Goal: Task Accomplishment & Management: Manage account settings

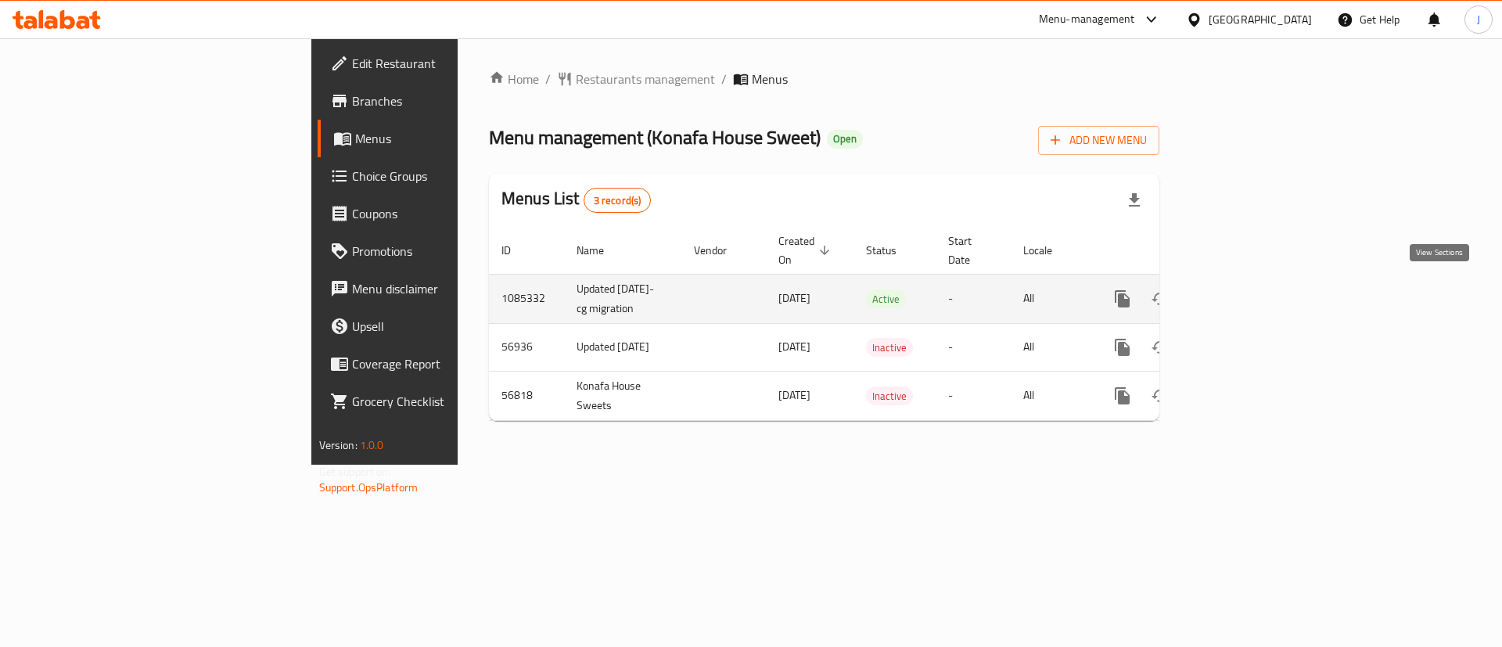
click at [1245, 294] on icon "enhanced table" at bounding box center [1235, 299] width 19 height 19
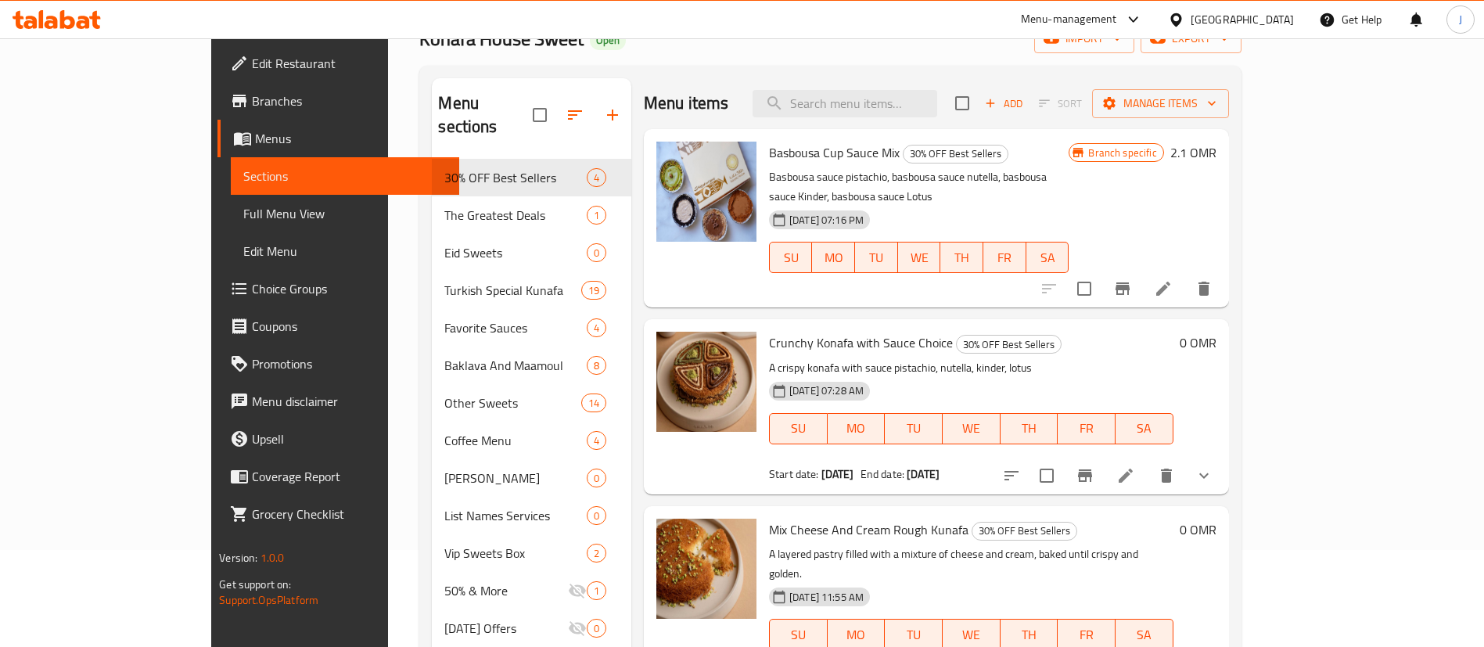
scroll to position [117, 0]
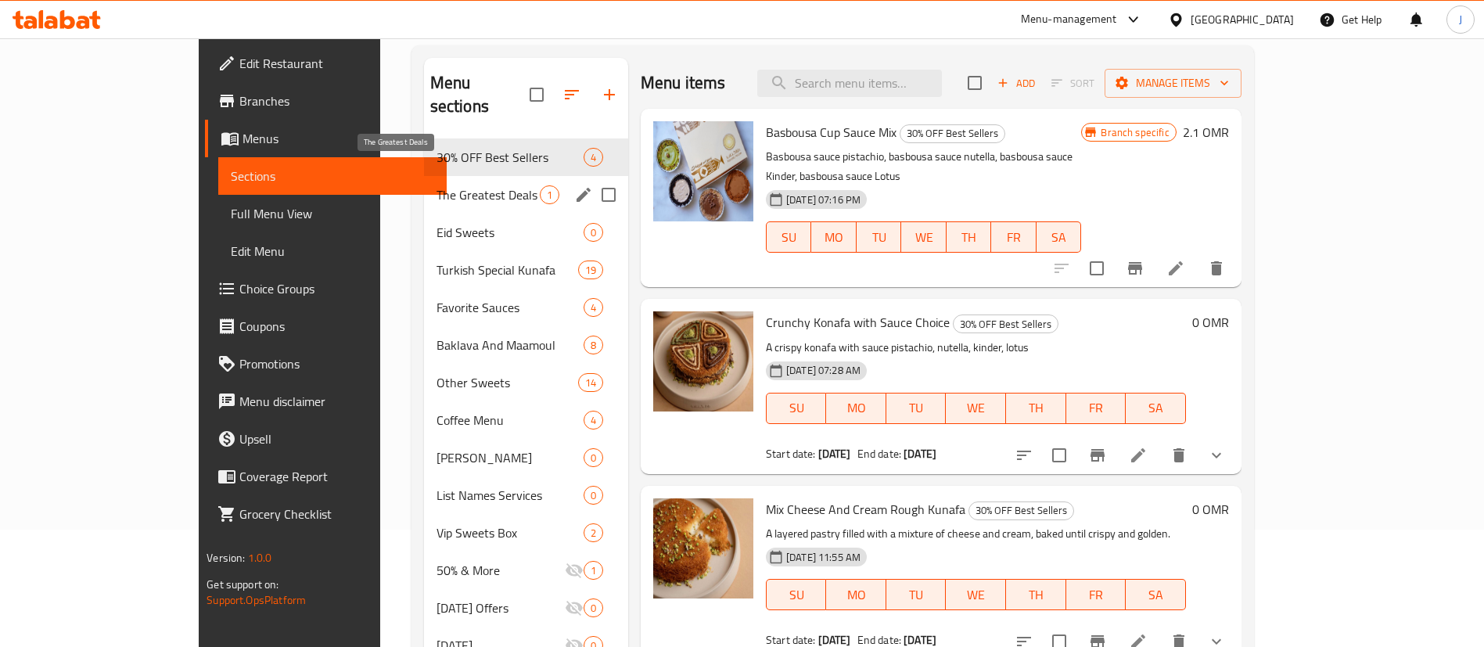
click at [437, 185] on span "The Greatest Deals" at bounding box center [488, 194] width 103 height 19
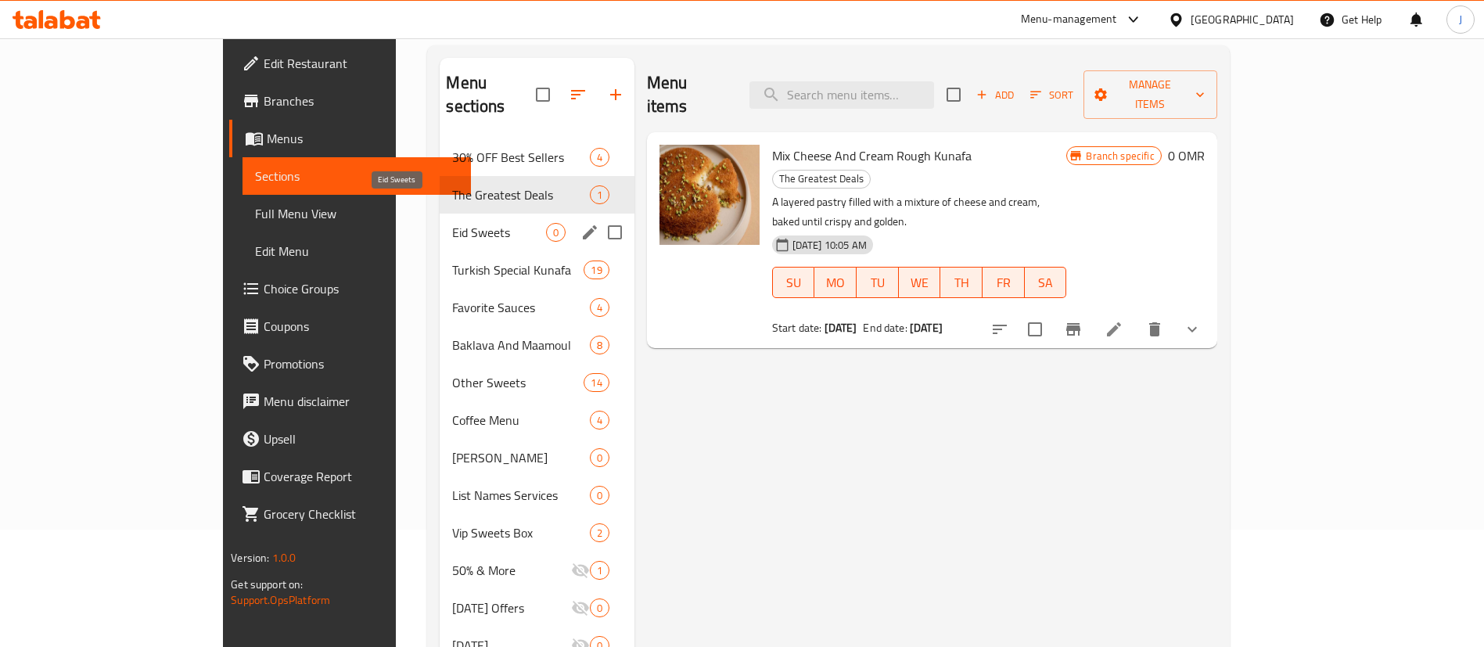
click at [452, 223] on span "Eid Sweets" at bounding box center [498, 232] width 93 height 19
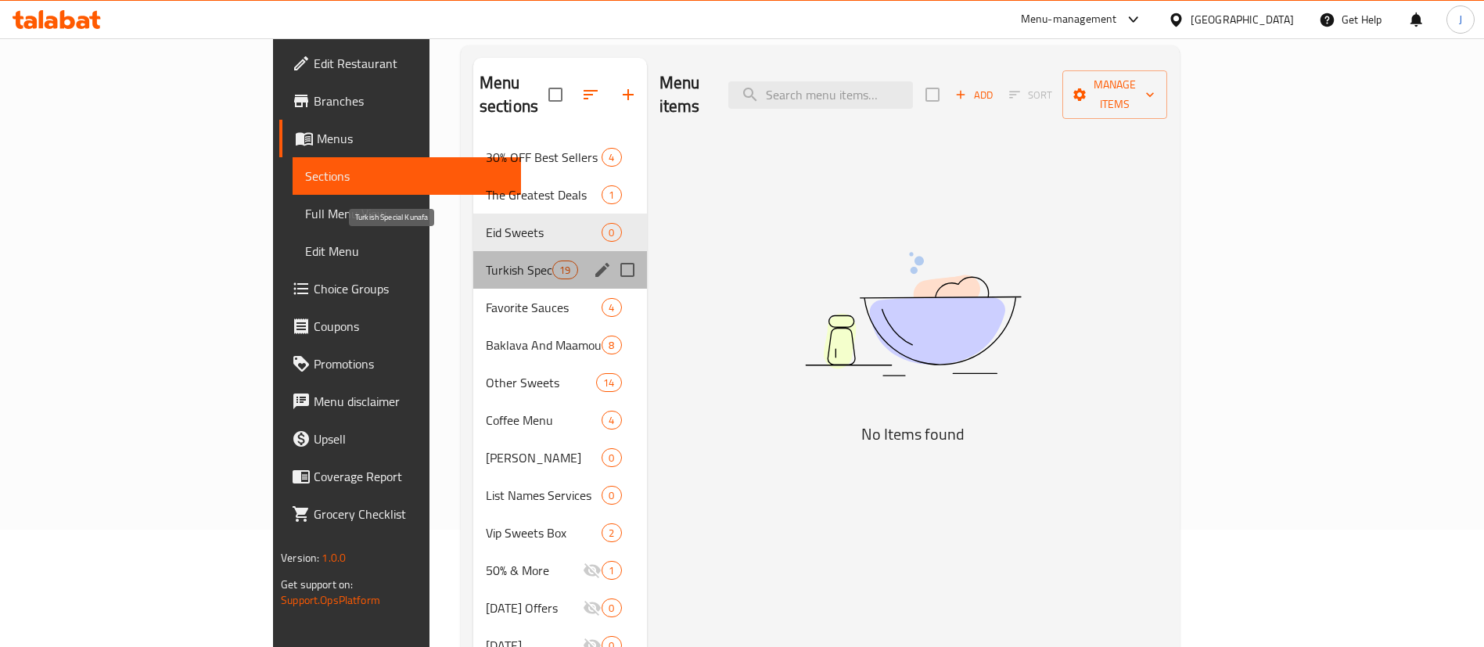
click at [486, 261] on span "Turkish Special Kunafa" at bounding box center [519, 270] width 67 height 19
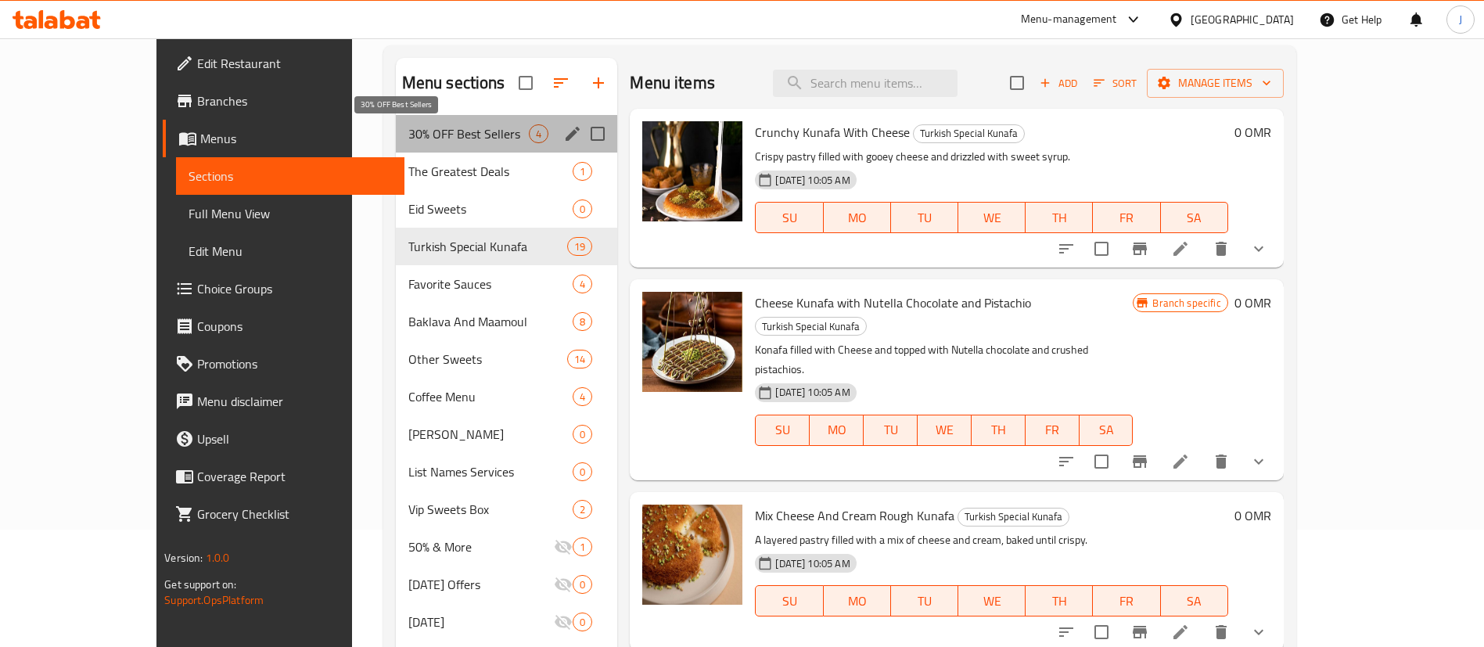
click at [411, 137] on span "30% OFF Best Sellers" at bounding box center [468, 133] width 121 height 19
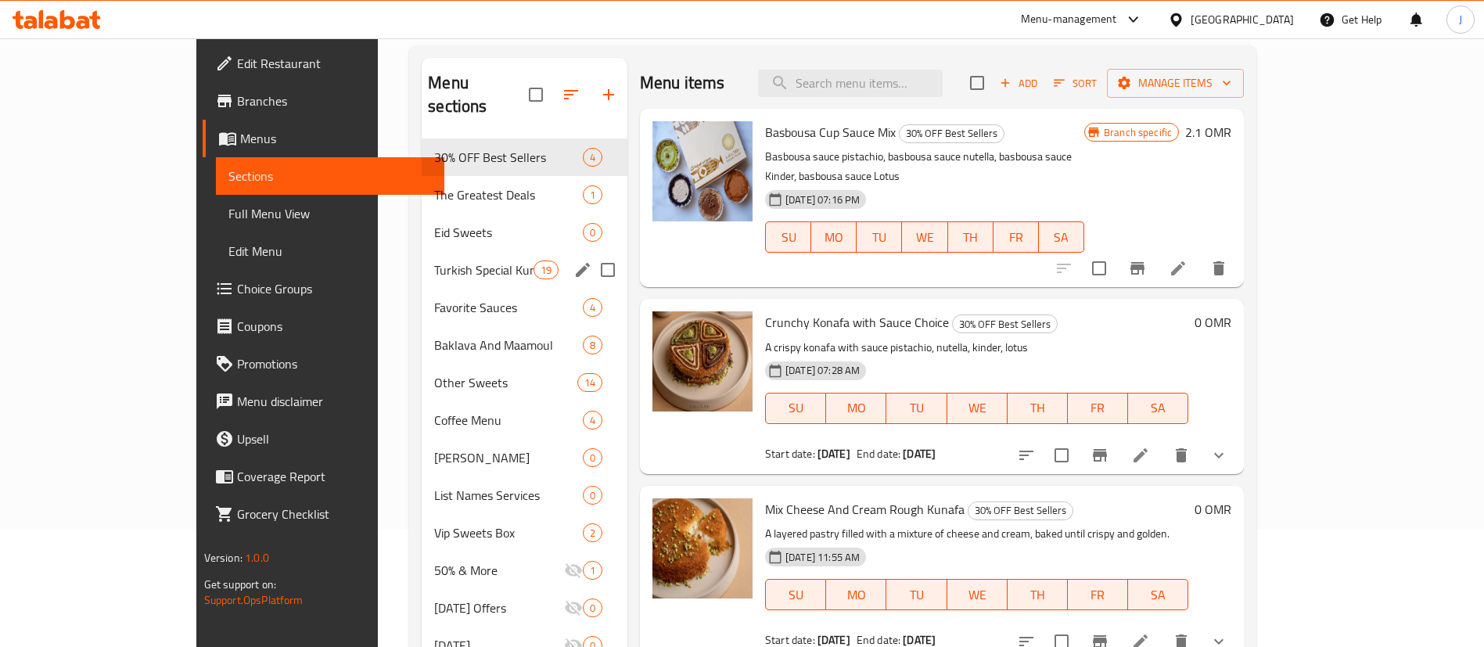
click at [434, 261] on span "Turkish Special Kunafa" at bounding box center [483, 270] width 99 height 19
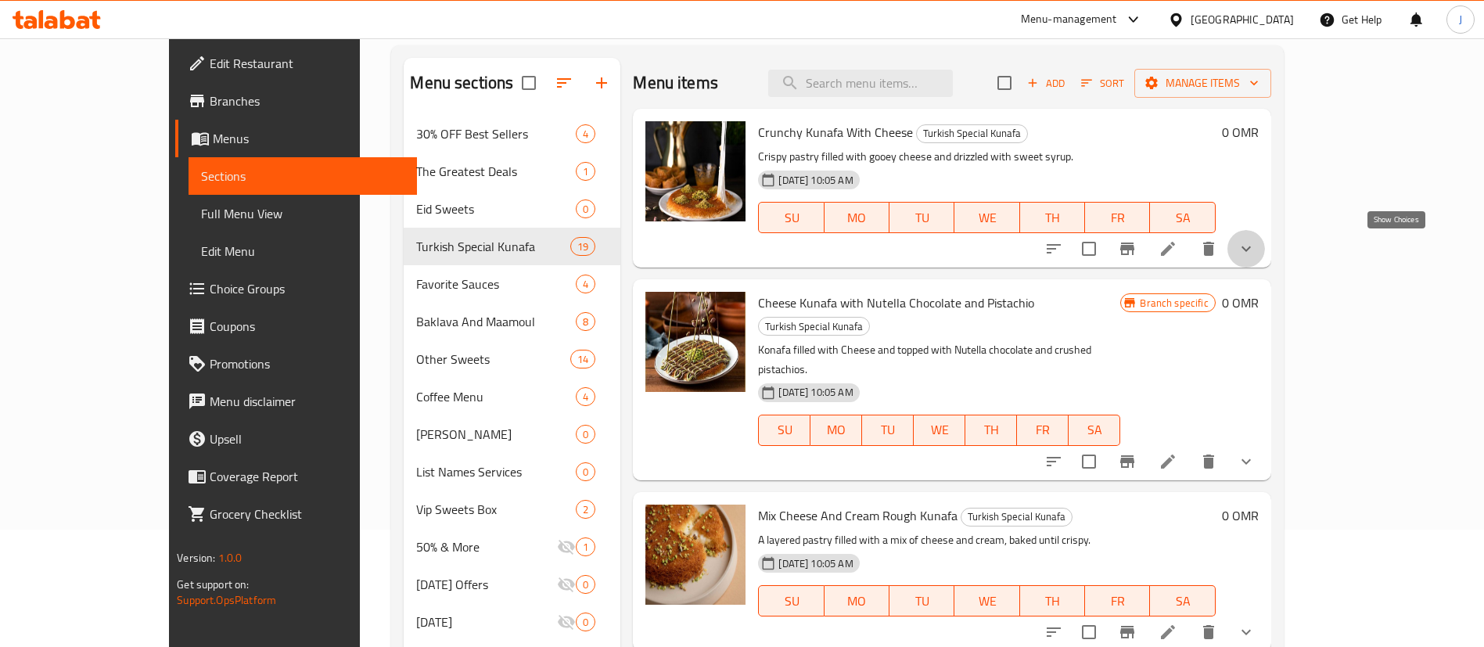
click at [1256, 254] on icon "show more" at bounding box center [1246, 248] width 19 height 19
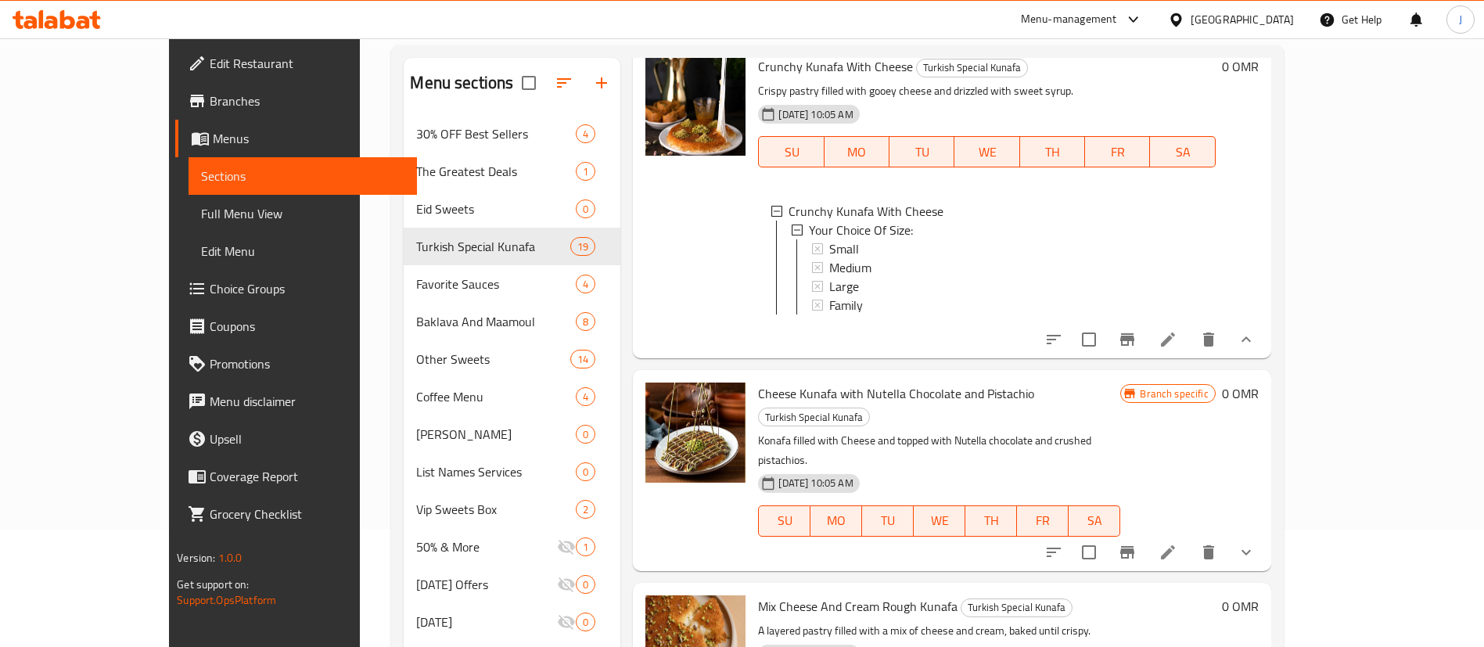
scroll to position [117, 0]
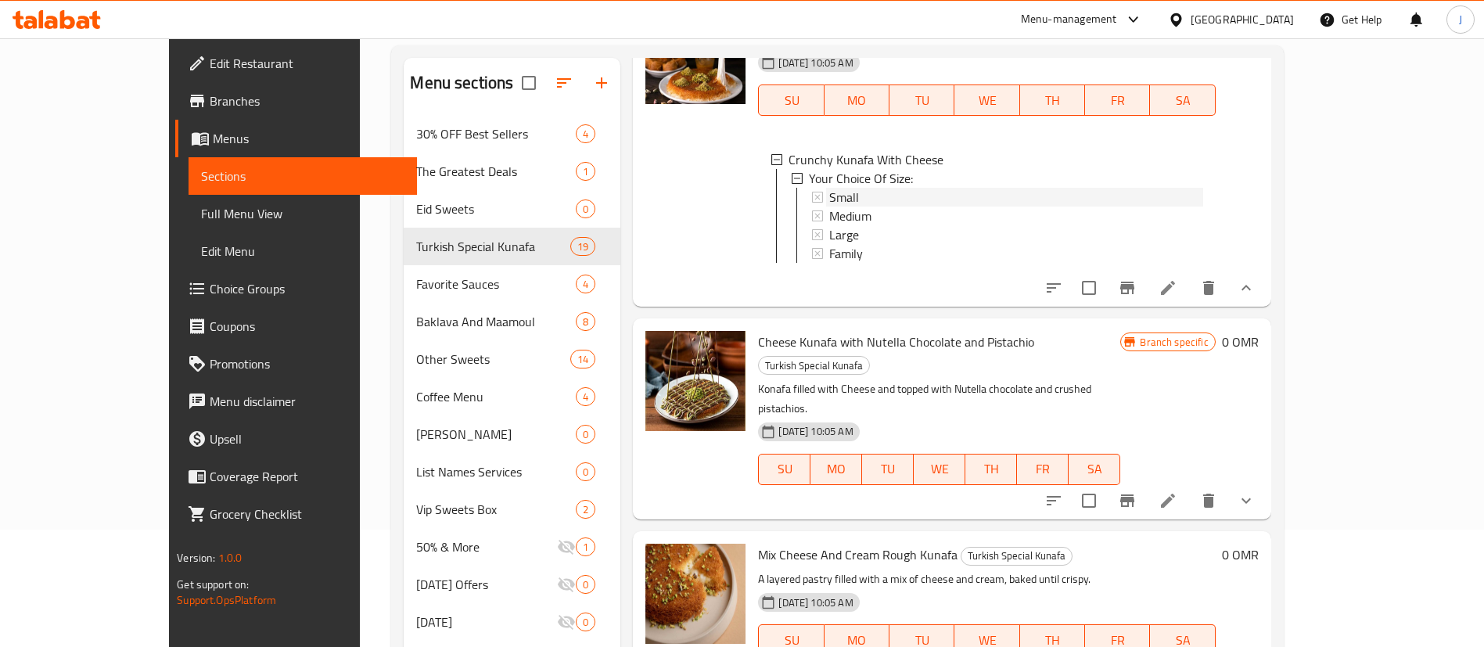
click at [811, 196] on div at bounding box center [817, 197] width 12 height 11
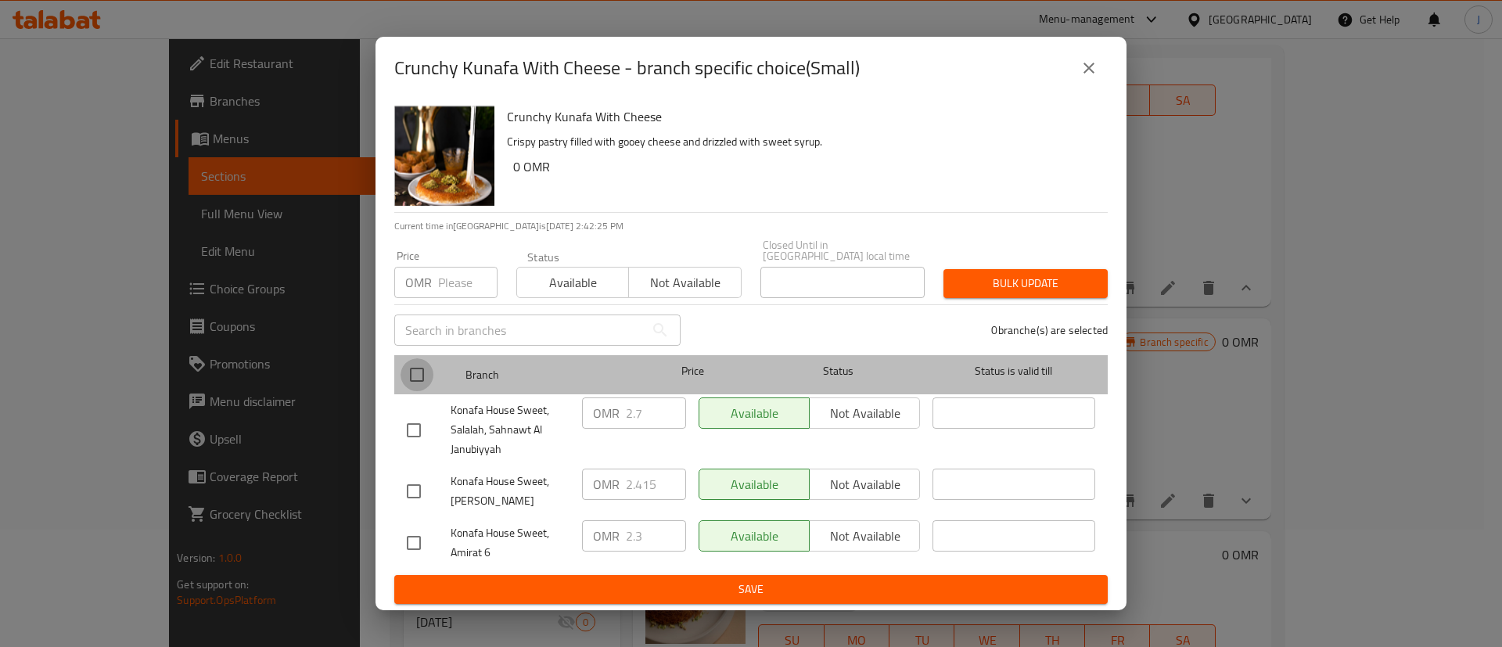
click at [413, 368] on input "checkbox" at bounding box center [417, 374] width 33 height 33
checkbox input "true"
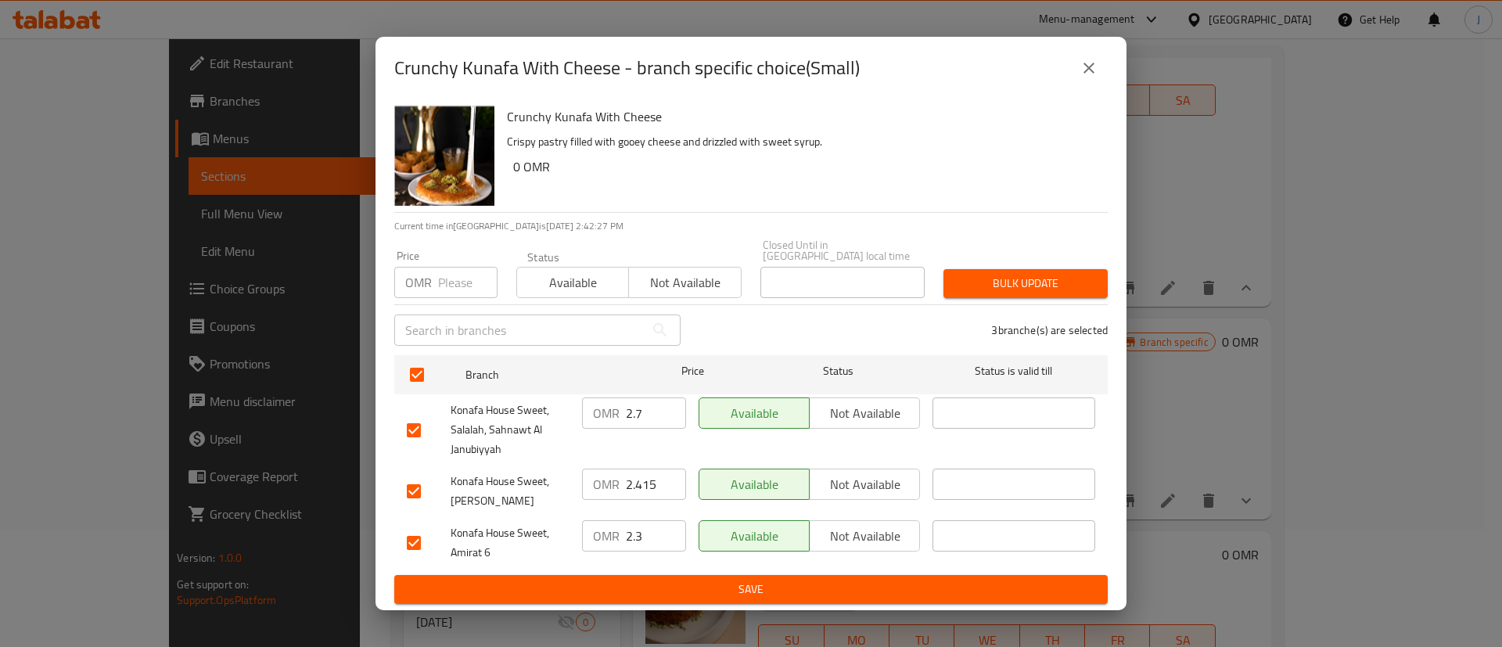
click at [641, 410] on input "2.7" at bounding box center [656, 413] width 60 height 31
drag, startPoint x: 643, startPoint y: 410, endPoint x: 618, endPoint y: 413, distance: 25.2
click at [618, 413] on div "OMR 2.7 ​" at bounding box center [634, 413] width 104 height 31
type input "3"
click at [642, 477] on input "2.415" at bounding box center [656, 484] width 60 height 31
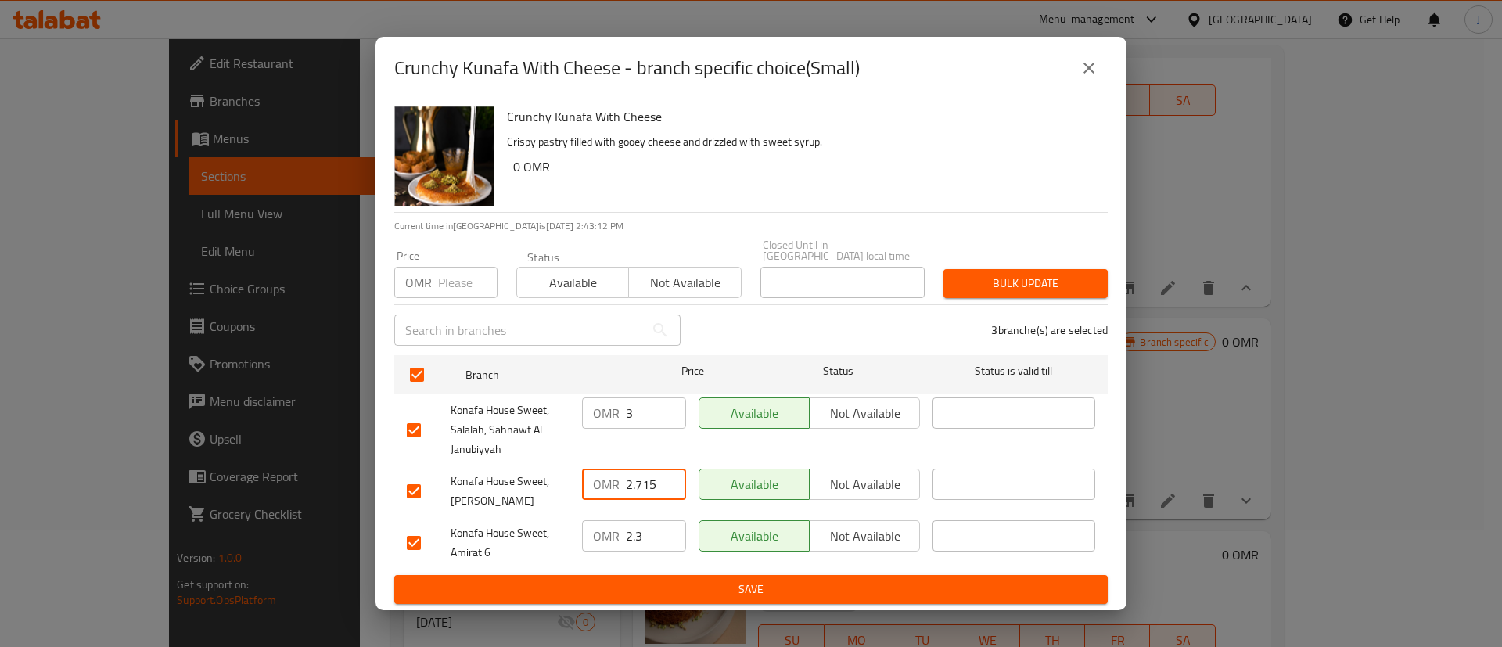
type input "2.715"
click at [656, 533] on input "2.3" at bounding box center [656, 535] width 60 height 31
type input "2.6"
click at [666, 580] on span "Save" at bounding box center [751, 590] width 689 height 20
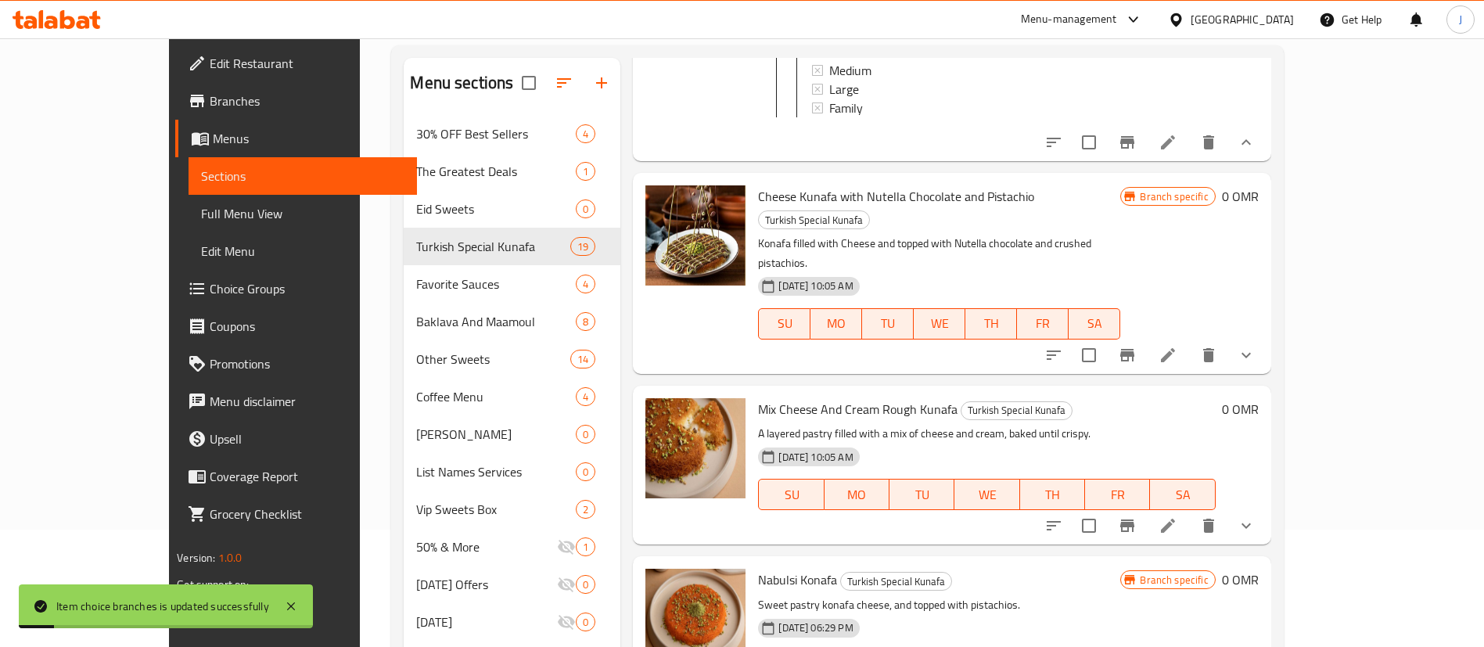
scroll to position [352, 0]
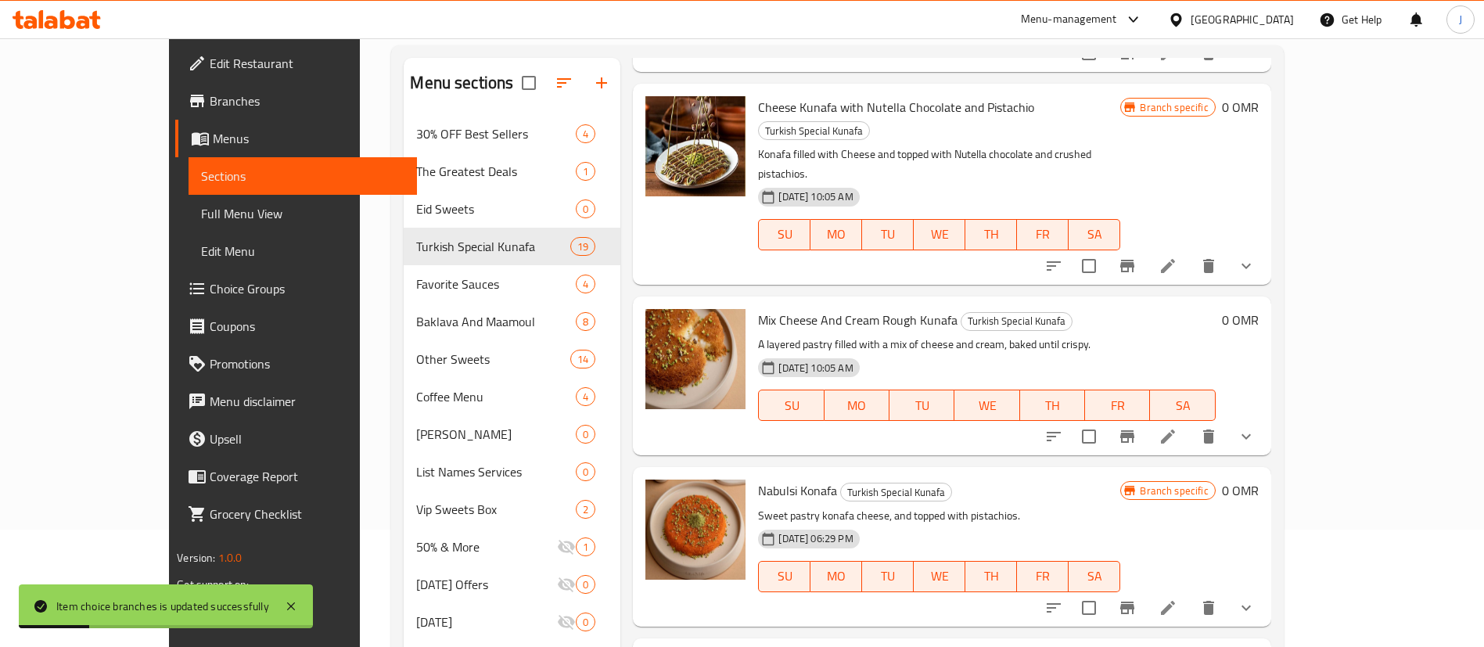
click at [1265, 247] on button "show more" at bounding box center [1247, 266] width 38 height 38
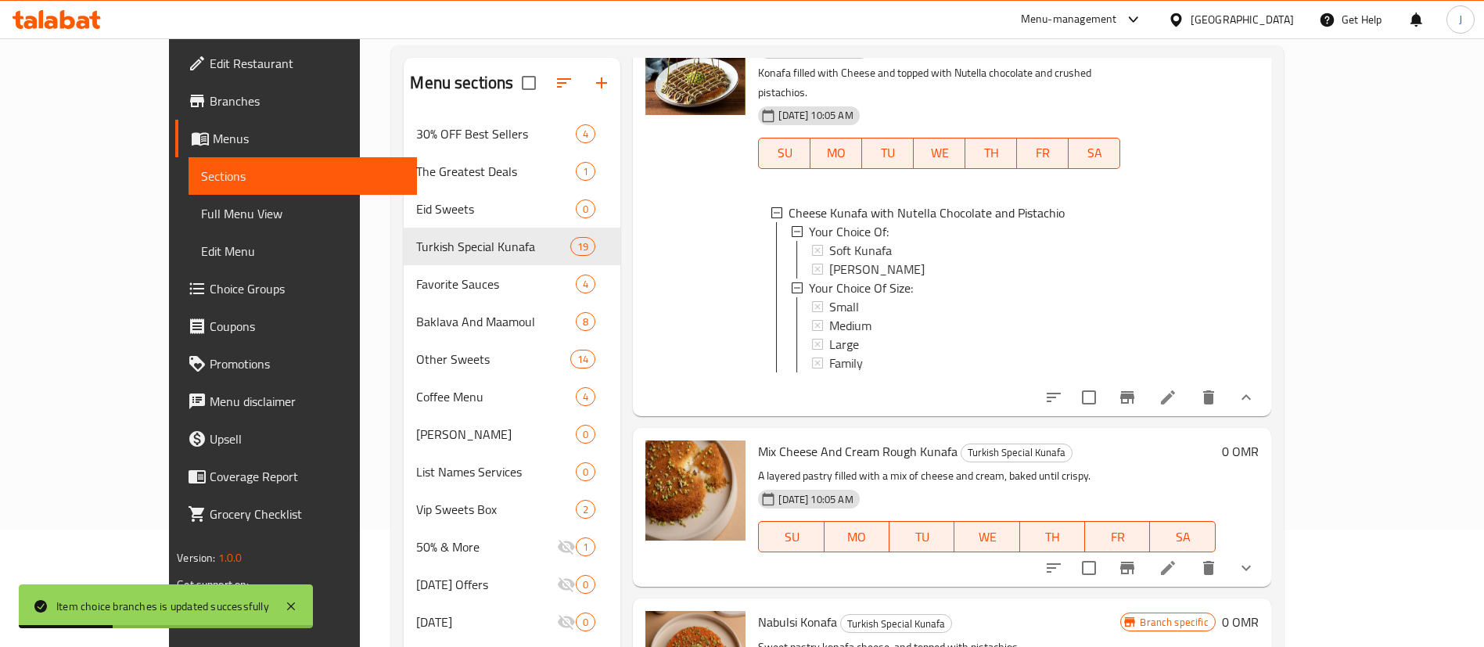
scroll to position [469, 0]
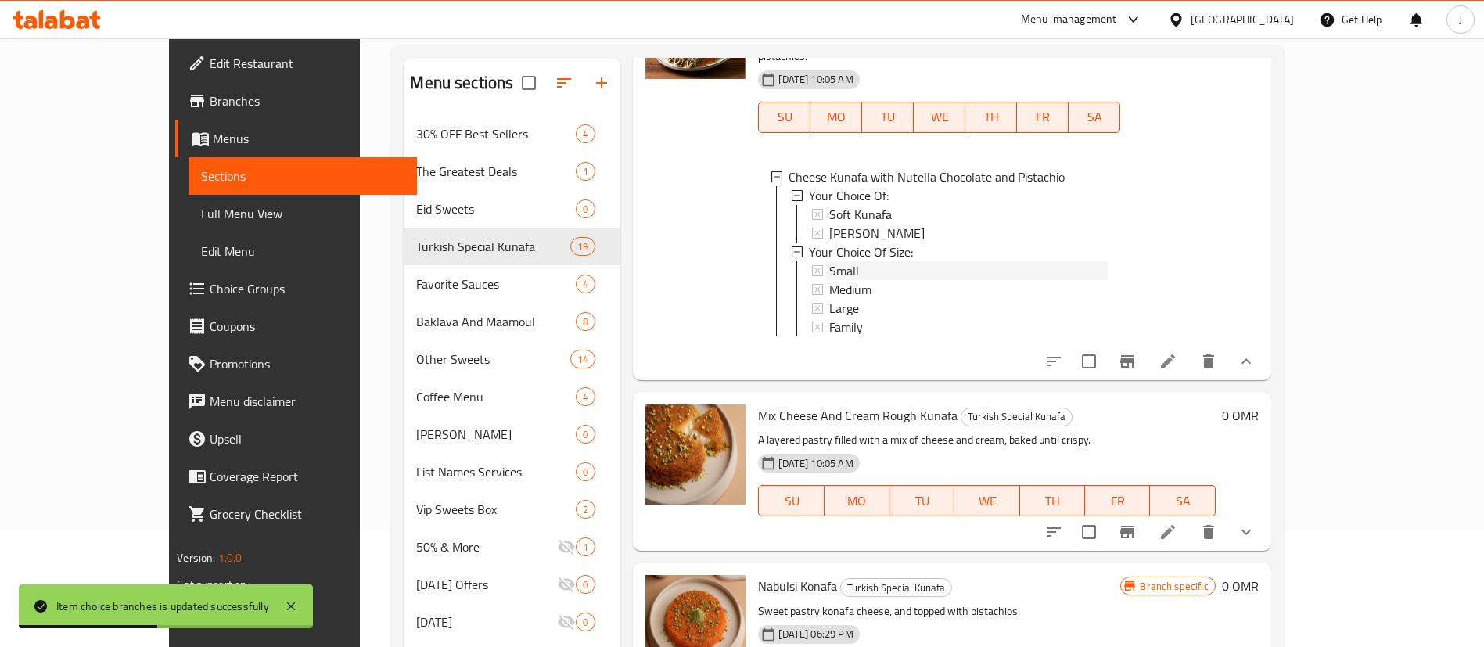
click at [829, 261] on span "Small" at bounding box center [844, 270] width 30 height 19
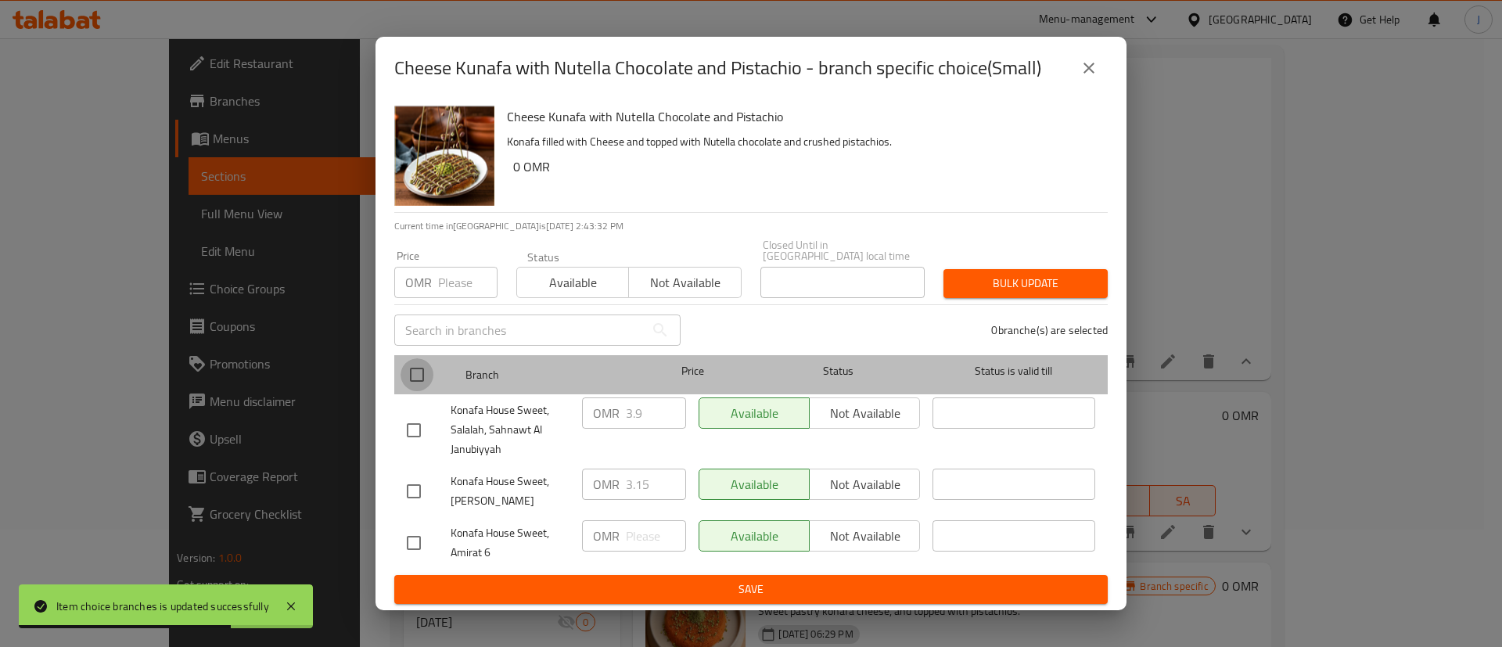
click at [422, 367] on input "checkbox" at bounding box center [417, 374] width 33 height 33
checkbox input "true"
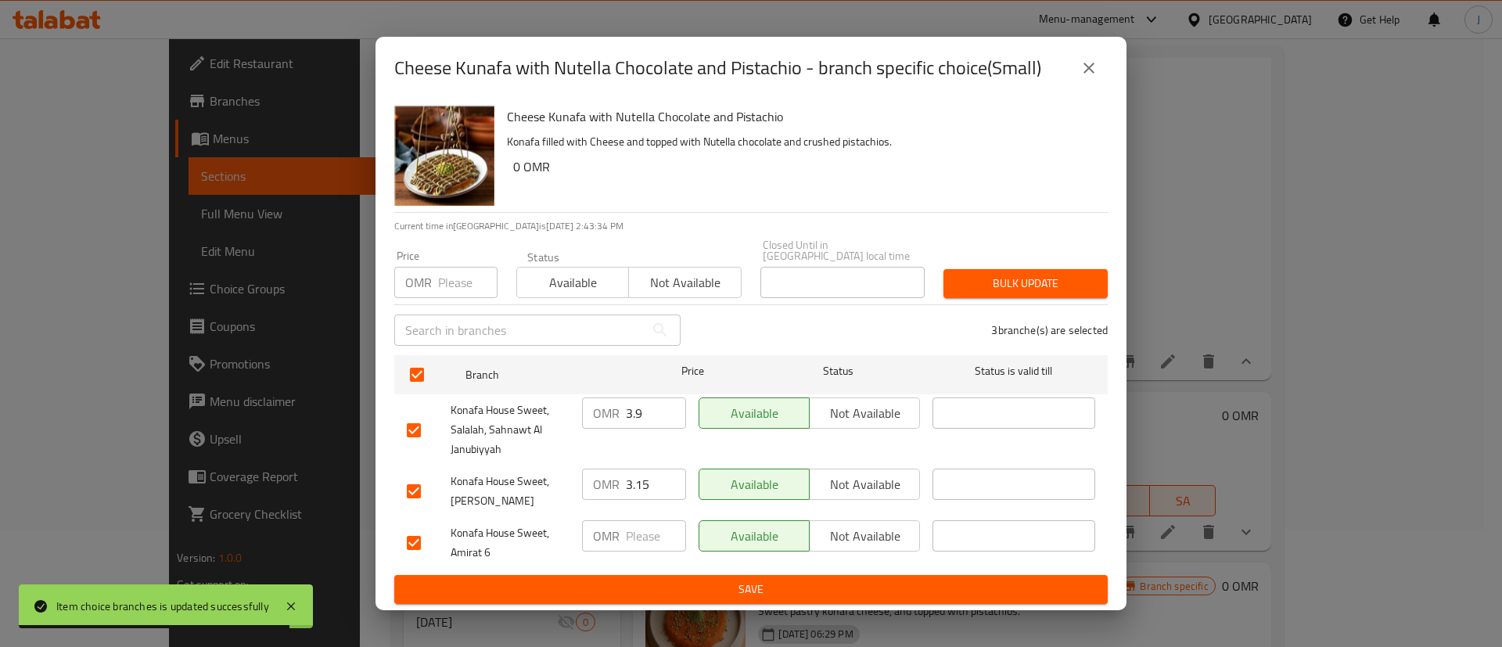
click at [657, 409] on input "3.9" at bounding box center [656, 413] width 60 height 31
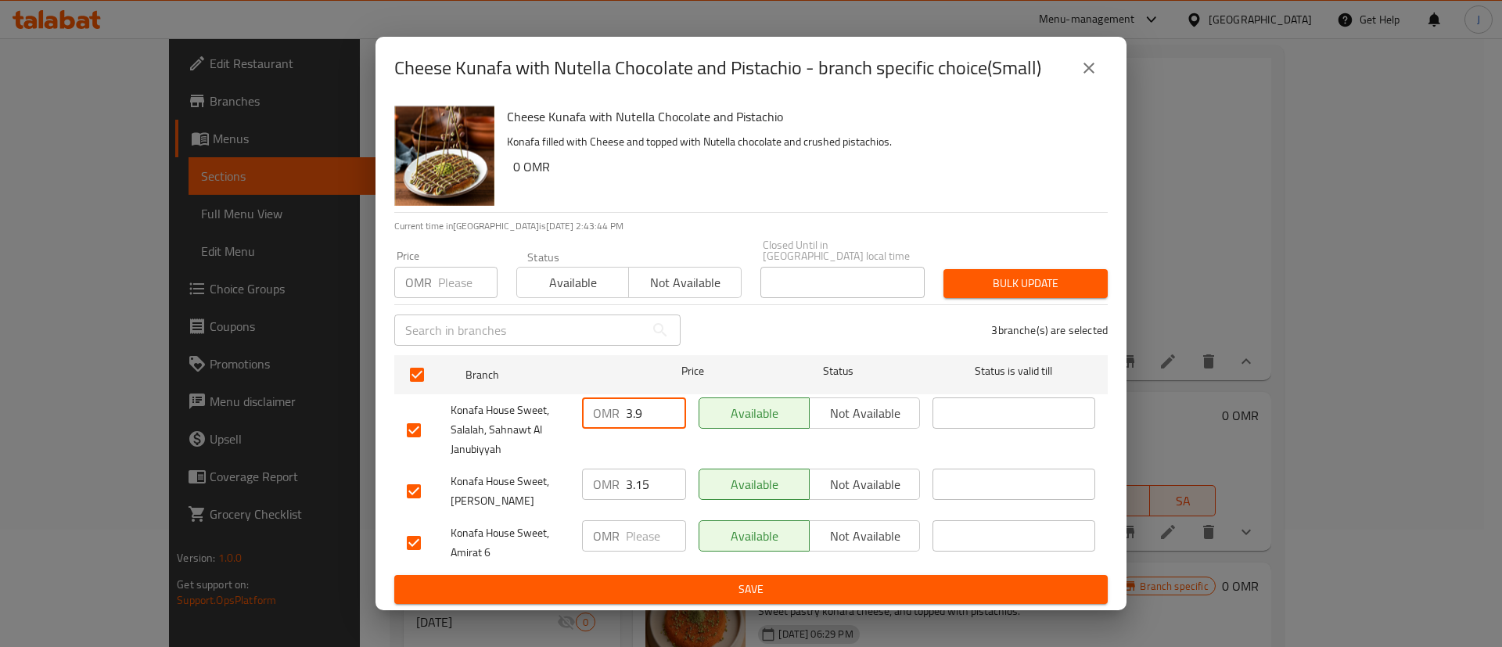
click at [1107, 74] on button "close" at bounding box center [1089, 68] width 38 height 38
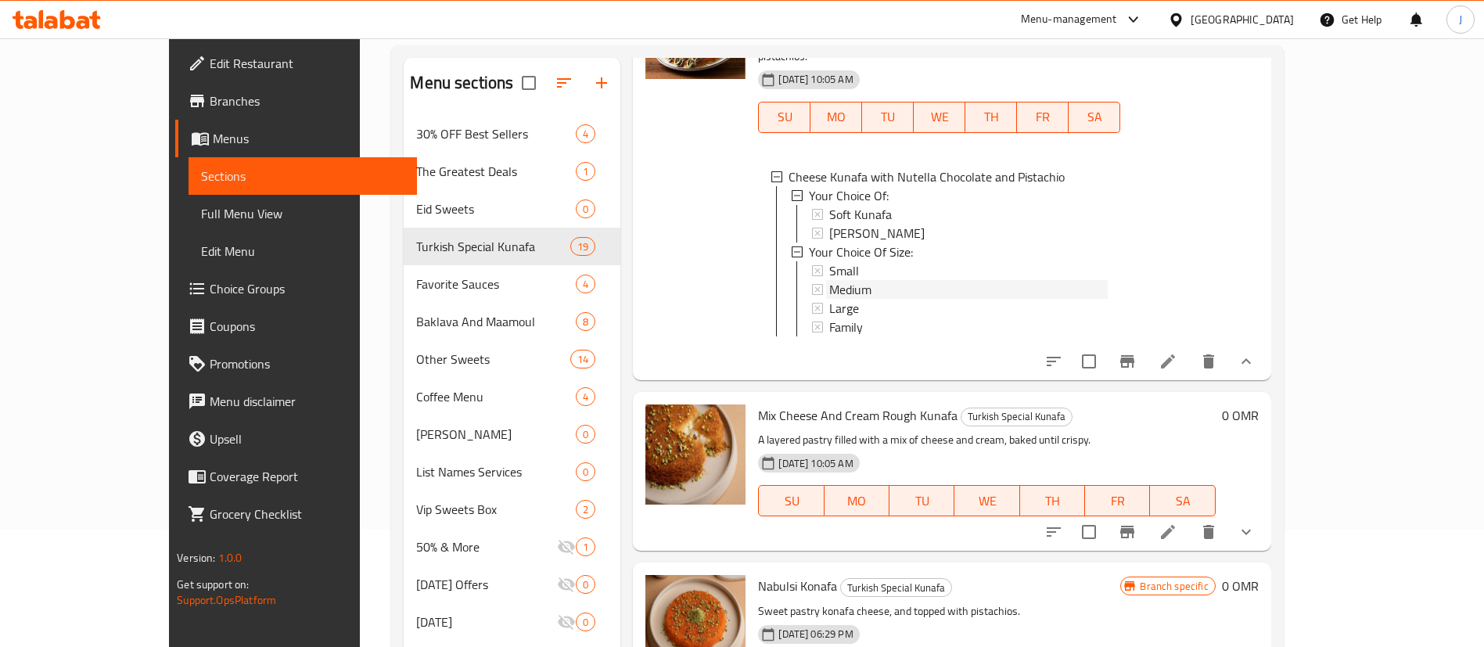
click at [837, 280] on div "Medium" at bounding box center [968, 289] width 279 height 19
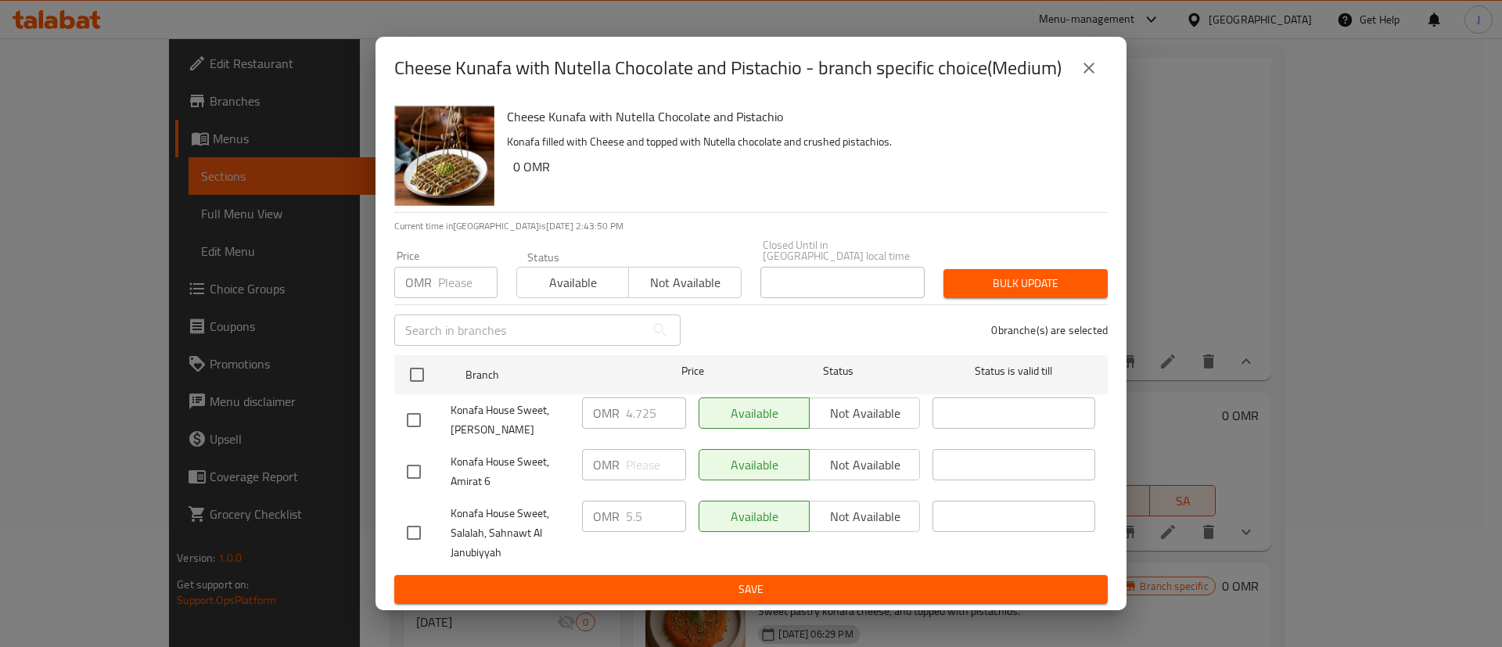
click at [1088, 85] on button "close" at bounding box center [1089, 68] width 38 height 38
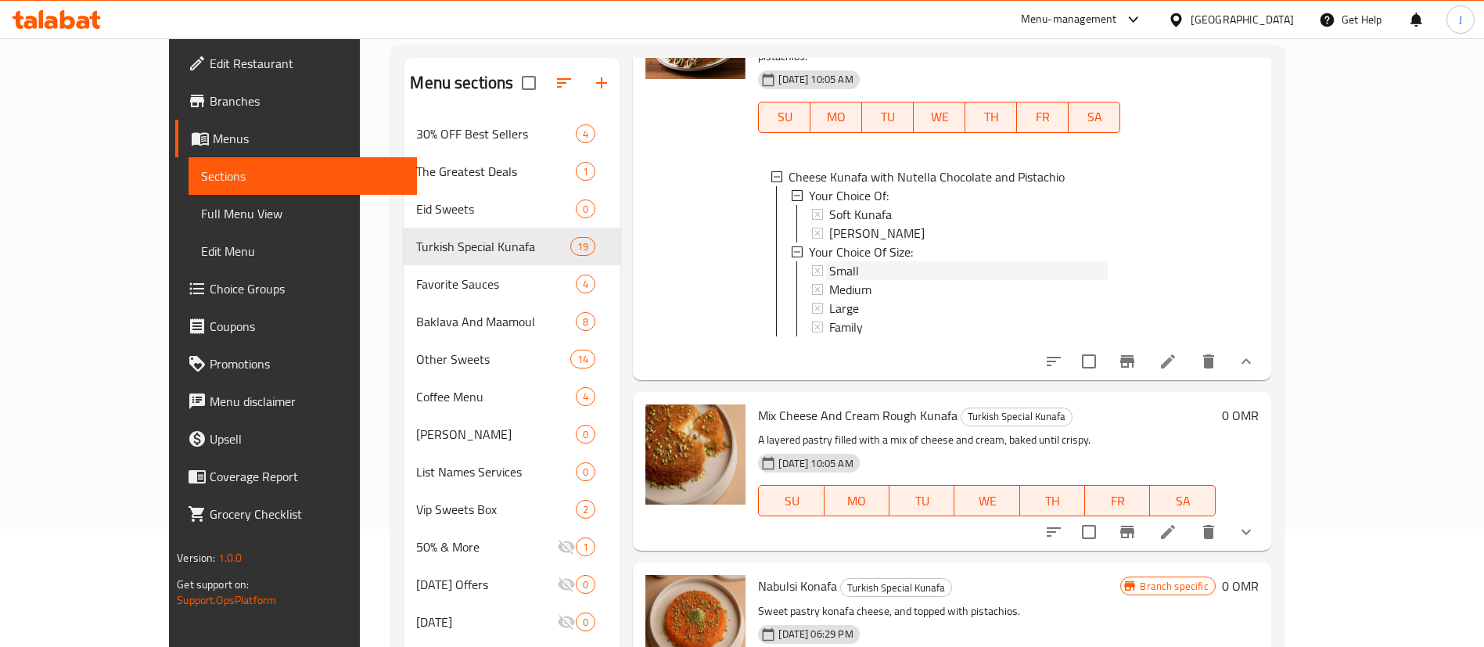
click at [829, 261] on span "Small" at bounding box center [844, 270] width 30 height 19
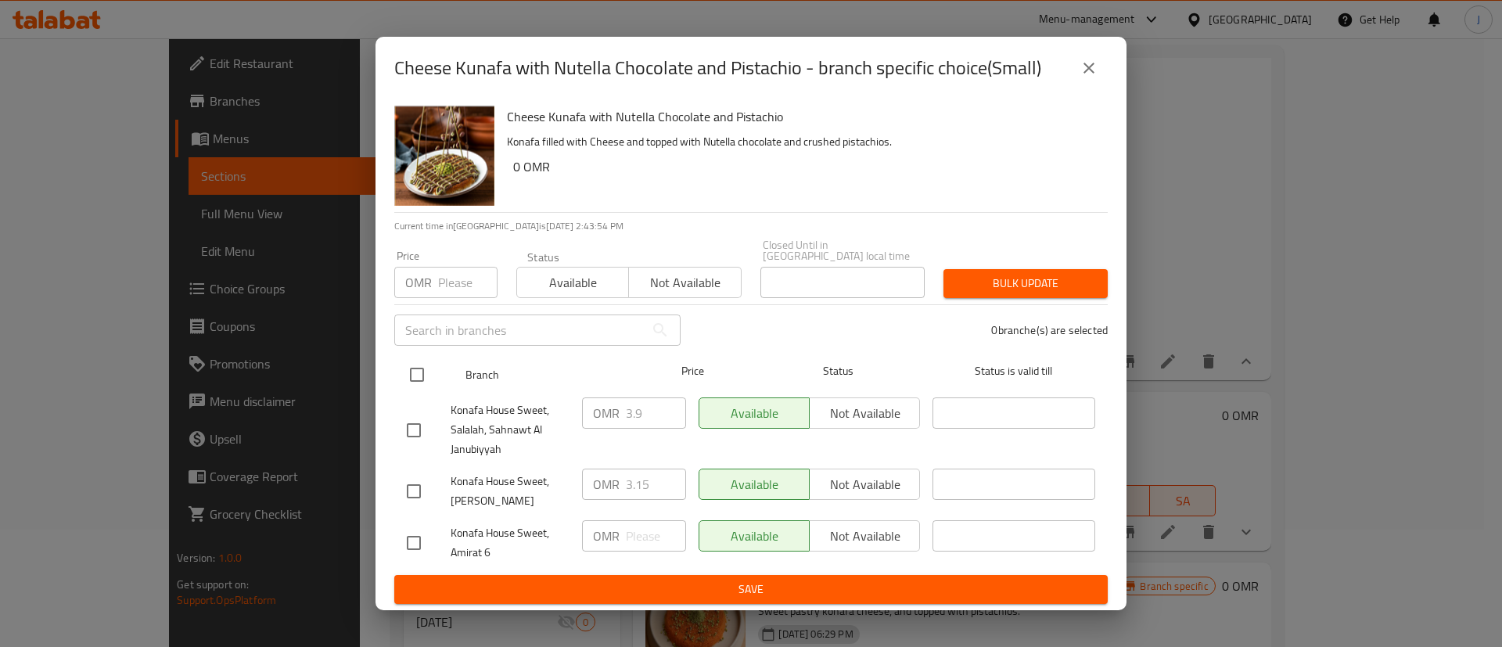
click at [430, 371] on input "checkbox" at bounding box center [417, 374] width 33 height 33
checkbox input "true"
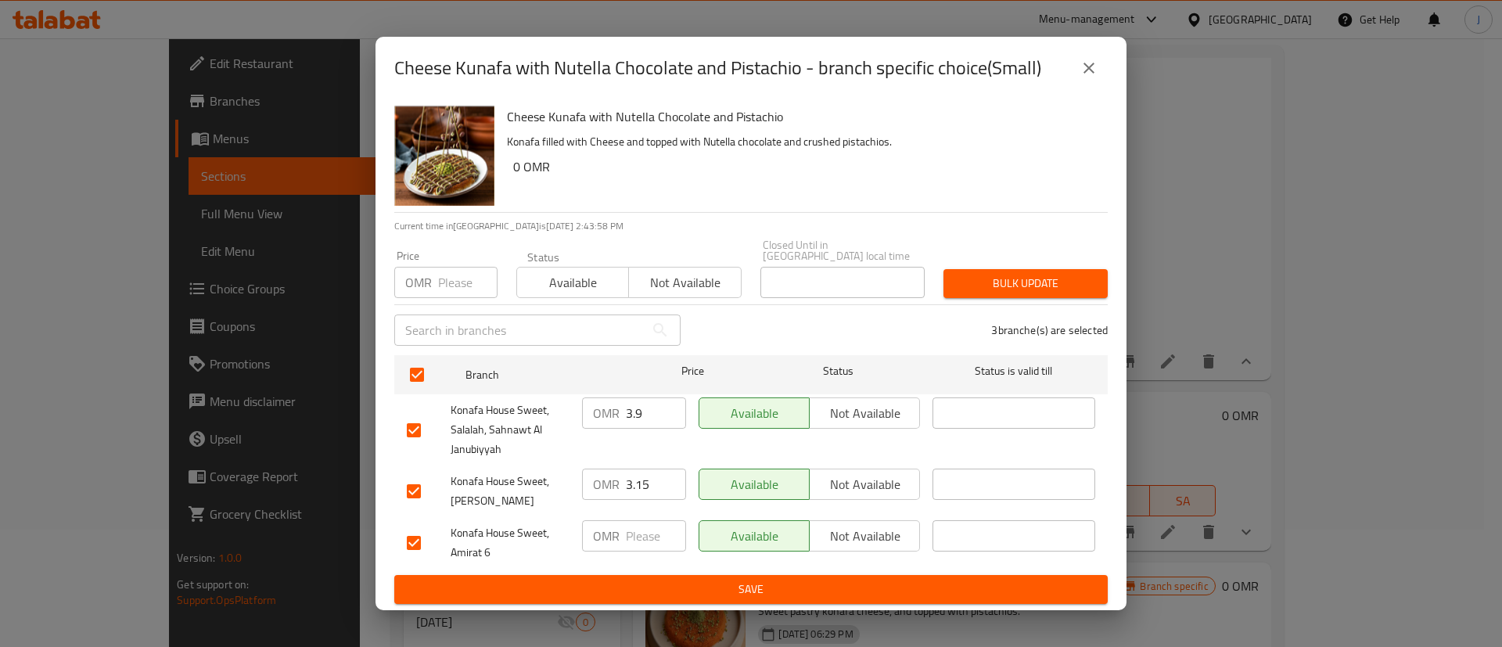
click at [1093, 72] on icon "close" at bounding box center [1089, 68] width 19 height 19
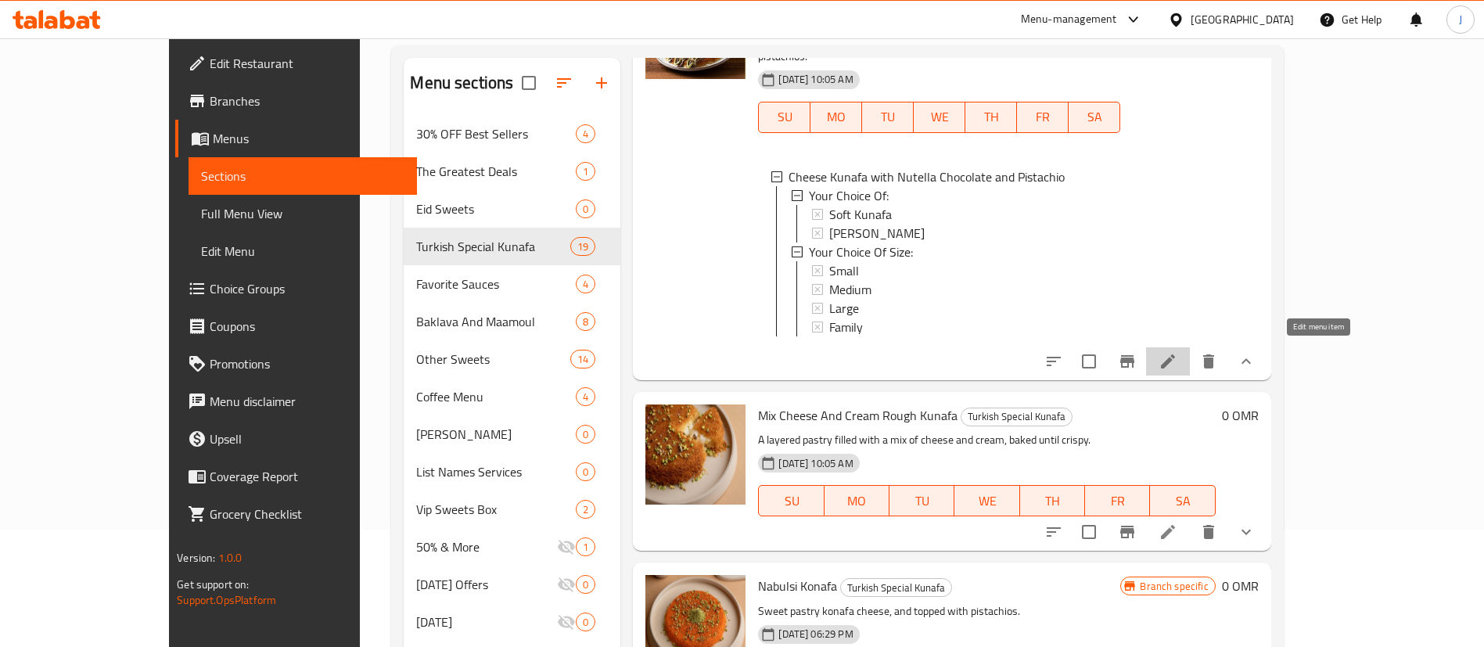
click at [1178, 358] on icon at bounding box center [1168, 361] width 19 height 19
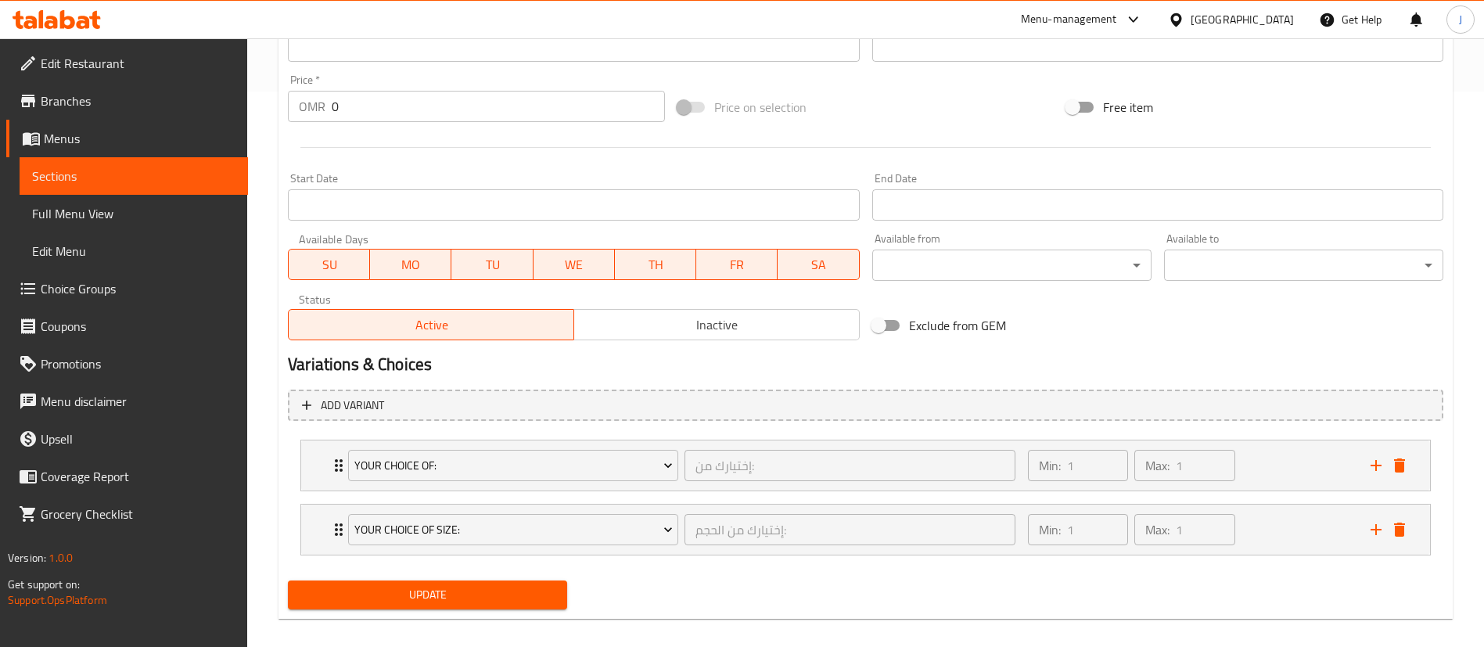
scroll to position [571, 0]
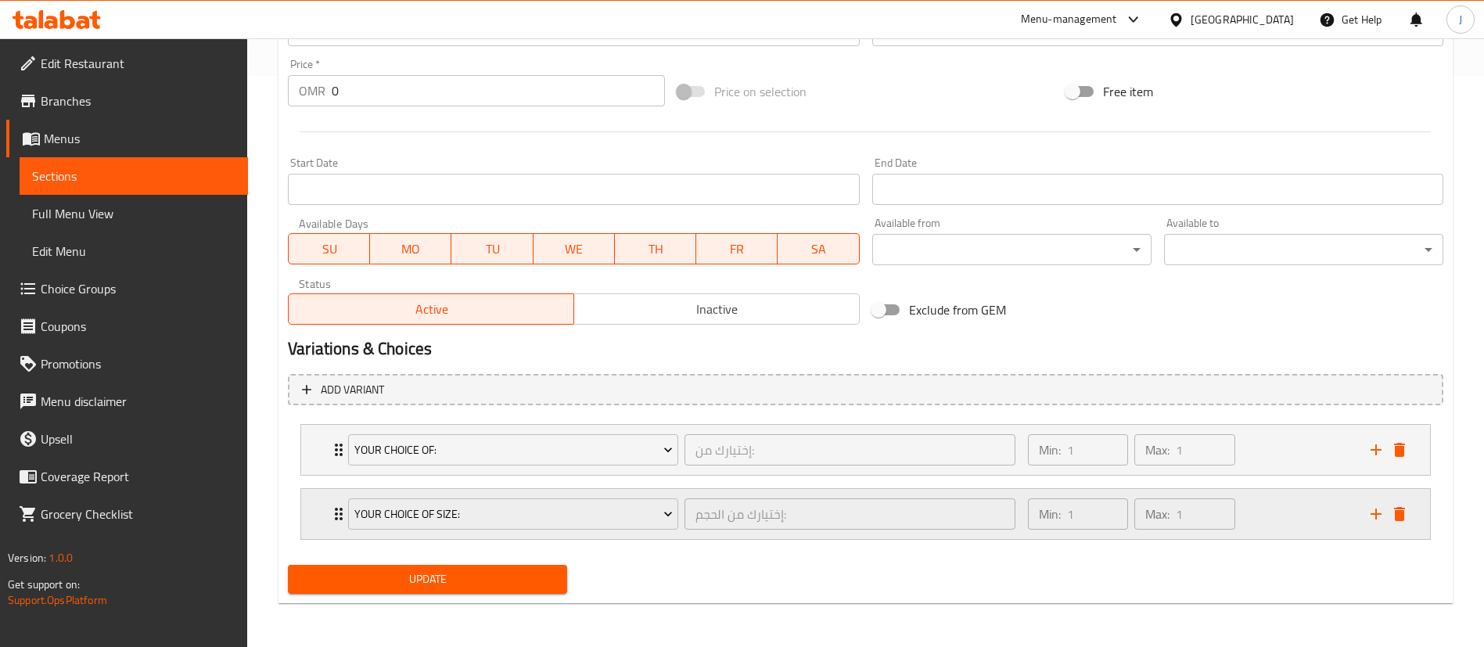
click at [311, 475] on div "Your Choice Of Size: إختيارك من الحجم: ​ Min: 1 ​ Max: 1 ​" at bounding box center [865, 450] width 1129 height 50
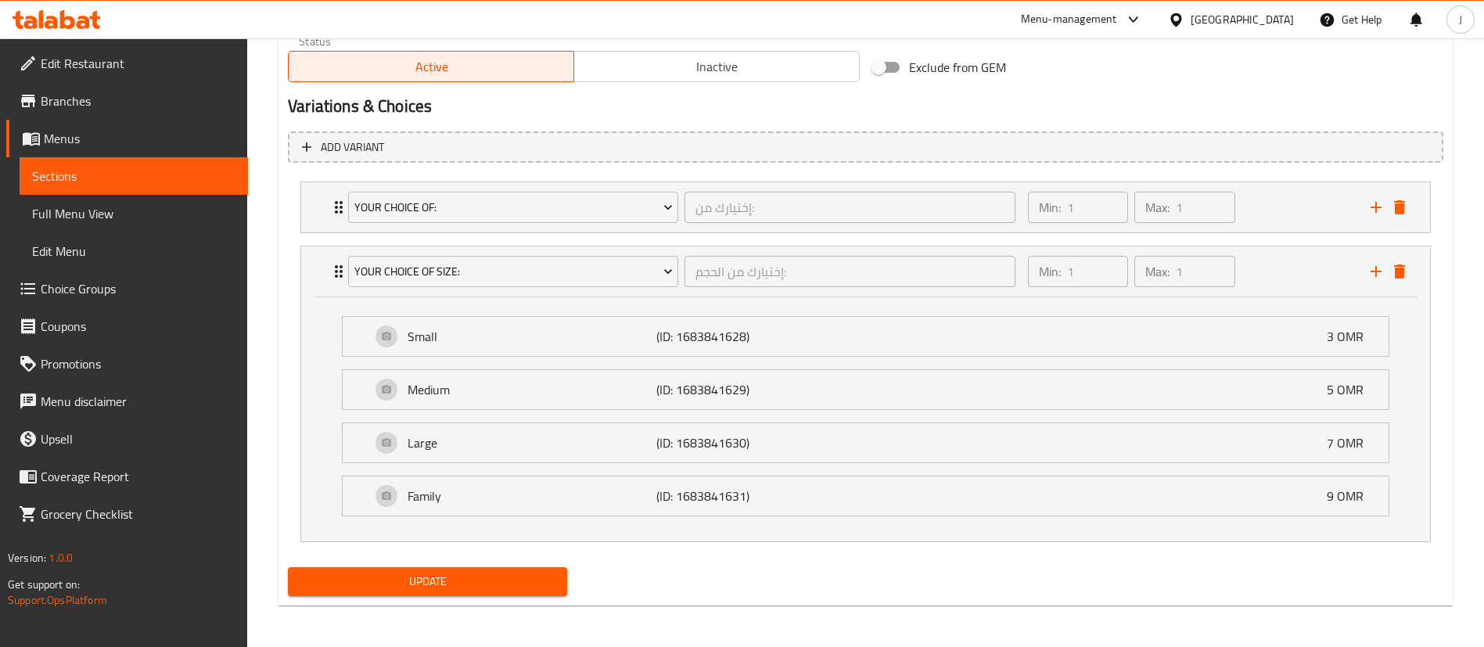
scroll to position [816, 0]
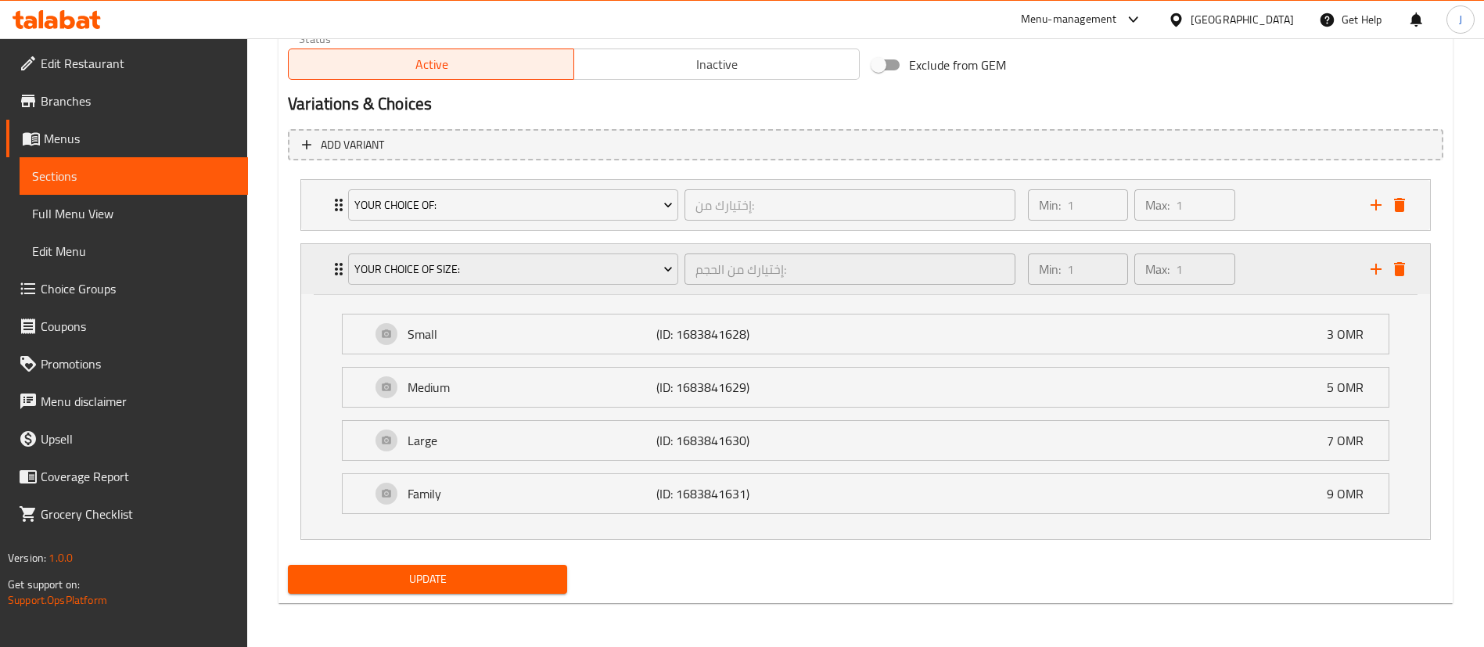
click at [311, 275] on div "Your Choice Of Size: إختيارك من الحجم: ​ Min: 1 ​ Max: 1 ​" at bounding box center [865, 269] width 1129 height 50
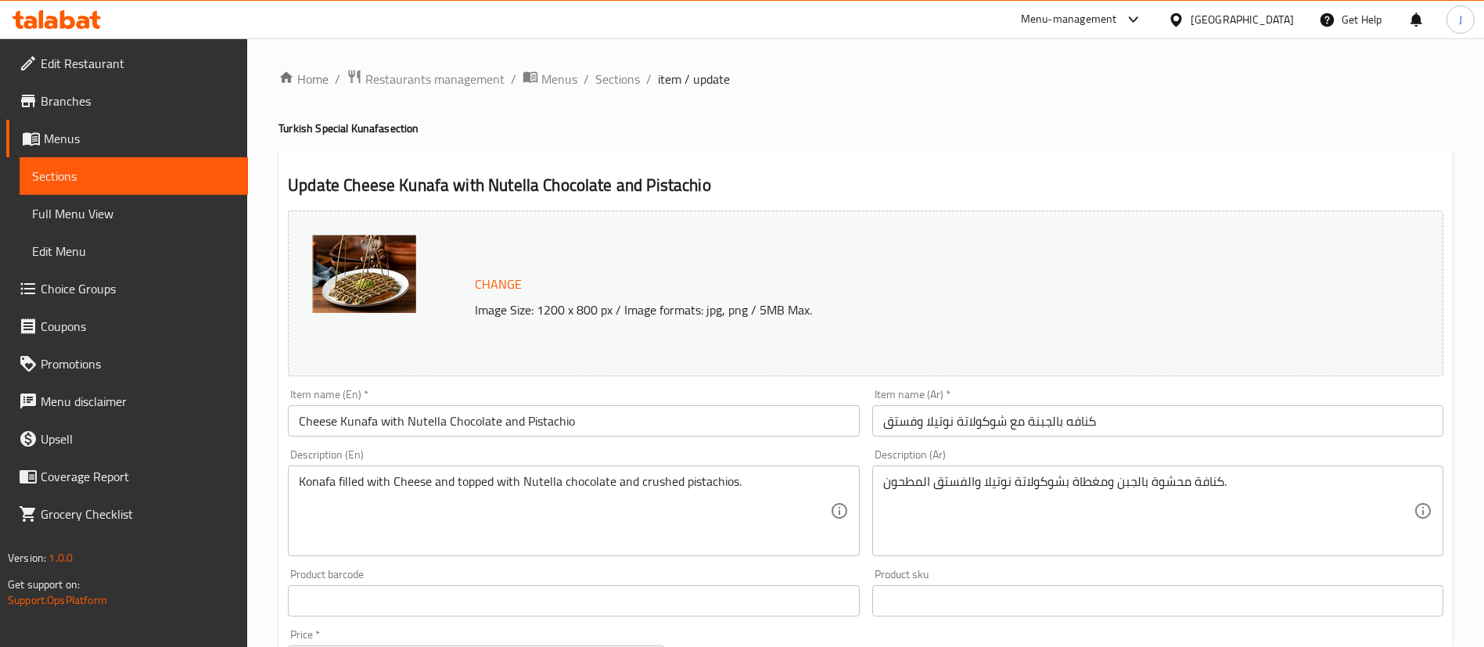
scroll to position [0, 0]
click at [621, 80] on span "Sections" at bounding box center [617, 79] width 45 height 19
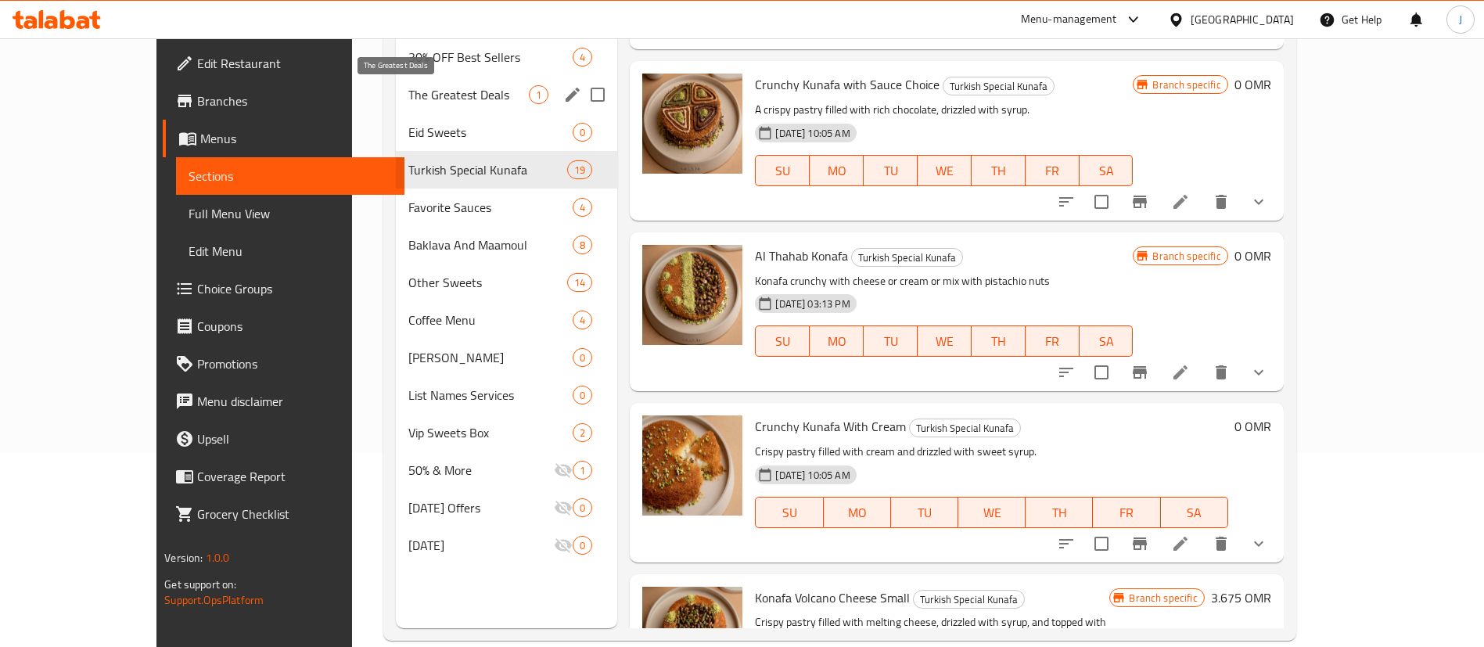
scroll to position [219, 0]
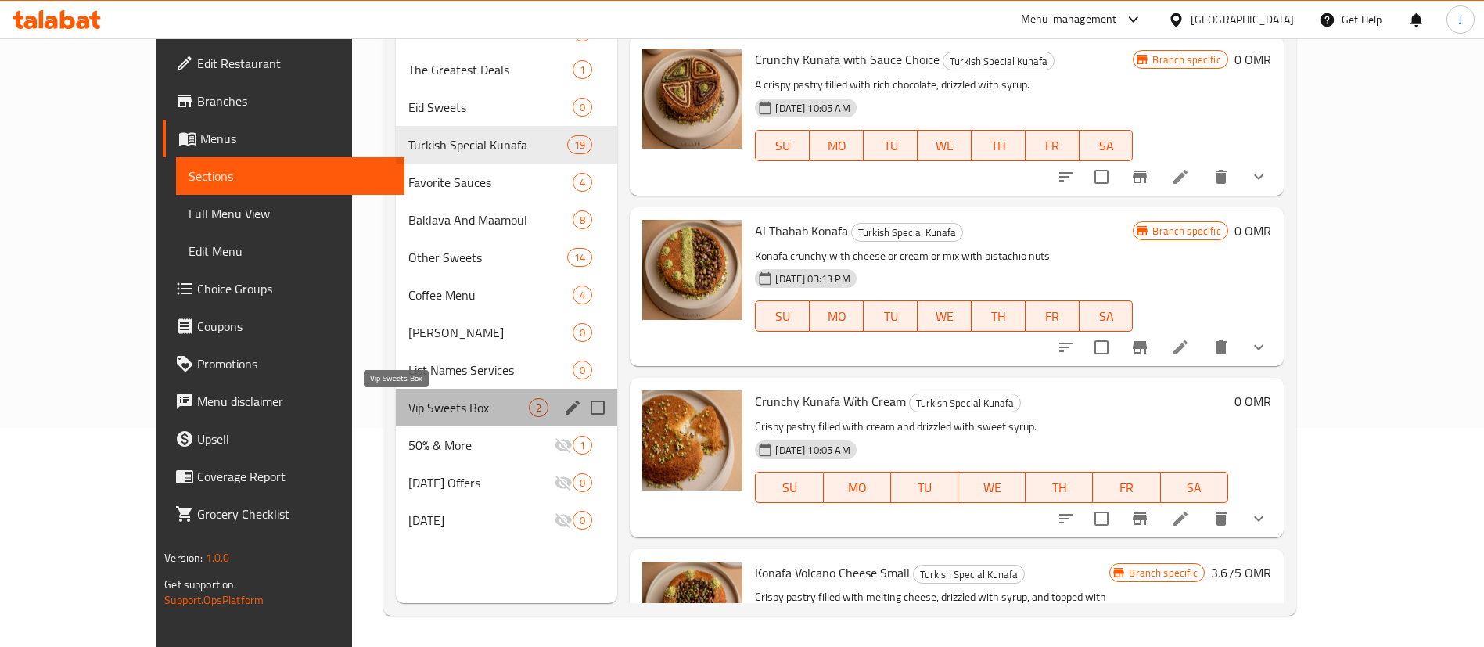
click at [424, 399] on span "Vip Sweets Box" at bounding box center [468, 407] width 121 height 19
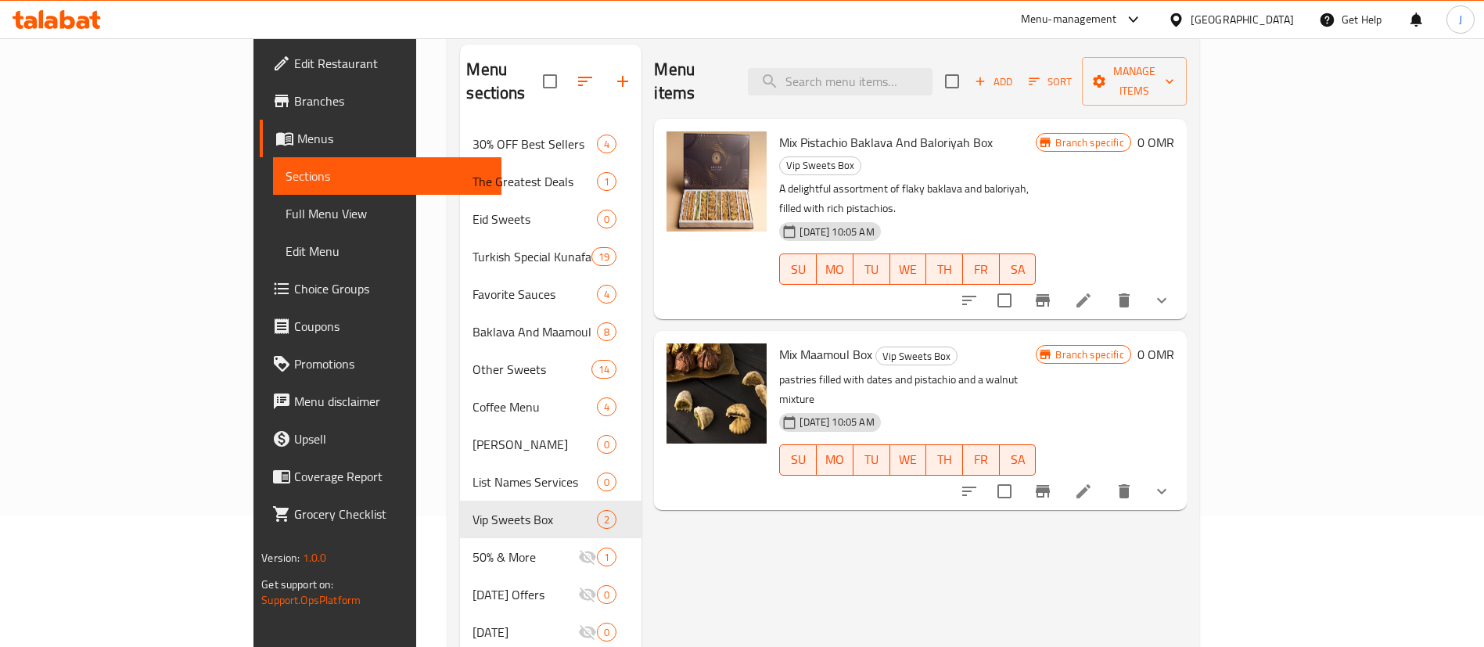
scroll to position [102, 0]
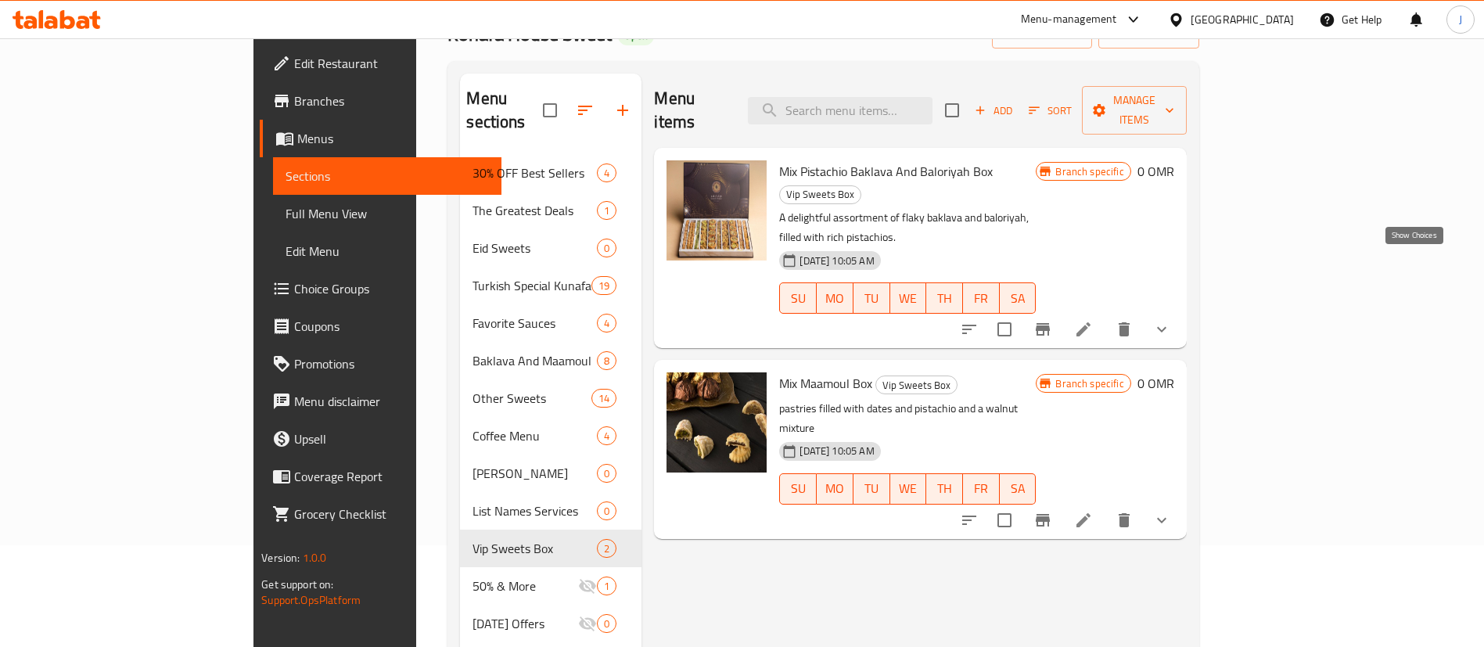
click at [1171, 320] on icon "show more" at bounding box center [1162, 329] width 19 height 19
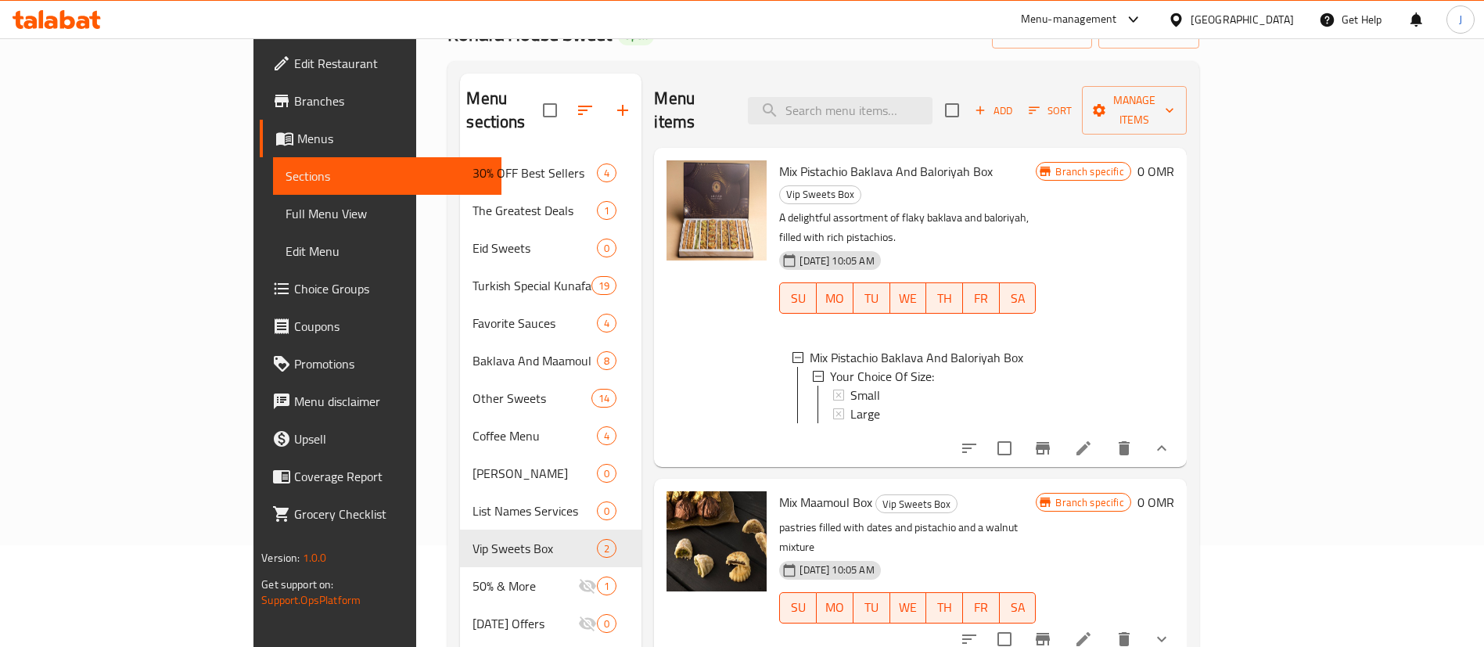
scroll to position [2, 0]
click at [851, 383] on span "Small" at bounding box center [866, 392] width 30 height 19
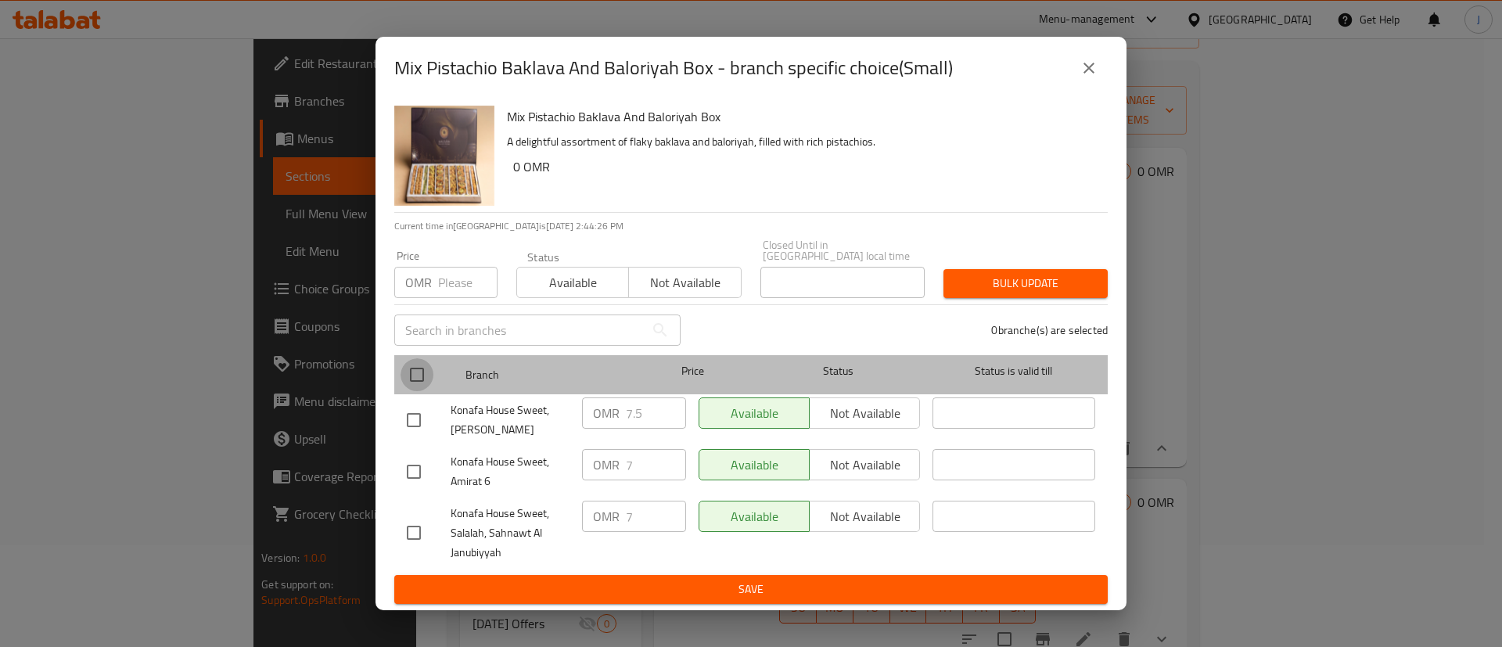
click at [419, 375] on input "checkbox" at bounding box center [417, 374] width 33 height 33
checkbox input "true"
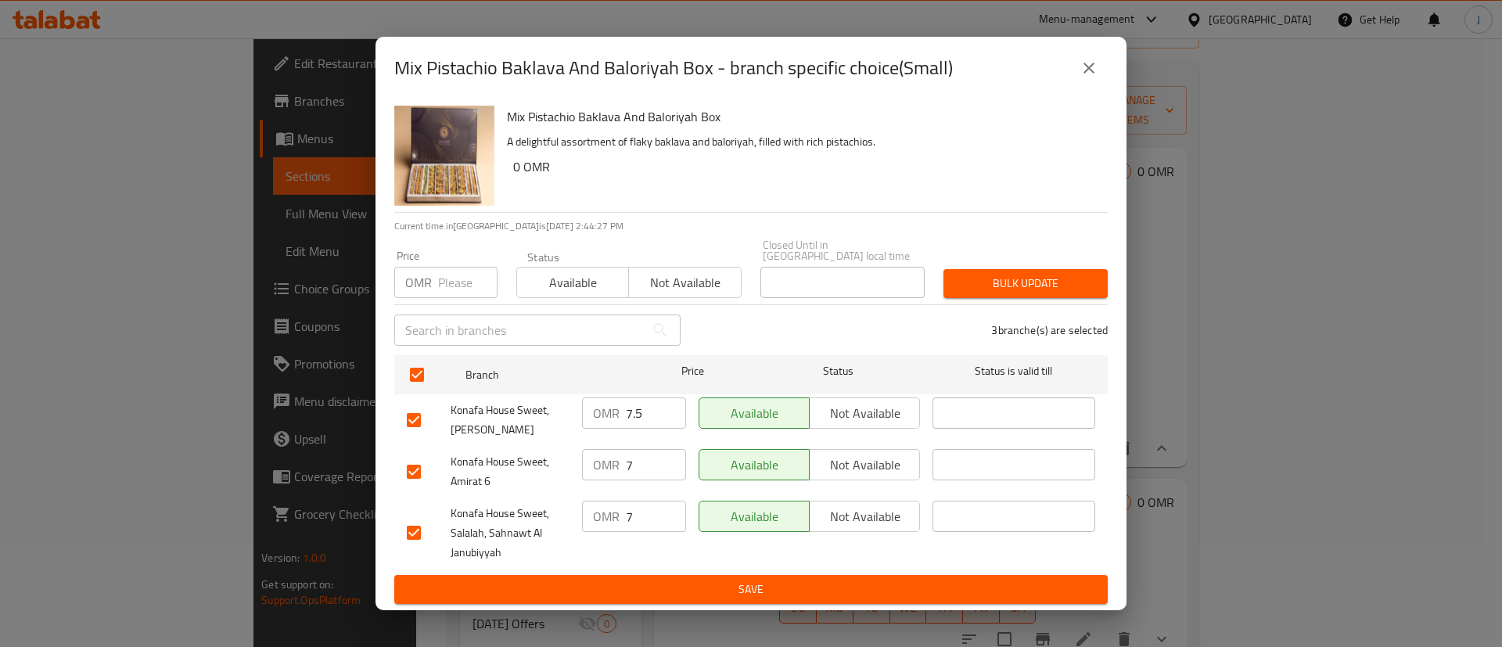
click at [648, 408] on input "7.5" at bounding box center [656, 413] width 60 height 31
drag, startPoint x: 648, startPoint y: 408, endPoint x: 606, endPoint y: 408, distance: 42.3
click at [606, 408] on div "OMR 7.5 ​" at bounding box center [634, 413] width 104 height 31
type input "8"
click at [645, 466] on input "7" at bounding box center [656, 464] width 60 height 31
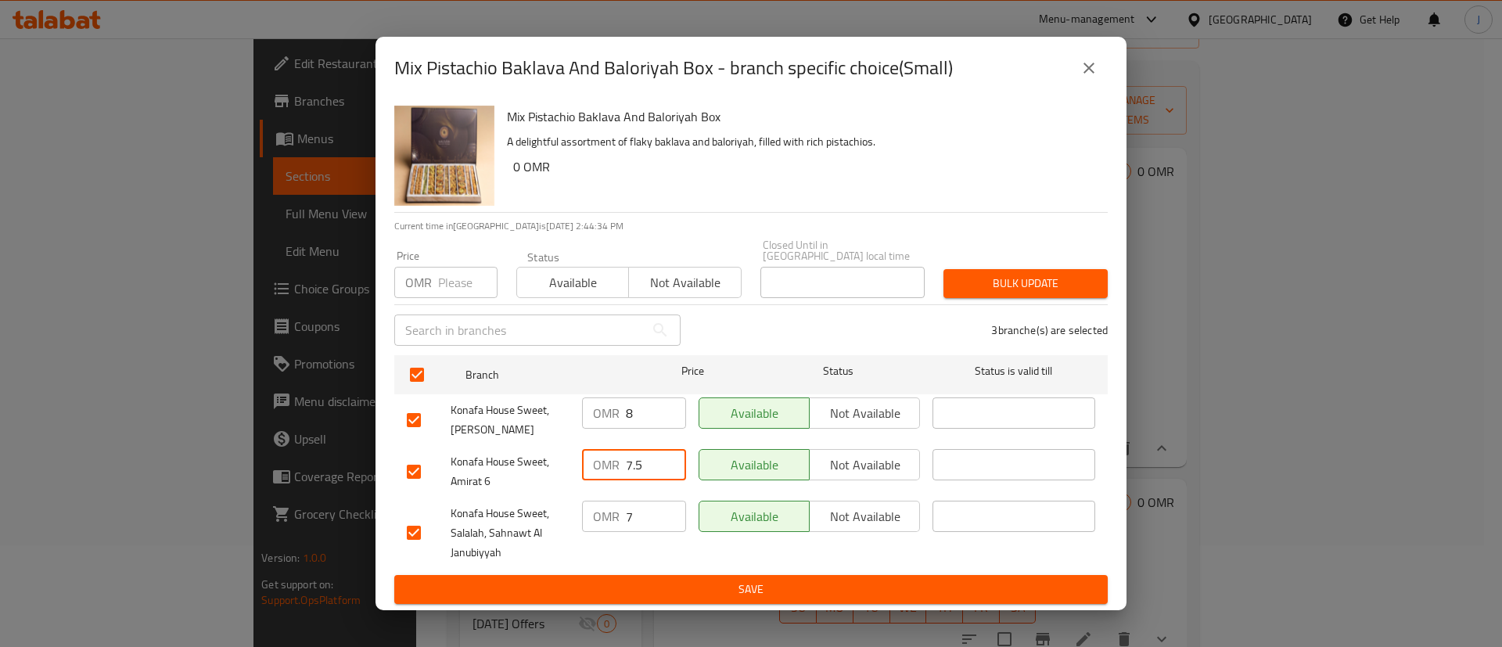
type input "7.5"
click at [639, 511] on input "7" at bounding box center [656, 516] width 60 height 31
type input "7.5"
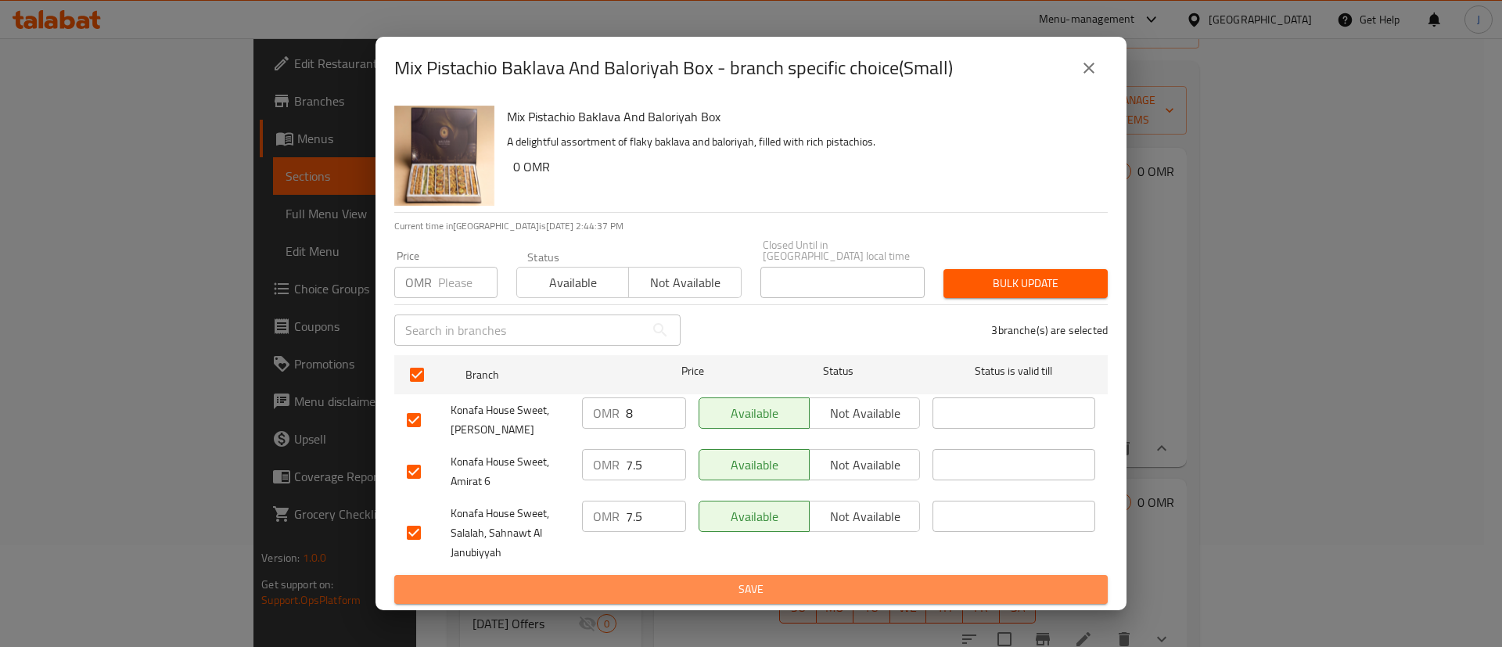
click at [736, 585] on span "Save" at bounding box center [751, 590] width 689 height 20
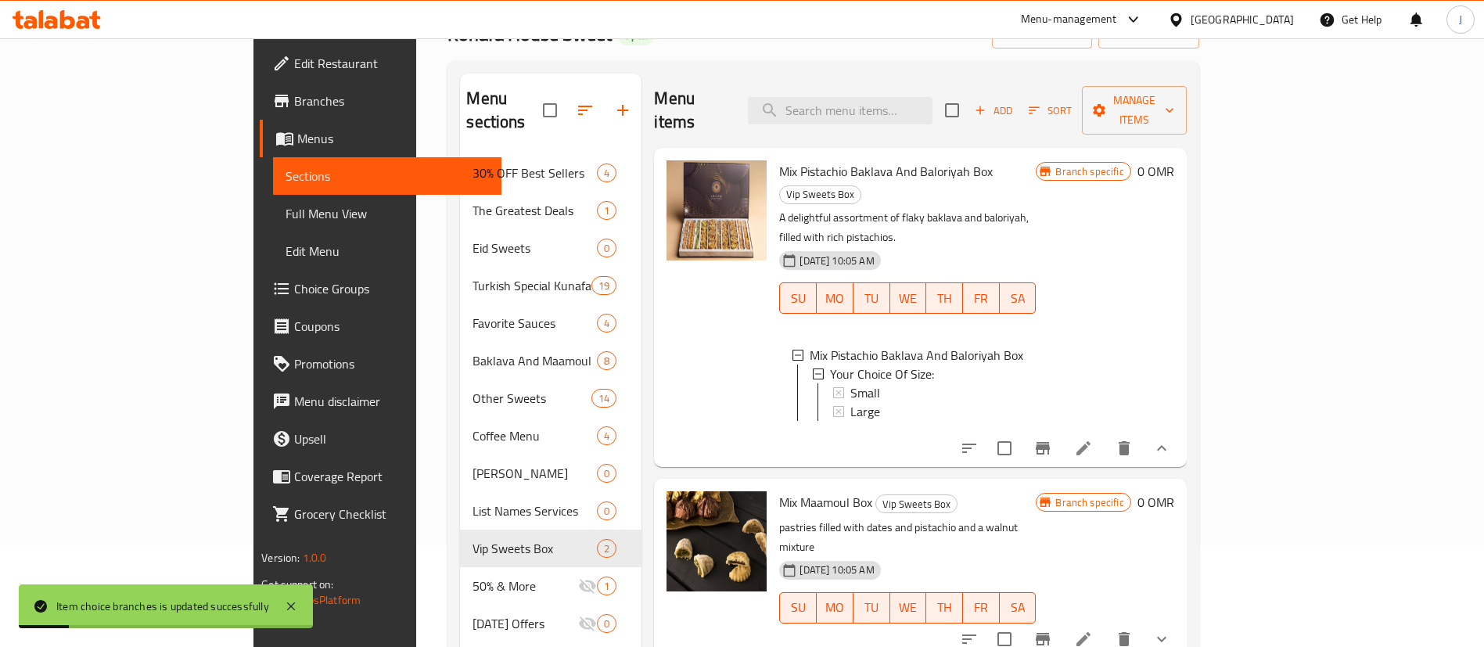
click at [1181, 621] on button "show more" at bounding box center [1162, 640] width 38 height 38
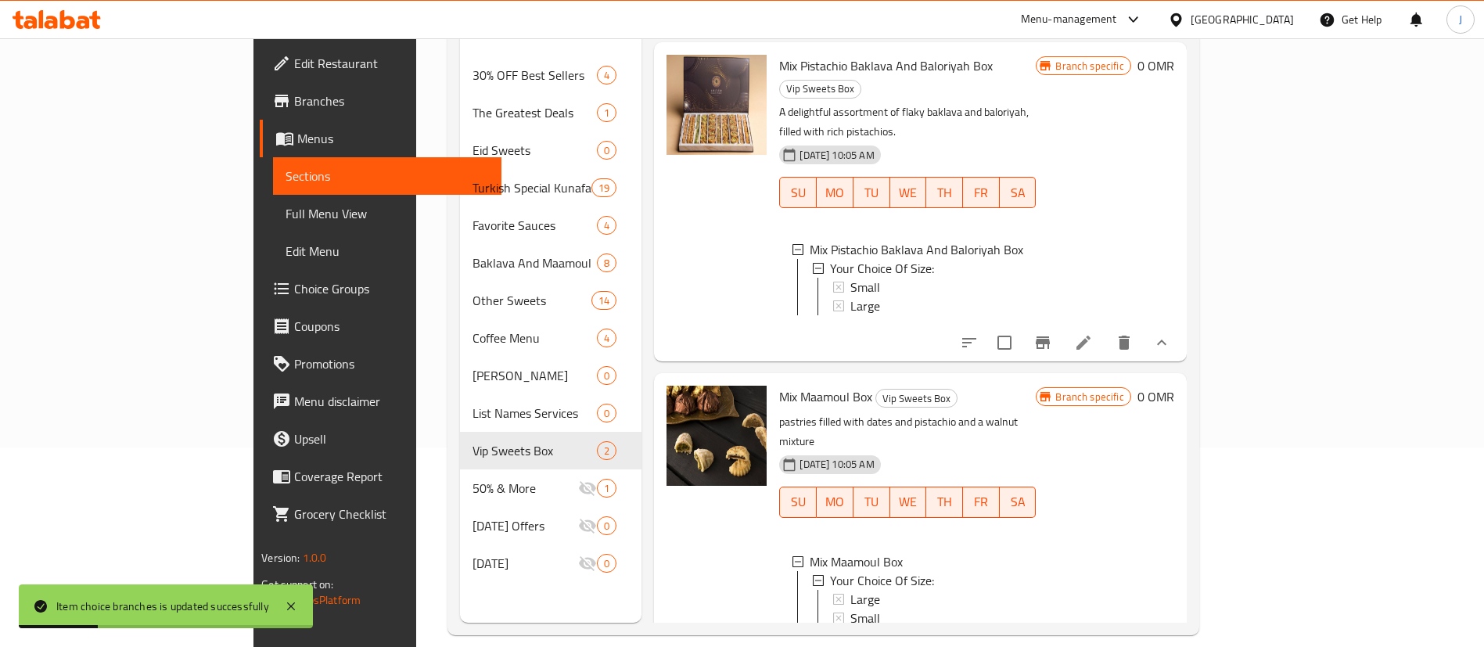
scroll to position [219, 0]
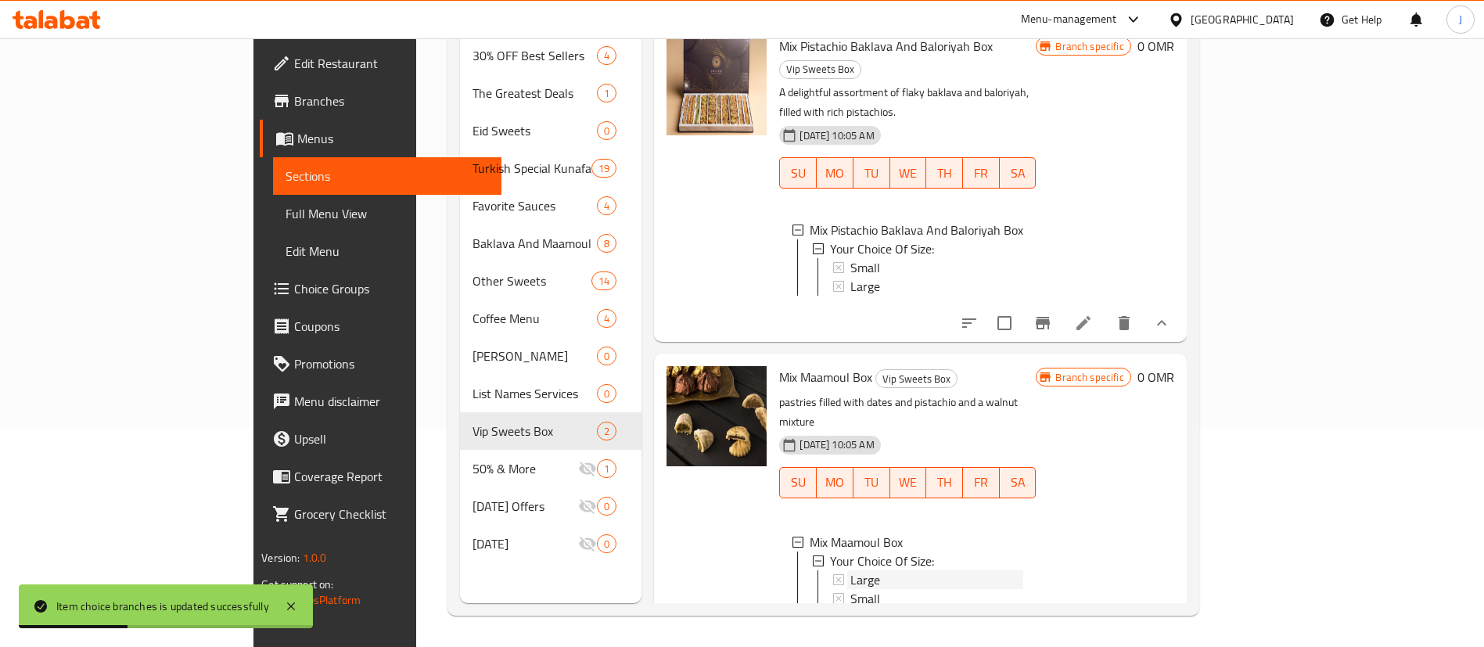
click at [851, 570] on span "Large" at bounding box center [866, 579] width 30 height 19
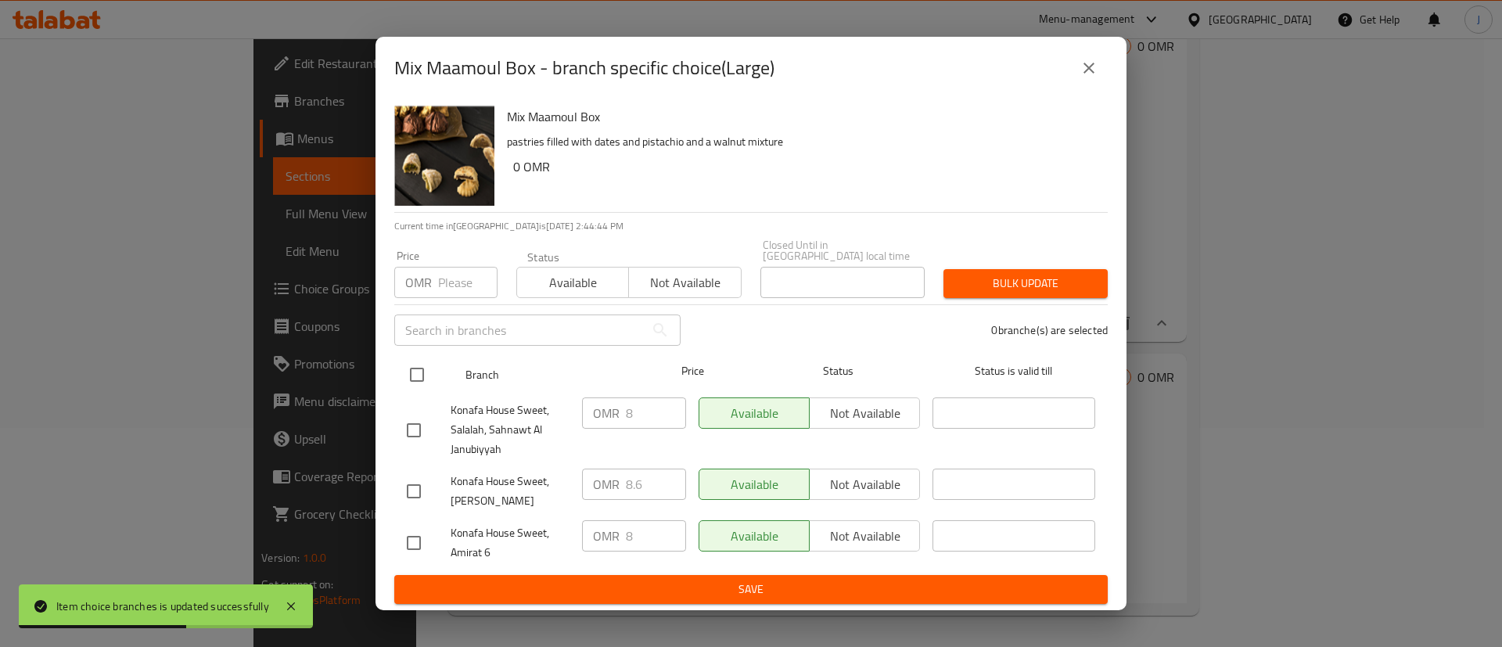
click at [420, 377] on input "checkbox" at bounding box center [417, 374] width 33 height 33
checkbox input "true"
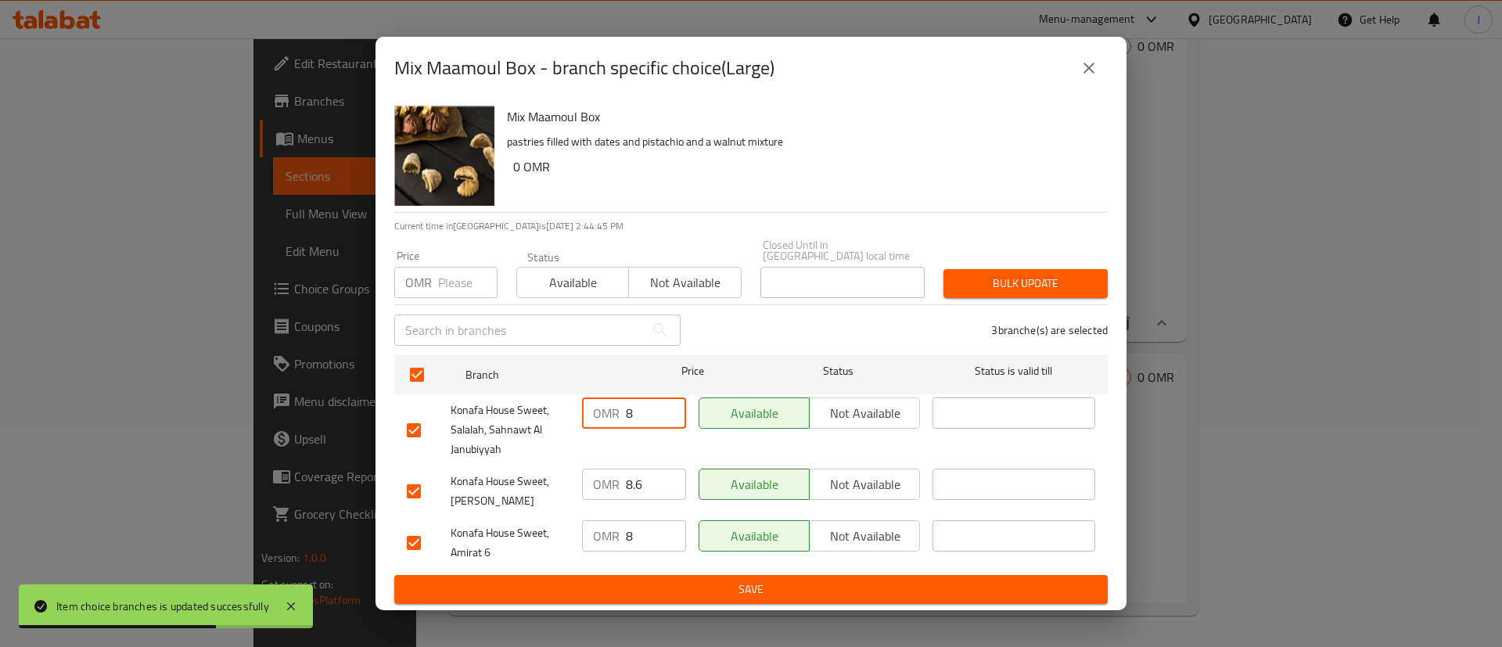
click at [650, 403] on input "8" at bounding box center [656, 413] width 60 height 31
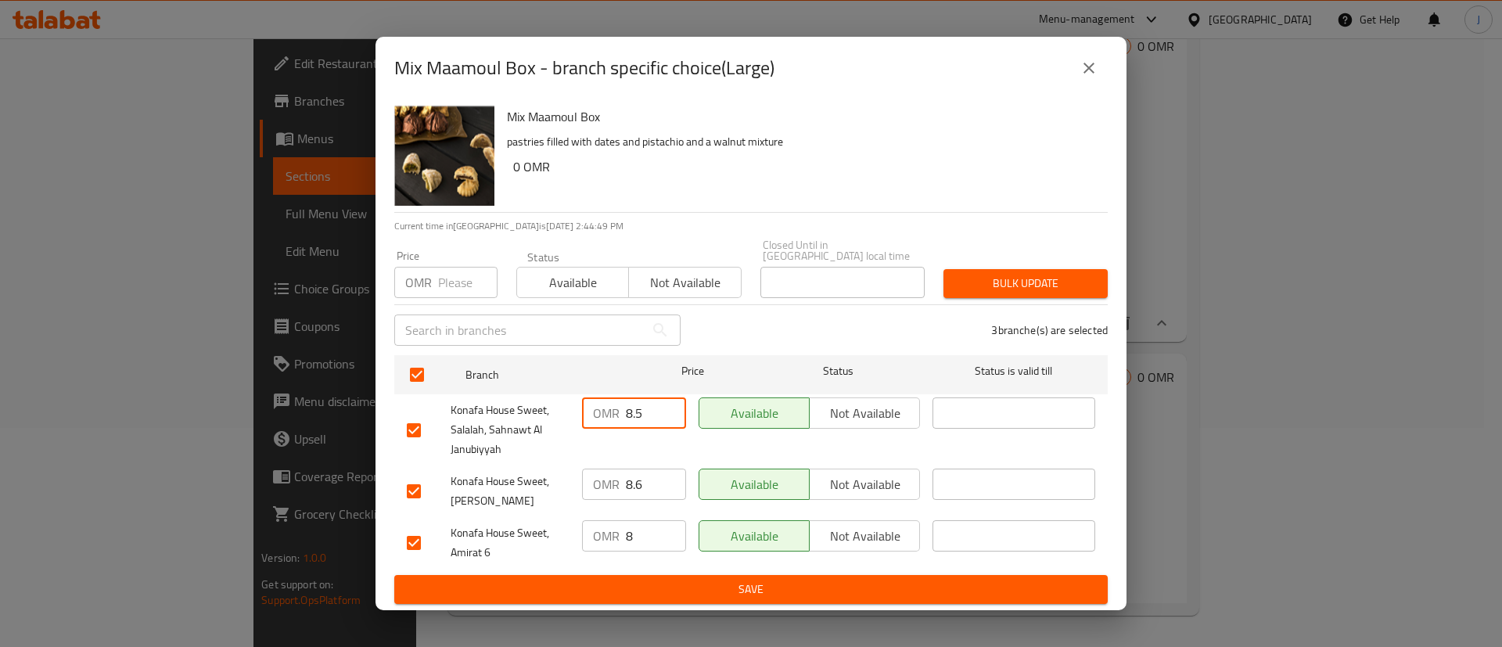
type input "8.5"
drag, startPoint x: 650, startPoint y: 484, endPoint x: 585, endPoint y: 485, distance: 65.0
click at [585, 485] on div "OMR 8.6 ​" at bounding box center [634, 484] width 104 height 31
type input "9.1"
click at [656, 533] on input "8" at bounding box center [656, 535] width 60 height 31
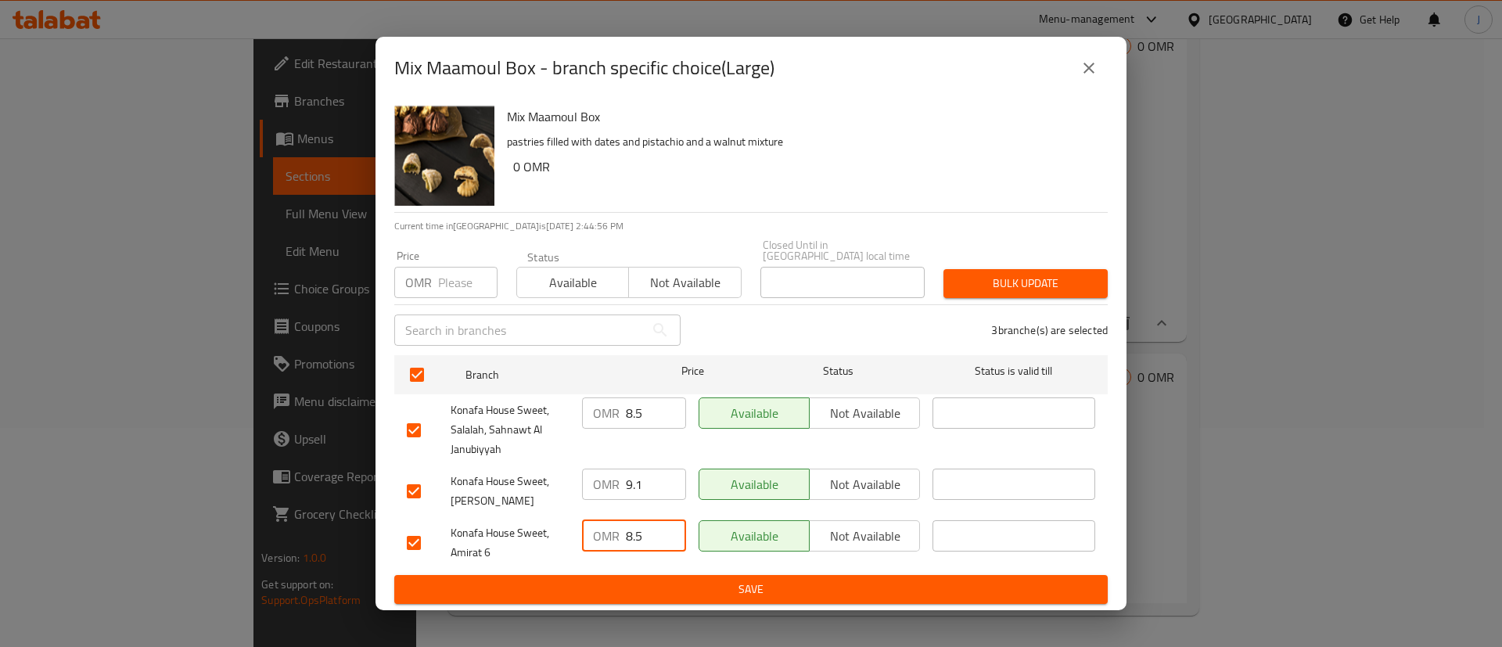
type input "8.5"
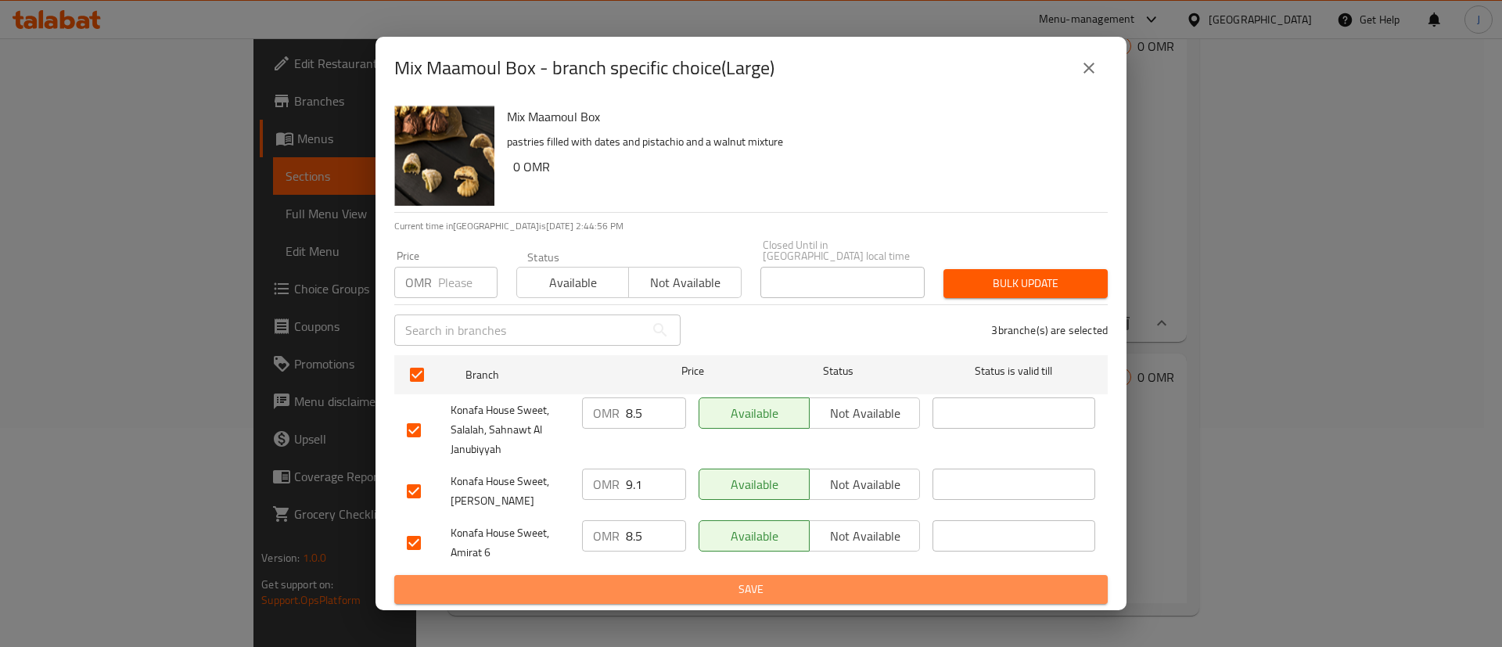
click at [649, 582] on span "Save" at bounding box center [751, 590] width 689 height 20
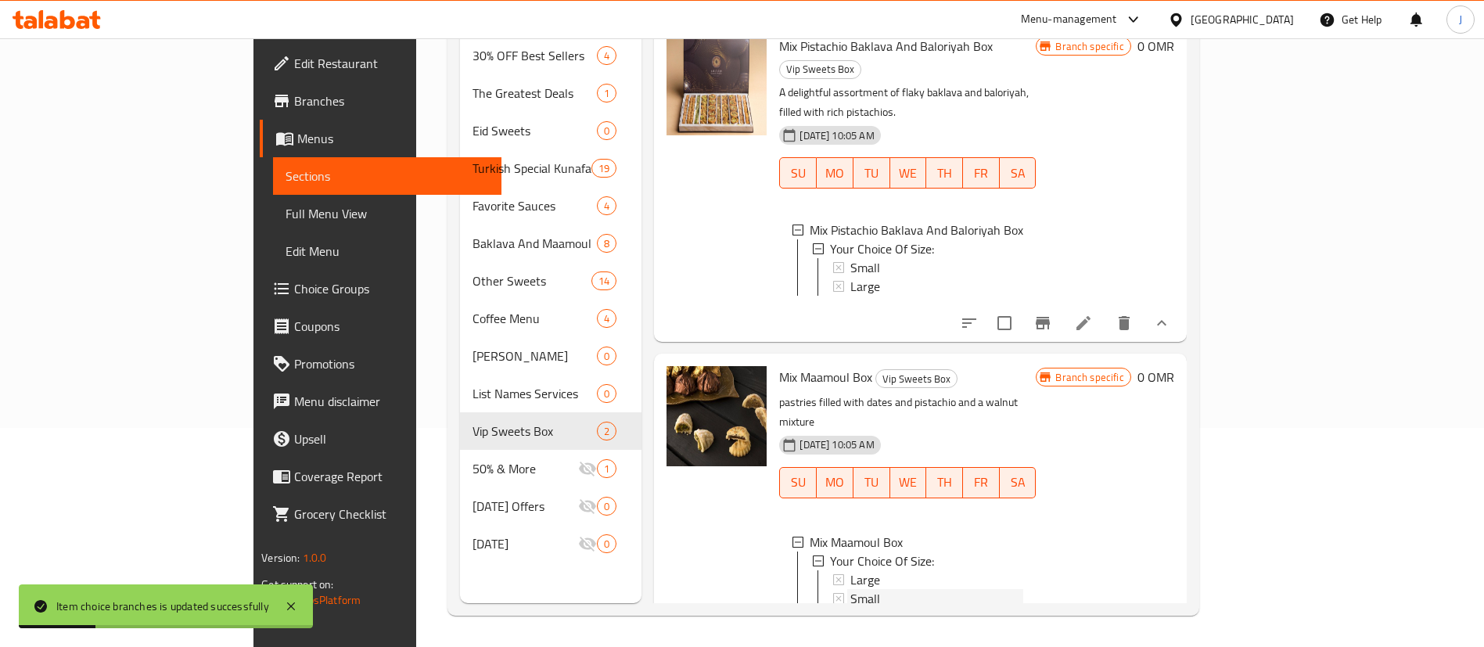
click at [851, 589] on span "Small" at bounding box center [866, 598] width 30 height 19
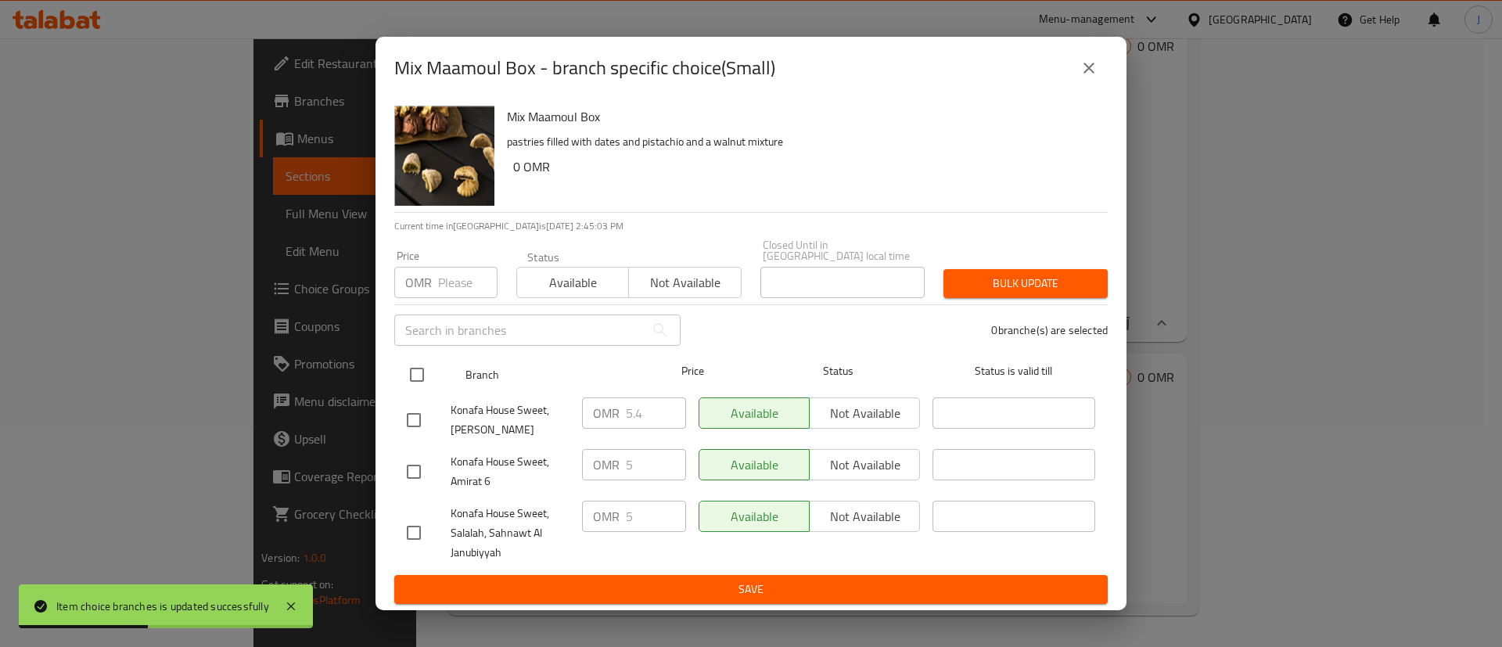
click at [413, 369] on input "checkbox" at bounding box center [417, 374] width 33 height 33
checkbox input "true"
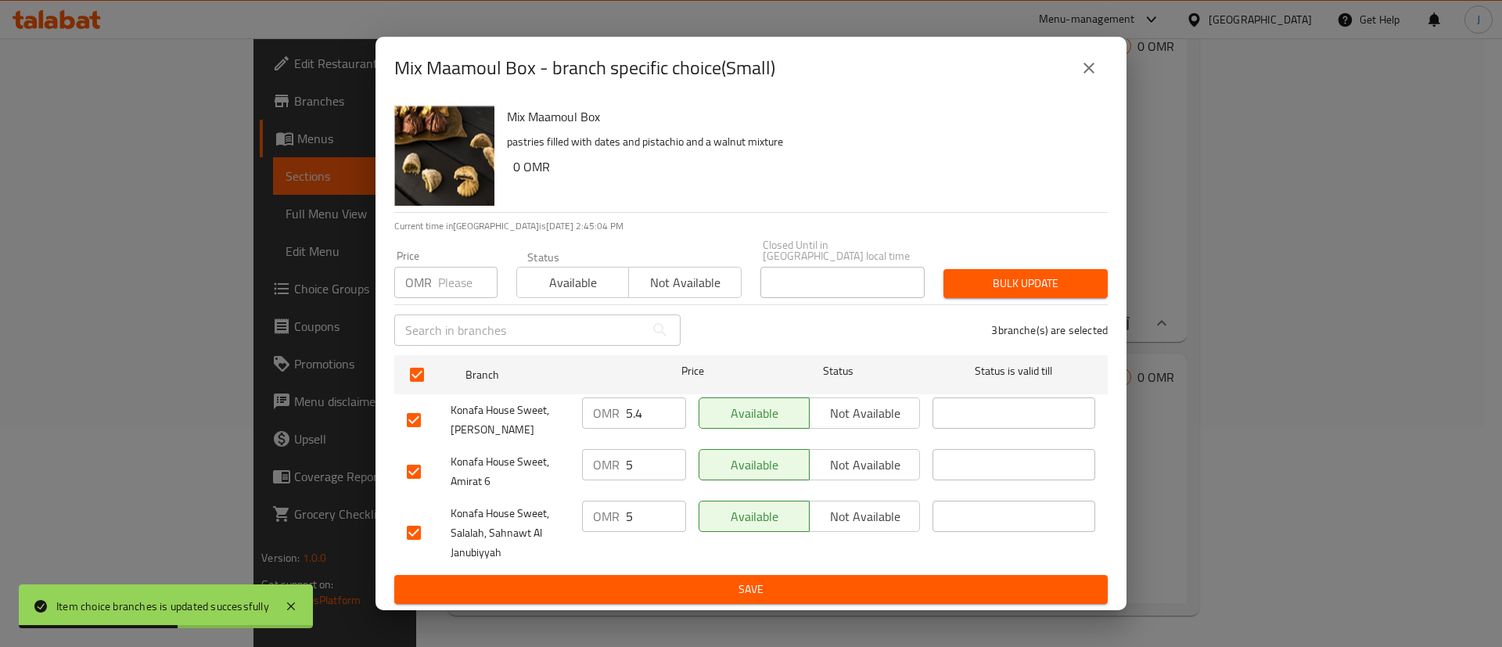
click at [646, 407] on input "5.4" at bounding box center [656, 413] width 60 height 31
type input "5.9"
click at [650, 460] on input "5" at bounding box center [656, 464] width 60 height 31
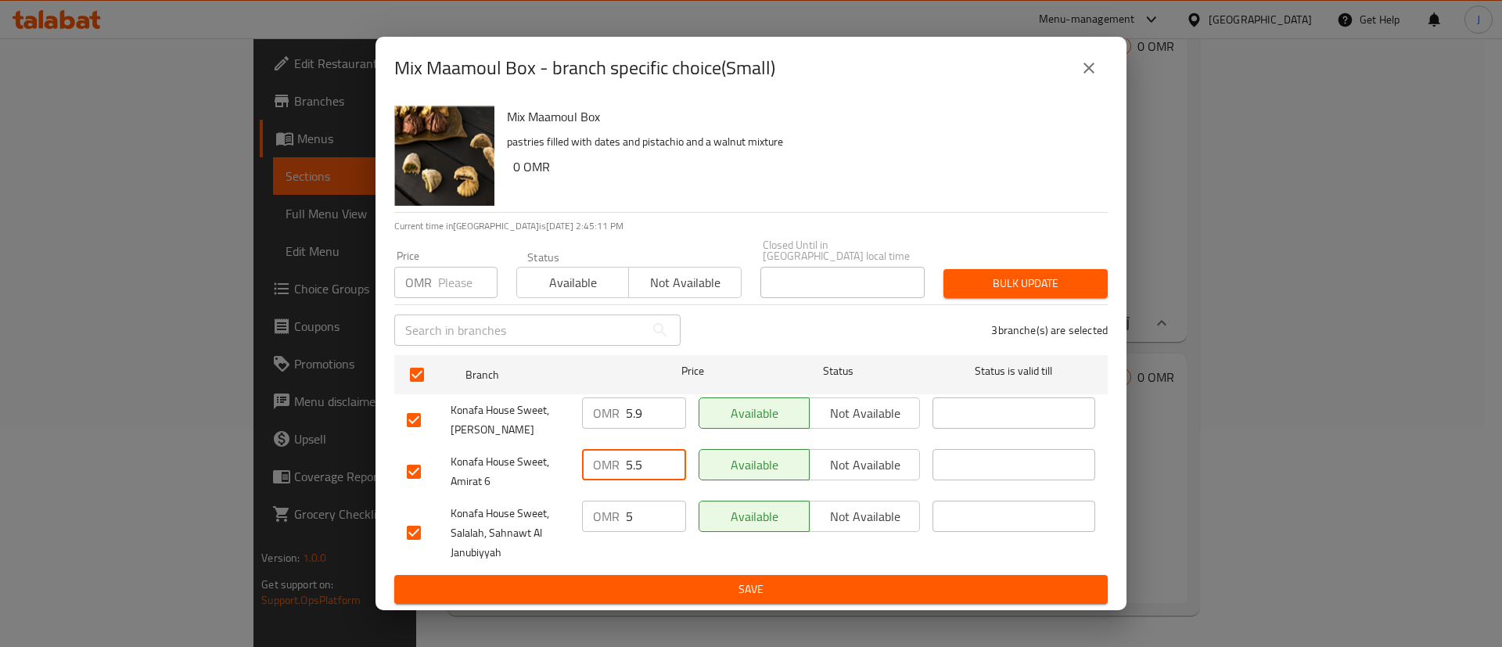
type input "5.5"
click at [642, 513] on input "5" at bounding box center [656, 516] width 60 height 31
type input "5.5"
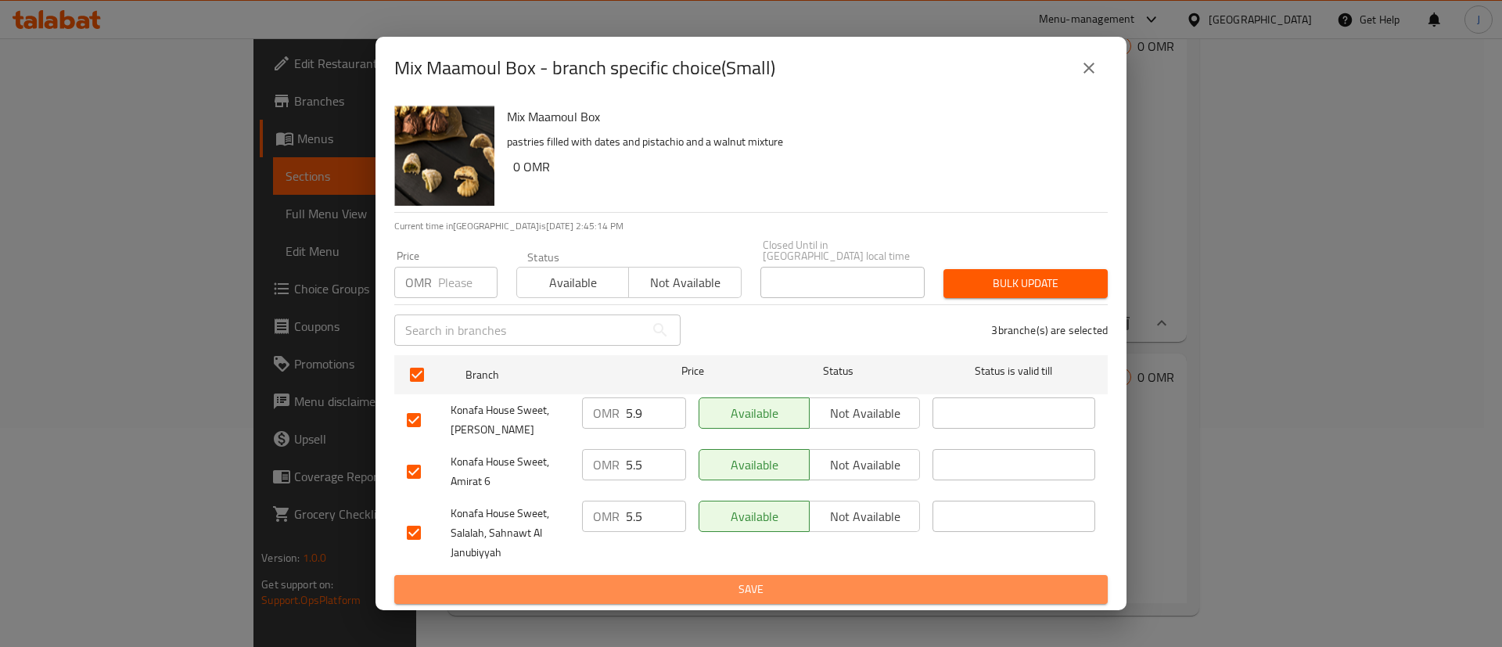
click at [694, 588] on span "Save" at bounding box center [751, 590] width 689 height 20
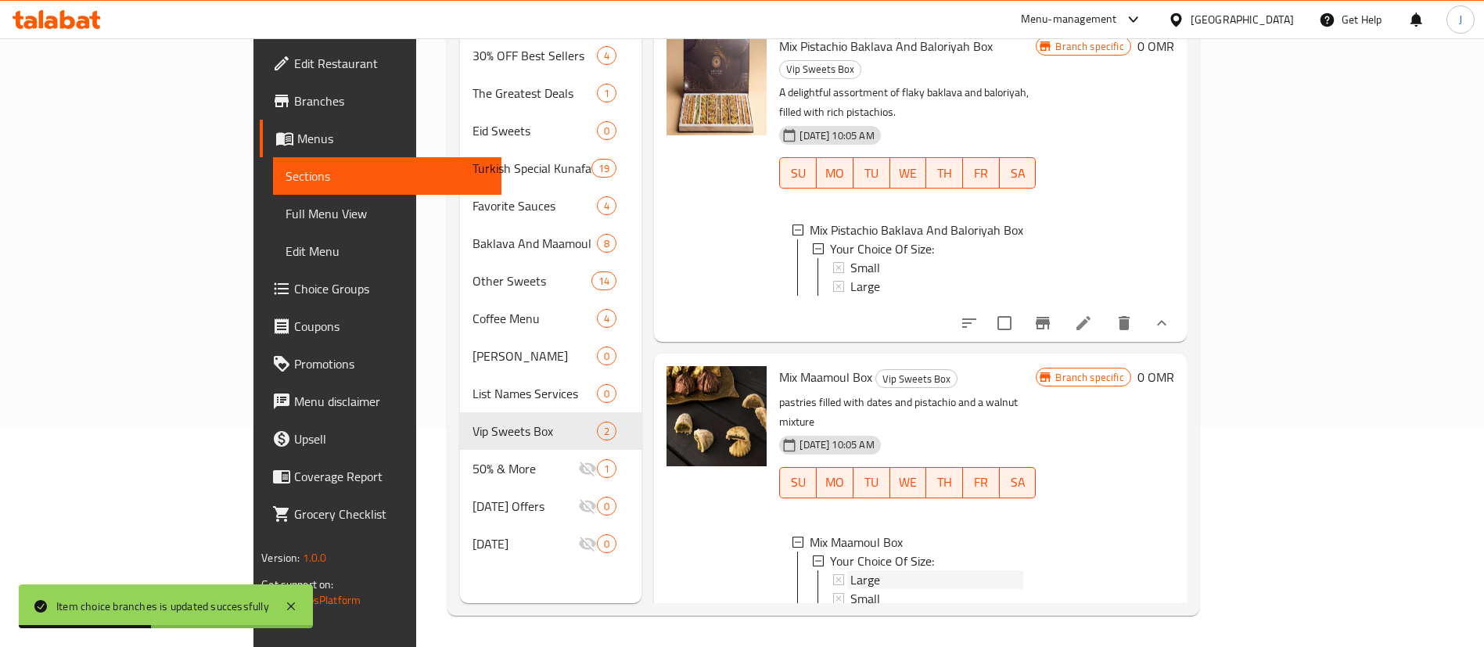
click at [851, 570] on span "Large" at bounding box center [866, 579] width 30 height 19
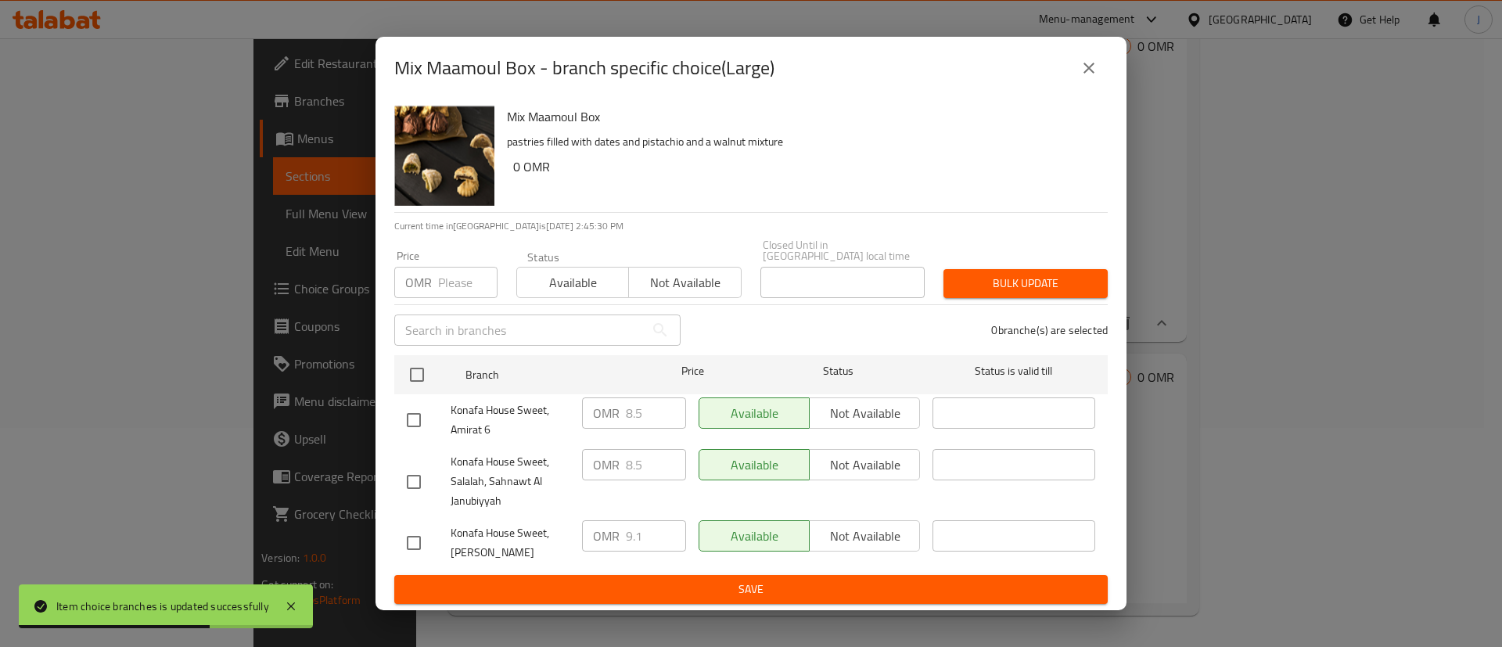
click at [1094, 86] on button "close" at bounding box center [1089, 68] width 38 height 38
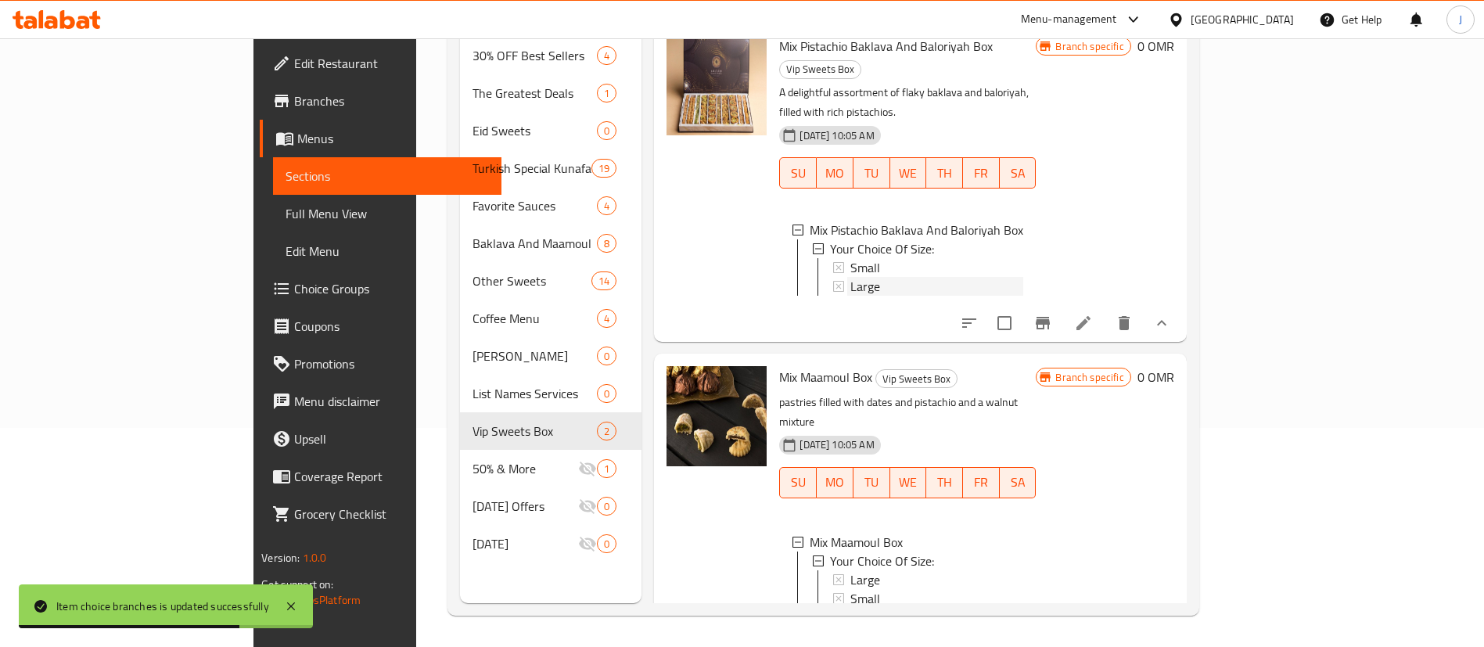
click at [851, 277] on div "Large" at bounding box center [937, 286] width 173 height 19
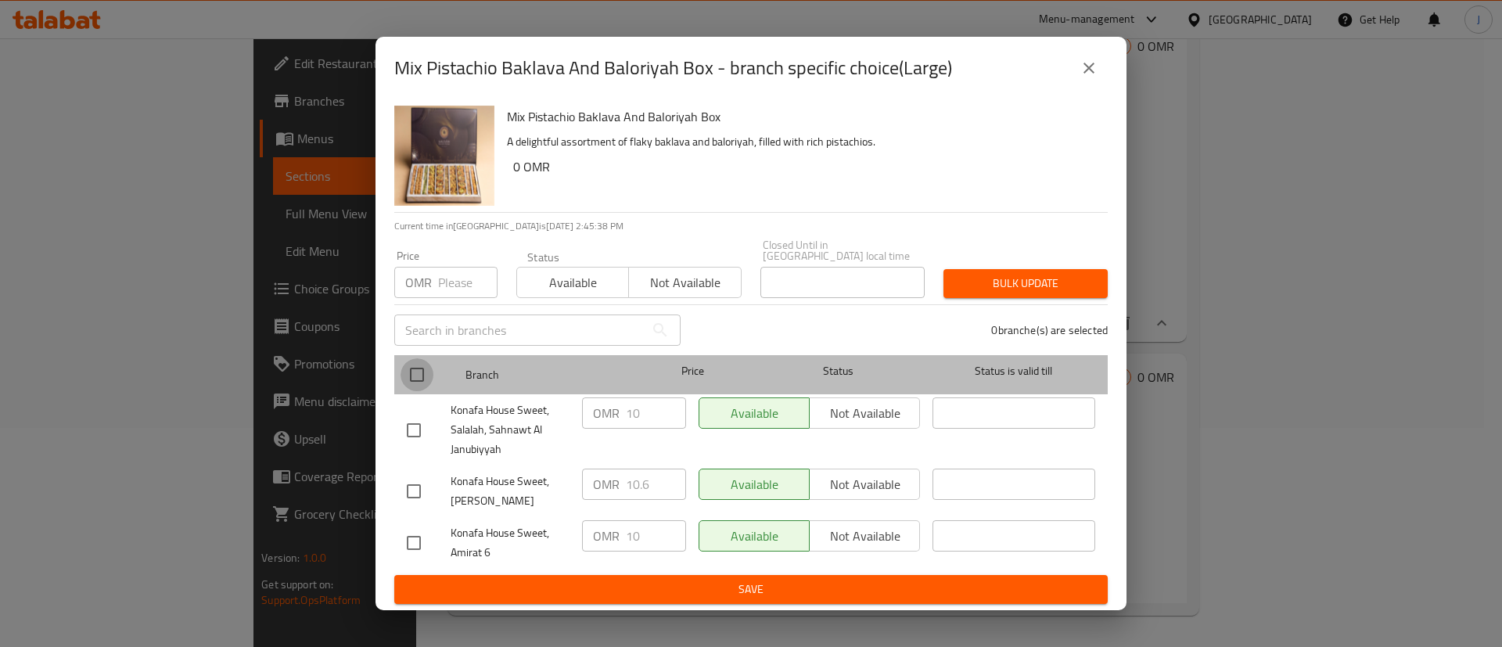
click at [412, 379] on input "checkbox" at bounding box center [417, 374] width 33 height 33
checkbox input "true"
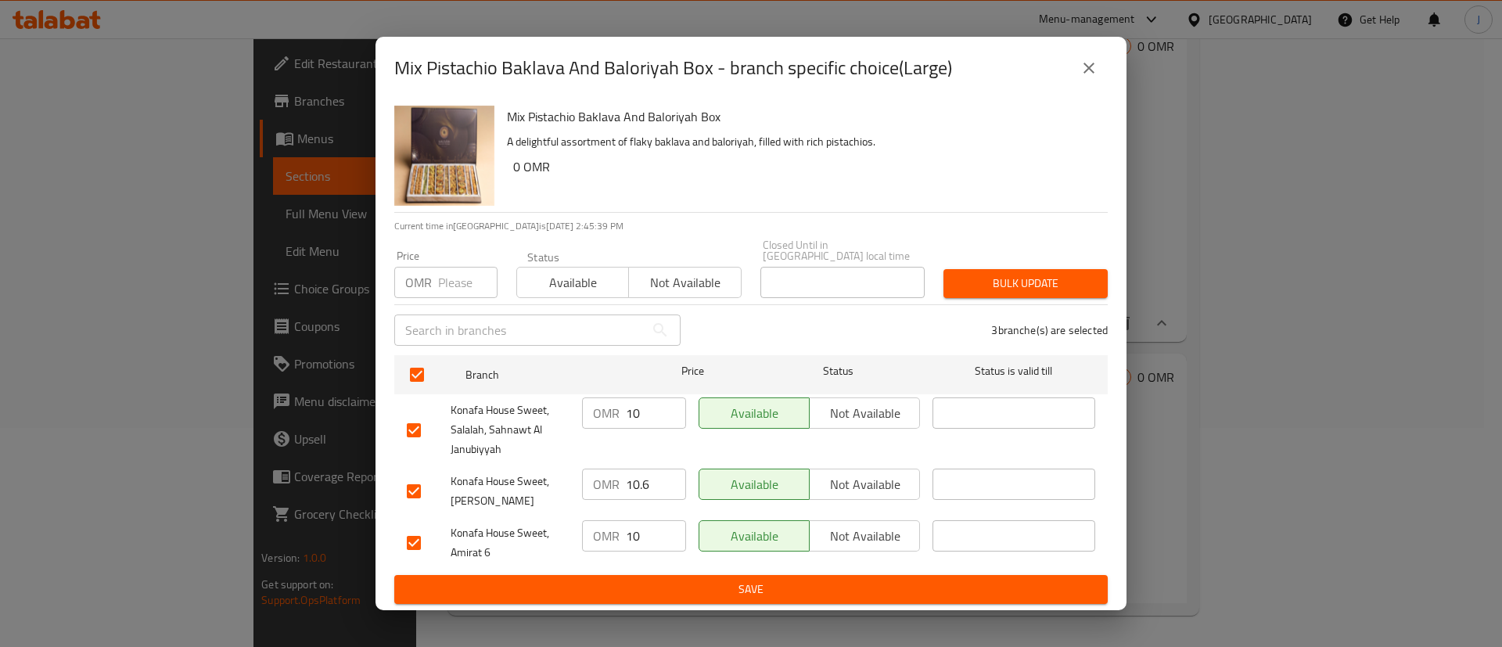
click at [651, 401] on input "10" at bounding box center [656, 413] width 60 height 31
type input "10.5"
click at [649, 531] on input "10" at bounding box center [656, 535] width 60 height 31
type input "10.5"
drag, startPoint x: 657, startPoint y: 478, endPoint x: 597, endPoint y: 489, distance: 60.5
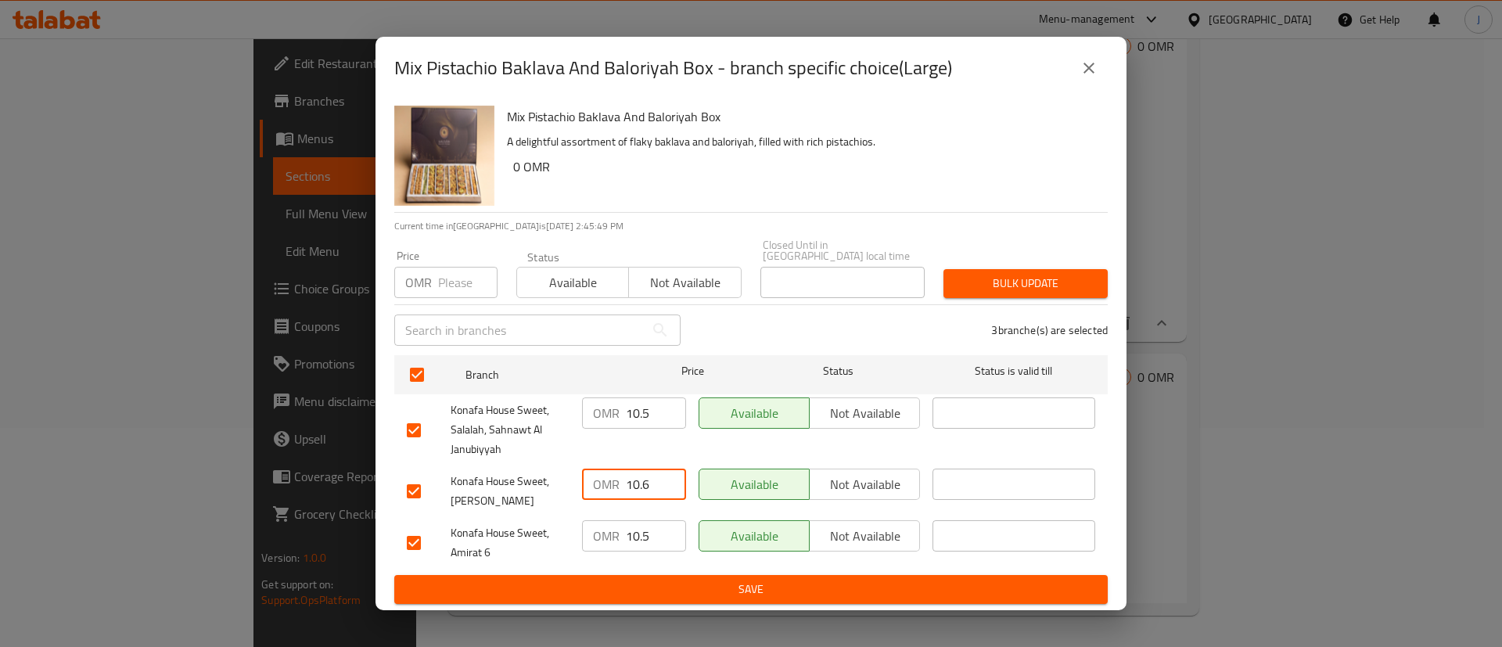
click at [597, 489] on div "OMR 10.6 ​" at bounding box center [634, 484] width 104 height 31
type input "11.1"
click at [675, 586] on span "Save" at bounding box center [751, 590] width 689 height 20
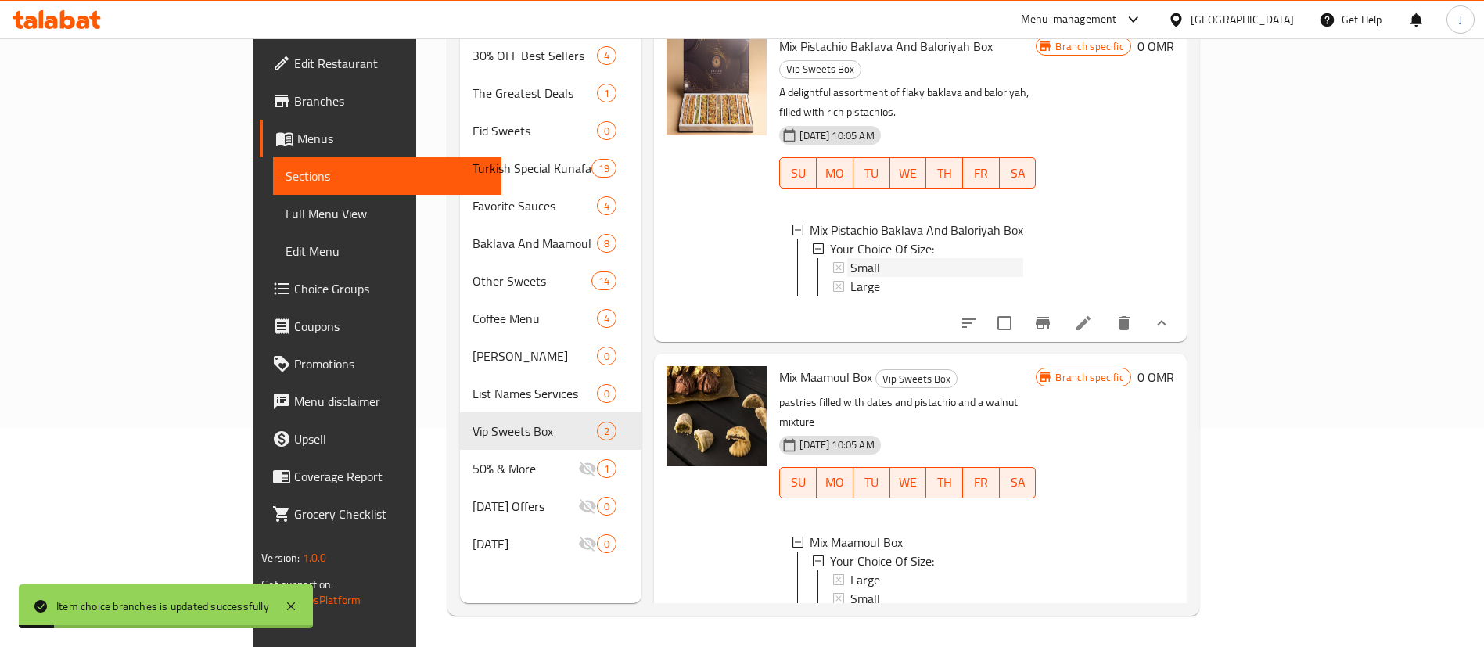
click at [851, 258] on span "Small" at bounding box center [866, 267] width 30 height 19
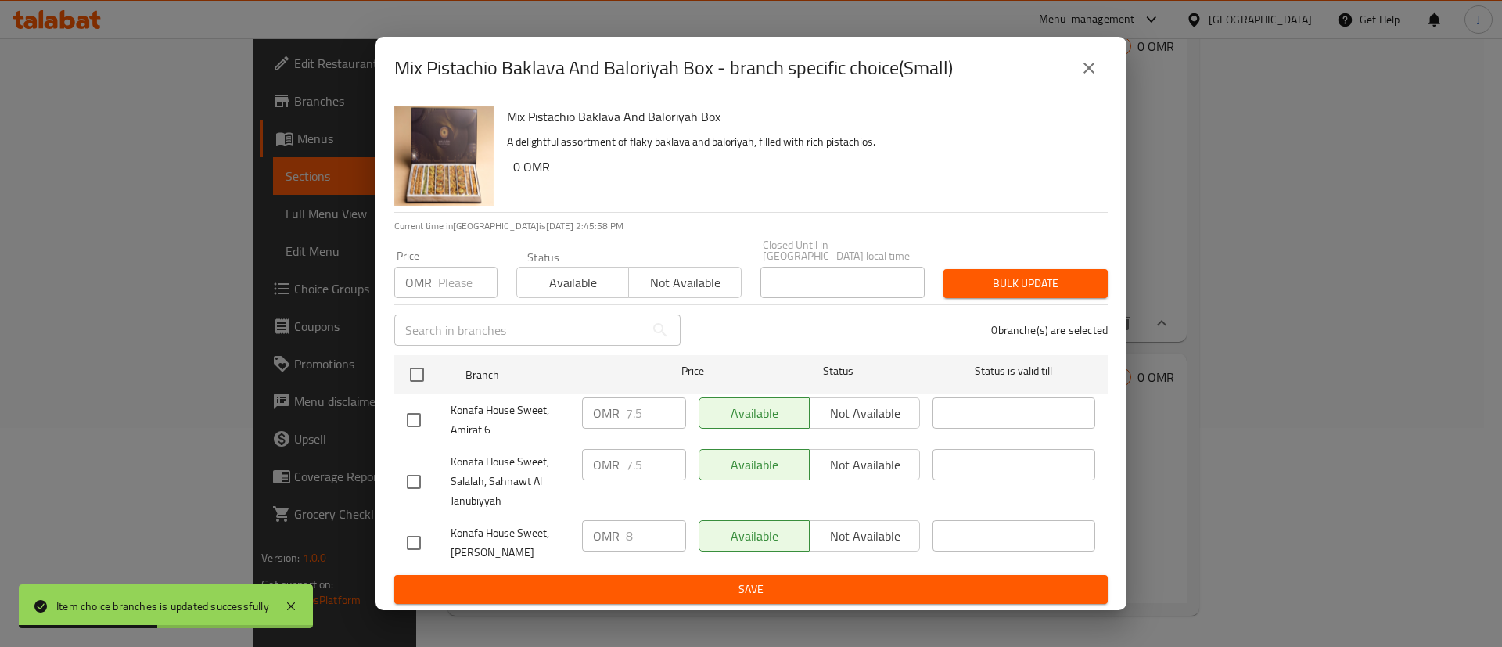
click at [1095, 69] on icon "close" at bounding box center [1089, 68] width 19 height 19
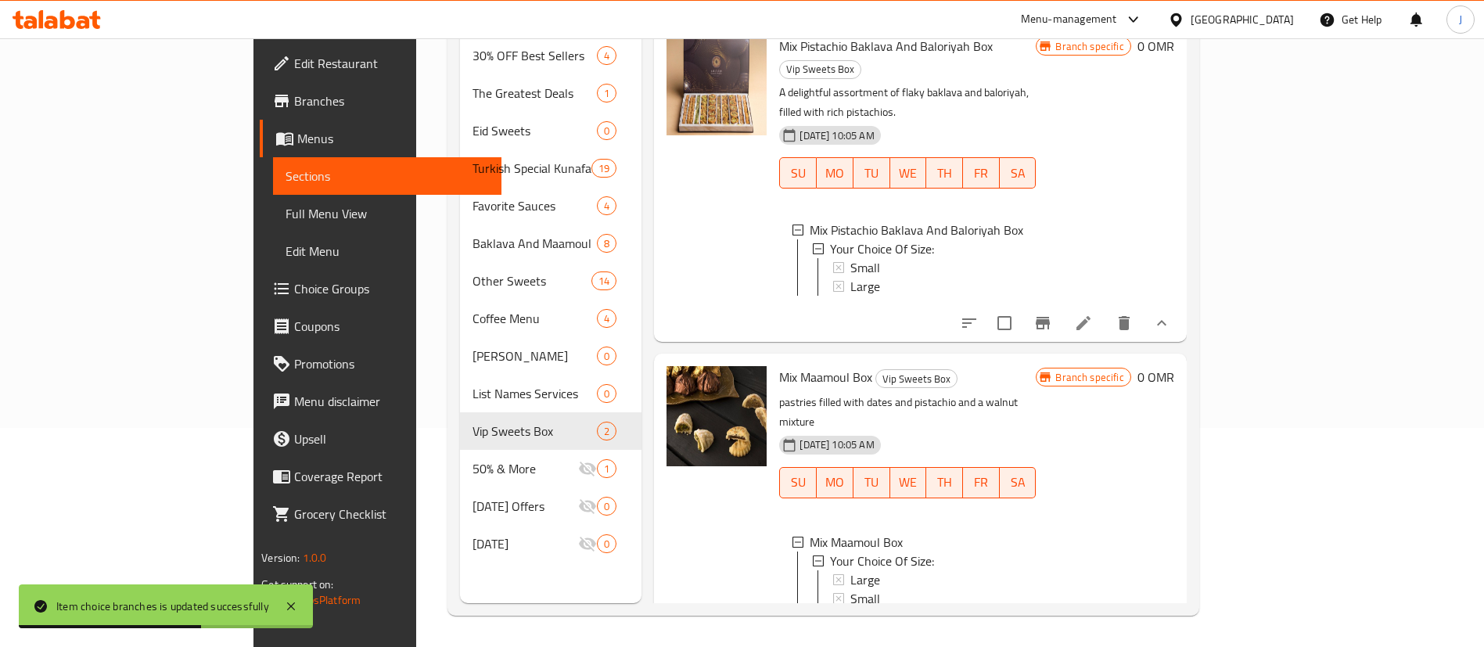
scroll to position [0, 0]
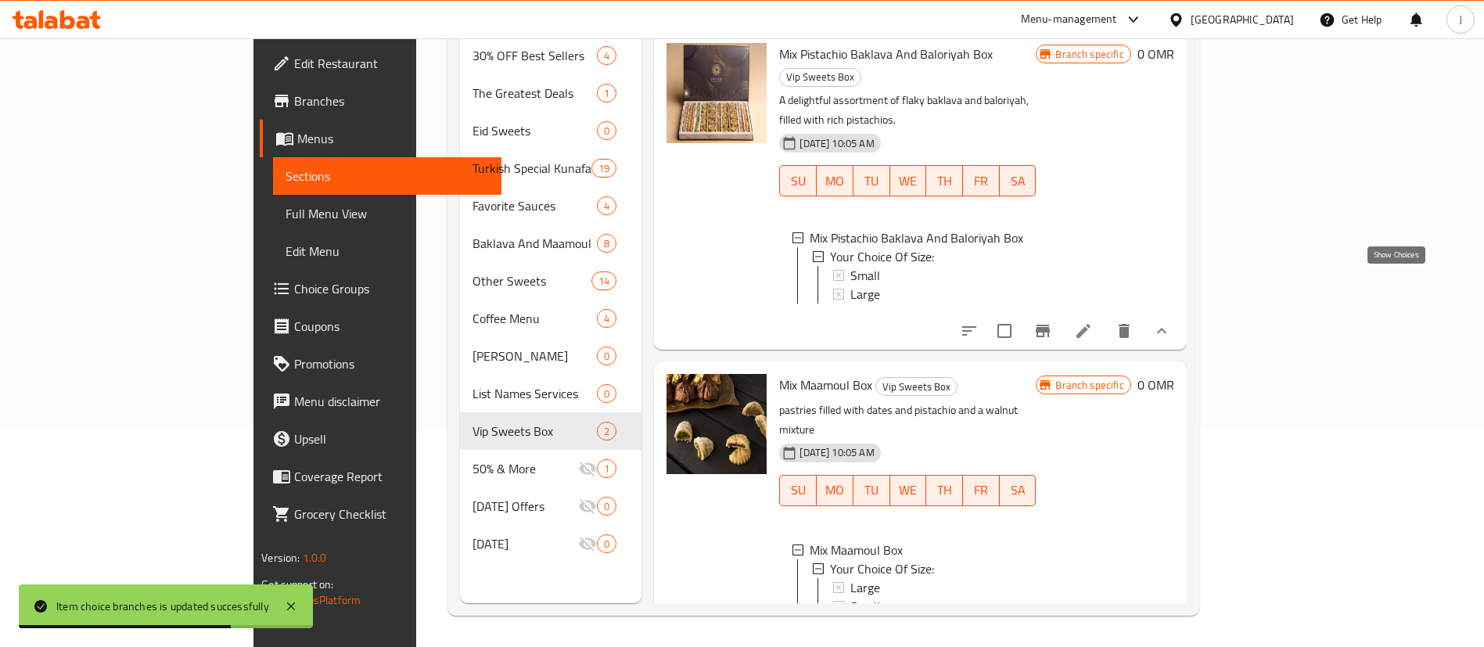
click at [1171, 322] on icon "show more" at bounding box center [1162, 331] width 19 height 19
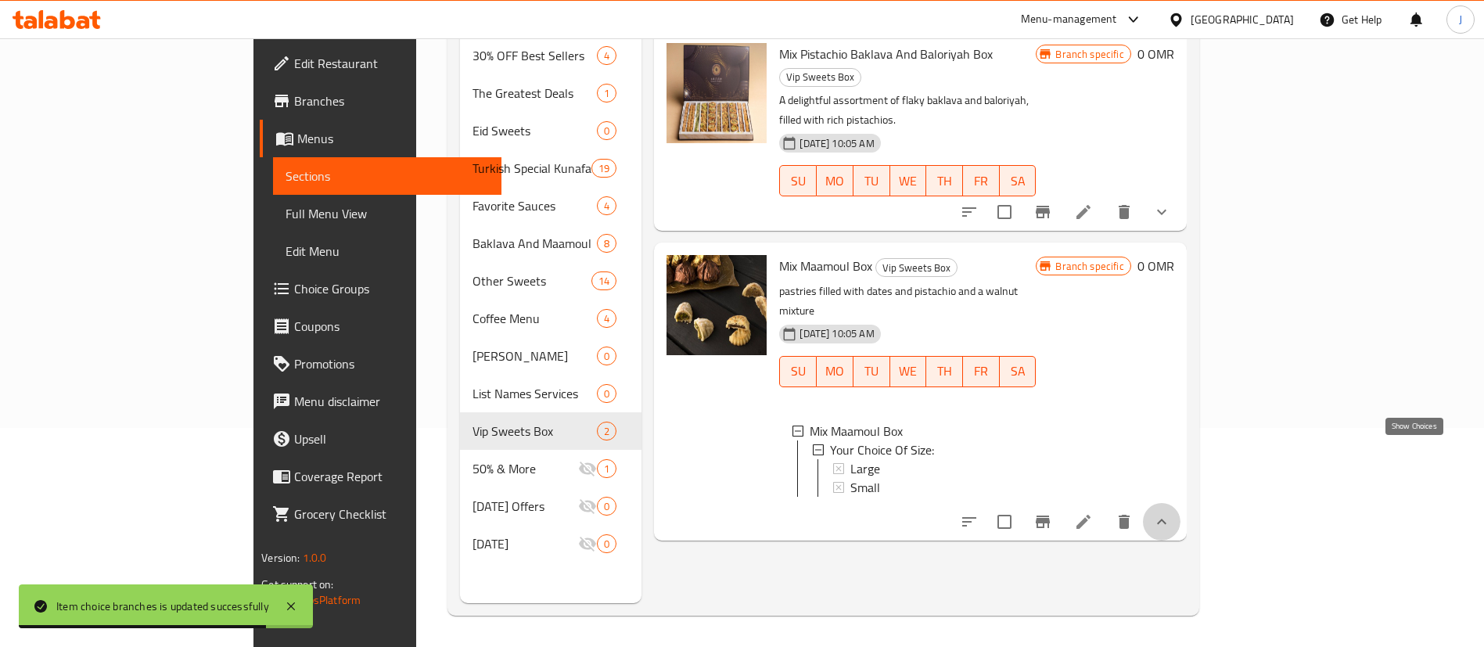
click at [1171, 513] on icon "show more" at bounding box center [1162, 522] width 19 height 19
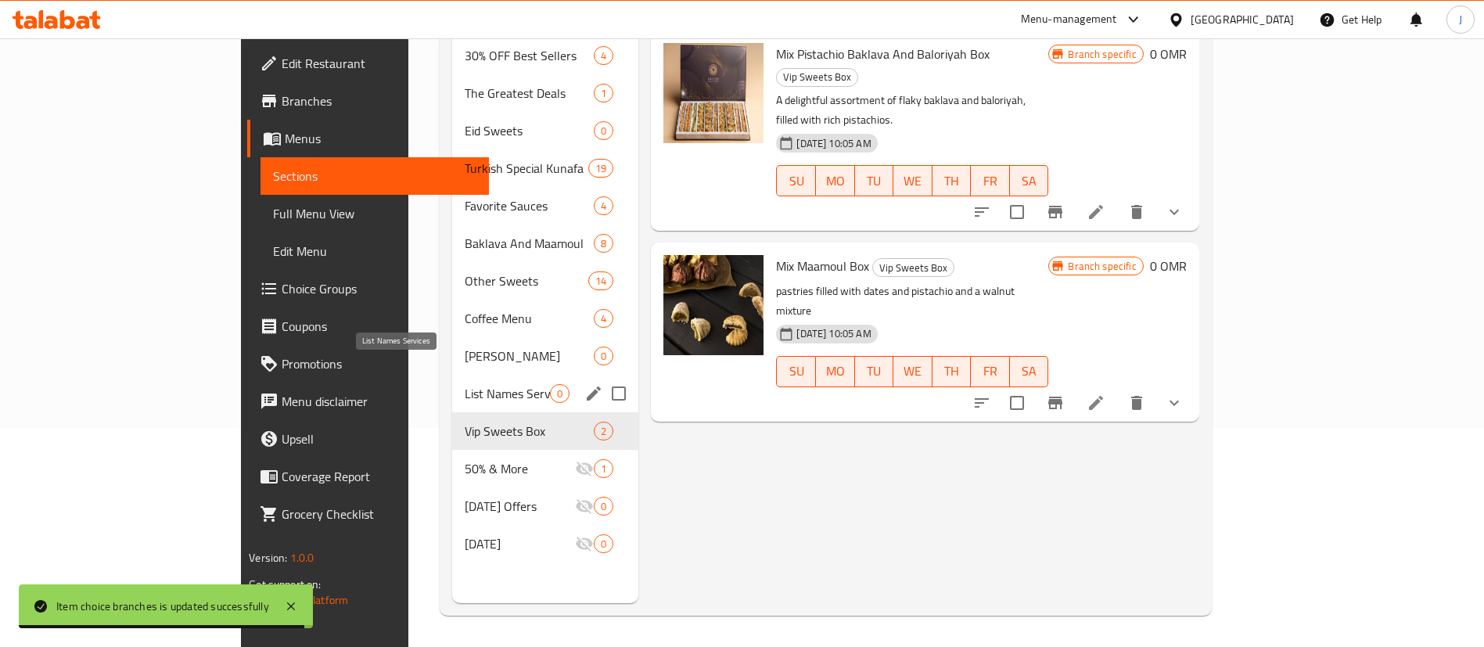
click at [465, 384] on span "List Names Services" at bounding box center [508, 393] width 86 height 19
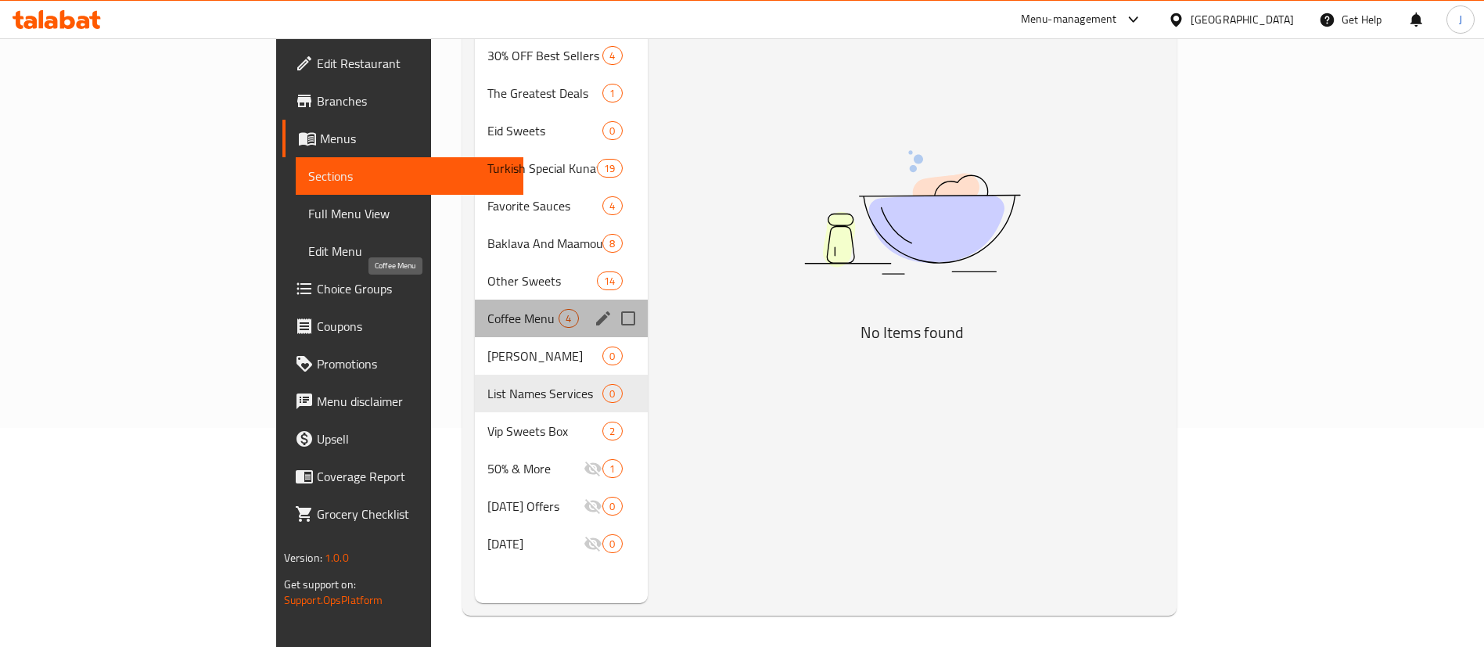
click at [487, 309] on span "Coffee Menu" at bounding box center [522, 318] width 71 height 19
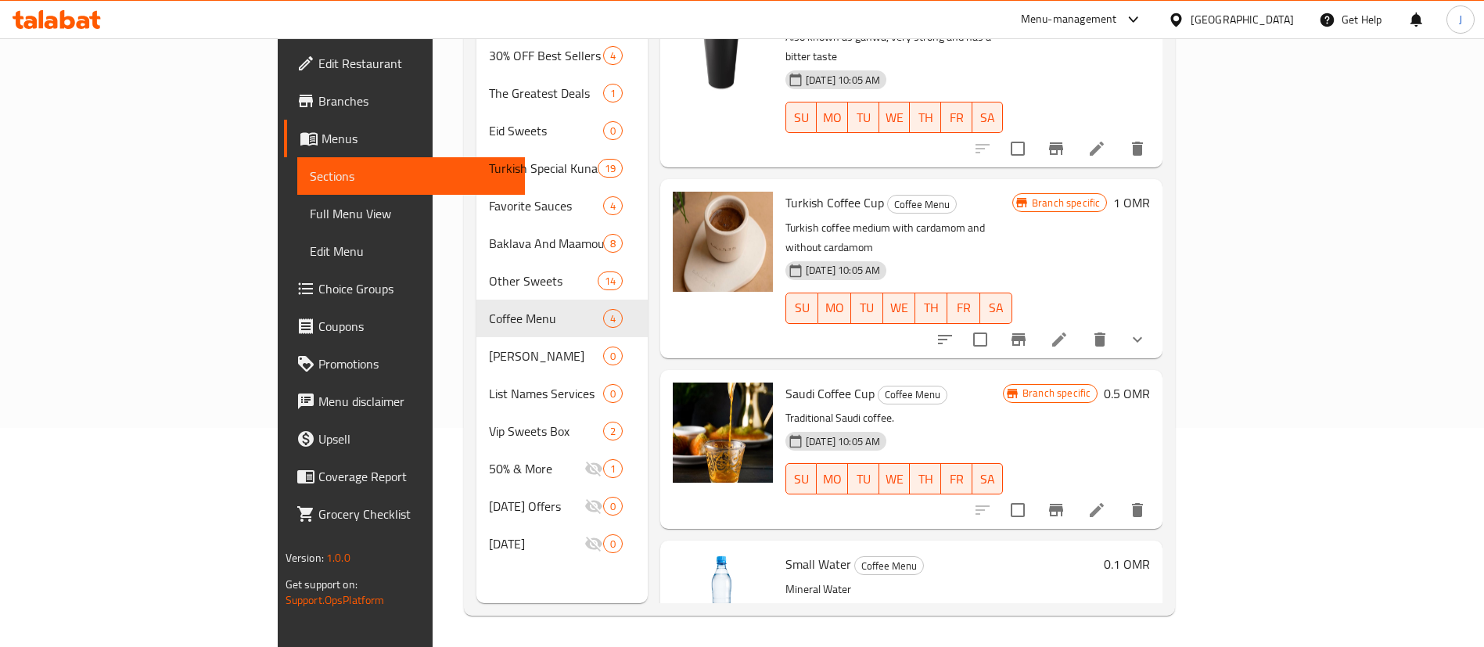
scroll to position [76, 0]
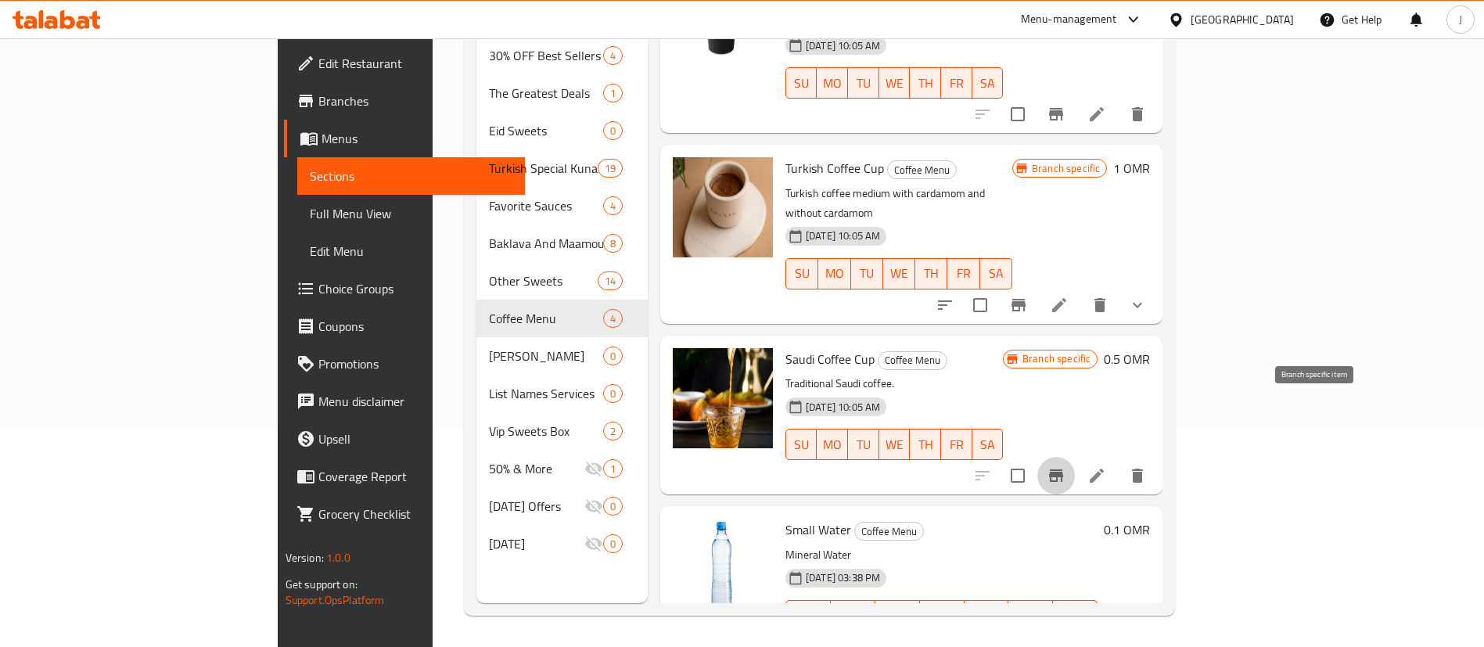
click at [1066, 466] on icon "Branch-specific-item" at bounding box center [1056, 475] width 19 height 19
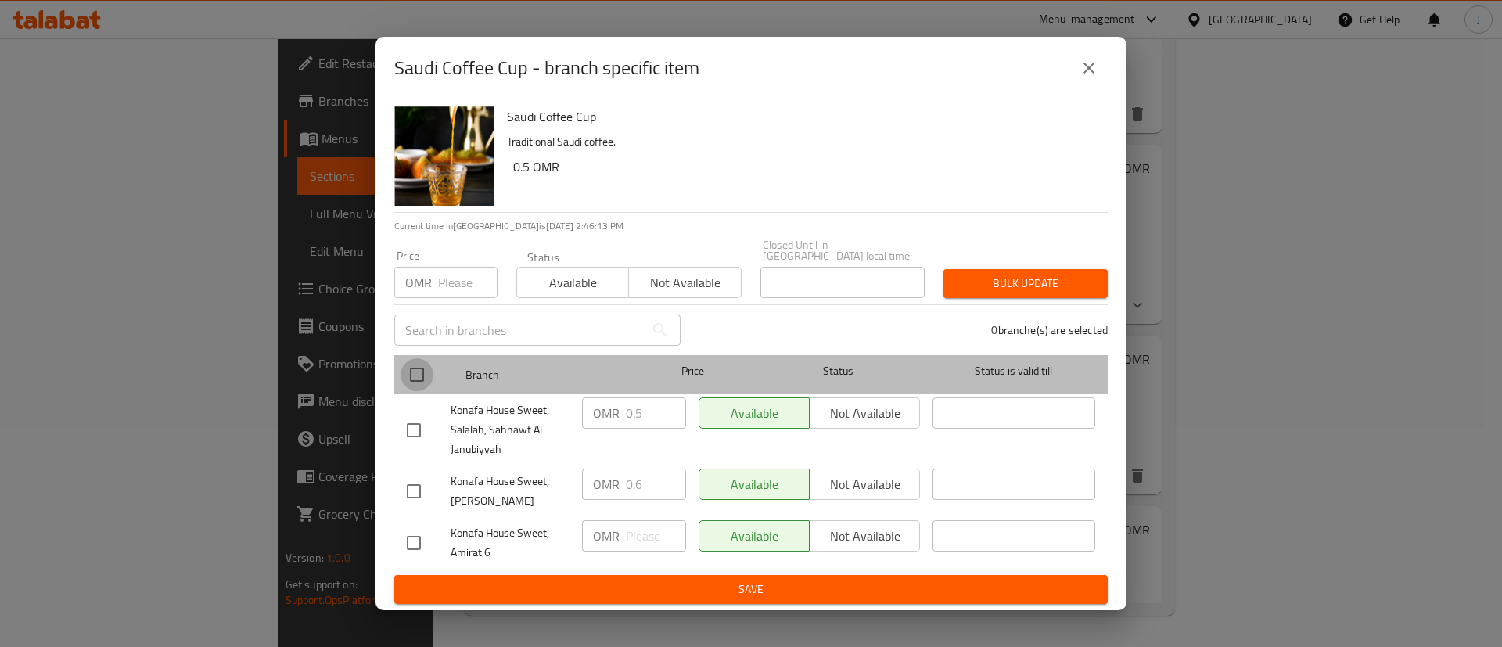
click at [411, 365] on input "checkbox" at bounding box center [417, 374] width 33 height 33
checkbox input "true"
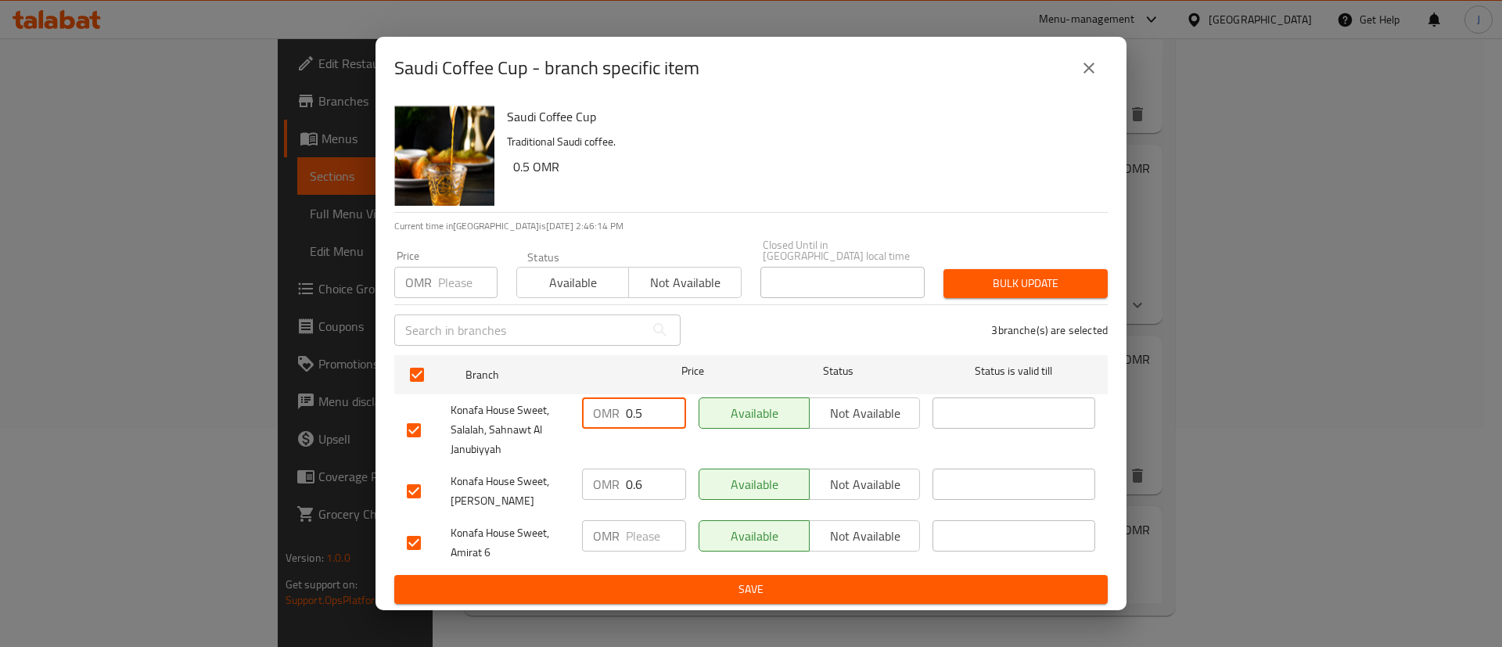
click at [655, 400] on input "0.5" at bounding box center [656, 413] width 60 height 31
click at [1081, 86] on button "close" at bounding box center [1089, 68] width 38 height 38
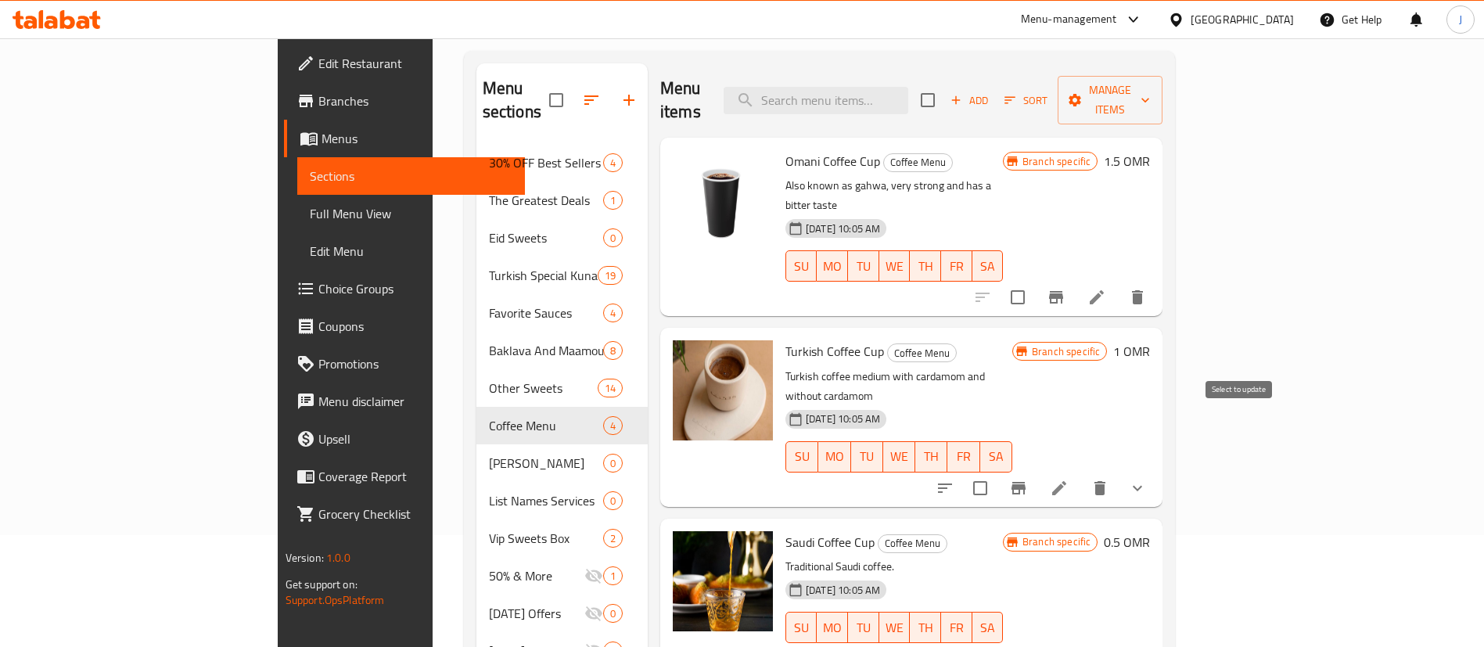
scroll to position [102, 0]
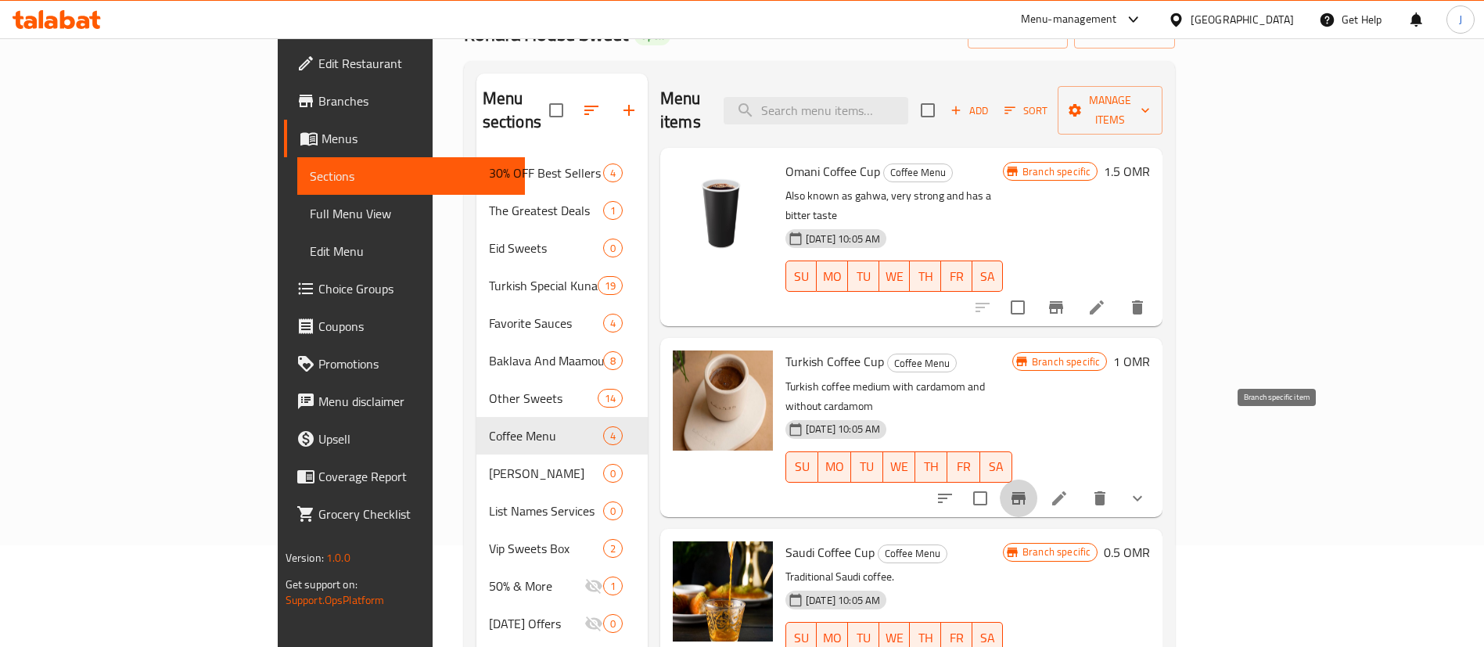
click at [1028, 489] on icon "Branch-specific-item" at bounding box center [1018, 498] width 19 height 19
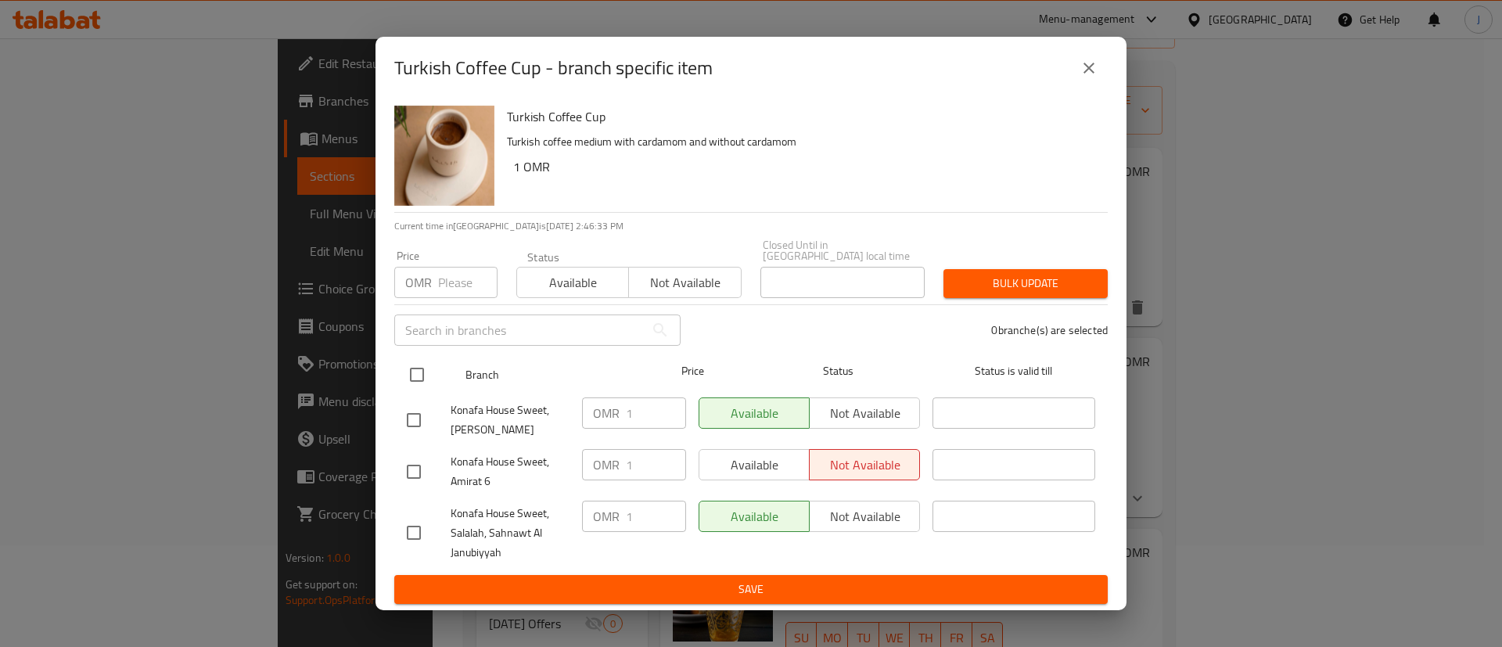
click at [425, 365] on input "checkbox" at bounding box center [417, 374] width 33 height 33
checkbox input "true"
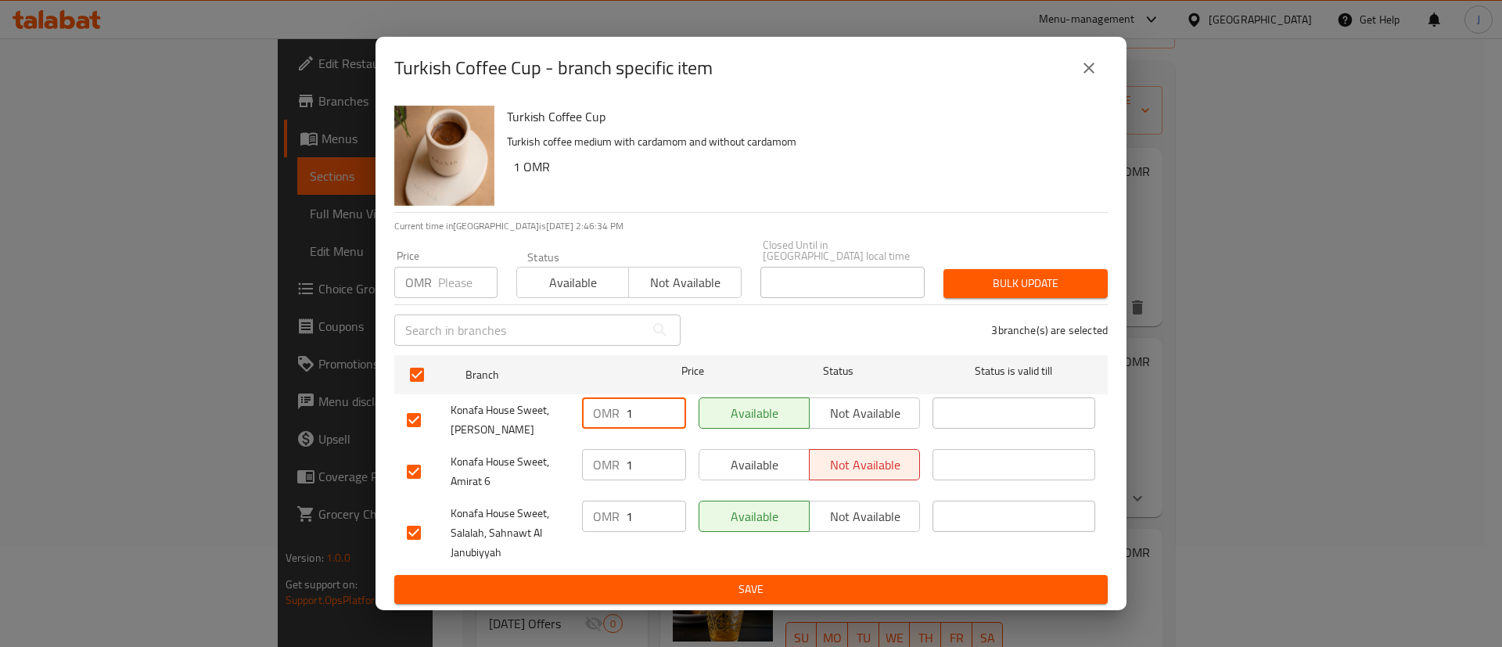
drag, startPoint x: 654, startPoint y: 405, endPoint x: 613, endPoint y: 405, distance: 41.5
click at [613, 405] on div "OMR 1 ​" at bounding box center [634, 413] width 104 height 31
drag, startPoint x: 646, startPoint y: 460, endPoint x: 622, endPoint y: 460, distance: 24.3
click at [622, 460] on div "OMR 1 ​" at bounding box center [634, 464] width 104 height 31
drag, startPoint x: 635, startPoint y: 507, endPoint x: 606, endPoint y: 508, distance: 29.7
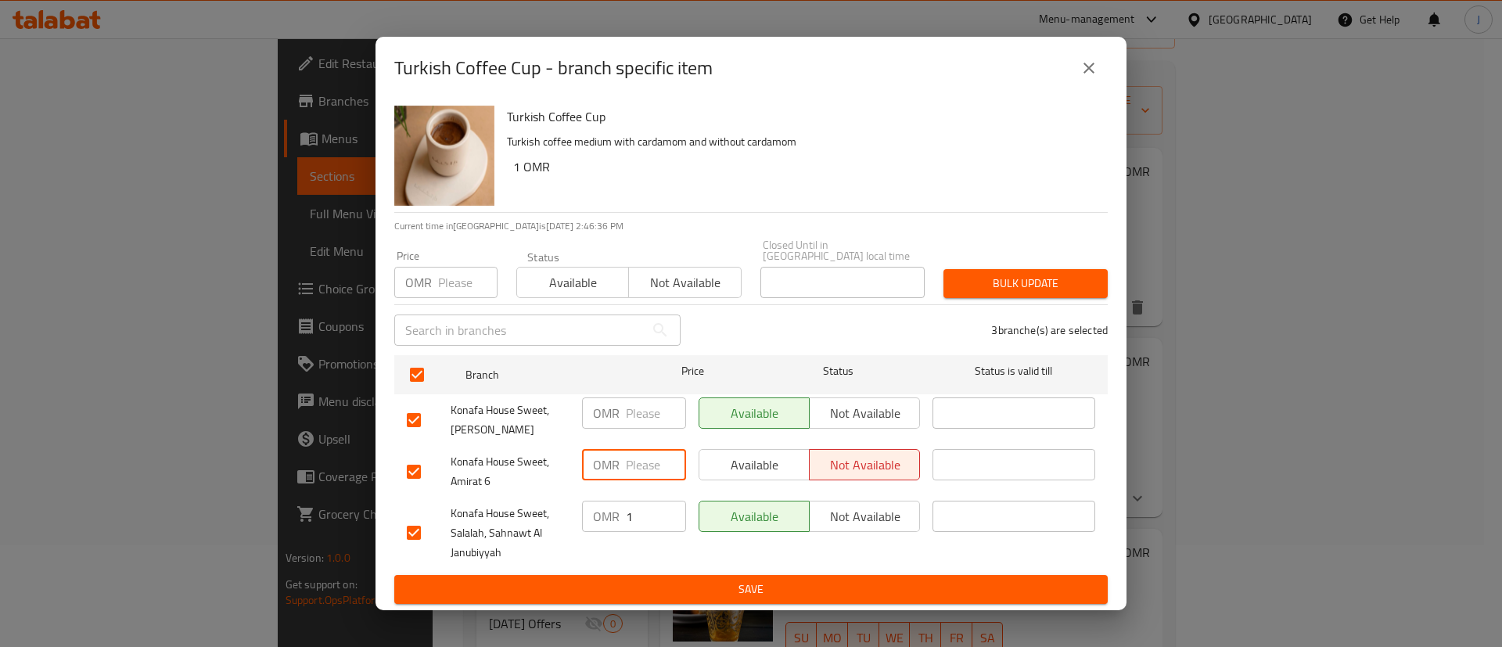
click at [606, 508] on div "OMR 1 ​" at bounding box center [634, 516] width 104 height 31
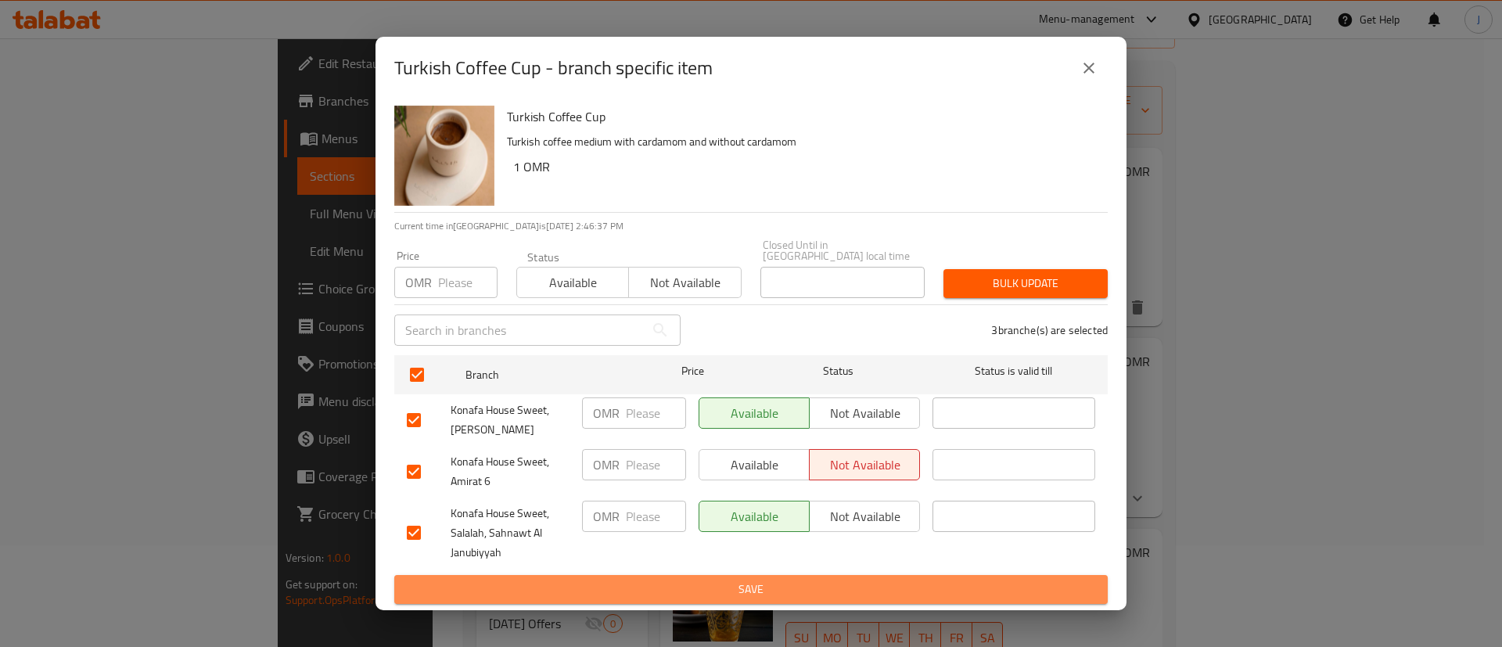
click at [721, 586] on span "Save" at bounding box center [751, 590] width 689 height 20
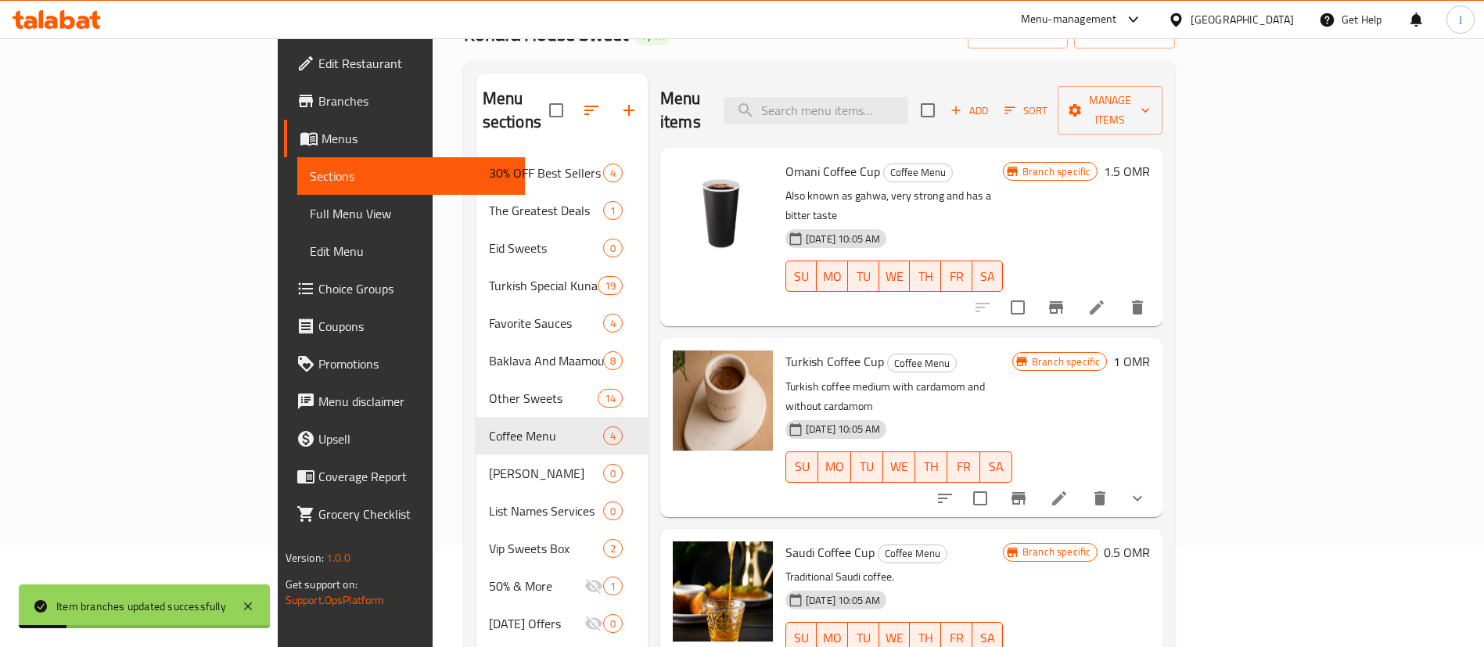
click at [1150, 351] on h6 "1 OMR" at bounding box center [1131, 362] width 37 height 22
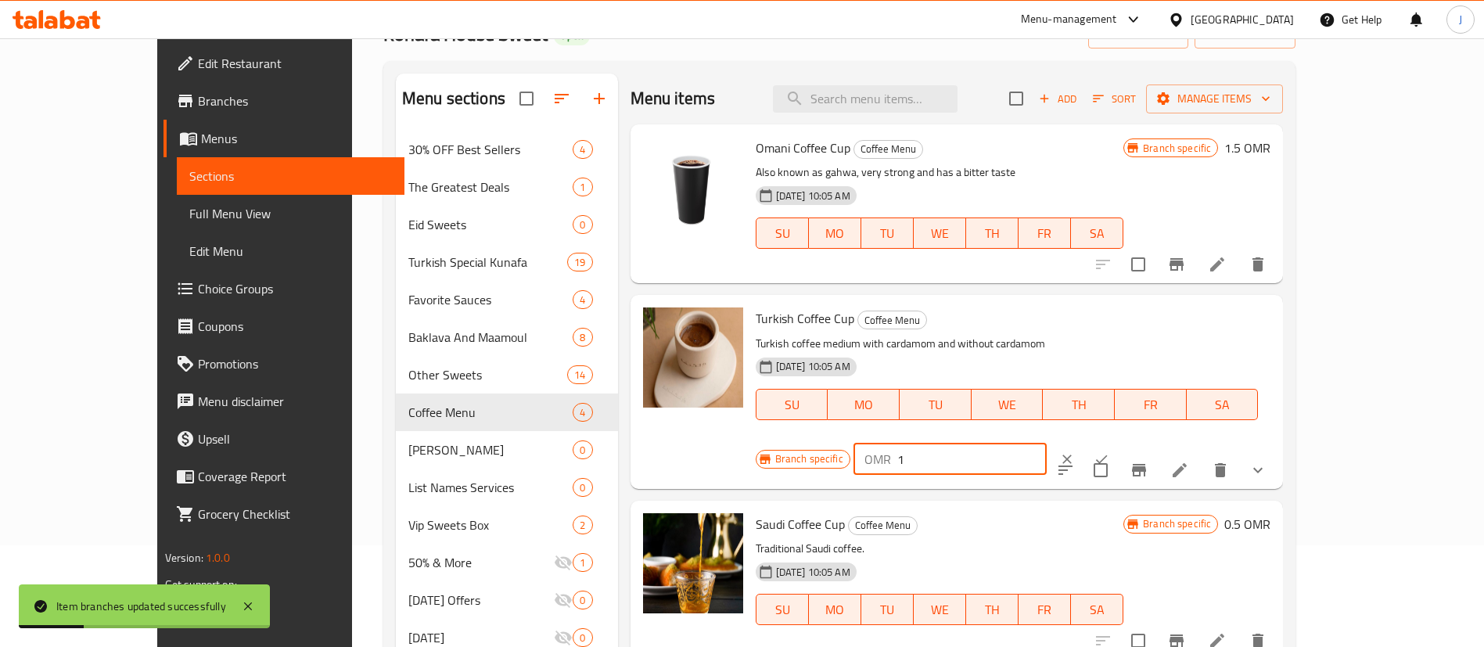
click at [1047, 444] on input "1" at bounding box center [972, 459] width 149 height 31
type input "1.1"
click at [1119, 442] on button "ok" at bounding box center [1102, 459] width 34 height 34
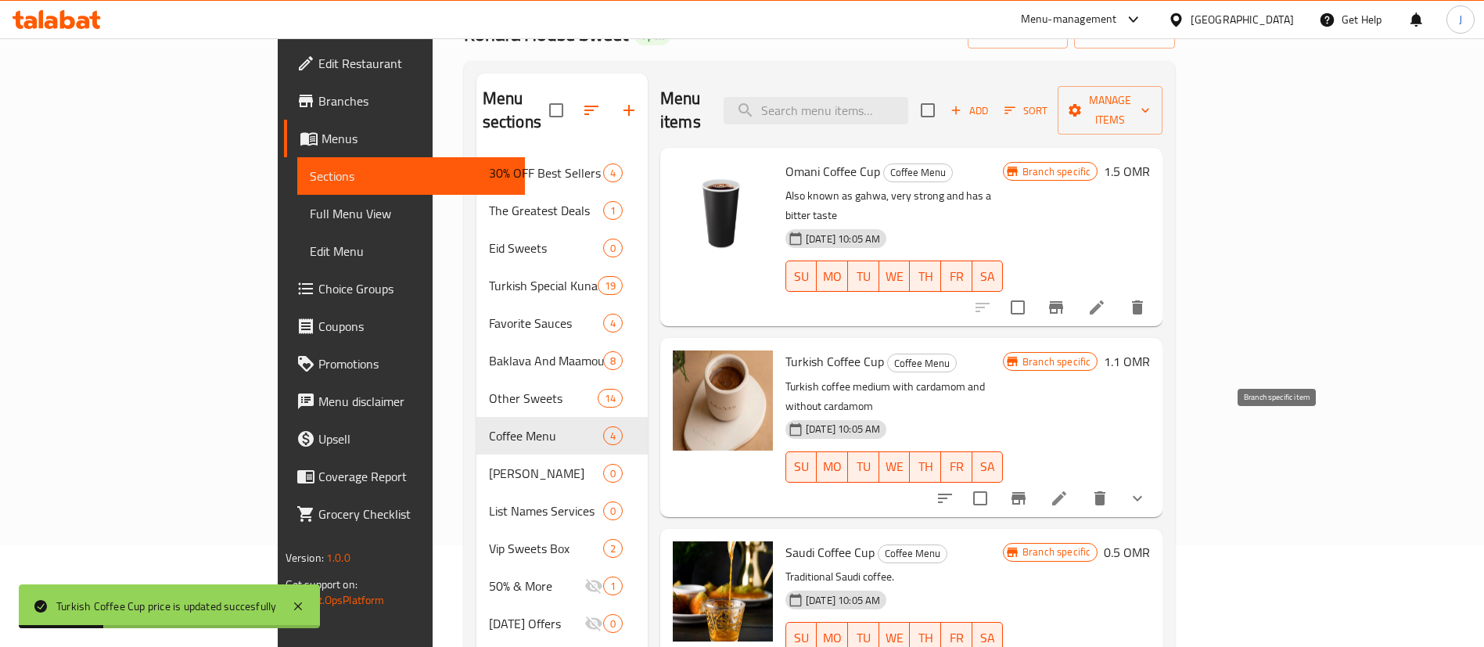
click at [1028, 489] on icon "Branch-specific-item" at bounding box center [1018, 498] width 19 height 19
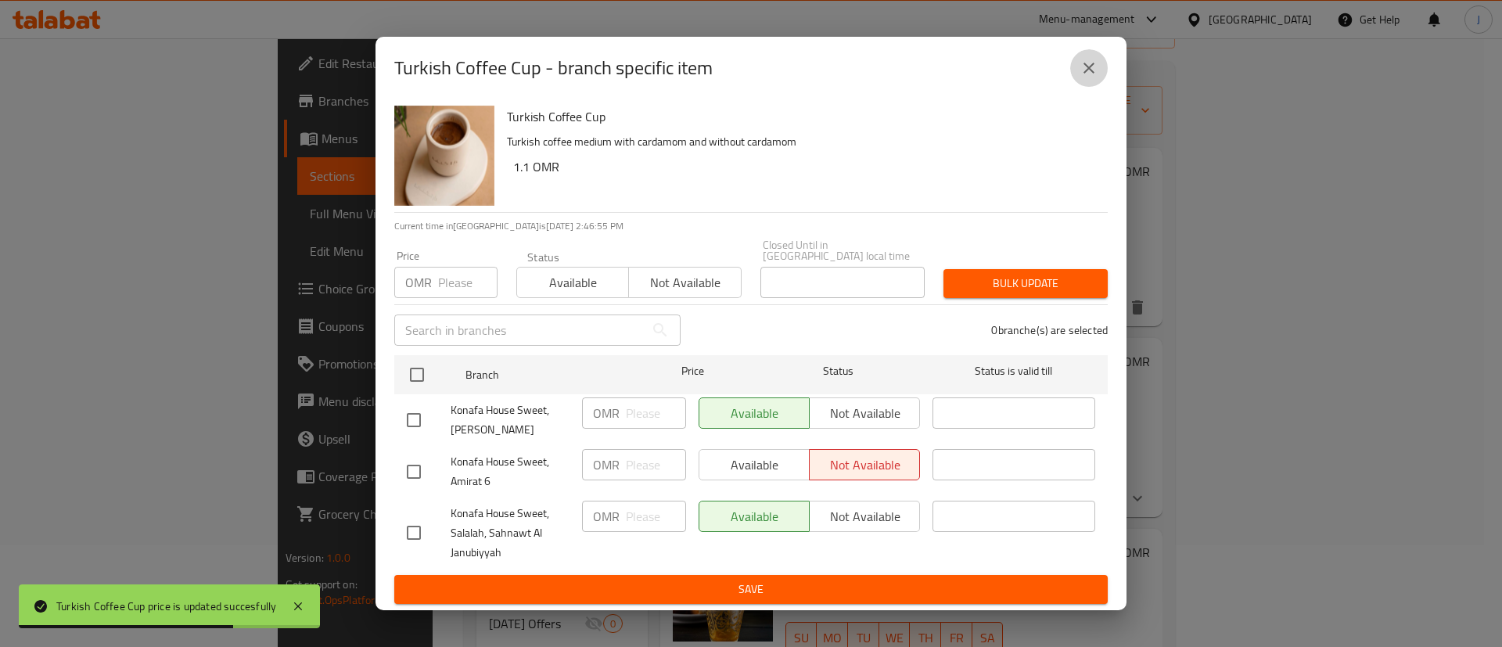
click at [1090, 77] on icon "close" at bounding box center [1089, 68] width 19 height 19
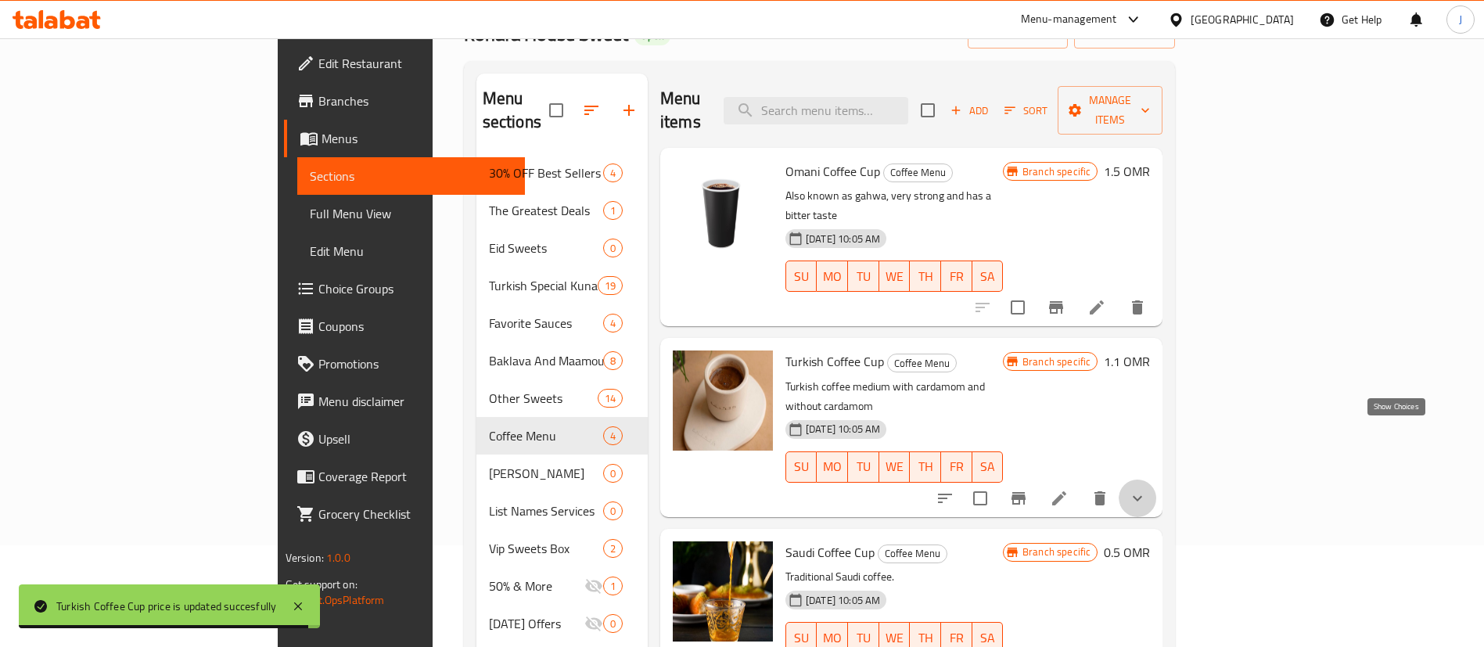
click at [1147, 489] on icon "show more" at bounding box center [1137, 498] width 19 height 19
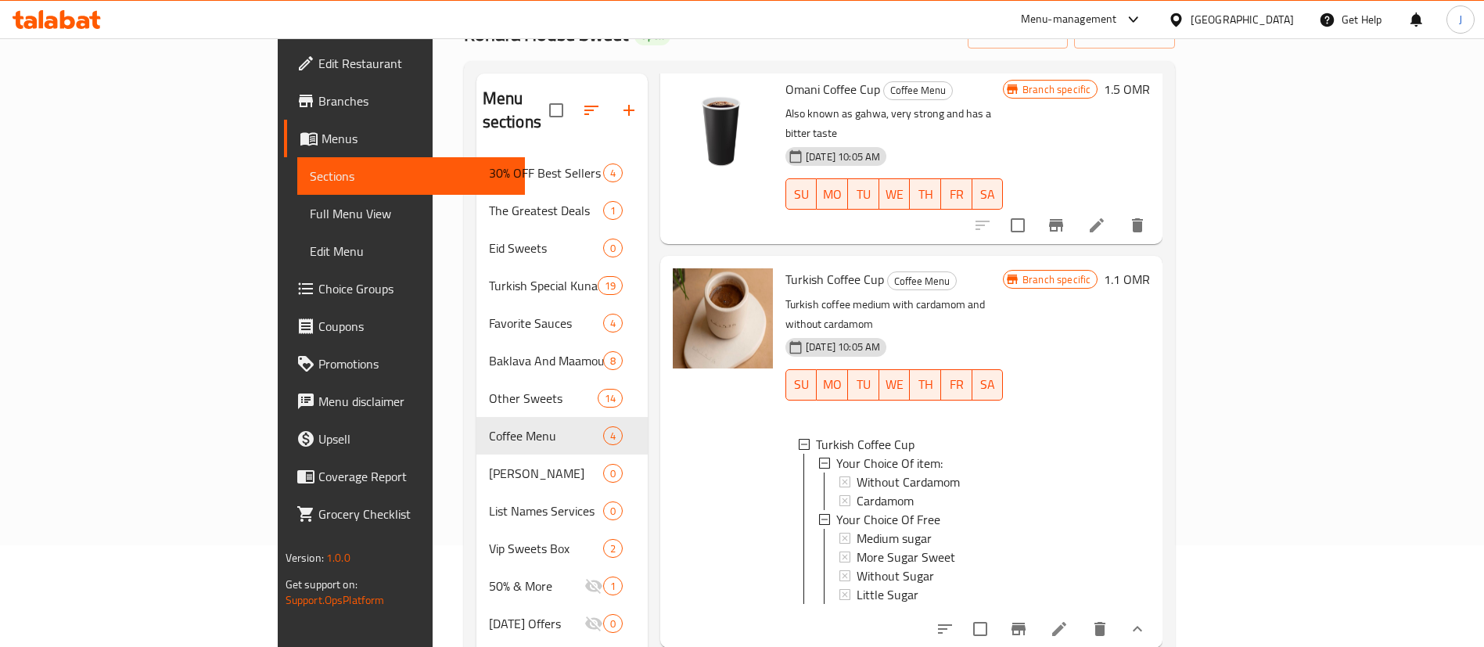
scroll to position [117, 0]
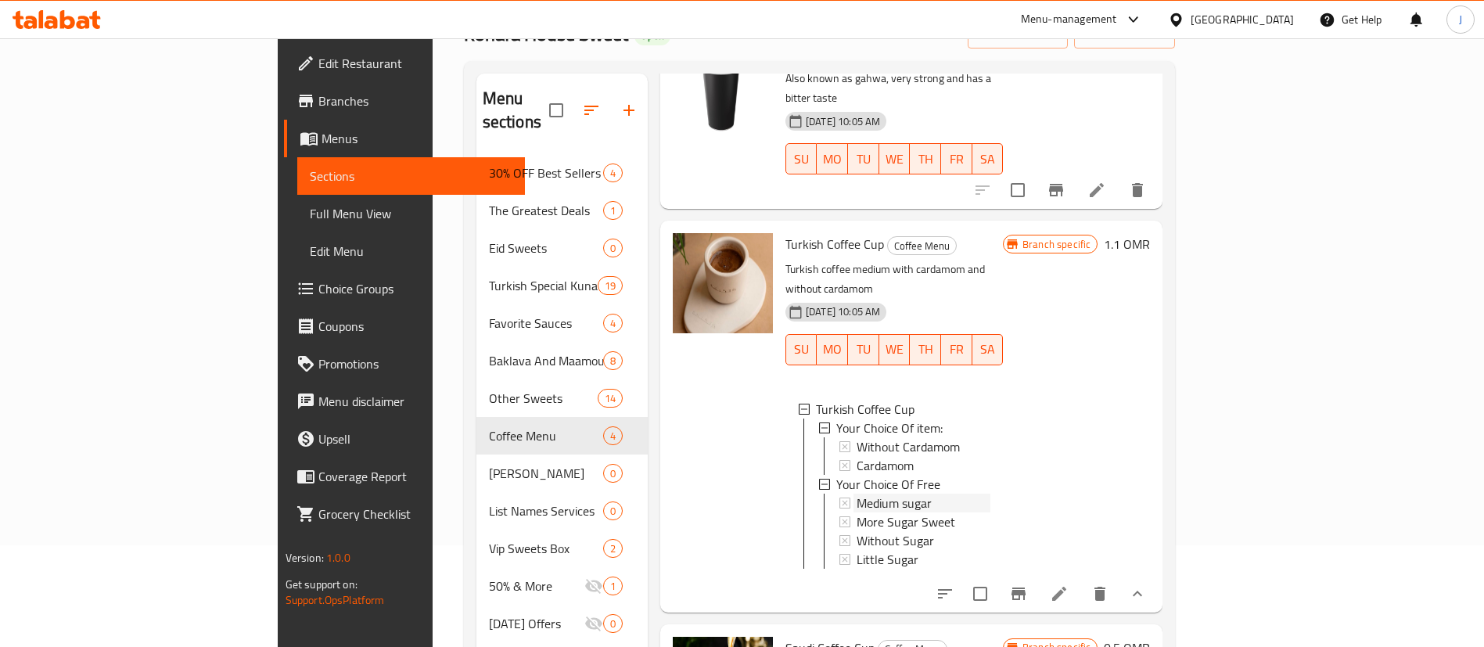
click at [857, 494] on span "Medium sugar" at bounding box center [894, 503] width 75 height 19
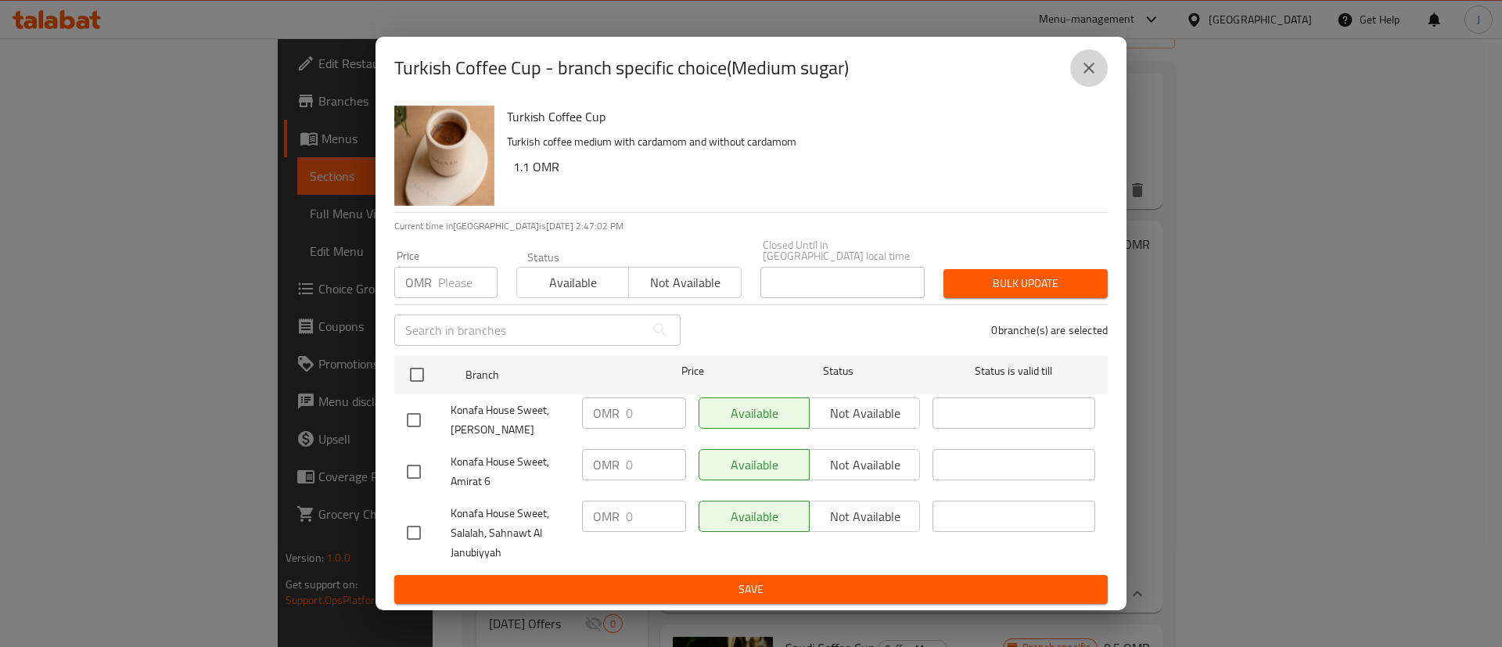
click at [1081, 77] on icon "close" at bounding box center [1089, 68] width 19 height 19
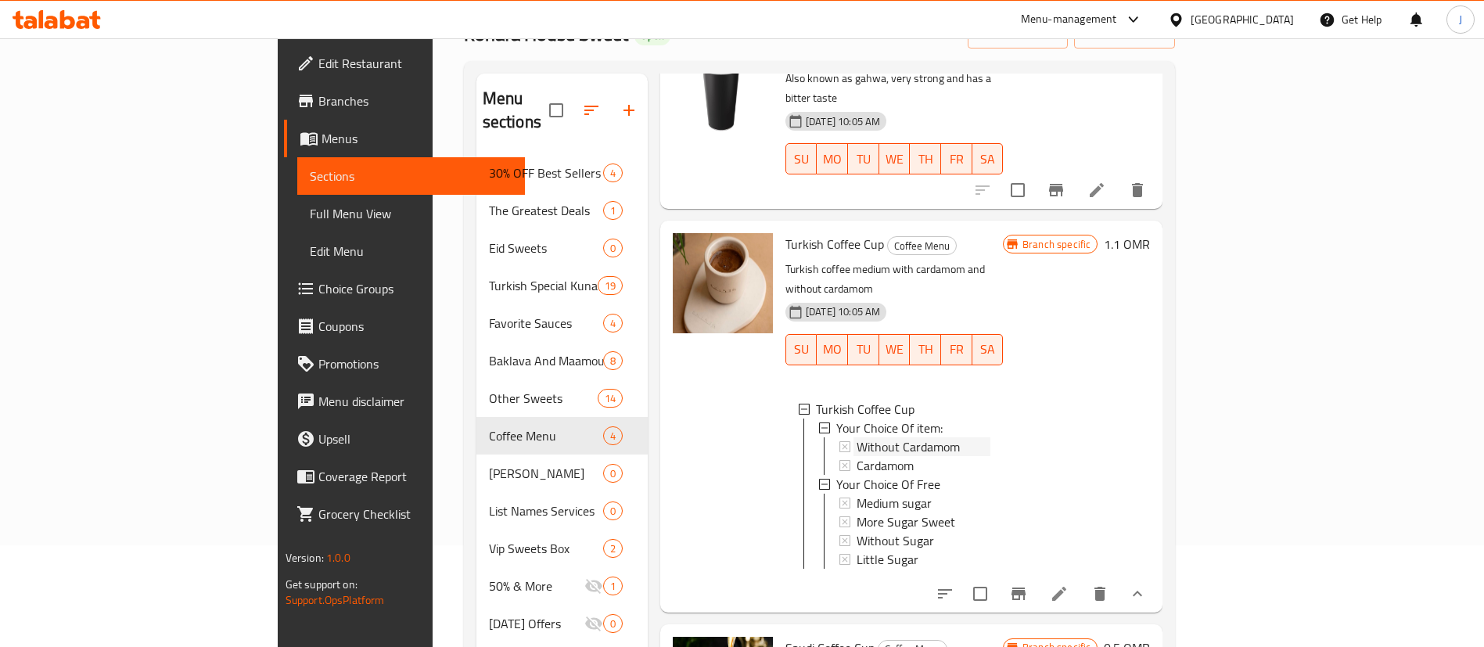
click at [857, 437] on span "Without Cardamom" at bounding box center [908, 446] width 103 height 19
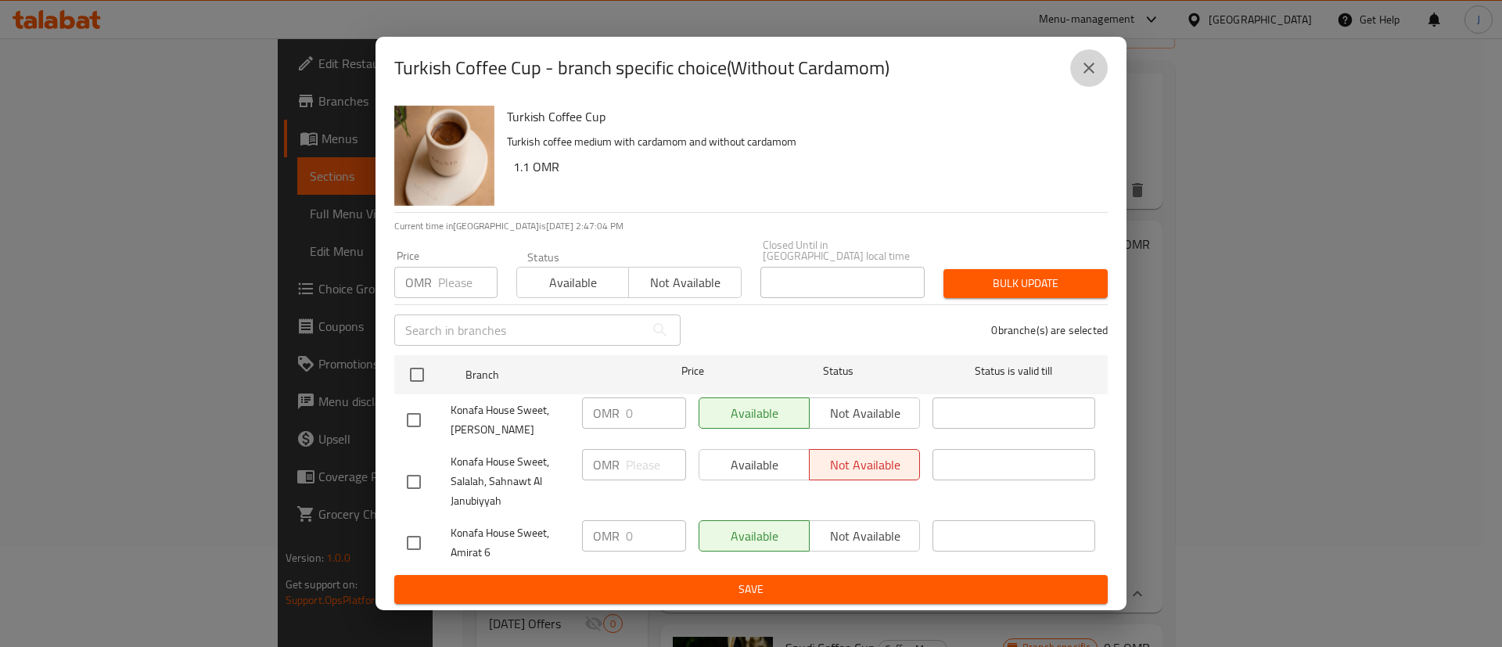
click at [1086, 70] on icon "close" at bounding box center [1089, 68] width 11 height 11
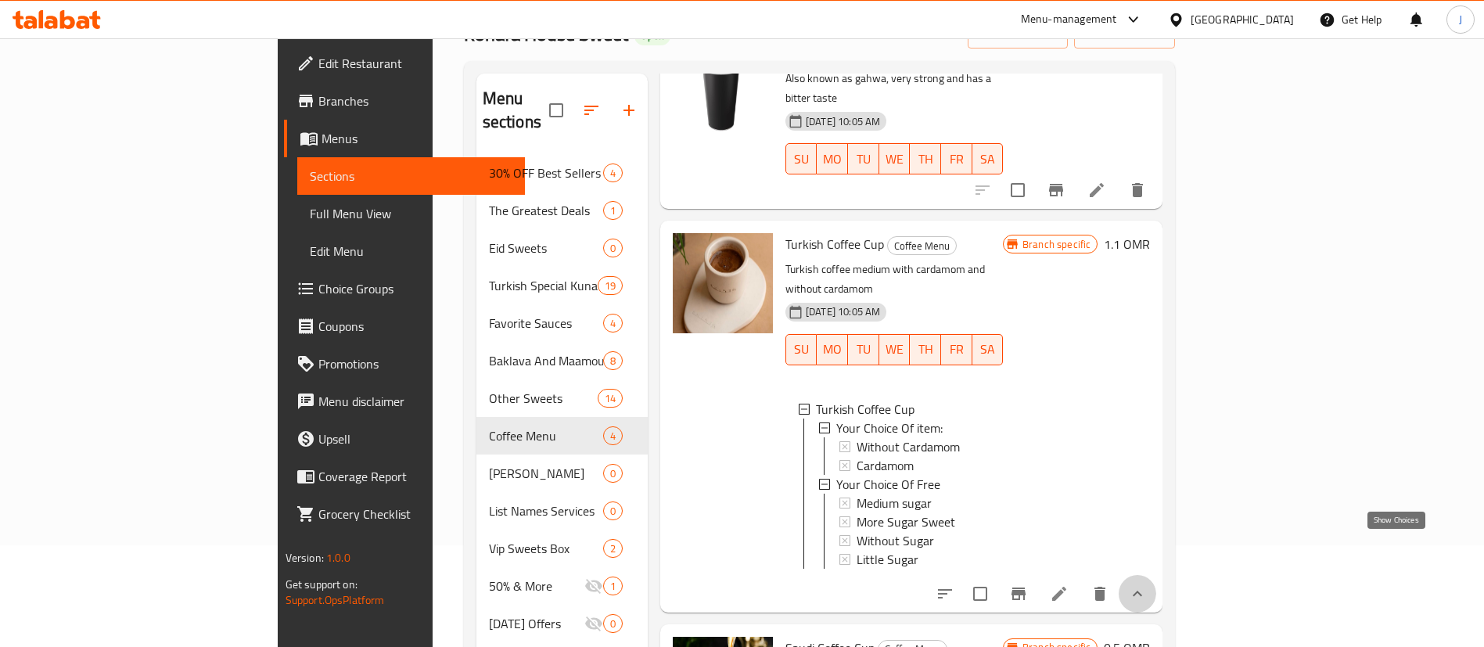
click at [1147, 585] on icon "show more" at bounding box center [1137, 594] width 19 height 19
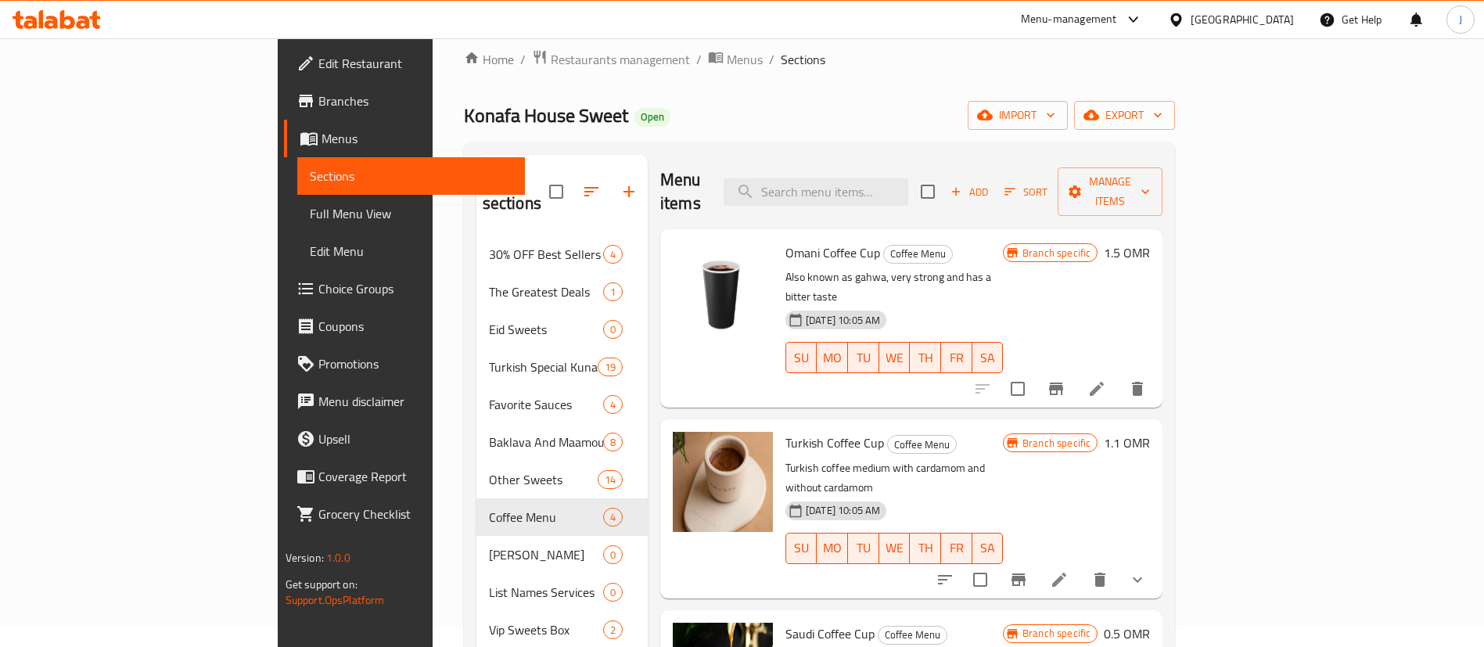
scroll to position [0, 0]
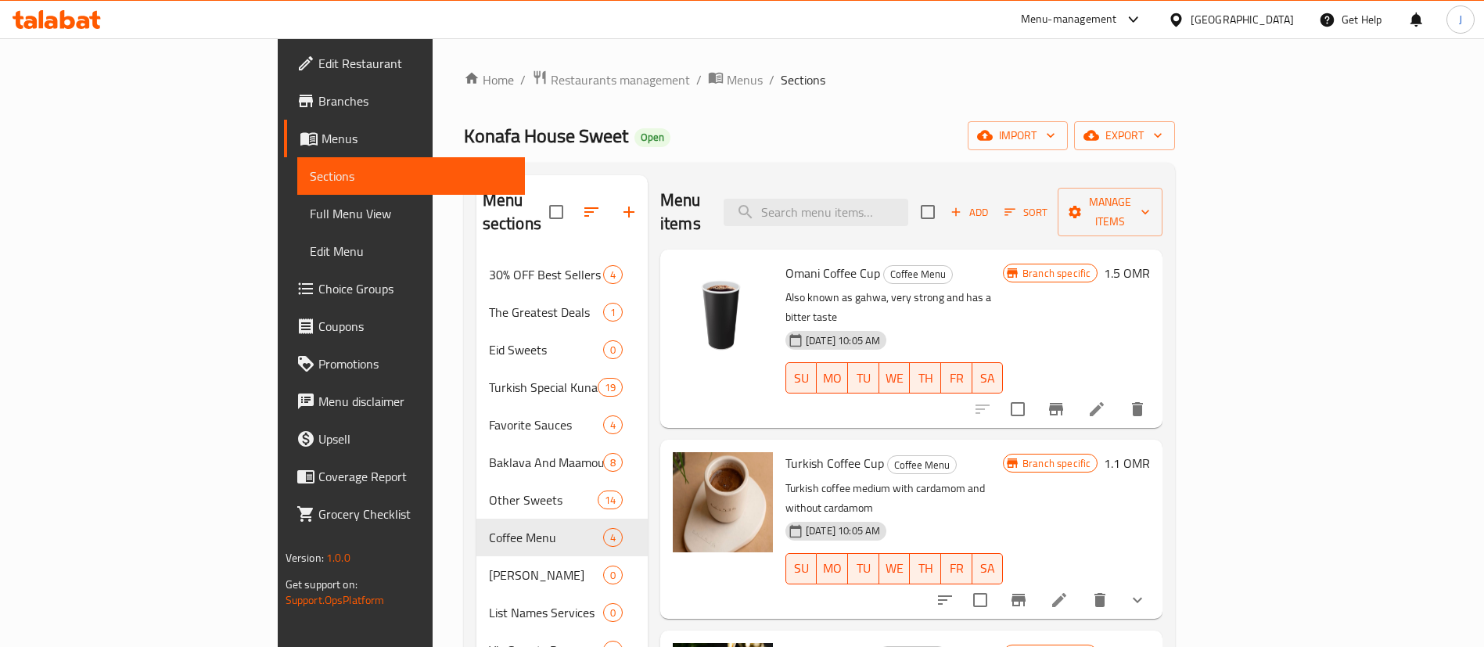
click at [1150, 262] on h6 "1.5 OMR" at bounding box center [1127, 273] width 46 height 22
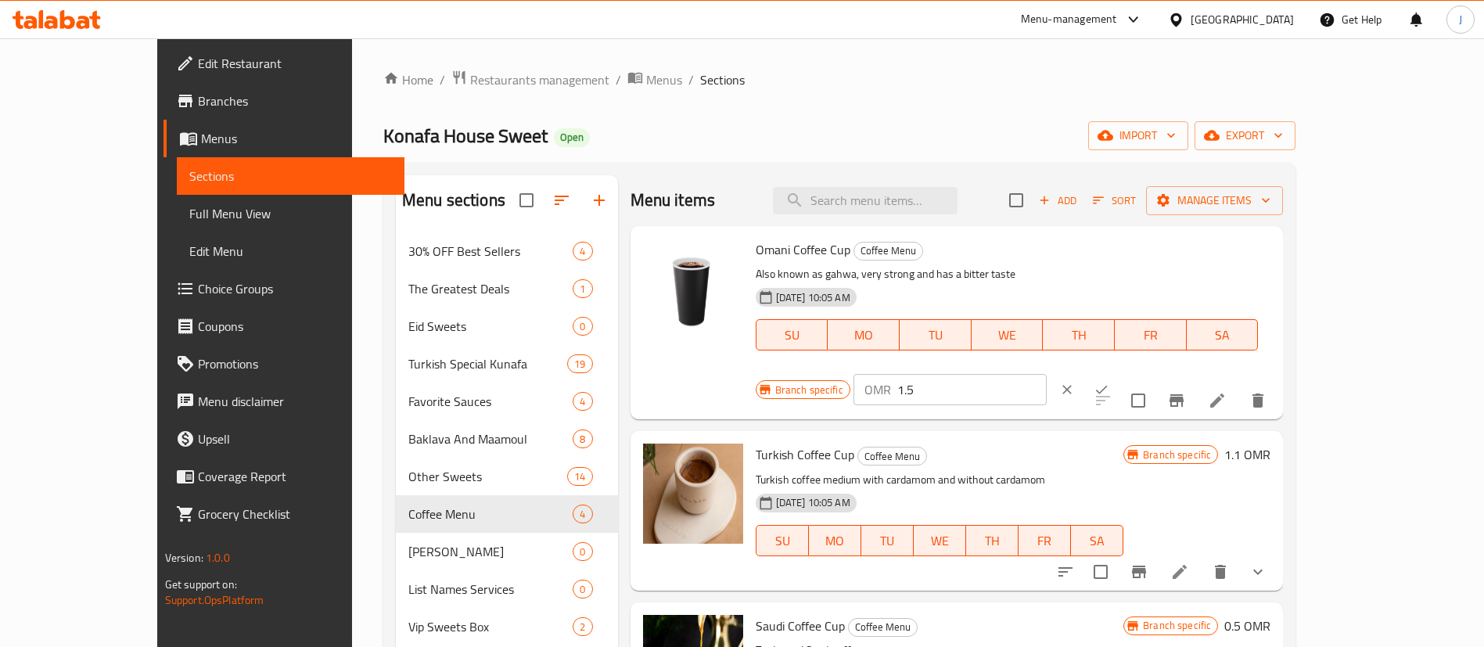
click at [1047, 374] on input "1.5" at bounding box center [972, 389] width 149 height 31
type input "1.7"
click at [1110, 382] on icon "ok" at bounding box center [1102, 390] width 16 height 16
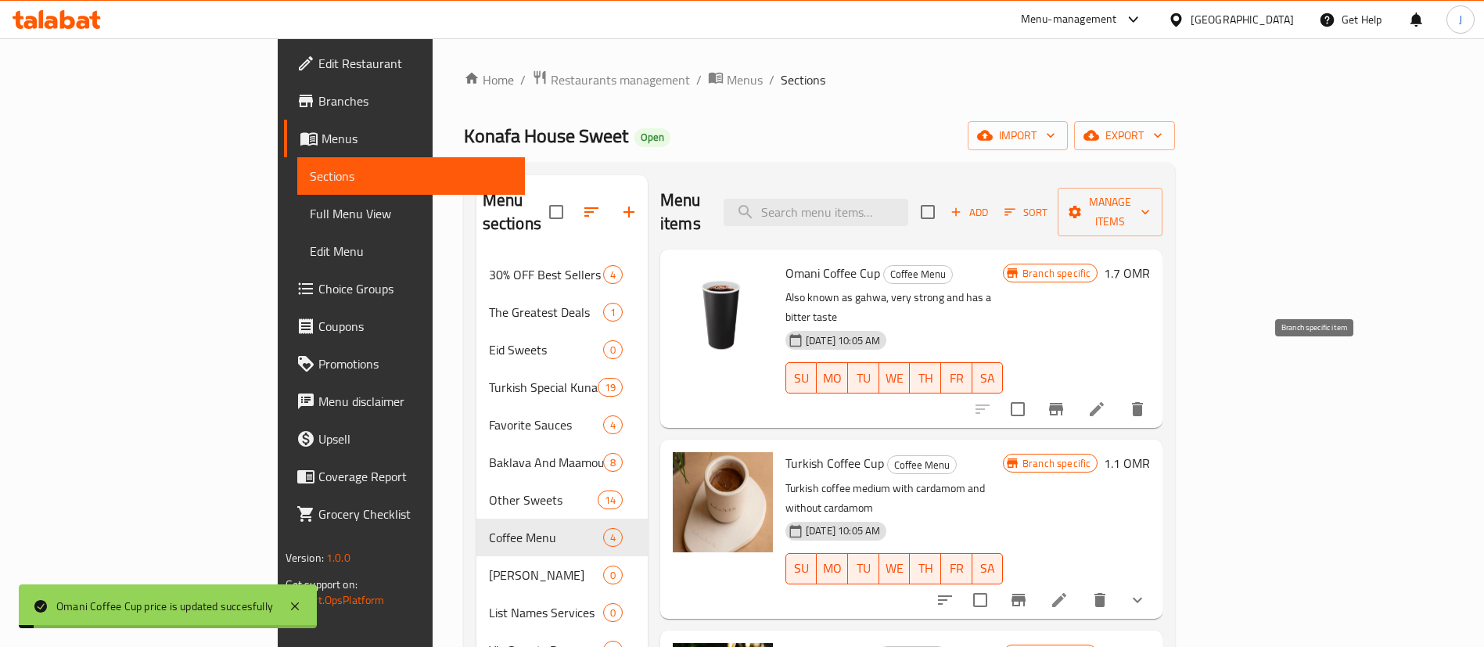
click at [1063, 403] on icon "Branch-specific-item" at bounding box center [1056, 409] width 14 height 13
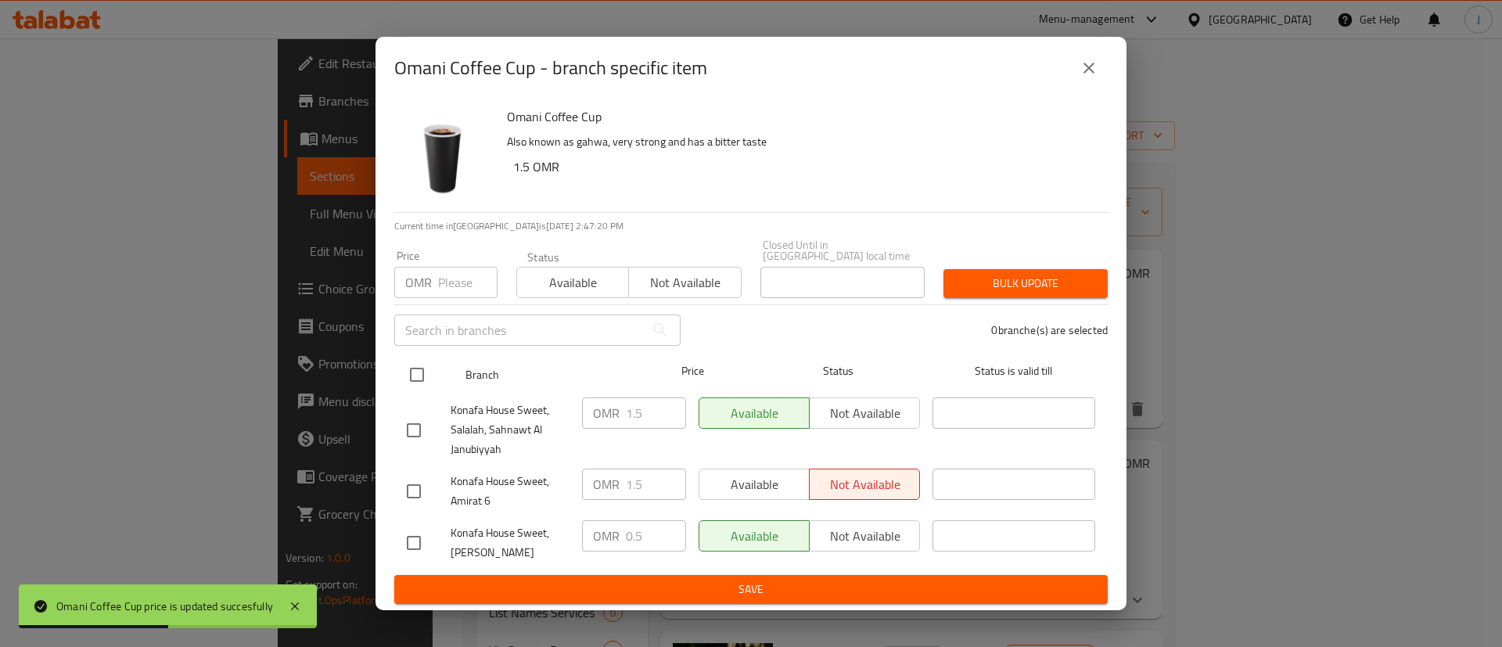
click at [413, 372] on input "checkbox" at bounding box center [417, 374] width 33 height 33
checkbox input "true"
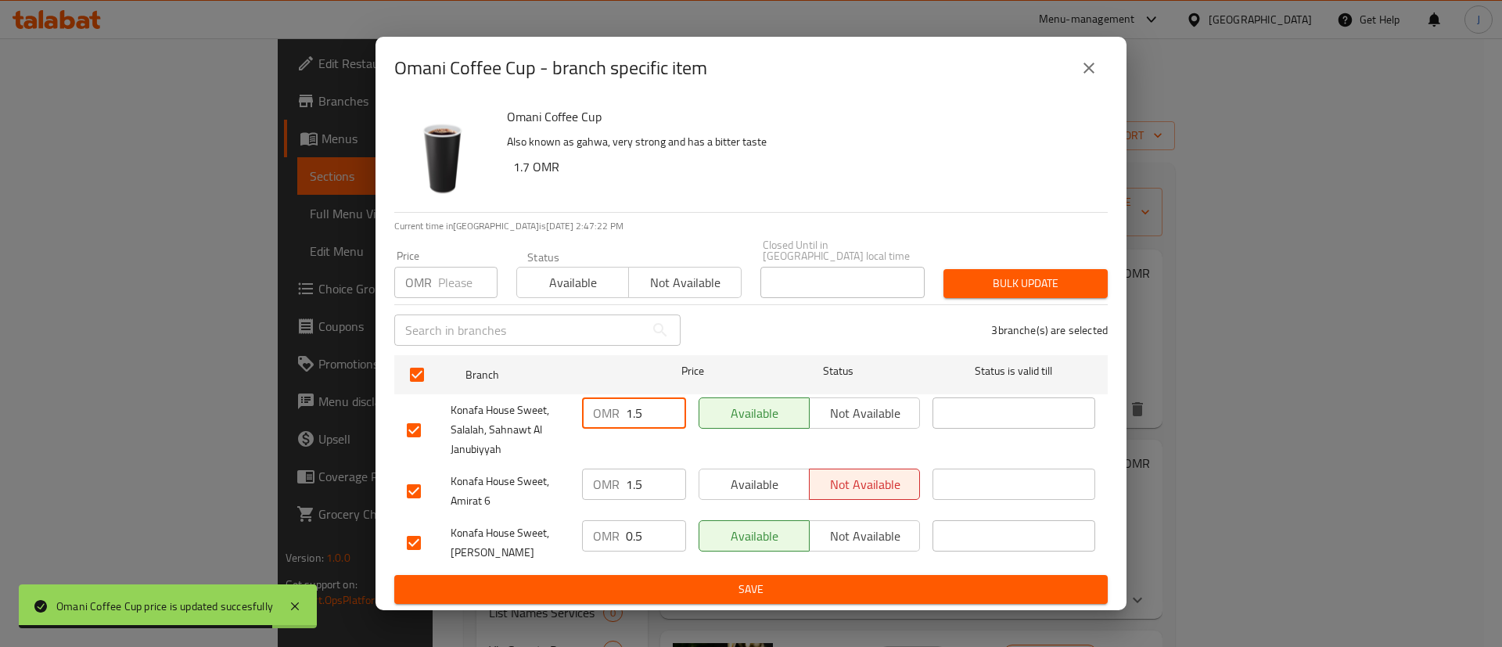
drag, startPoint x: 646, startPoint y: 412, endPoint x: 593, endPoint y: 406, distance: 53.5
click at [593, 407] on div "OMR 1.5 ​" at bounding box center [634, 413] width 104 height 31
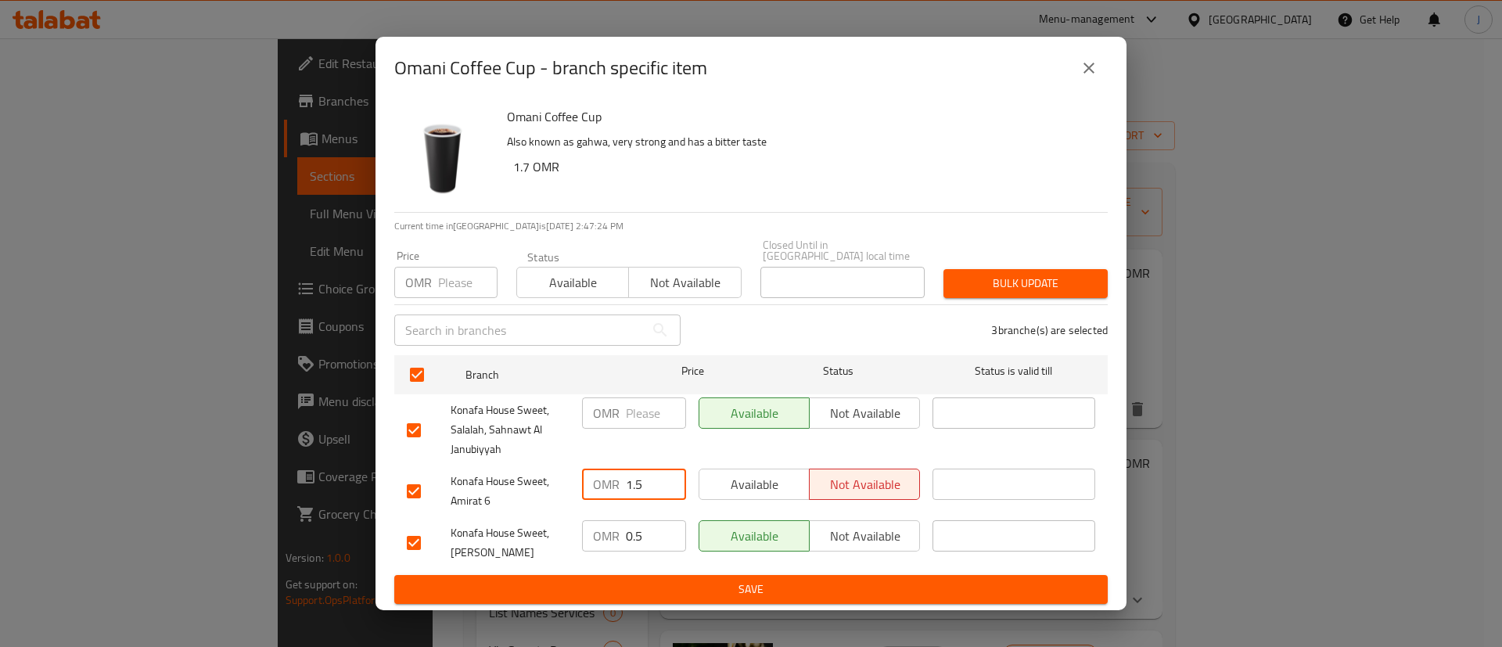
drag, startPoint x: 664, startPoint y: 491, endPoint x: 613, endPoint y: 491, distance: 50.9
click at [613, 491] on div "OMR 1.5 ​" at bounding box center [634, 484] width 104 height 31
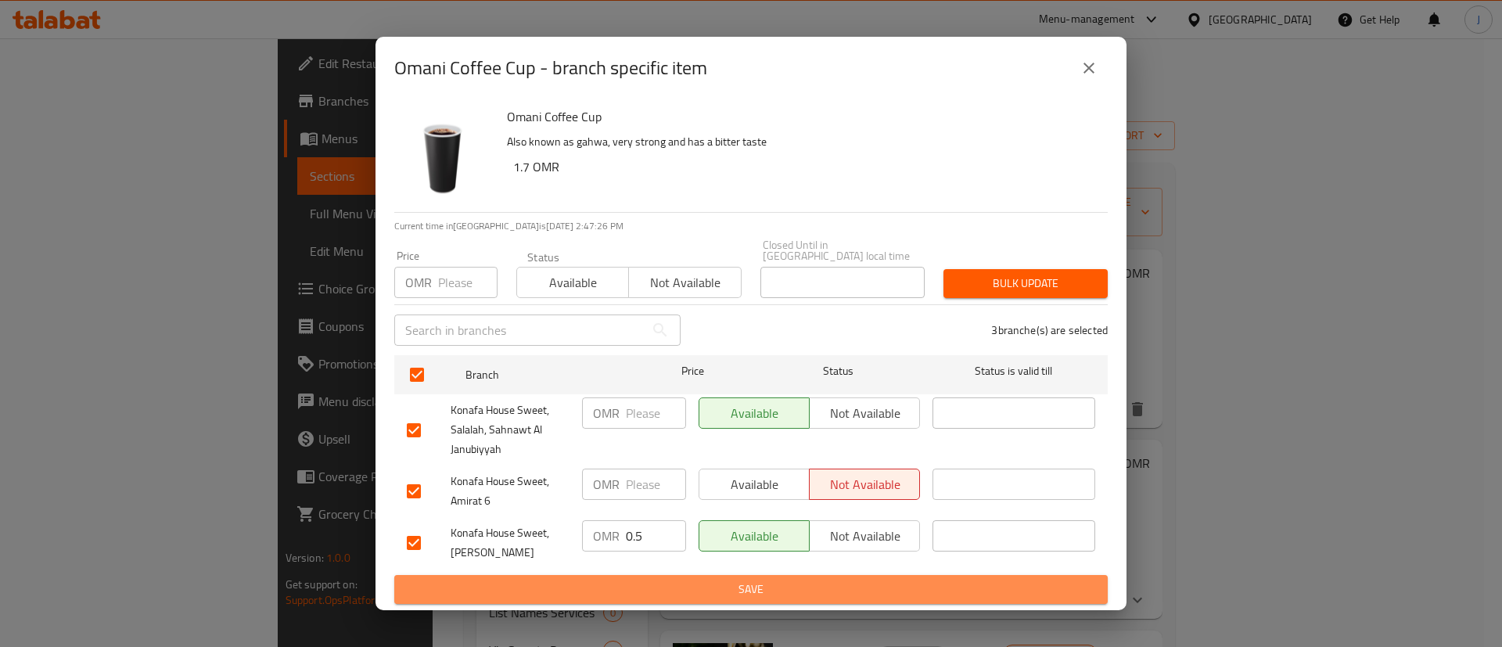
click at [701, 581] on span "Save" at bounding box center [751, 590] width 689 height 20
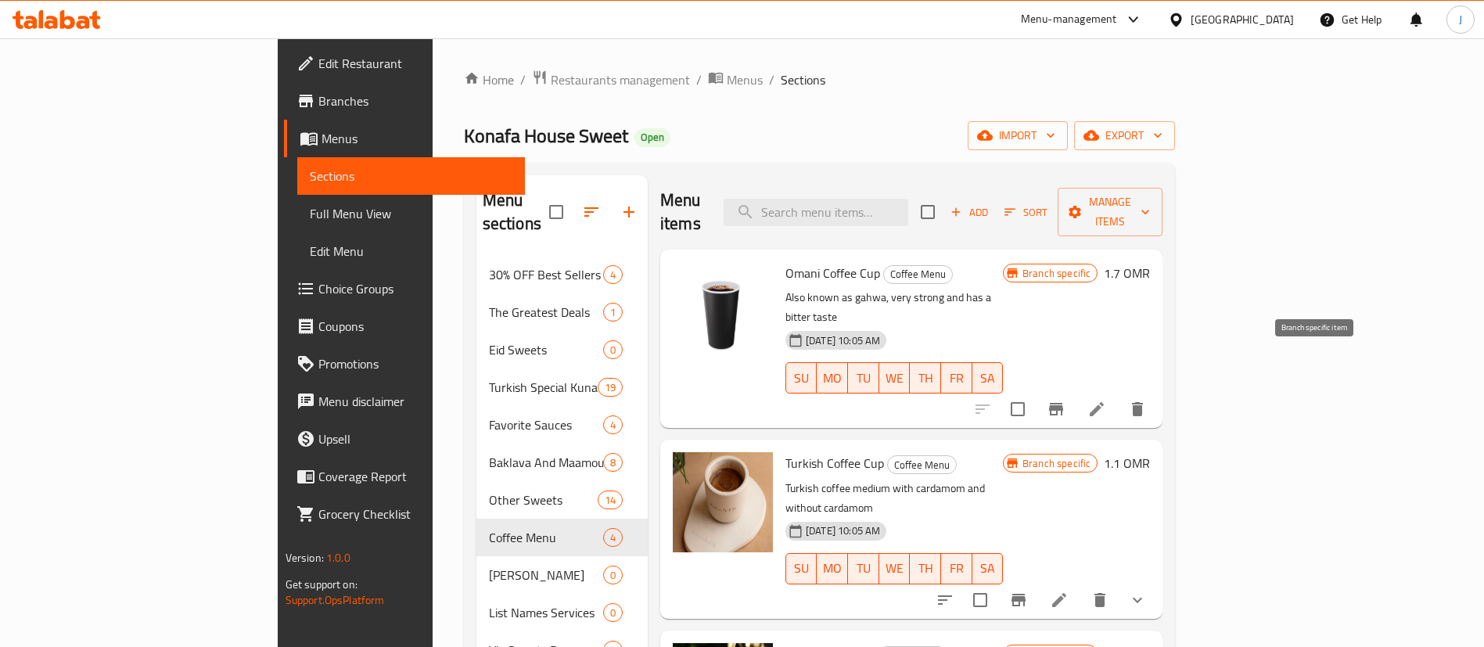
click at [1066, 400] on icon "Branch-specific-item" at bounding box center [1056, 409] width 19 height 19
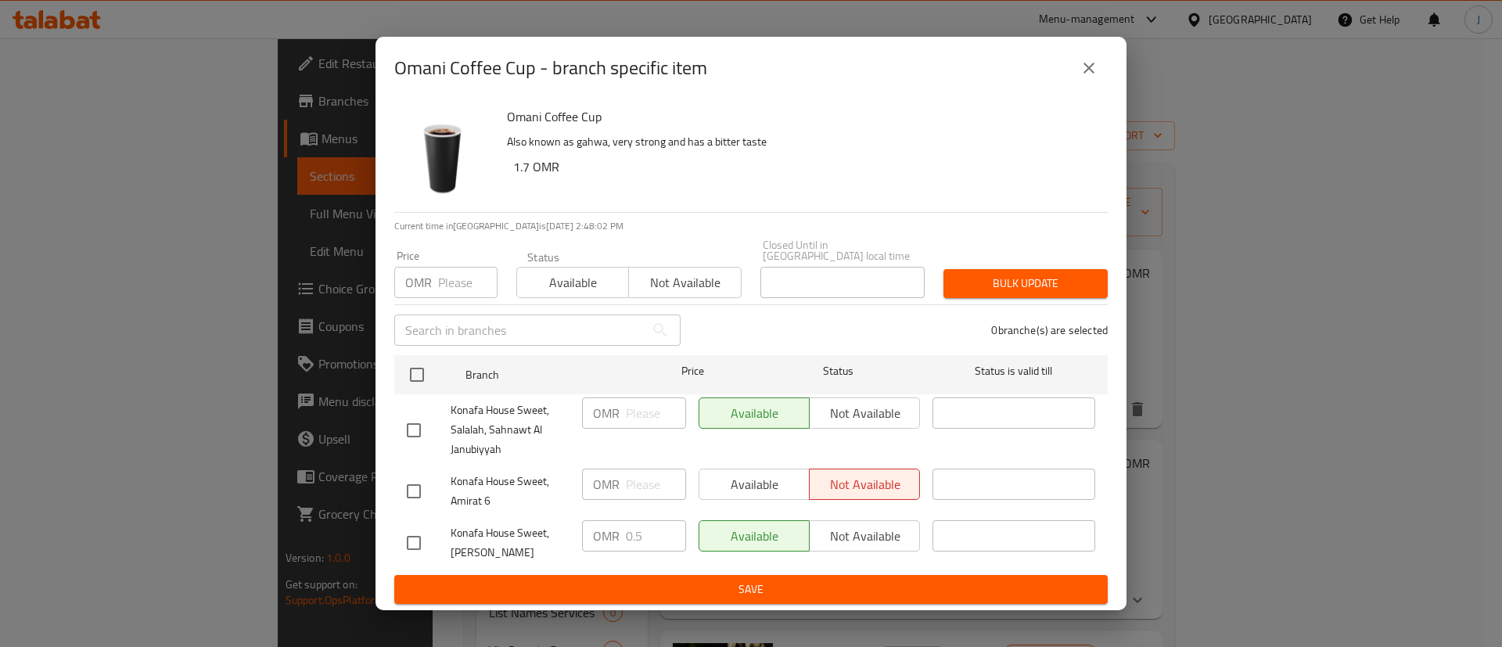
click at [1095, 74] on icon "close" at bounding box center [1089, 68] width 19 height 19
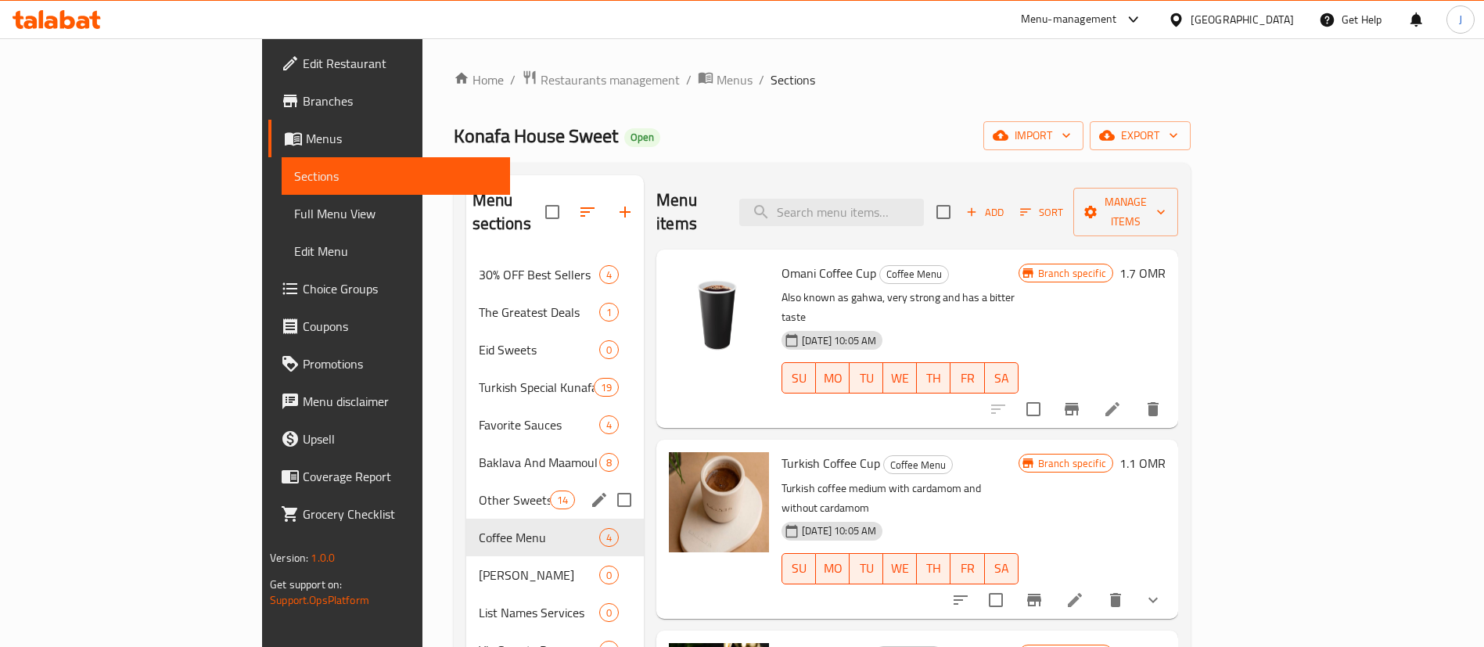
click at [466, 486] on div "Other Sweets 14" at bounding box center [555, 500] width 178 height 38
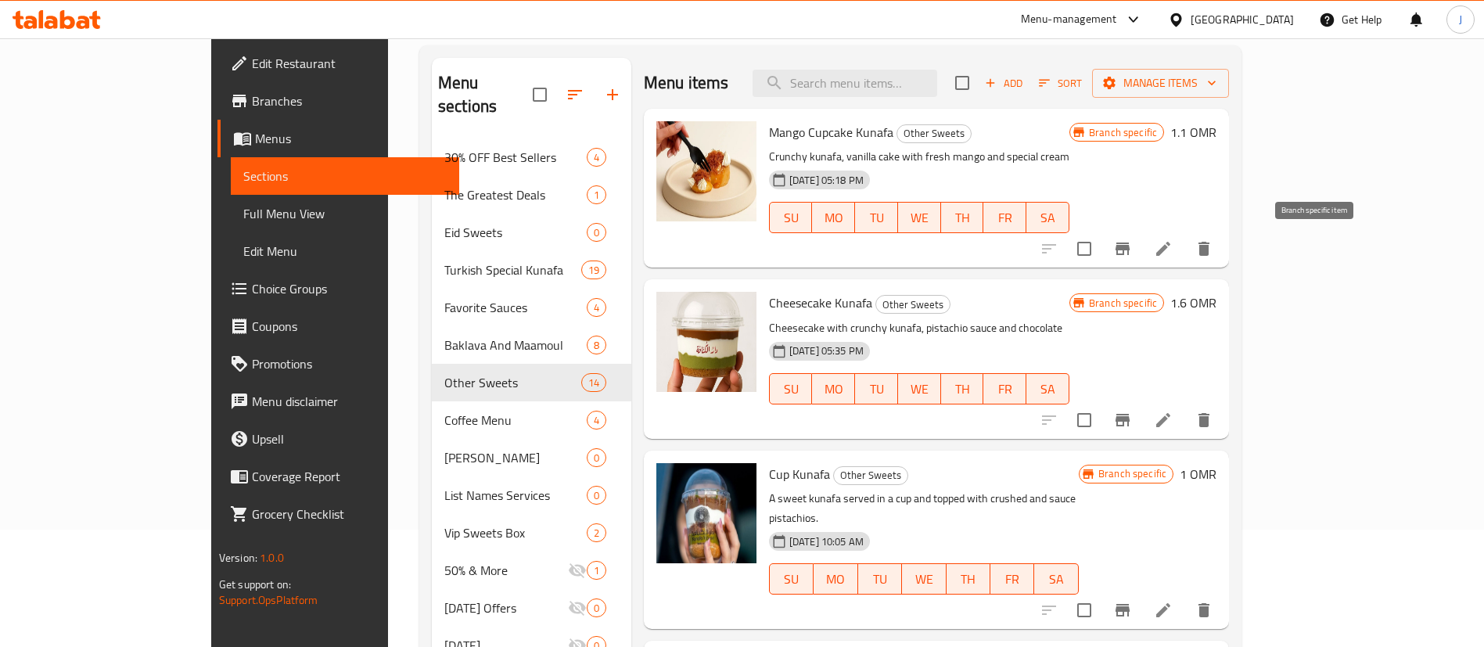
click at [1130, 243] on icon "Branch-specific-item" at bounding box center [1123, 249] width 14 height 13
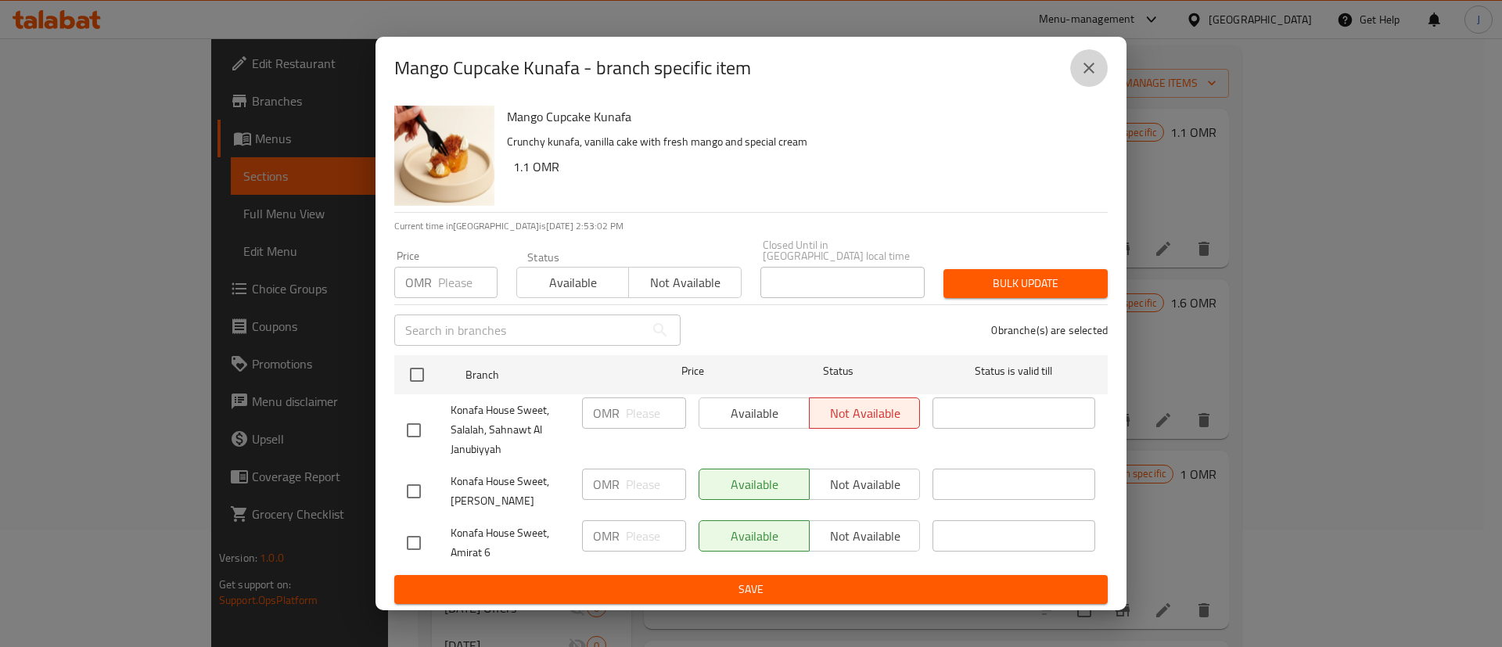
click at [1082, 70] on icon "close" at bounding box center [1089, 68] width 19 height 19
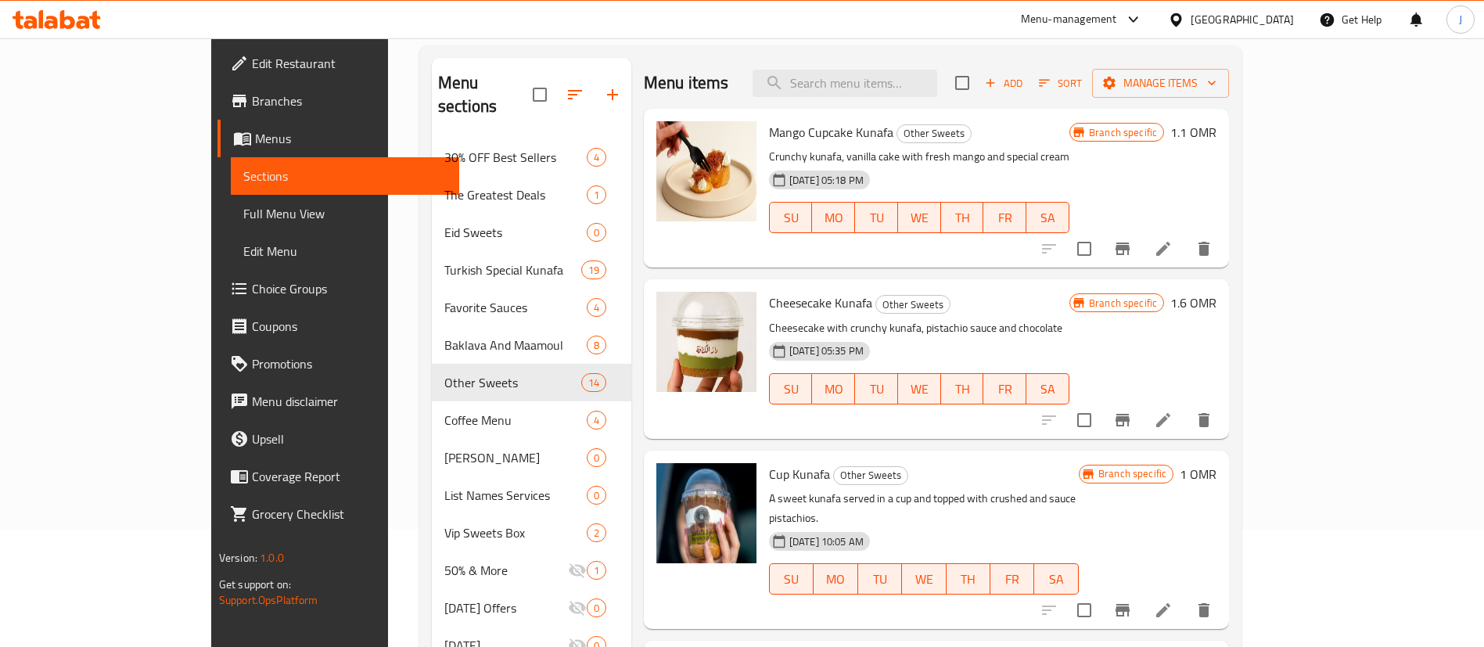
click at [1217, 130] on h6 "1.1 OMR" at bounding box center [1194, 132] width 46 height 22
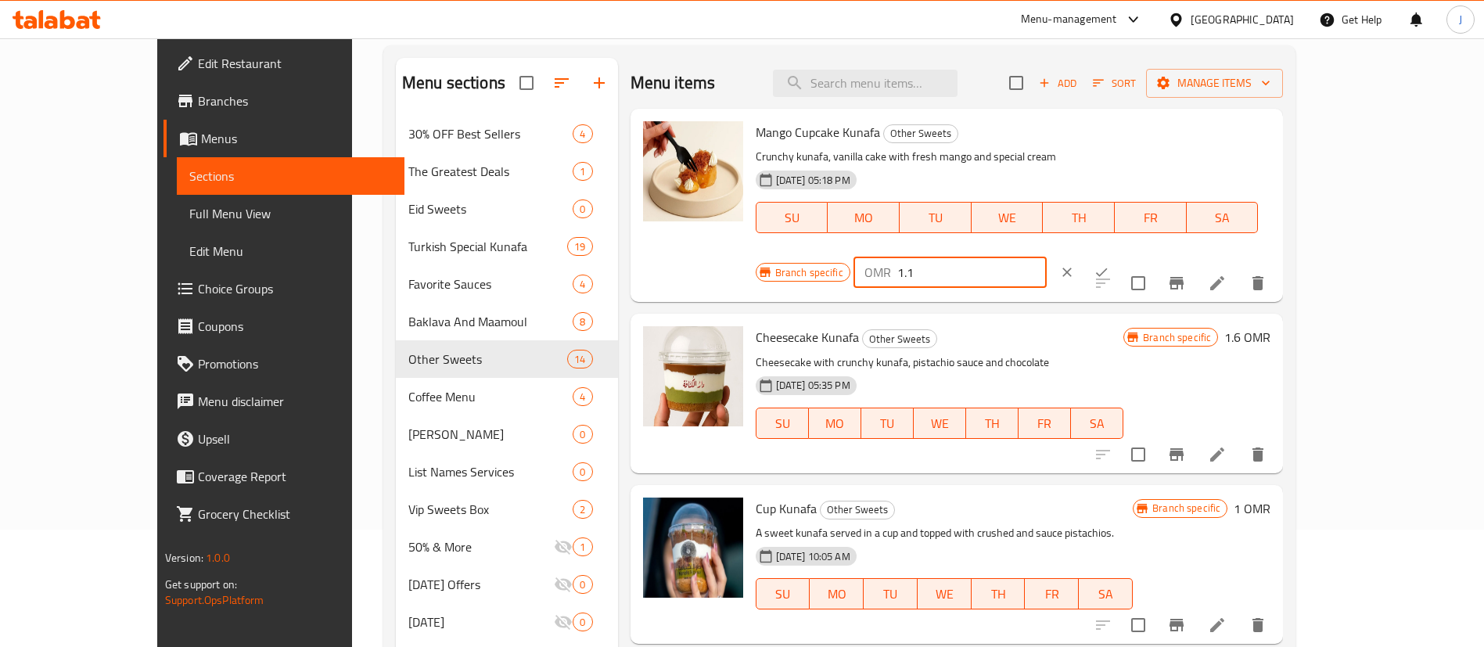
click at [1047, 257] on input "1.1" at bounding box center [972, 272] width 149 height 31
type input "1.3"
click at [1119, 255] on button "ok" at bounding box center [1102, 272] width 34 height 34
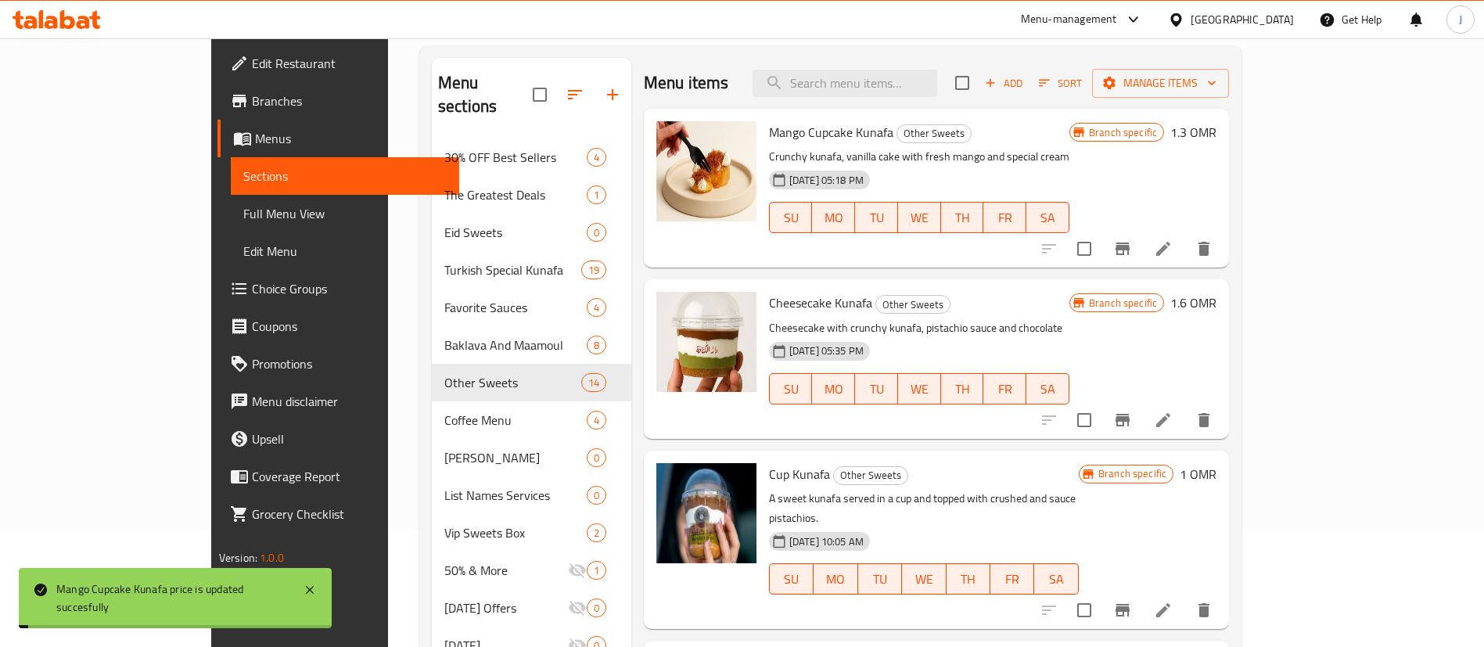
click at [1217, 294] on h6 "1.6 OMR" at bounding box center [1194, 303] width 46 height 22
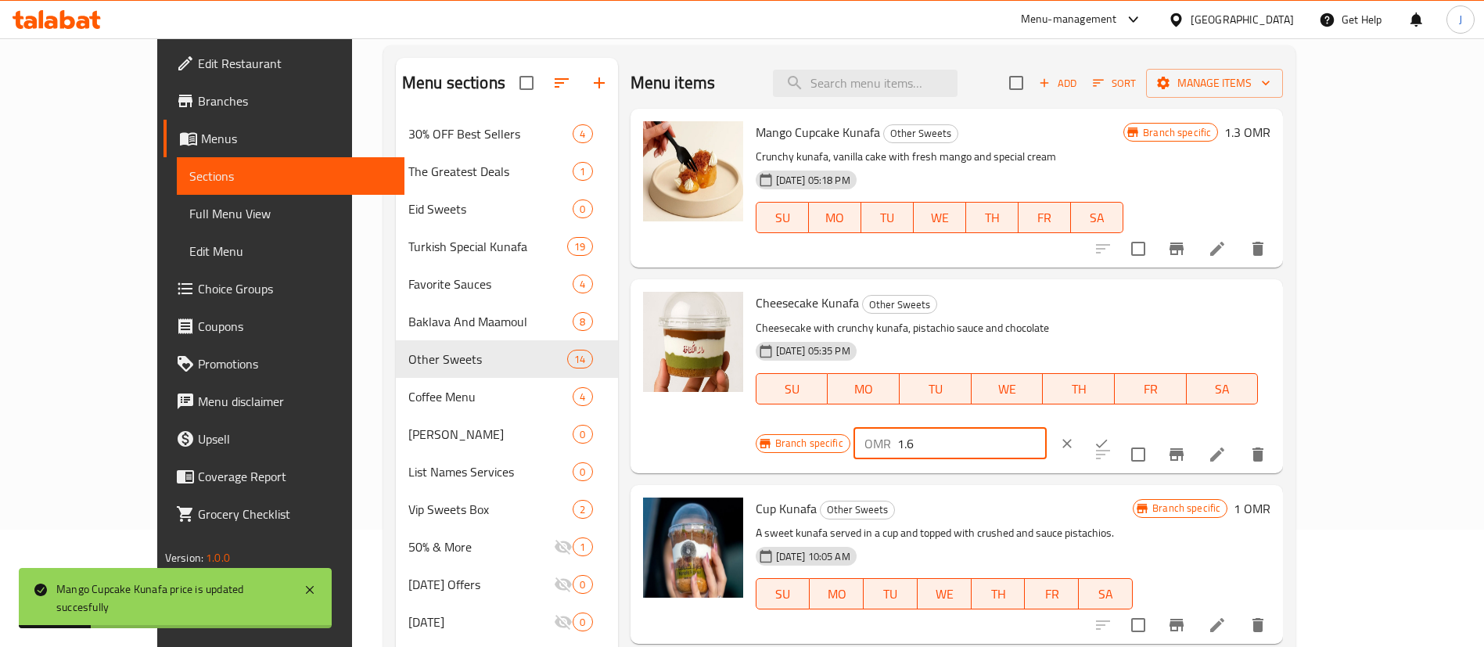
click at [1047, 428] on input "1.6" at bounding box center [972, 443] width 149 height 31
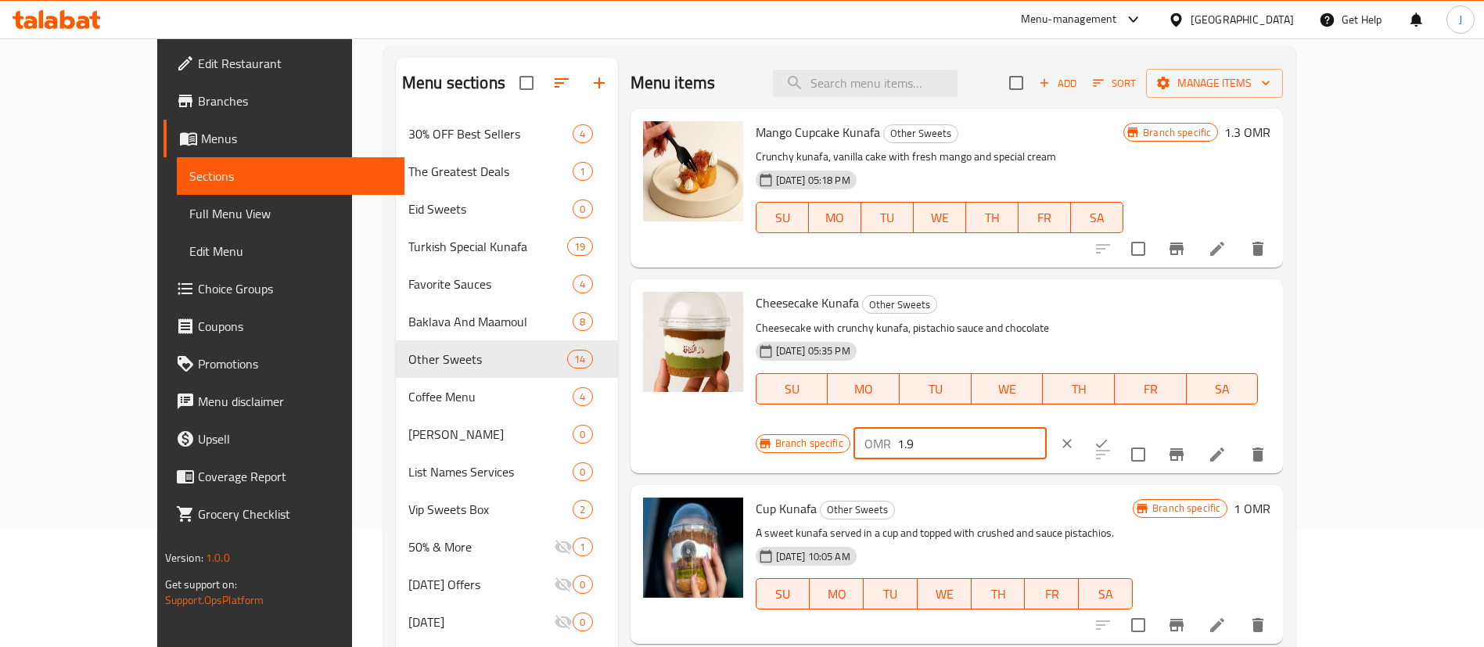
type input "1.9"
click at [1119, 426] on button "ok" at bounding box center [1102, 443] width 34 height 34
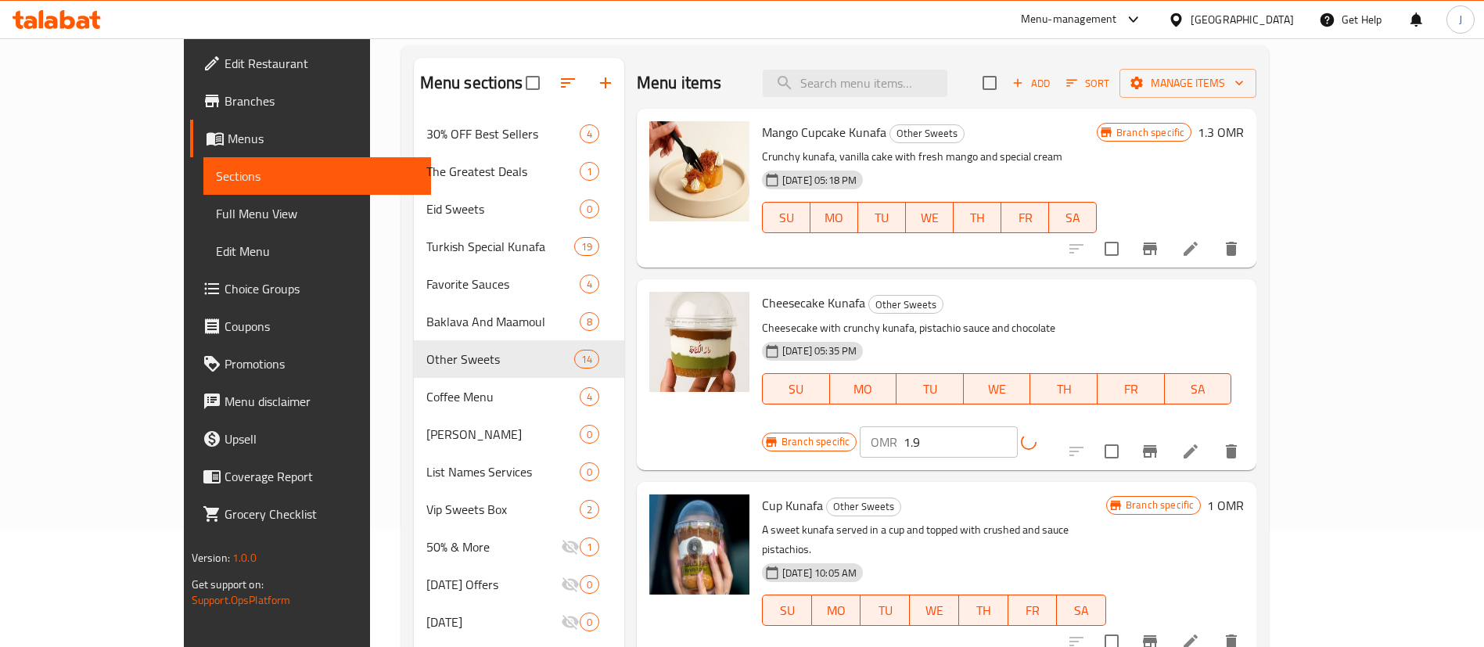
click at [1157, 445] on icon "Branch-specific-item" at bounding box center [1150, 451] width 14 height 13
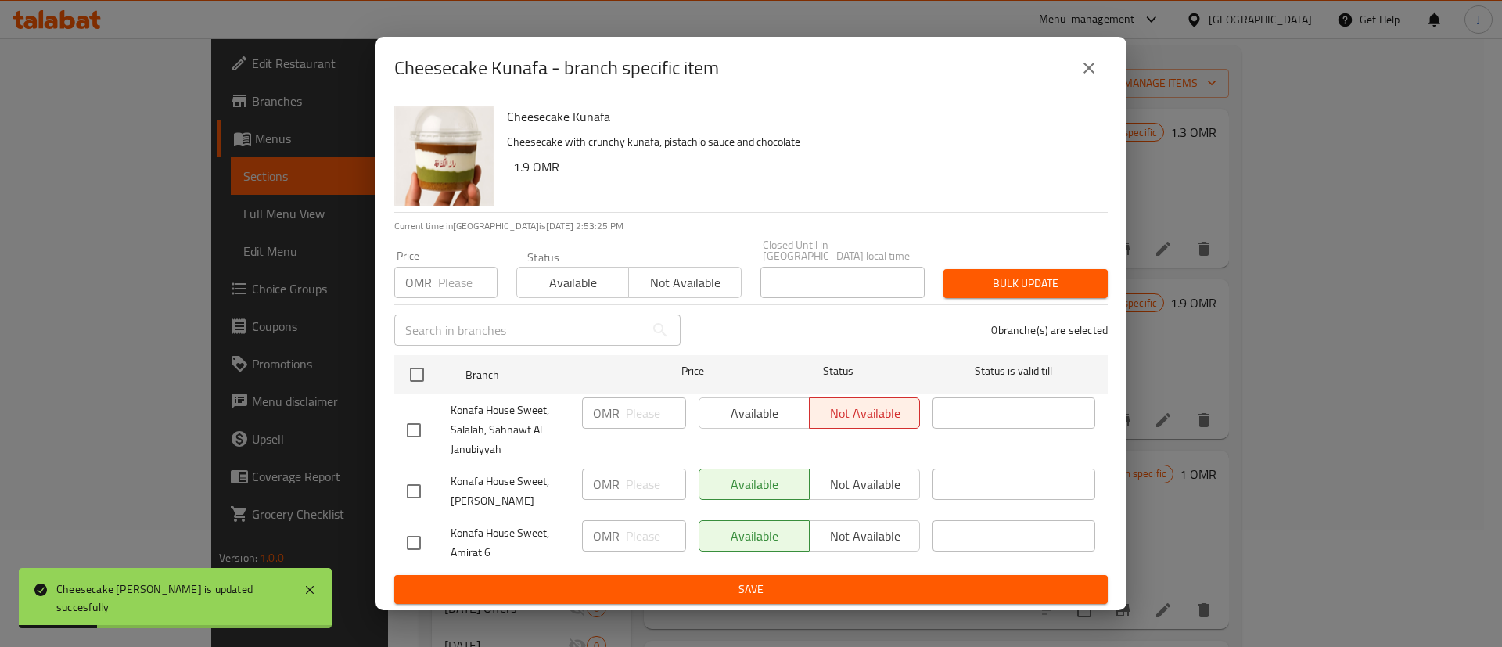
click at [1089, 67] on icon "close" at bounding box center [1089, 68] width 19 height 19
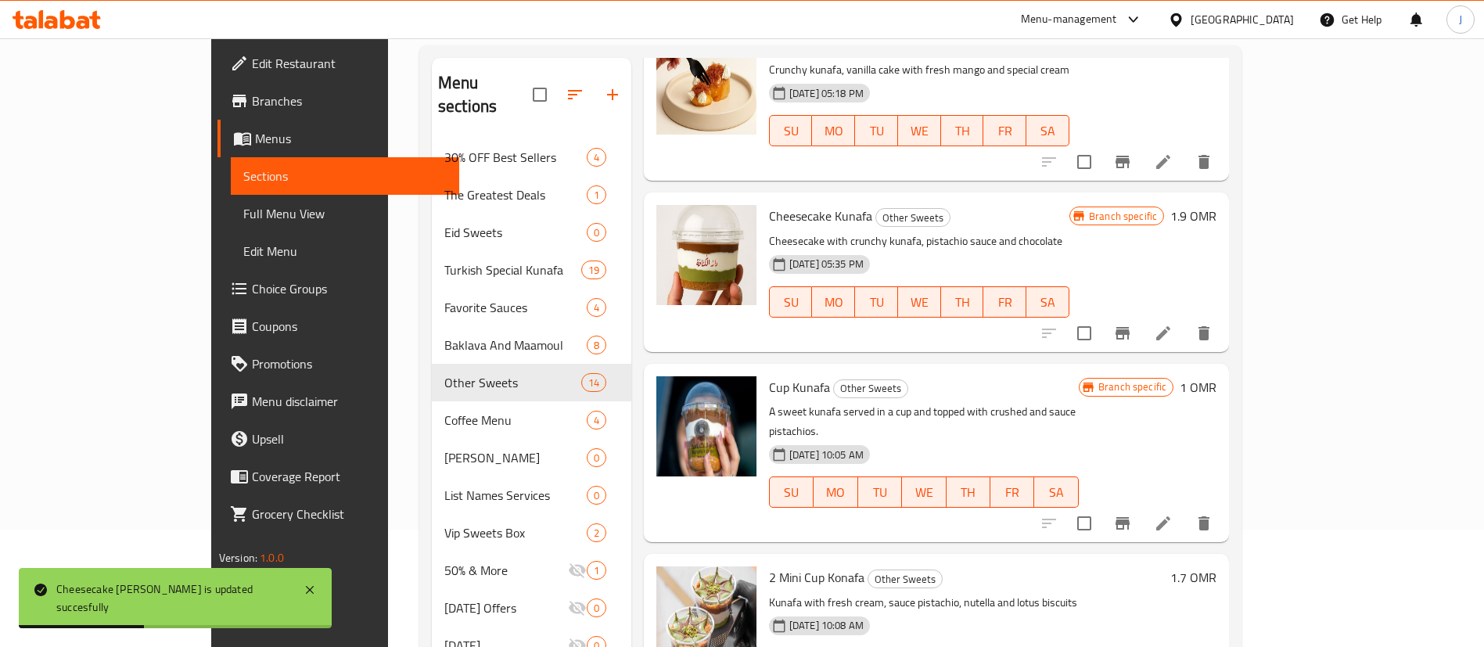
scroll to position [117, 0]
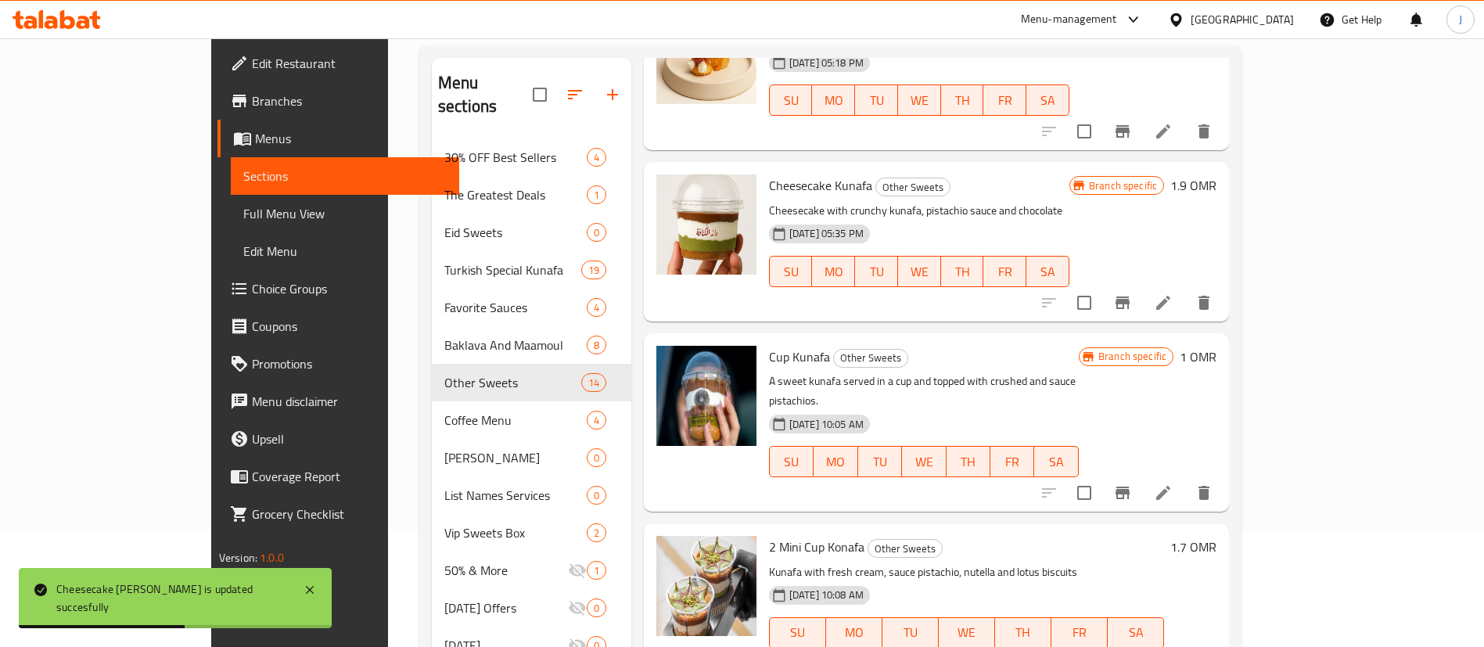
click at [1217, 361] on h6 "1 OMR" at bounding box center [1198, 357] width 37 height 22
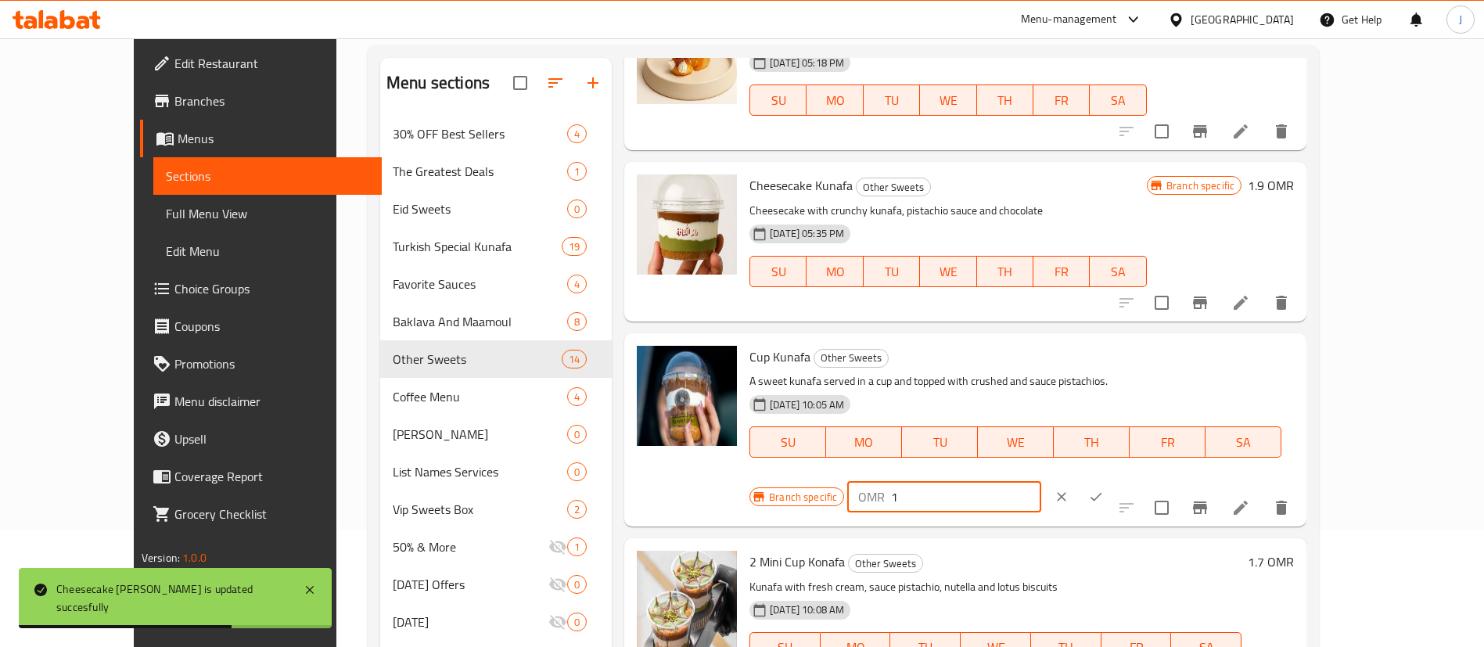
click at [1041, 481] on input "1" at bounding box center [965, 496] width 149 height 31
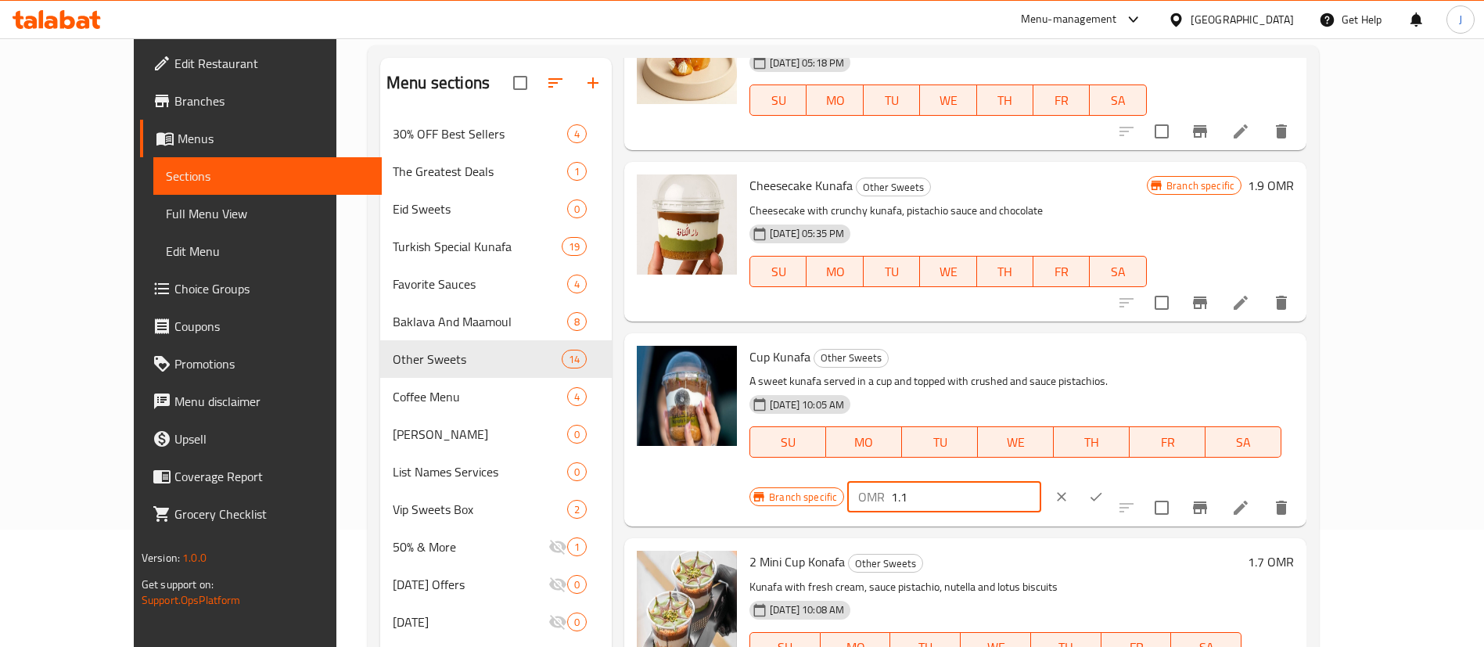
type input "1.1"
click at [1113, 480] on button "ok" at bounding box center [1096, 497] width 34 height 34
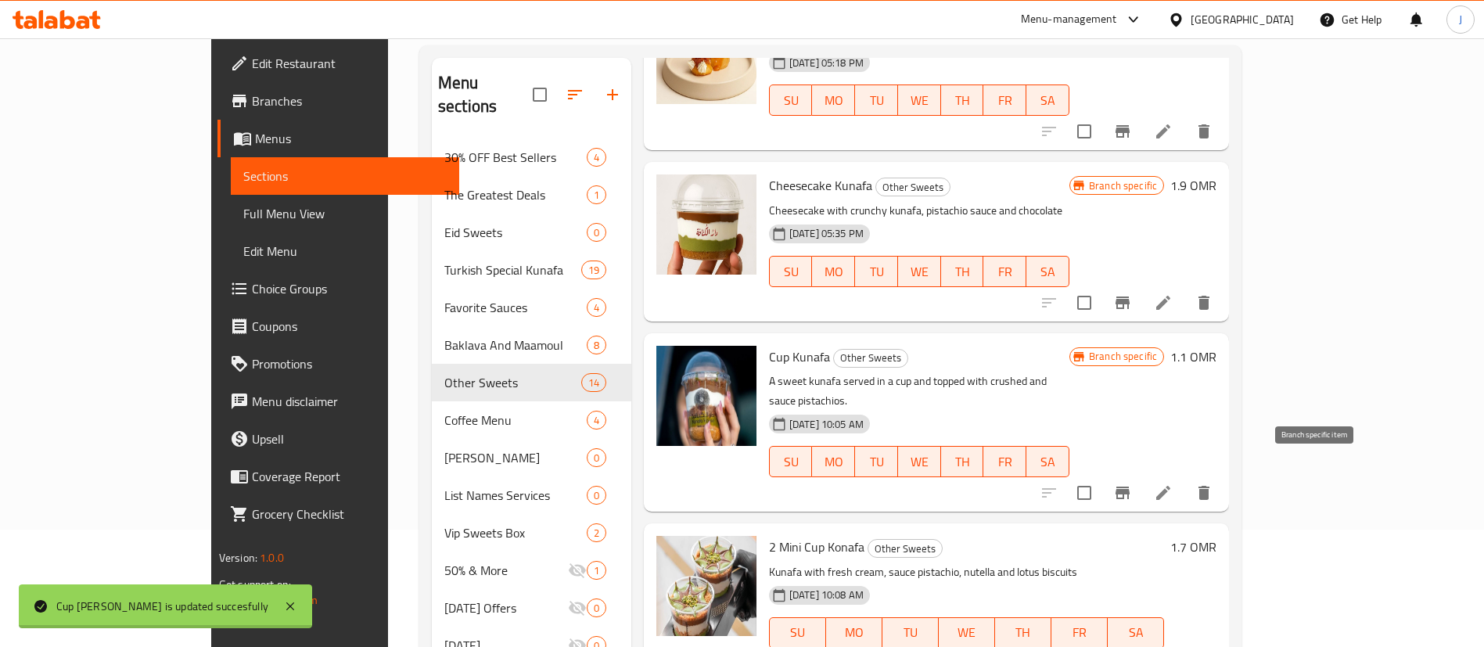
click at [1130, 487] on icon "Branch-specific-item" at bounding box center [1123, 493] width 14 height 13
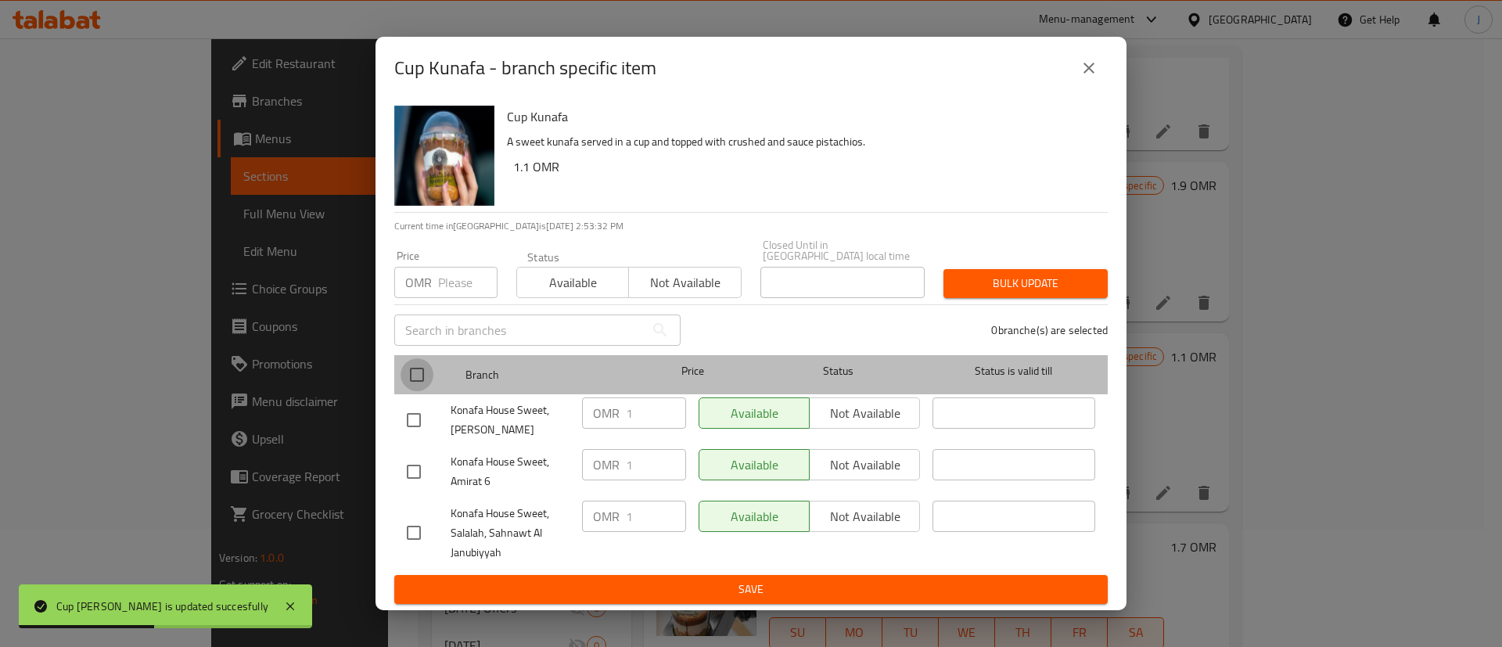
click at [421, 362] on input "checkbox" at bounding box center [417, 374] width 33 height 33
checkbox input "true"
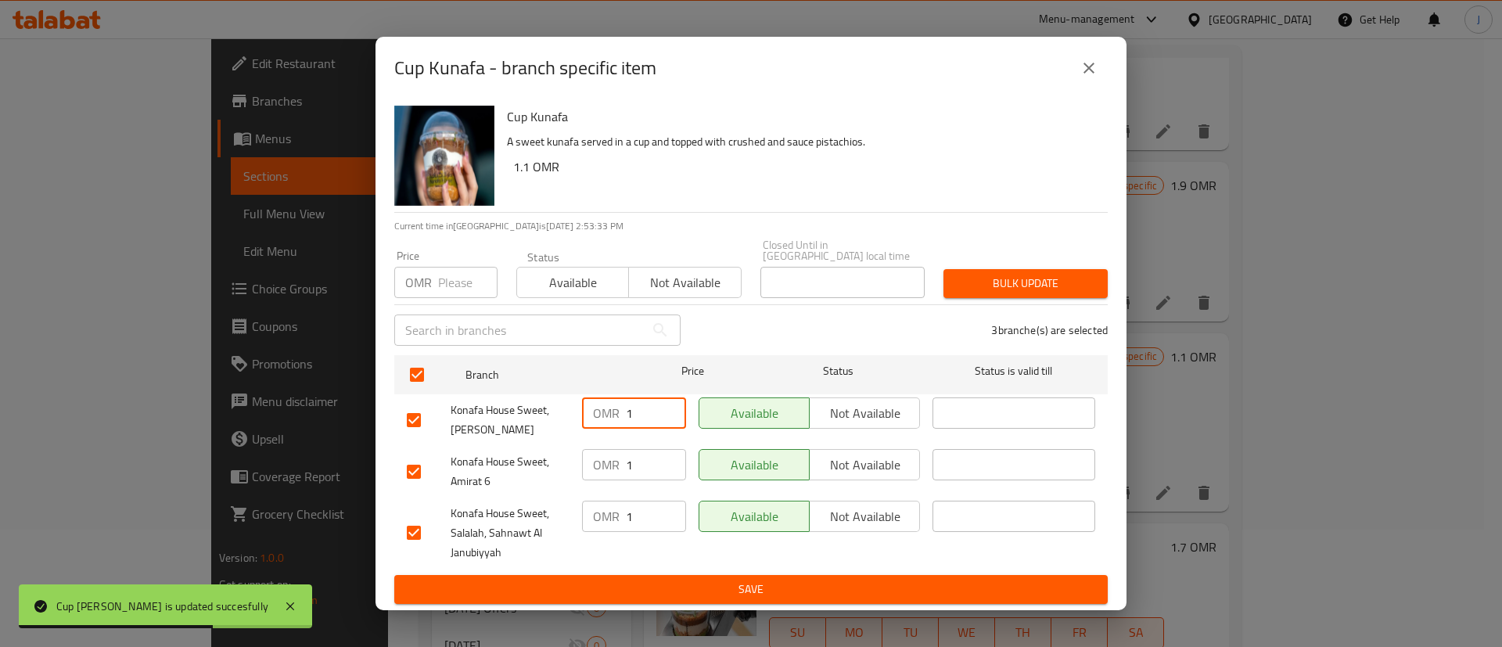
drag, startPoint x: 632, startPoint y: 409, endPoint x: 616, endPoint y: 412, distance: 16.6
click at [616, 412] on div "OMR 1 ​" at bounding box center [634, 413] width 104 height 31
drag, startPoint x: 647, startPoint y: 453, endPoint x: 609, endPoint y: 455, distance: 38.4
click at [609, 455] on div "OMR 1 ​" at bounding box center [634, 464] width 104 height 31
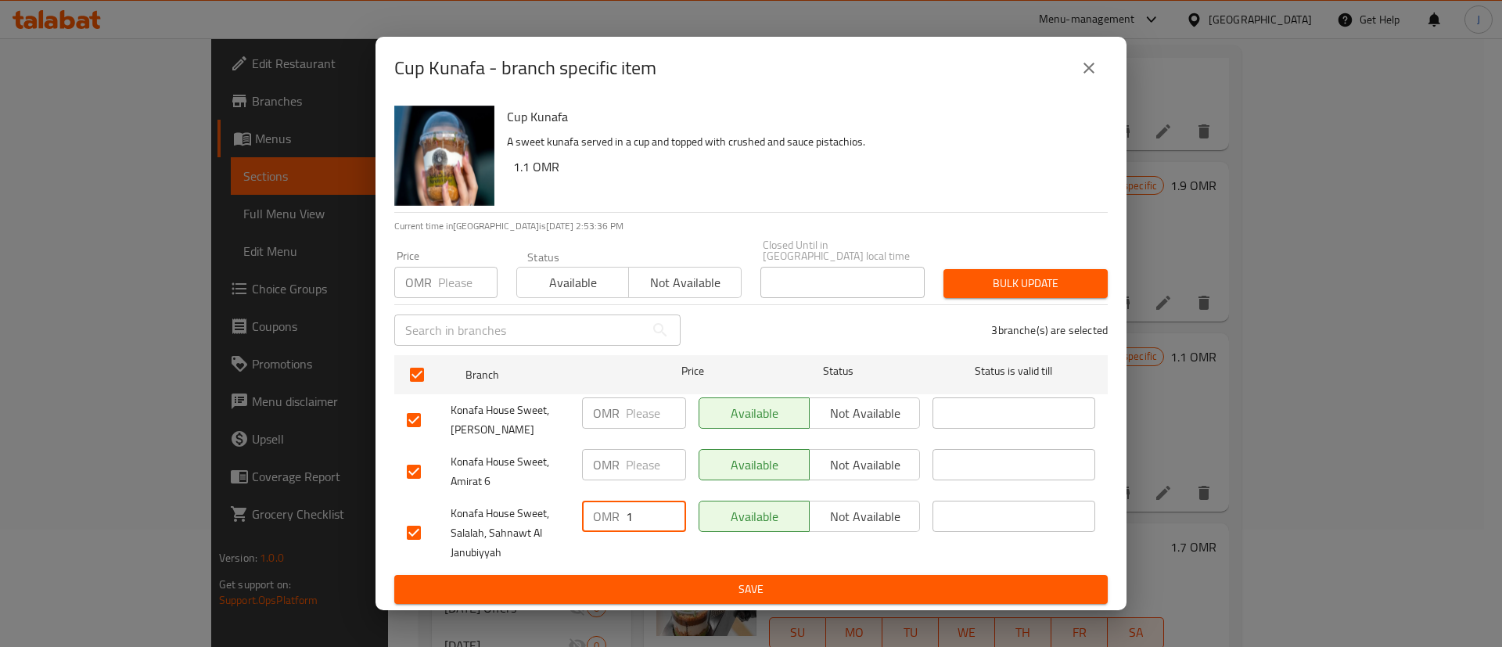
drag, startPoint x: 635, startPoint y: 507, endPoint x: 621, endPoint y: 520, distance: 19.9
click at [612, 512] on div "OMR 1 ​" at bounding box center [634, 516] width 104 height 31
click at [656, 580] on span "Save" at bounding box center [751, 590] width 689 height 20
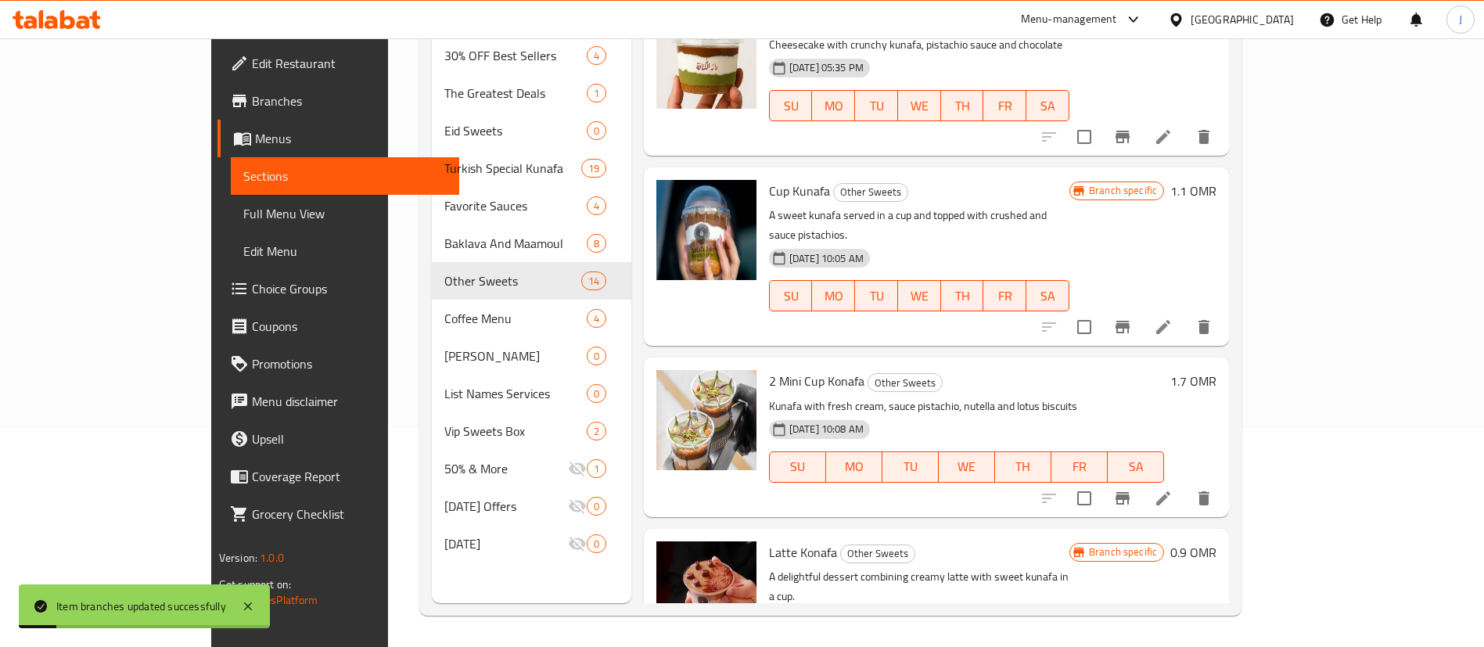
scroll to position [235, 0]
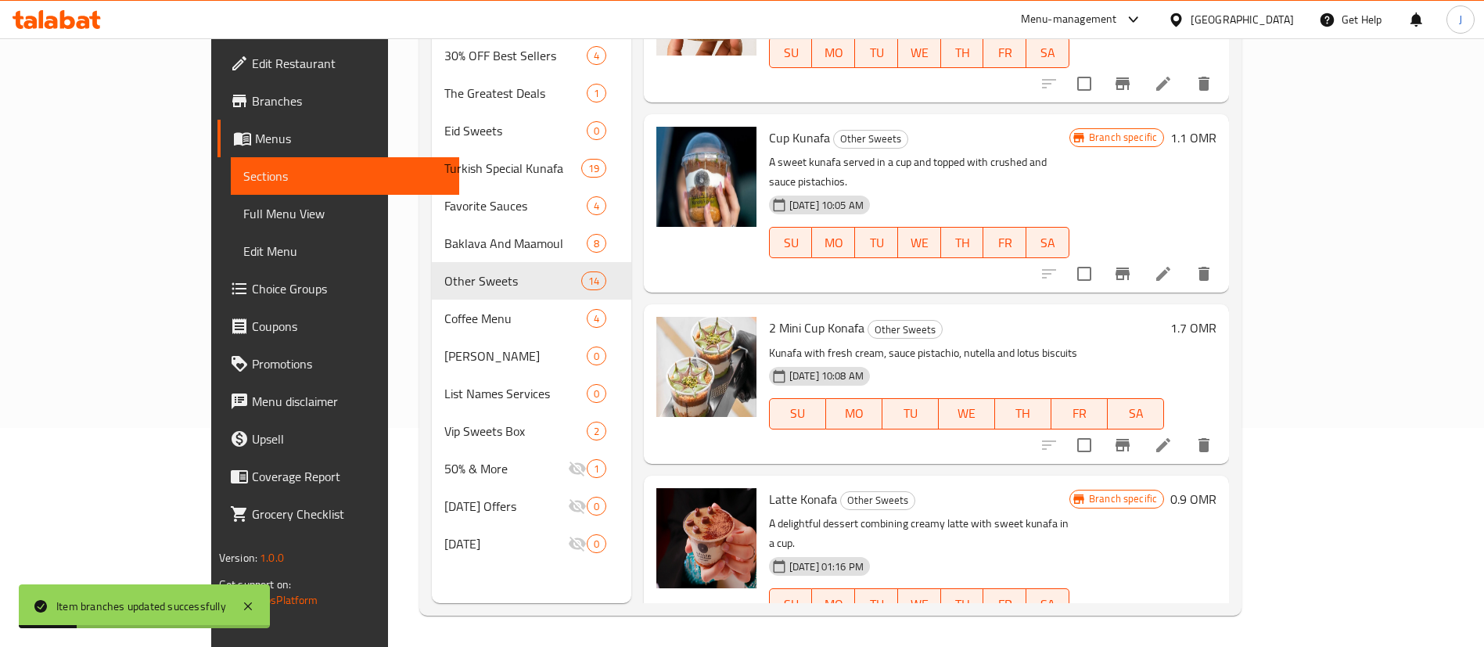
click at [1217, 317] on h6 "1.7 OMR" at bounding box center [1194, 328] width 46 height 22
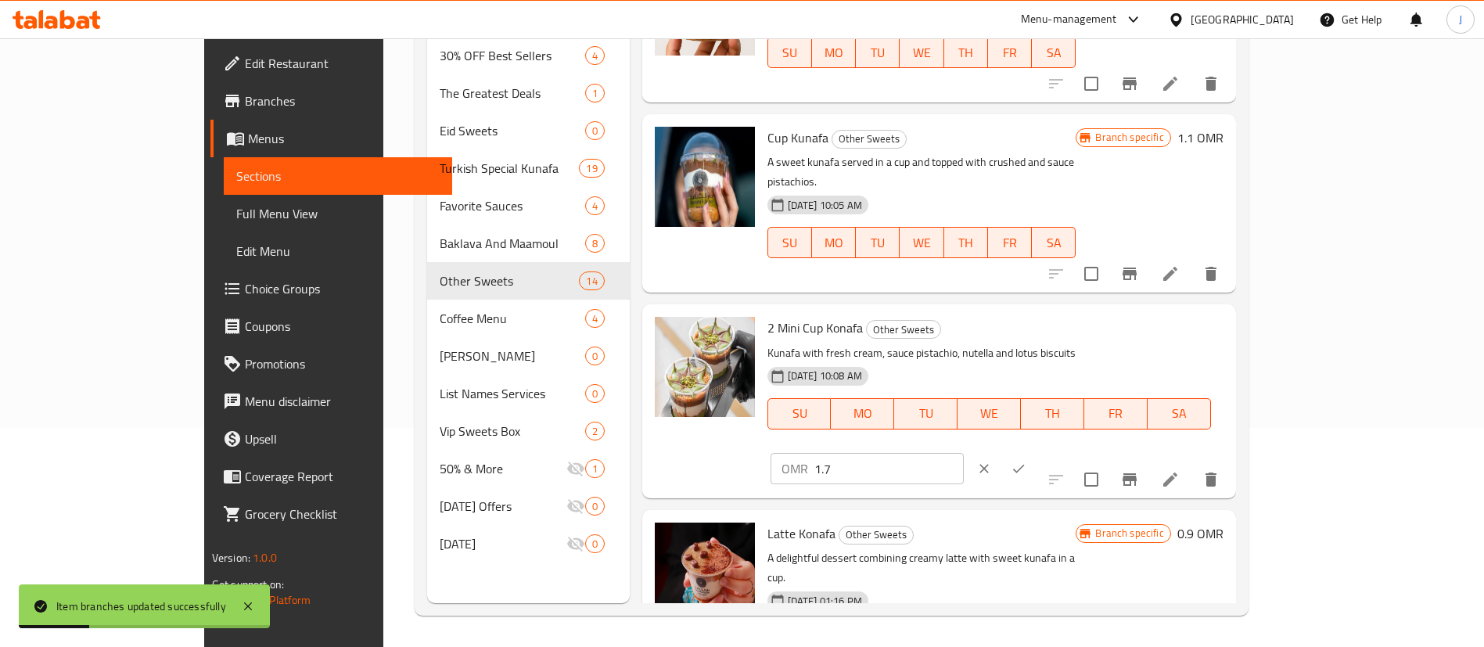
click at [964, 453] on input "1.7" at bounding box center [889, 468] width 149 height 31
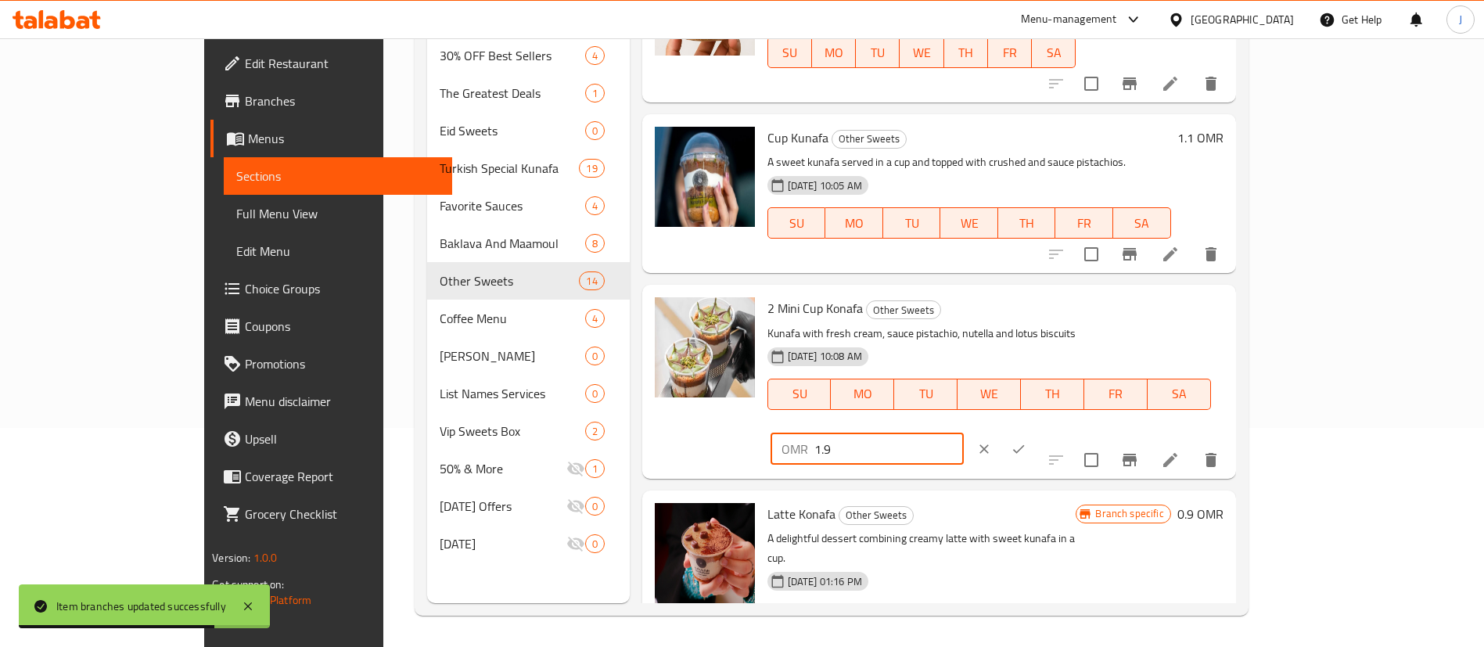
type input "1.9"
click at [1027, 441] on icon "ok" at bounding box center [1019, 449] width 16 height 16
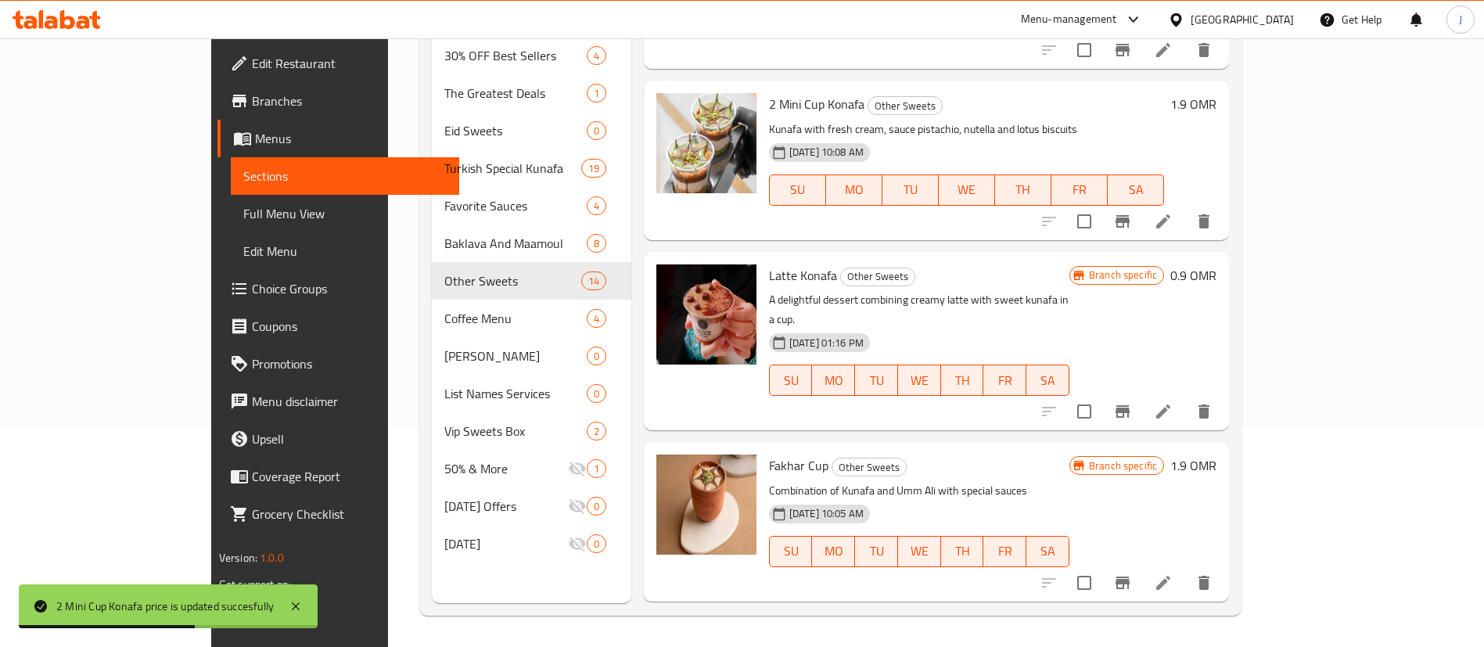
scroll to position [469, 0]
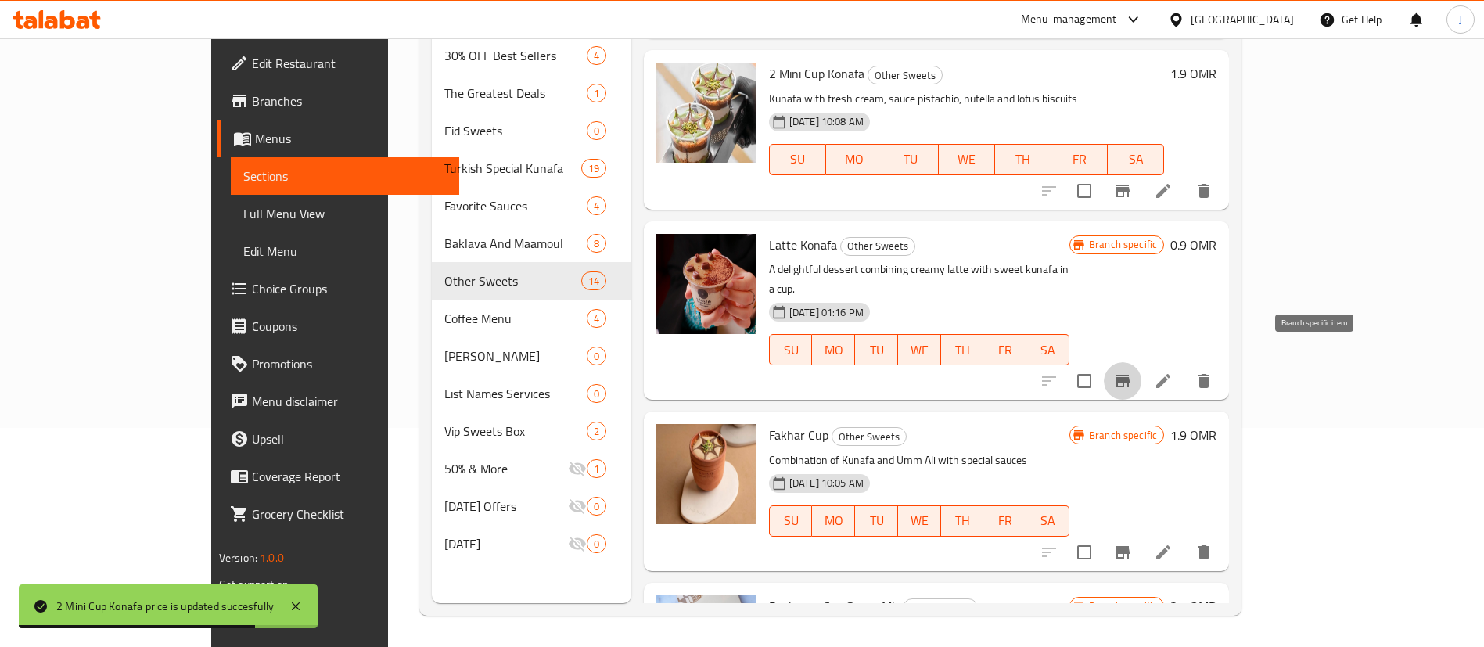
click at [1142, 365] on button "Branch-specific-item" at bounding box center [1123, 381] width 38 height 38
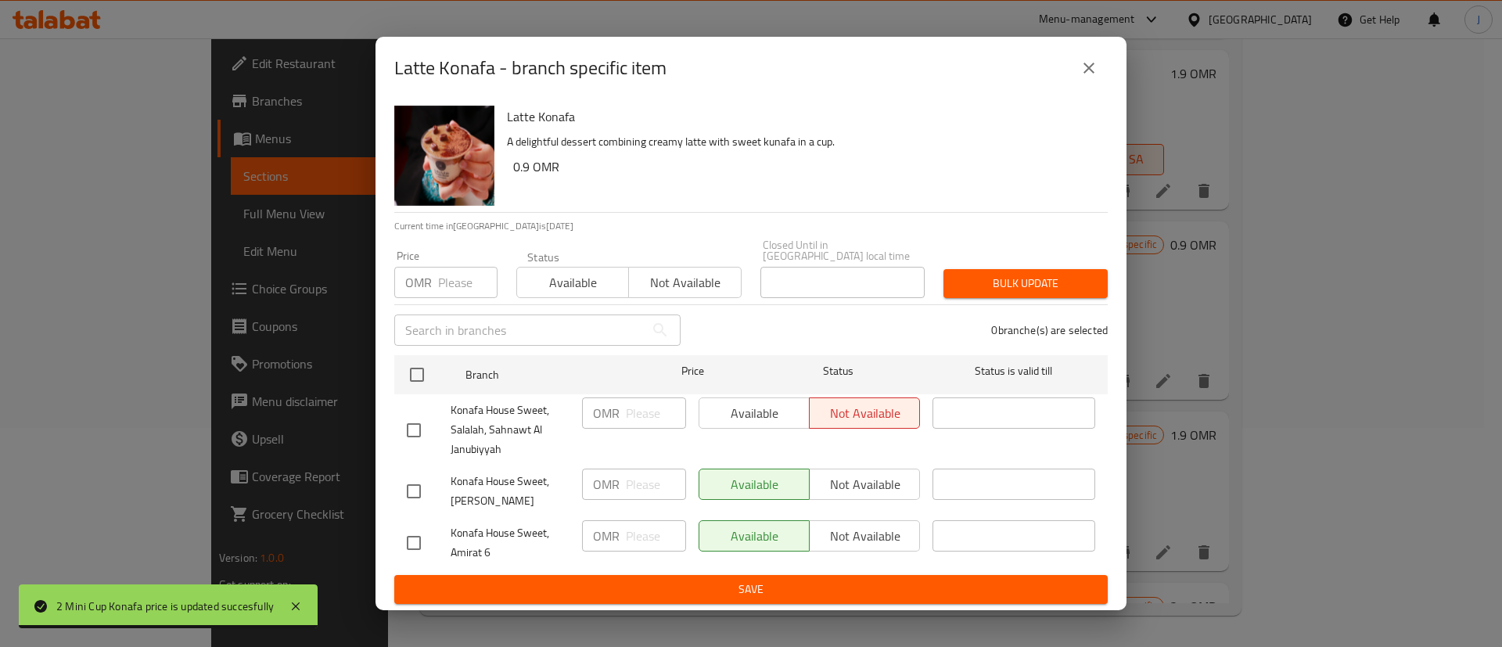
click at [1094, 74] on icon "close" at bounding box center [1089, 68] width 11 height 11
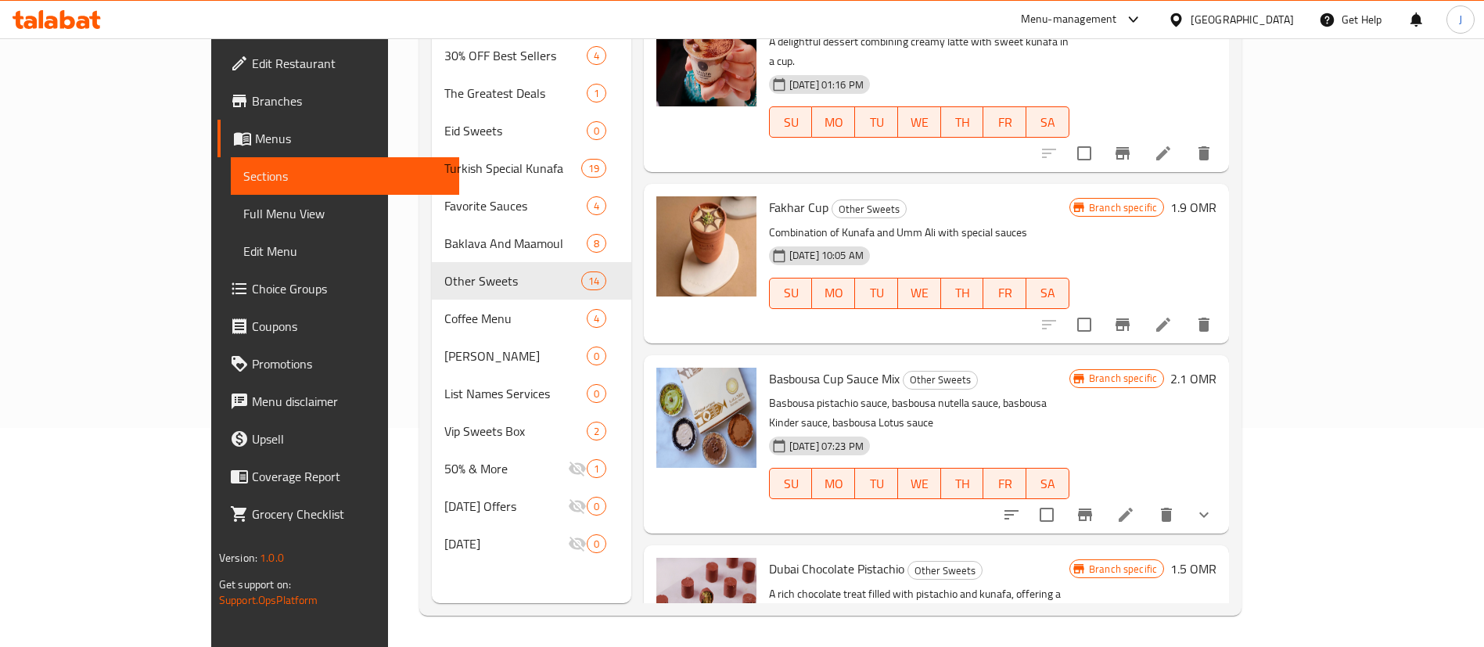
scroll to position [704, 0]
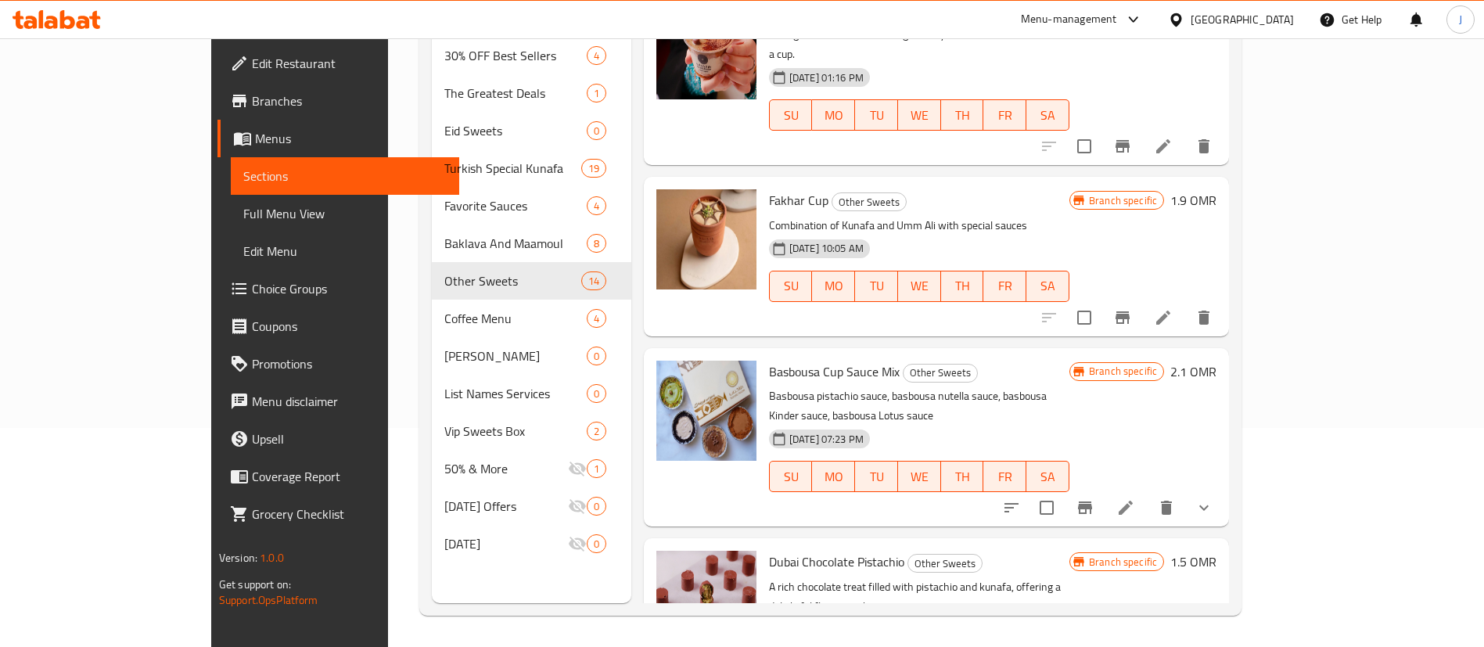
click at [1217, 189] on h6 "1.9 OMR" at bounding box center [1194, 200] width 46 height 22
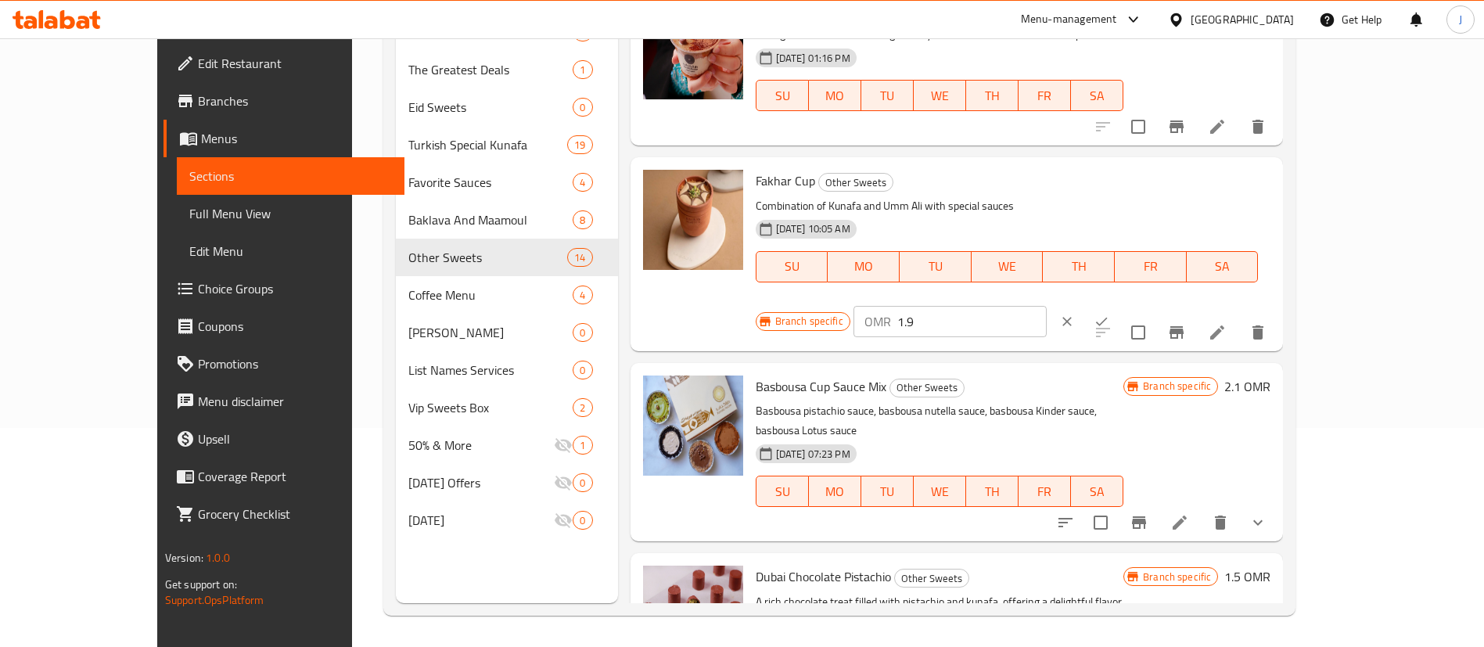
click at [1047, 306] on input "1.9" at bounding box center [972, 321] width 149 height 31
type input "1"
type input "2.1"
click at [1110, 314] on icon "ok" at bounding box center [1102, 322] width 16 height 16
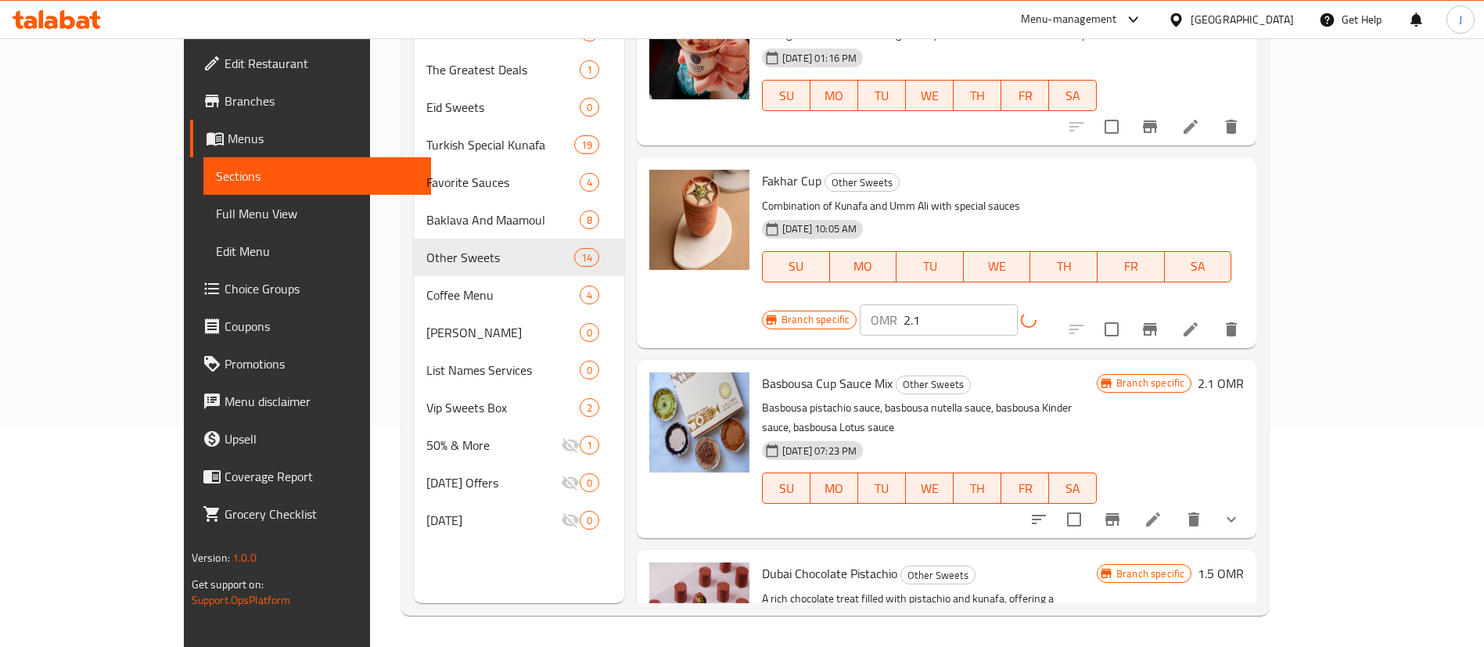
click at [1244, 372] on h6 "2.1 OMR" at bounding box center [1221, 383] width 46 height 22
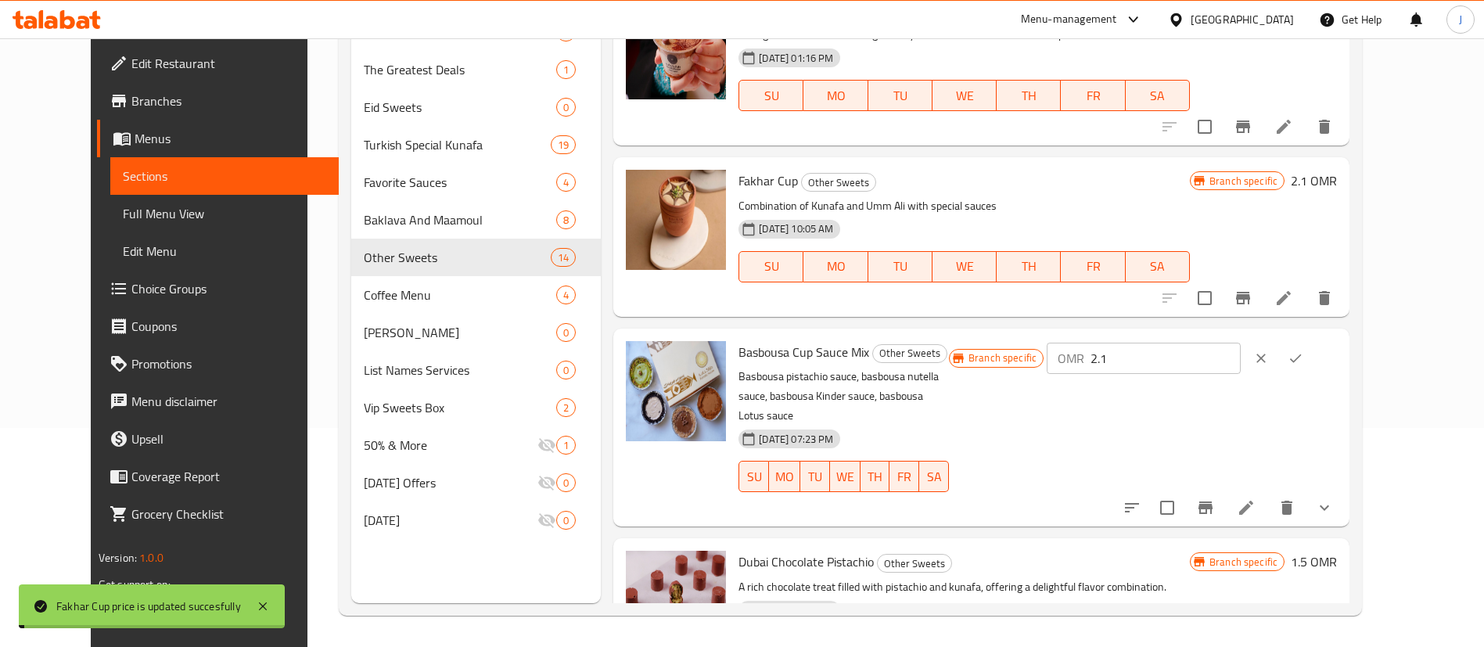
click at [1209, 351] on input "2.1" at bounding box center [1165, 358] width 149 height 31
click at [1228, 355] on input "2.1" at bounding box center [1165, 358] width 149 height 31
type input "2.3"
click at [1304, 363] on icon "ok" at bounding box center [1296, 359] width 16 height 16
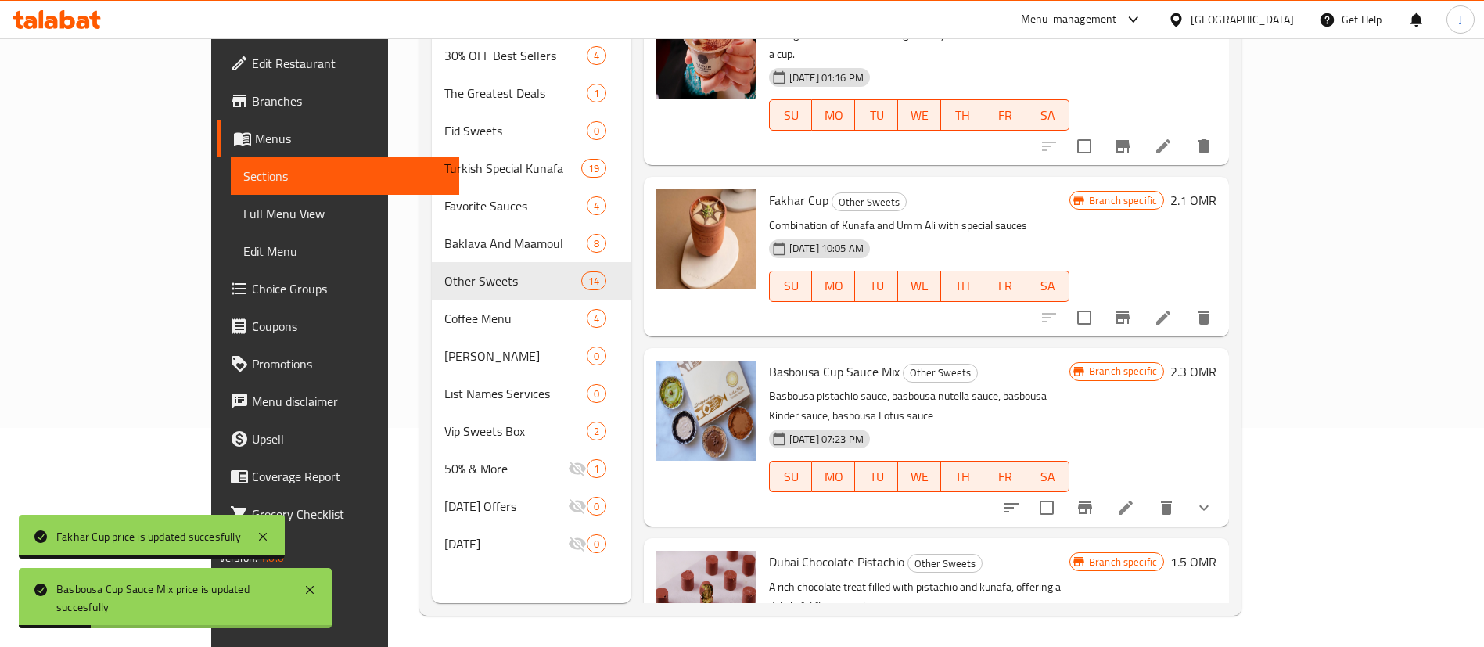
click at [1217, 361] on h6 "2.3 OMR" at bounding box center [1194, 372] width 46 height 22
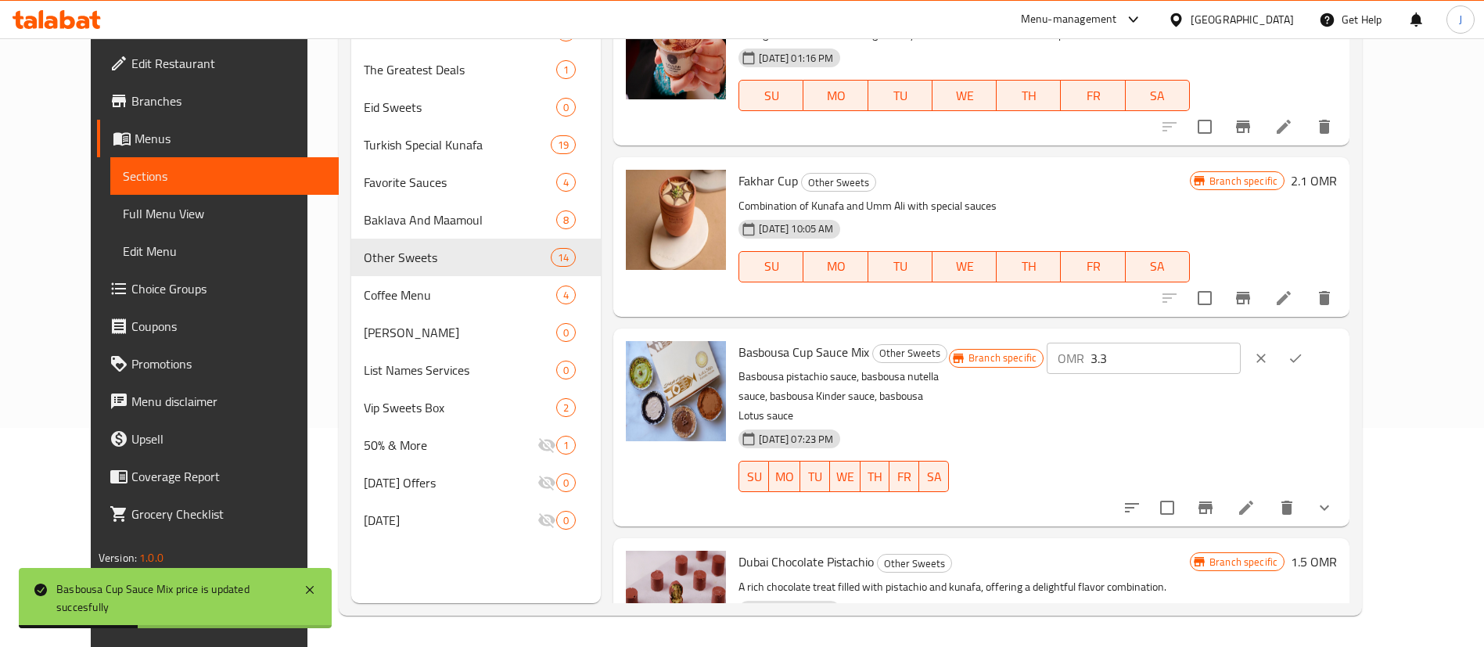
type input "3.3"
click at [1240, 354] on input "3.3" at bounding box center [1165, 358] width 149 height 31
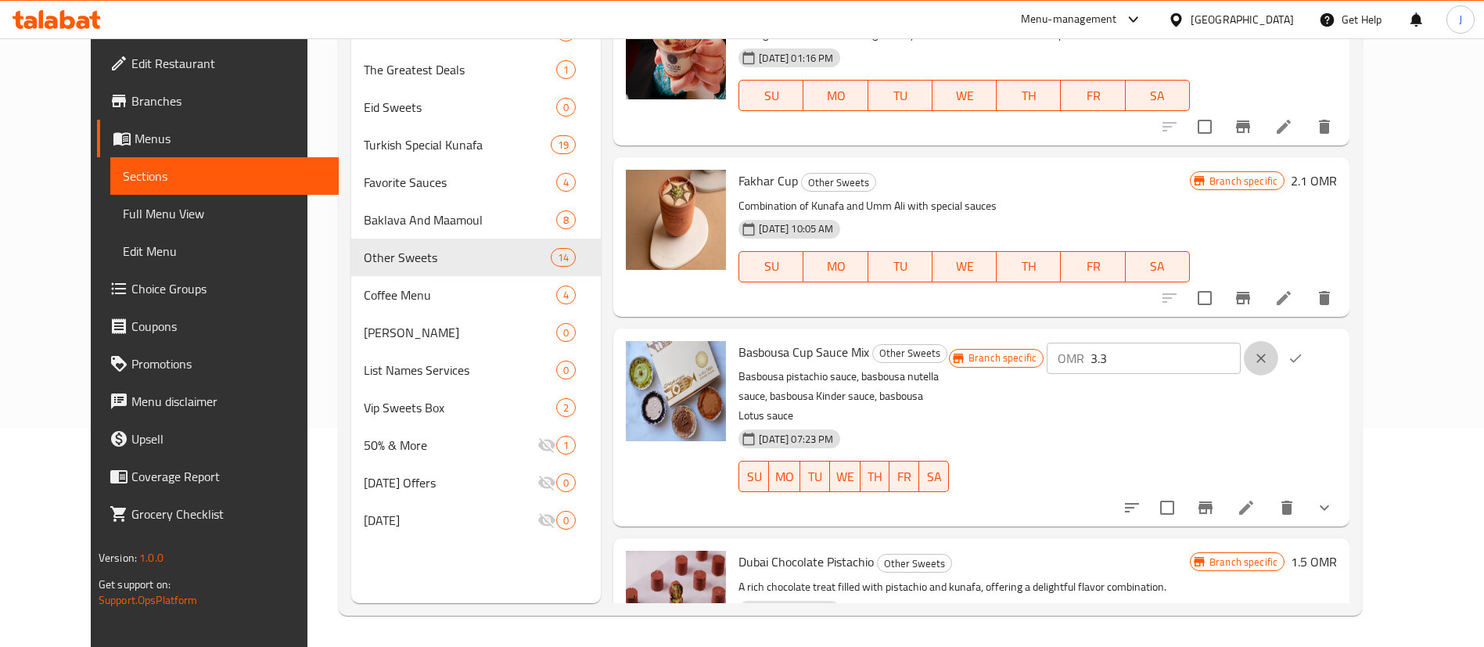
click at [1269, 354] on icon "clear" at bounding box center [1262, 359] width 16 height 16
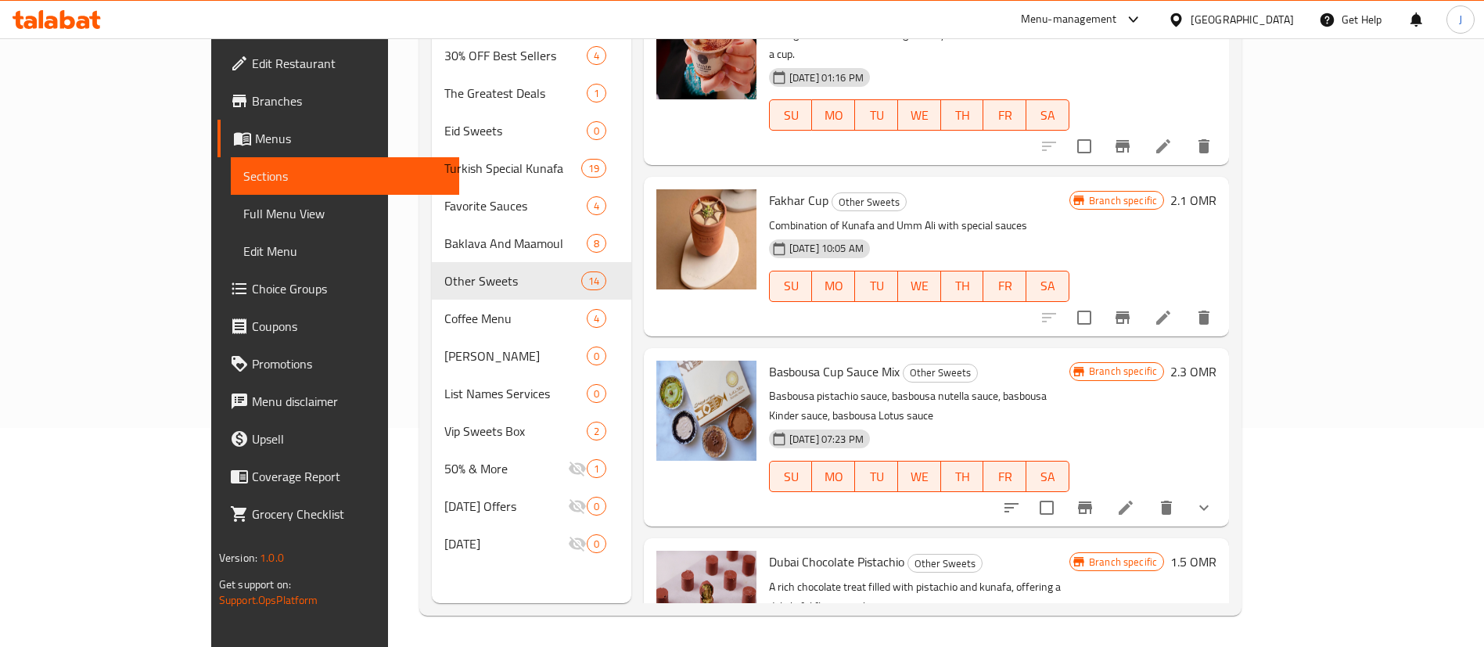
click at [1217, 361] on h6 "2.3 OMR" at bounding box center [1194, 372] width 46 height 22
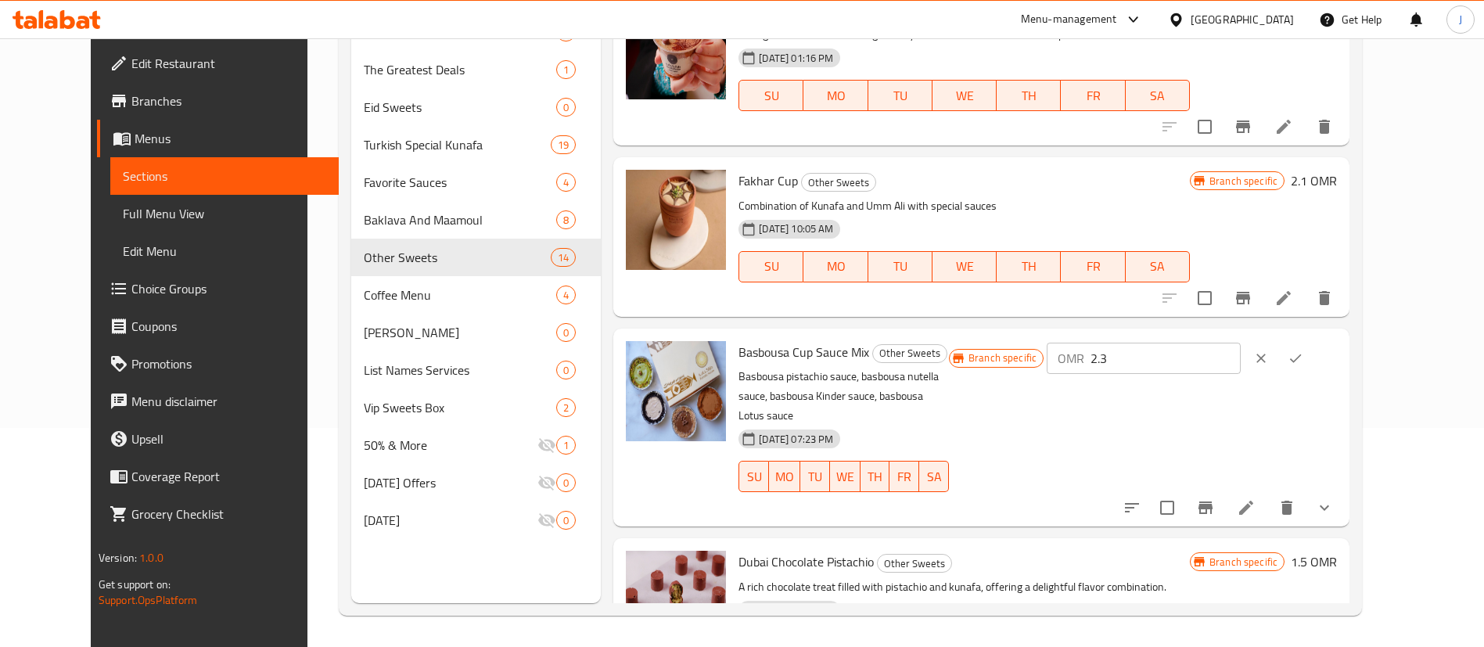
click at [1240, 364] on input "2.3" at bounding box center [1165, 358] width 149 height 31
type input "2.4"
click at [1304, 362] on icon "ok" at bounding box center [1296, 359] width 16 height 16
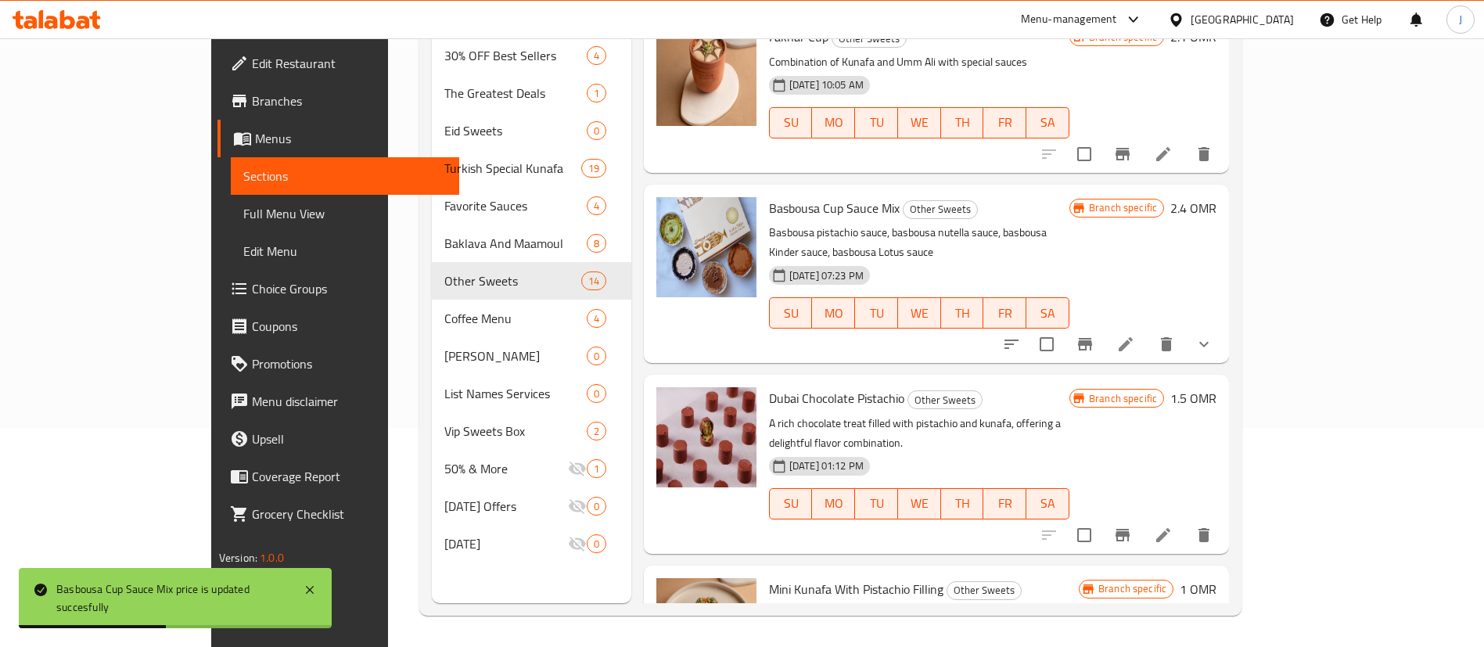
scroll to position [1056, 0]
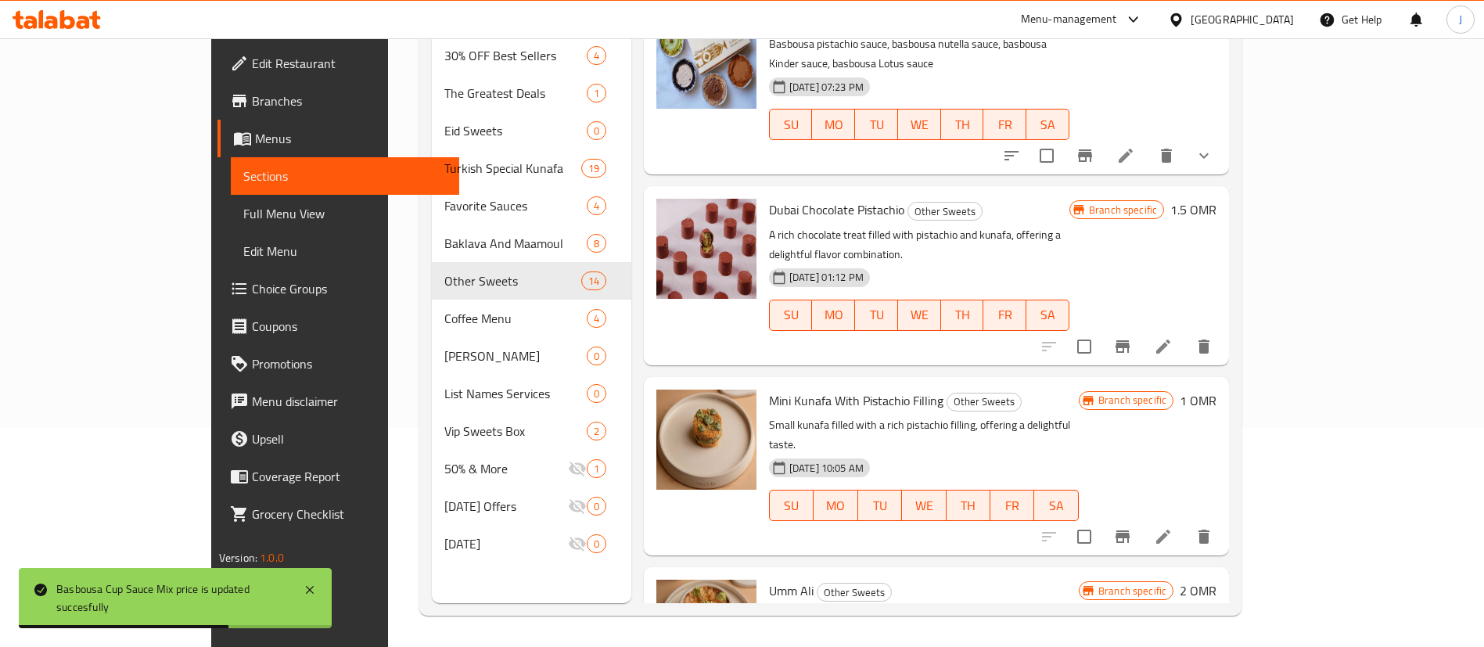
click at [1217, 199] on h6 "1.5 OMR" at bounding box center [1194, 210] width 46 height 22
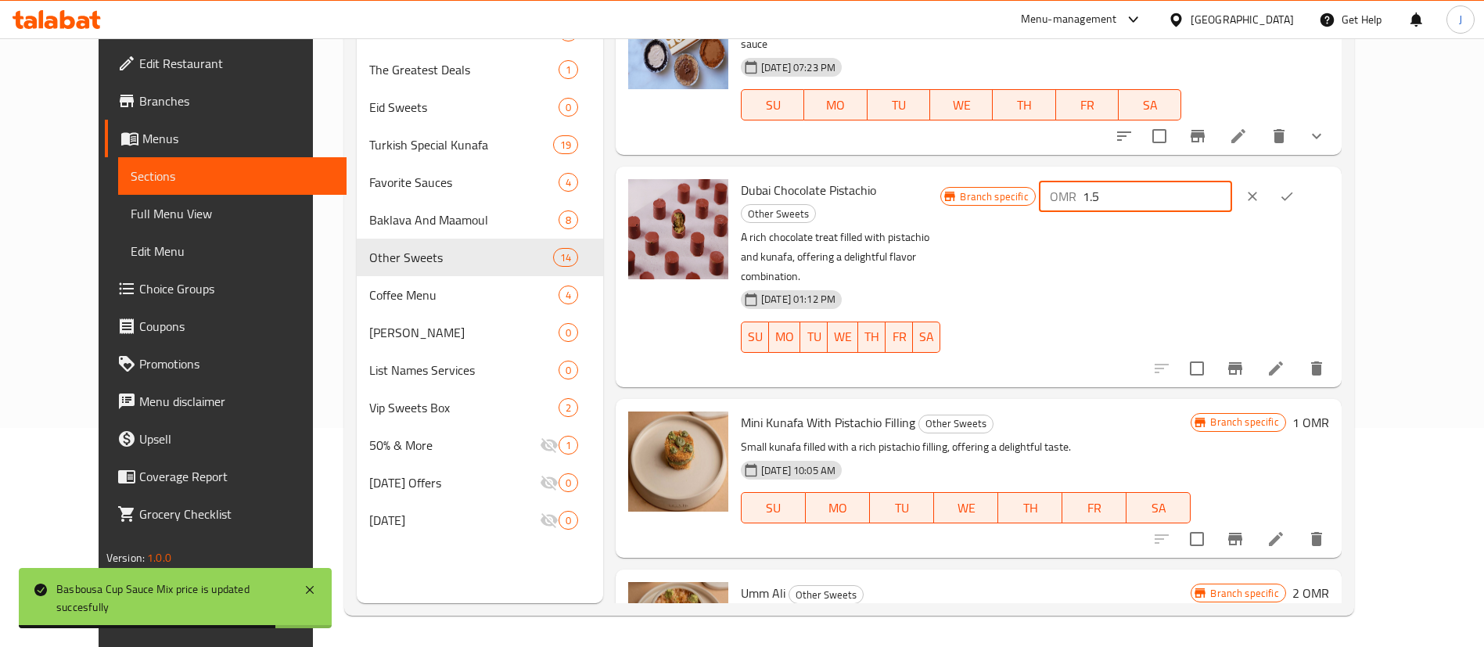
click at [1232, 182] on input "1.5" at bounding box center [1157, 196] width 149 height 31
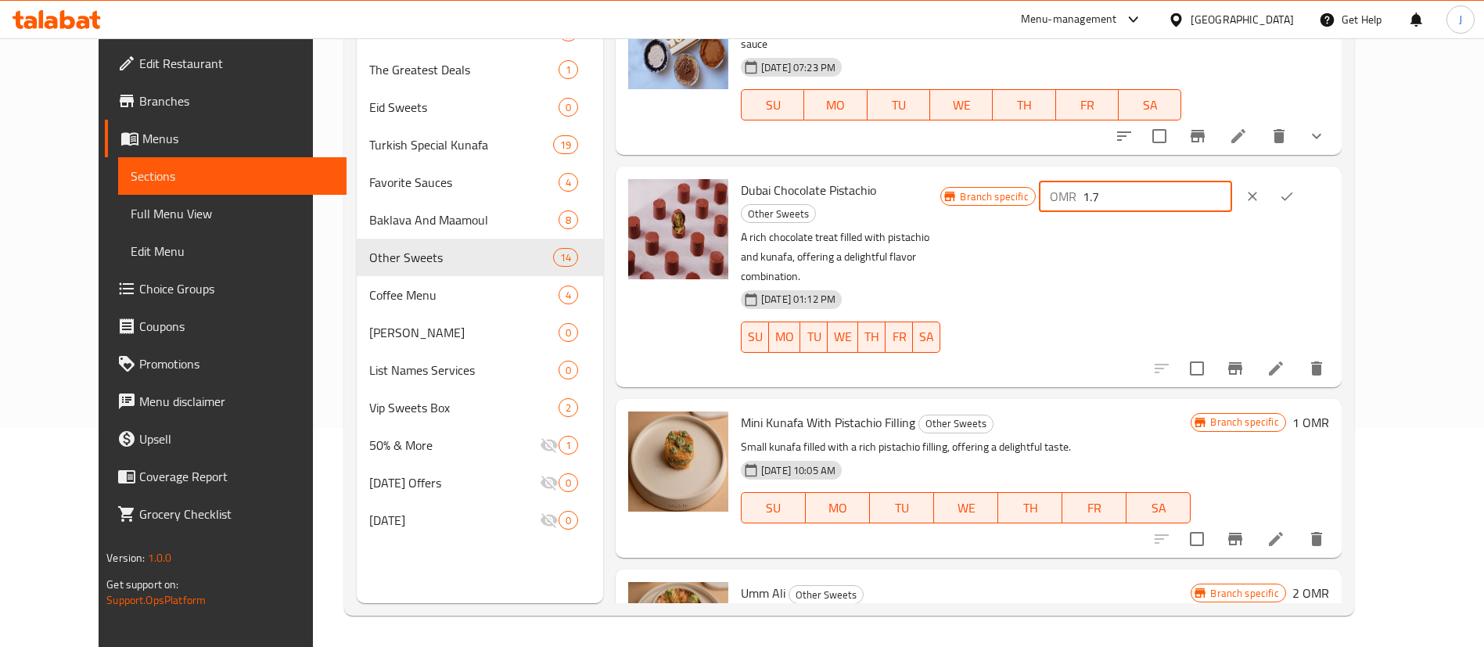
type input "1.7"
click at [1295, 189] on icon "ok" at bounding box center [1287, 197] width 16 height 16
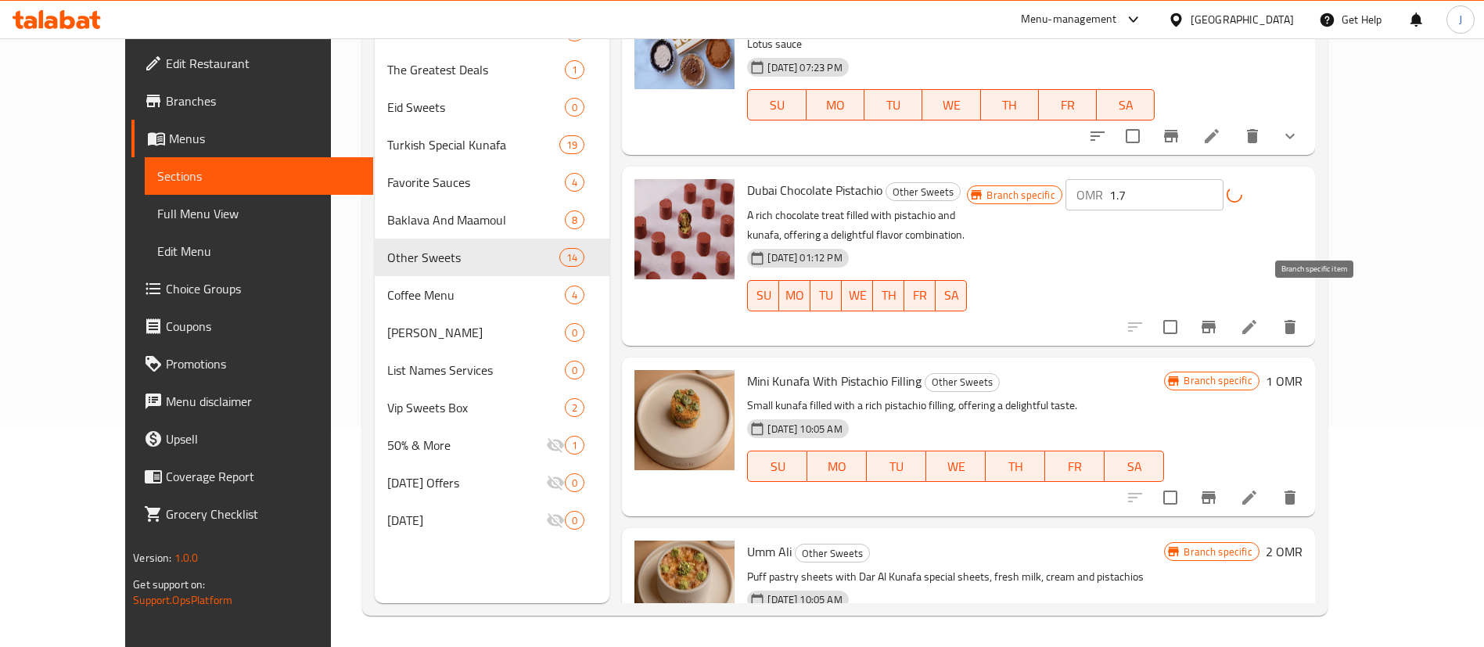
click at [1309, 308] on div at bounding box center [1213, 327] width 192 height 38
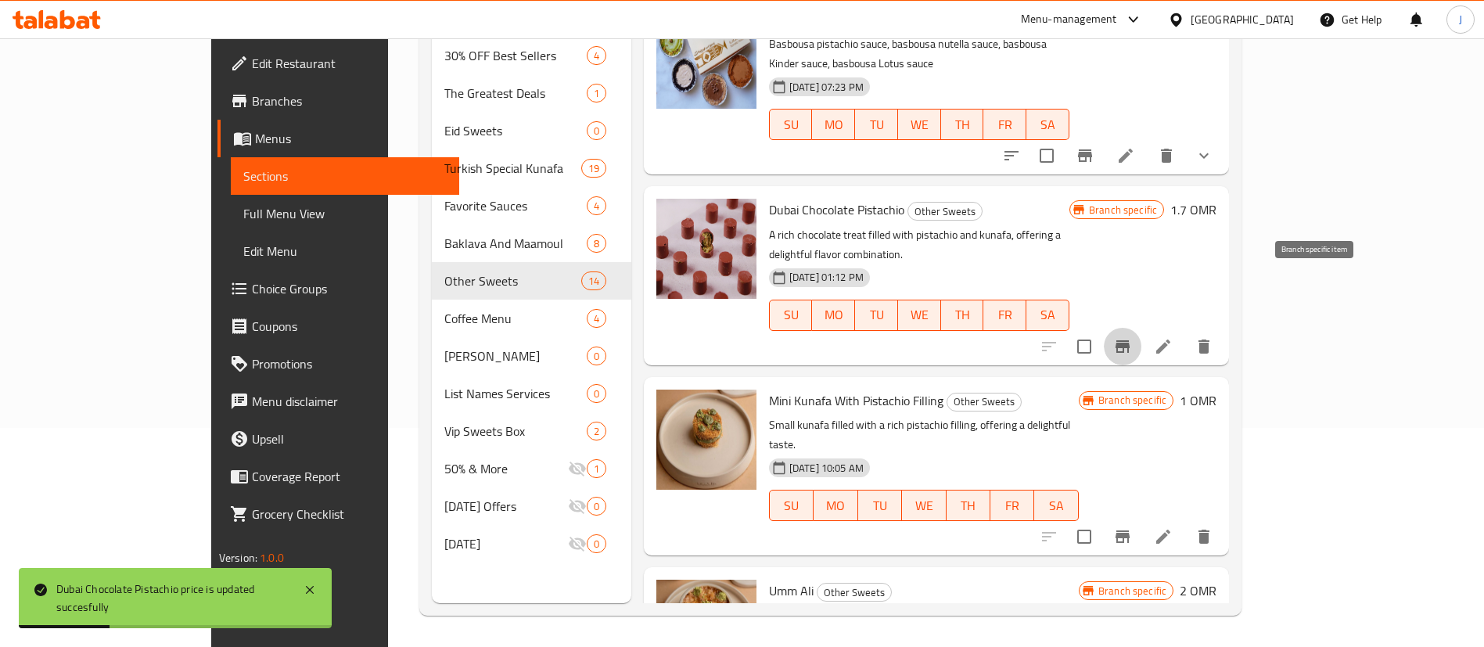
click at [1130, 340] on icon "Branch-specific-item" at bounding box center [1123, 346] width 14 height 13
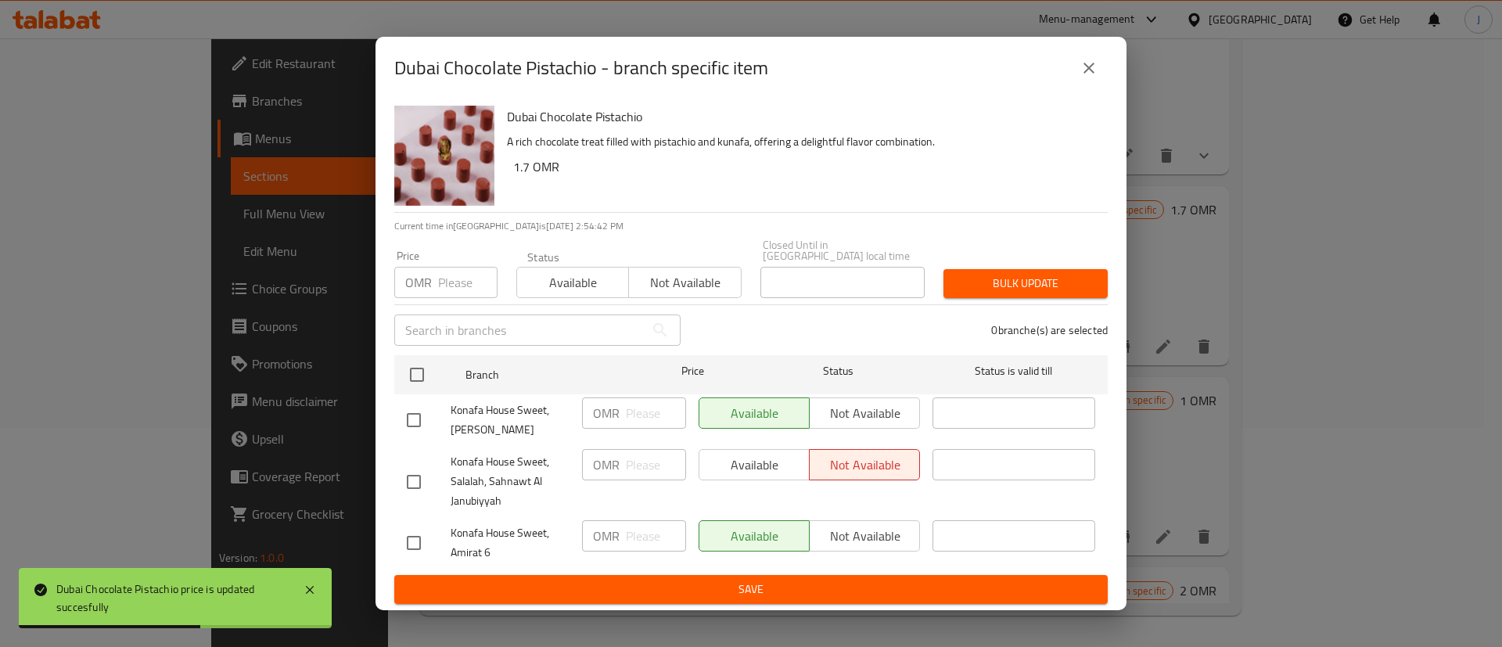
drag, startPoint x: 1090, startPoint y: 69, endPoint x: 1121, endPoint y: 104, distance: 46.6
click at [1090, 70] on icon "close" at bounding box center [1089, 68] width 19 height 19
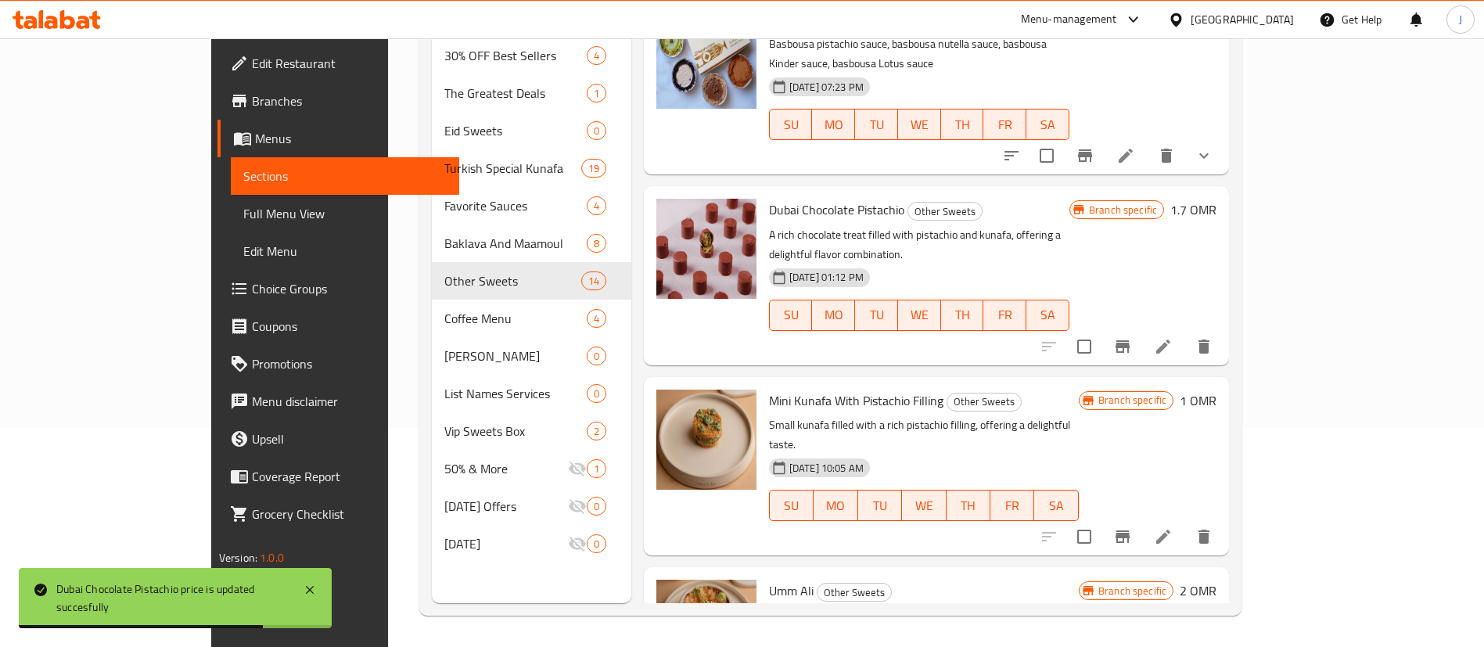
click at [1217, 390] on h6 "1 OMR" at bounding box center [1198, 401] width 37 height 22
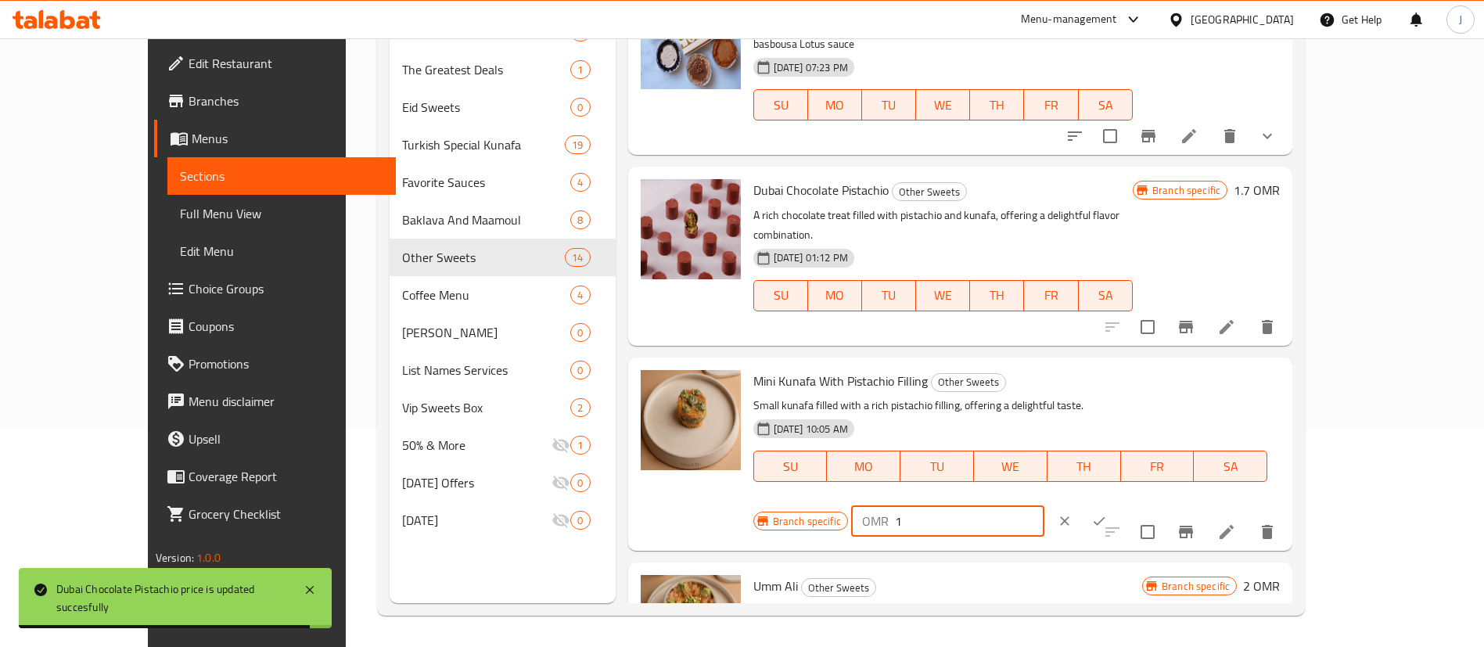
click at [1045, 505] on input "1" at bounding box center [969, 520] width 149 height 31
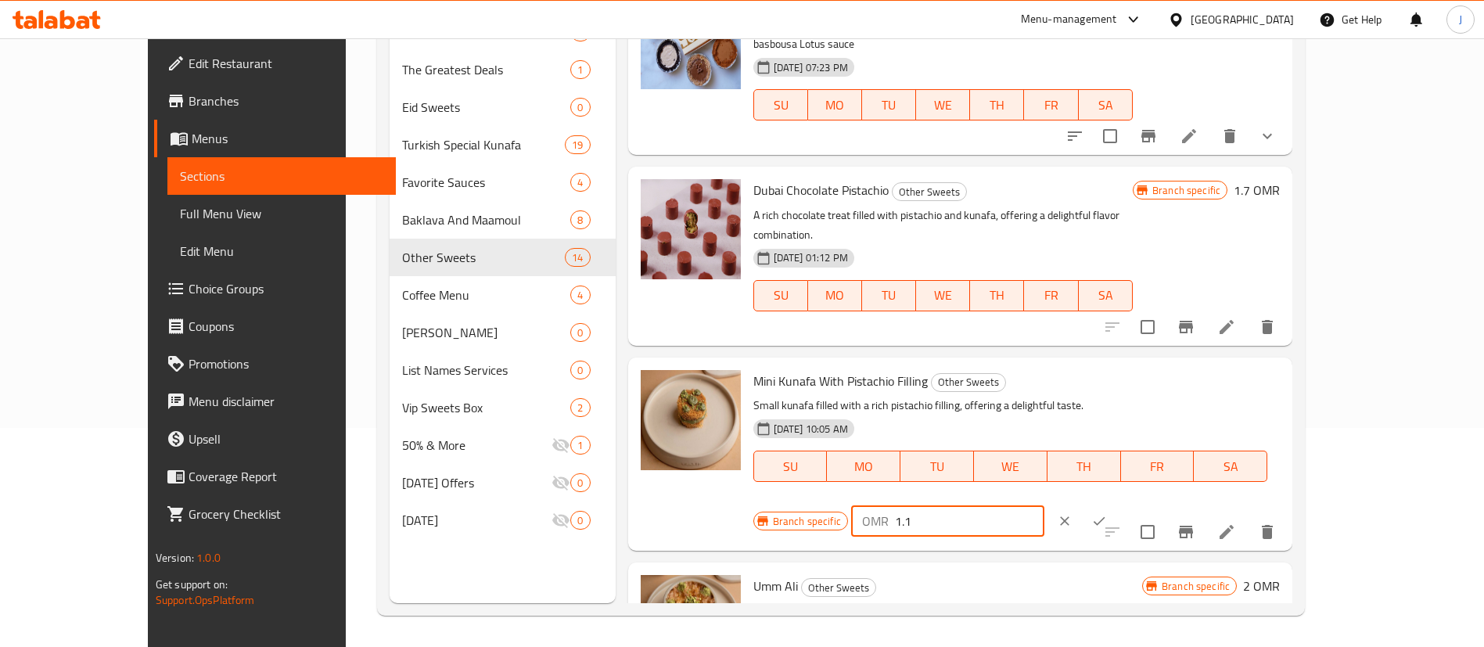
type input "1.1"
click at [1107, 513] on icon "ok" at bounding box center [1100, 521] width 16 height 16
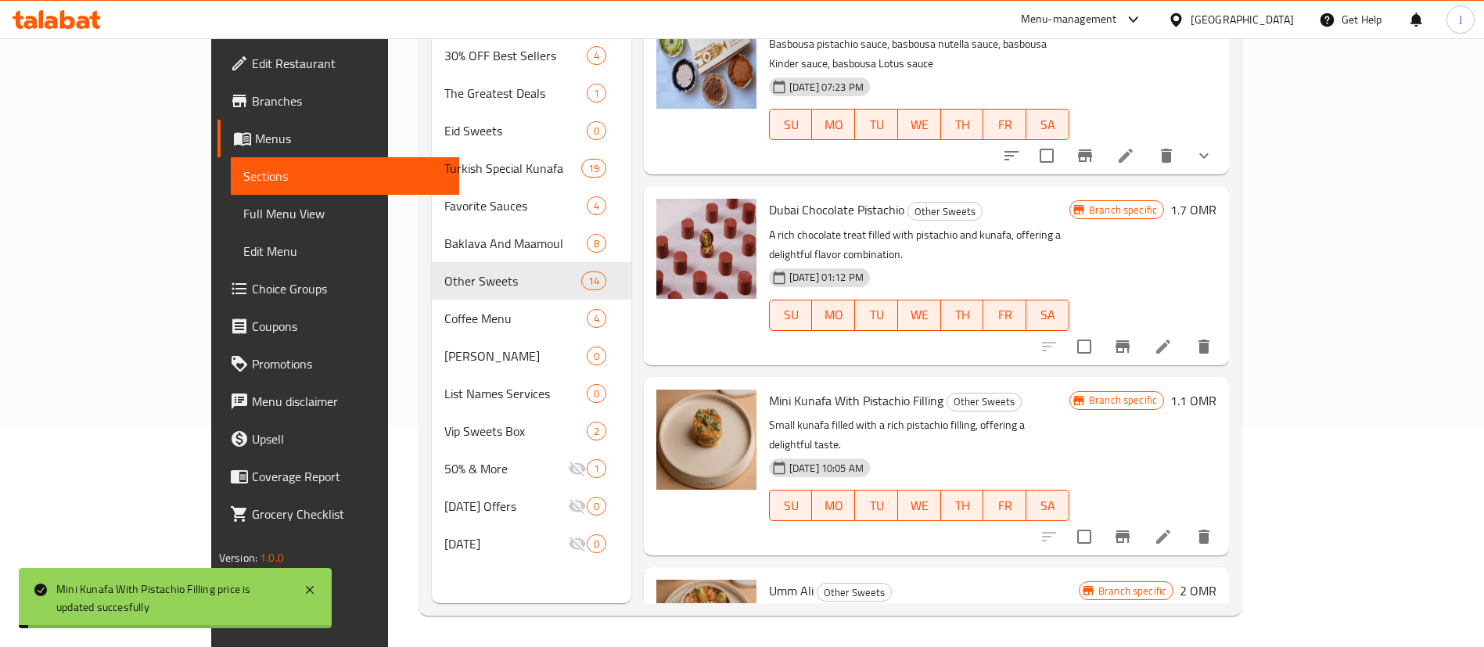
click at [1217, 580] on h6 "2 OMR" at bounding box center [1198, 591] width 37 height 22
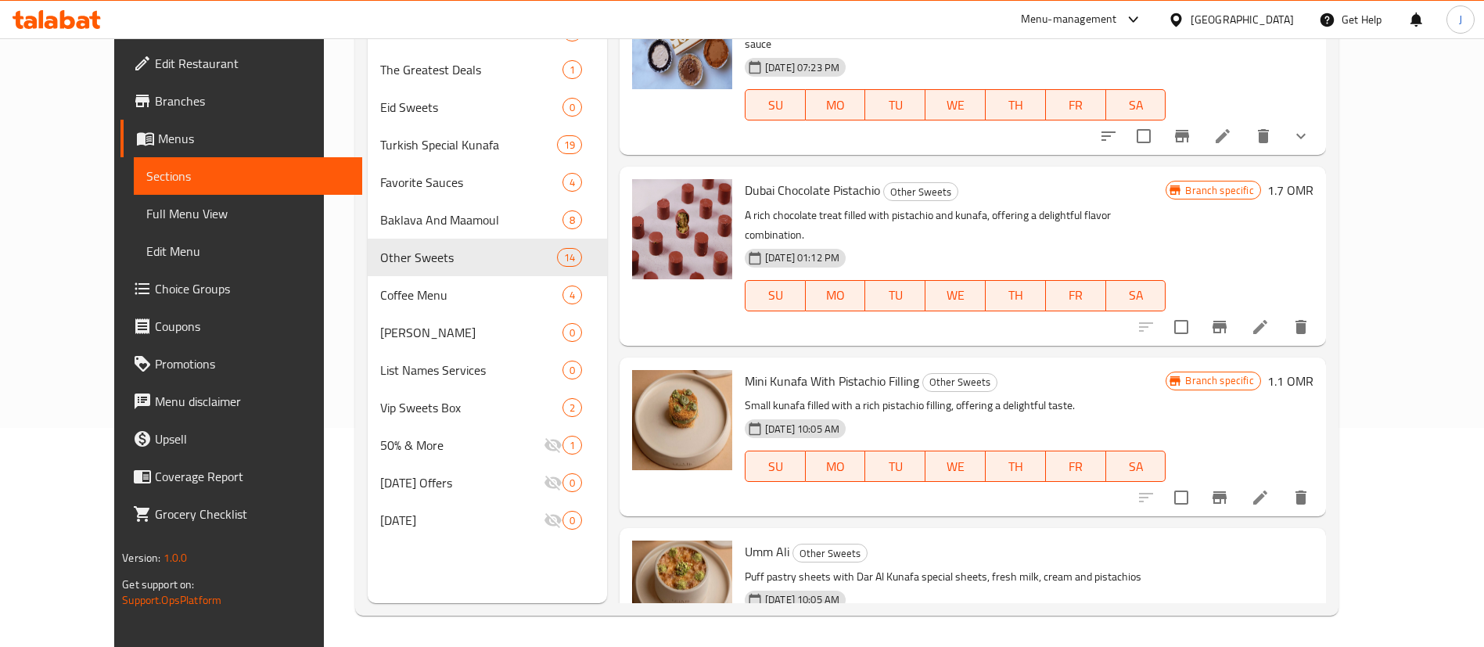
type input "2.3"
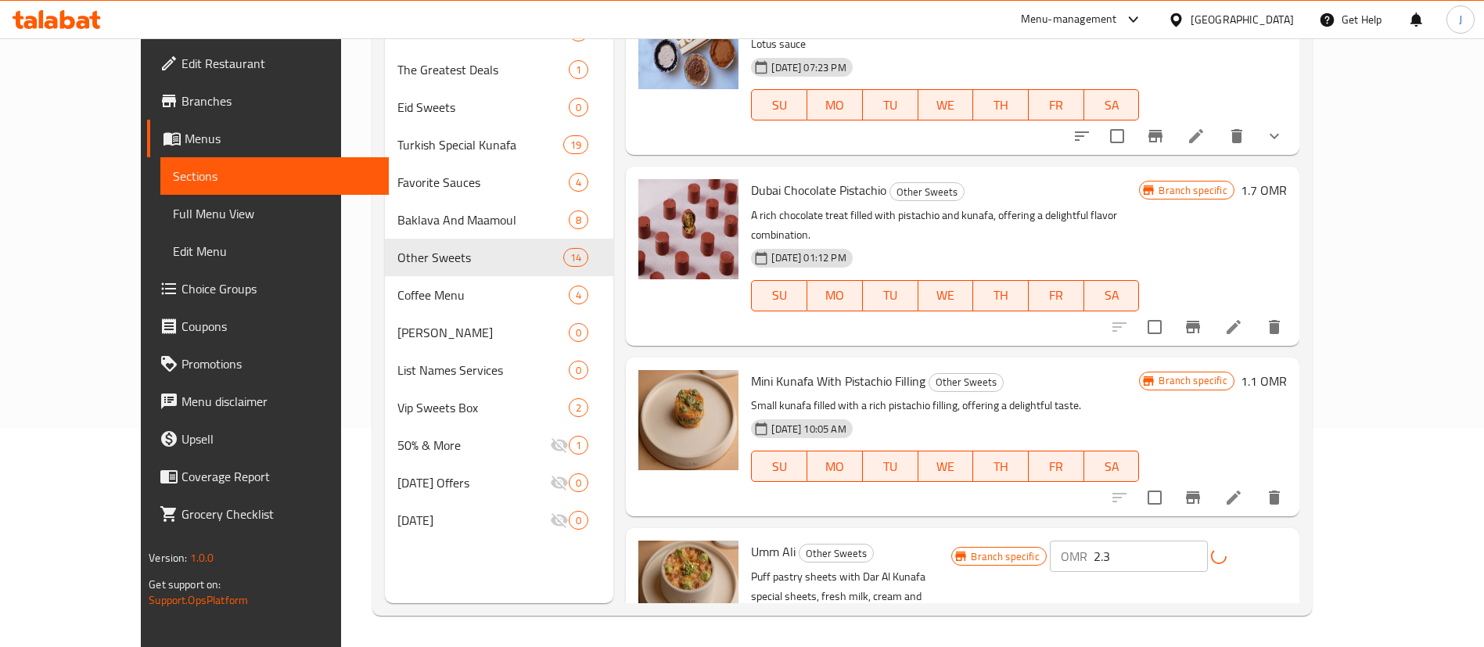
scroll to position [1174, 0]
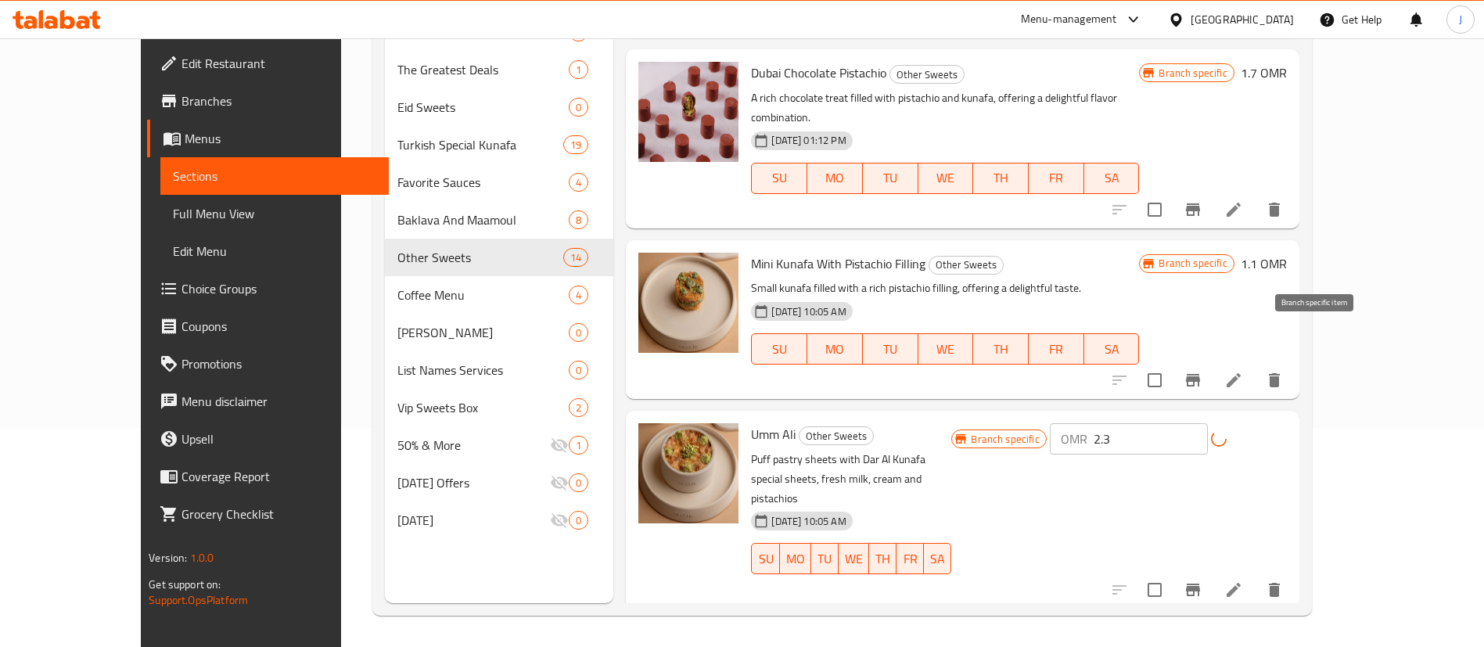
click at [1200, 374] on icon "Branch-specific-item" at bounding box center [1193, 380] width 14 height 13
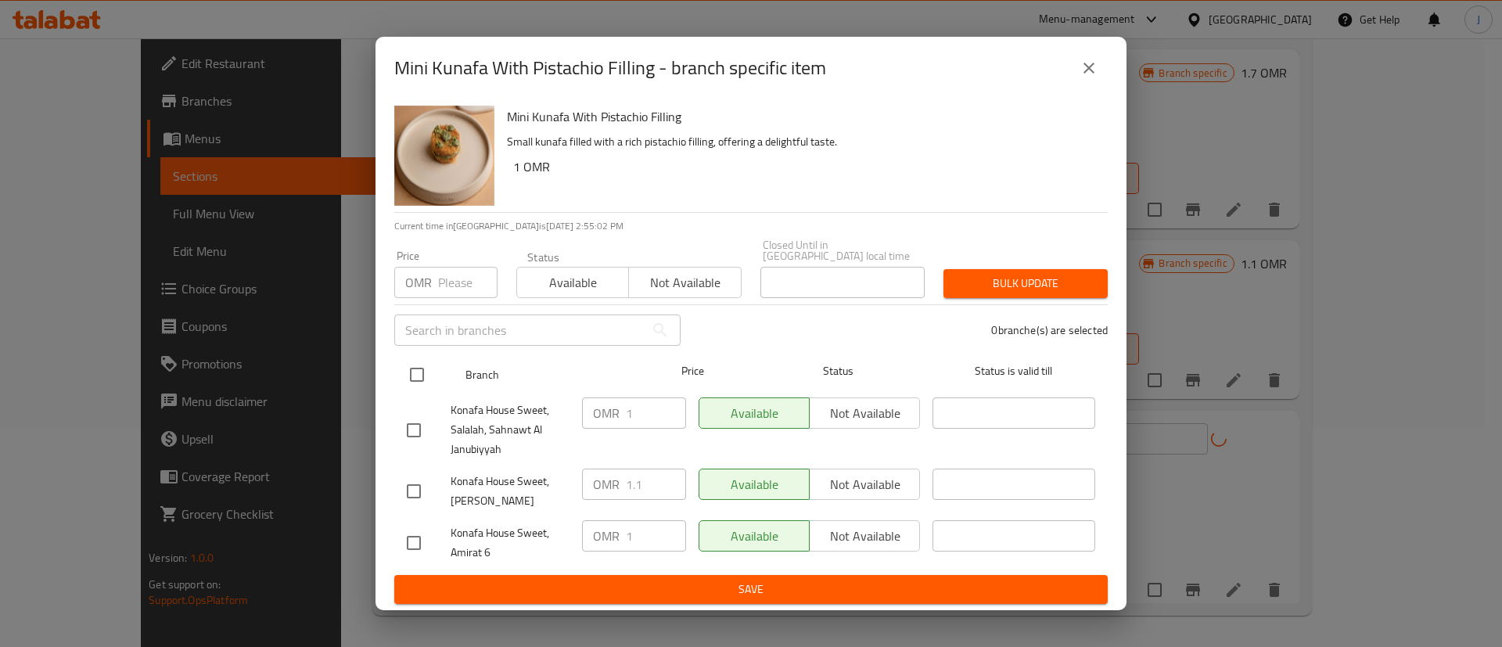
click at [416, 374] on input "checkbox" at bounding box center [417, 374] width 33 height 33
checkbox input "true"
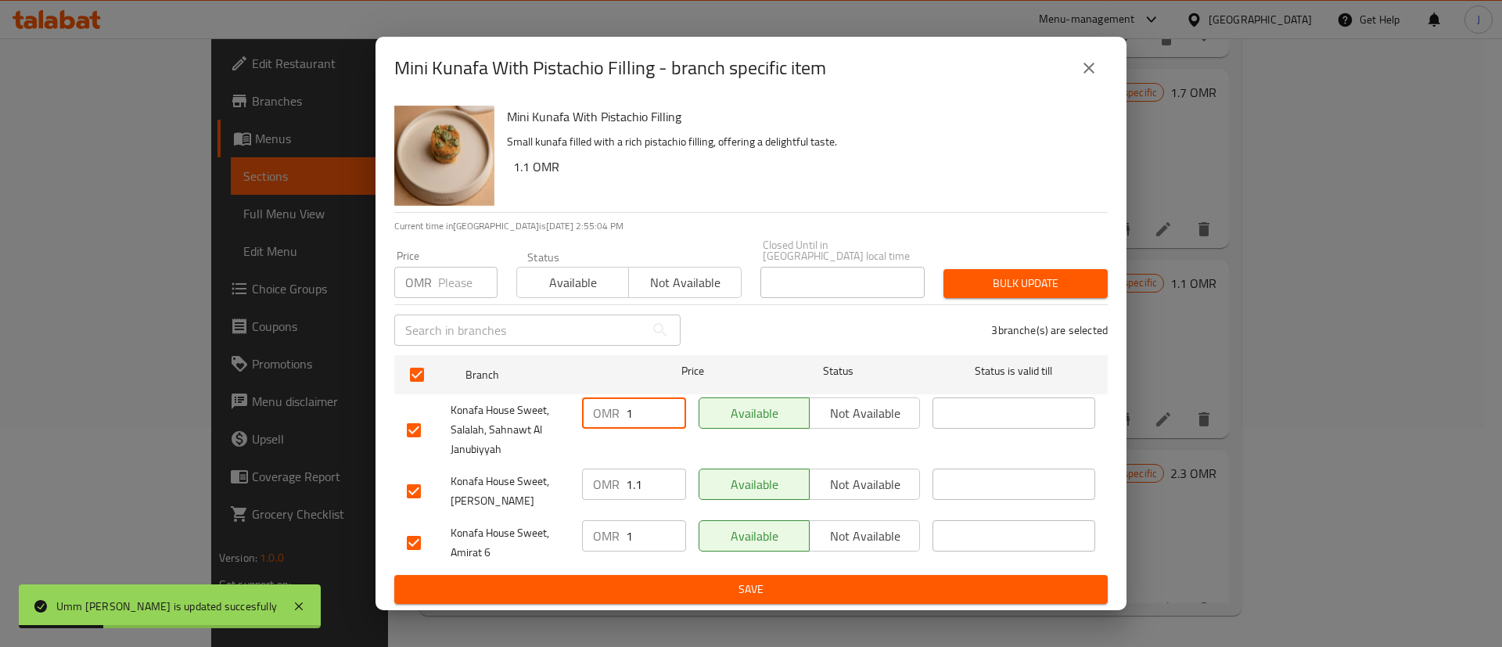
drag, startPoint x: 648, startPoint y: 403, endPoint x: 592, endPoint y: 407, distance: 55.7
click at [592, 407] on div "OMR 1 ​" at bounding box center [634, 413] width 104 height 31
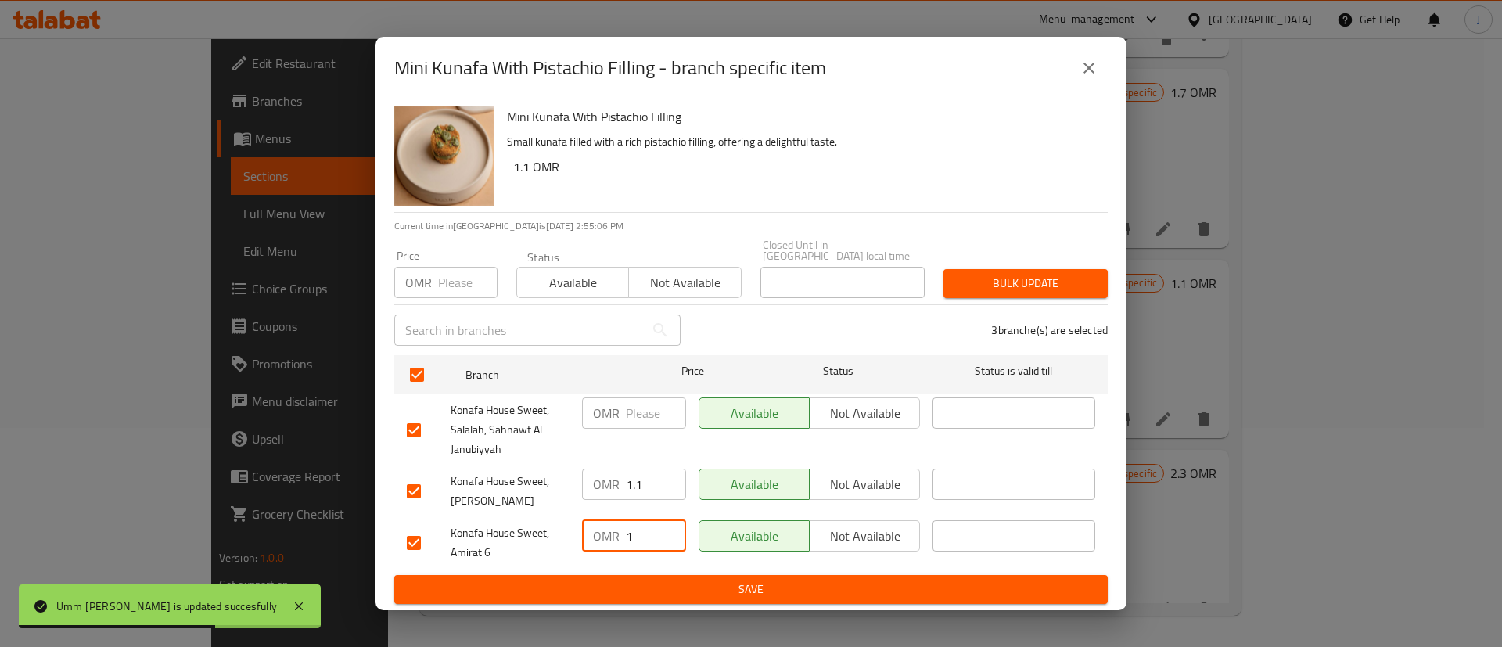
drag, startPoint x: 645, startPoint y: 534, endPoint x: 618, endPoint y: 520, distance: 29.7
click at [621, 531] on div "OMR 1 ​" at bounding box center [634, 535] width 104 height 31
click at [649, 476] on input "1.1" at bounding box center [656, 484] width 60 height 31
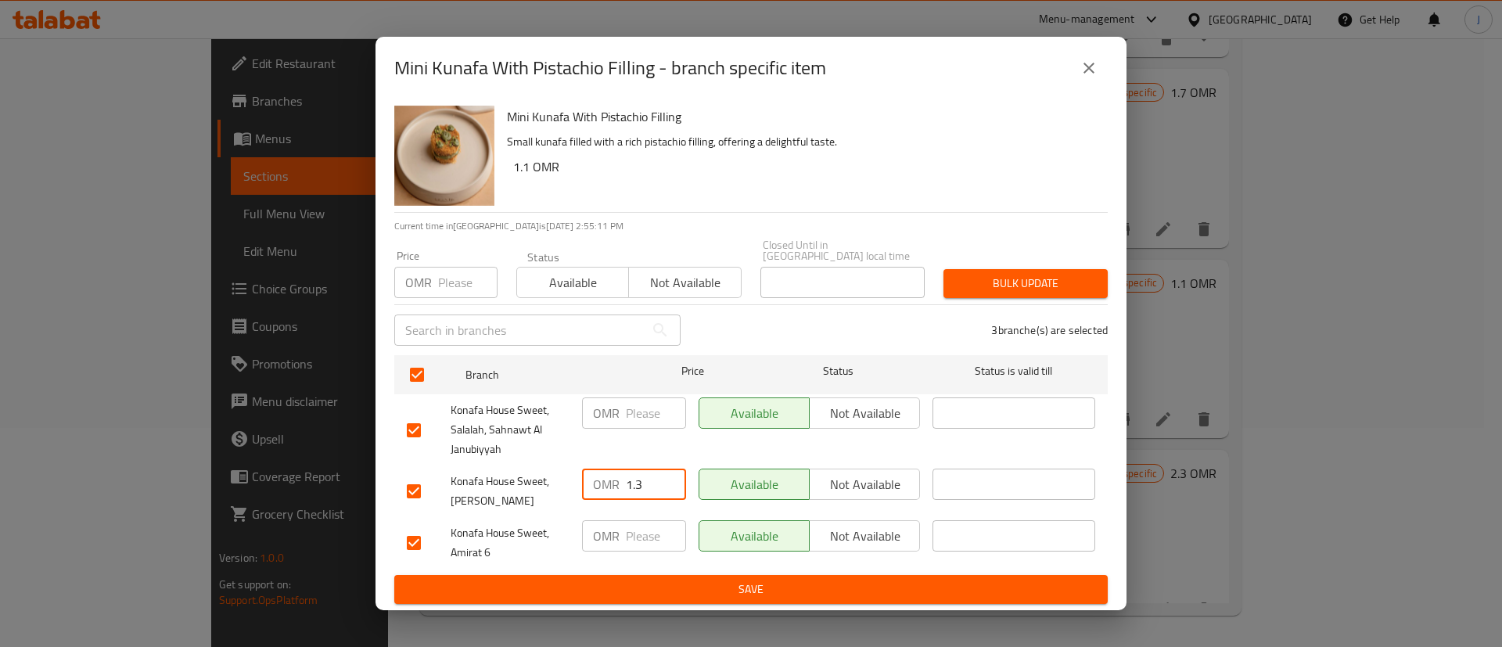
type input "1.3"
click at [676, 580] on span "Save" at bounding box center [751, 590] width 689 height 20
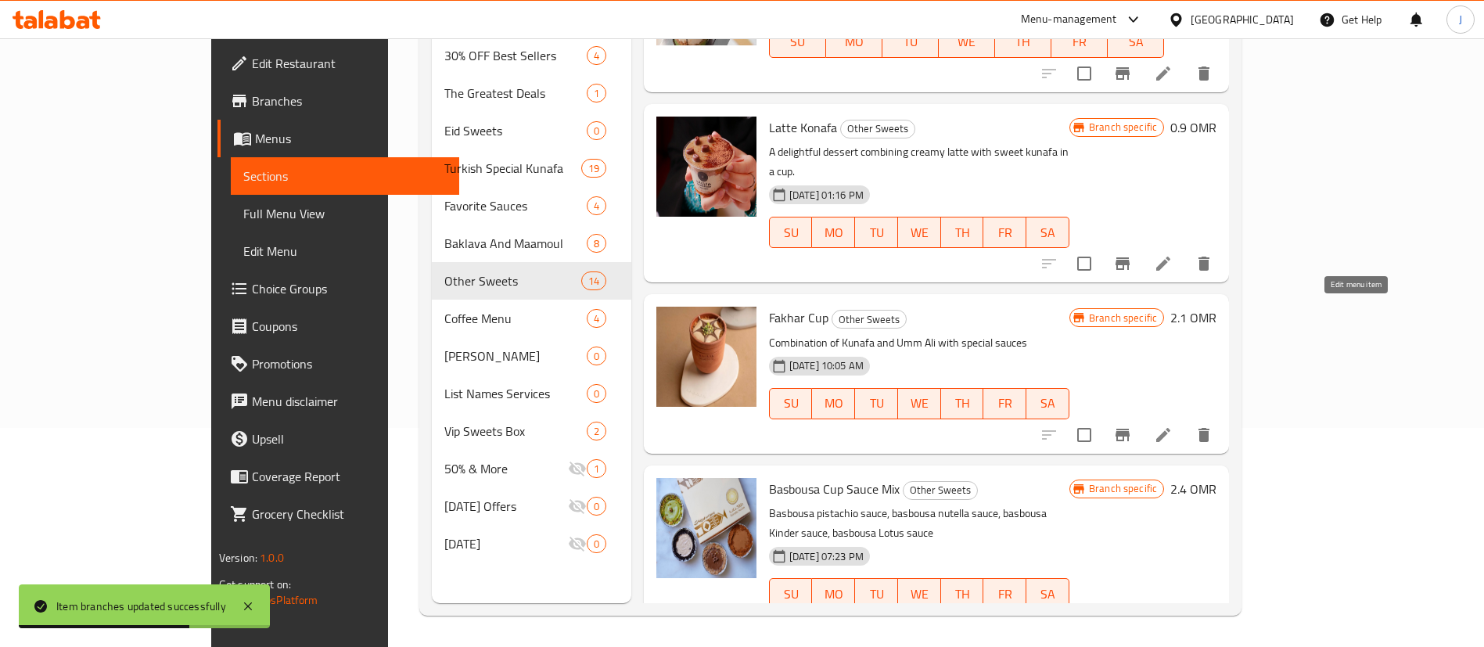
scroll to position [469, 0]
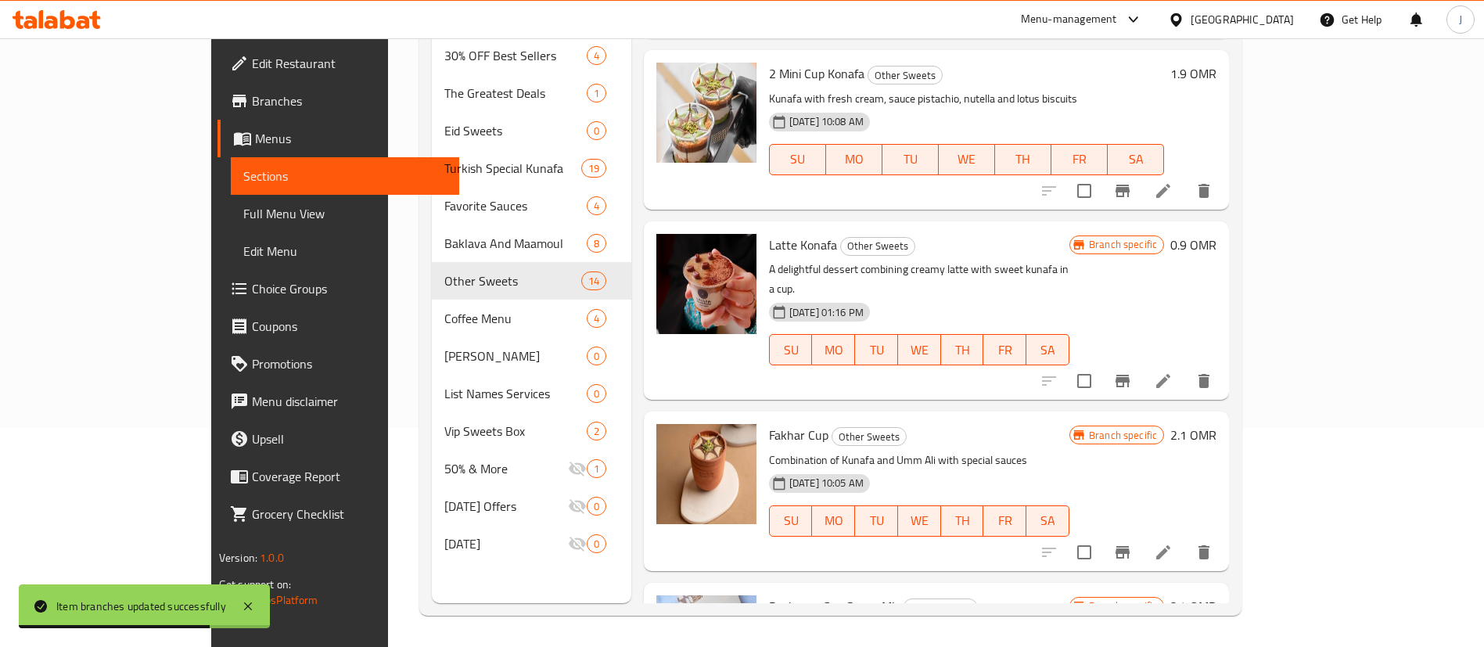
click at [1217, 243] on h6 "0.9 OMR" at bounding box center [1194, 245] width 46 height 22
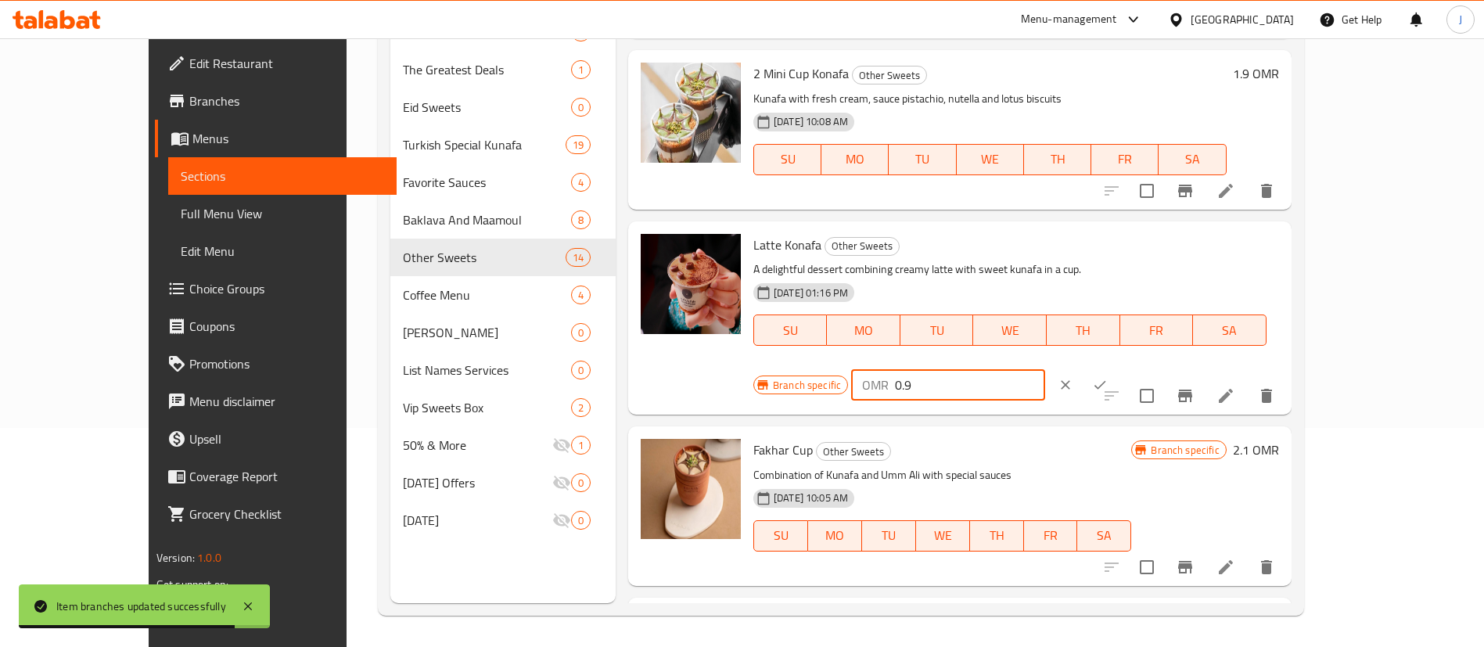
drag, startPoint x: 1264, startPoint y: 254, endPoint x: 1165, endPoint y: 254, distance: 98.6
click at [1045, 369] on div "OMR 0.9 ​" at bounding box center [947, 384] width 193 height 31
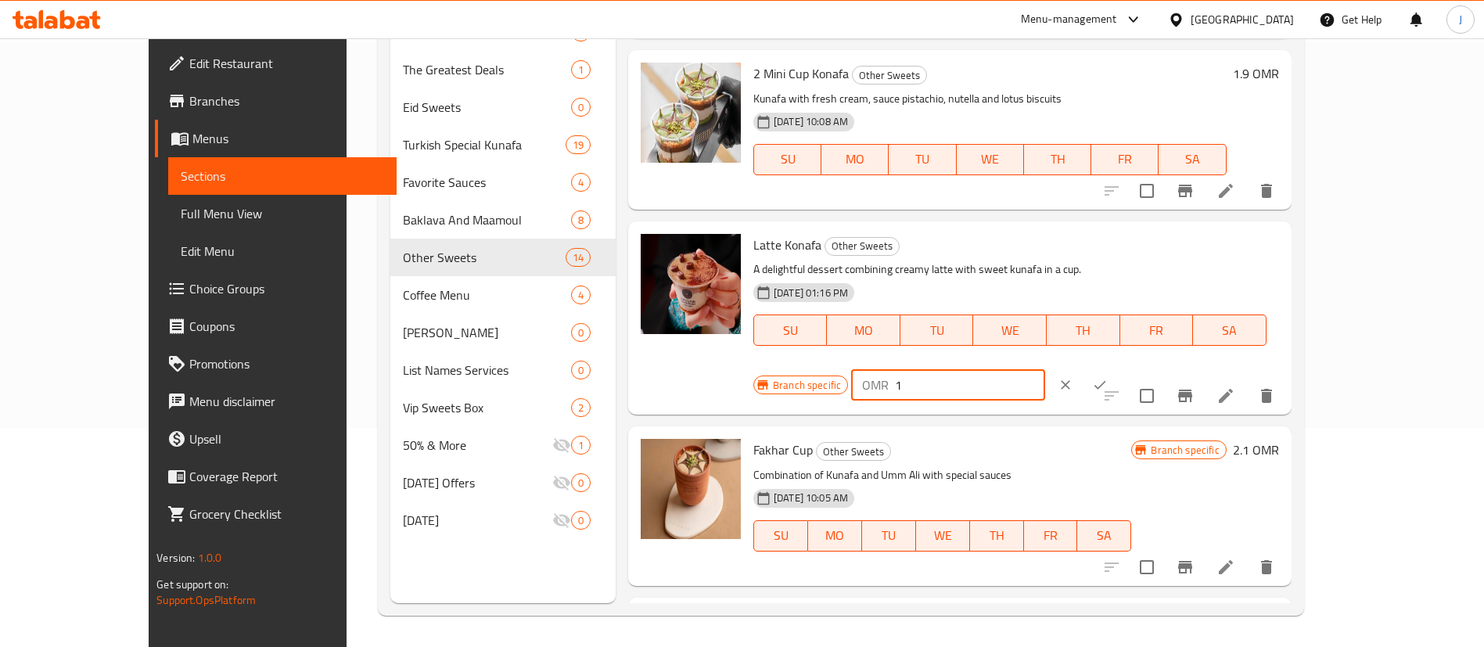
type input "1"
click at [1108, 377] on icon "ok" at bounding box center [1100, 385] width 16 height 16
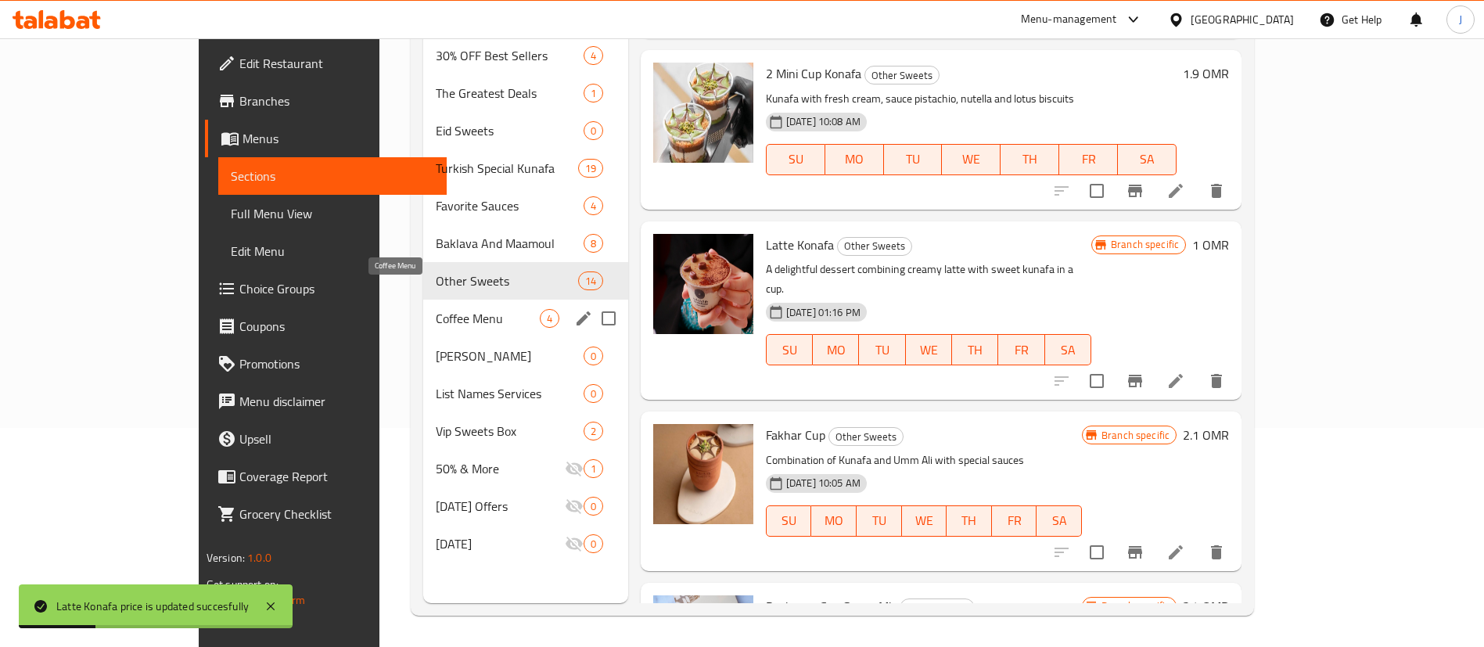
click at [436, 309] on span "Coffee Menu" at bounding box center [487, 318] width 103 height 19
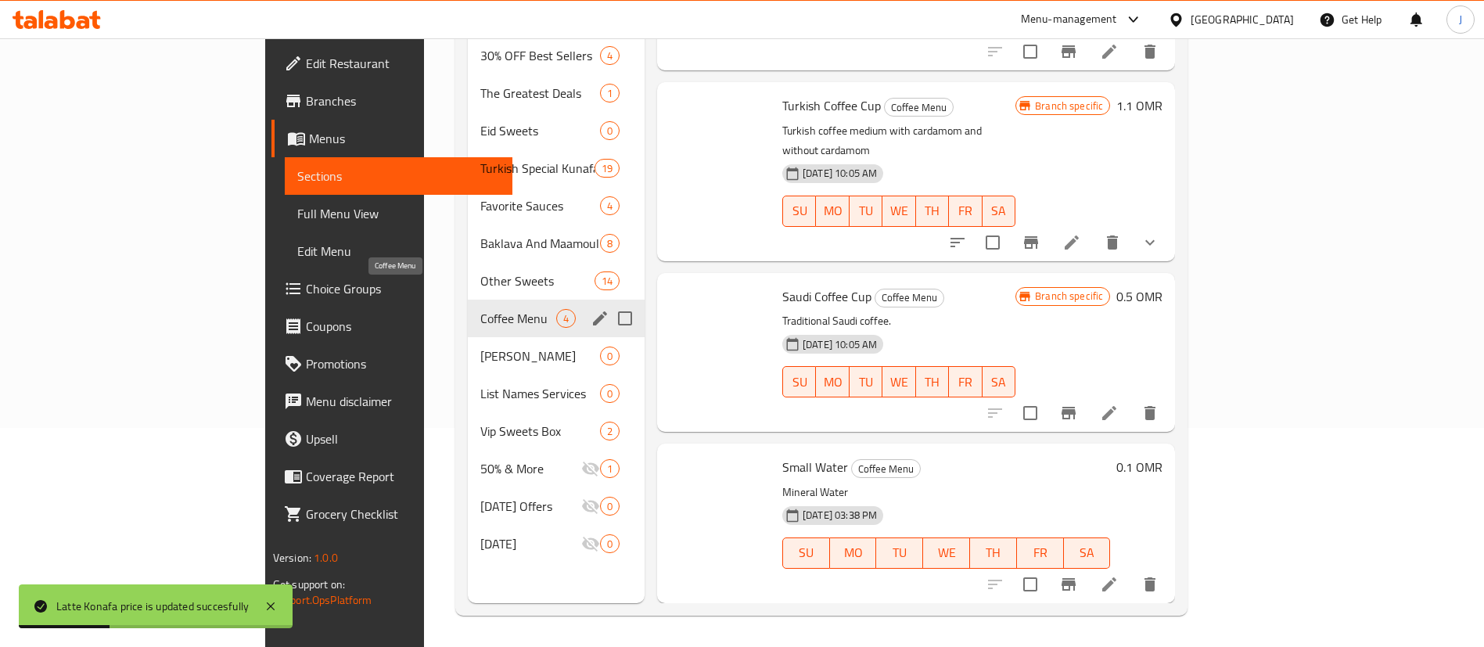
scroll to position [76, 0]
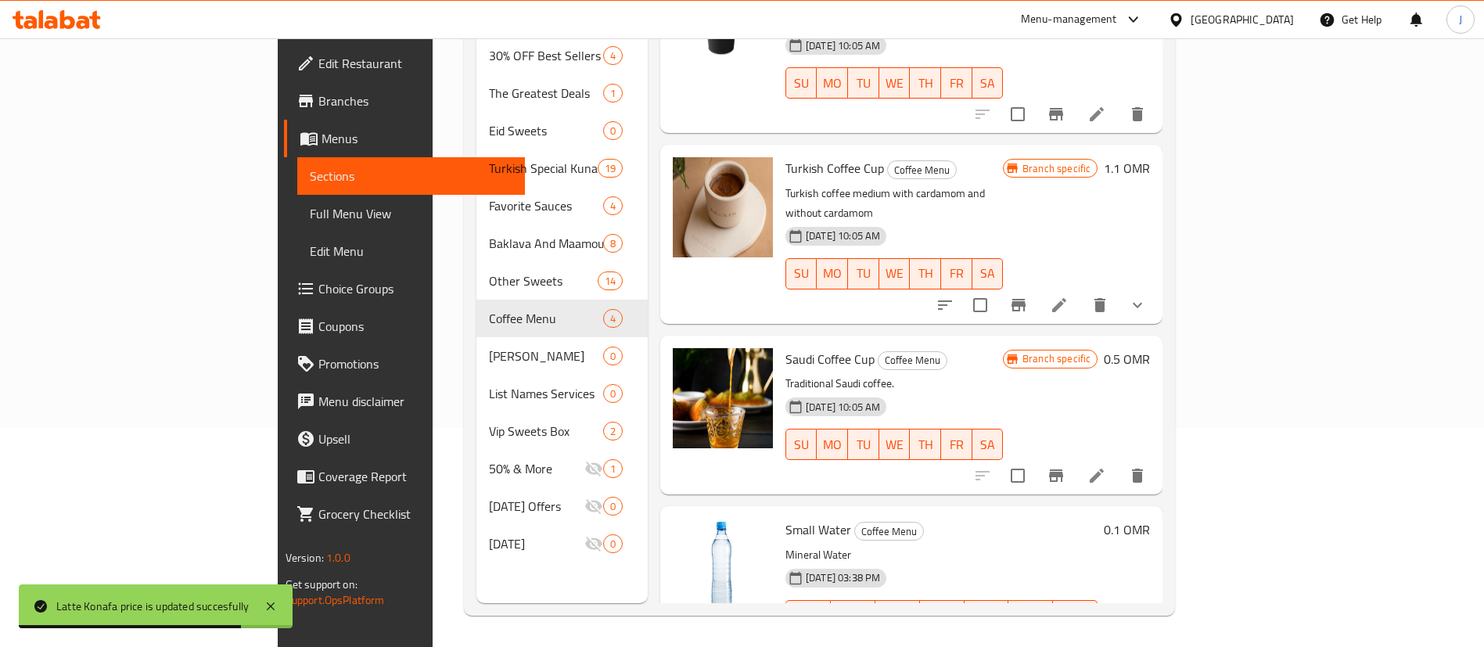
click at [1150, 348] on h6 "0.5 OMR" at bounding box center [1127, 359] width 46 height 22
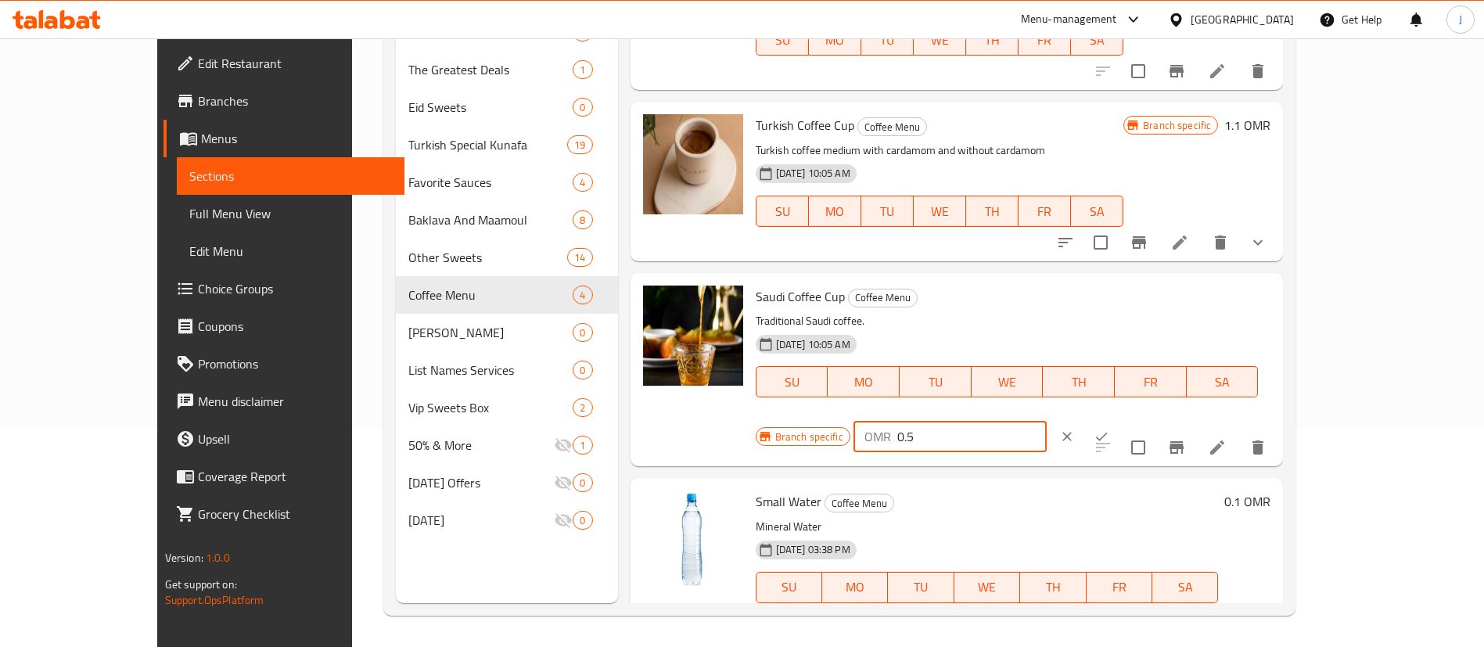
drag, startPoint x: 1225, startPoint y: 297, endPoint x: 1207, endPoint y: 301, distance: 19.2
click at [1047, 421] on input "0.5" at bounding box center [972, 436] width 149 height 31
type input "0.6"
click at [1110, 429] on icon "ok" at bounding box center [1102, 437] width 16 height 16
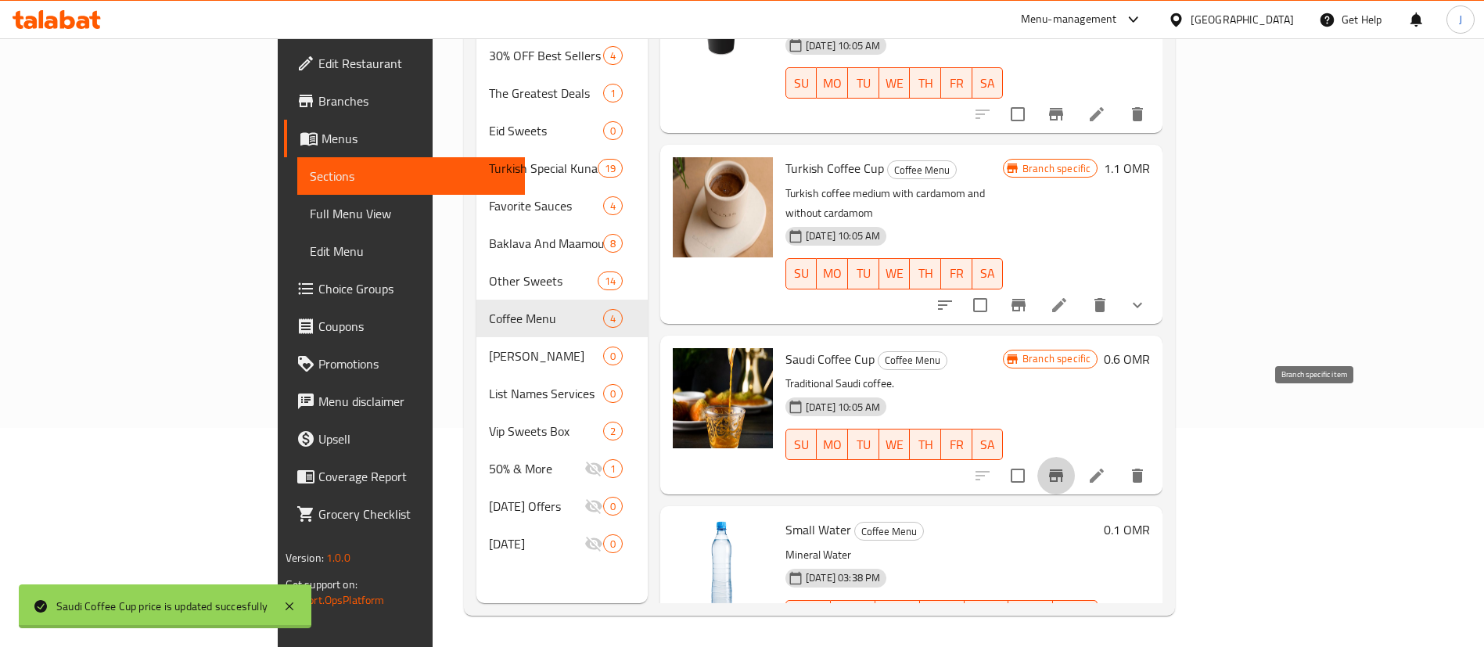
click at [1063, 469] on icon "Branch-specific-item" at bounding box center [1056, 475] width 14 height 13
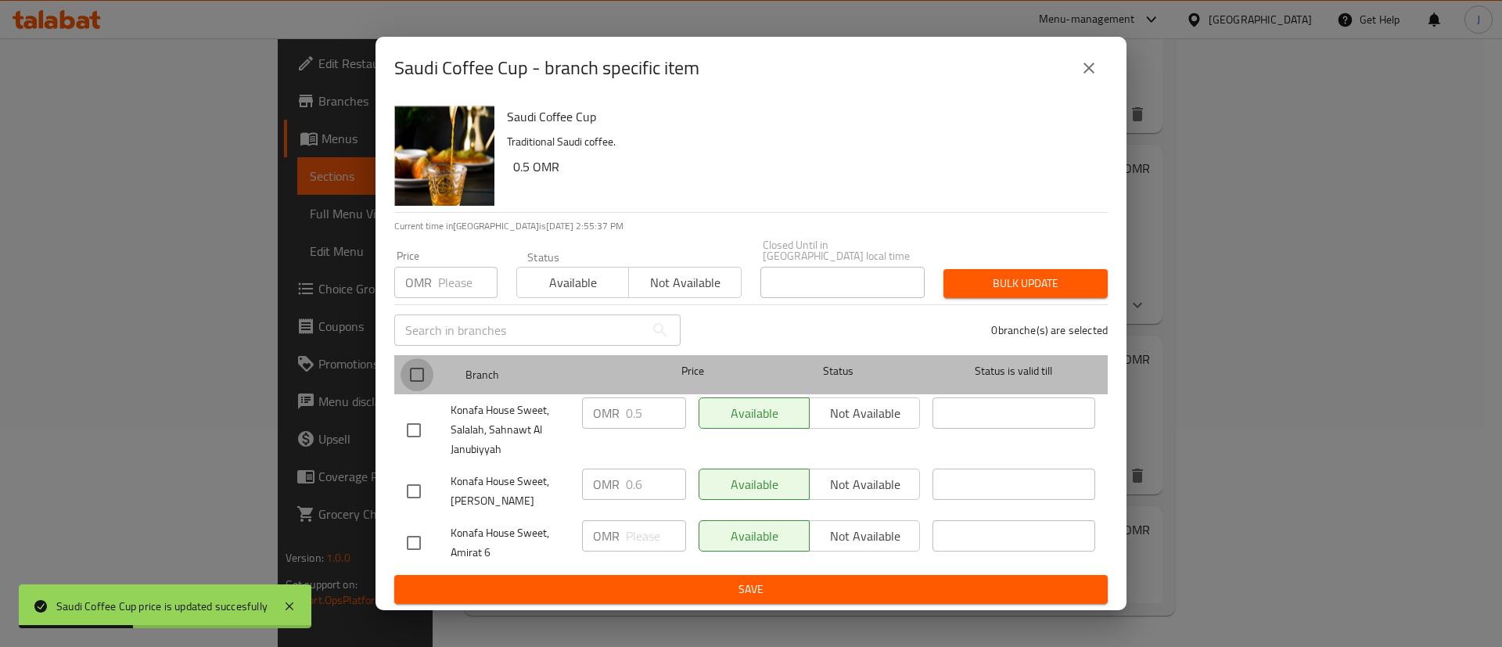
click at [429, 371] on input "checkbox" at bounding box center [417, 374] width 33 height 33
checkbox input "true"
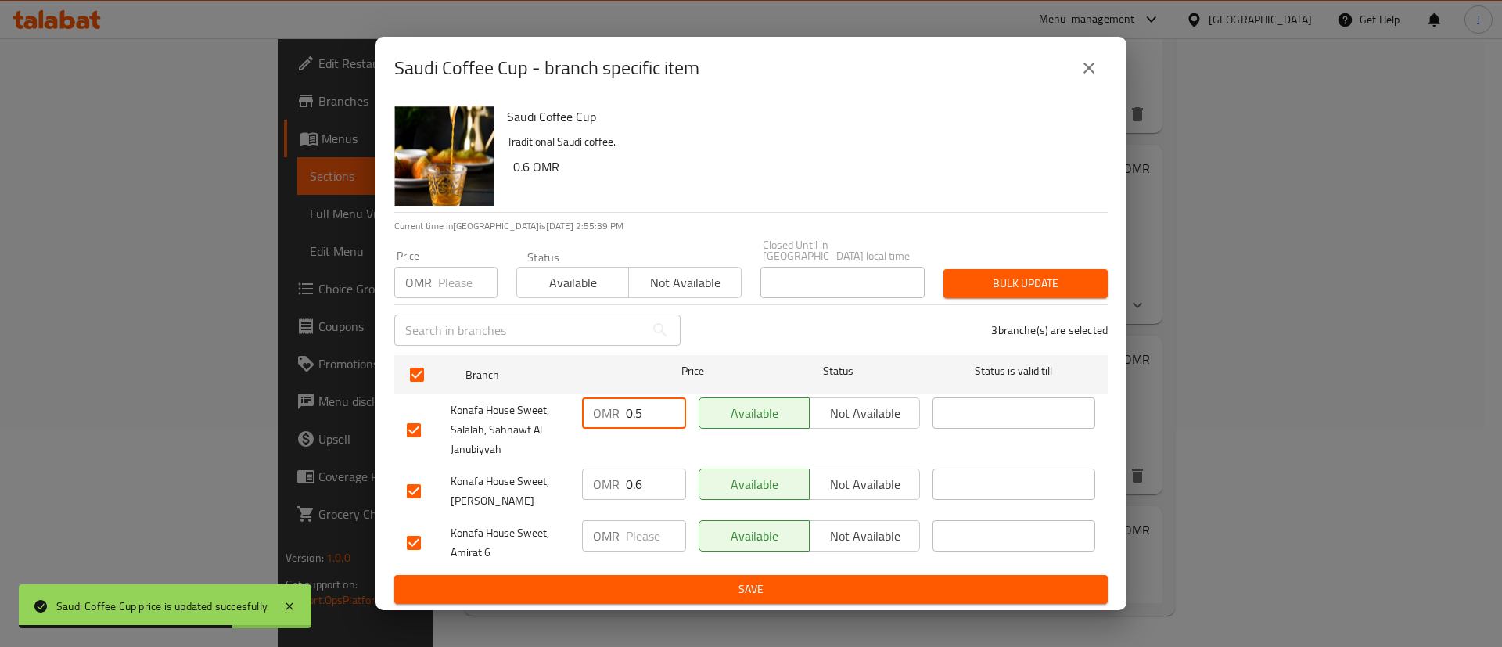
drag, startPoint x: 644, startPoint y: 409, endPoint x: 603, endPoint y: 412, distance: 40.8
click at [603, 412] on div "OMR 0.5 ​" at bounding box center [634, 413] width 104 height 31
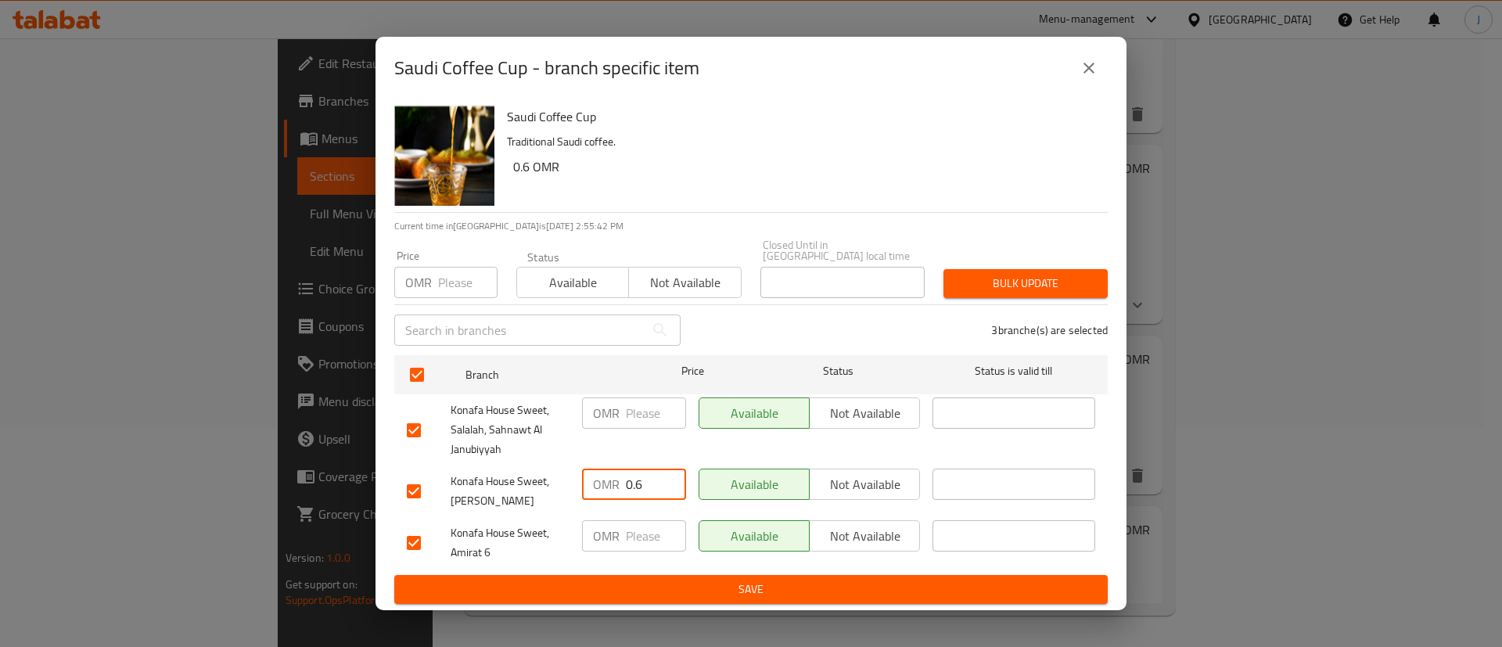
drag, startPoint x: 648, startPoint y: 476, endPoint x: 637, endPoint y: 484, distance: 13.9
click at [637, 484] on input "0.6" at bounding box center [656, 484] width 60 height 31
type input "0.7"
drag, startPoint x: 757, startPoint y: 578, endPoint x: 775, endPoint y: 583, distance: 18.6
click at [761, 580] on span "Save" at bounding box center [751, 590] width 689 height 20
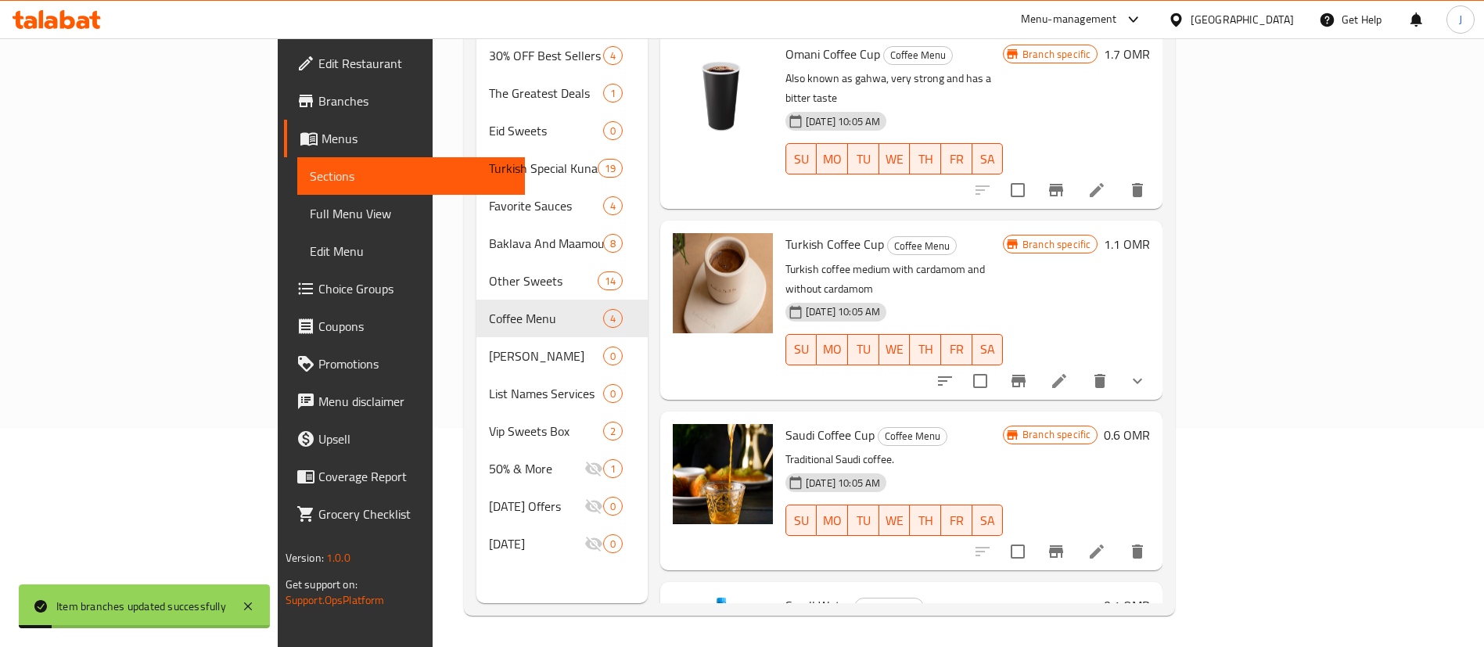
scroll to position [102, 0]
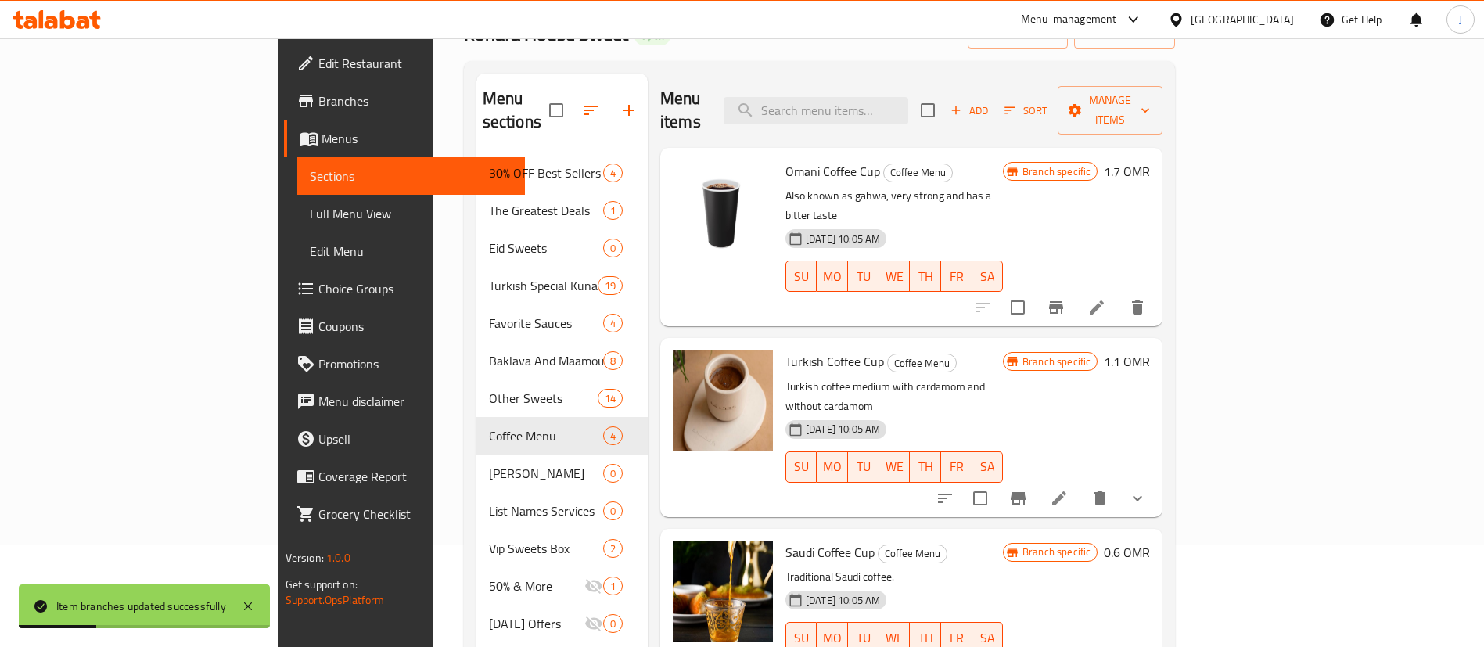
click at [1150, 351] on h6 "1.1 OMR" at bounding box center [1127, 362] width 46 height 22
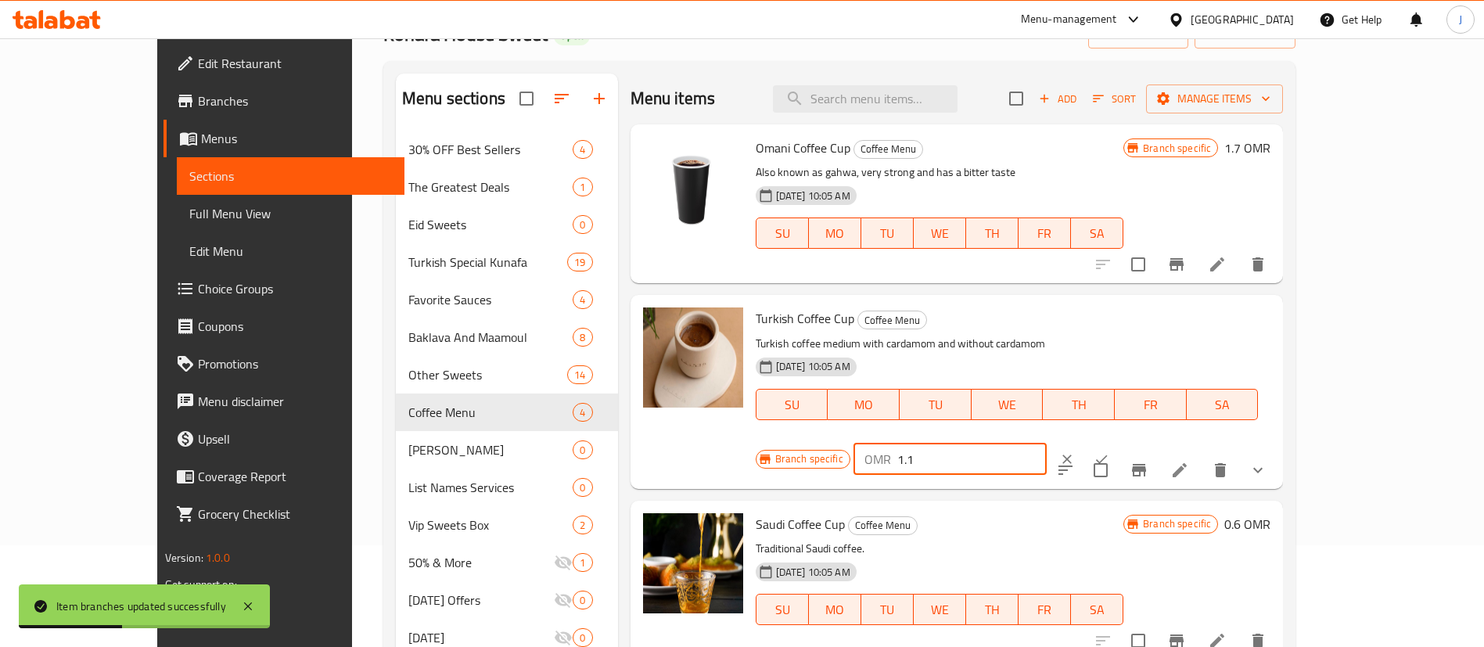
click at [1047, 444] on input "1.1" at bounding box center [972, 459] width 149 height 31
type input "1.2"
click at [1110, 451] on icon "ok" at bounding box center [1102, 459] width 16 height 16
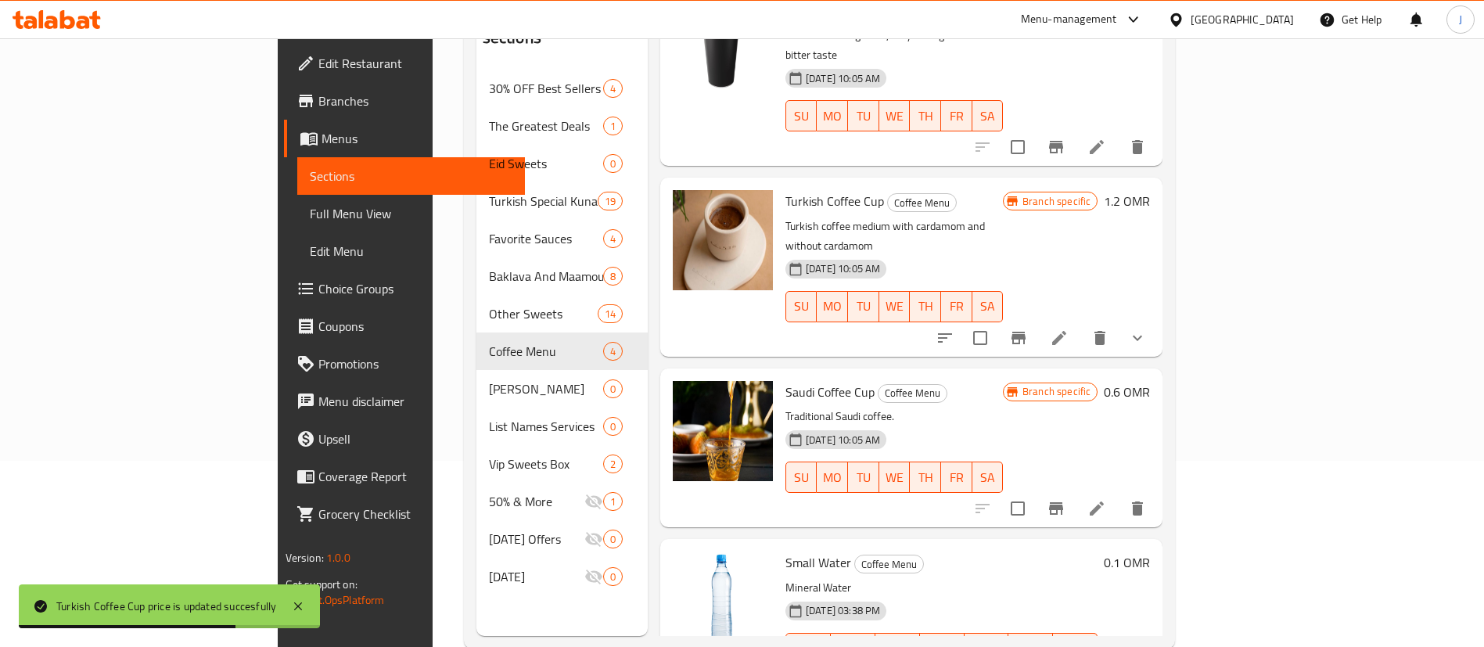
scroll to position [219, 0]
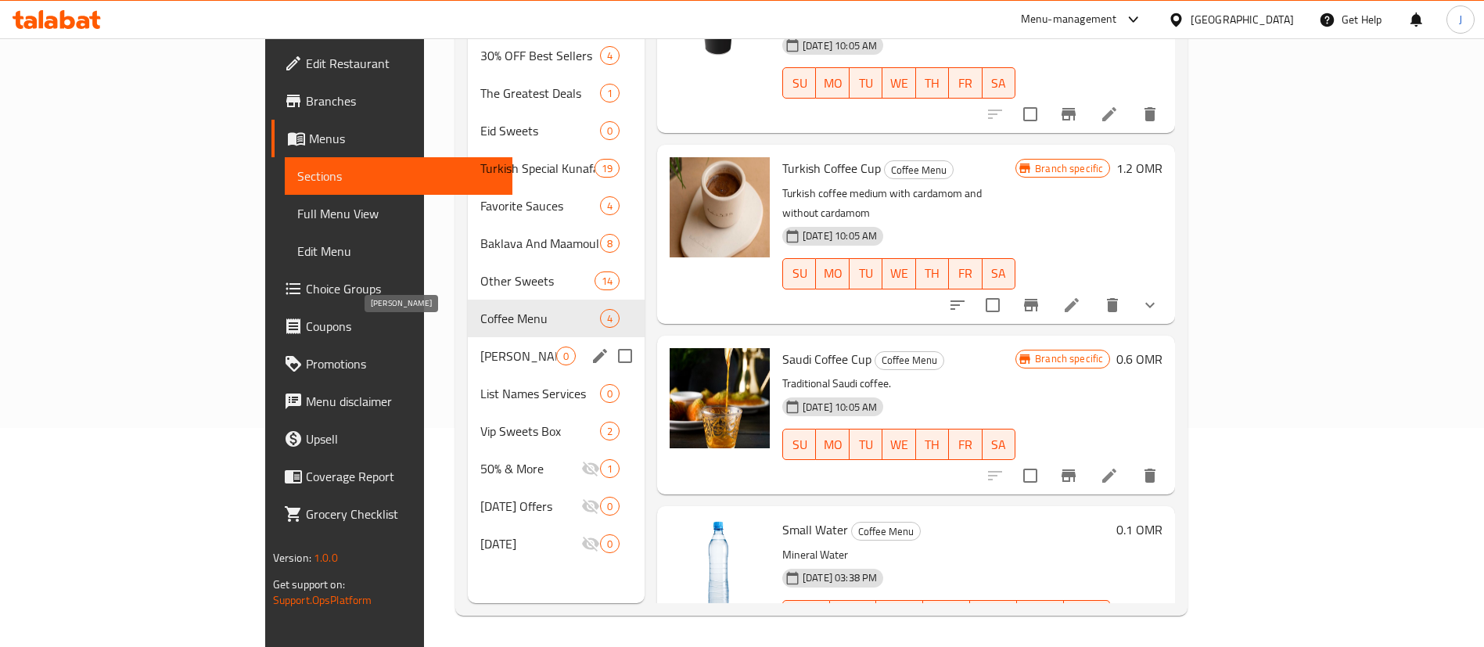
click at [480, 347] on span "[PERSON_NAME]" at bounding box center [518, 356] width 76 height 19
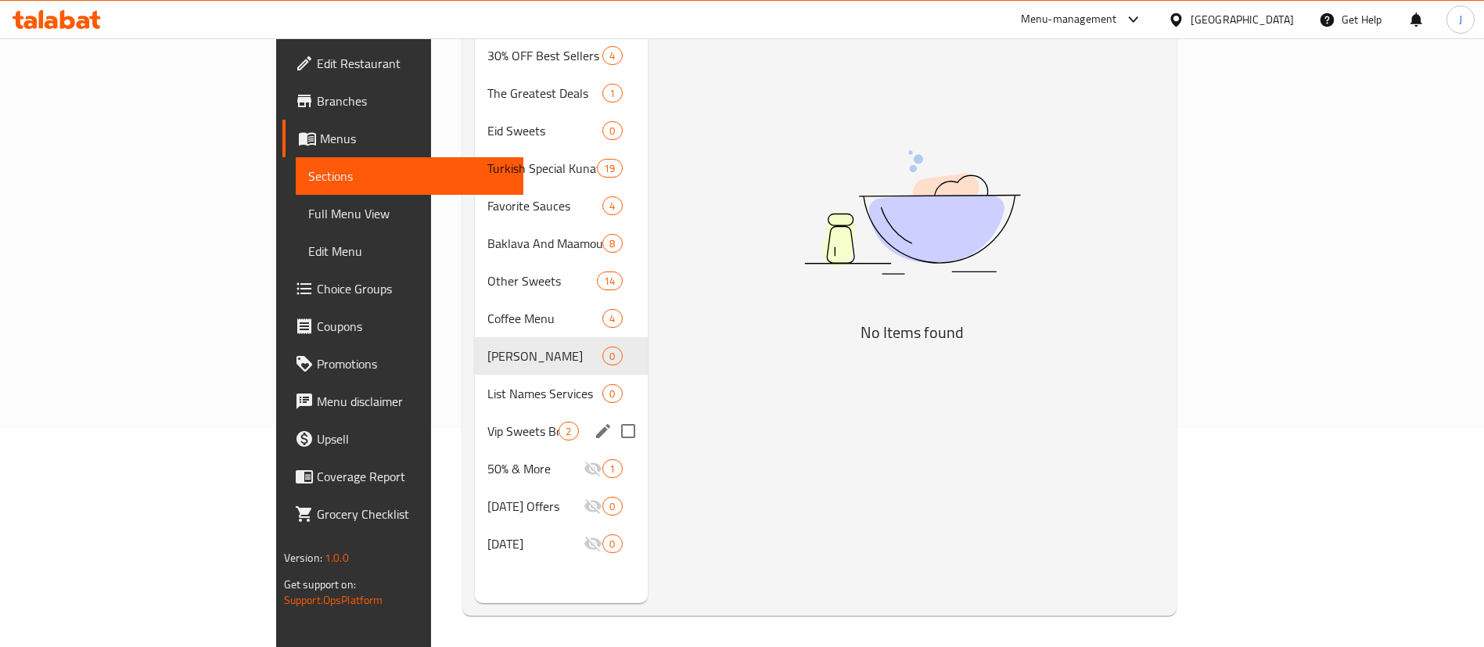
click at [475, 419] on div "Vip Sweets Box 2" at bounding box center [561, 431] width 172 height 38
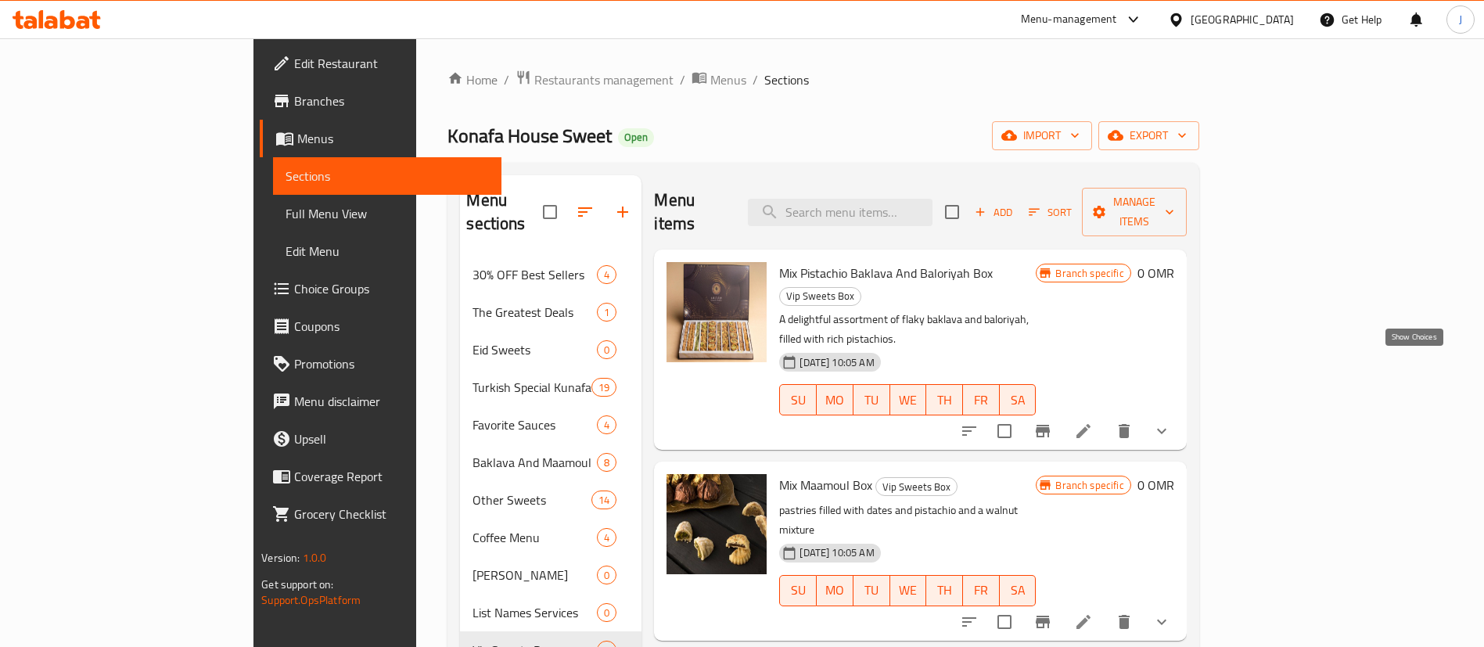
click at [1167, 429] on icon "show more" at bounding box center [1161, 431] width 9 height 5
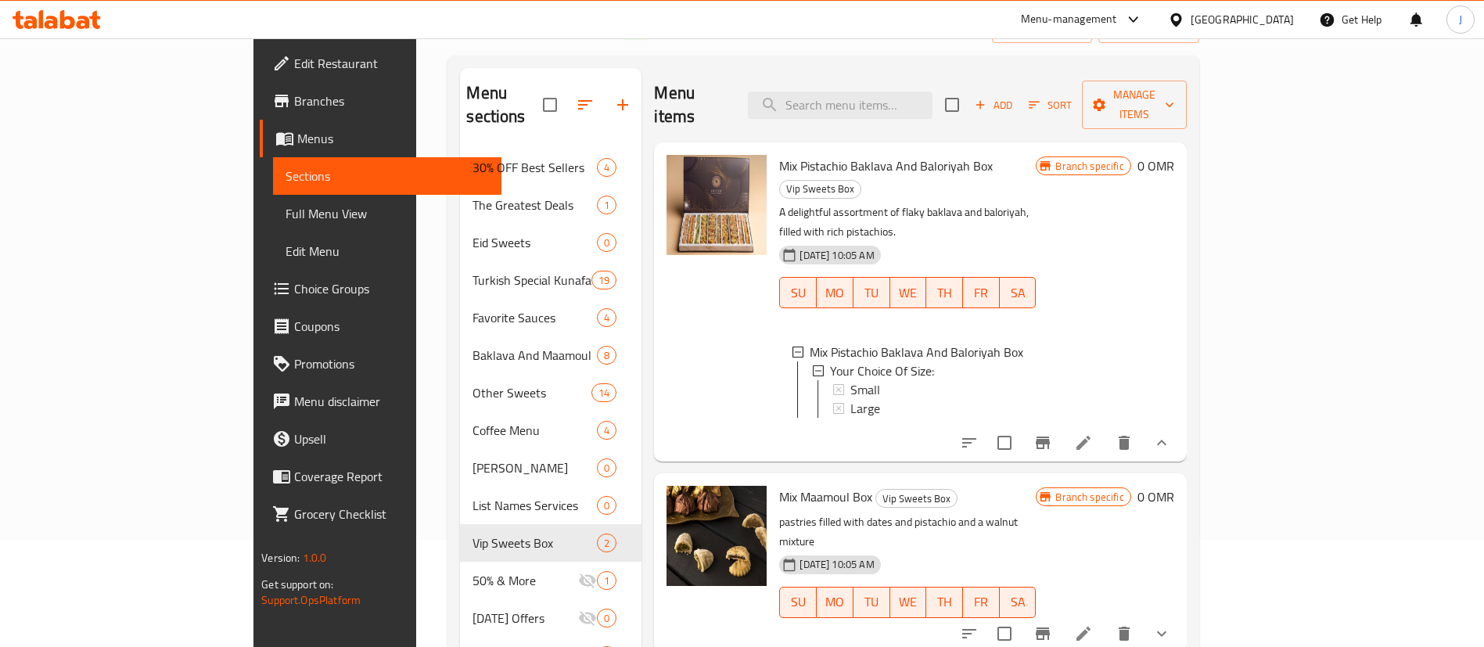
scroll to position [117, 0]
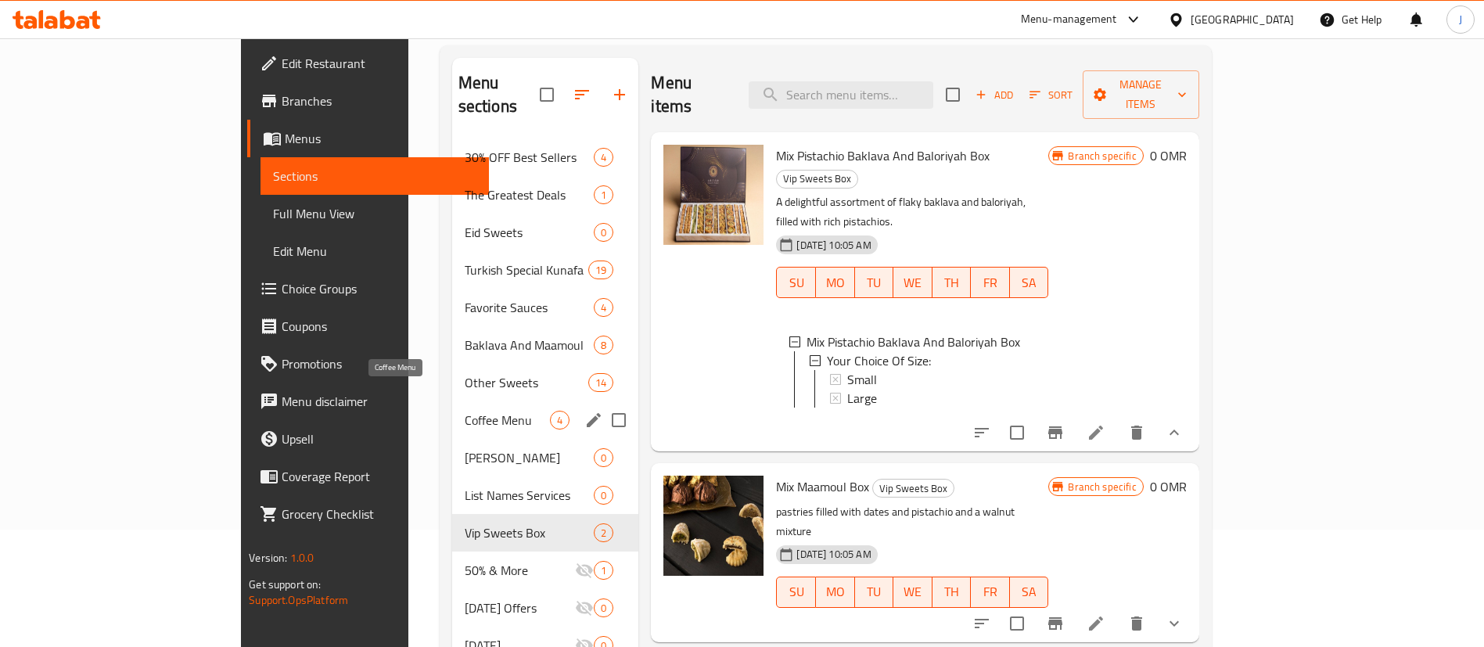
click at [465, 411] on span "Coffee Menu" at bounding box center [508, 420] width 86 height 19
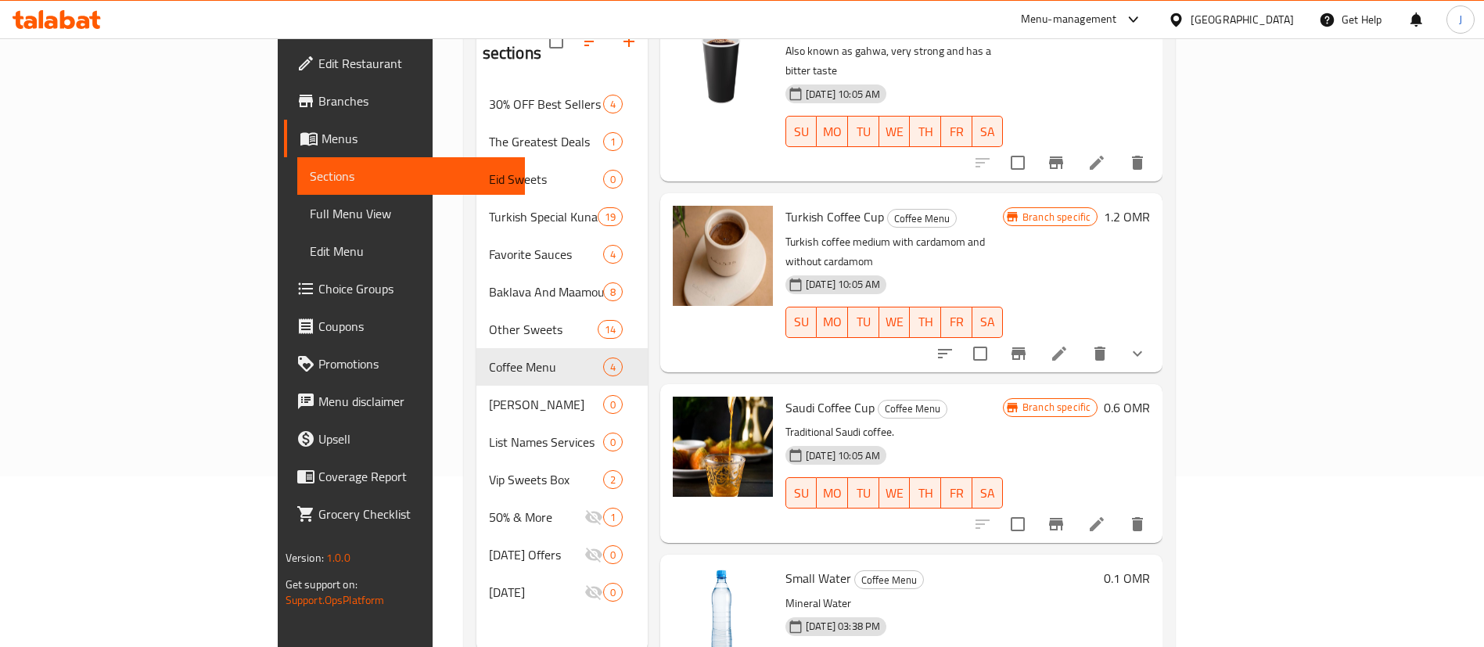
scroll to position [219, 0]
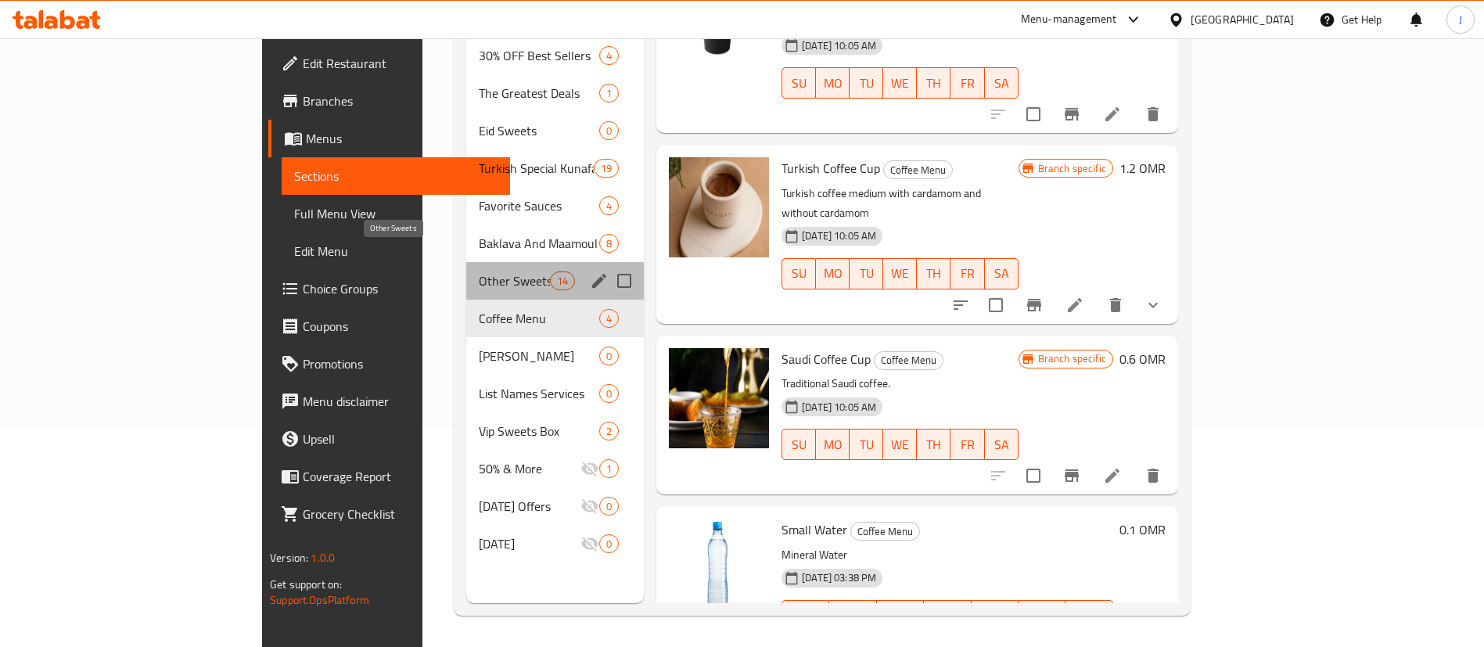
click at [479, 272] on span "Other Sweets" at bounding box center [514, 281] width 71 height 19
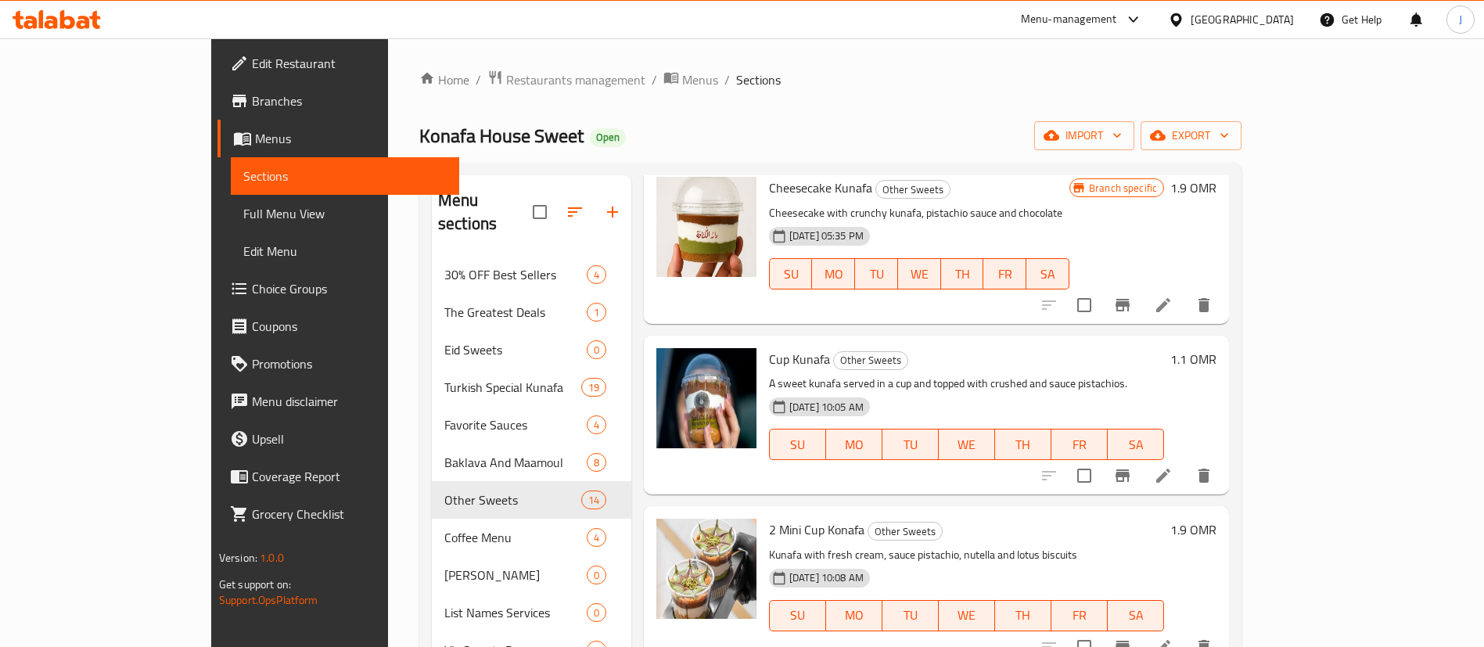
scroll to position [235, 0]
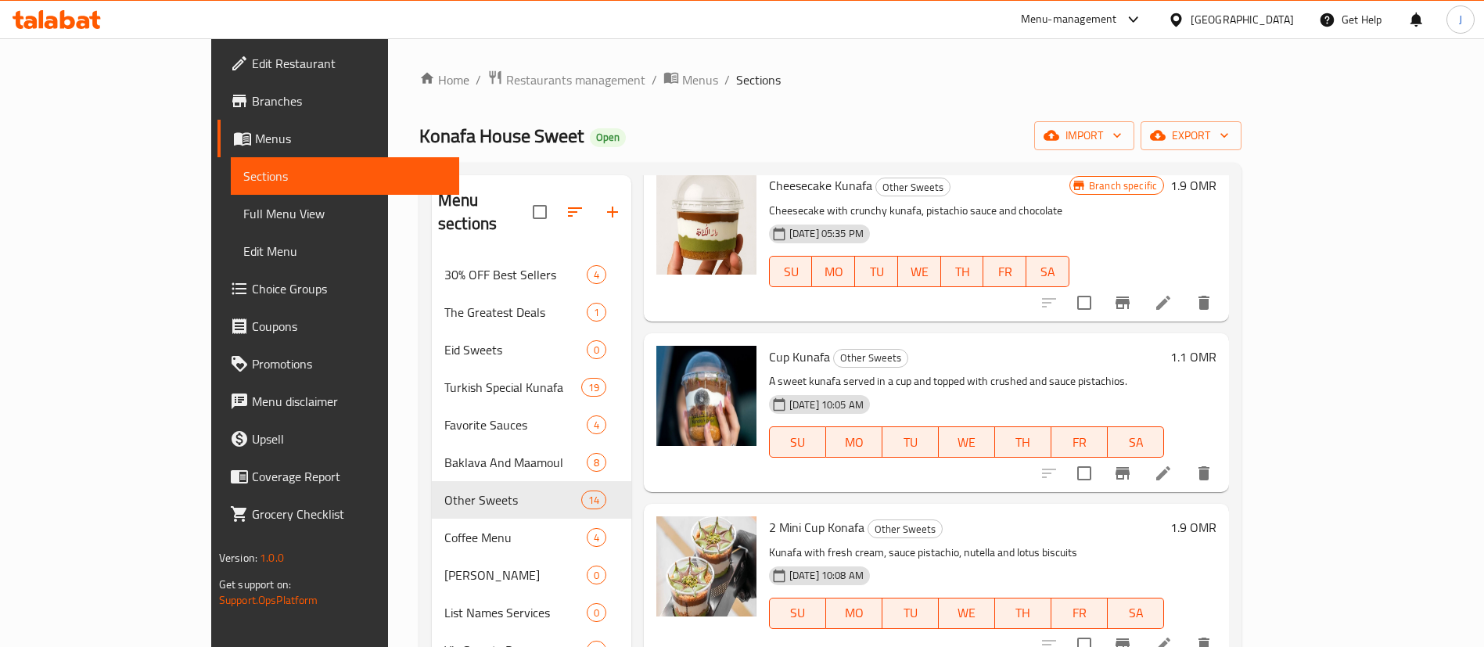
click at [1217, 359] on h6 "1.1 OMR" at bounding box center [1194, 357] width 46 height 22
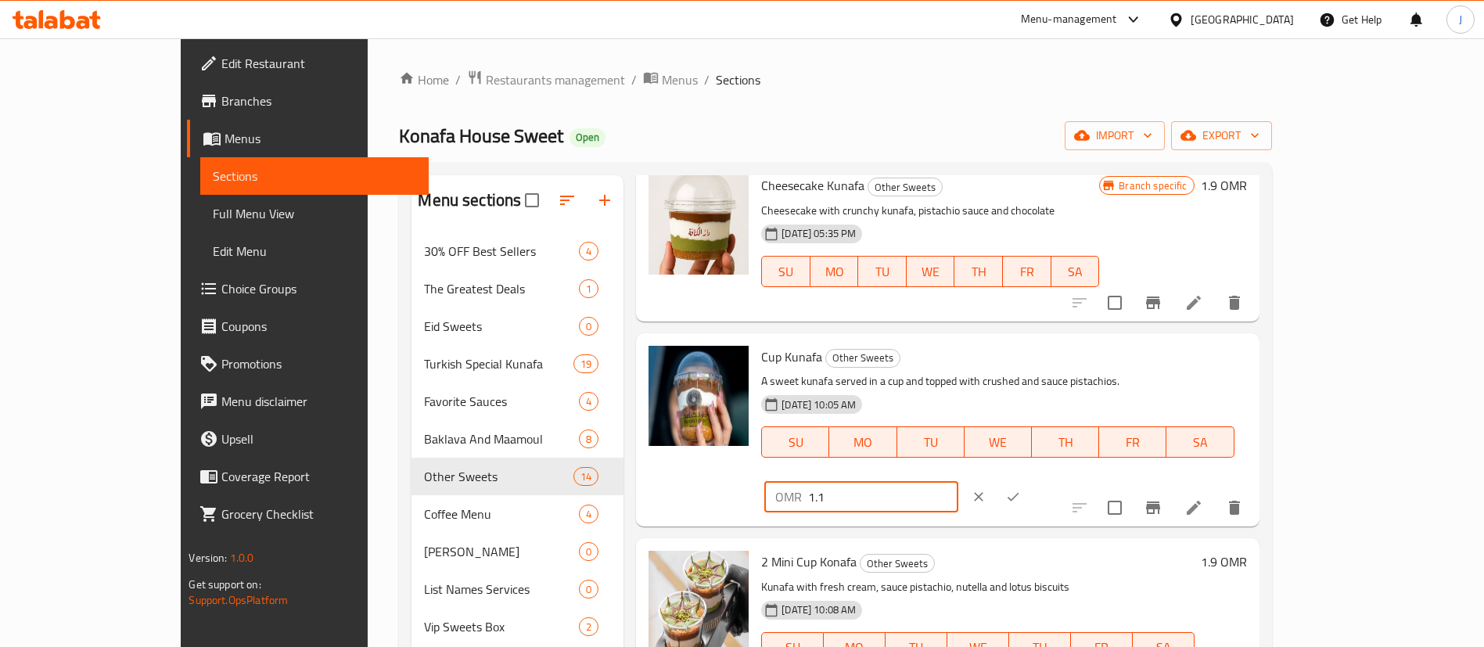
drag, startPoint x: 1237, startPoint y: 364, endPoint x: 1205, endPoint y: 368, distance: 32.3
click at [958, 481] on input "1.1" at bounding box center [882, 496] width 149 height 31
type input "1.2"
click at [1021, 489] on icon "ok" at bounding box center [1013, 497] width 16 height 16
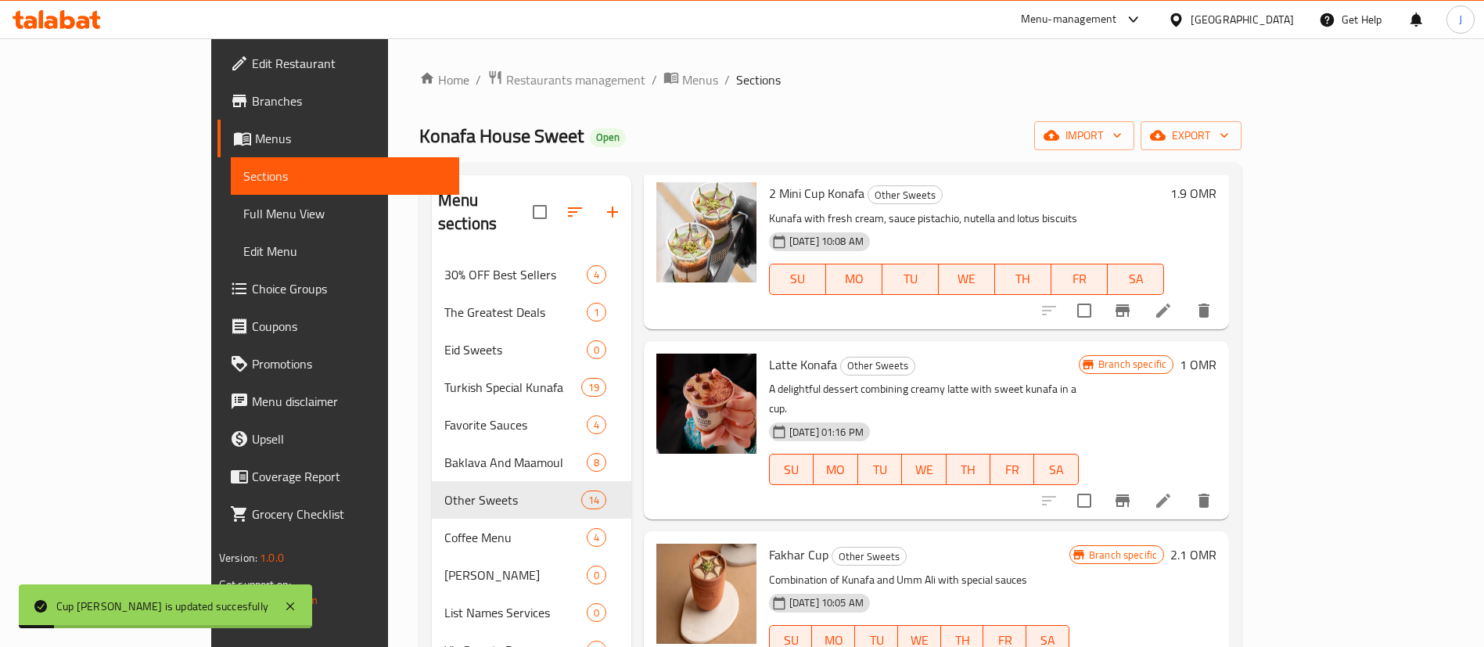
scroll to position [587, 0]
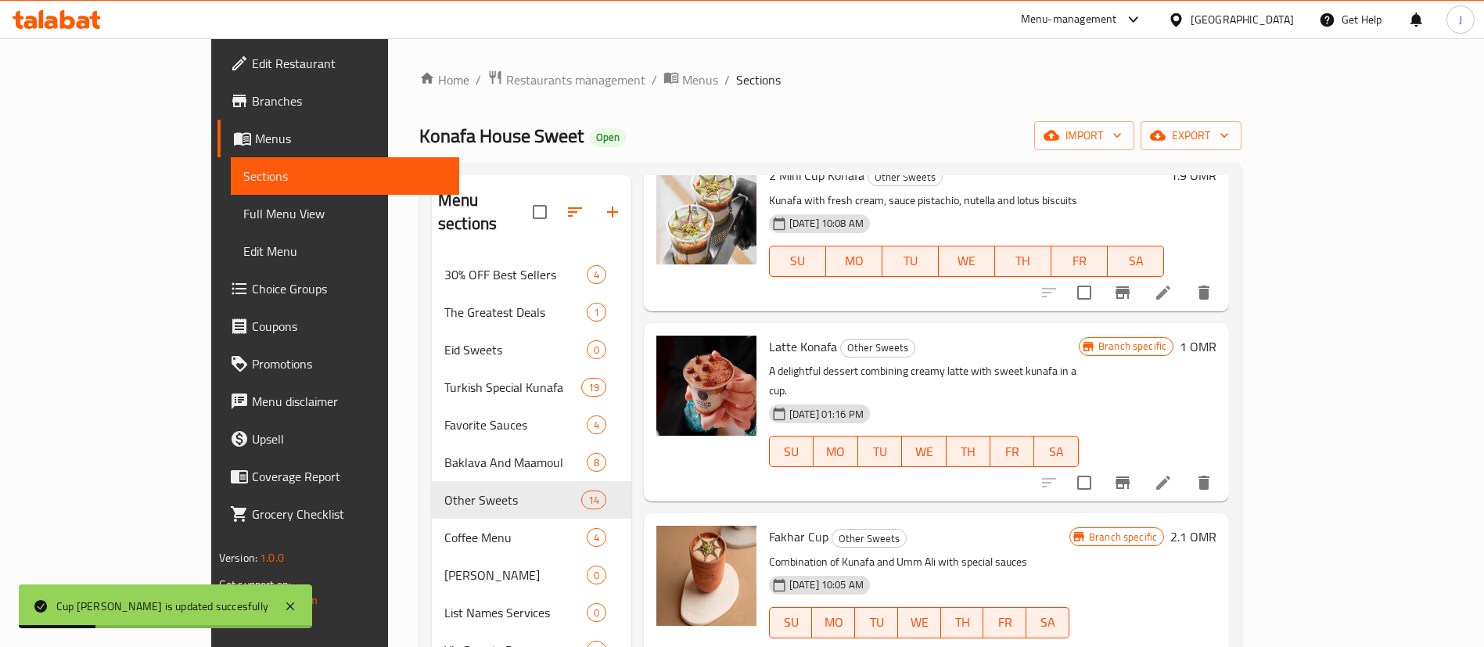
click at [1217, 347] on h6 "1 OMR" at bounding box center [1198, 347] width 37 height 22
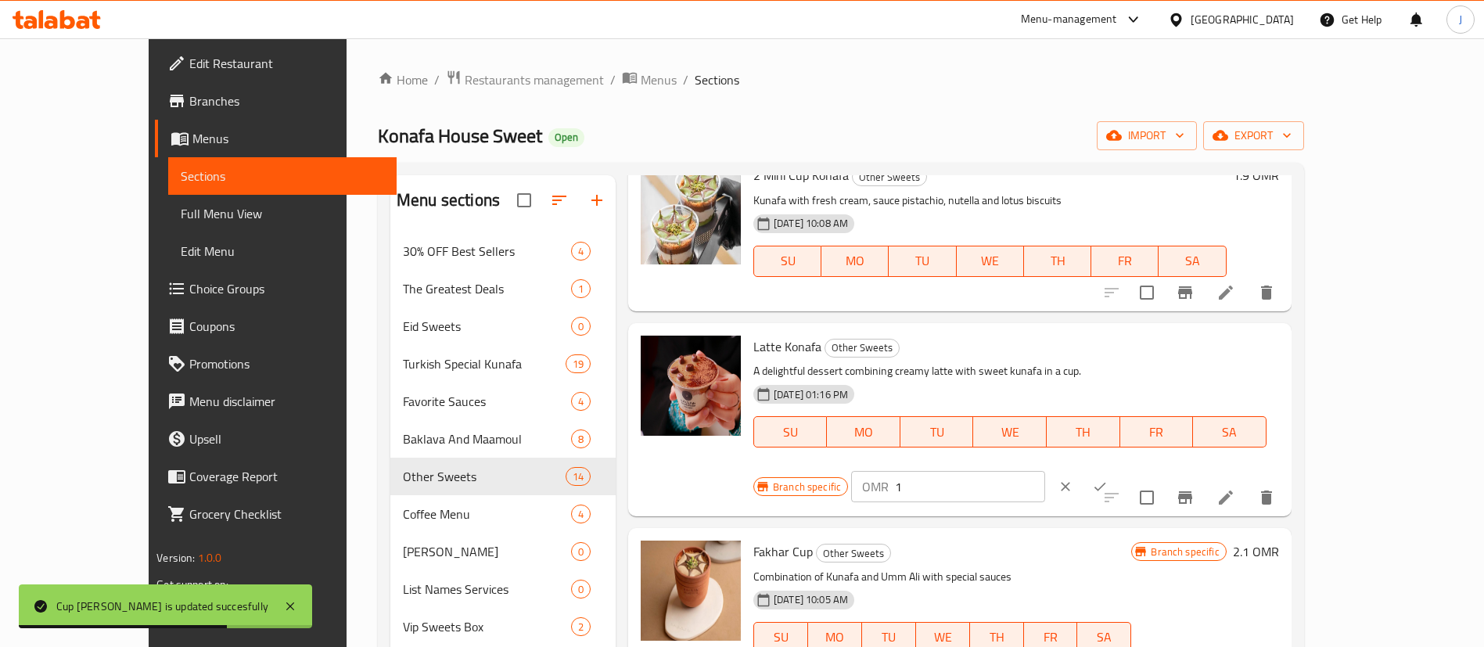
click at [1108, 479] on icon "ok" at bounding box center [1100, 487] width 16 height 16
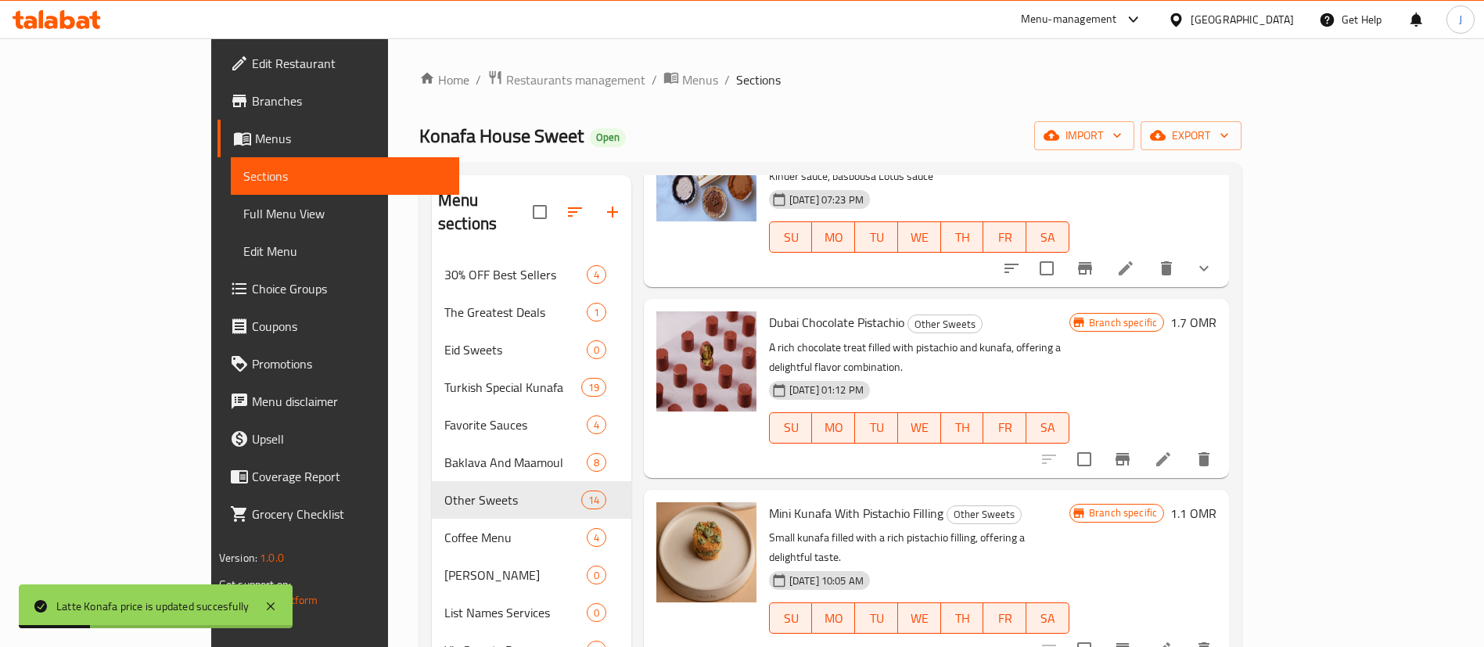
scroll to position [1174, 0]
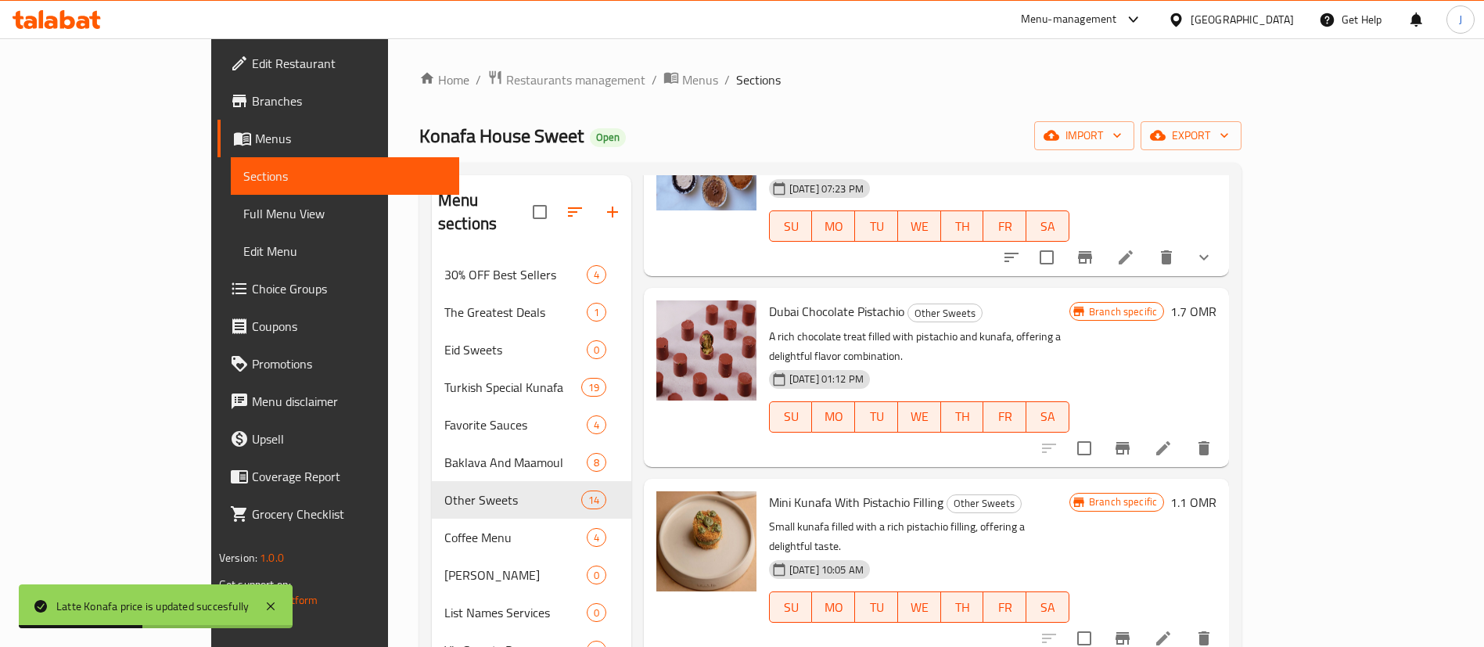
click at [1217, 491] on h6 "1.1 OMR" at bounding box center [1194, 502] width 46 height 22
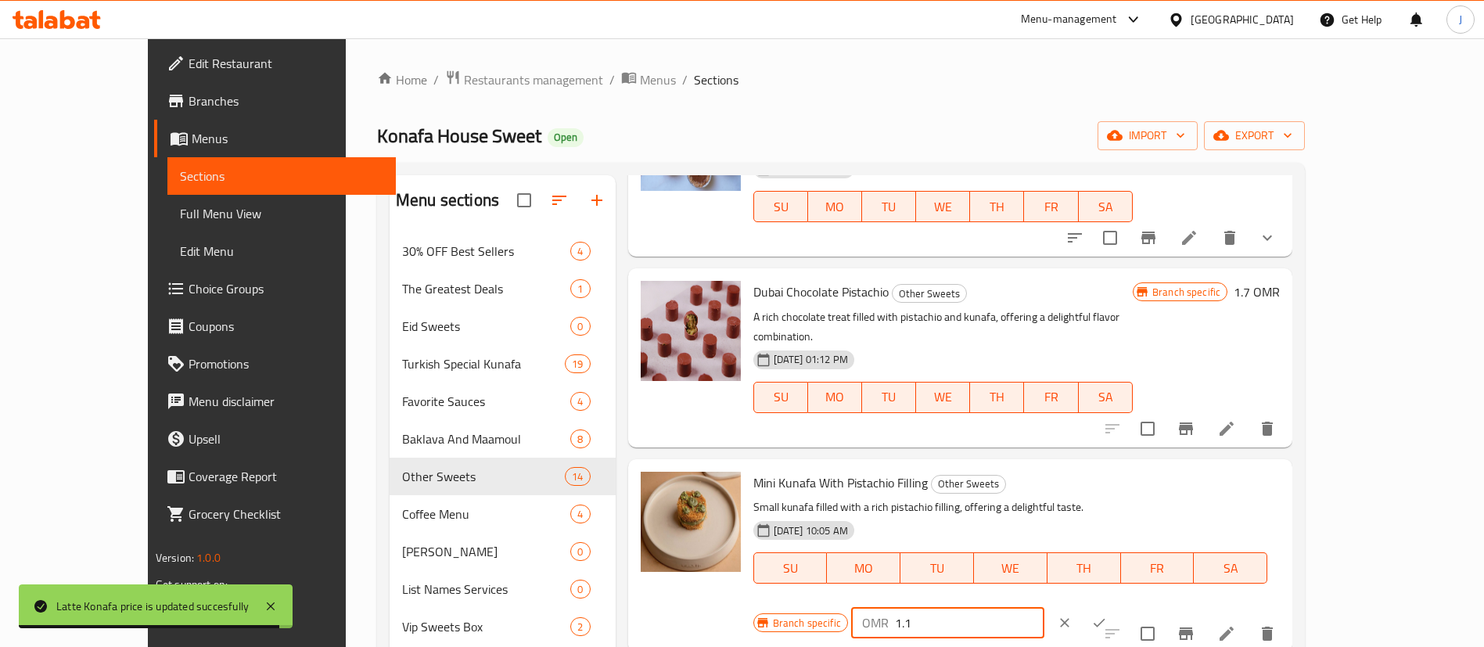
drag, startPoint x: 1240, startPoint y: 443, endPoint x: 1208, endPoint y: 448, distance: 32.4
click at [1045, 607] on input "1.1" at bounding box center [969, 622] width 149 height 31
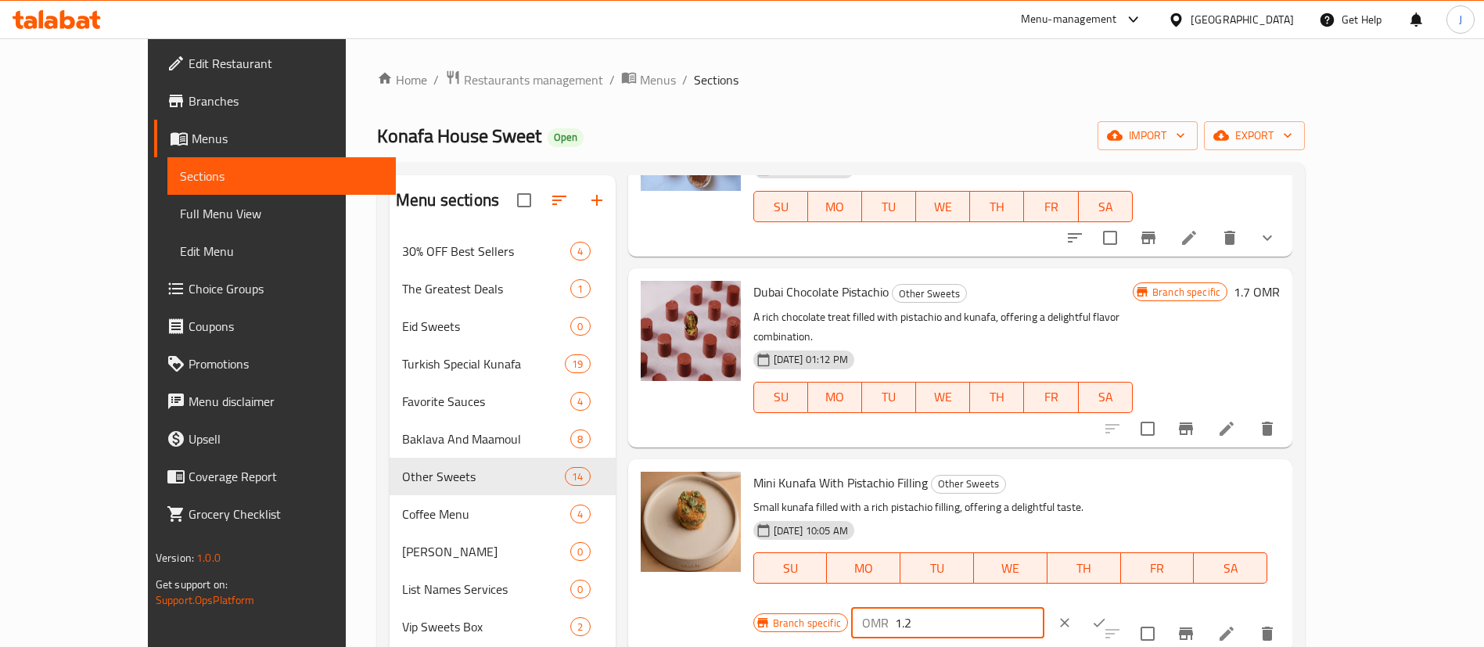
type input "1.2"
click at [1107, 615] on icon "ok" at bounding box center [1100, 623] width 16 height 16
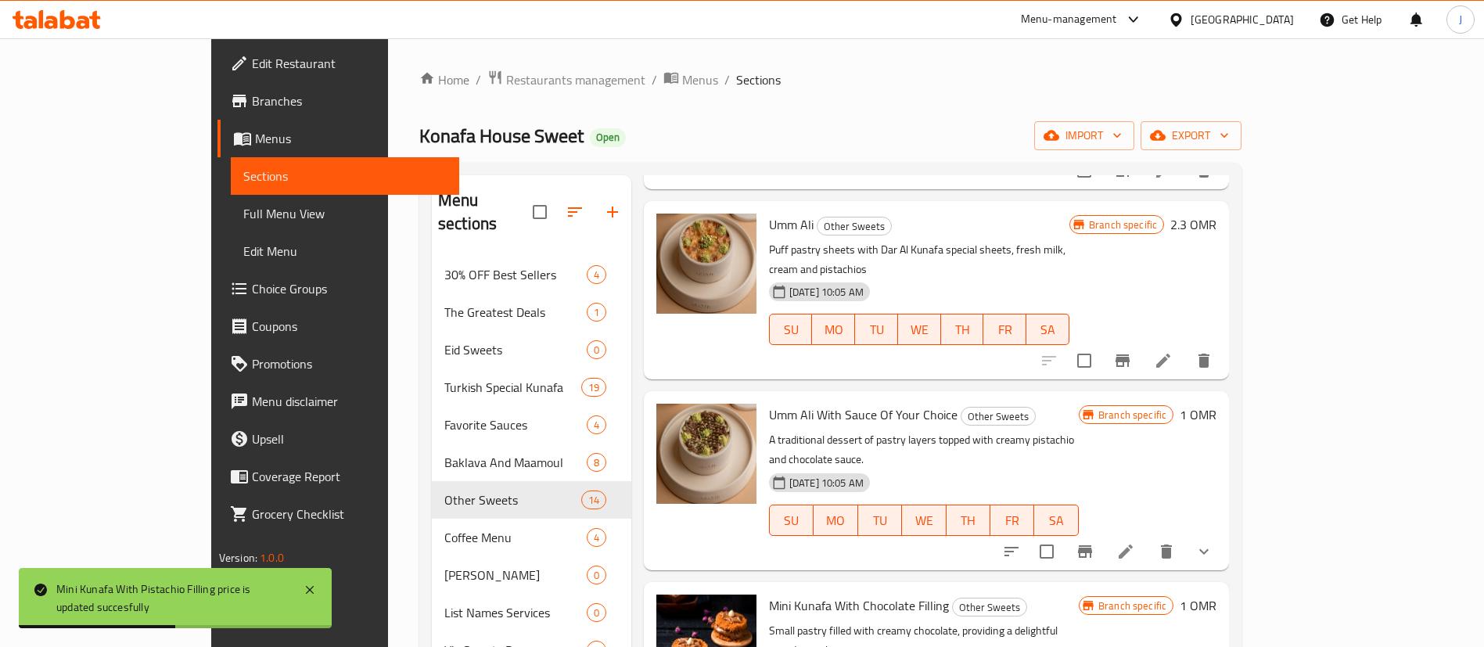
scroll to position [1643, 0]
click at [1217, 402] on h6 "1 OMR" at bounding box center [1198, 413] width 37 height 22
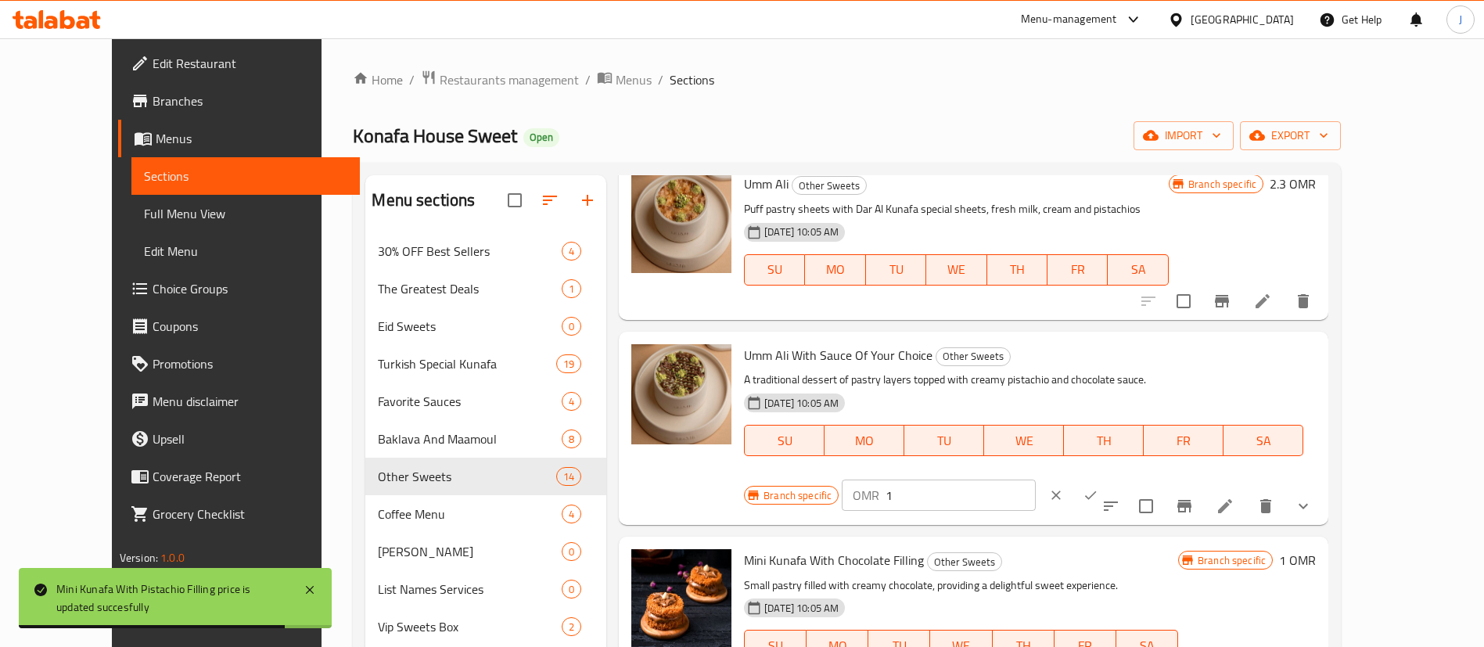
click at [1035, 480] on input "1" at bounding box center [960, 495] width 149 height 31
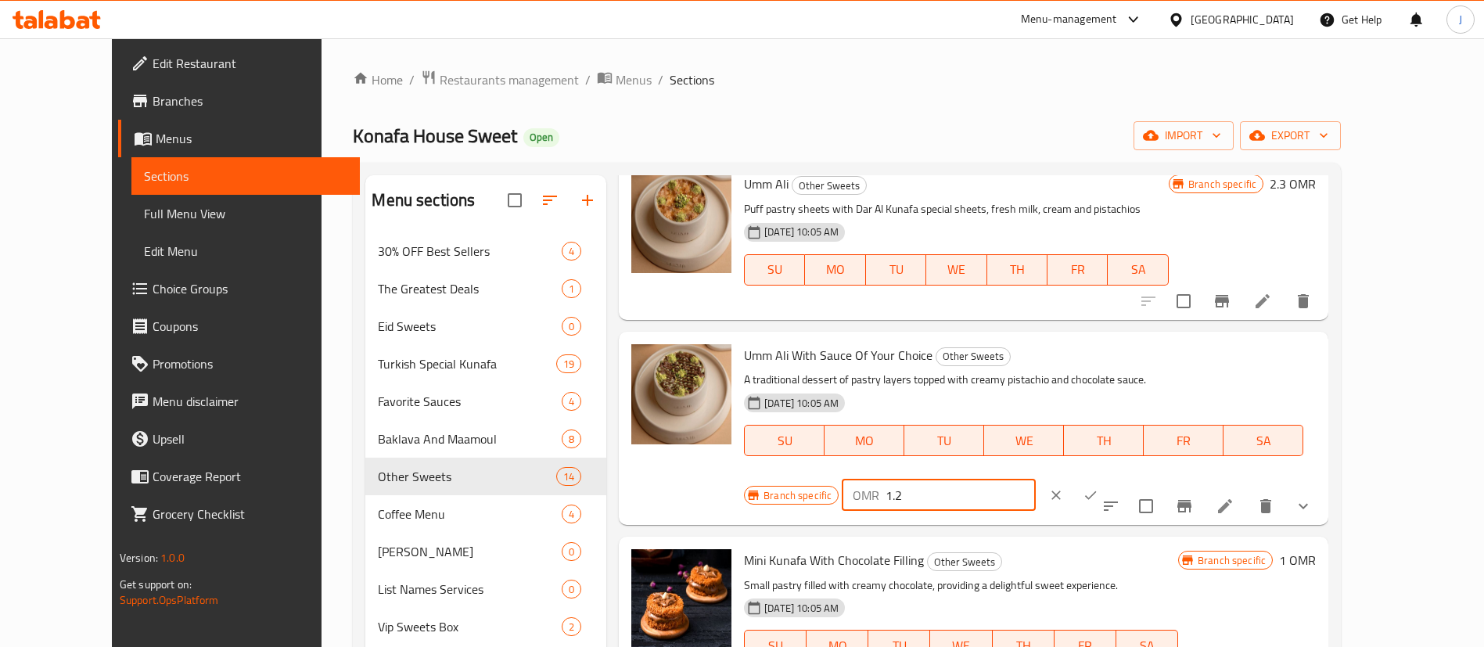
type input "1.2"
click at [1099, 487] on icon "ok" at bounding box center [1091, 495] width 16 height 16
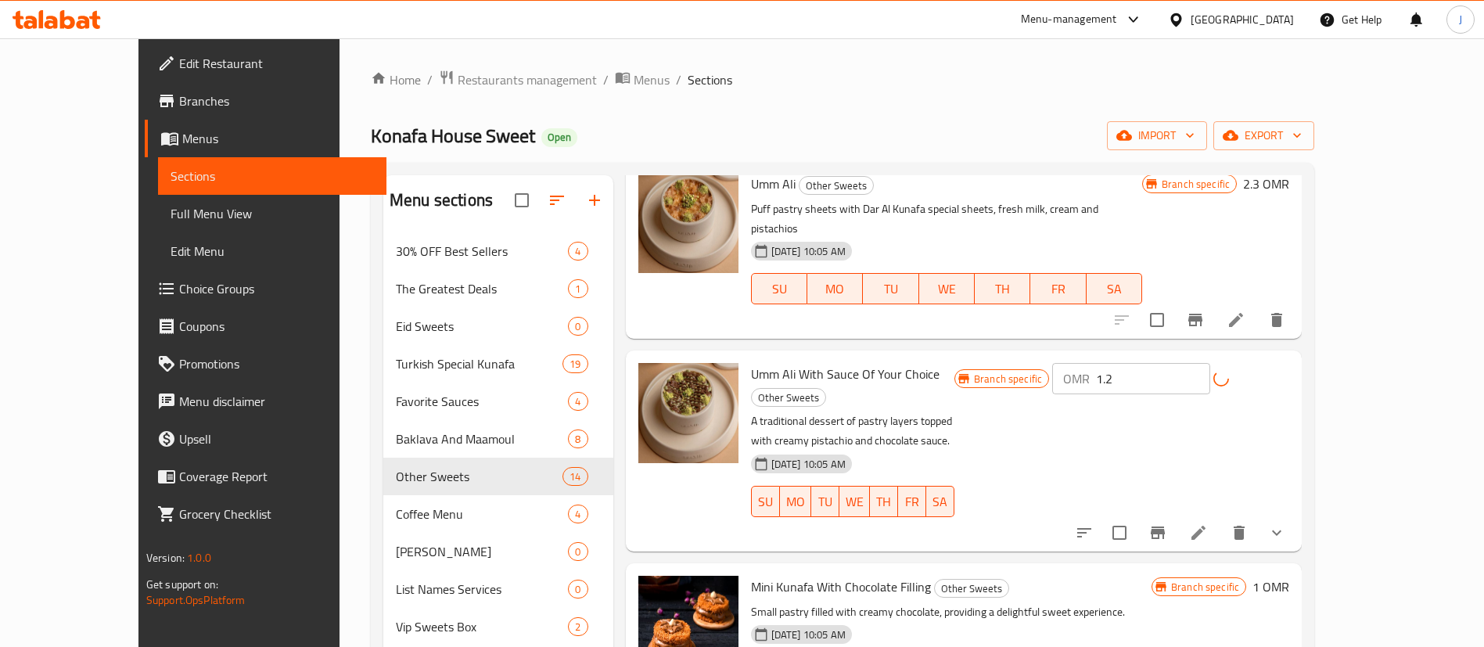
click at [1290, 576] on h6 "1 OMR" at bounding box center [1271, 587] width 37 height 22
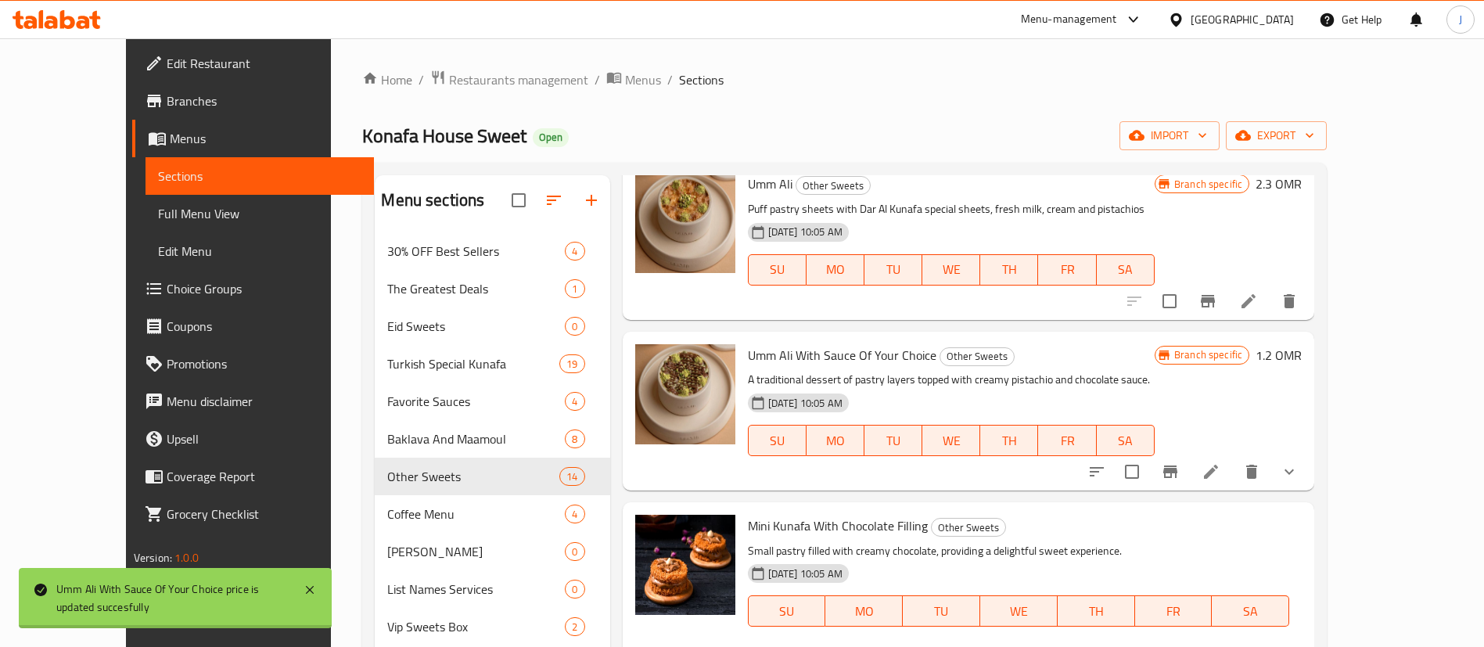
type input "1.2"
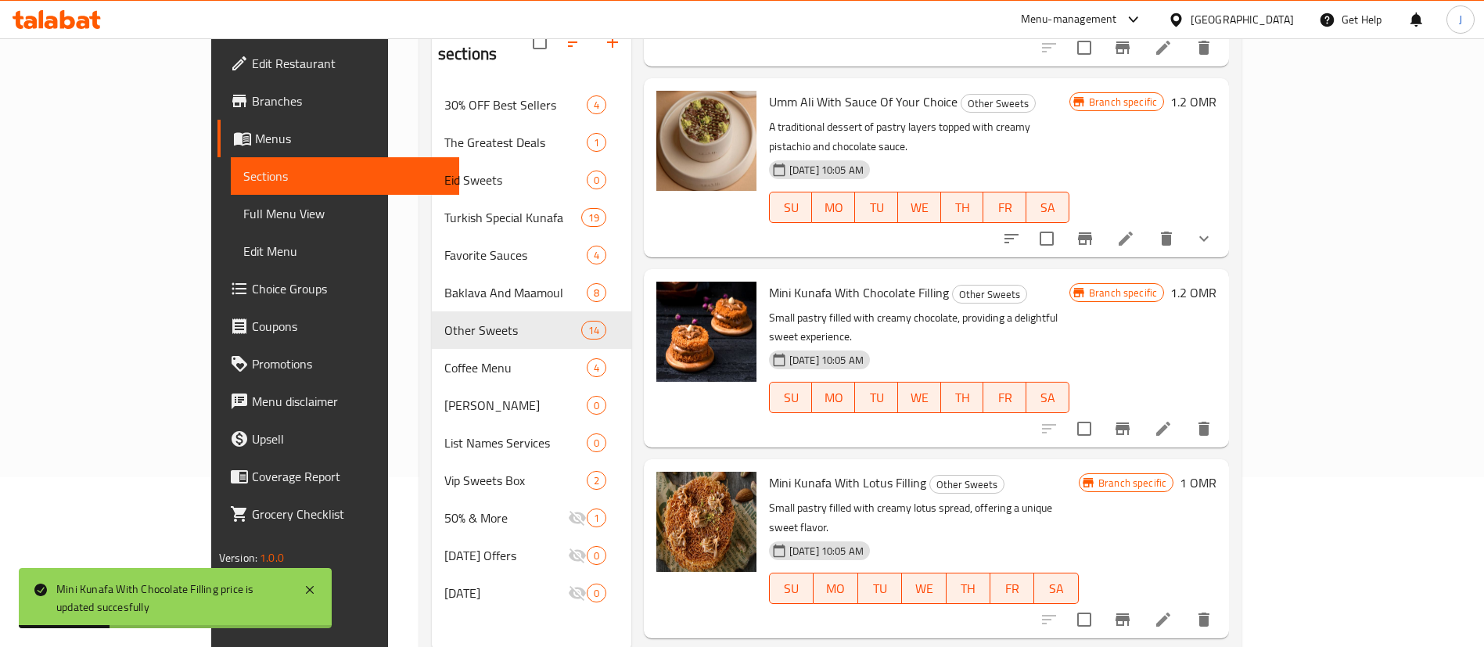
scroll to position [219, 0]
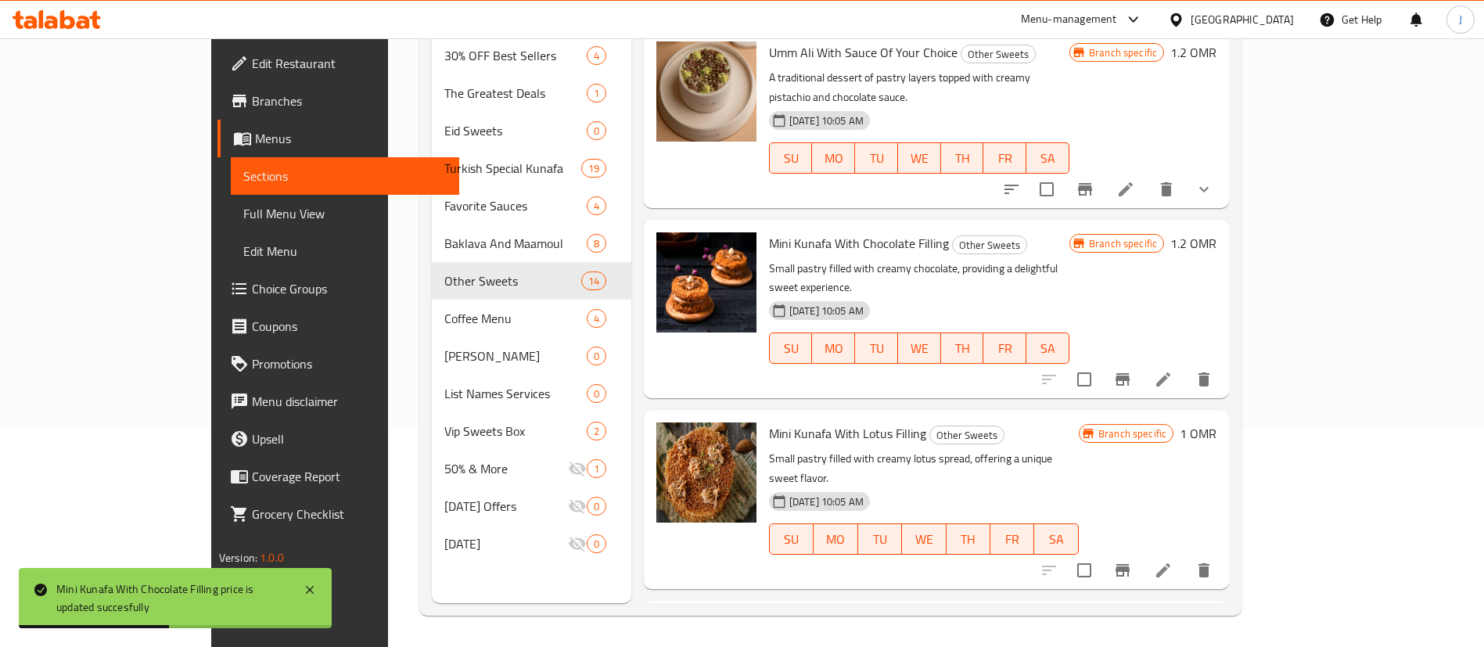
click at [1217, 423] on h6 "1 OMR" at bounding box center [1198, 434] width 37 height 22
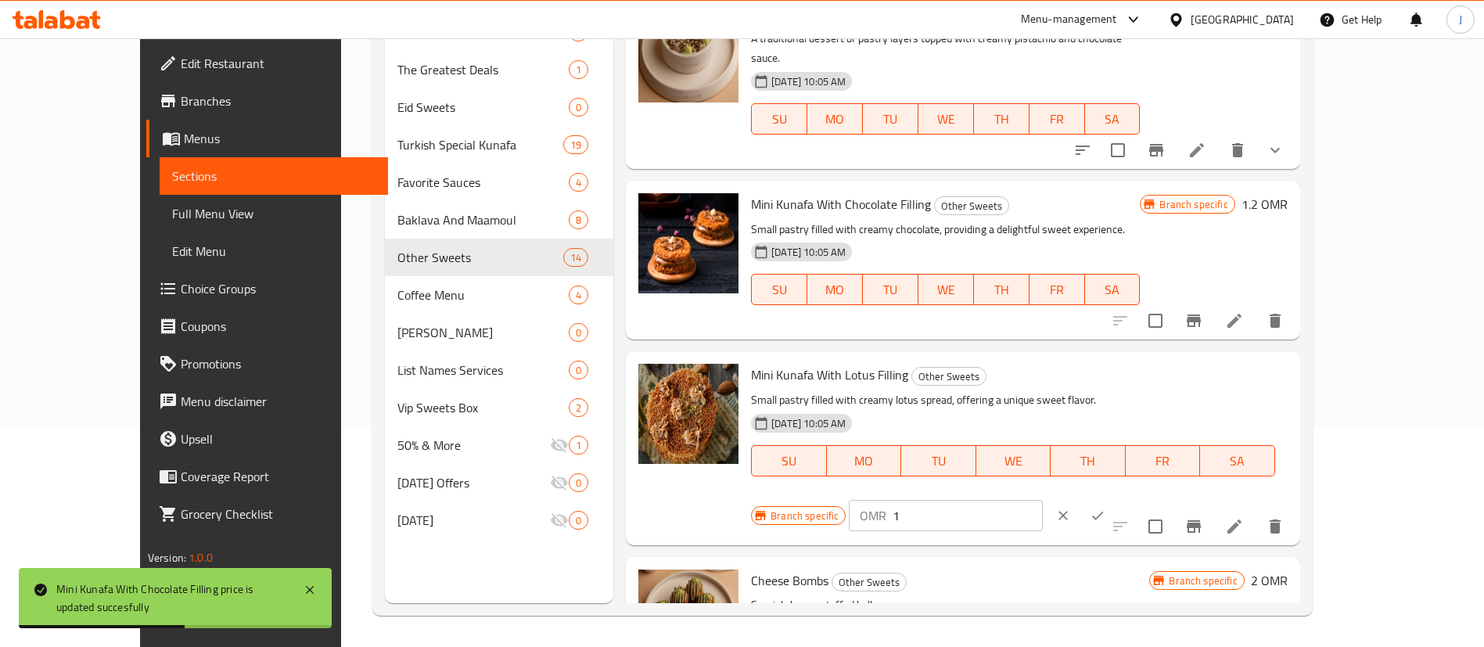
click at [1042, 500] on input "1" at bounding box center [967, 515] width 149 height 31
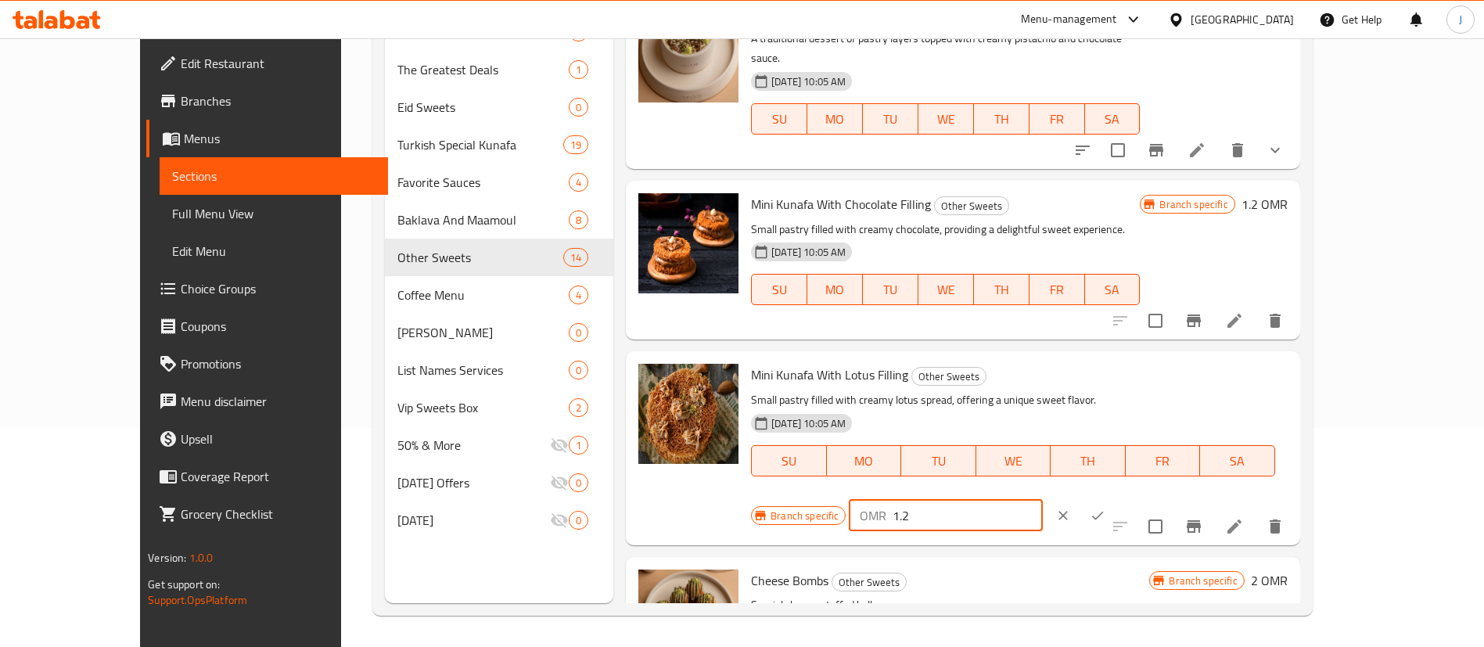
type input "1.2"
click at [1104, 512] on icon "ok" at bounding box center [1098, 516] width 12 height 9
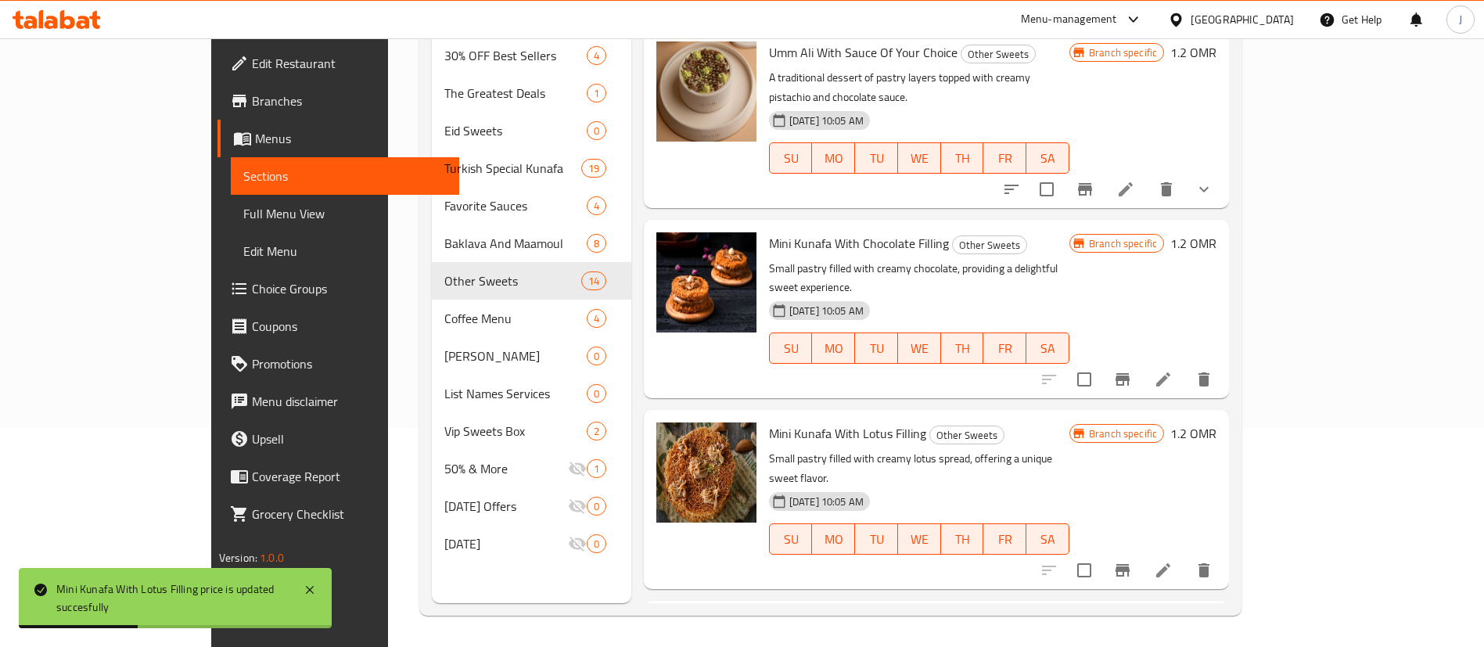
click at [1130, 564] on icon "Branch-specific-item" at bounding box center [1123, 570] width 14 height 13
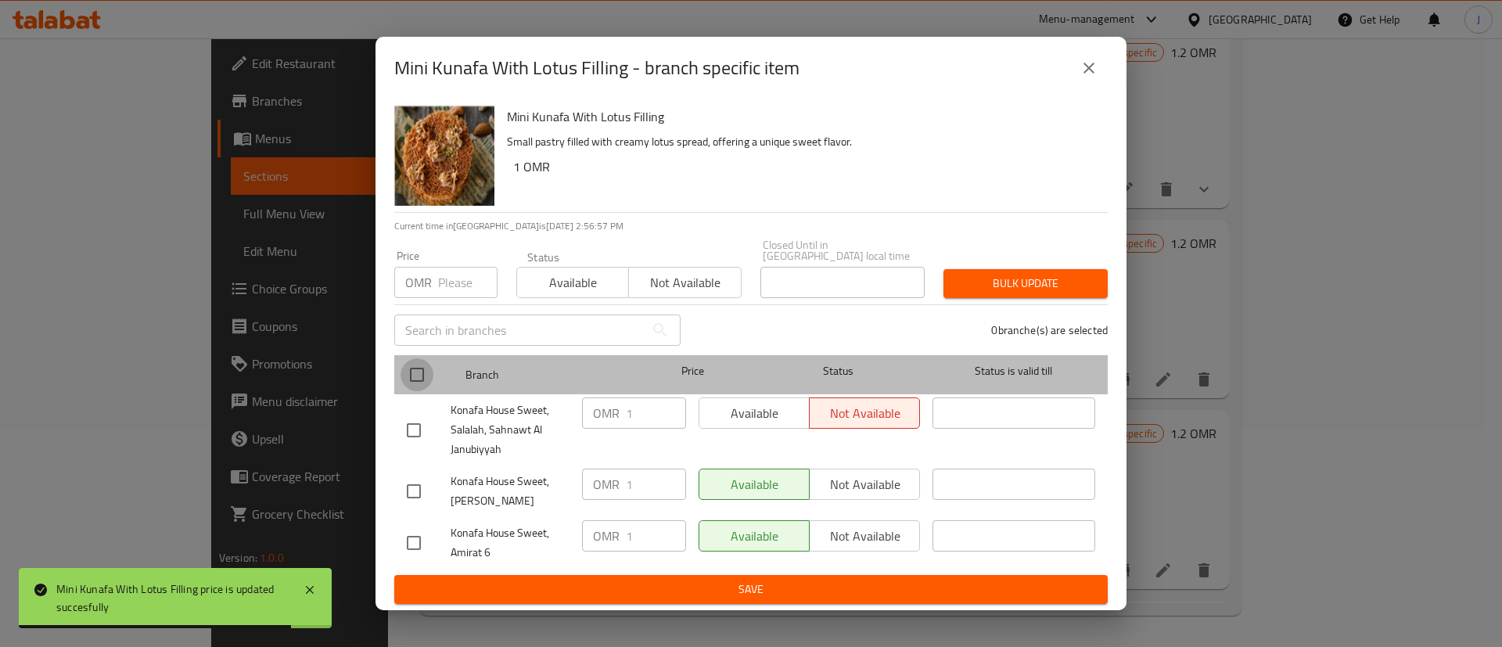
click at [418, 373] on input "checkbox" at bounding box center [417, 374] width 33 height 33
checkbox input "true"
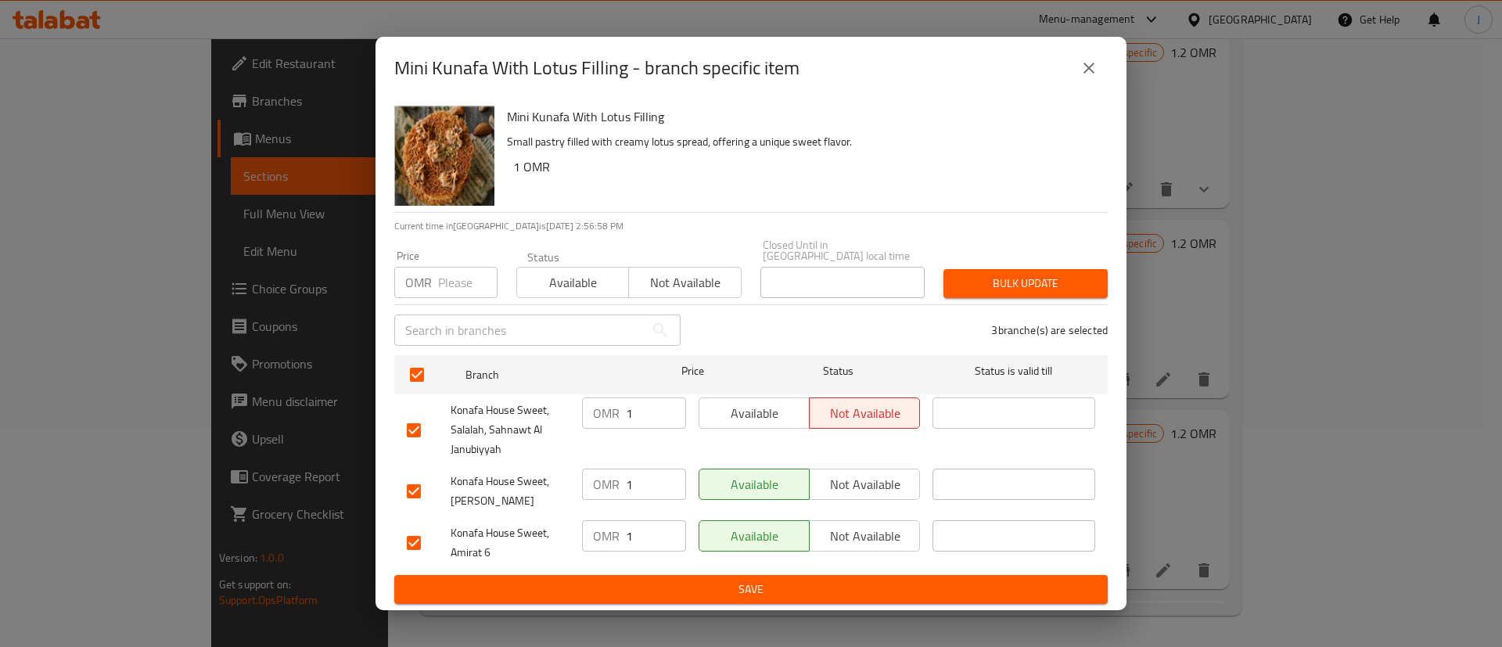
drag, startPoint x: 634, startPoint y: 415, endPoint x: 577, endPoint y: 411, distance: 56.5
click at [577, 411] on div "OMR 1 ​" at bounding box center [634, 429] width 117 height 77
drag, startPoint x: 637, startPoint y: 477, endPoint x: 604, endPoint y: 478, distance: 32.9
click at [604, 478] on div "OMR 1 ​" at bounding box center [634, 484] width 104 height 31
drag, startPoint x: 628, startPoint y: 527, endPoint x: 602, endPoint y: 527, distance: 26.6
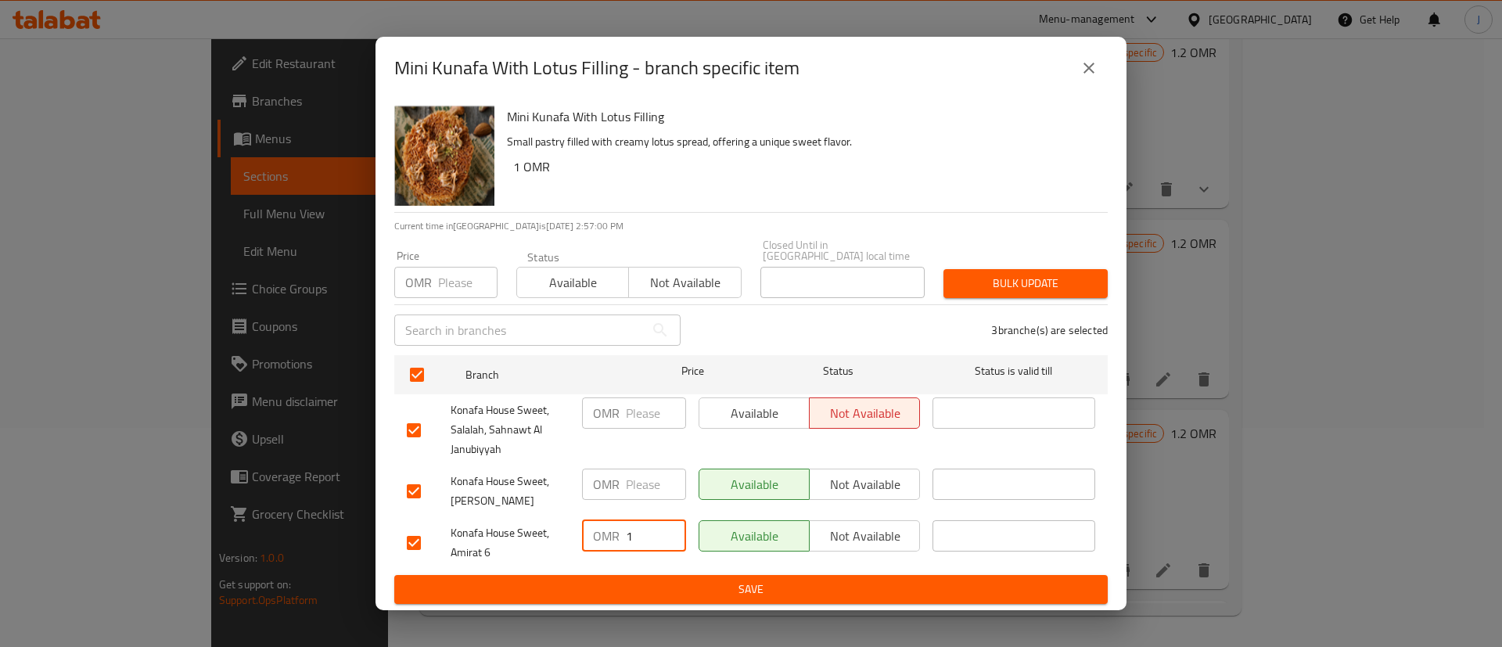
click at [602, 527] on div "OMR 1 ​" at bounding box center [634, 535] width 104 height 31
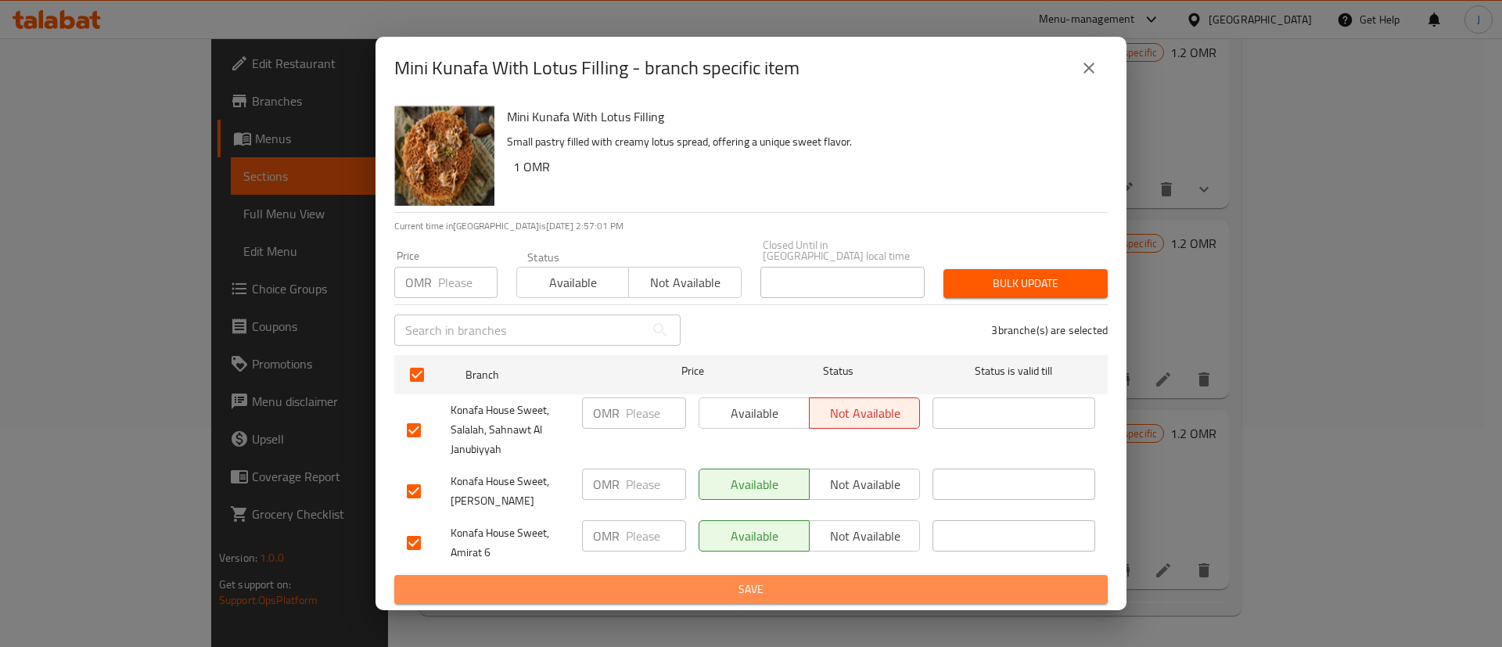
click at [664, 585] on span "Save" at bounding box center [751, 590] width 689 height 20
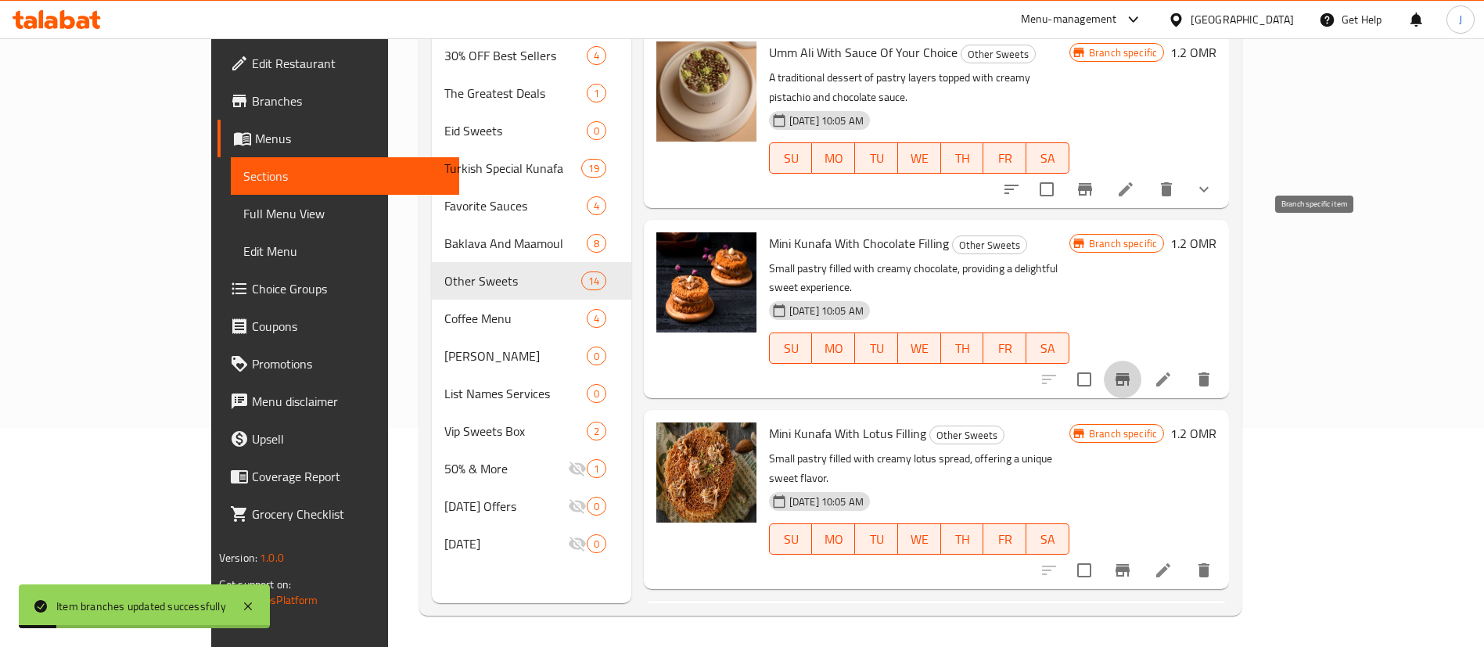
click at [1130, 373] on icon "Branch-specific-item" at bounding box center [1123, 379] width 14 height 13
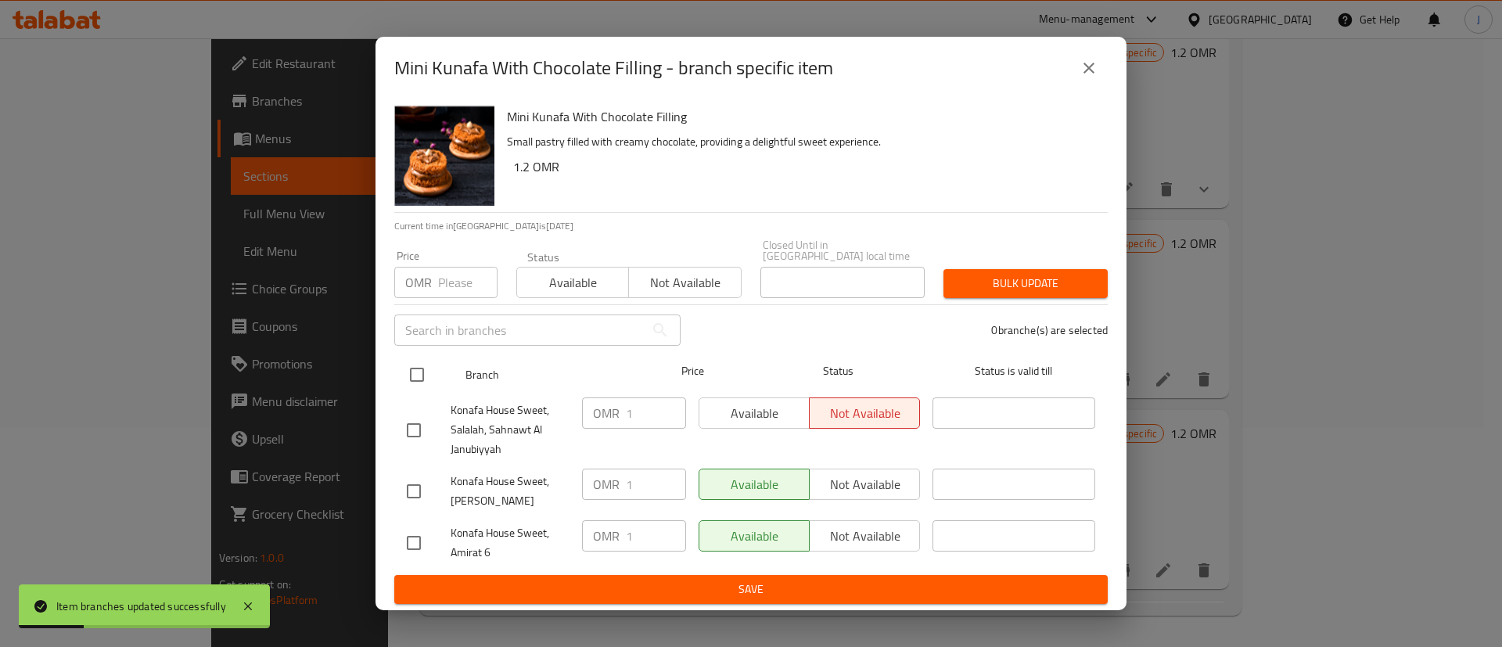
click at [418, 378] on input "checkbox" at bounding box center [417, 374] width 33 height 33
checkbox input "true"
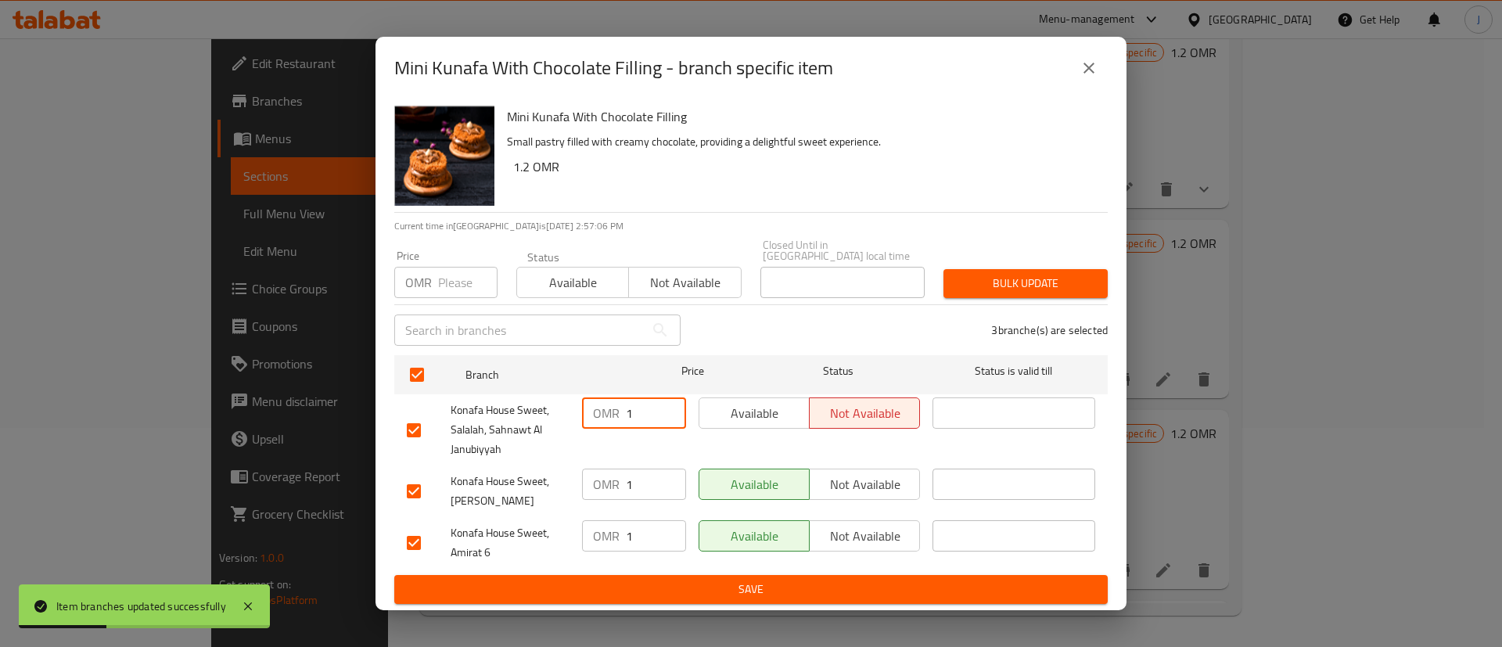
drag, startPoint x: 636, startPoint y: 413, endPoint x: 587, endPoint y: 399, distance: 51.3
click at [587, 399] on div "OMR 1 ​" at bounding box center [634, 413] width 104 height 31
drag, startPoint x: 631, startPoint y: 475, endPoint x: 610, endPoint y: 477, distance: 21.3
click at [610, 477] on div "OMR 1 ​" at bounding box center [634, 484] width 104 height 31
drag, startPoint x: 633, startPoint y: 531, endPoint x: 590, endPoint y: 530, distance: 43.1
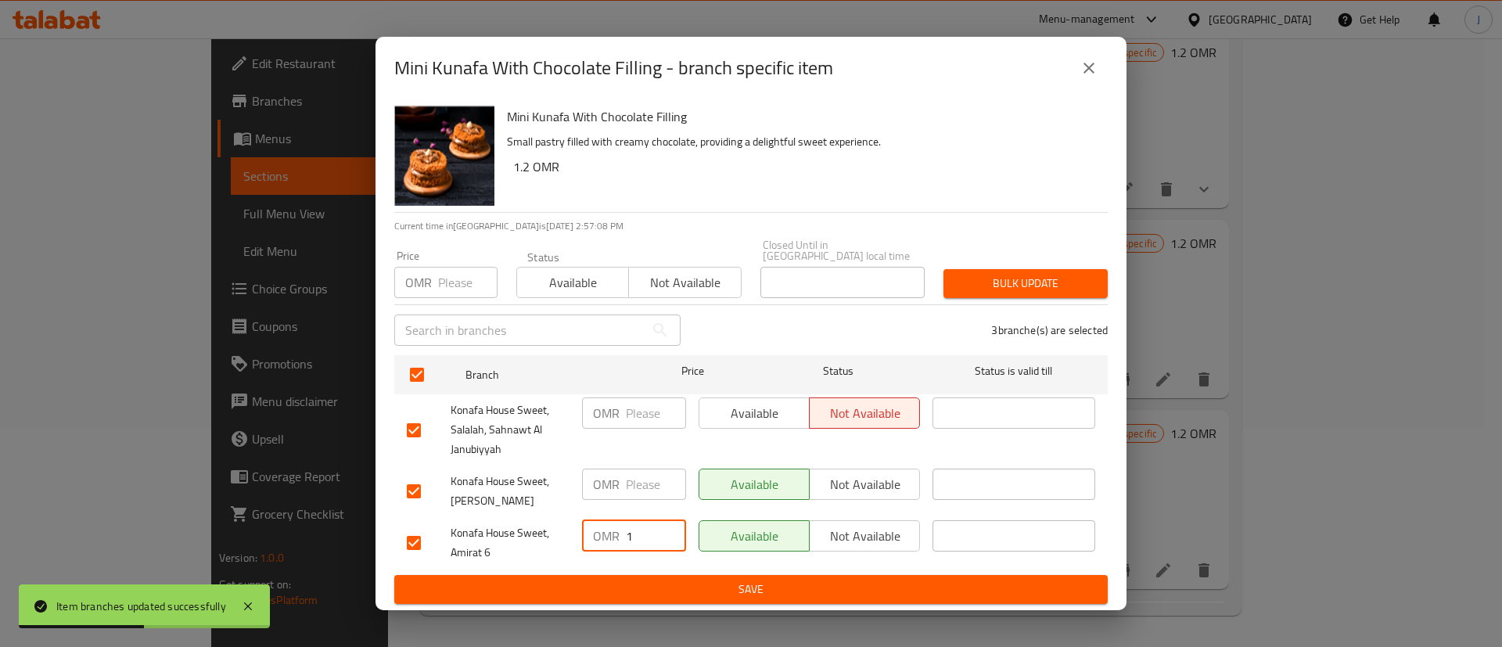
click at [590, 530] on div "OMR 1 ​" at bounding box center [634, 535] width 104 height 31
click at [634, 580] on span "Save" at bounding box center [751, 590] width 689 height 20
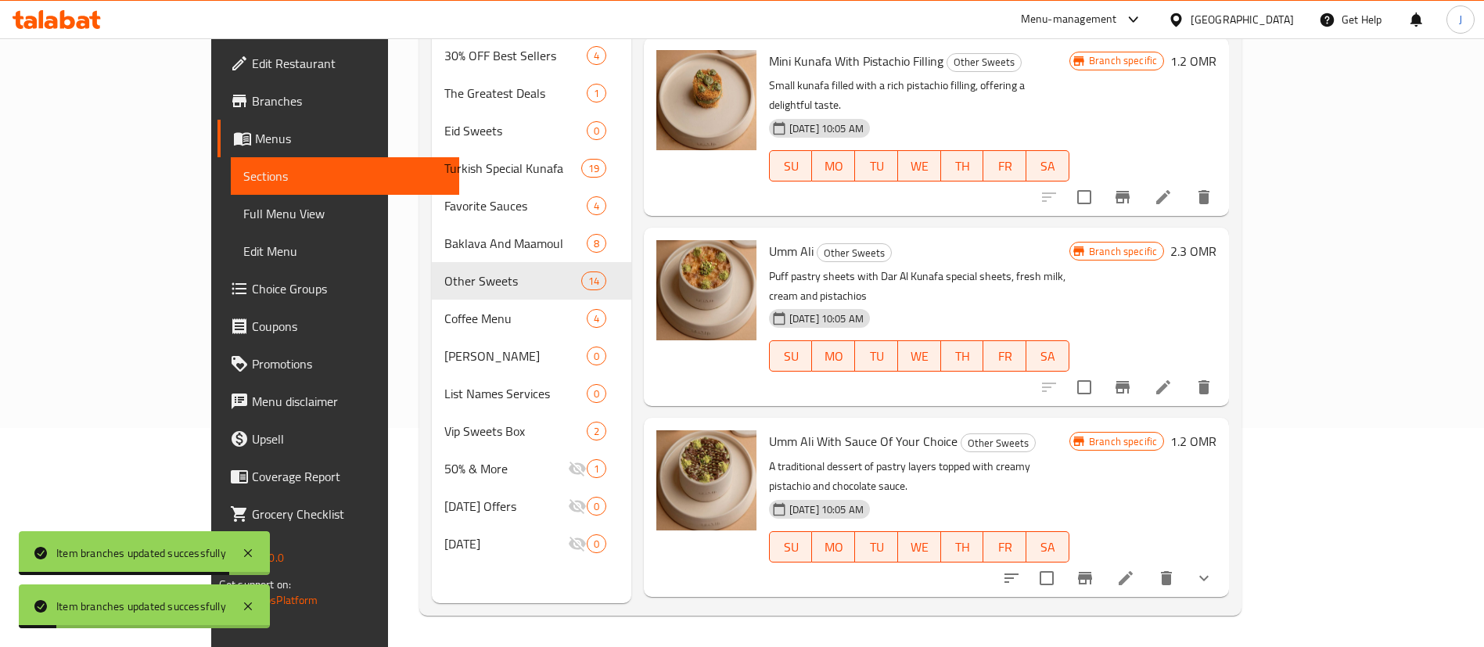
scroll to position [1433, 0]
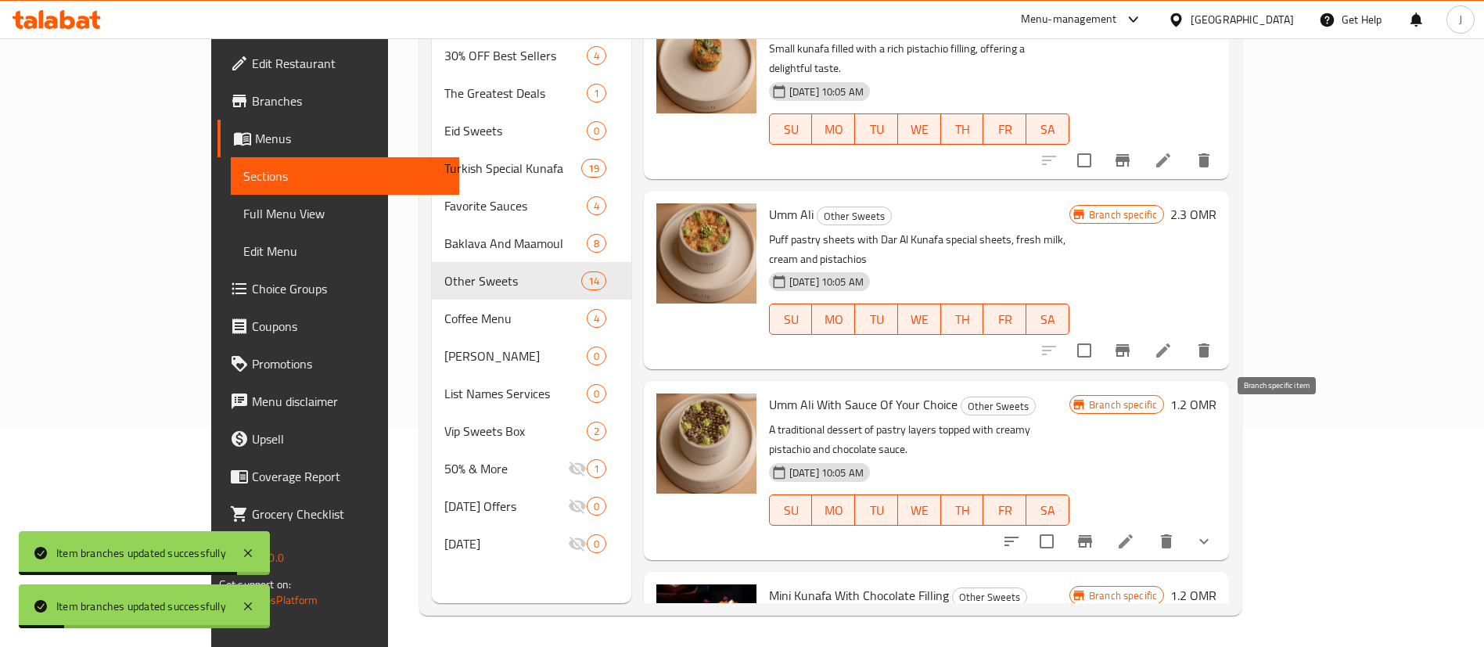
click at [1092, 535] on icon "Branch-specific-item" at bounding box center [1085, 541] width 14 height 13
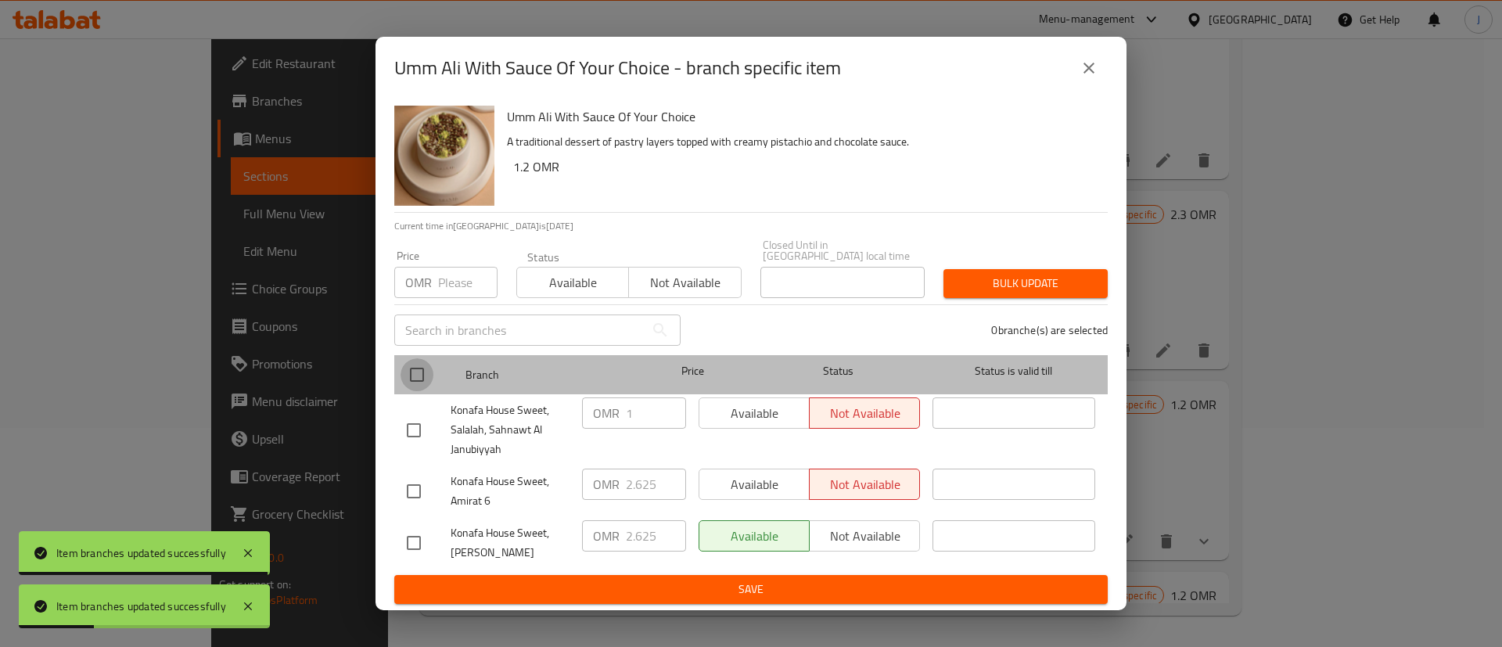
click at [433, 379] on input "checkbox" at bounding box center [417, 374] width 33 height 33
checkbox input "true"
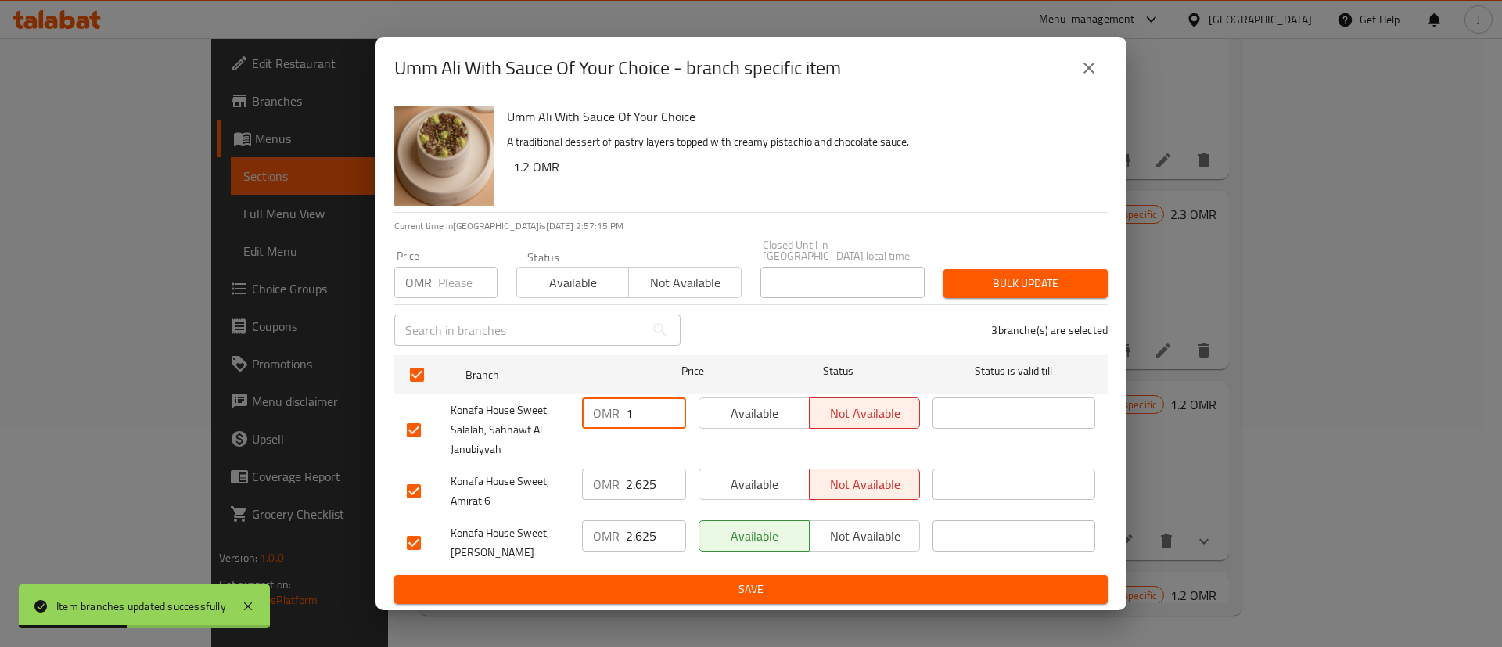
drag, startPoint x: 633, startPoint y: 405, endPoint x: 605, endPoint y: 406, distance: 28.2
click at [605, 406] on div "OMR 1 ​" at bounding box center [634, 413] width 104 height 31
click at [641, 473] on input "2.625" at bounding box center [656, 484] width 60 height 31
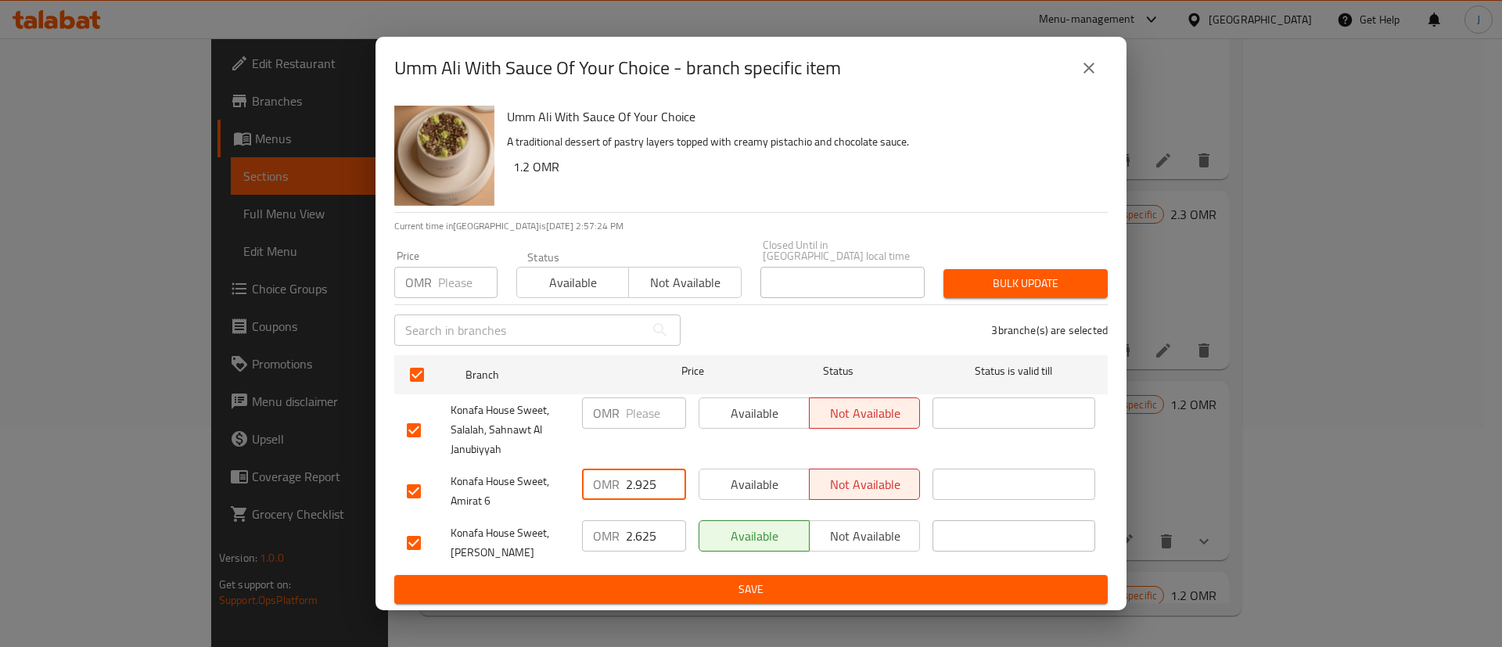
type input "2.925"
click at [642, 525] on input "2.625" at bounding box center [656, 535] width 60 height 31
type input "2.925"
click at [700, 580] on span "Save" at bounding box center [751, 590] width 689 height 20
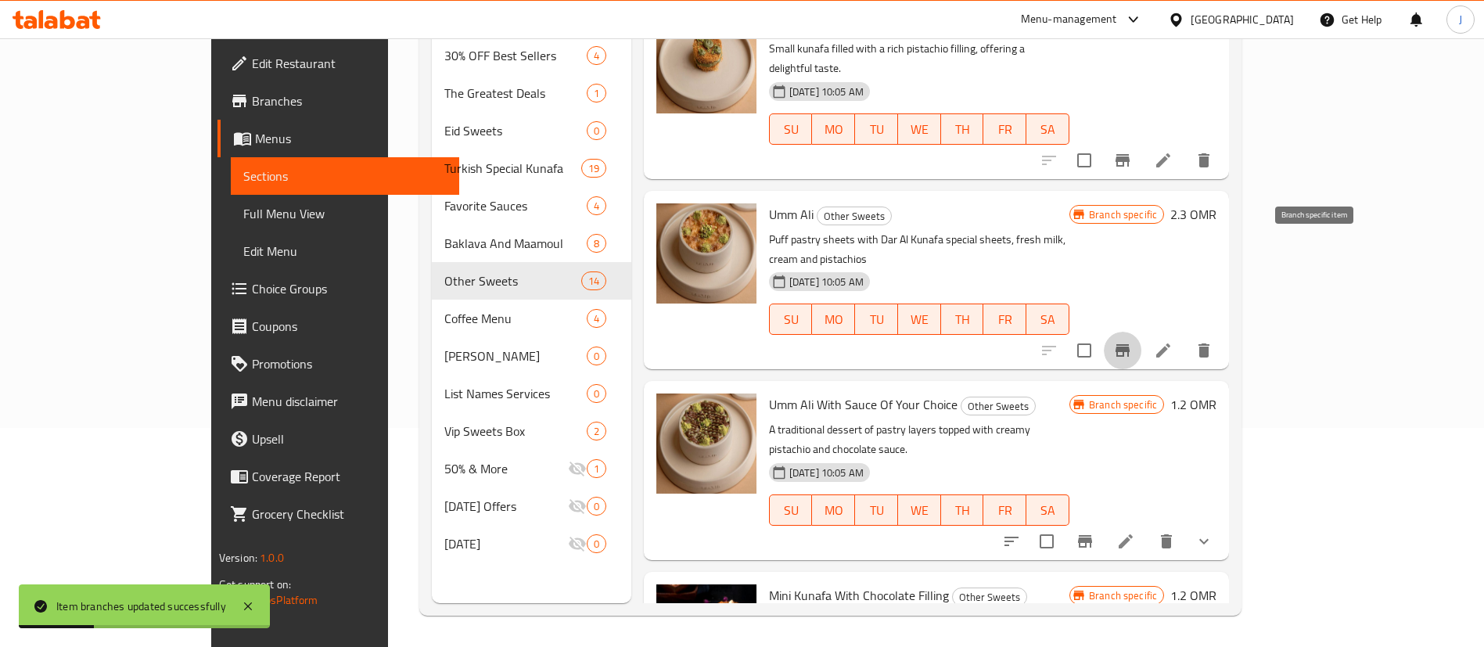
click at [1132, 341] on icon "Branch-specific-item" at bounding box center [1122, 350] width 19 height 19
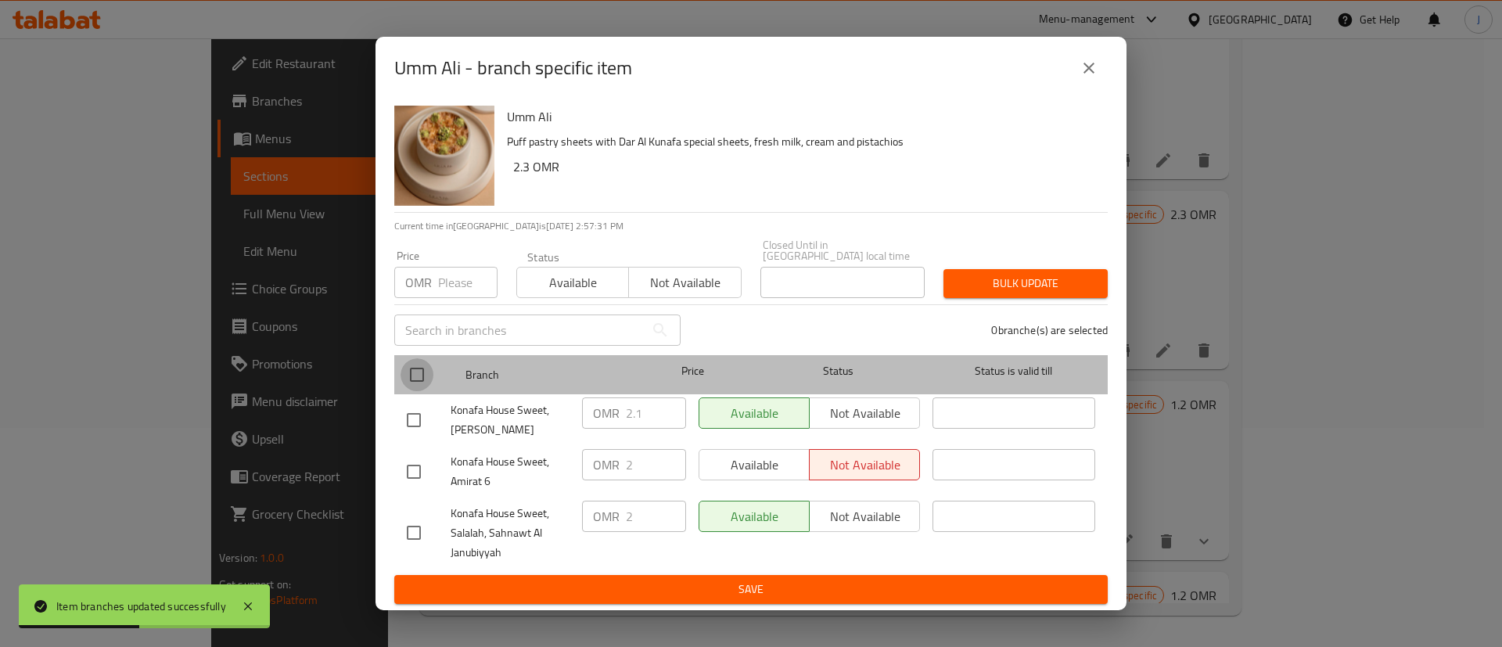
click at [412, 368] on input "checkbox" at bounding box center [417, 374] width 33 height 33
checkbox input "true"
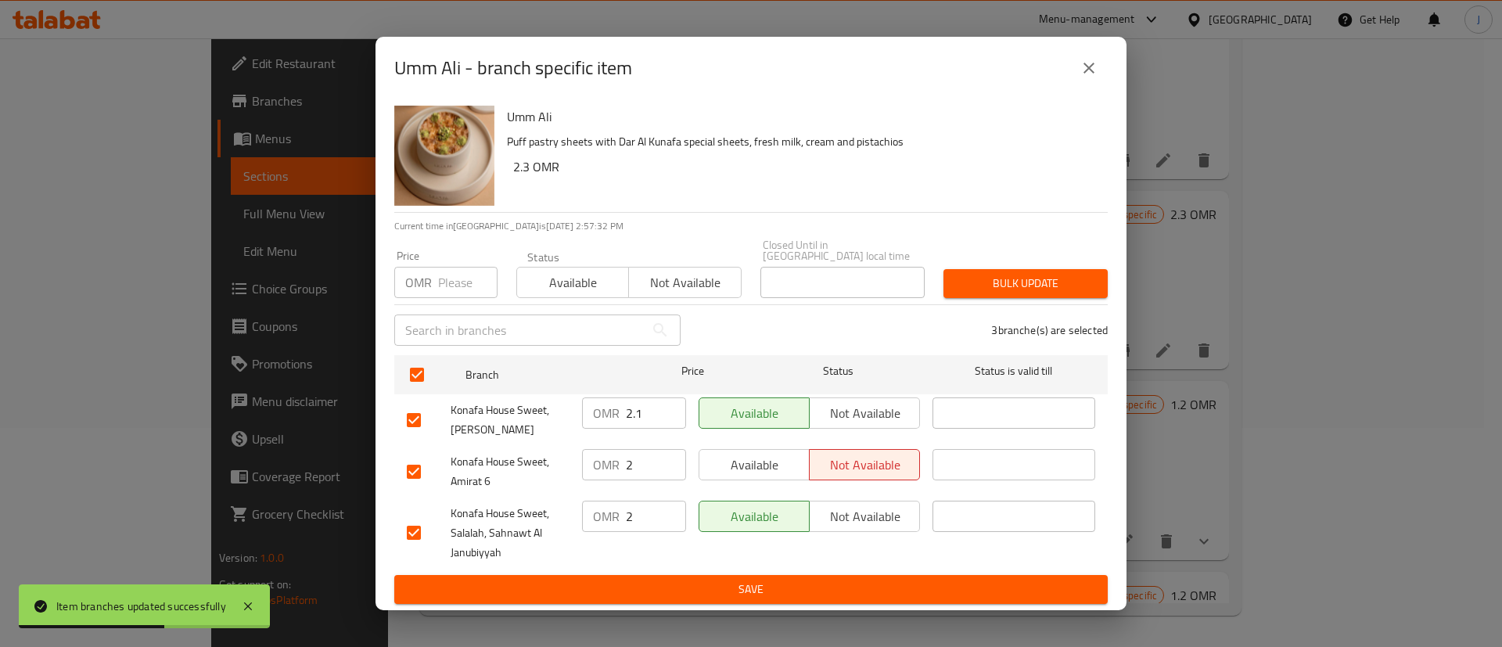
click at [648, 412] on input "2.1" at bounding box center [656, 413] width 60 height 31
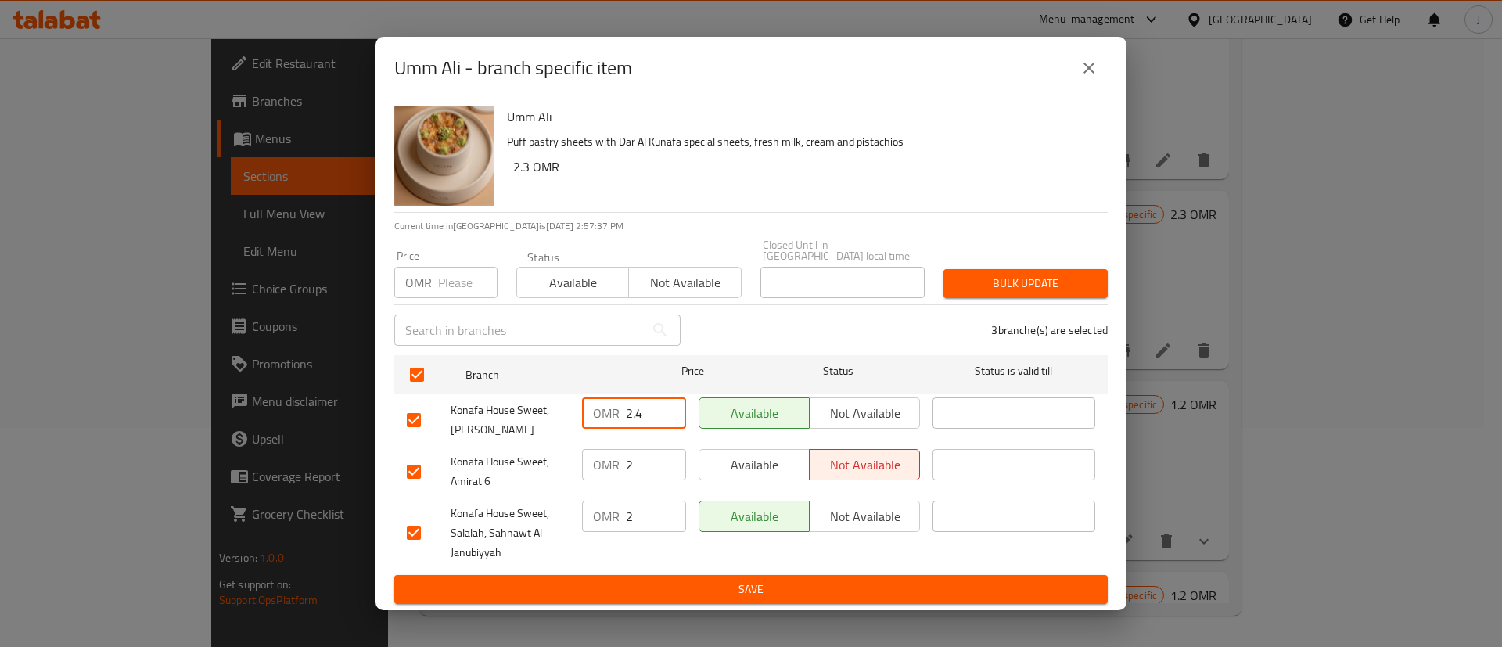
type input "2.4"
click at [641, 457] on input "2" at bounding box center [656, 464] width 60 height 31
type input "2.3"
click at [641, 503] on input "2" at bounding box center [656, 516] width 60 height 31
type input "2.3"
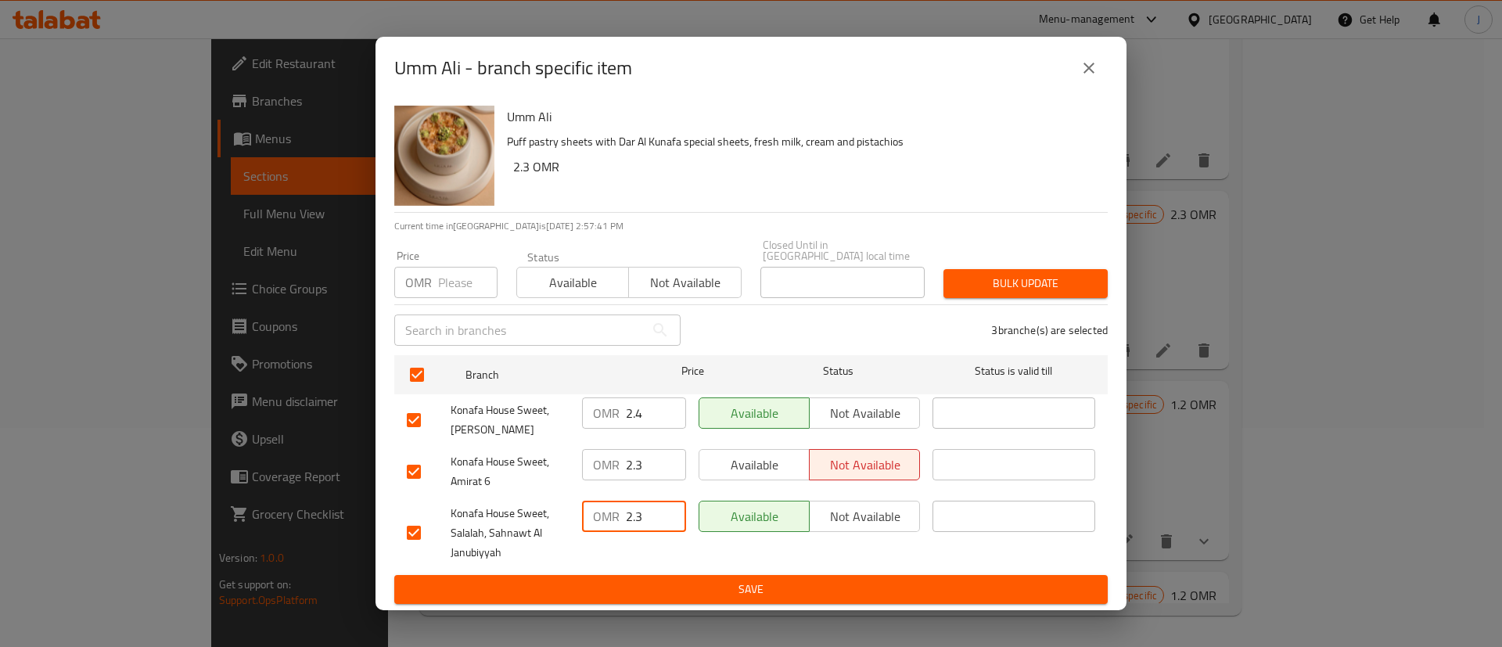
click at [687, 586] on span "Save" at bounding box center [751, 590] width 689 height 20
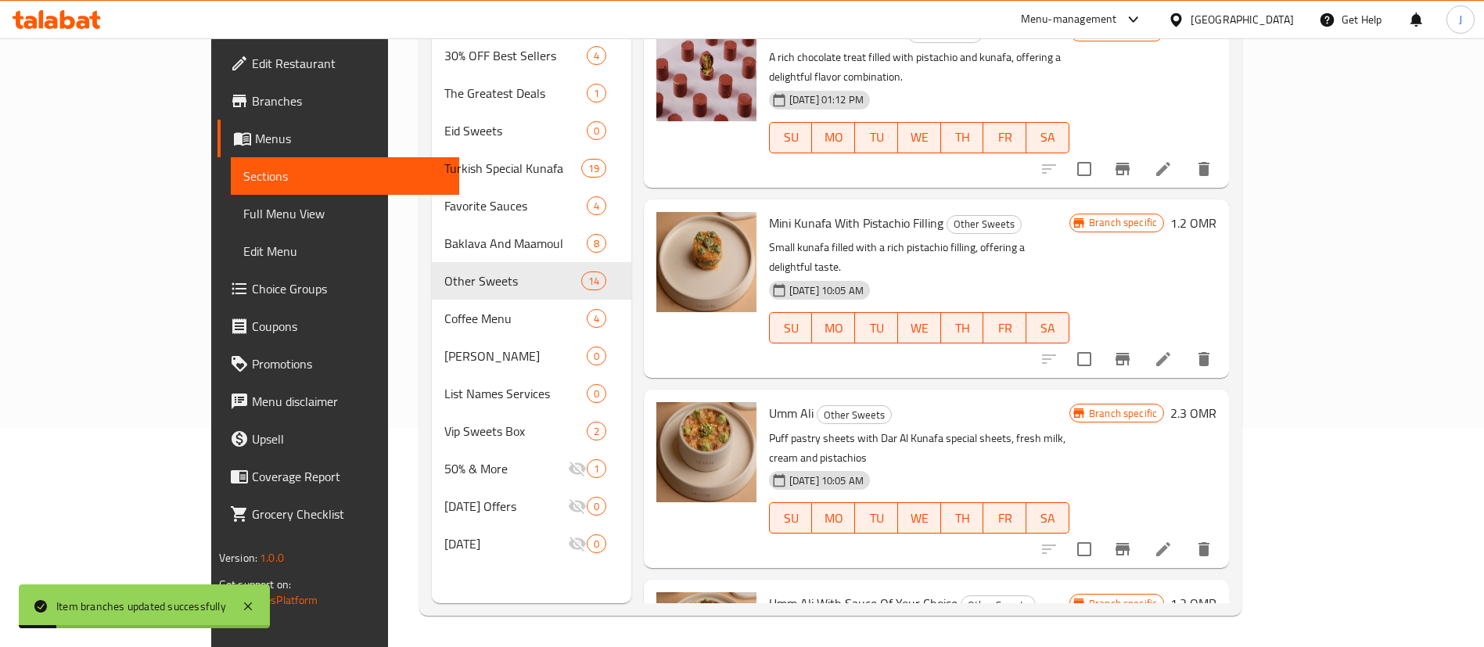
scroll to position [1198, 0]
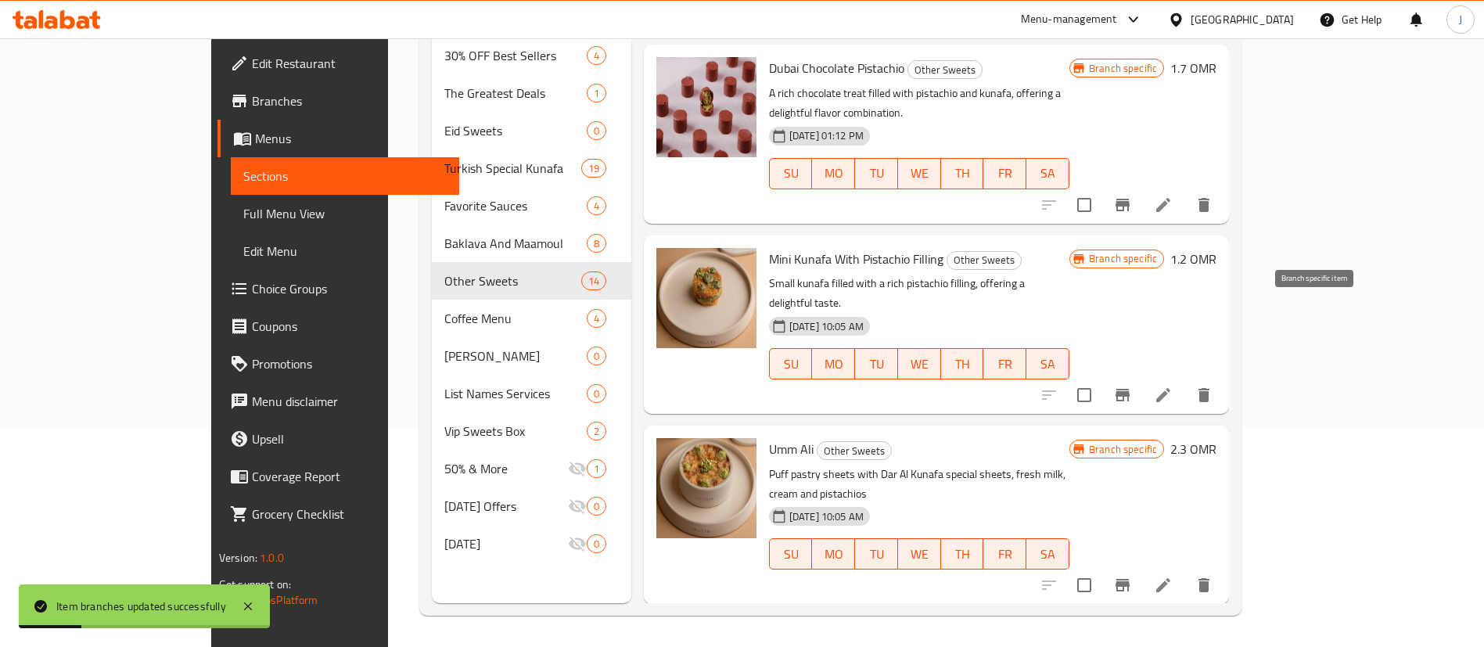
click at [1130, 389] on icon "Branch-specific-item" at bounding box center [1123, 395] width 14 height 13
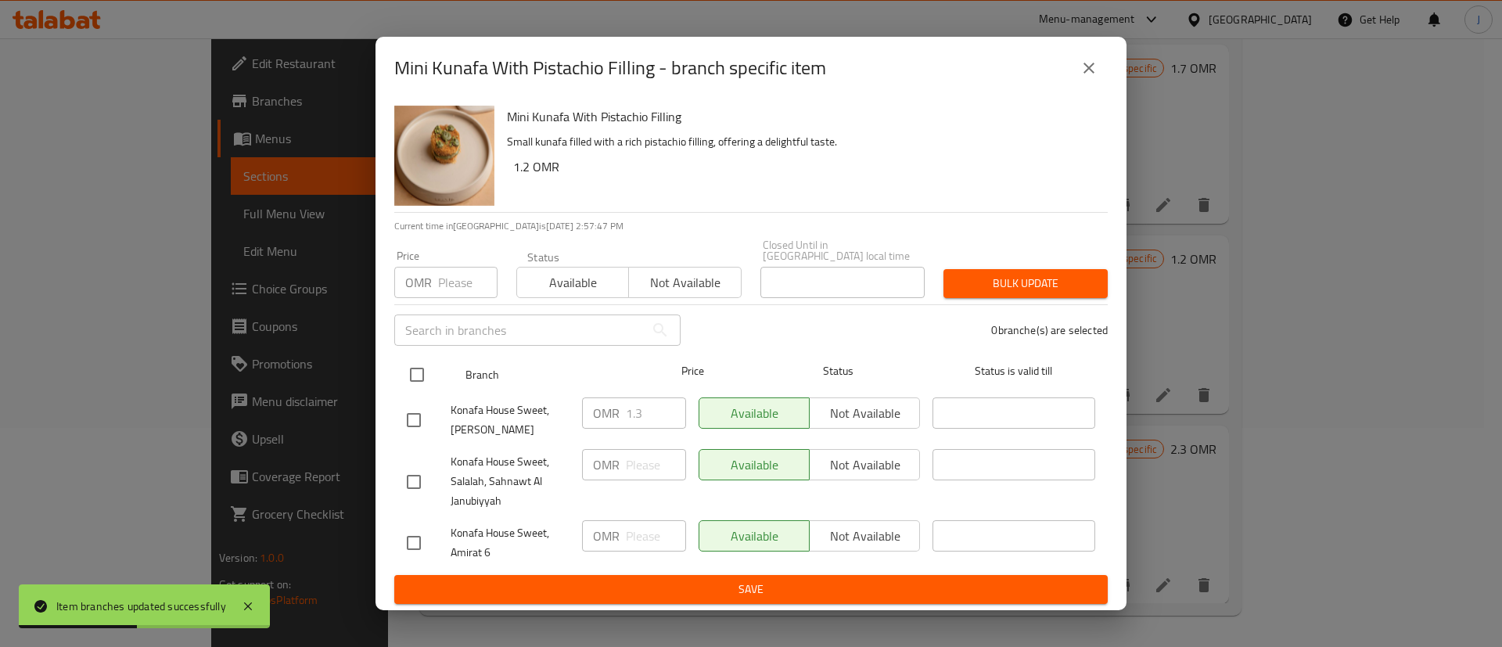
click at [432, 366] on input "checkbox" at bounding box center [417, 374] width 33 height 33
checkbox input "true"
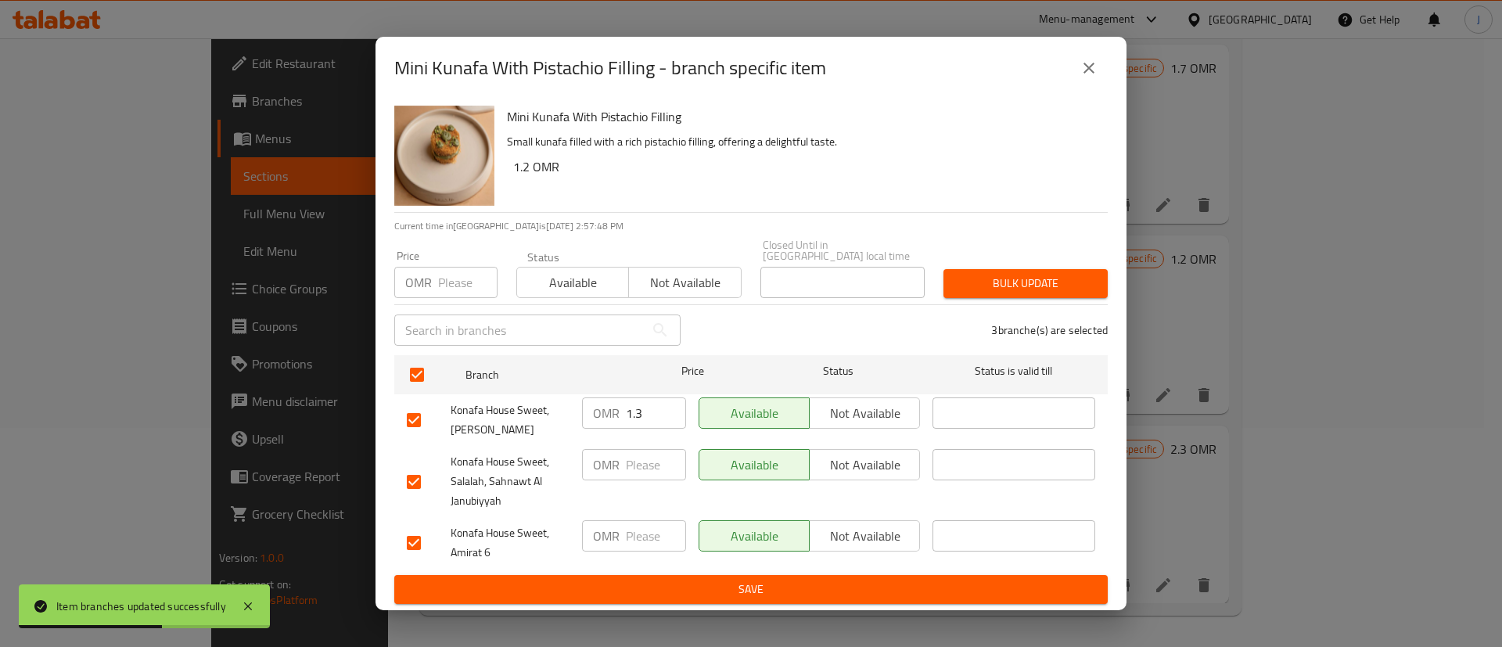
click at [655, 412] on input "1.3" at bounding box center [656, 413] width 60 height 31
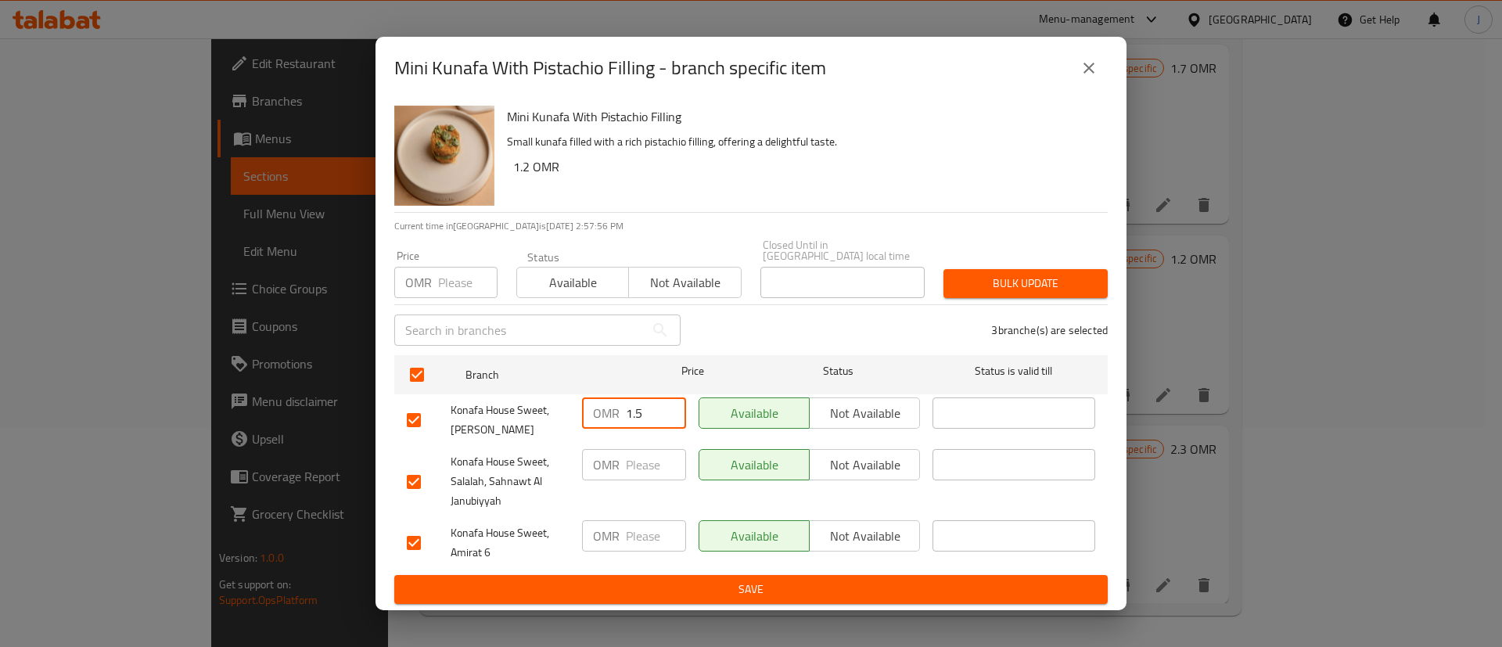
type input "1.5"
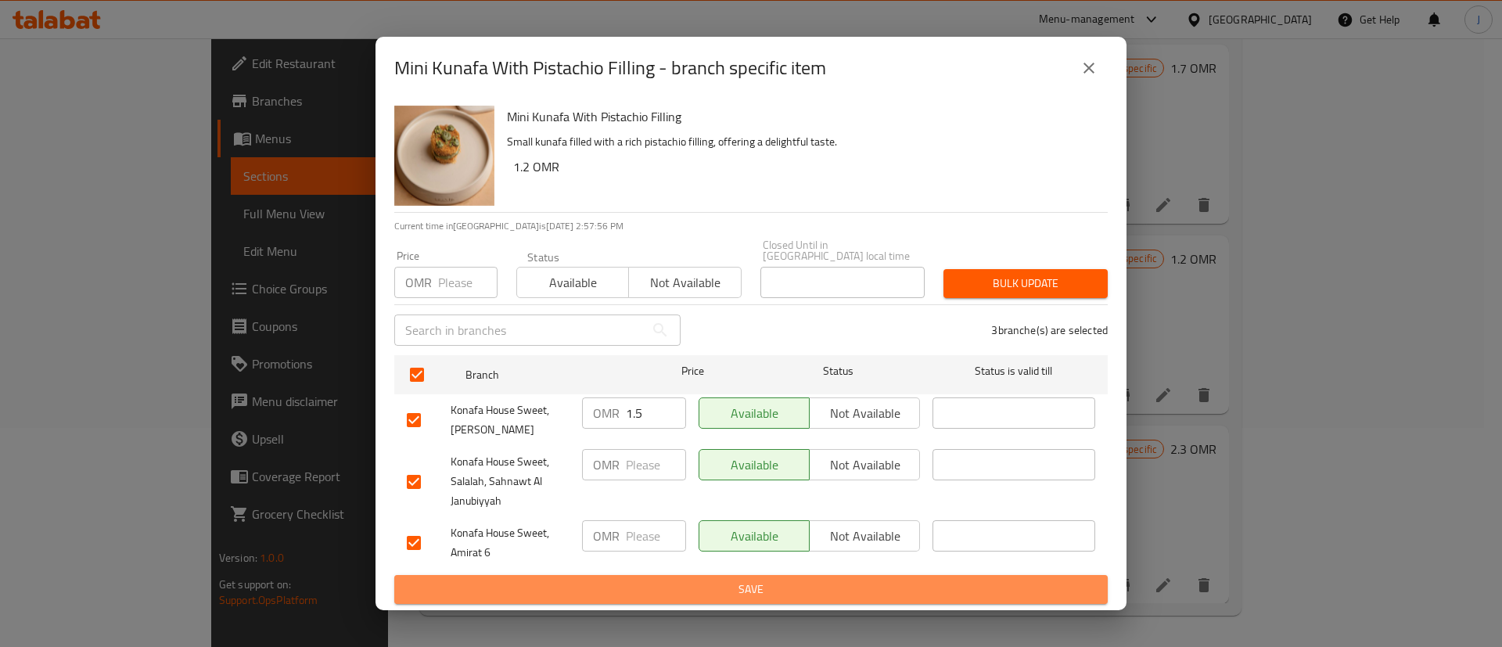
click at [790, 585] on span "Save" at bounding box center [751, 590] width 689 height 20
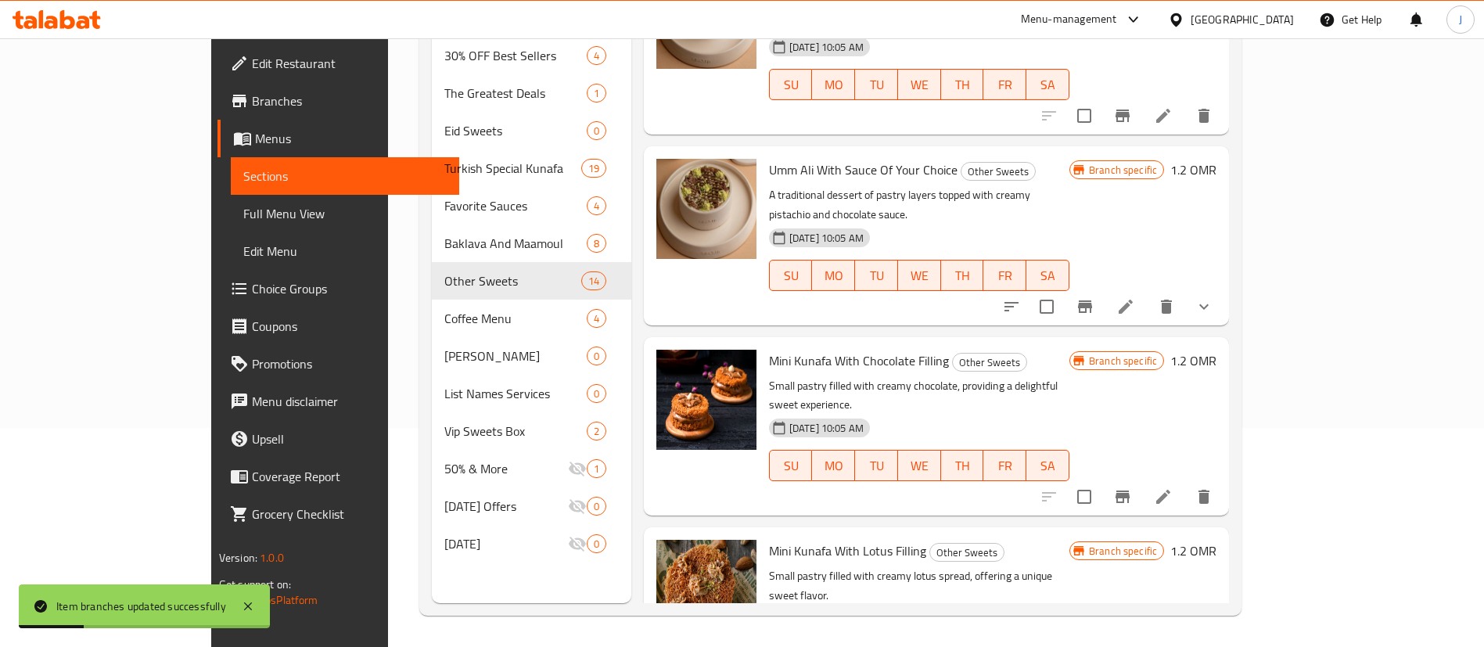
scroll to position [1081, 0]
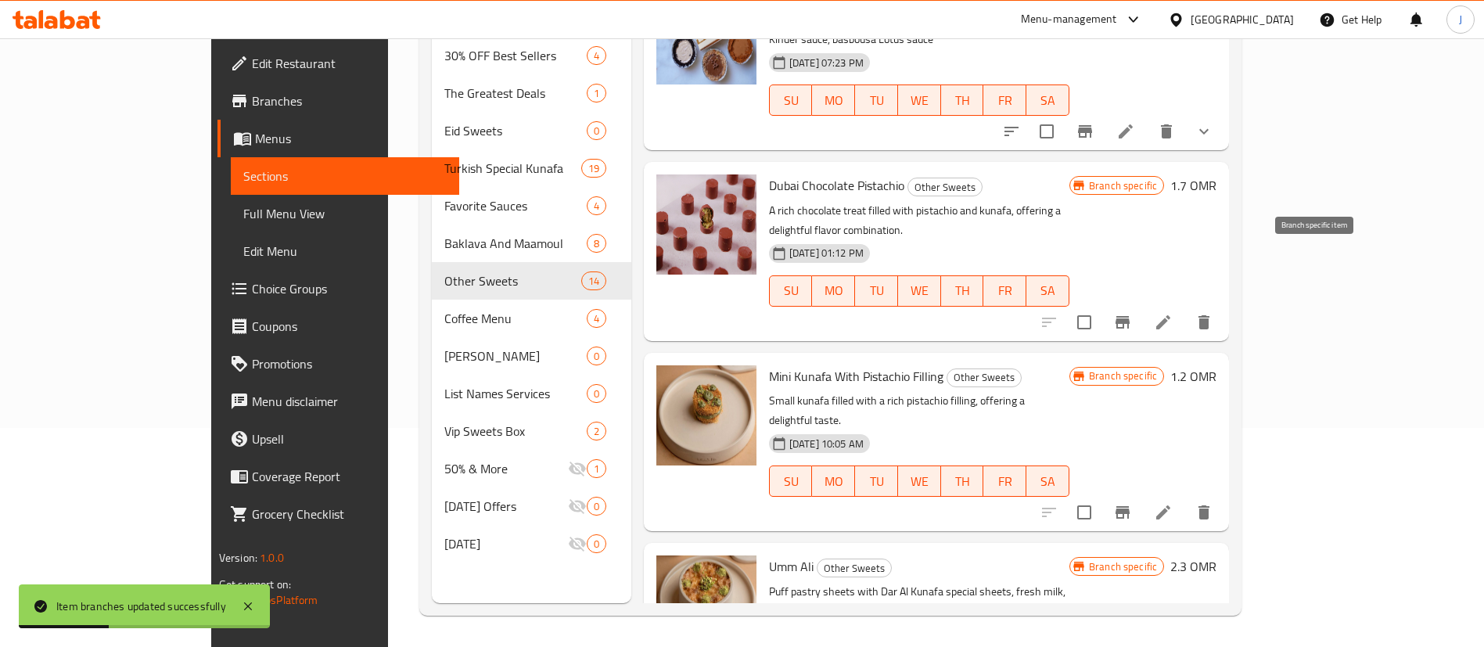
click at [1132, 313] on icon "Branch-specific-item" at bounding box center [1122, 322] width 19 height 19
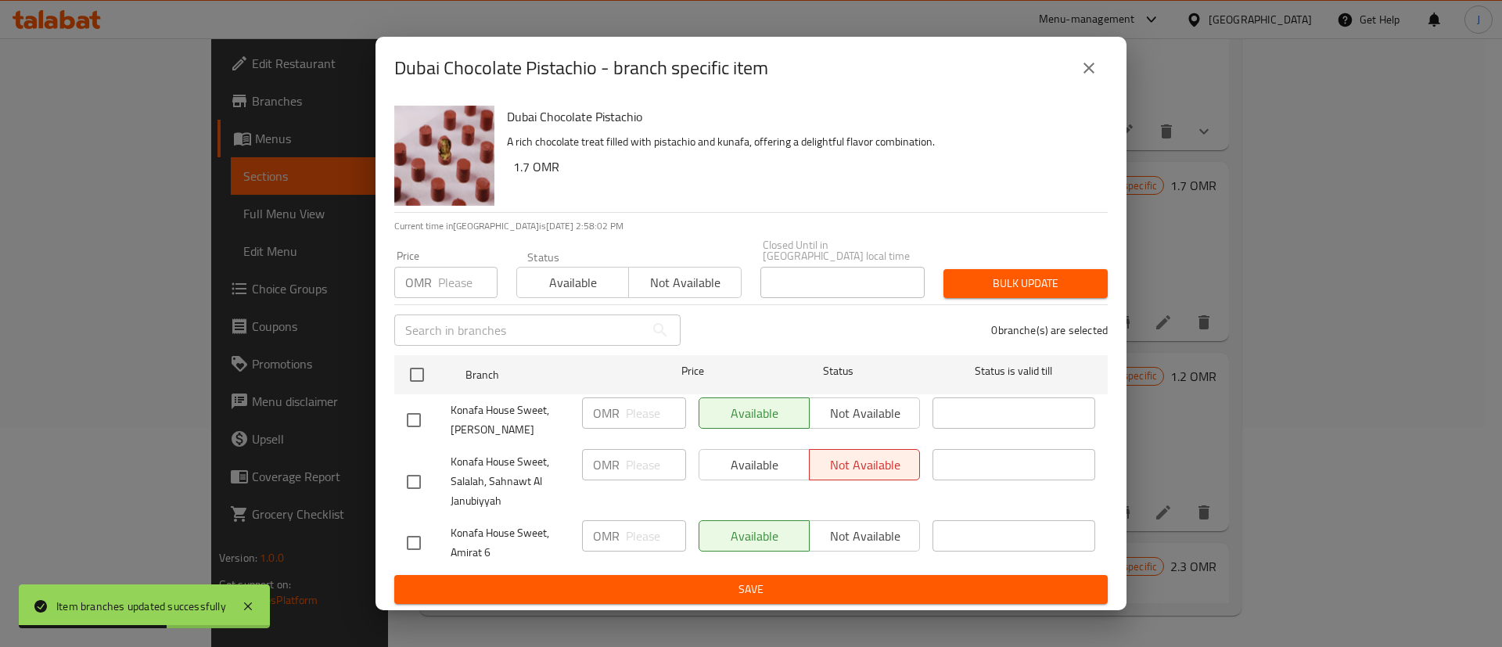
click at [1103, 76] on button "close" at bounding box center [1089, 68] width 38 height 38
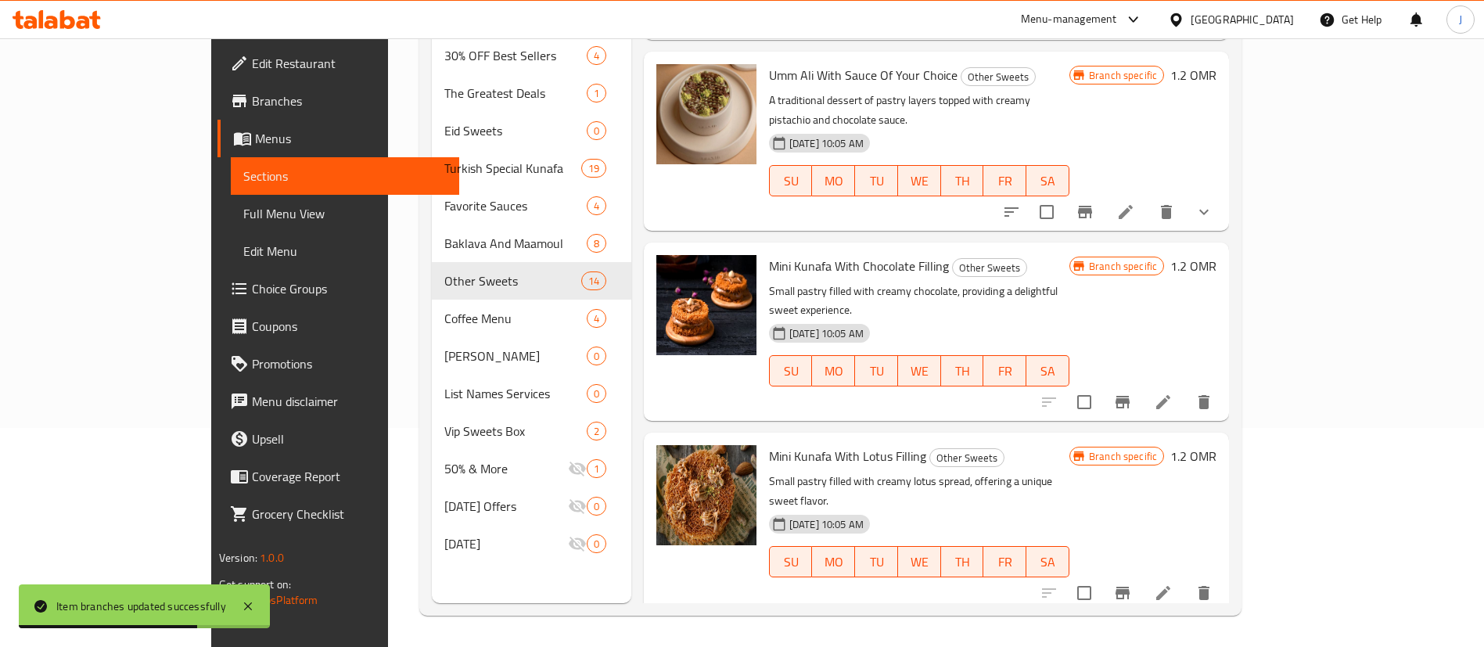
scroll to position [1785, 0]
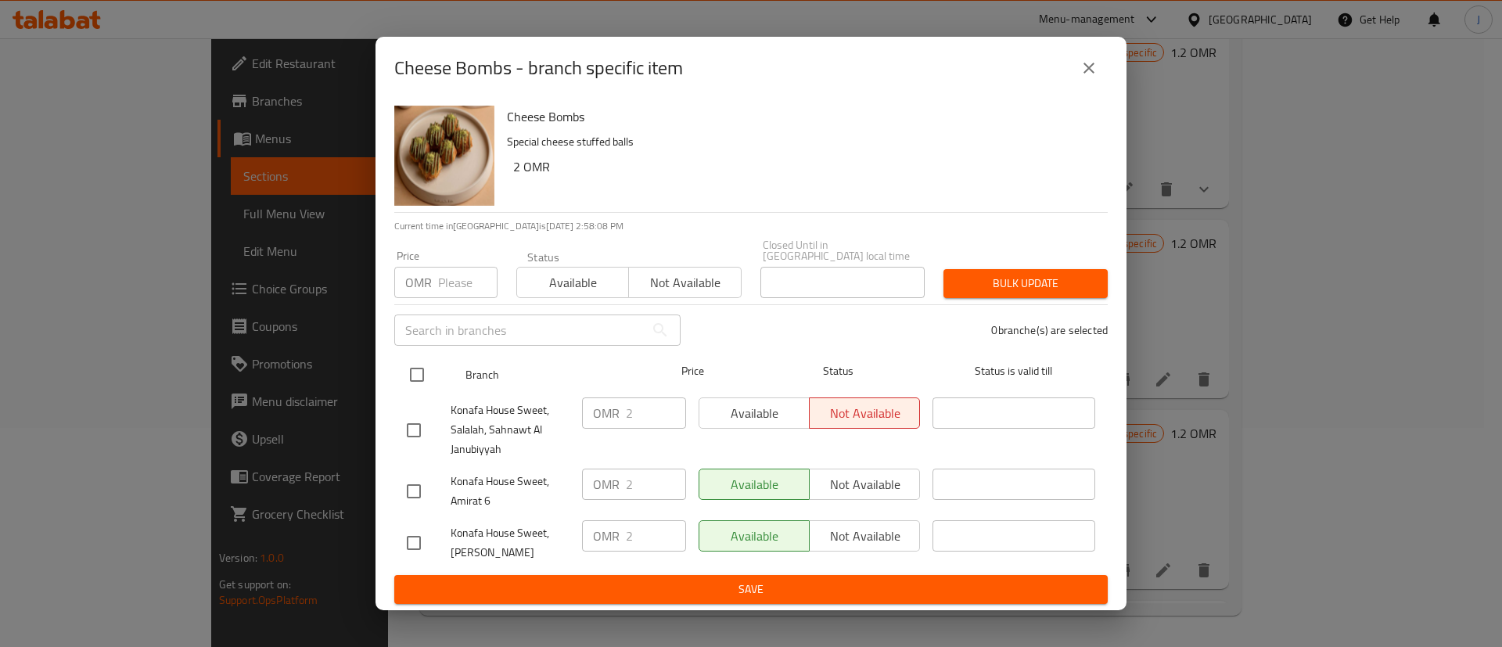
click at [419, 375] on input "checkbox" at bounding box center [417, 374] width 33 height 33
checkbox input "true"
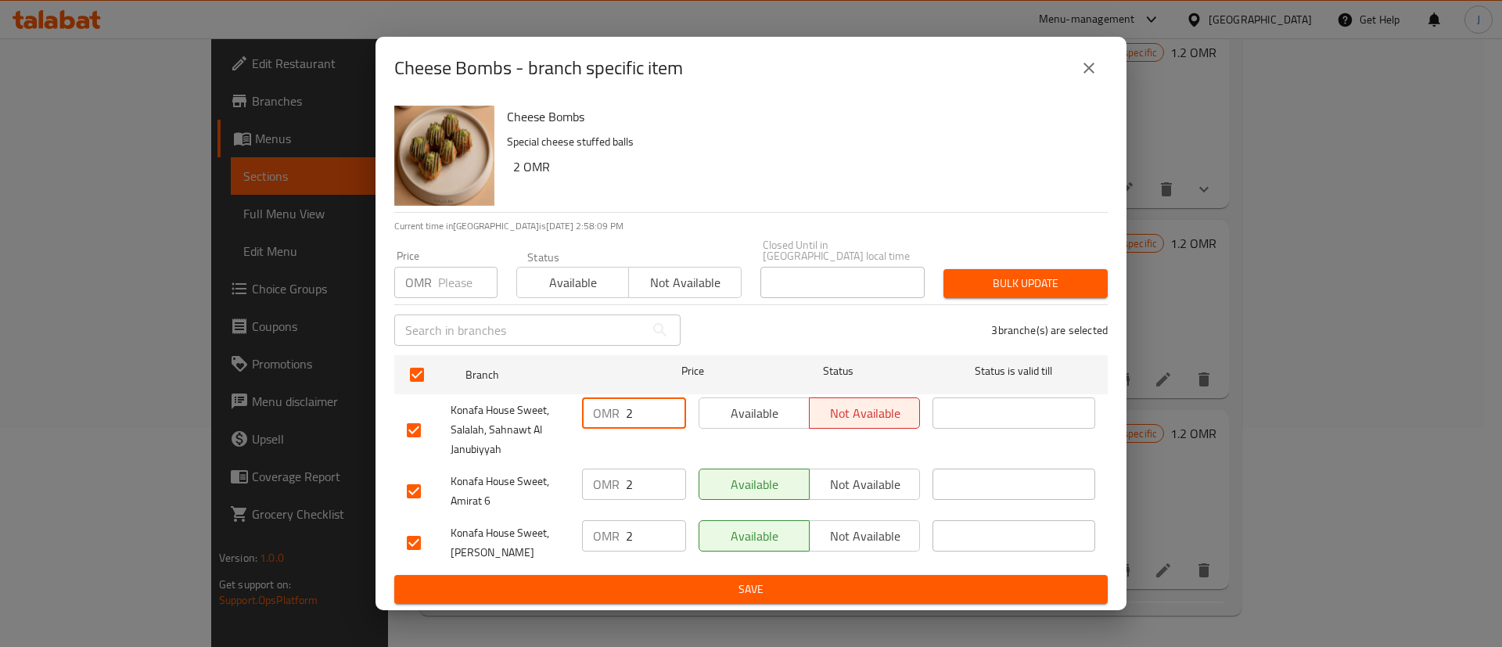
drag, startPoint x: 638, startPoint y: 400, endPoint x: 596, endPoint y: 405, distance: 41.7
click at [596, 405] on div "OMR 2 ​" at bounding box center [634, 413] width 104 height 31
drag, startPoint x: 637, startPoint y: 473, endPoint x: 592, endPoint y: 471, distance: 44.6
click at [594, 471] on div "OMR 2 ​" at bounding box center [634, 484] width 104 height 31
drag, startPoint x: 636, startPoint y: 539, endPoint x: 595, endPoint y: 531, distance: 41.6
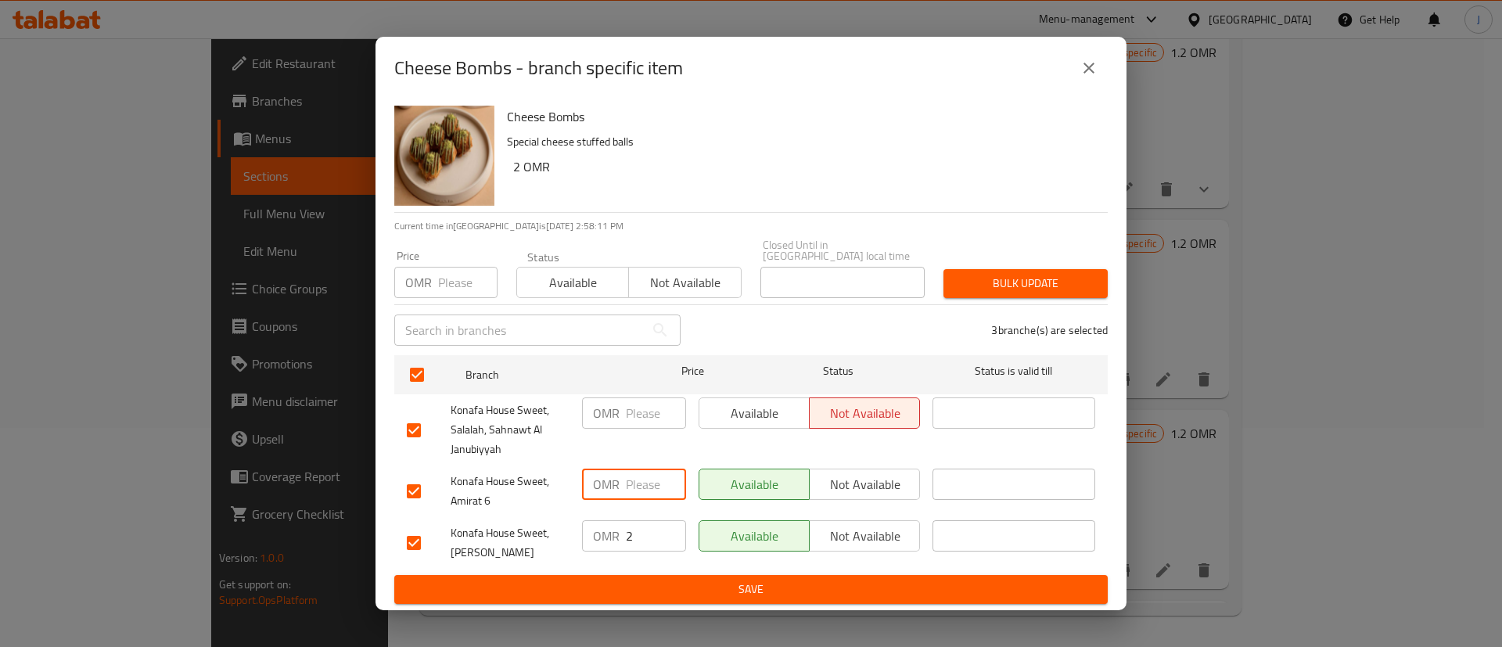
click at [595, 531] on div "OMR 2 ​" at bounding box center [634, 535] width 104 height 31
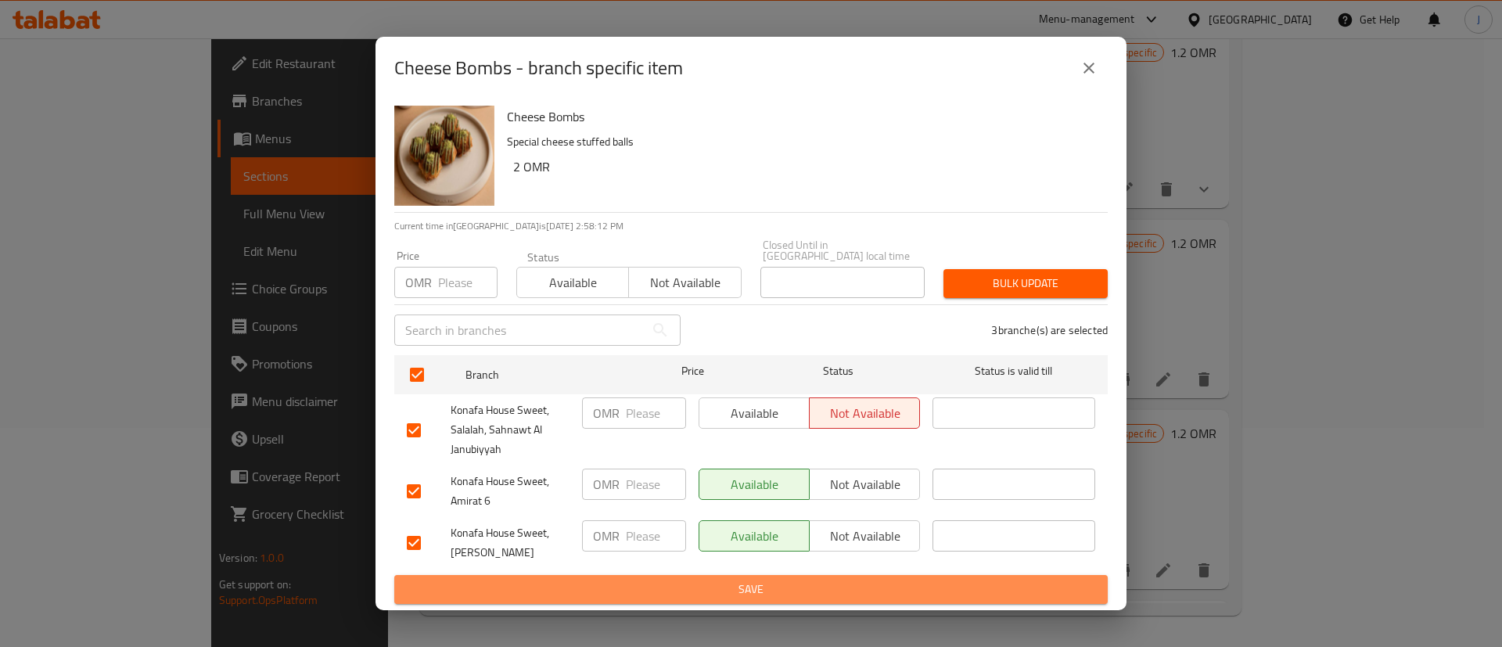
click at [647, 582] on span "Save" at bounding box center [751, 590] width 689 height 20
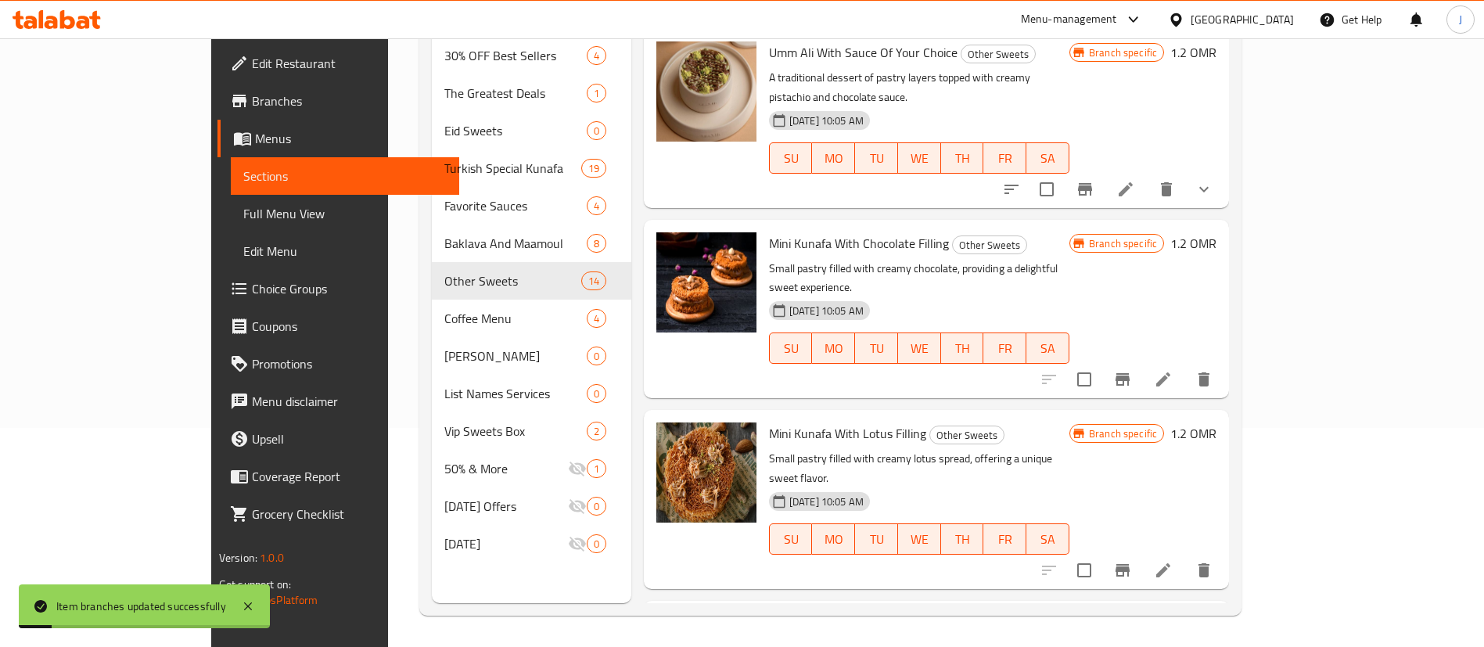
click at [1217, 613] on h6 "2 OMR" at bounding box center [1198, 624] width 37 height 22
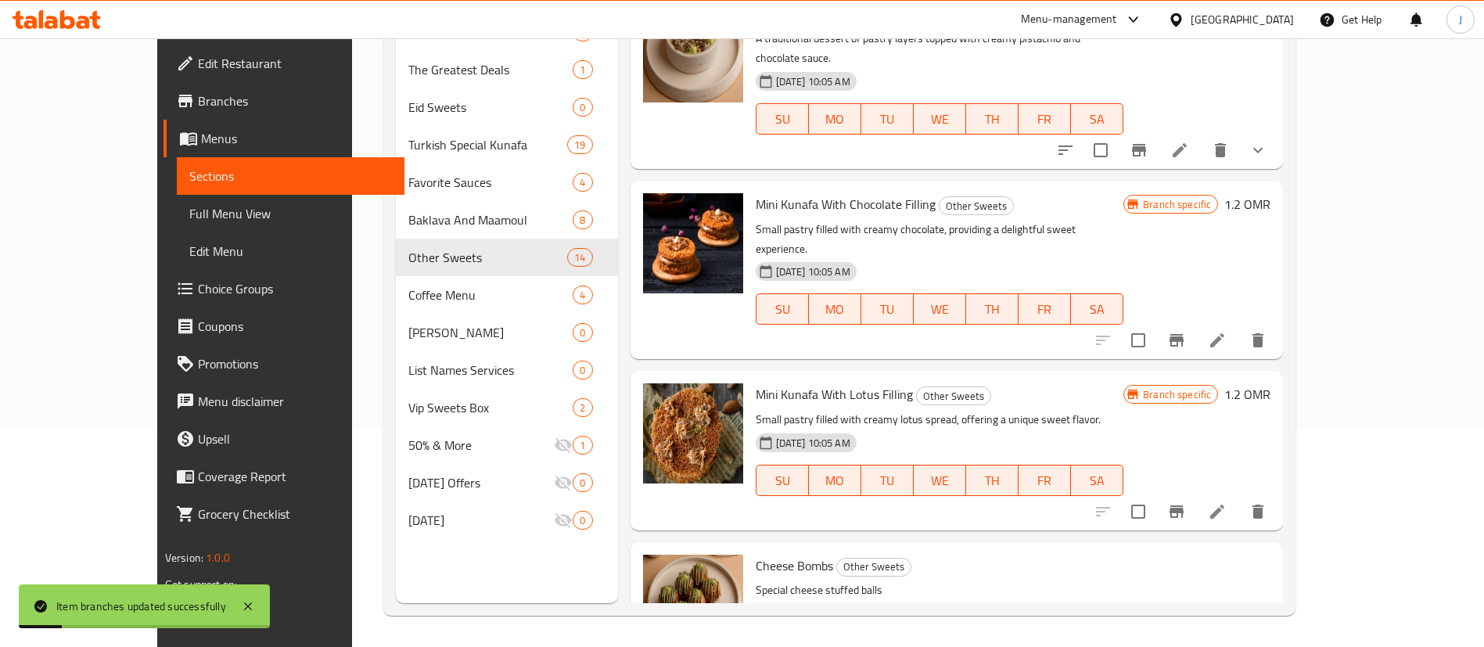
type input "2.3"
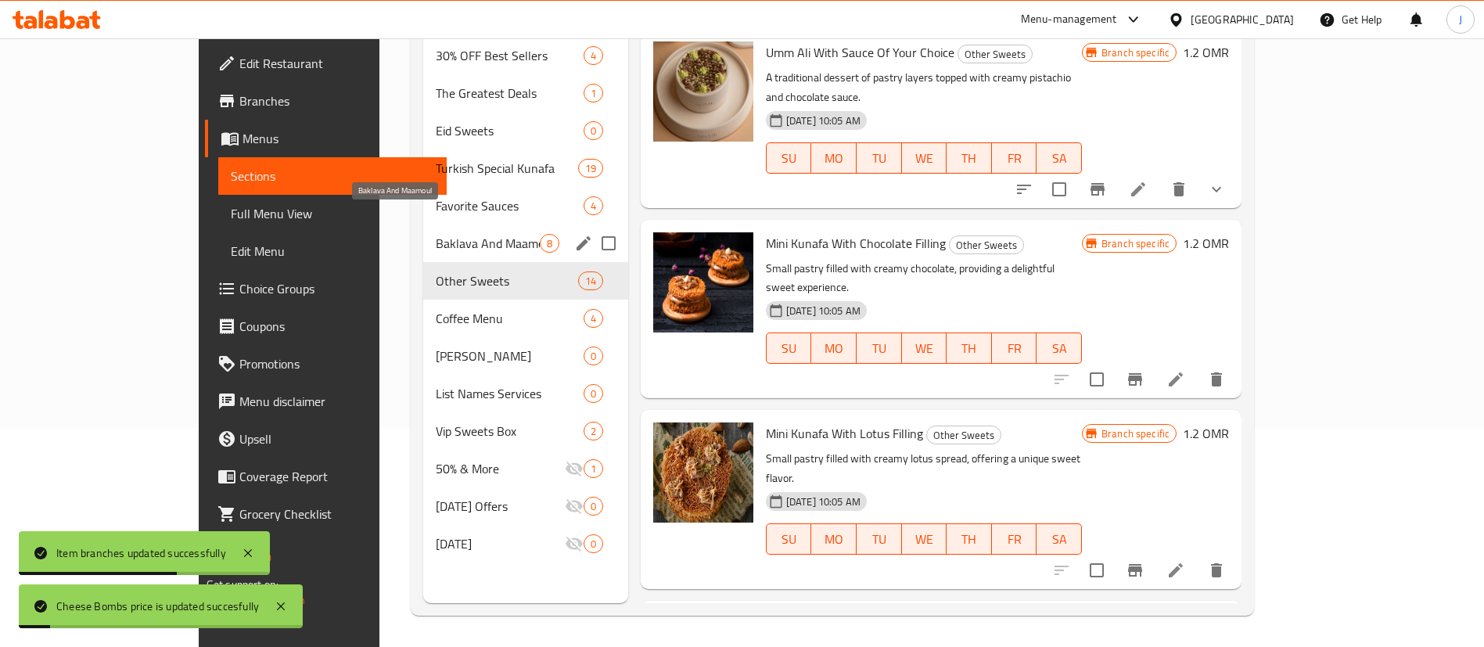
click at [436, 234] on span "Baklava And Maamoul" at bounding box center [487, 243] width 103 height 19
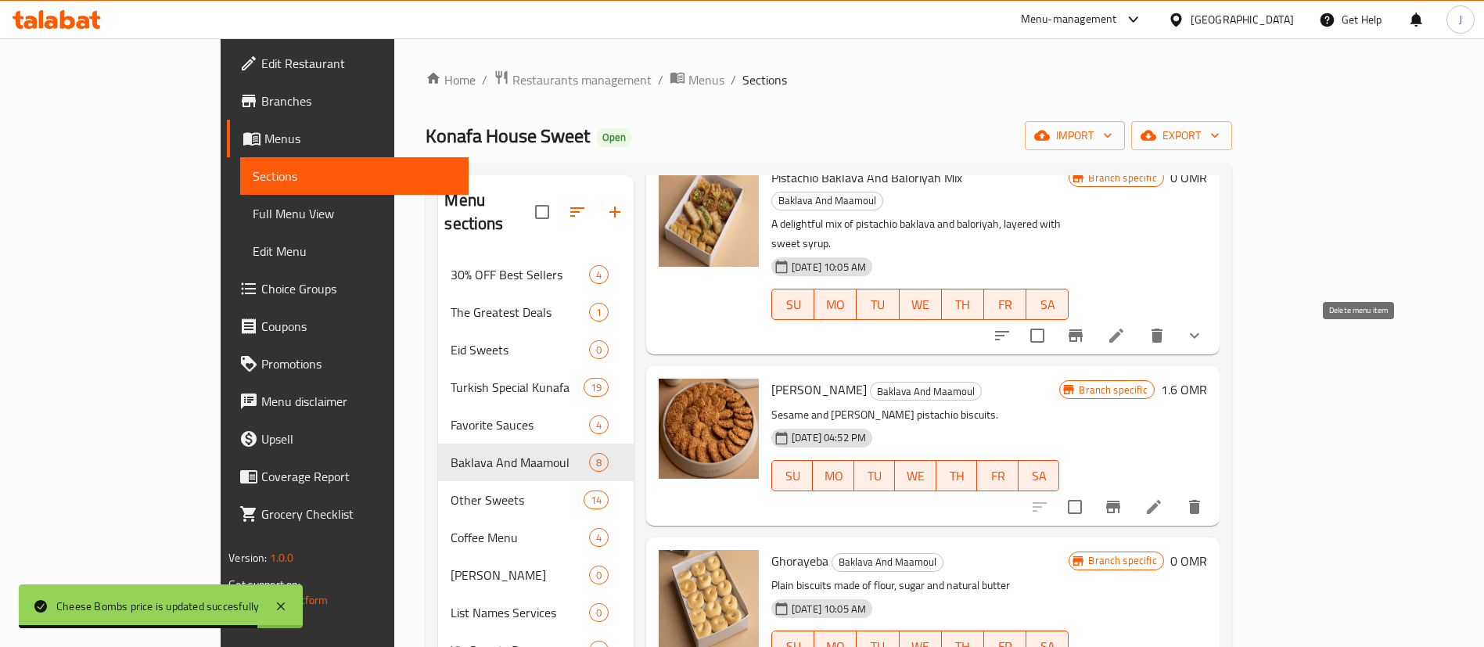
scroll to position [117, 0]
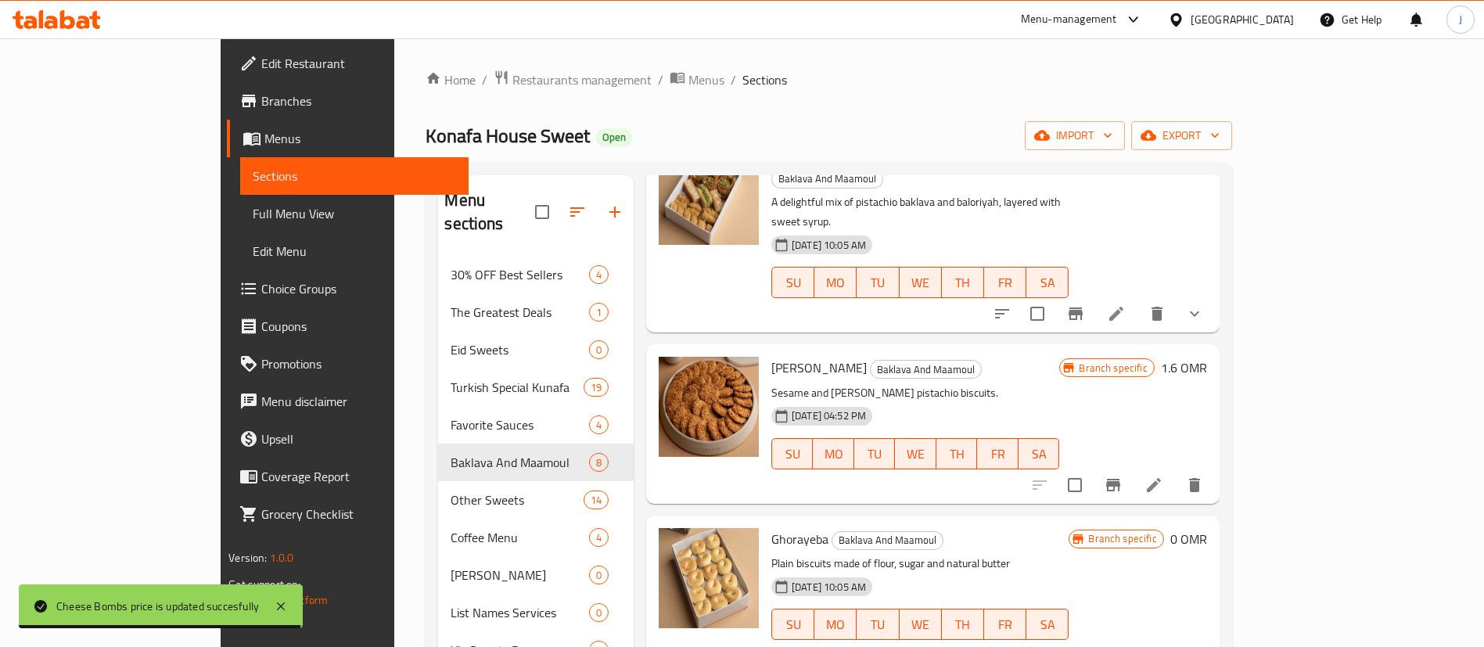
click at [1207, 357] on h6 "1.6 OMR" at bounding box center [1184, 368] width 46 height 22
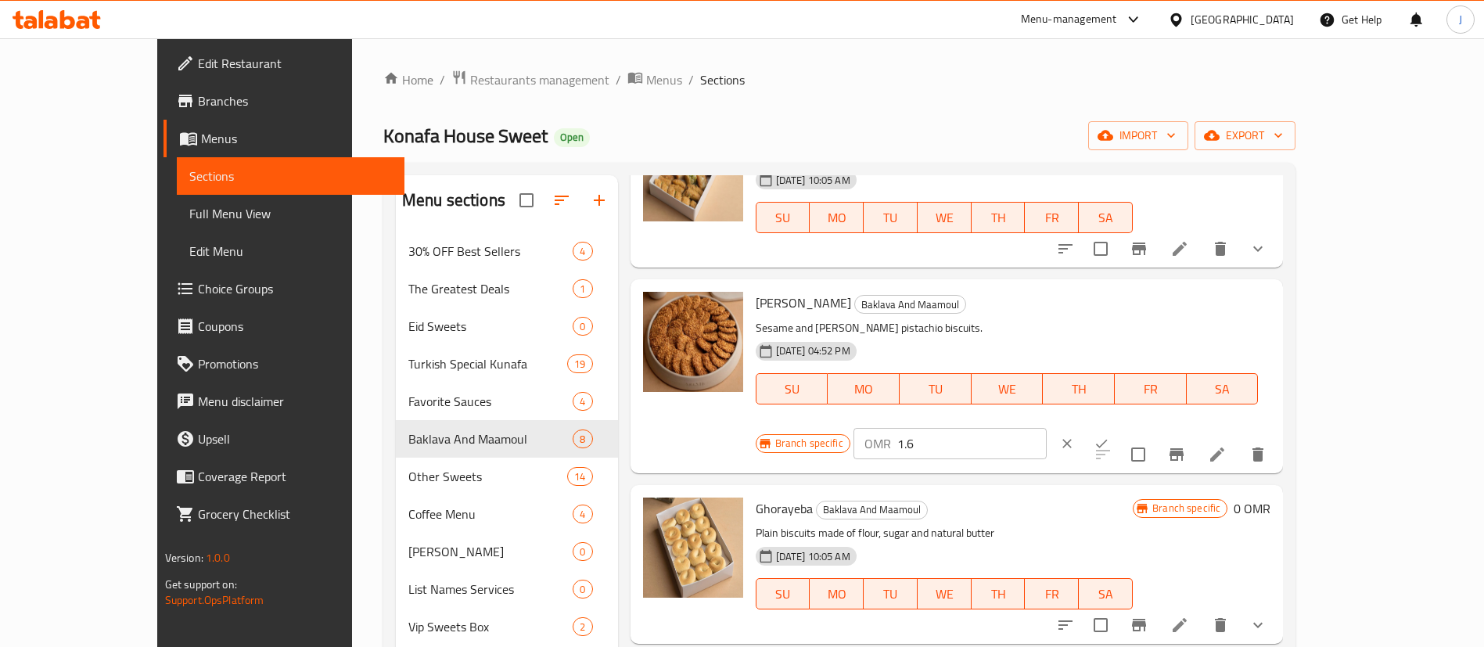
drag, startPoint x: 1196, startPoint y: 314, endPoint x: 1211, endPoint y: 315, distance: 14.9
click at [1047, 428] on input "1.6" at bounding box center [972, 443] width 149 height 31
type input "1.8"
click at [1108, 439] on icon "ok" at bounding box center [1102, 443] width 12 height 9
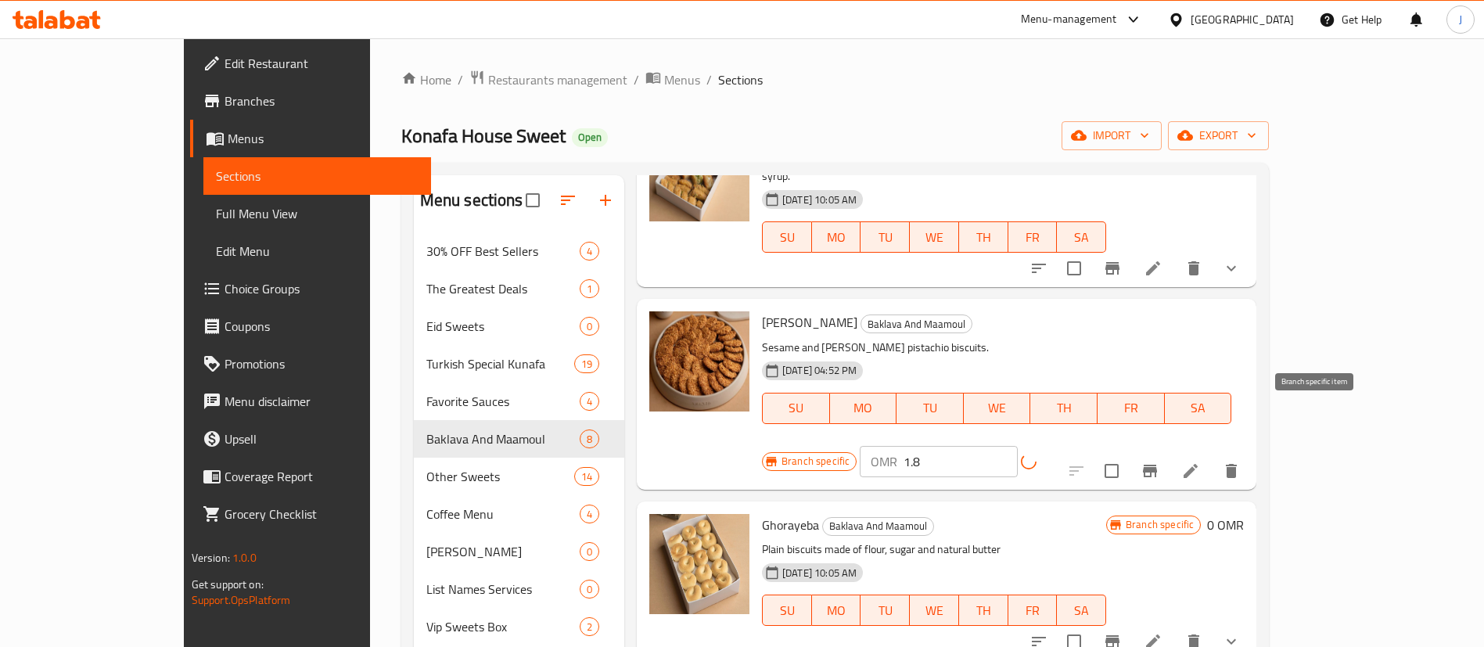
click at [1157, 465] on icon "Branch-specific-item" at bounding box center [1150, 471] width 14 height 13
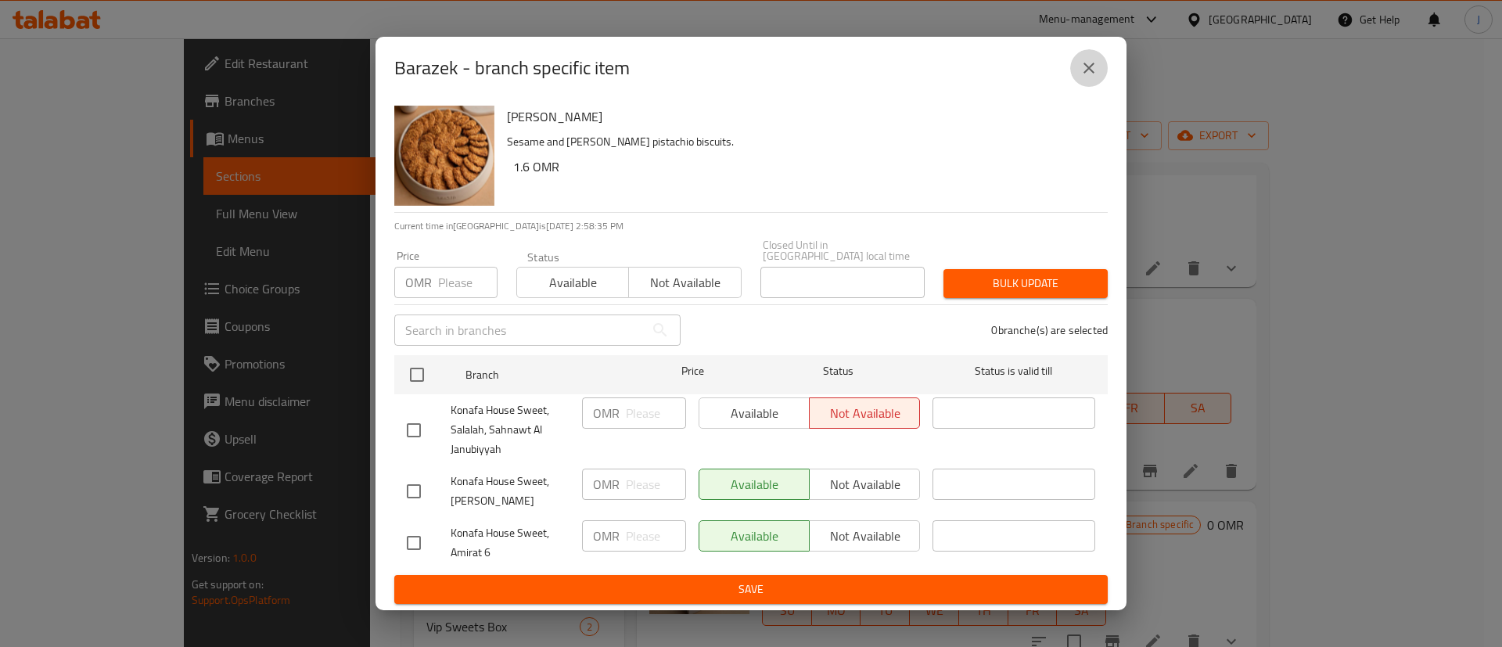
click at [1091, 74] on icon "close" at bounding box center [1089, 68] width 11 height 11
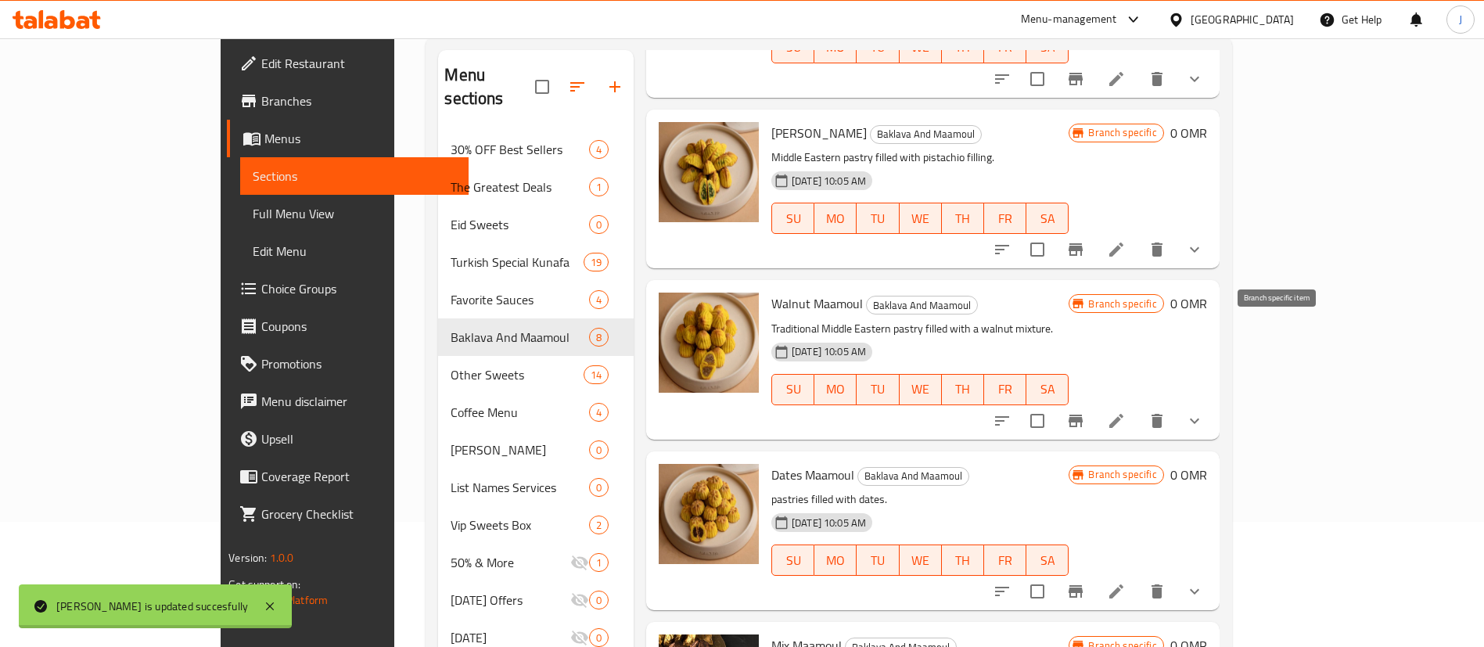
scroll to position [219, 0]
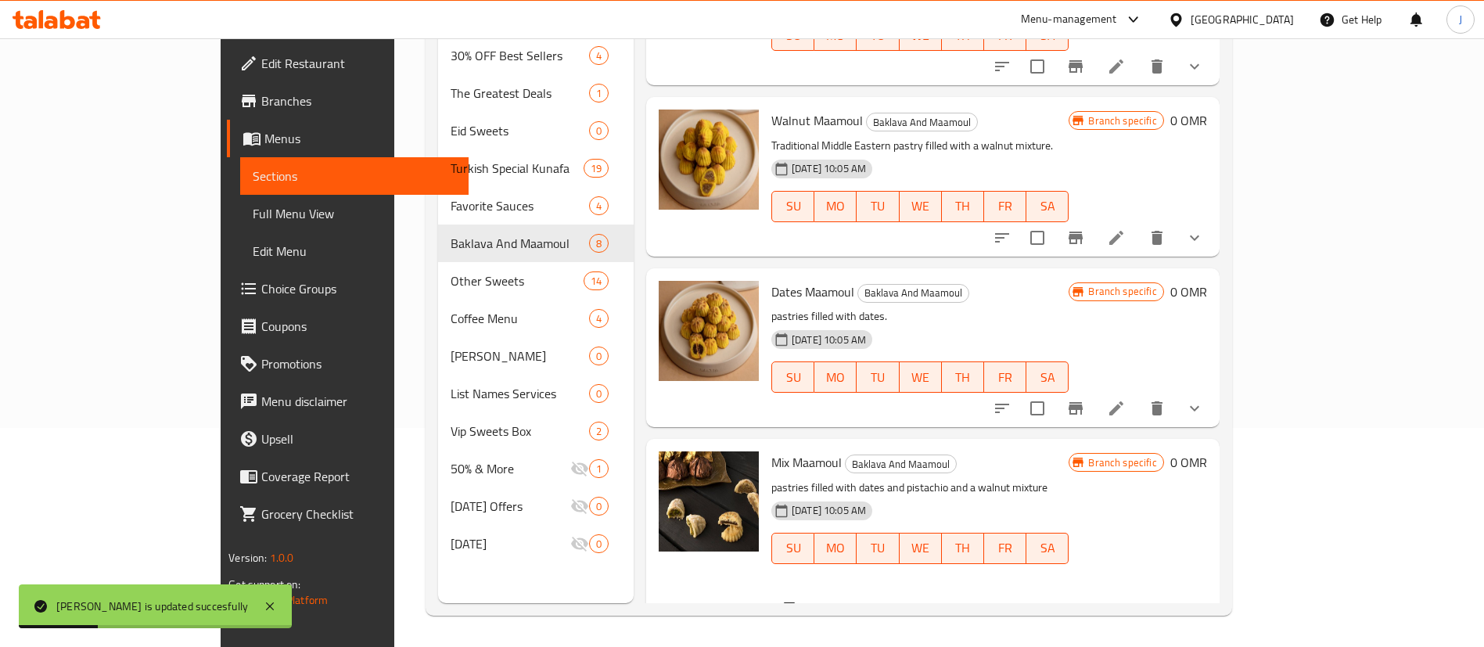
scroll to position [916, 0]
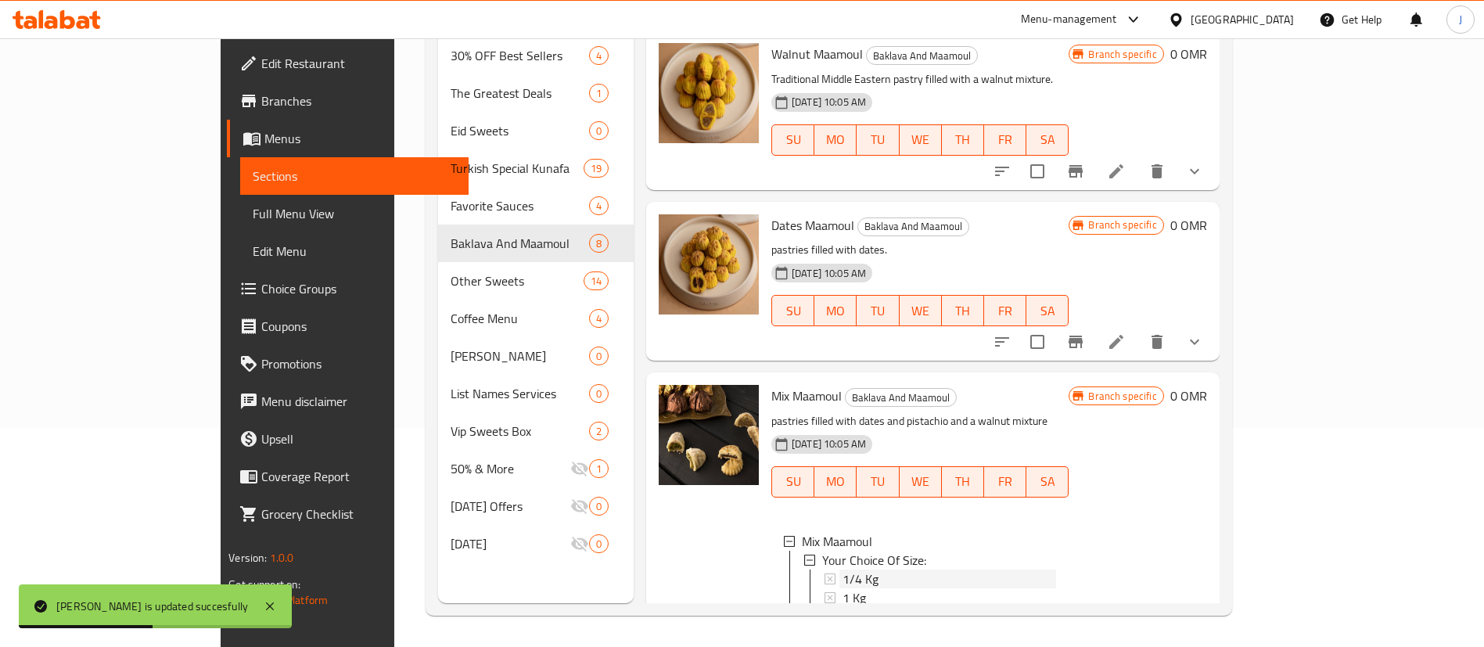
click at [843, 570] on span "1/4 Kg" at bounding box center [861, 579] width 36 height 19
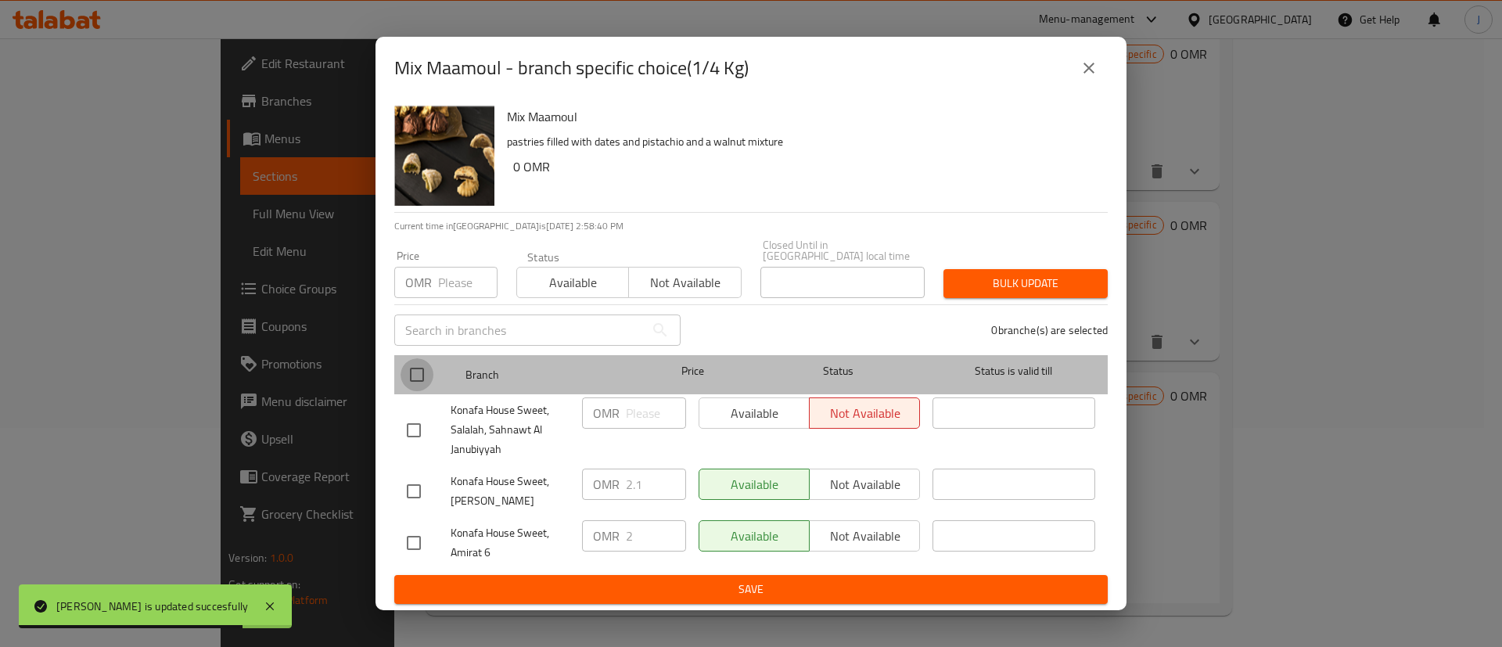
click at [423, 375] on input "checkbox" at bounding box center [417, 374] width 33 height 33
checkbox input "true"
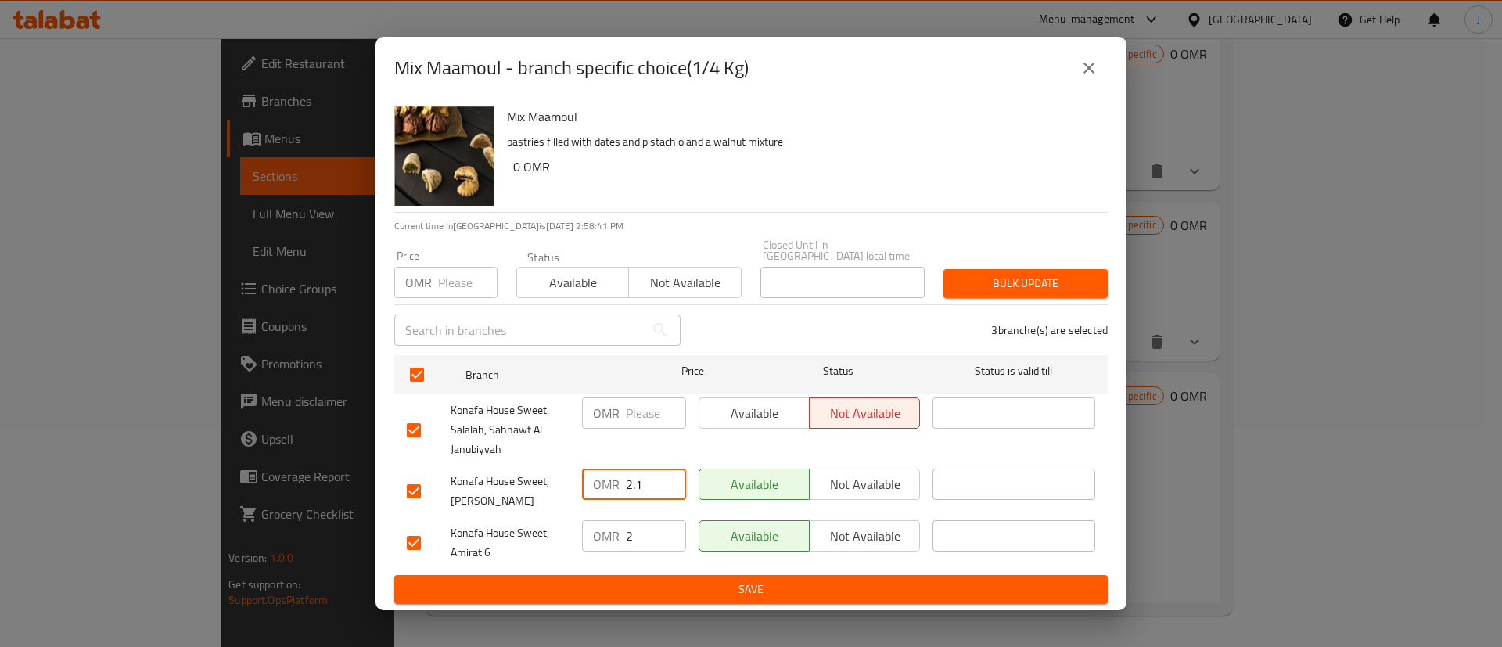
click at [646, 484] on input "2.1" at bounding box center [656, 484] width 60 height 31
click at [645, 484] on input "2.1" at bounding box center [656, 484] width 60 height 31
type input "2.4"
click at [642, 536] on input "2" at bounding box center [656, 535] width 60 height 31
type input "2.3"
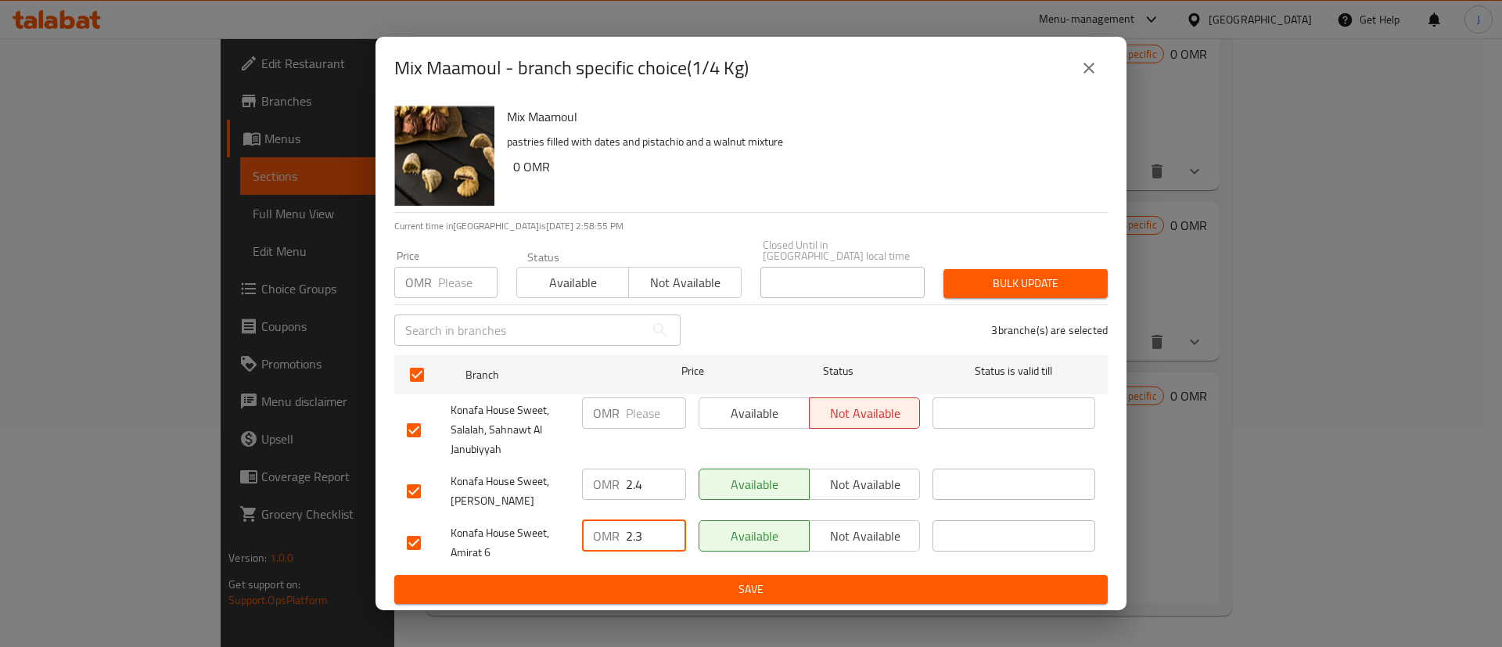
click at [646, 415] on input "number" at bounding box center [656, 413] width 60 height 31
paste input "2.3"
type input "2.3"
click at [702, 583] on span "Save" at bounding box center [751, 590] width 689 height 20
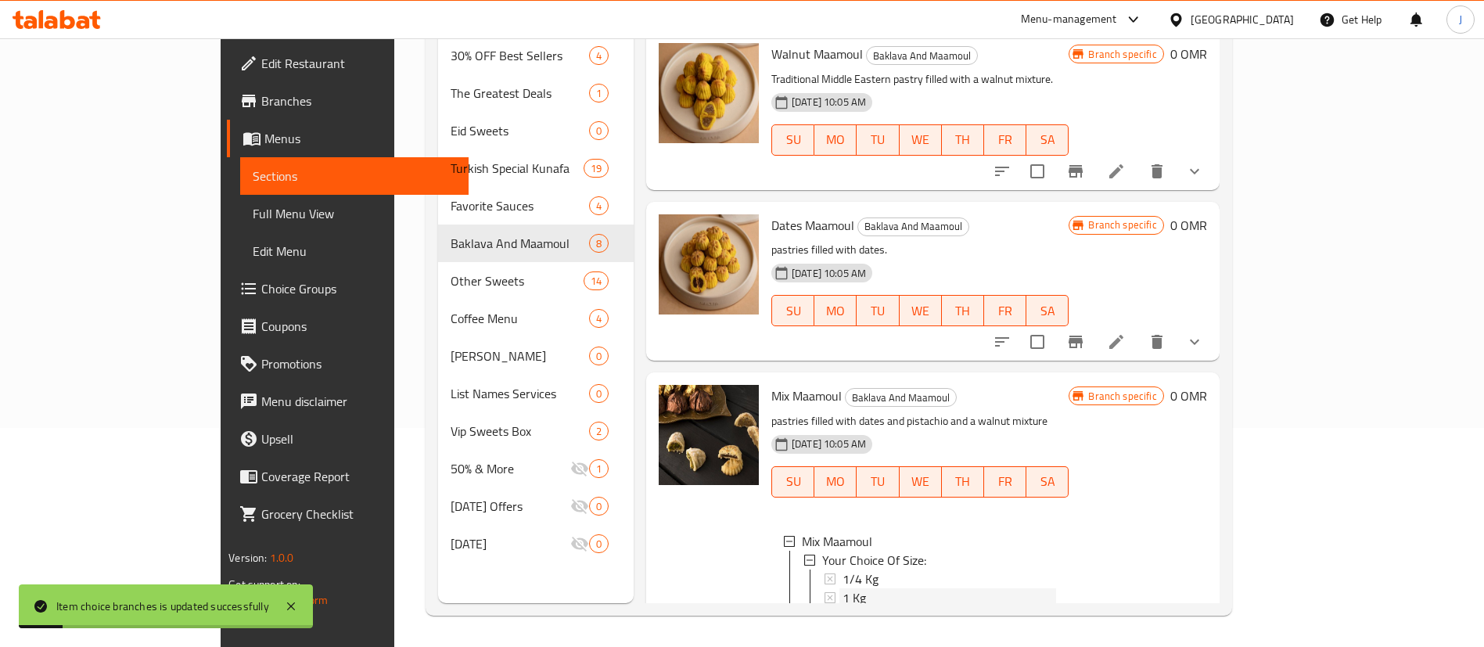
click at [843, 588] on div "1 Kg" at bounding box center [950, 597] width 214 height 19
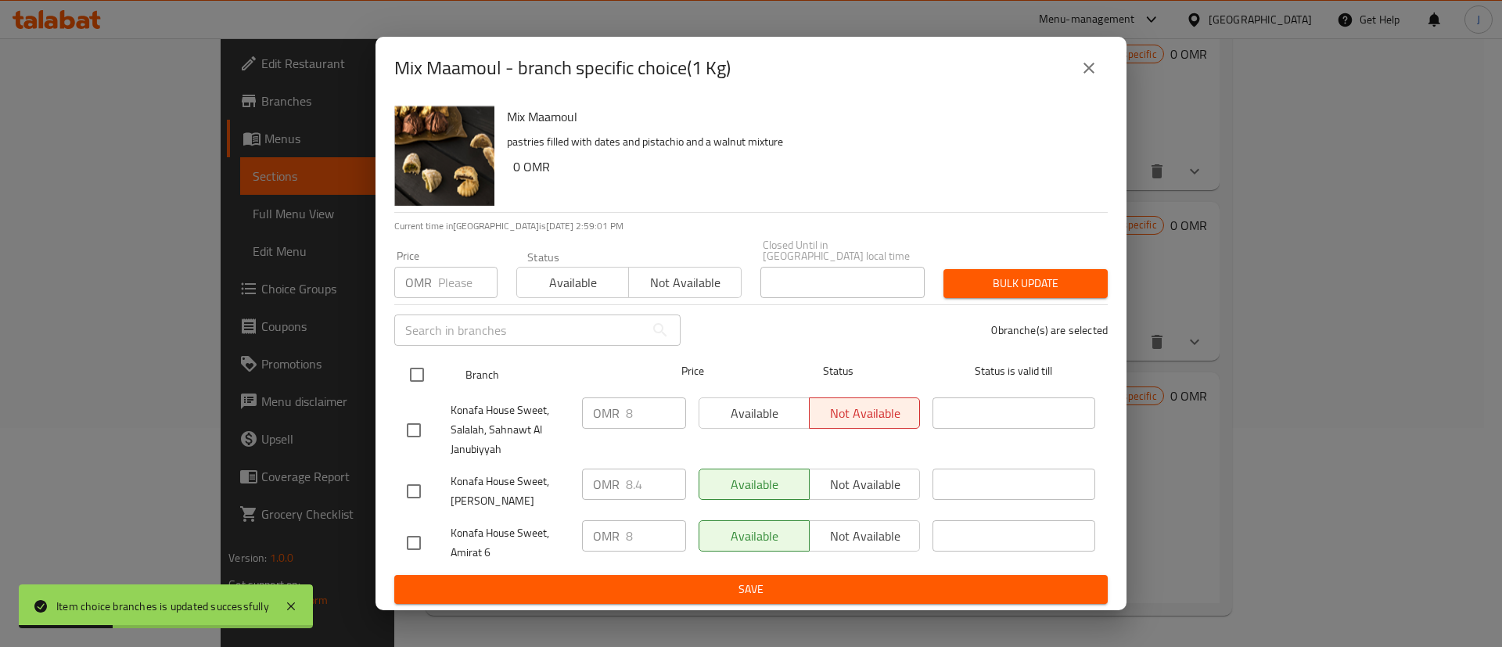
click at [426, 377] on input "checkbox" at bounding box center [417, 374] width 33 height 33
checkbox input "true"
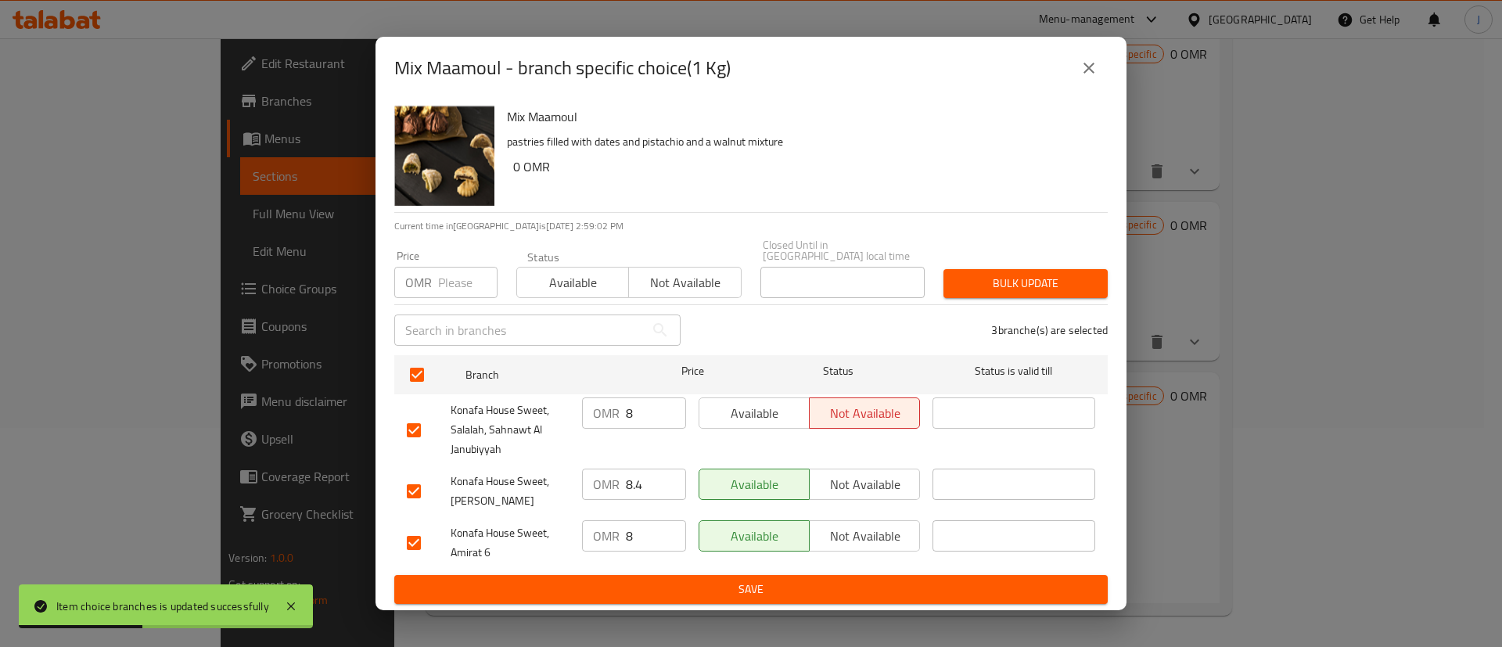
click at [650, 401] on input "8" at bounding box center [656, 413] width 60 height 31
type input "8.5"
click at [657, 482] on input "8.4" at bounding box center [656, 484] width 60 height 31
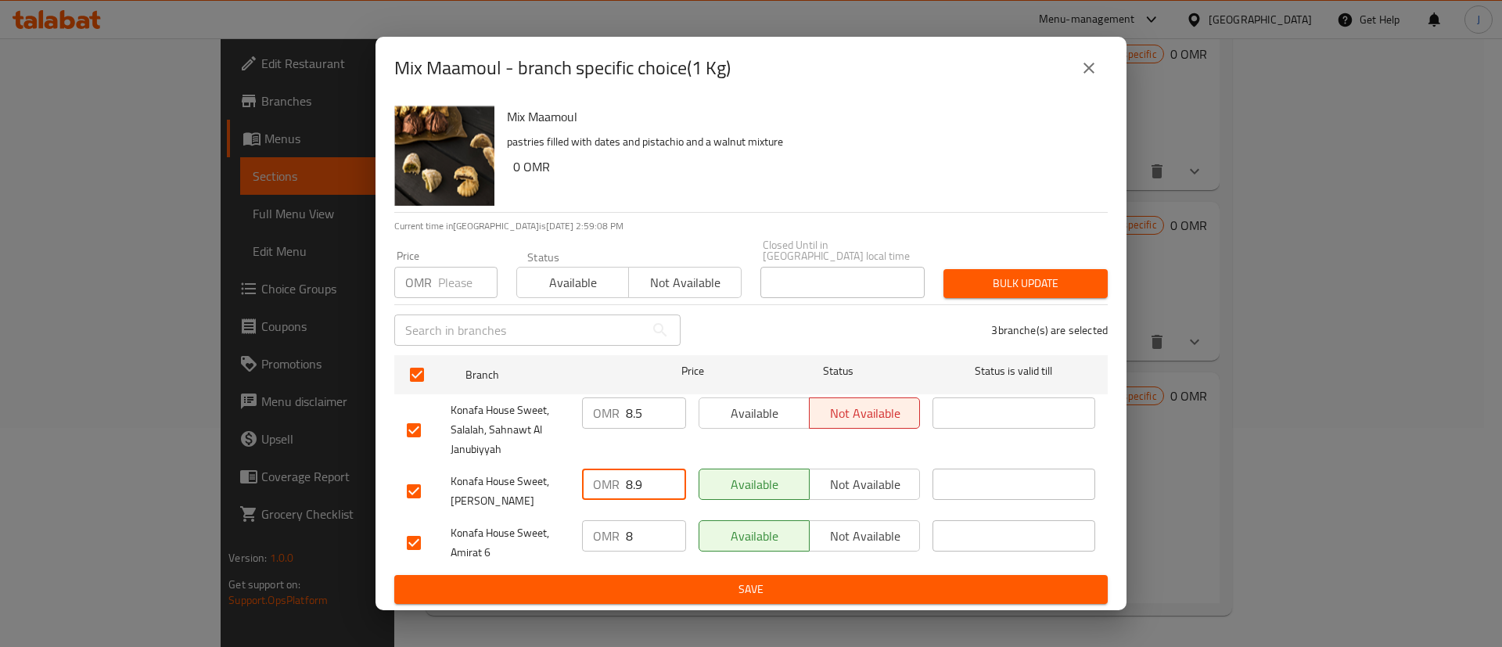
type input "8.9"
click at [654, 534] on input "8" at bounding box center [656, 535] width 60 height 31
type input "8.5"
drag, startPoint x: 668, startPoint y: 602, endPoint x: 682, endPoint y: 595, distance: 14.7
click at [673, 600] on div "Mix Maamoul pastries filled with dates and pistachio and a walnut mixture 0 OMR…" at bounding box center [751, 354] width 751 height 511
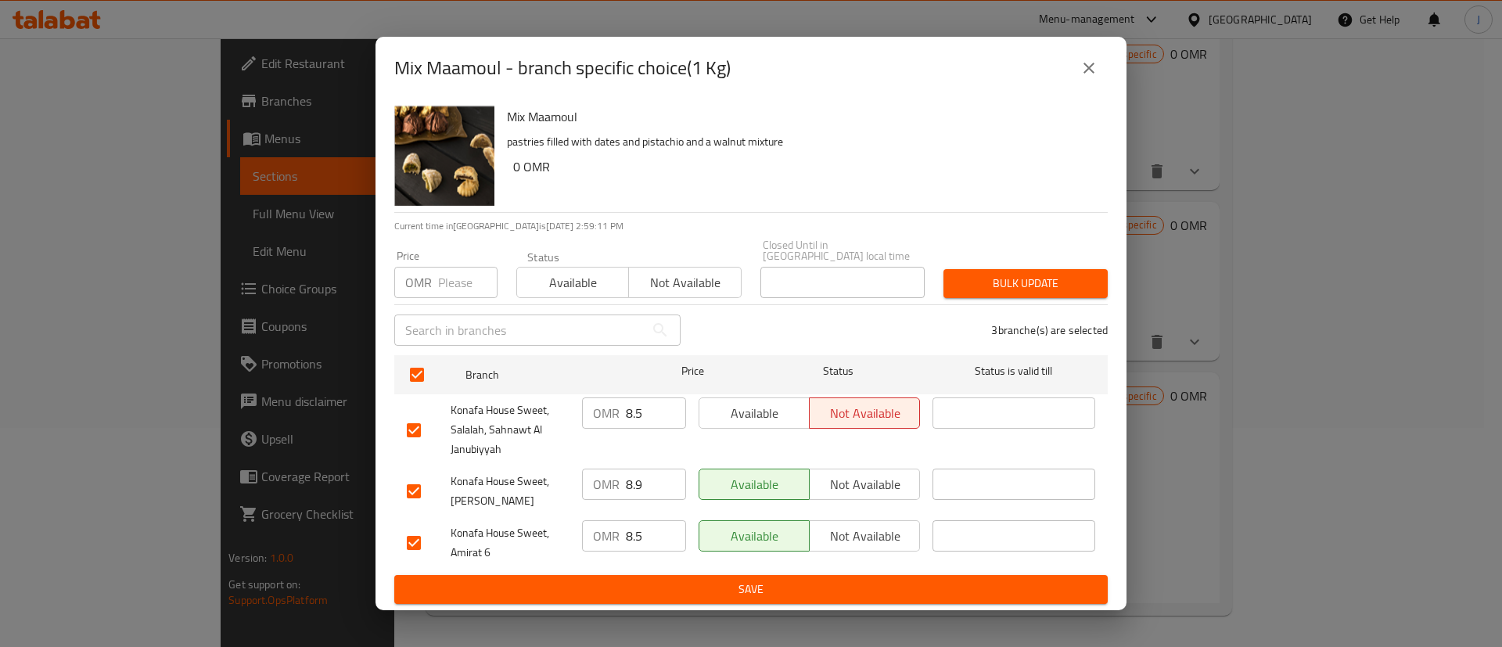
click at [699, 581] on span "Save" at bounding box center [751, 590] width 689 height 20
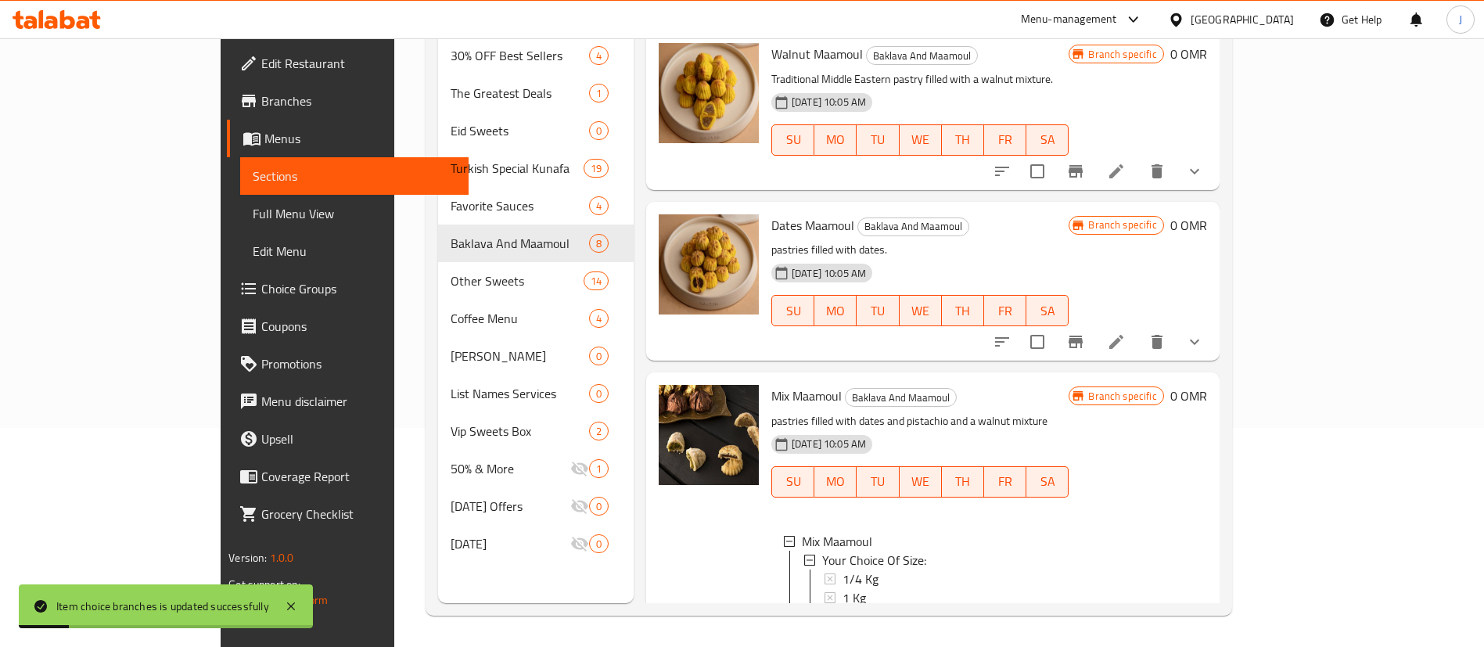
click at [843, 607] on span "1/2 Kg" at bounding box center [861, 616] width 36 height 19
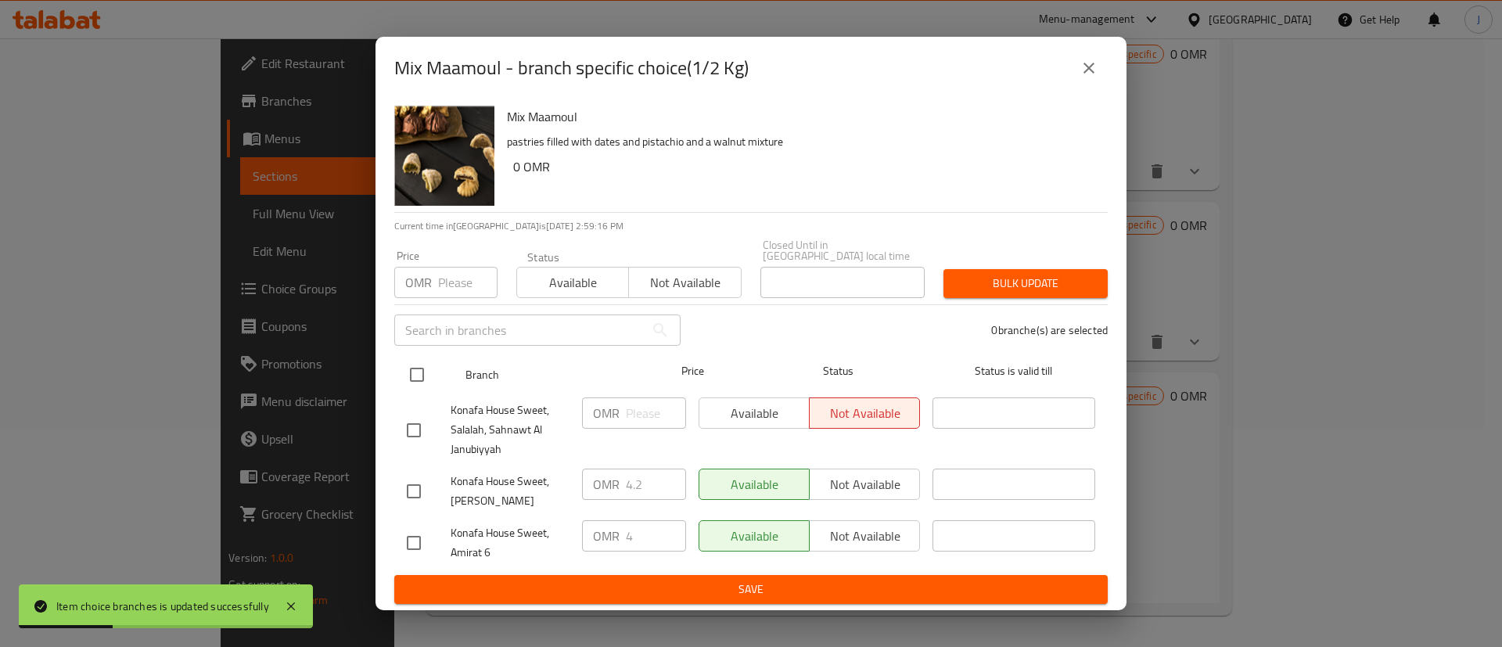
click at [422, 373] on input "checkbox" at bounding box center [417, 374] width 33 height 33
checkbox input "true"
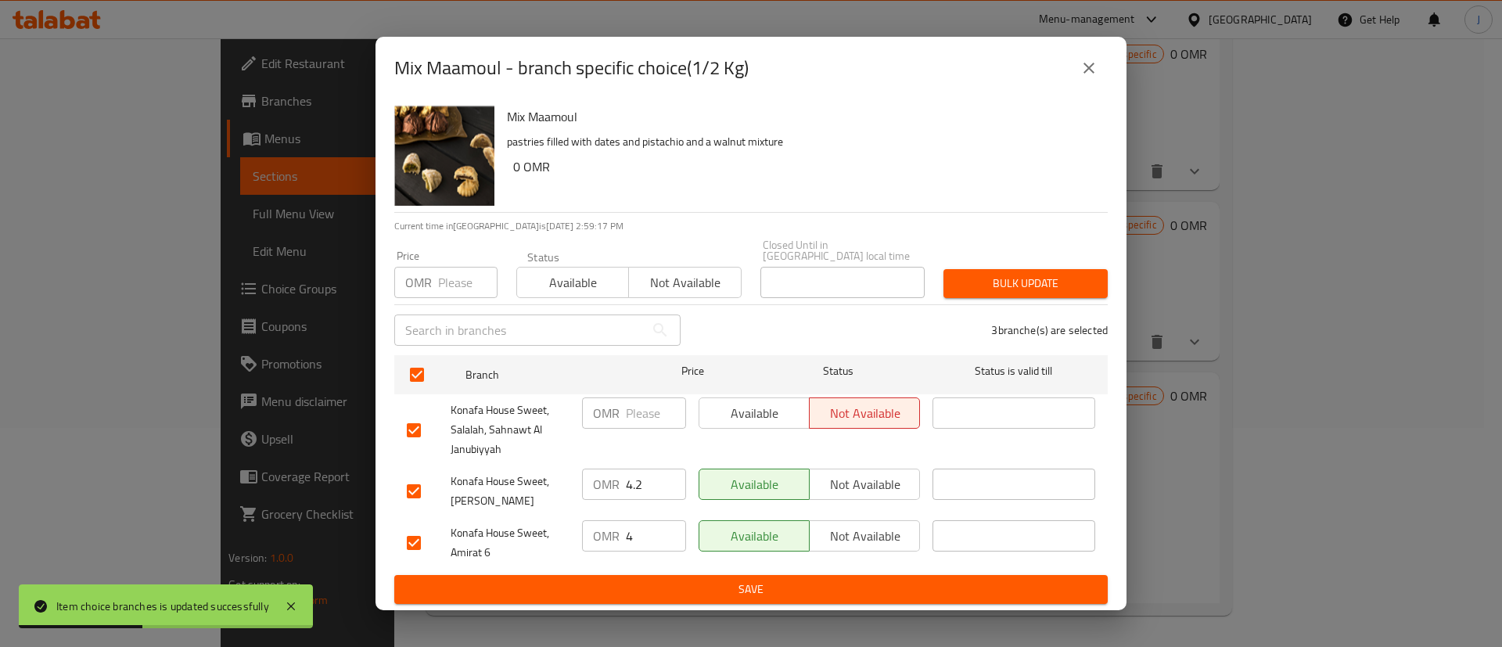
click at [638, 481] on input "4.2" at bounding box center [656, 484] width 60 height 31
click at [644, 481] on input "4.2" at bounding box center [656, 484] width 60 height 31
type input "4.7"
click at [651, 527] on input "4" at bounding box center [656, 535] width 60 height 31
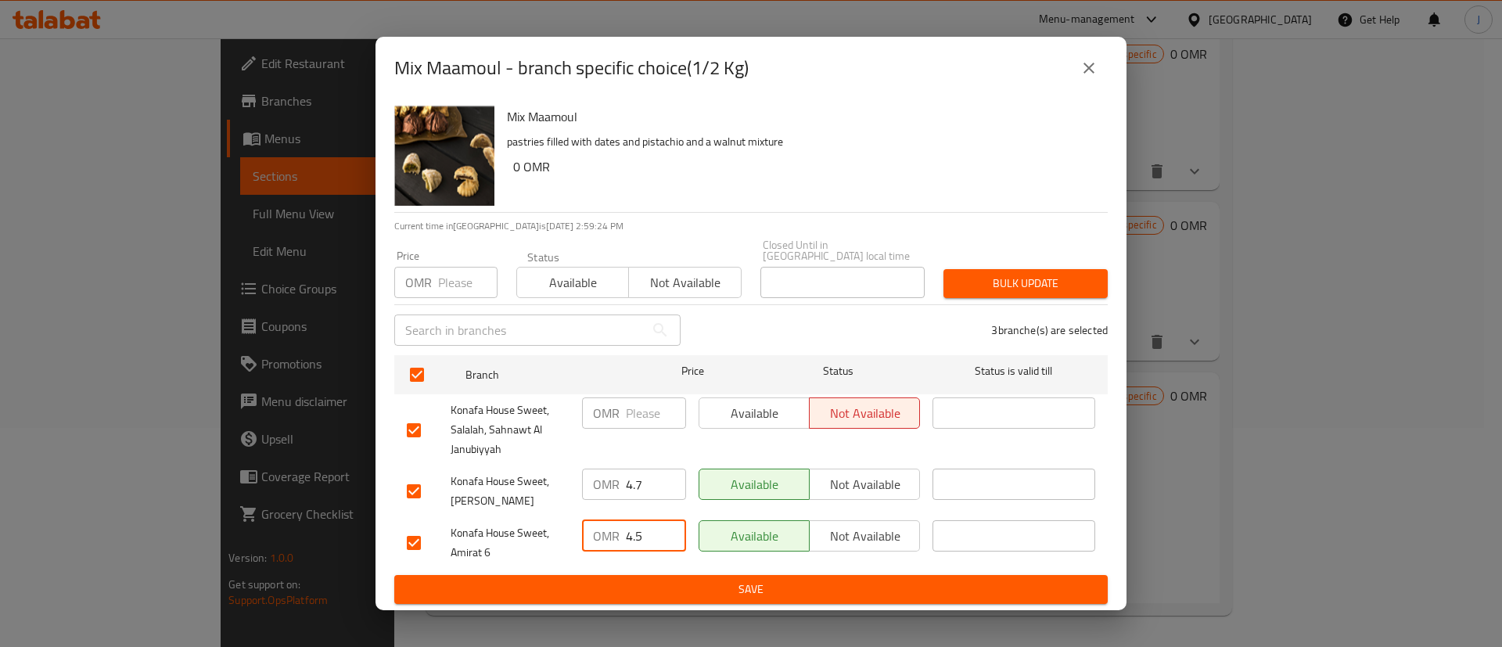
type input "4.5"
click at [641, 411] on input "number" at bounding box center [656, 413] width 60 height 31
paste input "4.5"
type input "4.5"
click at [705, 585] on span "Save" at bounding box center [751, 590] width 689 height 20
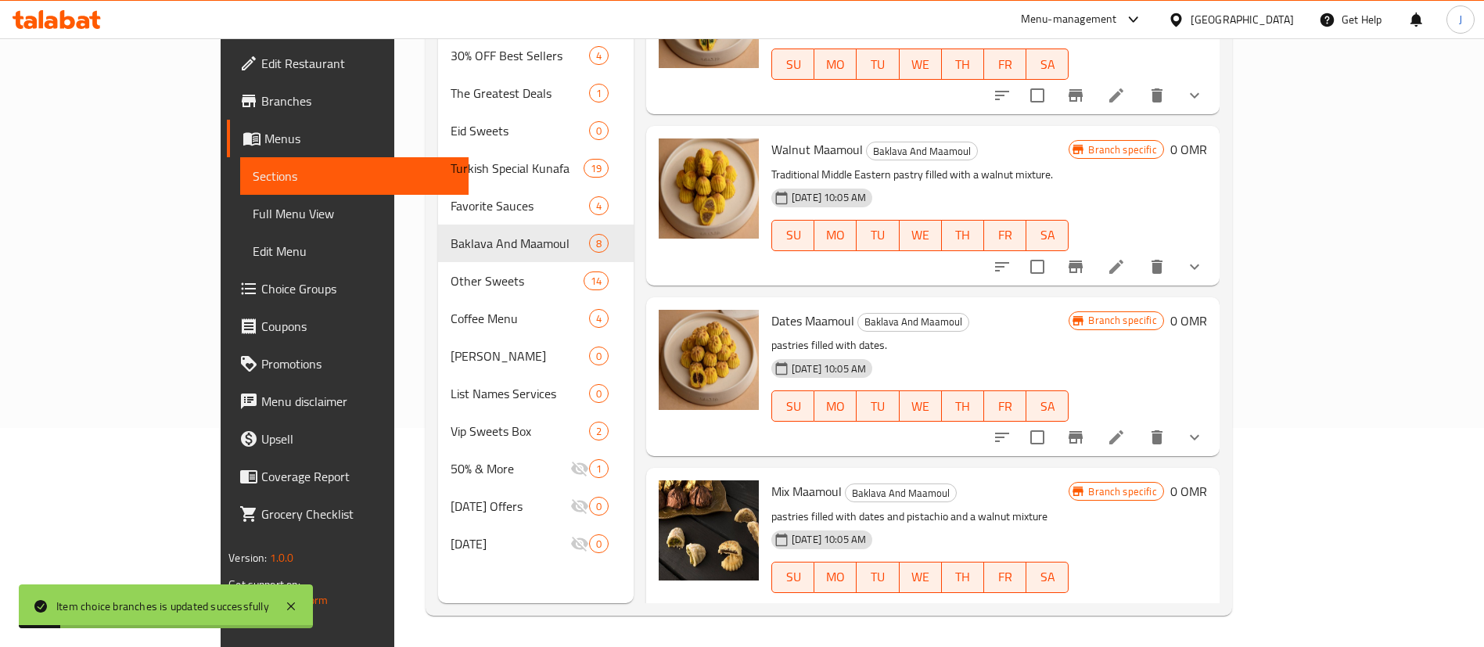
scroll to position [798, 0]
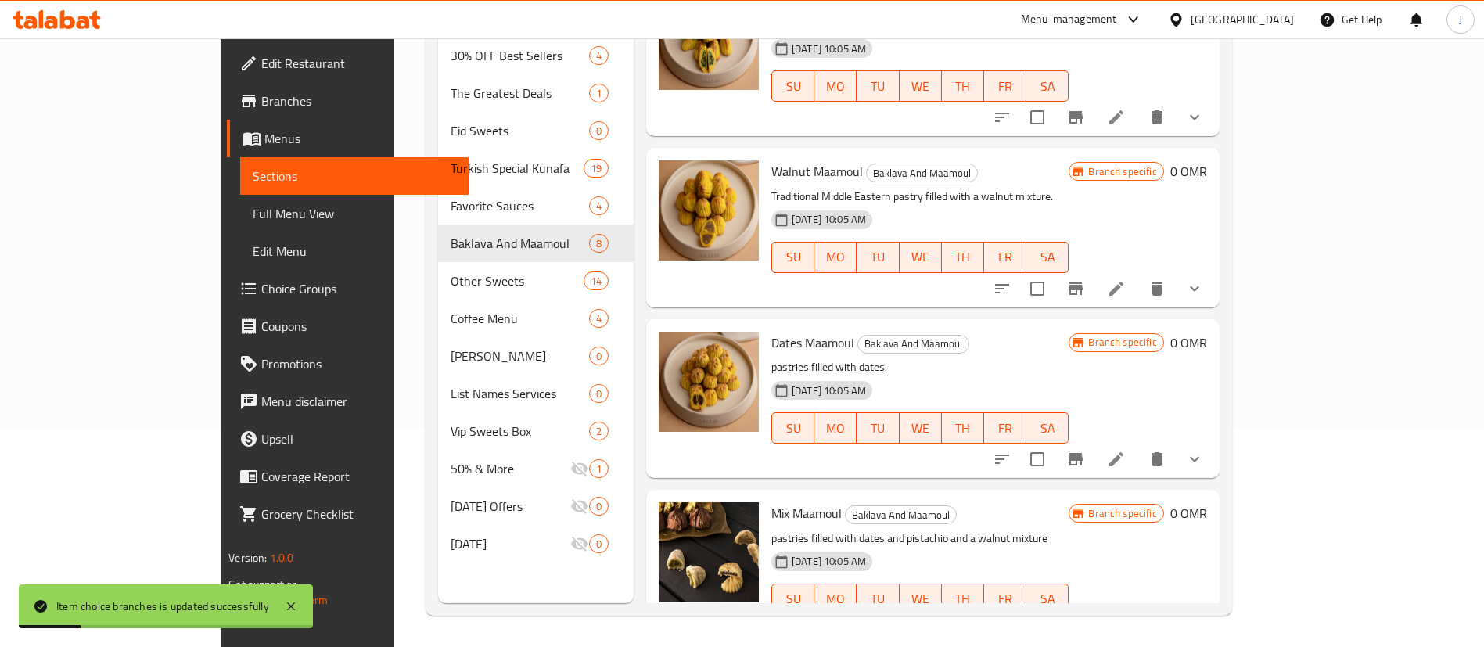
click at [1214, 441] on button "show more" at bounding box center [1195, 460] width 38 height 38
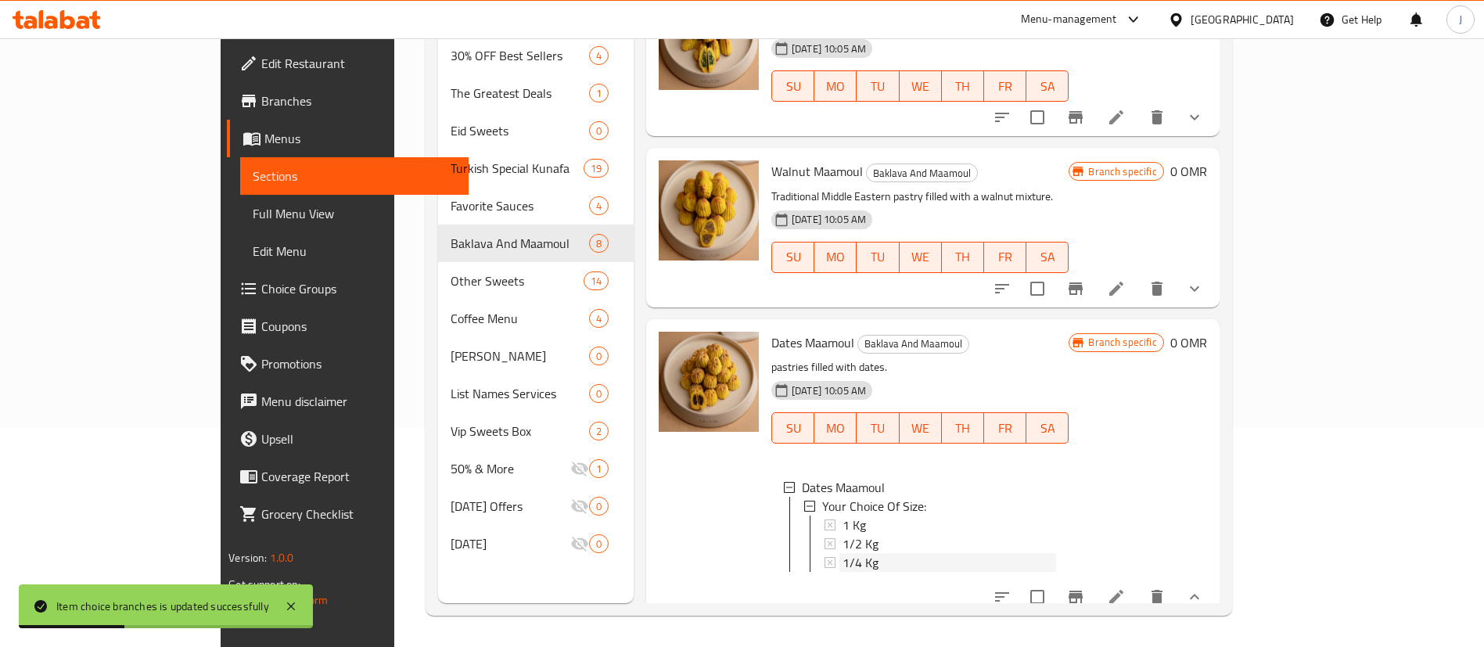
click at [843, 553] on span "1/4 Kg" at bounding box center [861, 562] width 36 height 19
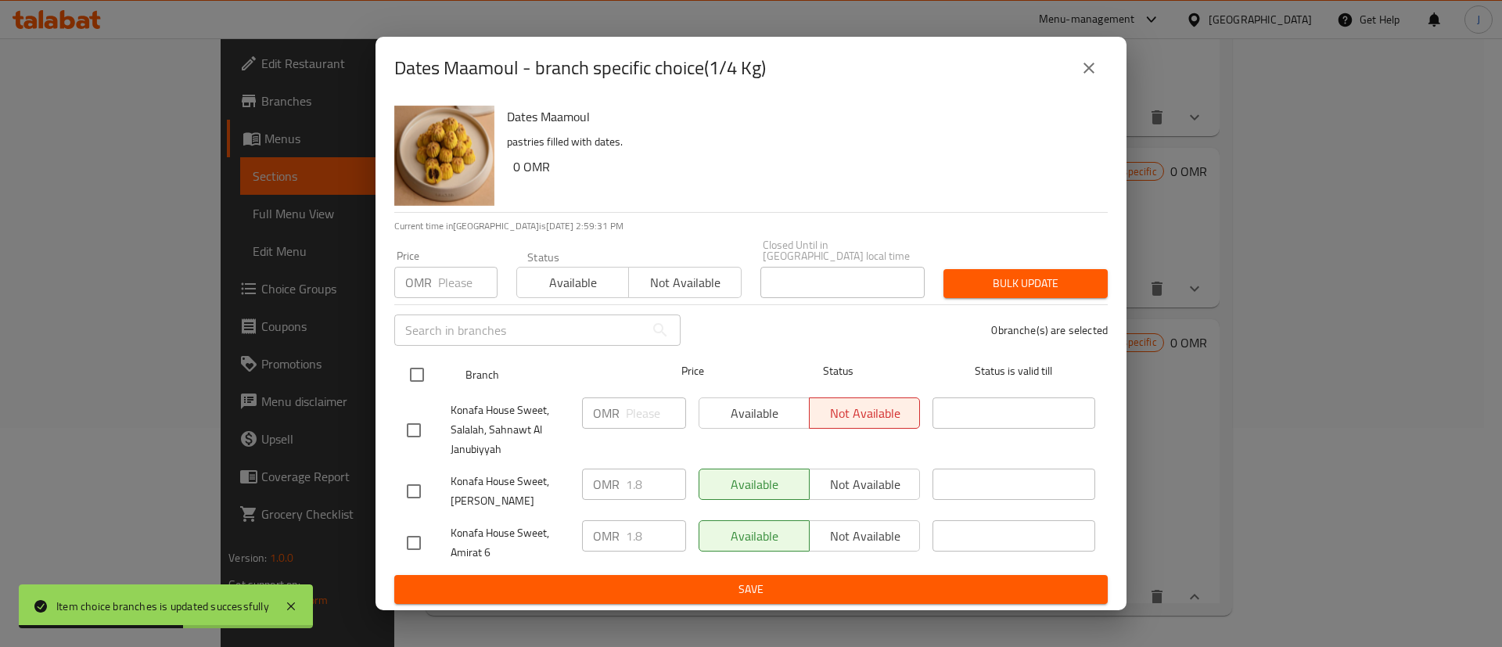
click at [423, 362] on input "checkbox" at bounding box center [417, 374] width 33 height 33
checkbox input "true"
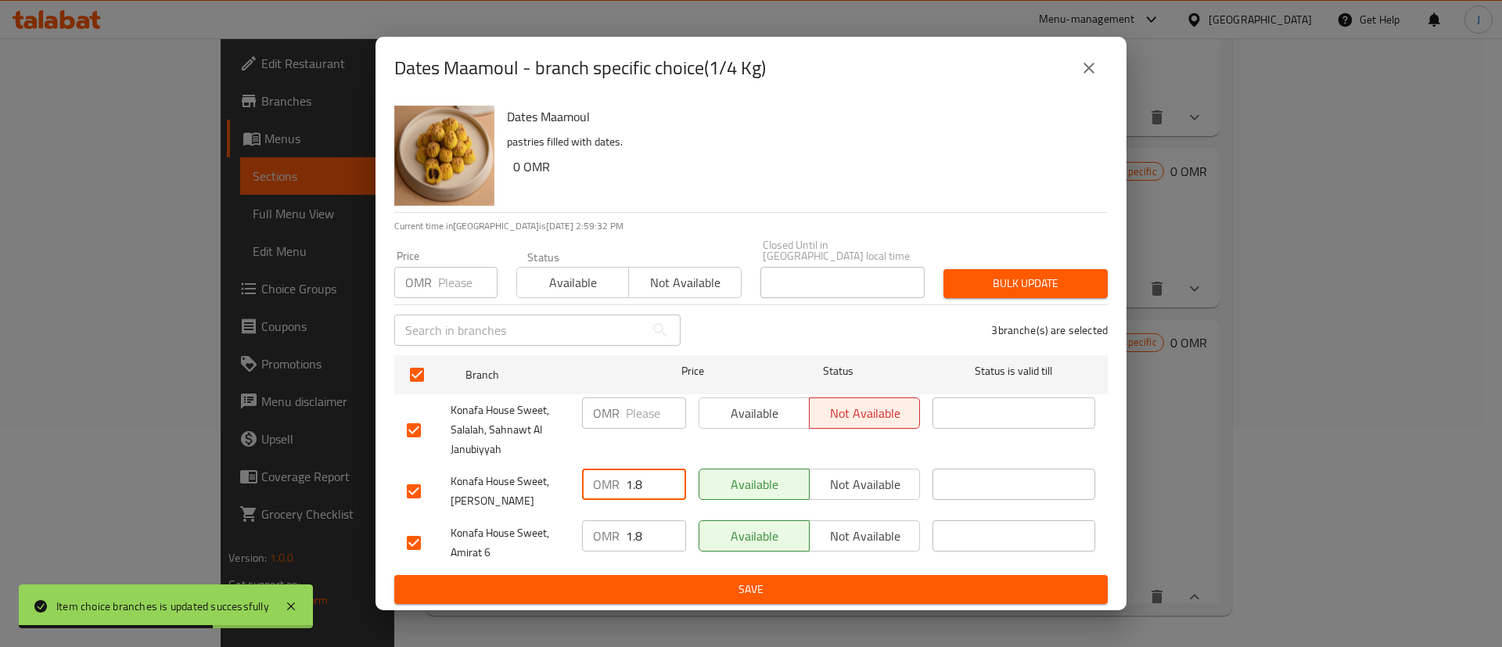
click at [653, 476] on input "1.8" at bounding box center [656, 484] width 60 height 31
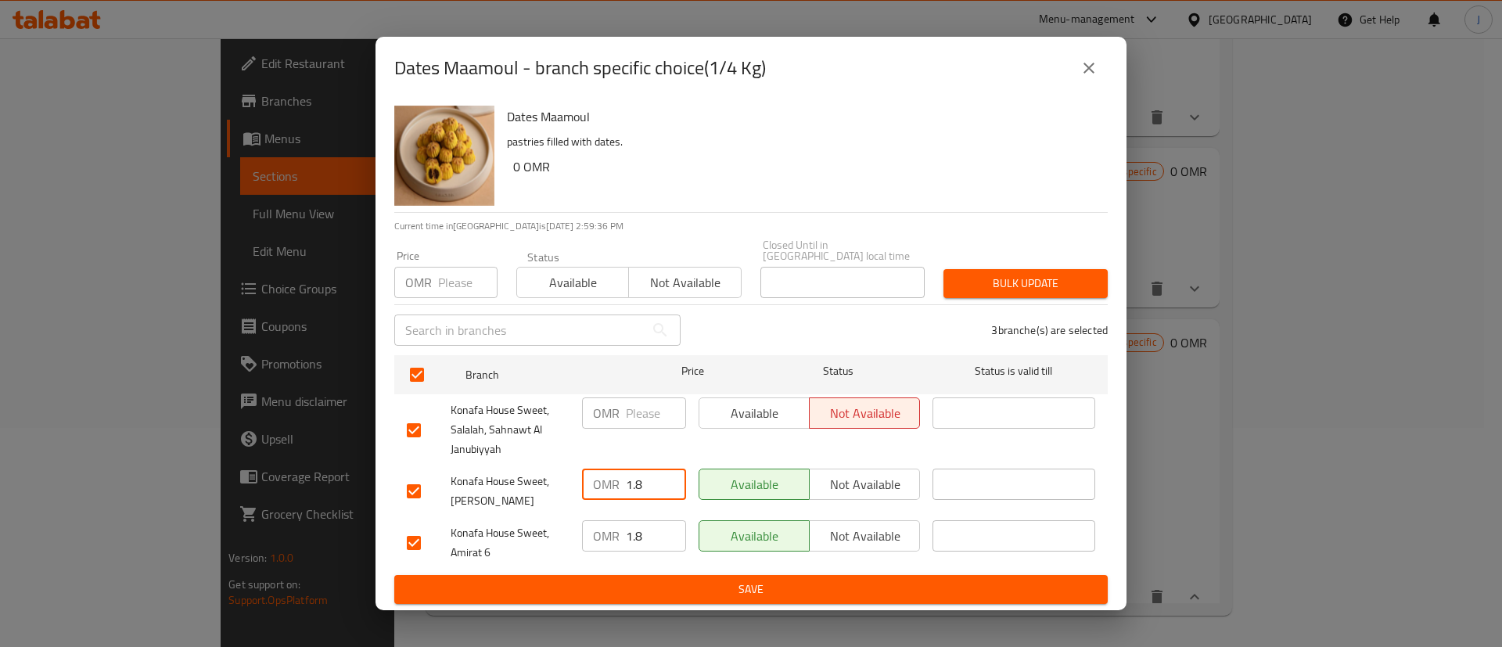
type input "1"
type input "2"
drag, startPoint x: 648, startPoint y: 532, endPoint x: 604, endPoint y: 527, distance: 44.1
click at [604, 531] on div "OMR 1.8 ​" at bounding box center [634, 535] width 104 height 31
type input "2"
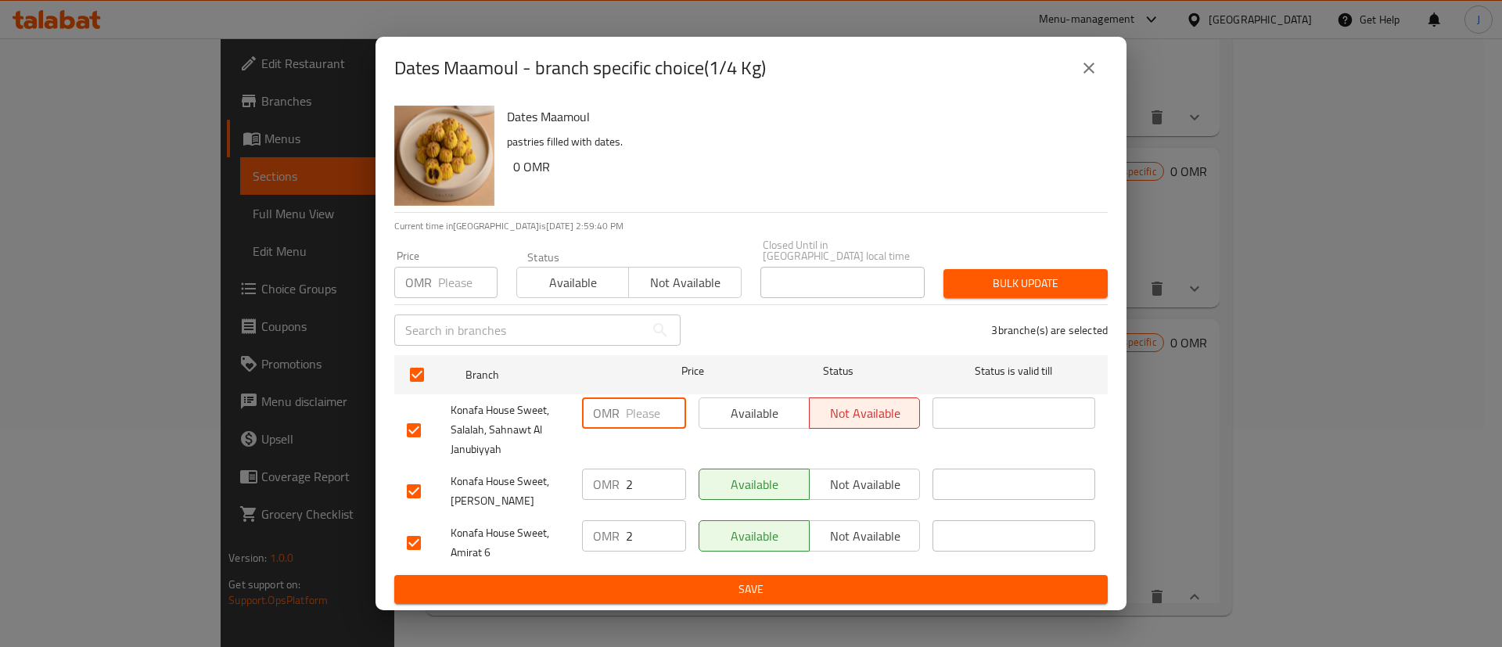
click at [631, 415] on input "number" at bounding box center [656, 413] width 60 height 31
type input "2"
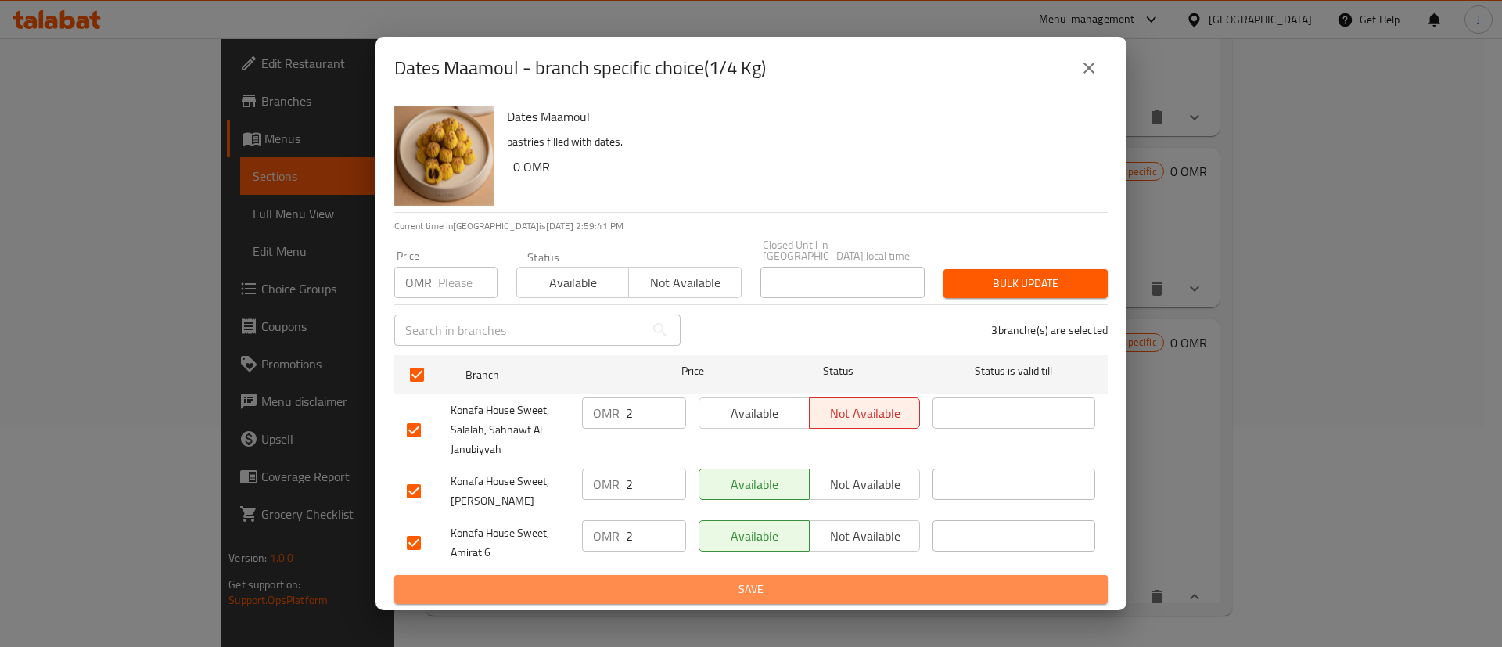
click at [675, 575] on button "Save" at bounding box center [751, 589] width 714 height 29
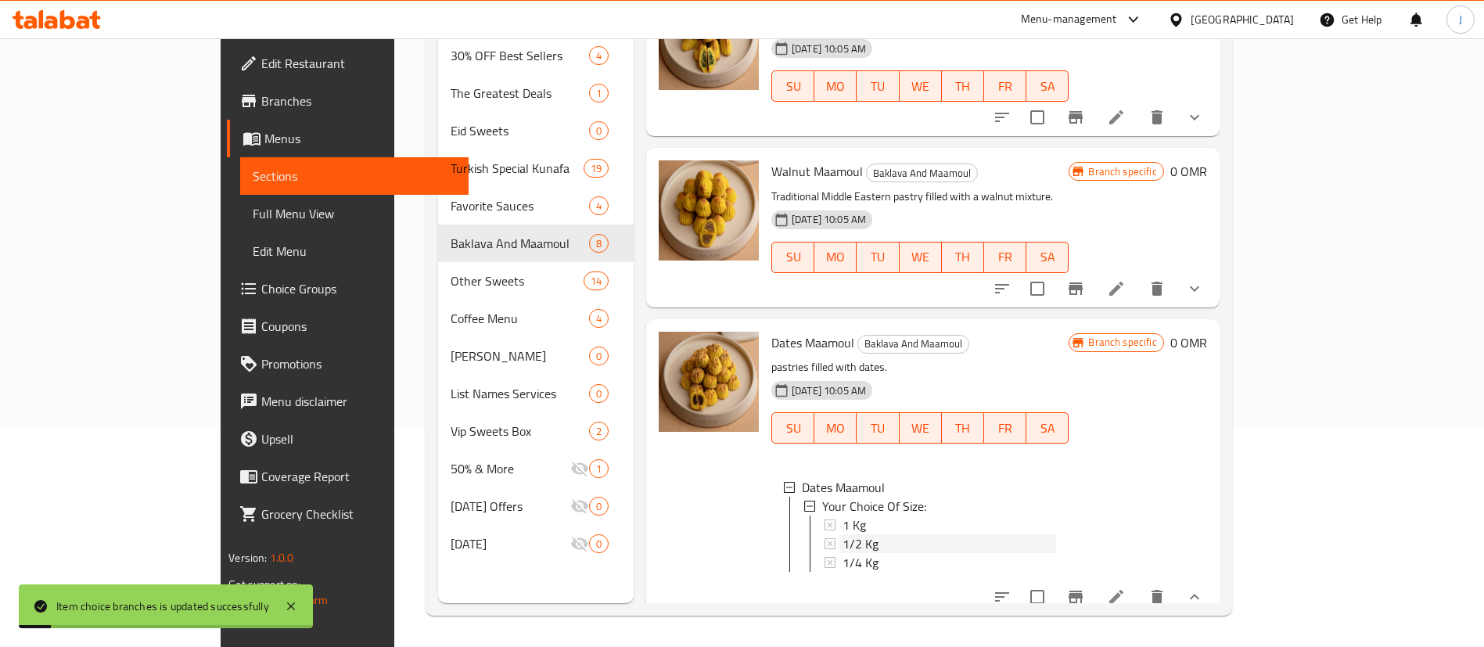
click at [843, 534] on span "1/2 Kg" at bounding box center [861, 543] width 36 height 19
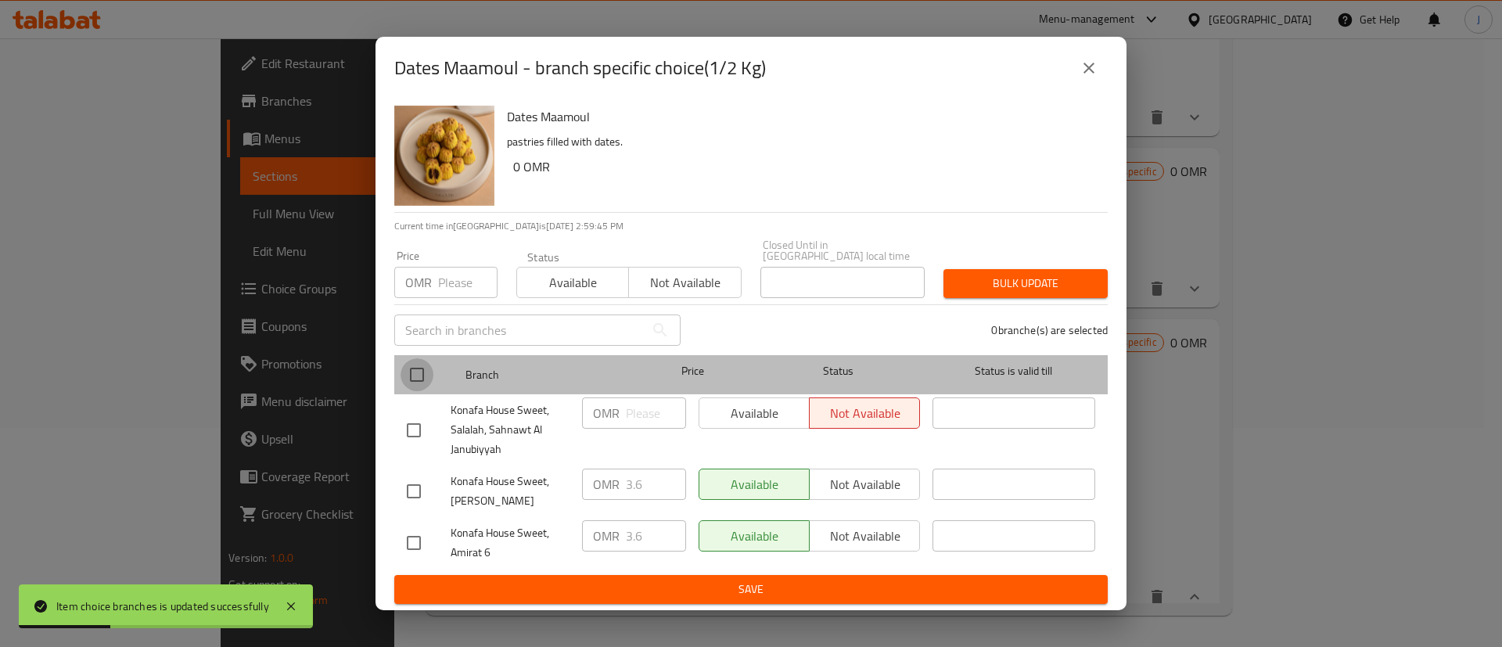
click at [424, 365] on input "checkbox" at bounding box center [417, 374] width 33 height 33
checkbox input "true"
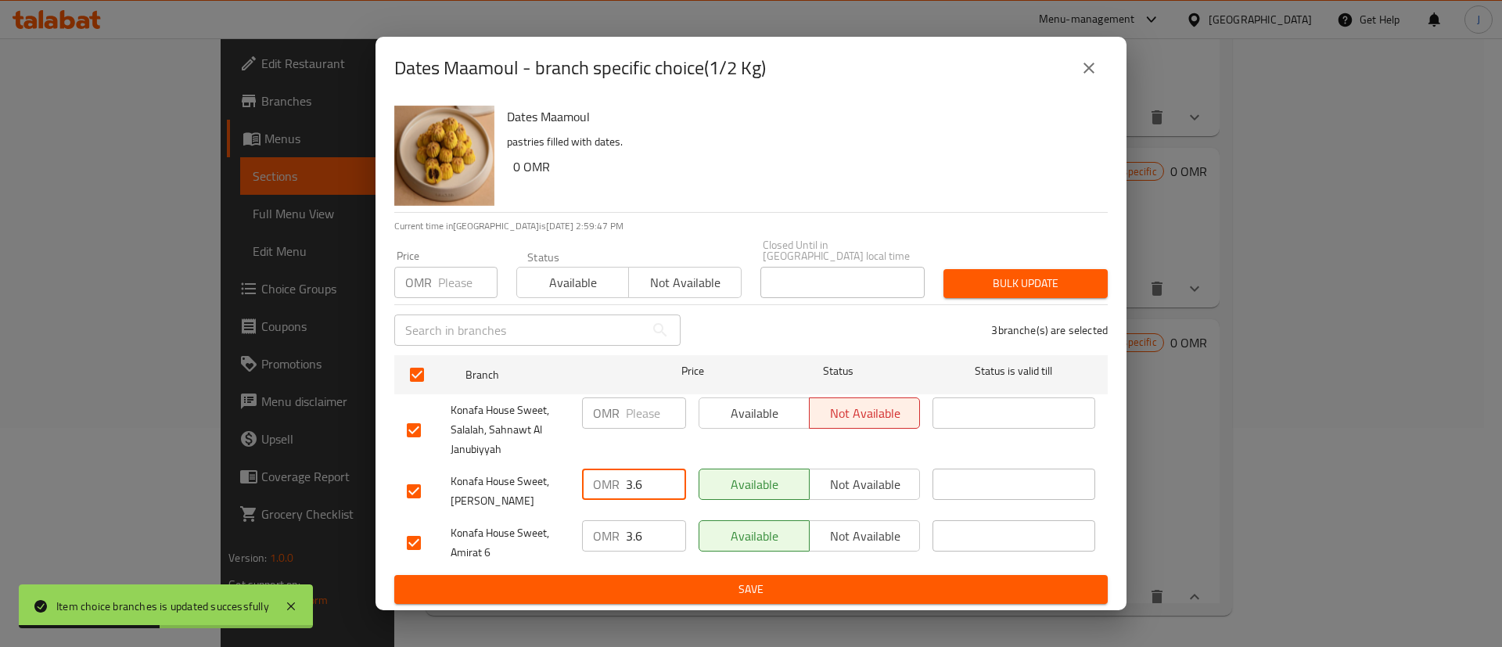
drag, startPoint x: 645, startPoint y: 482, endPoint x: 608, endPoint y: 482, distance: 36.8
click at [608, 482] on div "OMR 3.6 ​" at bounding box center [634, 484] width 104 height 31
type input "4.1"
drag, startPoint x: 645, startPoint y: 528, endPoint x: 581, endPoint y: 516, distance: 64.5
click at [583, 520] on div "OMR 3.6 ​" at bounding box center [634, 535] width 104 height 31
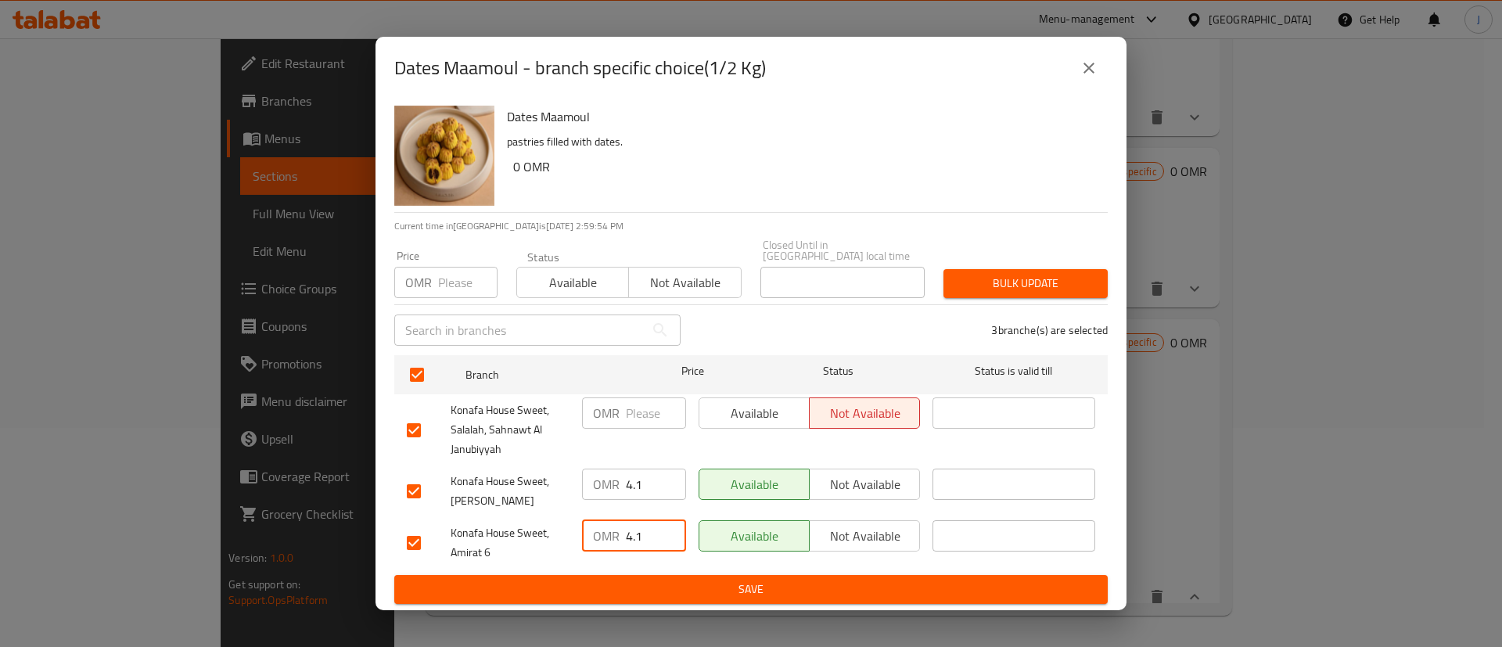
type input "4.1"
click at [642, 406] on input "number" at bounding box center [656, 413] width 60 height 31
paste input "4.1"
type input "4.1"
click at [718, 584] on span "Save" at bounding box center [751, 590] width 689 height 20
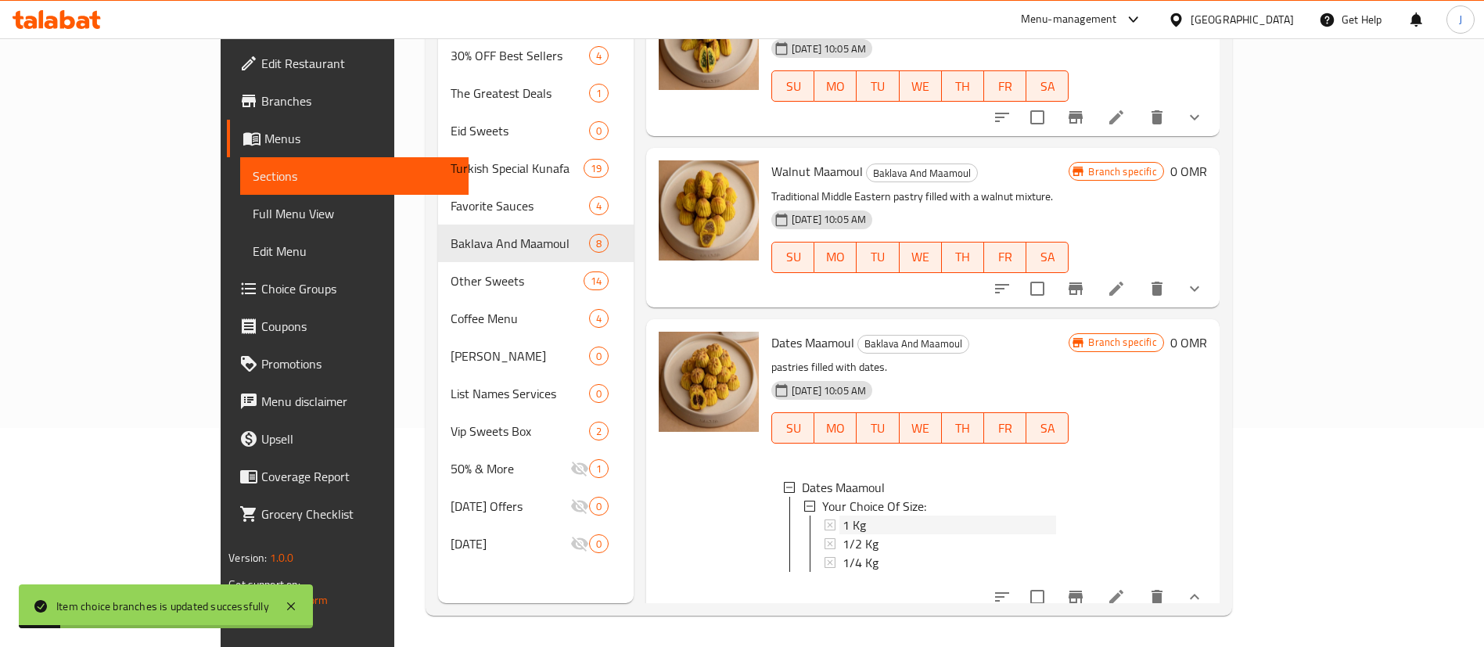
click at [843, 516] on span "1 Kg" at bounding box center [854, 525] width 23 height 19
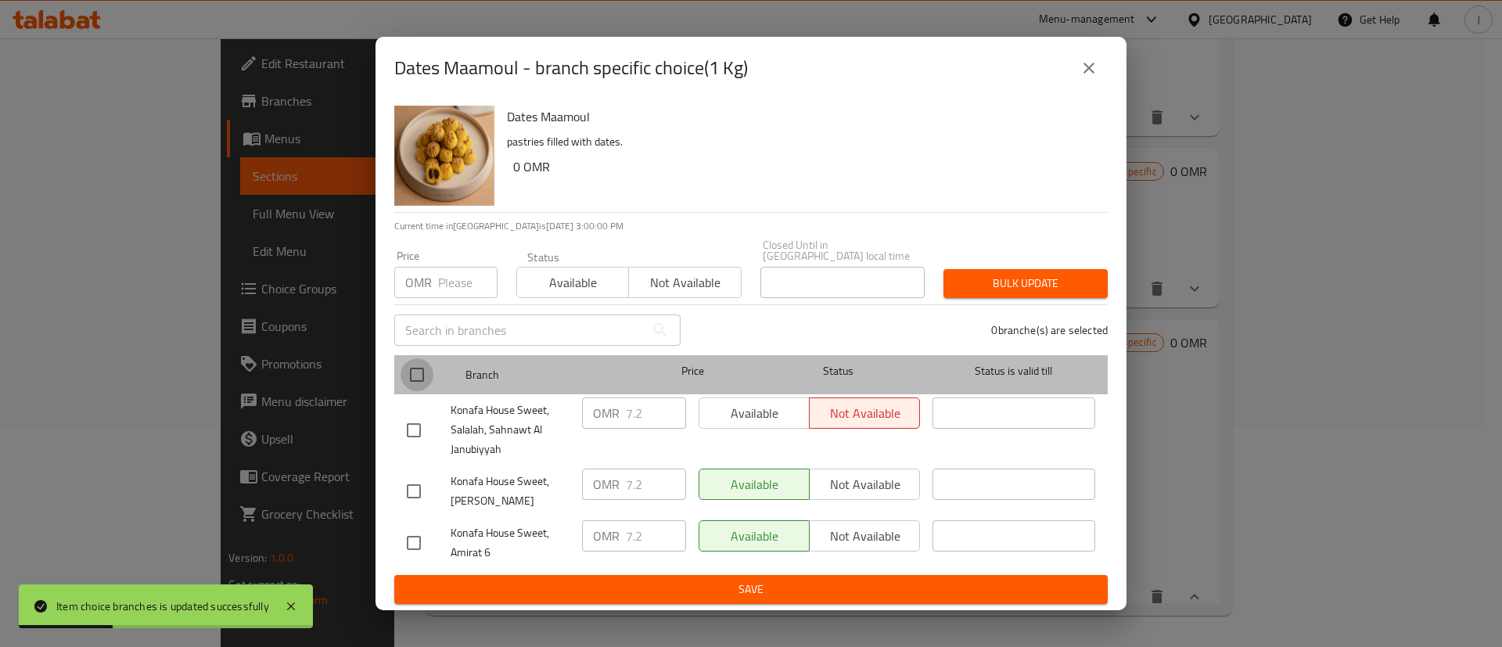
click at [423, 373] on input "checkbox" at bounding box center [417, 374] width 33 height 33
checkbox input "true"
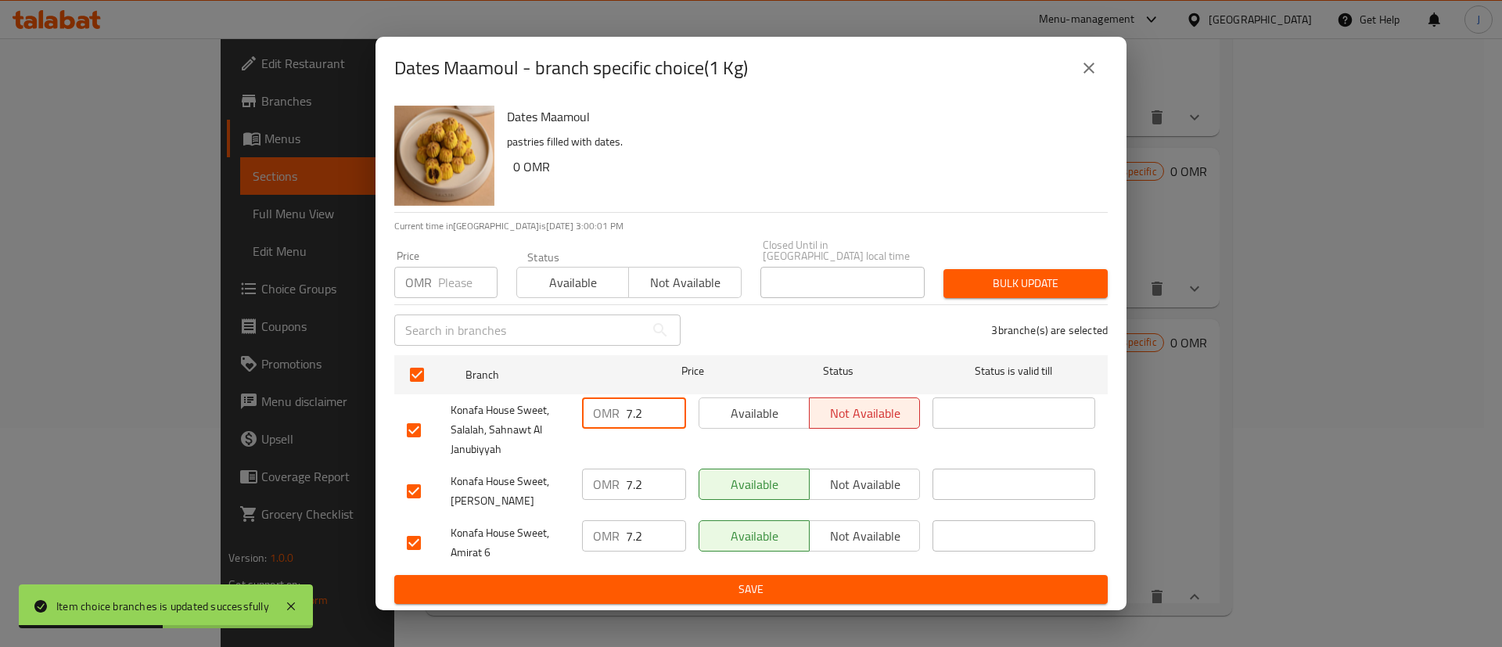
click at [645, 403] on input "7.2" at bounding box center [656, 413] width 60 height 31
click at [649, 475] on input "7.2" at bounding box center [656, 484] width 60 height 31
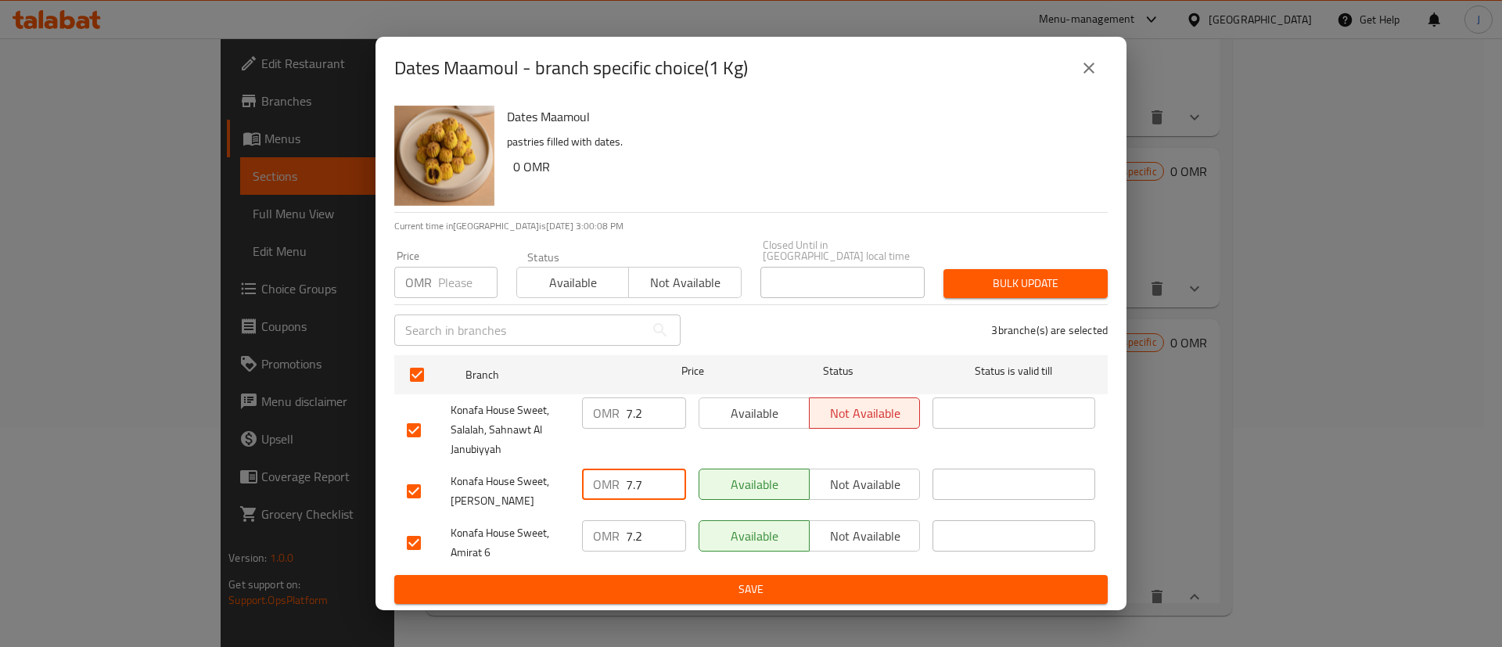
type input "7.7"
click at [651, 527] on input "7.2" at bounding box center [656, 535] width 60 height 31
type input "7.7"
click at [664, 410] on input "6.2" at bounding box center [656, 413] width 60 height 31
type input "6"
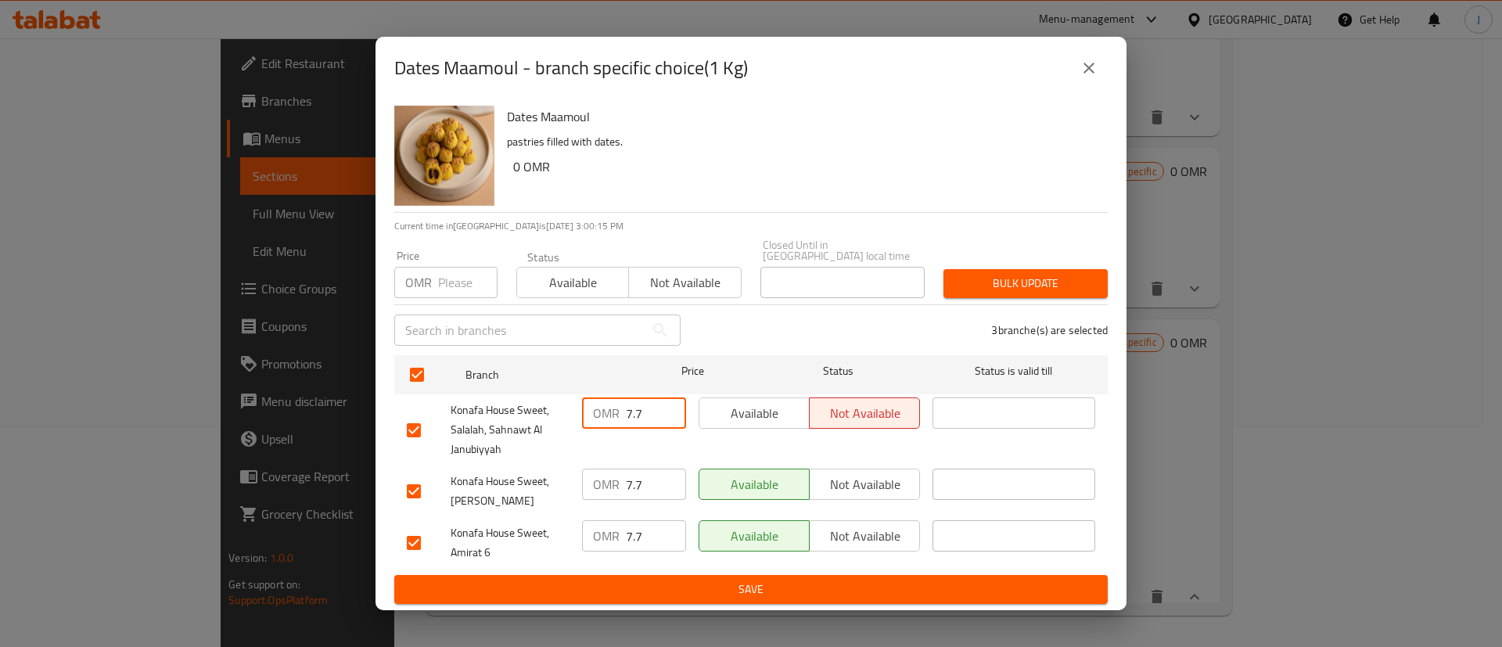
type input "7.7"
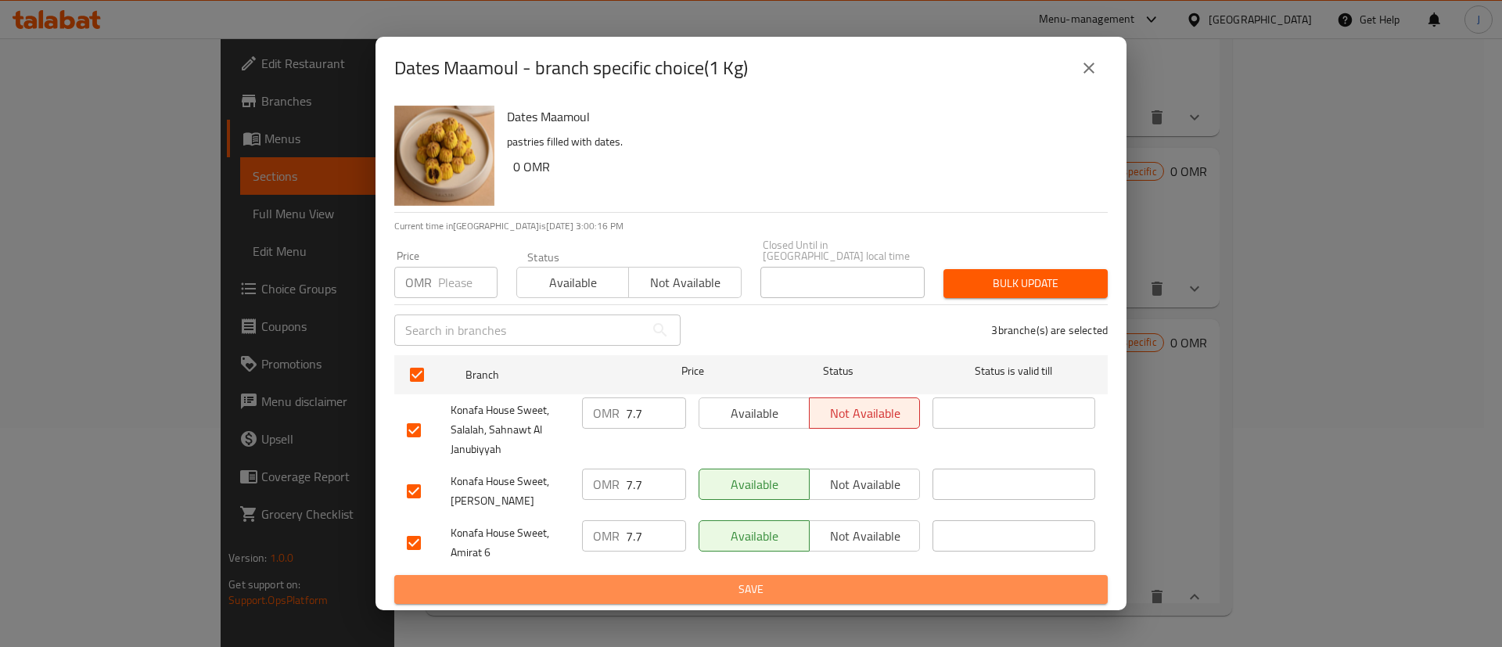
click at [690, 575] on button "Save" at bounding box center [751, 589] width 714 height 29
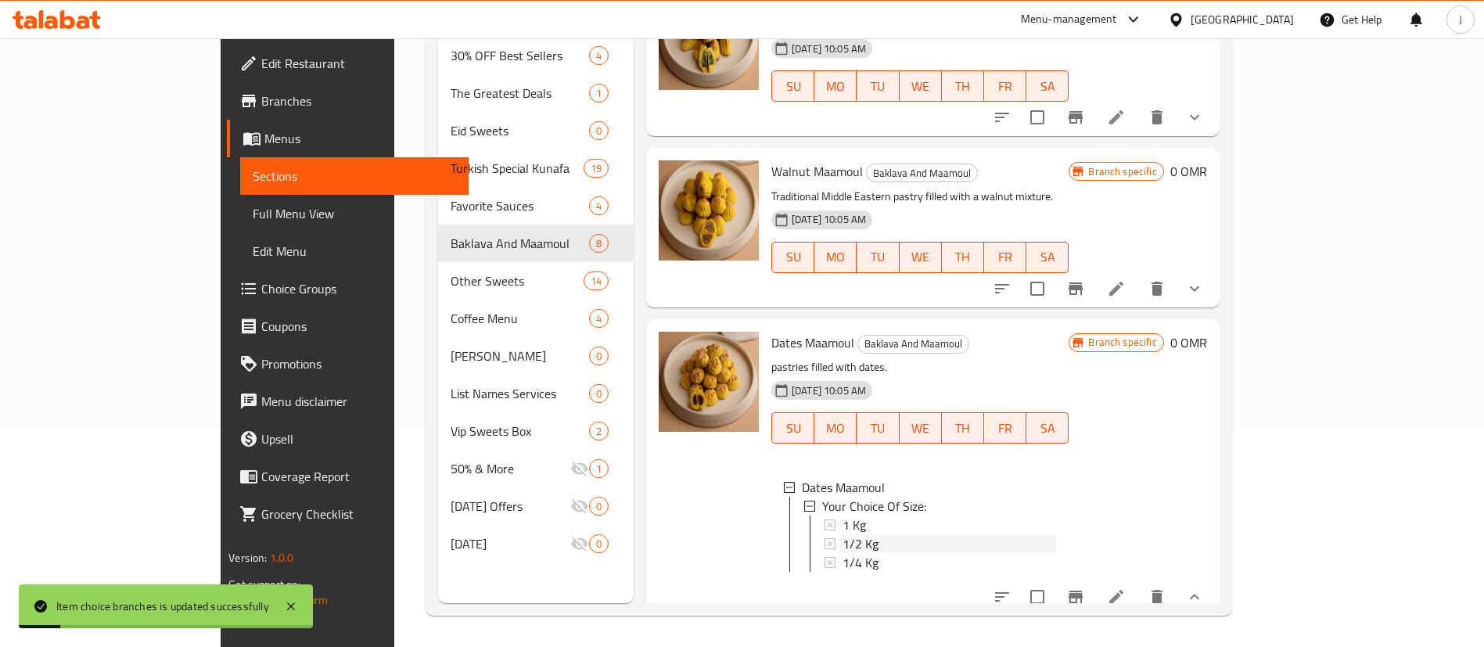
click at [843, 534] on span "1/2 Kg" at bounding box center [861, 543] width 36 height 19
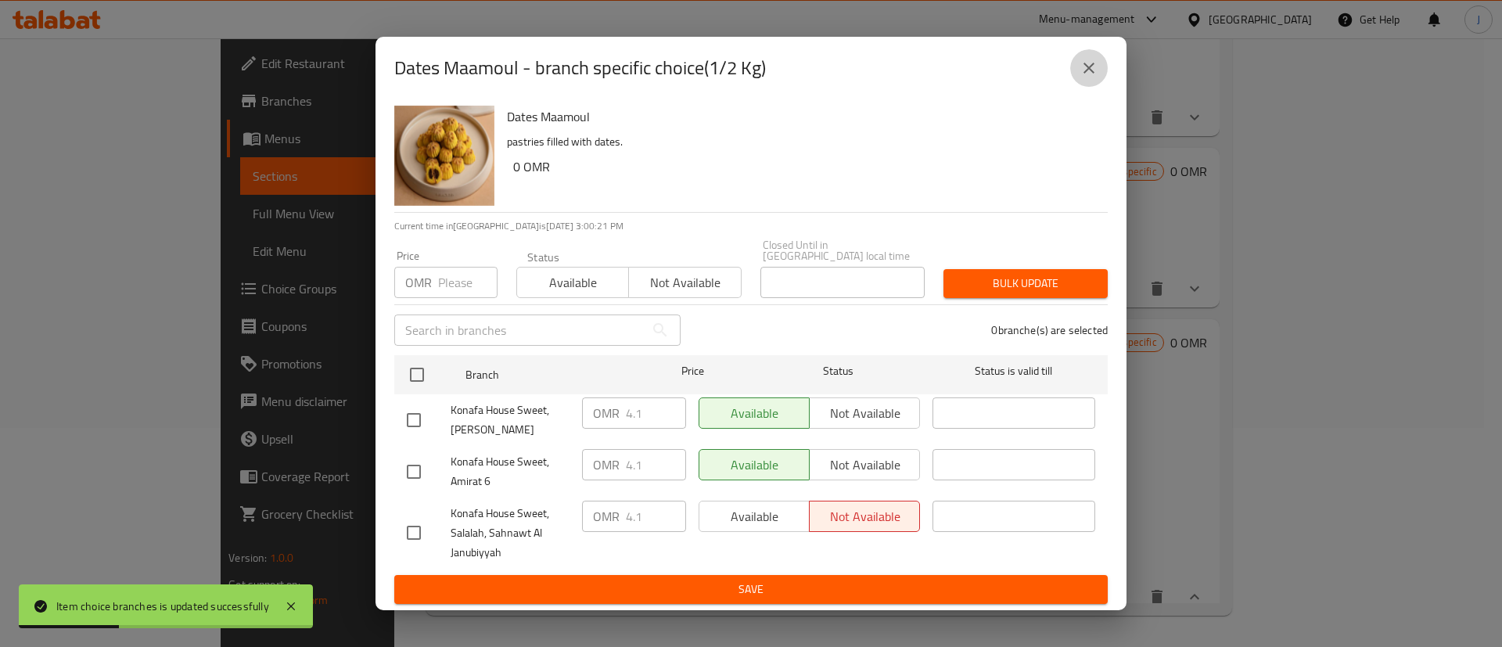
click at [1105, 78] on button "close" at bounding box center [1089, 68] width 38 height 38
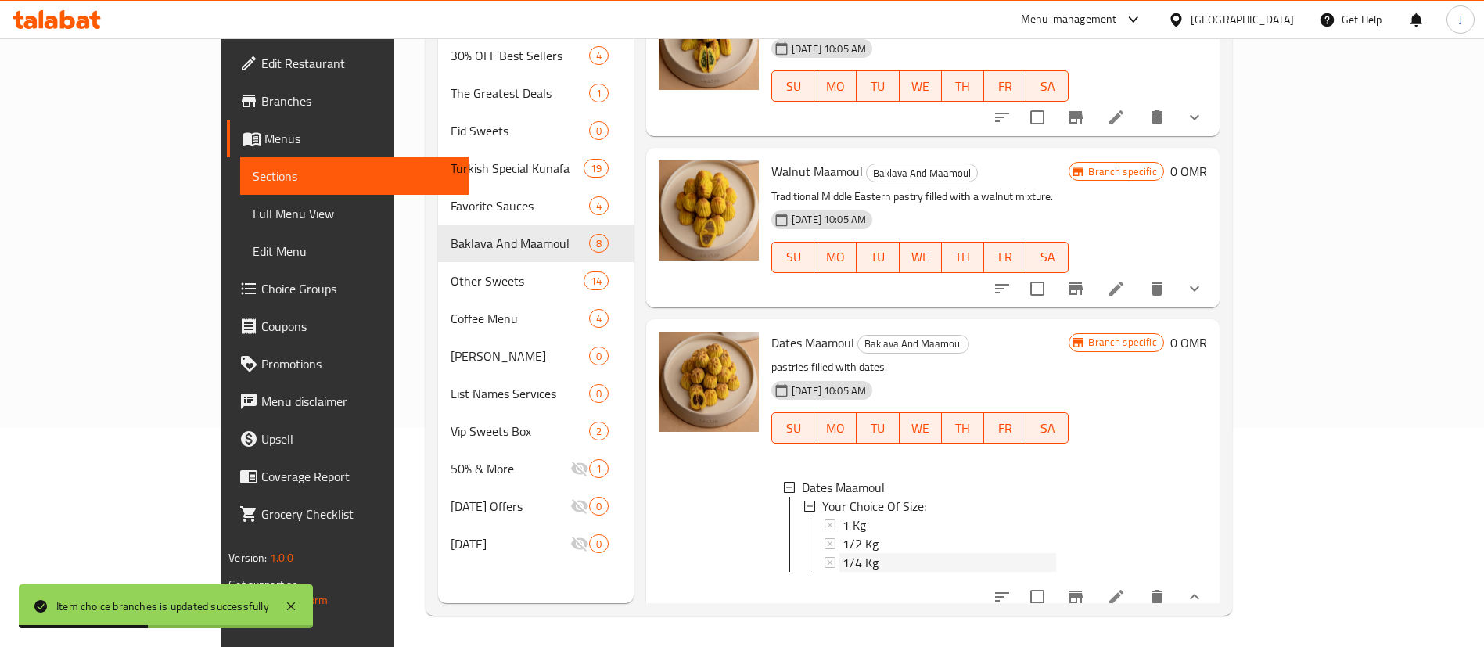
click at [843, 553] on div "1/4 Kg" at bounding box center [950, 562] width 214 height 19
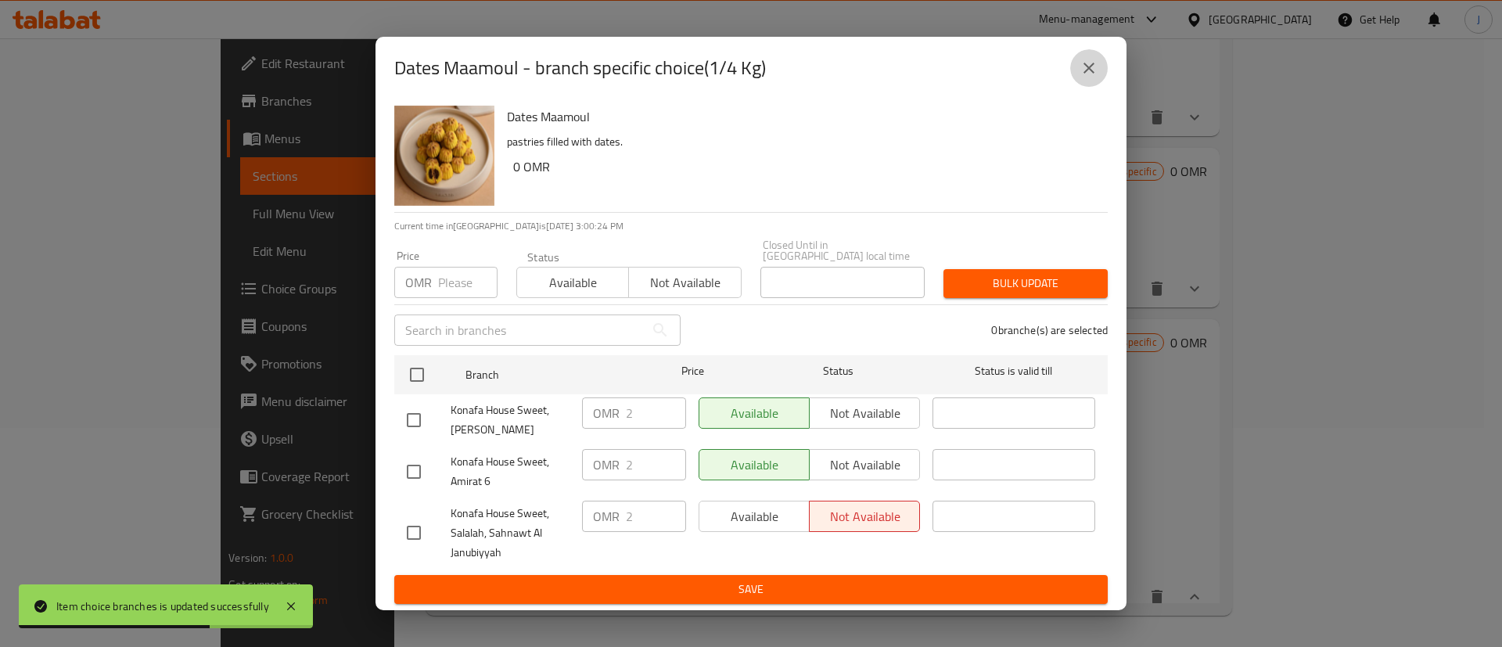
click at [1097, 76] on icon "close" at bounding box center [1089, 68] width 19 height 19
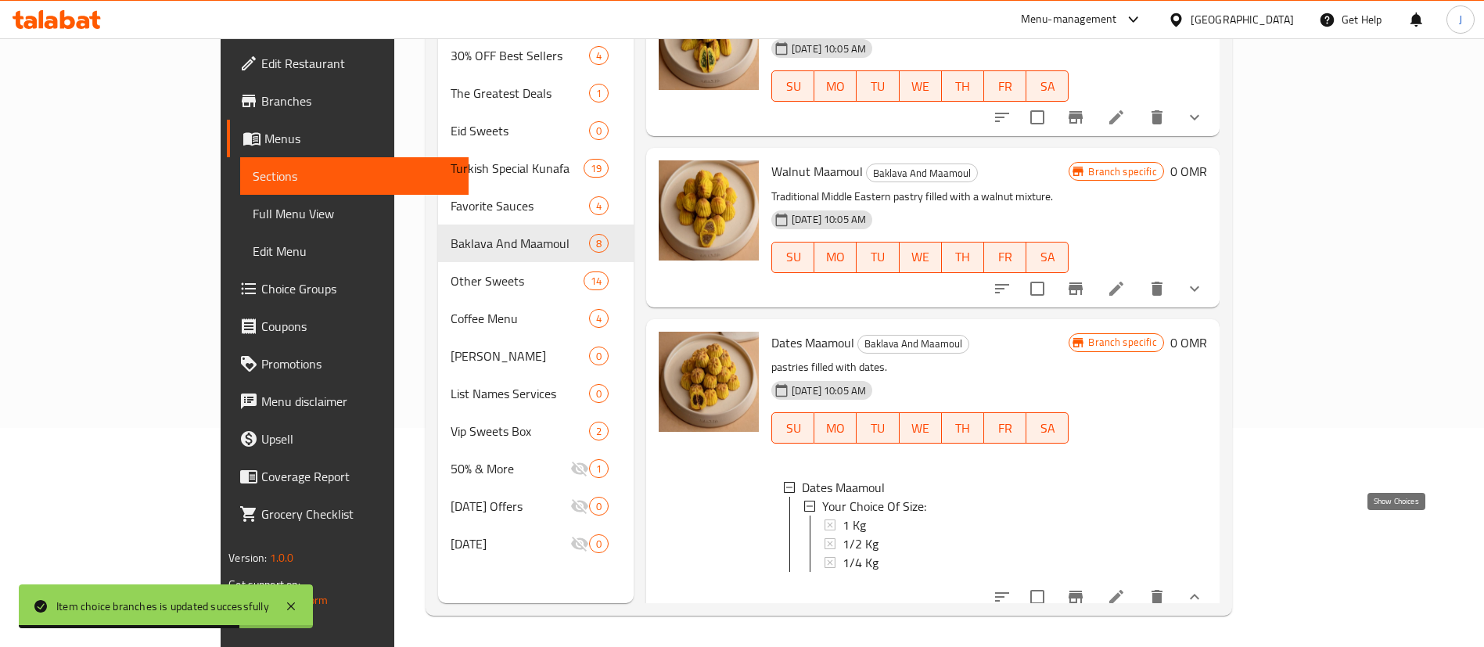
click at [1204, 588] on icon "show more" at bounding box center [1194, 597] width 19 height 19
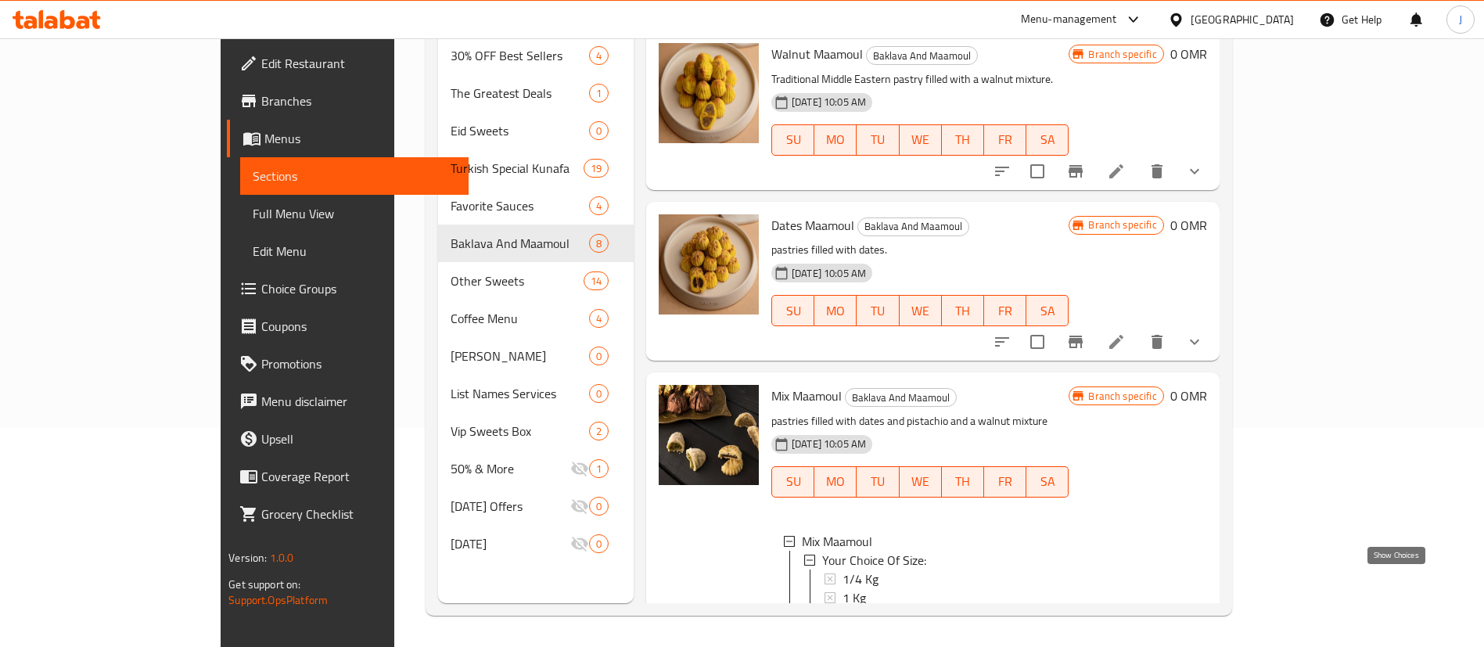
click at [1200, 646] on icon "show more" at bounding box center [1194, 650] width 9 height 5
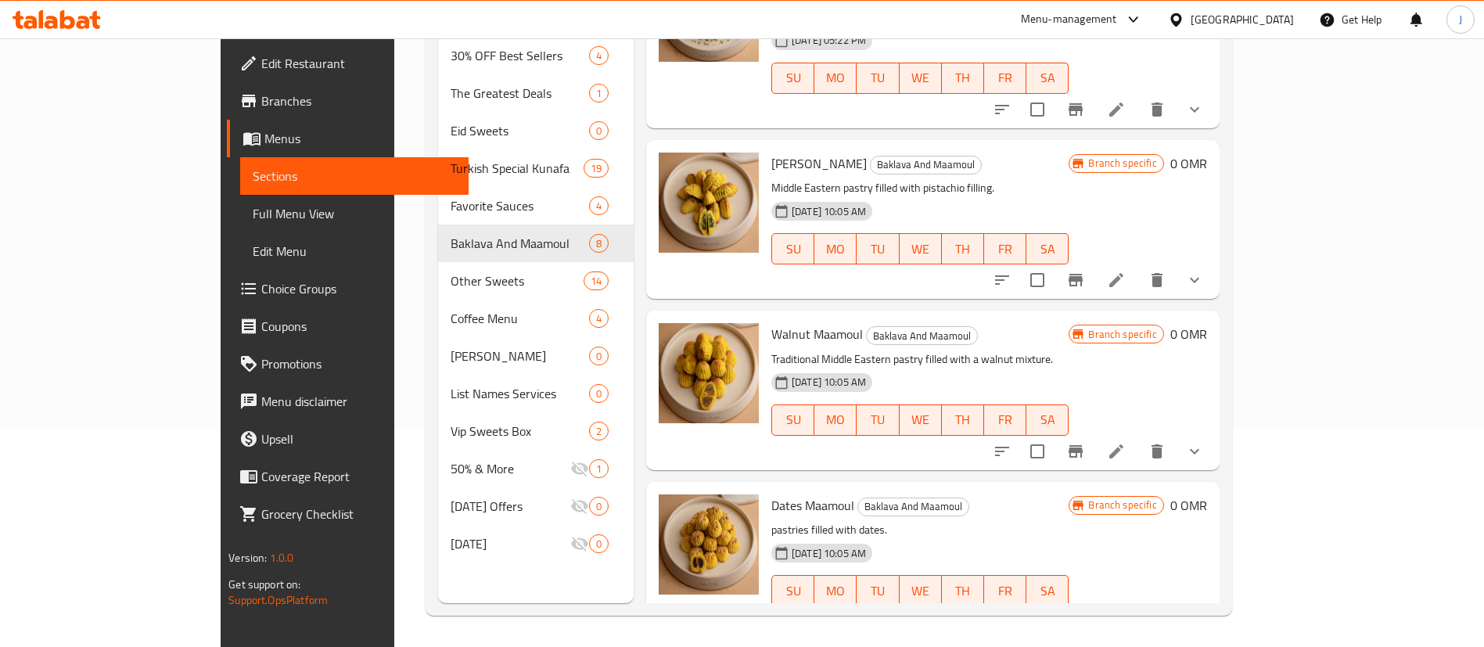
scroll to position [525, 0]
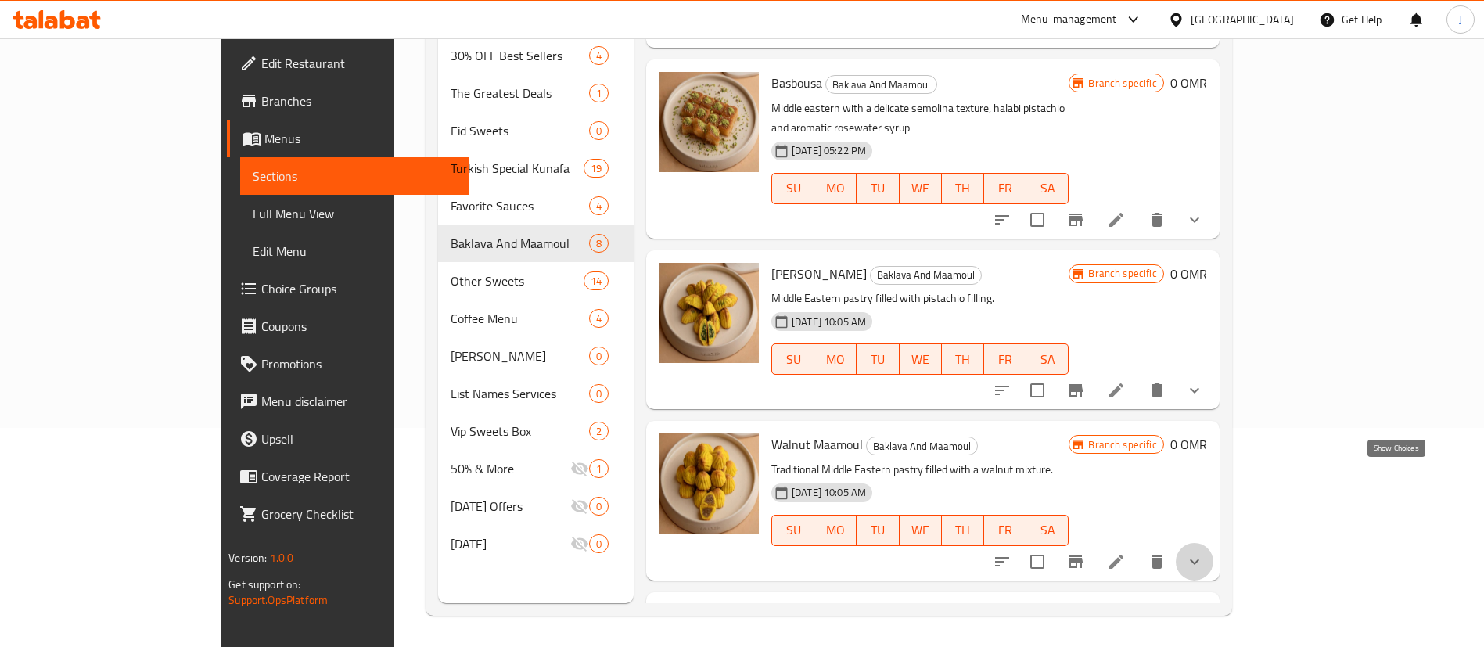
click at [1204, 552] on icon "show more" at bounding box center [1194, 561] width 19 height 19
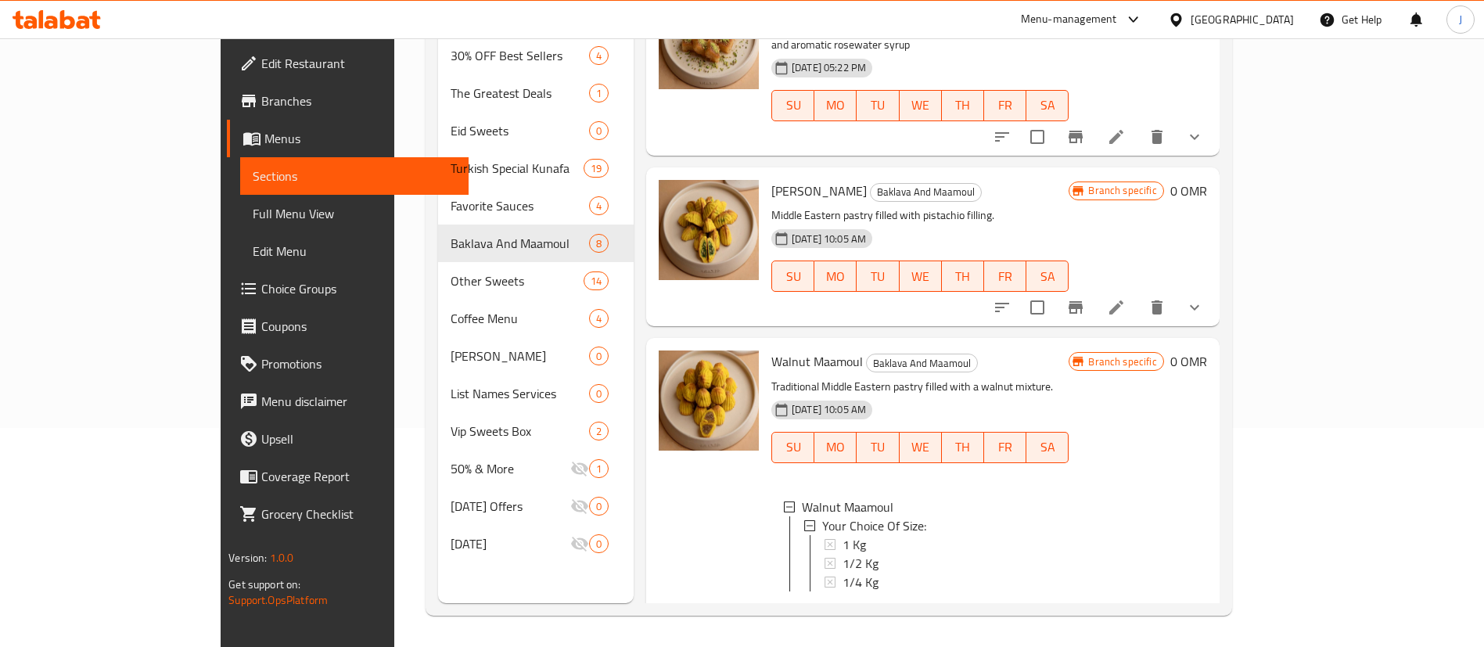
scroll to position [642, 0]
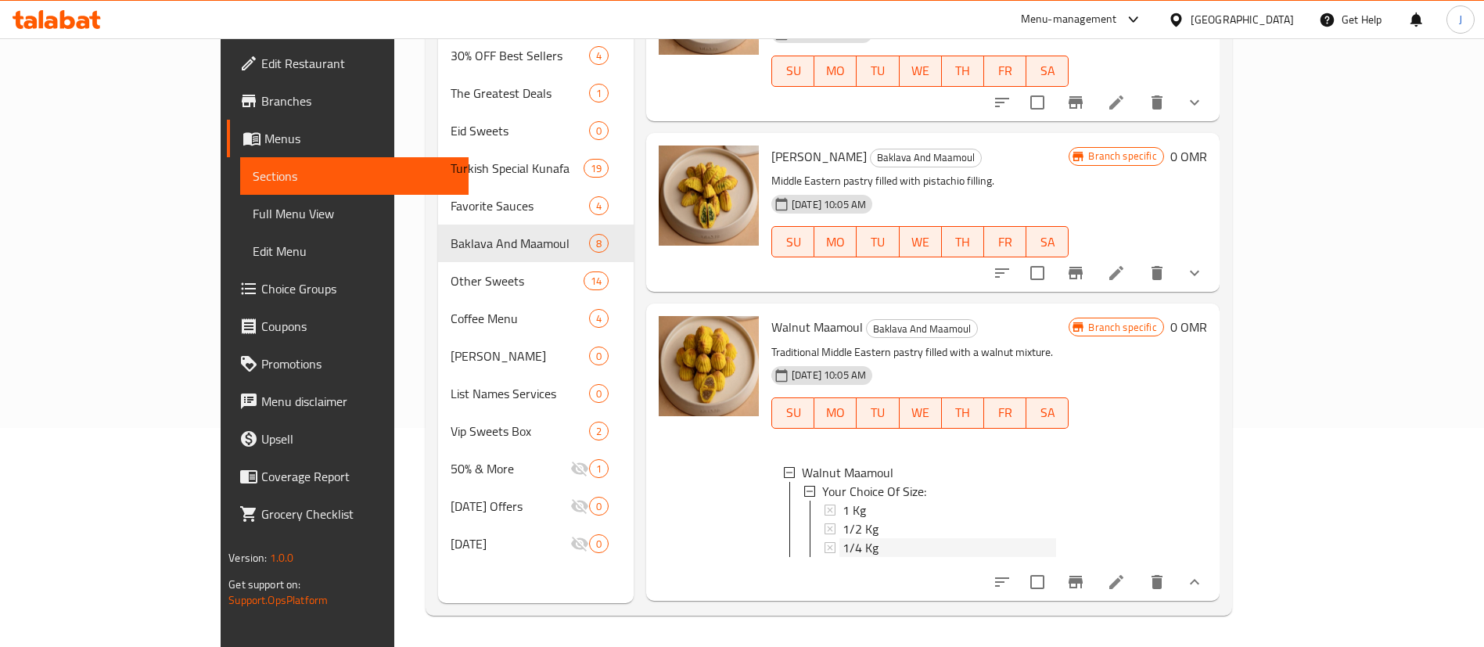
click at [843, 538] on span "1/4 Kg" at bounding box center [861, 547] width 36 height 19
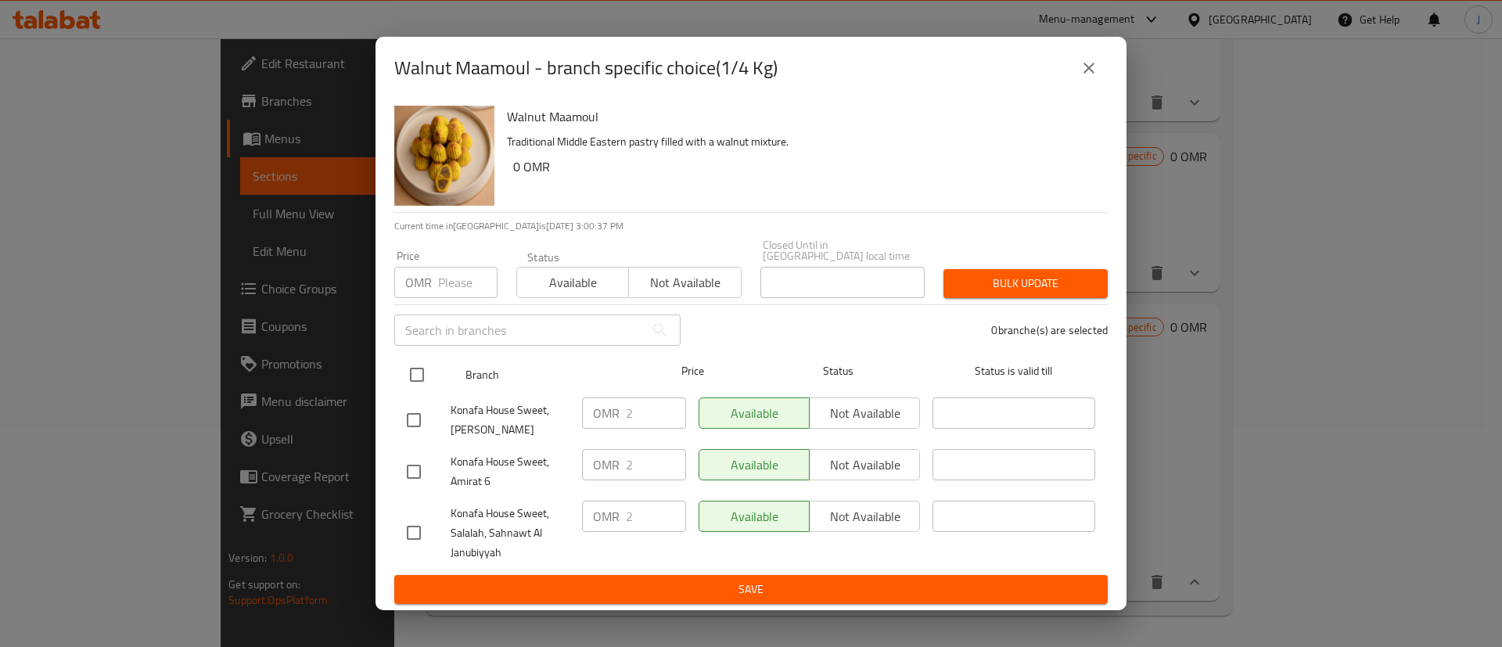
drag, startPoint x: 416, startPoint y: 369, endPoint x: 425, endPoint y: 370, distance: 8.6
click at [417, 370] on input "checkbox" at bounding box center [417, 374] width 33 height 33
checkbox input "true"
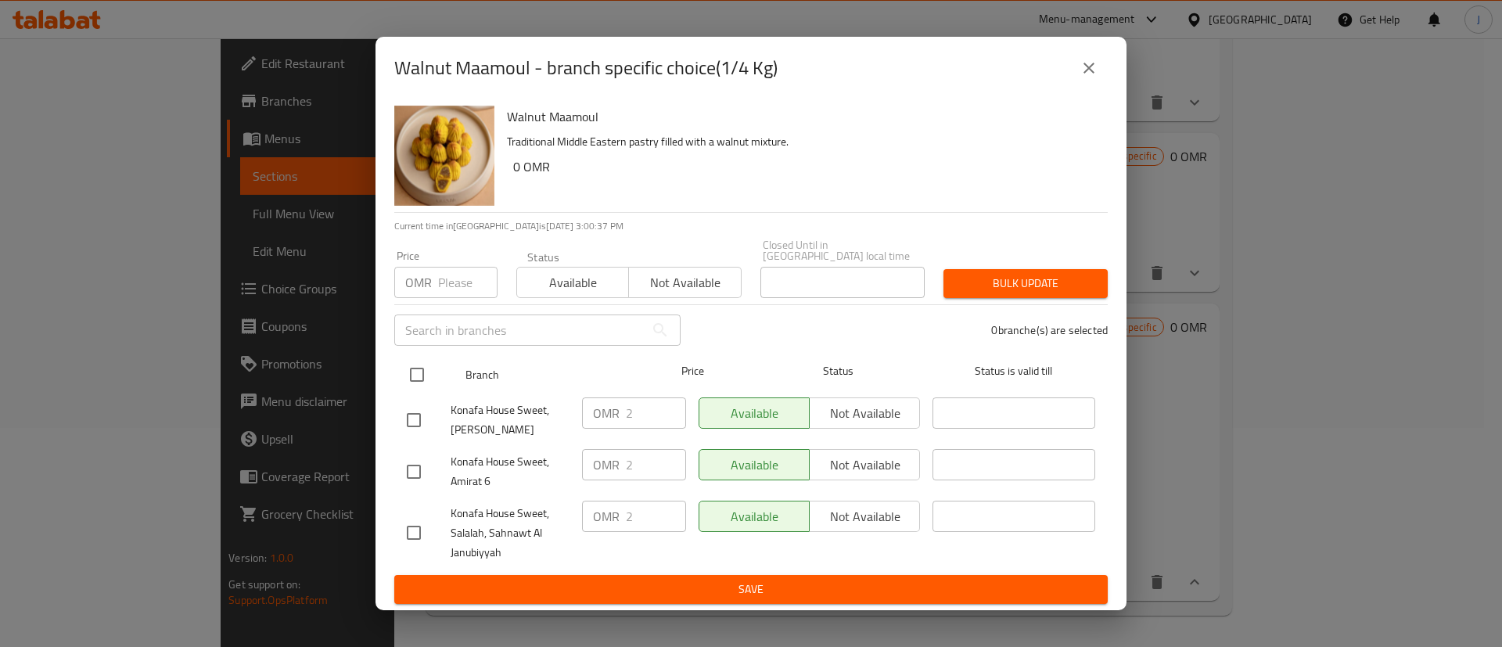
checkbox input "true"
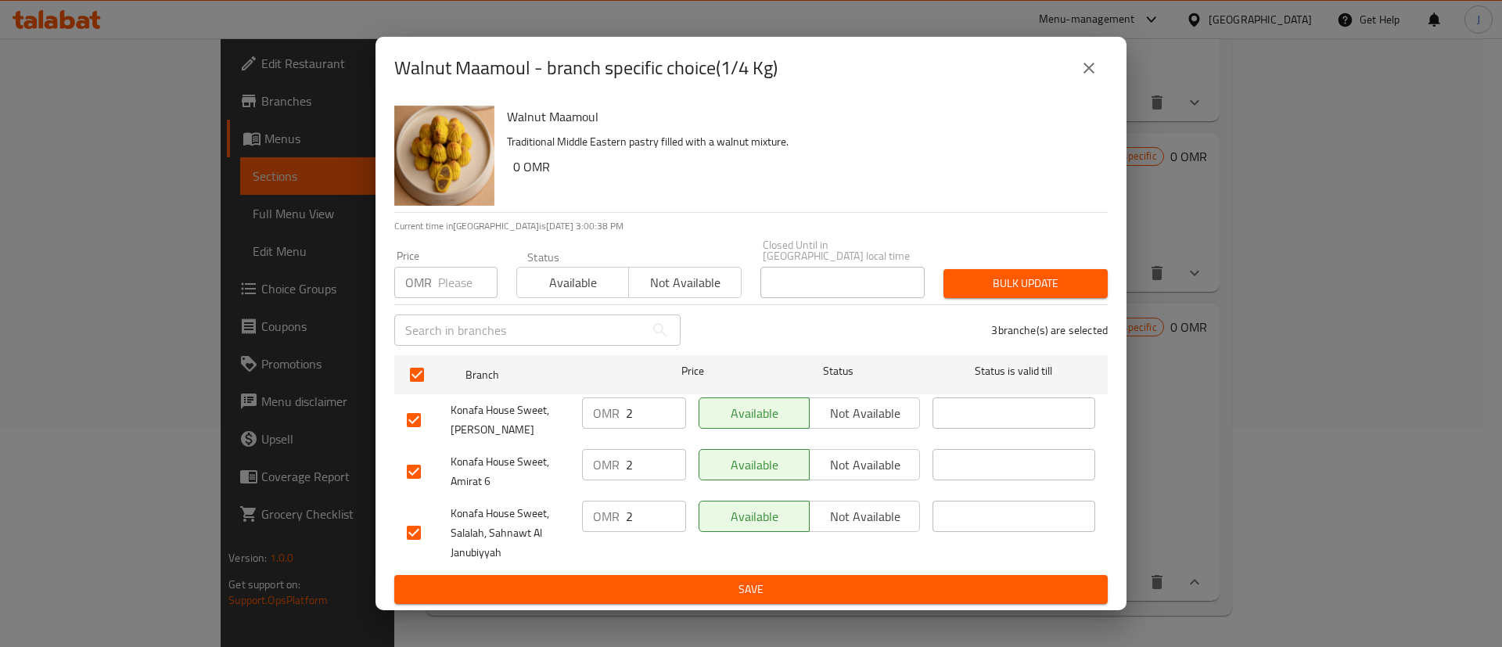
click at [631, 405] on input "2" at bounding box center [656, 413] width 60 height 31
type input "2.3"
click at [649, 464] on input "2" at bounding box center [656, 464] width 60 height 31
paste input ".3"
type input "2.3"
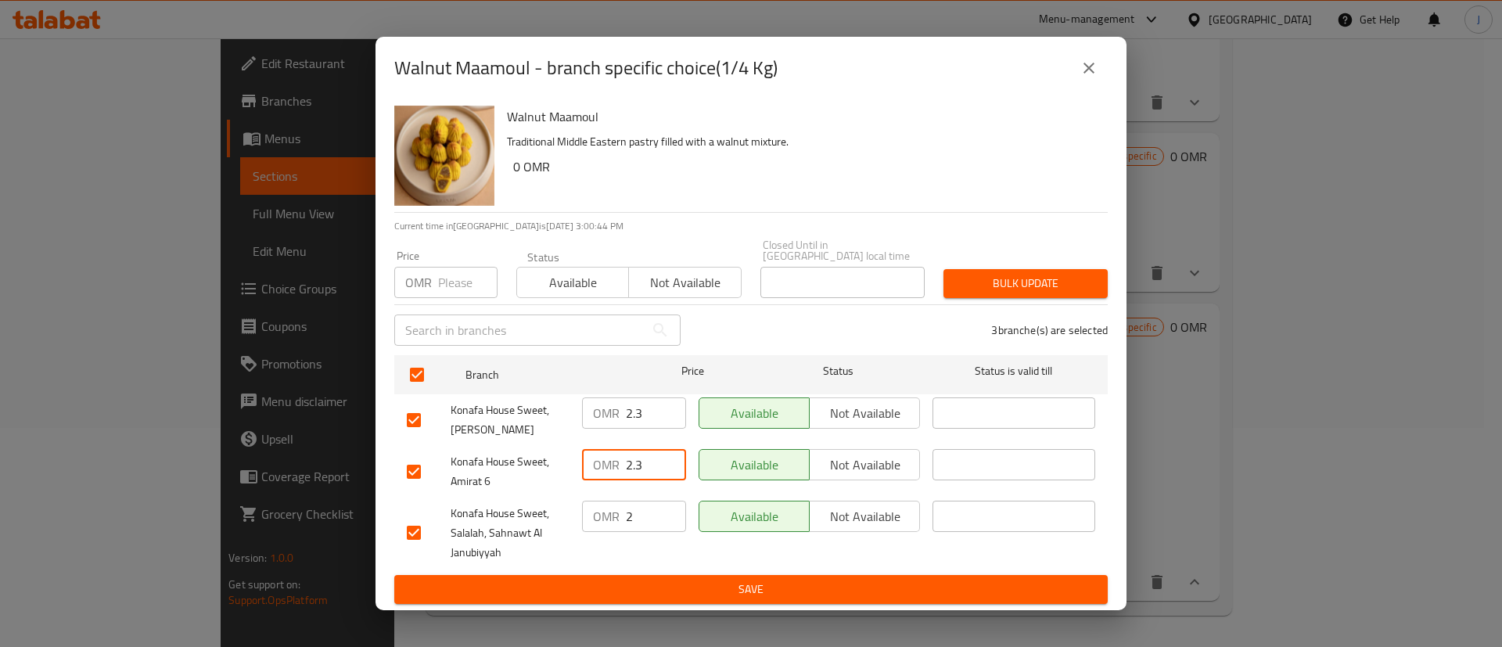
click at [643, 509] on input "2" at bounding box center [656, 516] width 60 height 31
paste input ".3"
type input "2.3"
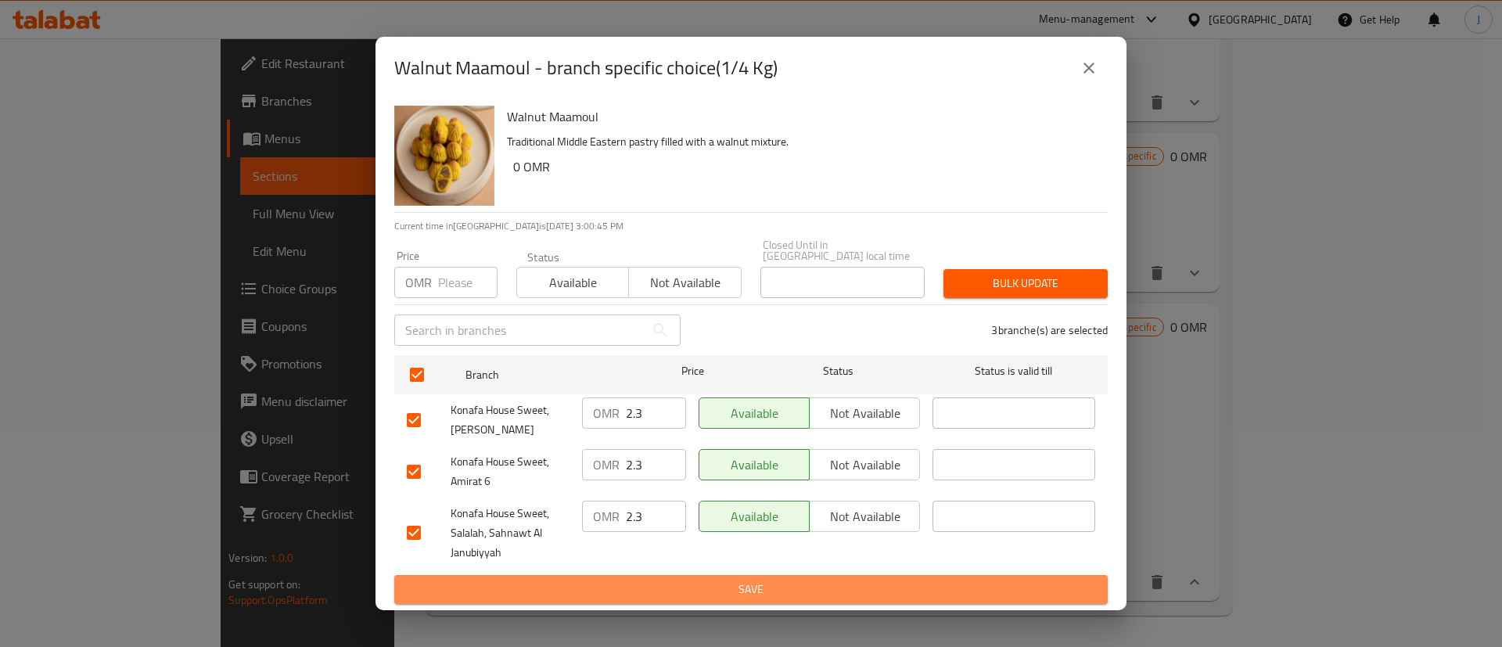
click at [656, 580] on span "Save" at bounding box center [751, 590] width 689 height 20
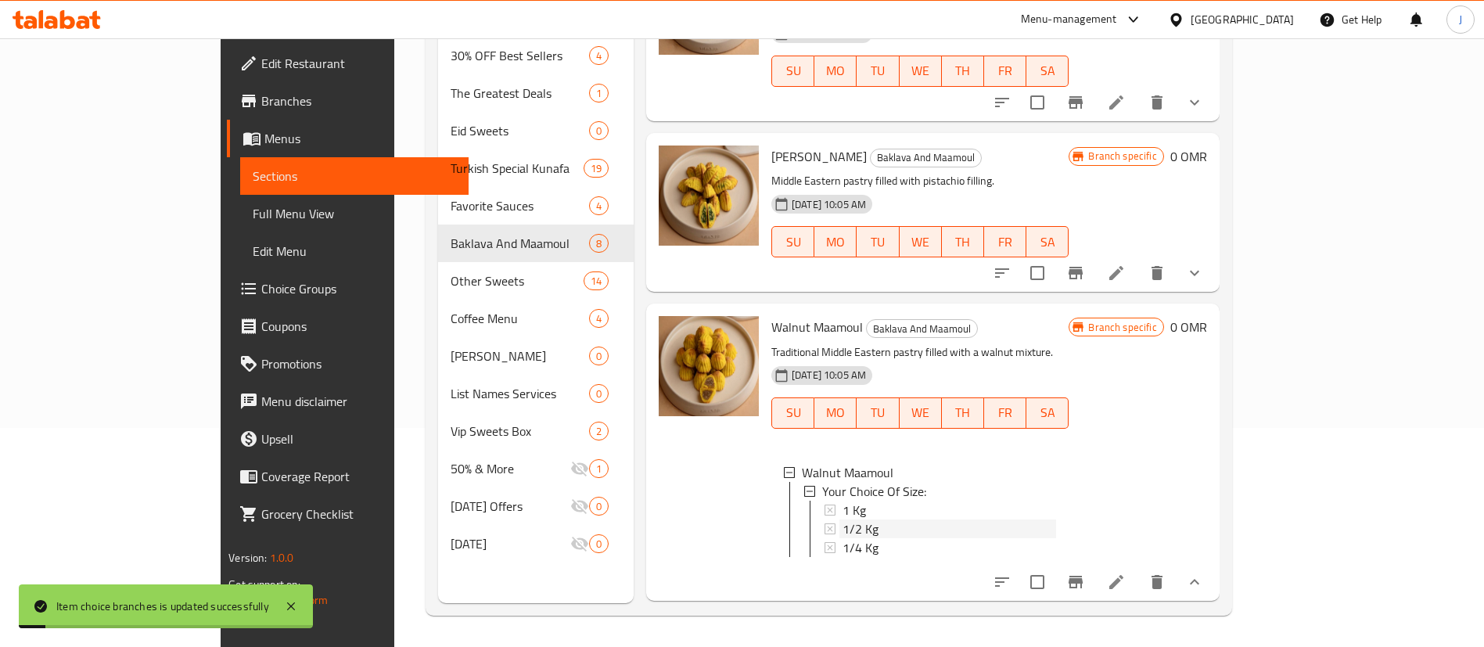
click at [843, 520] on span "1/2 Kg" at bounding box center [861, 529] width 36 height 19
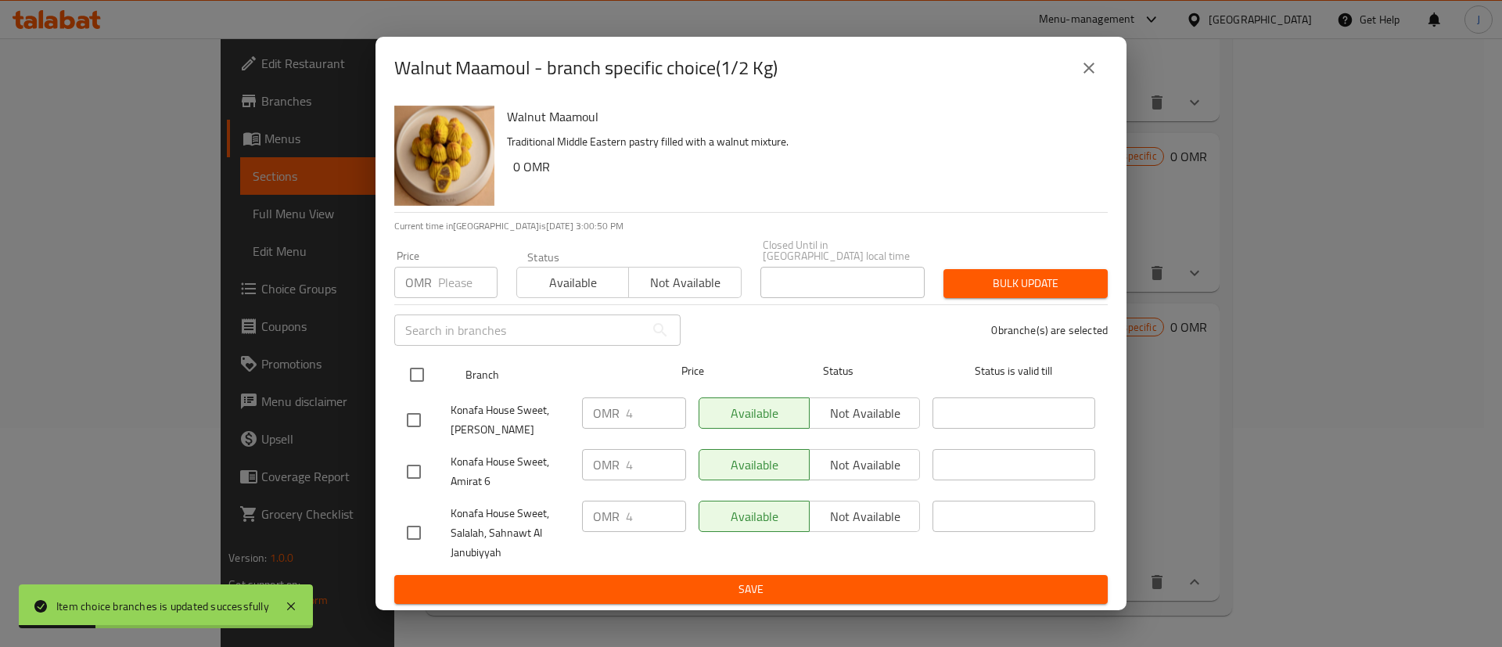
drag, startPoint x: 422, startPoint y: 369, endPoint x: 475, endPoint y: 377, distance: 53.8
click at [423, 369] on input "checkbox" at bounding box center [417, 374] width 33 height 33
checkbox input "true"
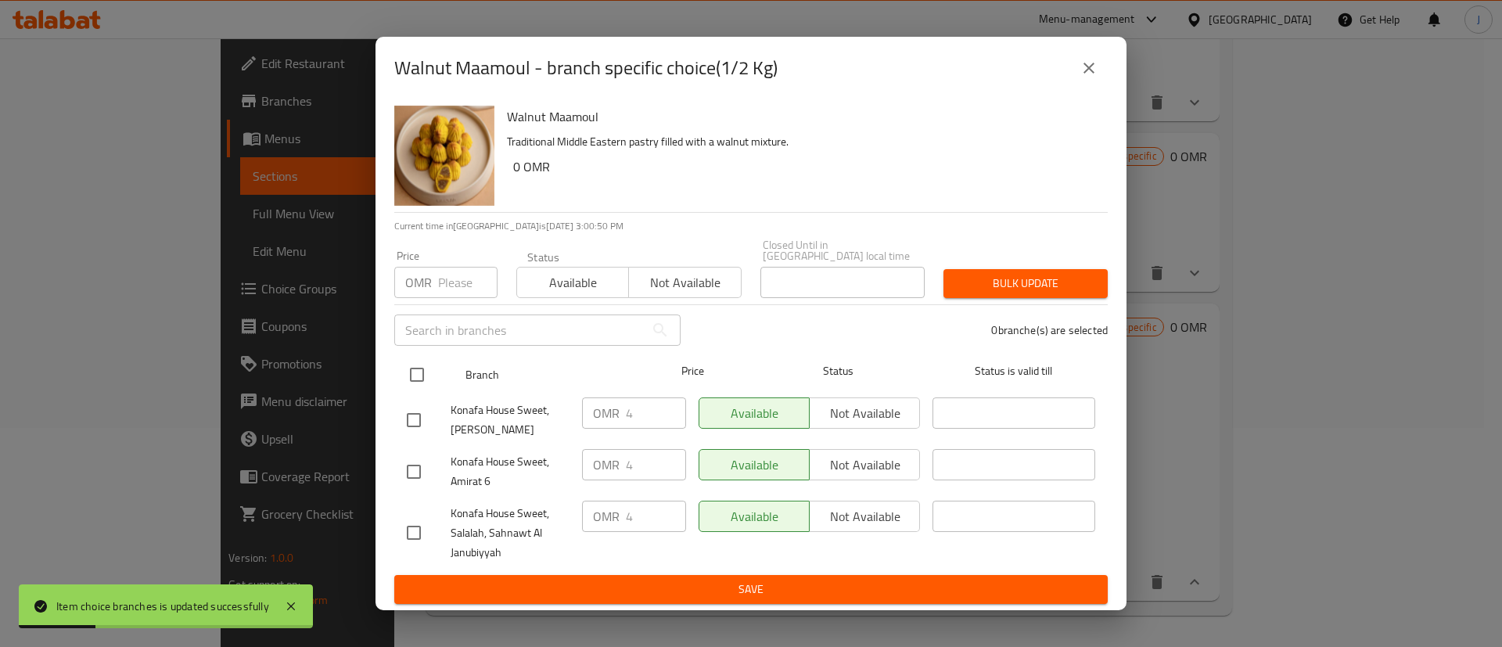
checkbox input "true"
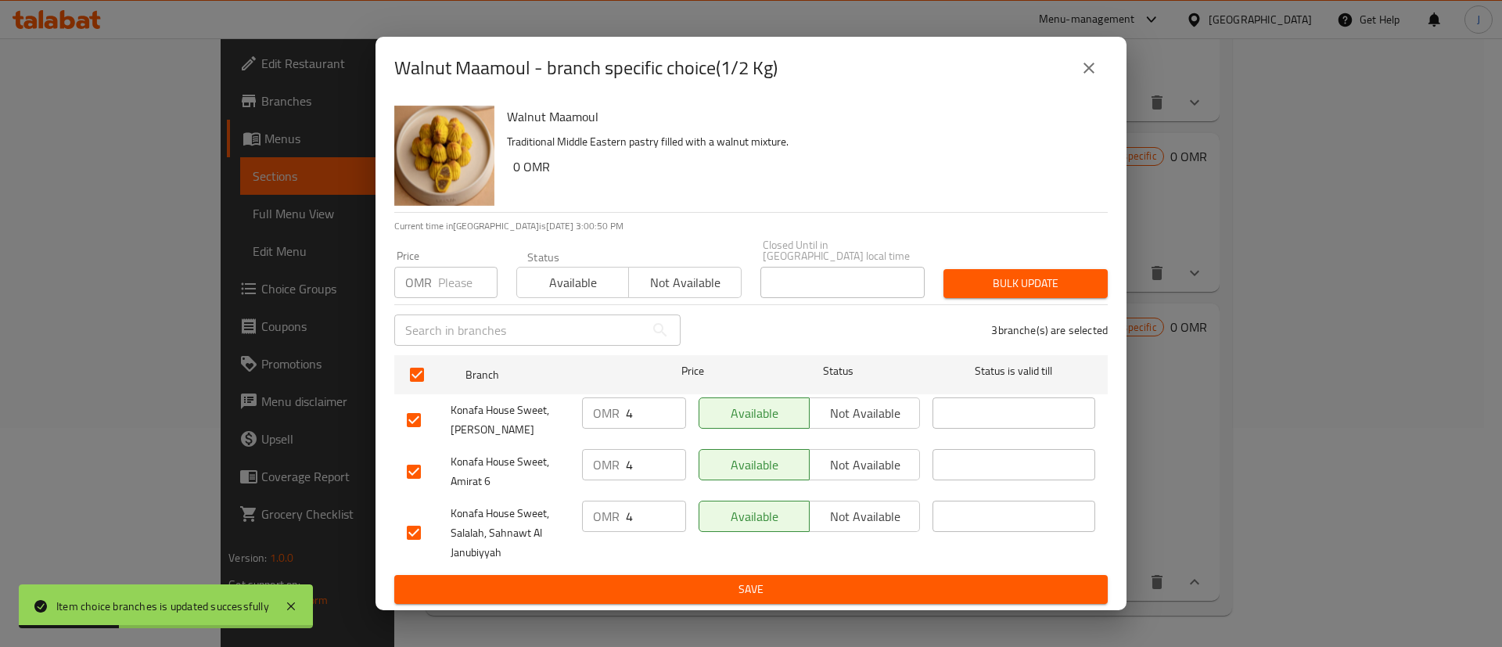
click at [643, 401] on input "4" at bounding box center [656, 413] width 60 height 31
type input "4.5"
click at [634, 449] on input "4" at bounding box center [656, 464] width 60 height 31
paste input ".5"
click at [647, 508] on input "4" at bounding box center [656, 516] width 60 height 31
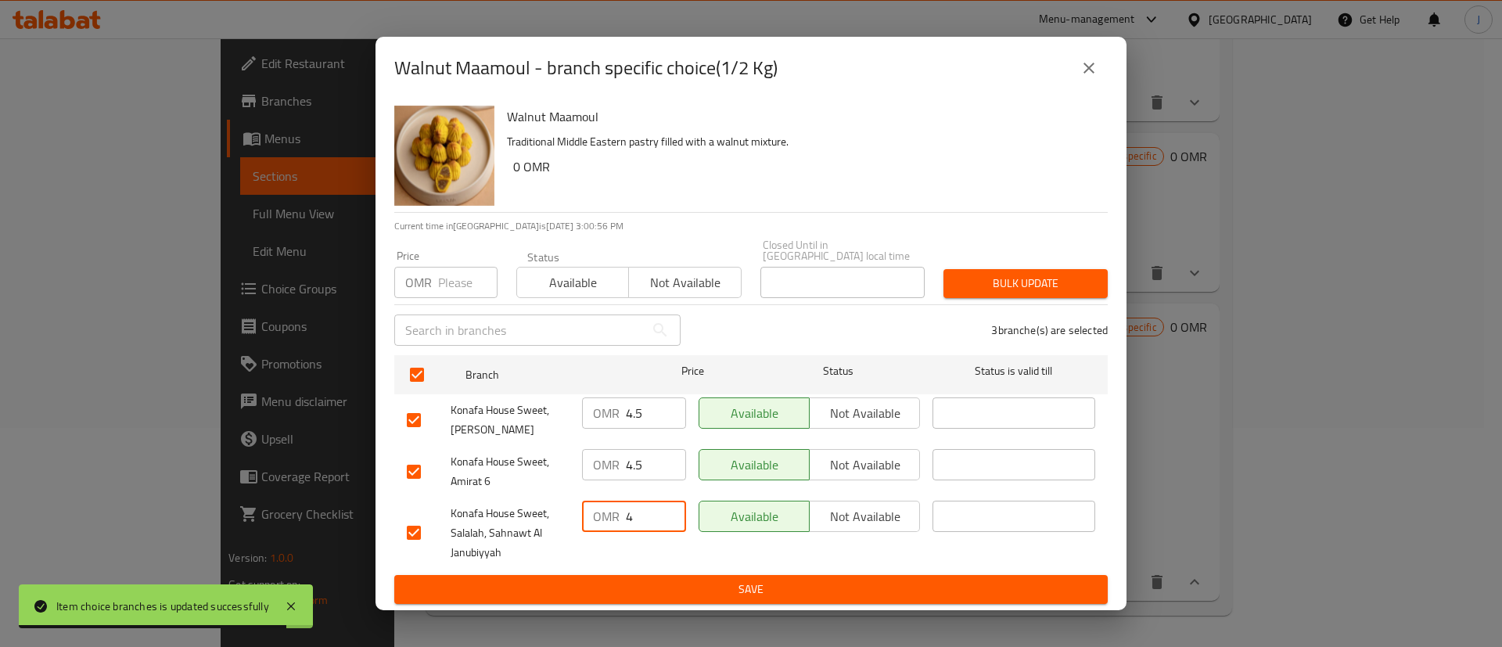
paste input ".5"
click at [640, 580] on span "Save" at bounding box center [751, 590] width 689 height 20
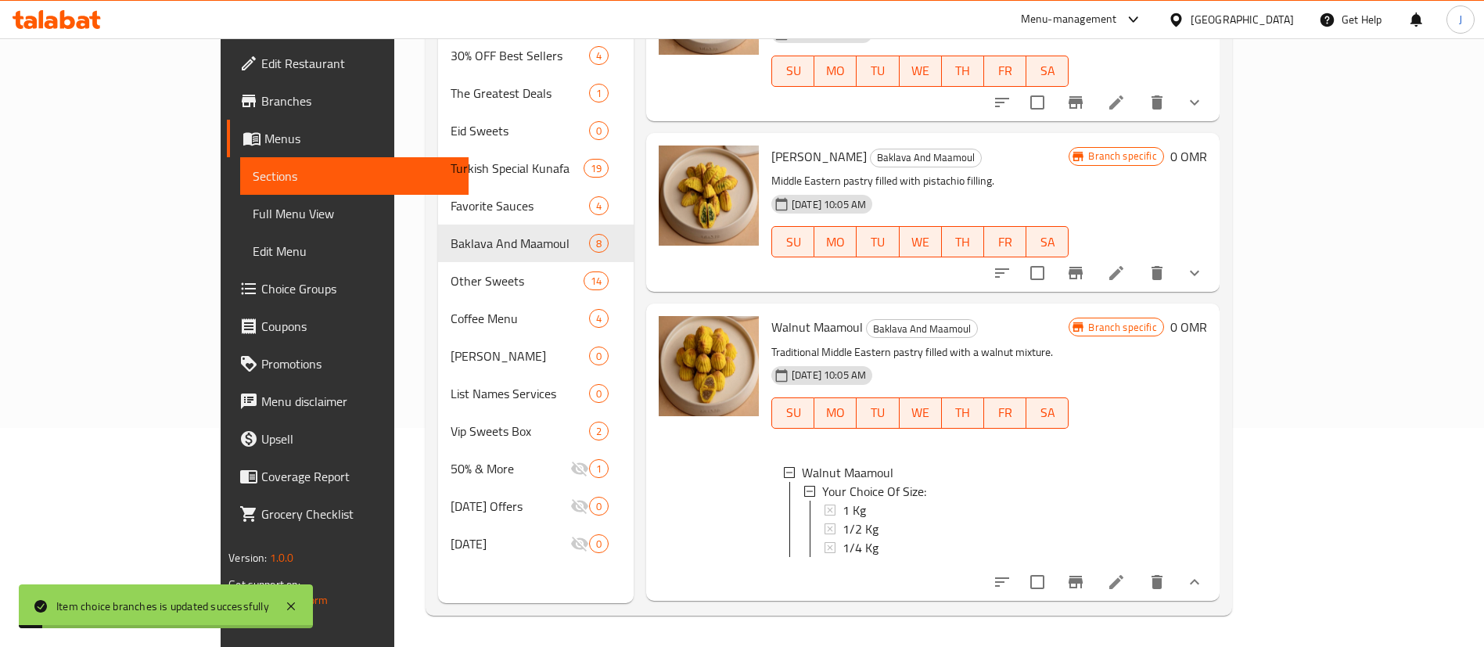
click at [843, 520] on span "1/2 Kg" at bounding box center [861, 529] width 36 height 19
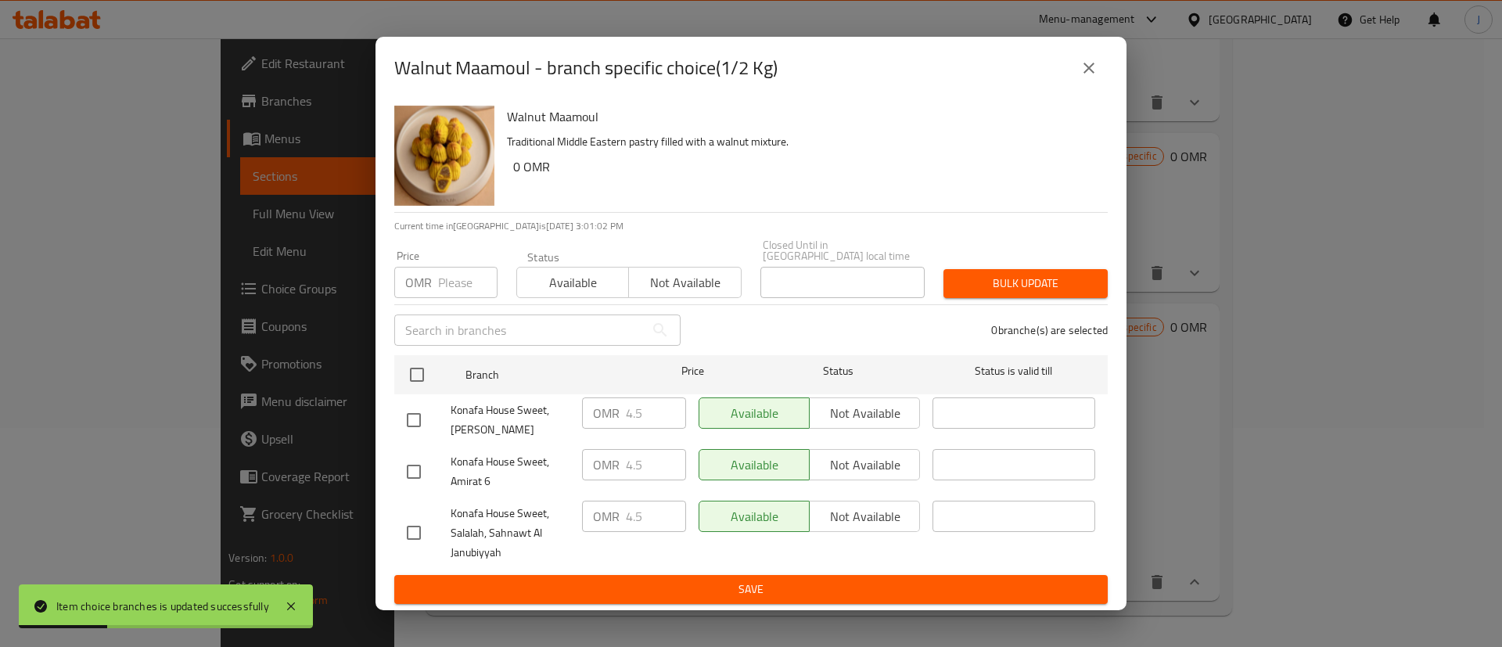
click at [1087, 63] on icon "close" at bounding box center [1089, 68] width 19 height 19
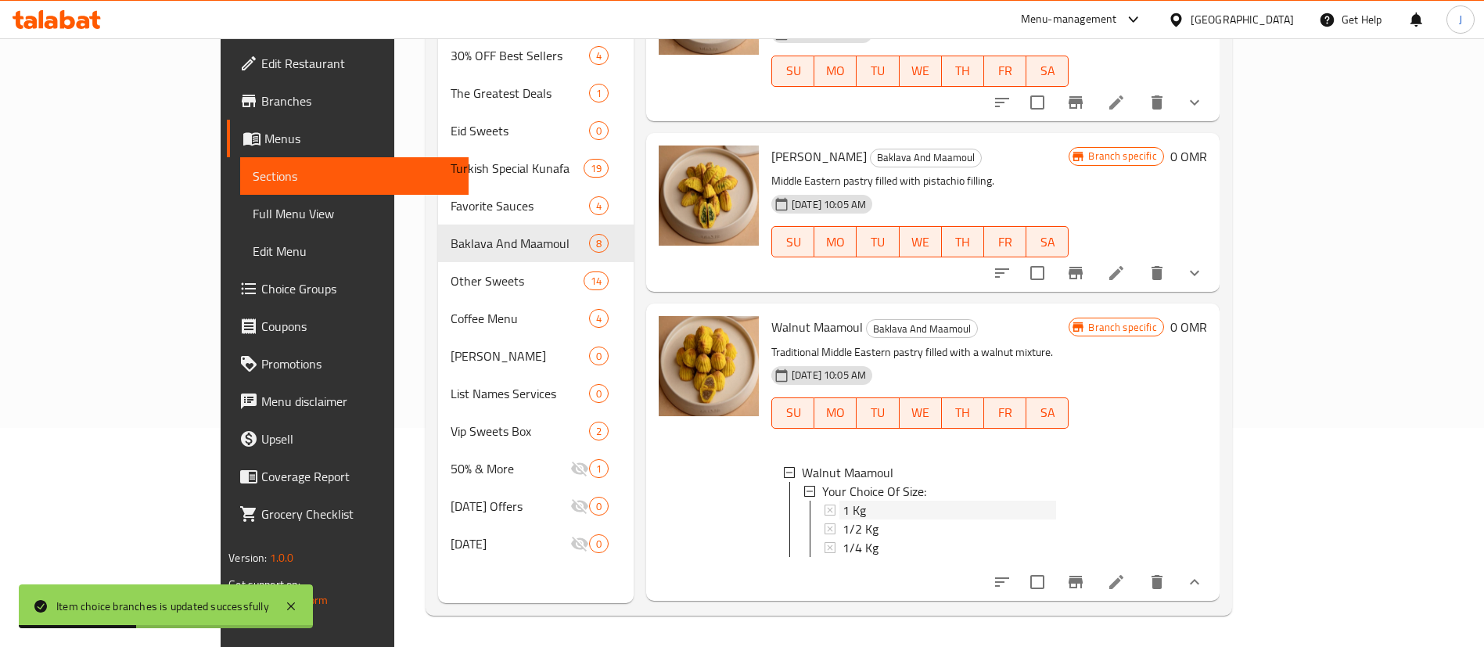
click at [843, 501] on span "1 Kg" at bounding box center [854, 510] width 23 height 19
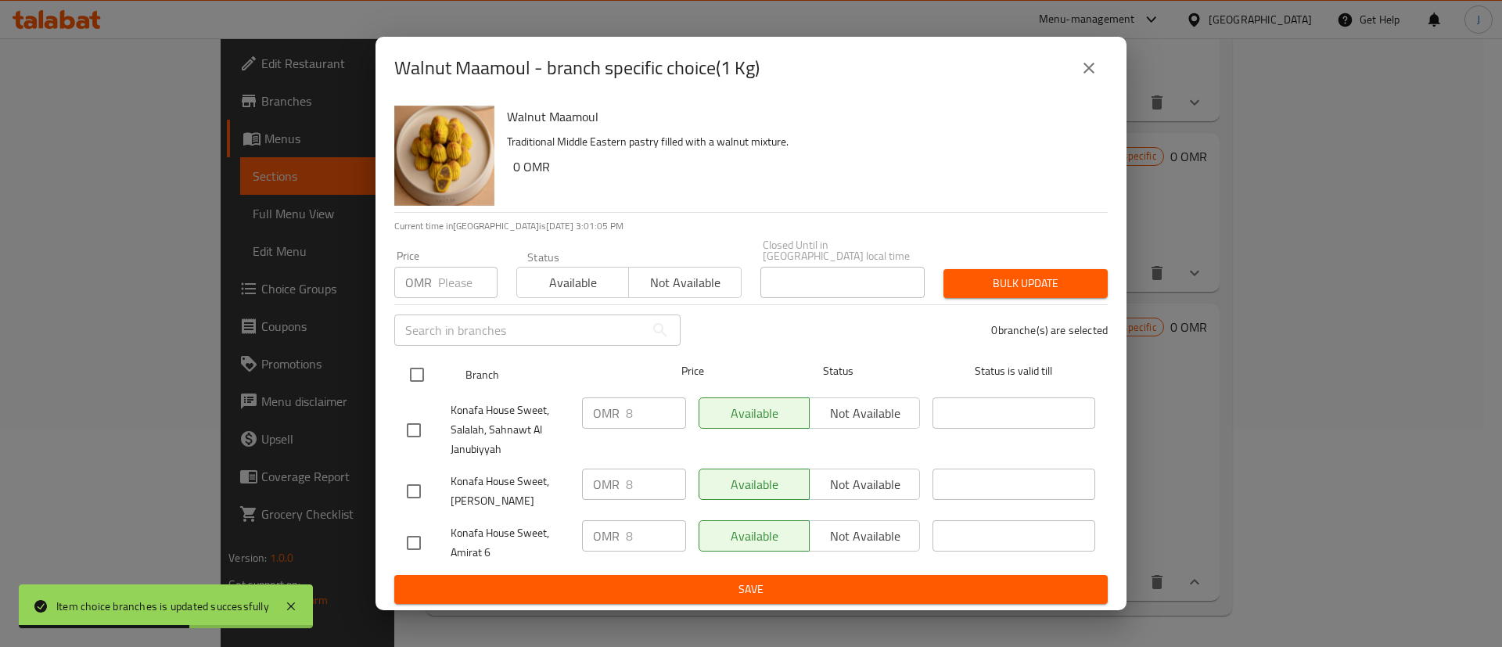
click at [424, 377] on input "checkbox" at bounding box center [417, 374] width 33 height 33
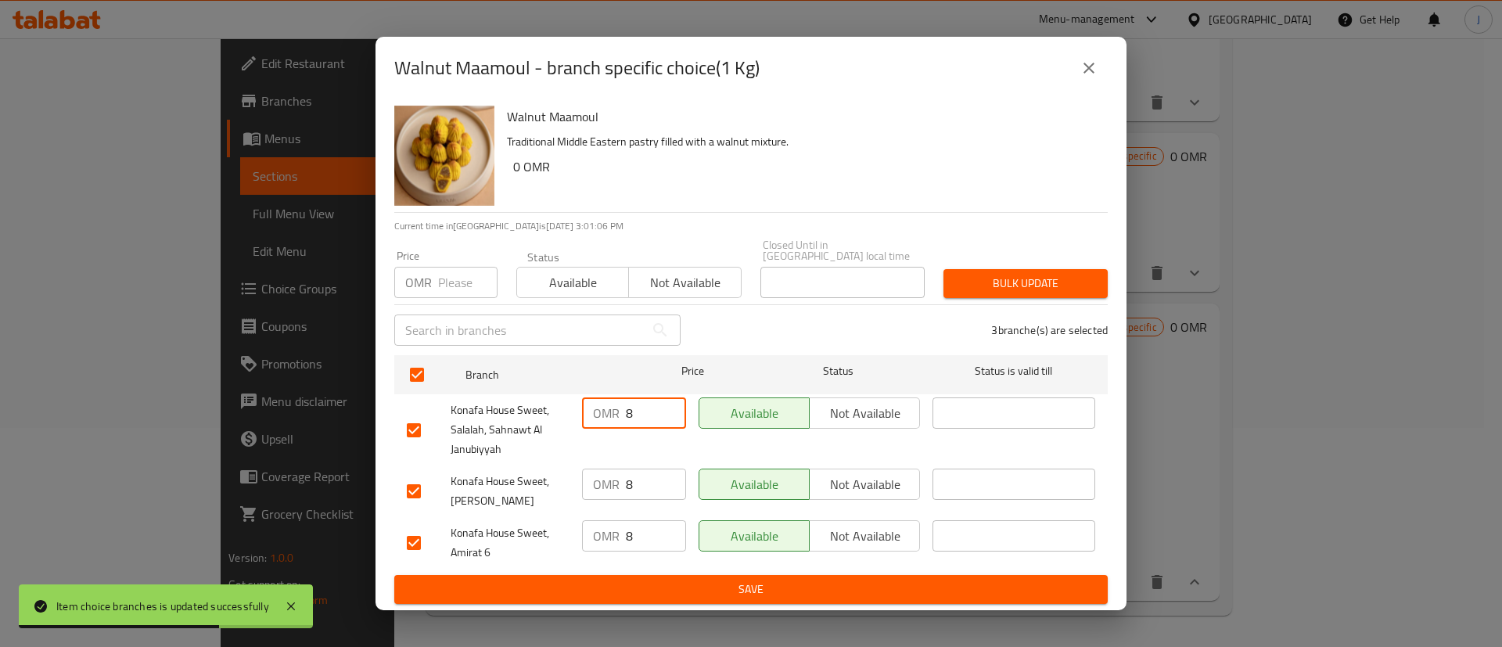
click at [649, 401] on input "8" at bounding box center [656, 413] width 60 height 31
click at [654, 490] on input "8" at bounding box center [656, 484] width 60 height 31
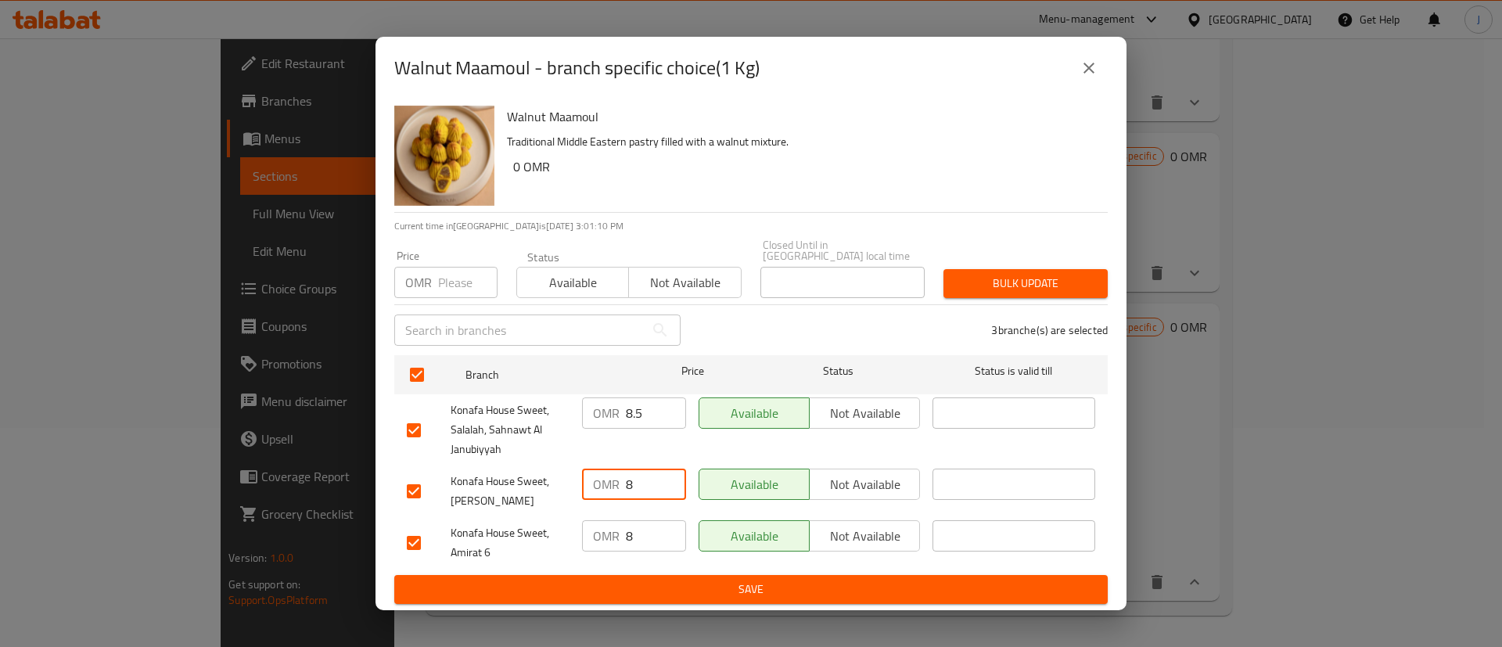
paste input ".5"
click at [641, 526] on input "8" at bounding box center [656, 535] width 60 height 31
paste input ".5"
click at [678, 580] on span "Save" at bounding box center [751, 590] width 689 height 20
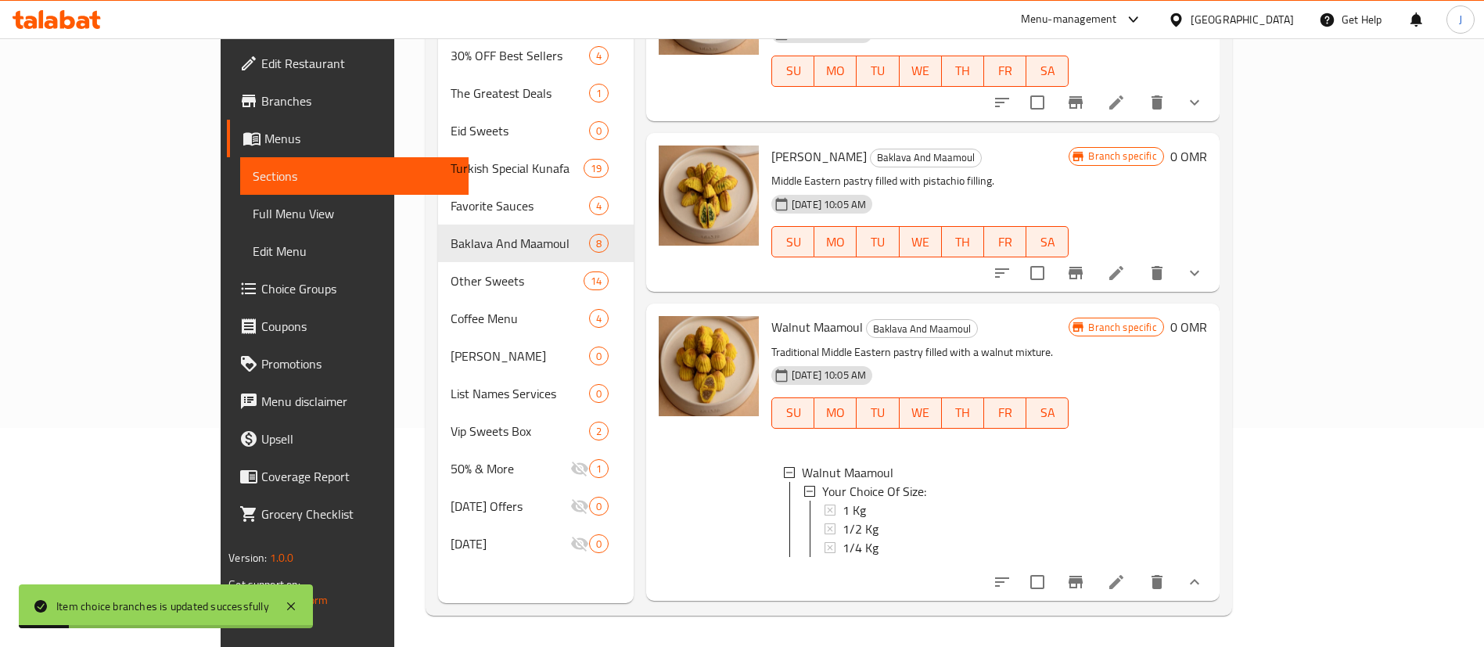
click at [1204, 573] on icon "show more" at bounding box center [1194, 582] width 19 height 19
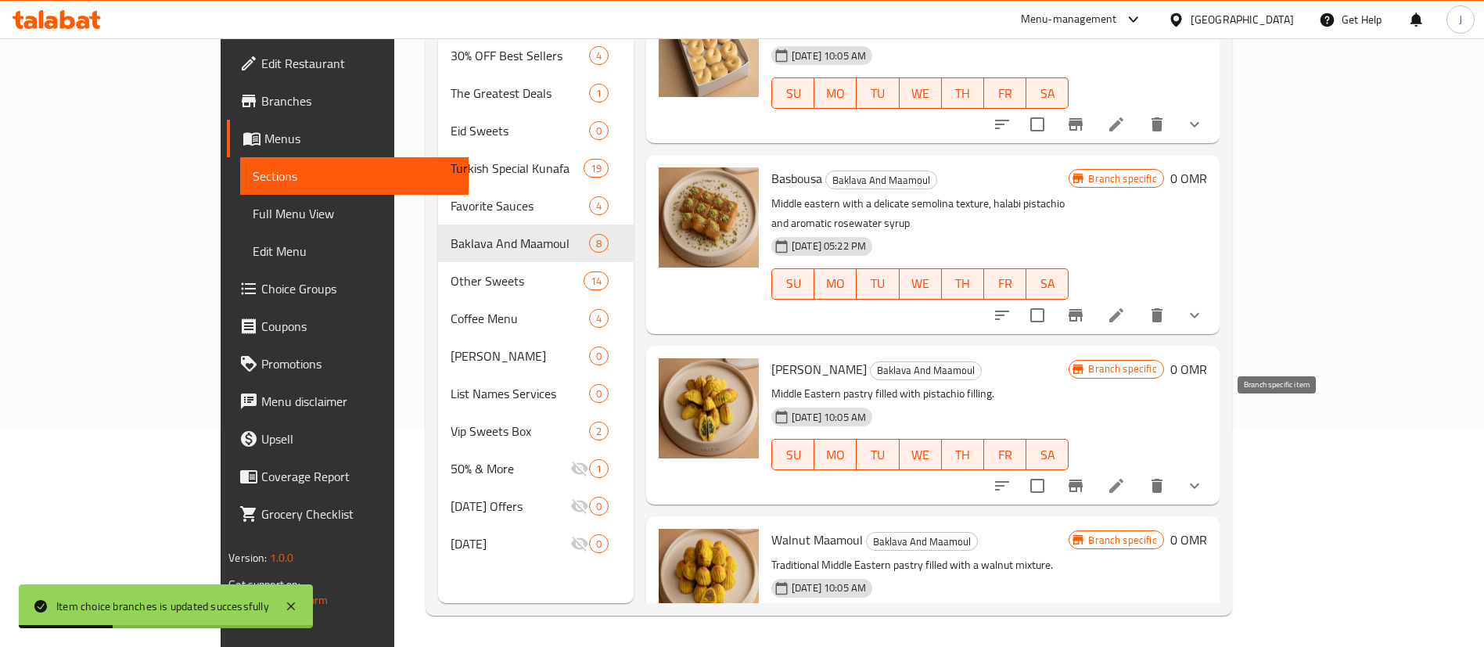
scroll to position [408, 0]
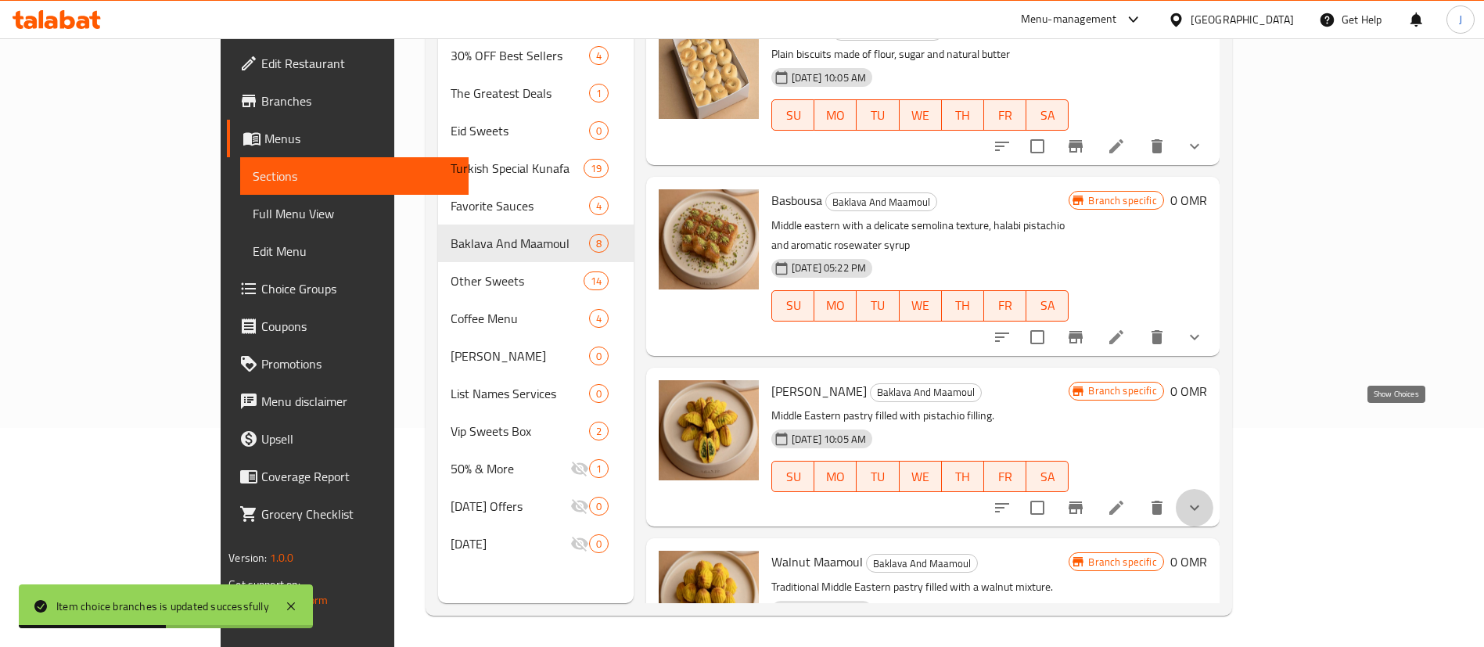
click at [1200, 505] on icon "show more" at bounding box center [1194, 507] width 9 height 5
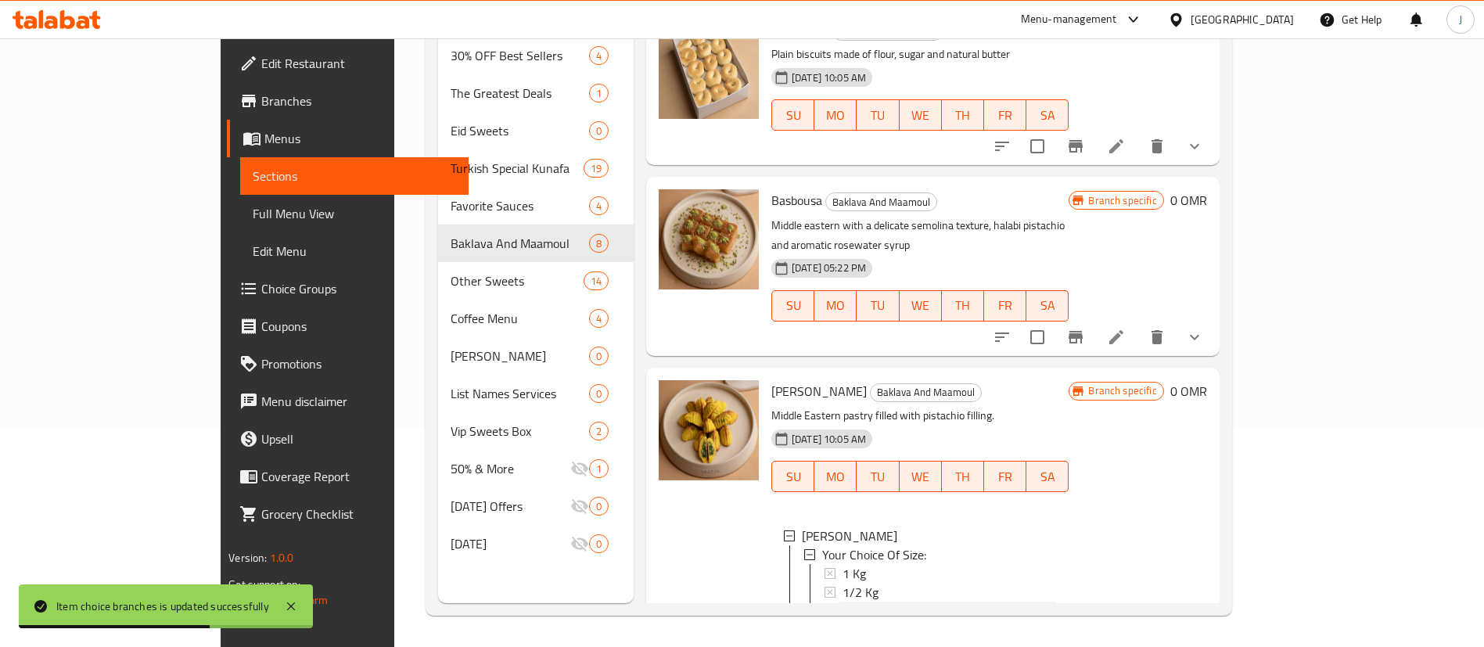
click at [843, 602] on span "1/4 Kg" at bounding box center [861, 611] width 36 height 19
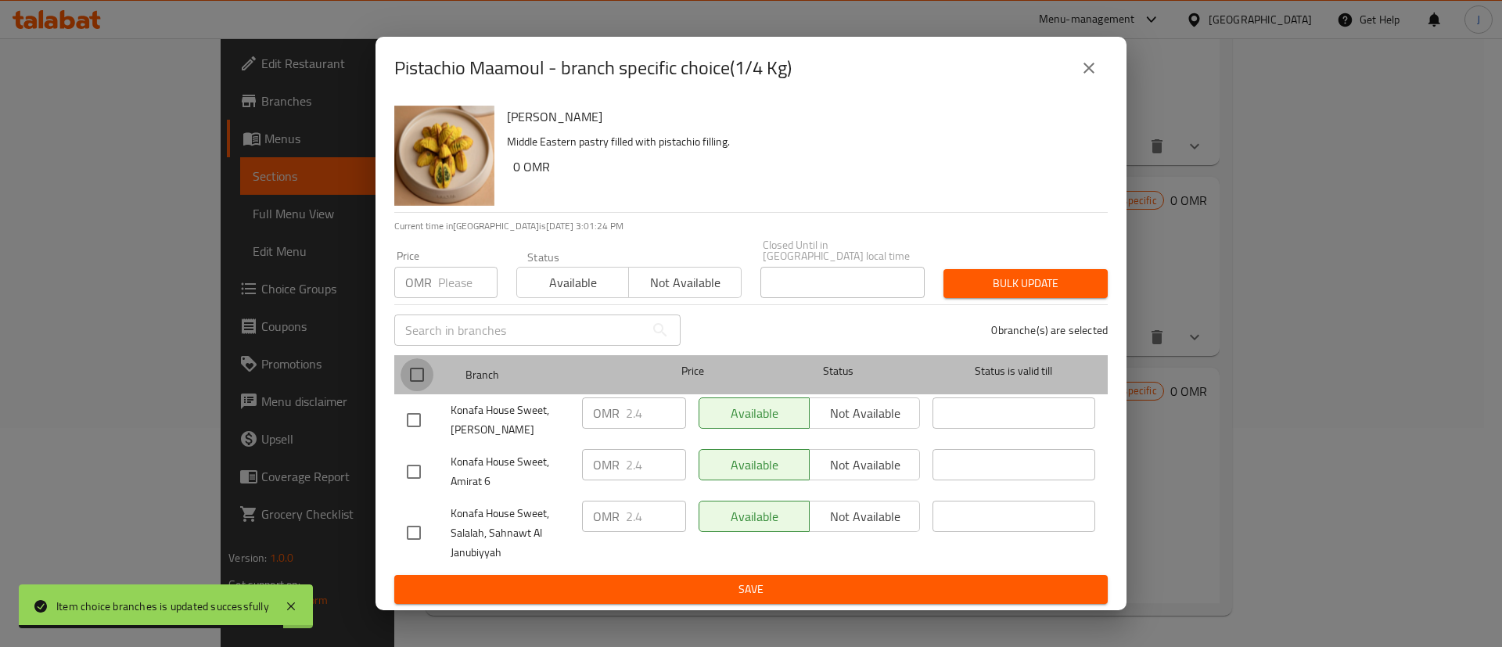
click at [419, 374] on input "checkbox" at bounding box center [417, 374] width 33 height 33
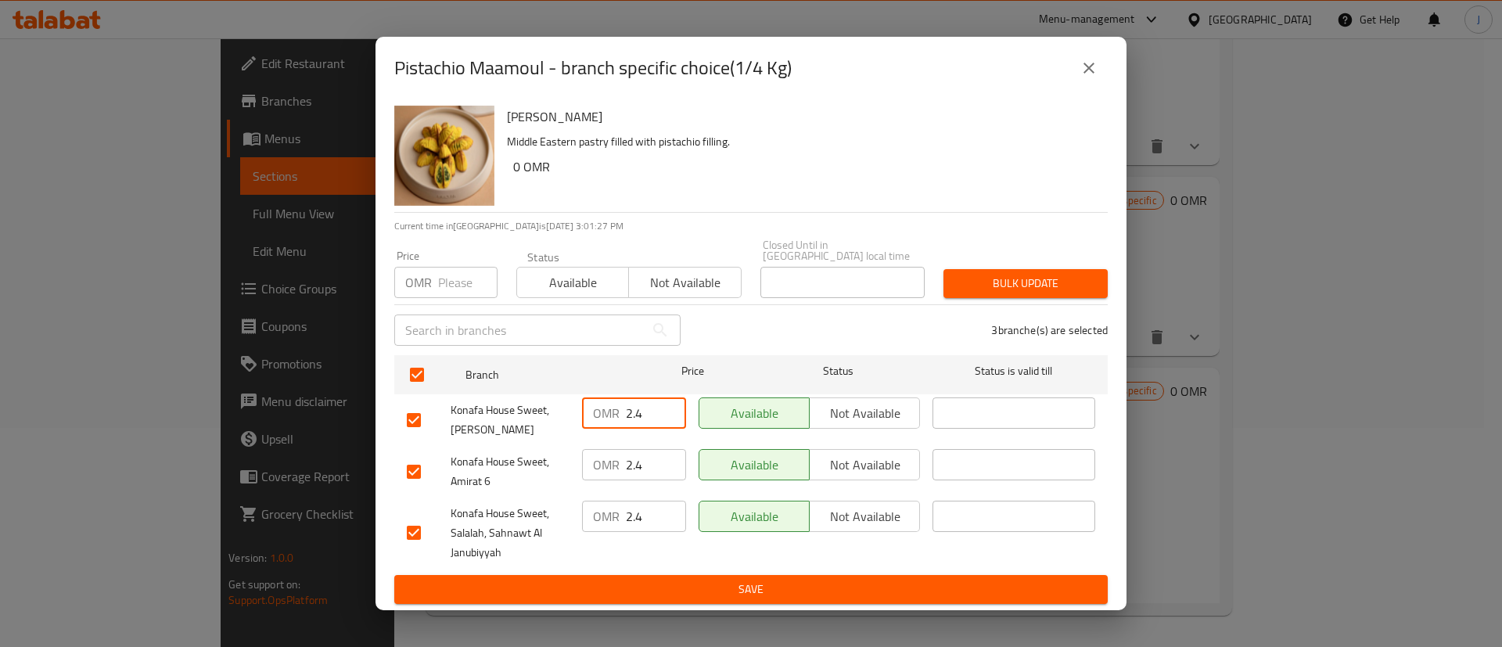
click at [652, 406] on input "2.4" at bounding box center [656, 413] width 60 height 31
drag, startPoint x: 649, startPoint y: 463, endPoint x: 613, endPoint y: 472, distance: 37.0
click at [613, 472] on div "OMR 2.4 ​" at bounding box center [634, 464] width 104 height 31
paste input "6"
drag, startPoint x: 641, startPoint y: 515, endPoint x: 614, endPoint y: 513, distance: 26.7
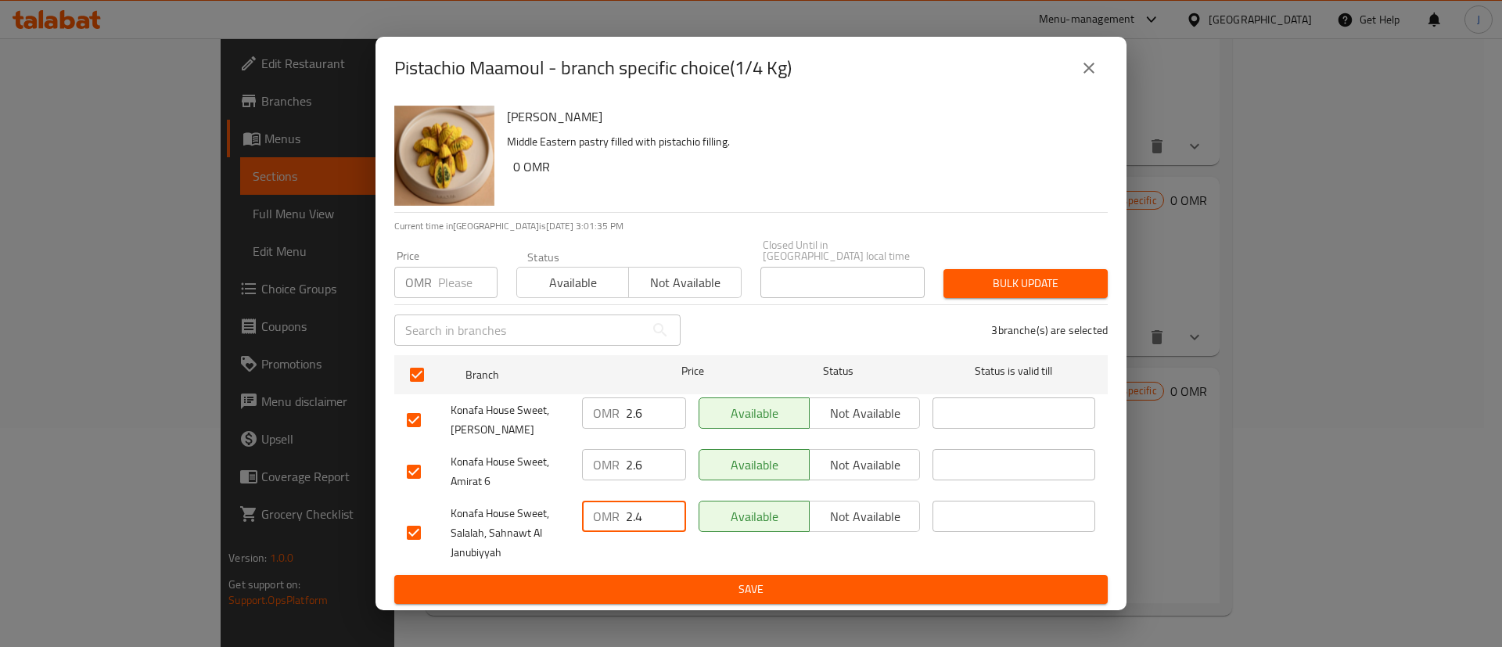
click at [614, 513] on div "OMR 2.4 ​" at bounding box center [634, 516] width 104 height 31
paste input "6"
click at [685, 580] on span "Save" at bounding box center [751, 590] width 689 height 20
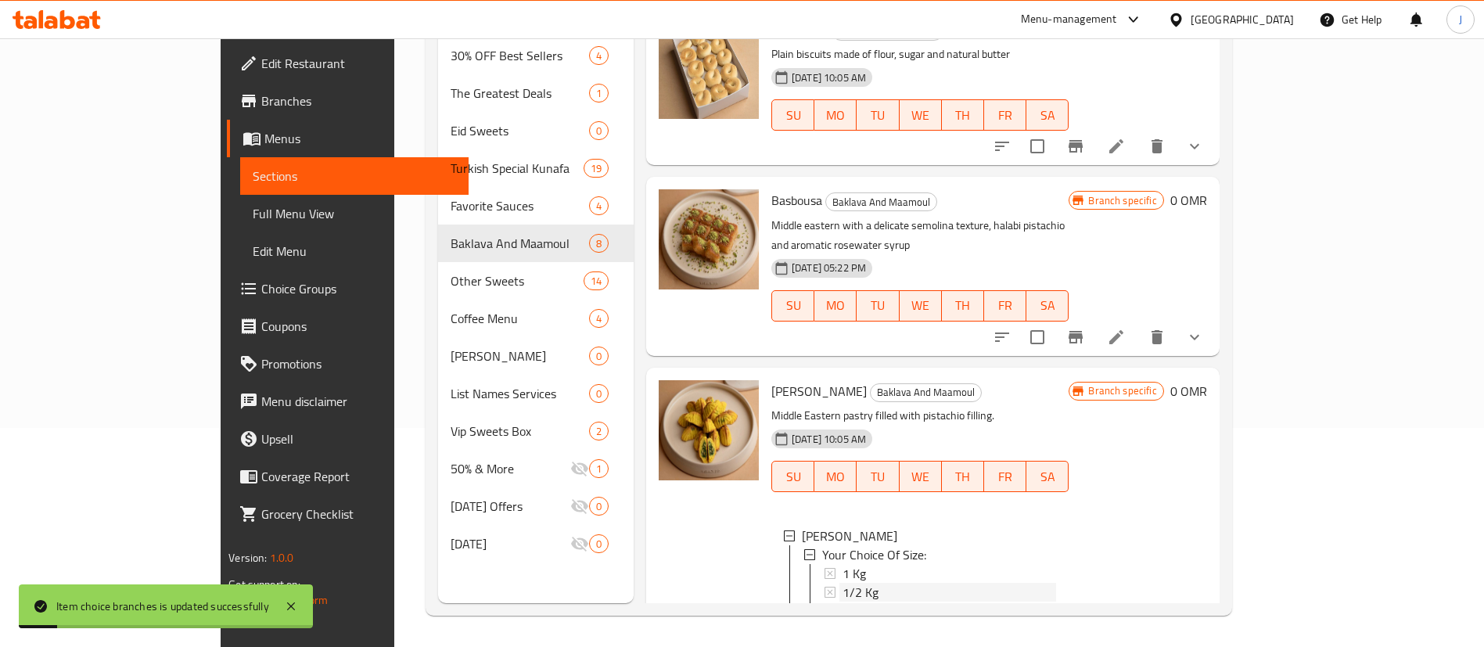
click at [843, 583] on span "1/2 Kg" at bounding box center [861, 592] width 36 height 19
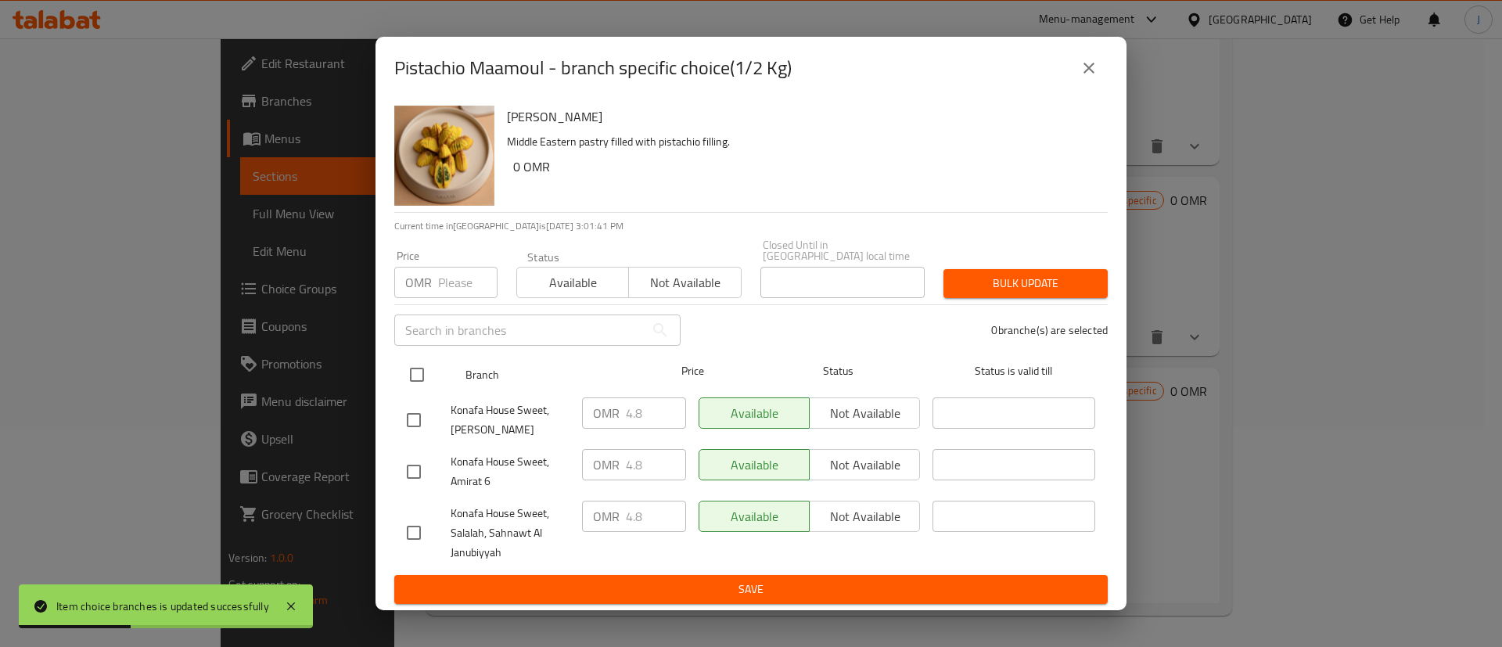
click at [423, 372] on input "checkbox" at bounding box center [417, 374] width 33 height 33
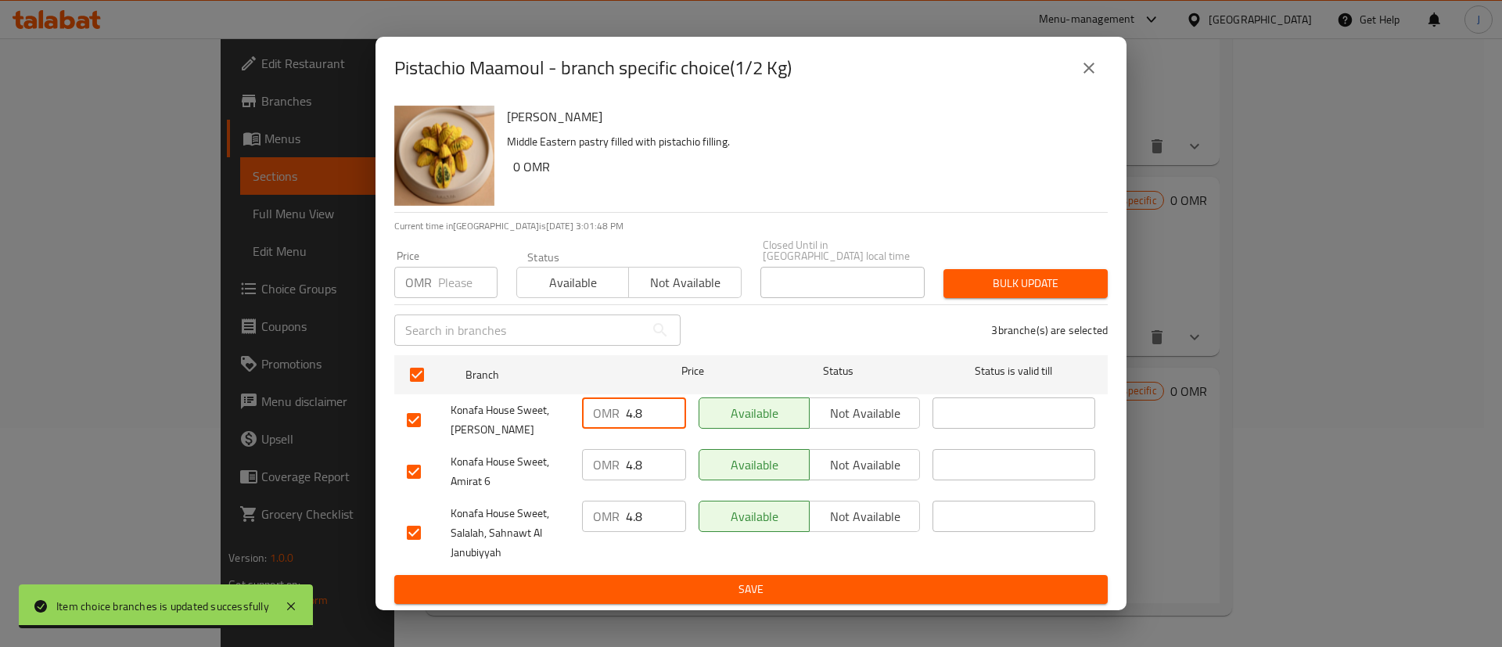
drag, startPoint x: 643, startPoint y: 410, endPoint x: 610, endPoint y: 422, distance: 34.9
click at [610, 422] on div "OMR 4.8 ​" at bounding box center [634, 413] width 104 height 31
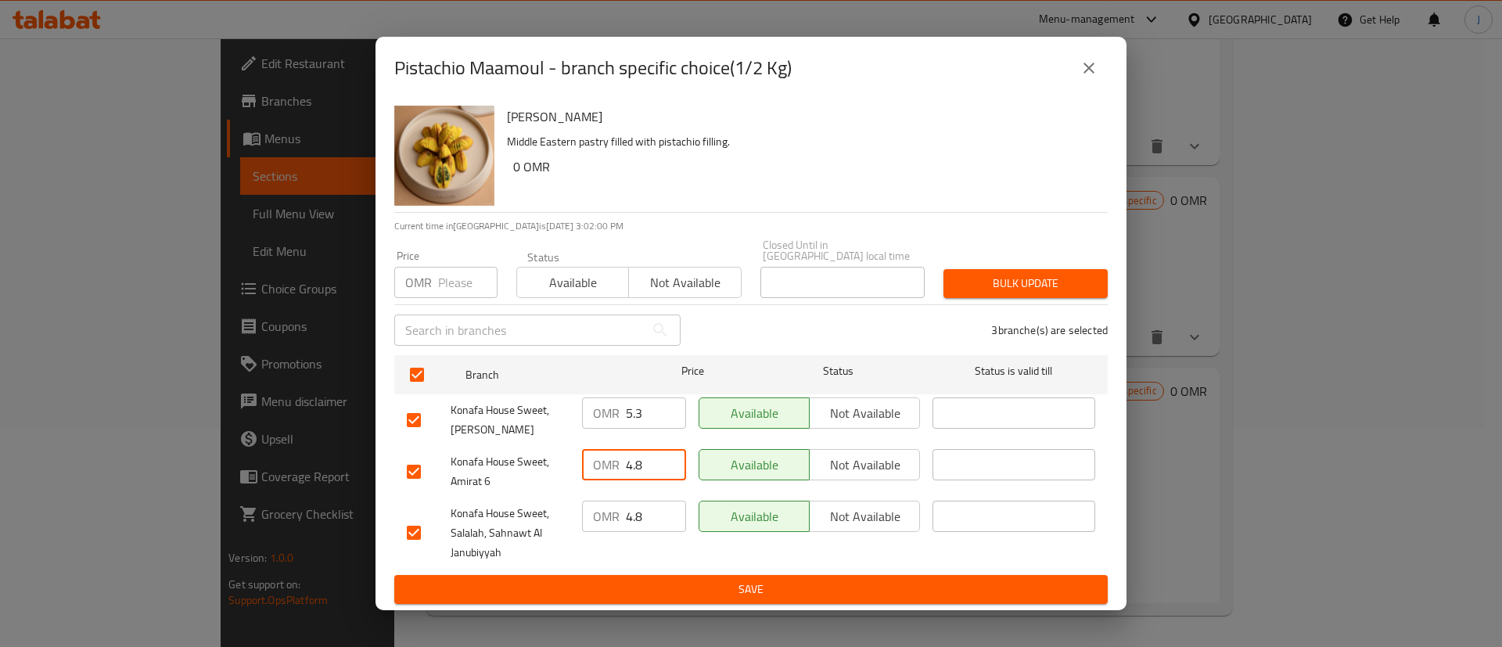
click at [636, 465] on input "4.8" at bounding box center [656, 464] width 60 height 31
drag, startPoint x: 646, startPoint y: 462, endPoint x: 592, endPoint y: 464, distance: 54.8
click at [592, 464] on div "OMR 4.8 ​" at bounding box center [634, 464] width 104 height 31
paste input "5.3"
drag, startPoint x: 663, startPoint y: 515, endPoint x: 603, endPoint y: 515, distance: 60.3
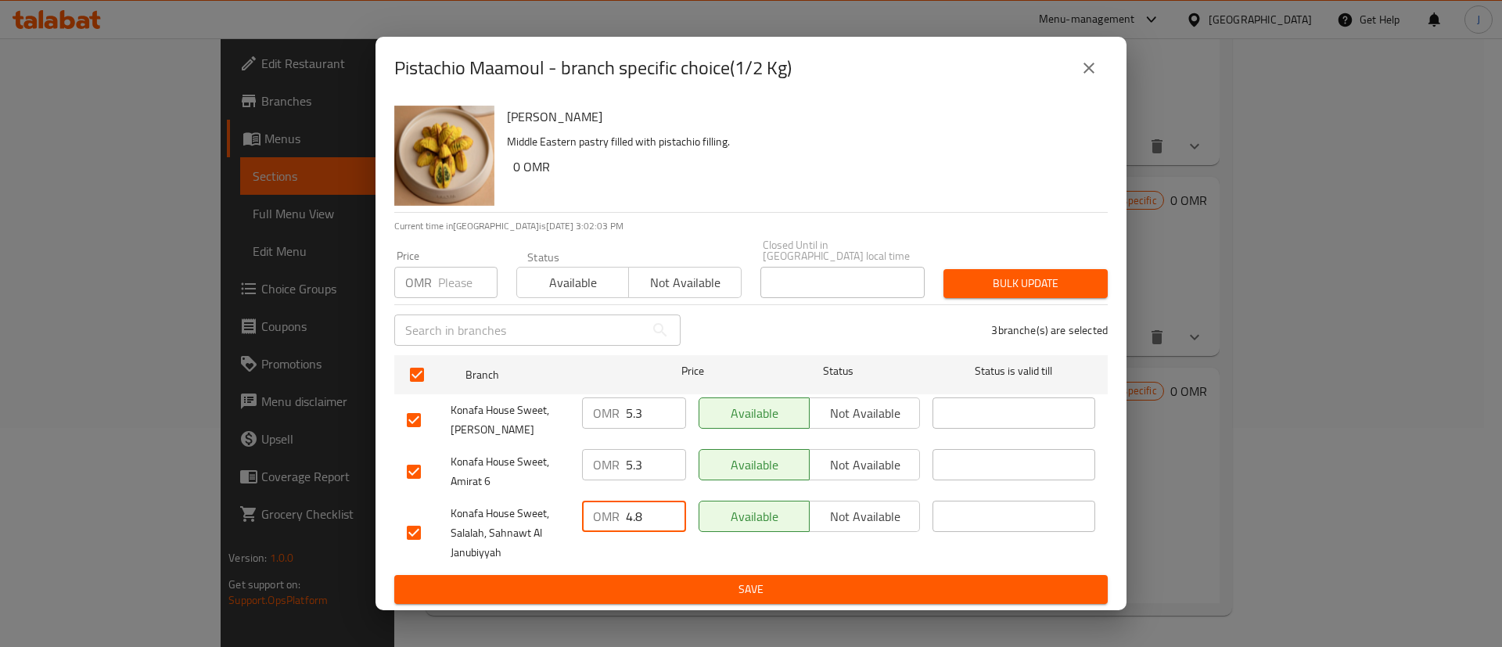
click at [603, 515] on div "OMR 4.8 ​" at bounding box center [634, 516] width 104 height 31
paste input "5.3"
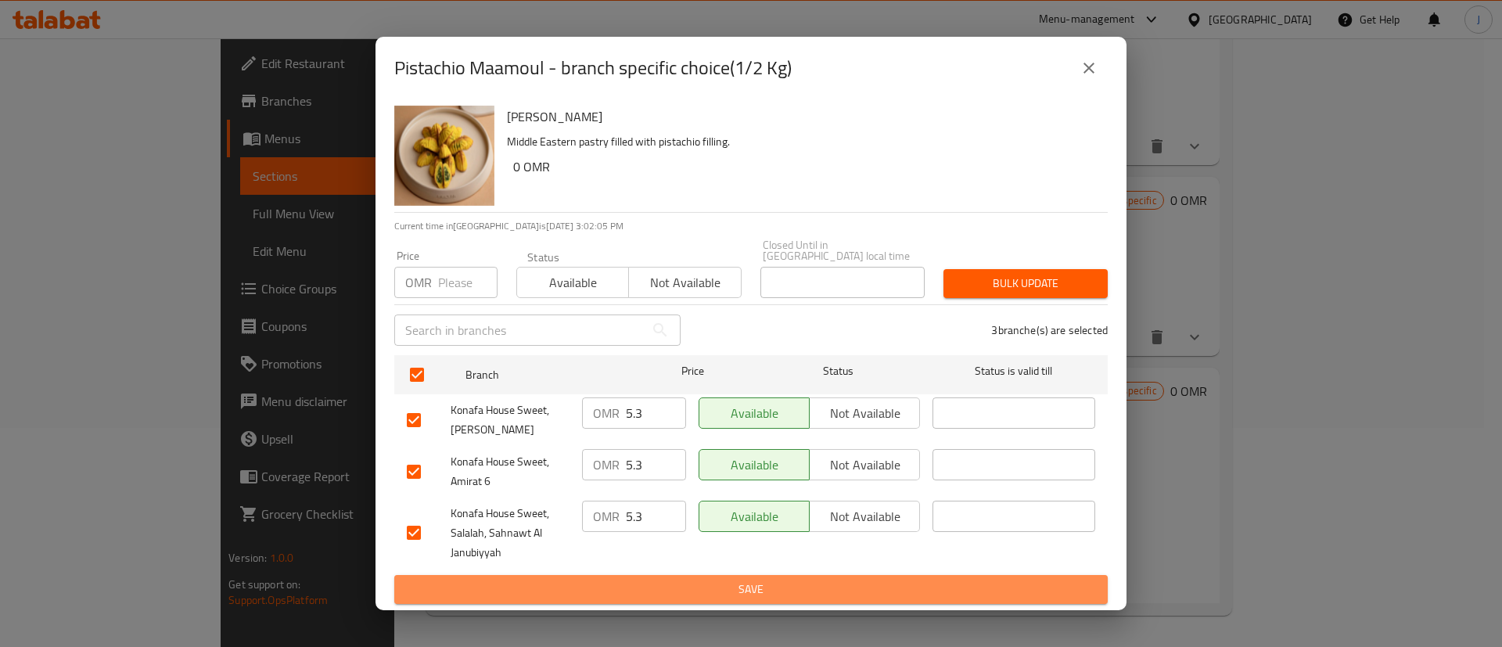
click at [669, 583] on span "Save" at bounding box center [751, 590] width 689 height 20
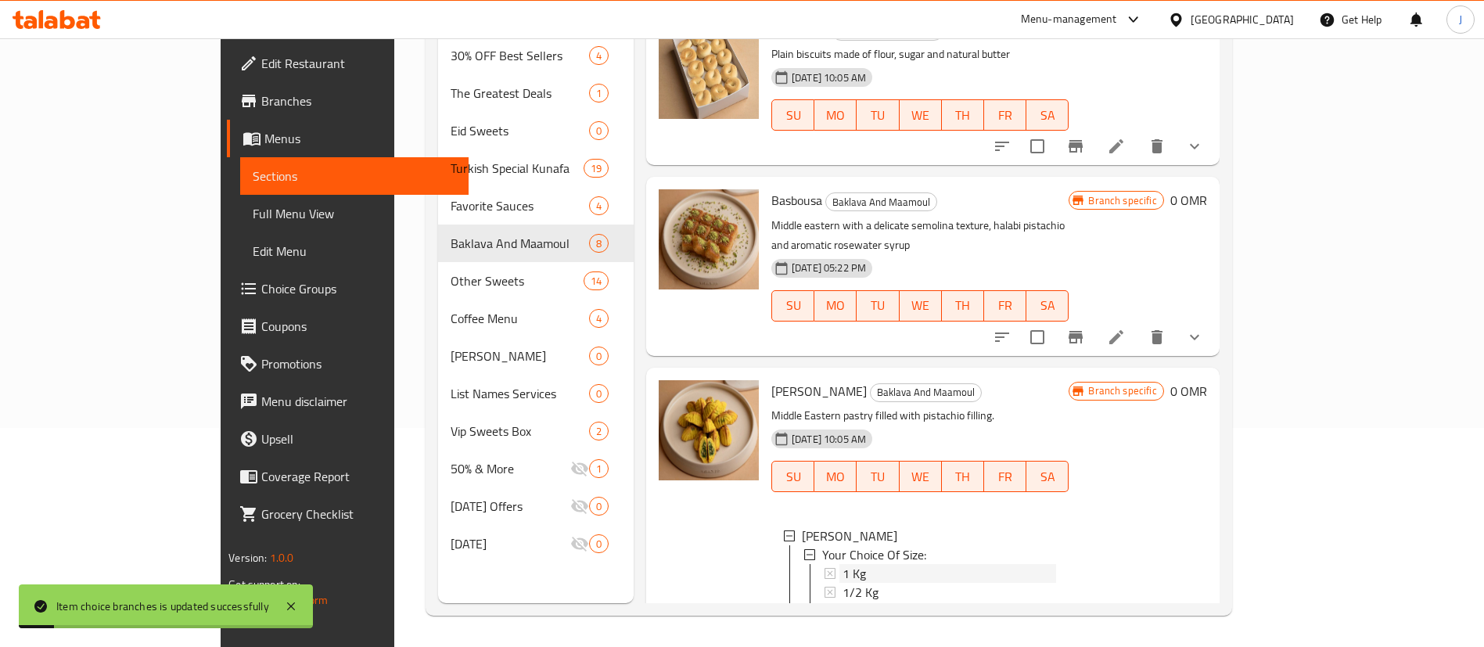
click at [843, 564] on span "1 Kg" at bounding box center [854, 573] width 23 height 19
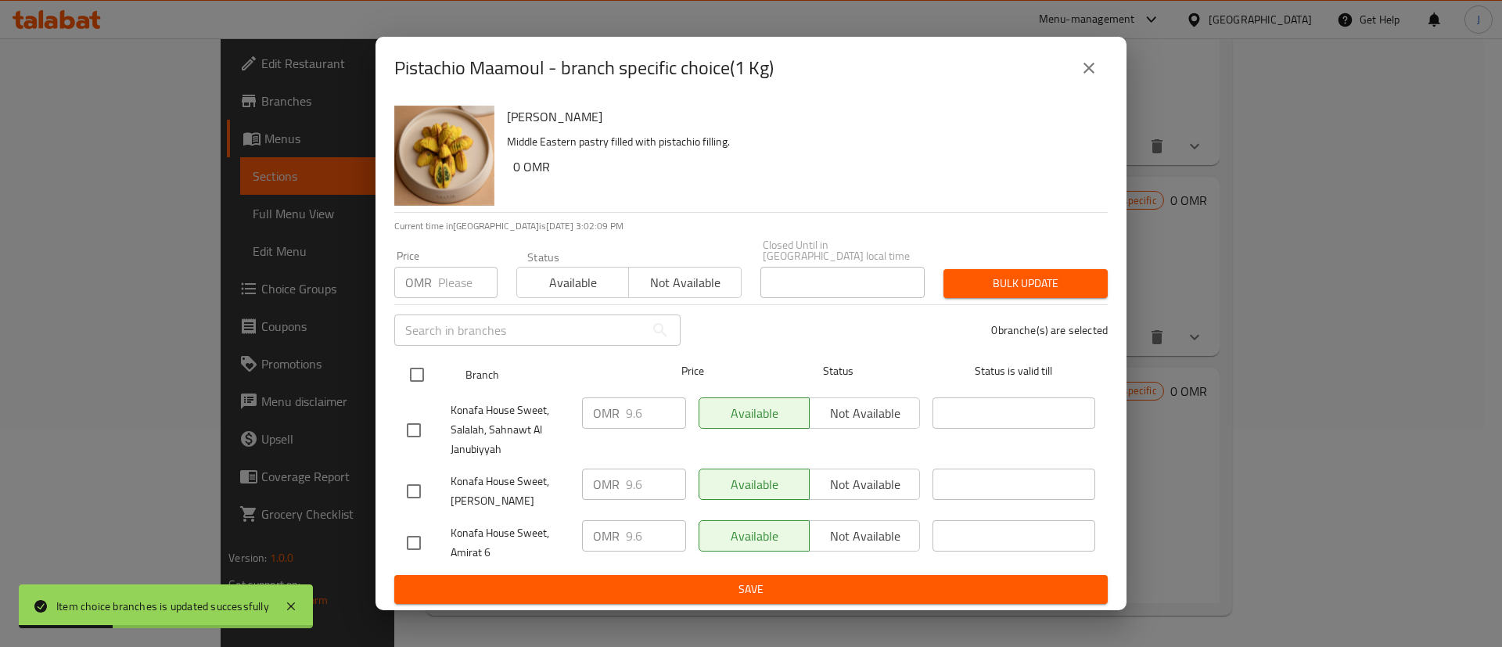
click at [419, 369] on input "checkbox" at bounding box center [417, 374] width 33 height 33
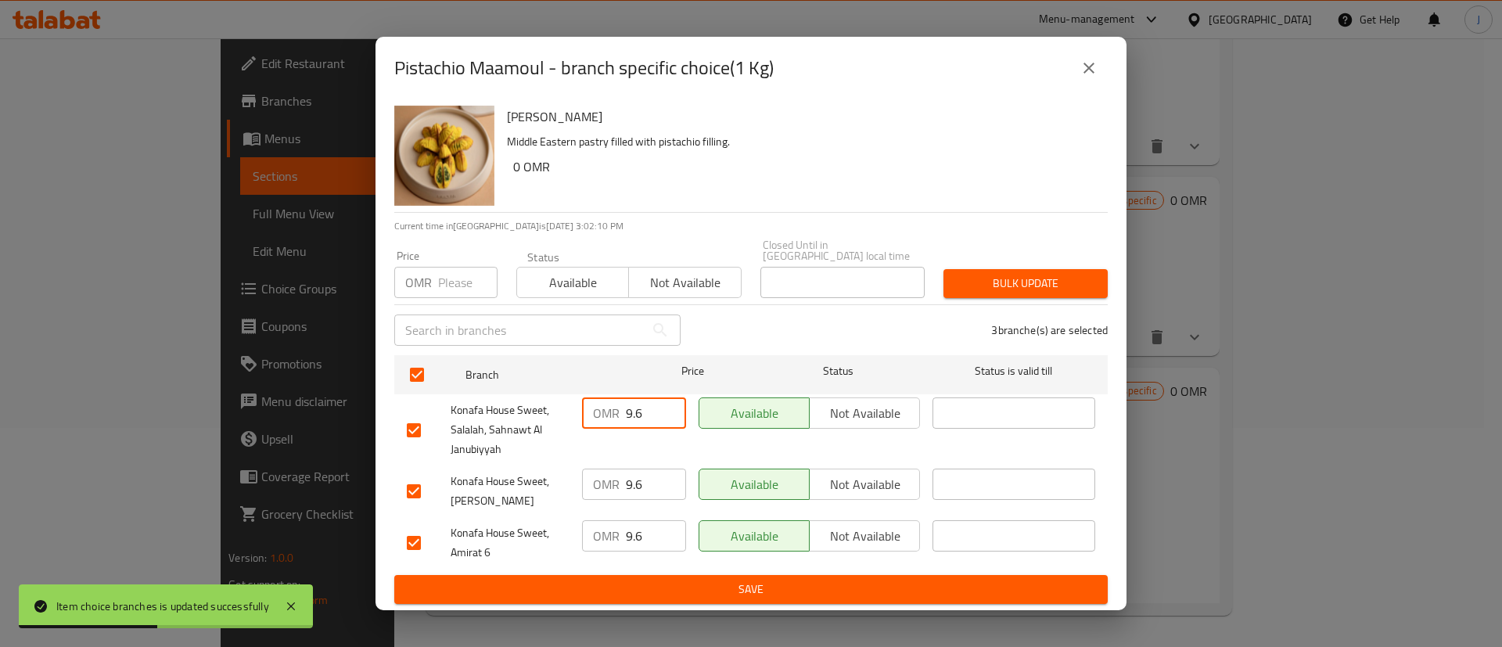
drag, startPoint x: 646, startPoint y: 411, endPoint x: 613, endPoint y: 411, distance: 33.6
click at [613, 411] on div "OMR 9.6 ​" at bounding box center [634, 413] width 104 height 31
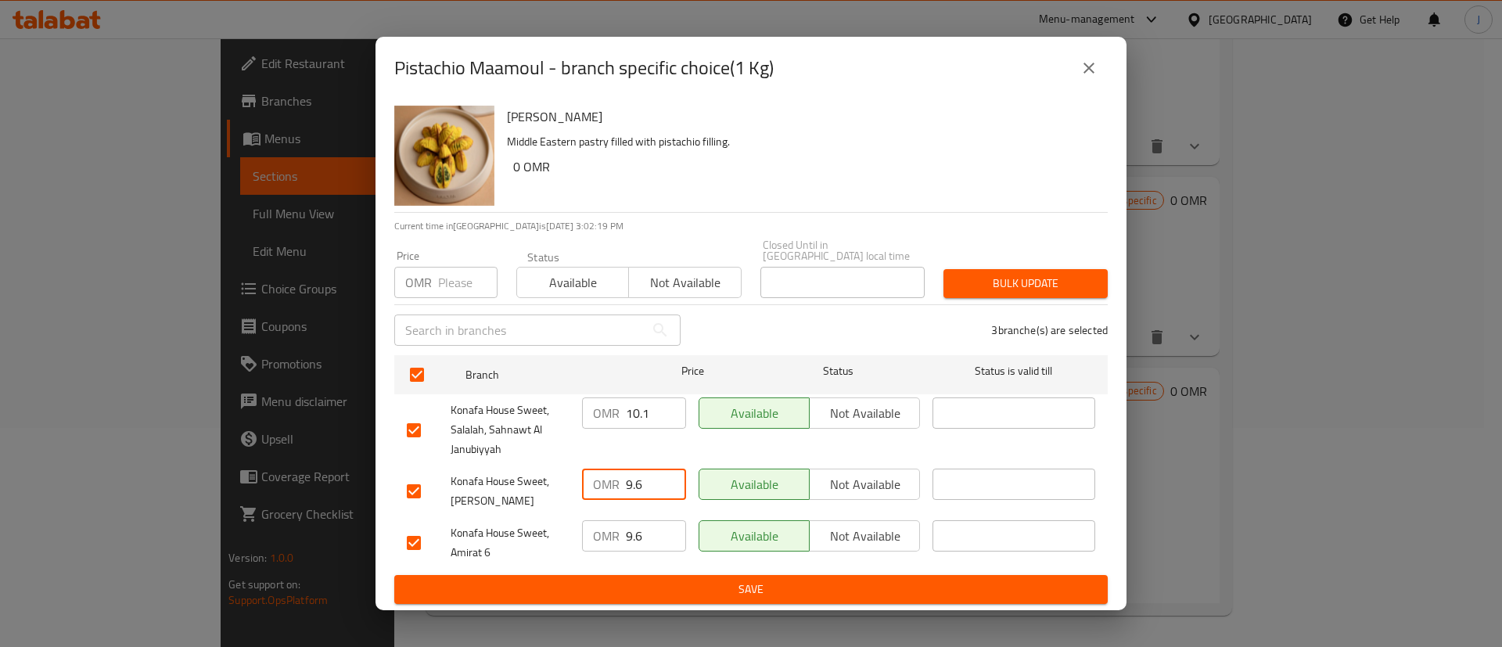
drag, startPoint x: 616, startPoint y: 486, endPoint x: 595, endPoint y: 487, distance: 21.2
click at [595, 487] on div "OMR 9.6 ​" at bounding box center [634, 484] width 104 height 31
paste input "10.1"
drag, startPoint x: 648, startPoint y: 537, endPoint x: 606, endPoint y: 539, distance: 41.5
click at [606, 539] on div "OMR 9.6 ​" at bounding box center [634, 535] width 104 height 31
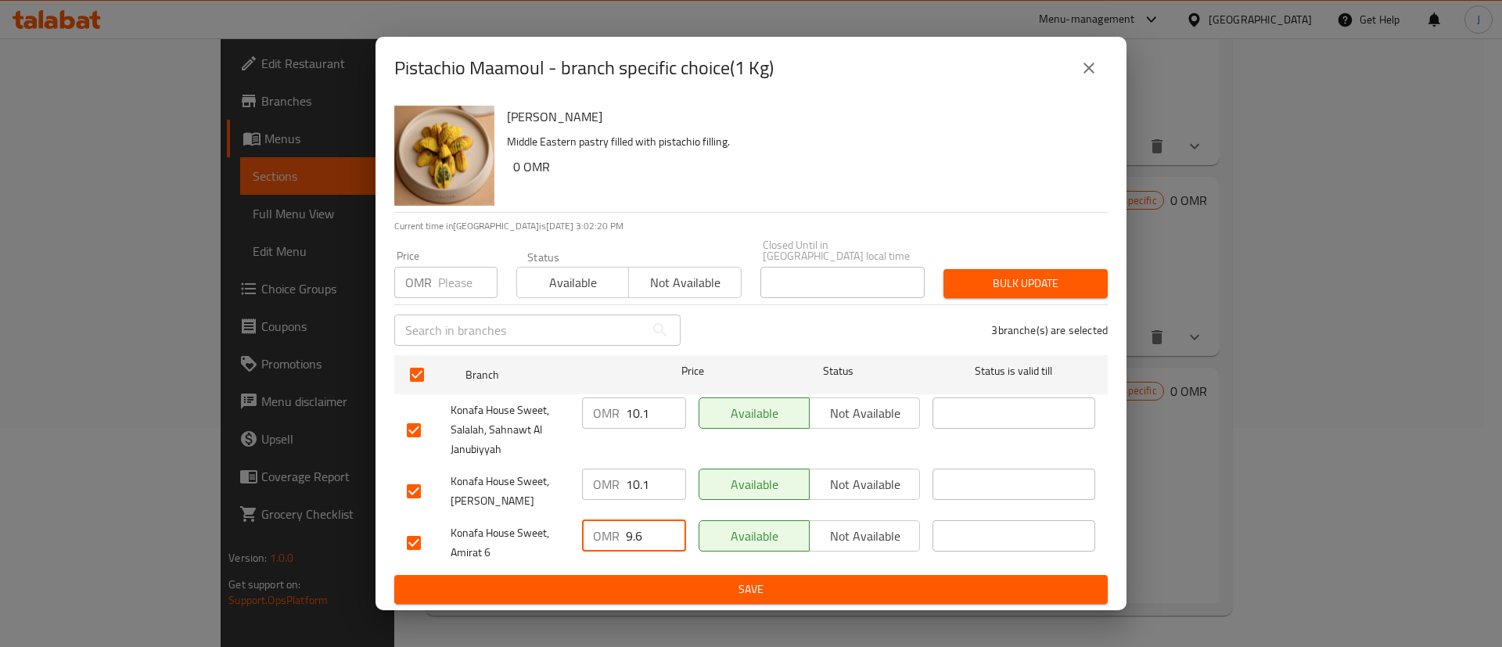
paste input "10.1"
click at [651, 580] on span "Save" at bounding box center [751, 590] width 689 height 20
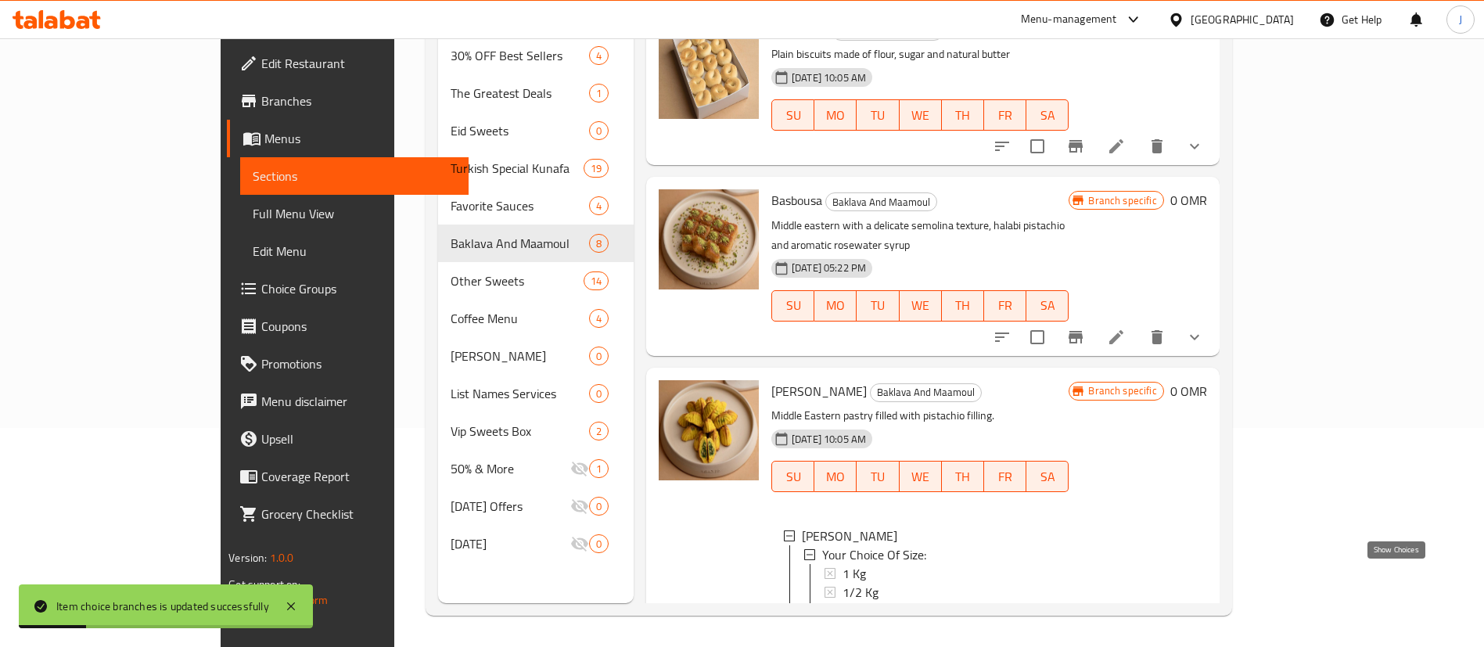
click at [1204, 636] on icon "show more" at bounding box center [1194, 645] width 19 height 19
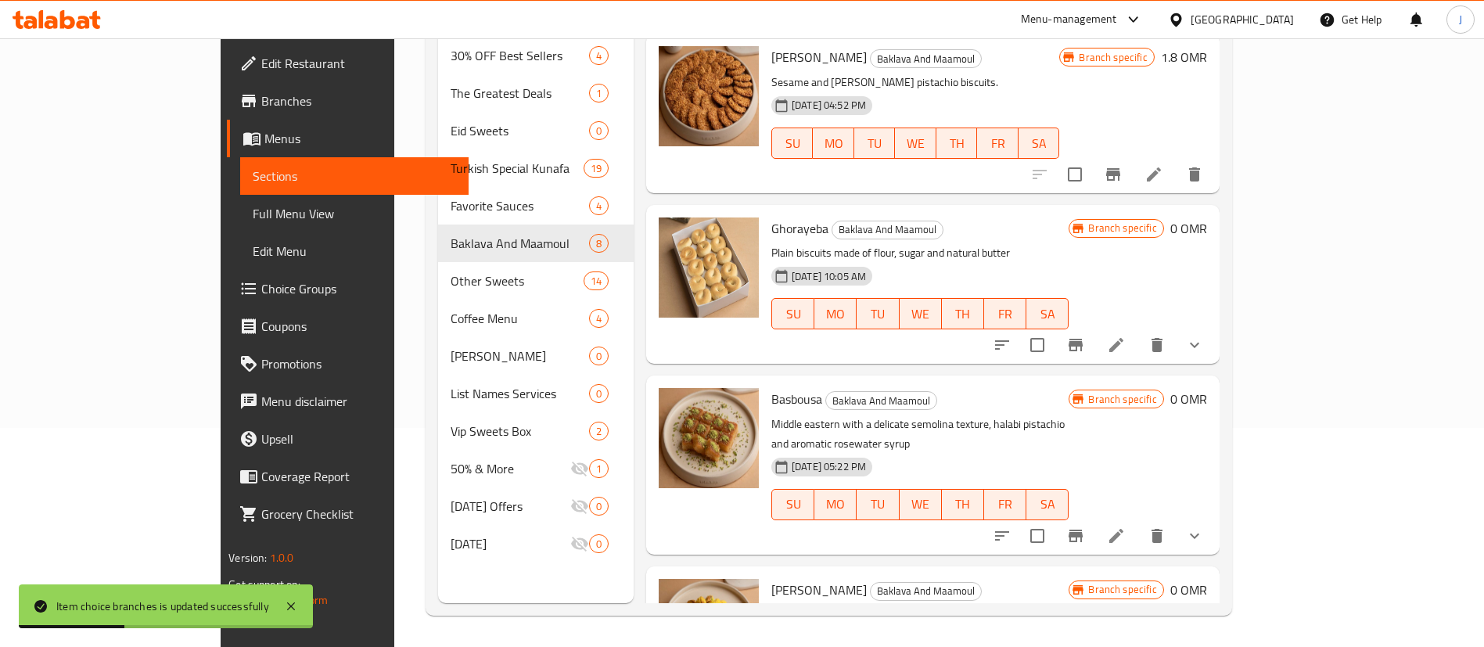
scroll to position [173, 0]
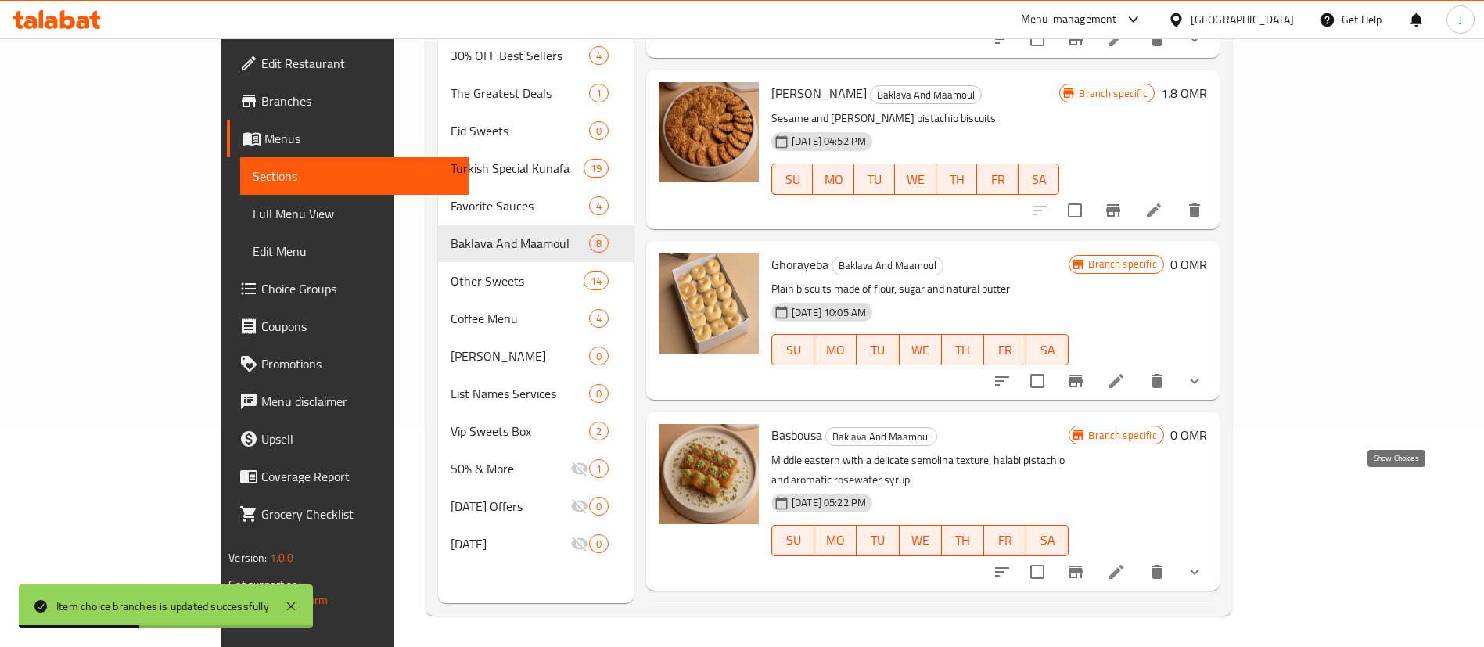
click at [1204, 563] on icon "show more" at bounding box center [1194, 572] width 19 height 19
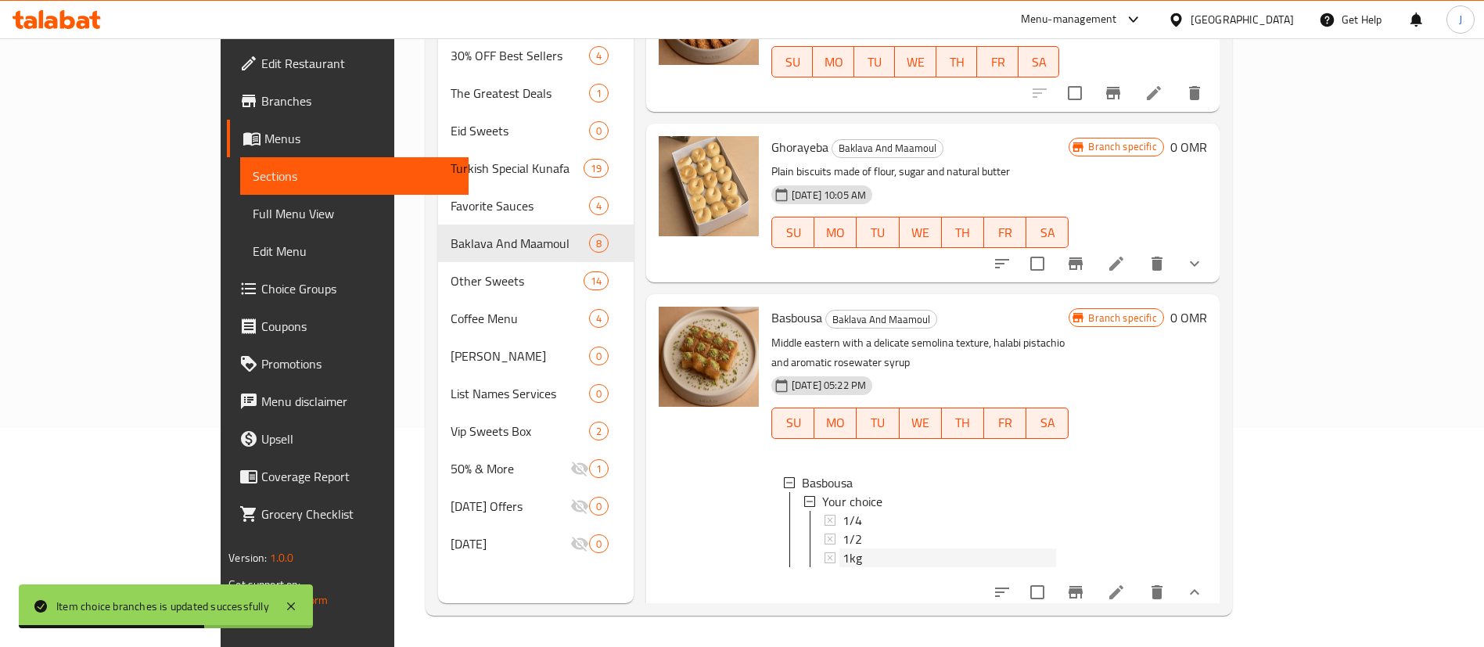
click at [843, 549] on div "1kg" at bounding box center [950, 558] width 214 height 19
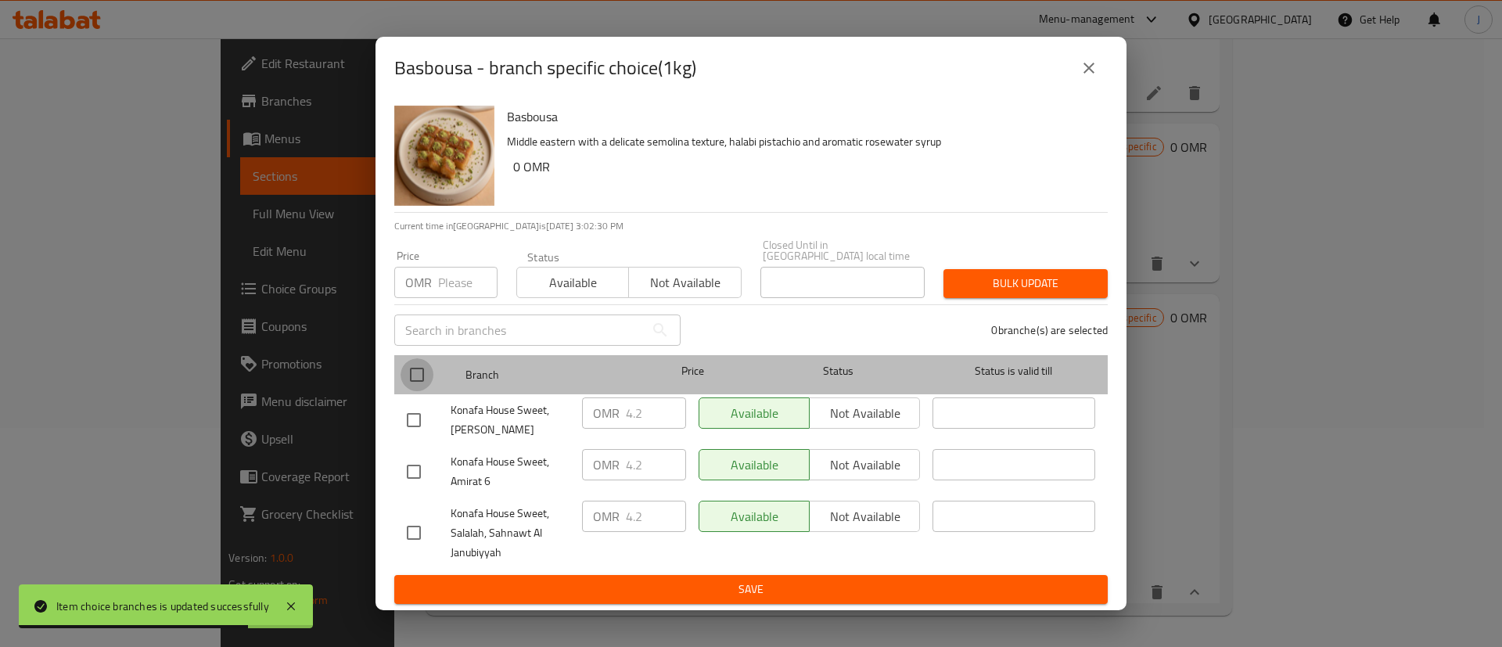
click at [407, 372] on input "checkbox" at bounding box center [417, 374] width 33 height 33
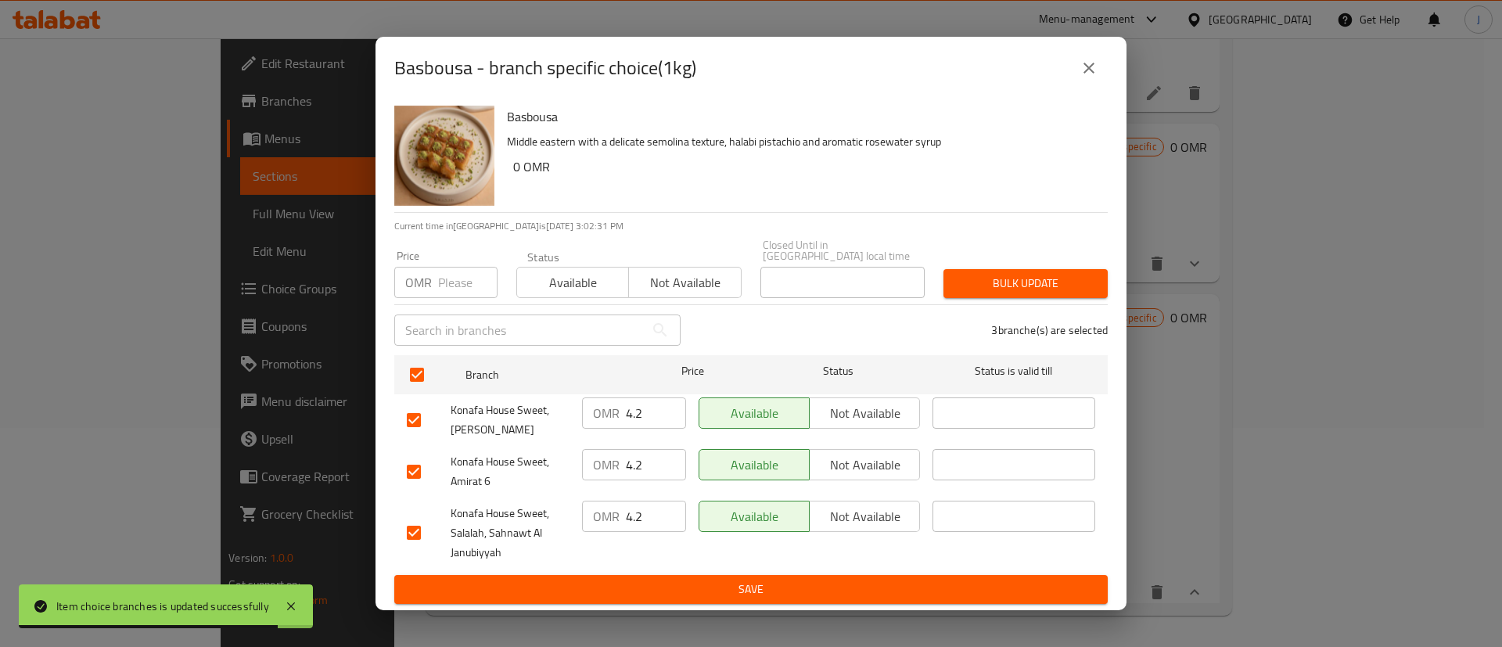
click at [650, 512] on input "4.2" at bounding box center [656, 516] width 60 height 31
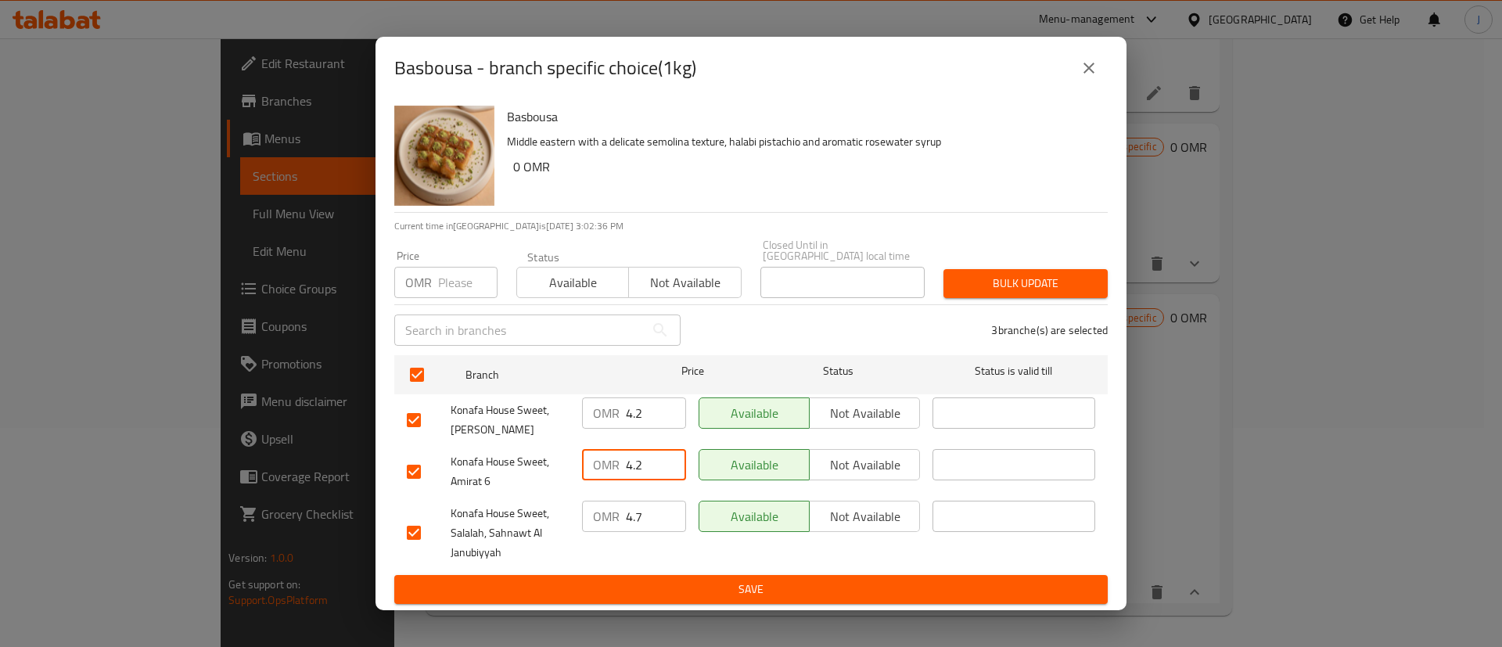
drag, startPoint x: 642, startPoint y: 465, endPoint x: 588, endPoint y: 465, distance: 54.0
click at [588, 465] on div "OMR 4.2 ​" at bounding box center [634, 464] width 104 height 31
paste input "7"
drag, startPoint x: 656, startPoint y: 417, endPoint x: 599, endPoint y: 410, distance: 57.6
click at [599, 410] on div "OMR 4.2 ​" at bounding box center [634, 413] width 104 height 31
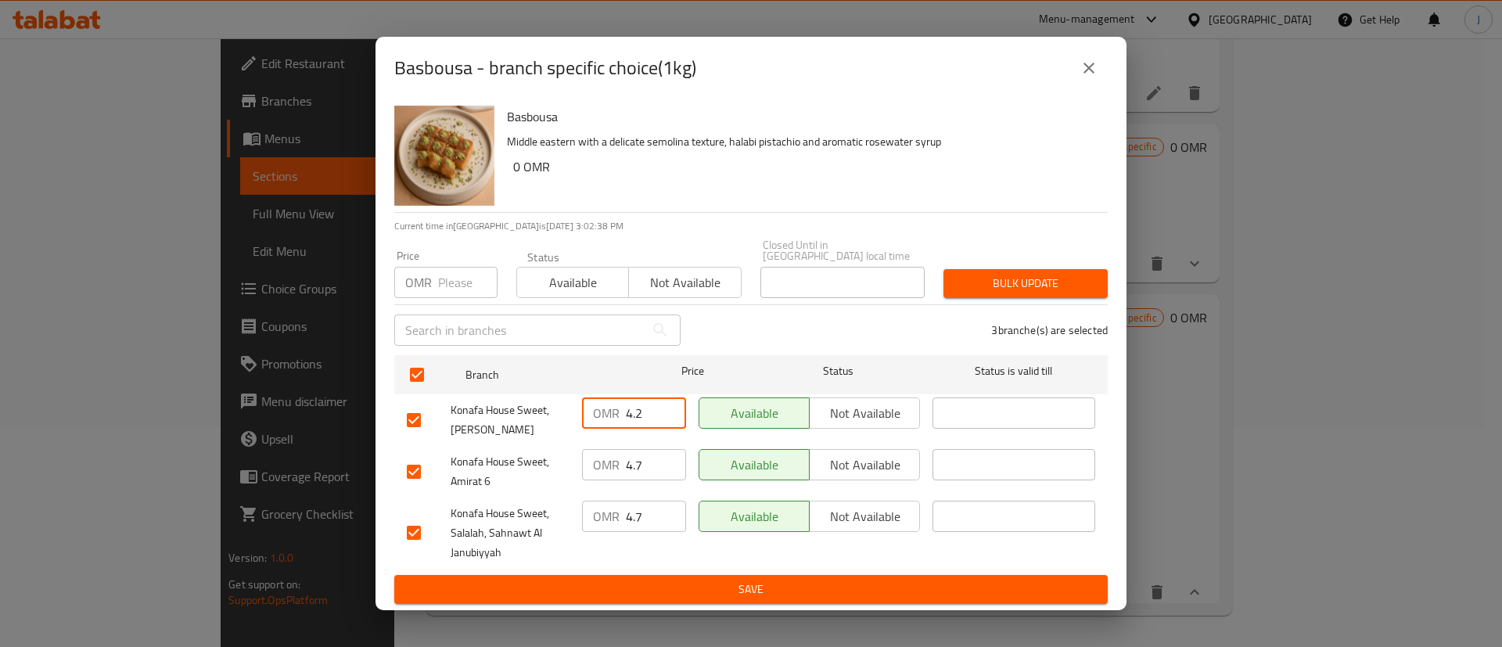
paste input "7"
click at [739, 581] on span "Save" at bounding box center [751, 590] width 689 height 20
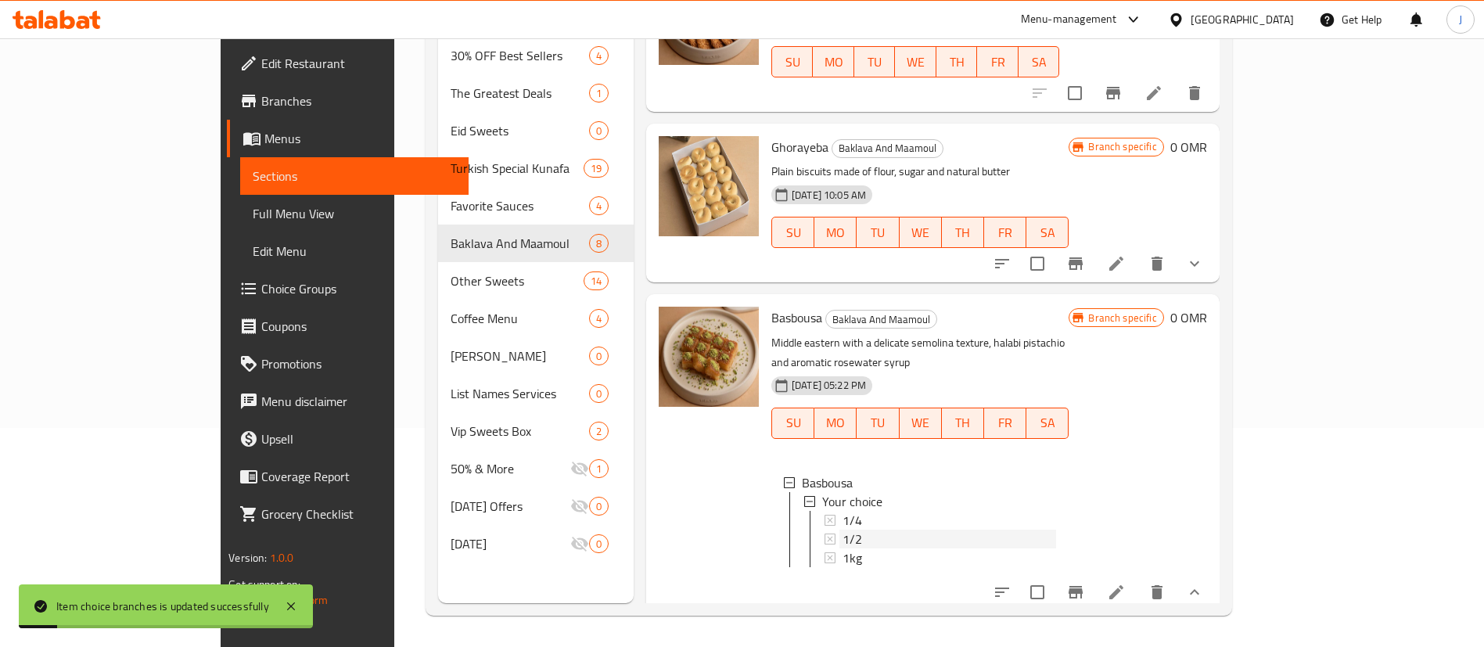
click at [843, 530] on span "1/2" at bounding box center [853, 539] width 20 height 19
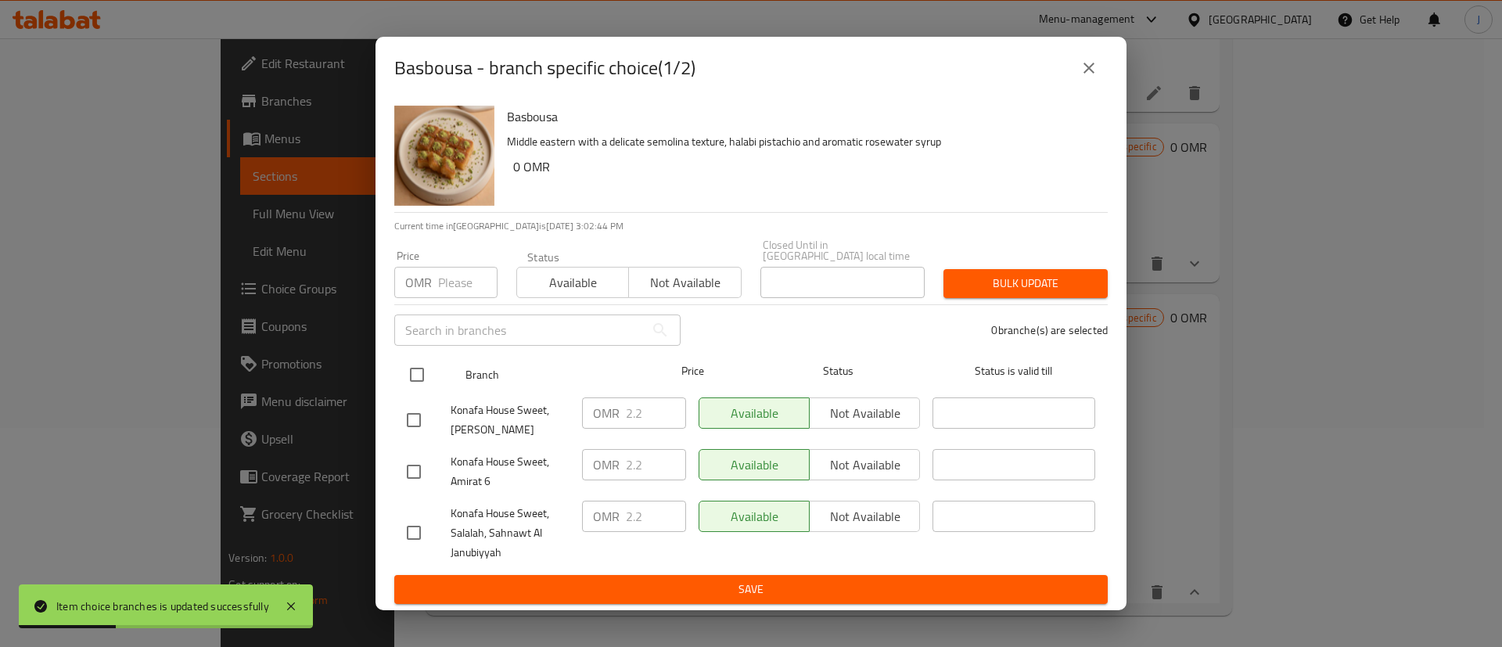
click at [426, 373] on input "checkbox" at bounding box center [417, 374] width 33 height 33
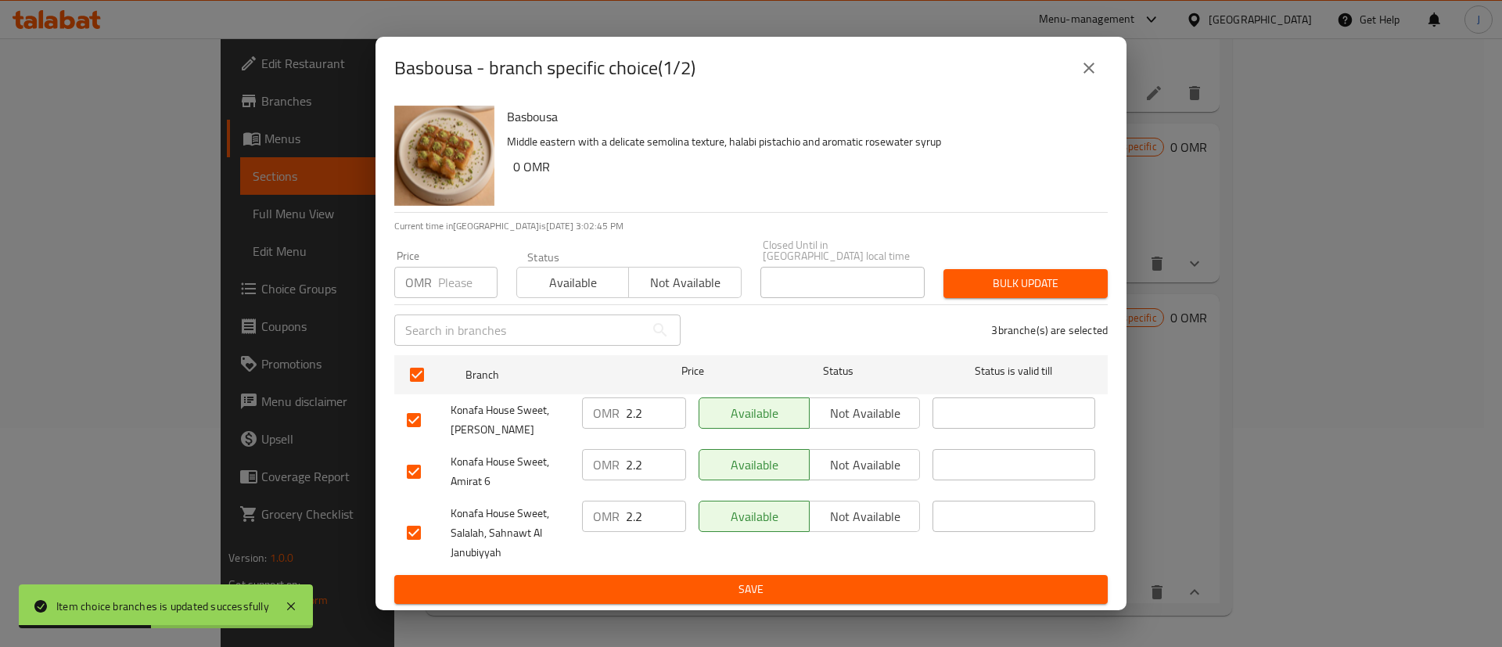
click at [654, 408] on input "2.2" at bounding box center [656, 413] width 60 height 31
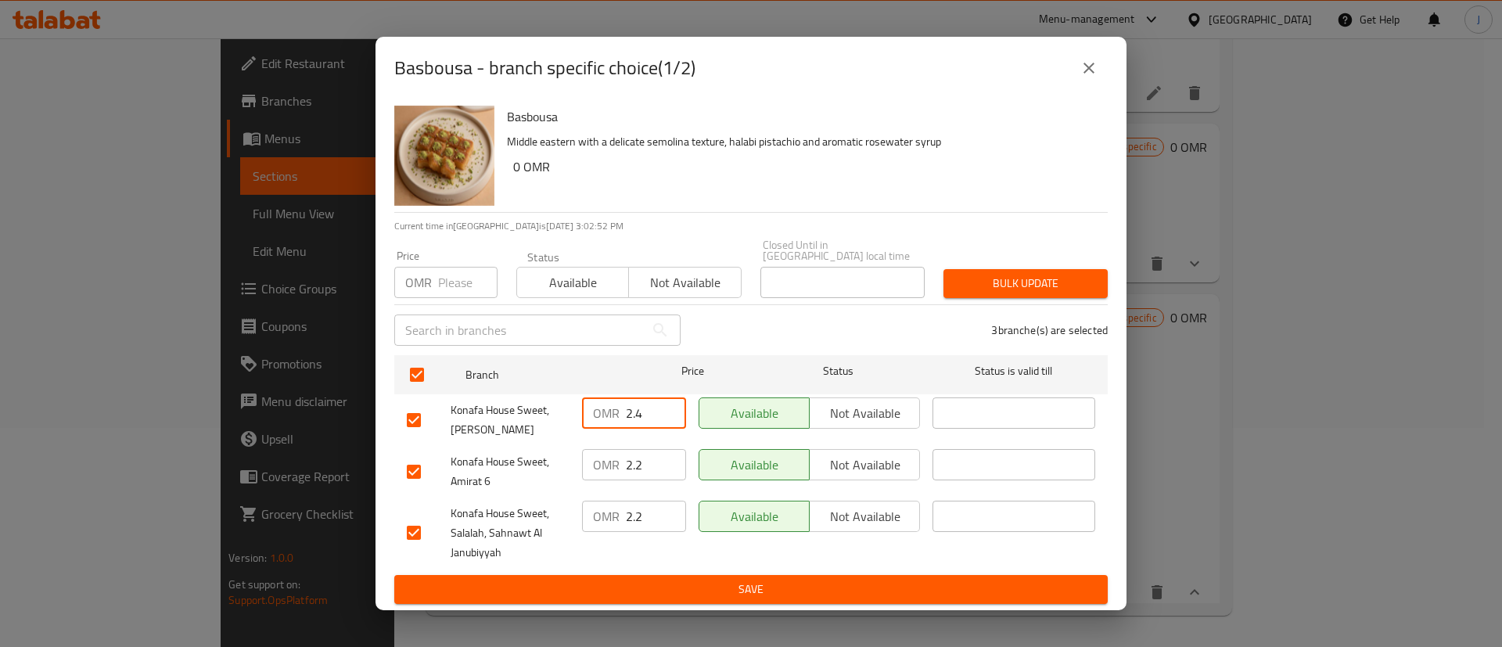
click at [649, 459] on input "2.2" at bounding box center [656, 464] width 60 height 31
click at [649, 417] on input "2.4" at bounding box center [656, 413] width 60 height 31
click at [642, 451] on input "2.2" at bounding box center [656, 464] width 60 height 31
paste input "5"
click at [649, 507] on input "2.2" at bounding box center [656, 516] width 60 height 31
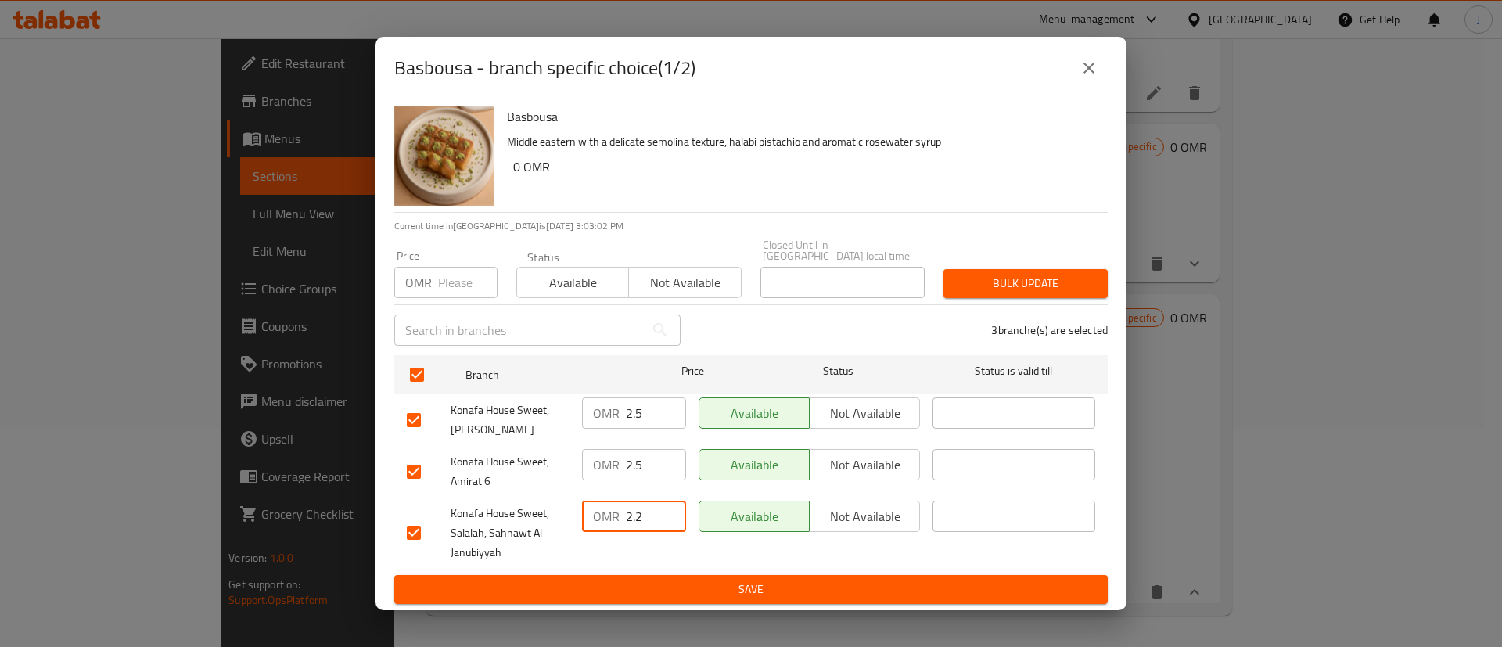
paste input "5"
click at [675, 580] on span "Save" at bounding box center [751, 590] width 689 height 20
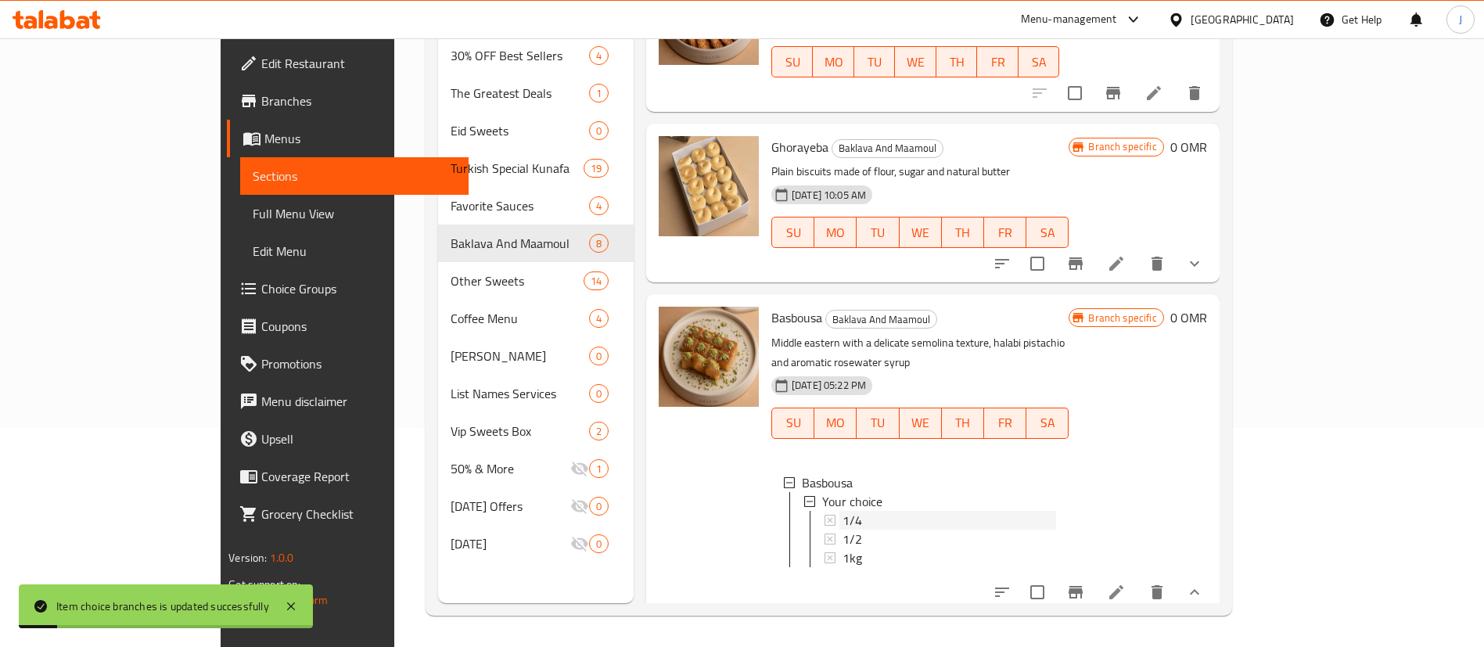
click at [843, 511] on span "1/4" at bounding box center [853, 520] width 20 height 19
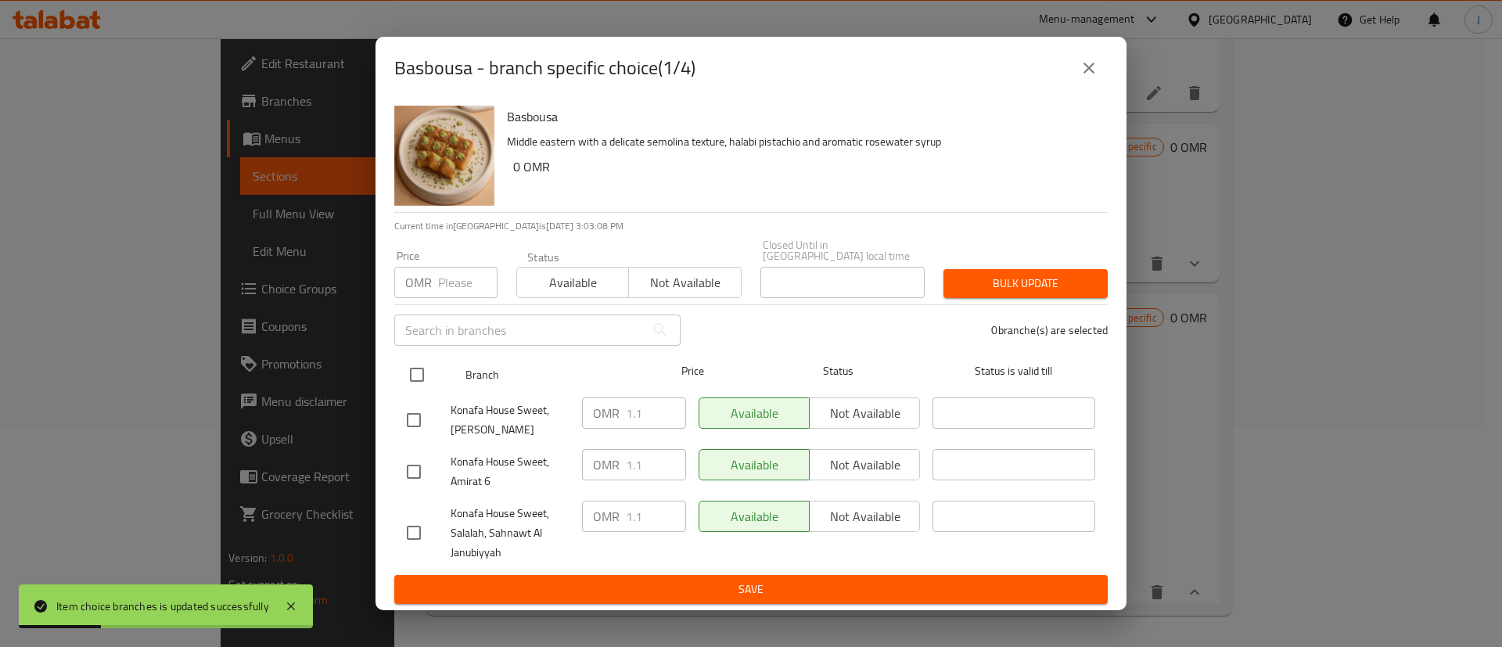
click at [420, 370] on input "checkbox" at bounding box center [417, 374] width 33 height 33
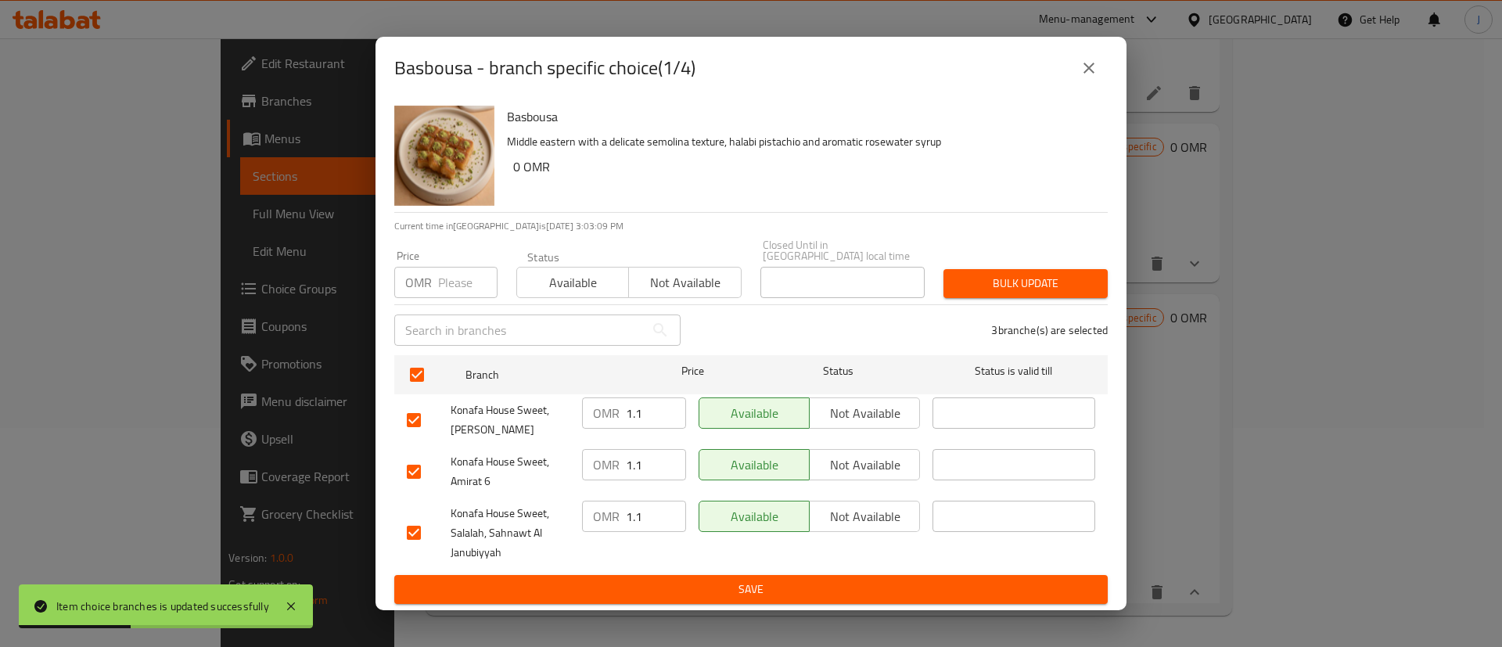
click at [642, 410] on input "1.1" at bounding box center [656, 413] width 60 height 31
click at [649, 459] on input "1.1" at bounding box center [656, 464] width 60 height 31
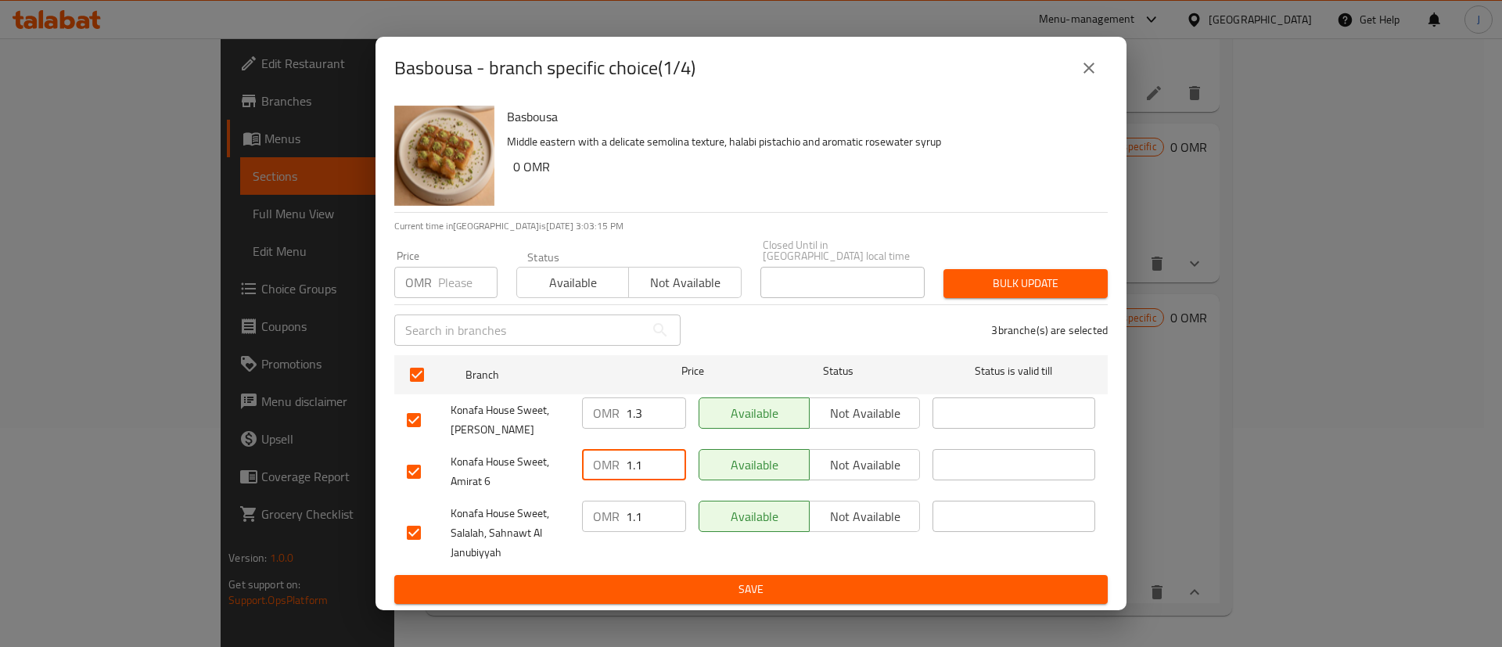
paste input "3"
click at [646, 512] on input "1.1" at bounding box center [656, 516] width 60 height 31
paste input "number"
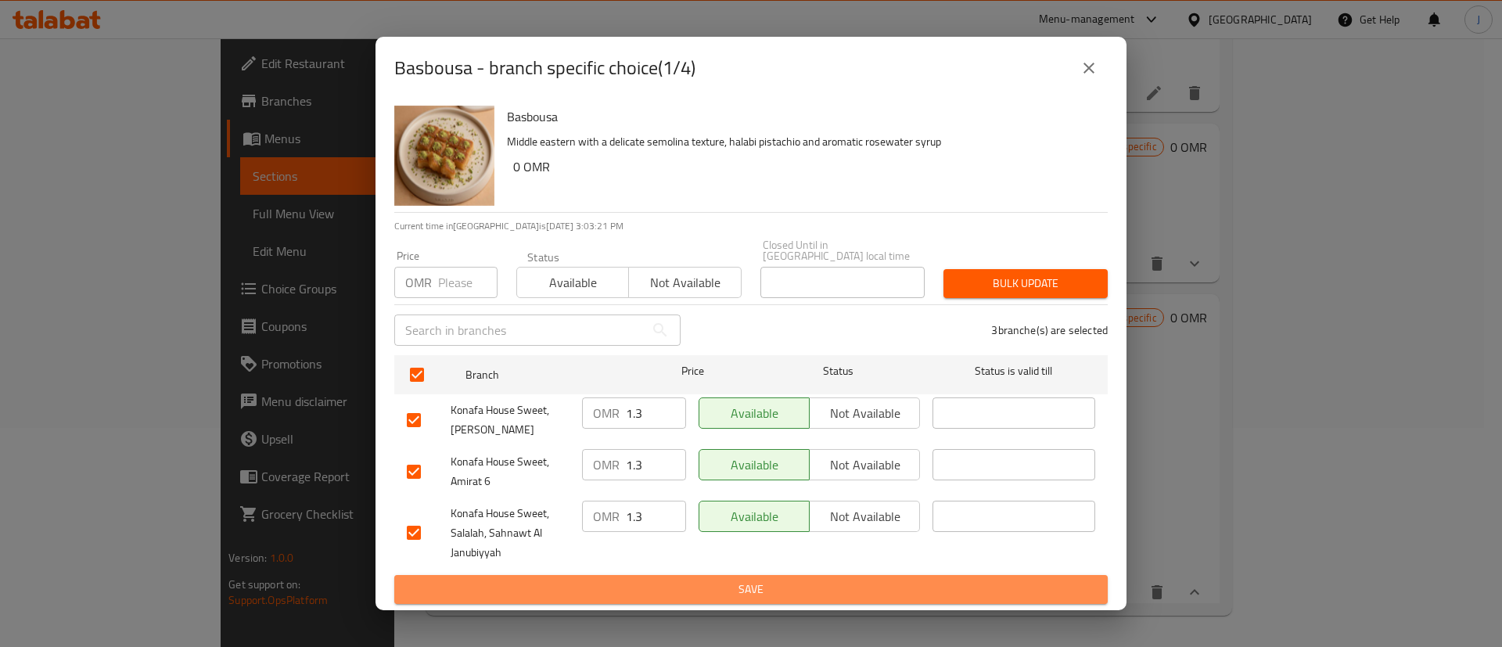
click at [708, 575] on button "Save" at bounding box center [751, 589] width 714 height 29
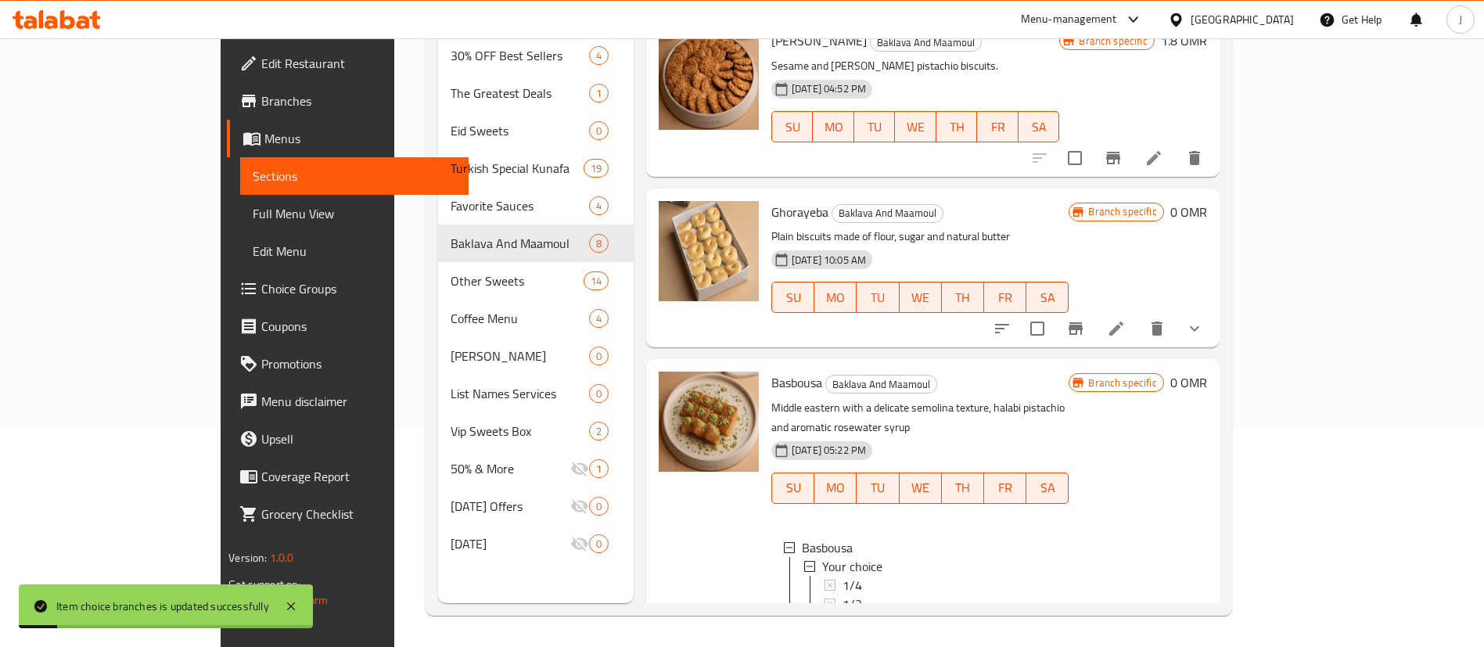
scroll to position [173, 0]
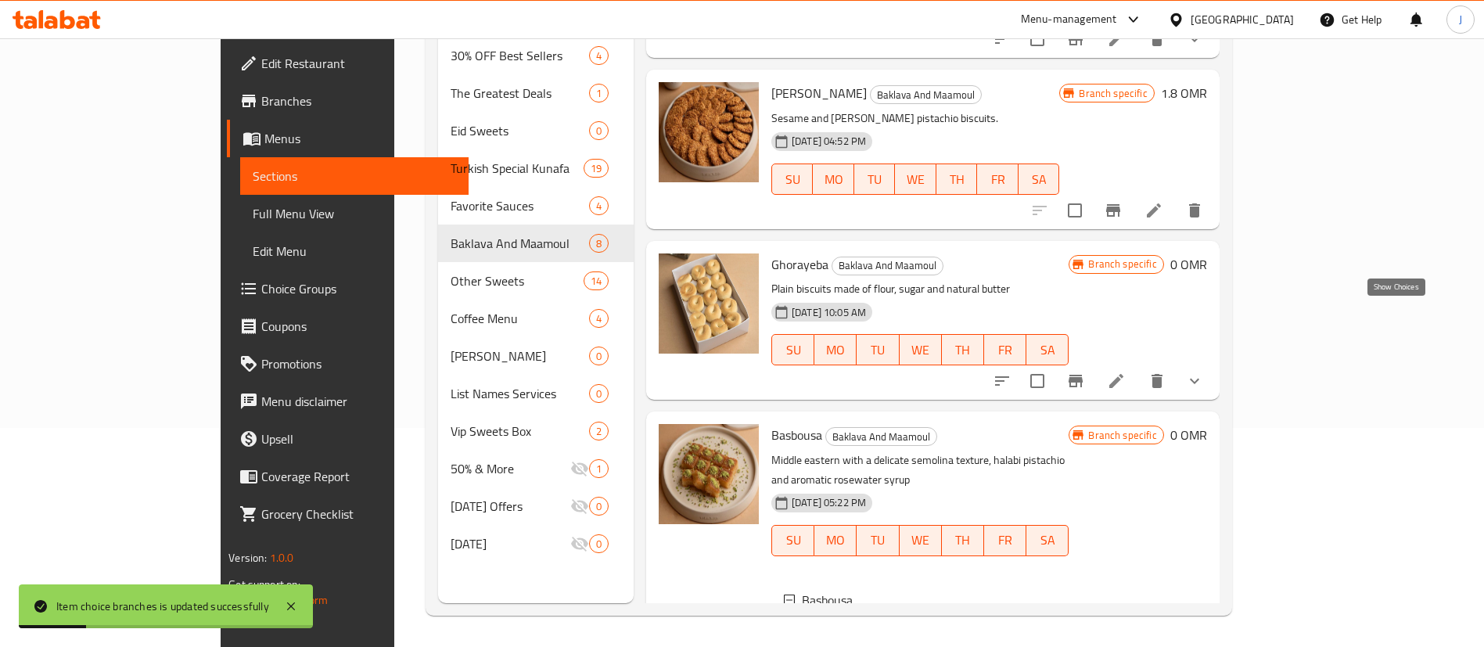
click at [1204, 372] on icon "show more" at bounding box center [1194, 381] width 19 height 19
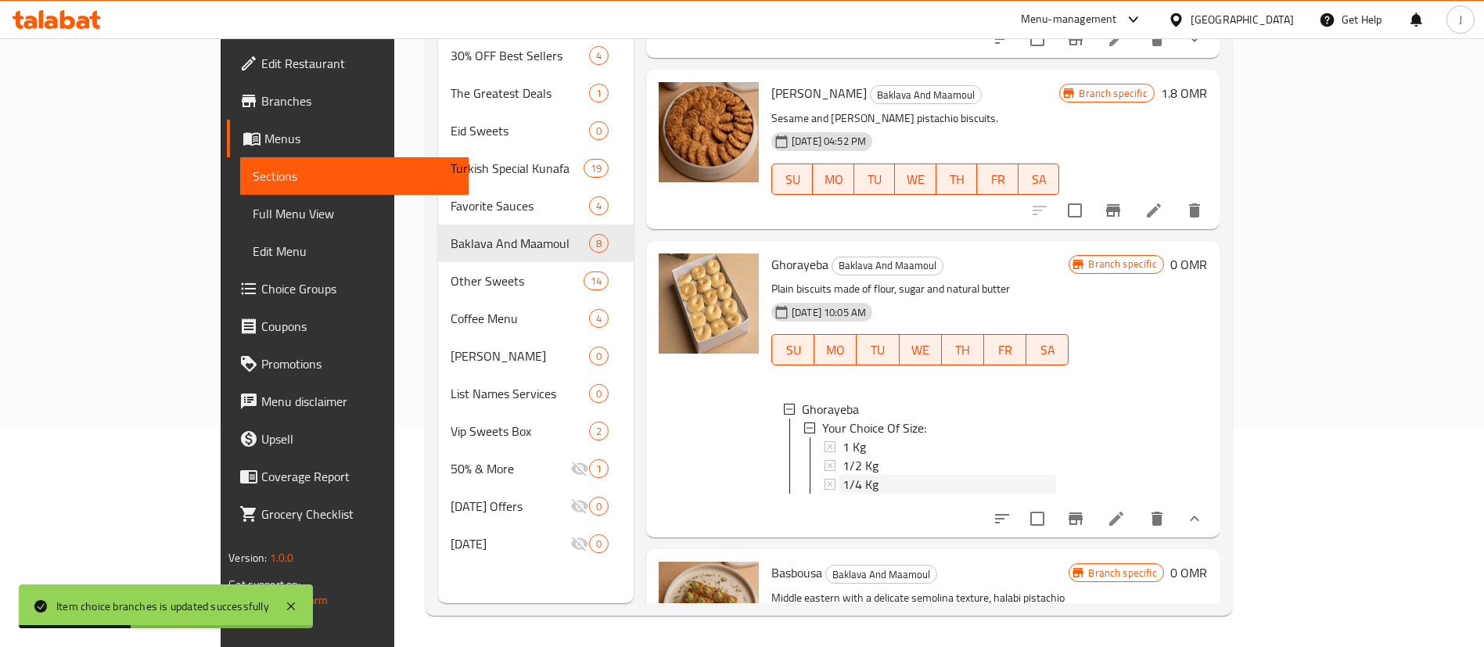
click at [843, 475] on span "1/4 Kg" at bounding box center [861, 484] width 36 height 19
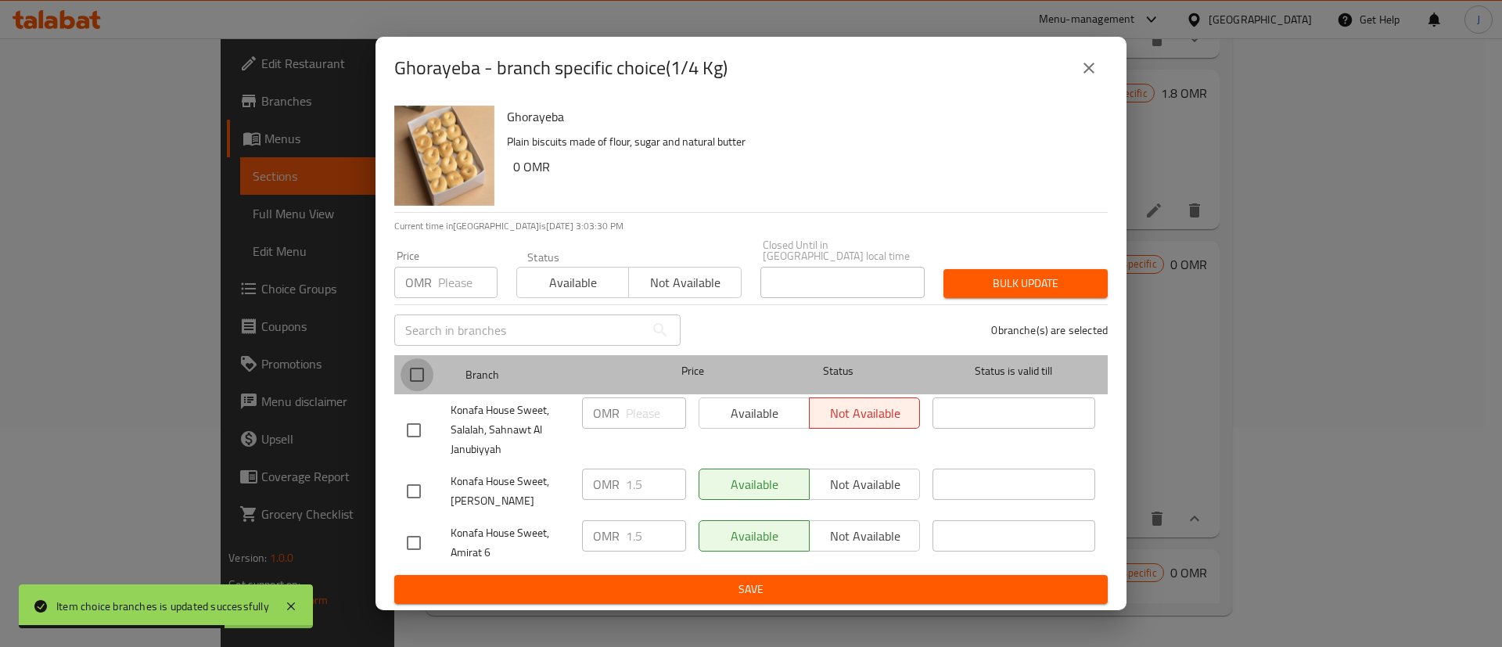
click at [427, 370] on input "checkbox" at bounding box center [417, 374] width 33 height 33
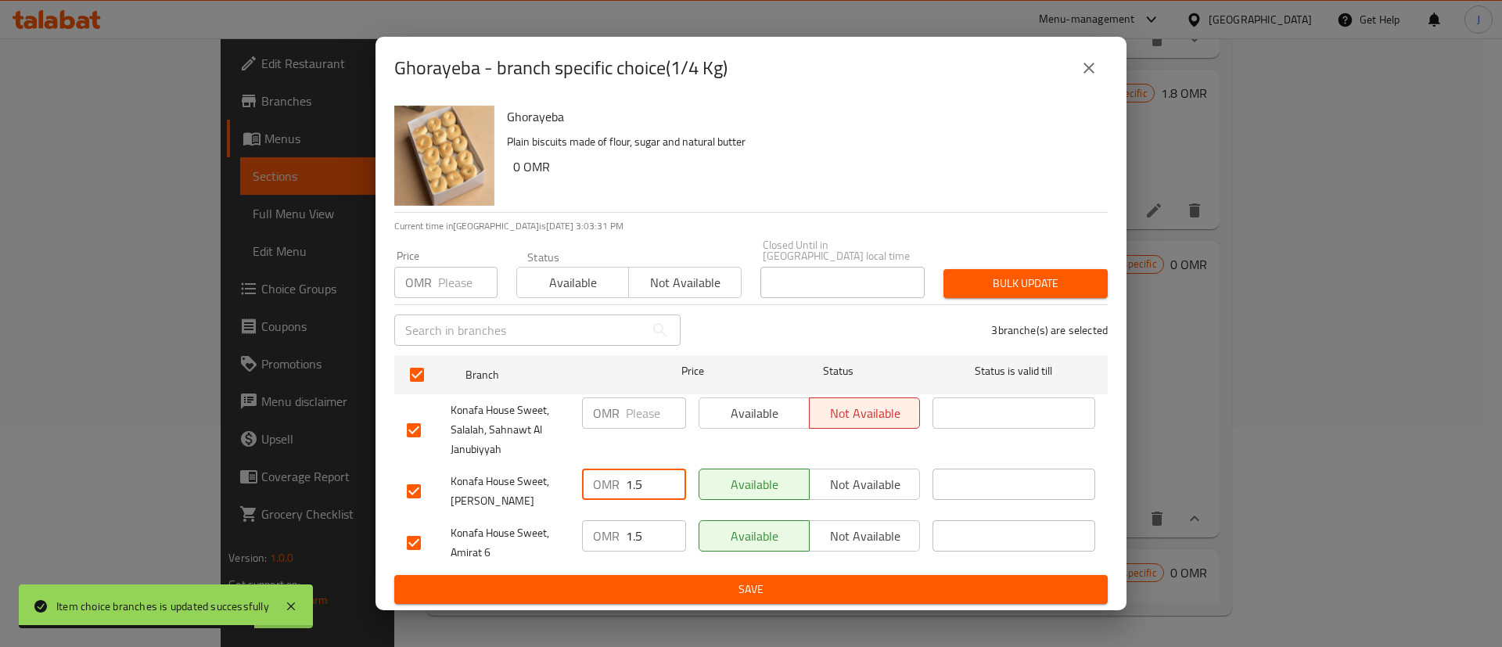
click at [653, 480] on input "1.5" at bounding box center [656, 484] width 60 height 31
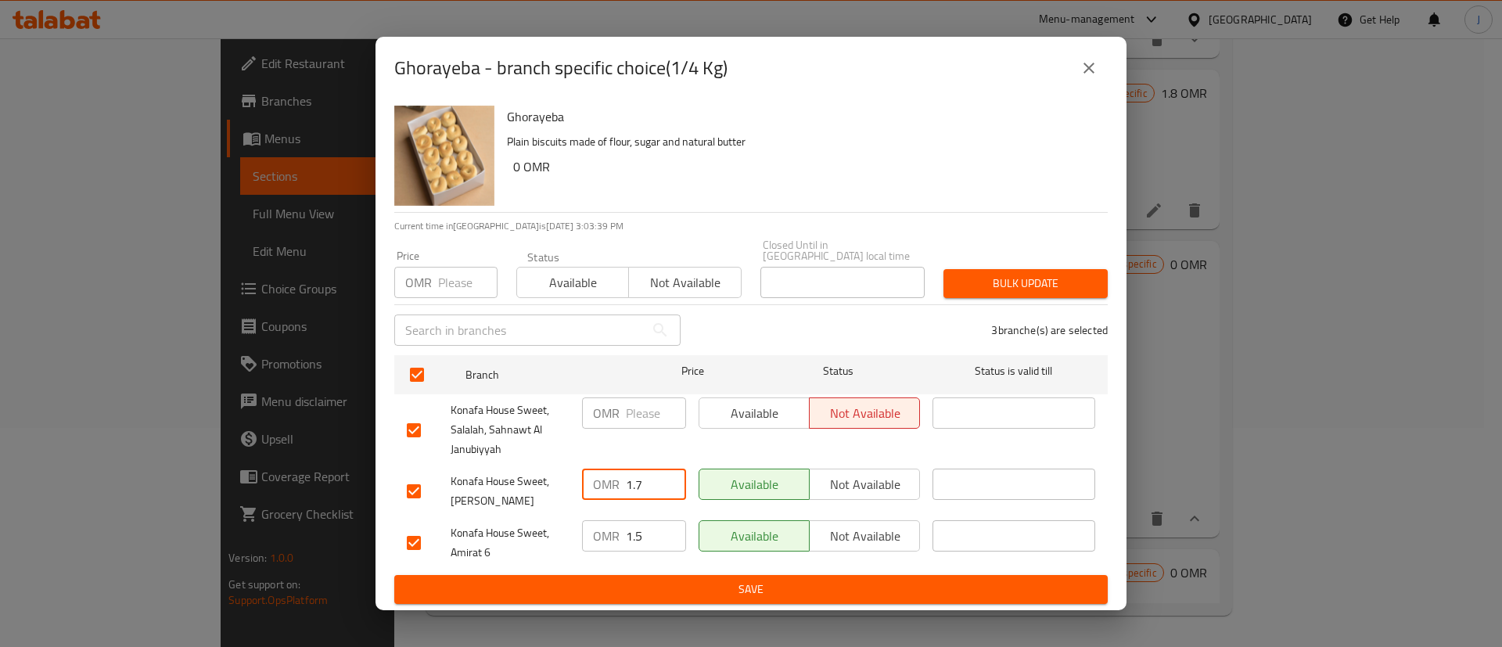
click at [647, 527] on input "1.5" at bounding box center [656, 535] width 60 height 31
paste input "7"
click at [630, 417] on input "number" at bounding box center [656, 413] width 60 height 31
paste input "1.7"
click at [754, 580] on span "Save" at bounding box center [751, 590] width 689 height 20
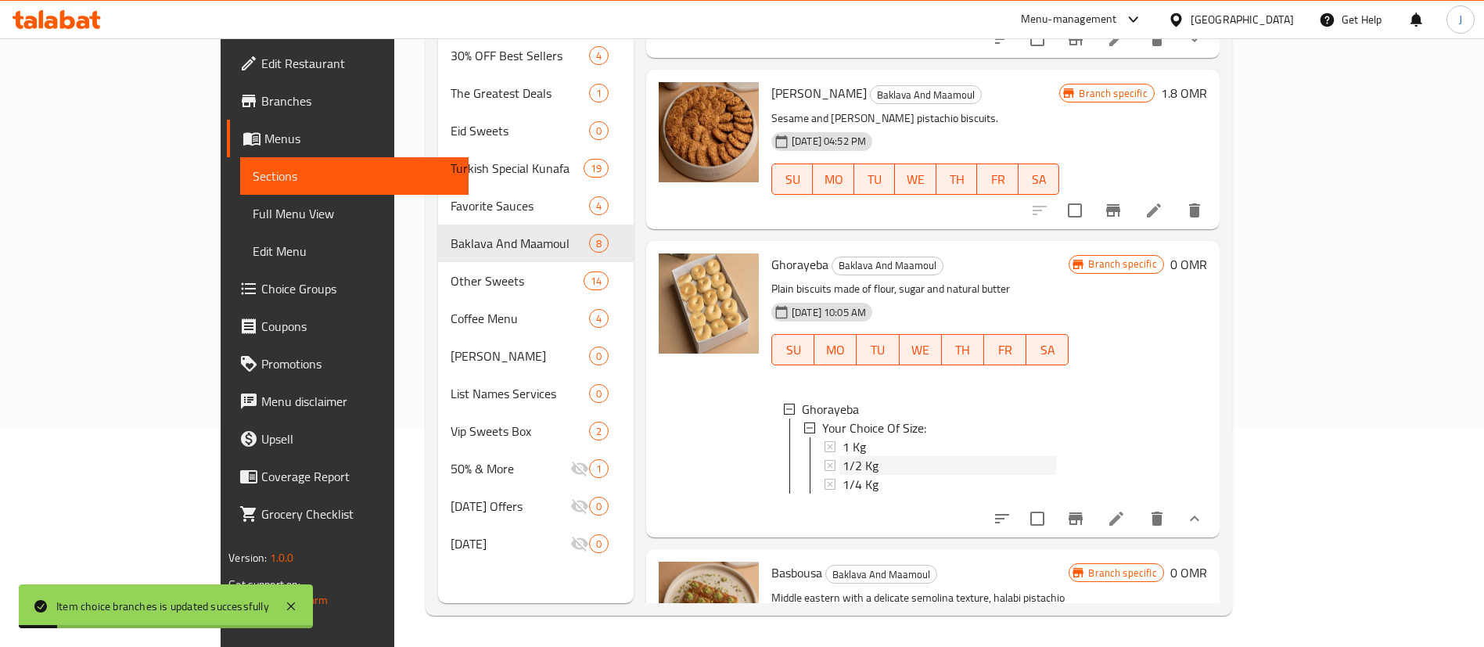
click at [843, 456] on span "1/2 Kg" at bounding box center [861, 465] width 36 height 19
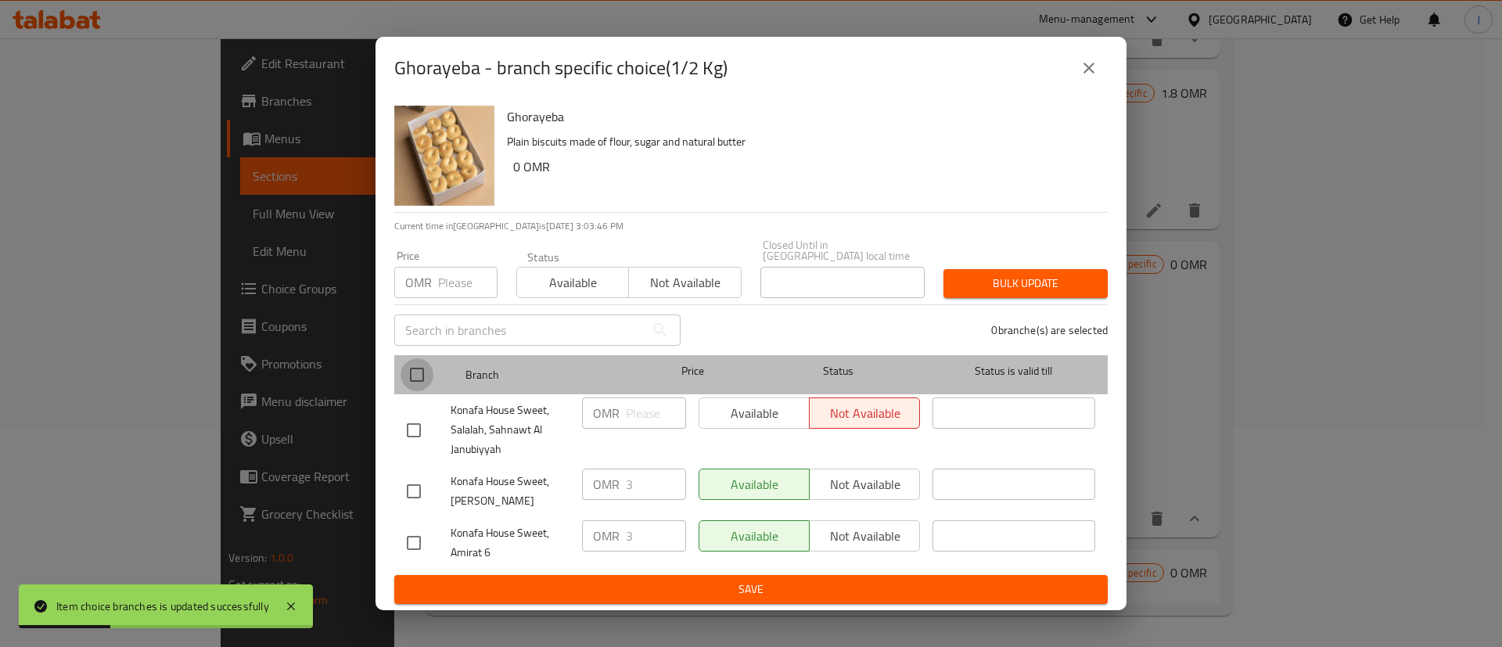
click at [426, 373] on input "checkbox" at bounding box center [417, 374] width 33 height 33
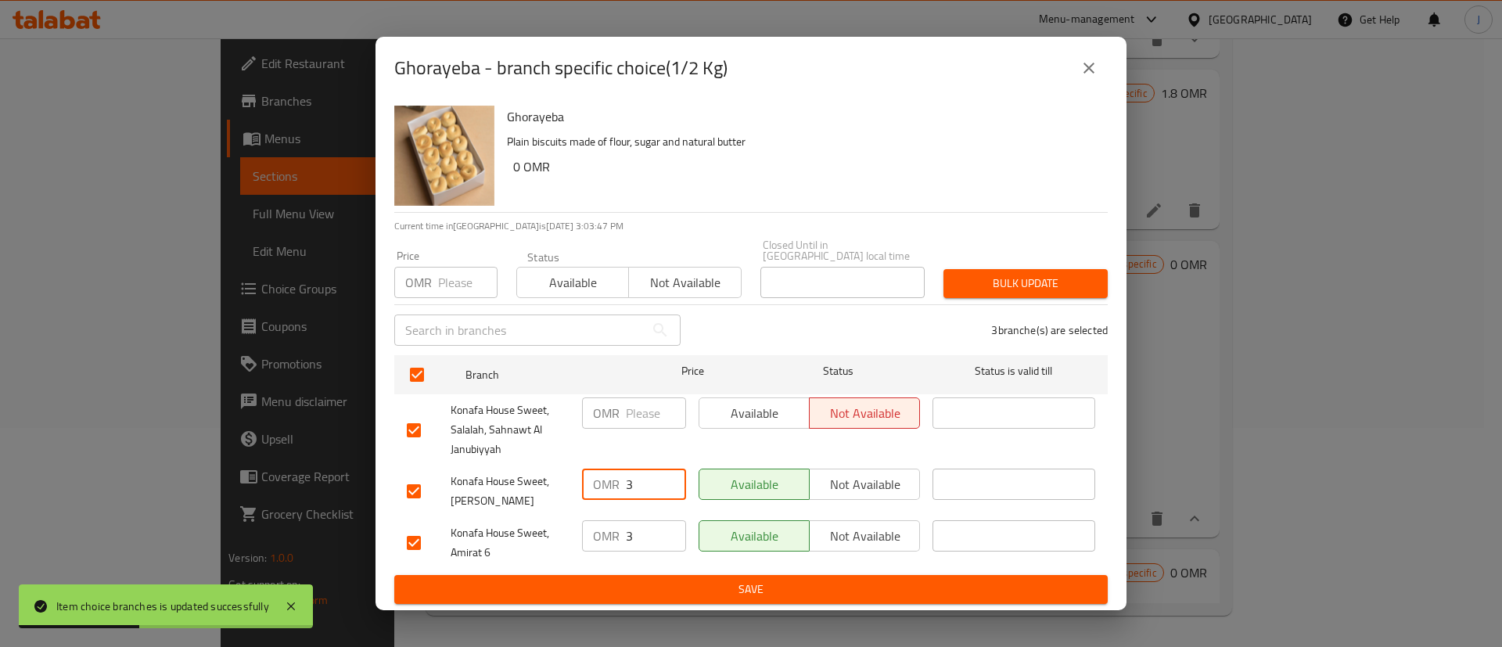
click at [634, 471] on input "3" at bounding box center [656, 484] width 60 height 31
click at [638, 534] on input "3" at bounding box center [656, 535] width 60 height 31
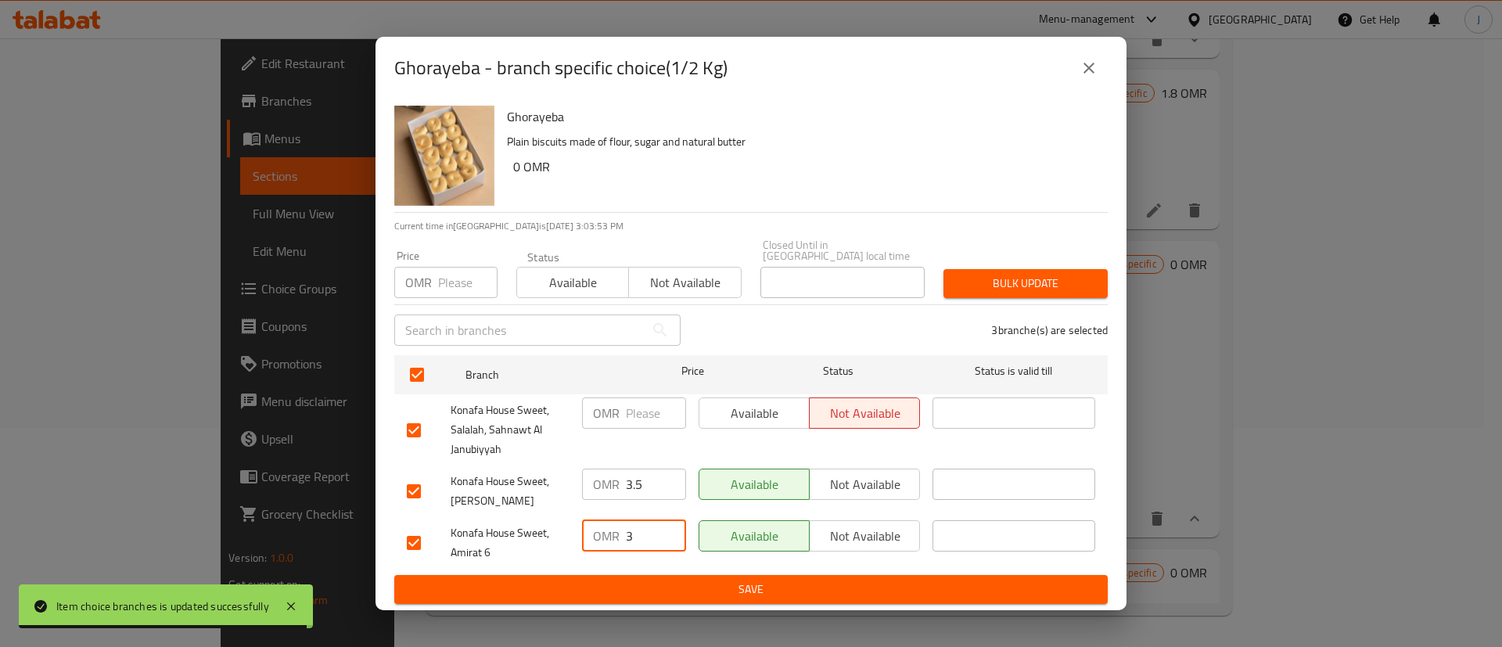
paste input ".5"
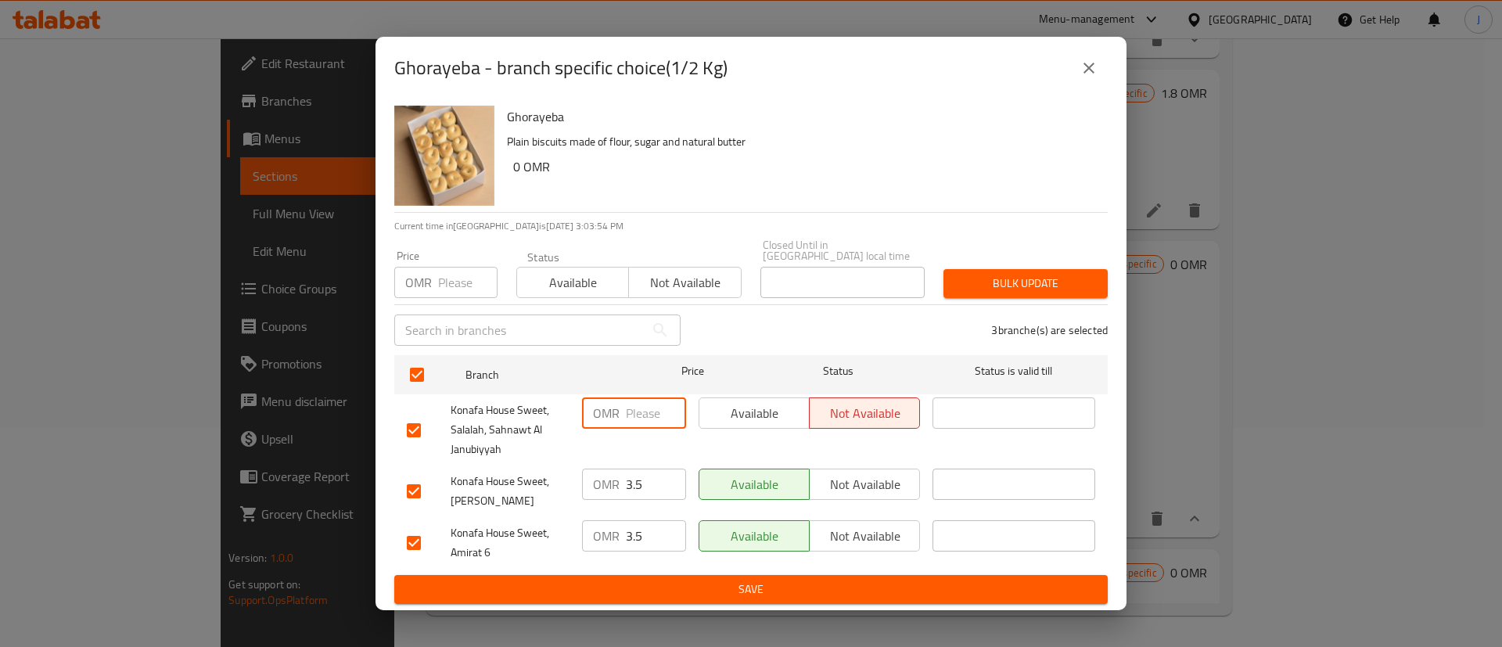
click at [640, 405] on input "number" at bounding box center [656, 413] width 60 height 31
paste input "3.5"
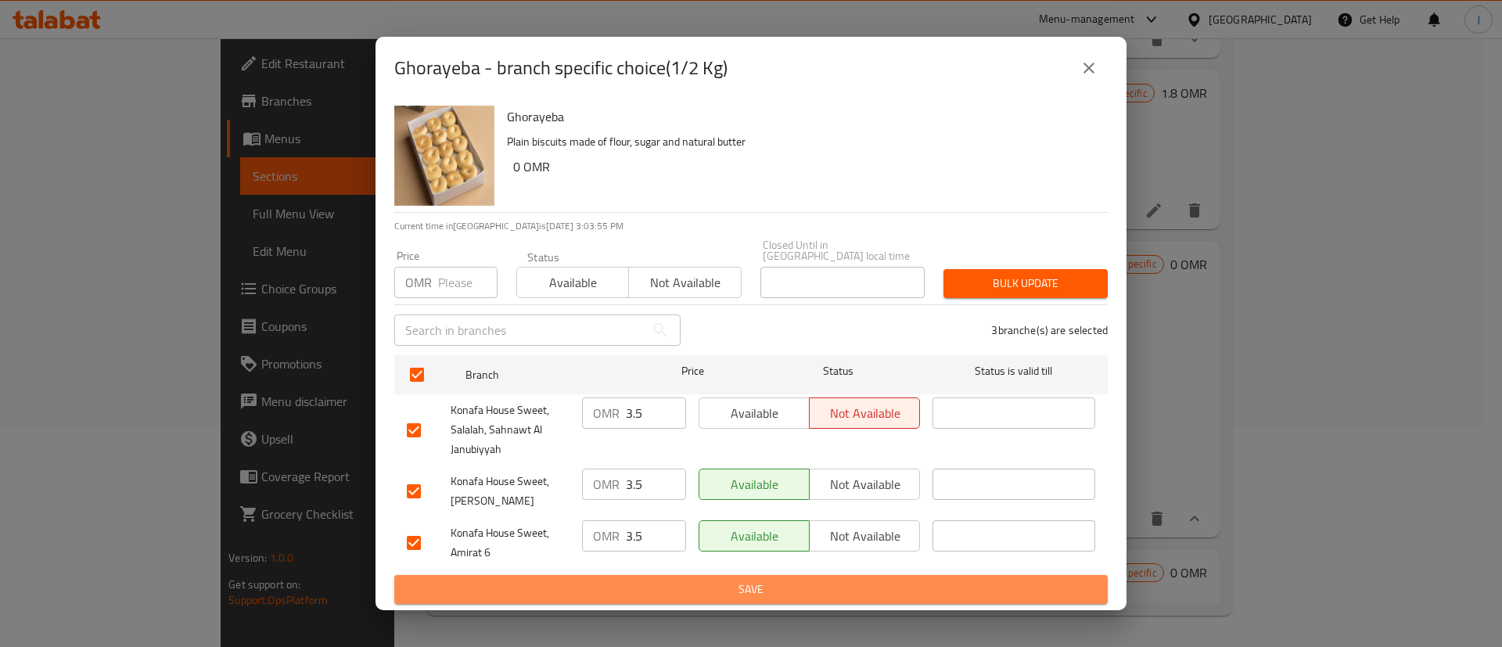
click at [691, 580] on span "Save" at bounding box center [751, 590] width 689 height 20
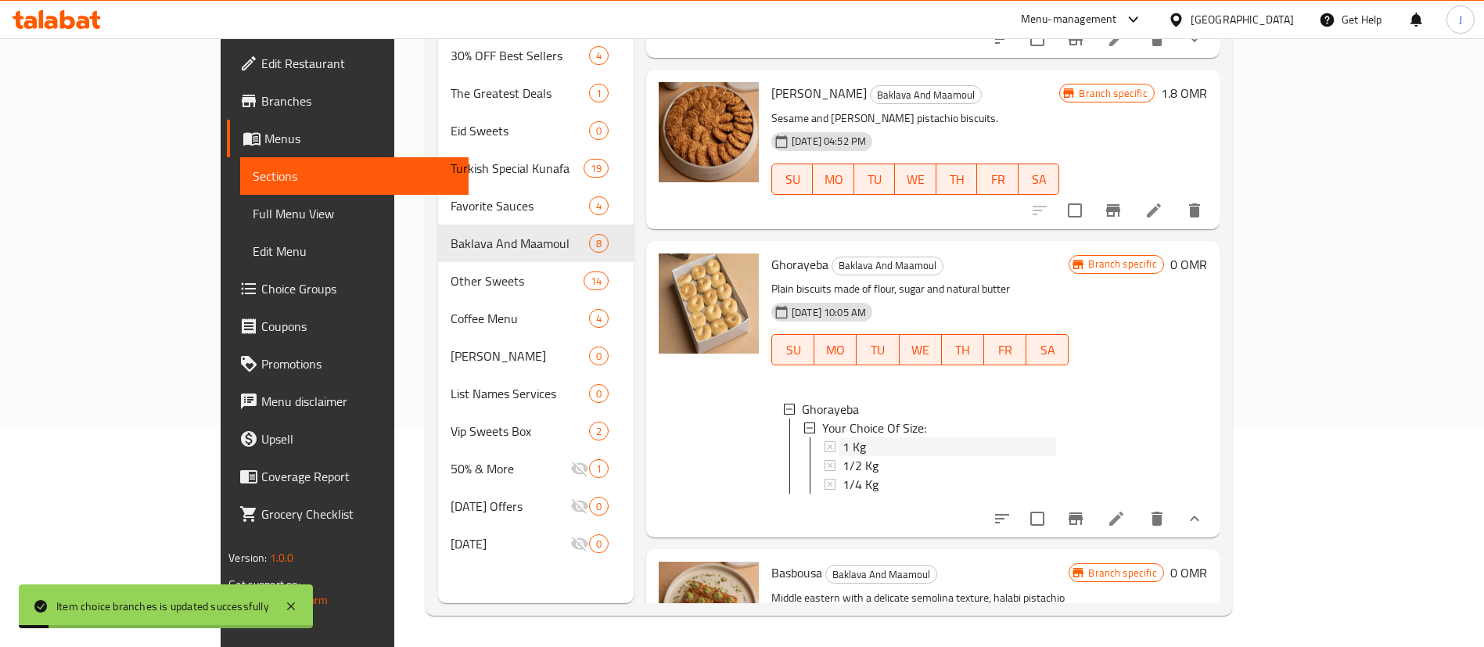
click at [843, 437] on div "1 Kg" at bounding box center [950, 446] width 214 height 19
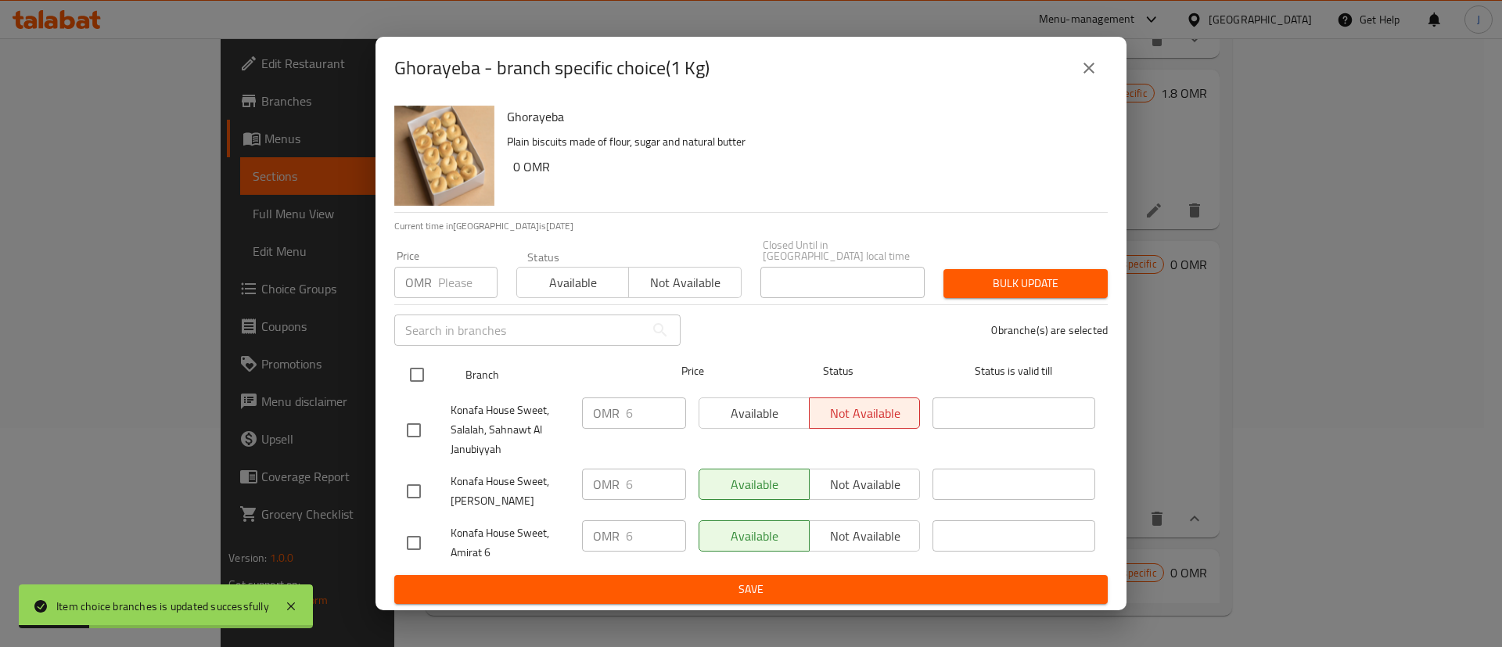
click at [411, 369] on input "checkbox" at bounding box center [417, 374] width 33 height 33
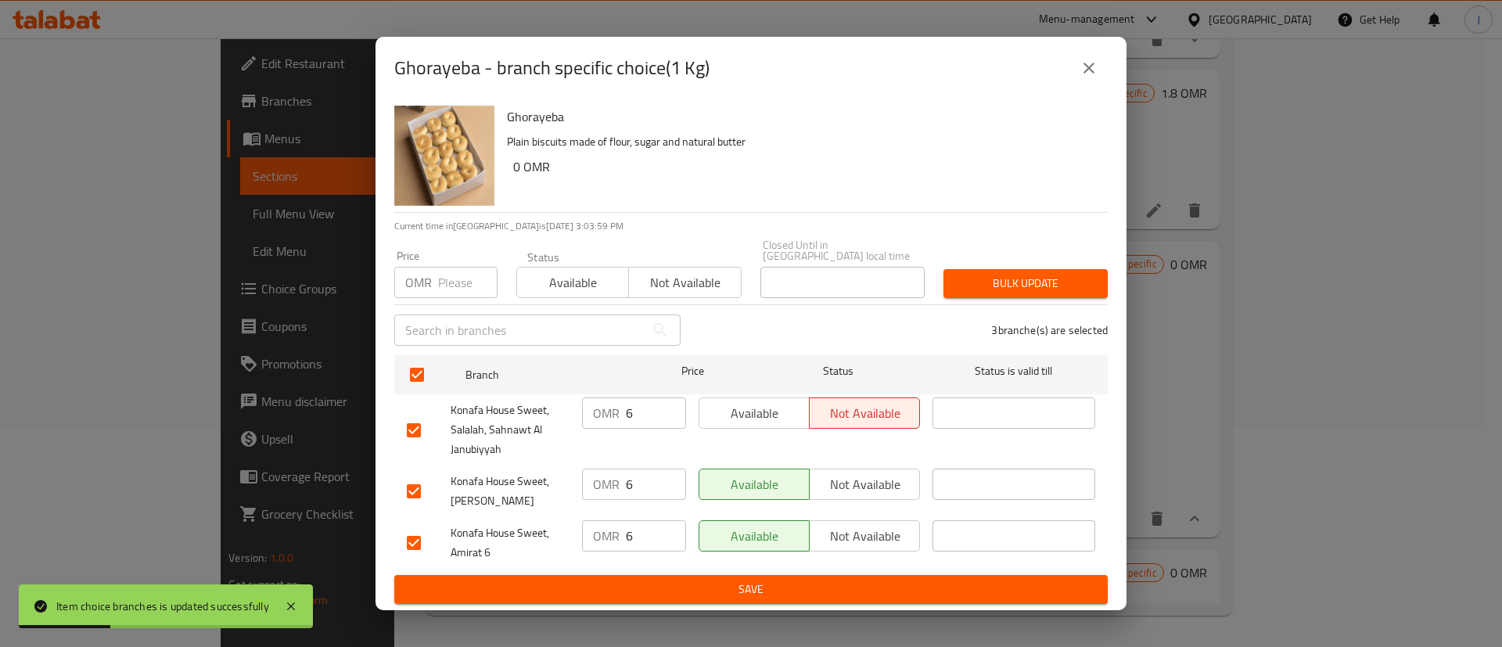
click at [646, 402] on input "6" at bounding box center [656, 413] width 60 height 31
click at [647, 484] on input "6" at bounding box center [656, 484] width 60 height 31
click at [649, 520] on input "6" at bounding box center [656, 535] width 60 height 31
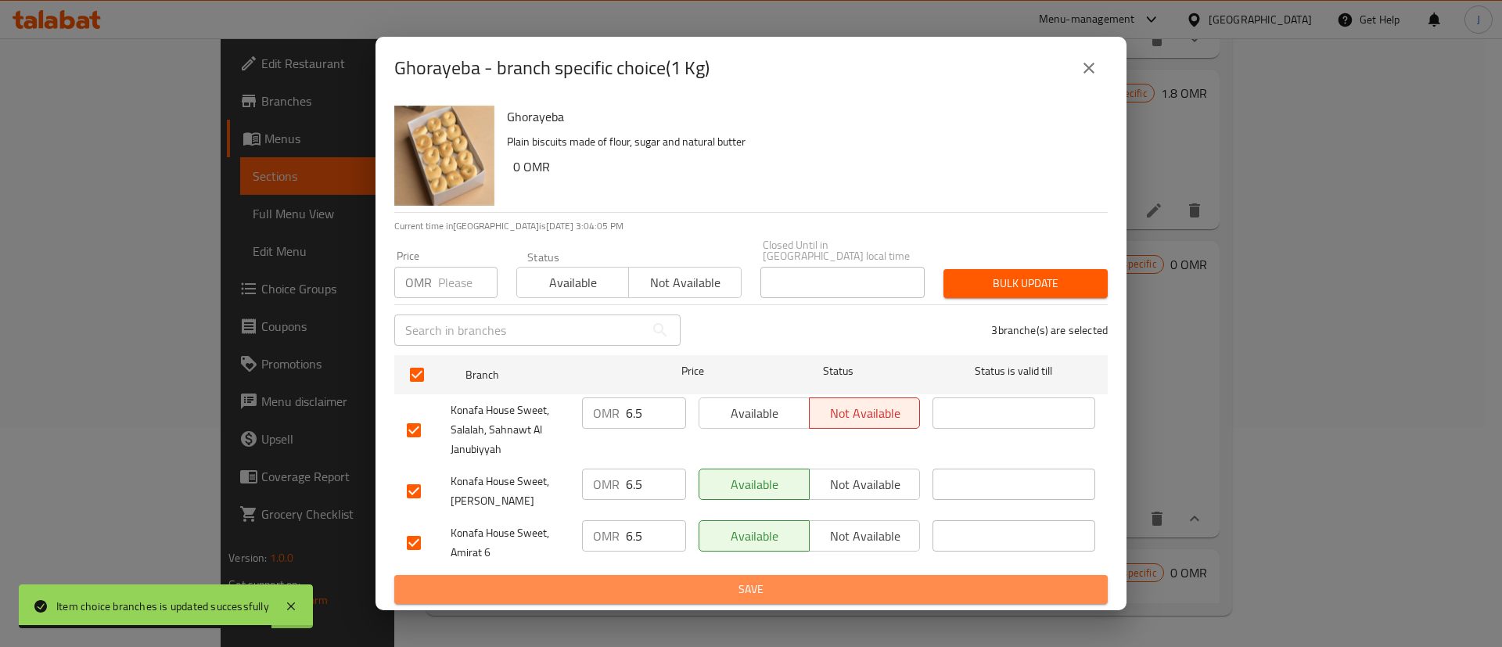
click at [660, 580] on span "Save" at bounding box center [751, 590] width 689 height 20
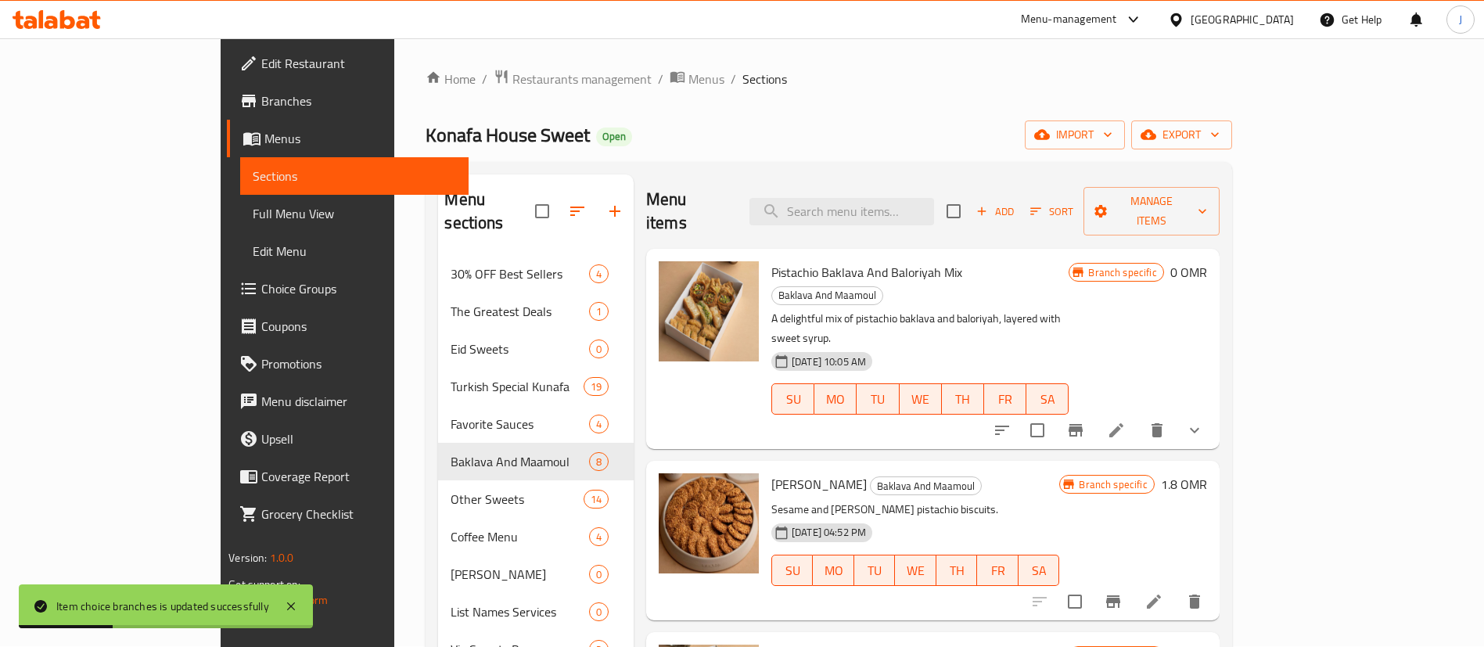
scroll to position [0, 0]
click at [1204, 422] on icon "show more" at bounding box center [1194, 431] width 19 height 19
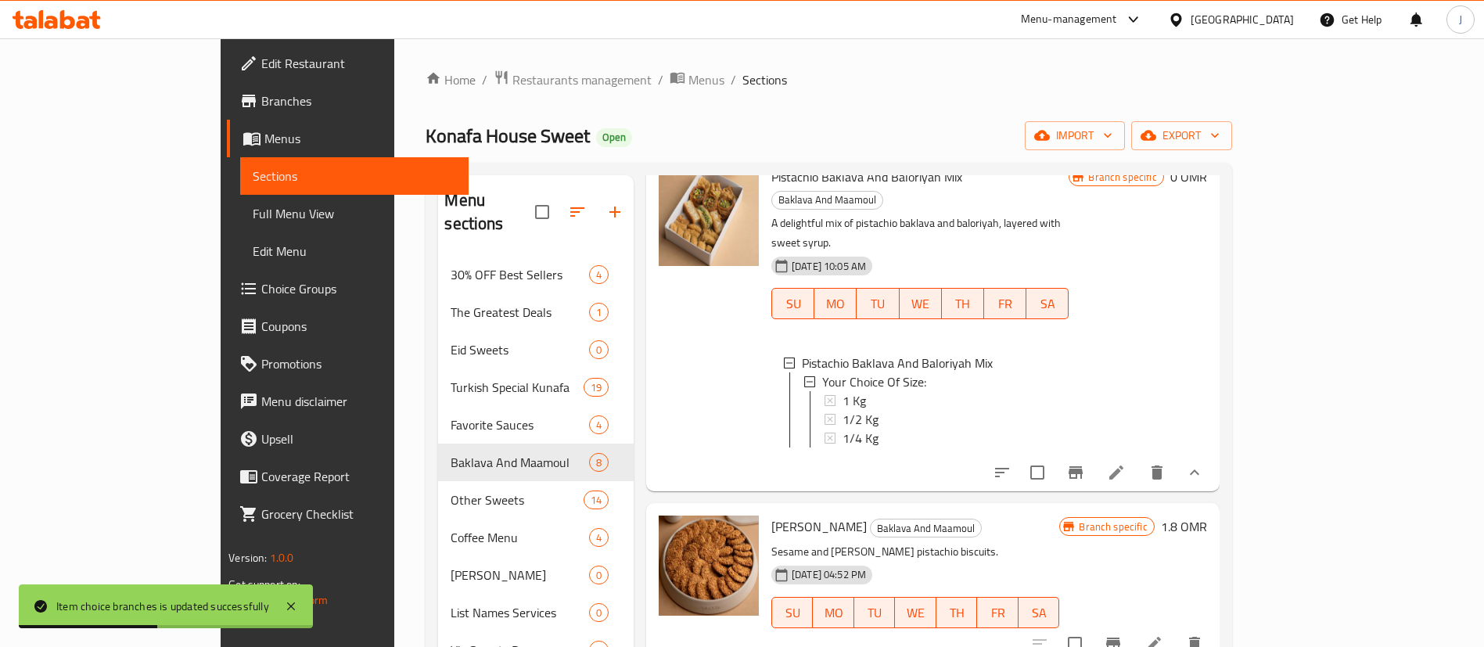
scroll to position [117, 0]
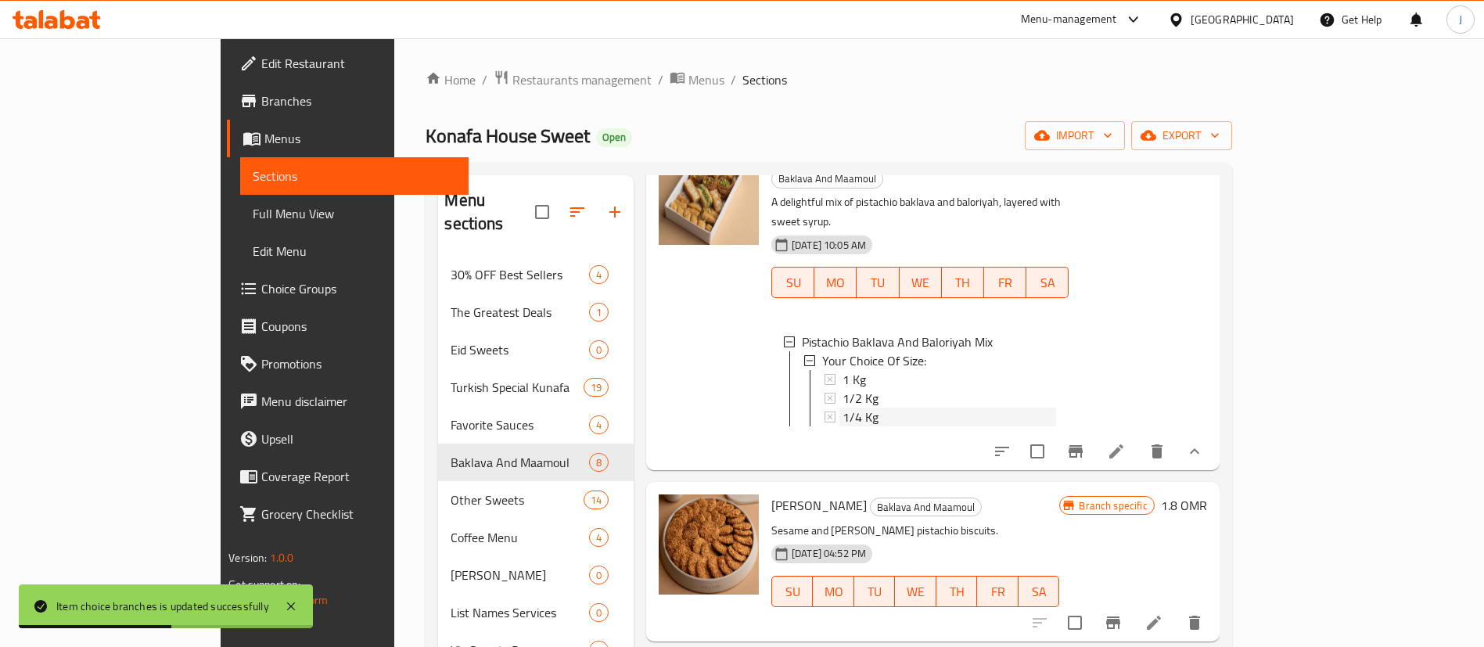
click at [843, 408] on span "1/4 Kg" at bounding box center [861, 417] width 36 height 19
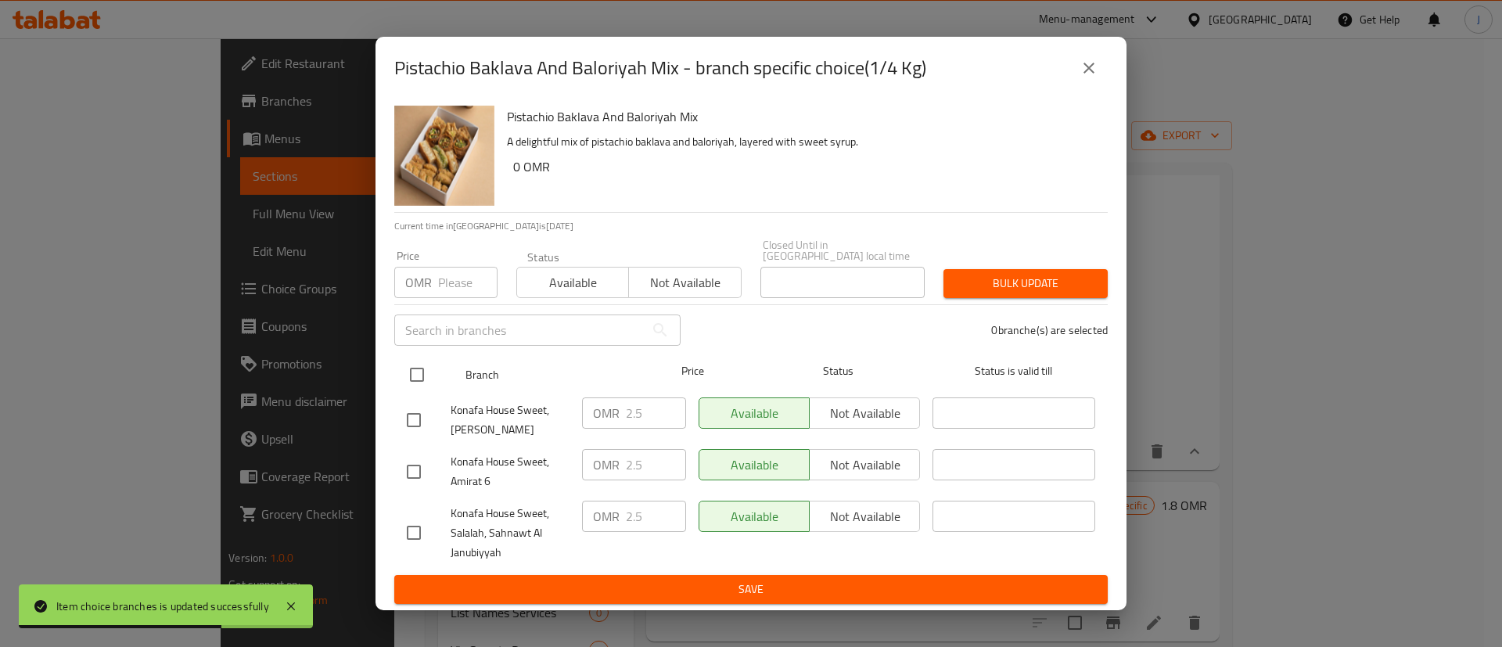
click at [416, 378] on input "checkbox" at bounding box center [417, 374] width 33 height 33
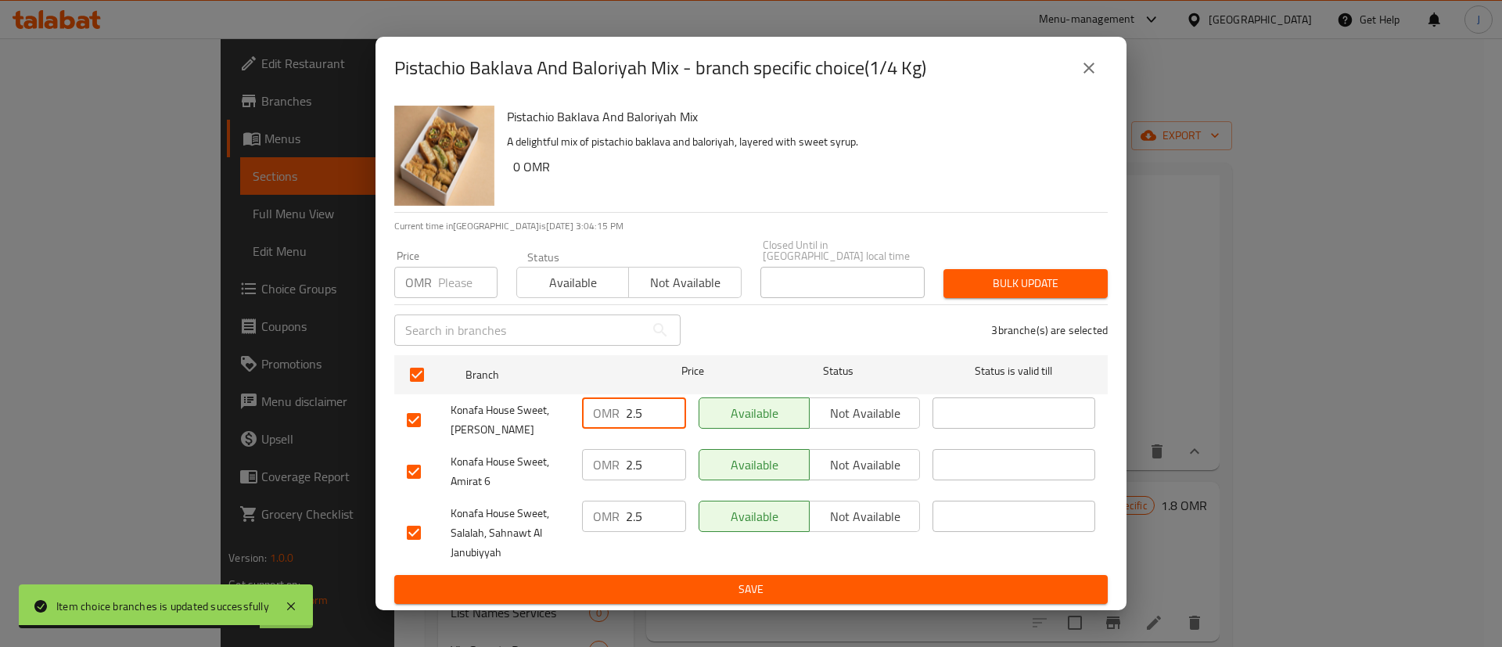
click at [648, 408] on input "2.5" at bounding box center [656, 413] width 60 height 31
drag, startPoint x: 643, startPoint y: 408, endPoint x: 605, endPoint y: 407, distance: 38.3
click at [606, 407] on div "OMR 2.5 ​" at bounding box center [634, 413] width 104 height 31
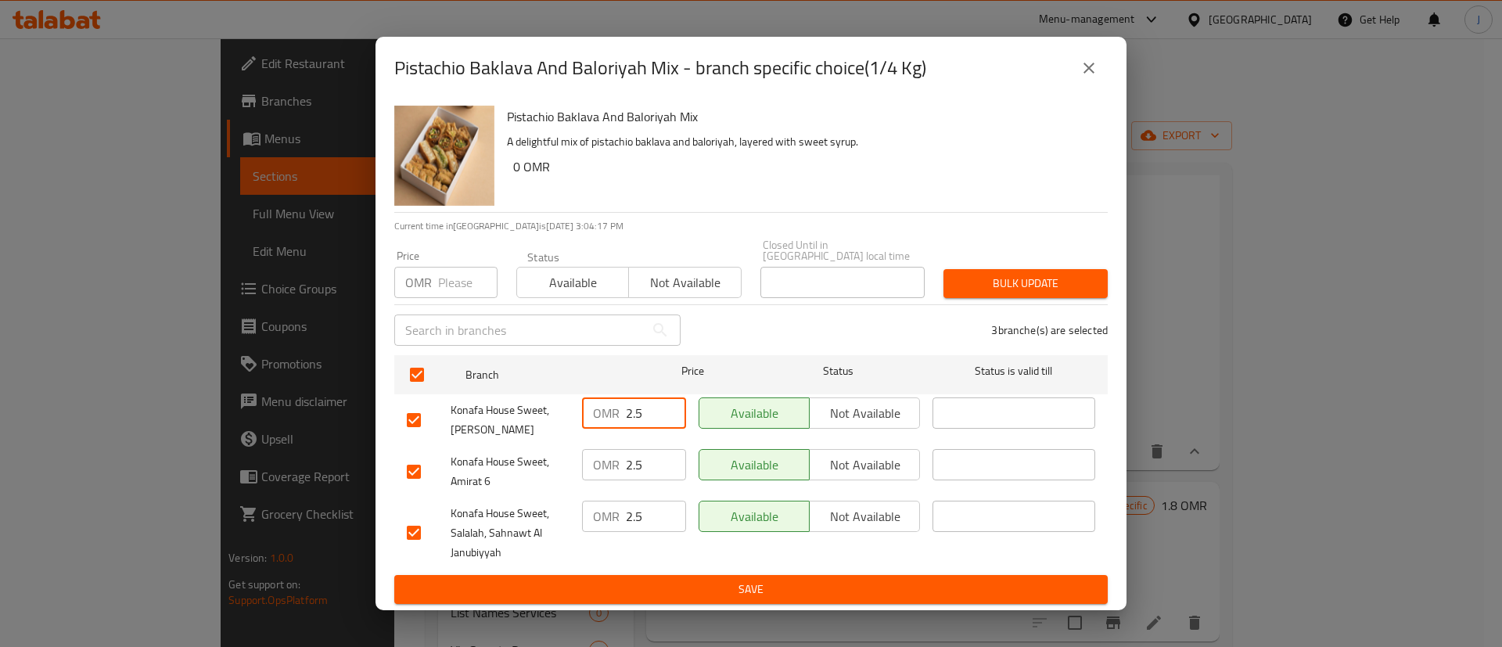
click at [646, 406] on input "2.5" at bounding box center [656, 413] width 60 height 31
click at [651, 469] on input "2.5" at bounding box center [656, 464] width 60 height 31
paste input "8"
click at [642, 516] on input "2.5" at bounding box center [656, 516] width 60 height 31
paste input "8"
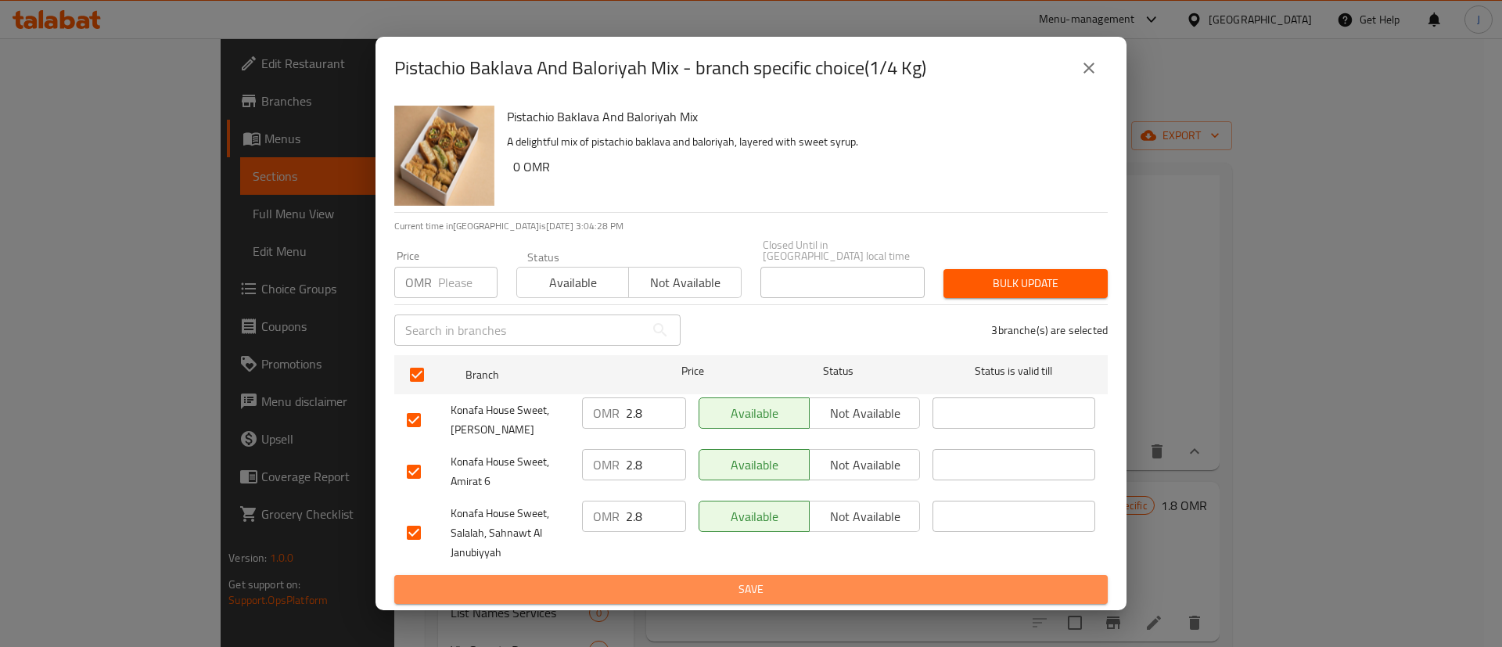
click at [658, 588] on span "Save" at bounding box center [751, 590] width 689 height 20
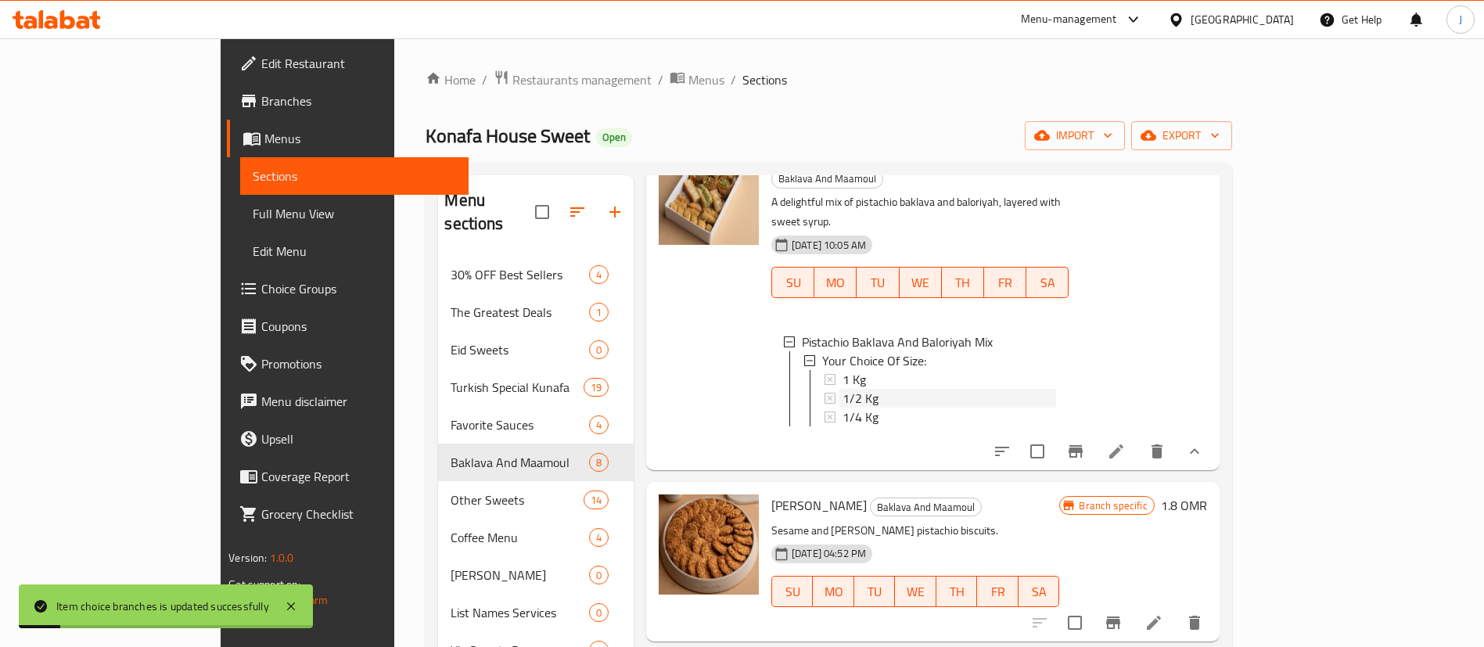
click at [843, 389] on span "1/2 Kg" at bounding box center [861, 398] width 36 height 19
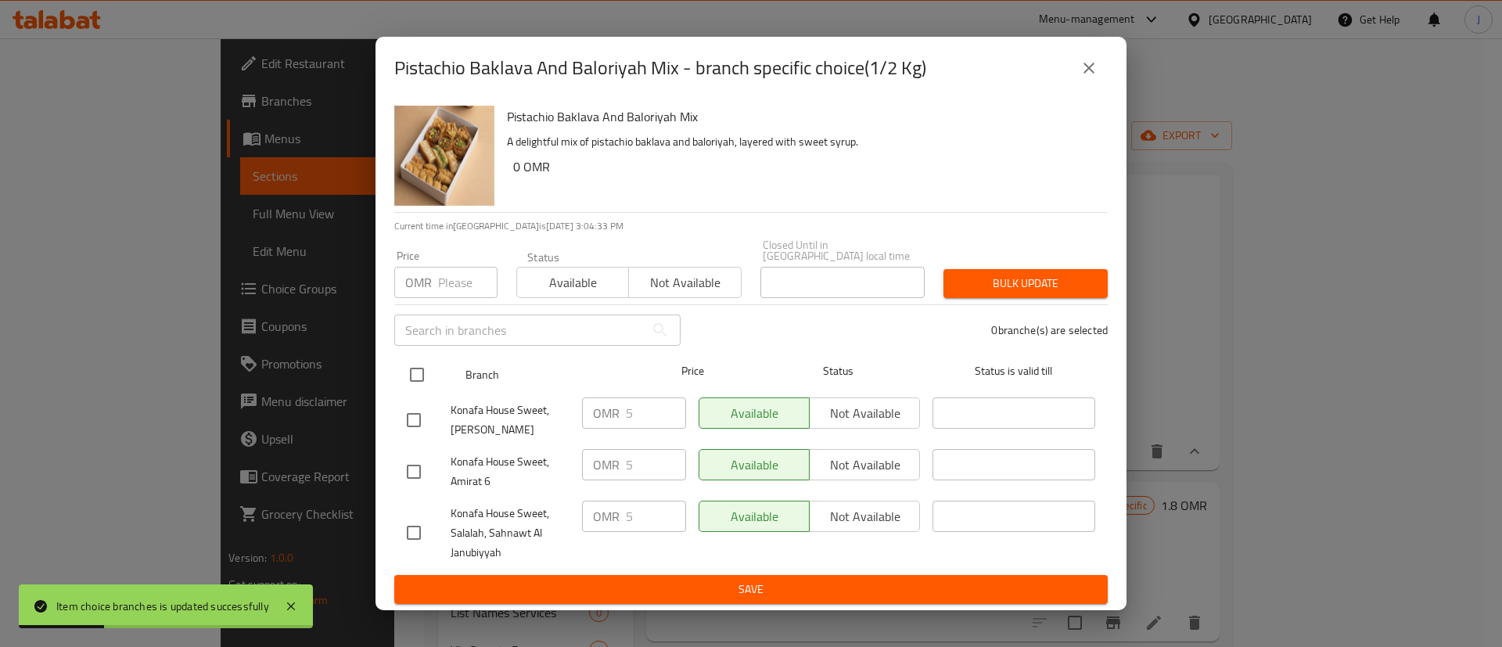
click at [426, 373] on input "checkbox" at bounding box center [417, 374] width 33 height 33
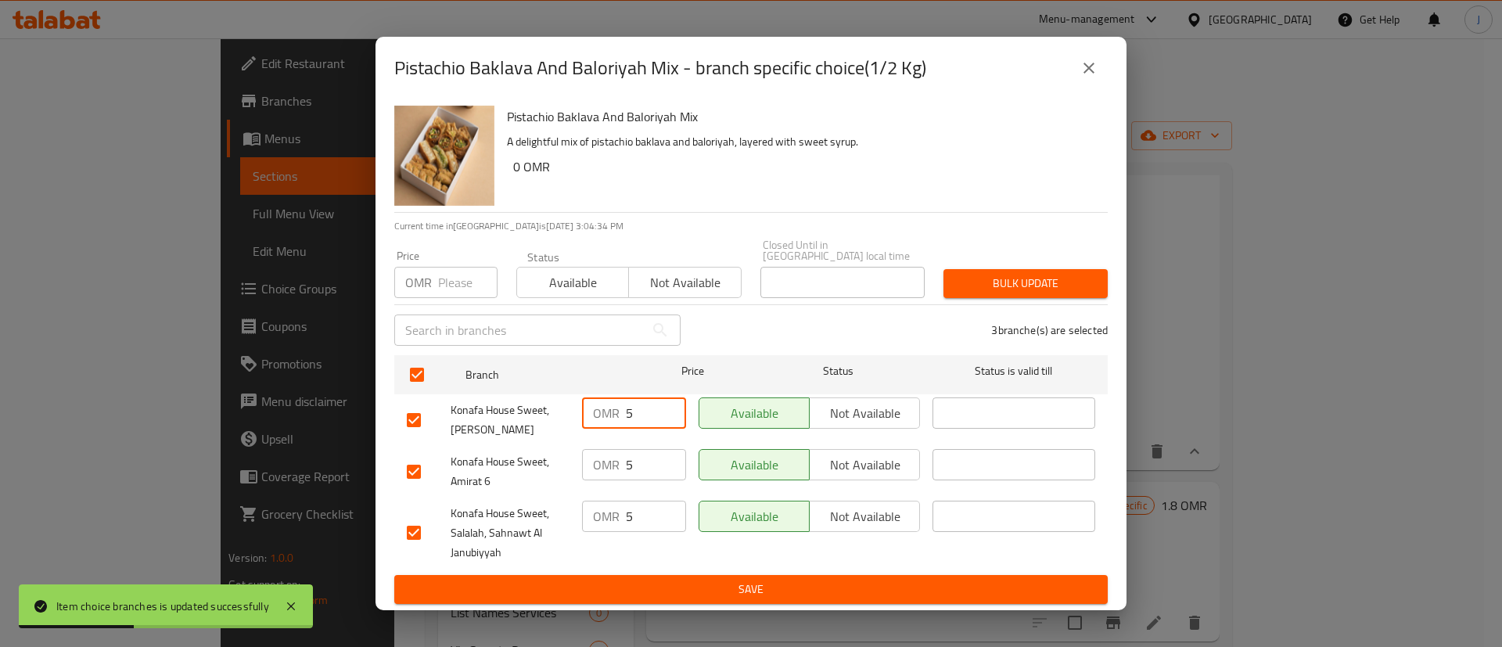
click at [642, 406] on input "5" at bounding box center [656, 413] width 60 height 31
click at [639, 451] on input "5" at bounding box center [656, 464] width 60 height 31
paste input ".5"
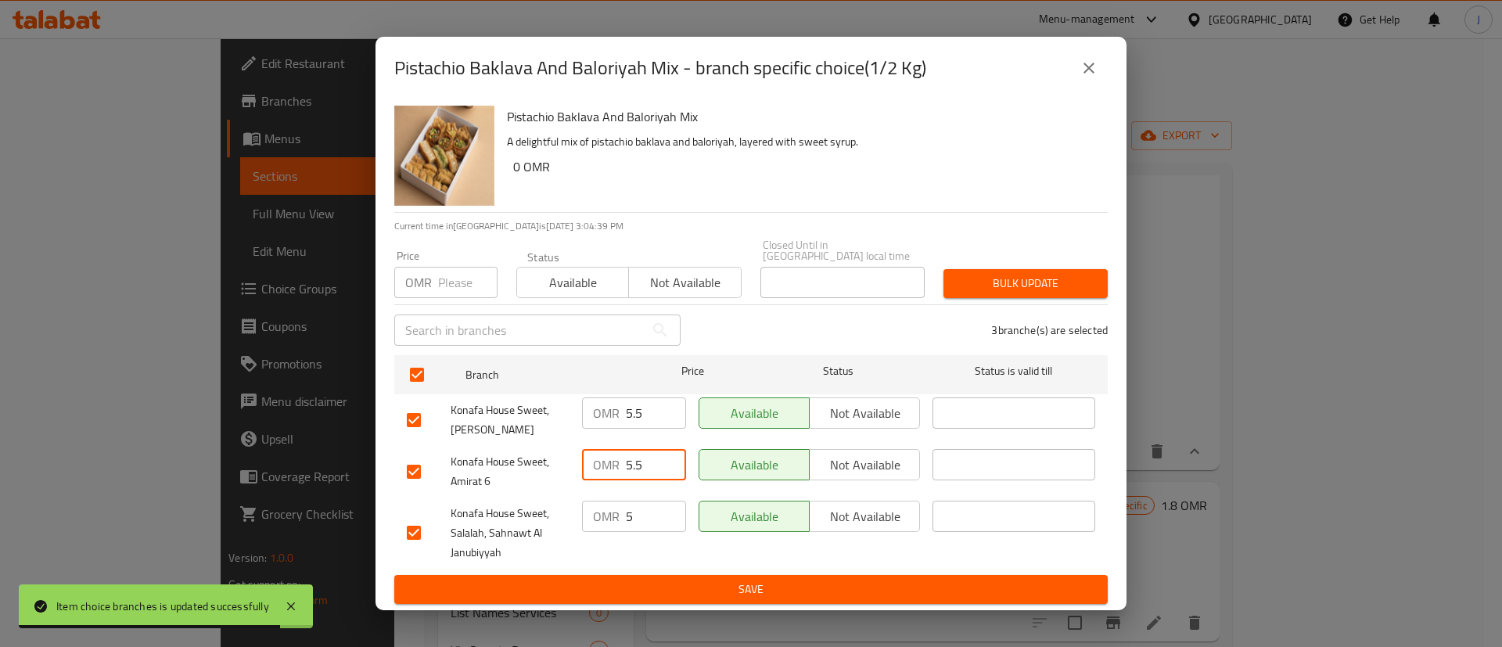
click at [641, 509] on input "5" at bounding box center [656, 516] width 60 height 31
paste input ".5"
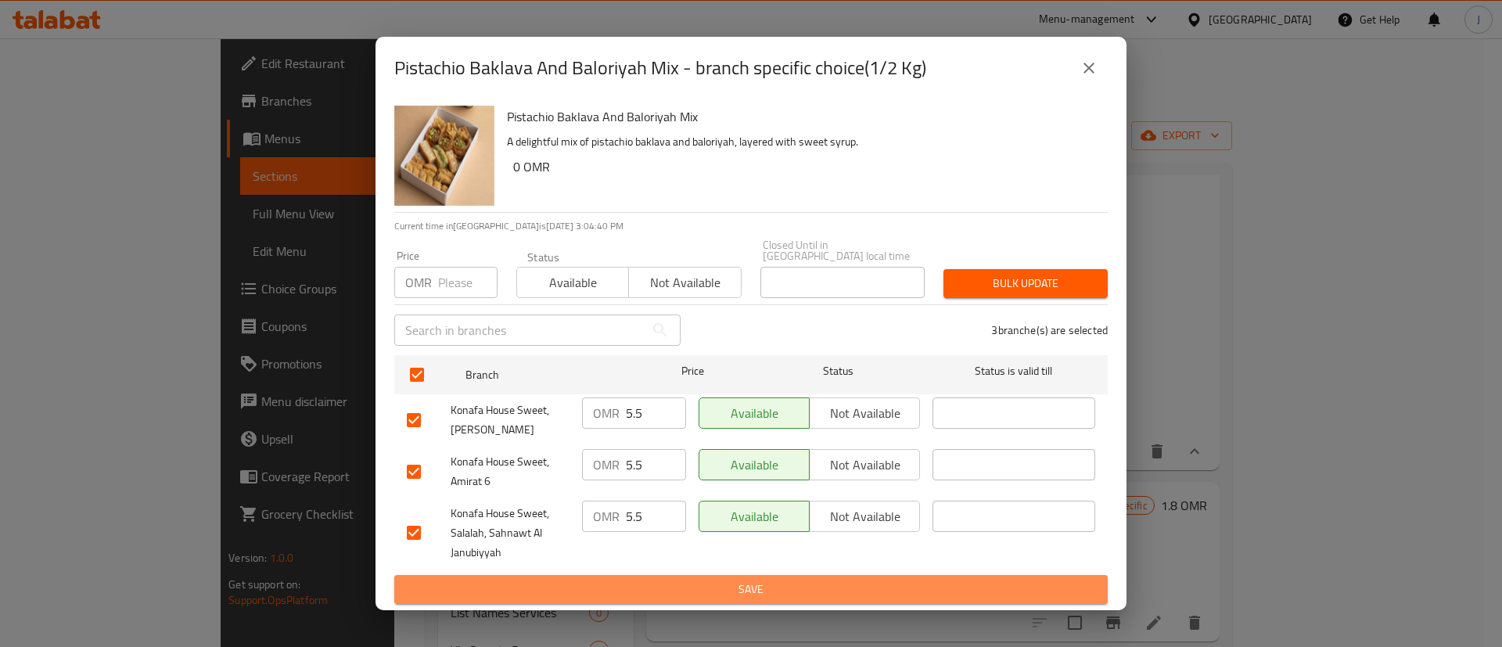
click at [695, 592] on span "Save" at bounding box center [751, 590] width 689 height 20
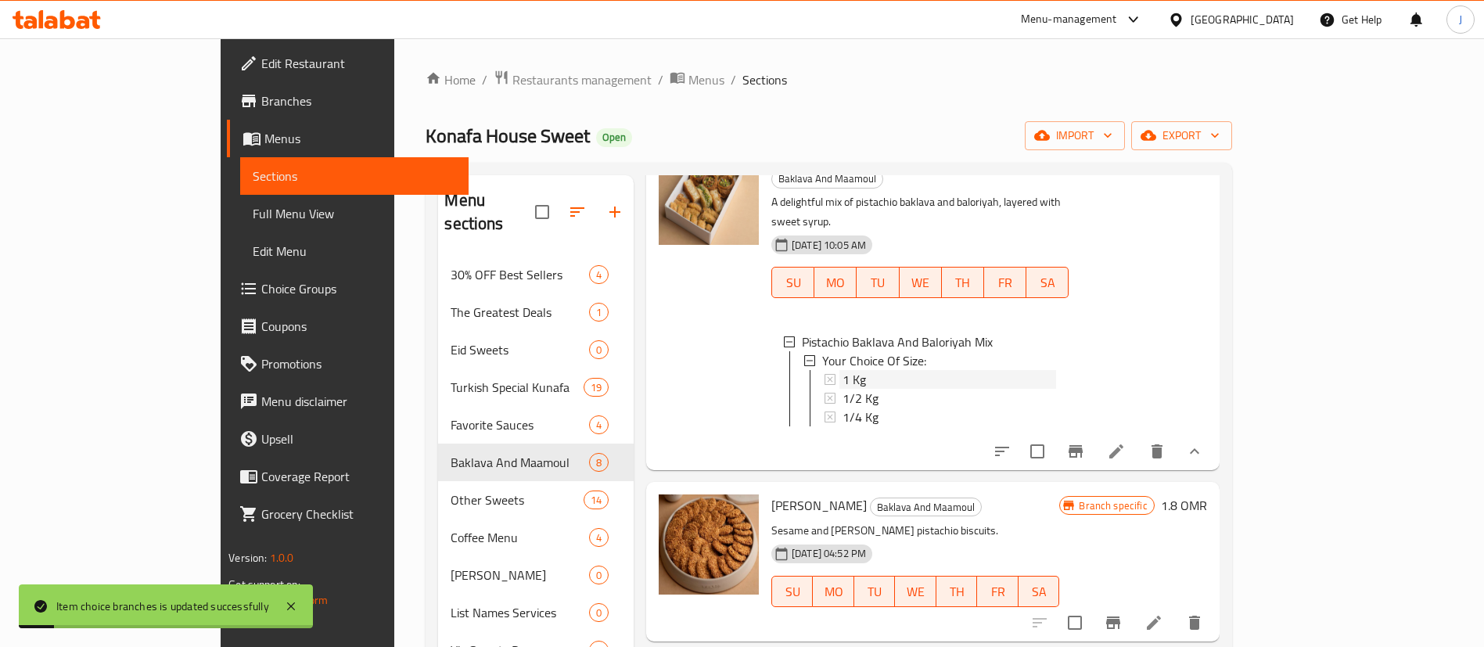
click at [843, 370] on span "1 Kg" at bounding box center [854, 379] width 23 height 19
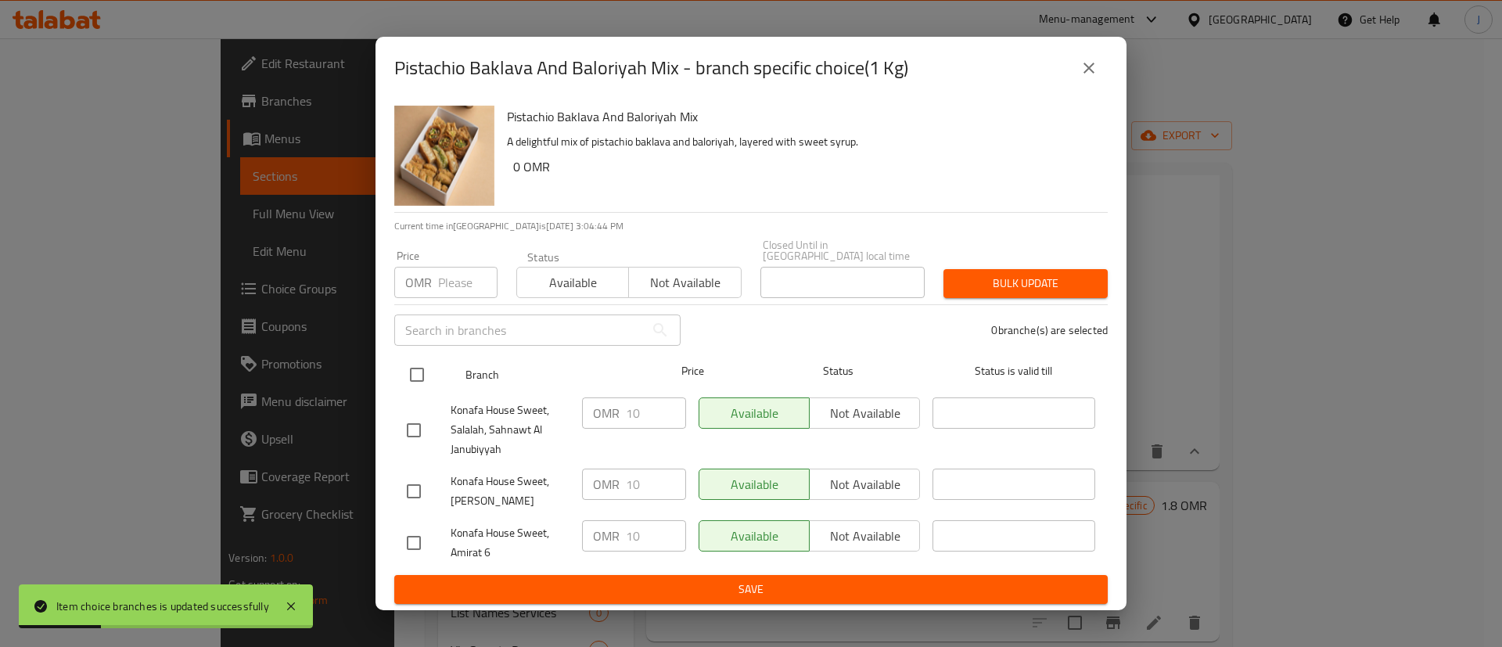
click at [430, 380] on input "checkbox" at bounding box center [417, 374] width 33 height 33
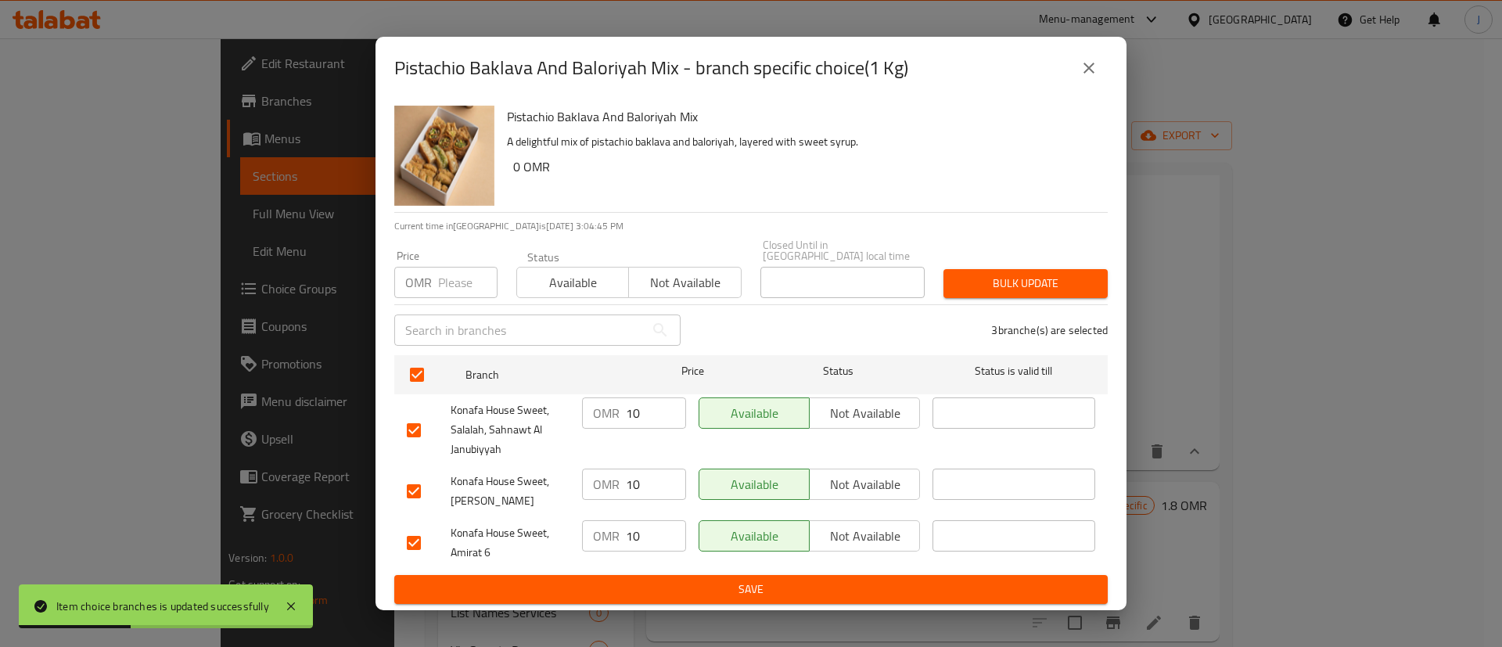
click at [647, 414] on input "10" at bounding box center [656, 413] width 60 height 31
click at [645, 474] on input "10" at bounding box center [656, 484] width 60 height 31
paste input ".5"
click at [651, 526] on input "10" at bounding box center [656, 535] width 60 height 31
paste input ".5"
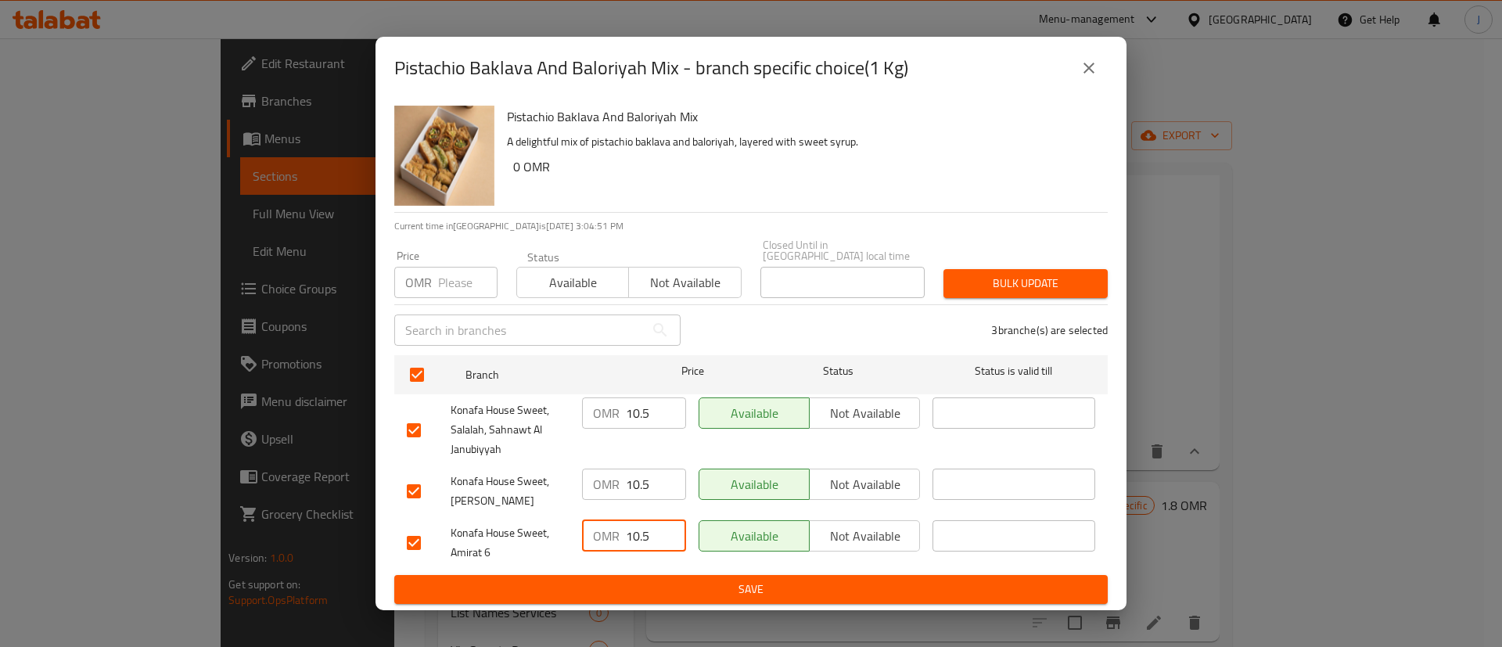
click at [714, 595] on button "Save" at bounding box center [751, 589] width 714 height 29
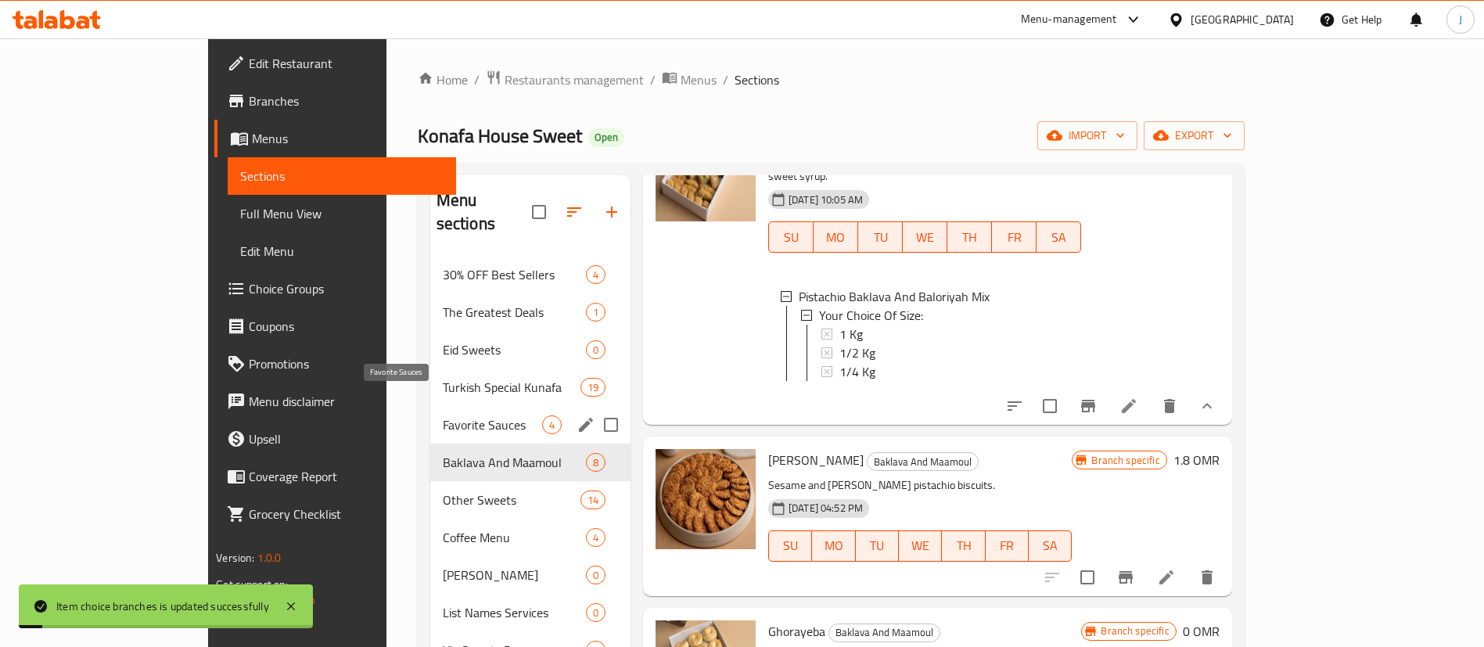
click at [443, 415] on span "Favorite Sauces" at bounding box center [492, 424] width 99 height 19
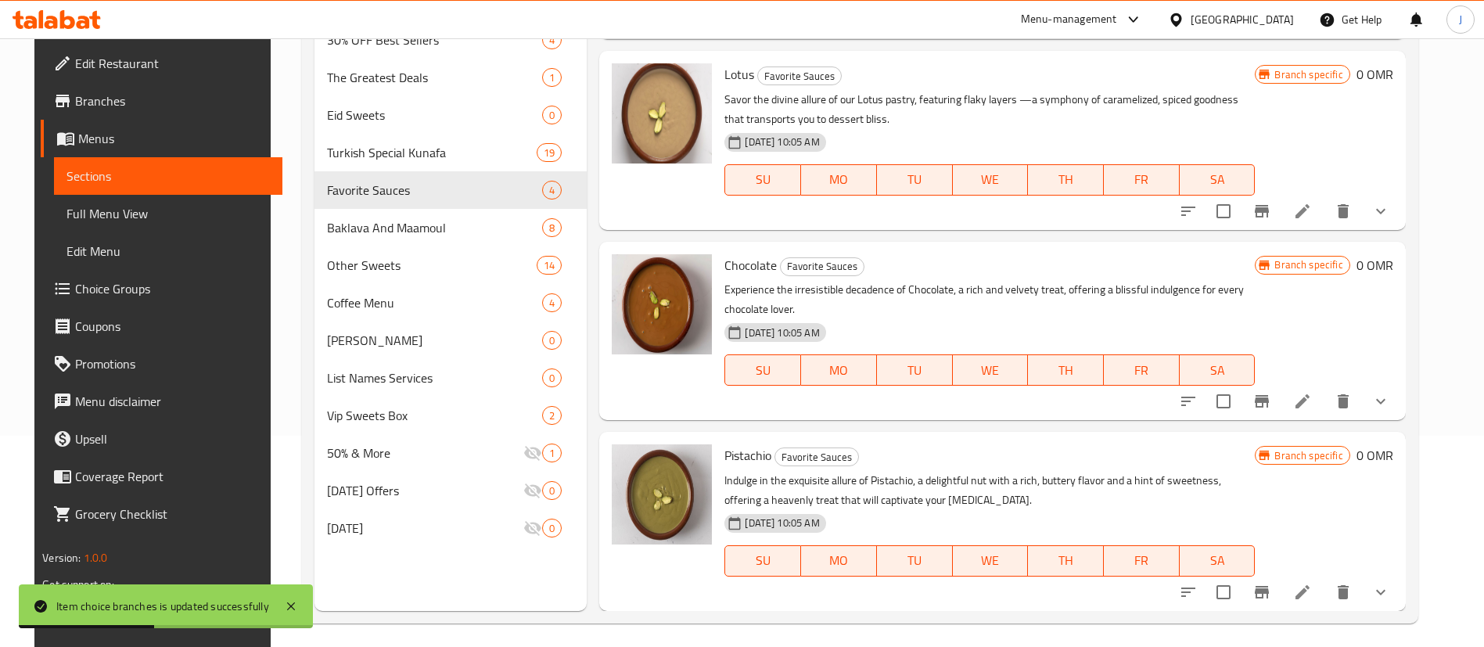
scroll to position [219, 0]
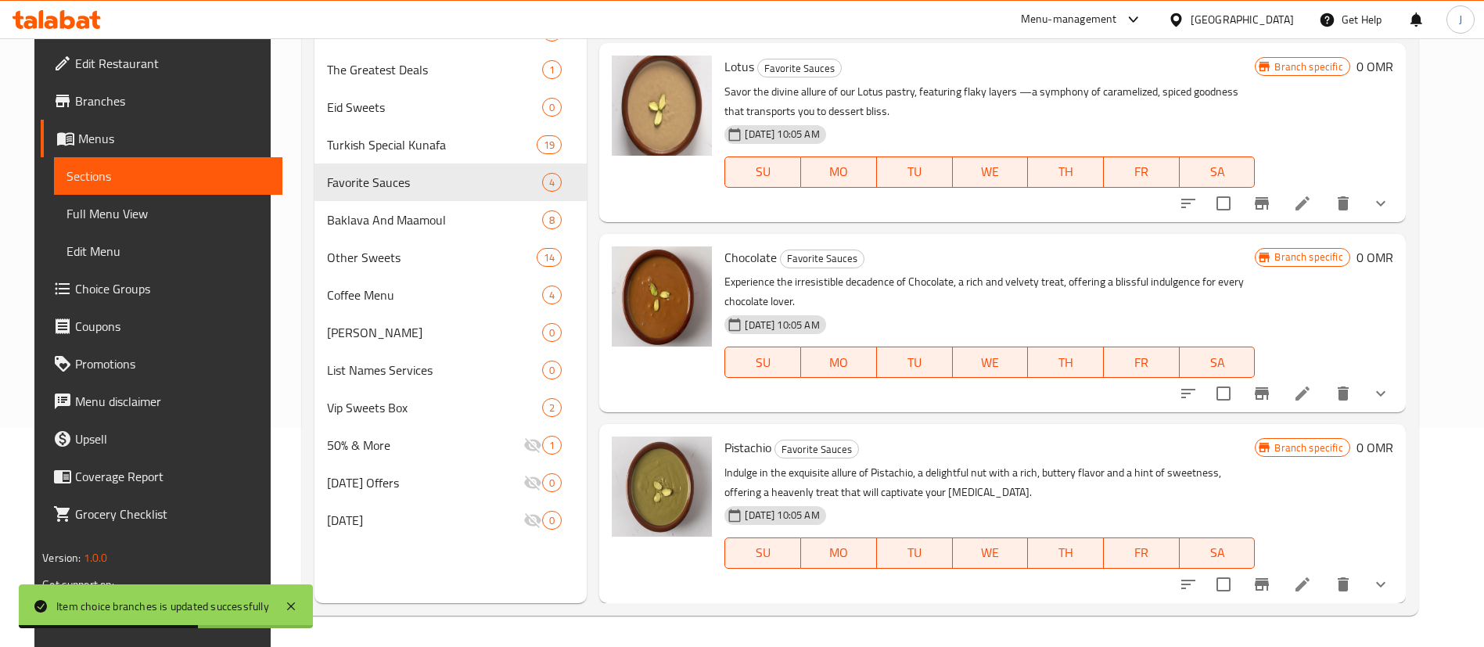
click at [1390, 581] on icon "show more" at bounding box center [1381, 584] width 19 height 19
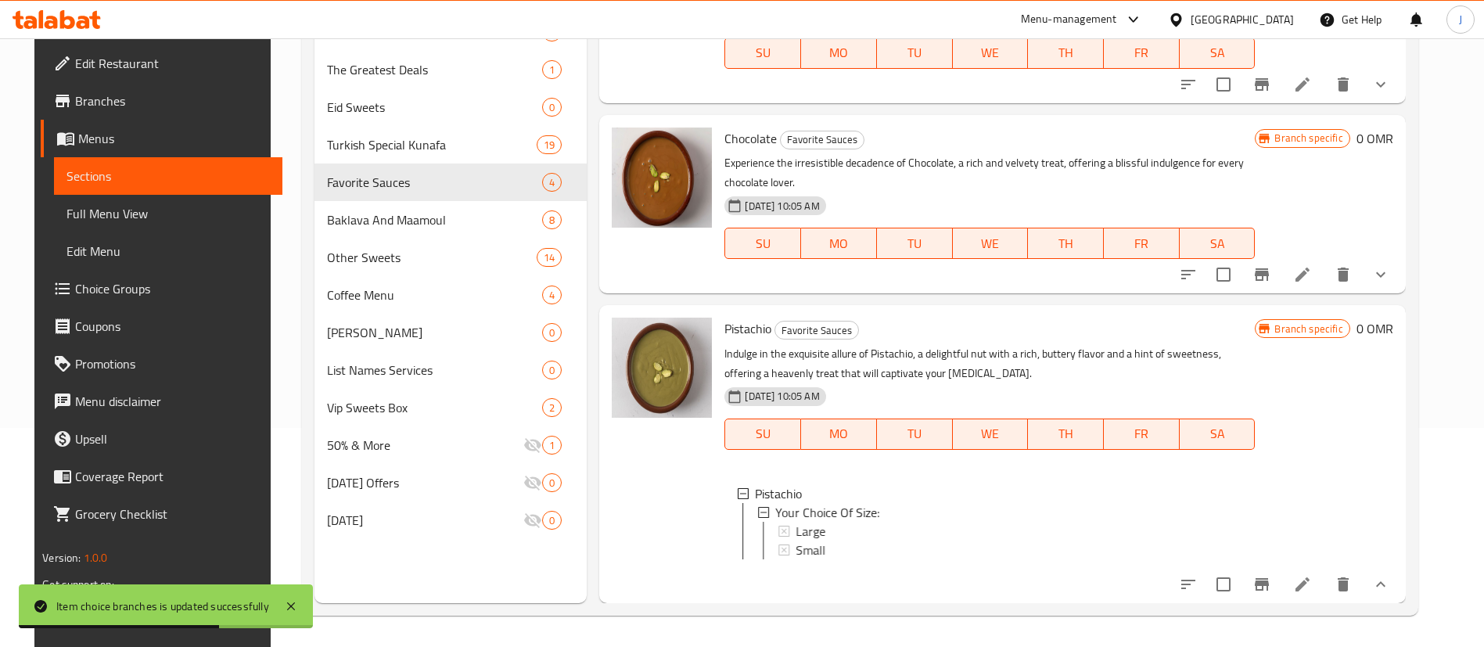
scroll to position [272, 0]
click at [800, 522] on span "Large" at bounding box center [811, 531] width 30 height 19
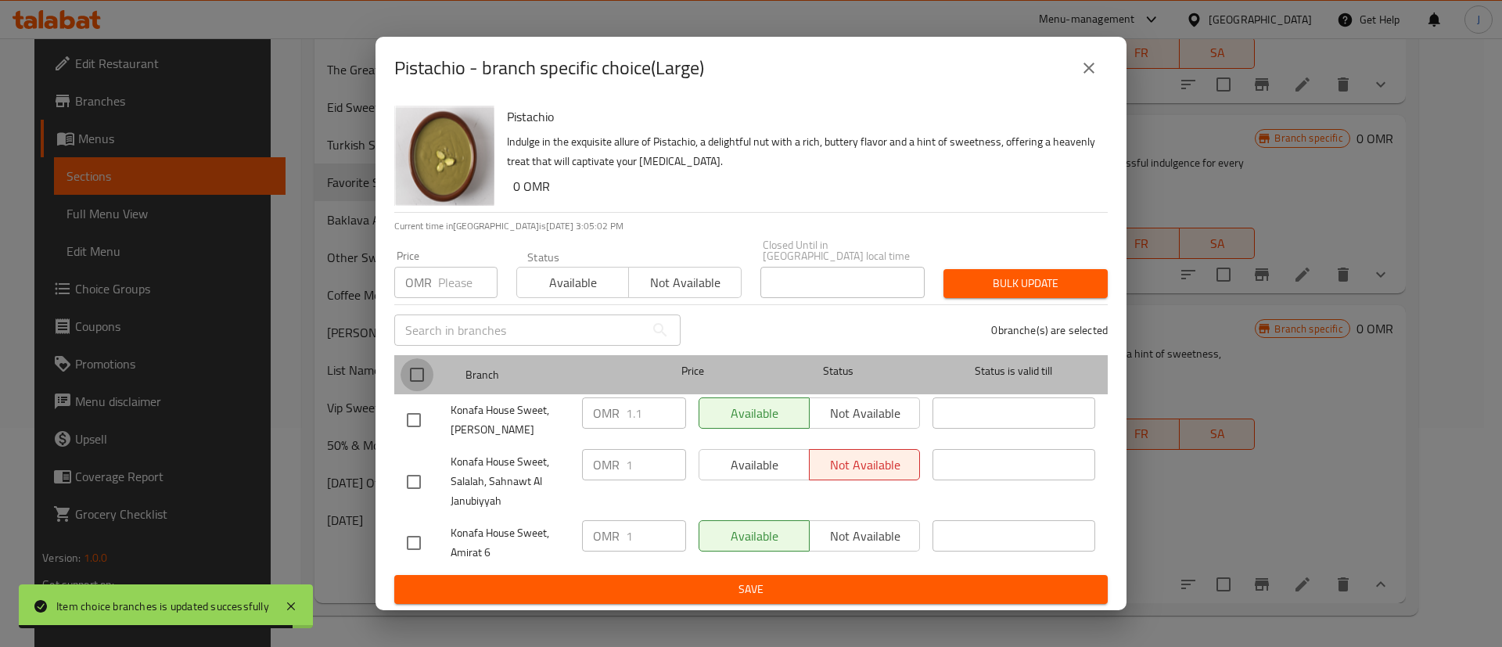
click at [419, 369] on input "checkbox" at bounding box center [417, 374] width 33 height 33
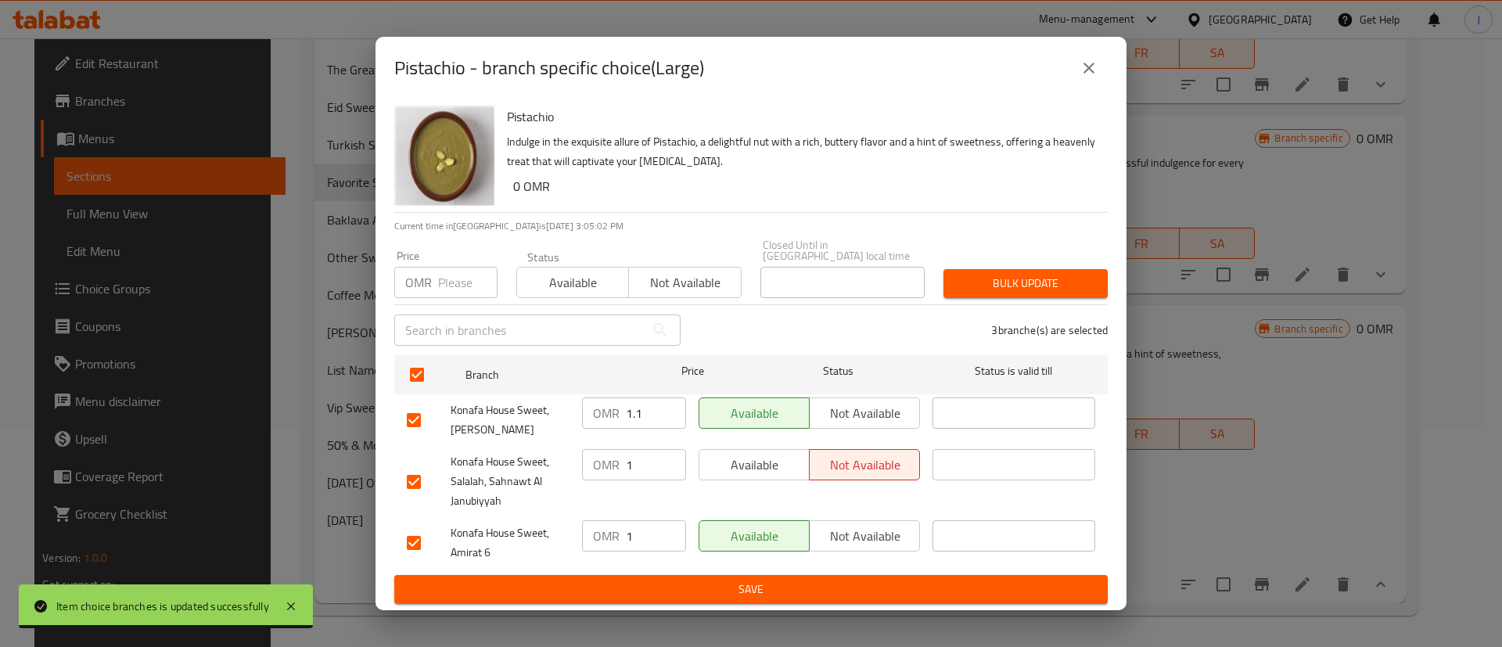
click at [644, 408] on input "1.1" at bounding box center [656, 413] width 60 height 31
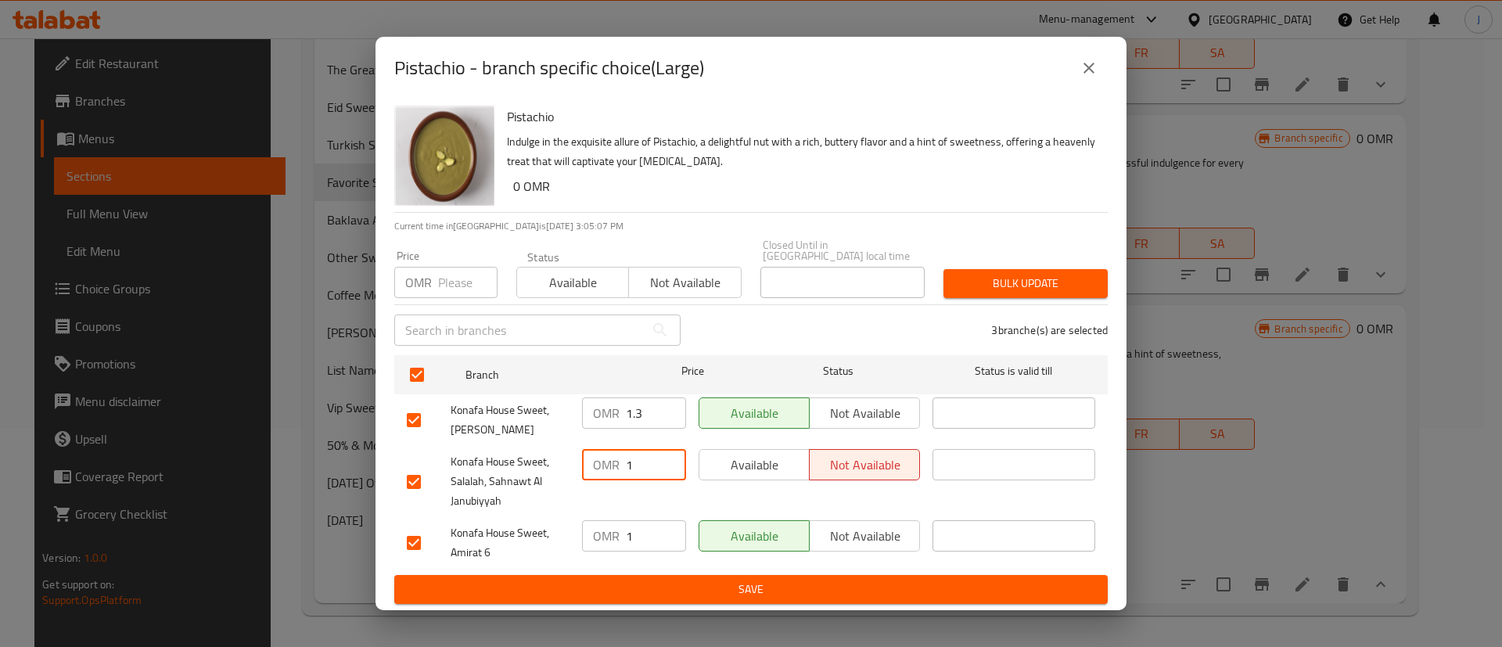
click at [657, 463] on input "1" at bounding box center [656, 464] width 60 height 31
click at [660, 528] on input "1" at bounding box center [656, 535] width 60 height 31
click at [690, 589] on span "Save" at bounding box center [751, 590] width 689 height 20
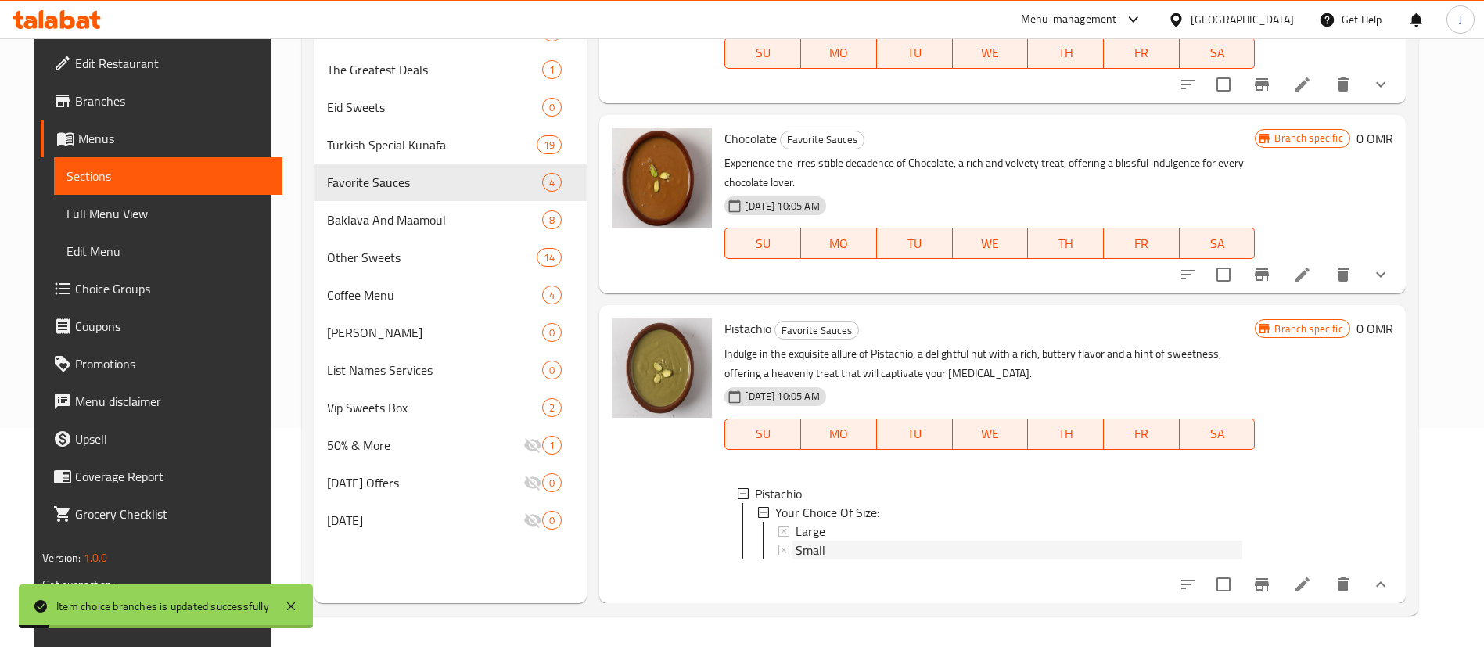
click at [796, 541] on span "Small" at bounding box center [811, 550] width 30 height 19
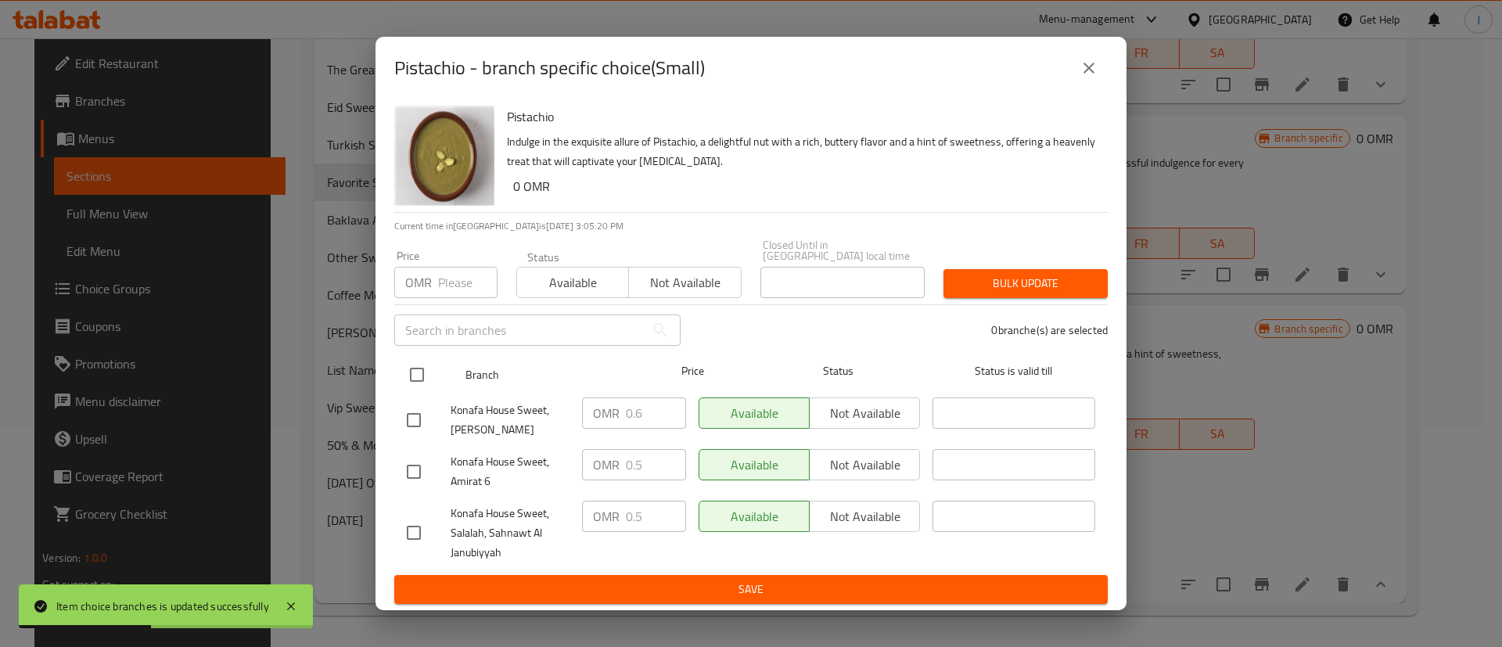
click at [423, 372] on input "checkbox" at bounding box center [417, 374] width 33 height 33
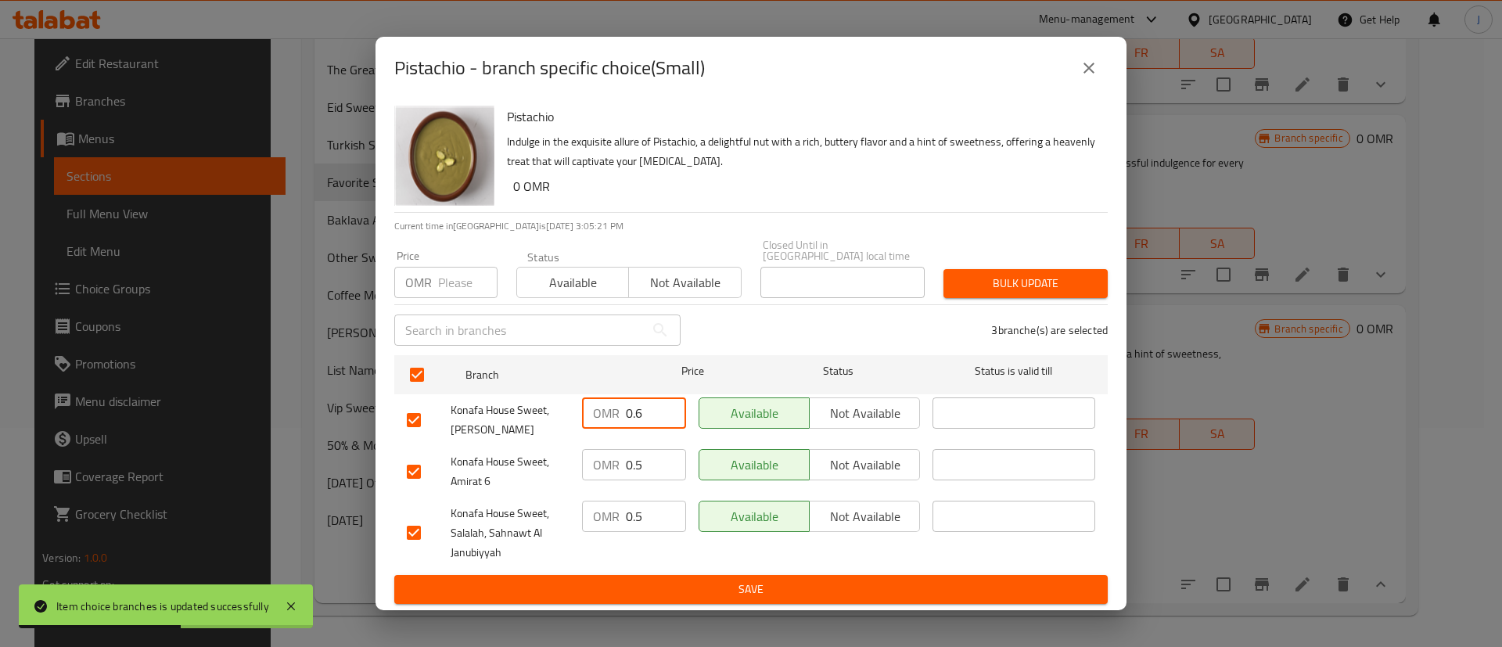
click at [642, 398] on input "0.6" at bounding box center [656, 413] width 60 height 31
click at [644, 451] on input "0.5" at bounding box center [656, 464] width 60 height 31
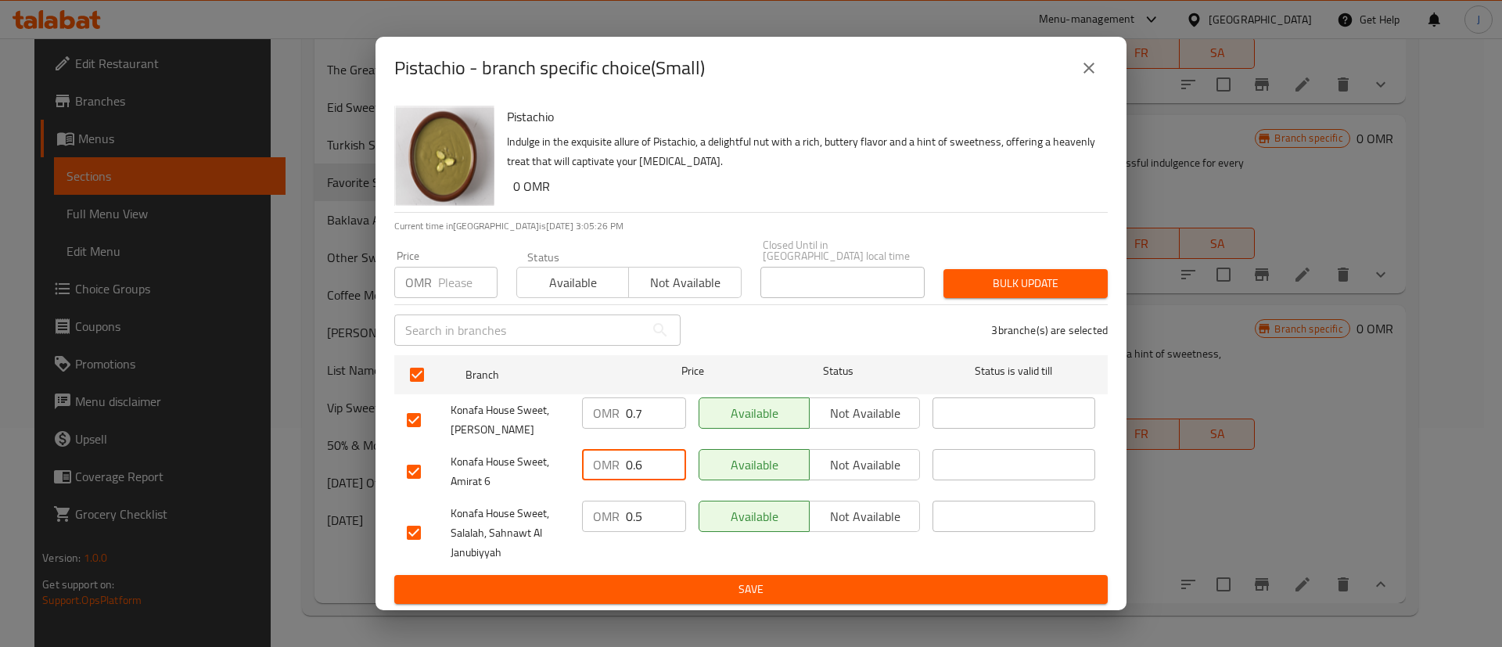
click at [653, 509] on input "0.5" at bounding box center [656, 516] width 60 height 31
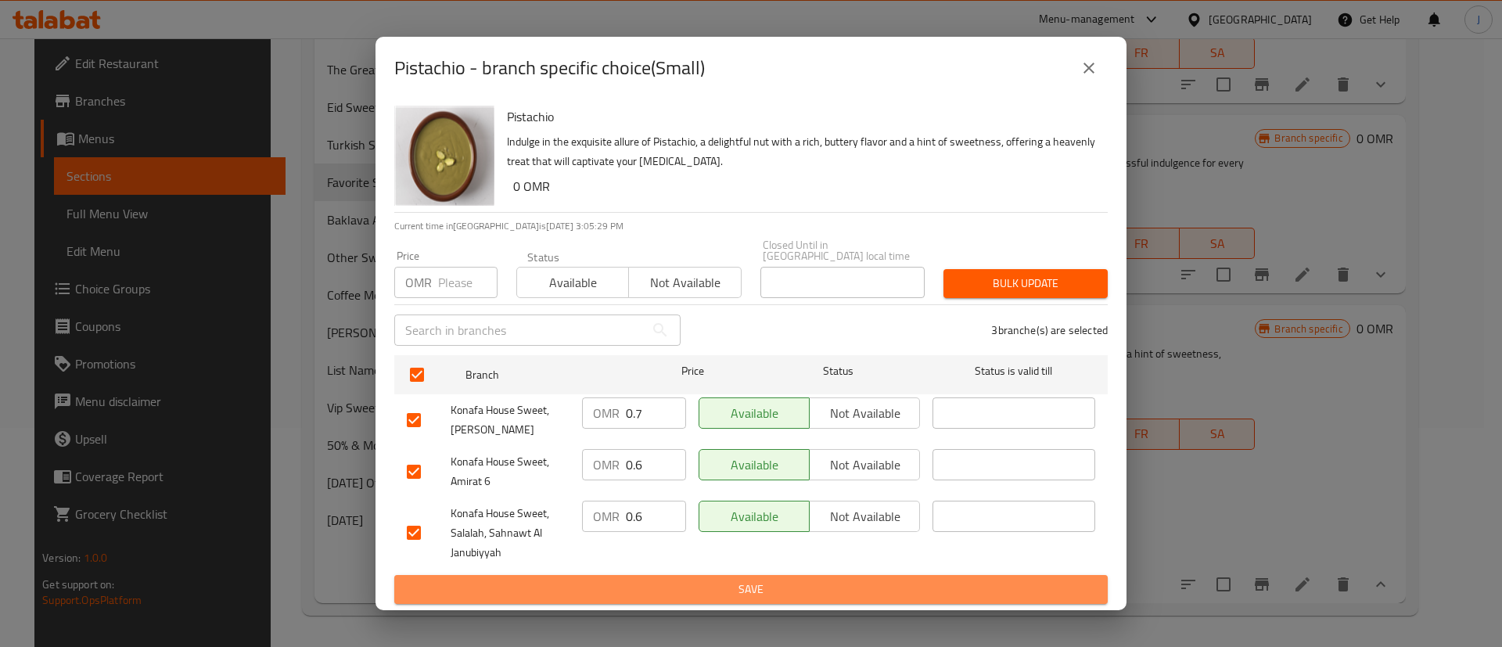
click at [689, 580] on span "Save" at bounding box center [751, 590] width 689 height 20
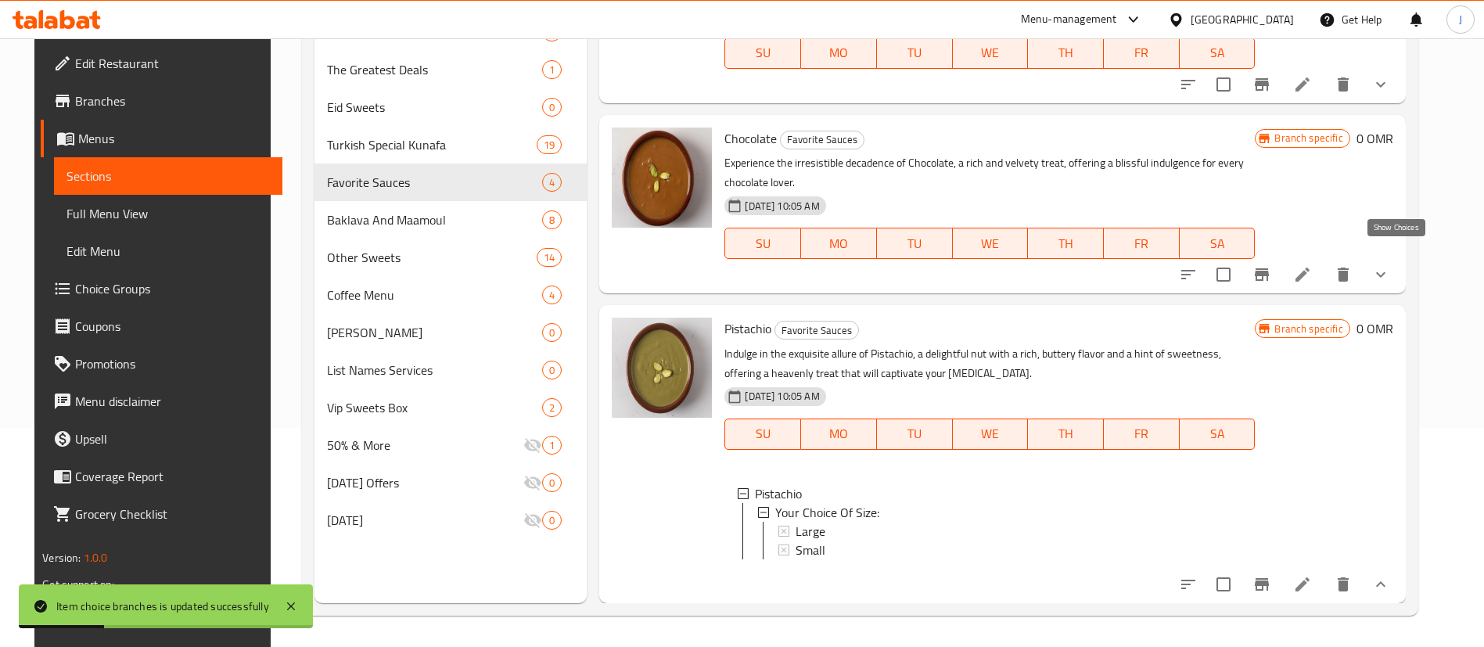
click at [1390, 265] on icon "show more" at bounding box center [1381, 274] width 19 height 19
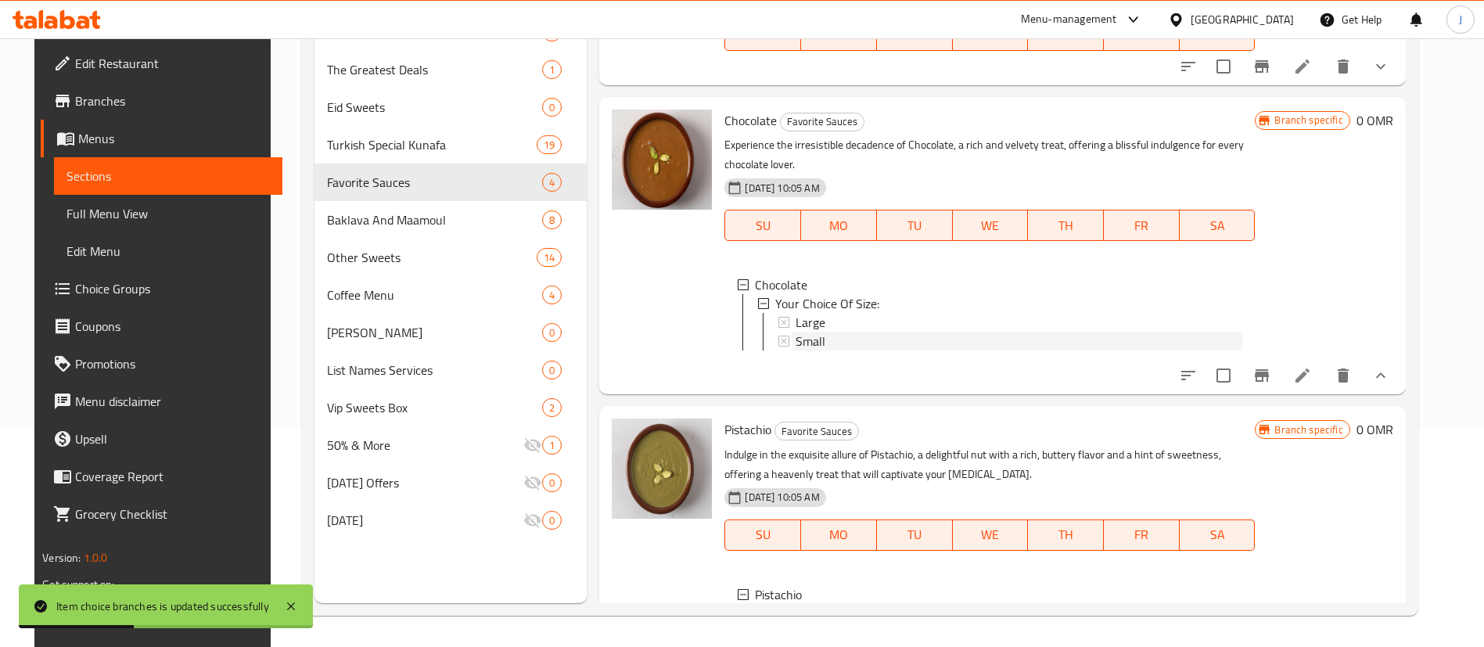
click at [820, 335] on div "Small" at bounding box center [1019, 341] width 447 height 19
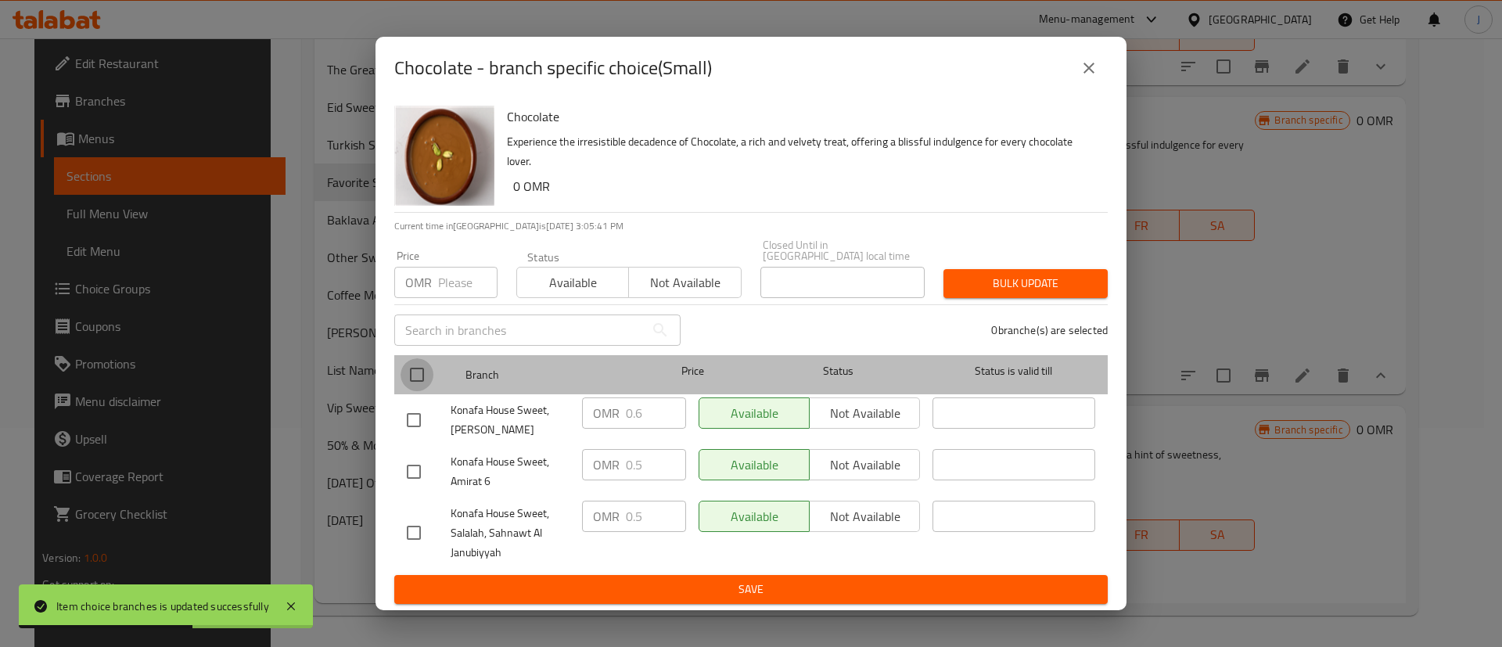
click at [417, 369] on input "checkbox" at bounding box center [417, 374] width 33 height 33
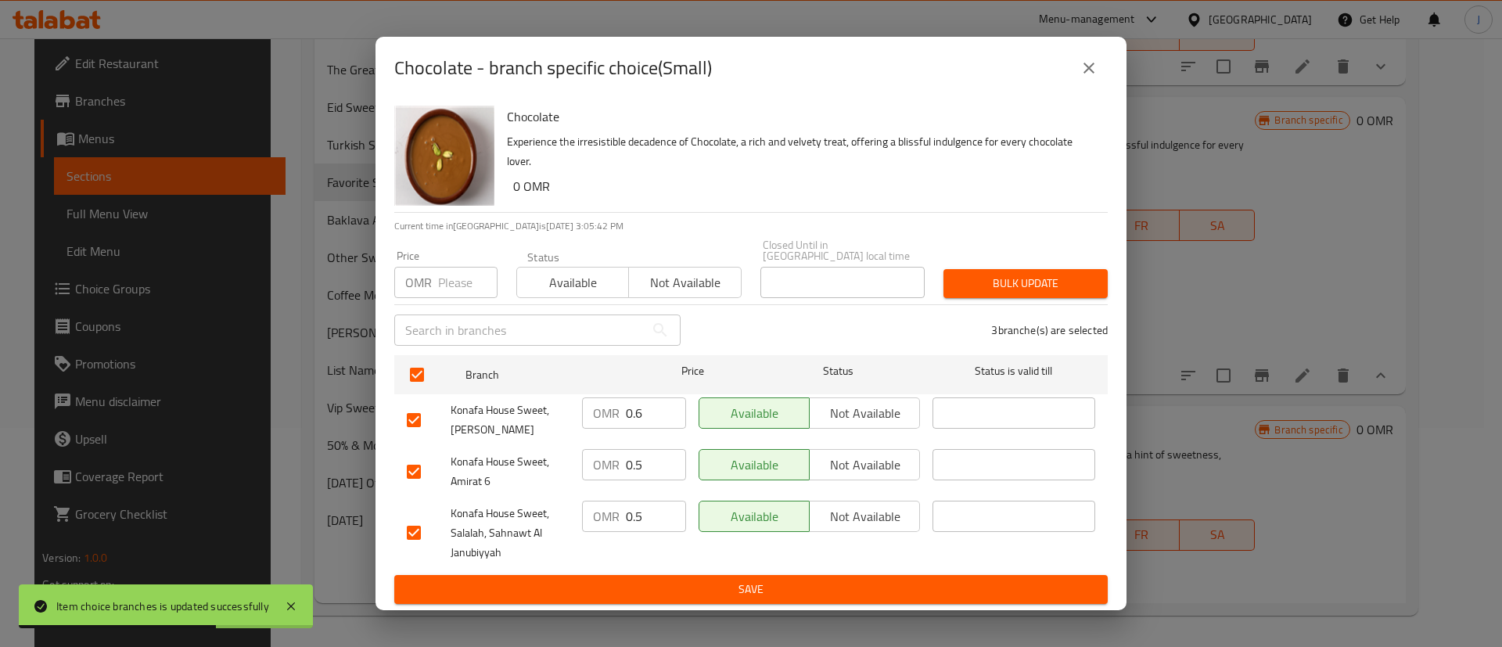
click at [649, 402] on input "0.6" at bounding box center [656, 413] width 60 height 31
click at [657, 454] on input "0.5" at bounding box center [656, 464] width 60 height 31
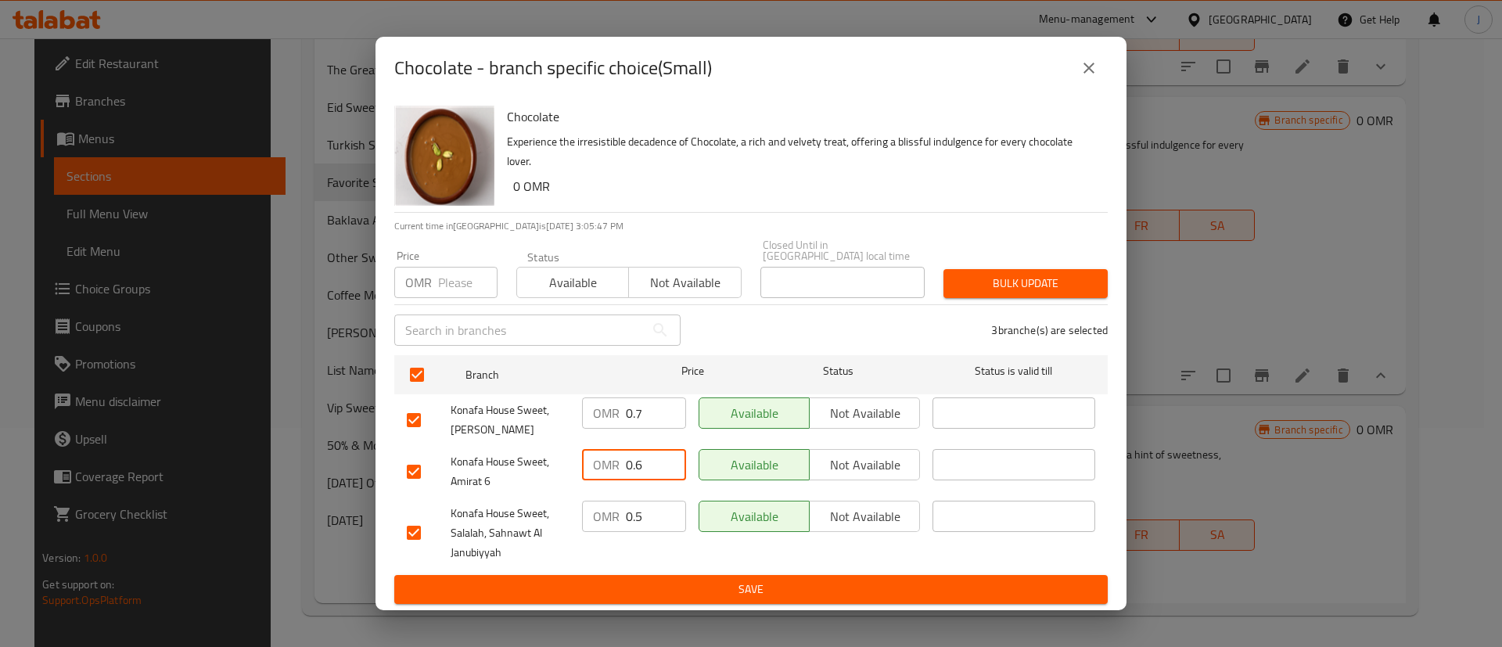
click at [648, 506] on input "0.5" at bounding box center [656, 516] width 60 height 31
click at [686, 586] on span "Save" at bounding box center [751, 590] width 689 height 20
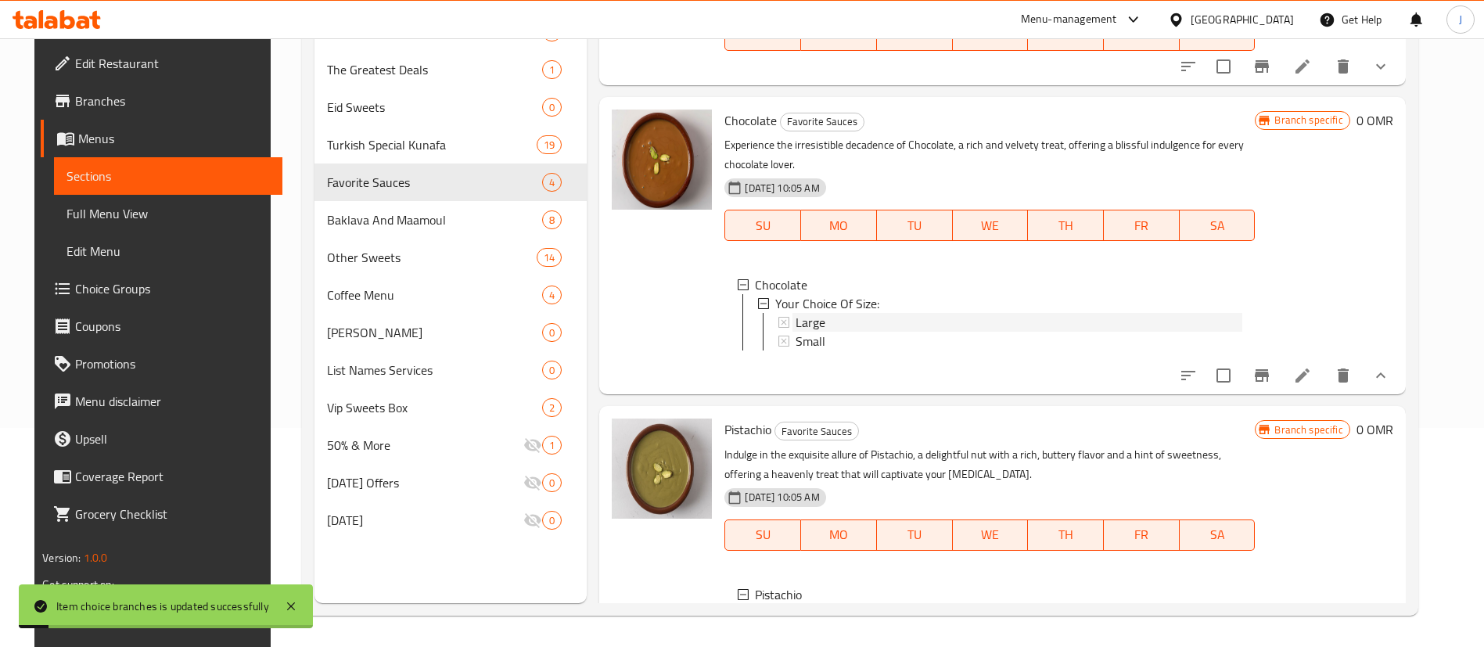
click at [801, 322] on span "Large" at bounding box center [811, 322] width 30 height 19
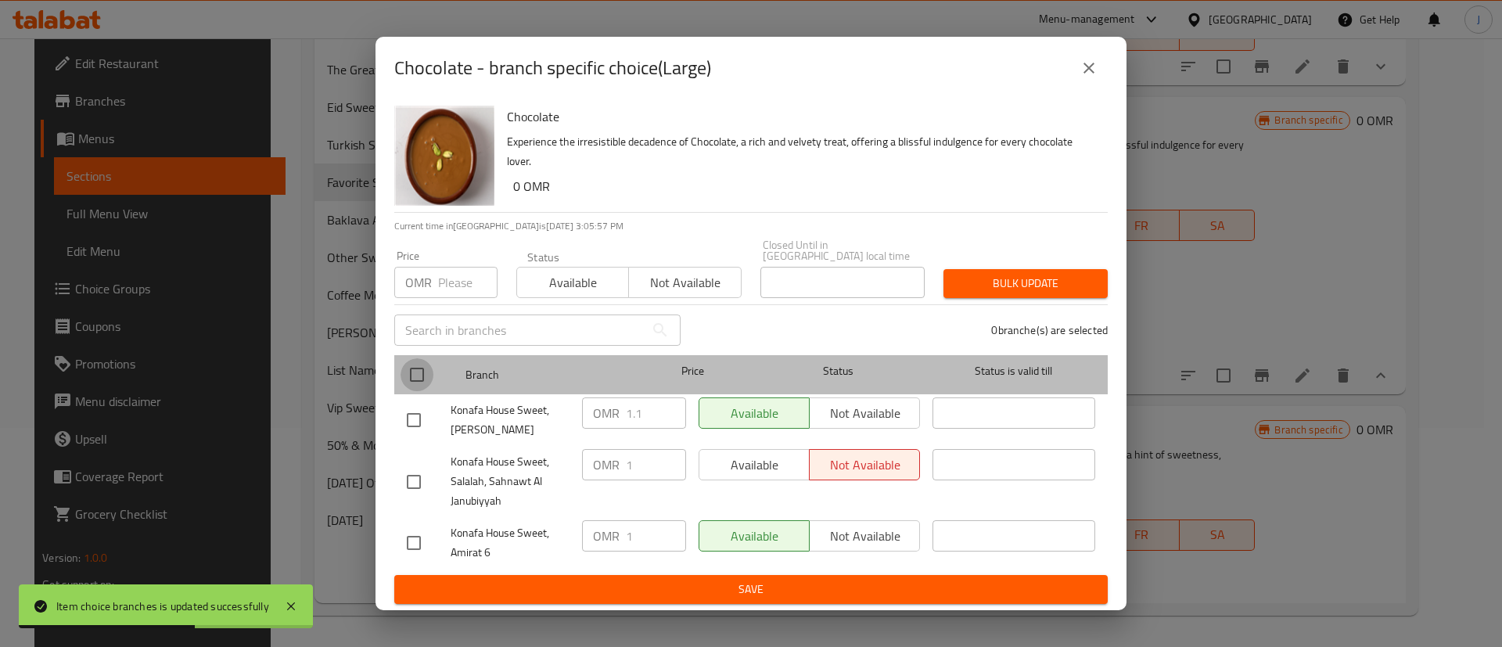
click at [415, 372] on input "checkbox" at bounding box center [417, 374] width 33 height 33
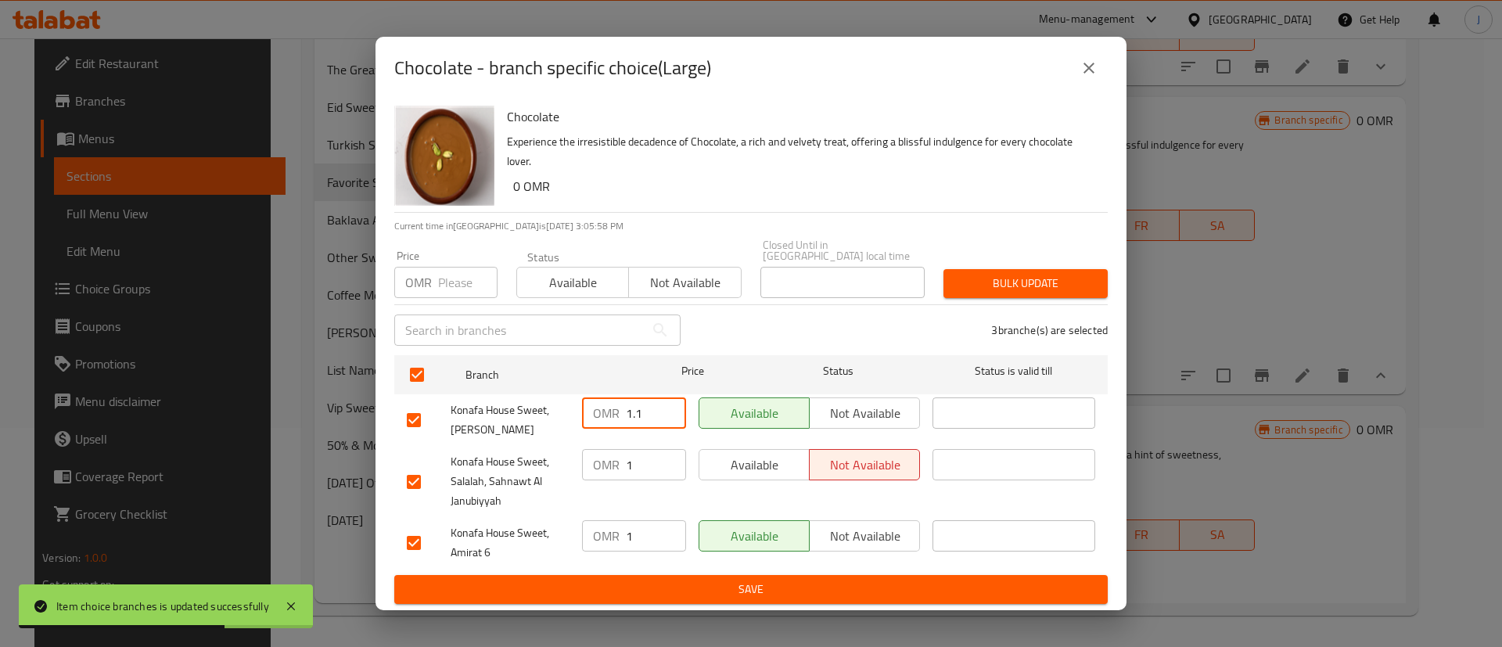
click at [650, 406] on input "1.1" at bounding box center [656, 413] width 60 height 31
click at [648, 467] on input "1" at bounding box center [656, 464] width 60 height 31
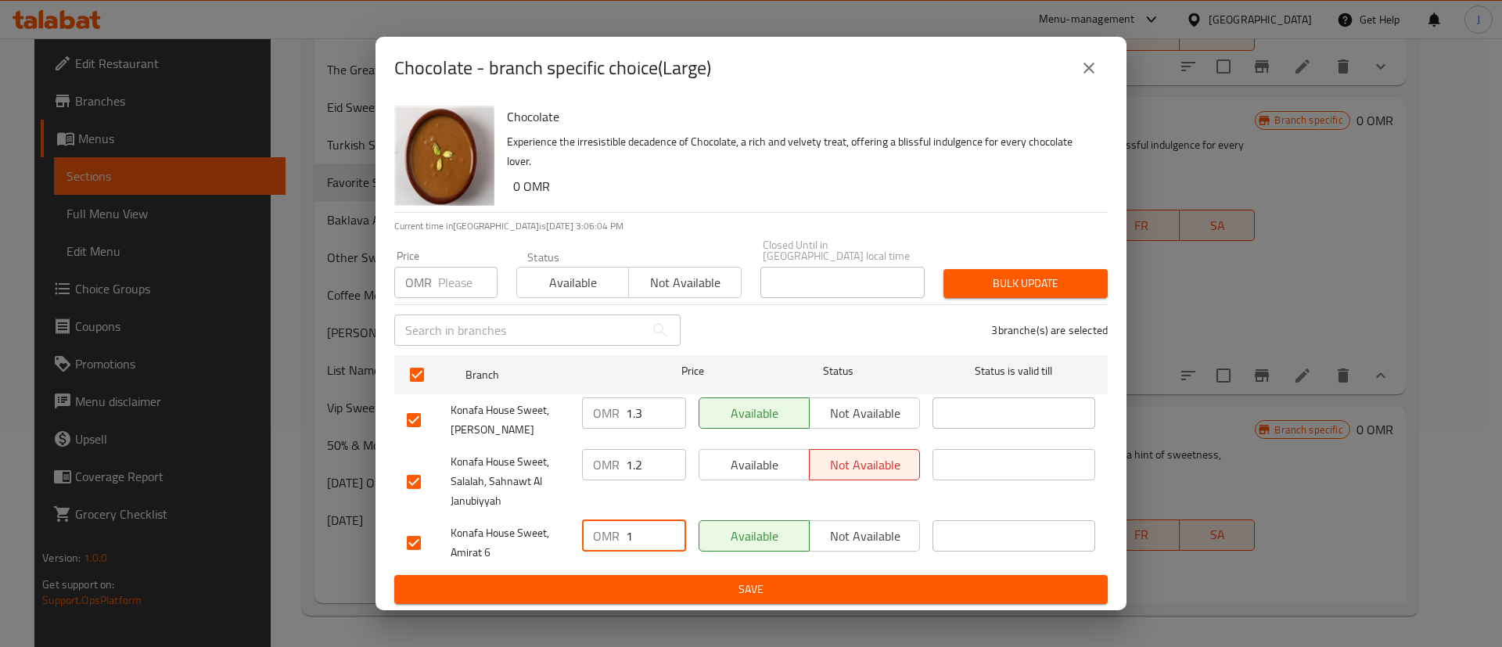
click at [645, 530] on input "1" at bounding box center [656, 535] width 60 height 31
click at [717, 586] on span "Save" at bounding box center [751, 590] width 689 height 20
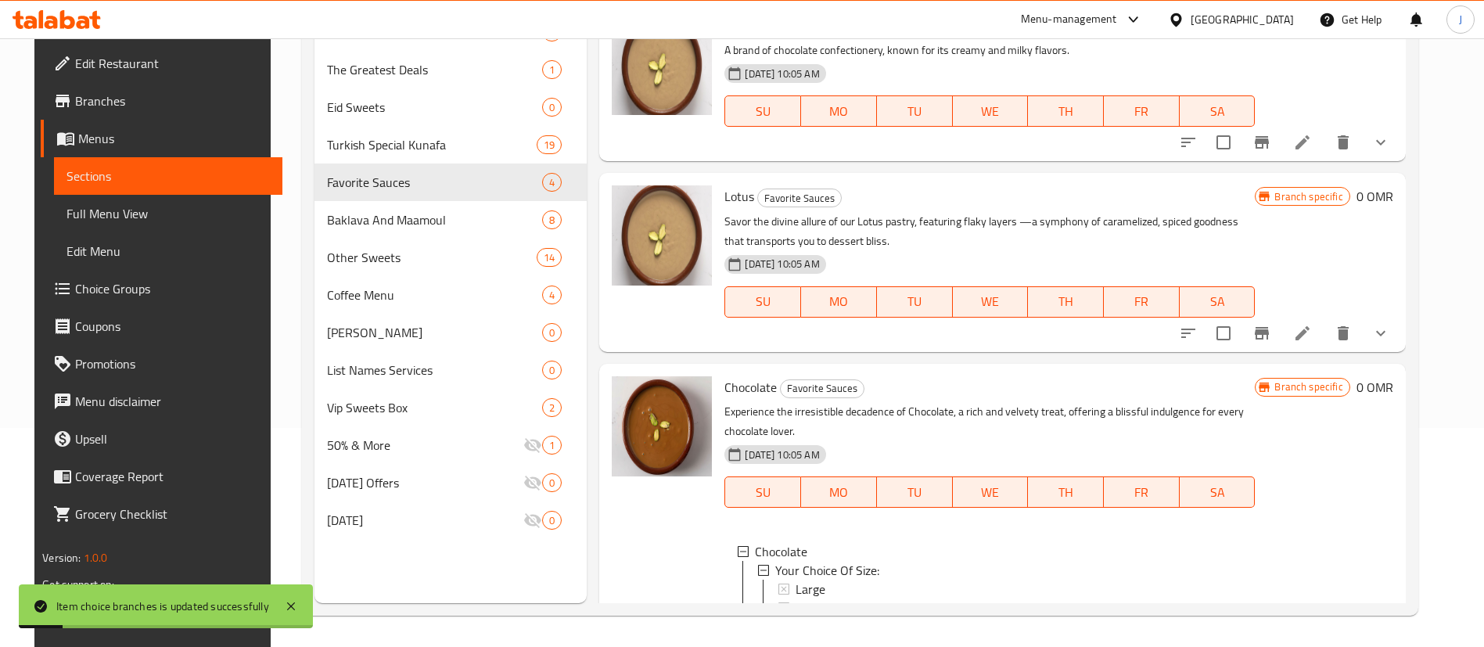
scroll to position [0, 0]
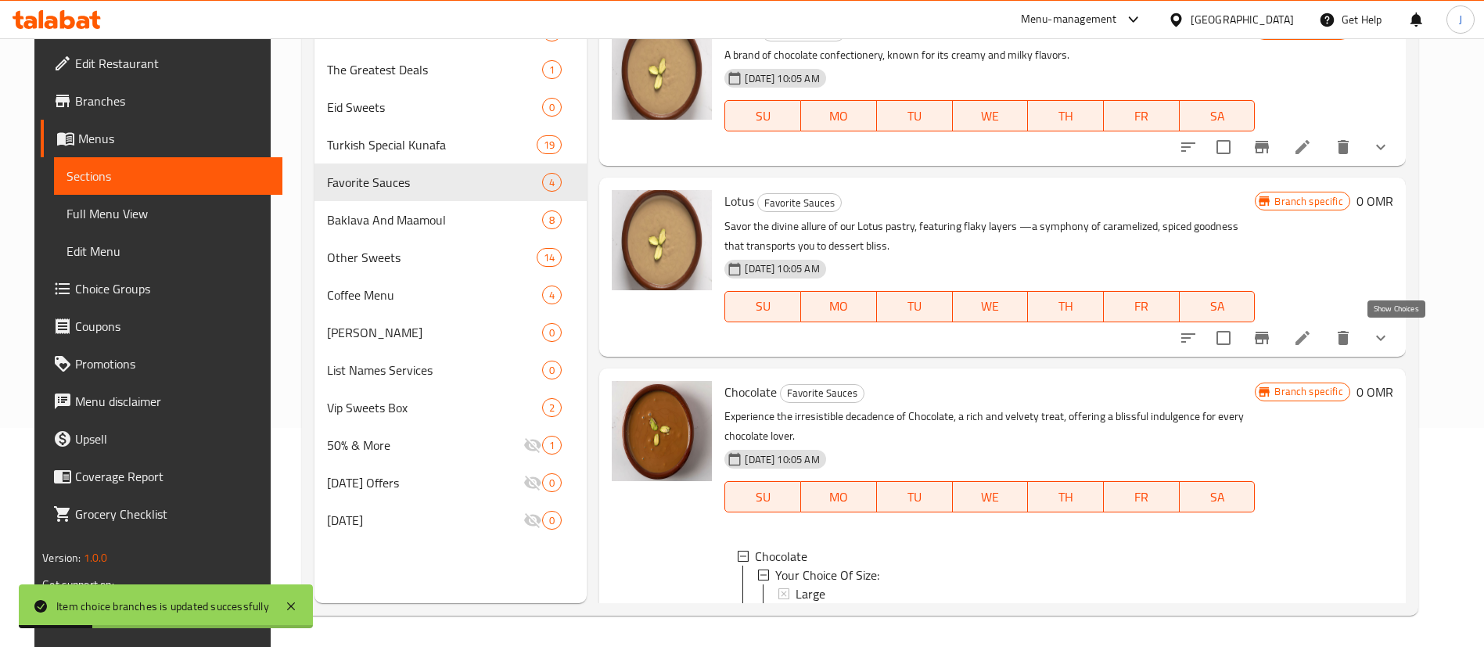
click at [1390, 332] on icon "show more" at bounding box center [1381, 338] width 19 height 19
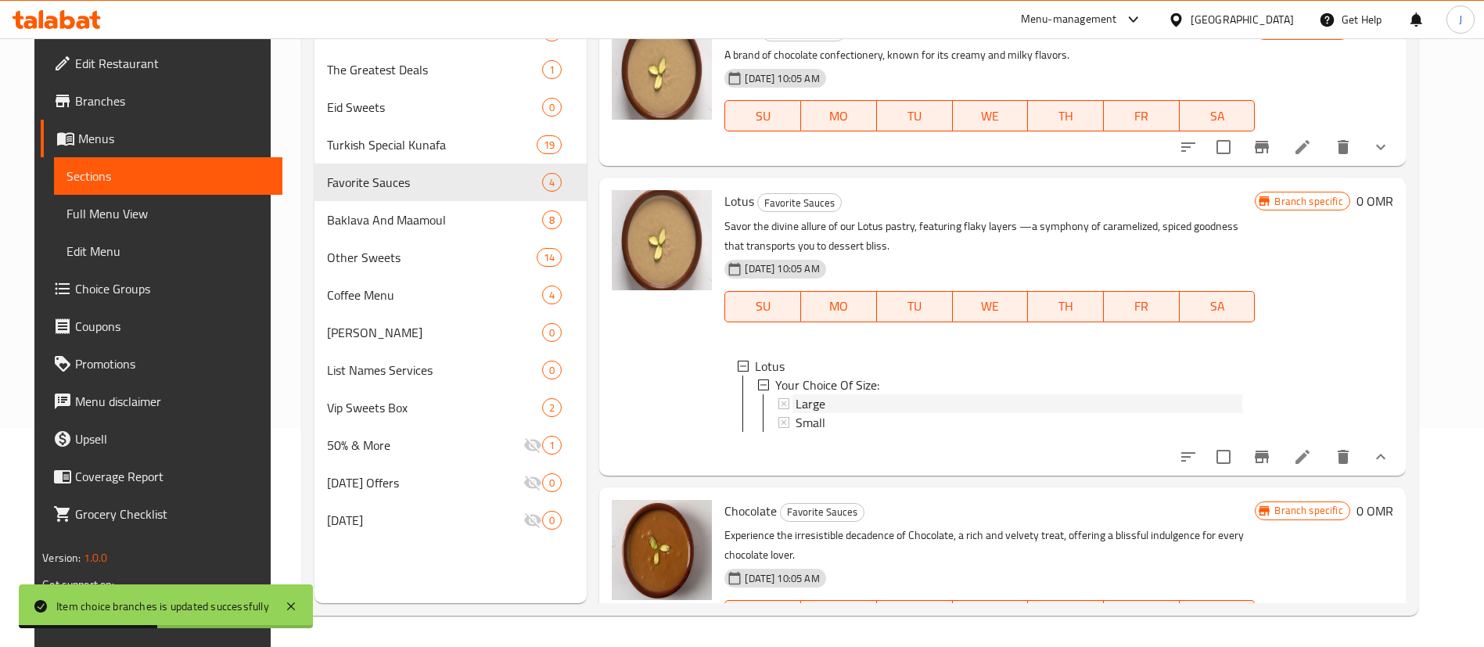
click at [803, 401] on span "Large" at bounding box center [811, 403] width 30 height 19
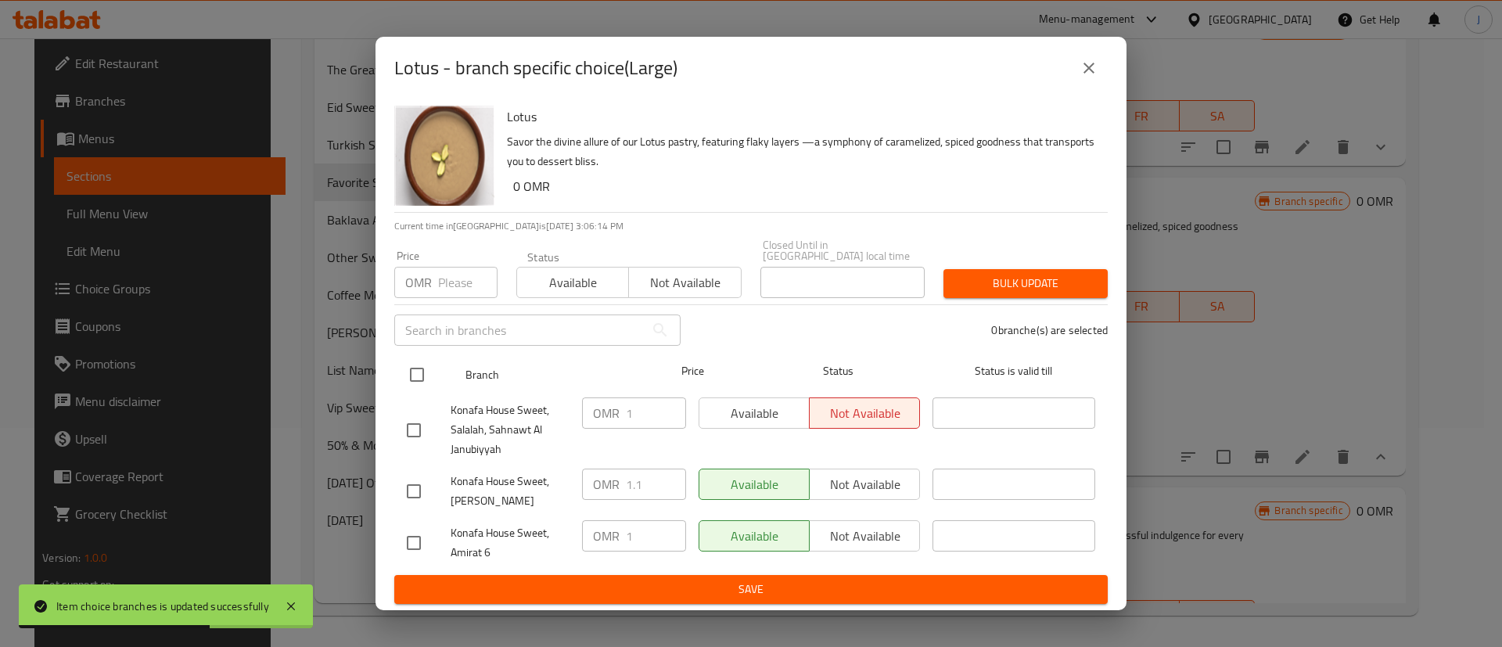
click at [419, 369] on input "checkbox" at bounding box center [417, 374] width 33 height 33
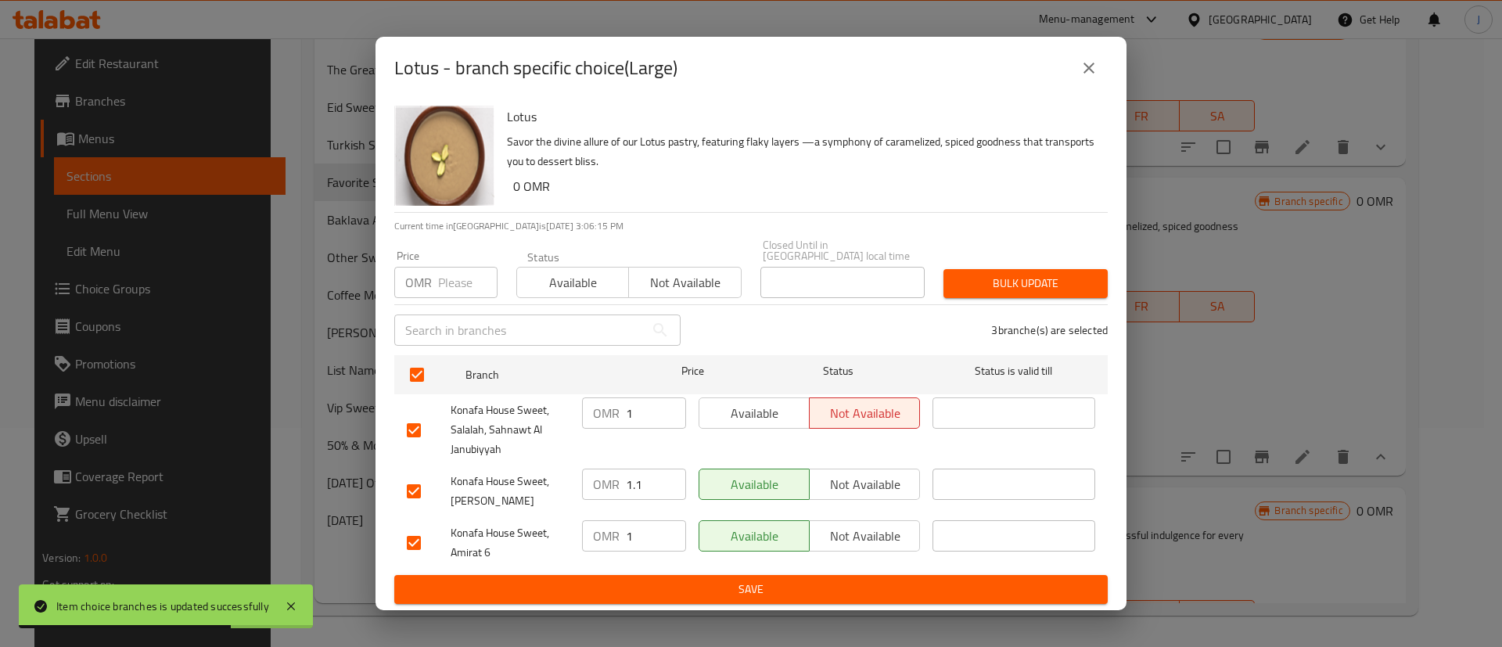
click at [643, 410] on input "1" at bounding box center [656, 413] width 60 height 31
click at [649, 480] on input "1.1" at bounding box center [656, 484] width 60 height 31
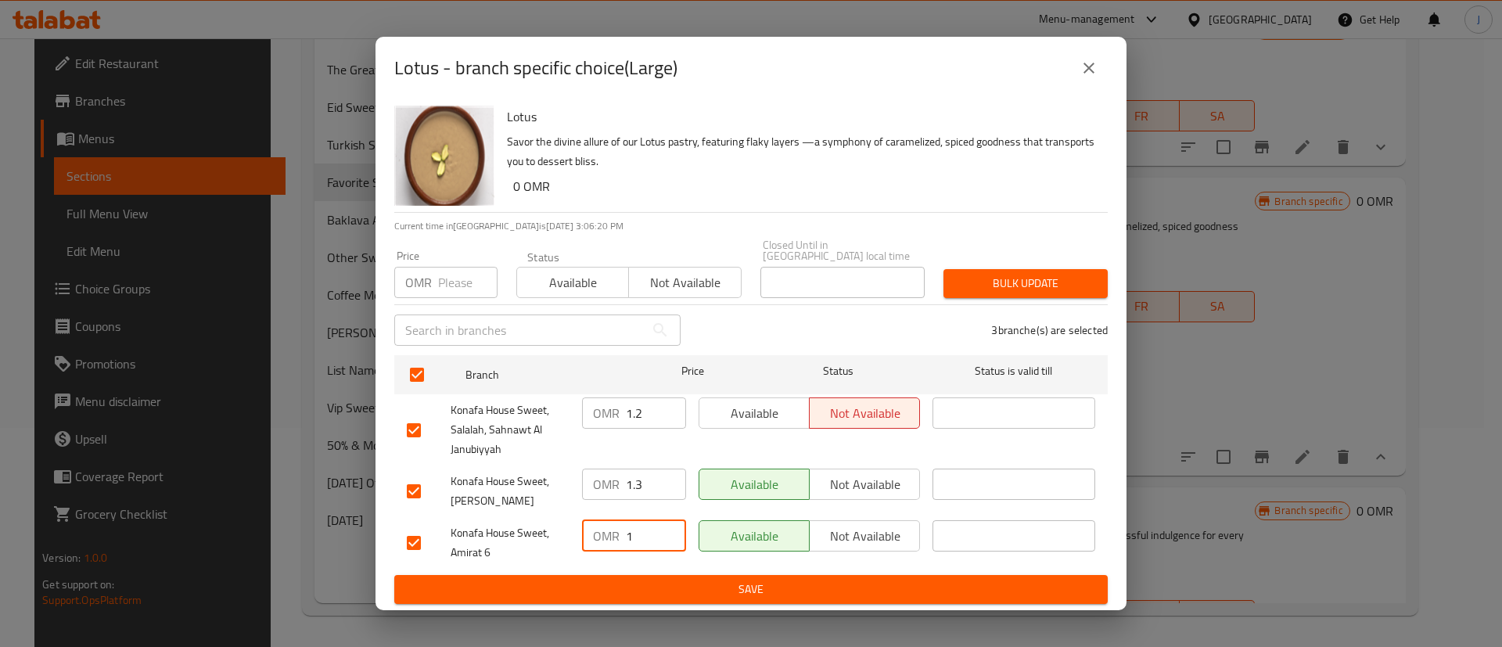
click at [635, 535] on input "1" at bounding box center [656, 535] width 60 height 31
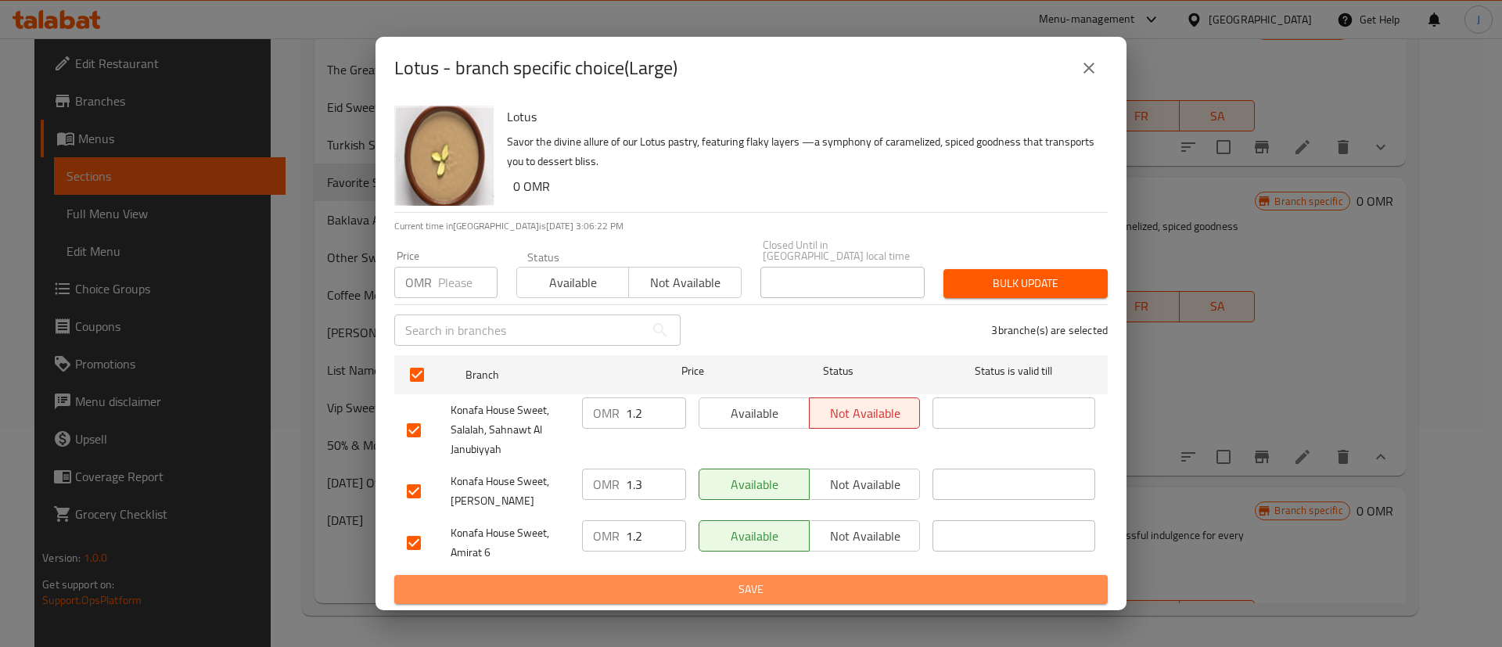
click at [638, 580] on span "Save" at bounding box center [751, 590] width 689 height 20
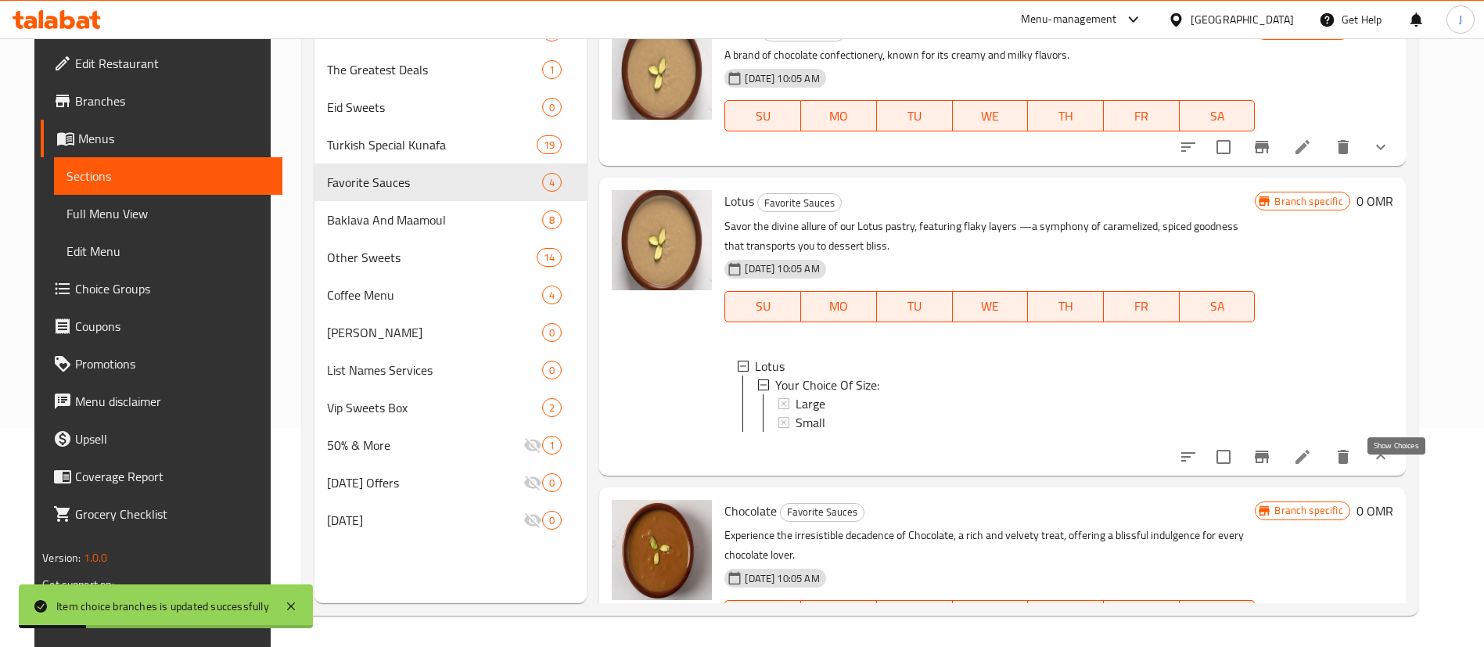
click at [1386, 459] on icon "show more" at bounding box center [1380, 456] width 9 height 5
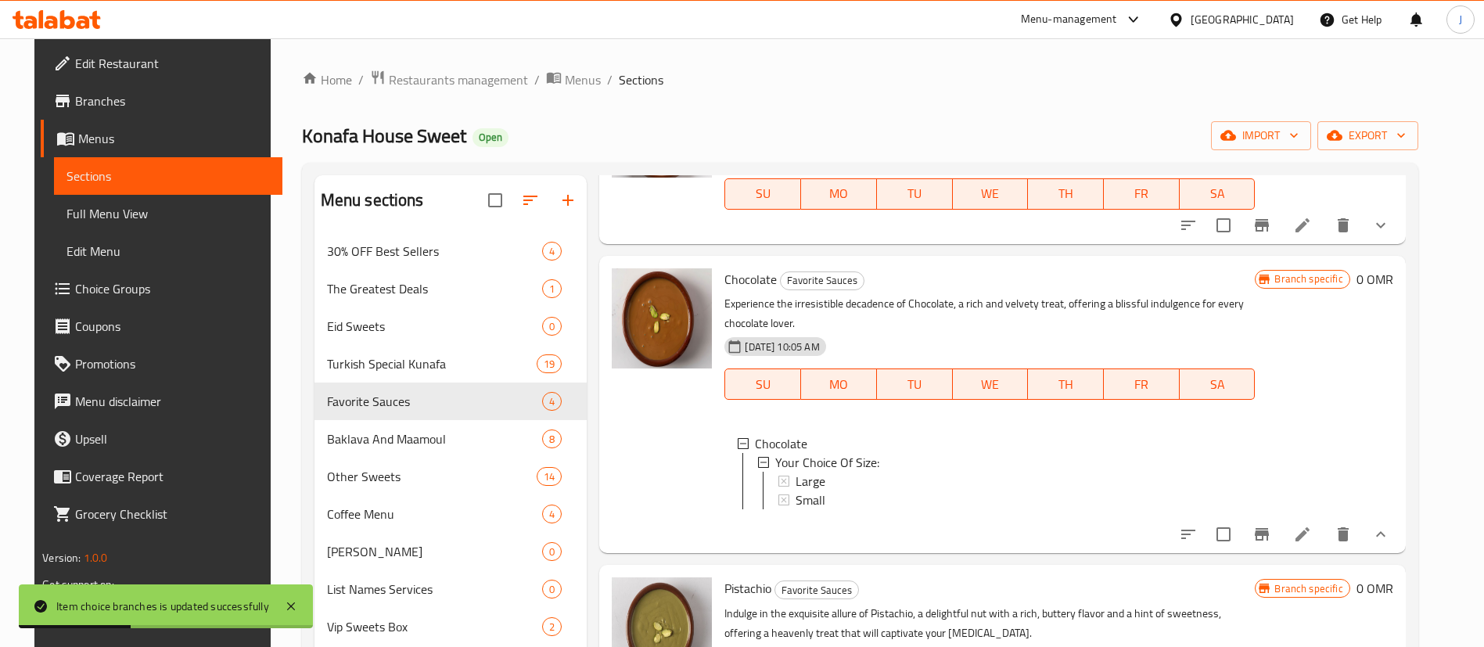
scroll to position [352, 0]
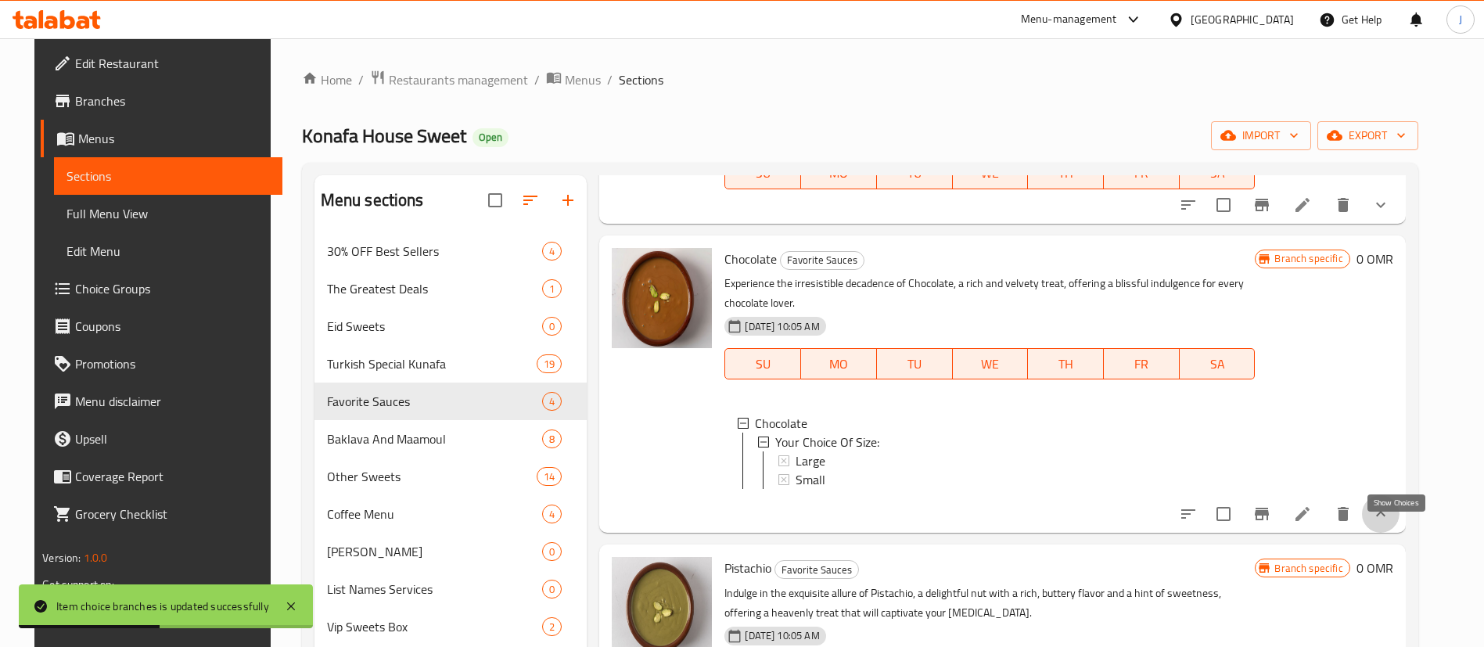
click at [1390, 523] on icon "show more" at bounding box center [1381, 514] width 19 height 19
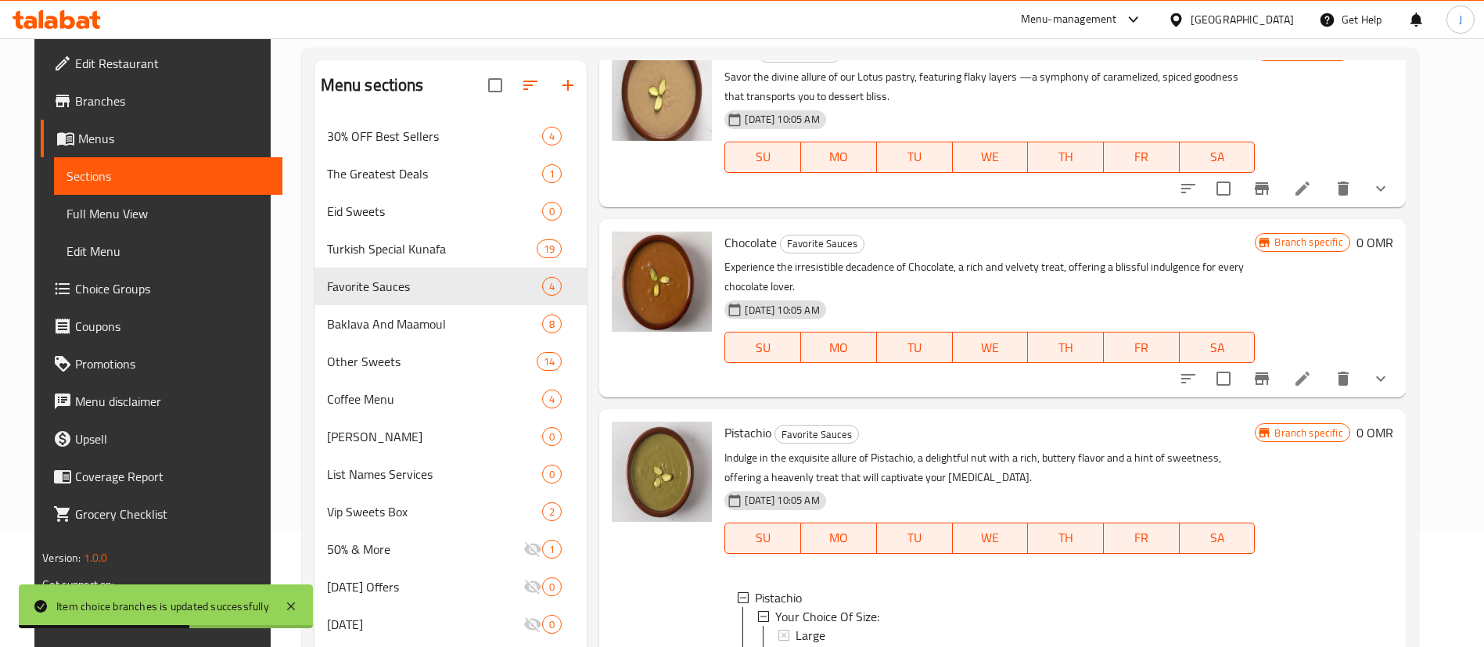
scroll to position [219, 0]
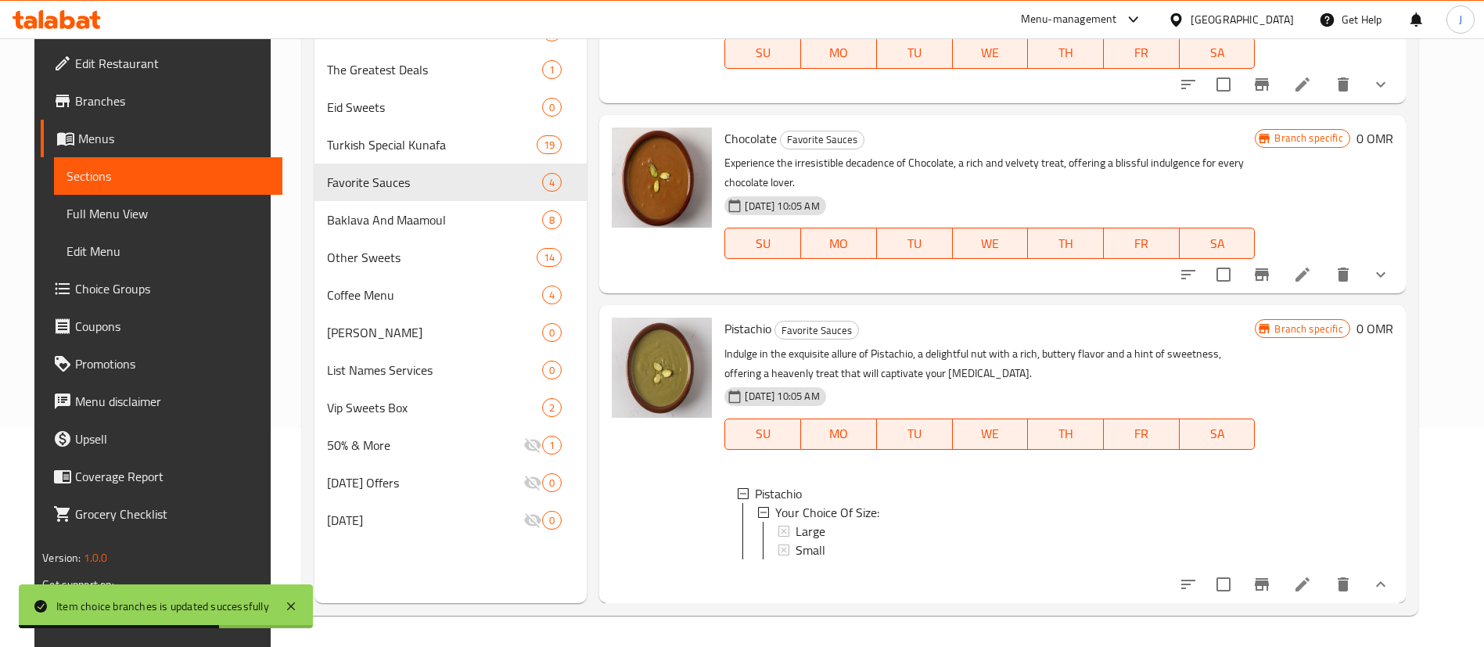
click at [1390, 578] on icon "show more" at bounding box center [1381, 584] width 19 height 19
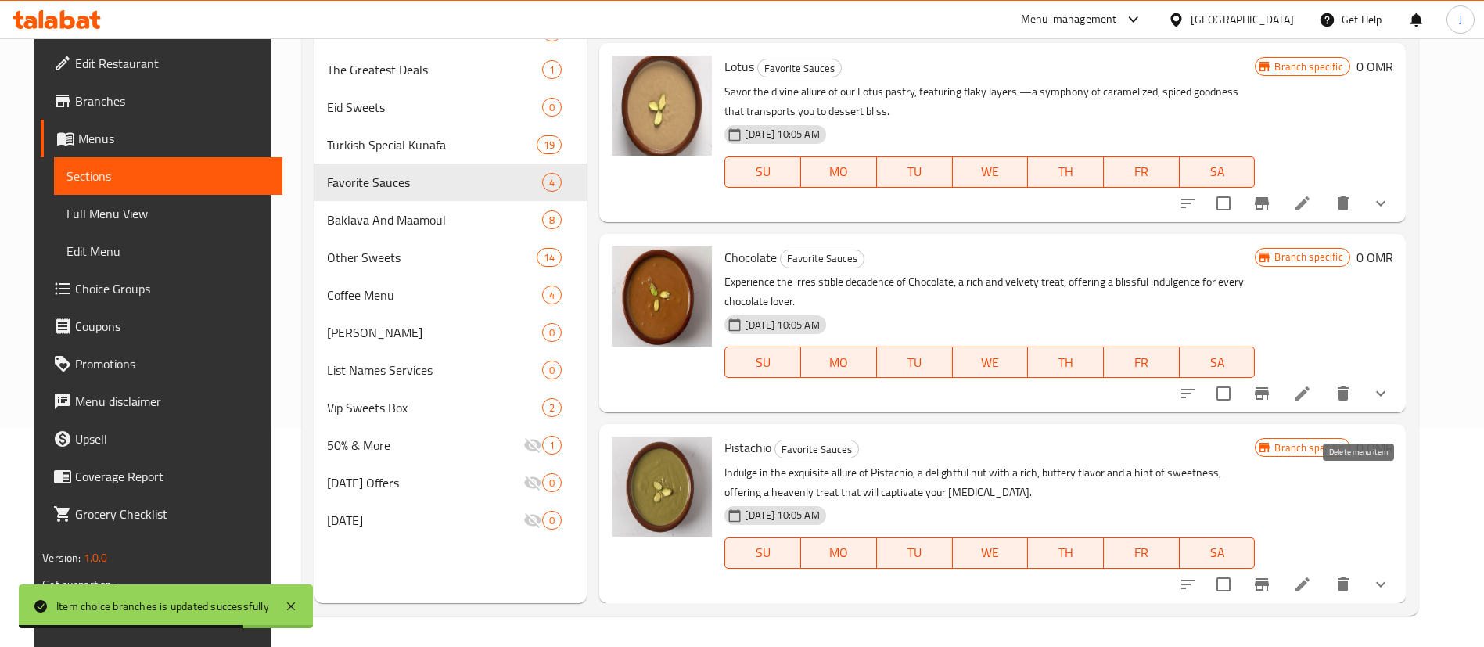
scroll to position [17, 0]
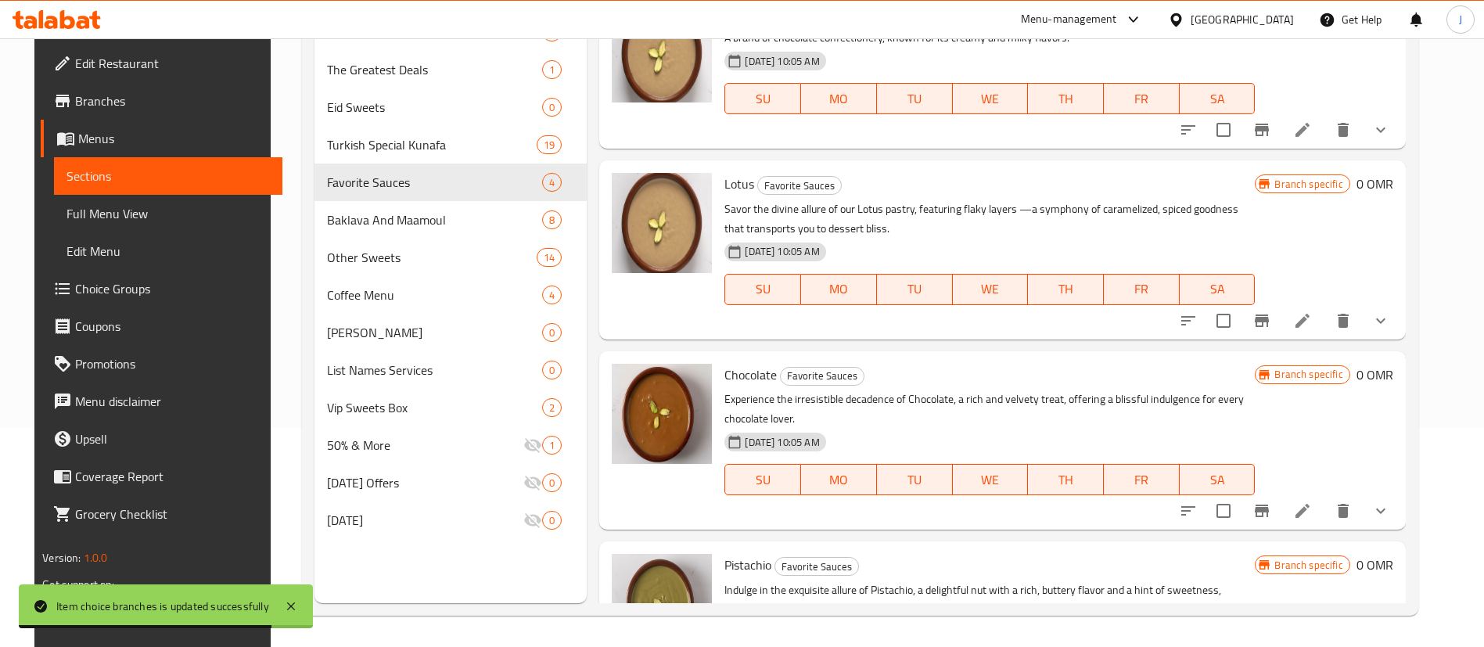
click at [1390, 318] on icon "show more" at bounding box center [1381, 320] width 19 height 19
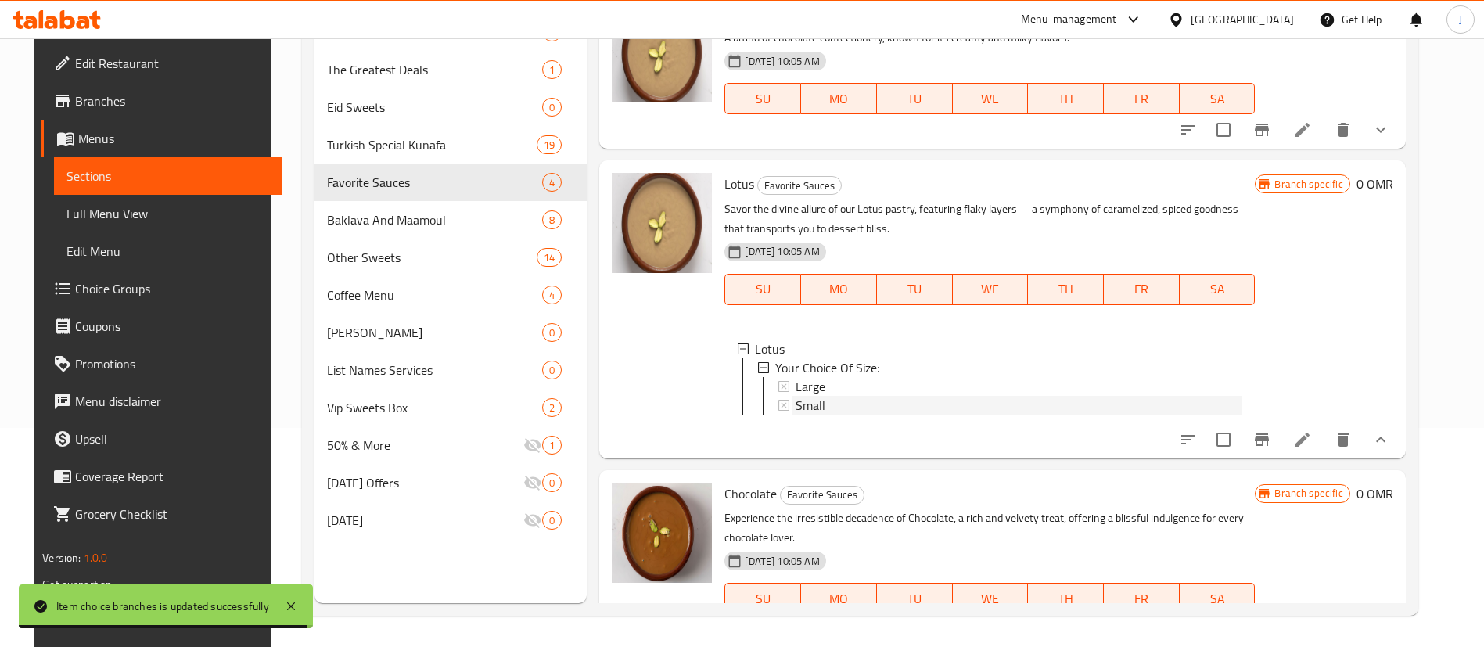
click at [805, 405] on span "Small" at bounding box center [811, 405] width 30 height 19
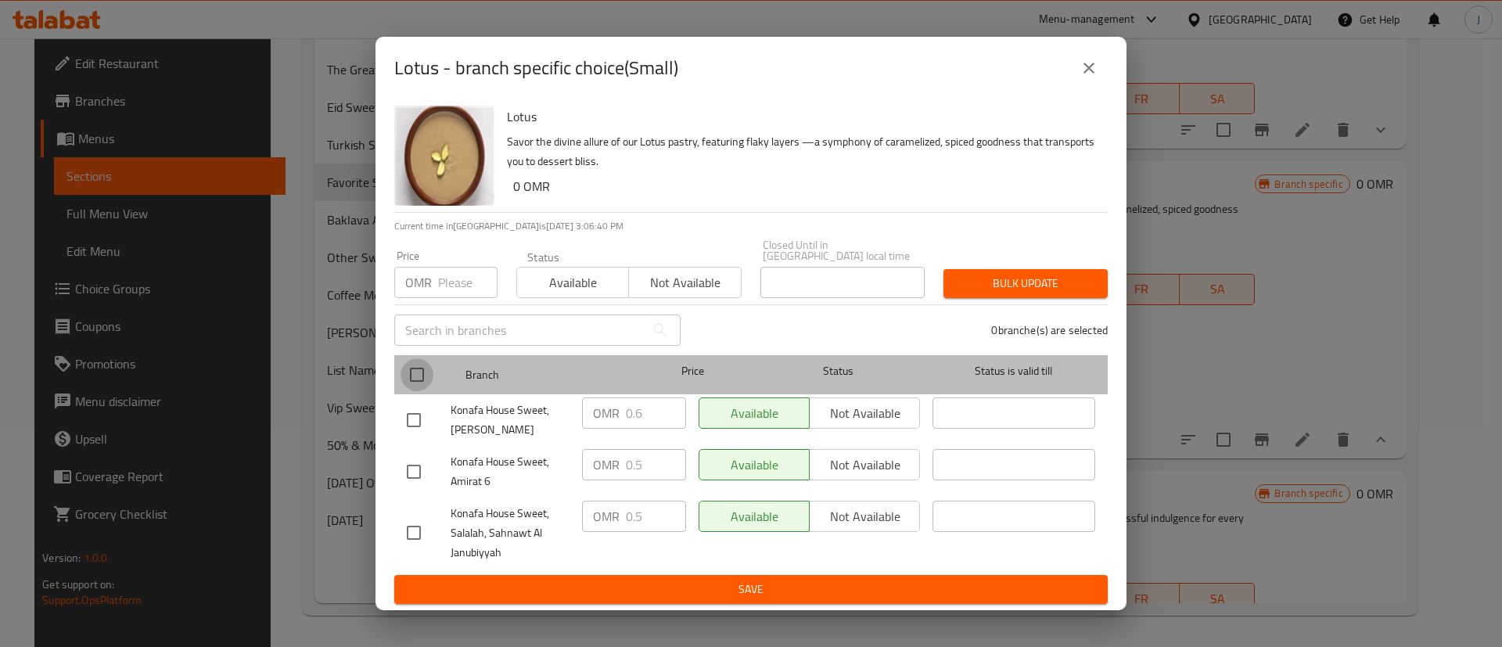
click at [419, 367] on input "checkbox" at bounding box center [417, 374] width 33 height 33
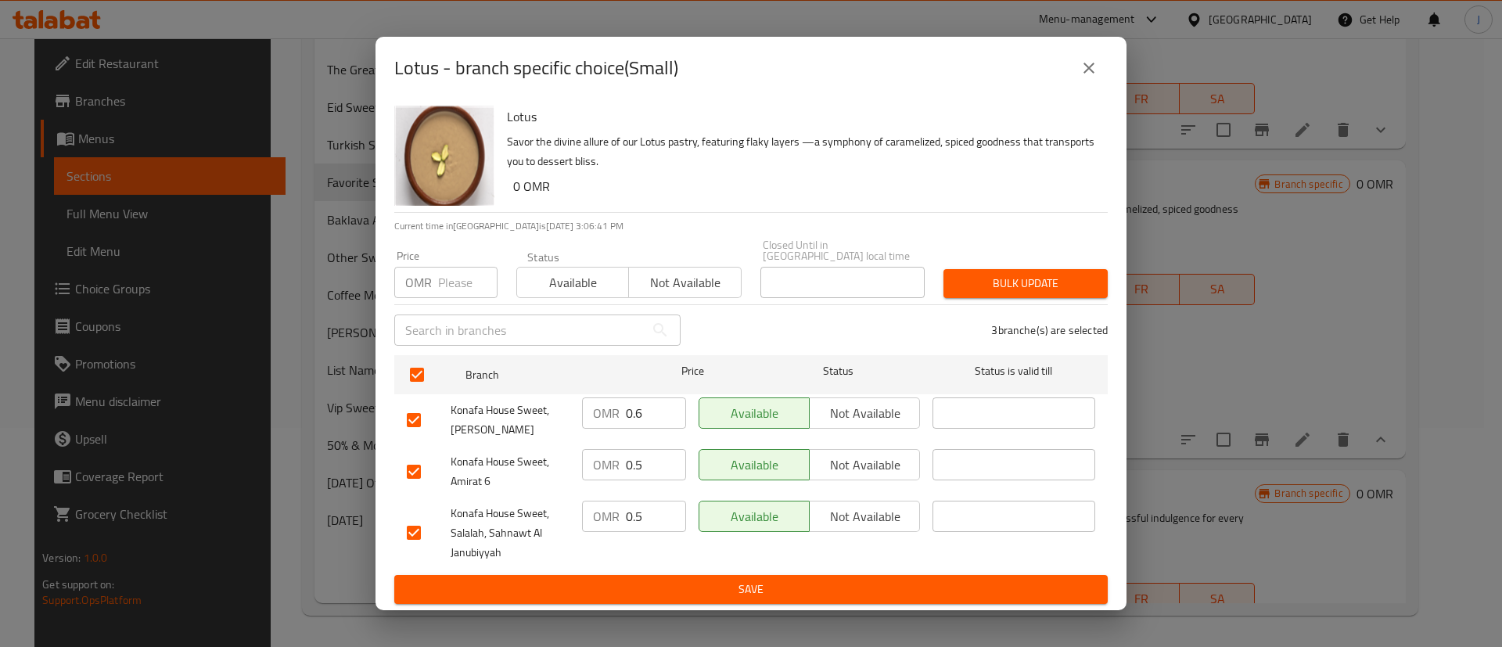
click at [640, 401] on input "0.6" at bounding box center [656, 413] width 60 height 31
click at [649, 458] on input "0.5" at bounding box center [656, 464] width 60 height 31
click at [653, 509] on input "0.5" at bounding box center [656, 516] width 60 height 31
click at [725, 580] on span "Save" at bounding box center [751, 590] width 689 height 20
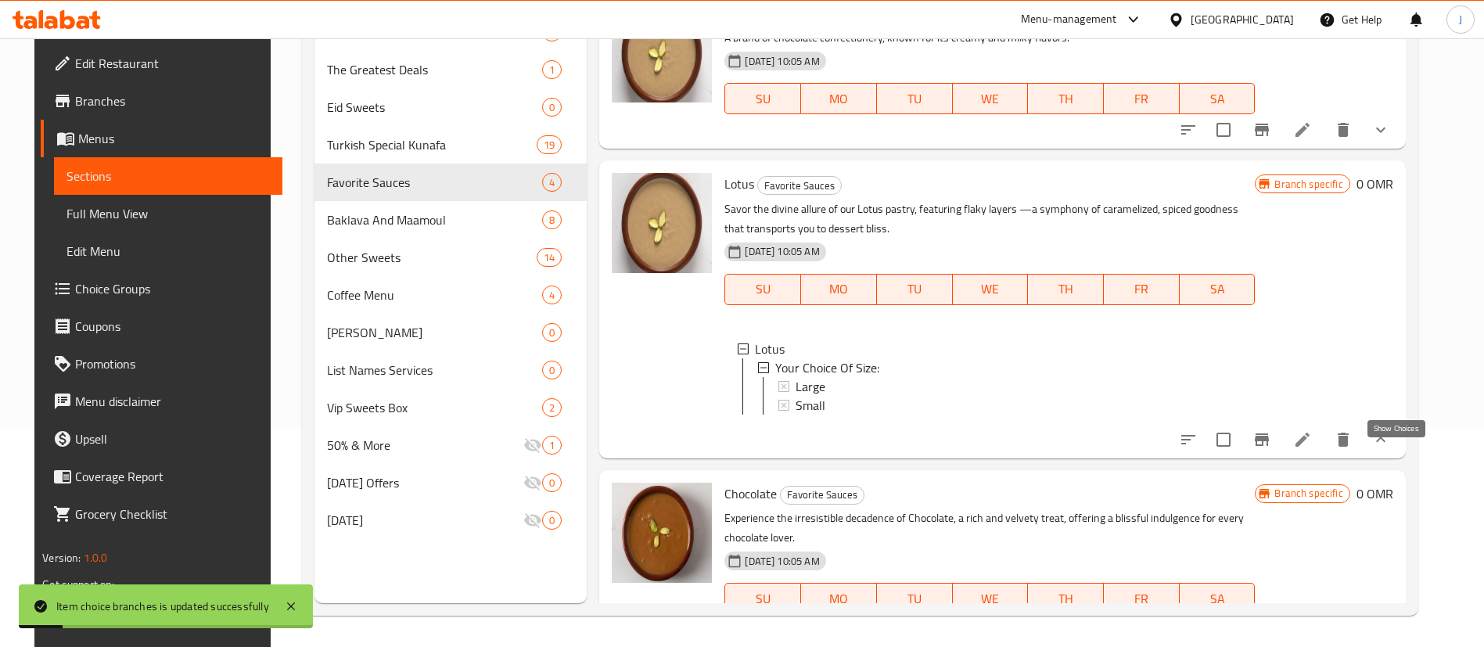
click at [1390, 449] on icon "show more" at bounding box center [1381, 439] width 19 height 19
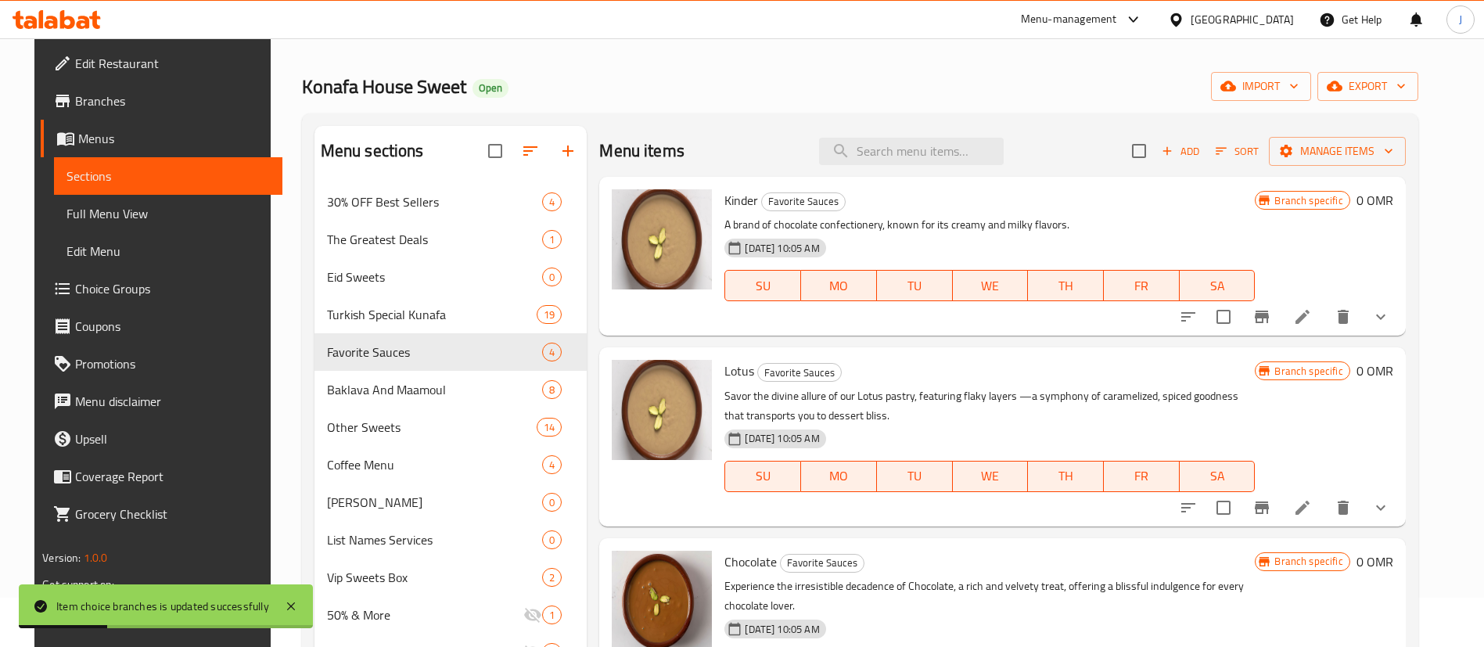
scroll to position [0, 0]
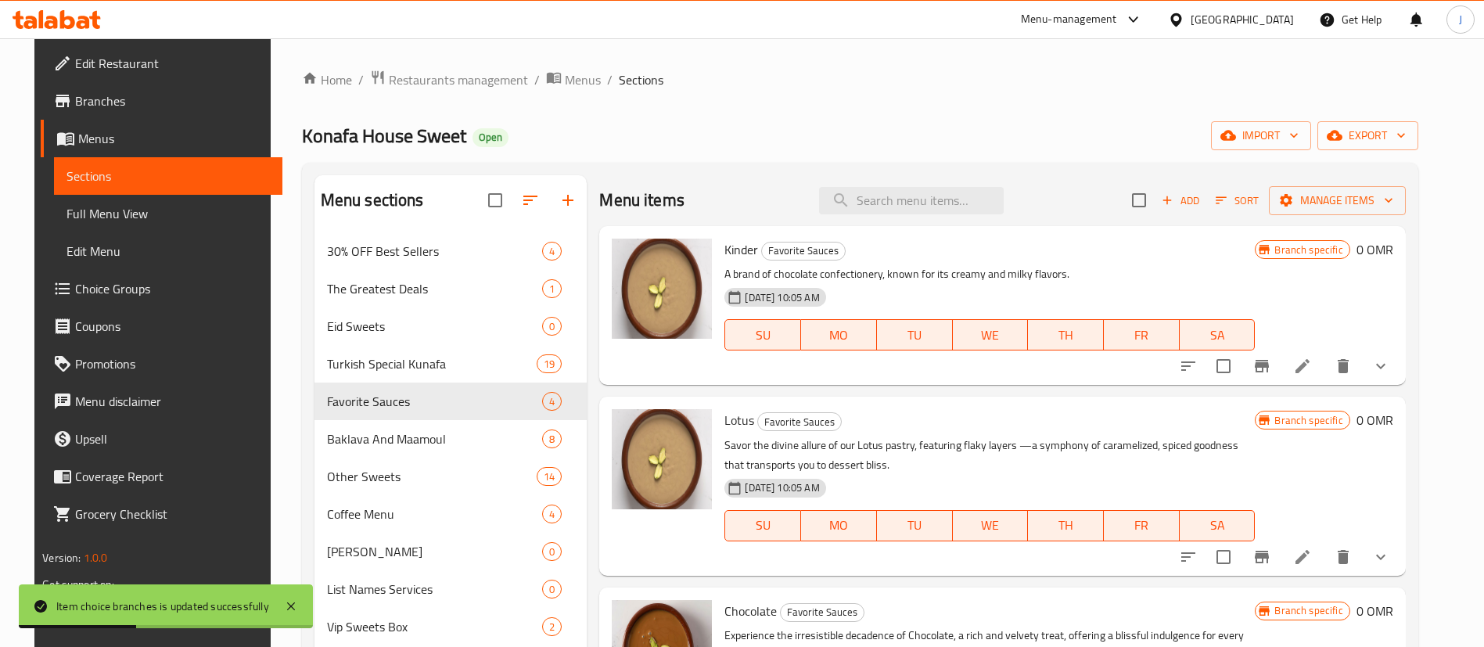
click at [1400, 381] on button "show more" at bounding box center [1381, 366] width 38 height 38
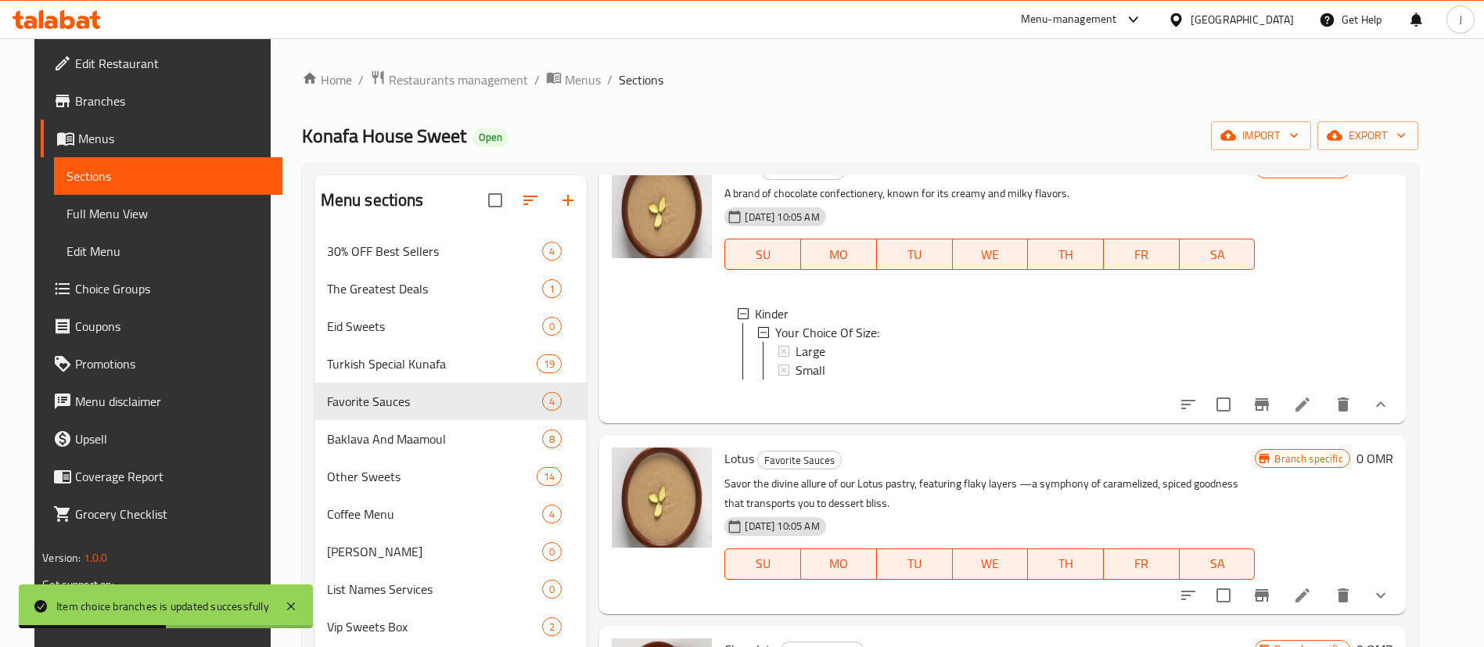
scroll to position [117, 0]
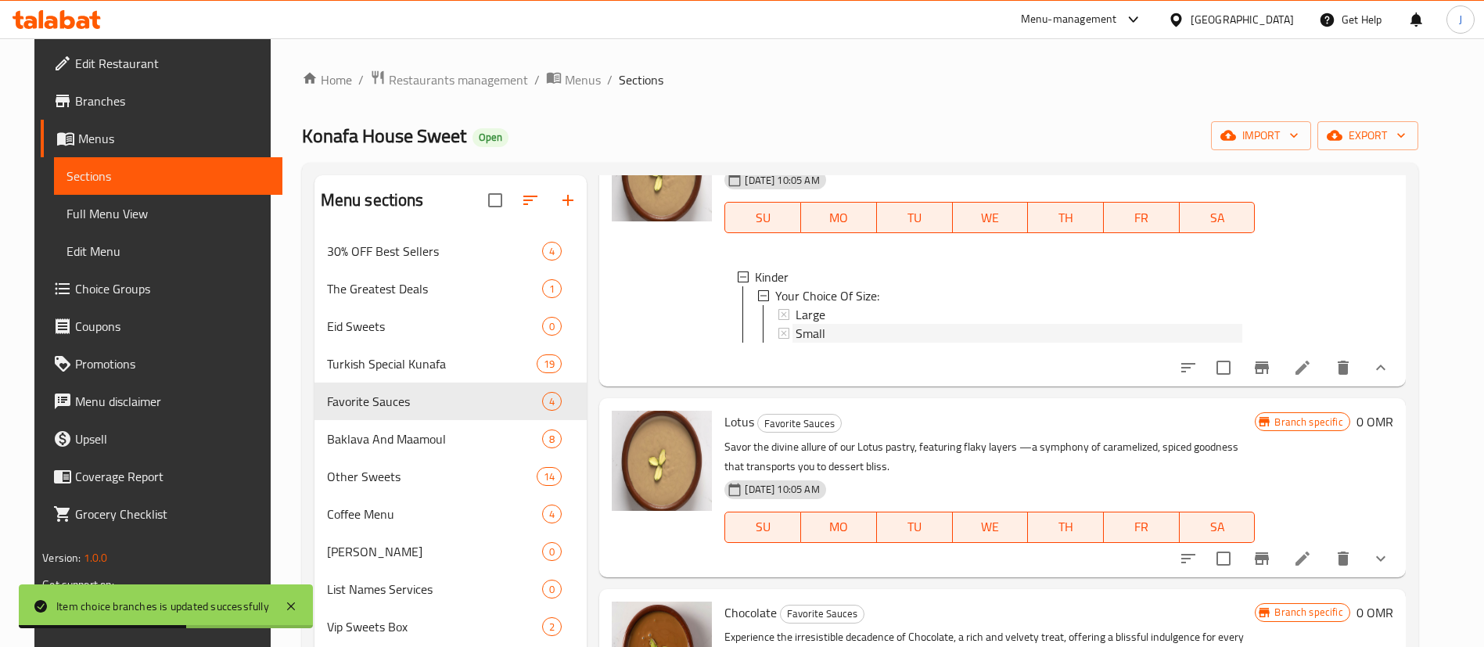
click at [803, 324] on span "Small" at bounding box center [811, 333] width 30 height 19
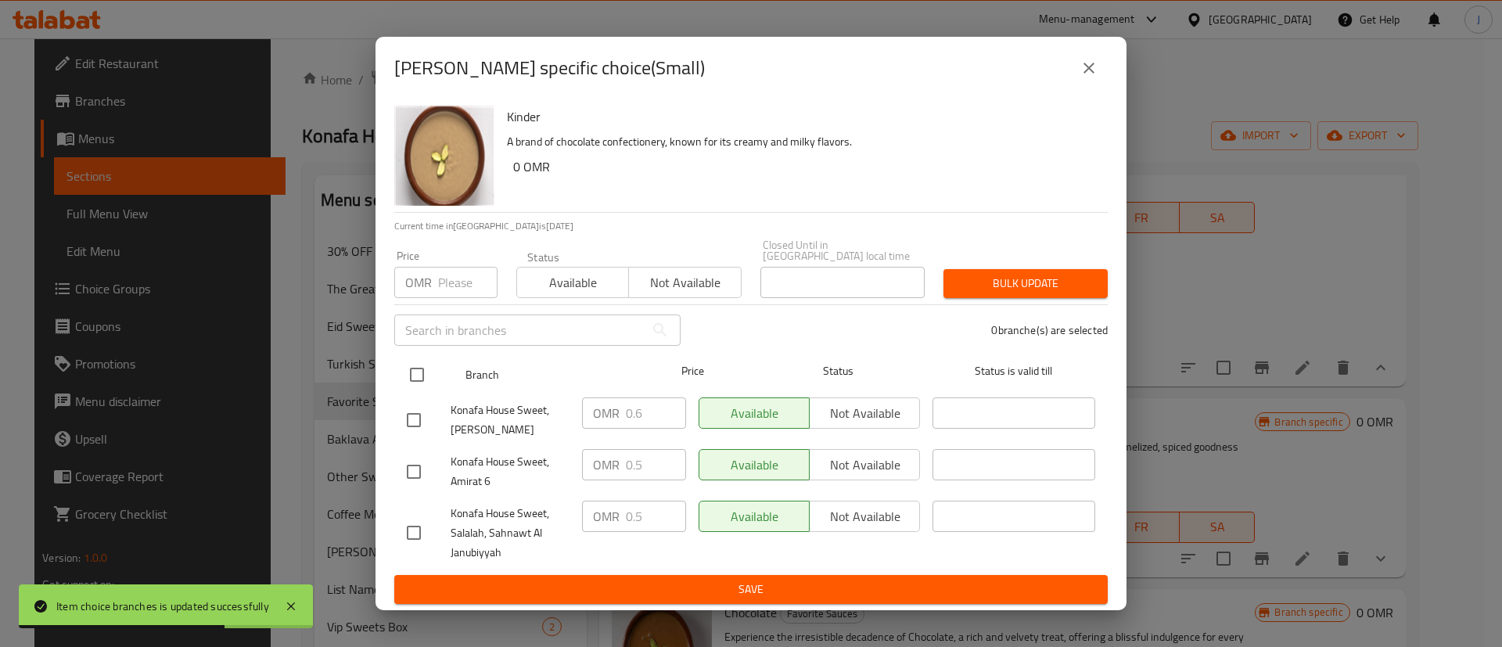
click at [415, 372] on input "checkbox" at bounding box center [417, 374] width 33 height 33
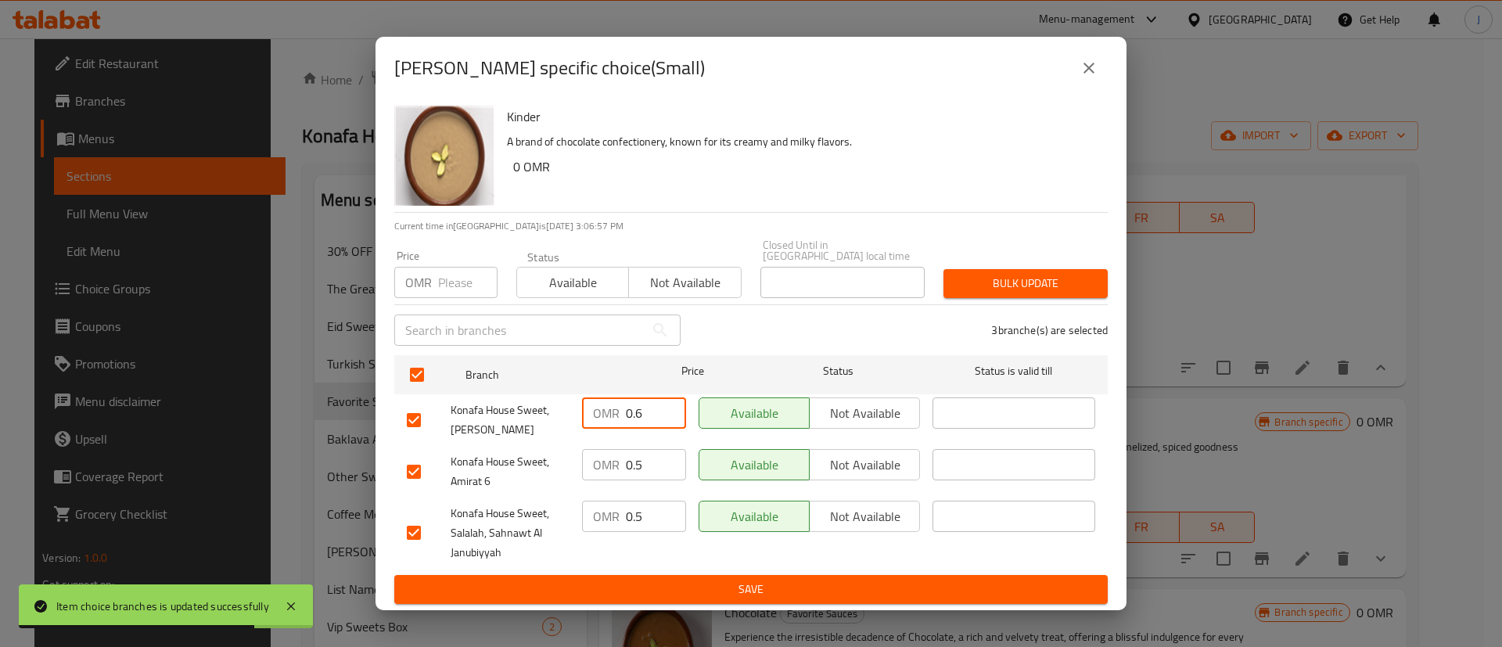
click at [655, 409] on input "0.6" at bounding box center [656, 413] width 60 height 31
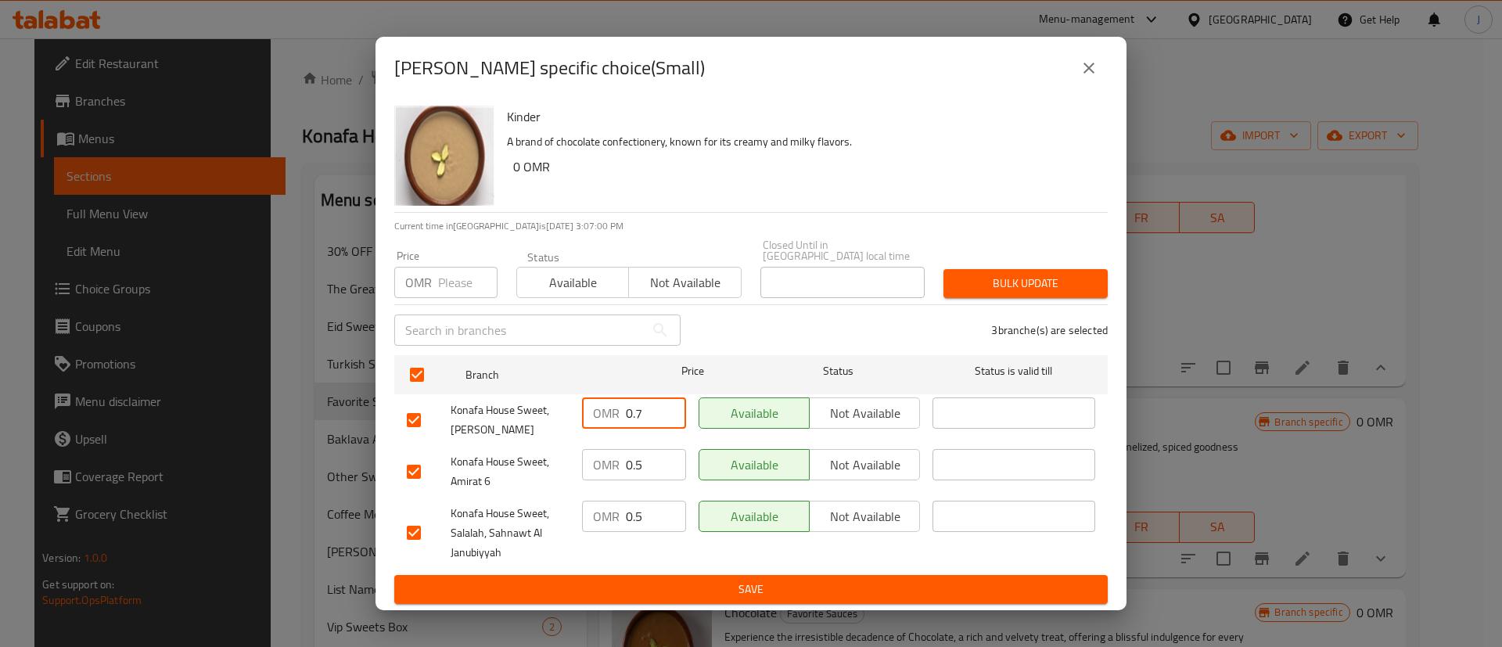
click at [660, 468] on input "0.5" at bounding box center [656, 464] width 60 height 31
click at [652, 503] on input "0.5" at bounding box center [656, 516] width 60 height 31
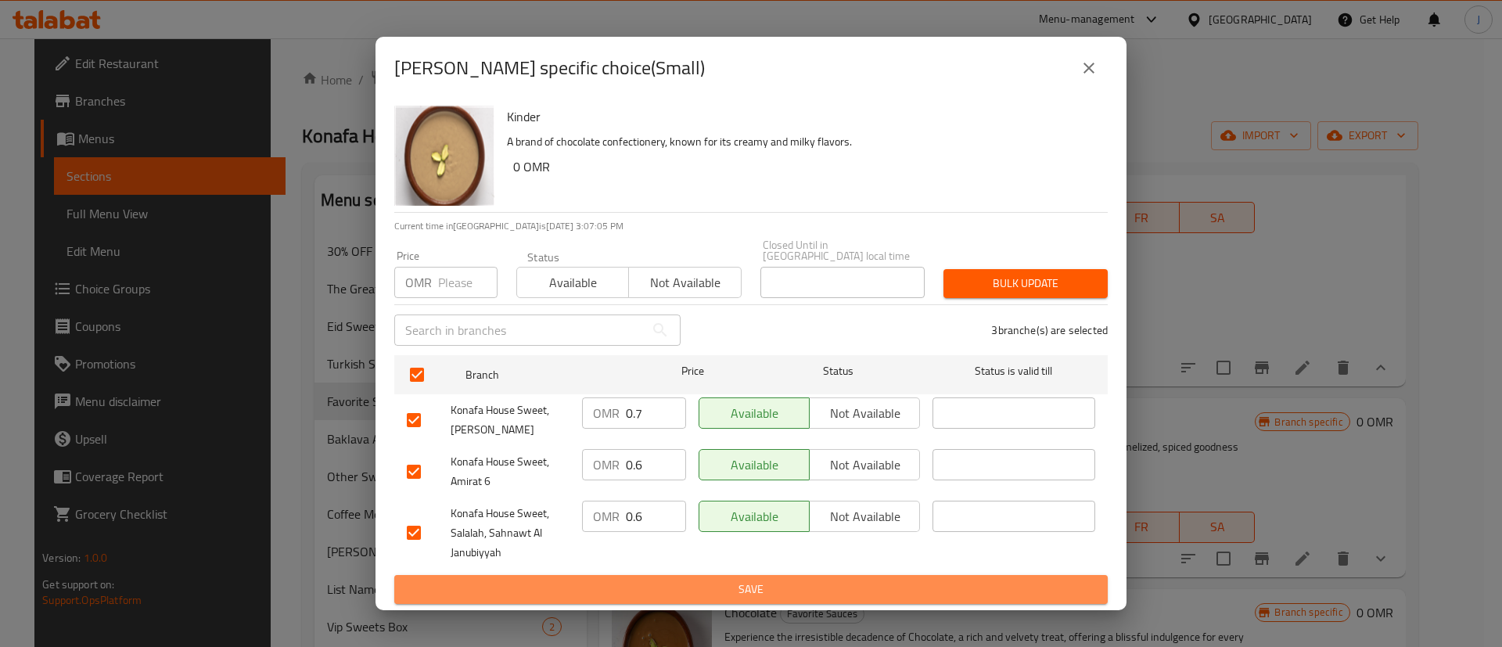
click at [719, 594] on button "Save" at bounding box center [751, 589] width 714 height 29
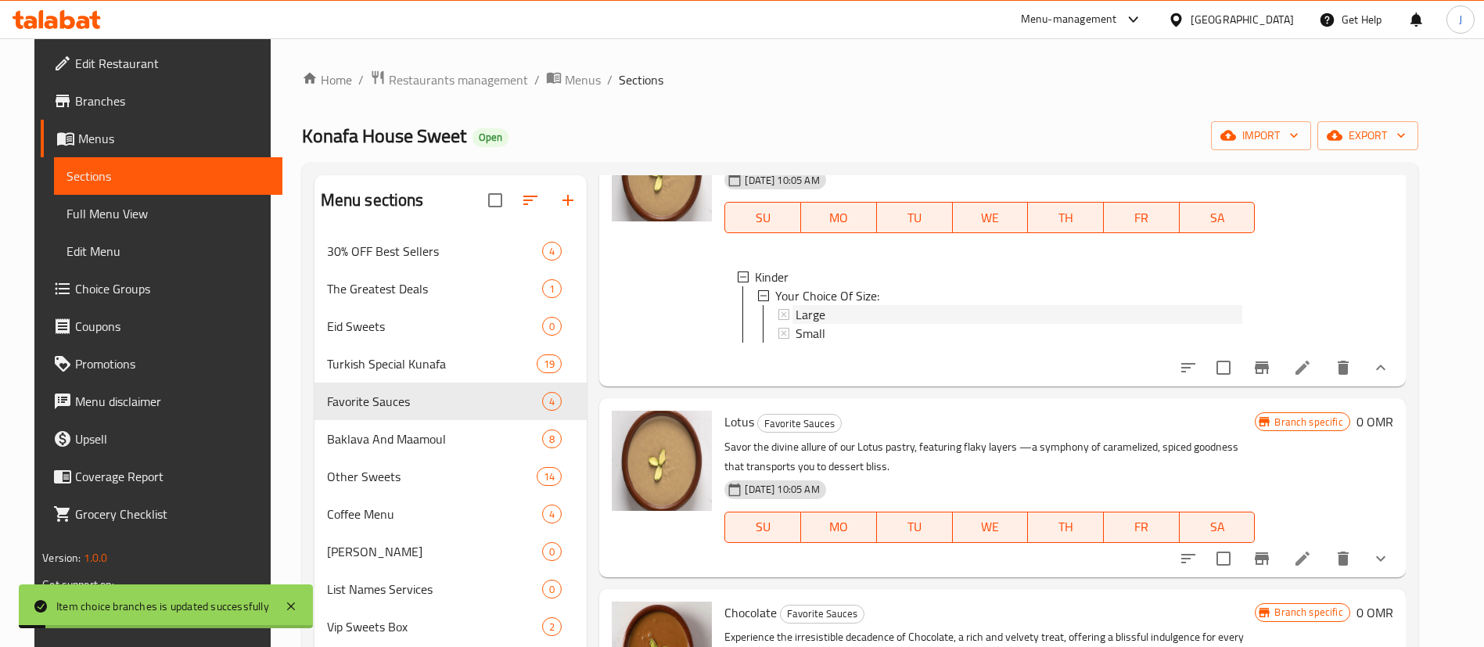
click at [815, 316] on span "Large" at bounding box center [811, 314] width 30 height 19
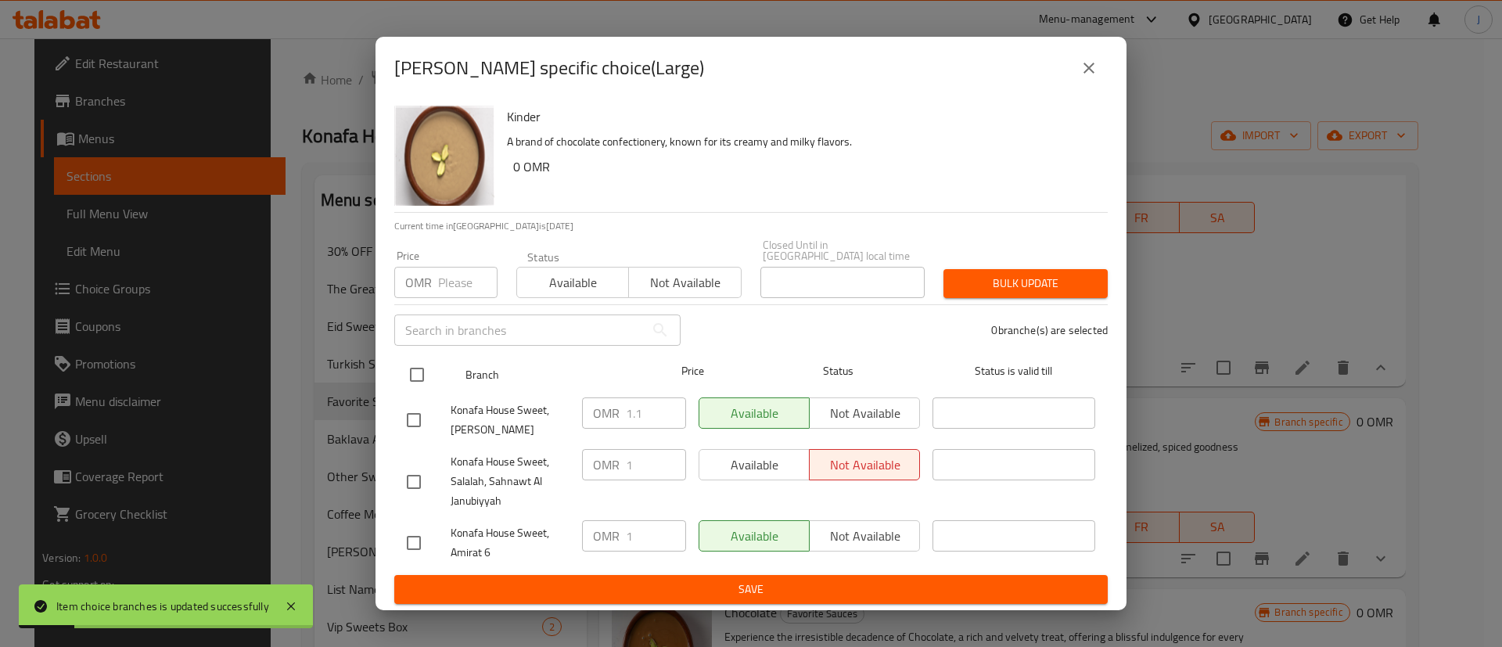
click at [416, 358] on input "checkbox" at bounding box center [417, 374] width 33 height 33
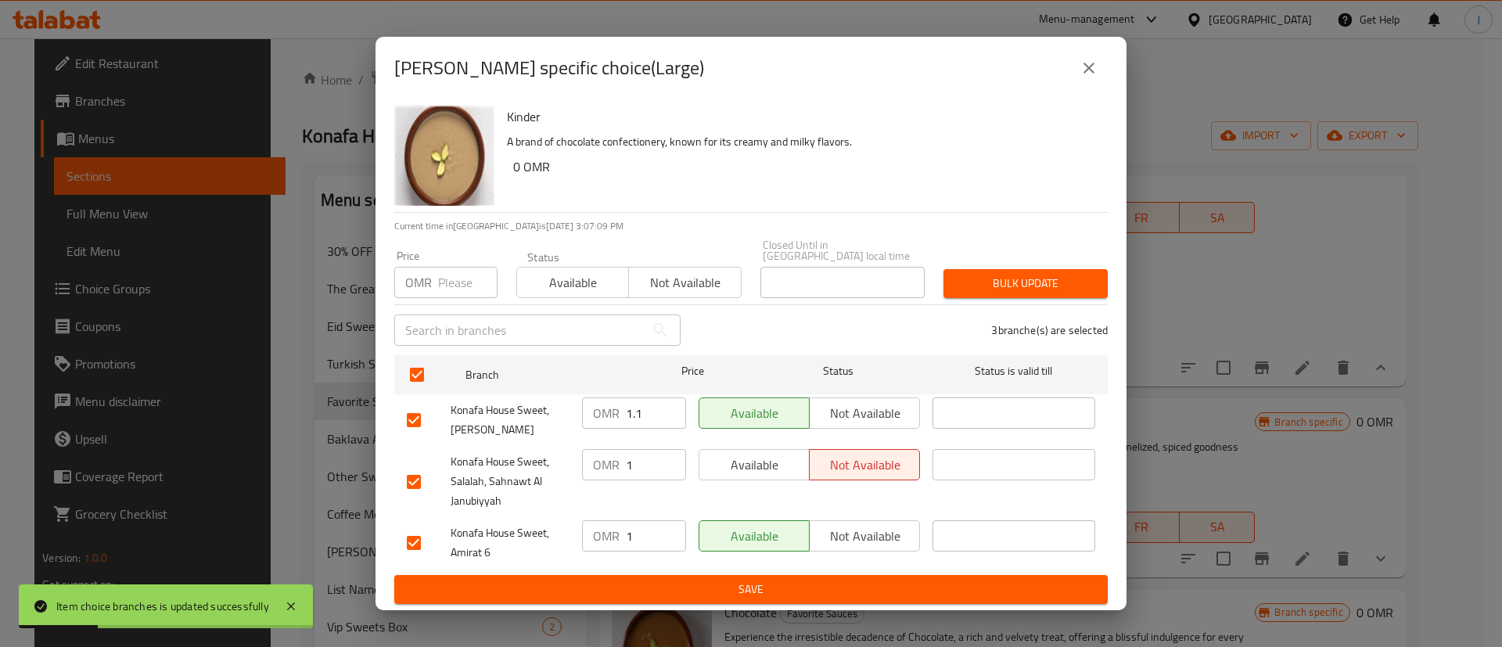
click at [648, 404] on input "1.1" at bounding box center [656, 413] width 60 height 31
click at [644, 455] on input "1" at bounding box center [656, 464] width 60 height 31
click at [651, 524] on input "1" at bounding box center [656, 535] width 60 height 31
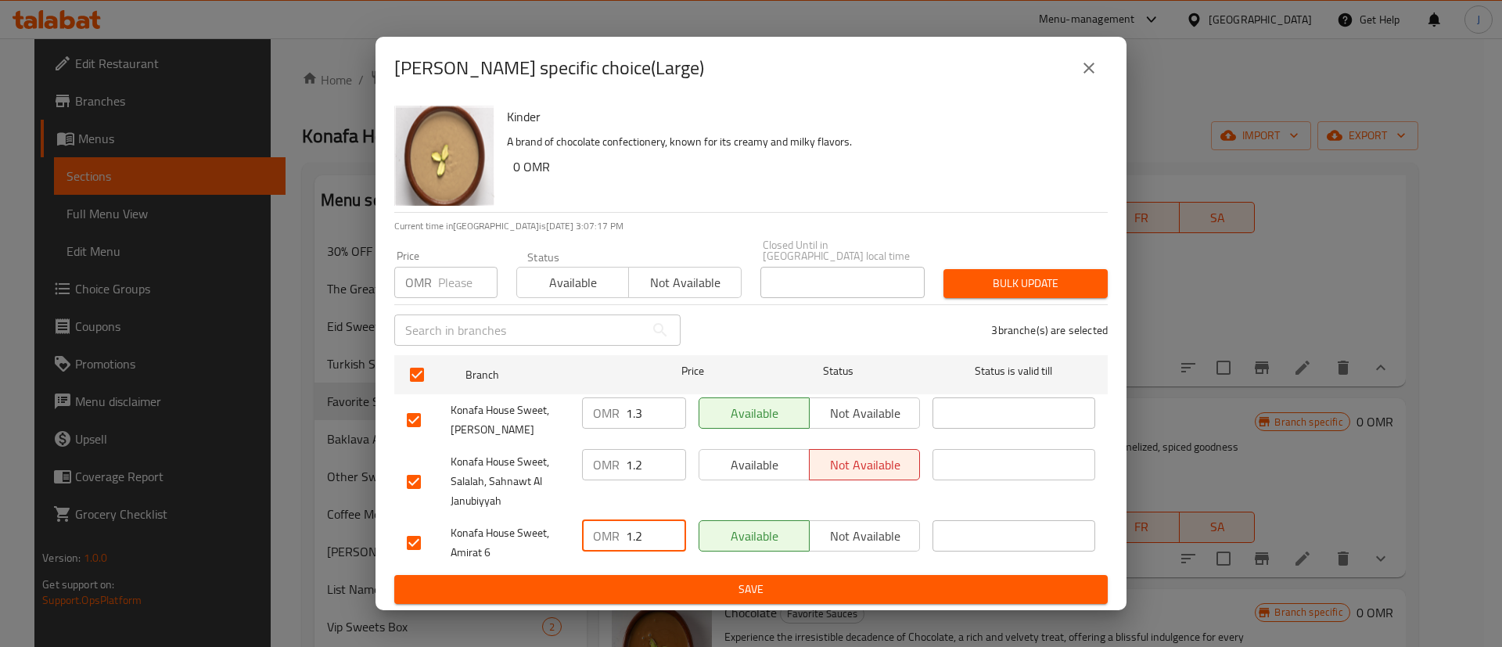
click at [770, 583] on span "Save" at bounding box center [751, 590] width 689 height 20
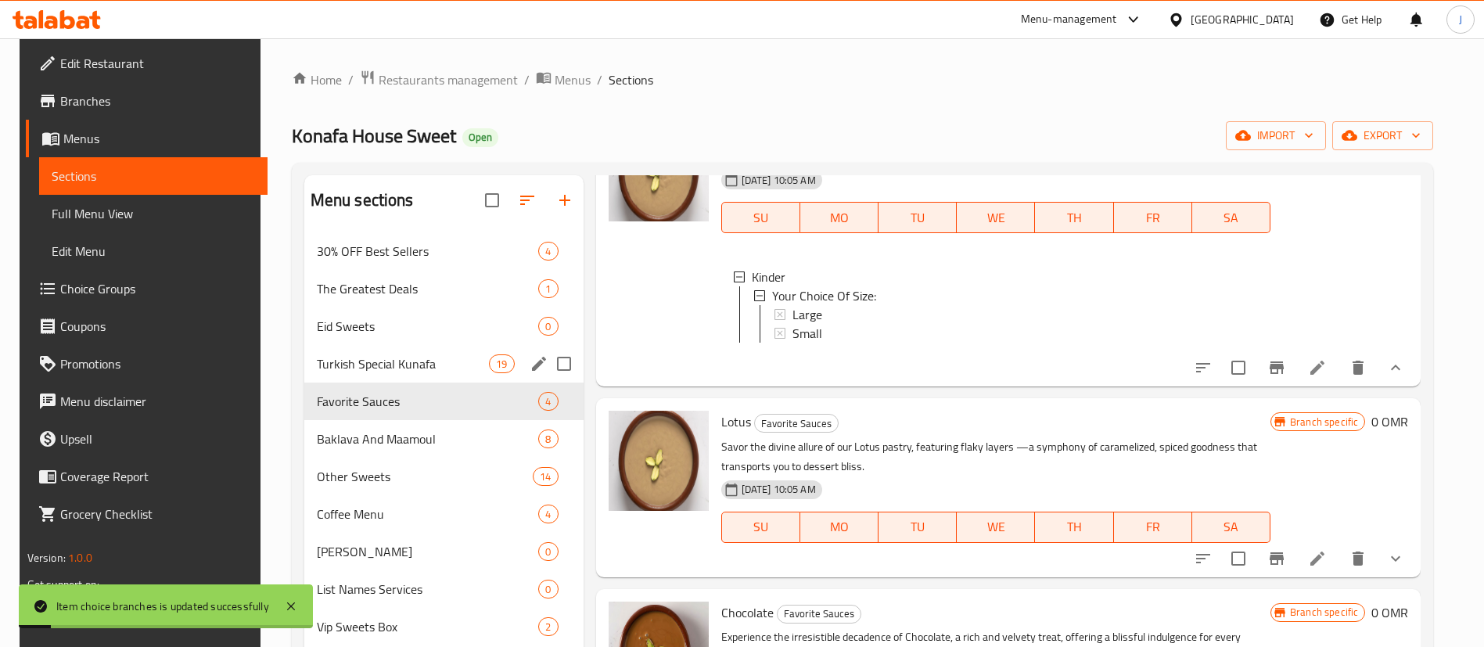
click at [400, 376] on div "Turkish Special Kunafa 19" at bounding box center [443, 364] width 279 height 38
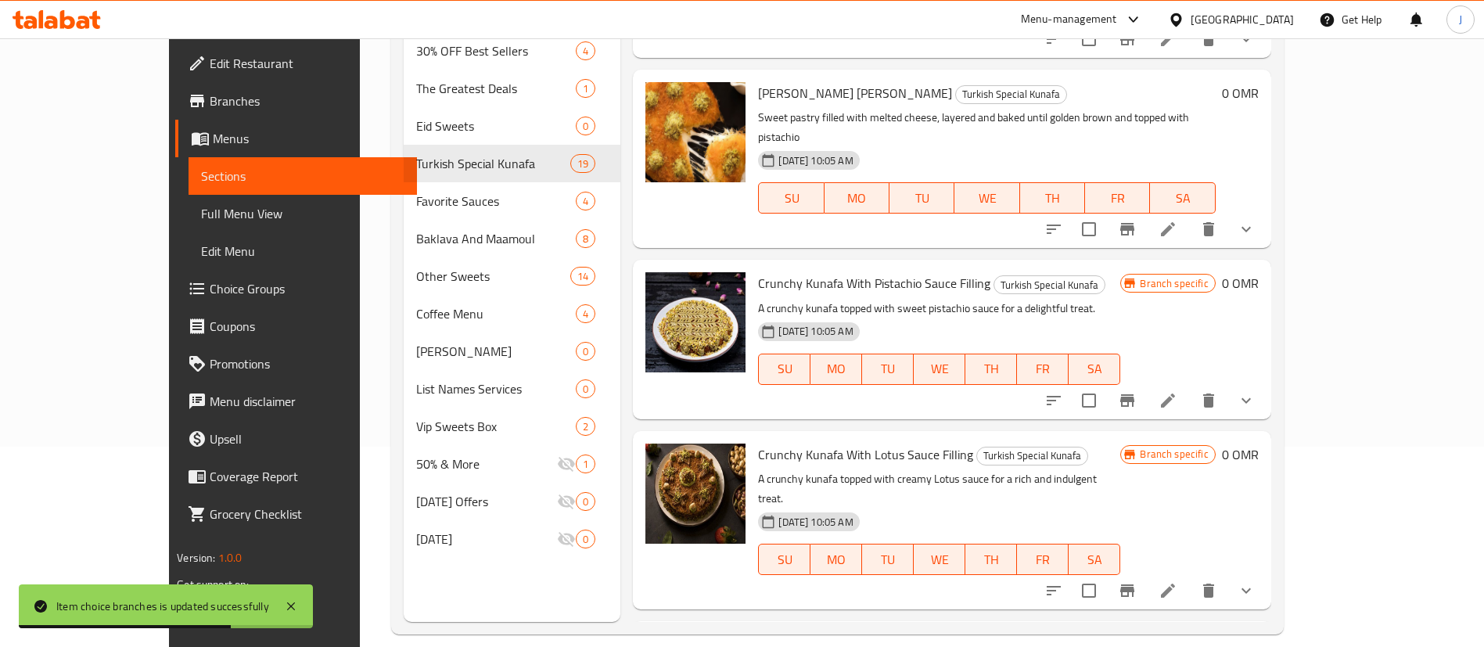
scroll to position [219, 0]
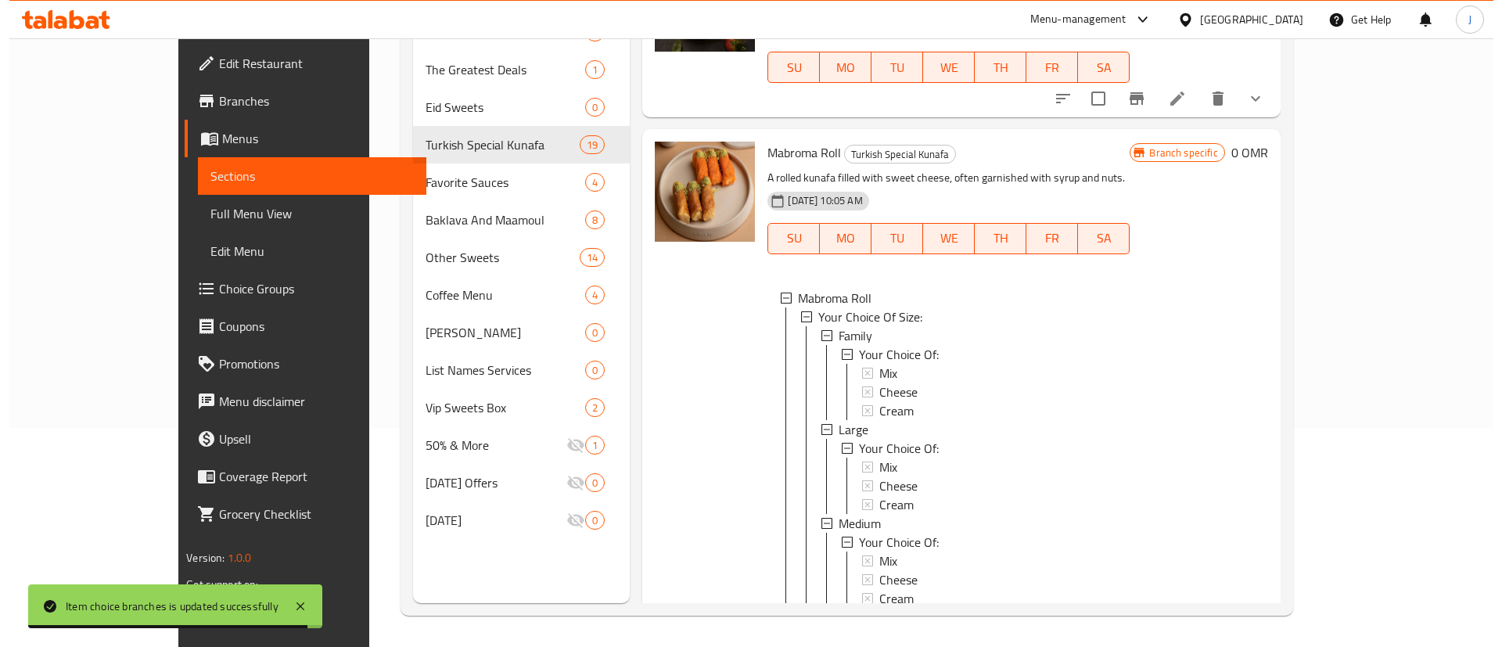
scroll to position [3115, 0]
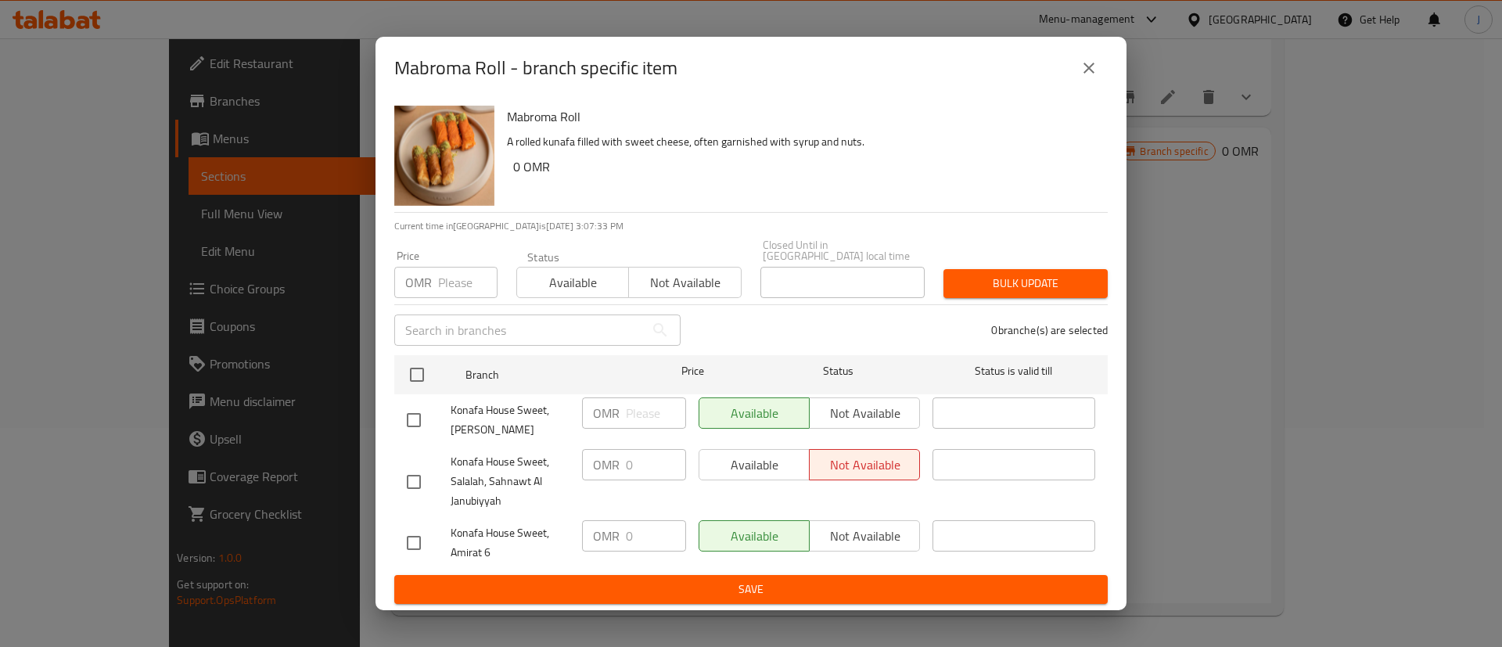
click at [1084, 69] on icon "close" at bounding box center [1089, 68] width 19 height 19
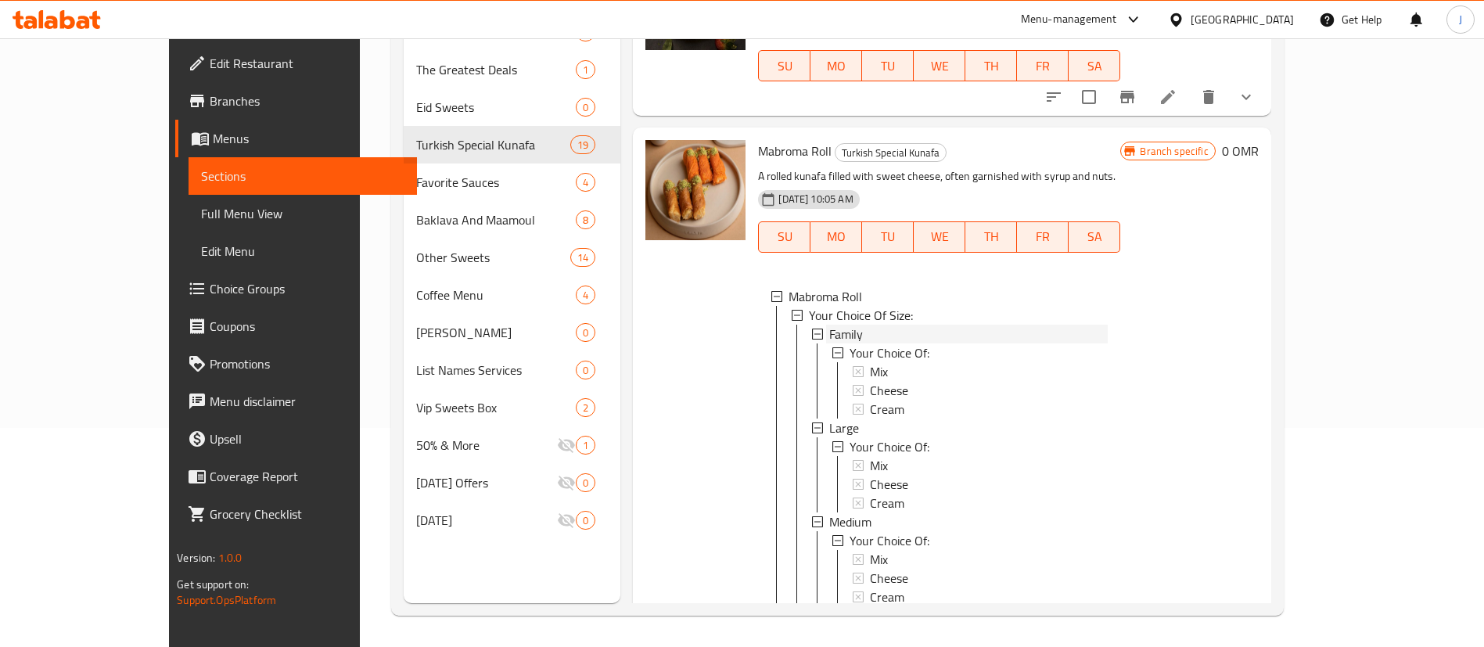
click at [829, 325] on span "Family" at bounding box center [846, 334] width 34 height 19
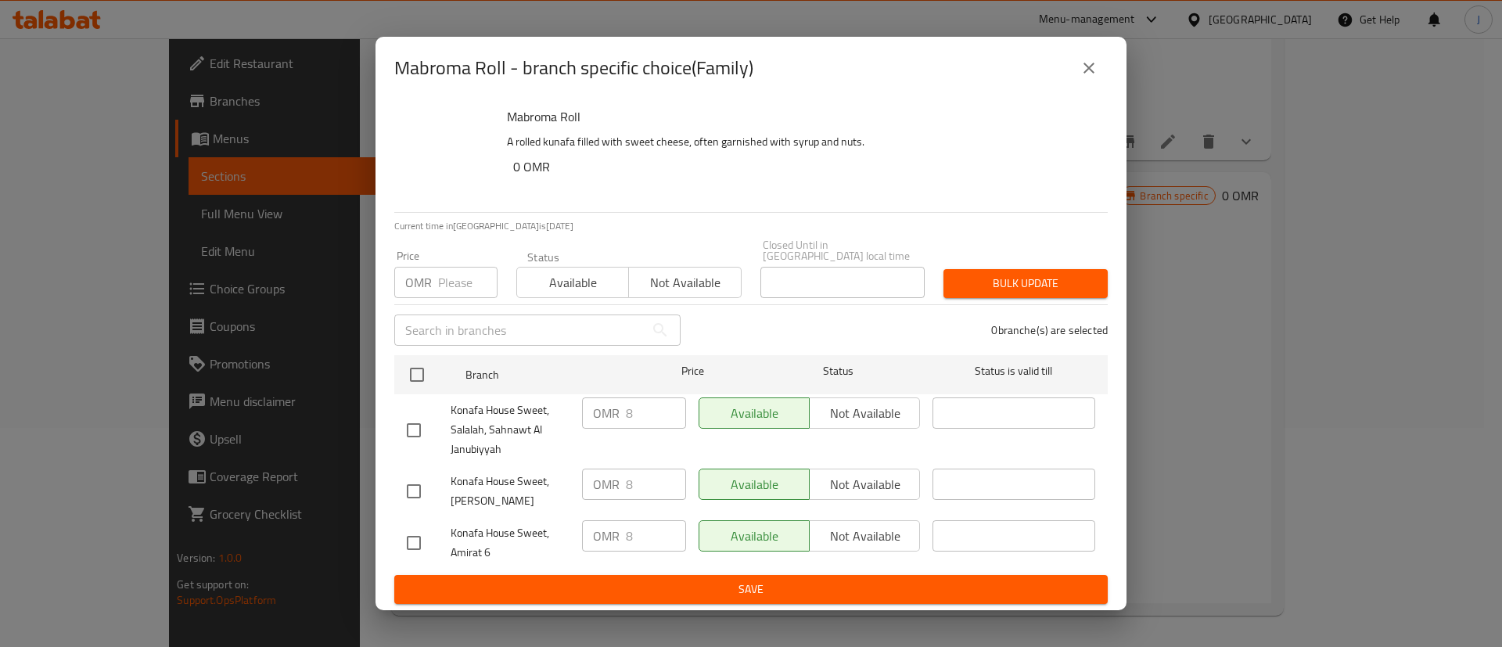
scroll to position [3040, 0]
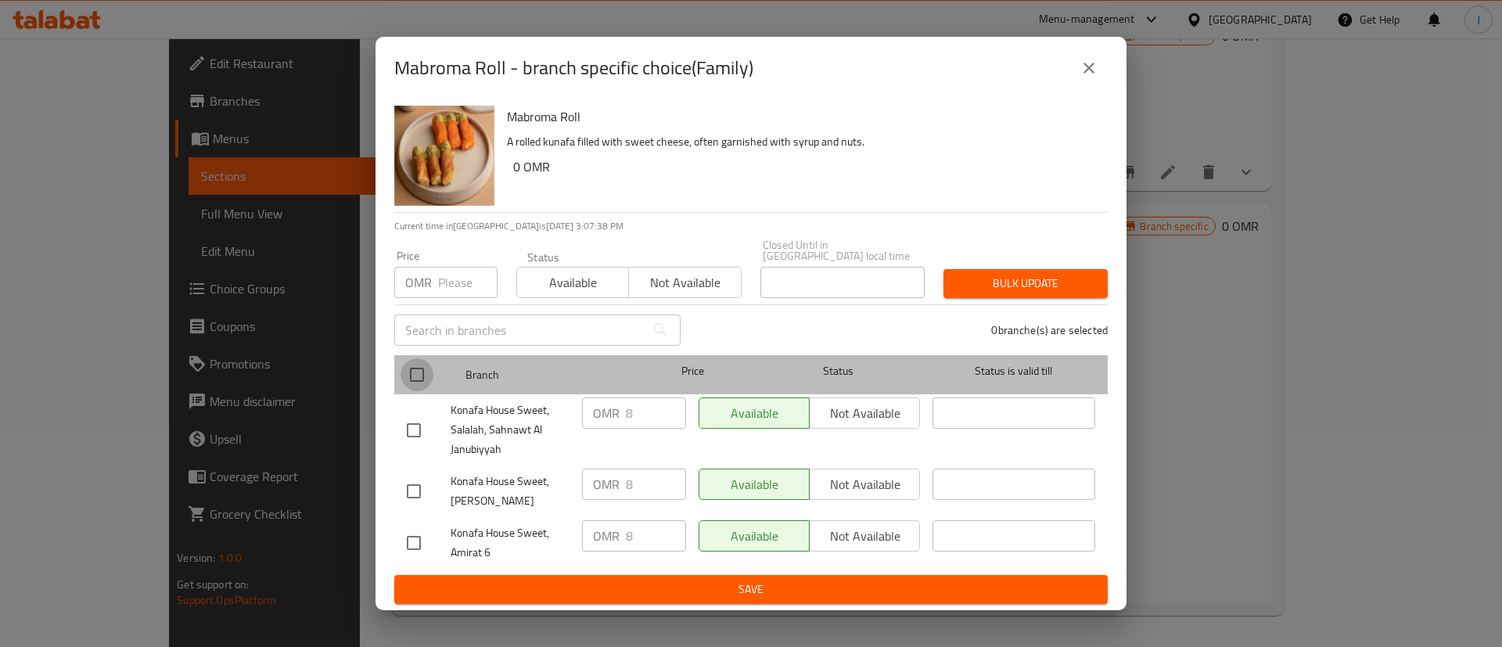
drag, startPoint x: 420, startPoint y: 369, endPoint x: 565, endPoint y: 383, distance: 145.4
click at [426, 371] on input "checkbox" at bounding box center [417, 374] width 33 height 33
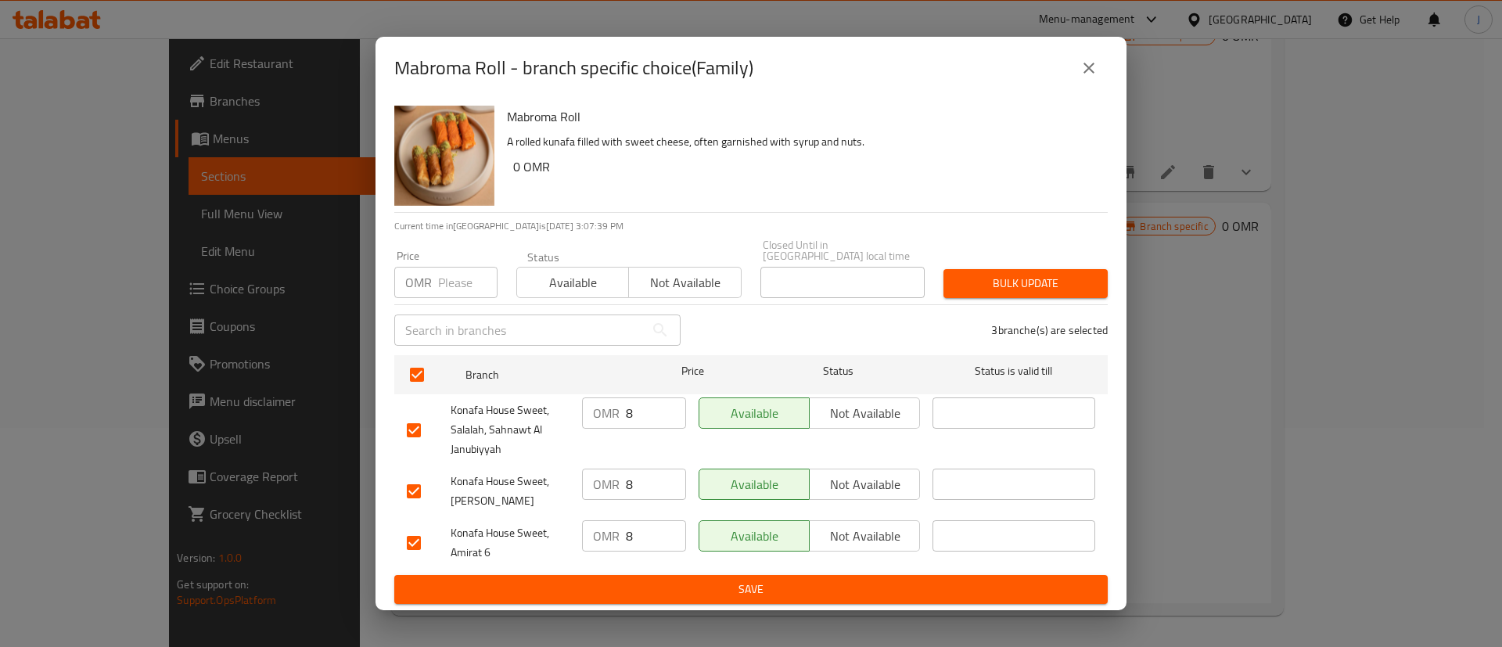
click at [649, 403] on input "8" at bounding box center [656, 413] width 60 height 31
click at [647, 469] on input "8" at bounding box center [656, 484] width 60 height 31
paste input ".5"
click at [642, 520] on input "8" at bounding box center [656, 535] width 60 height 31
paste input ".5"
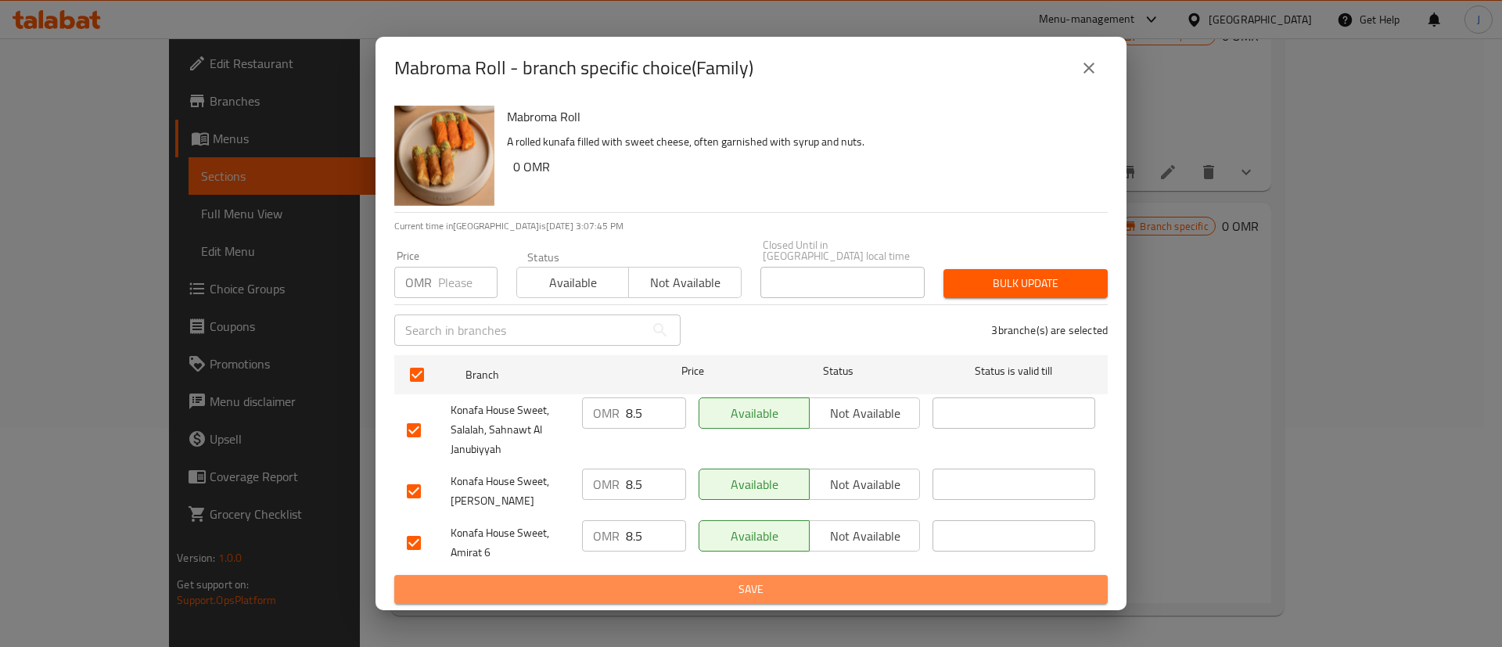
click at [669, 581] on span "Save" at bounding box center [751, 590] width 689 height 20
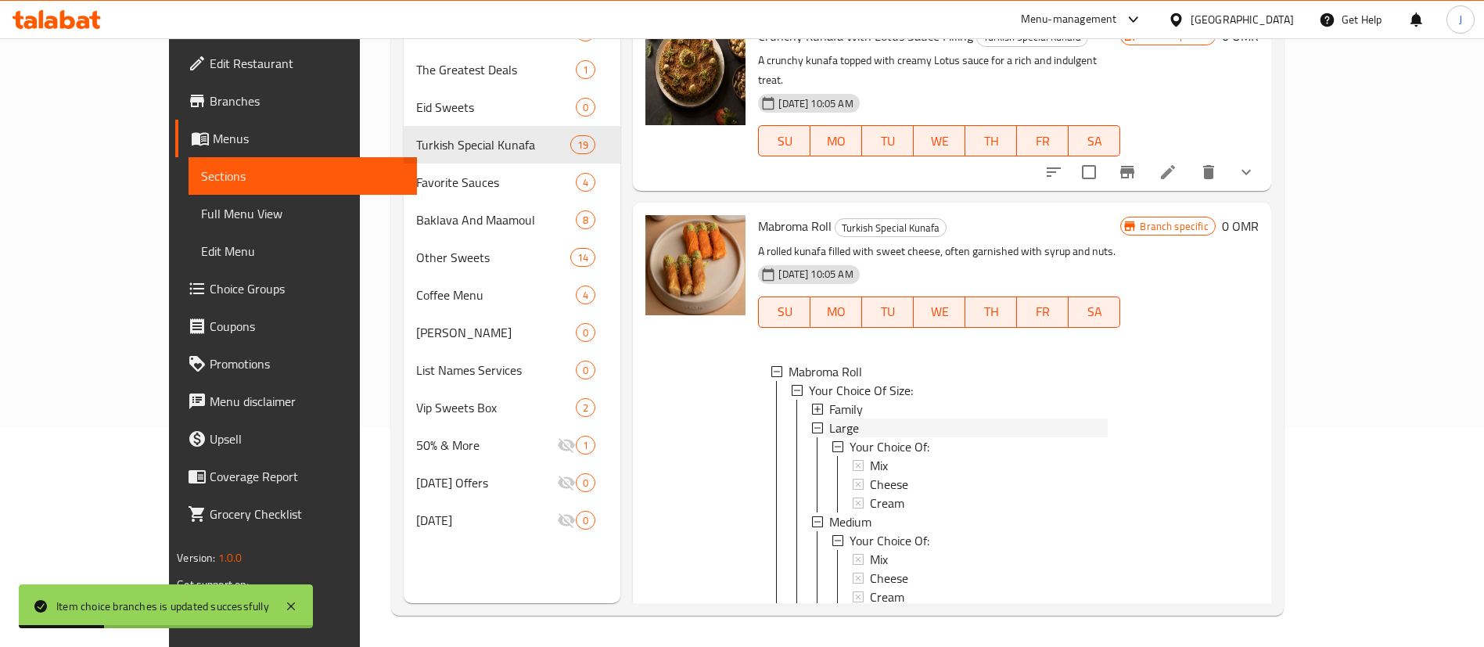
click at [829, 419] on span "Large" at bounding box center [844, 428] width 30 height 19
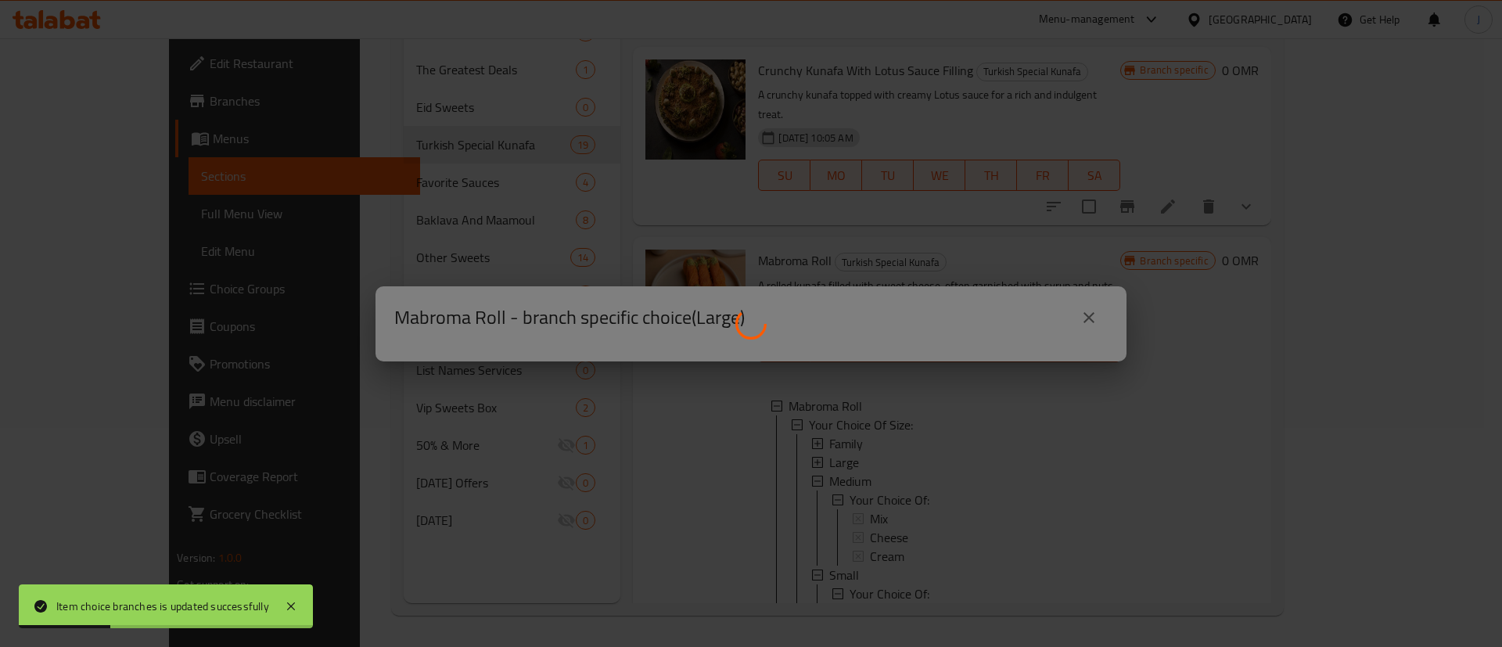
scroll to position [2965, 0]
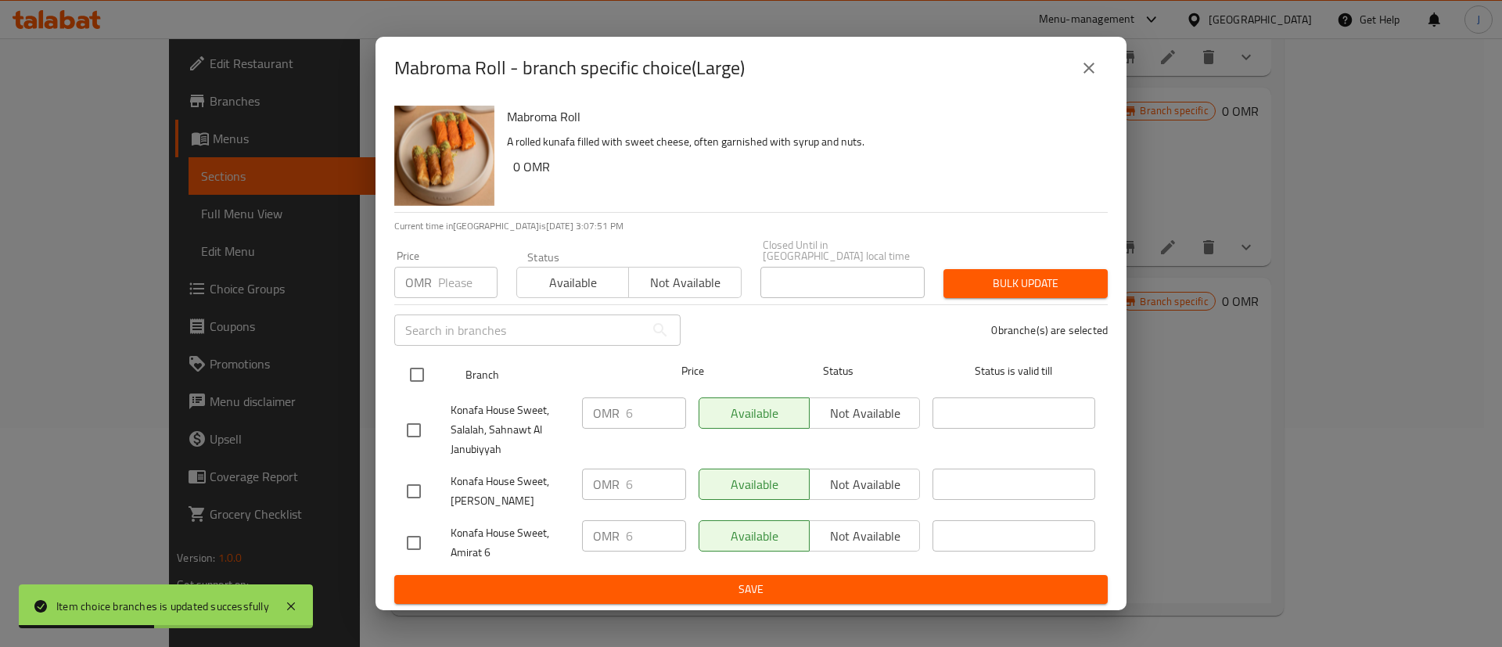
click at [417, 372] on input "checkbox" at bounding box center [417, 374] width 33 height 33
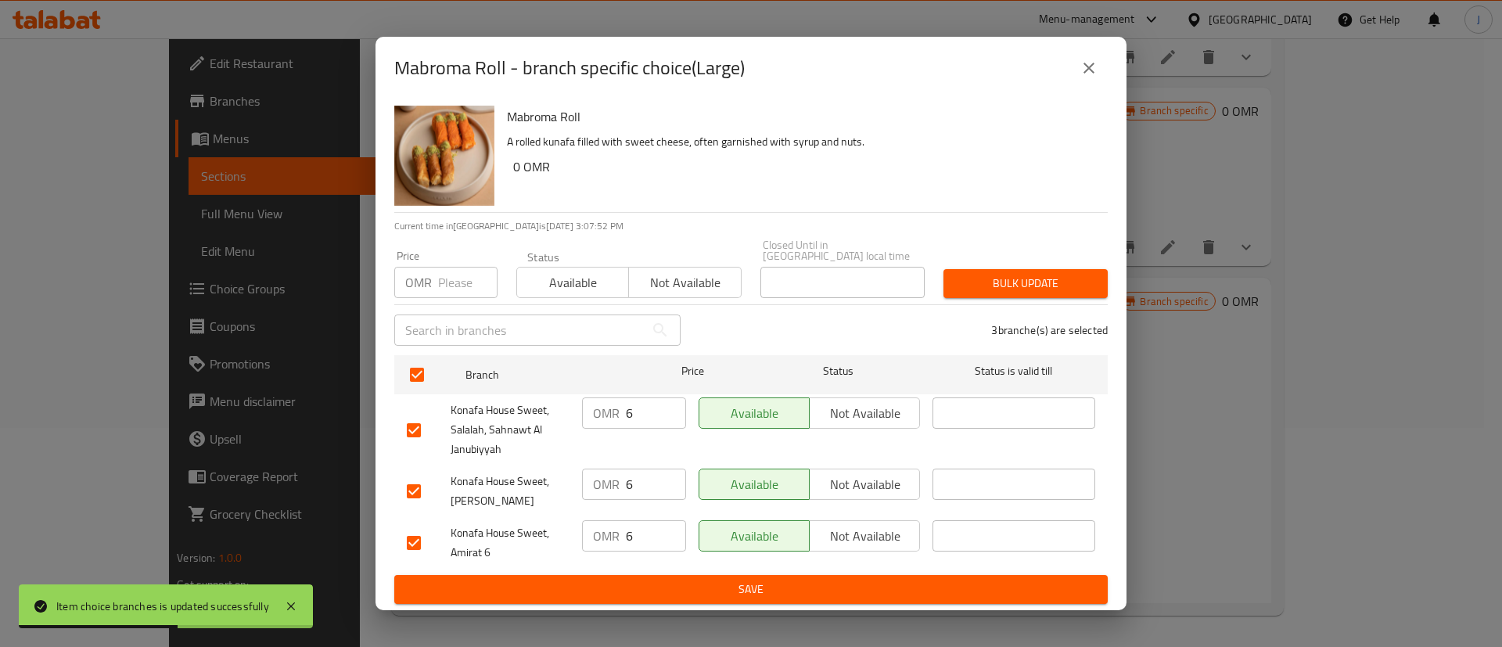
click at [640, 398] on input "6" at bounding box center [656, 413] width 60 height 31
click at [639, 493] on input "6" at bounding box center [656, 484] width 60 height 31
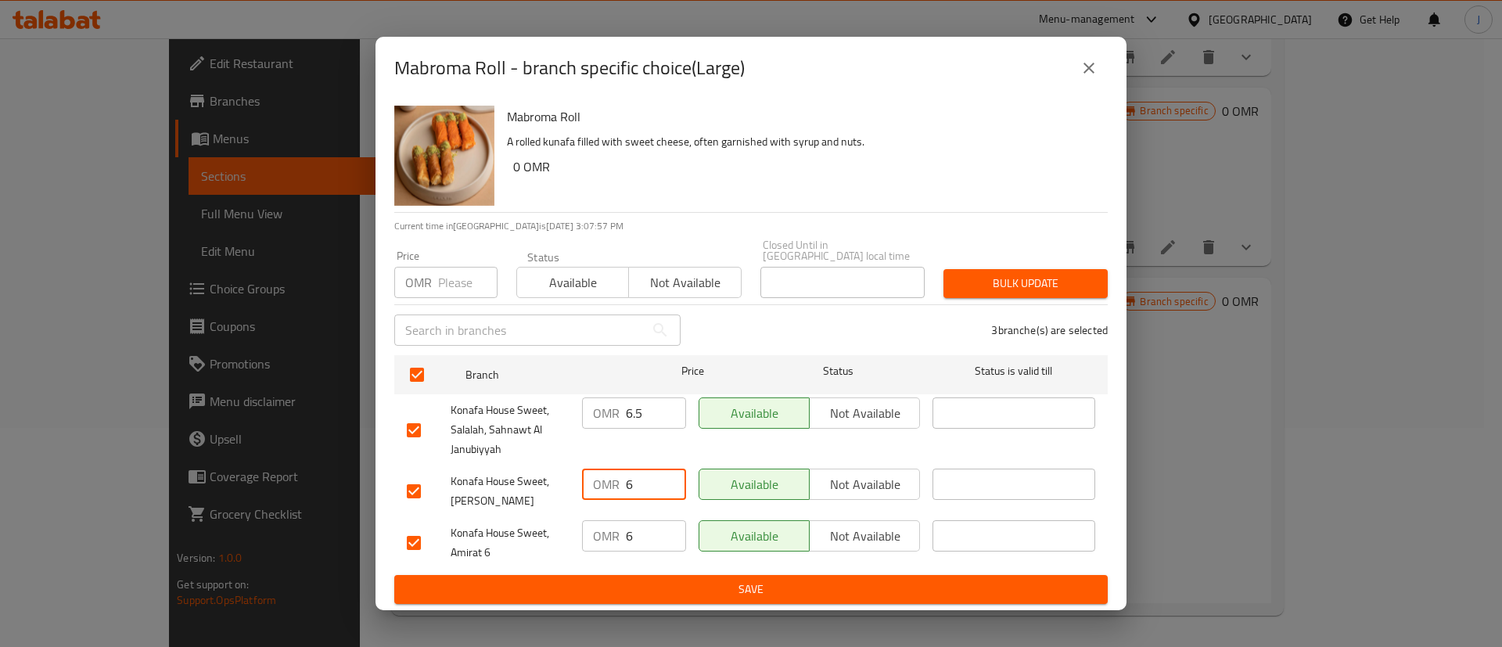
paste input ".5"
click at [641, 539] on input "6" at bounding box center [656, 535] width 60 height 31
paste input ".5"
click at [661, 580] on span "Save" at bounding box center [751, 590] width 689 height 20
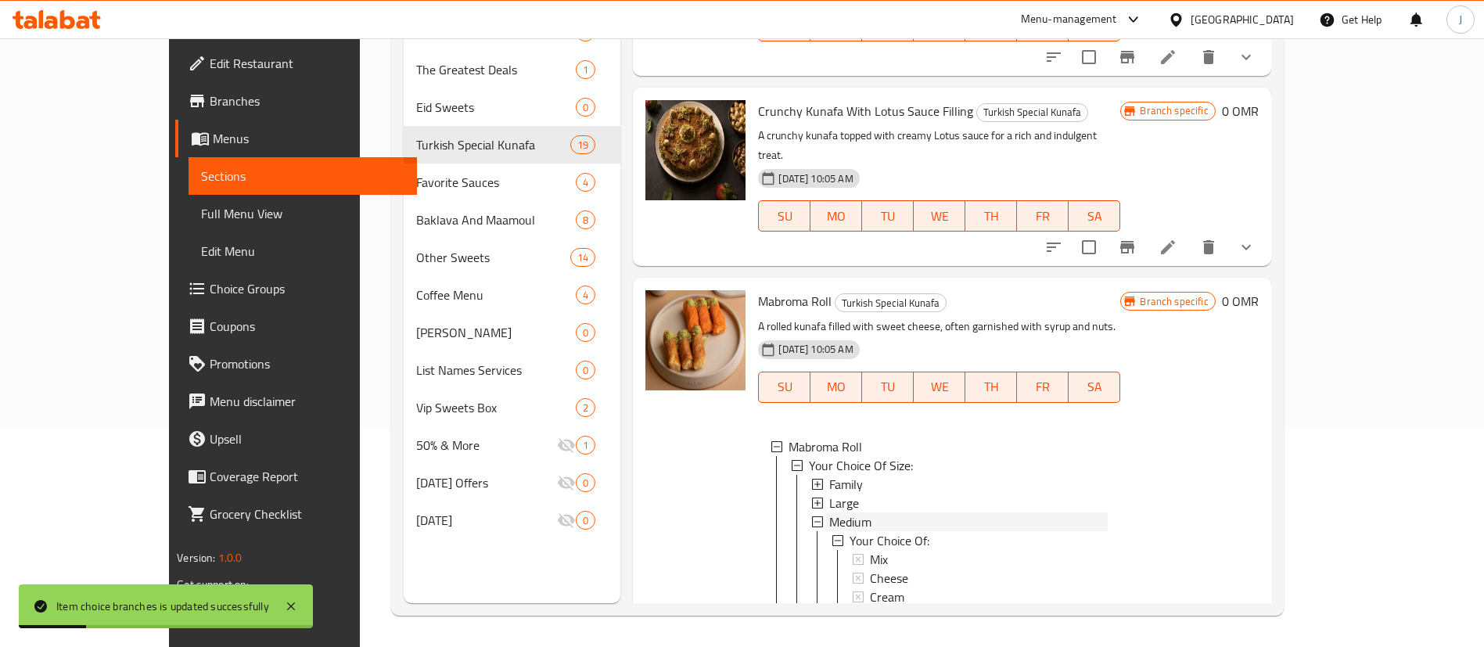
click at [829, 513] on span "Medium" at bounding box center [850, 522] width 42 height 19
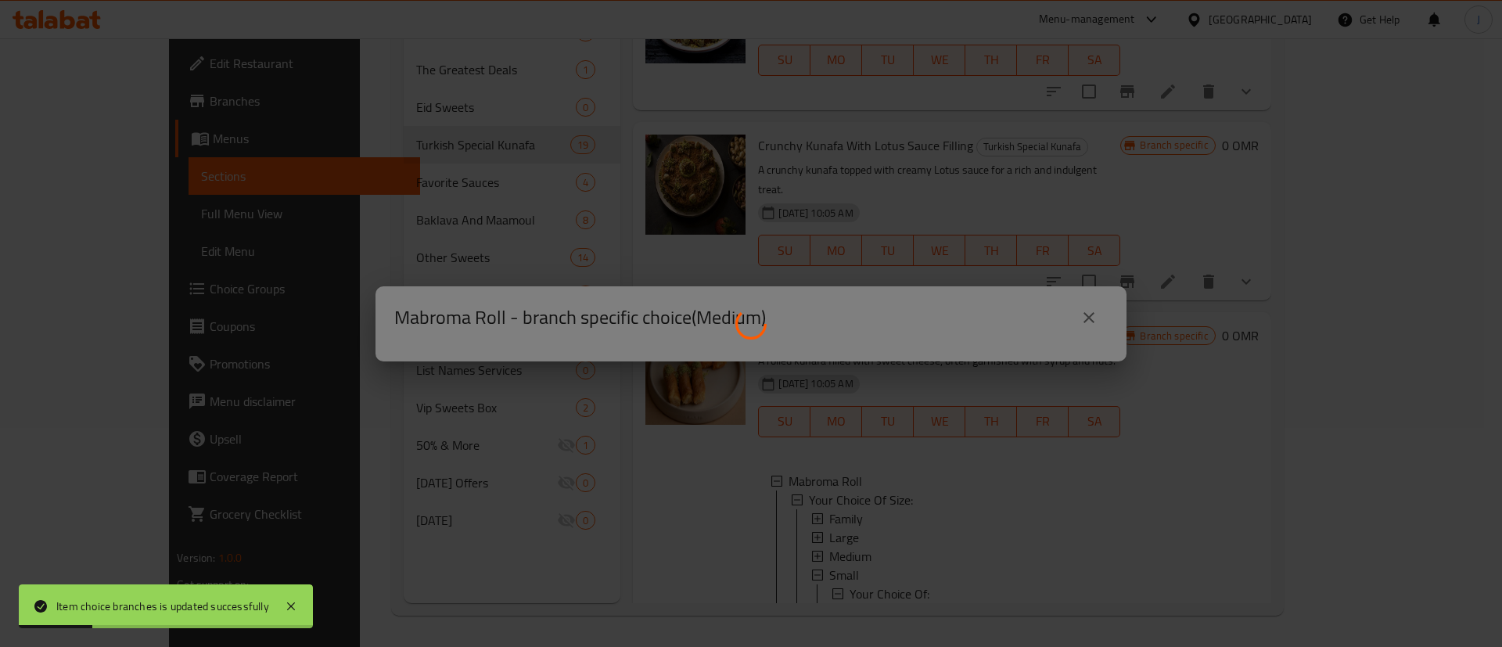
scroll to position [2890, 0]
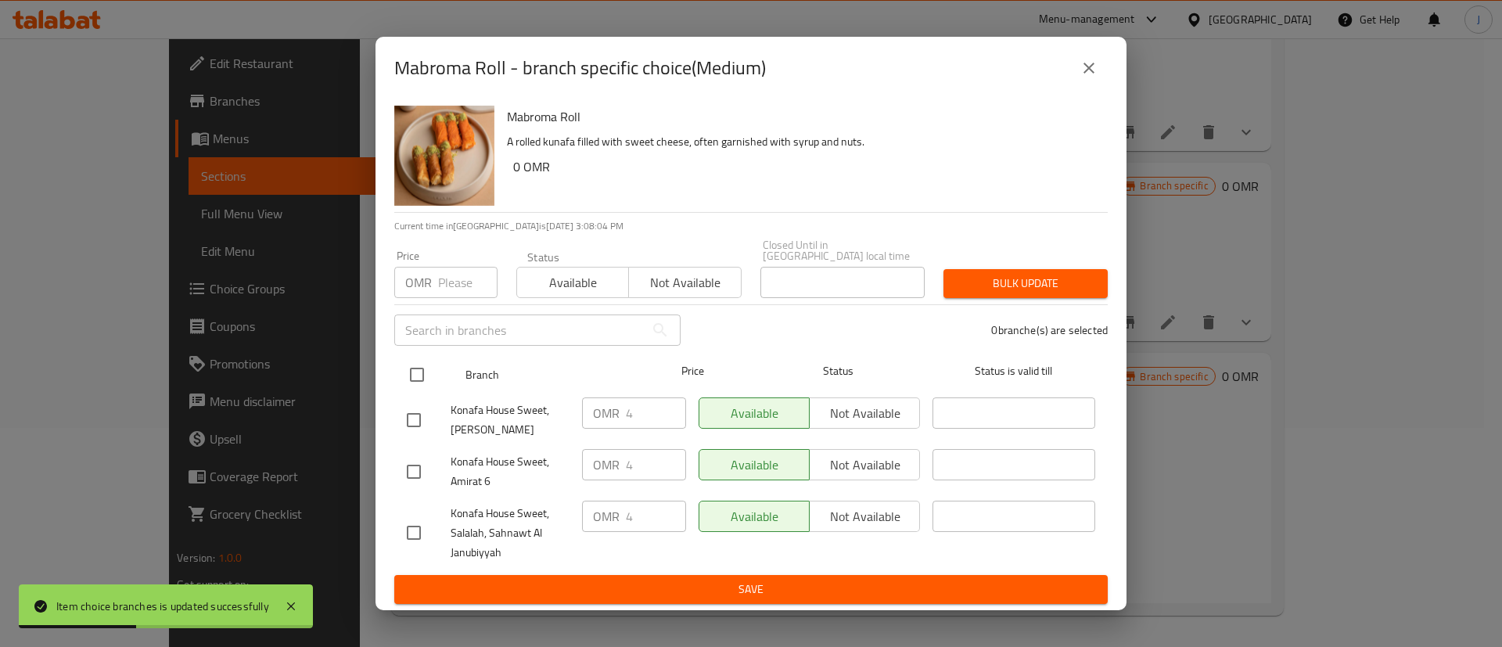
click at [416, 370] on input "checkbox" at bounding box center [417, 374] width 33 height 33
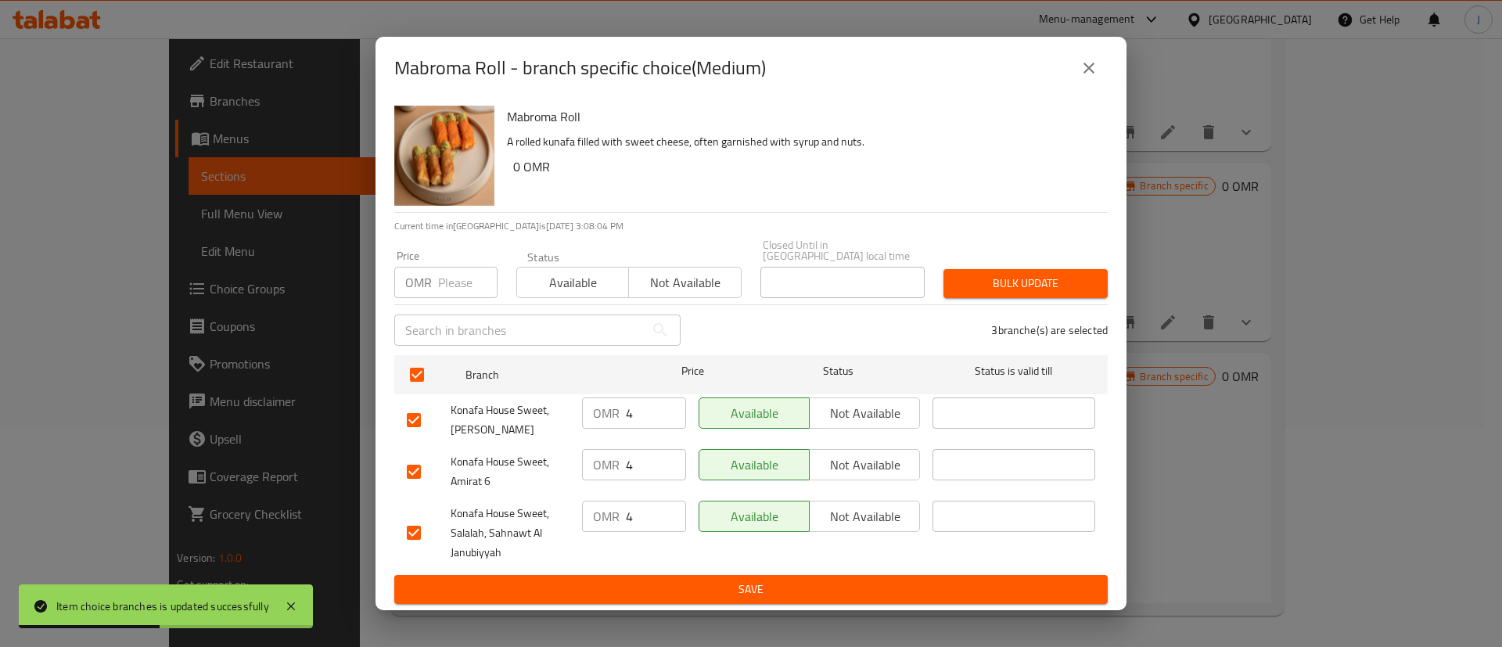
click at [646, 408] on input "4" at bounding box center [656, 413] width 60 height 31
click at [647, 466] on input "4" at bounding box center [656, 464] width 60 height 31
paste input ".5"
click at [642, 505] on input "4" at bounding box center [656, 516] width 60 height 31
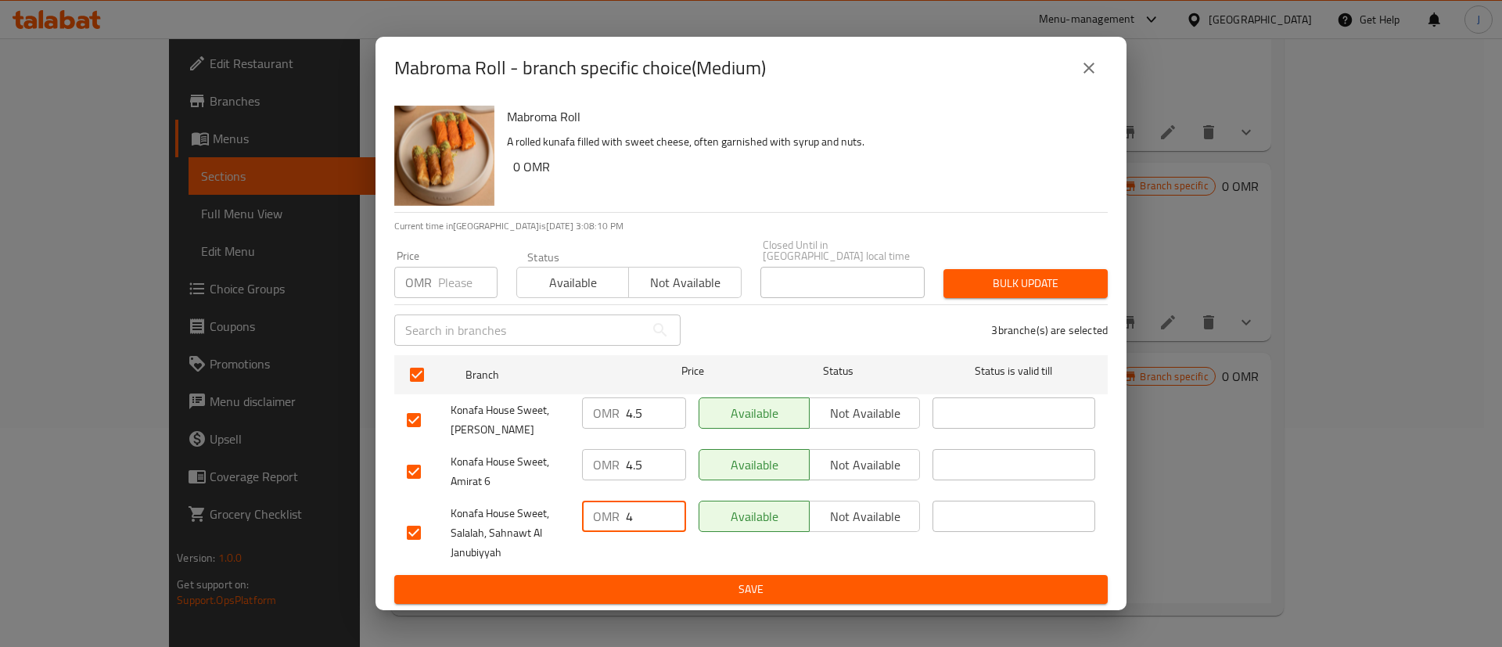
paste input ".5"
click at [652, 580] on span "Save" at bounding box center [751, 590] width 689 height 20
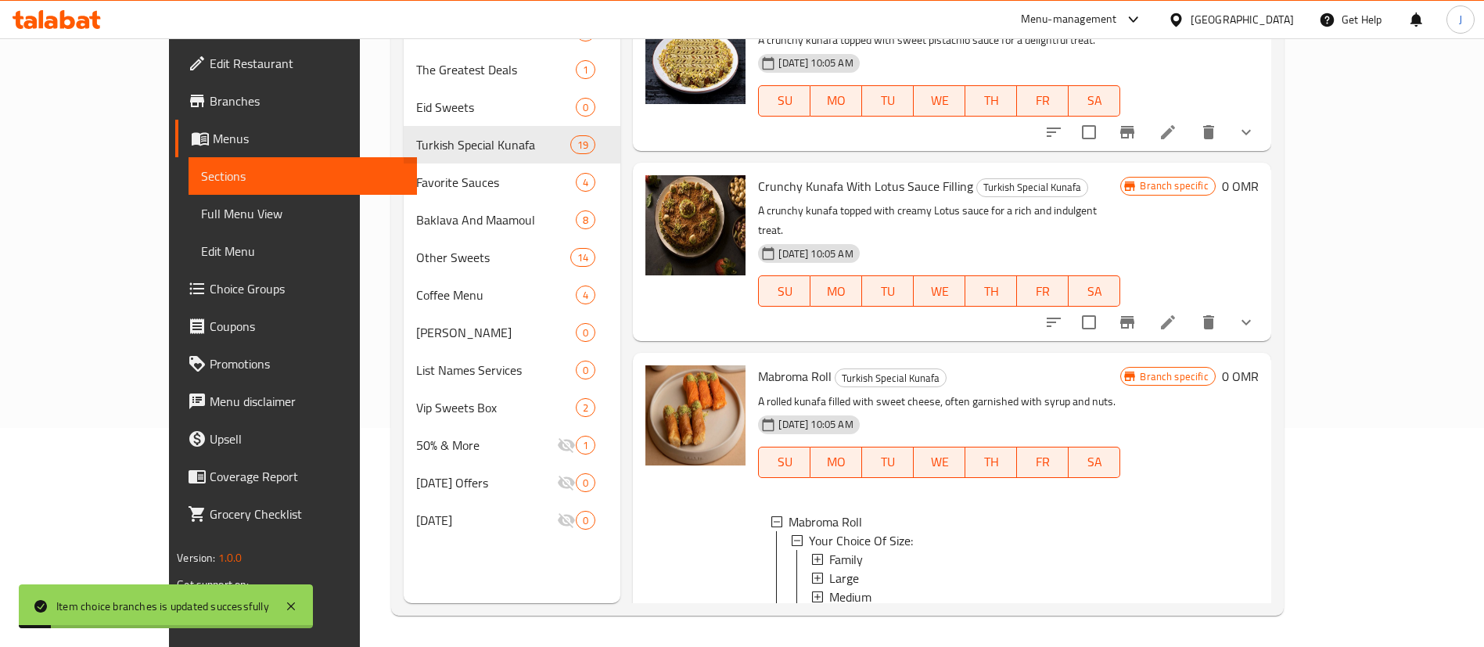
click at [829, 606] on span "Small" at bounding box center [844, 615] width 30 height 19
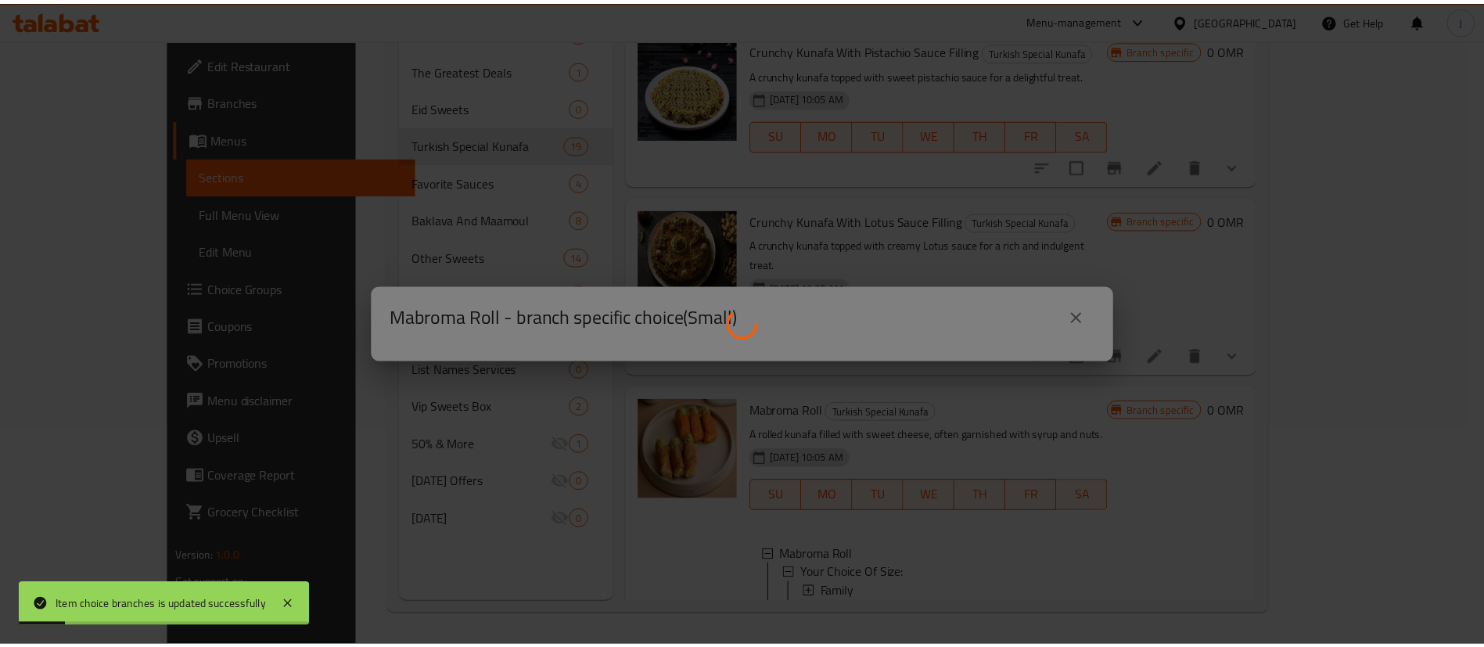
scroll to position [2815, 0]
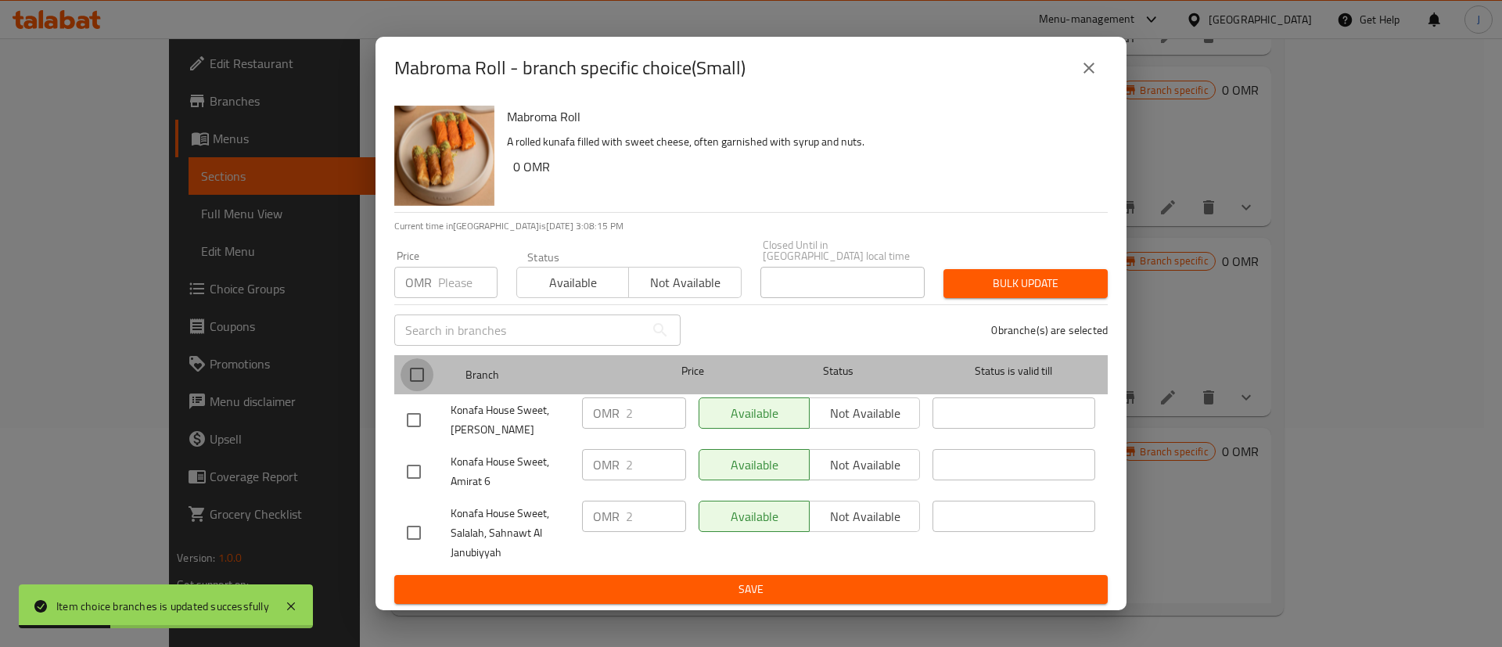
drag, startPoint x: 422, startPoint y: 377, endPoint x: 507, endPoint y: 394, distance: 87.0
click at [423, 377] on input "checkbox" at bounding box center [417, 374] width 33 height 33
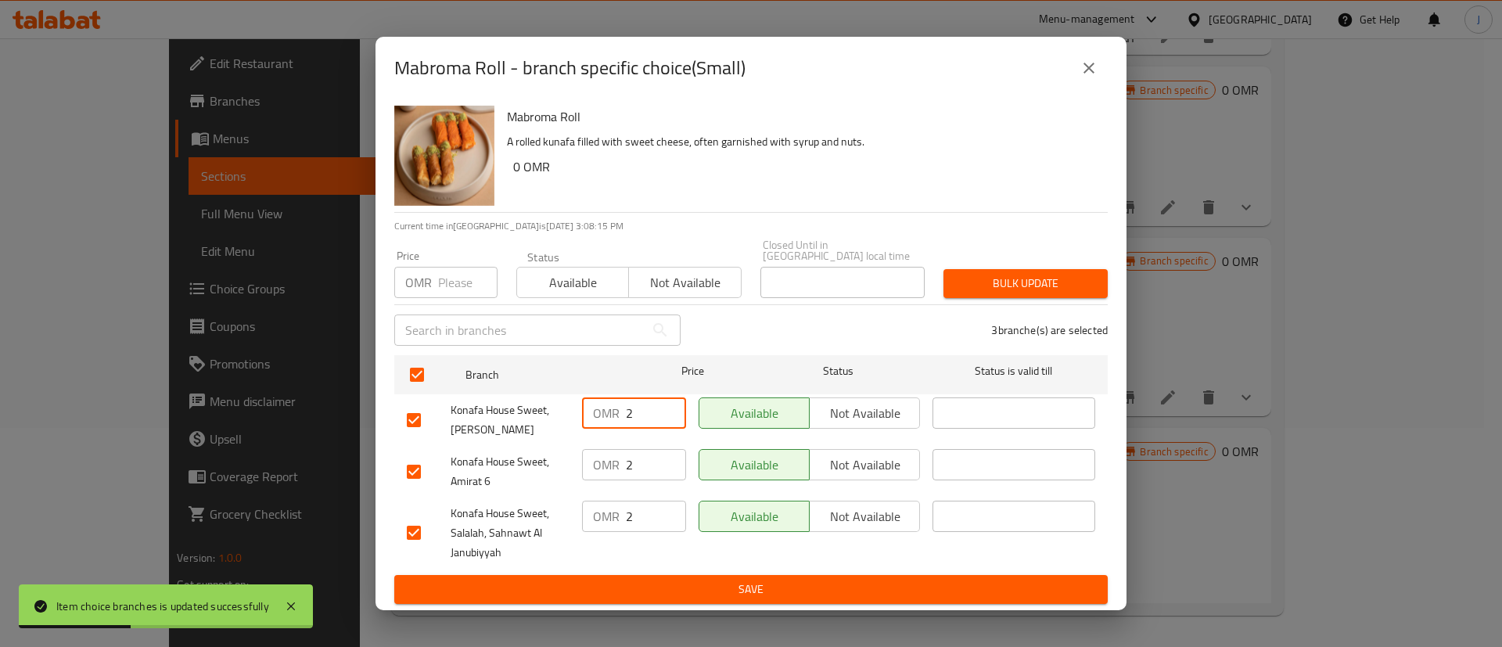
click at [648, 412] on input "2" at bounding box center [656, 413] width 60 height 31
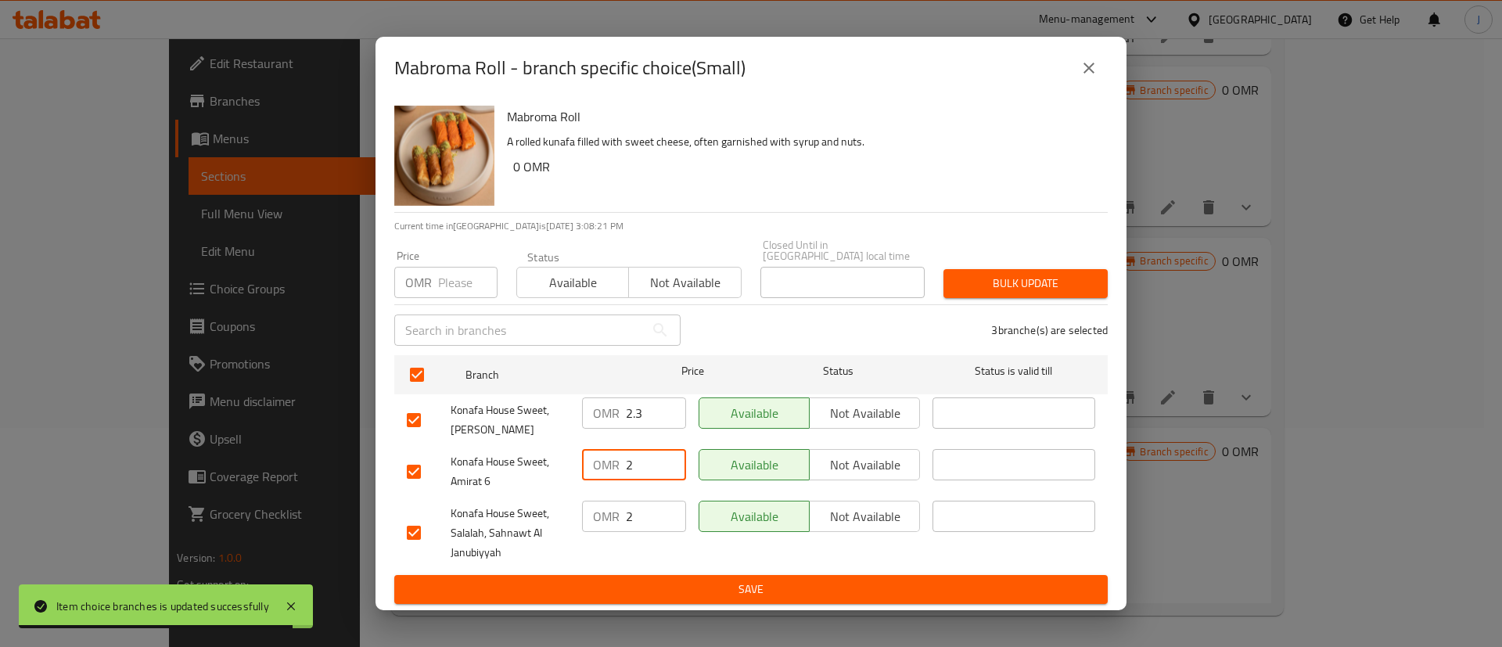
click at [643, 463] on input "2" at bounding box center [656, 464] width 60 height 31
paste input ".3"
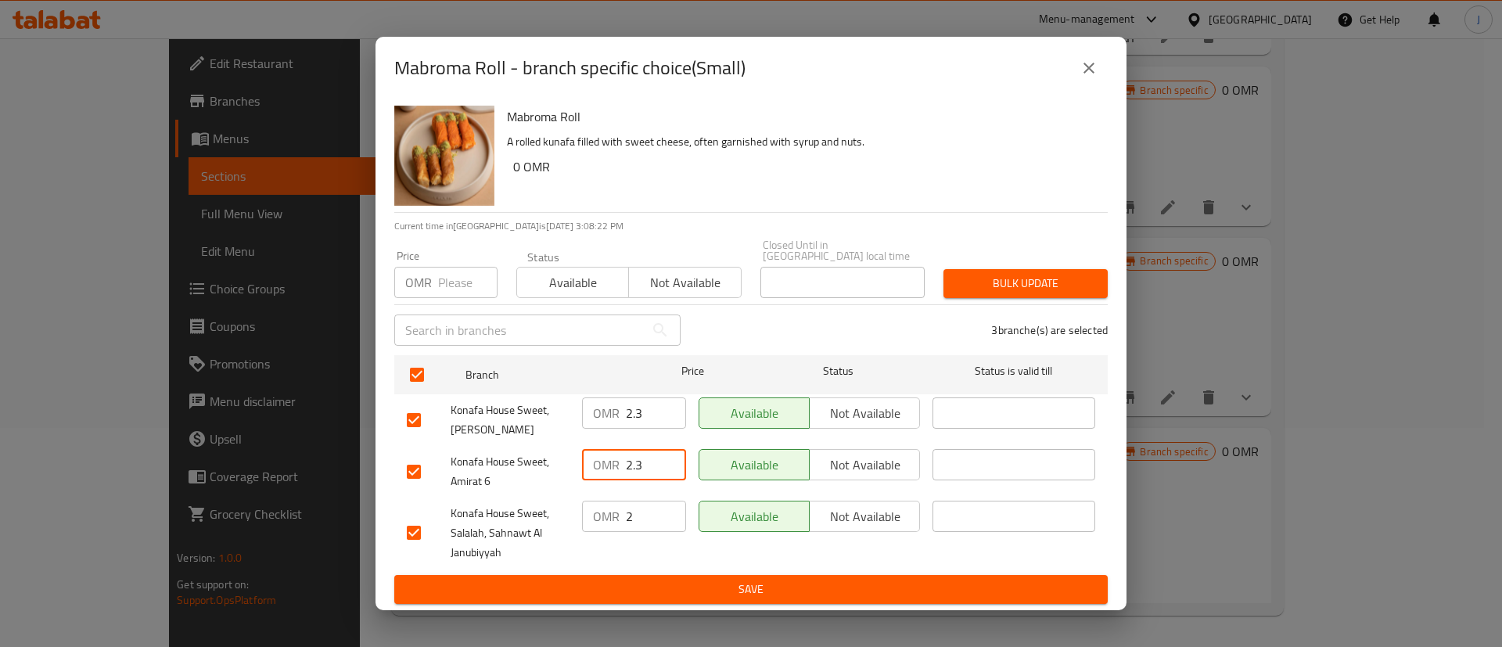
click at [653, 513] on input "2" at bounding box center [656, 516] width 60 height 31
paste input ".3"
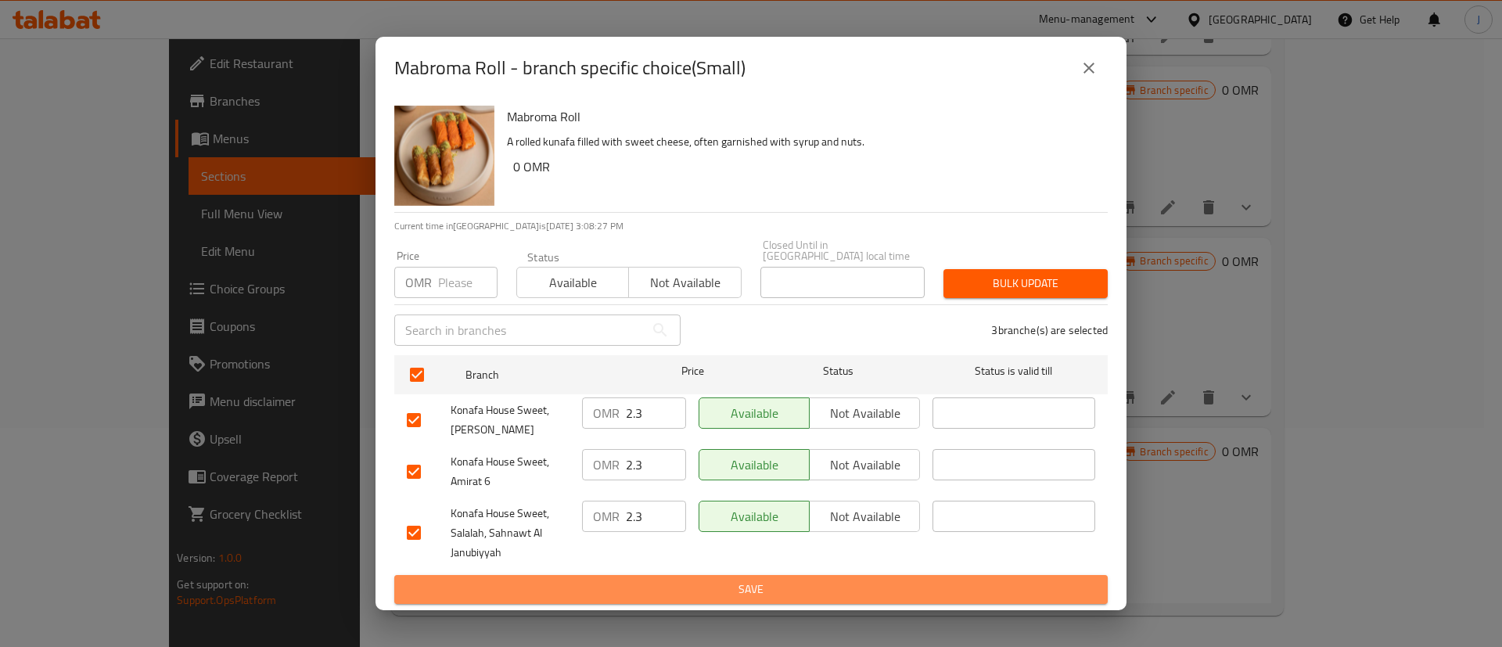
click at [675, 580] on span "Save" at bounding box center [751, 590] width 689 height 20
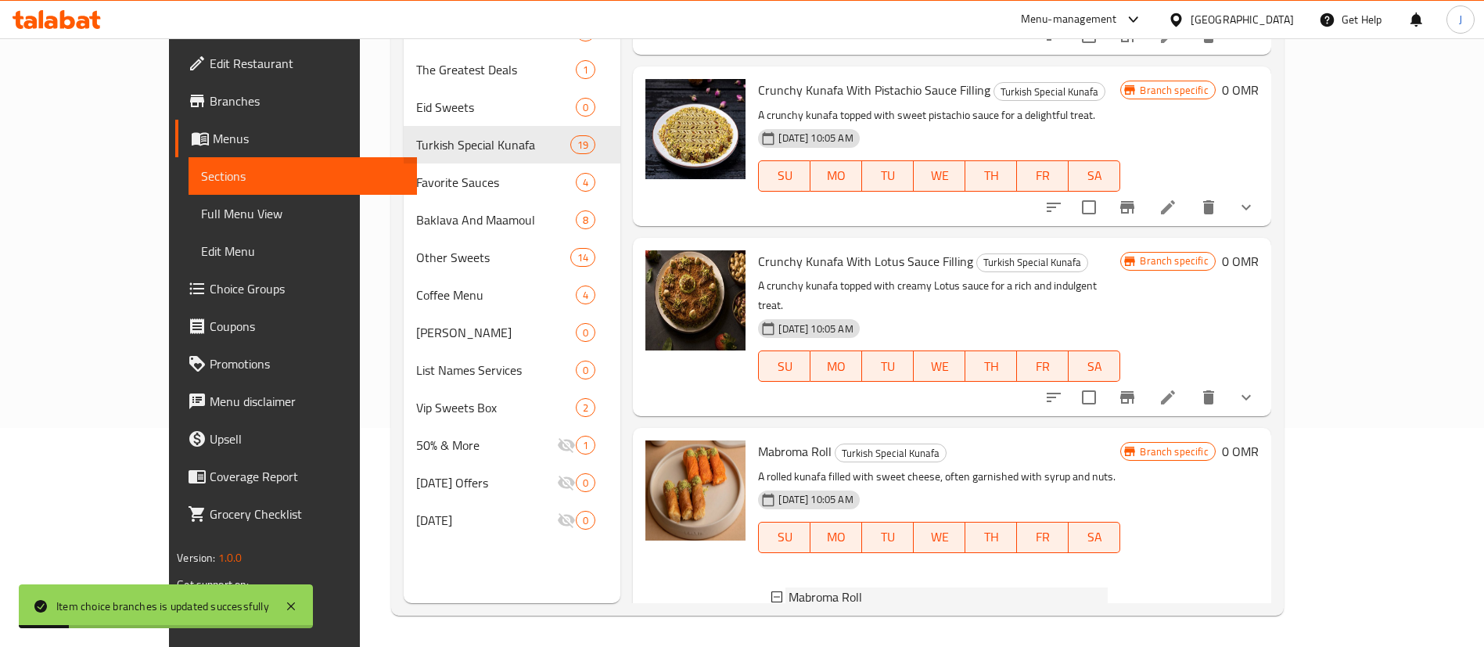
click at [772, 592] on icon at bounding box center [777, 597] width 11 height 11
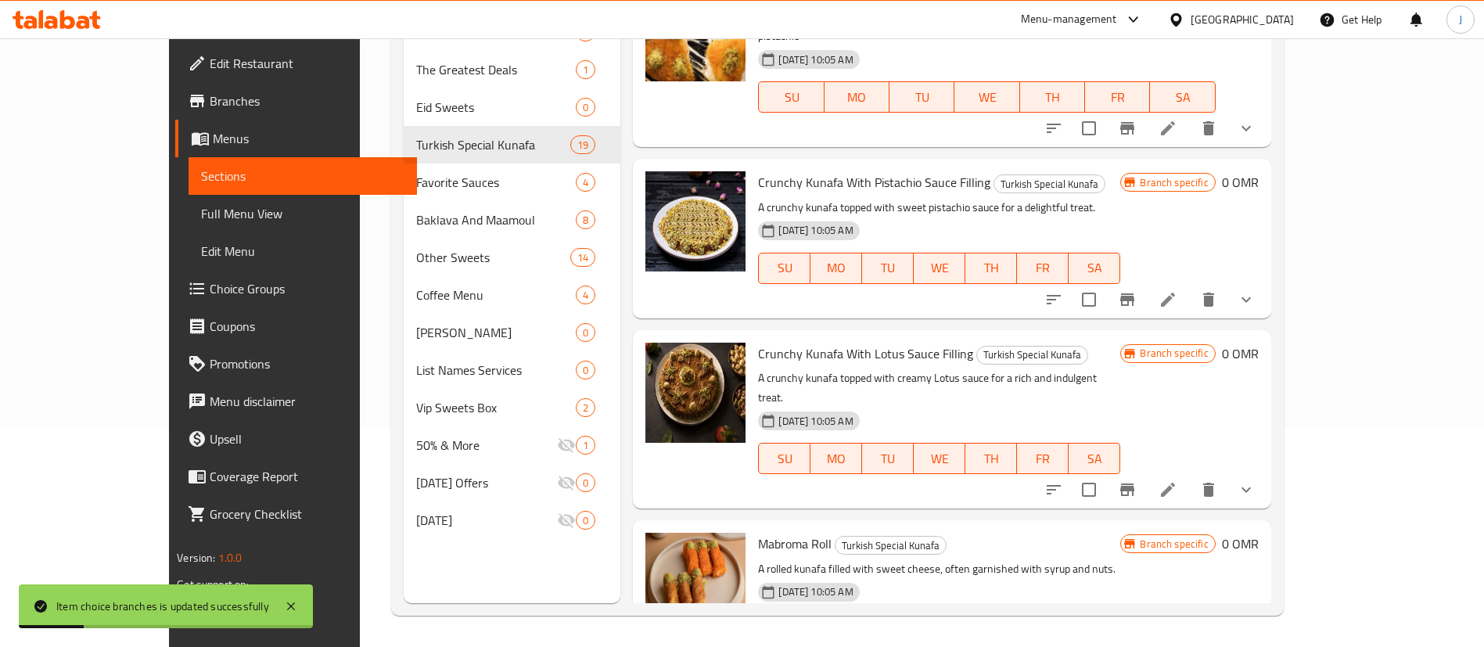
scroll to position [2721, 0]
click at [1256, 482] on icon "show more" at bounding box center [1246, 491] width 19 height 19
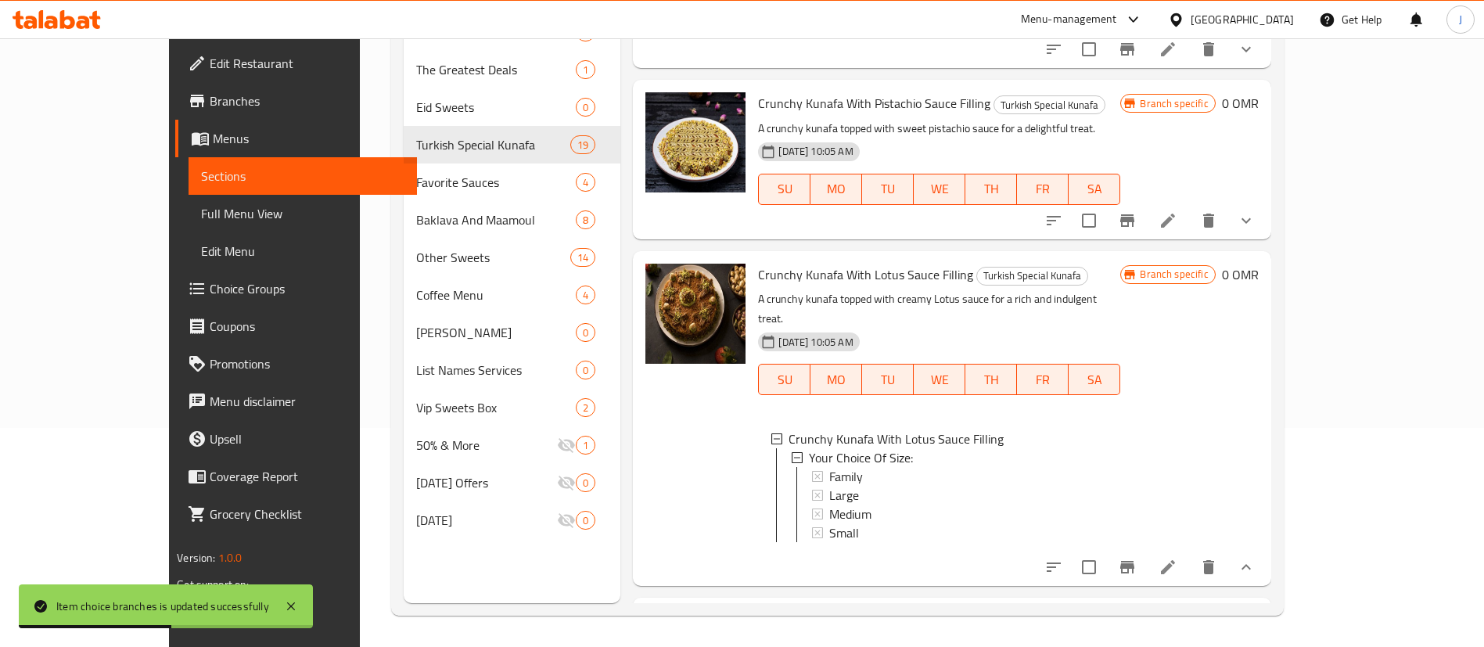
scroll to position [2838, 0]
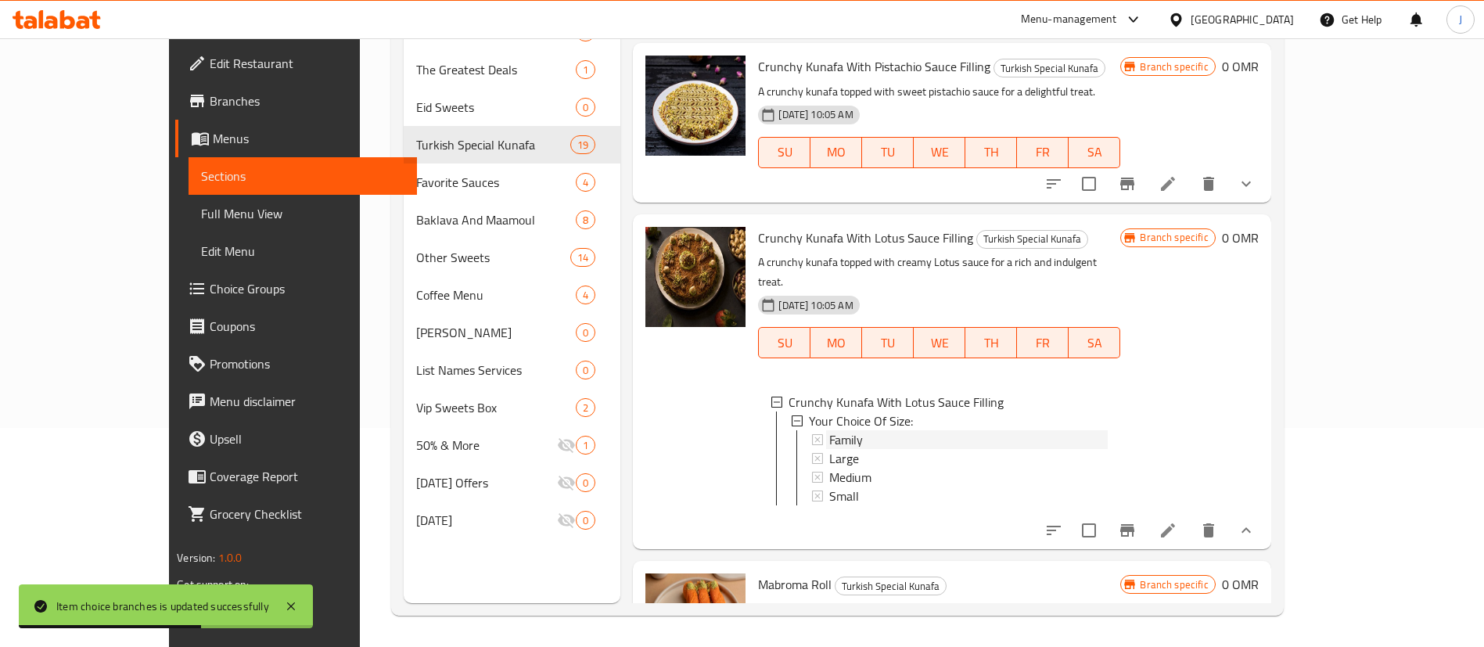
click at [829, 430] on span "Family" at bounding box center [846, 439] width 34 height 19
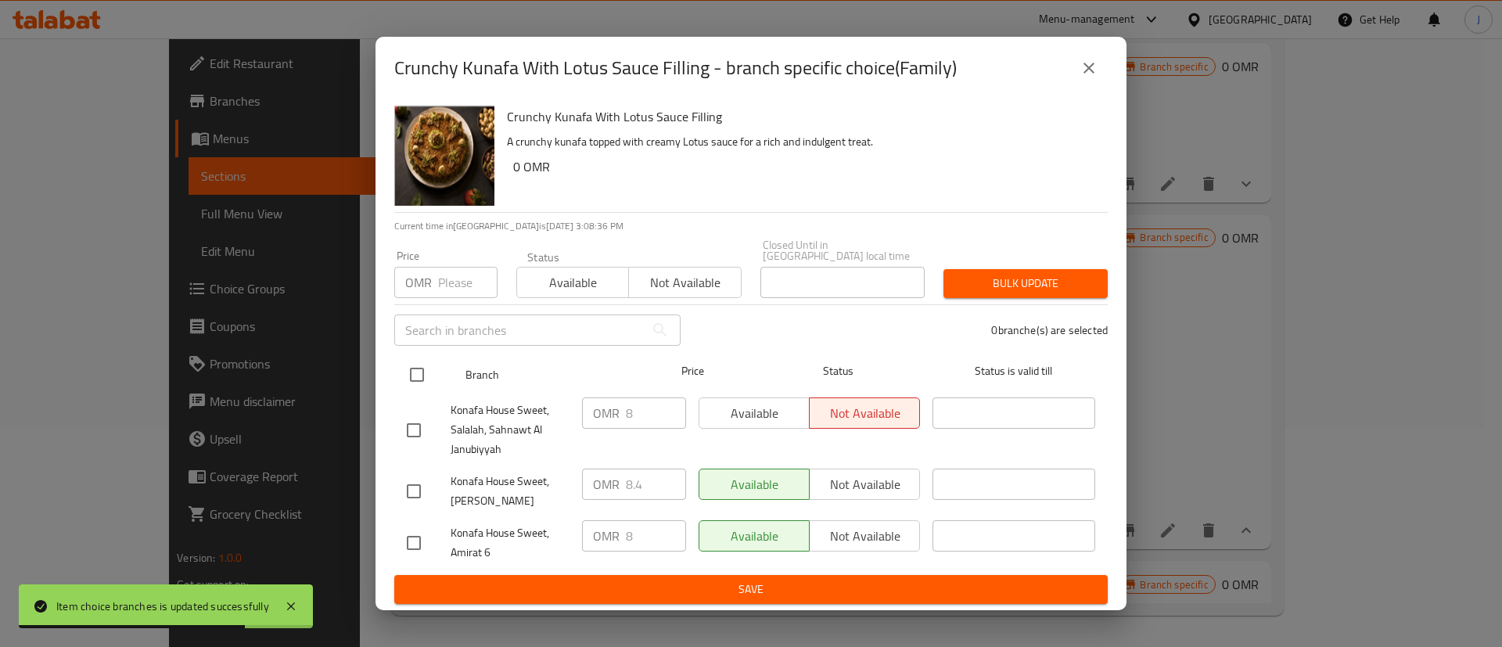
click at [423, 369] on input "checkbox" at bounding box center [417, 374] width 33 height 33
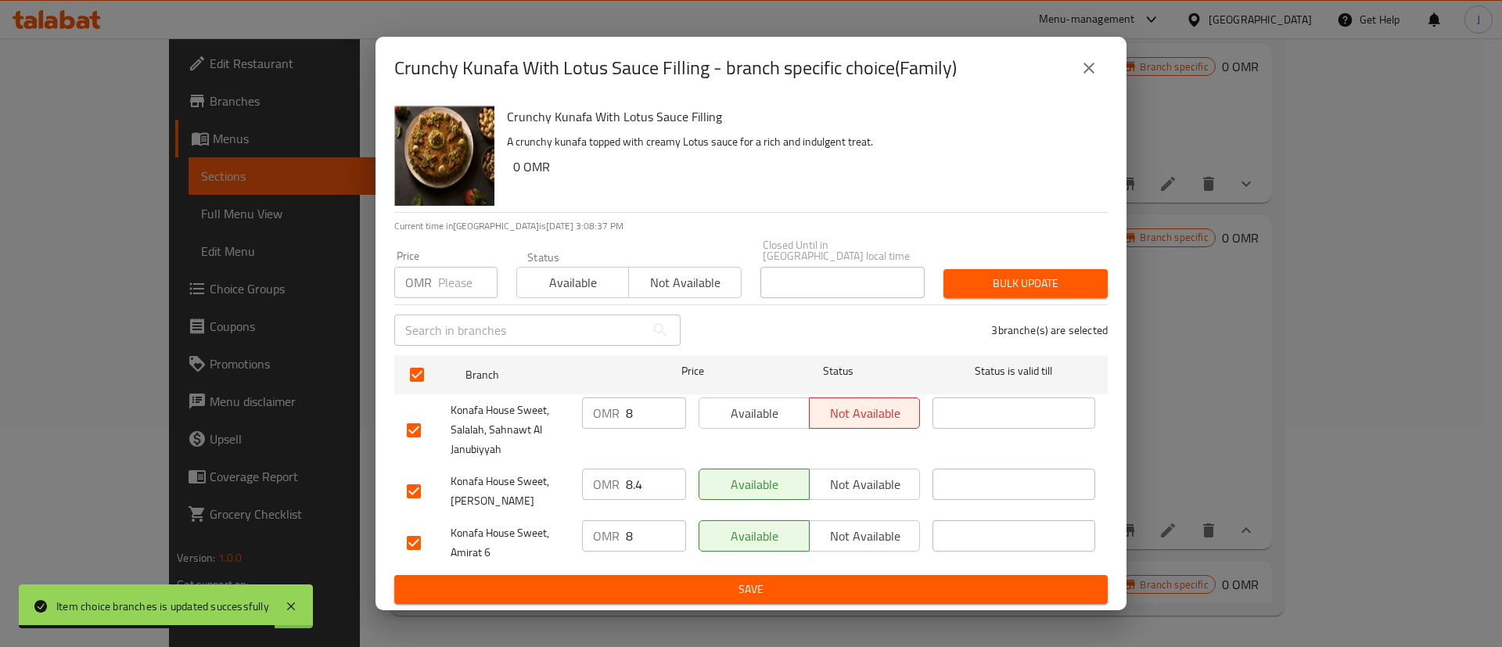
click at [644, 400] on input "8" at bounding box center [656, 413] width 60 height 31
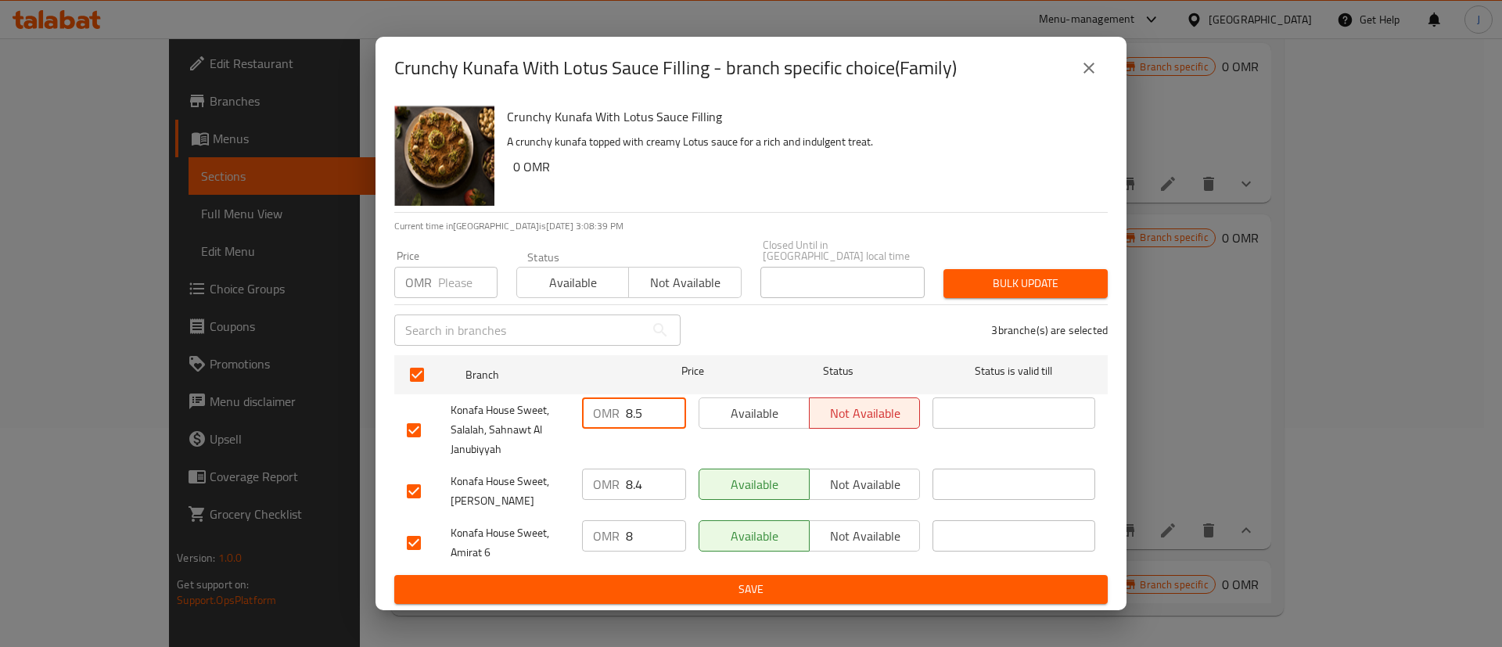
click at [656, 471] on input "8.4" at bounding box center [656, 484] width 60 height 31
click at [650, 538] on input "8" at bounding box center [656, 535] width 60 height 31
click at [664, 581] on span "Save" at bounding box center [751, 590] width 689 height 20
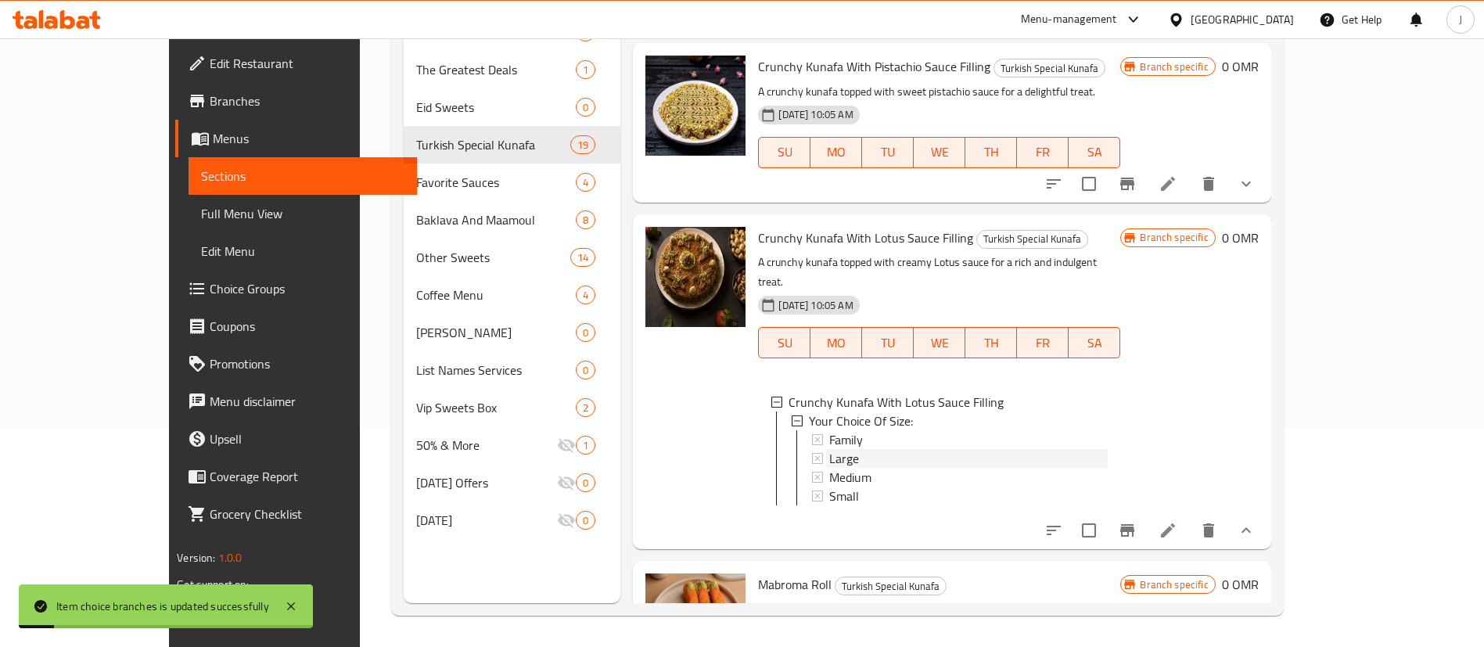
click at [829, 449] on span "Large" at bounding box center [844, 458] width 30 height 19
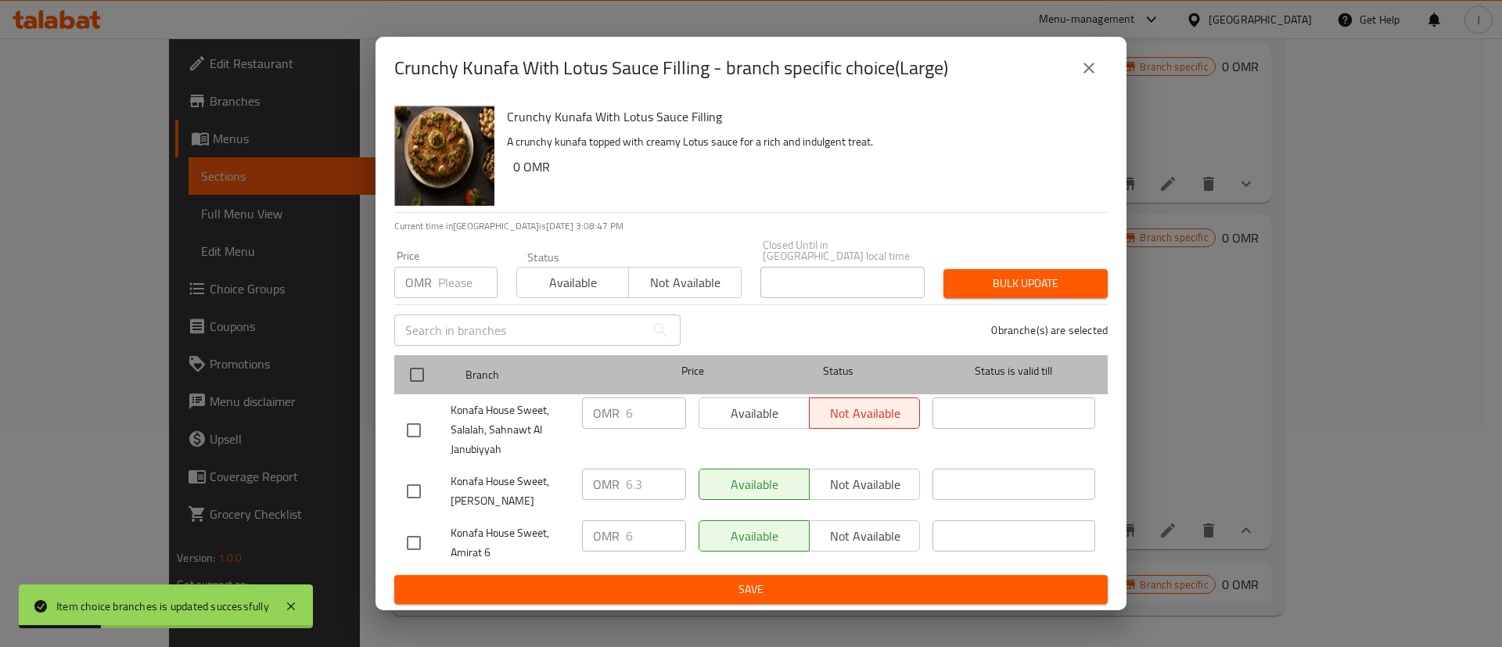
click at [458, 374] on div at bounding box center [430, 374] width 59 height 45
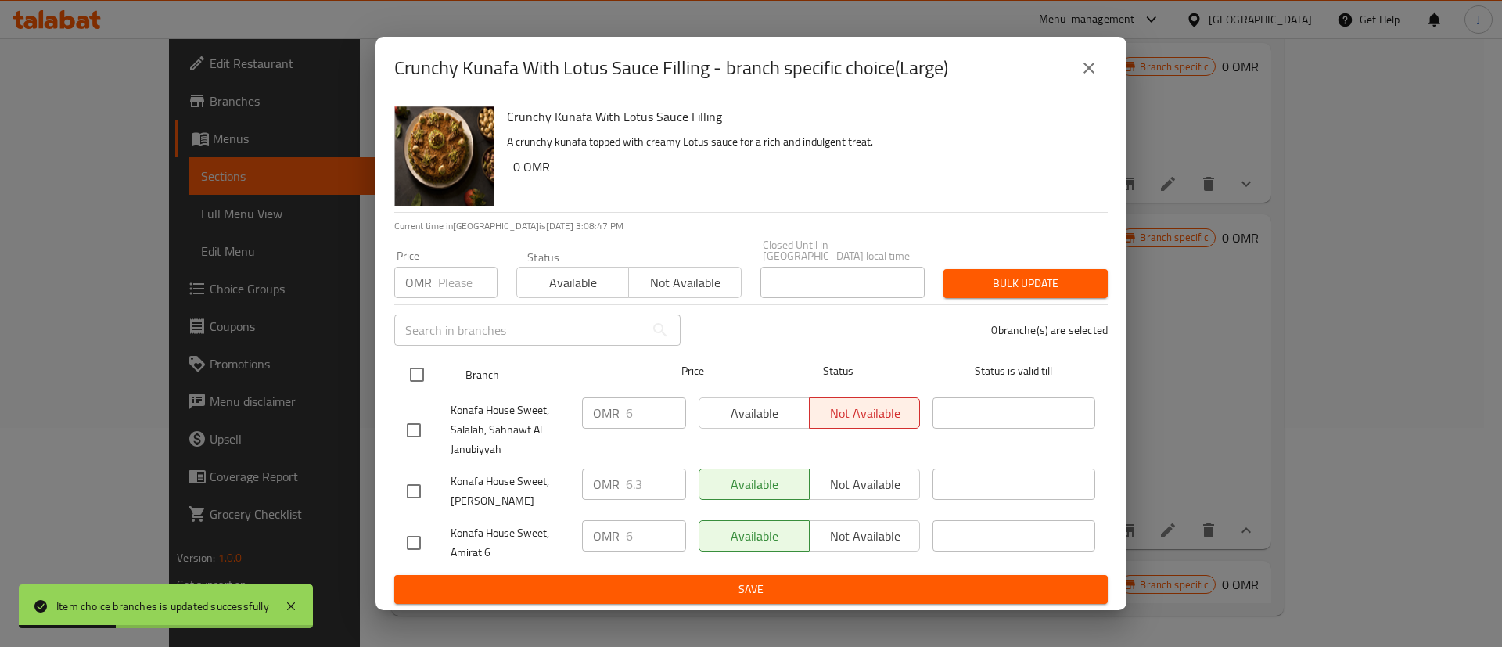
click at [423, 373] on input "checkbox" at bounding box center [417, 374] width 33 height 33
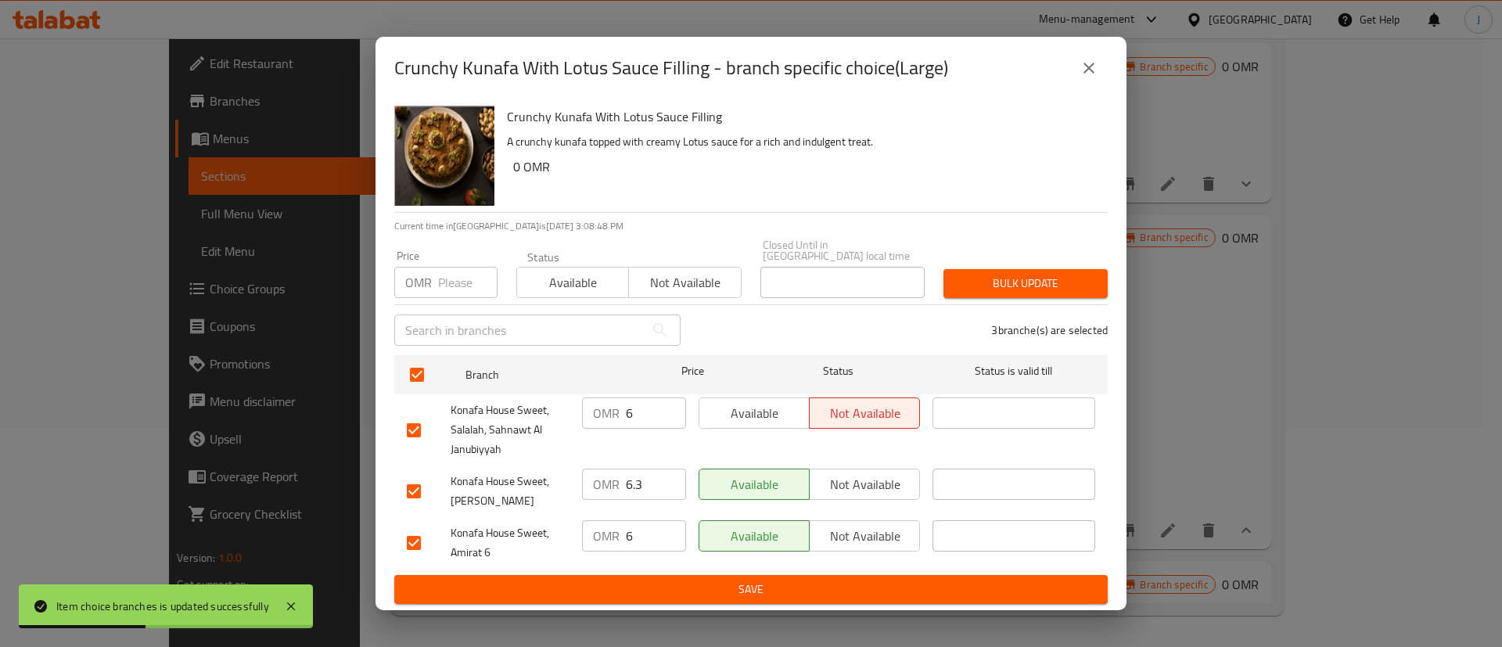
click at [652, 406] on input "6" at bounding box center [656, 413] width 60 height 31
click at [649, 479] on input "6.3" at bounding box center [656, 484] width 60 height 31
click at [646, 520] on input "6" at bounding box center [656, 535] width 60 height 31
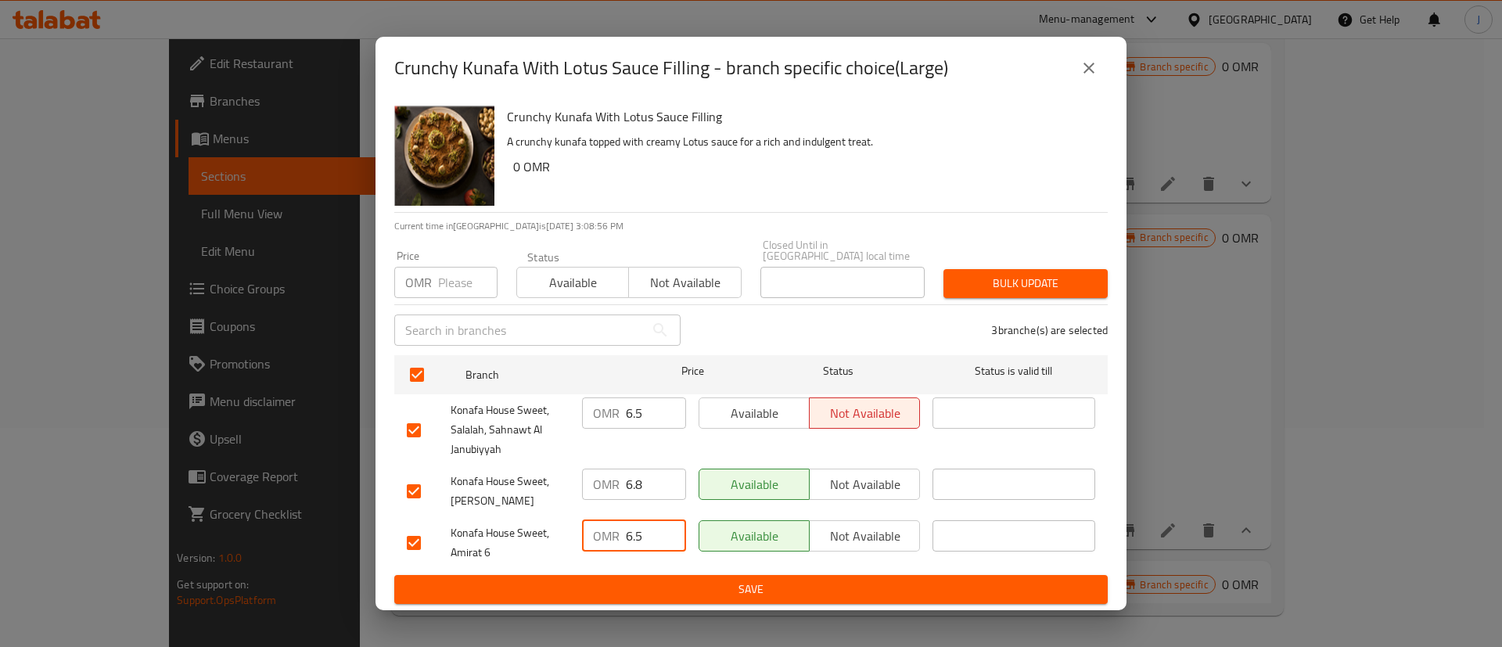
click at [672, 592] on span "Save" at bounding box center [751, 590] width 689 height 20
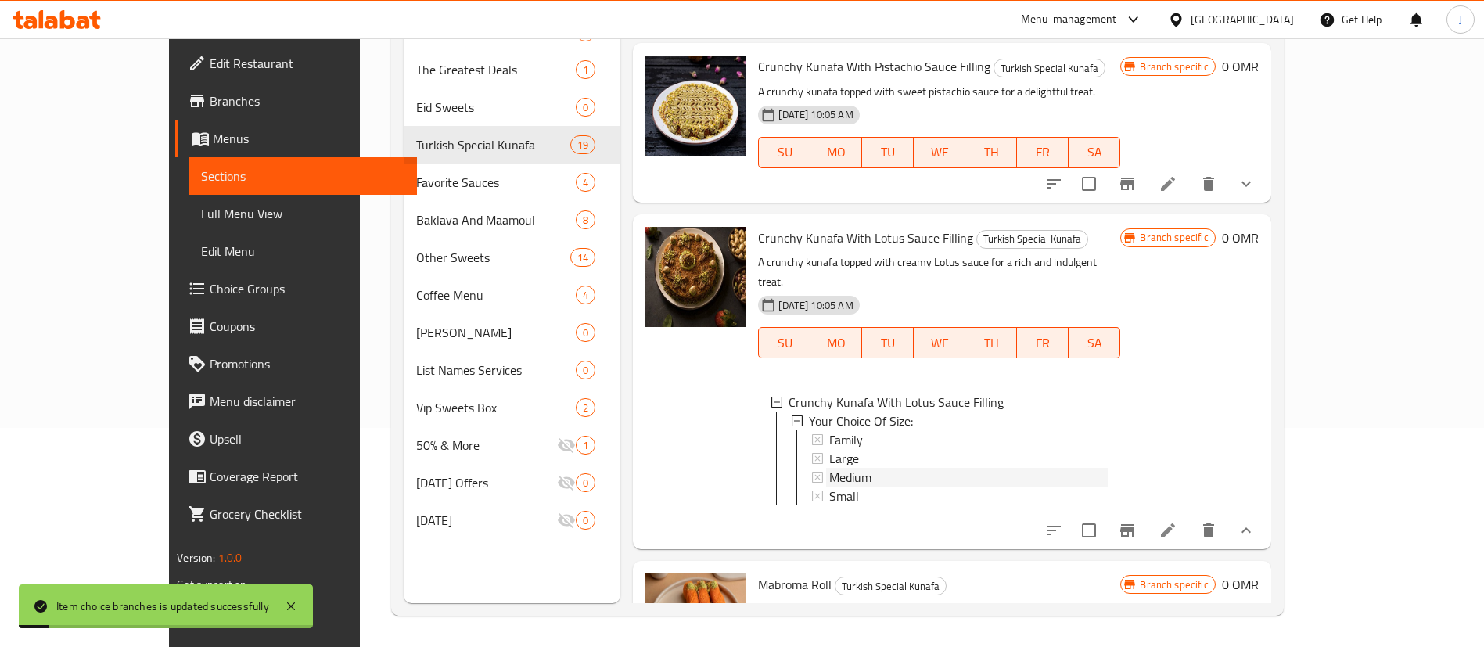
click at [829, 468] on span "Medium" at bounding box center [850, 477] width 42 height 19
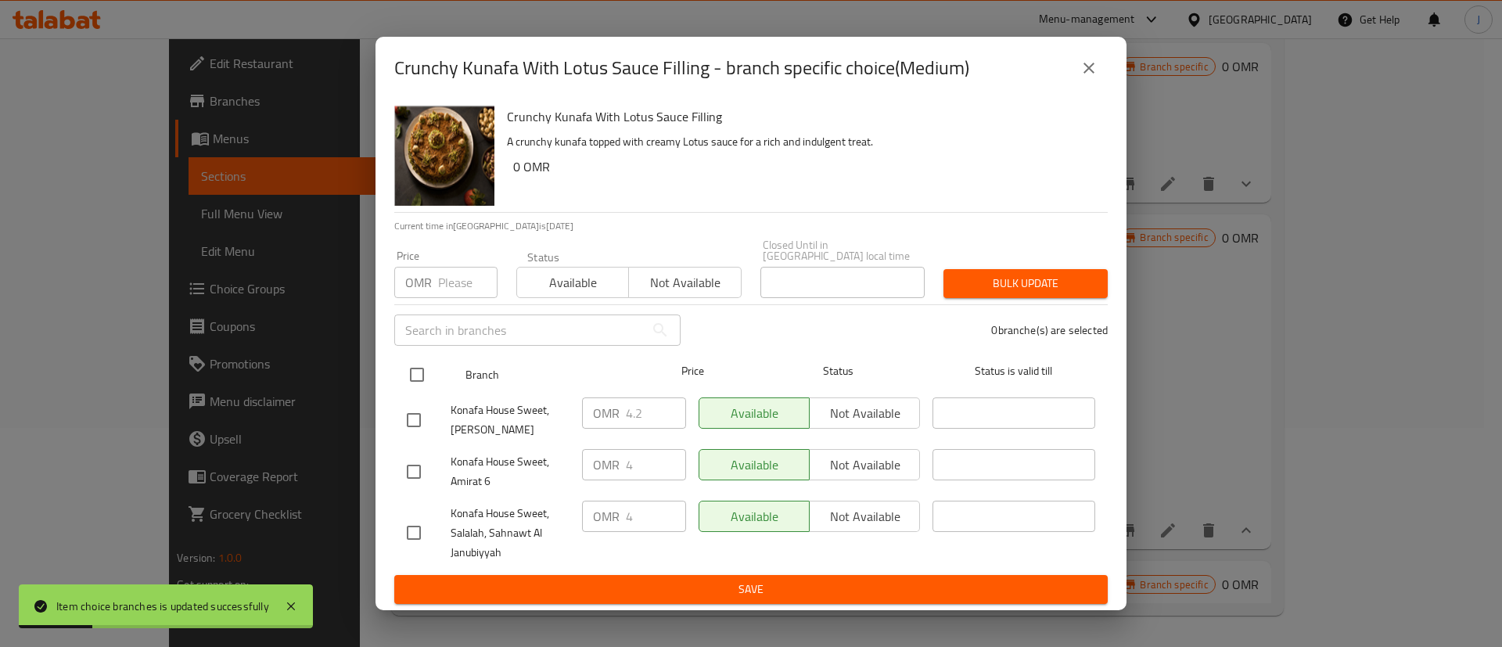
click at [413, 368] on input "checkbox" at bounding box center [417, 374] width 33 height 33
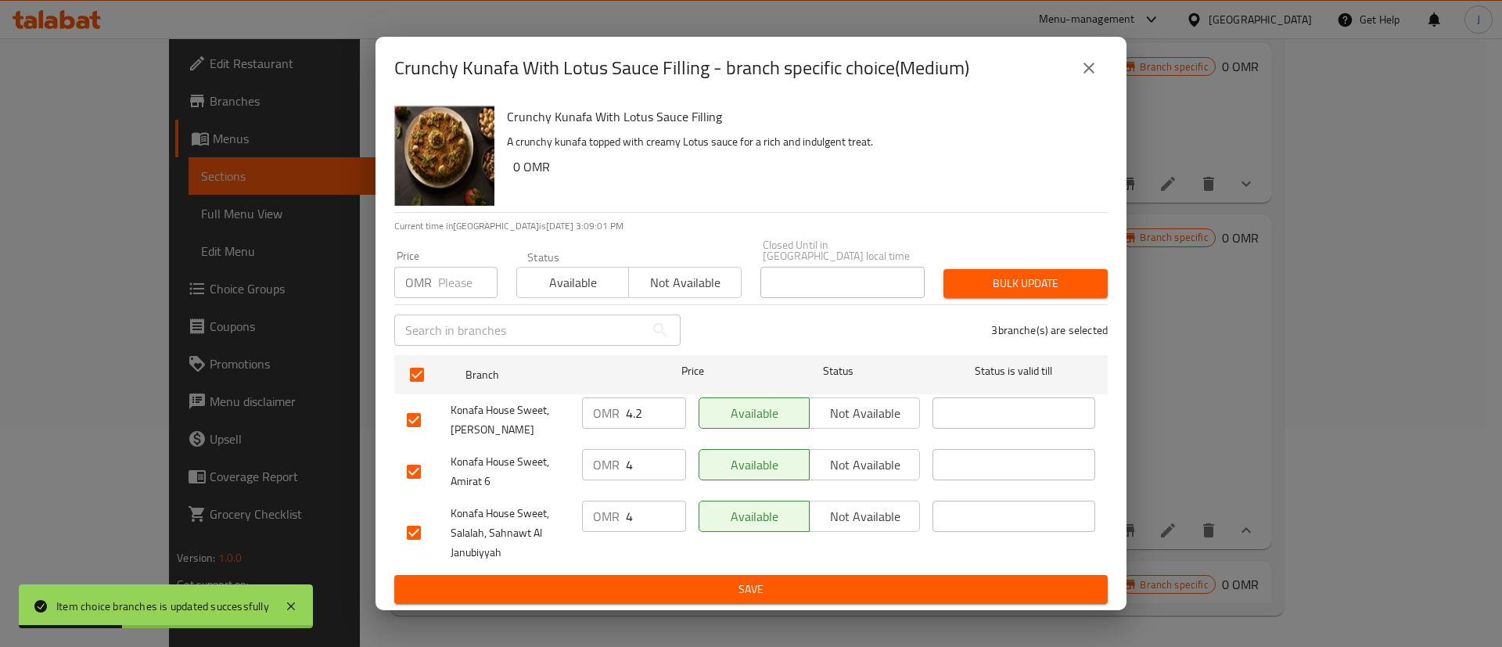
click at [642, 458] on input "4" at bounding box center [656, 464] width 60 height 31
click at [653, 508] on input "4" at bounding box center [656, 516] width 60 height 31
click at [654, 405] on input "4.2" at bounding box center [656, 413] width 60 height 31
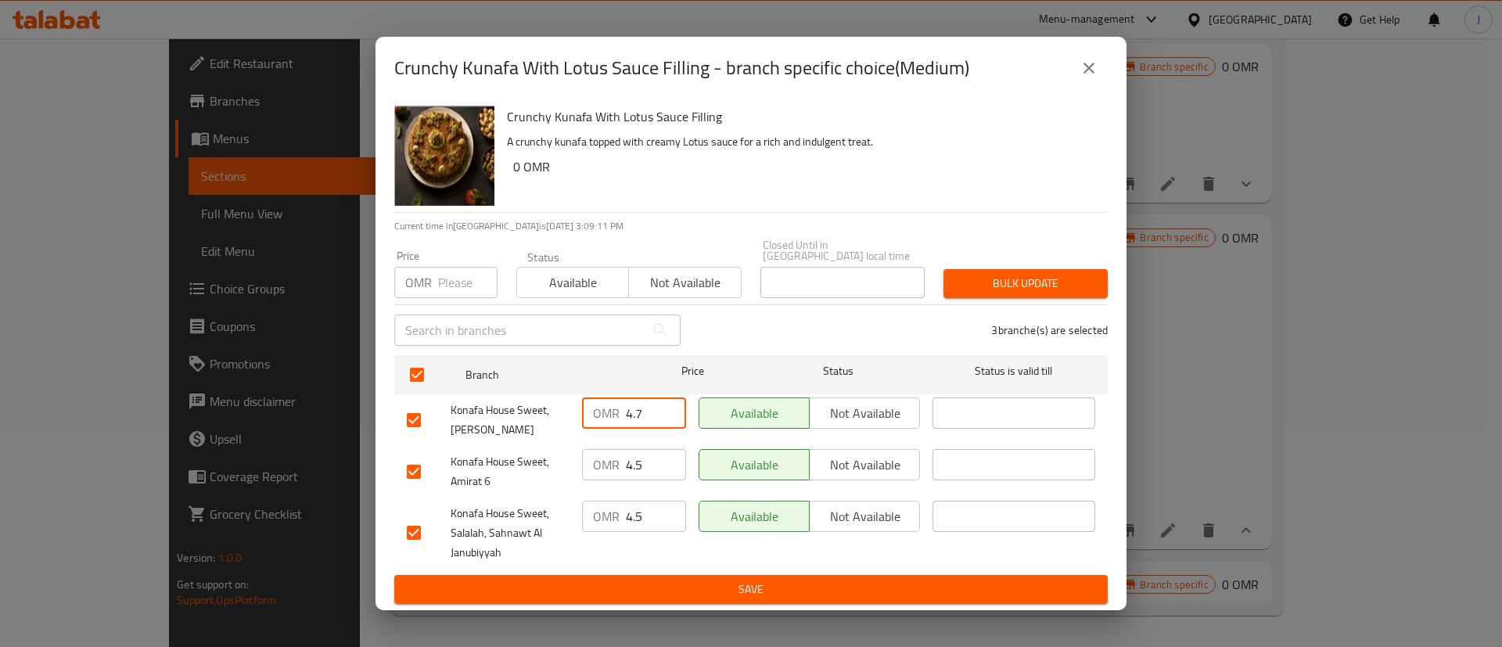
click at [712, 580] on span "Save" at bounding box center [751, 590] width 689 height 20
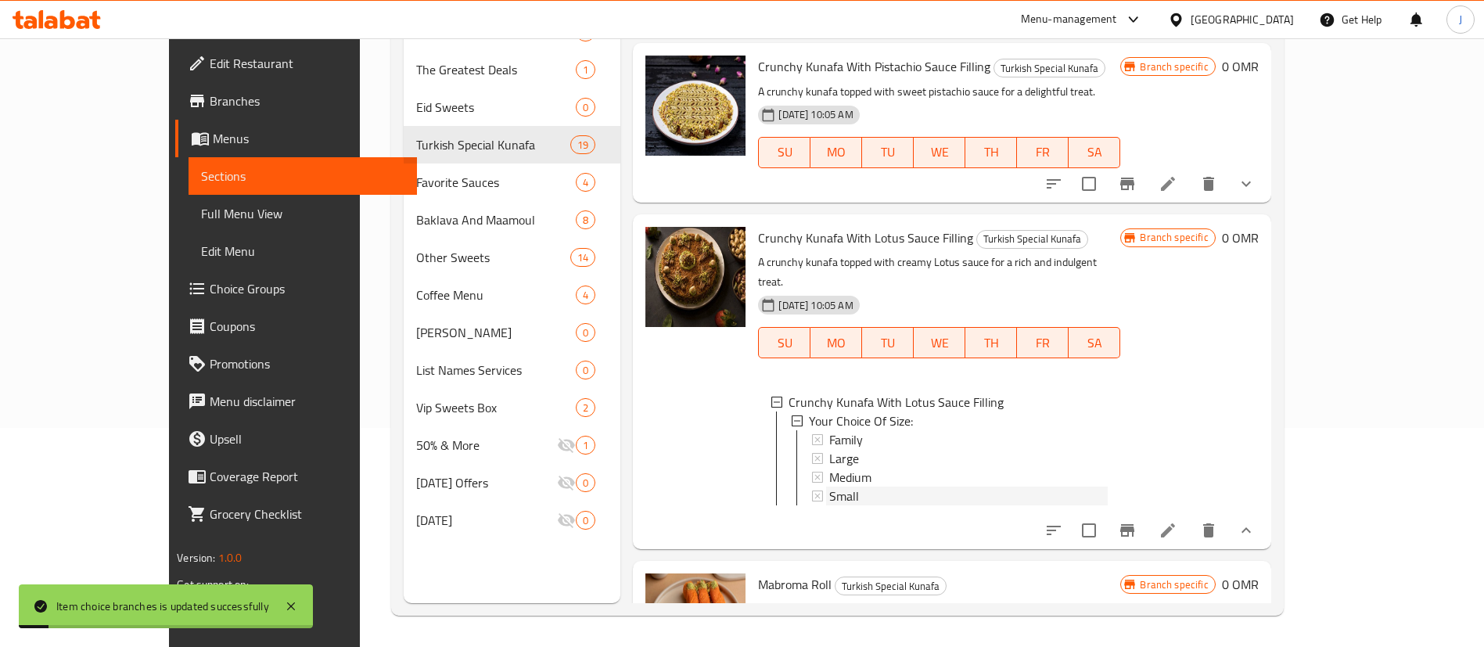
click at [829, 487] on span "Small" at bounding box center [844, 496] width 30 height 19
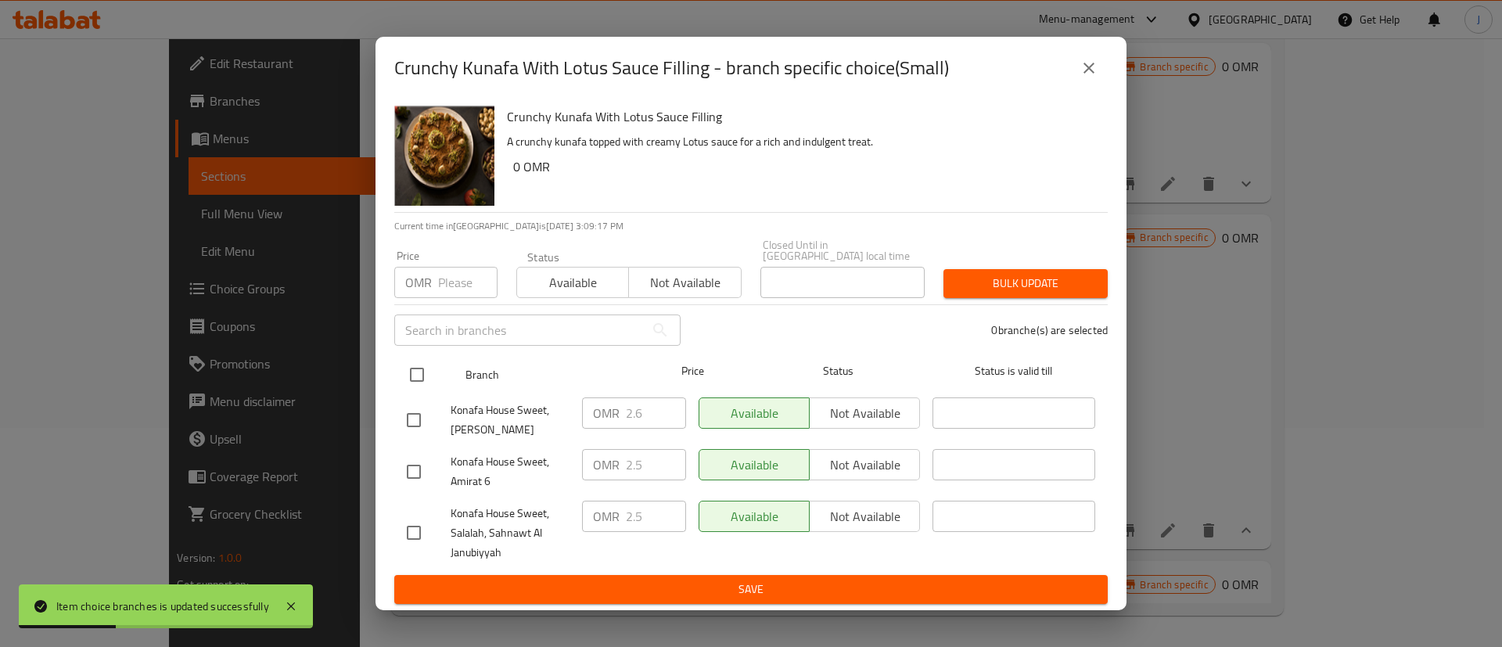
click at [429, 374] on input "checkbox" at bounding box center [417, 374] width 33 height 33
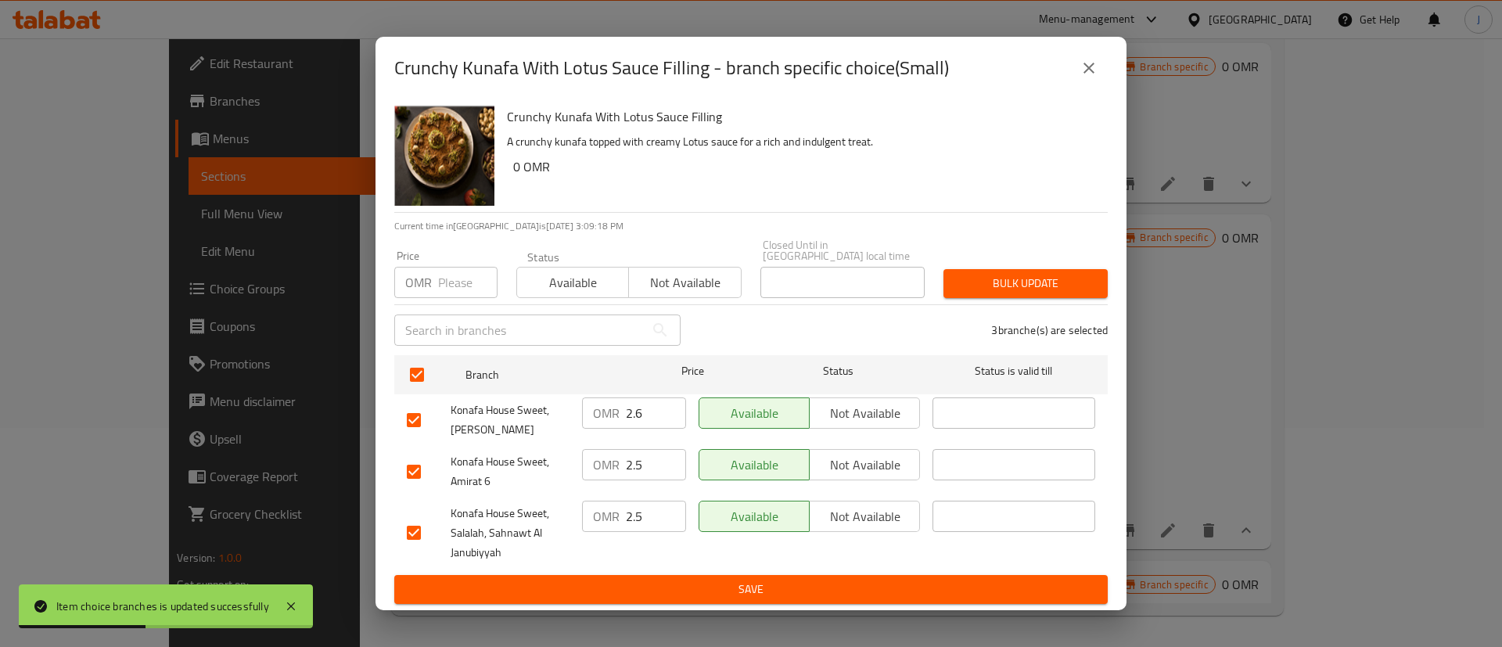
click at [649, 414] on input "2.6" at bounding box center [656, 413] width 60 height 31
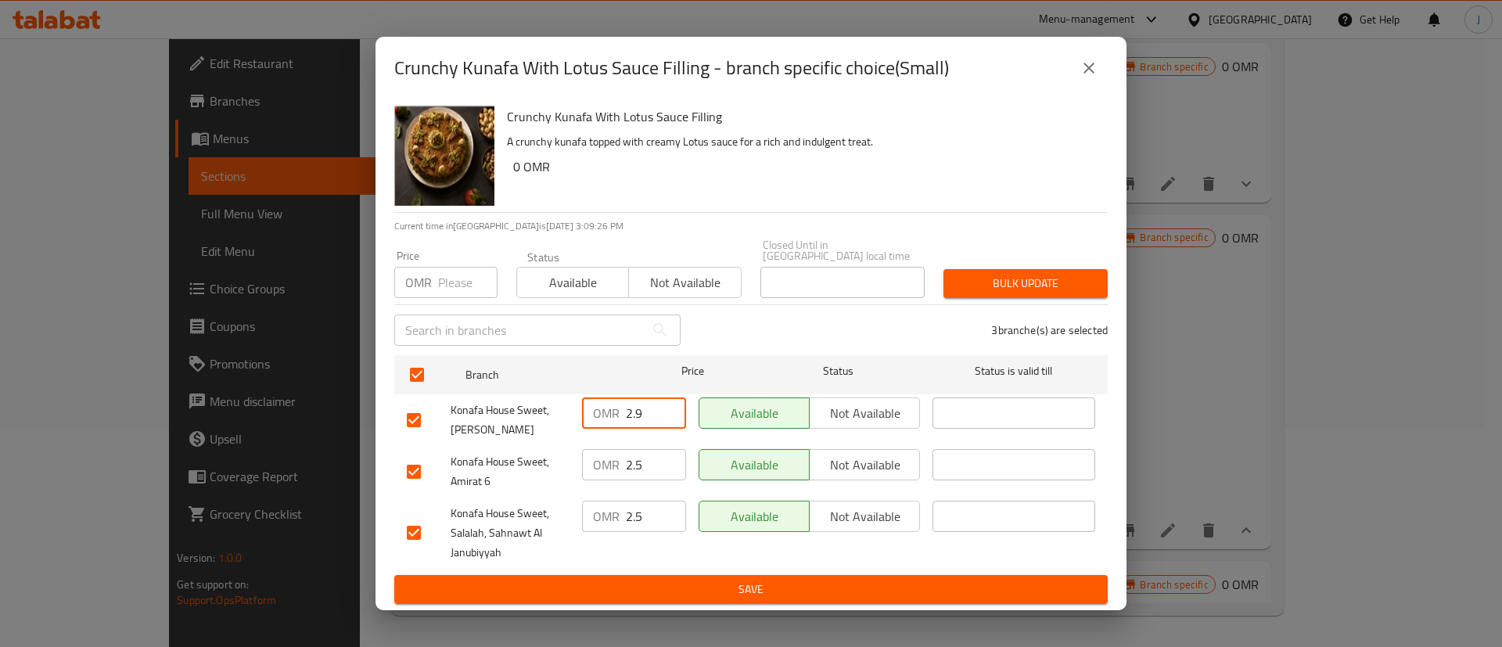
click at [653, 463] on input "2.5" at bounding box center [656, 464] width 60 height 31
click at [641, 512] on input "2.5" at bounding box center [656, 516] width 60 height 31
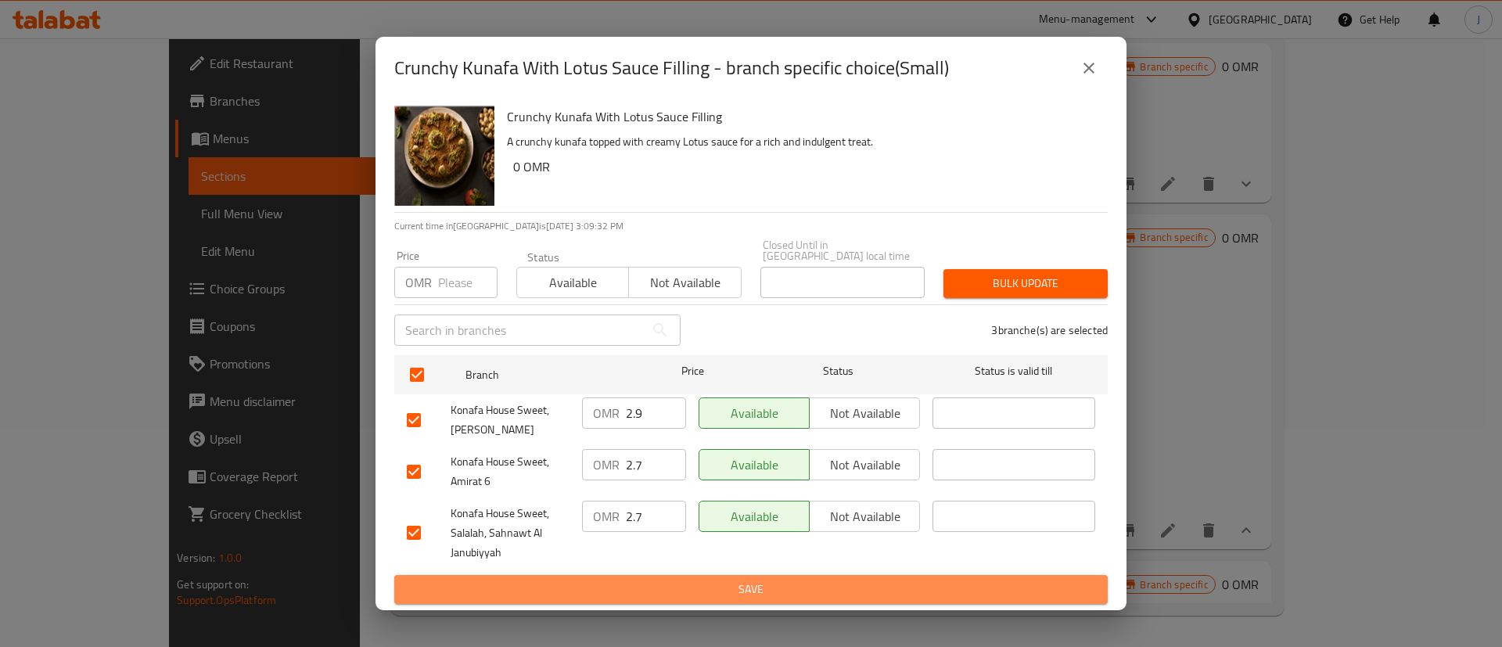
click at [666, 587] on span "Save" at bounding box center [751, 590] width 689 height 20
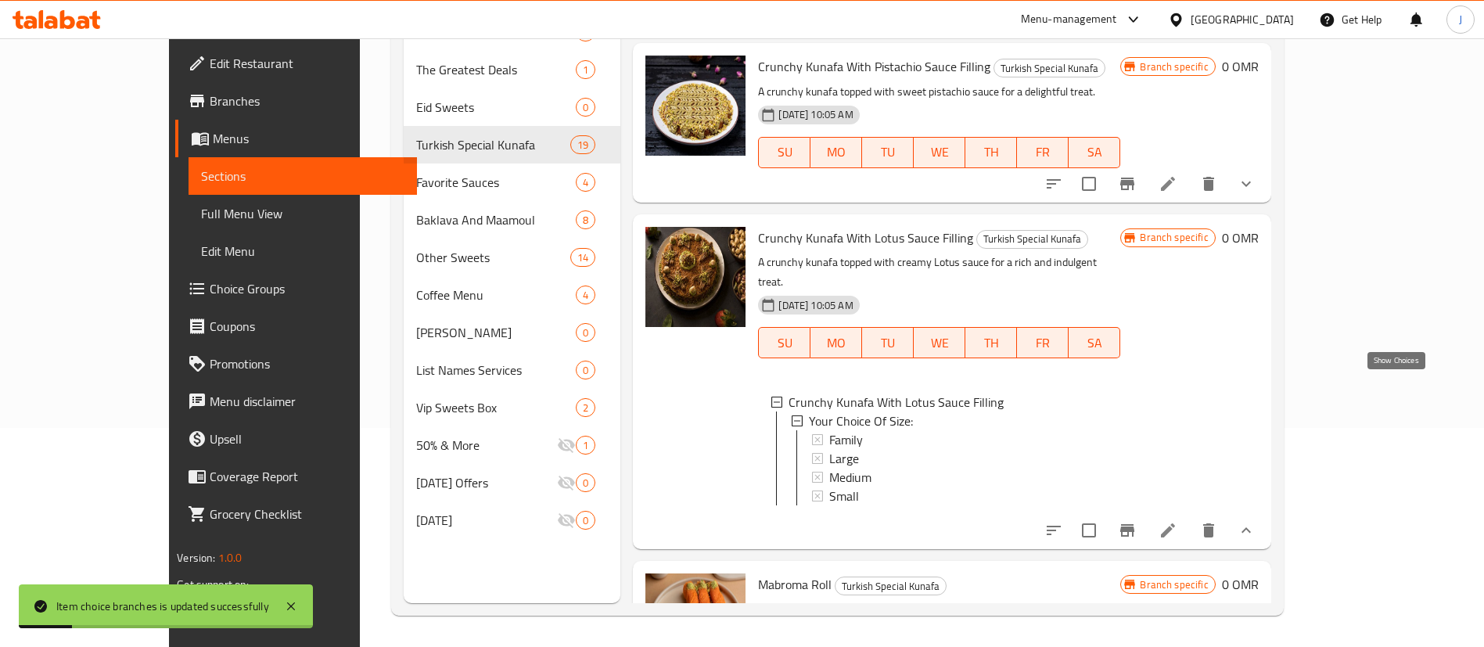
click at [1256, 521] on icon "show more" at bounding box center [1246, 530] width 19 height 19
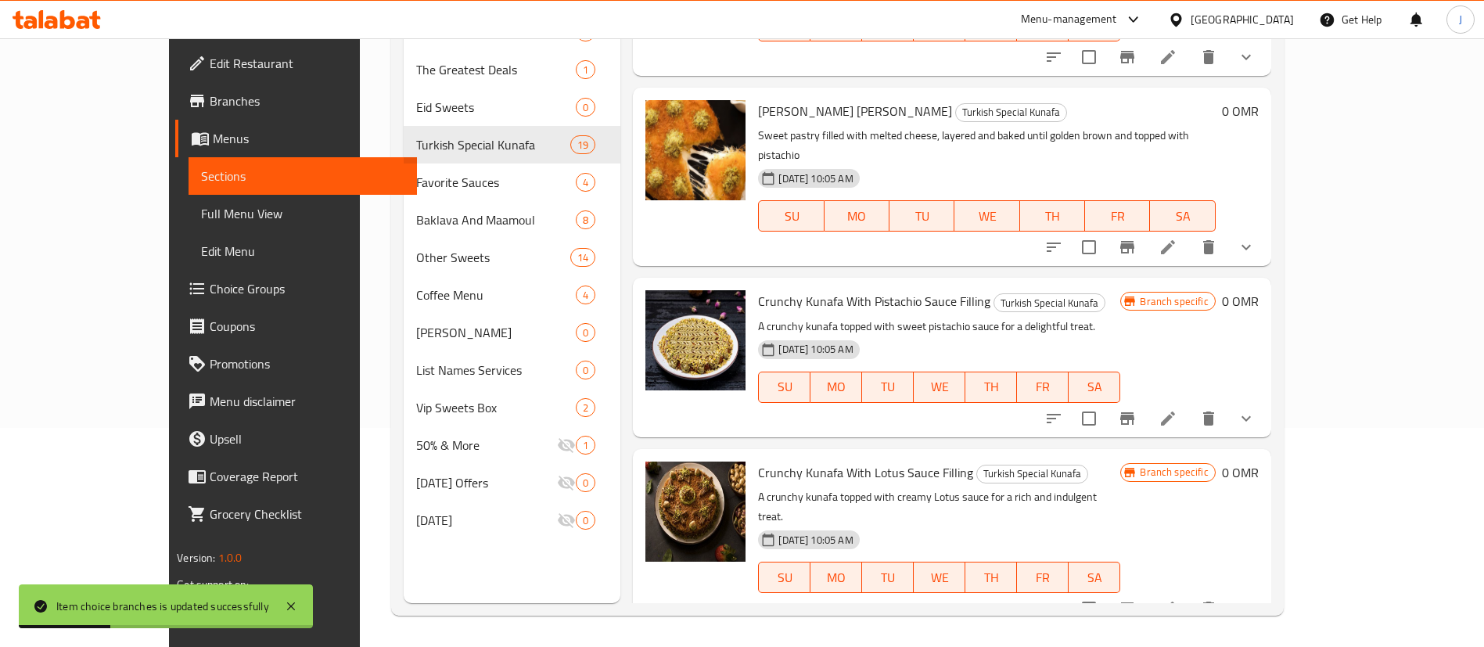
scroll to position [2486, 0]
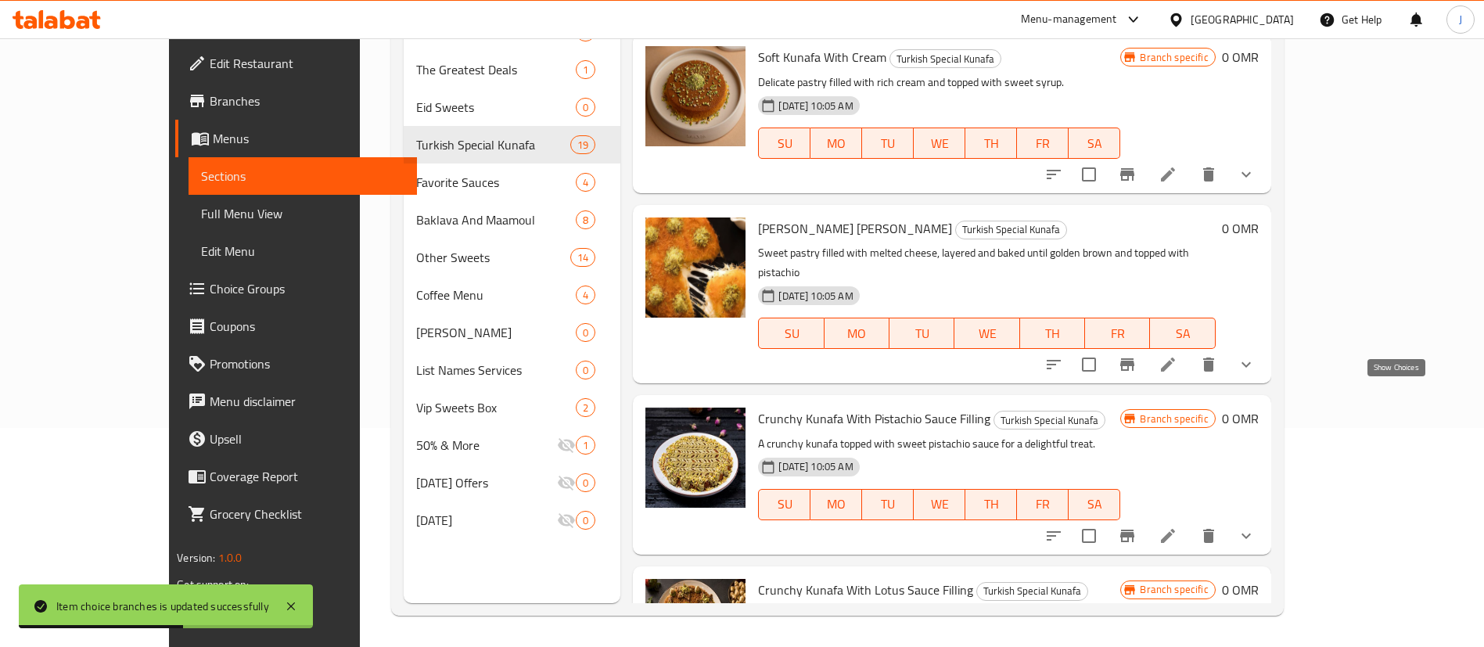
click at [1256, 527] on icon "show more" at bounding box center [1246, 536] width 19 height 19
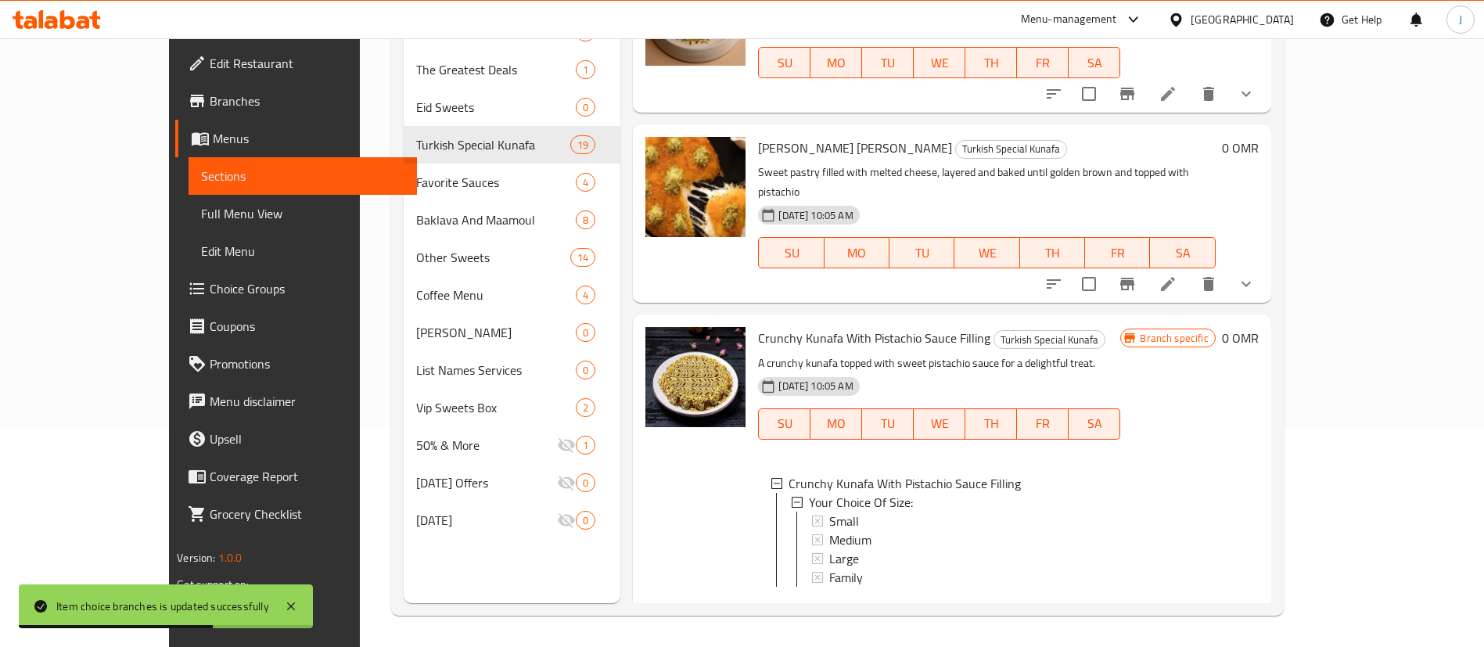
scroll to position [2603, 0]
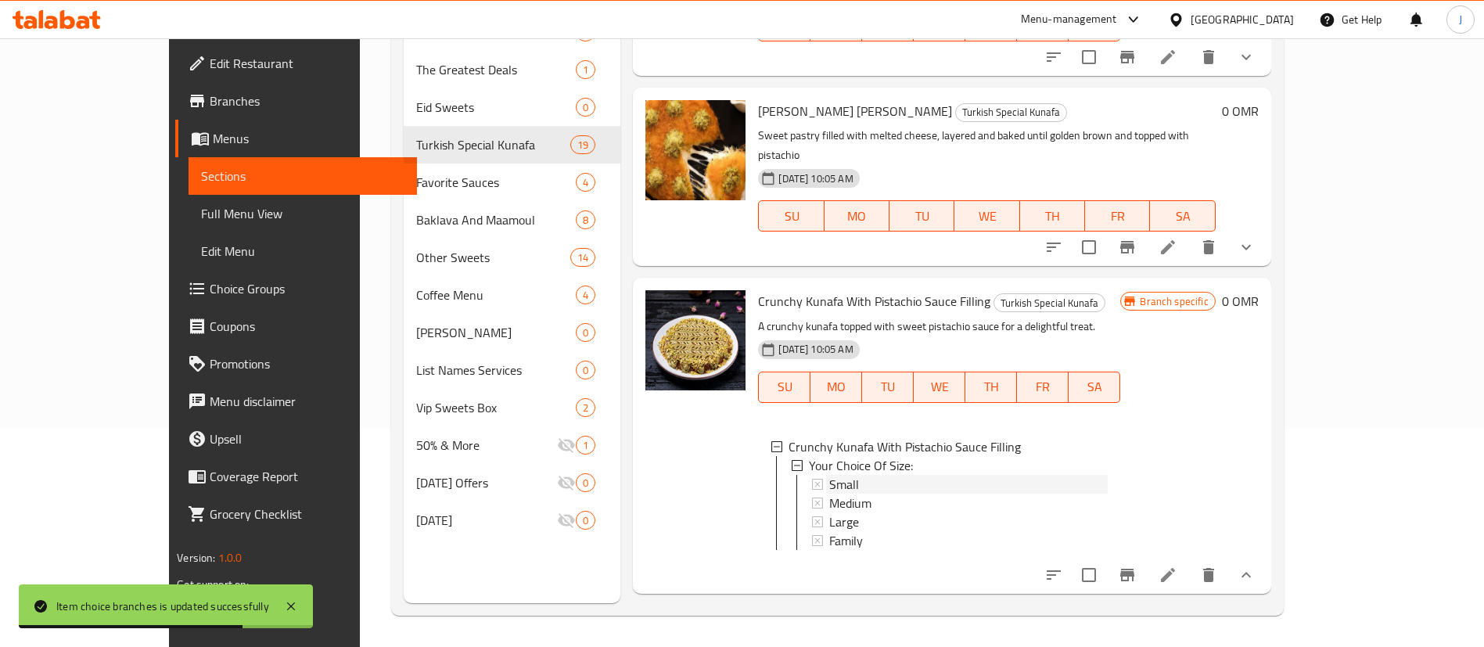
click at [829, 475] on div "Small" at bounding box center [968, 484] width 279 height 19
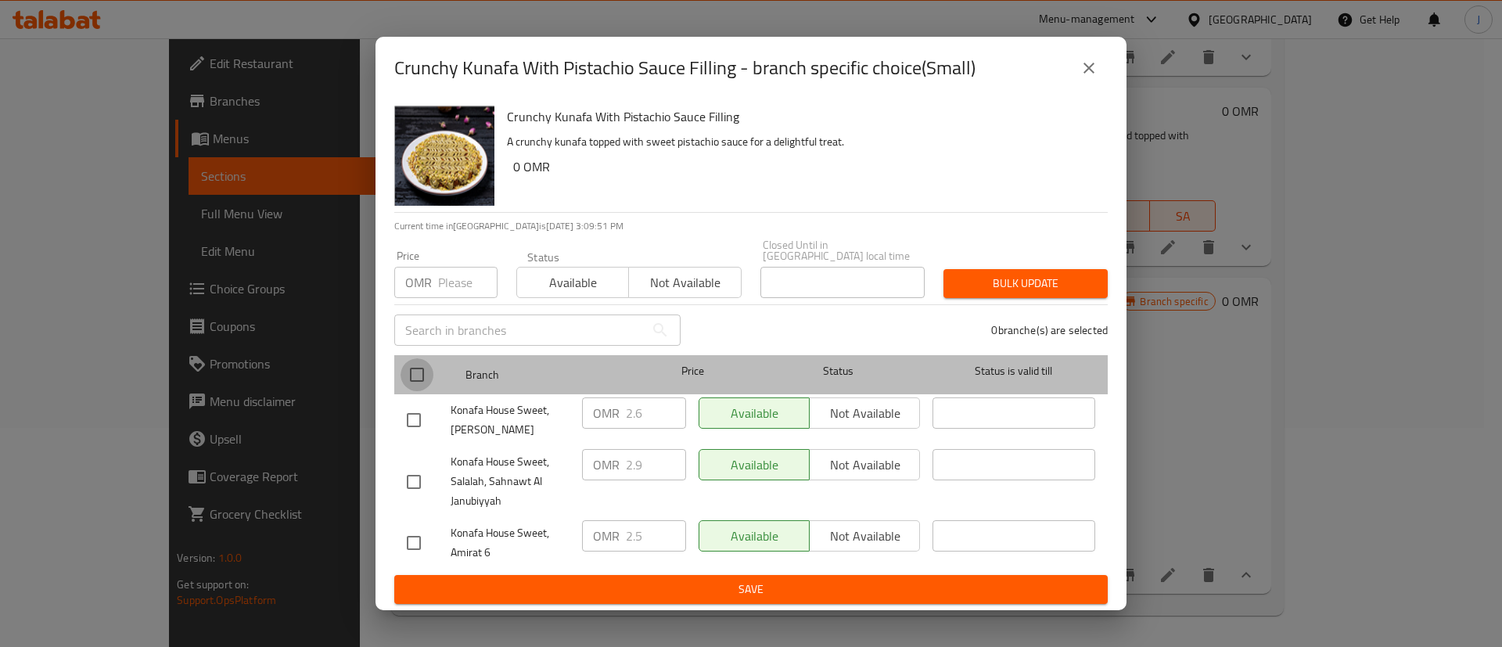
click at [415, 371] on input "checkbox" at bounding box center [417, 374] width 33 height 33
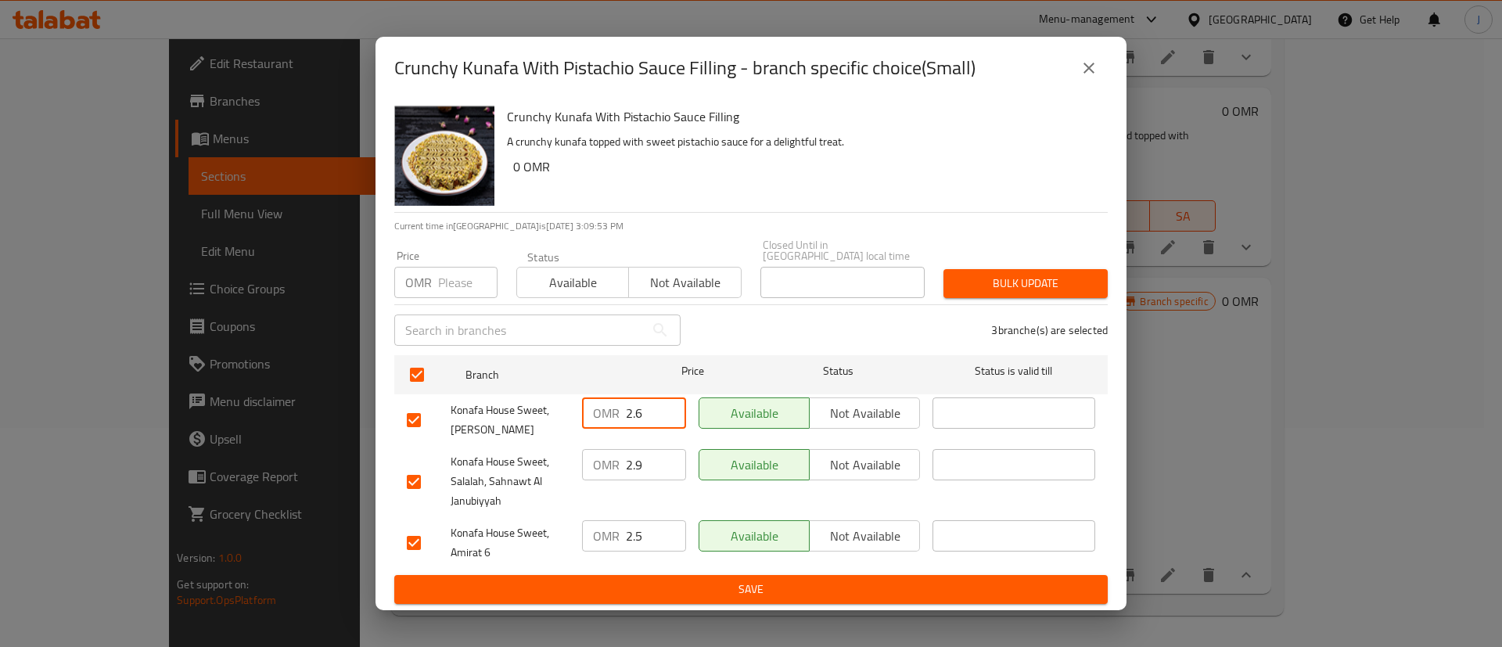
click at [655, 411] on input "2.6" at bounding box center [656, 413] width 60 height 31
click at [645, 456] on input "2.9" at bounding box center [656, 464] width 60 height 31
click at [659, 527] on input "2.5" at bounding box center [656, 535] width 60 height 31
click at [657, 580] on span "Save" at bounding box center [751, 590] width 689 height 20
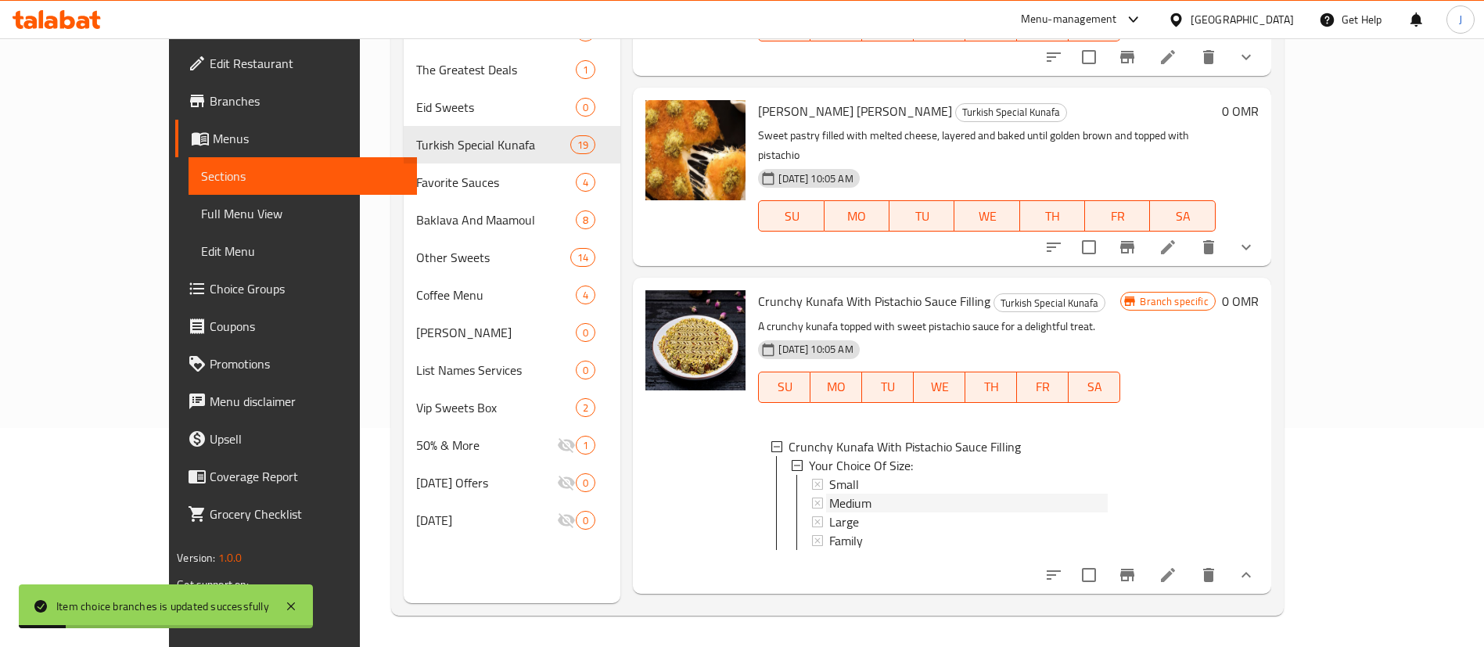
click at [829, 494] on span "Medium" at bounding box center [850, 503] width 42 height 19
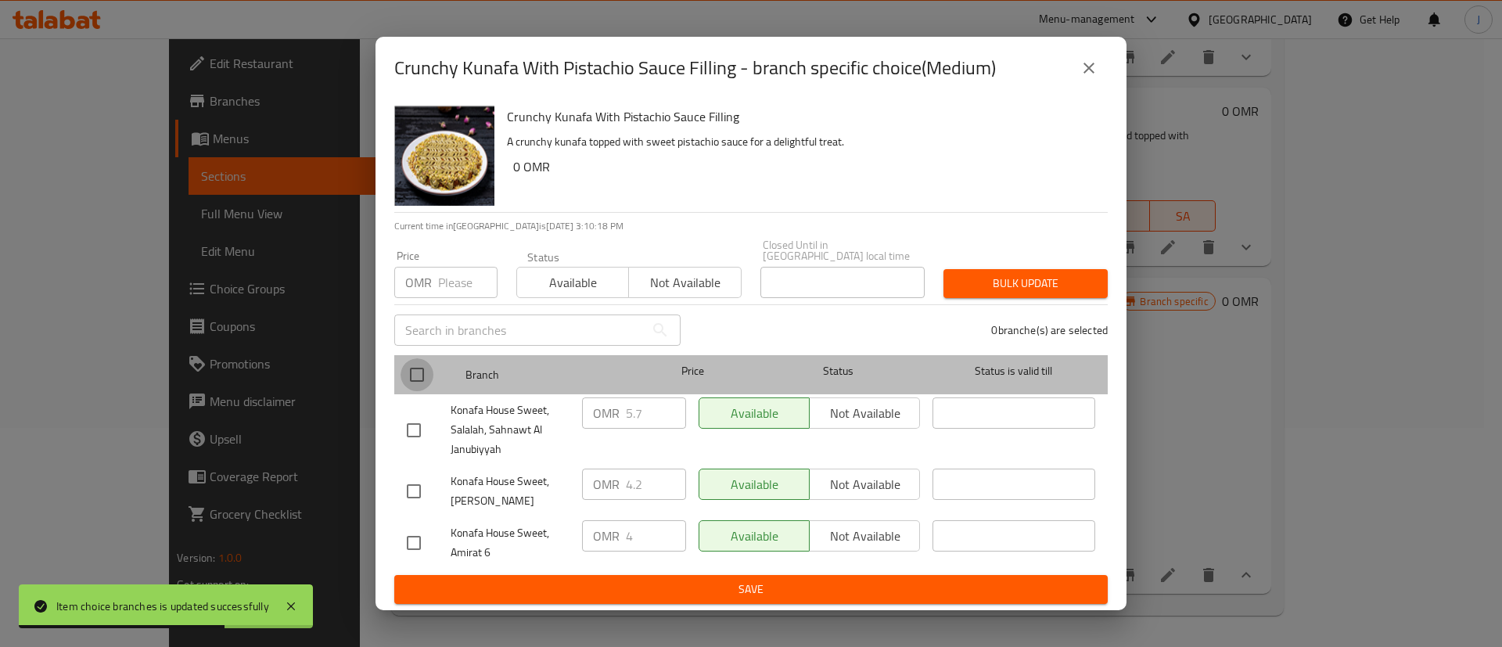
click at [412, 370] on input "checkbox" at bounding box center [417, 374] width 33 height 33
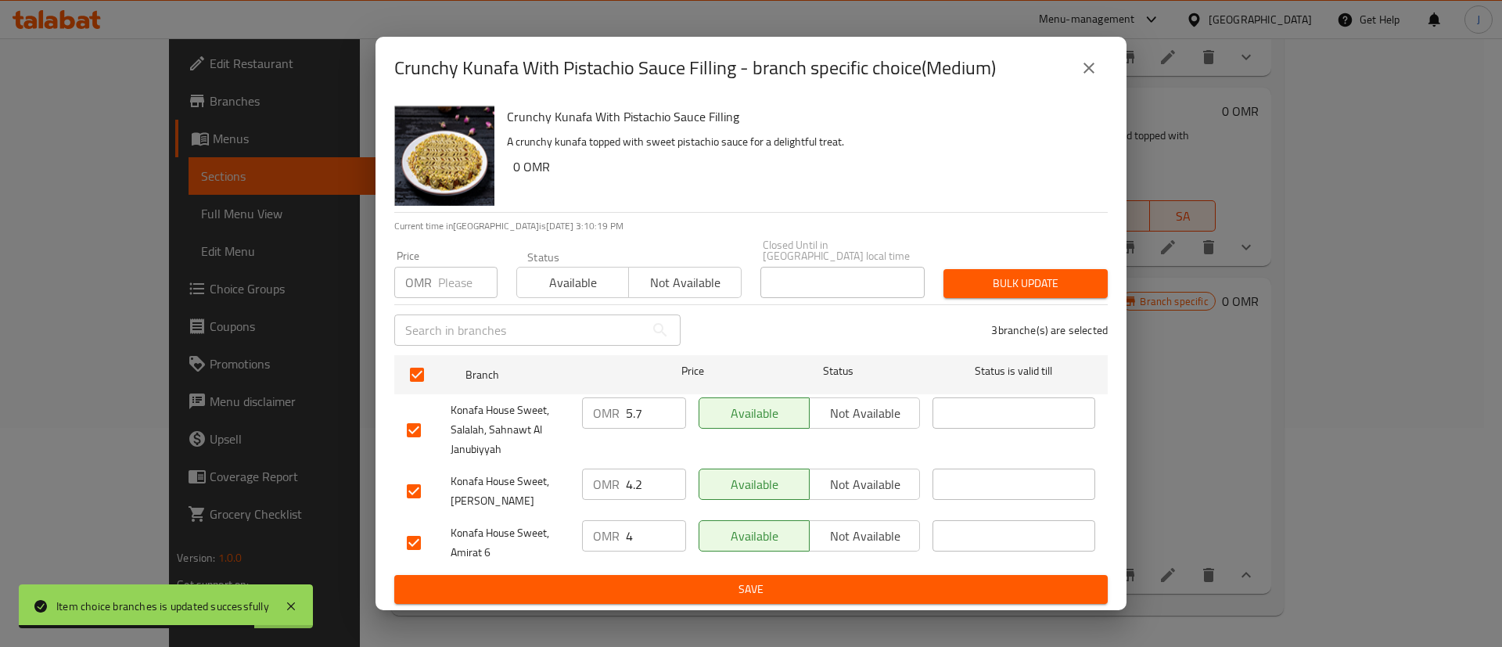
click at [641, 411] on input "5.7" at bounding box center [656, 413] width 60 height 31
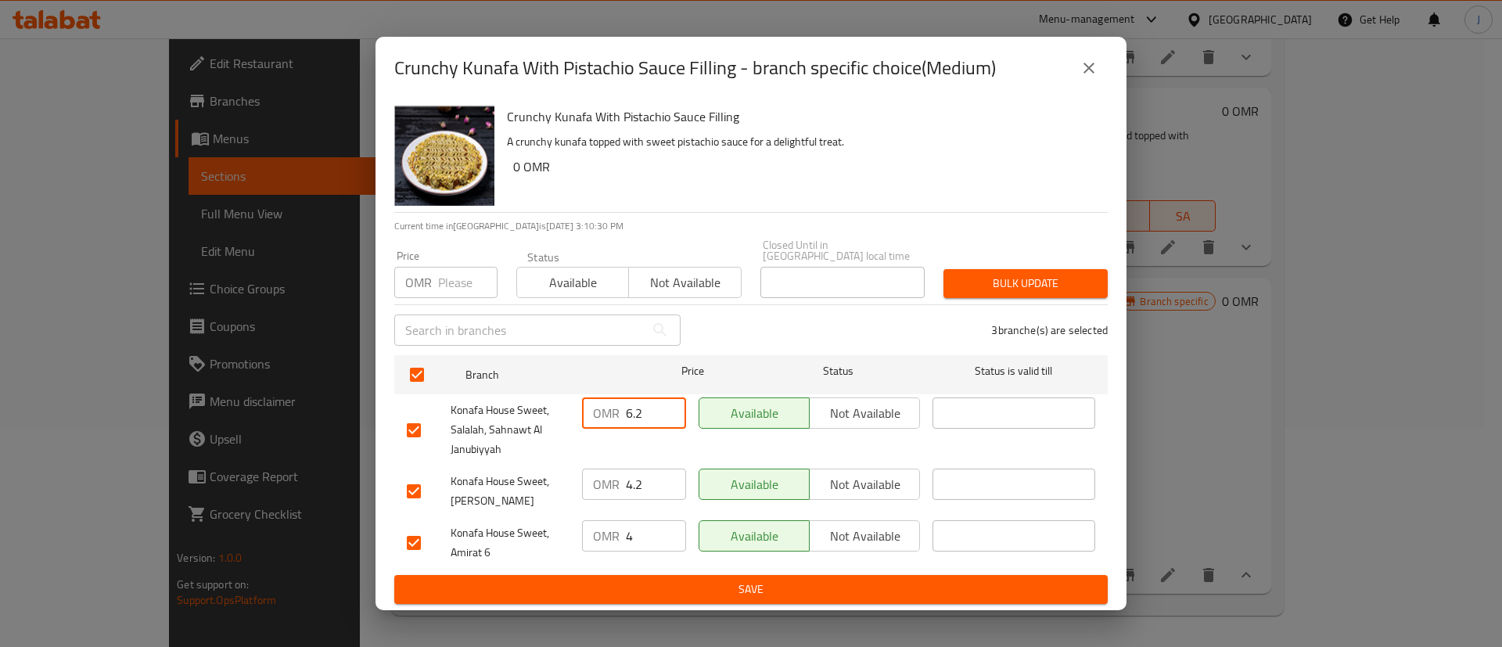
click at [643, 490] on input "4.2" at bounding box center [656, 484] width 60 height 31
click at [631, 533] on input "4" at bounding box center [656, 535] width 60 height 31
click at [649, 580] on span "Save" at bounding box center [751, 590] width 689 height 20
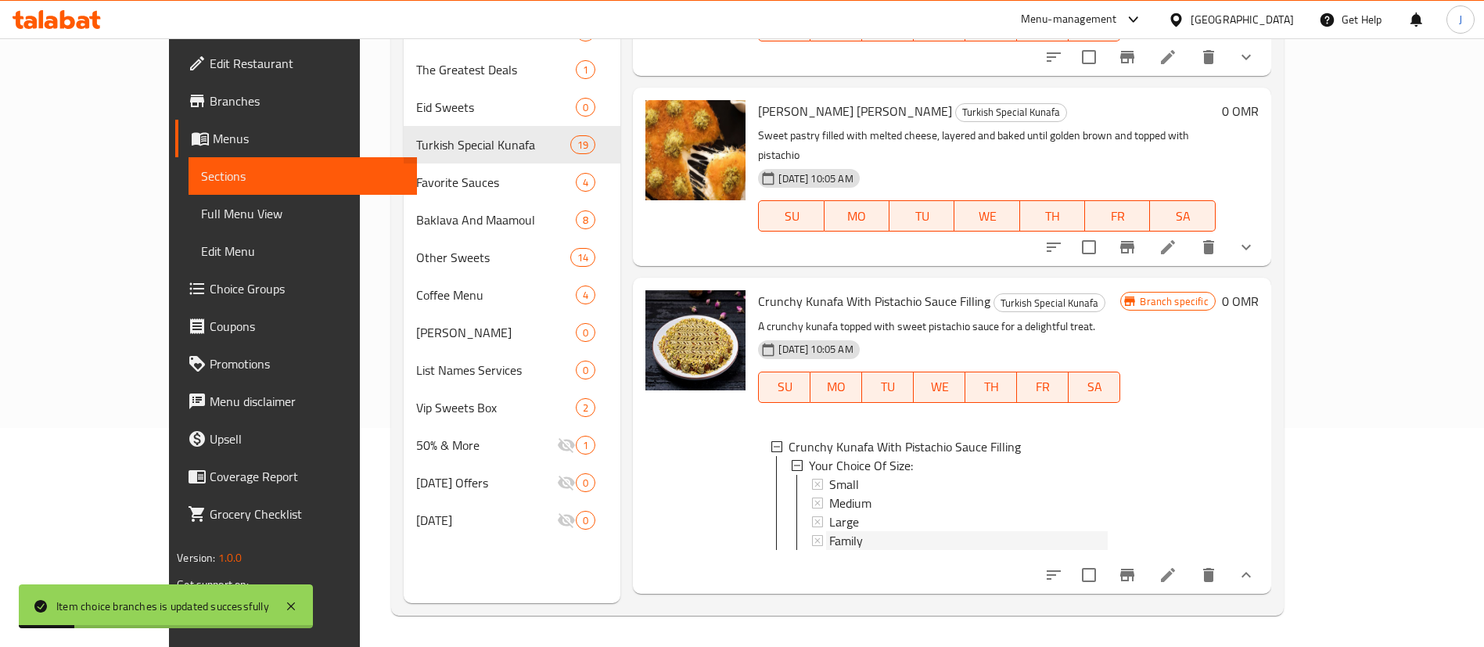
click at [829, 531] on span "Family" at bounding box center [846, 540] width 34 height 19
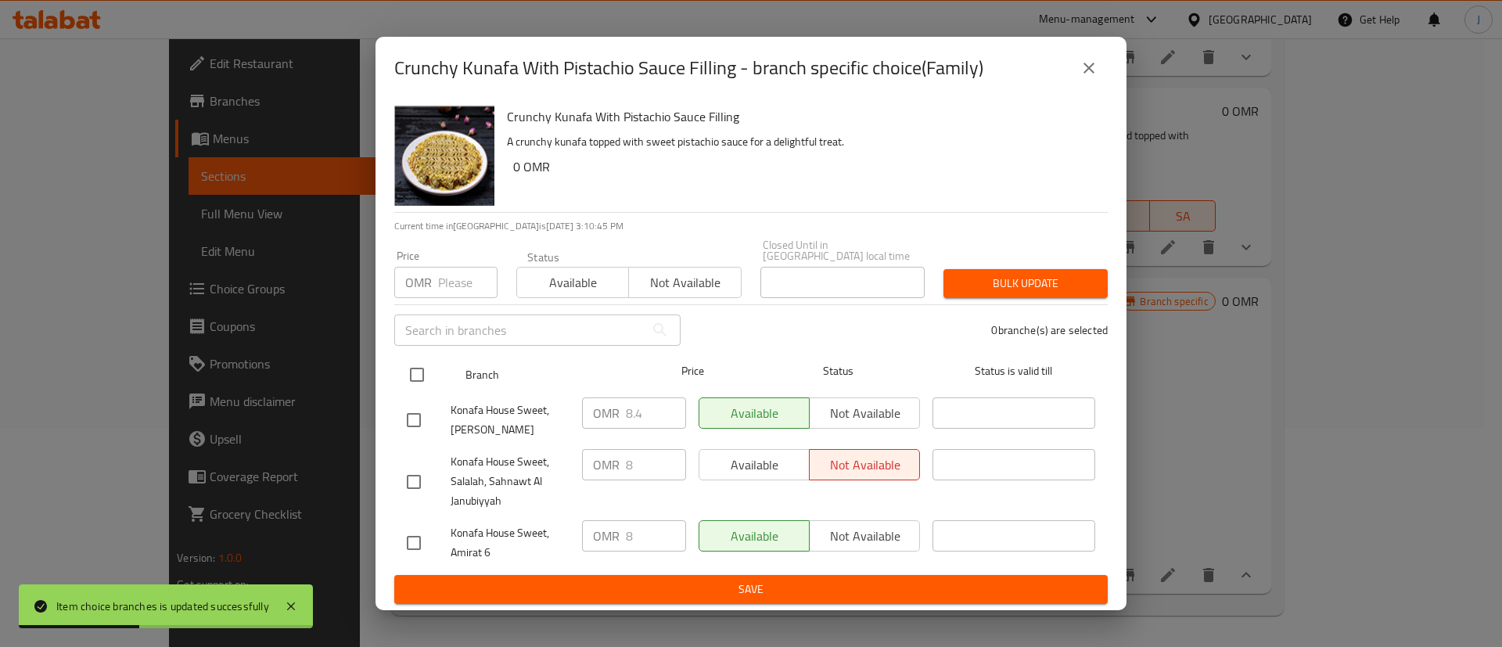
drag, startPoint x: 414, startPoint y: 374, endPoint x: 465, endPoint y: 372, distance: 50.9
click at [415, 372] on input "checkbox" at bounding box center [417, 374] width 33 height 33
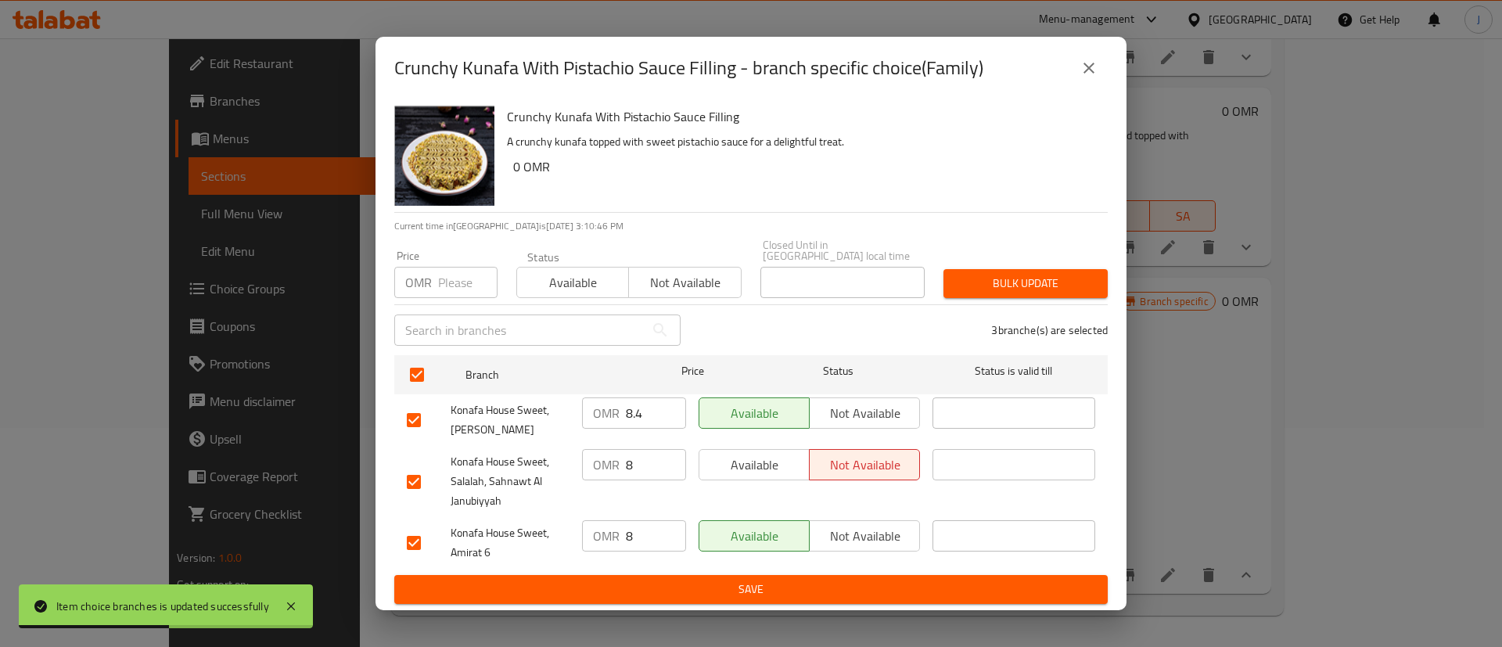
click at [643, 453] on input "8" at bounding box center [656, 464] width 60 height 31
click at [649, 527] on input "8" at bounding box center [656, 535] width 60 height 31
click at [644, 417] on input "8.4" at bounding box center [656, 413] width 60 height 31
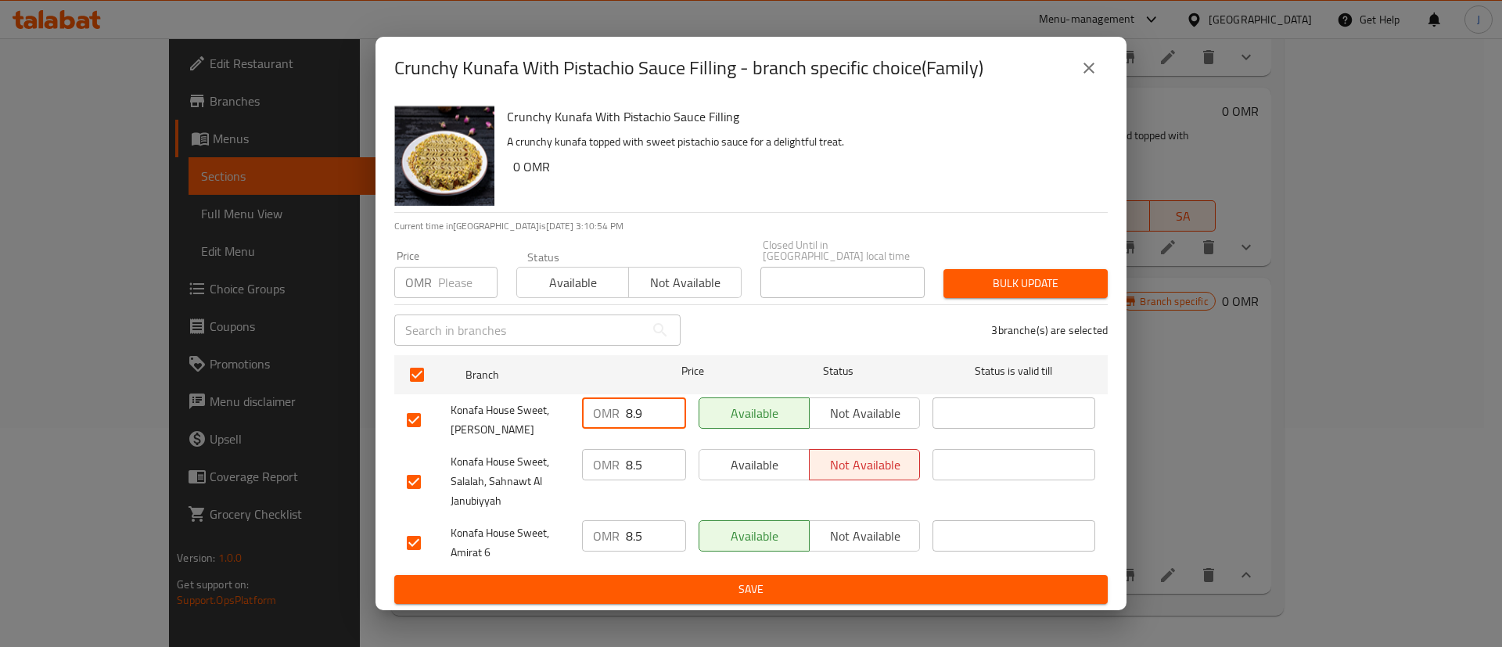
click at [660, 589] on span "Save" at bounding box center [751, 590] width 689 height 20
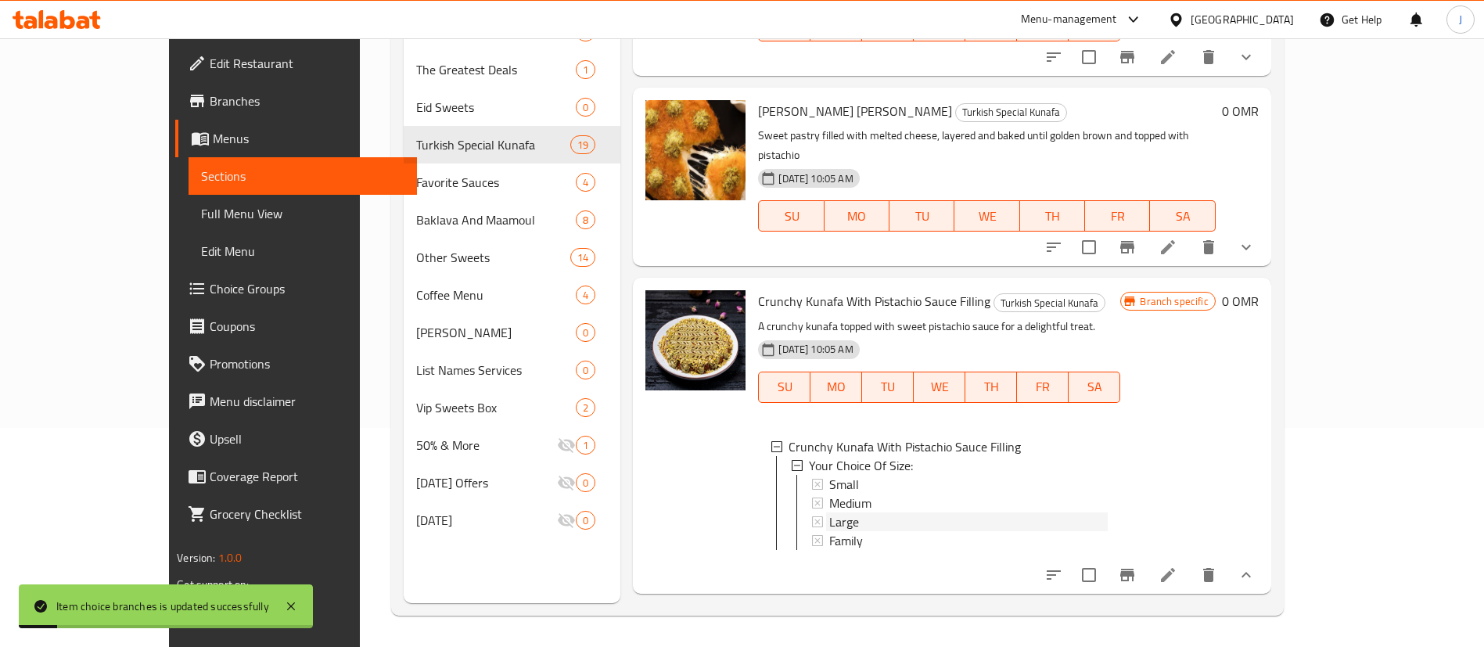
click at [829, 513] on span "Large" at bounding box center [844, 522] width 30 height 19
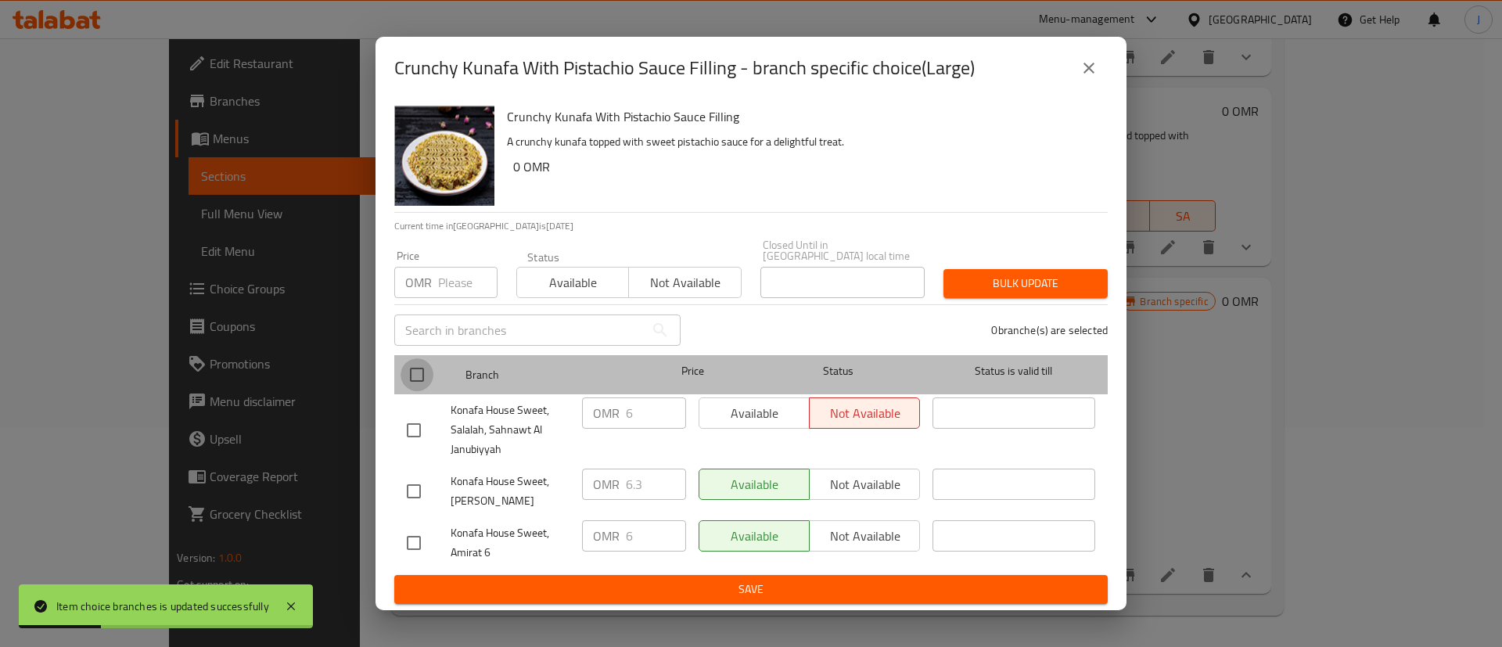
click at [432, 369] on input "checkbox" at bounding box center [417, 374] width 33 height 33
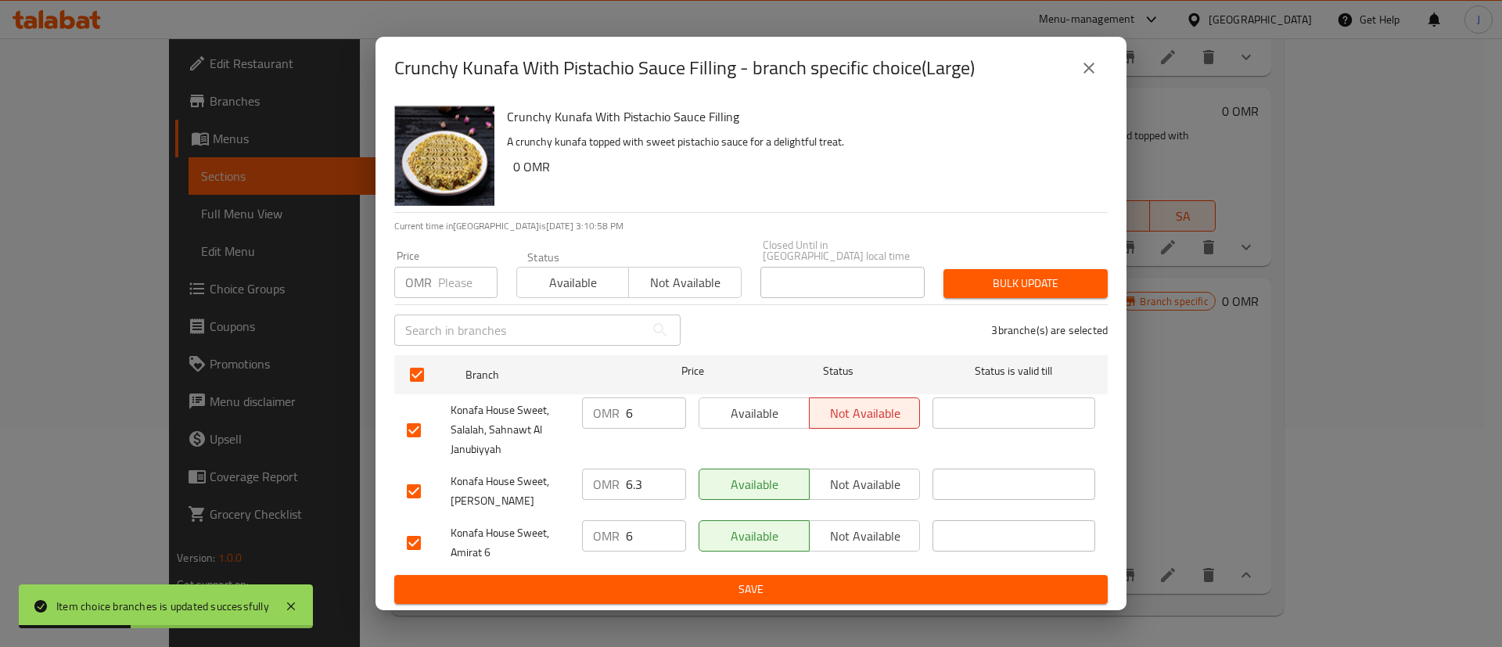
click at [631, 413] on input "6" at bounding box center [656, 413] width 60 height 31
click at [644, 520] on input "6" at bounding box center [656, 535] width 60 height 31
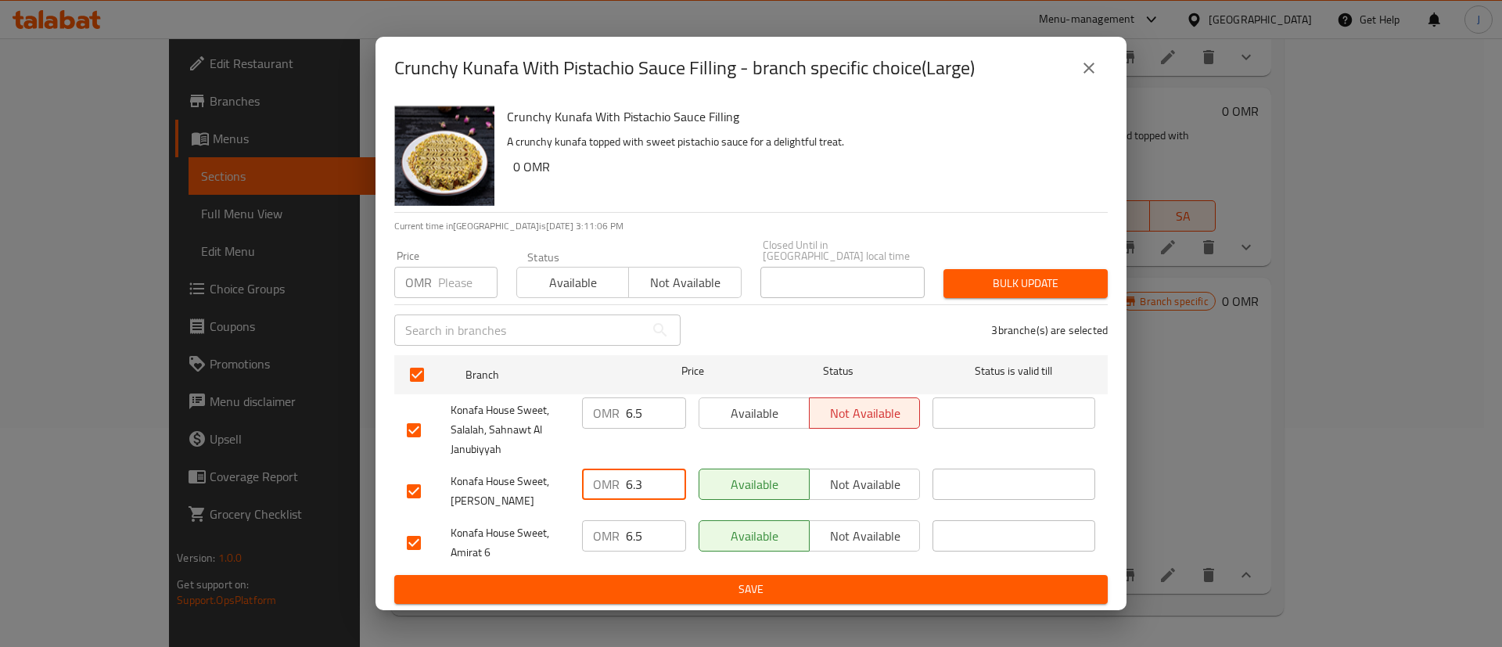
drag, startPoint x: 654, startPoint y: 481, endPoint x: 637, endPoint y: 488, distance: 18.6
click at [637, 488] on input "6.3" at bounding box center [656, 484] width 60 height 31
click at [723, 581] on span "Save" at bounding box center [751, 590] width 689 height 20
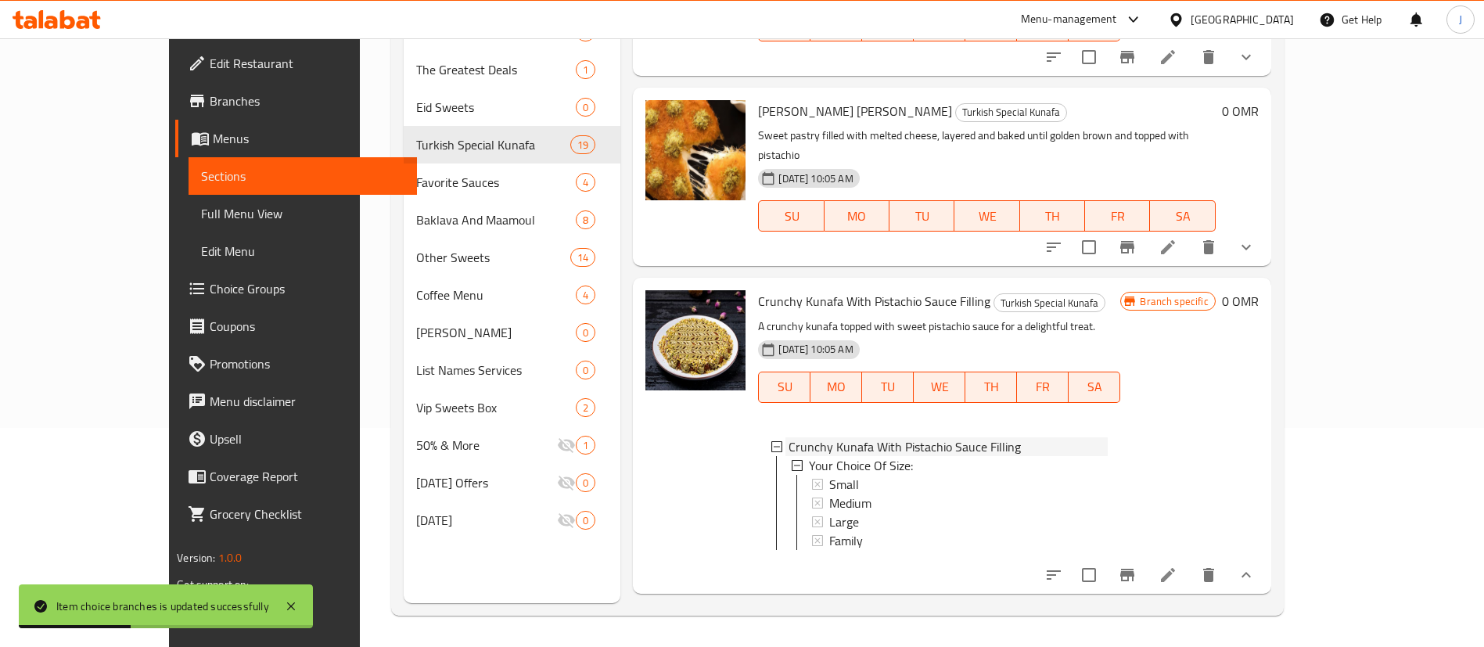
click at [771, 437] on div "Crunchy Kunafa With Pistachio Sauce Filling" at bounding box center [939, 446] width 337 height 19
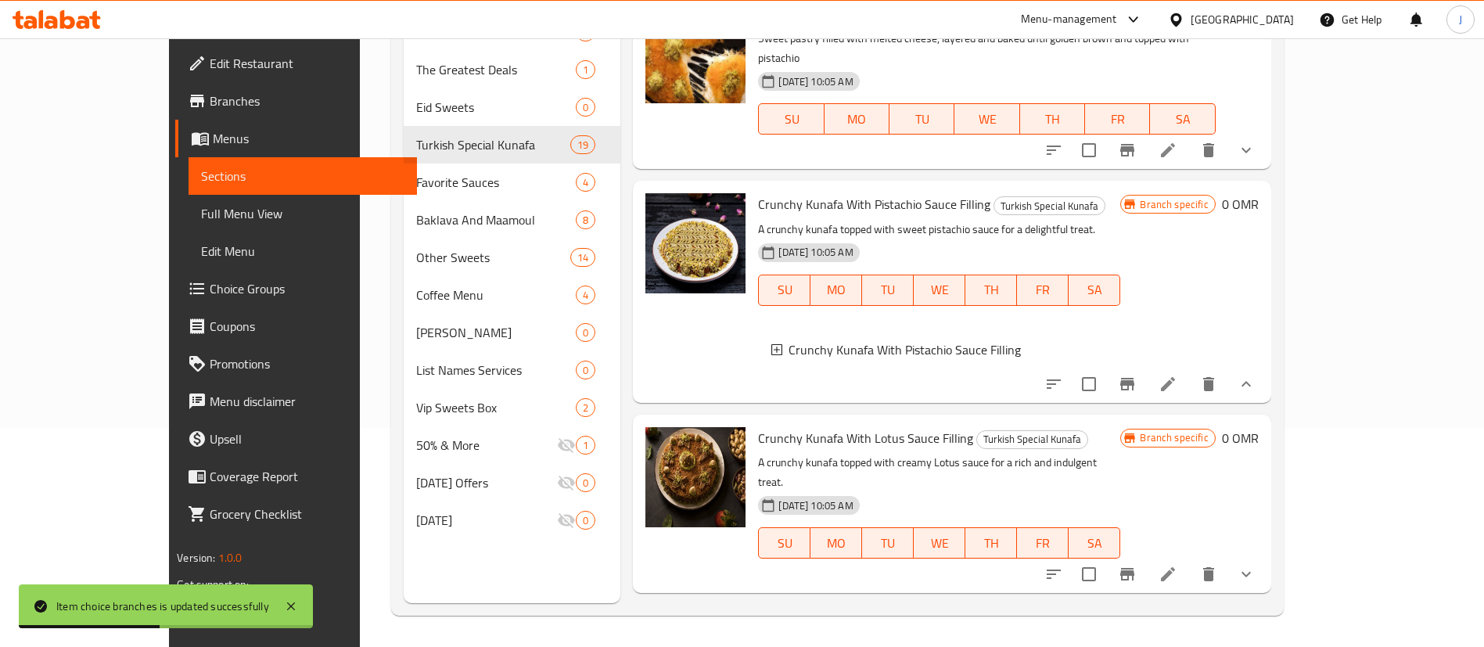
scroll to position [2721, 0]
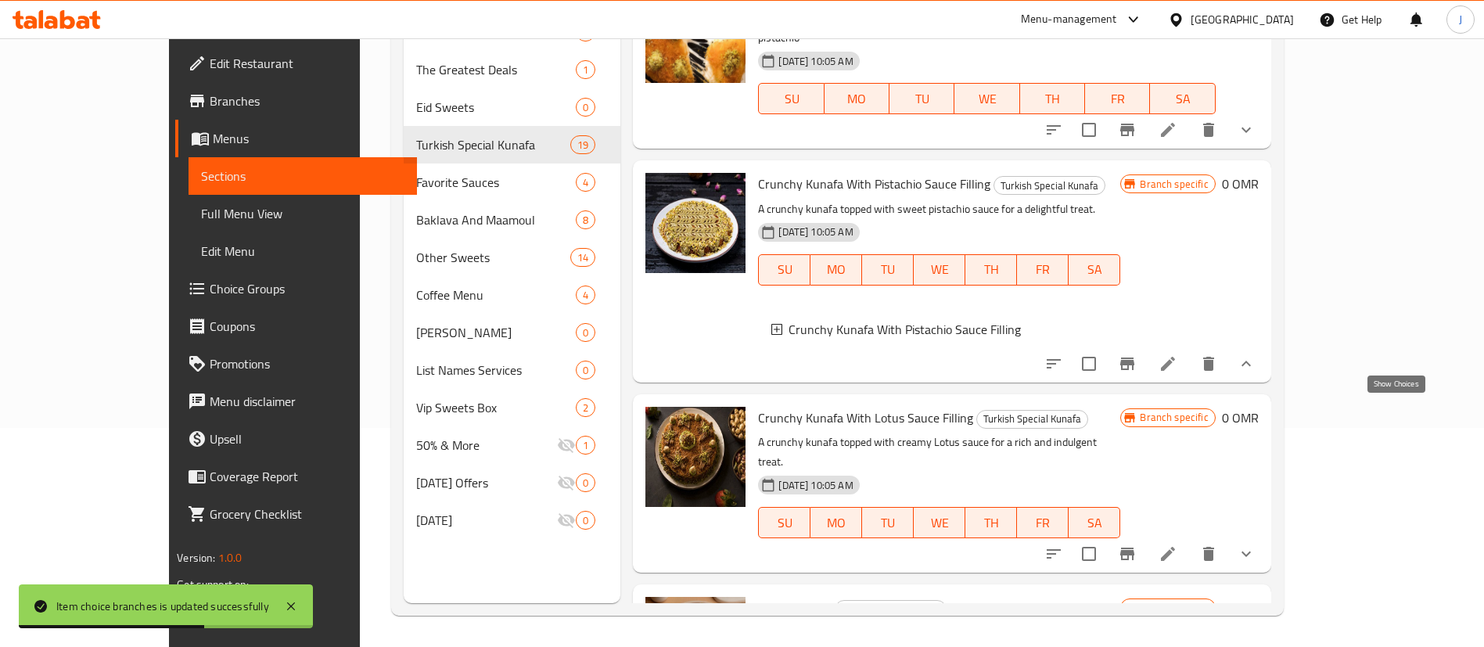
click at [1256, 545] on icon "show more" at bounding box center [1246, 554] width 19 height 19
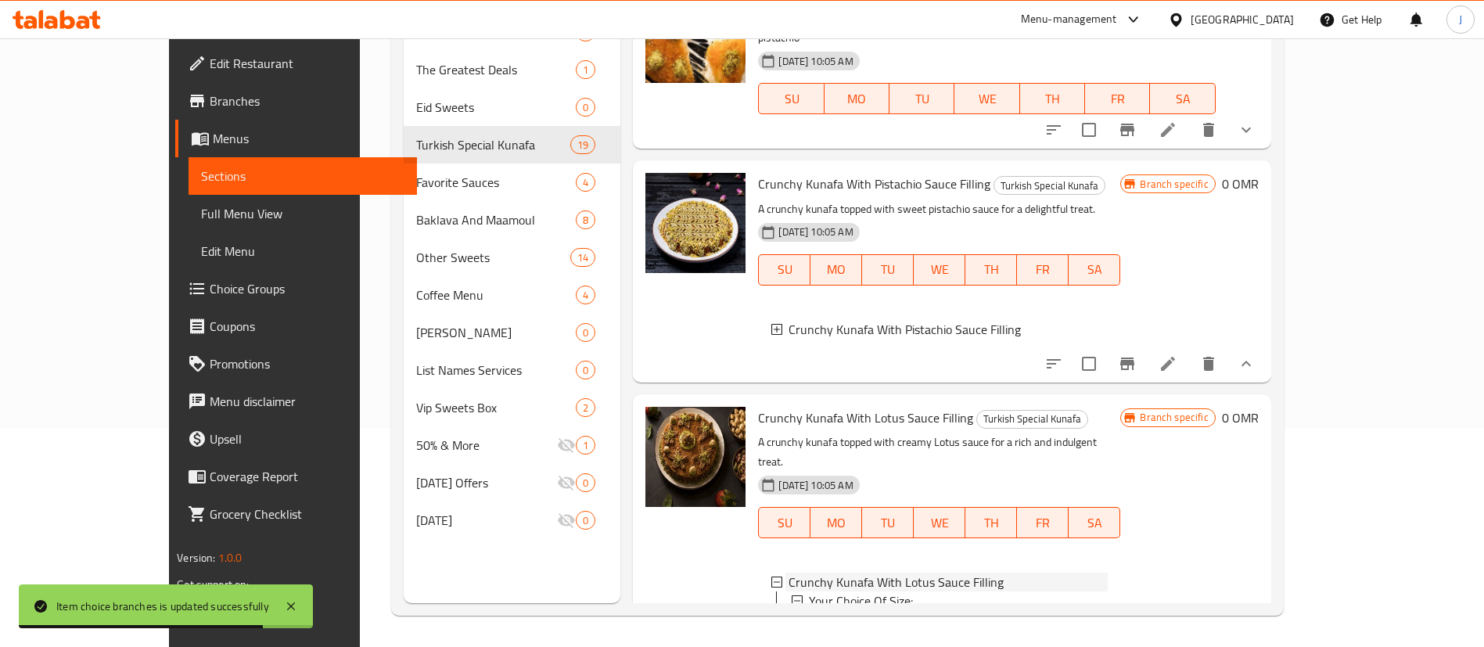
click at [772, 577] on icon at bounding box center [777, 582] width 11 height 11
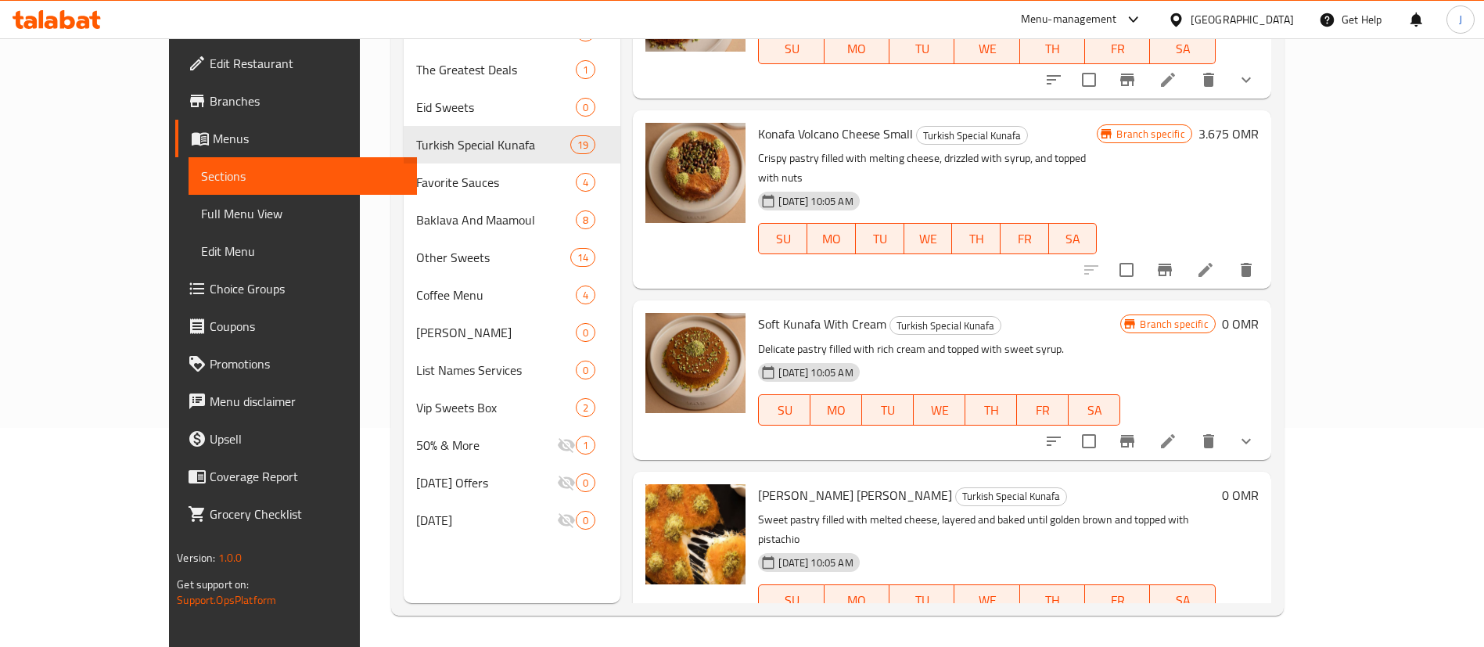
scroll to position [2251, 0]
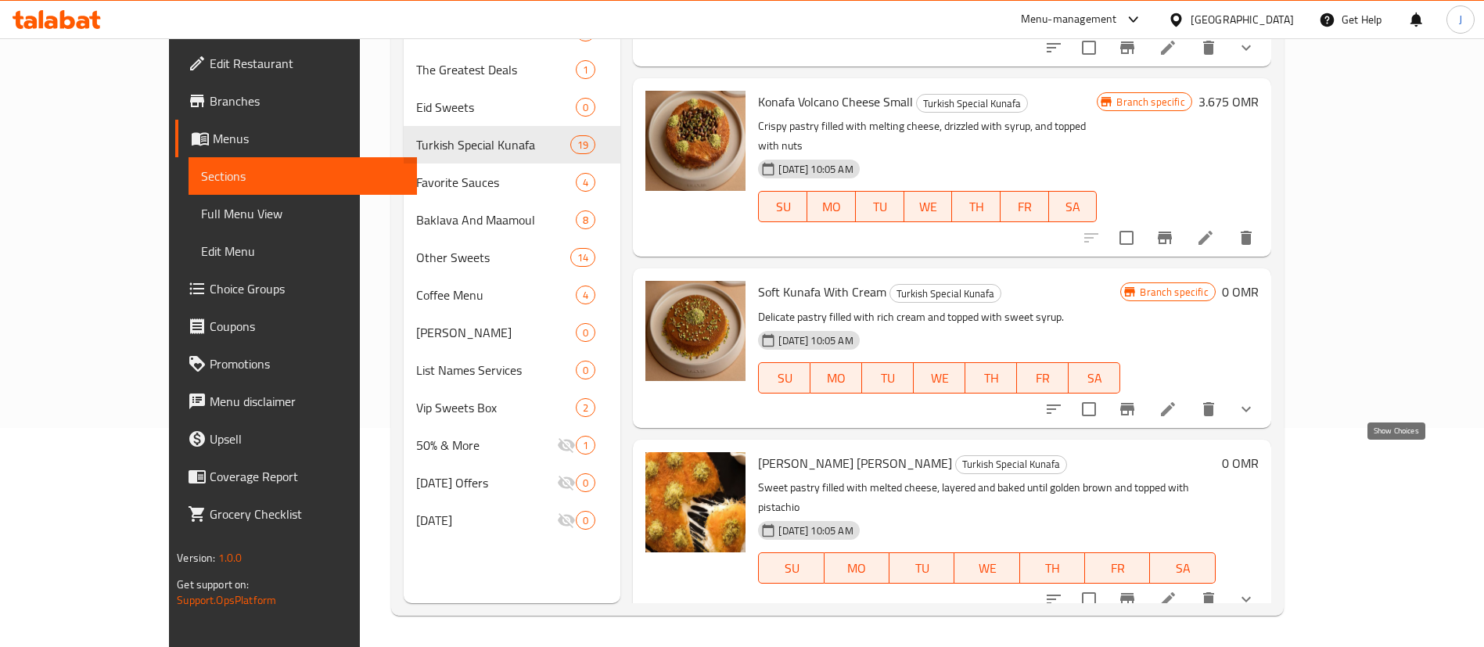
click at [1256, 590] on icon "show more" at bounding box center [1246, 599] width 19 height 19
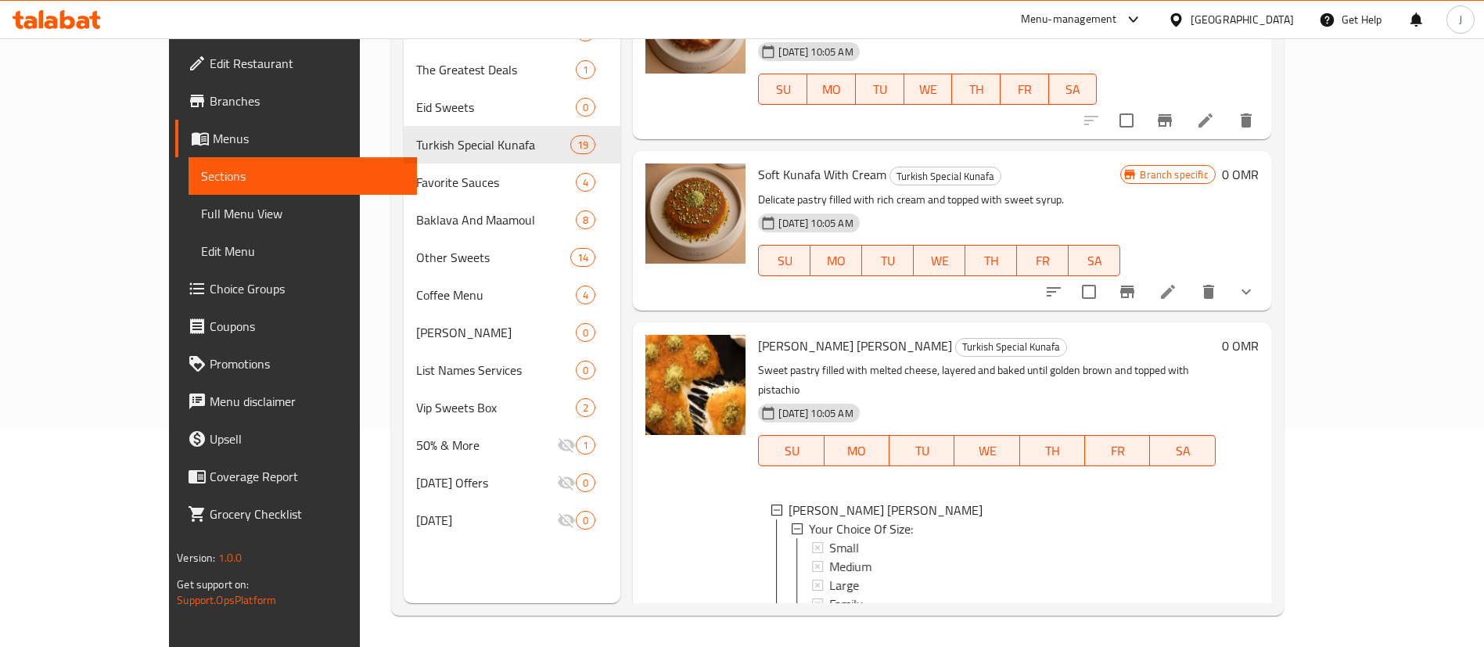
scroll to position [2, 0]
click at [829, 555] on span "Medium" at bounding box center [850, 564] width 42 height 19
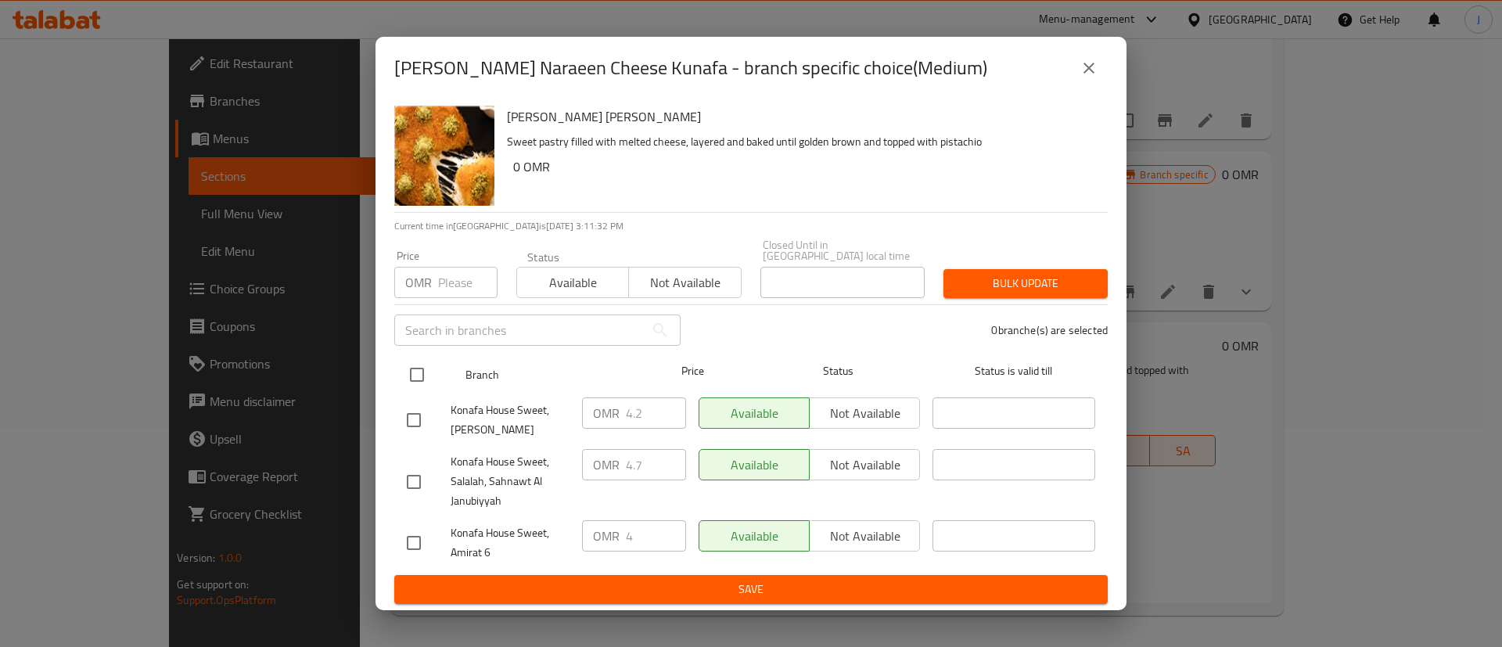
click at [412, 371] on input "checkbox" at bounding box center [417, 374] width 33 height 33
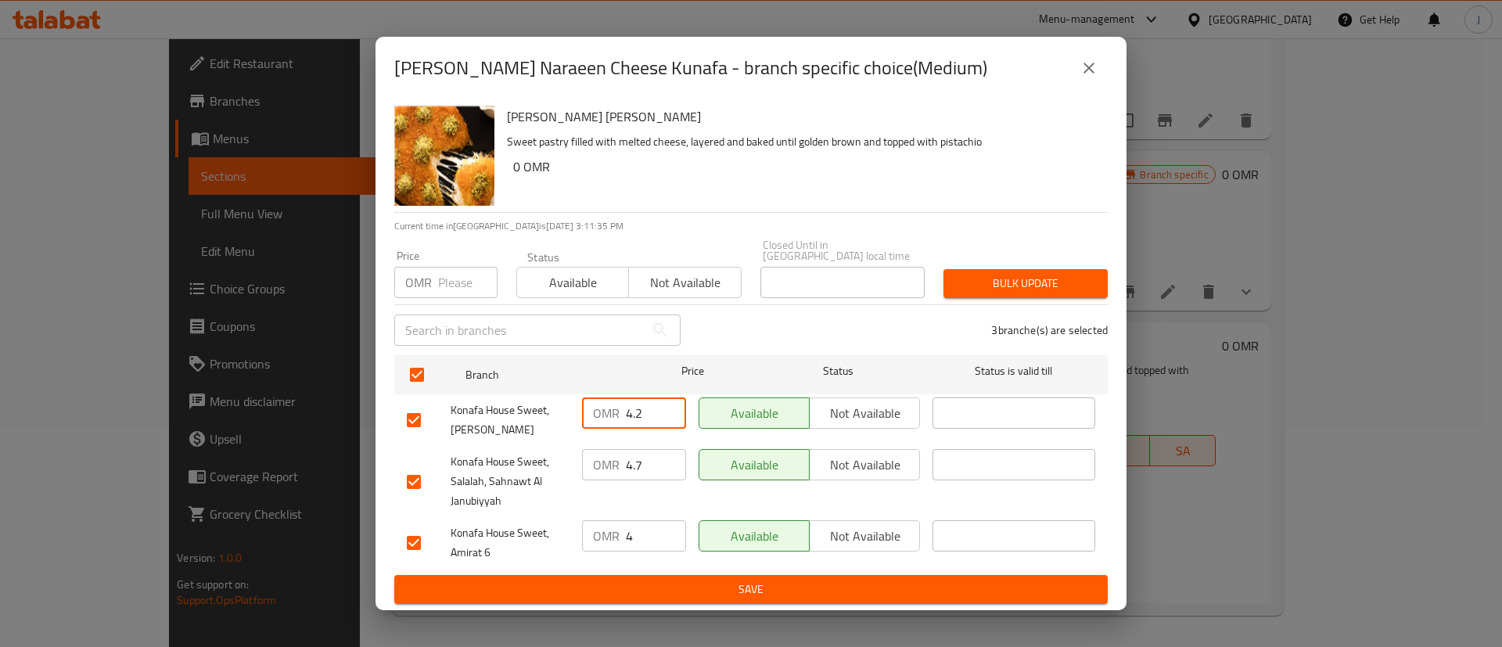
drag, startPoint x: 649, startPoint y: 410, endPoint x: 639, endPoint y: 412, distance: 10.3
click at [639, 412] on input "4.2" at bounding box center [656, 413] width 60 height 31
click at [637, 527] on input "4" at bounding box center [656, 535] width 60 height 31
click at [660, 450] on input "4.7" at bounding box center [656, 464] width 60 height 31
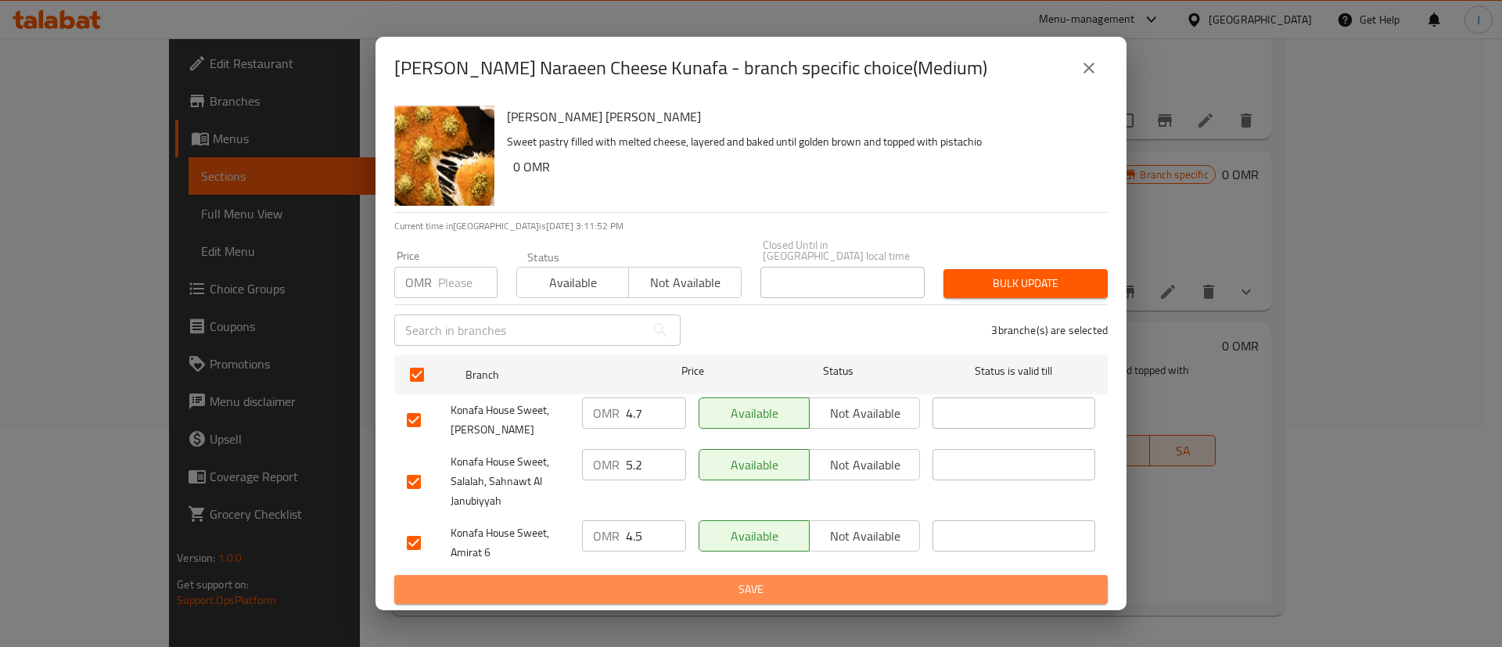
click at [694, 595] on button "Save" at bounding box center [751, 589] width 714 height 29
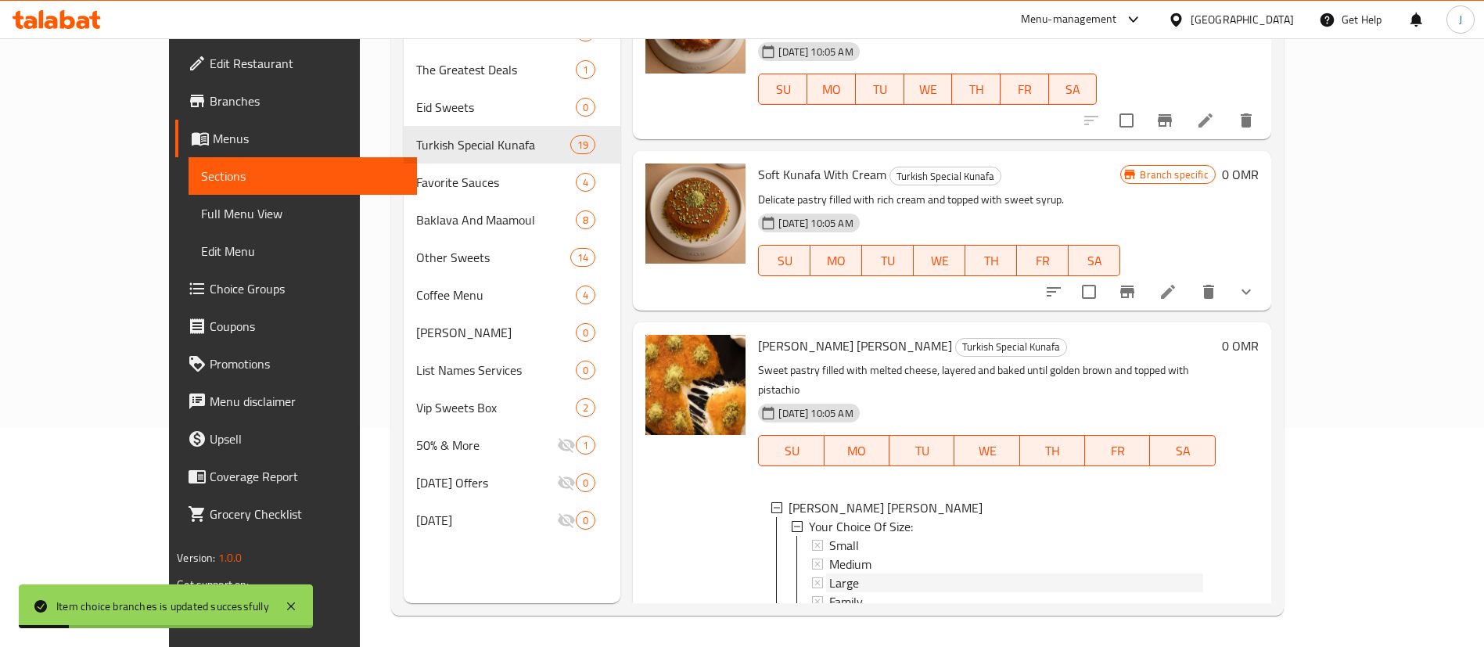
click at [829, 574] on span "Large" at bounding box center [844, 583] width 30 height 19
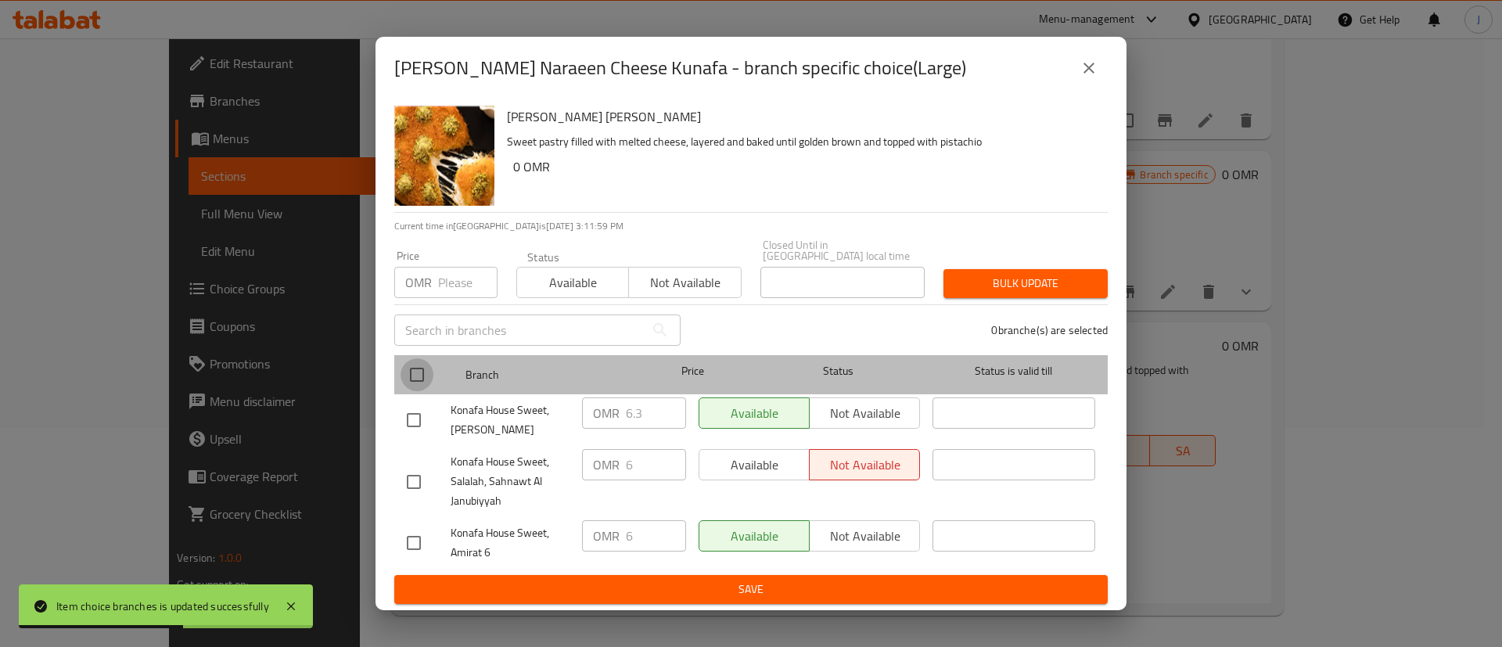
click at [416, 362] on input "checkbox" at bounding box center [417, 374] width 33 height 33
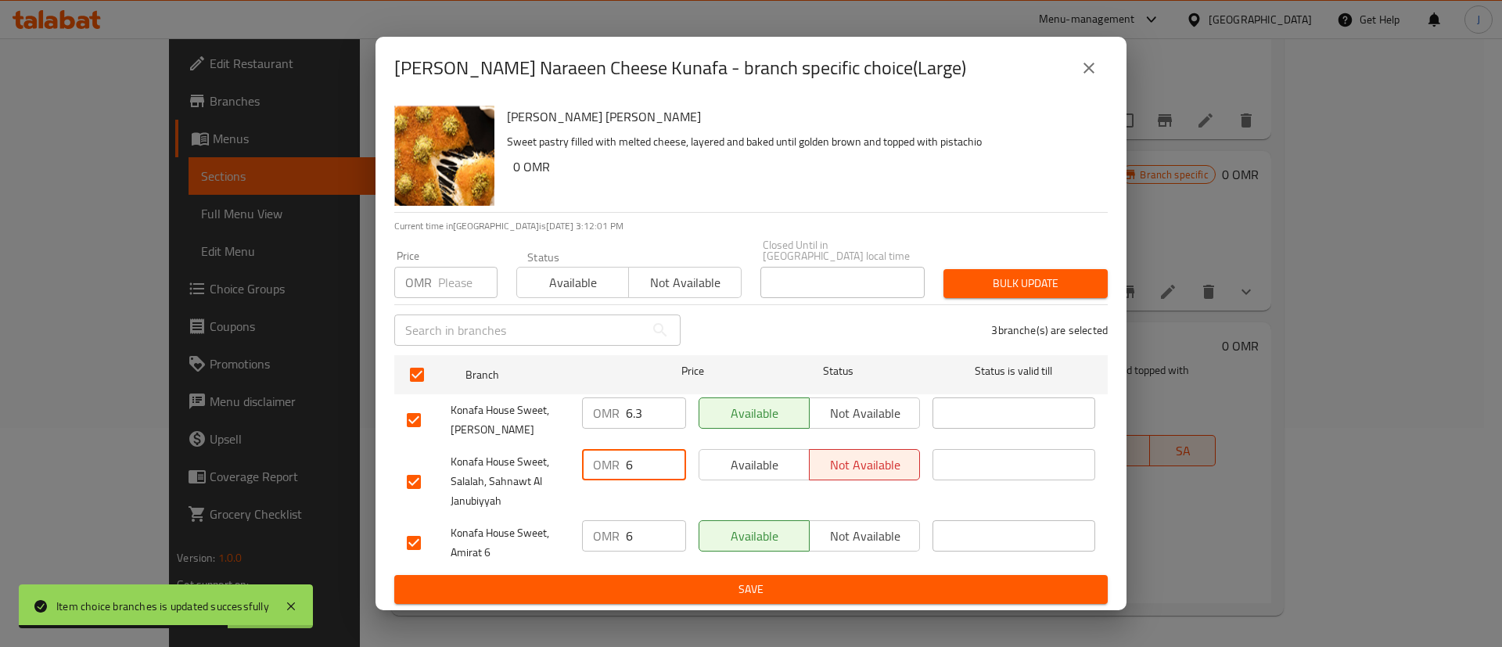
click at [650, 460] on input "6" at bounding box center [656, 464] width 60 height 31
click at [645, 523] on input "6" at bounding box center [656, 535] width 60 height 31
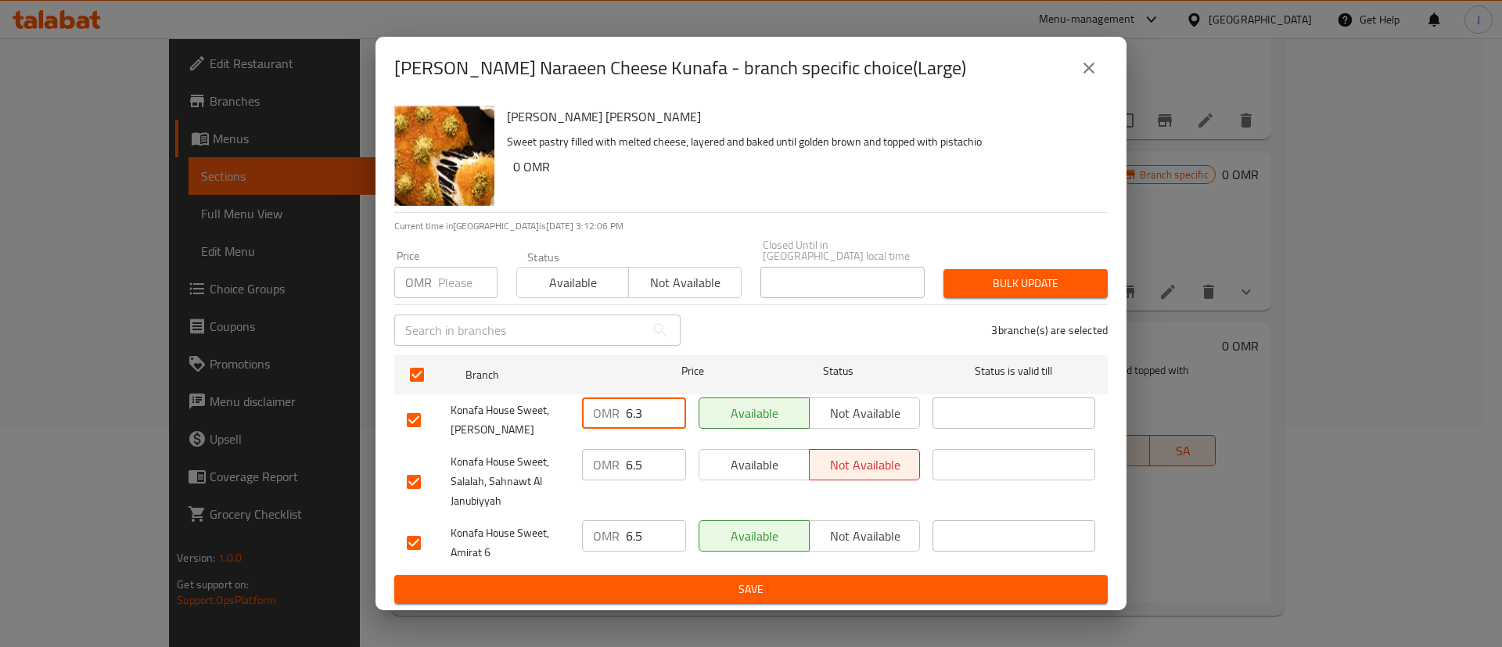
click at [652, 412] on input "6.3" at bounding box center [656, 413] width 60 height 31
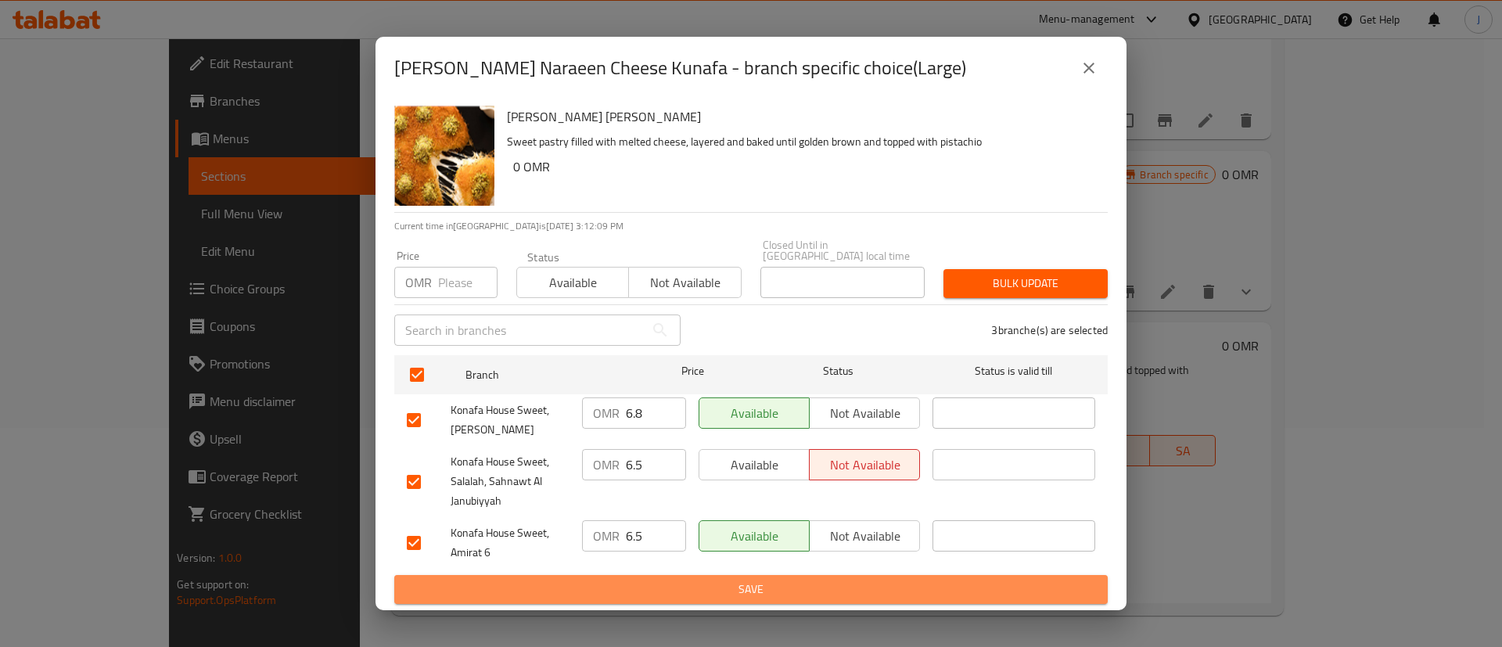
click at [701, 575] on button "Save" at bounding box center [751, 589] width 714 height 29
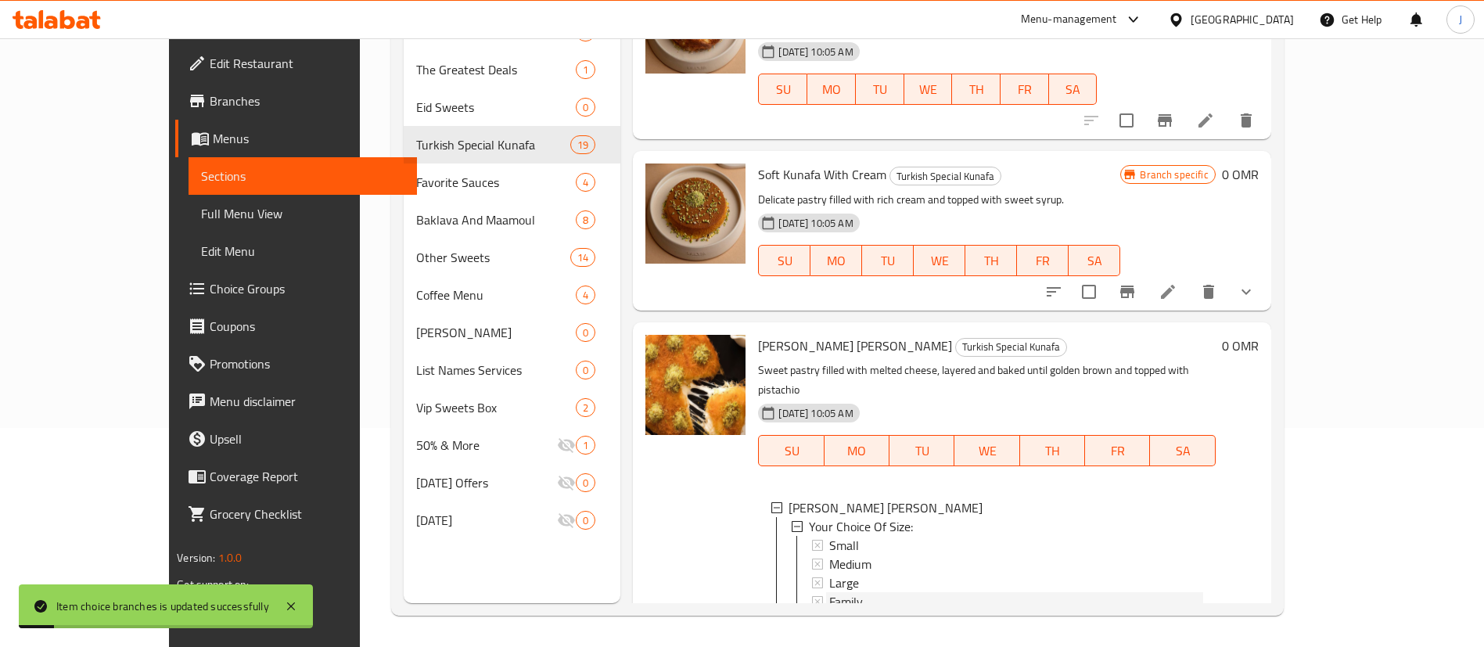
click at [829, 592] on span "Family" at bounding box center [846, 601] width 34 height 19
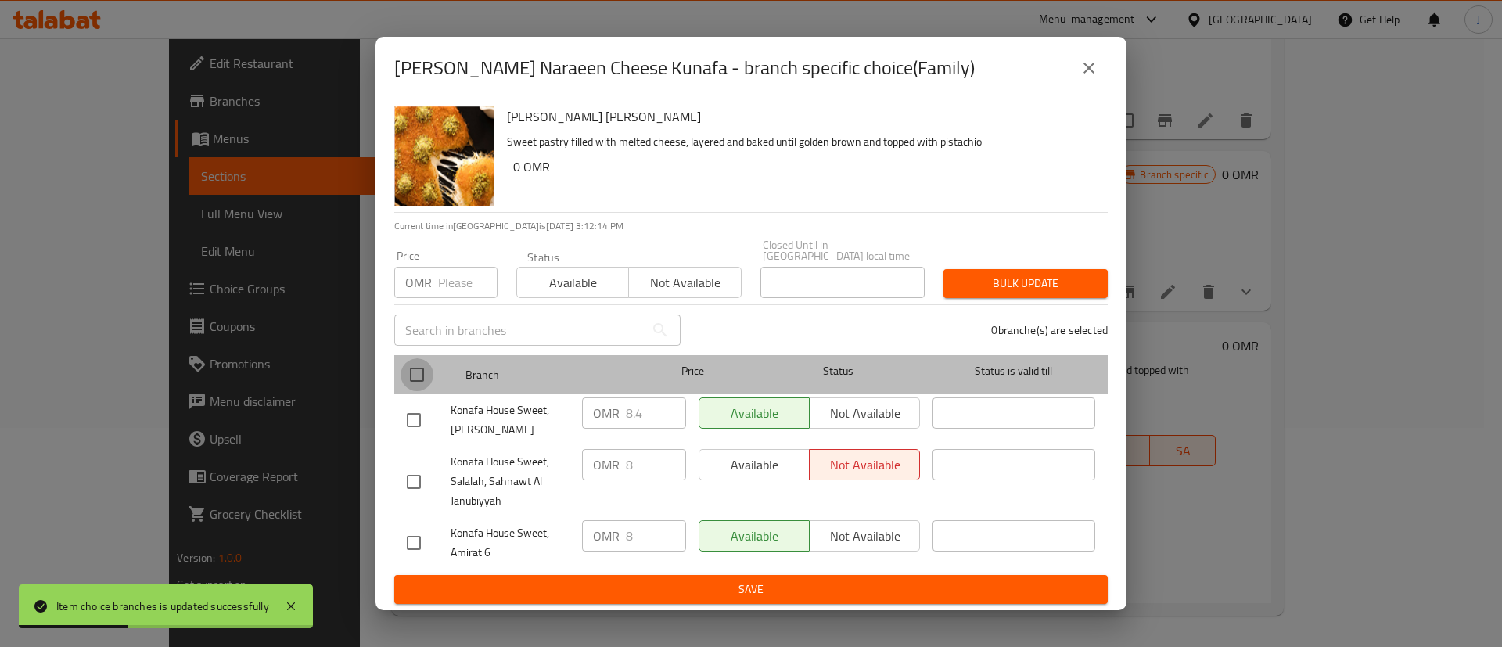
click at [406, 358] on input "checkbox" at bounding box center [417, 374] width 33 height 33
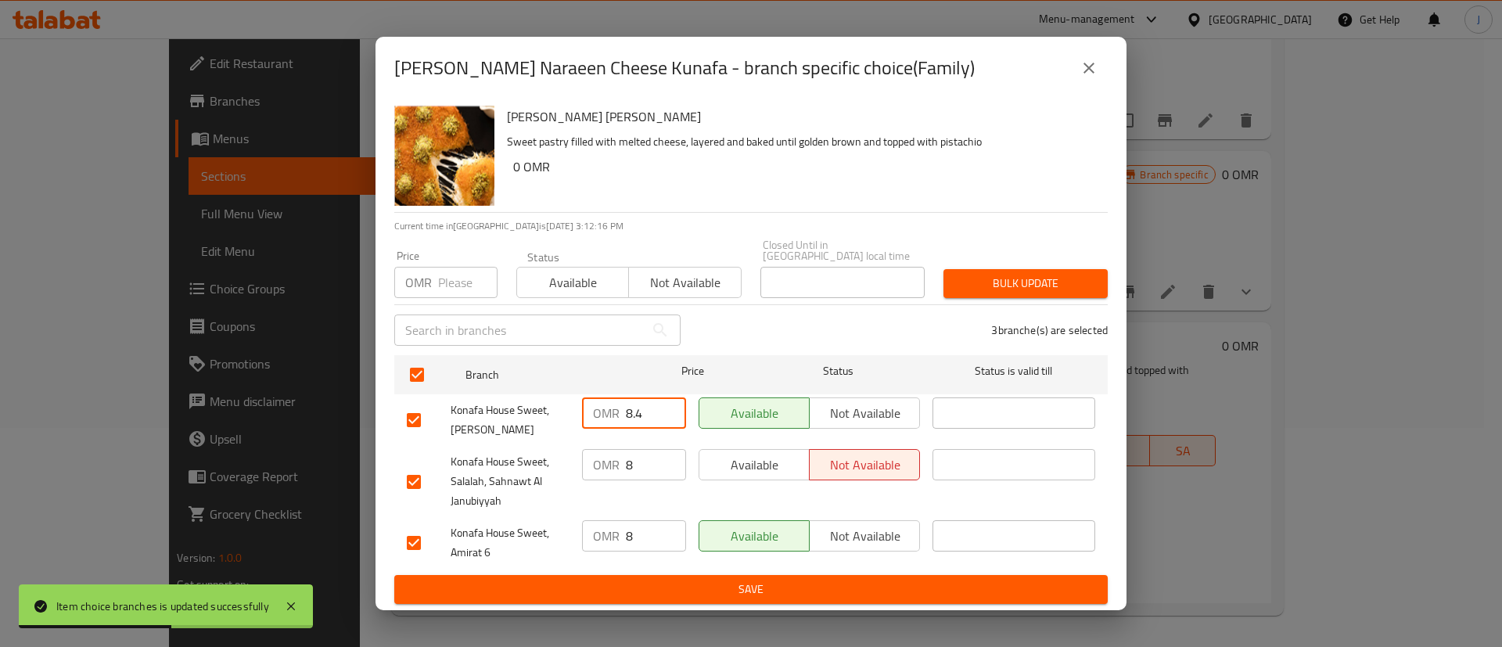
click at [642, 409] on input "8.4" at bounding box center [656, 413] width 60 height 31
click at [646, 463] on input "8" at bounding box center [656, 464] width 60 height 31
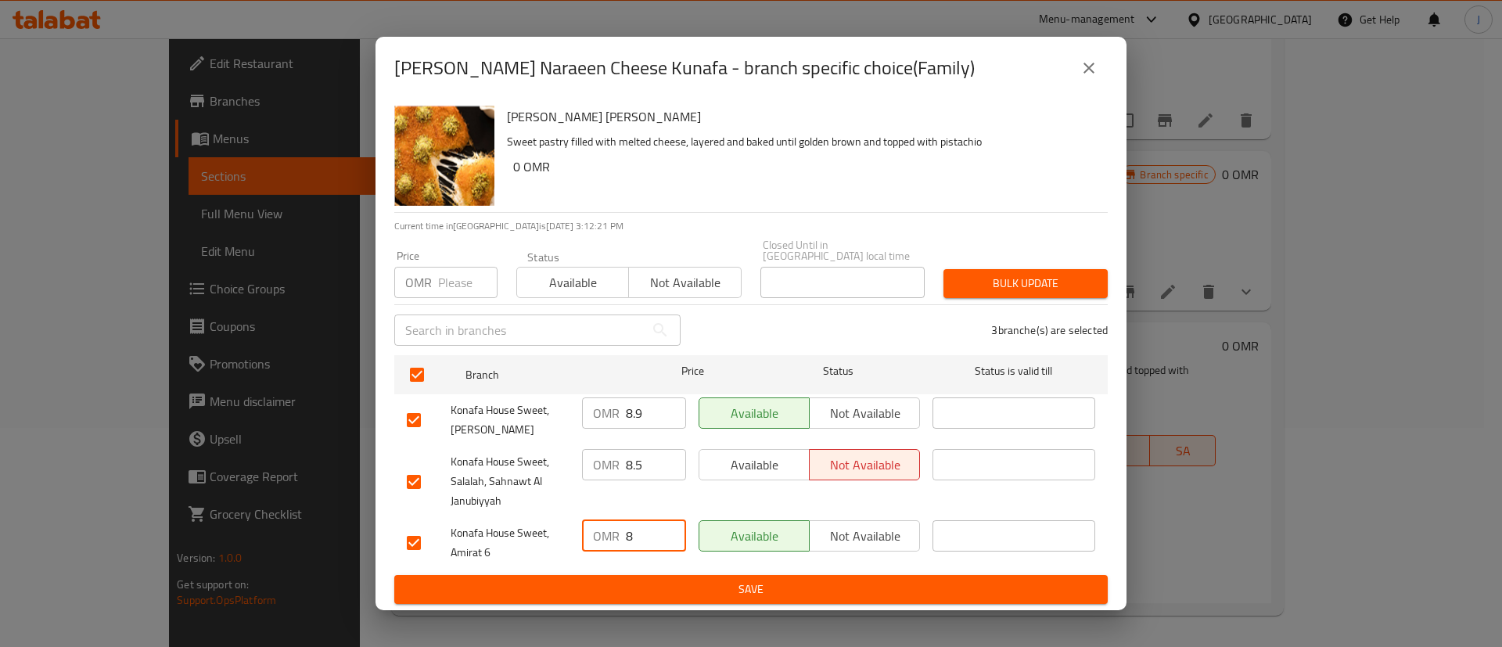
click at [653, 528] on input "8" at bounding box center [656, 535] width 60 height 31
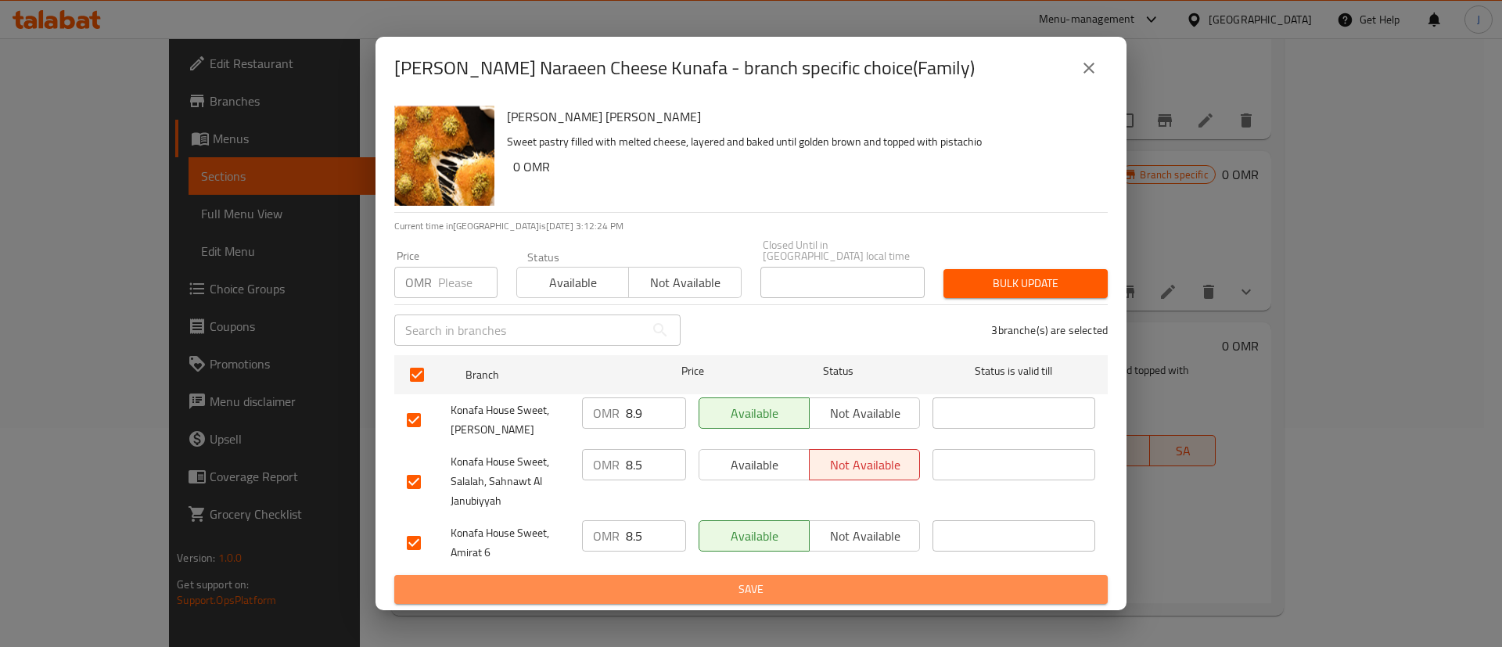
click at [729, 580] on span "Save" at bounding box center [751, 590] width 689 height 20
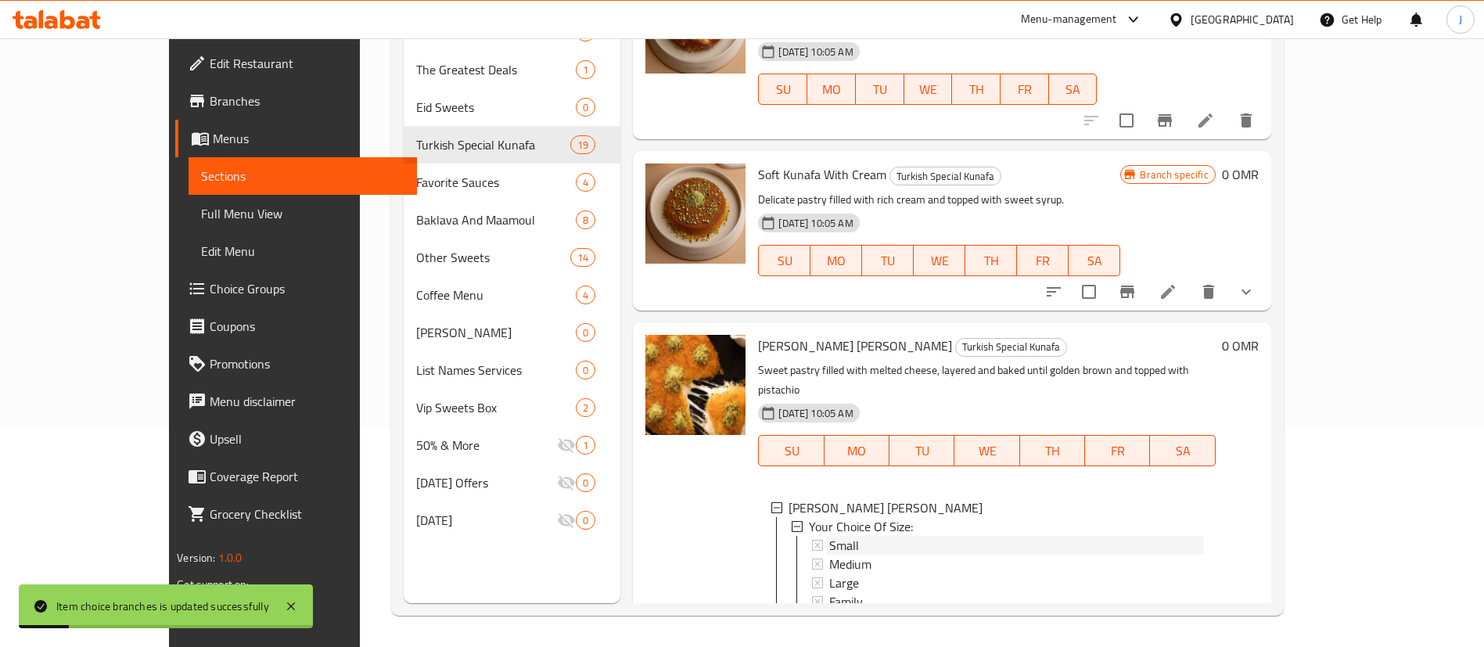
click at [829, 536] on span "Small" at bounding box center [844, 545] width 30 height 19
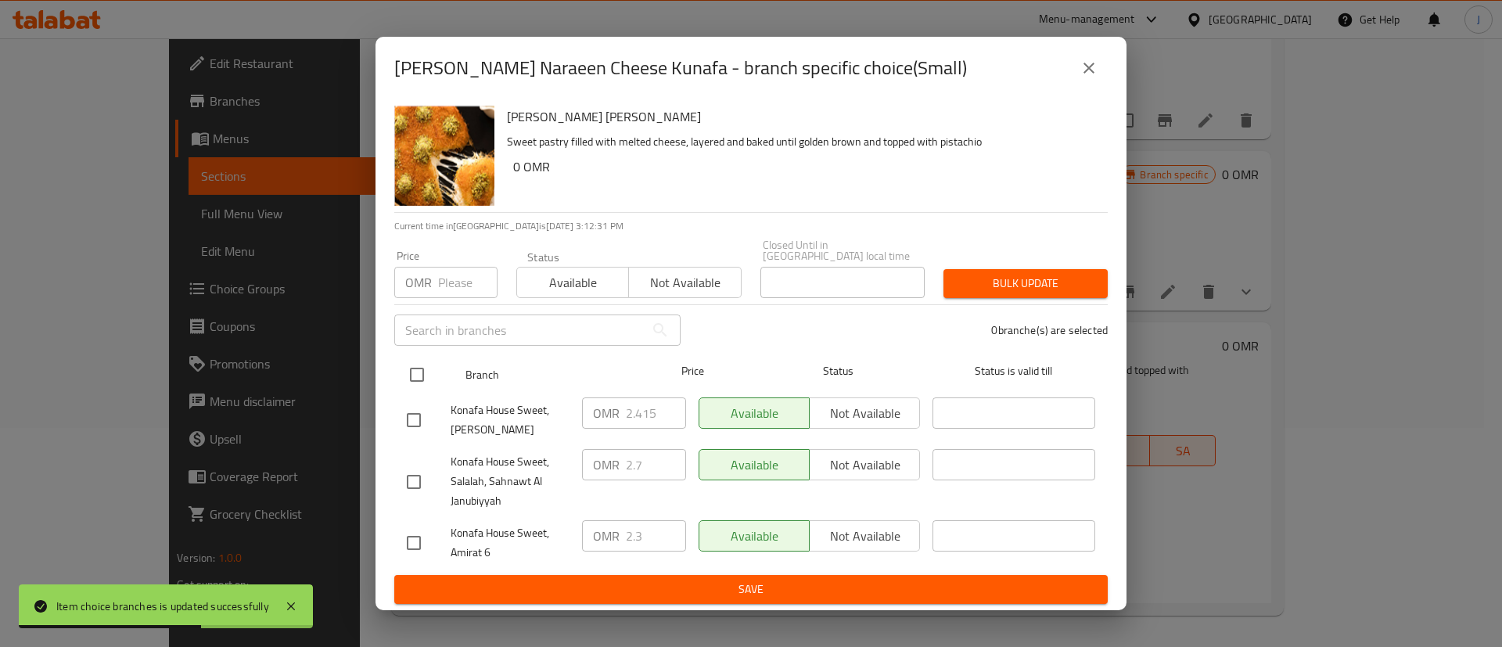
click at [428, 376] on input "checkbox" at bounding box center [417, 374] width 33 height 33
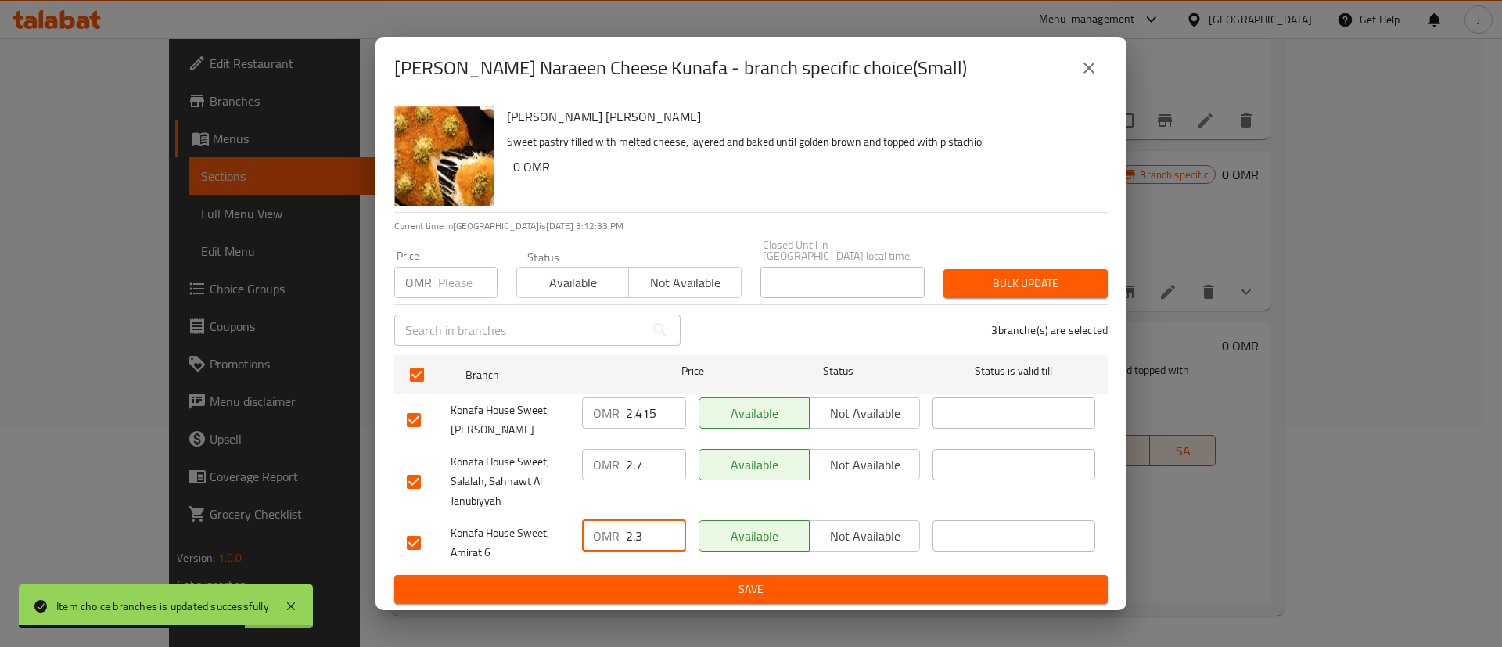
click at [652, 527] on input "2.3" at bounding box center [656, 535] width 60 height 31
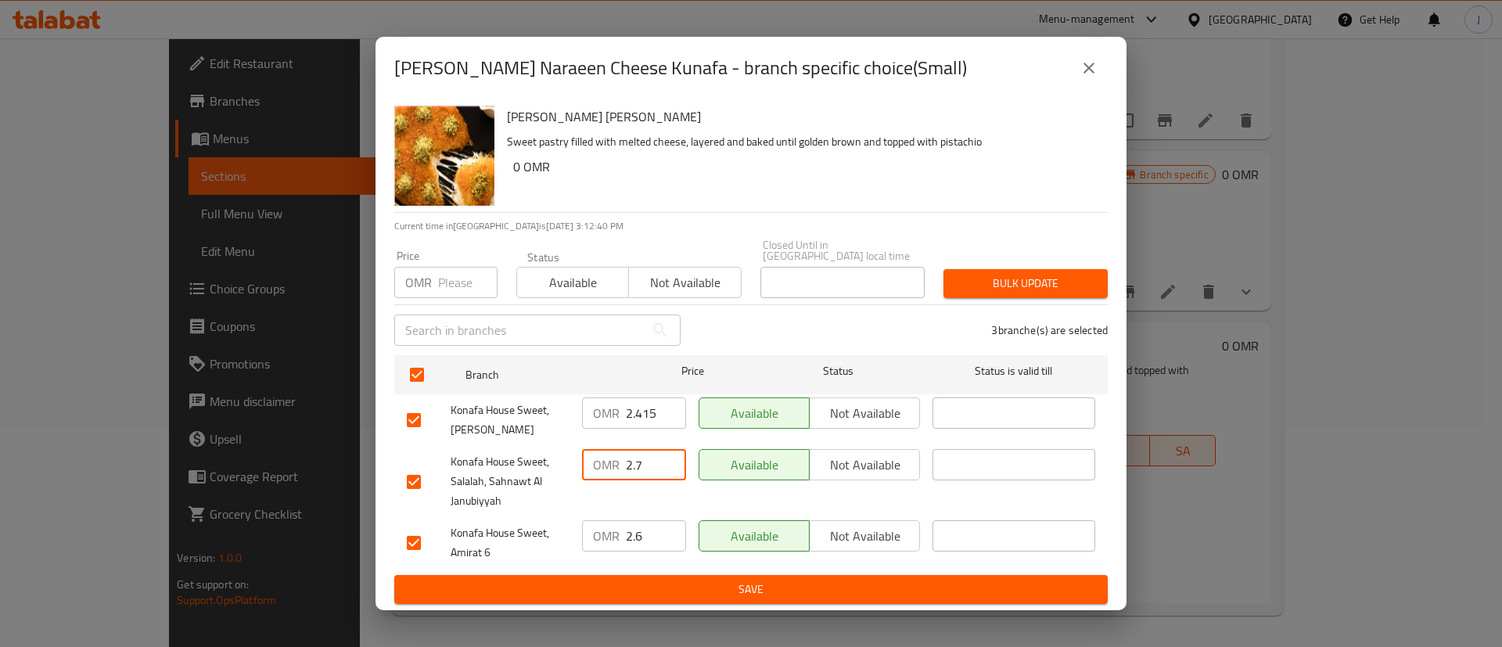
click at [652, 460] on input "2.7" at bounding box center [656, 464] width 60 height 31
click at [642, 405] on input "2.415" at bounding box center [656, 413] width 60 height 31
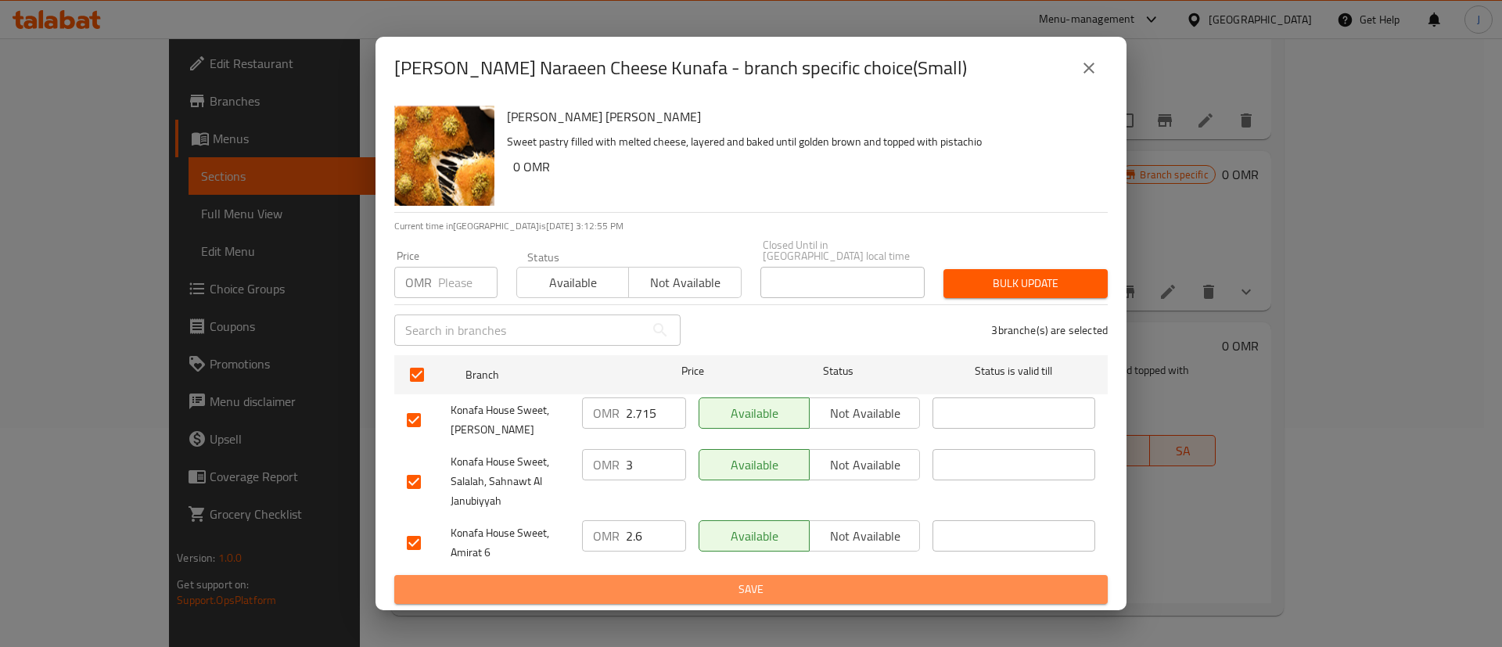
click at [808, 585] on span "Save" at bounding box center [751, 590] width 689 height 20
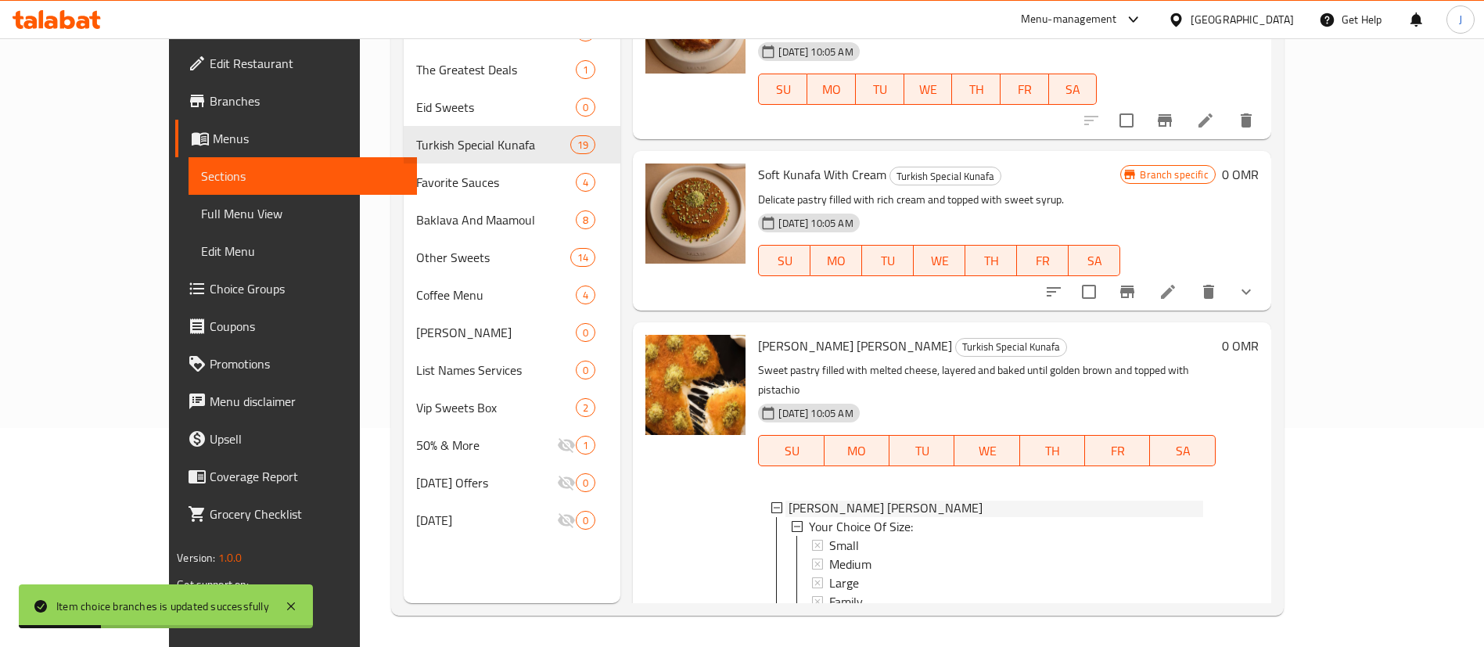
click at [772, 502] on icon at bounding box center [777, 507] width 11 height 11
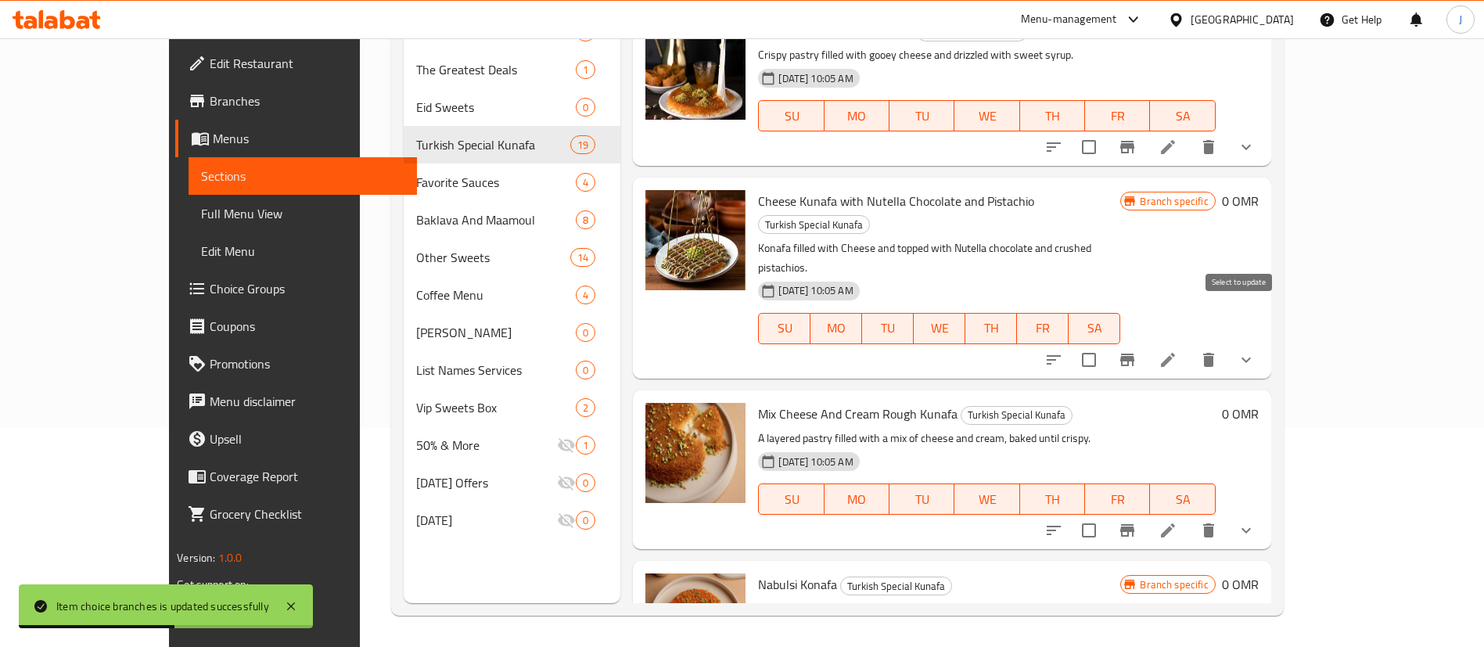
scroll to position [0, 0]
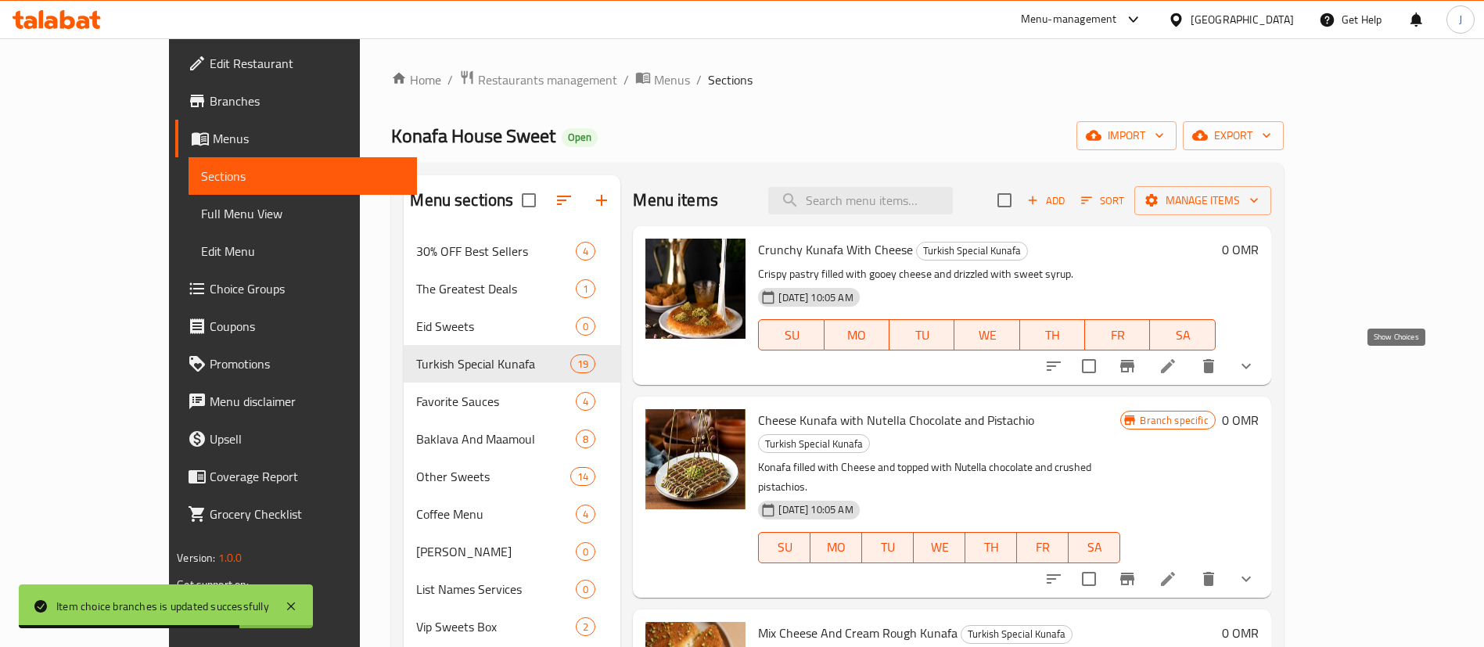
click at [1256, 361] on icon "show more" at bounding box center [1246, 366] width 19 height 19
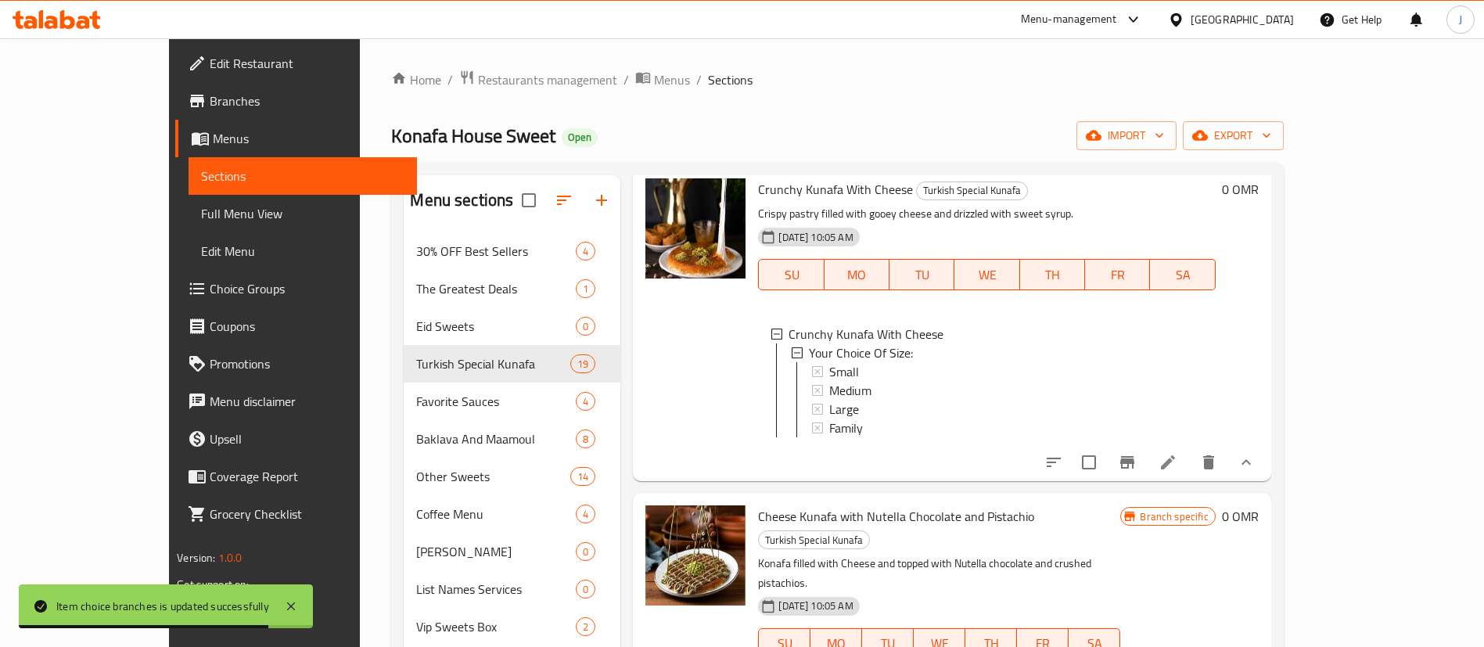
scroll to position [75, 0]
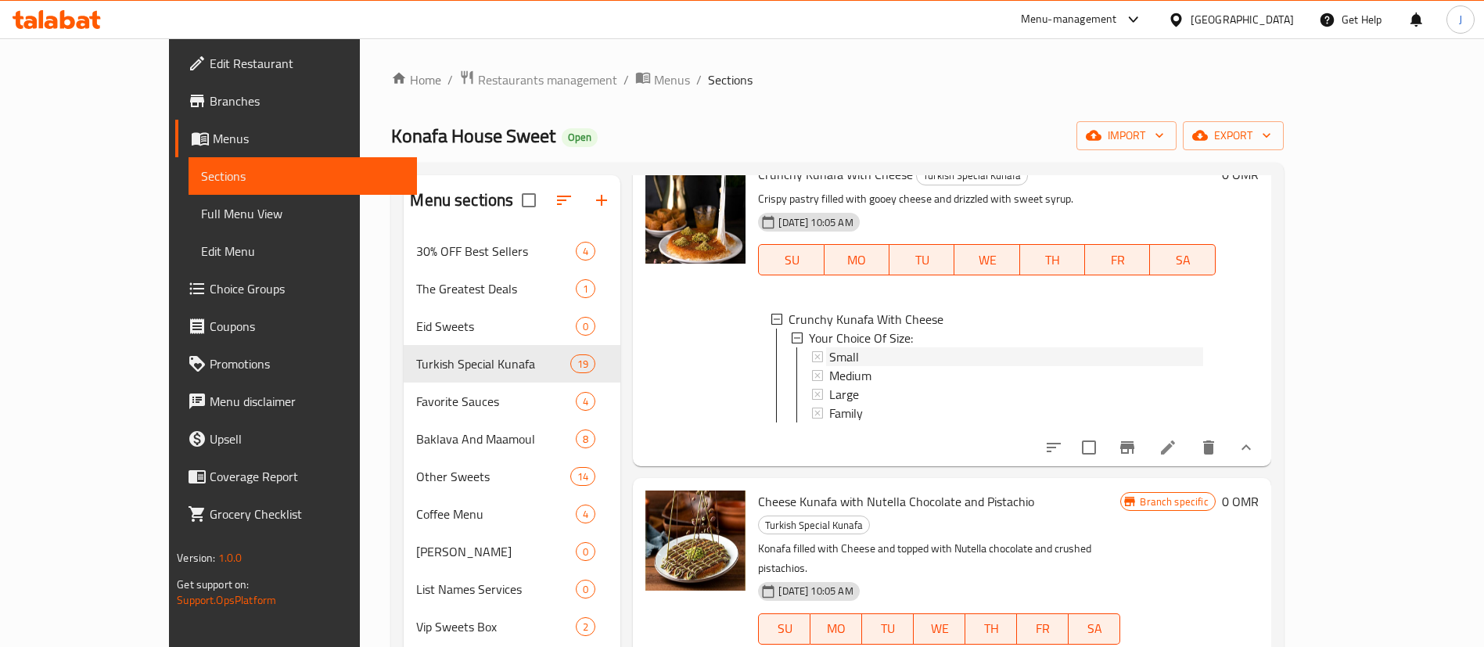
click at [829, 358] on span "Small" at bounding box center [844, 356] width 30 height 19
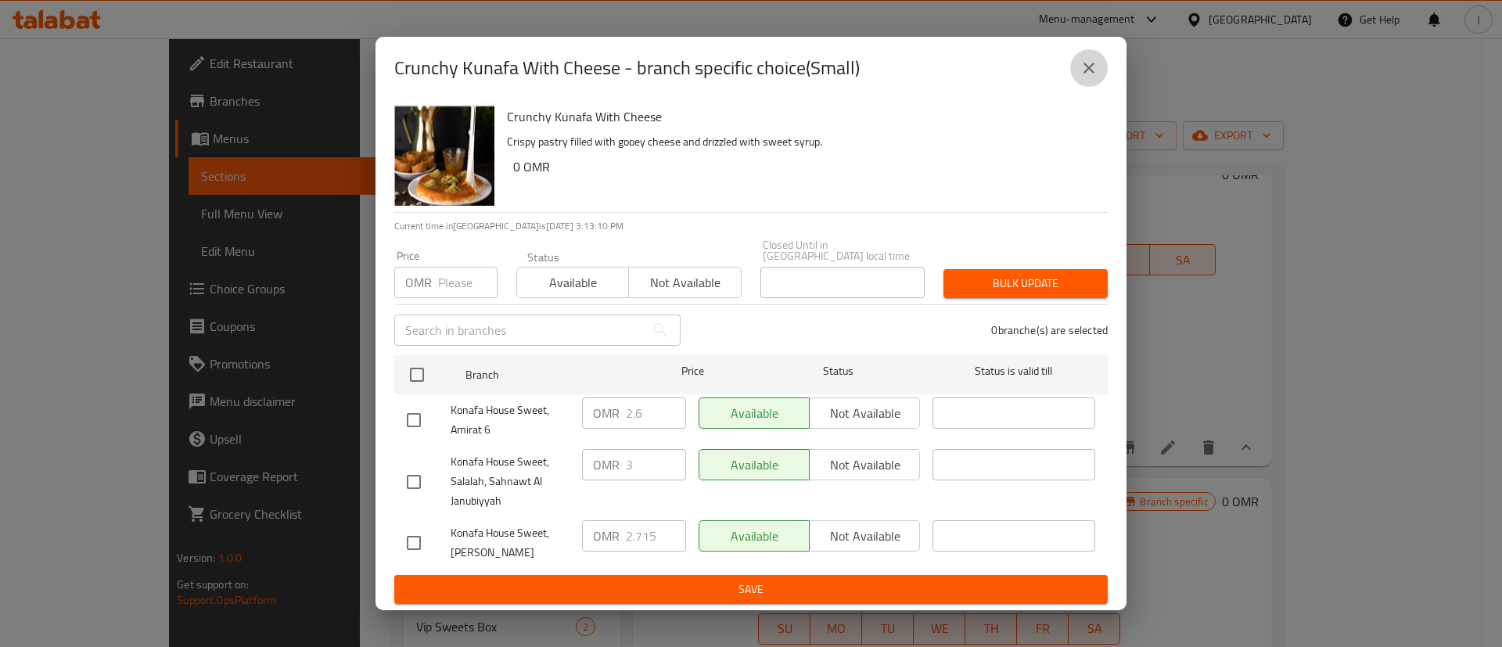
click at [1085, 77] on icon "close" at bounding box center [1089, 68] width 19 height 19
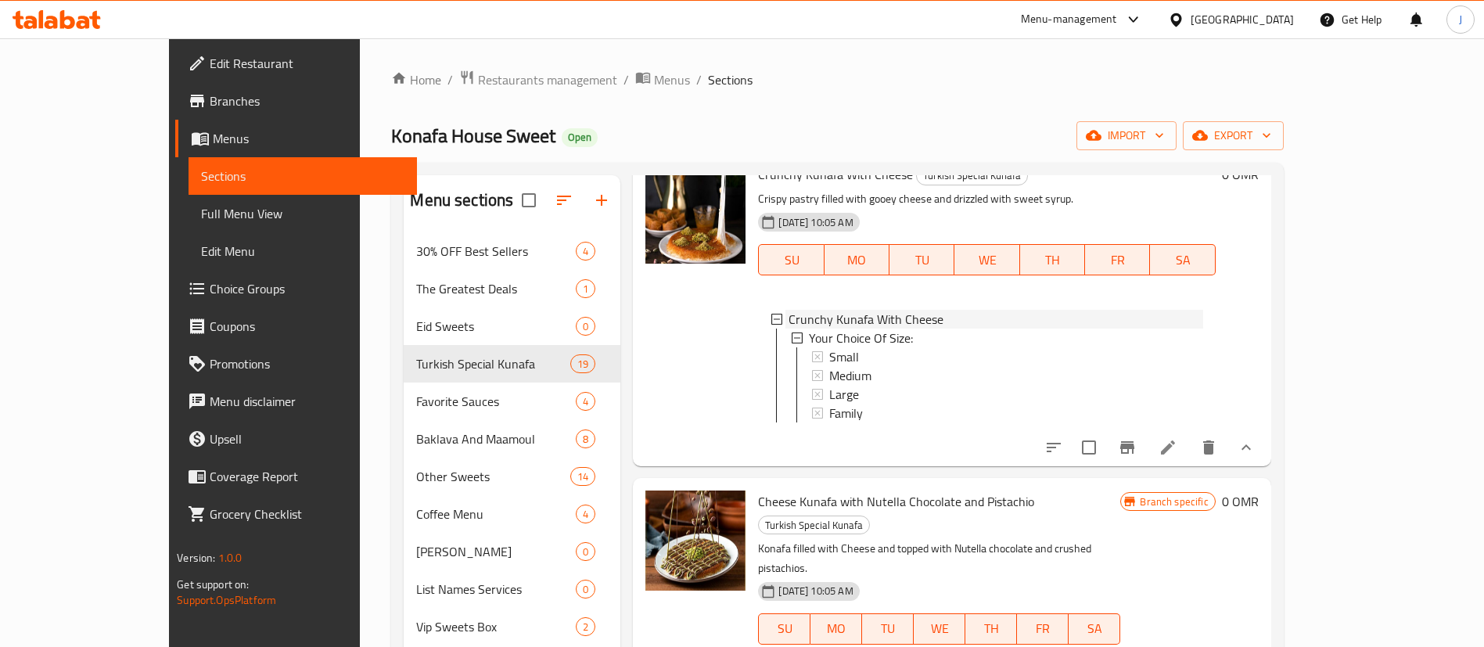
click at [772, 317] on icon at bounding box center [777, 319] width 11 height 11
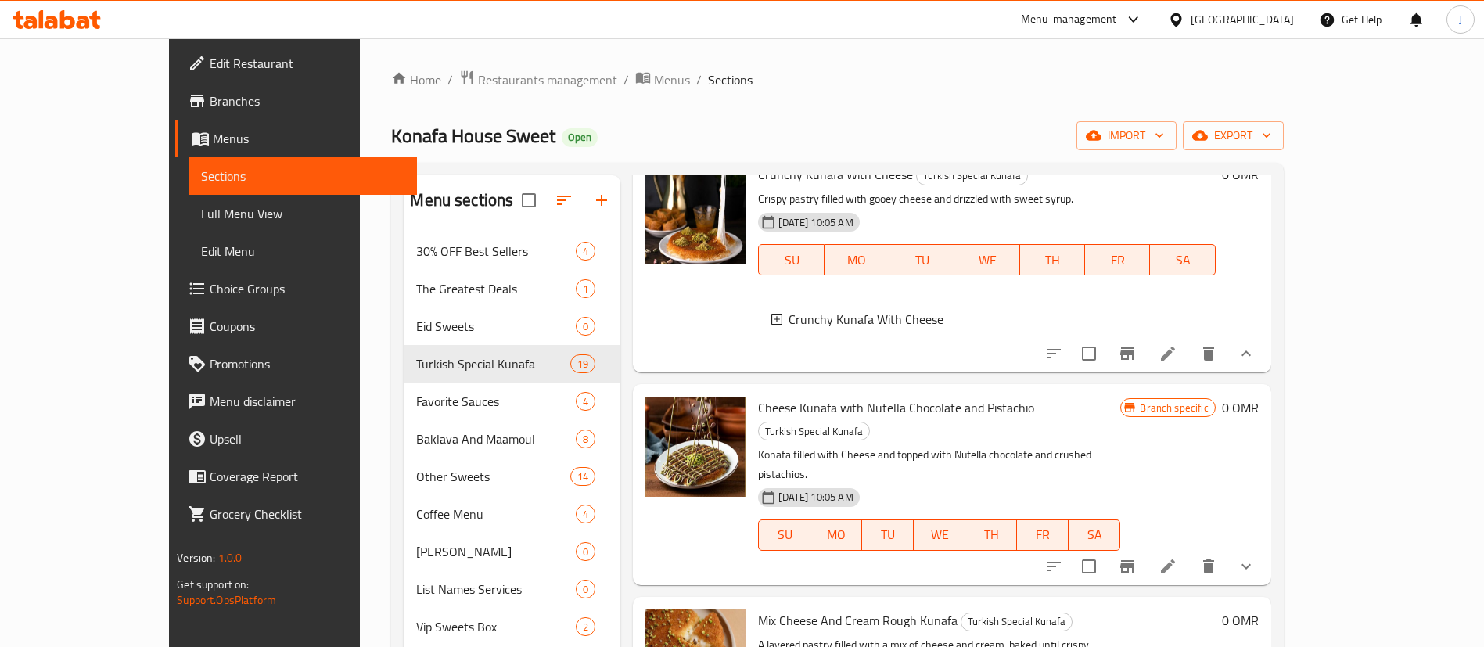
scroll to position [2, 0]
click at [1256, 557] on icon "show more" at bounding box center [1246, 566] width 19 height 19
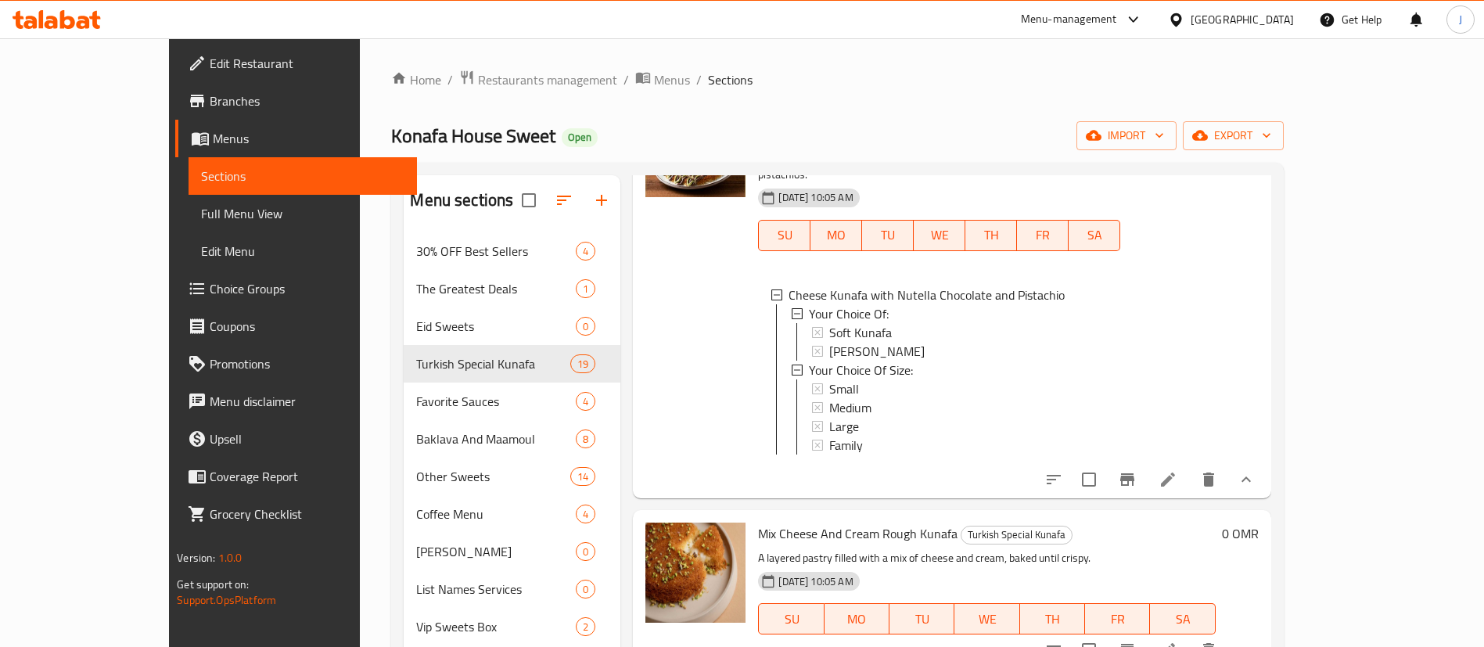
scroll to position [376, 0]
click at [829, 379] on span "Small" at bounding box center [844, 388] width 30 height 19
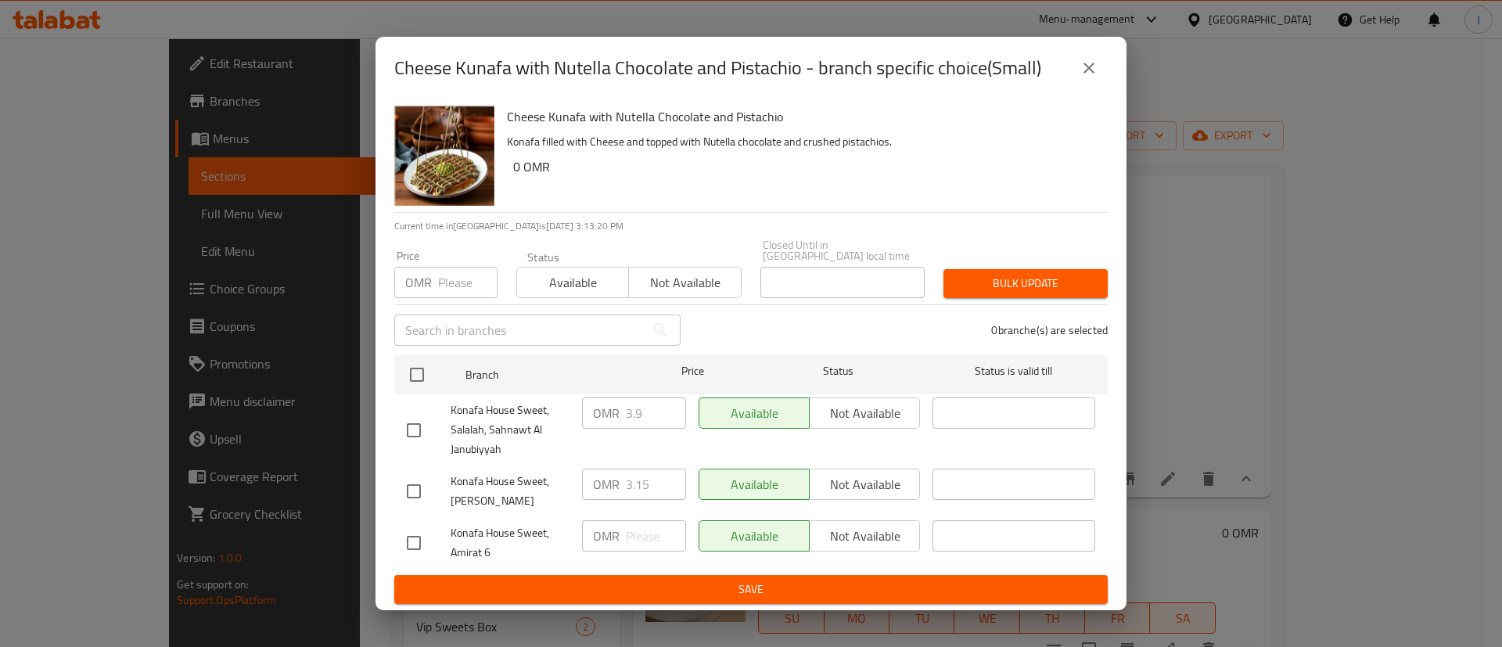
click at [1082, 74] on icon "close" at bounding box center [1089, 68] width 19 height 19
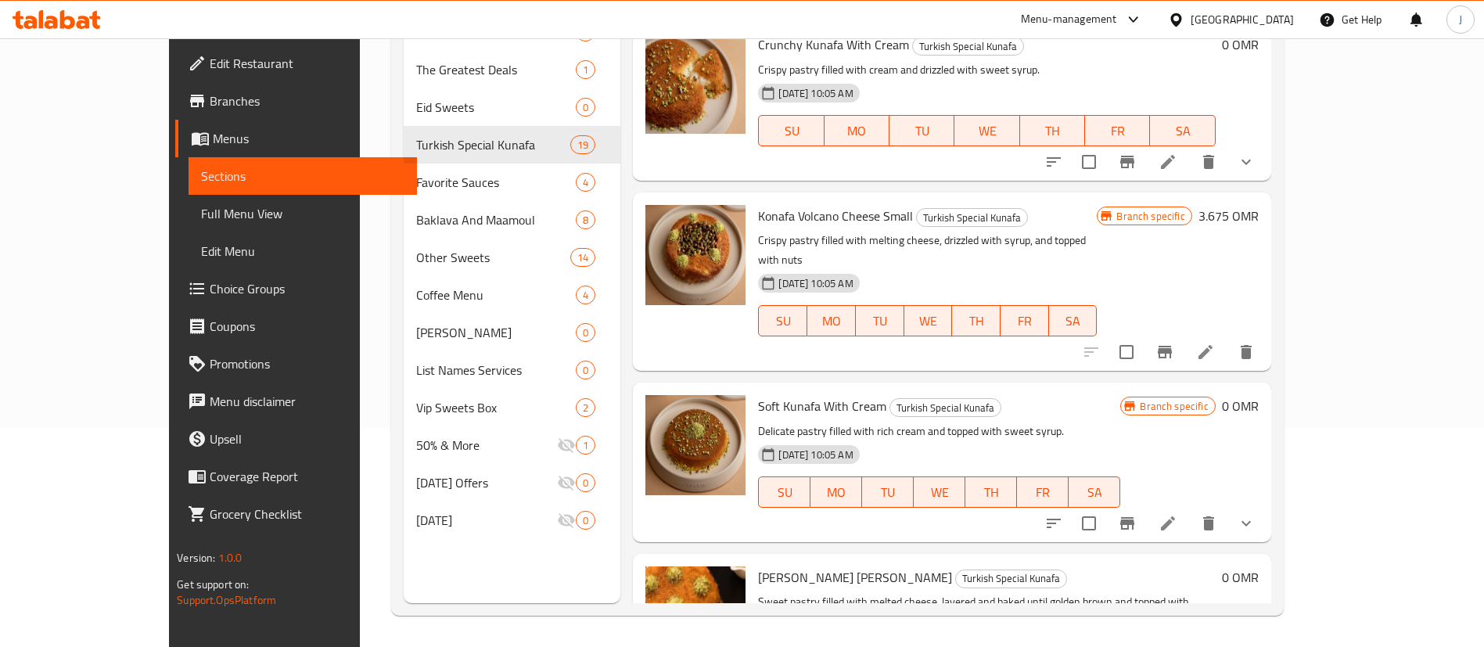
scroll to position [2409, 0]
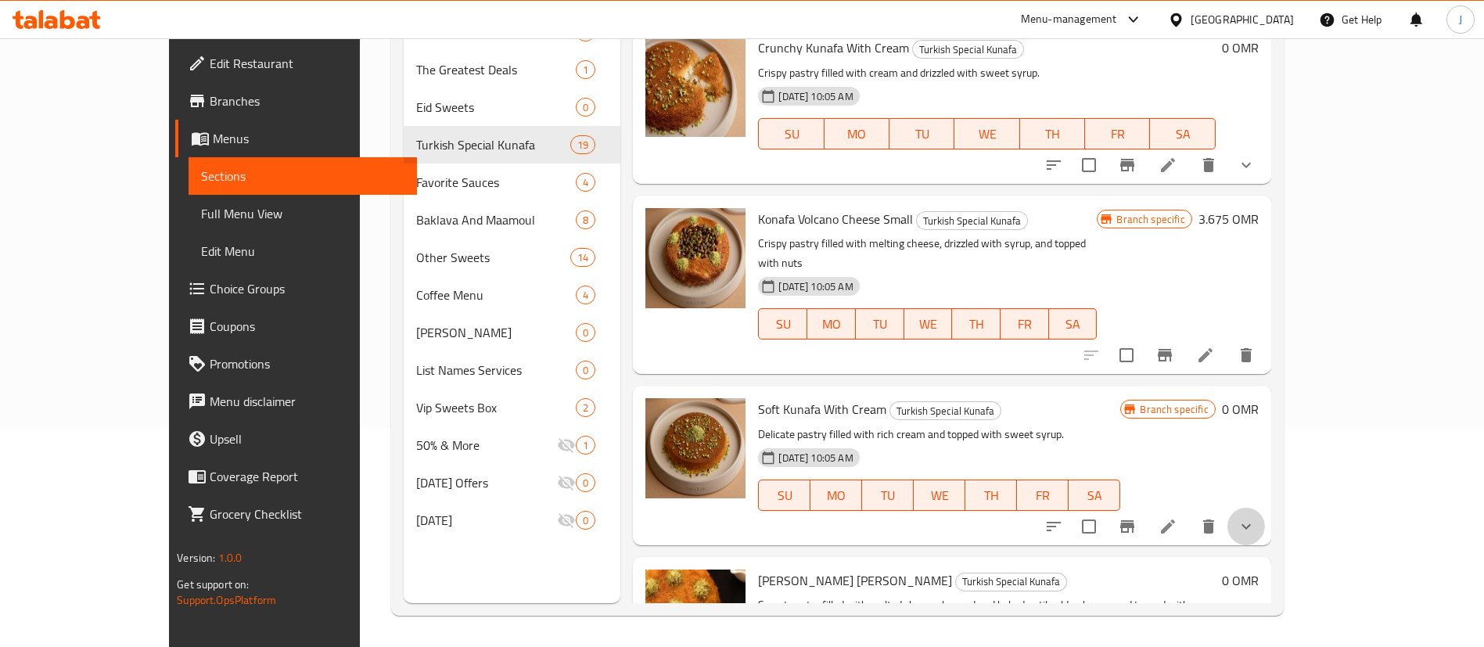
click at [1265, 508] on button "show more" at bounding box center [1247, 527] width 38 height 38
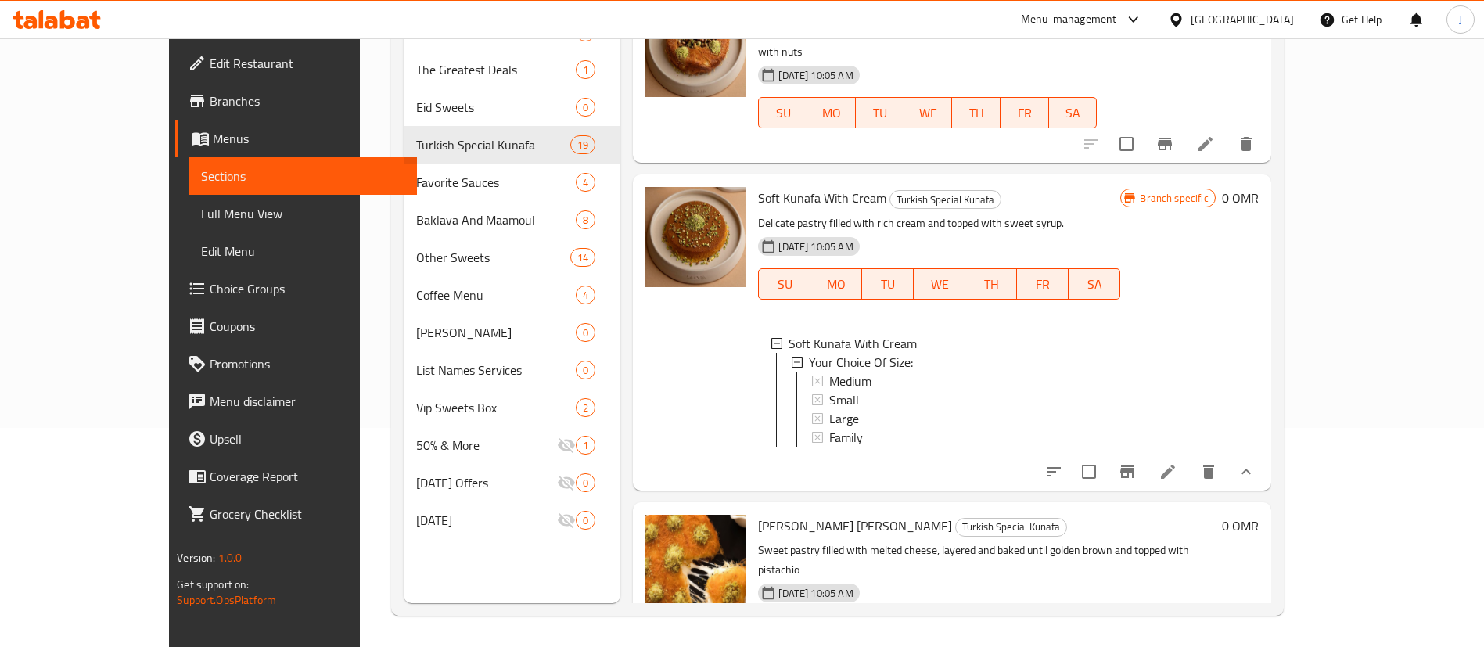
scroll to position [2628, 0]
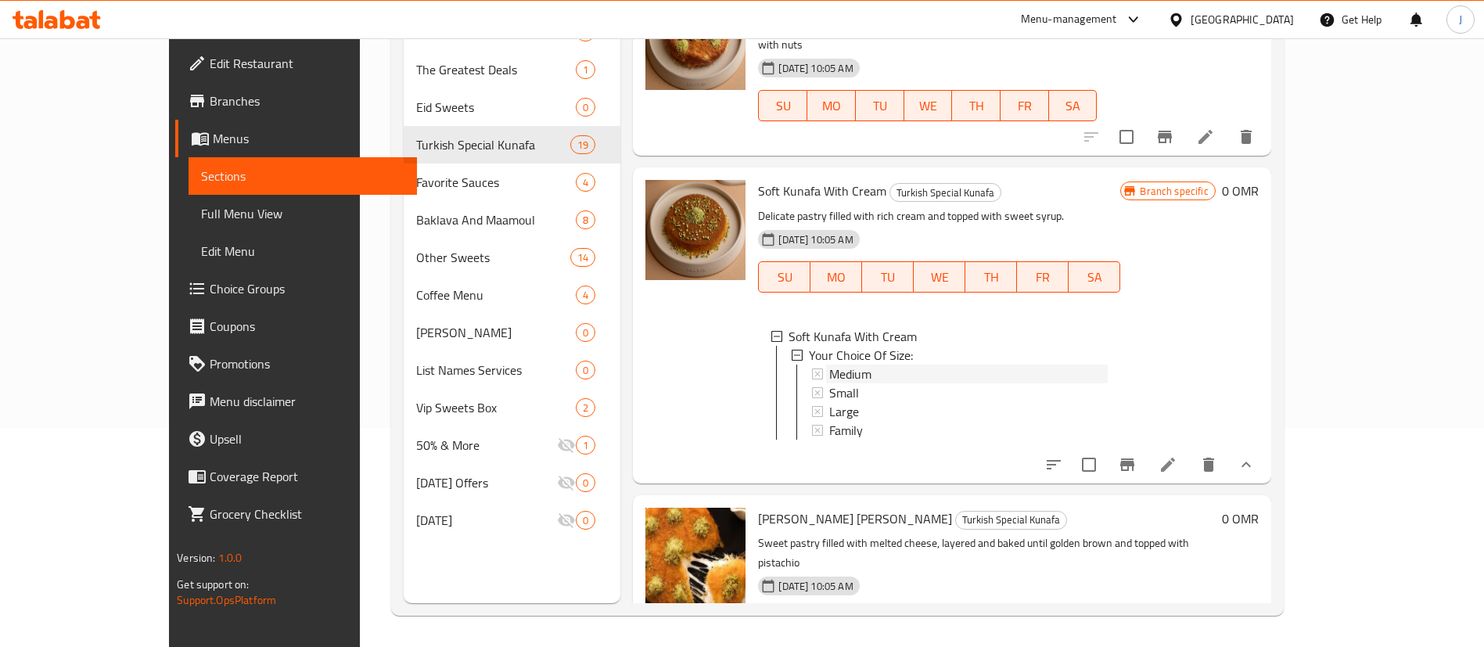
click at [829, 365] on span "Medium" at bounding box center [850, 374] width 42 height 19
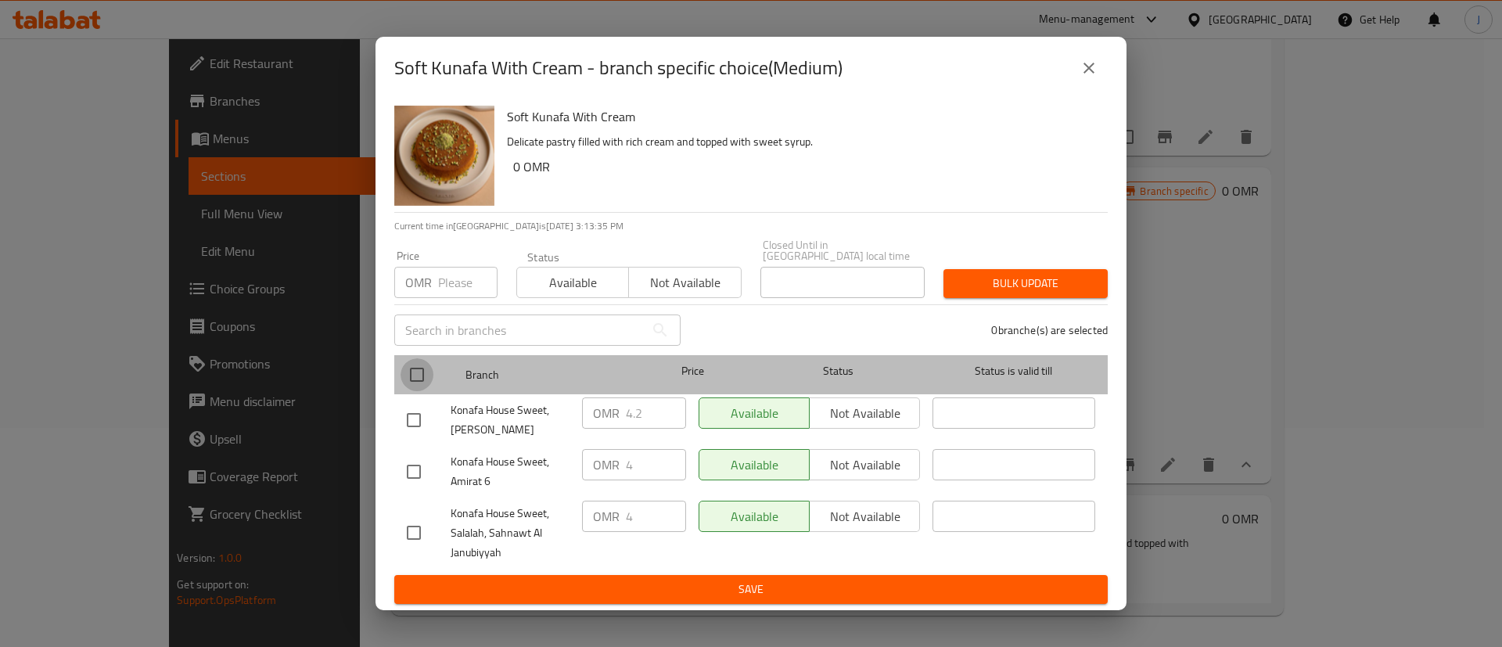
click at [424, 364] on input "checkbox" at bounding box center [417, 374] width 33 height 33
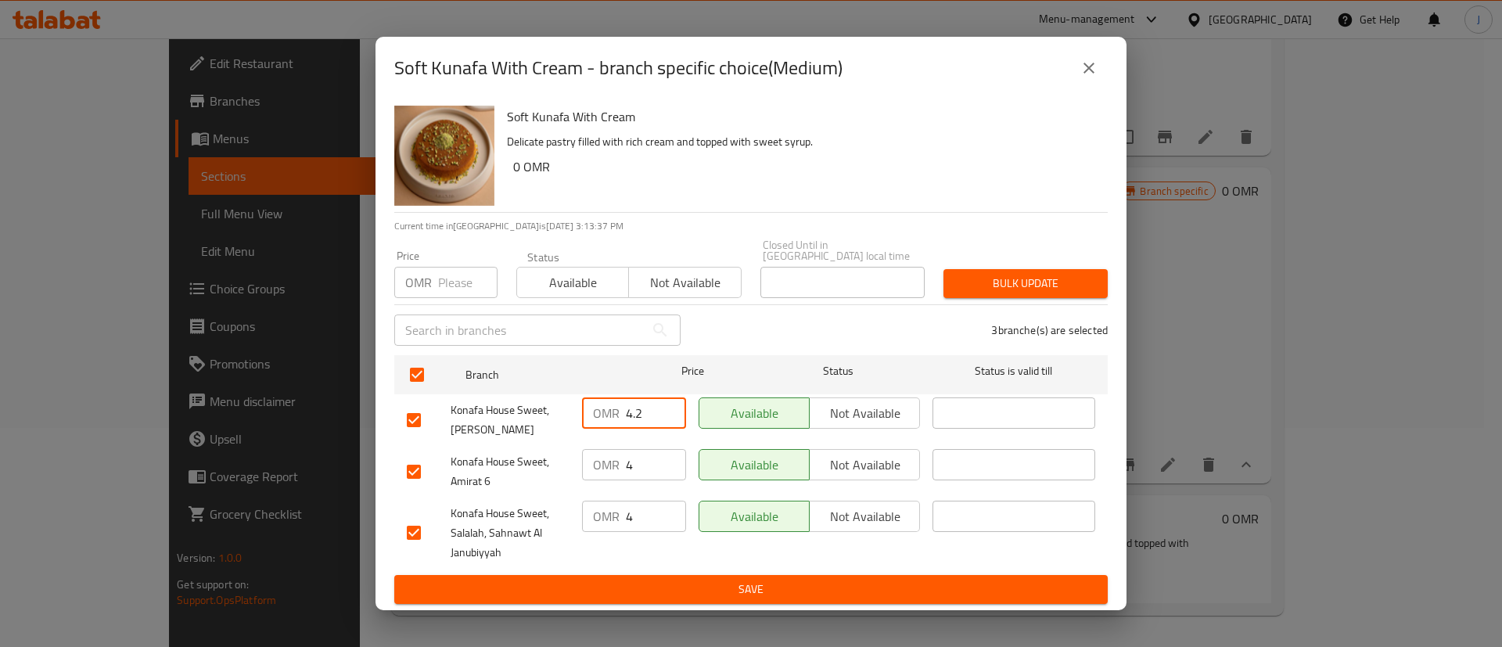
click at [660, 415] on input "4.2" at bounding box center [656, 413] width 60 height 31
click at [650, 451] on input "4" at bounding box center [656, 464] width 60 height 31
click at [628, 510] on input "4" at bounding box center [656, 516] width 60 height 31
paste input ".5"
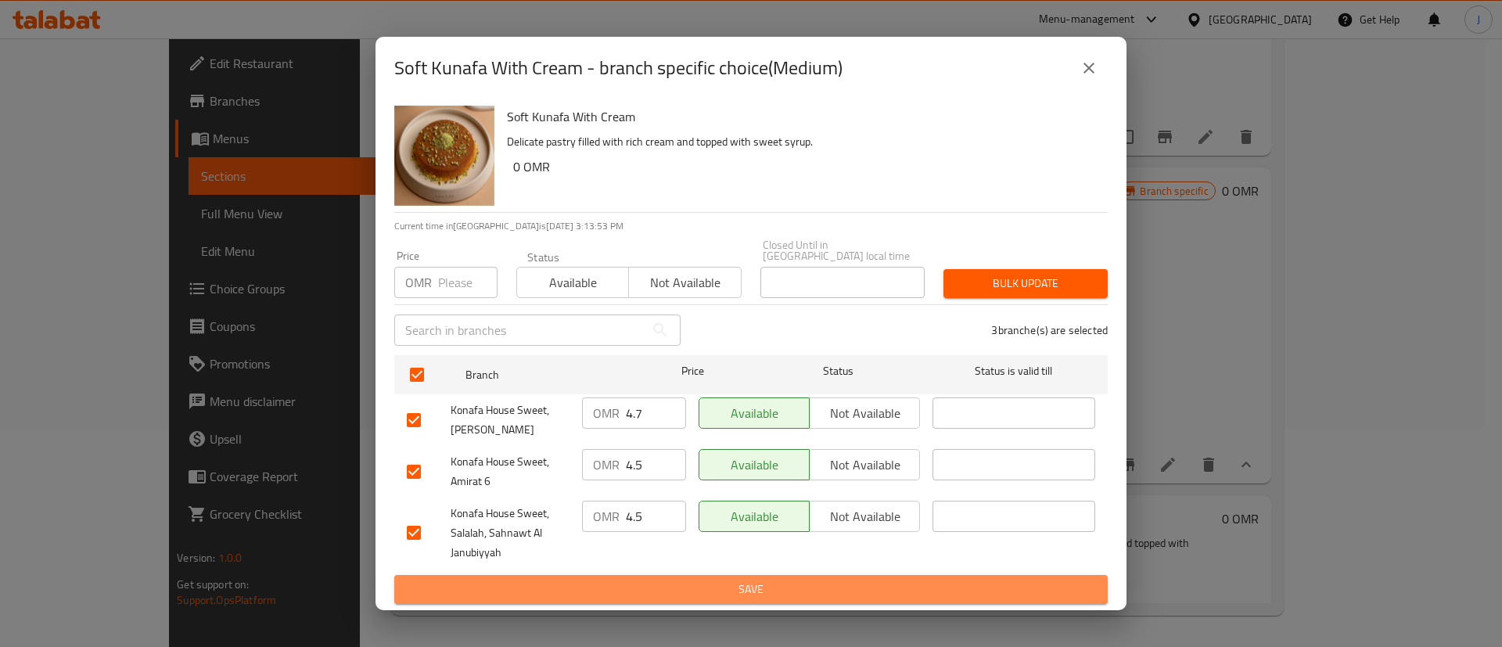
click at [685, 590] on span "Save" at bounding box center [751, 590] width 689 height 20
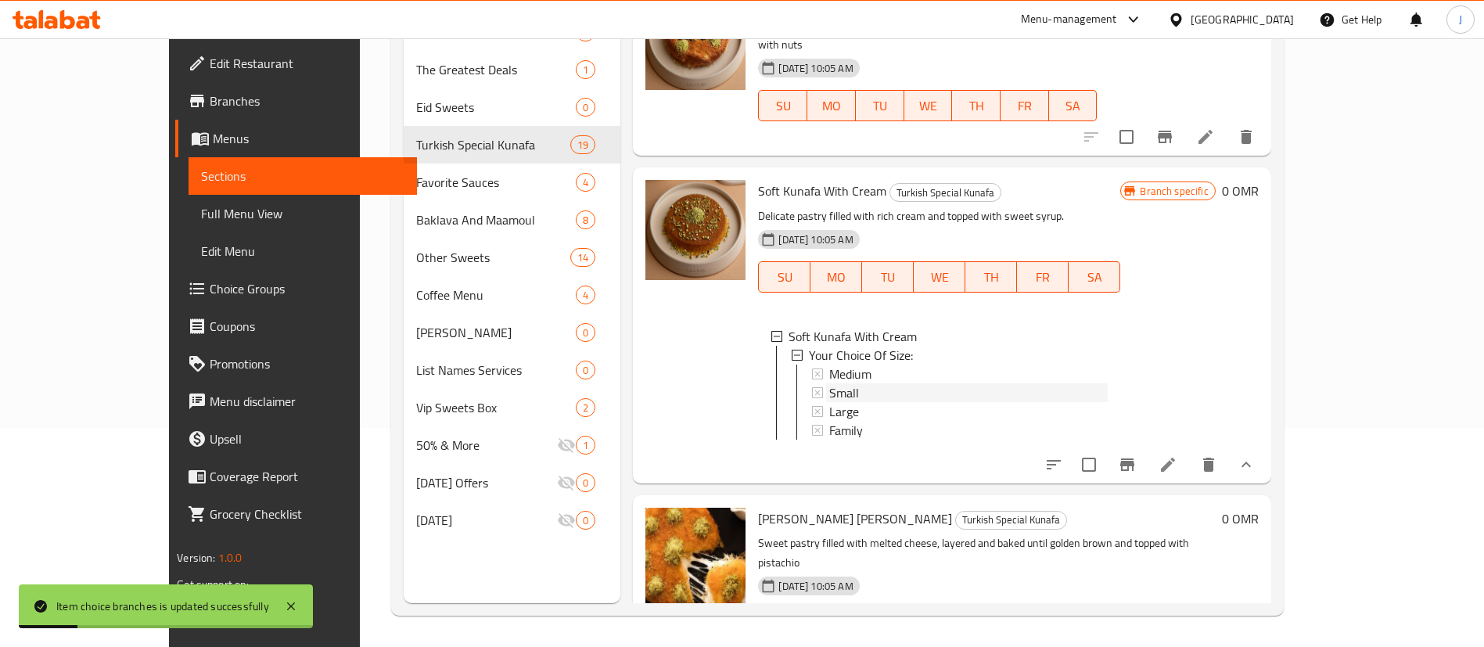
click at [829, 383] on div "Small" at bounding box center [968, 392] width 279 height 19
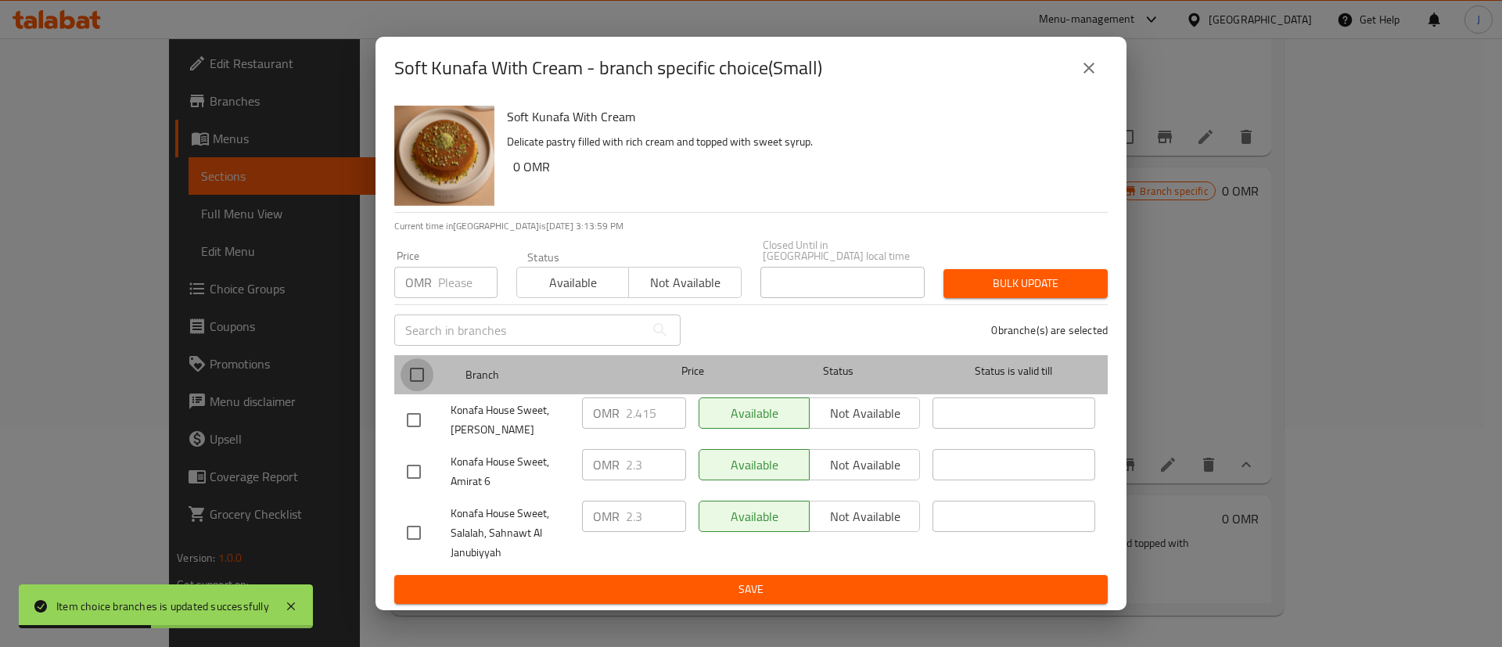
click at [423, 366] on input "checkbox" at bounding box center [417, 374] width 33 height 33
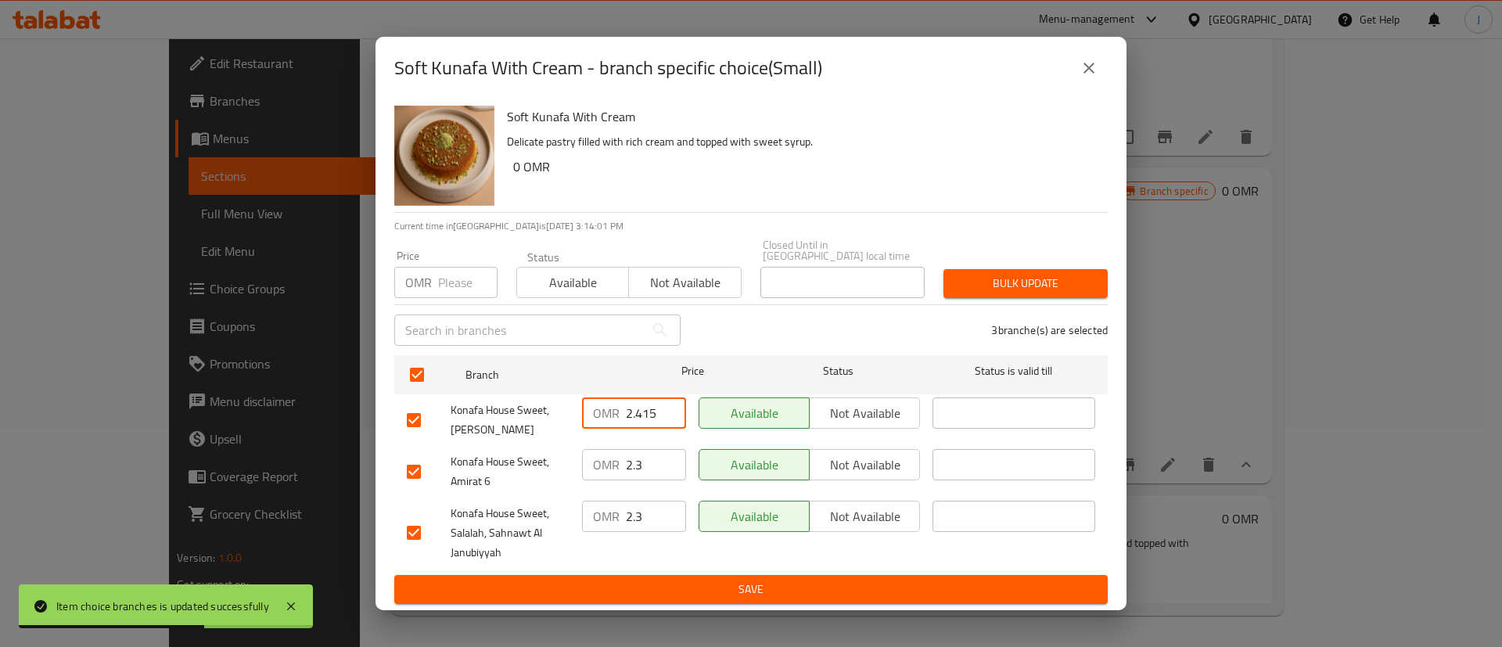
click at [639, 405] on input "2.415" at bounding box center [656, 413] width 60 height 31
click at [642, 405] on input "2.415" at bounding box center [656, 413] width 60 height 31
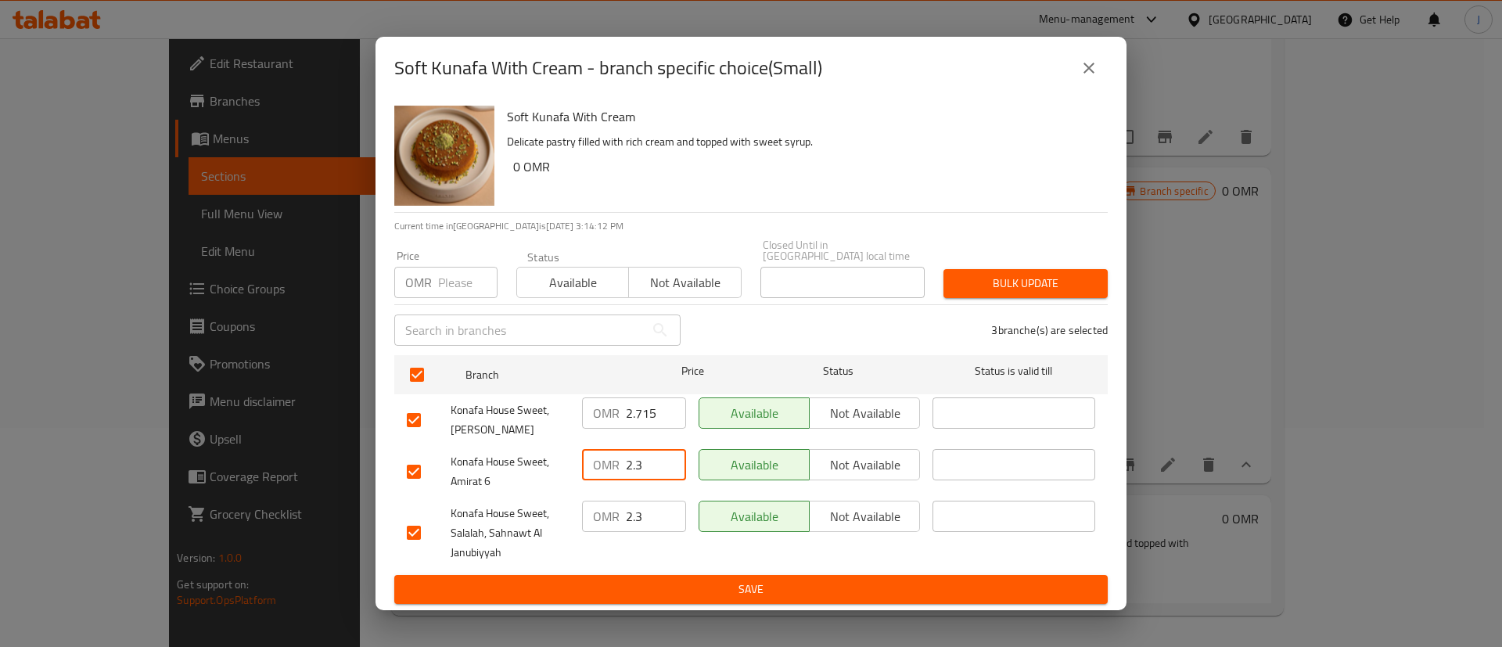
click at [649, 451] on input "2.3" at bounding box center [656, 464] width 60 height 31
click at [653, 516] on input "2.3" at bounding box center [656, 516] width 60 height 31
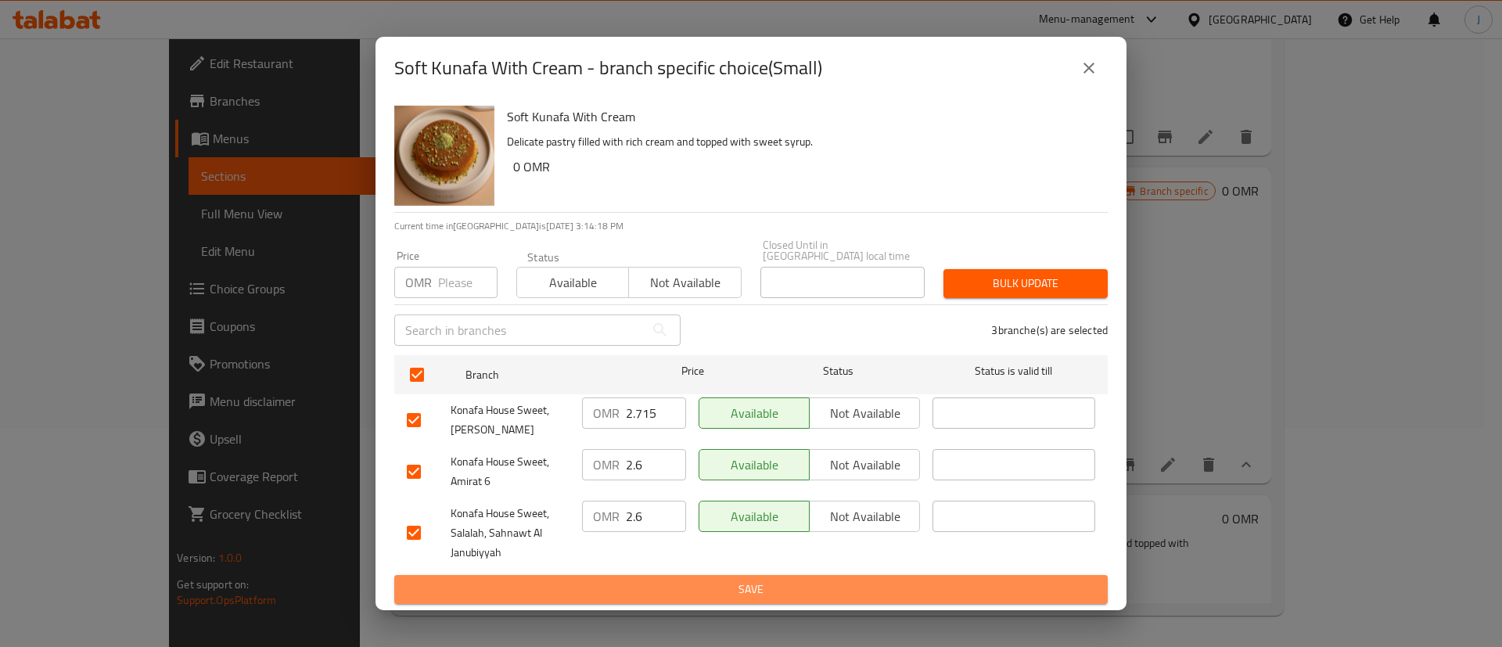
click at [704, 582] on span "Save" at bounding box center [751, 590] width 689 height 20
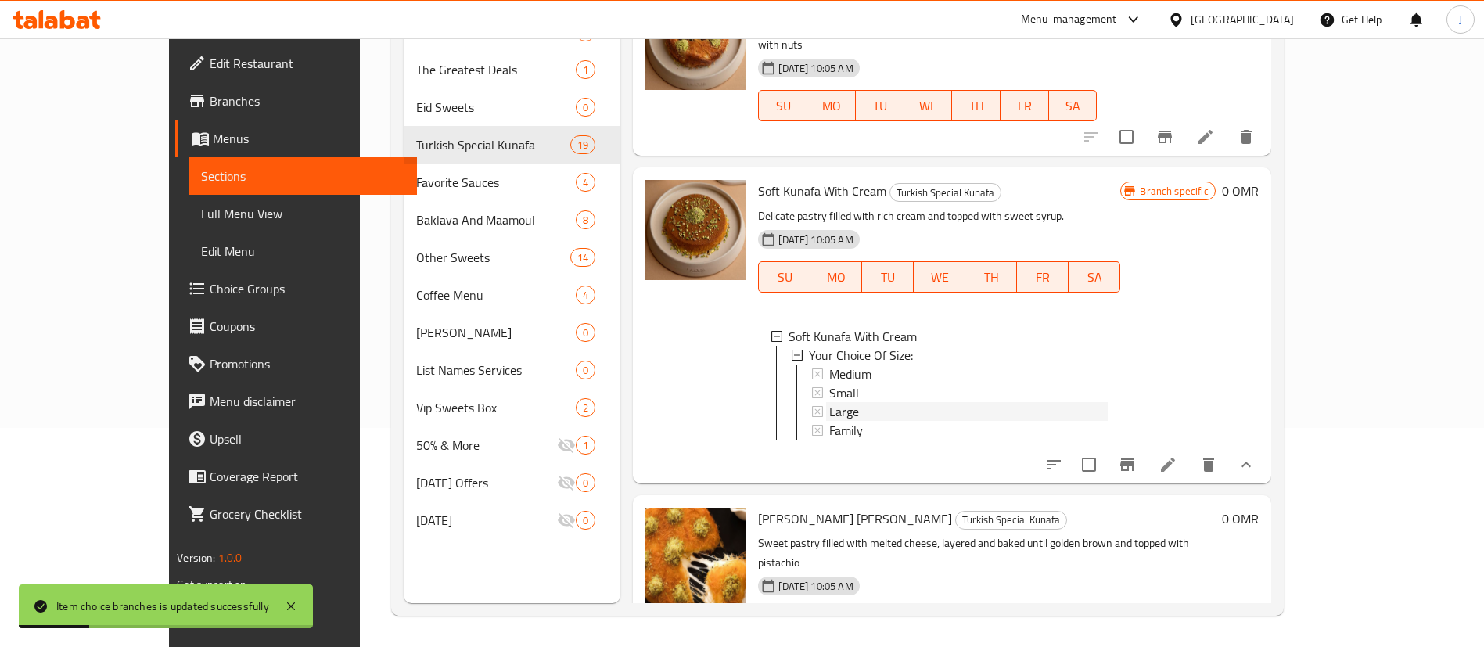
click at [829, 402] on span "Large" at bounding box center [844, 411] width 30 height 19
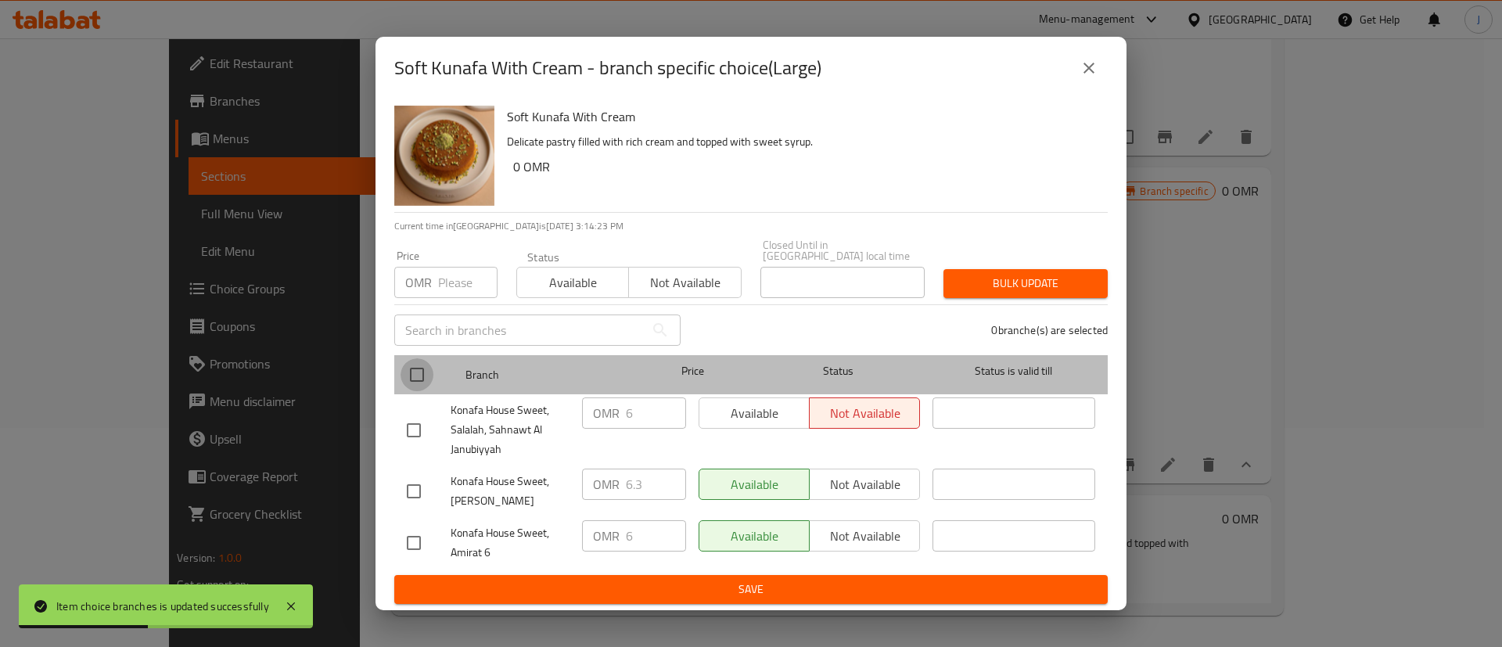
click at [423, 376] on input "checkbox" at bounding box center [417, 374] width 33 height 33
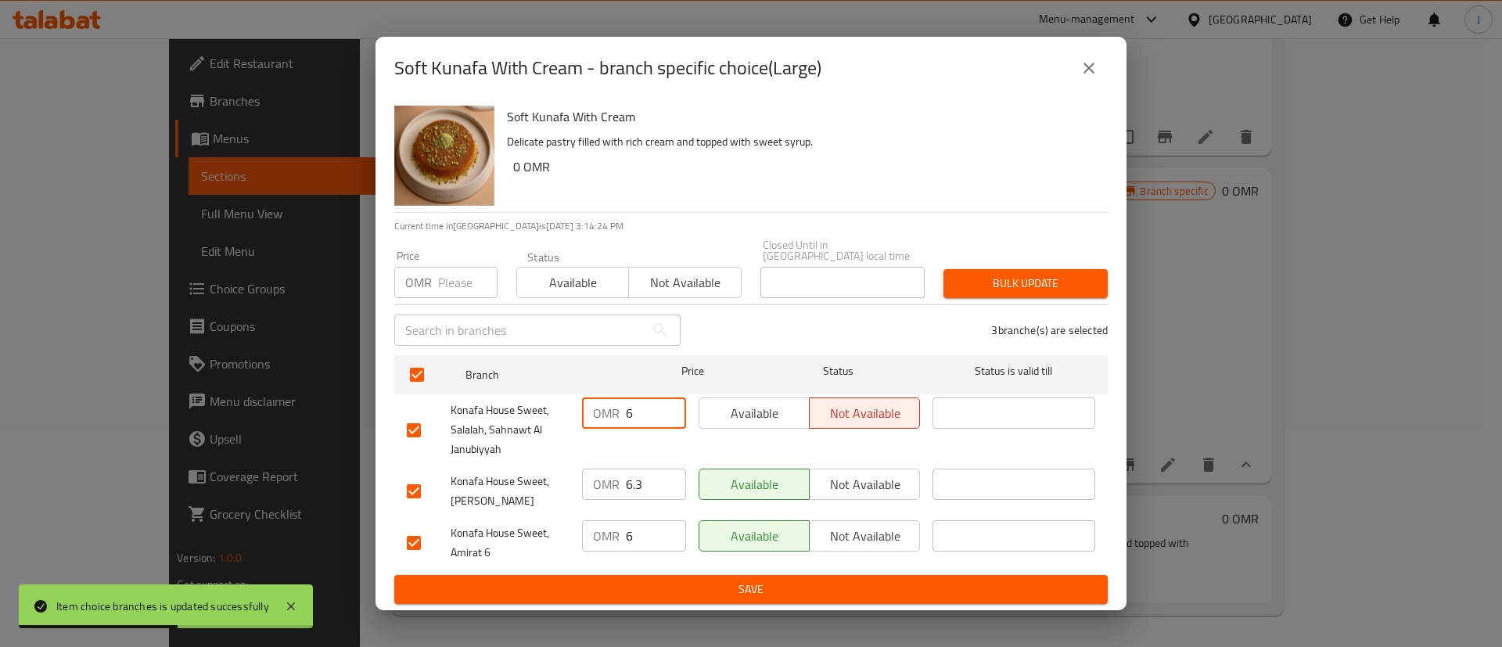
click at [653, 406] on input "6" at bounding box center [656, 413] width 60 height 31
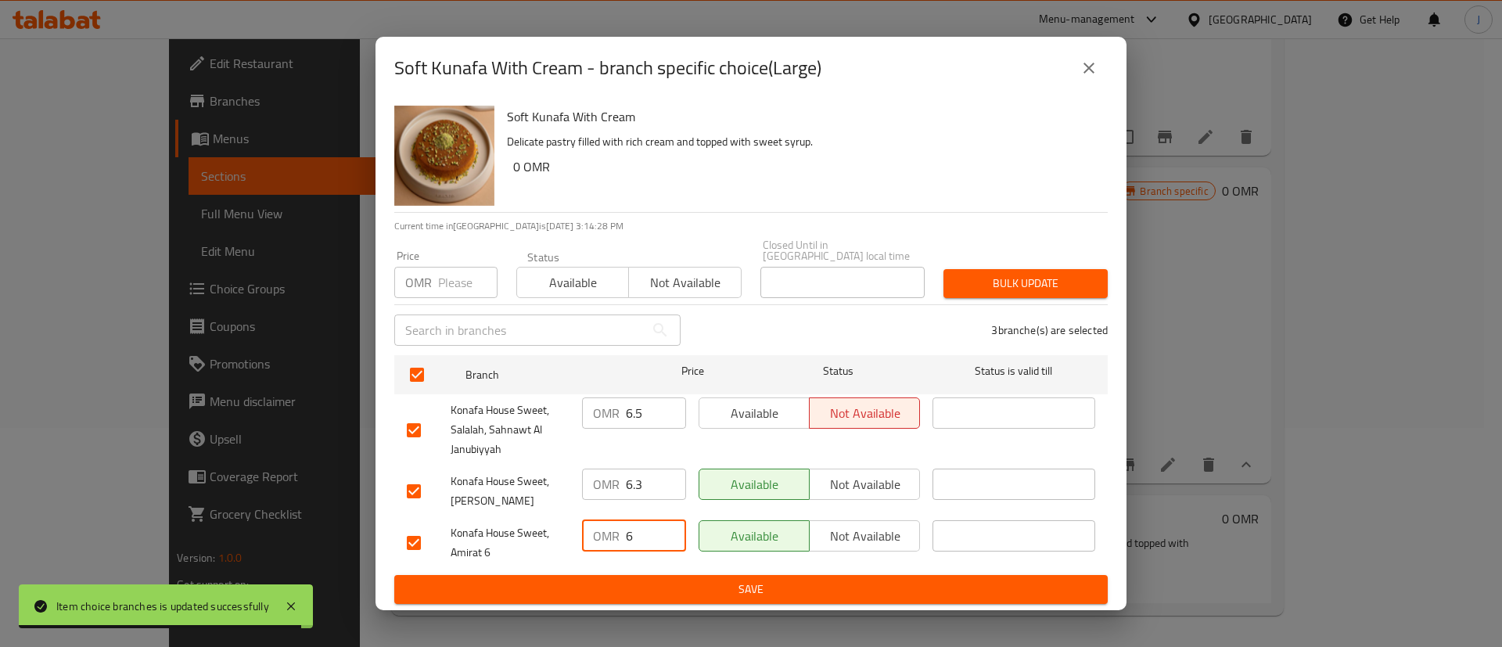
click at [638, 533] on input "6" at bounding box center [656, 535] width 60 height 31
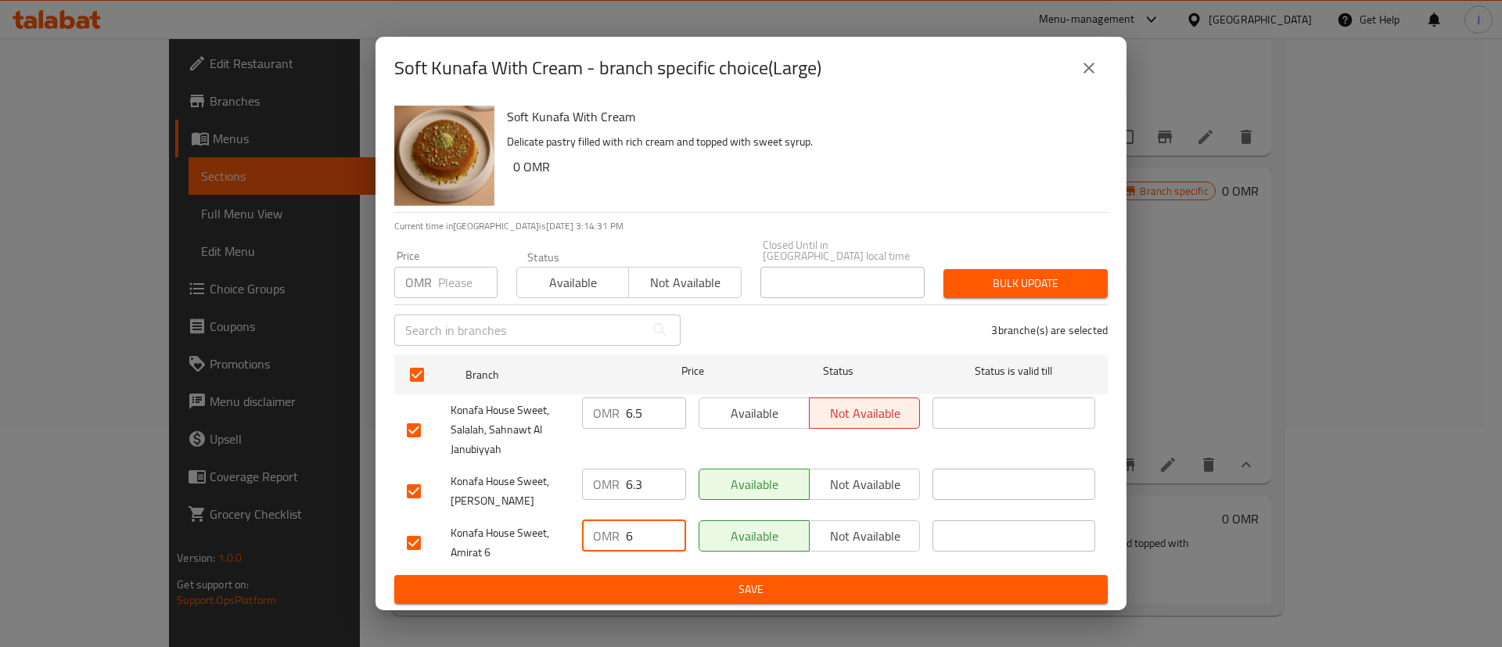
paste input ".5"
click at [649, 482] on input "6.3" at bounding box center [656, 484] width 60 height 31
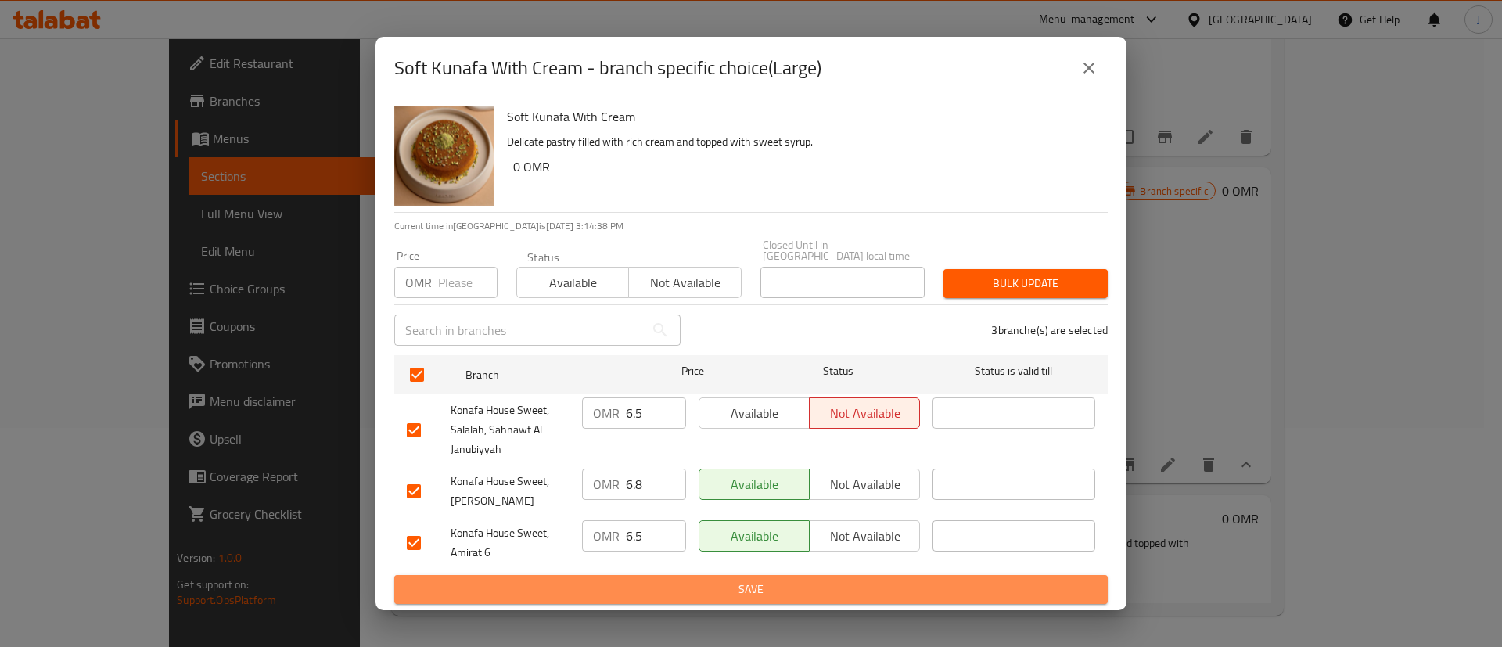
click at [682, 580] on span "Save" at bounding box center [751, 590] width 689 height 20
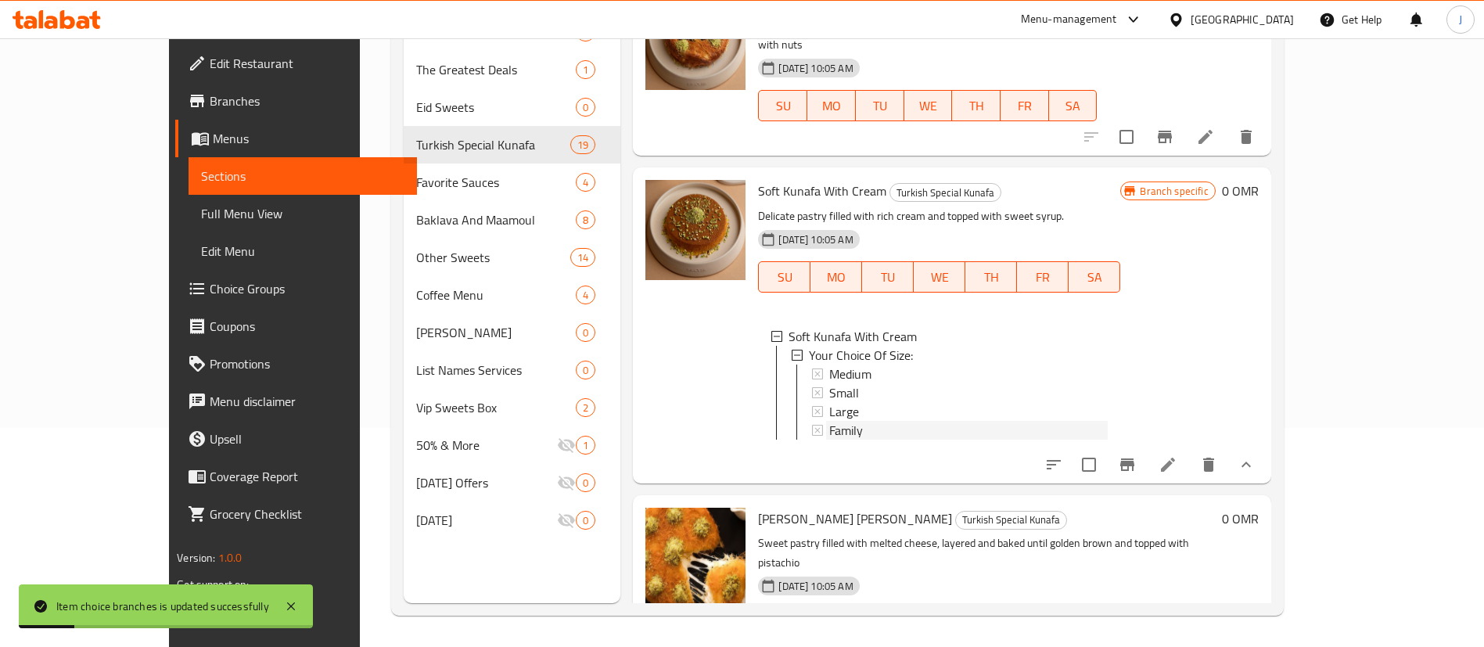
click at [829, 421] on span "Family" at bounding box center [846, 430] width 34 height 19
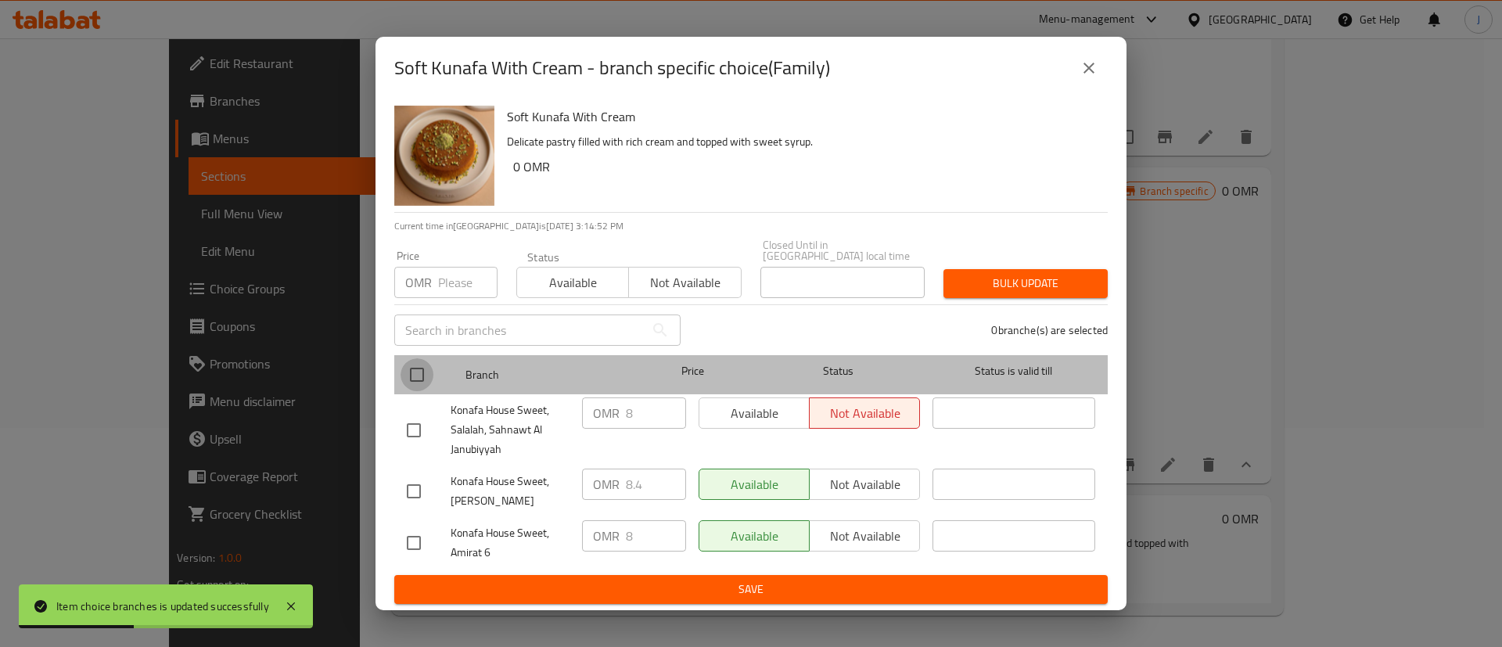
click at [422, 372] on input "checkbox" at bounding box center [417, 374] width 33 height 33
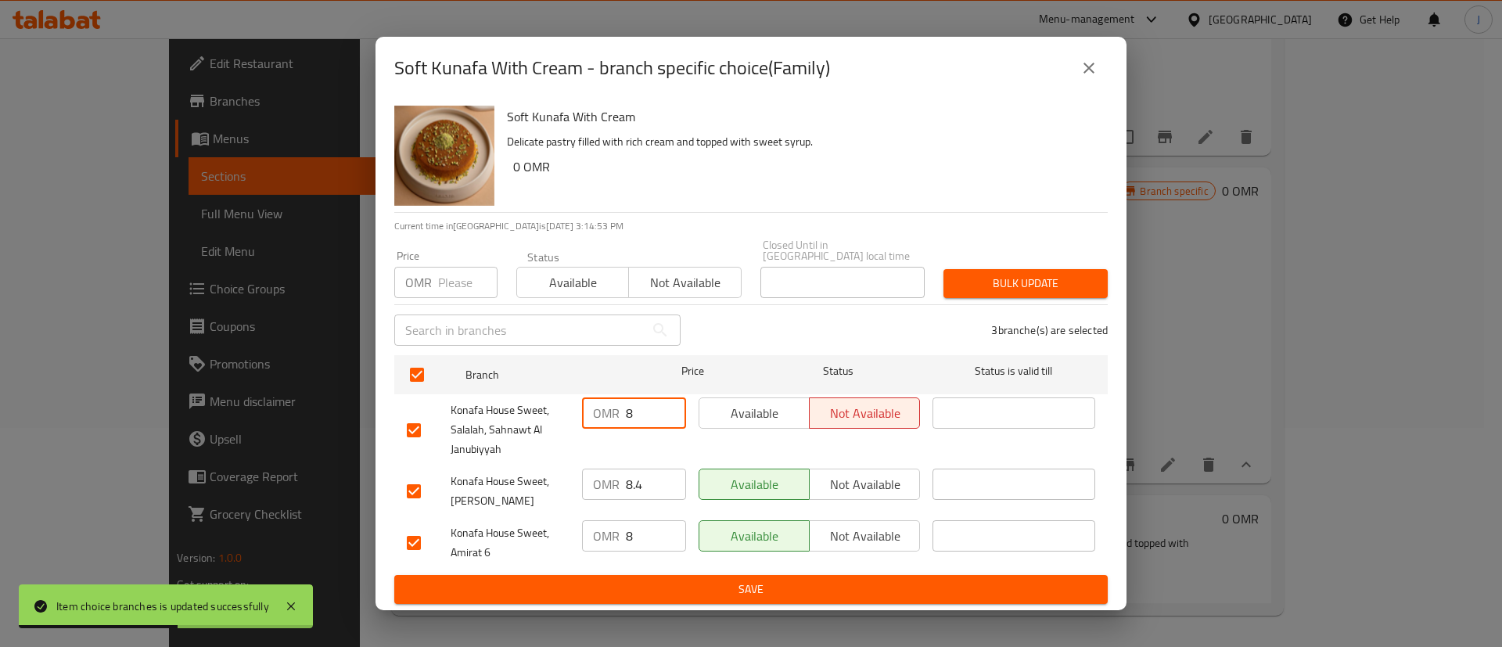
click at [655, 410] on input "8" at bounding box center [656, 413] width 60 height 31
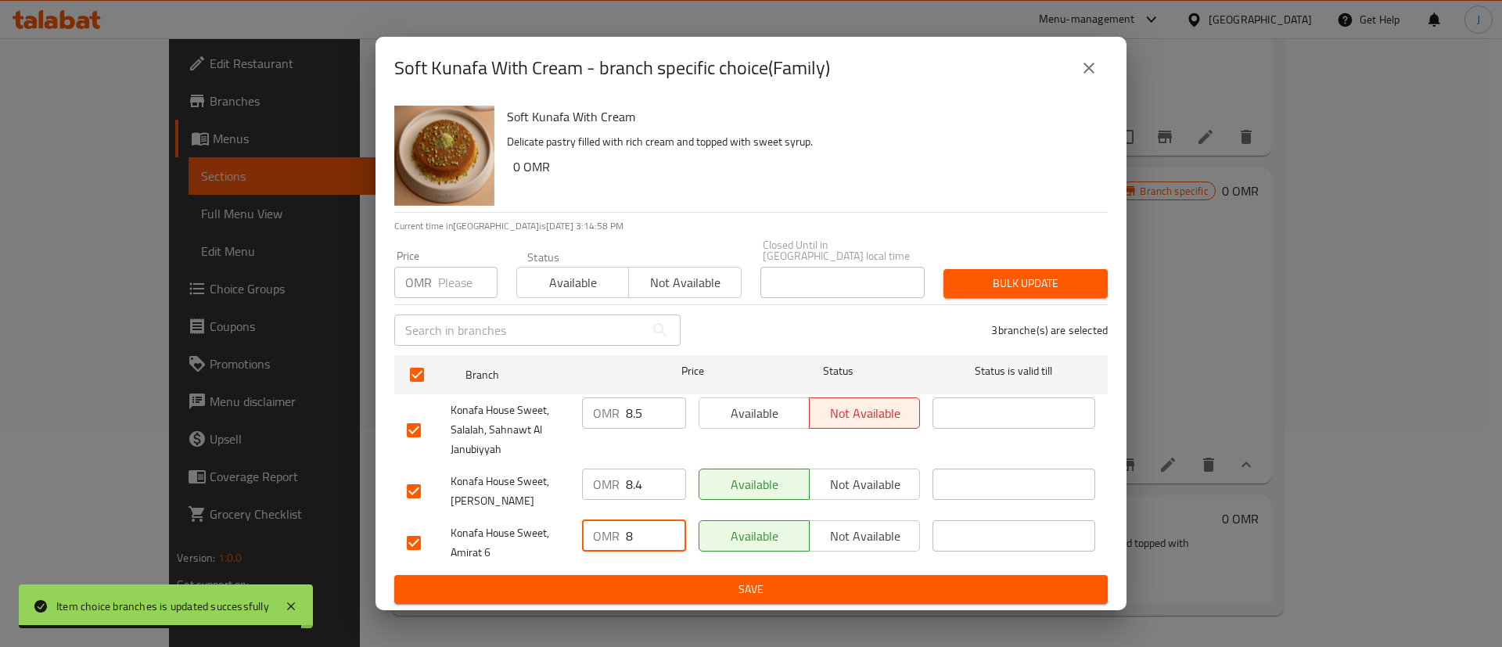
click at [661, 529] on input "8" at bounding box center [656, 535] width 60 height 31
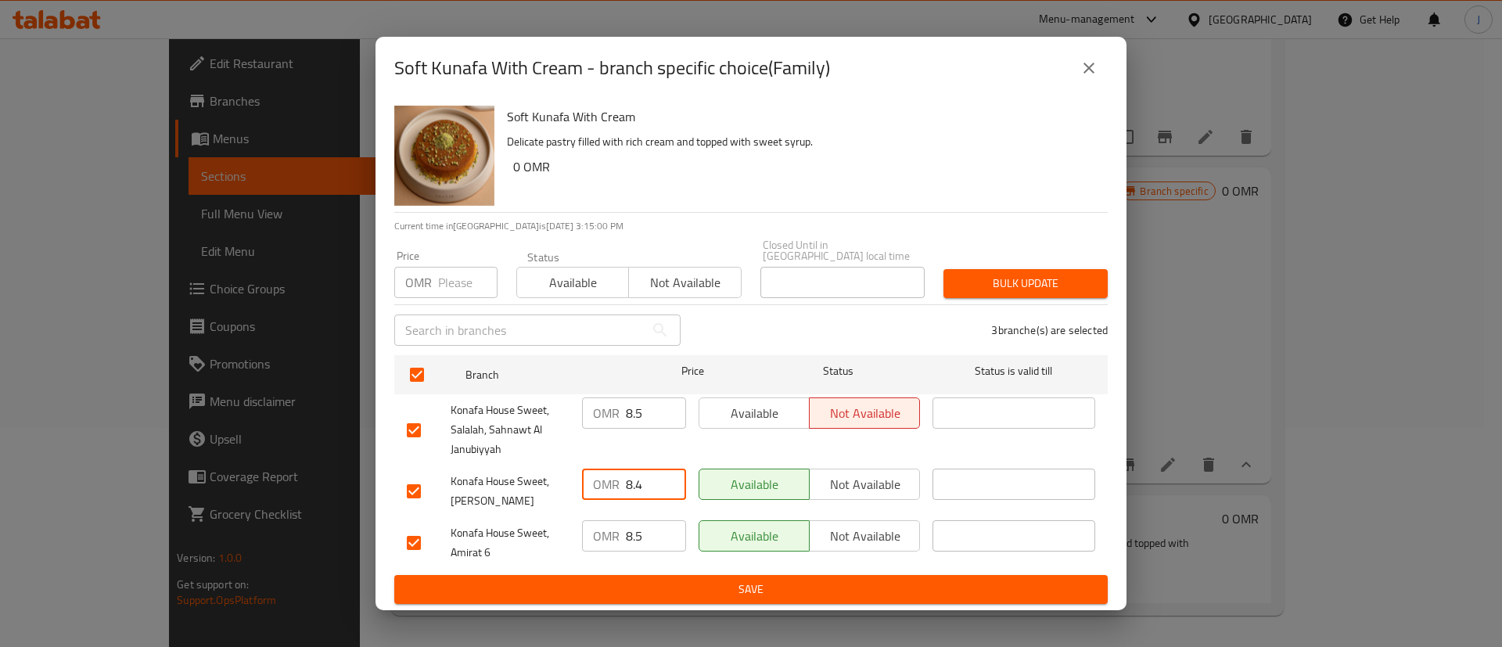
click at [656, 471] on input "8.4" at bounding box center [656, 484] width 60 height 31
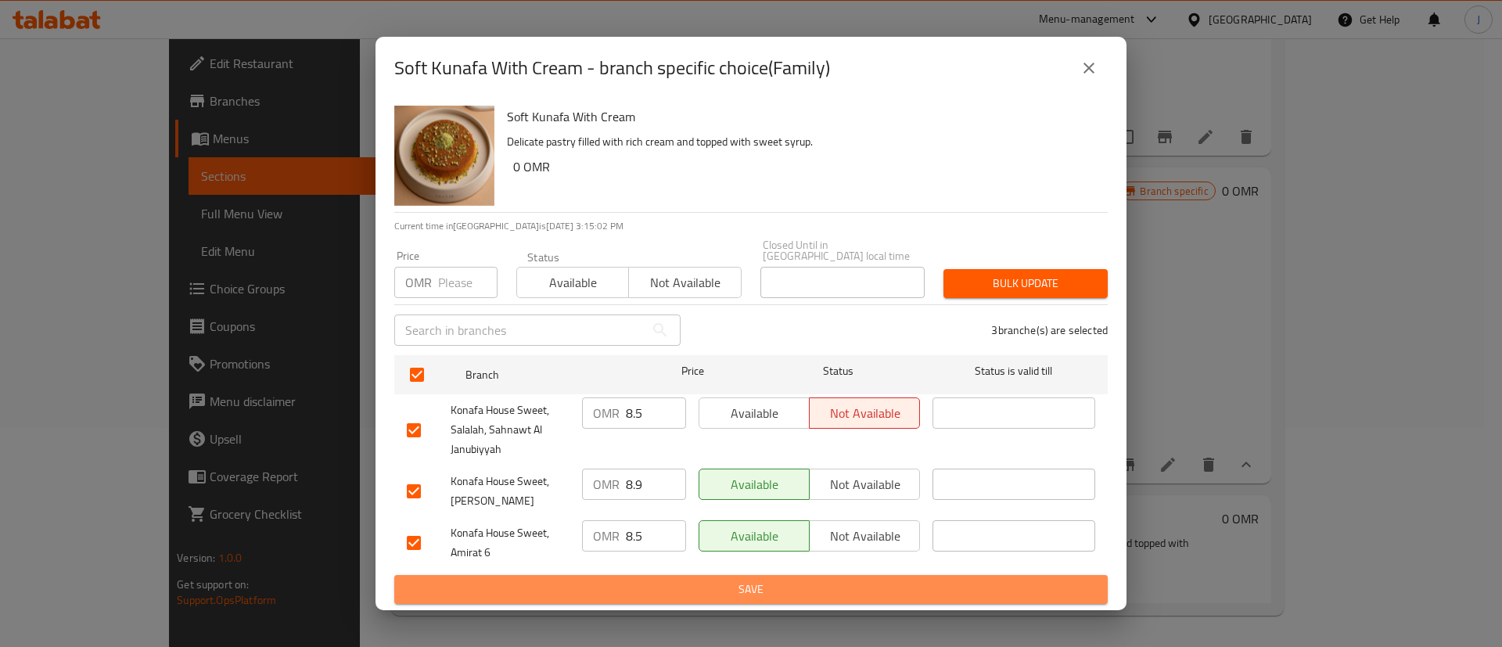
click at [685, 581] on span "Save" at bounding box center [751, 590] width 689 height 20
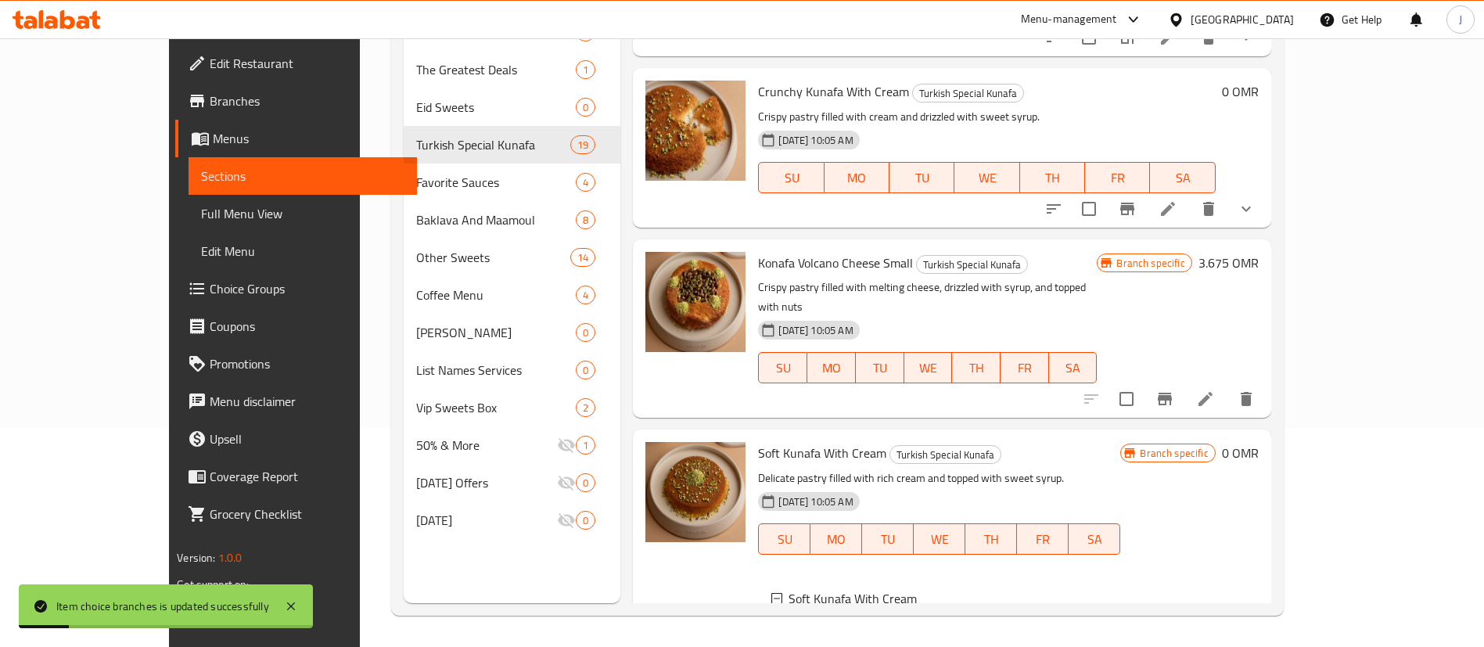
scroll to position [2363, 0]
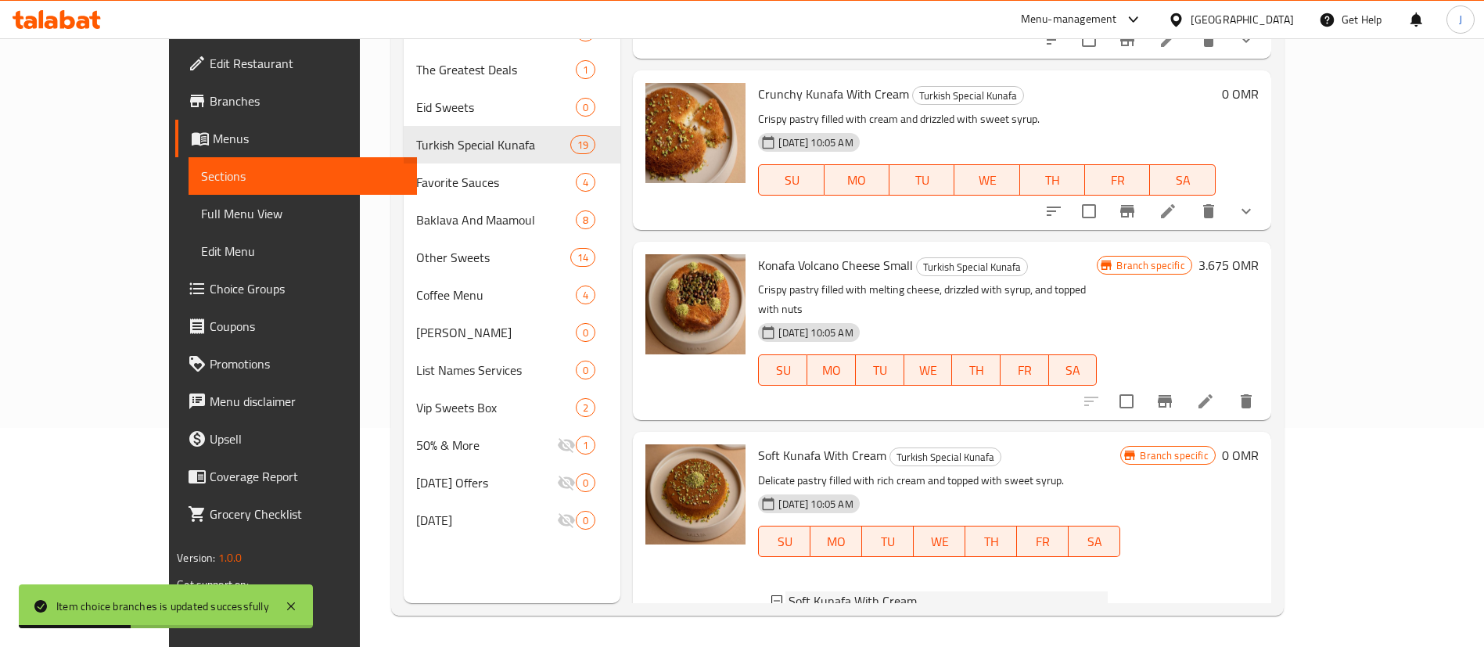
click at [772, 595] on icon at bounding box center [777, 600] width 11 height 11
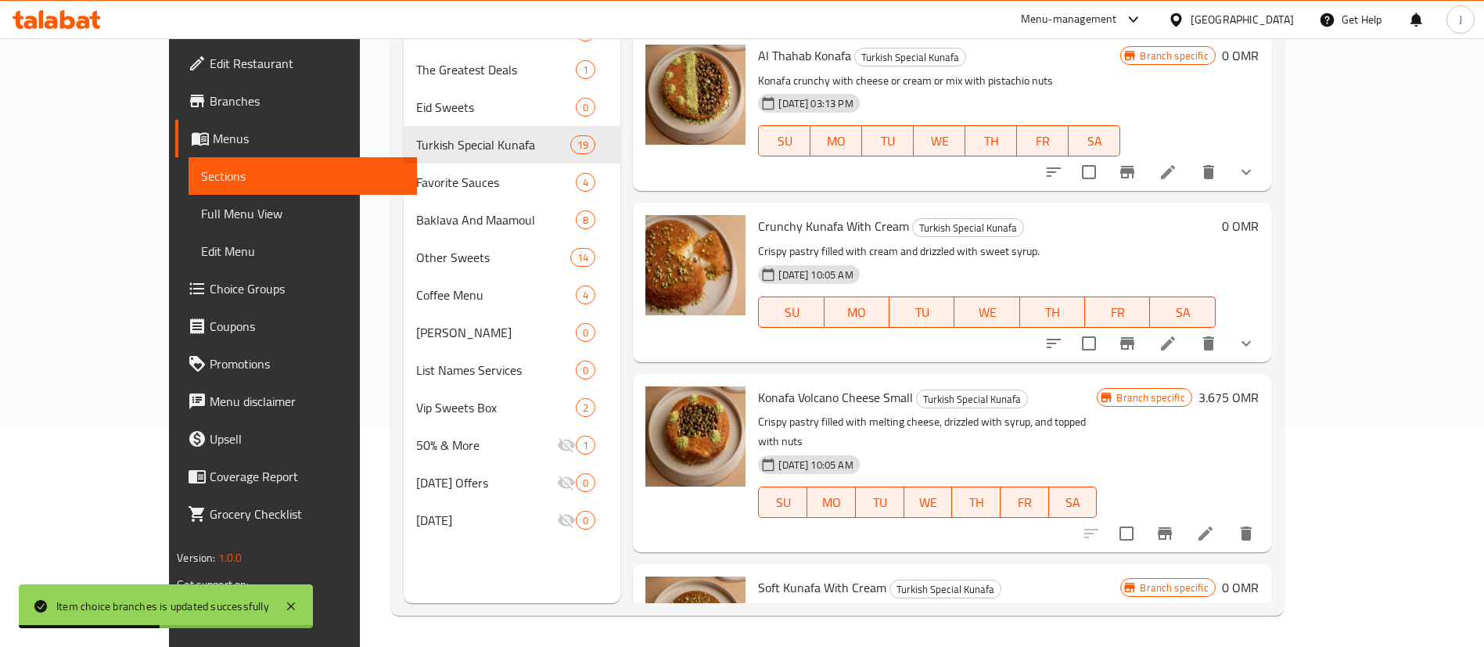
scroll to position [2192, 0]
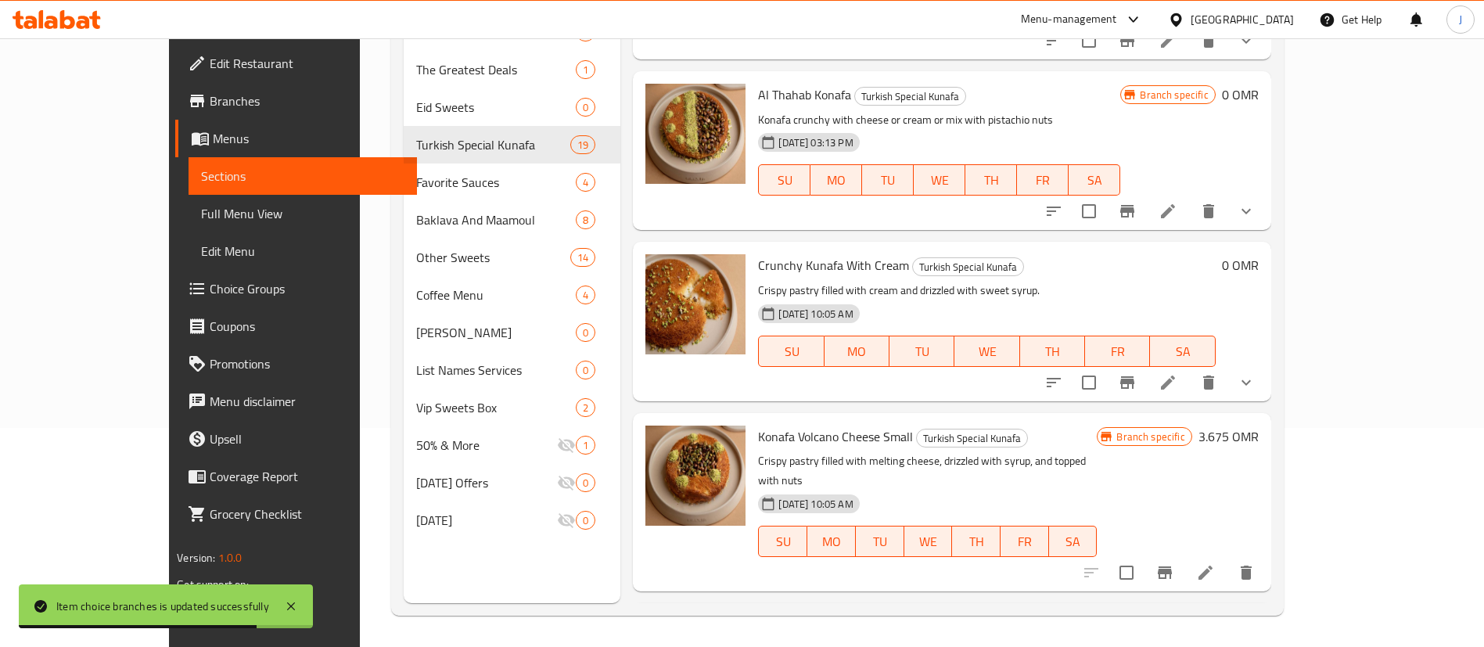
click at [1259, 426] on h6 "3.675 OMR" at bounding box center [1229, 437] width 60 height 22
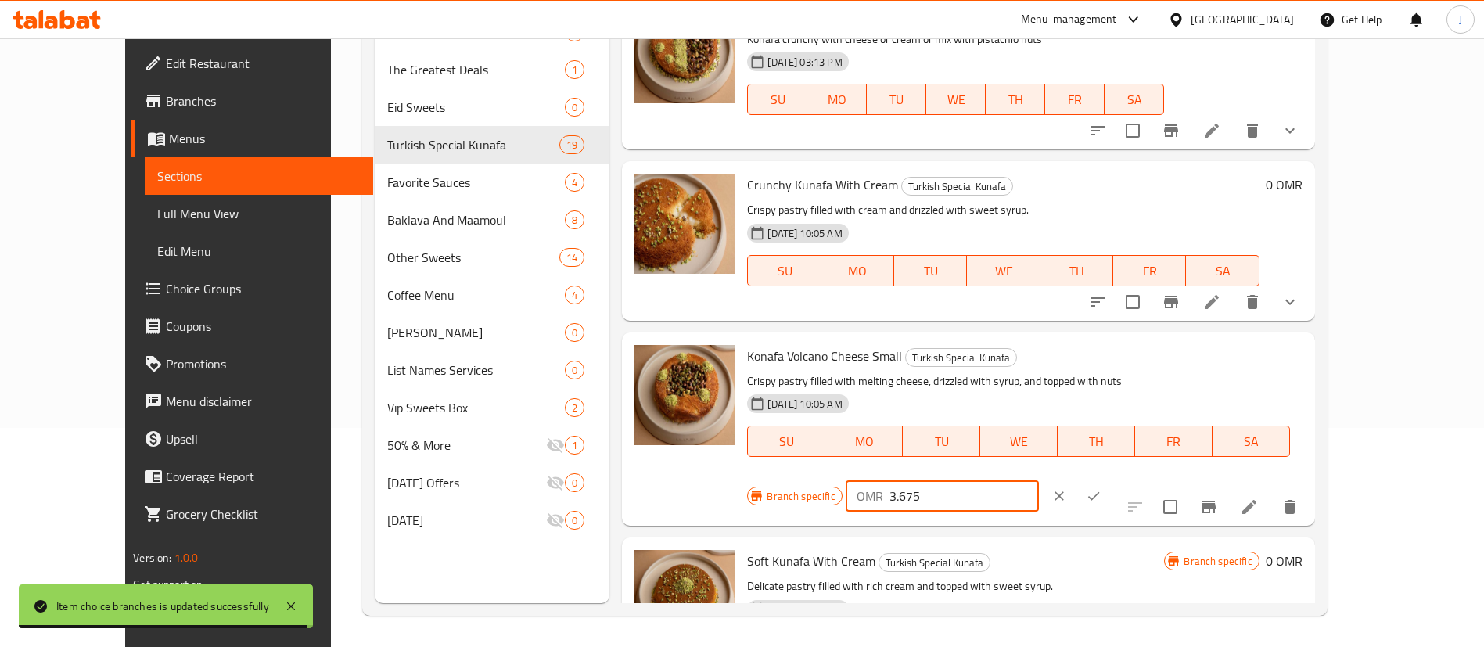
click at [1039, 480] on input "3.675" at bounding box center [964, 495] width 149 height 31
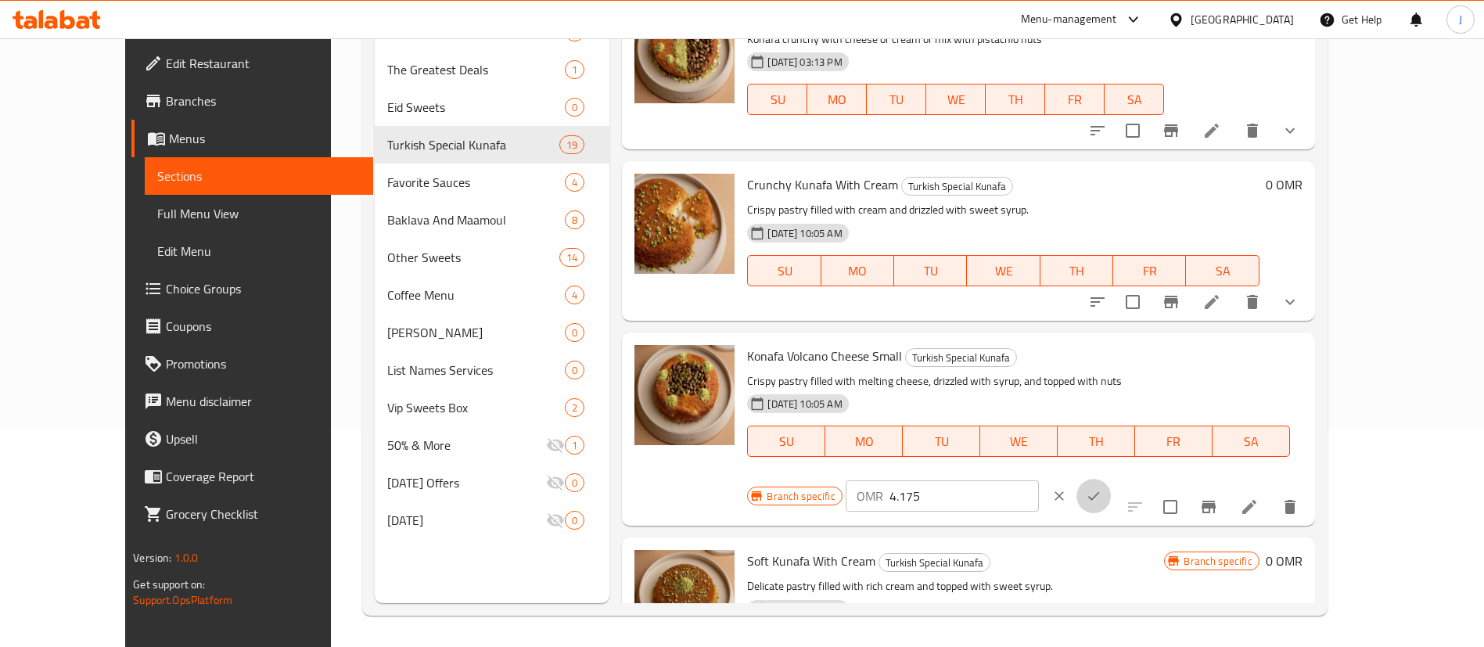
click at [1111, 479] on button "ok" at bounding box center [1094, 496] width 34 height 34
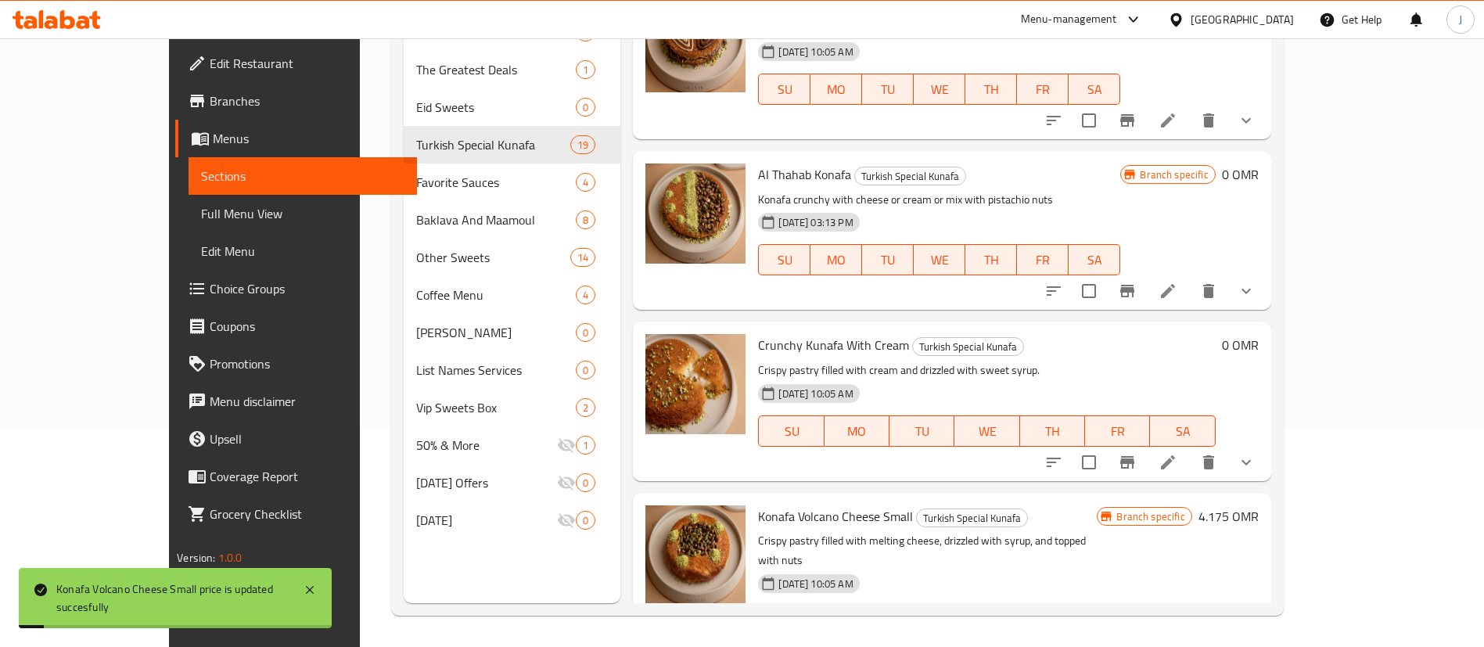
scroll to position [2088, 0]
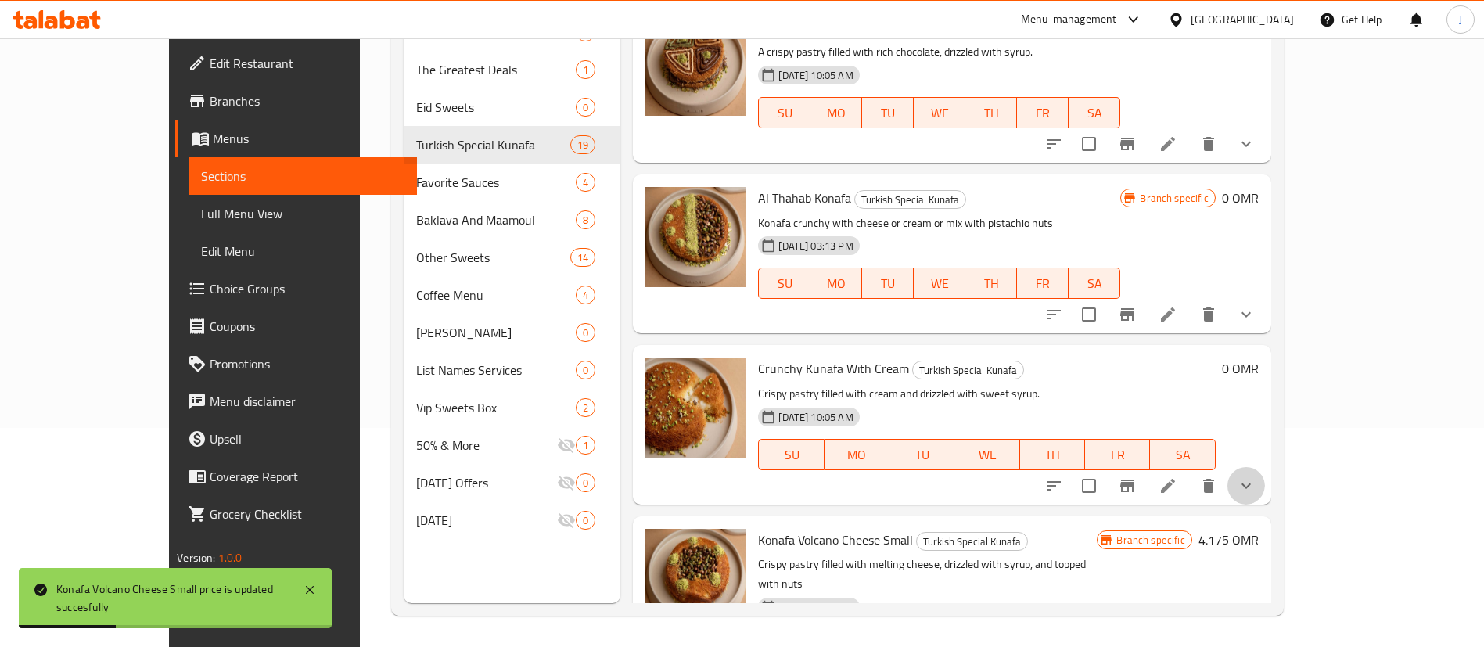
click at [1265, 467] on button "show more" at bounding box center [1247, 486] width 38 height 38
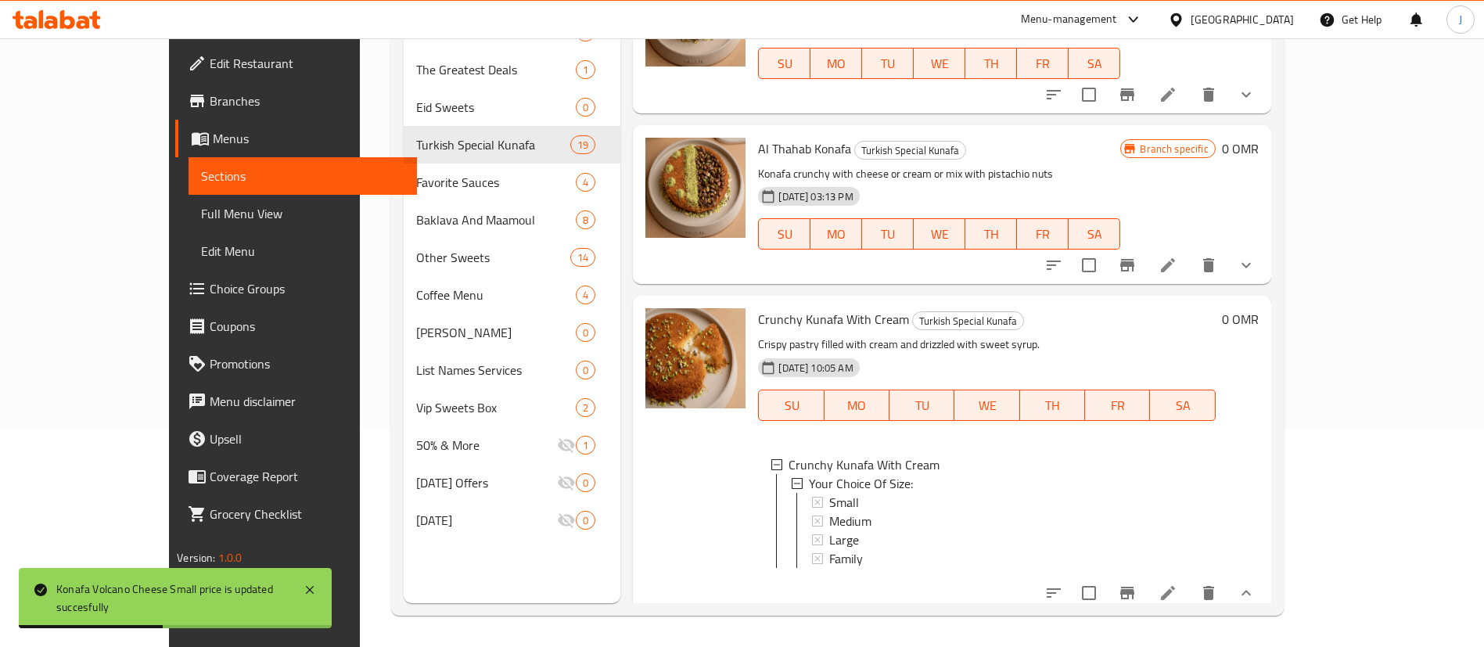
scroll to position [2140, 0]
click at [829, 547] on span "Family" at bounding box center [846, 556] width 34 height 19
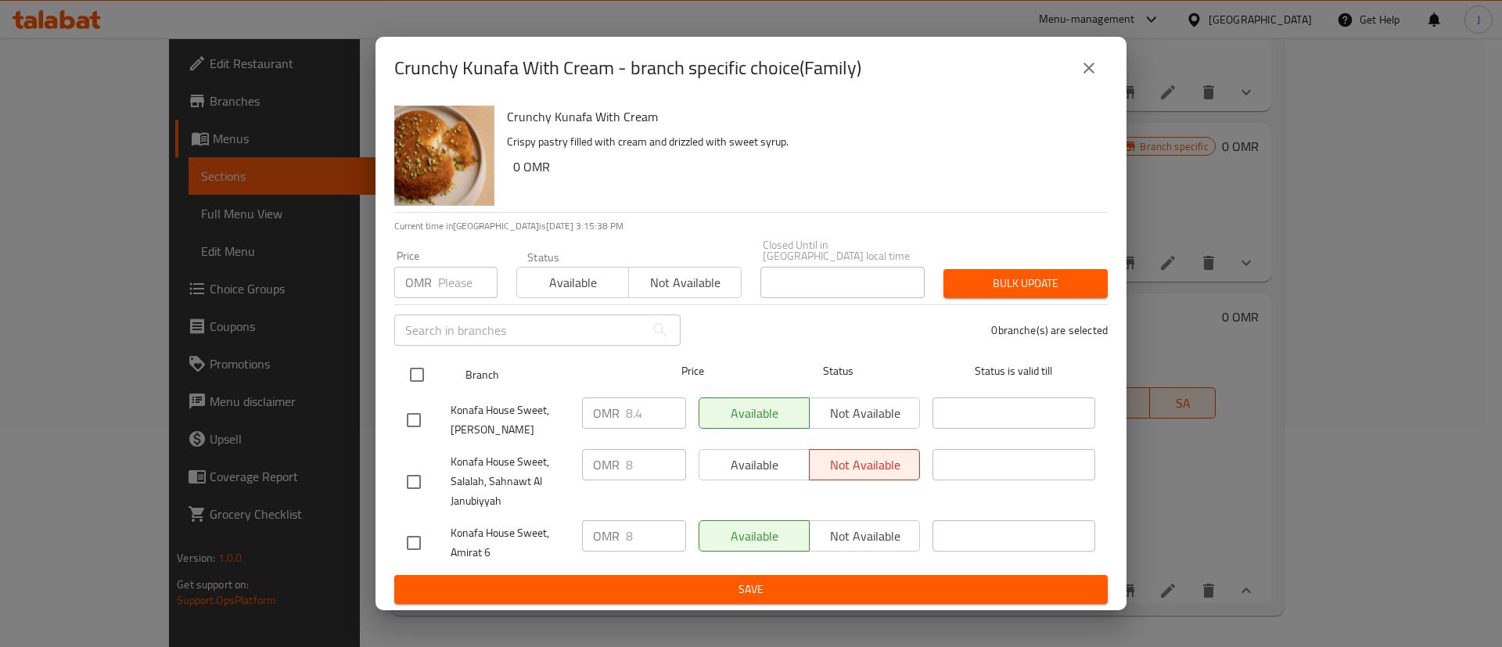
click at [412, 363] on input "checkbox" at bounding box center [417, 374] width 33 height 33
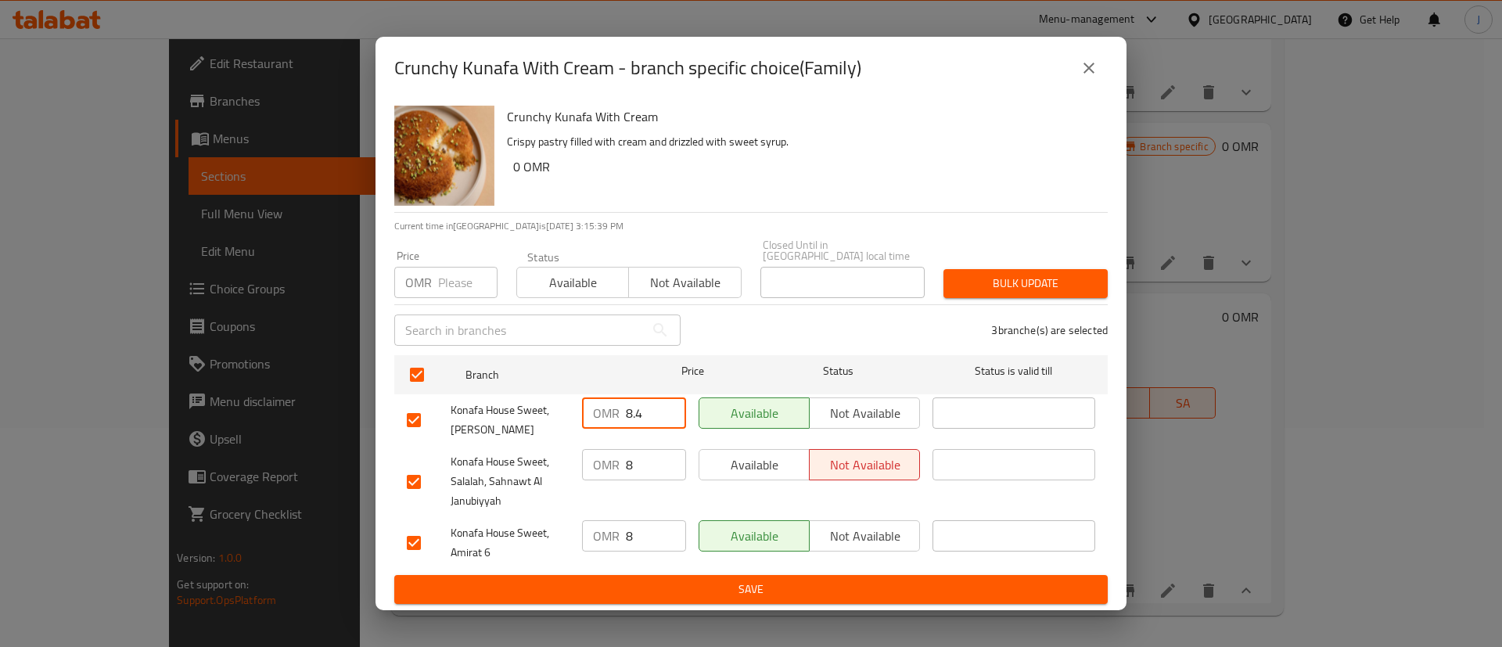
click at [649, 399] on input "8.4" at bounding box center [656, 413] width 60 height 31
click at [646, 461] on input "8" at bounding box center [656, 464] width 60 height 31
click at [655, 530] on input "8" at bounding box center [656, 535] width 60 height 31
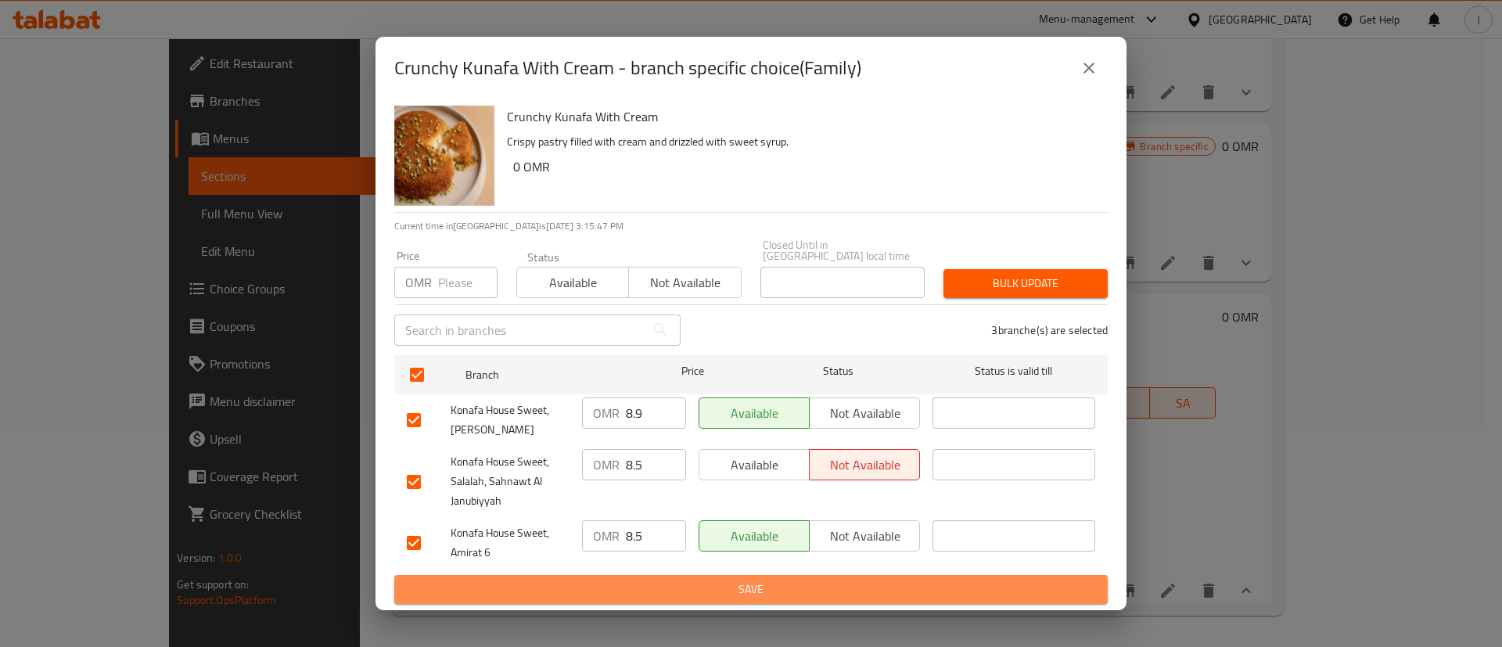
click at [707, 580] on span "Save" at bounding box center [751, 590] width 689 height 20
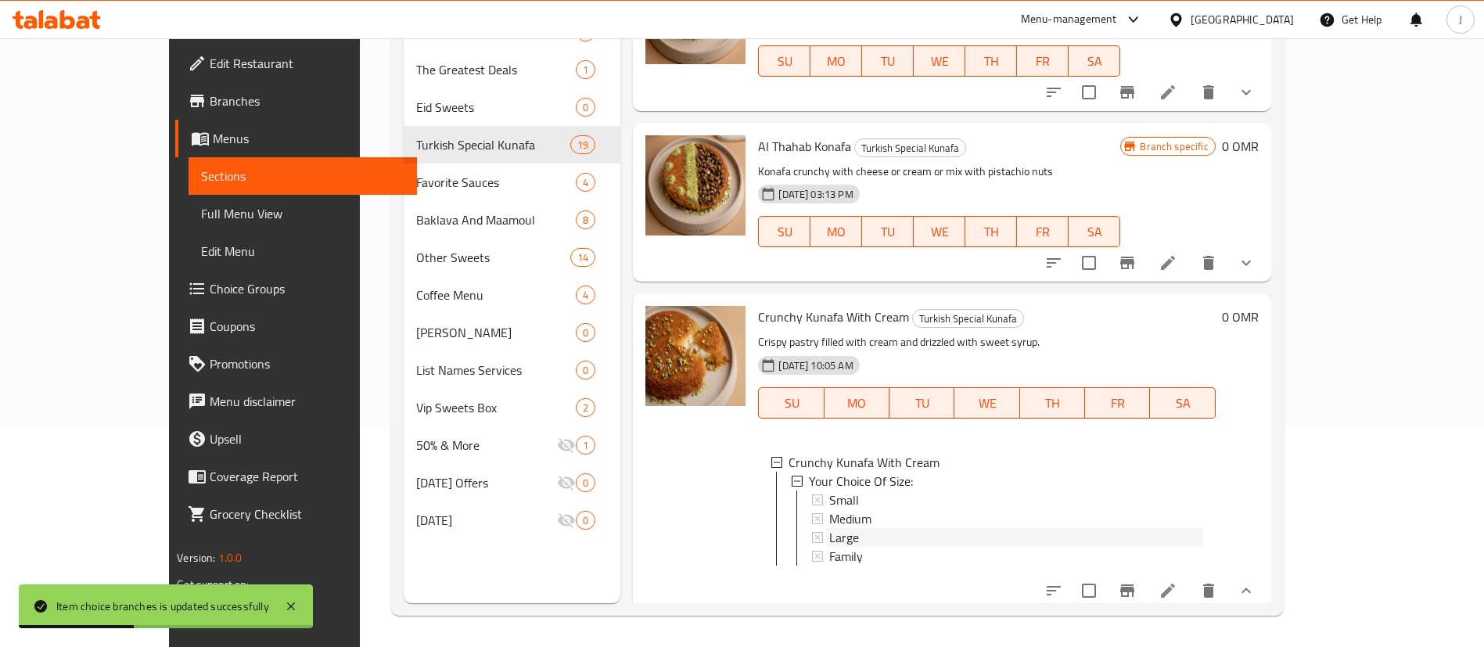
click at [829, 528] on div "Large" at bounding box center [1015, 537] width 373 height 19
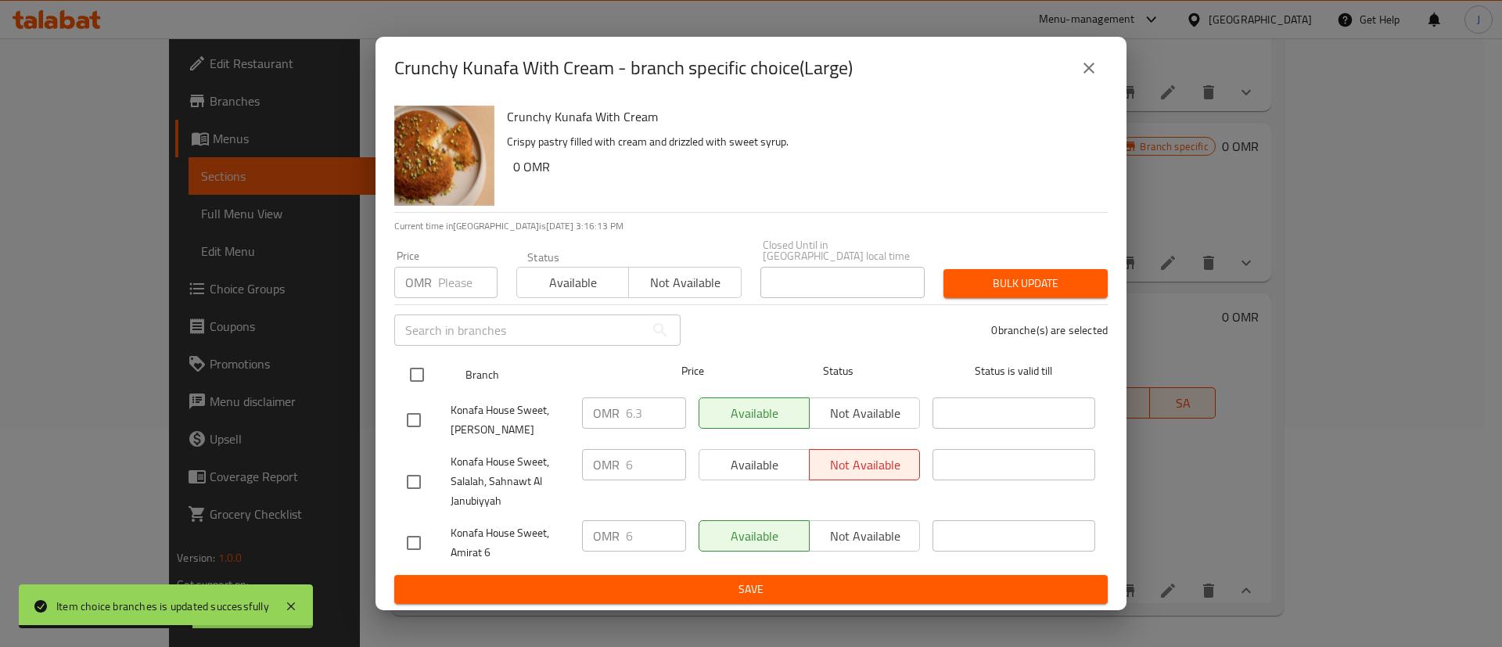
click at [426, 368] on input "checkbox" at bounding box center [417, 374] width 33 height 33
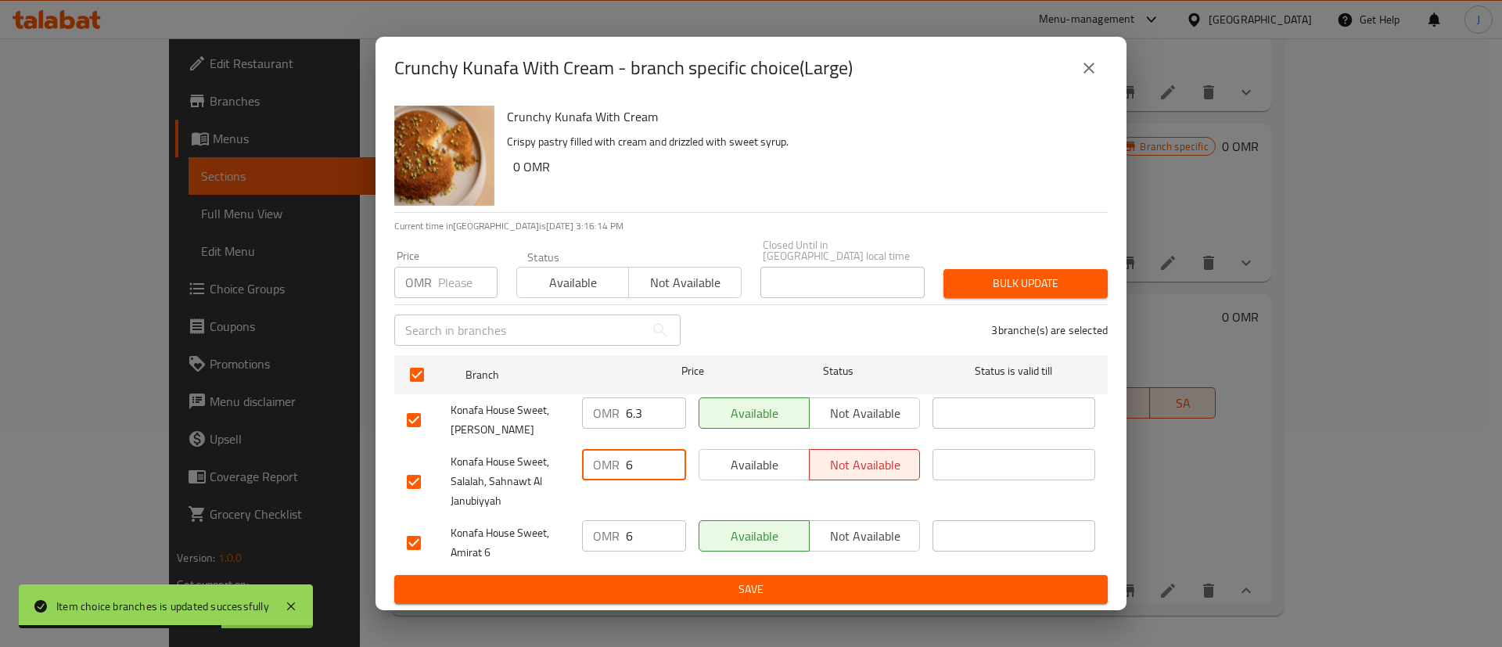
click at [642, 462] on input "6" at bounding box center [656, 464] width 60 height 31
click at [645, 535] on input "6" at bounding box center [656, 535] width 60 height 31
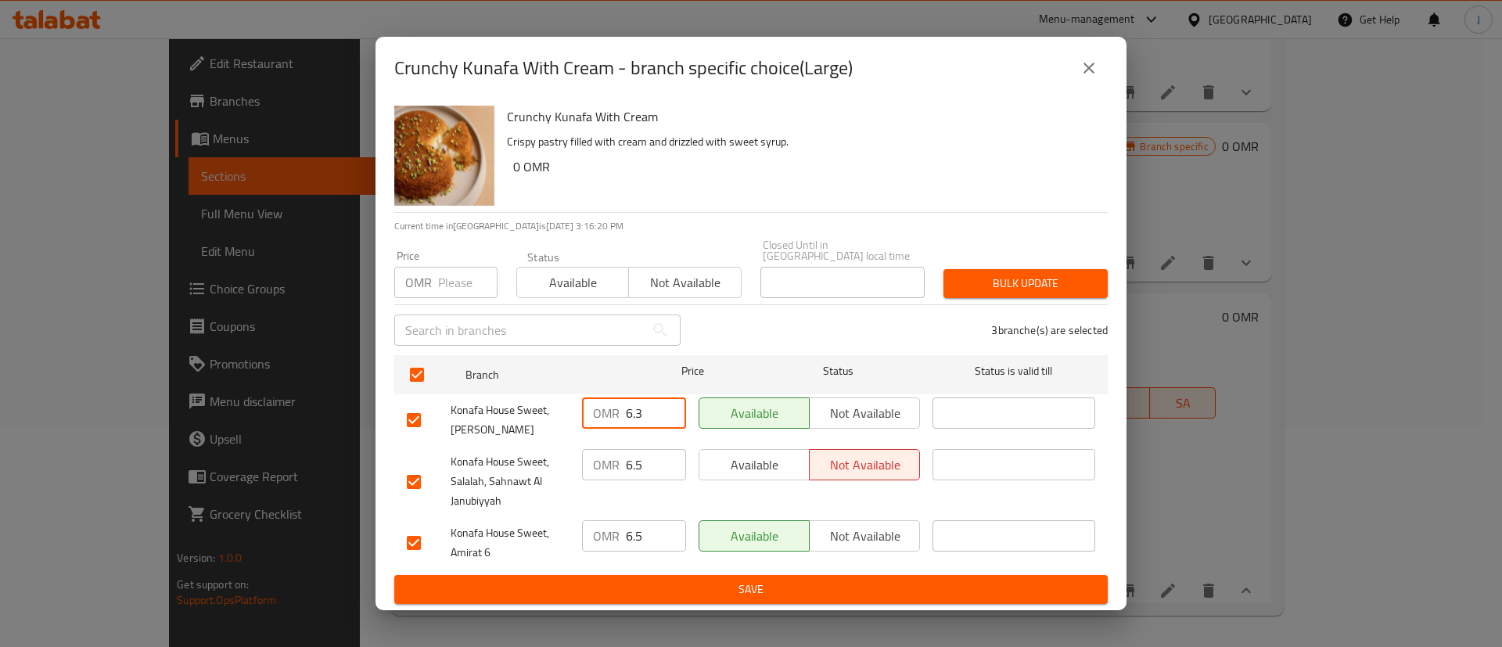
click at [648, 412] on input "6.3" at bounding box center [656, 413] width 60 height 31
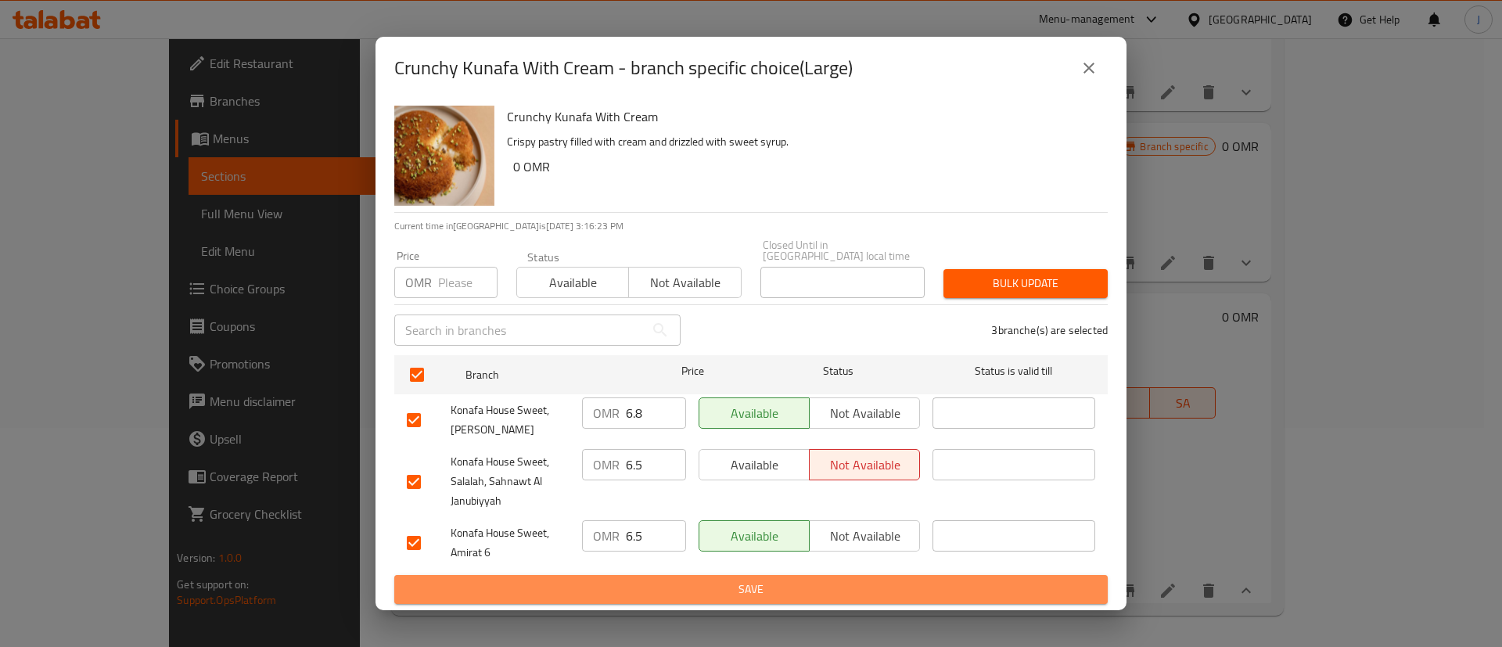
click at [695, 575] on button "Save" at bounding box center [751, 589] width 714 height 29
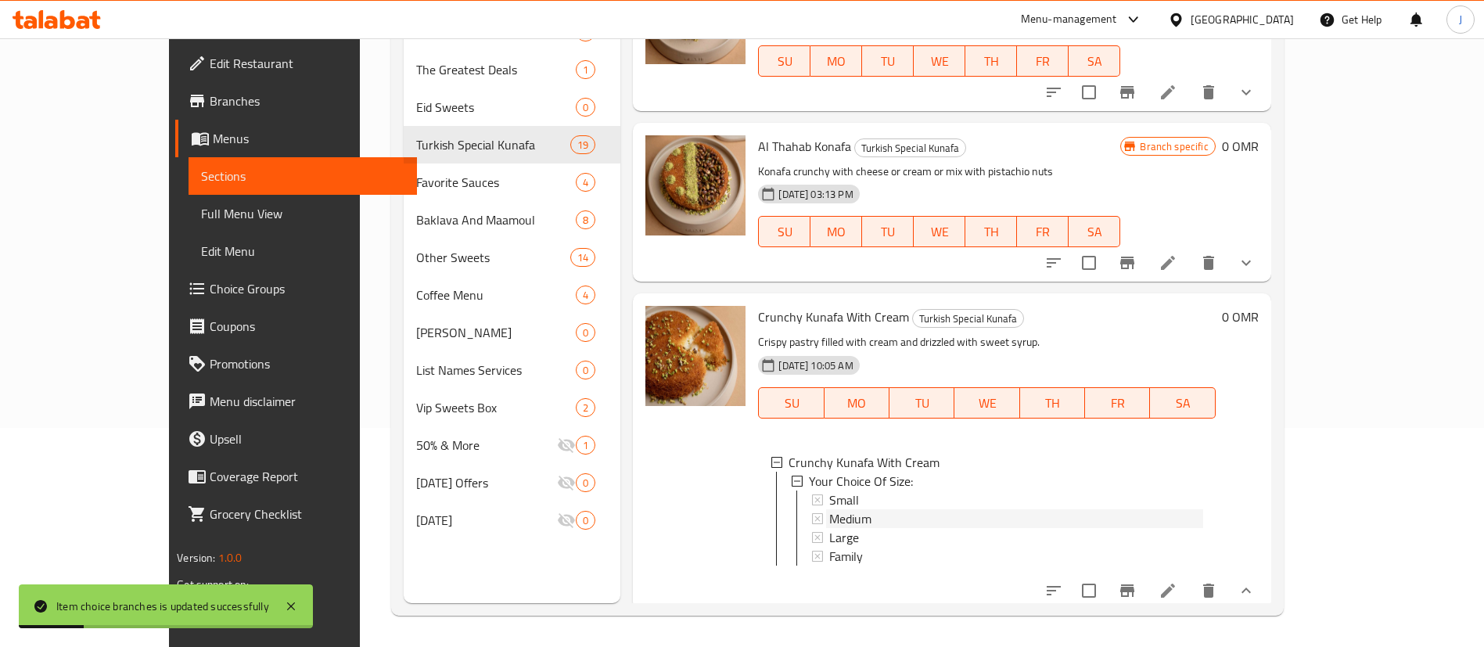
click at [829, 509] on span "Medium" at bounding box center [850, 518] width 42 height 19
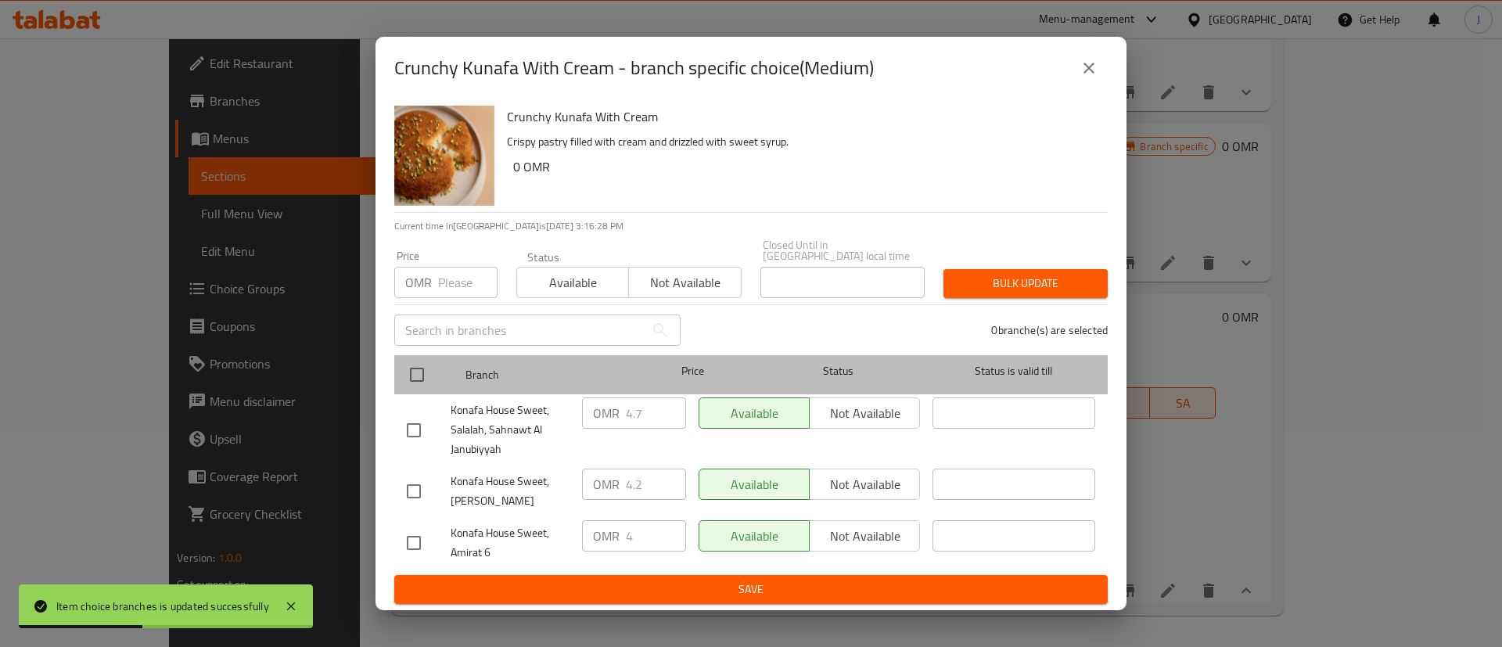
click at [433, 376] on div at bounding box center [430, 374] width 59 height 45
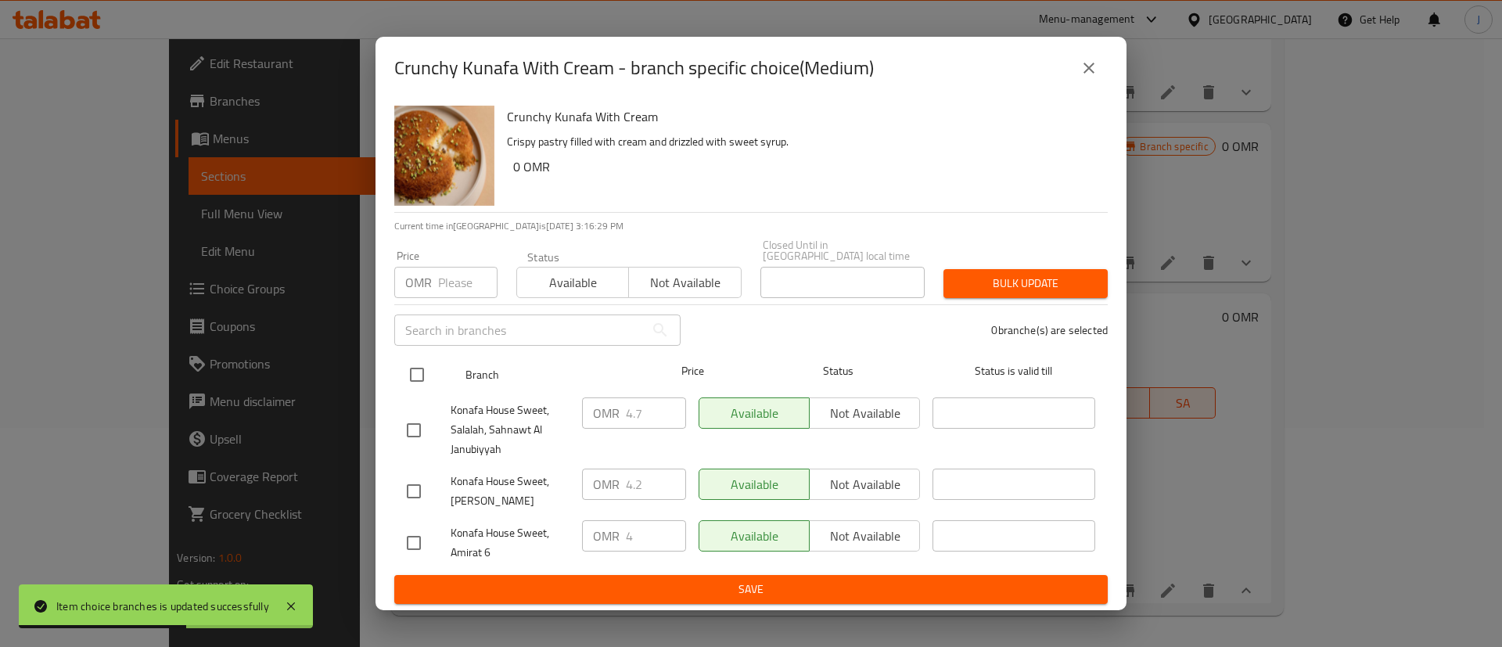
click at [421, 369] on input "checkbox" at bounding box center [417, 374] width 33 height 33
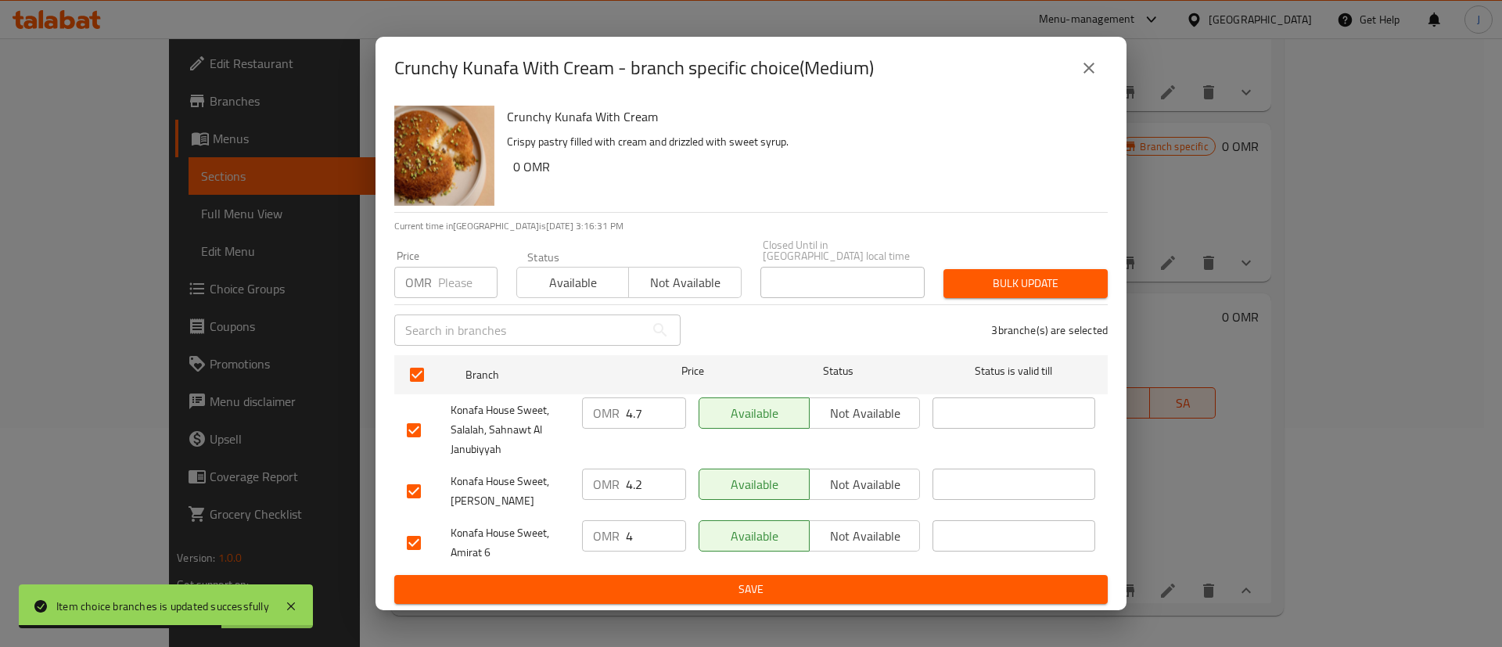
click at [635, 522] on input "4" at bounding box center [656, 535] width 60 height 31
click at [647, 482] on input "4.2" at bounding box center [656, 484] width 60 height 31
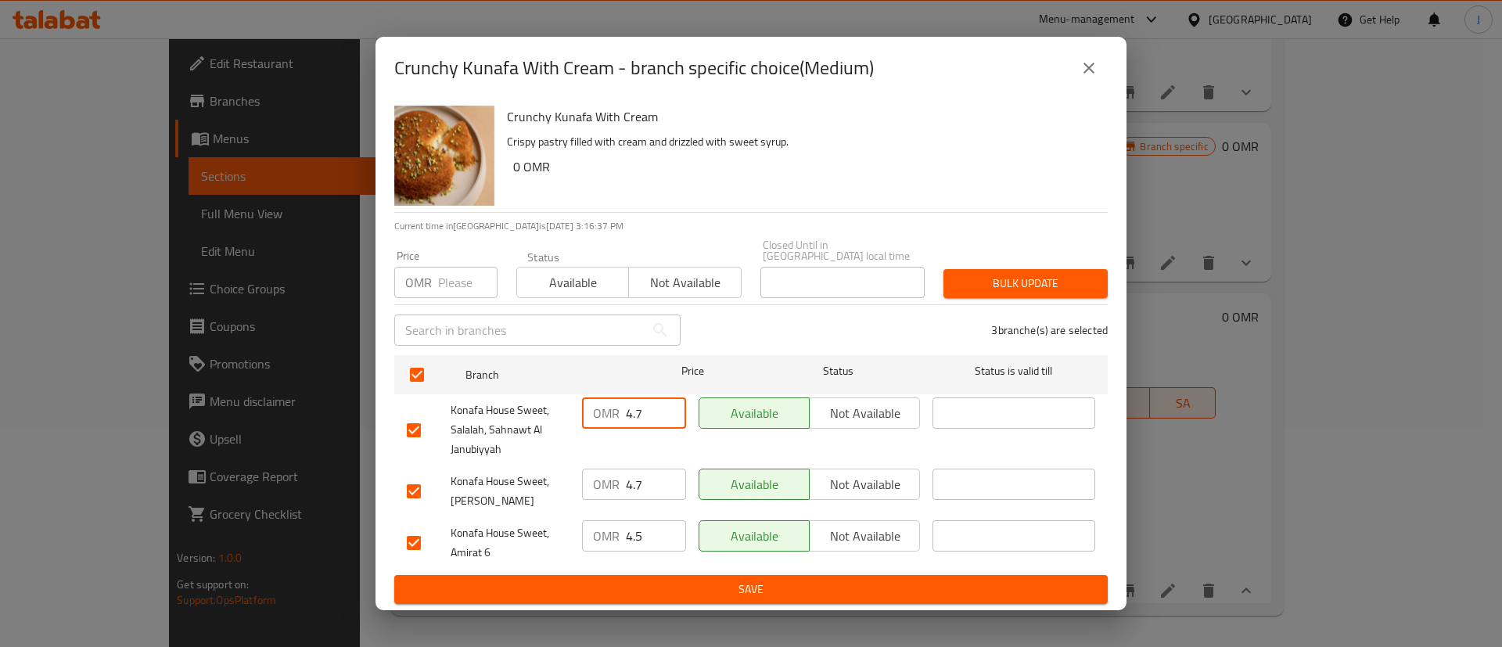
drag, startPoint x: 646, startPoint y: 416, endPoint x: 608, endPoint y: 408, distance: 39.1
click at [608, 408] on div "OMR 4.7 ​" at bounding box center [634, 413] width 104 height 31
click at [704, 580] on span "Save" at bounding box center [751, 590] width 689 height 20
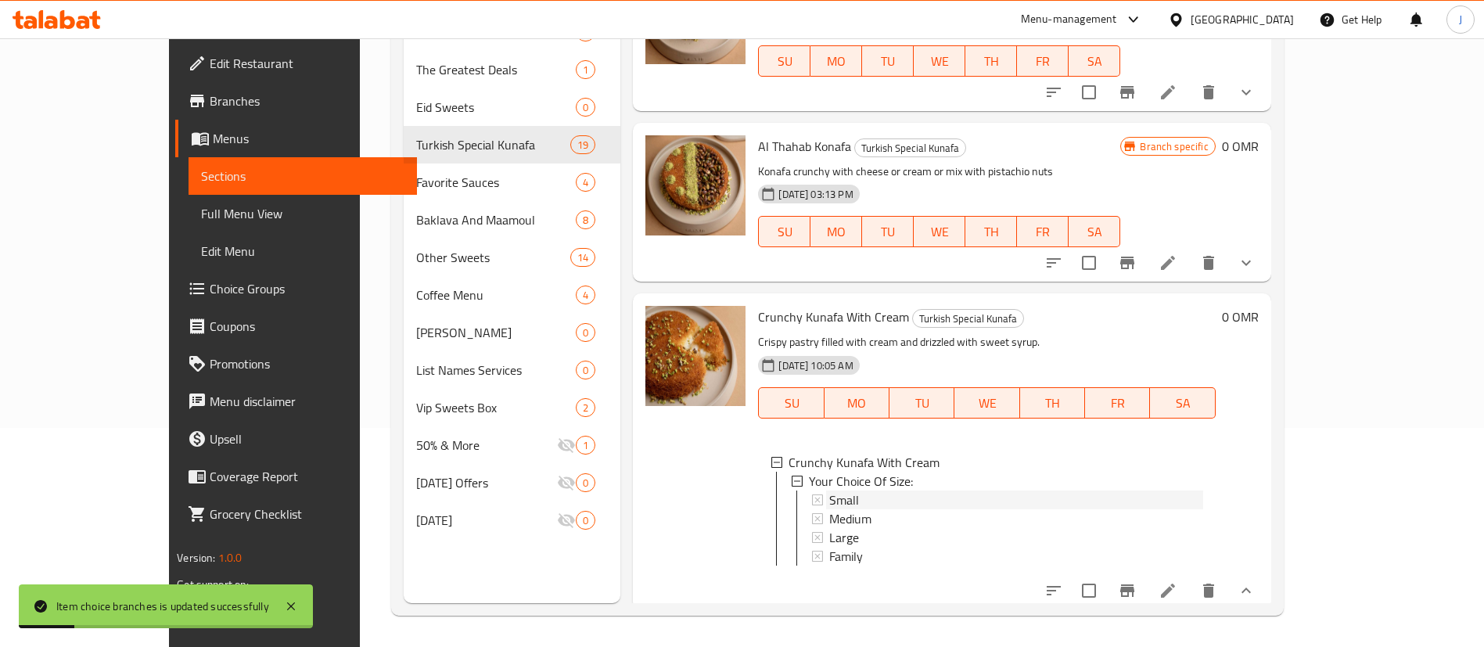
click at [829, 491] on span "Small" at bounding box center [844, 500] width 30 height 19
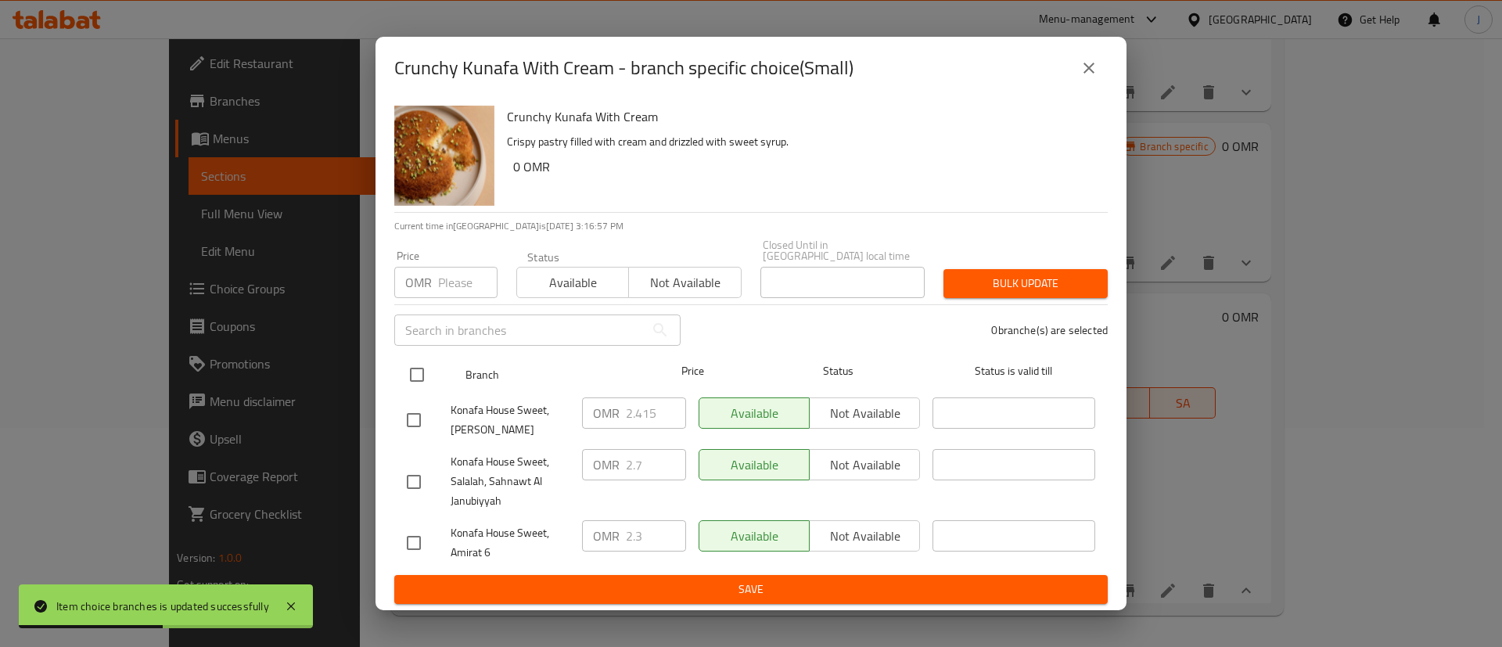
click at [423, 363] on input "checkbox" at bounding box center [417, 374] width 33 height 33
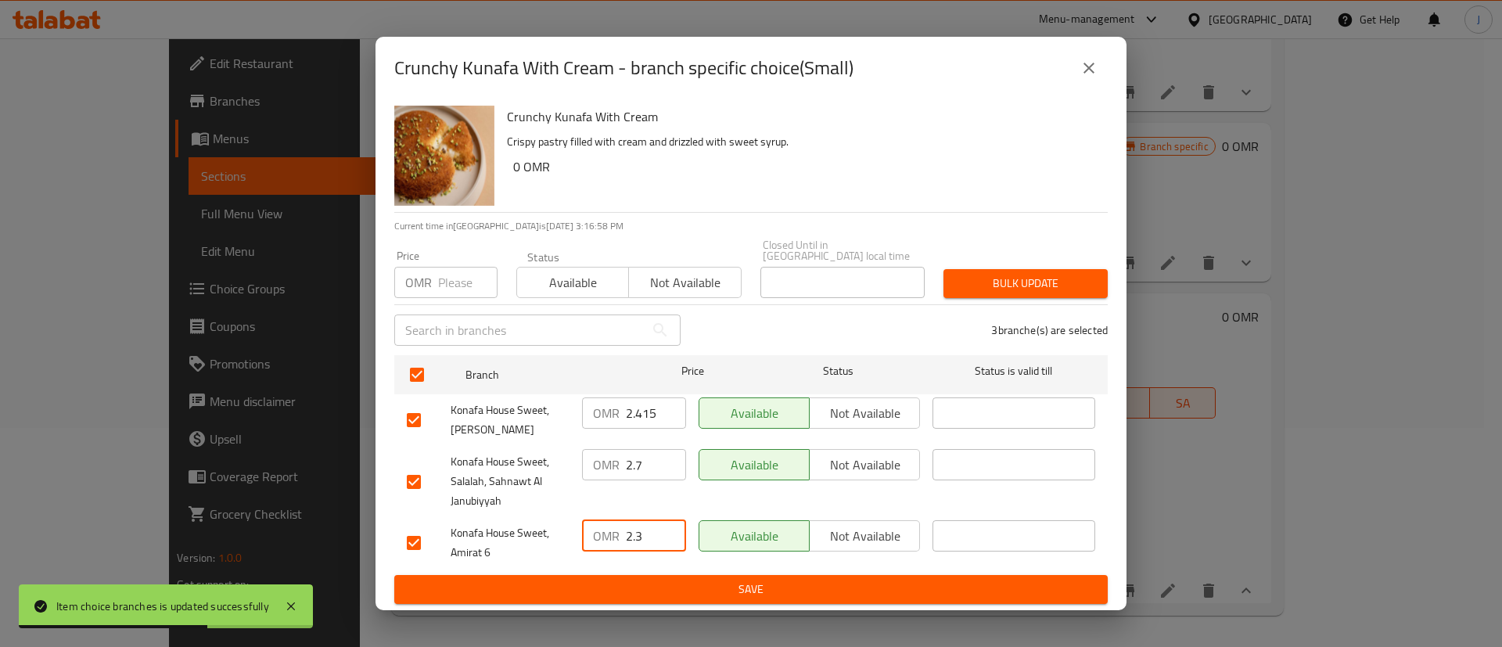
click at [651, 533] on input "2.3" at bounding box center [656, 535] width 60 height 31
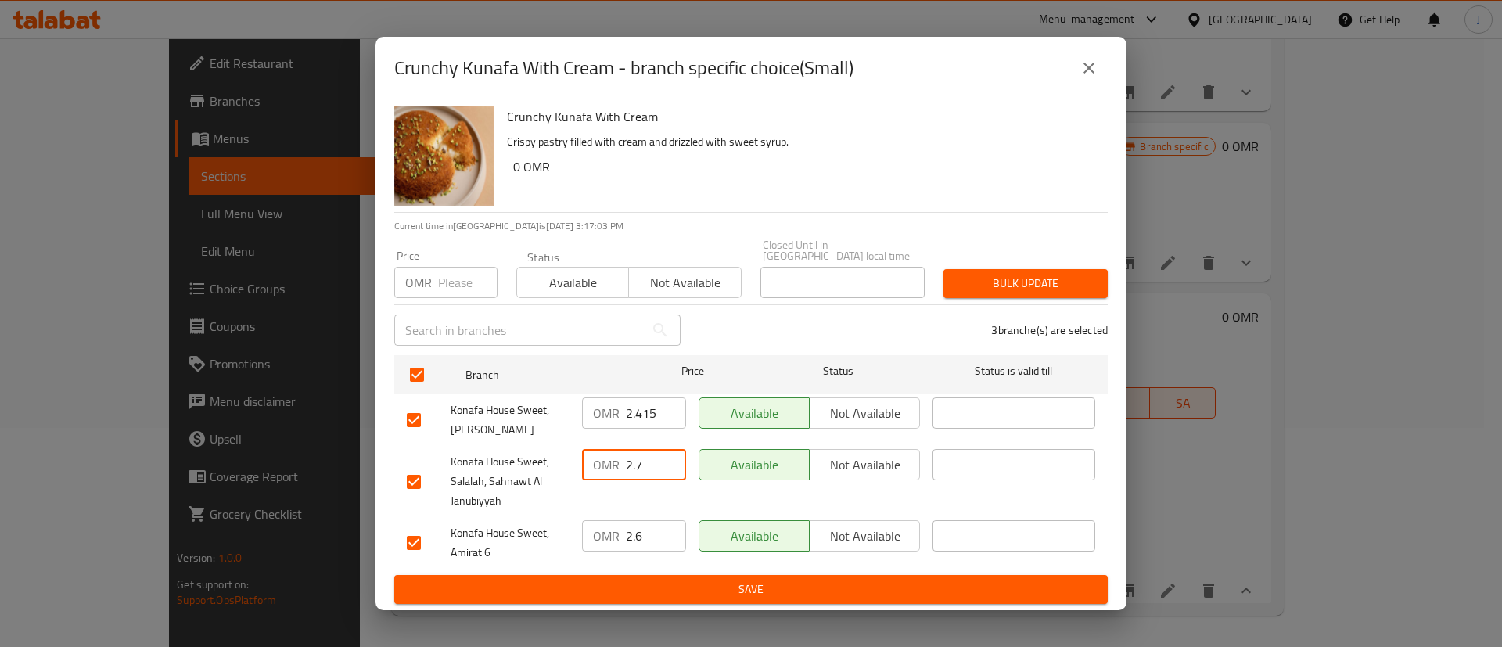
drag, startPoint x: 640, startPoint y: 462, endPoint x: 598, endPoint y: 457, distance: 42.5
click at [601, 460] on div "OMR 2.7 ​" at bounding box center [634, 464] width 104 height 31
click at [659, 413] on input "2.415" at bounding box center [656, 413] width 60 height 31
click at [642, 409] on input "2.415" at bounding box center [656, 413] width 60 height 31
click at [725, 580] on span "Save" at bounding box center [751, 590] width 689 height 20
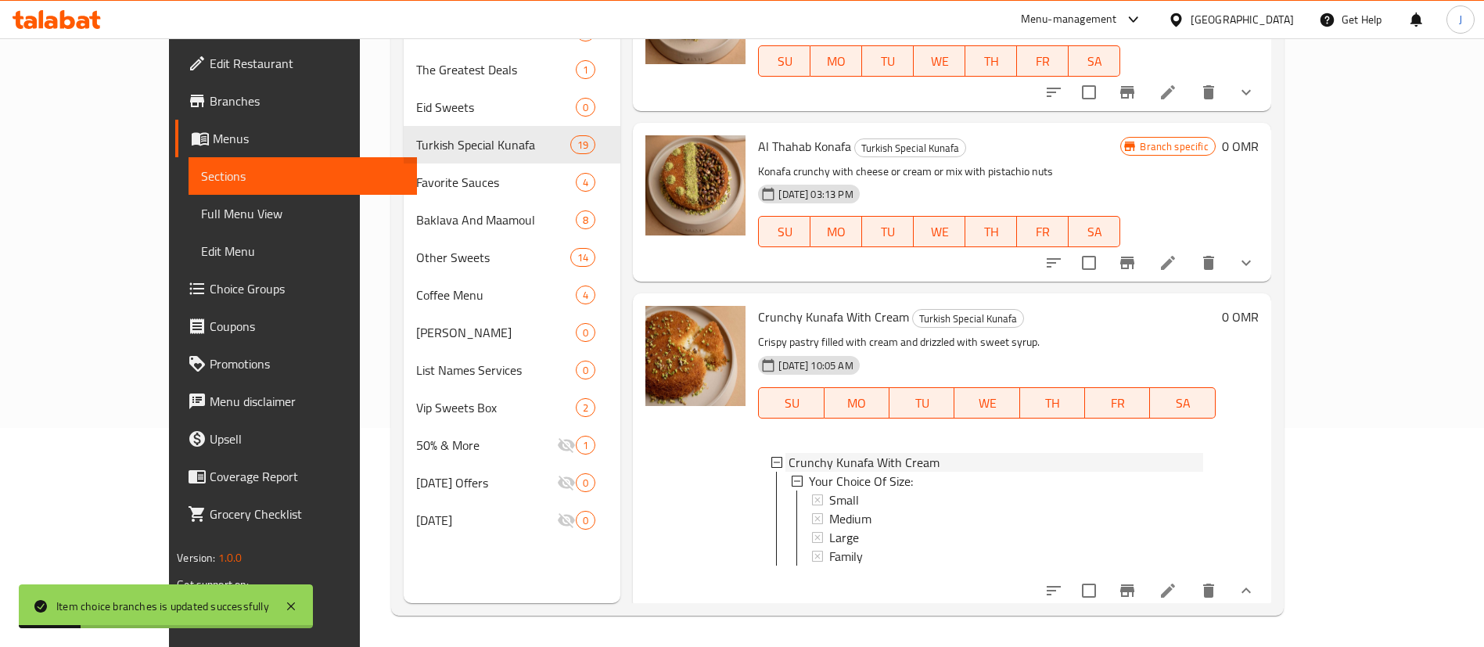
click at [772, 457] on icon at bounding box center [777, 462] width 11 height 11
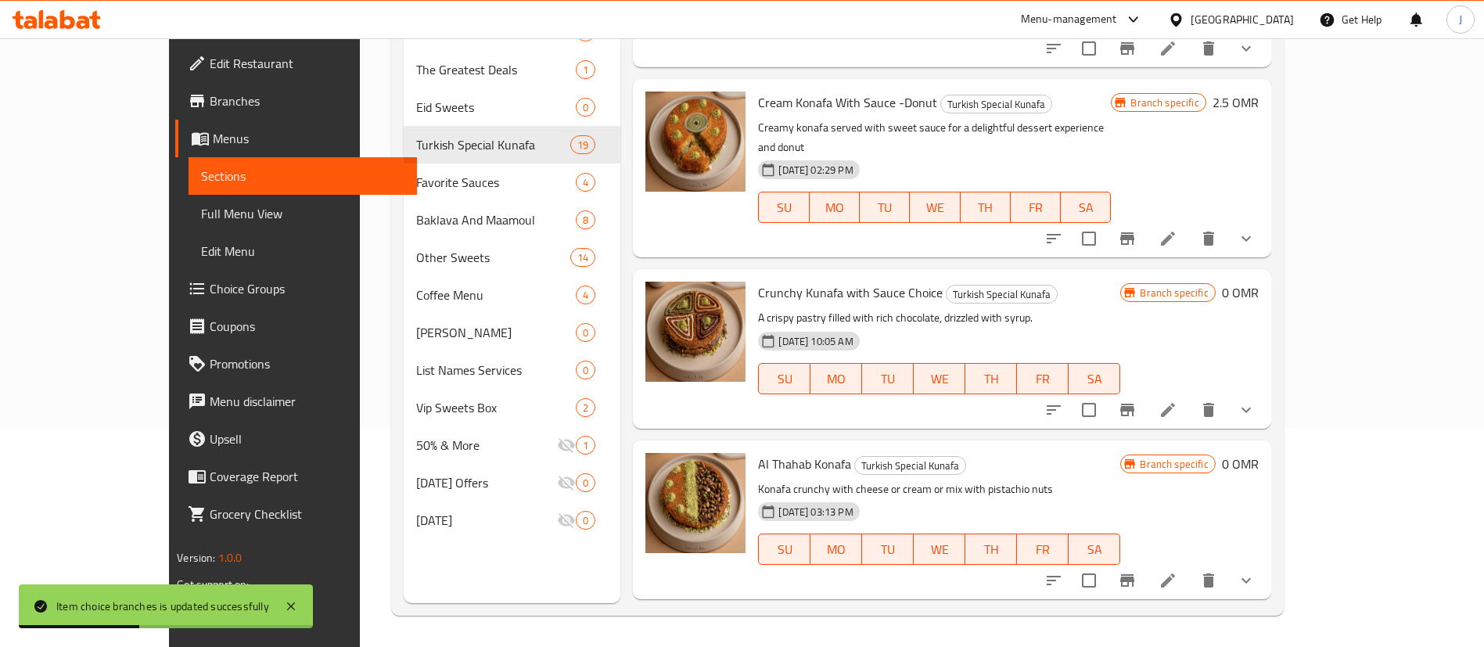
scroll to position [1788, 0]
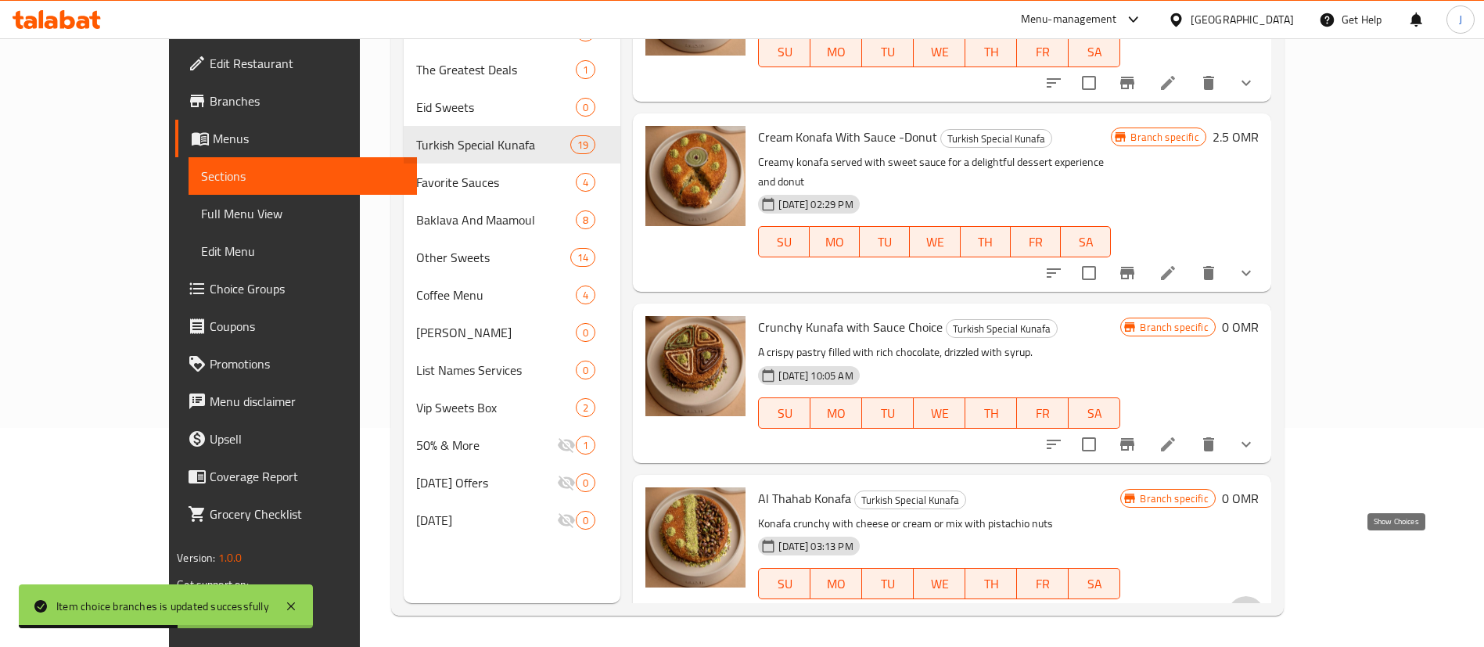
click at [1256, 606] on icon "show more" at bounding box center [1246, 615] width 19 height 19
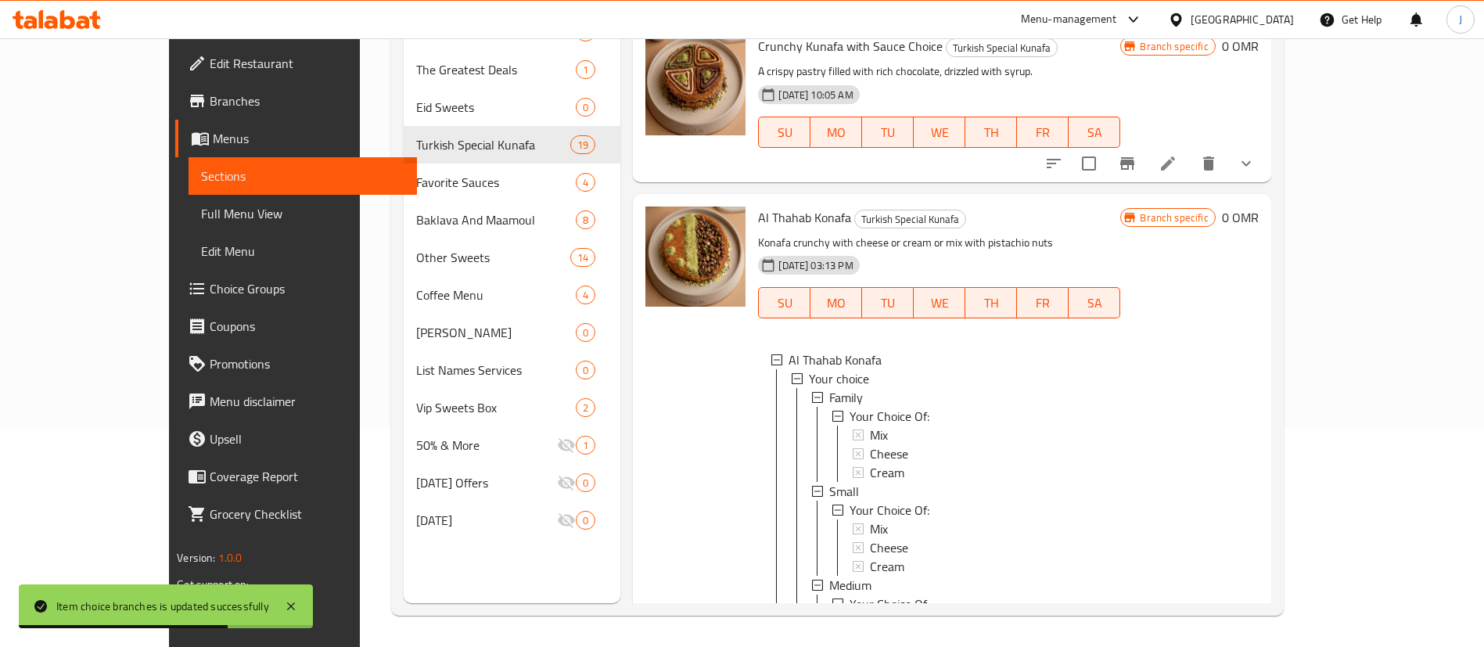
scroll to position [2140, 0]
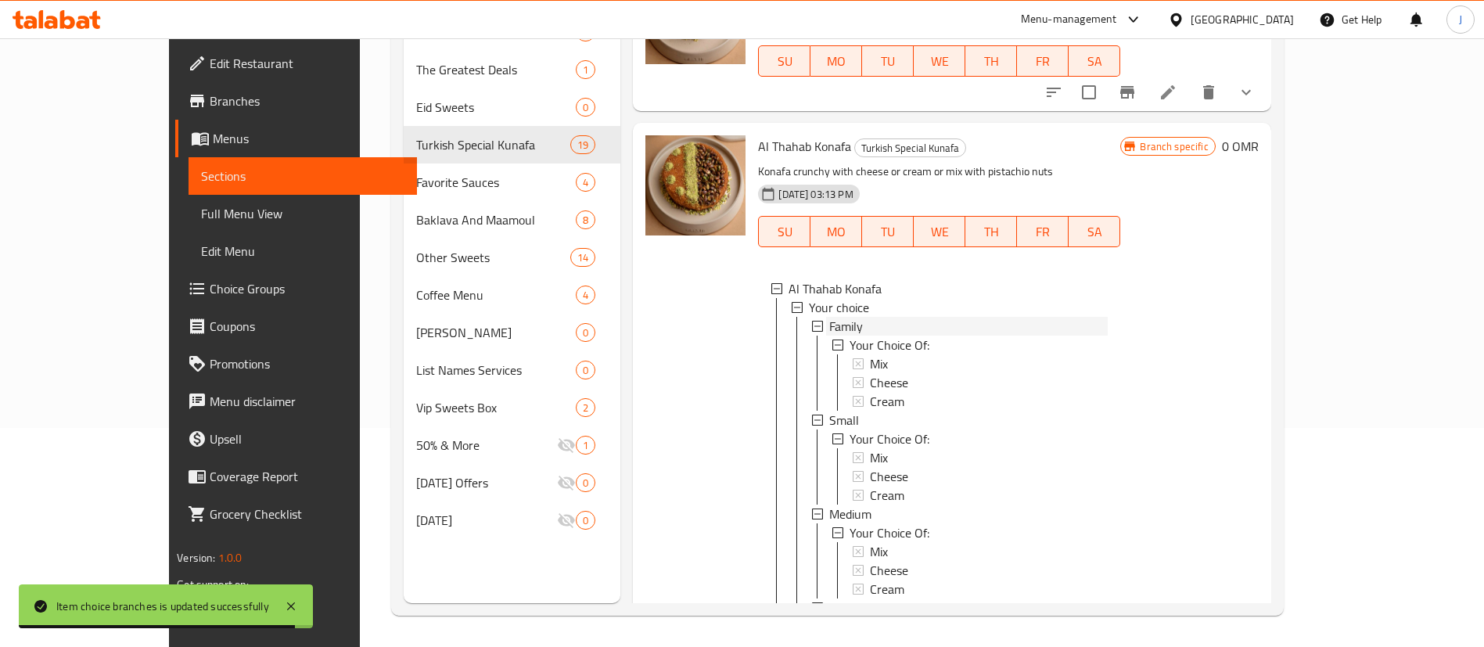
click at [826, 317] on div "Family" at bounding box center [967, 326] width 282 height 19
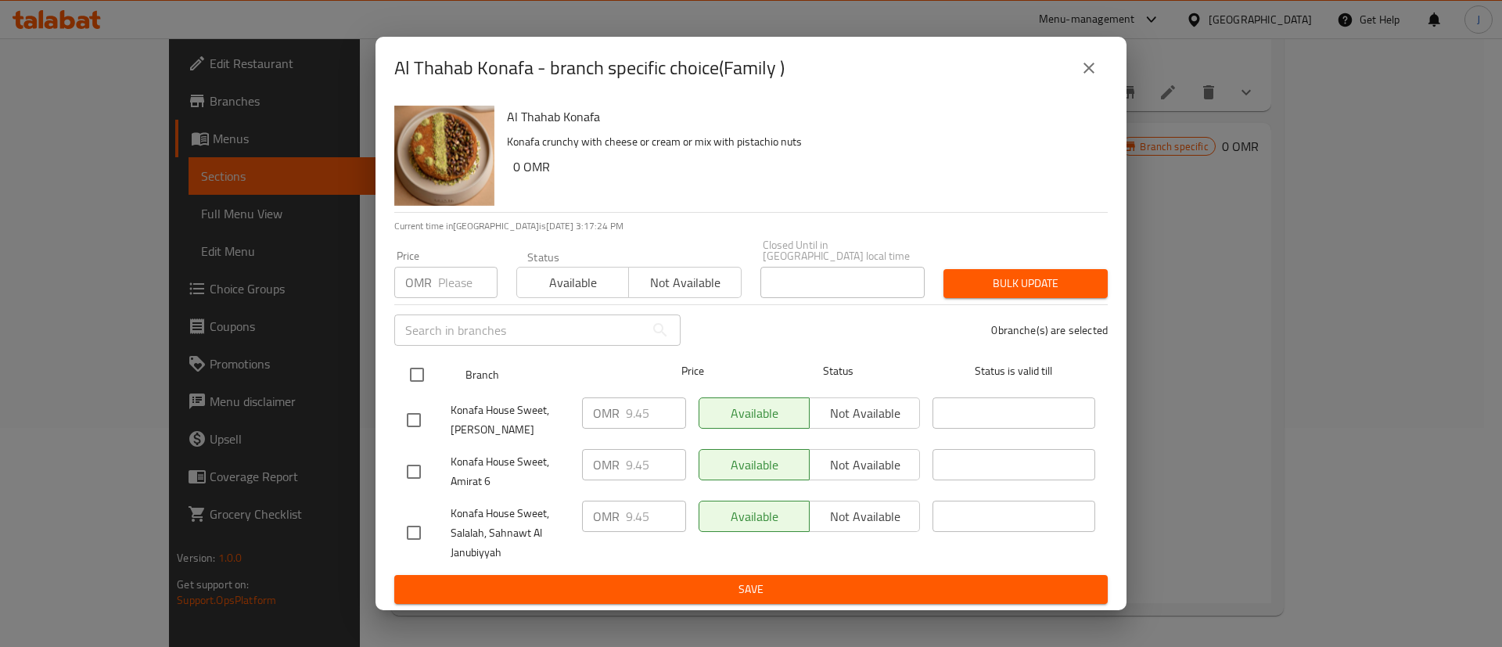
click at [423, 367] on input "checkbox" at bounding box center [417, 374] width 33 height 33
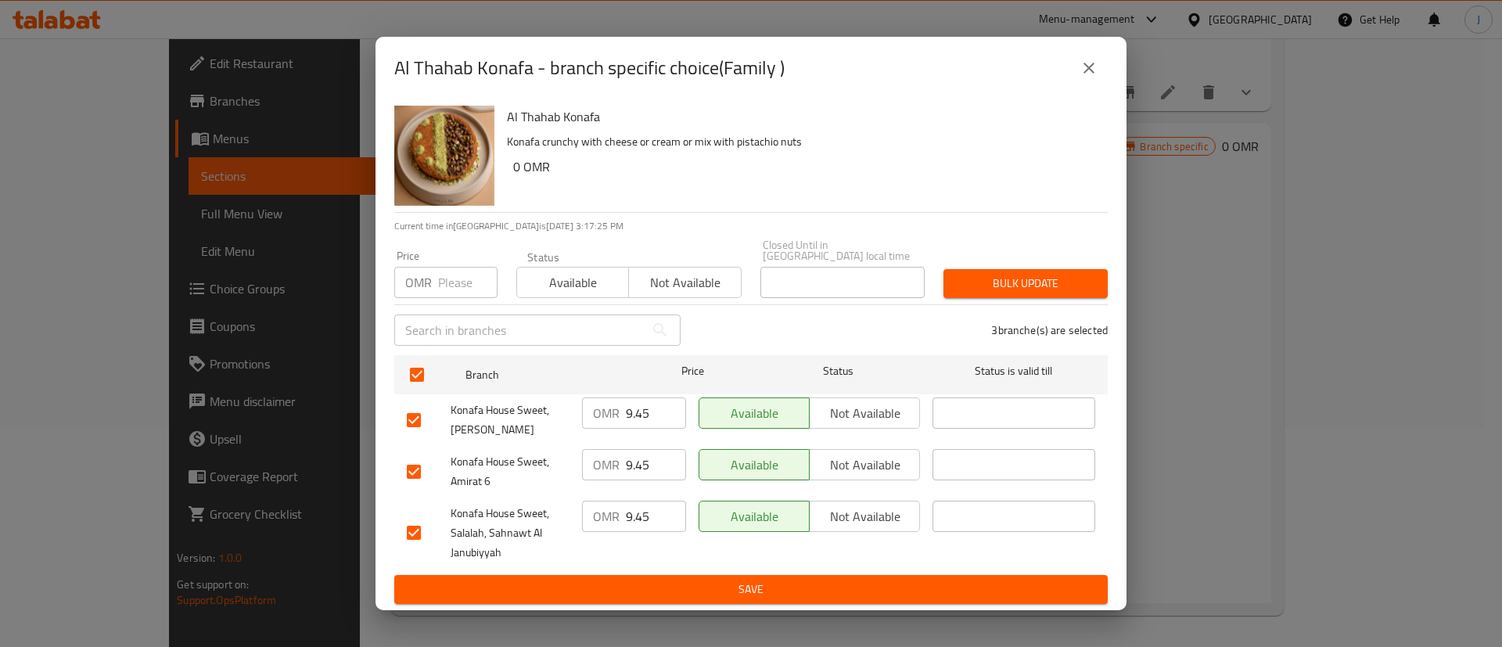
click at [638, 411] on input "9.45" at bounding box center [656, 413] width 60 height 31
click at [639, 408] on input "9.45" at bounding box center [656, 413] width 60 height 31
click at [650, 455] on input "9.45" at bounding box center [656, 464] width 60 height 31
paste input "9"
drag, startPoint x: 659, startPoint y: 503, endPoint x: 591, endPoint y: 503, distance: 68.1
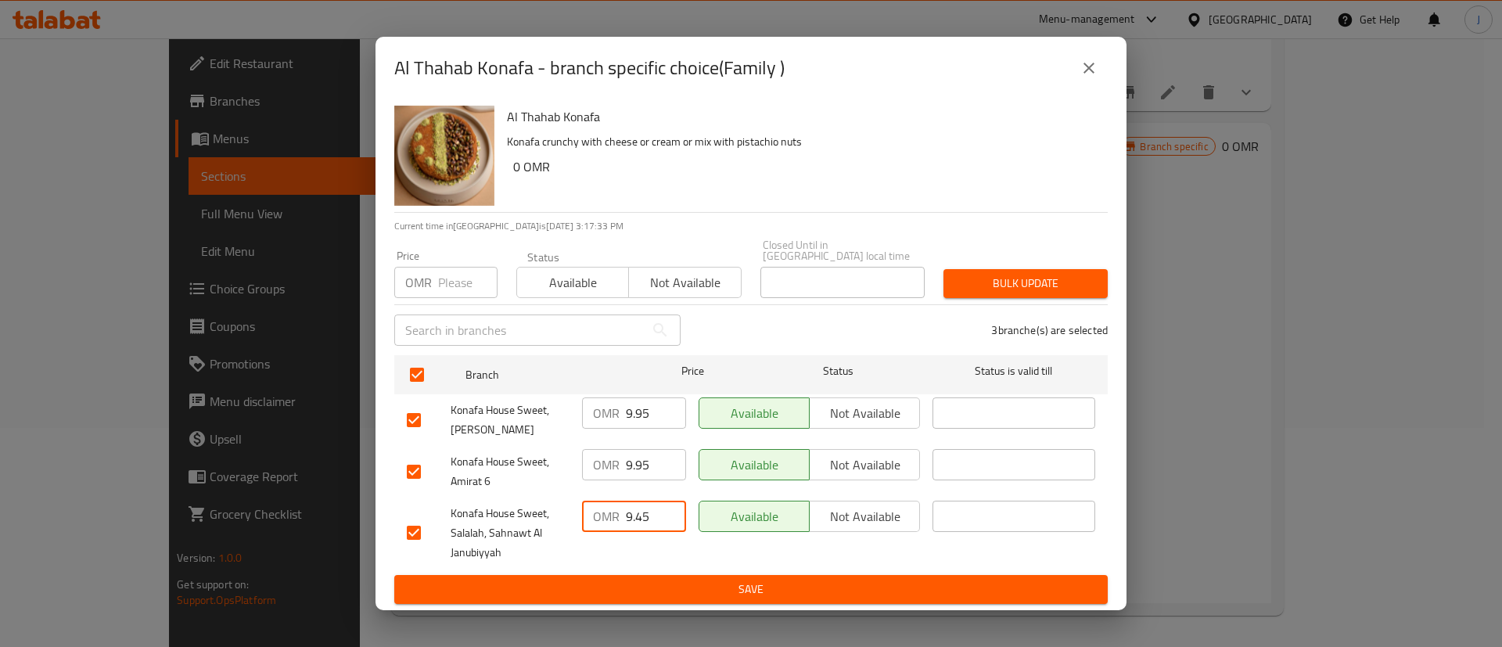
click at [591, 503] on div "OMR 9.45 ​" at bounding box center [634, 516] width 104 height 31
paste input "9"
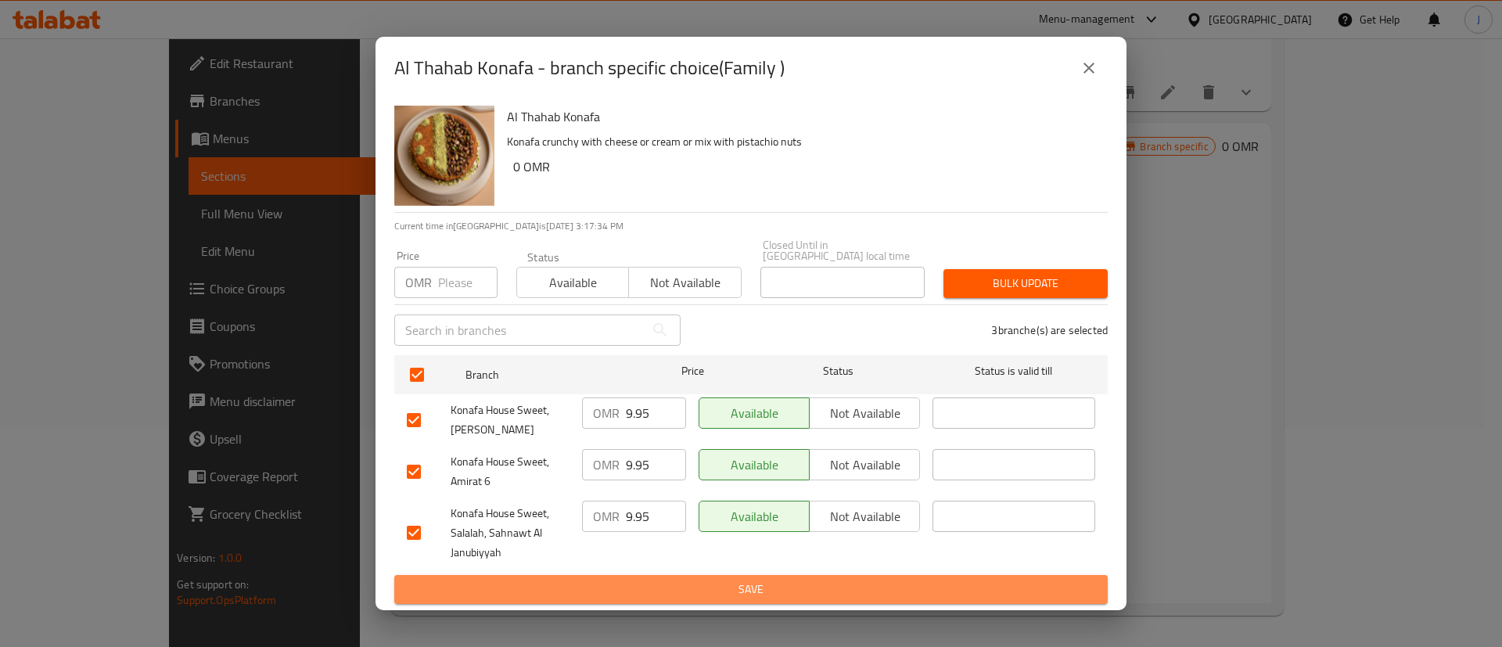
click at [662, 580] on span "Save" at bounding box center [751, 590] width 689 height 20
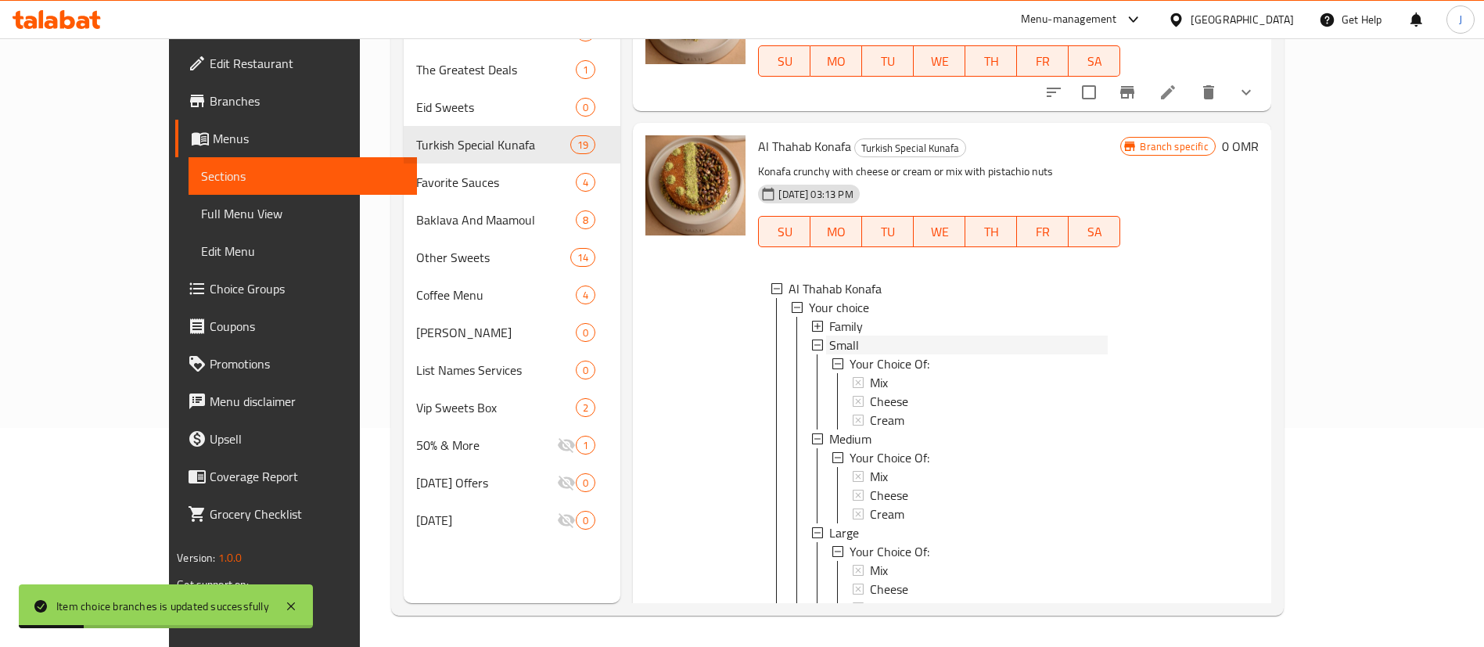
click at [829, 336] on span "Small" at bounding box center [844, 345] width 30 height 19
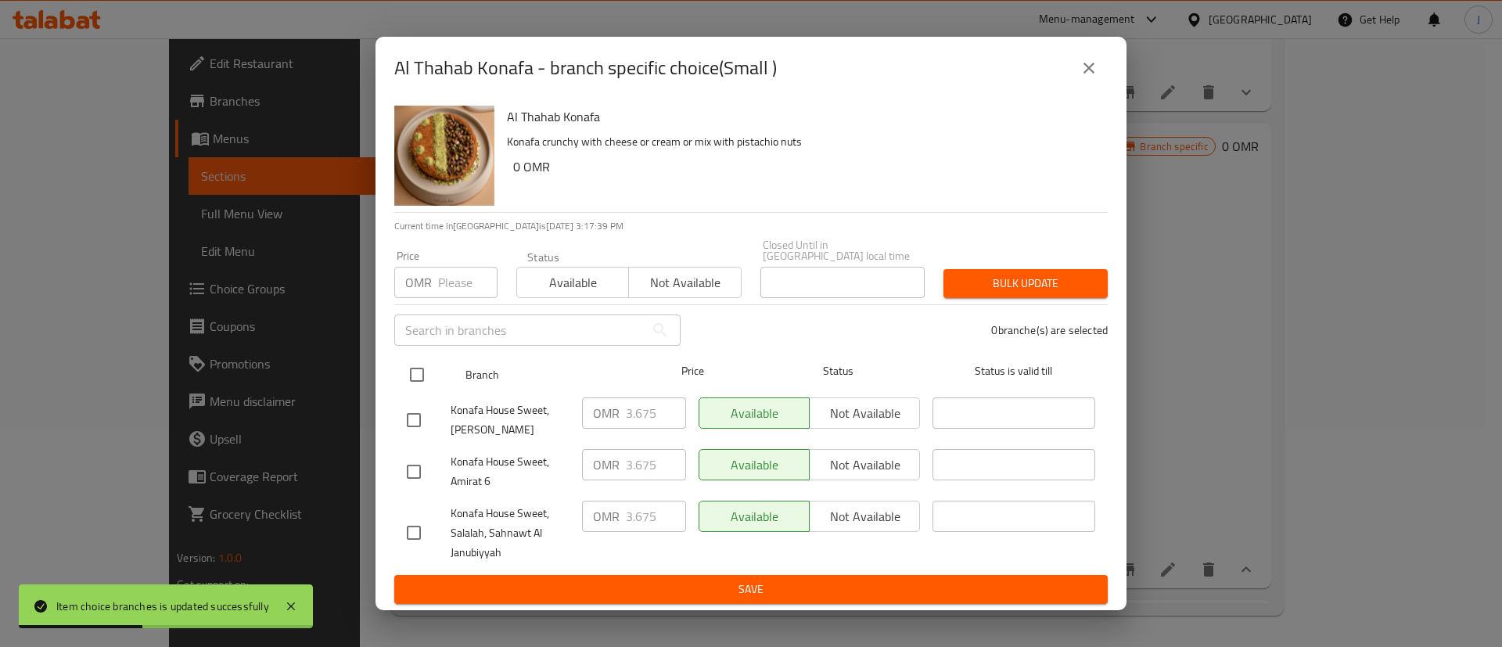
click at [422, 369] on input "checkbox" at bounding box center [417, 374] width 33 height 33
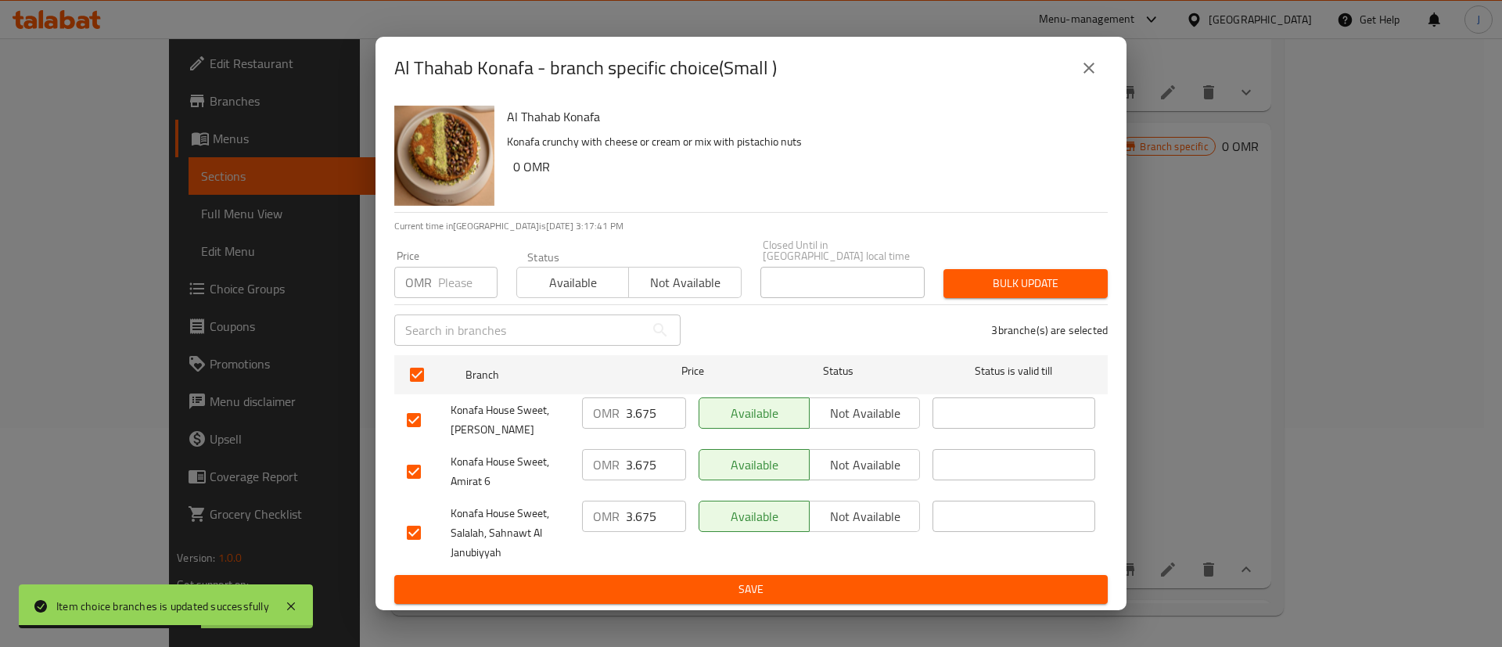
click at [640, 405] on input "3.675" at bounding box center [656, 413] width 60 height 31
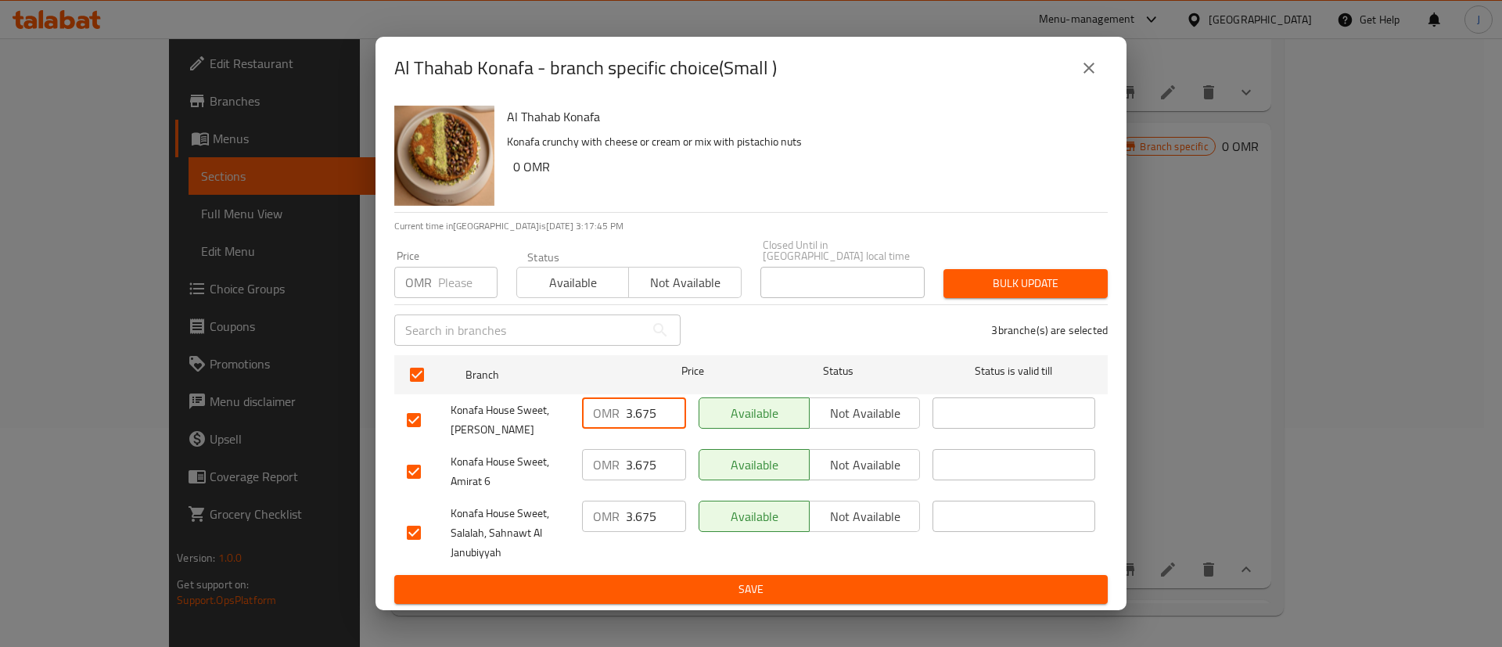
drag, startPoint x: 641, startPoint y: 408, endPoint x: 617, endPoint y: 406, distance: 23.5
click at [617, 406] on div "OMR 3.675 ​" at bounding box center [634, 413] width 104 height 31
click at [662, 460] on input "3.675" at bounding box center [656, 464] width 60 height 31
paste input "4.1"
click at [660, 507] on input "3.675" at bounding box center [656, 516] width 60 height 31
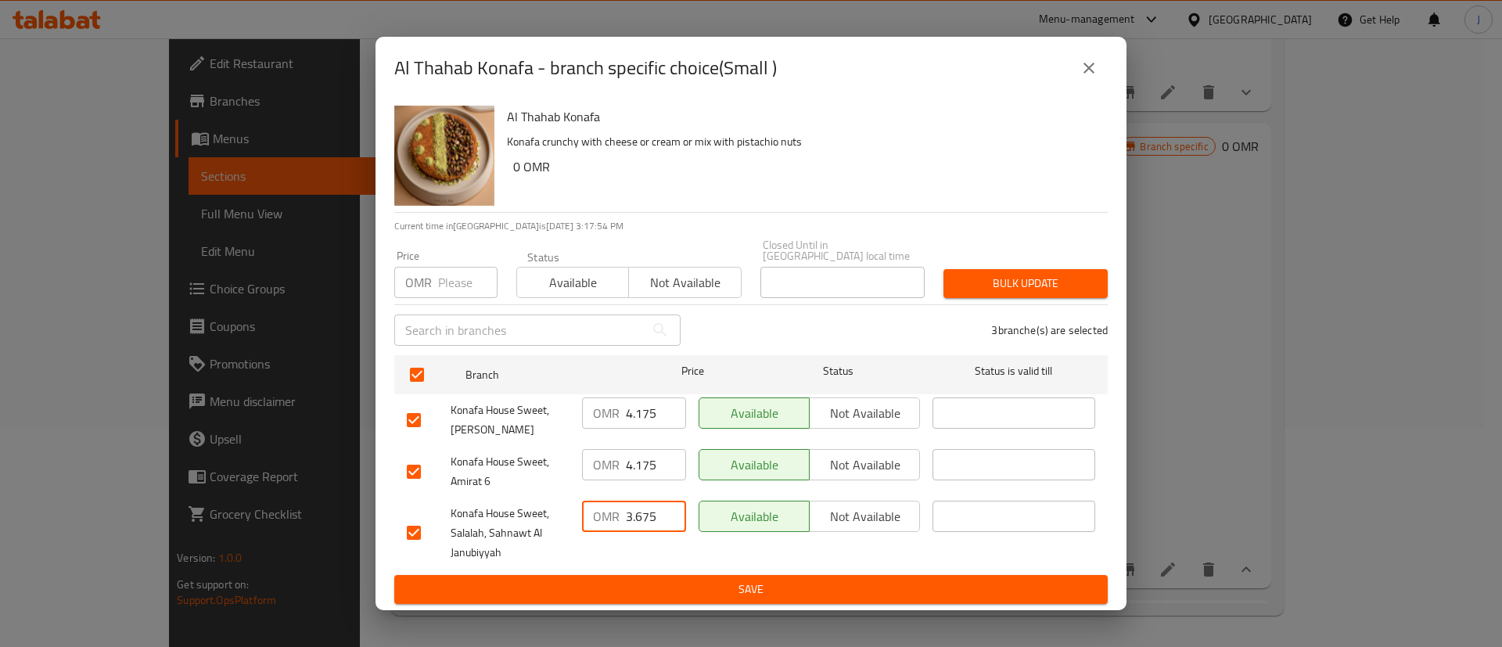
paste input "4.1"
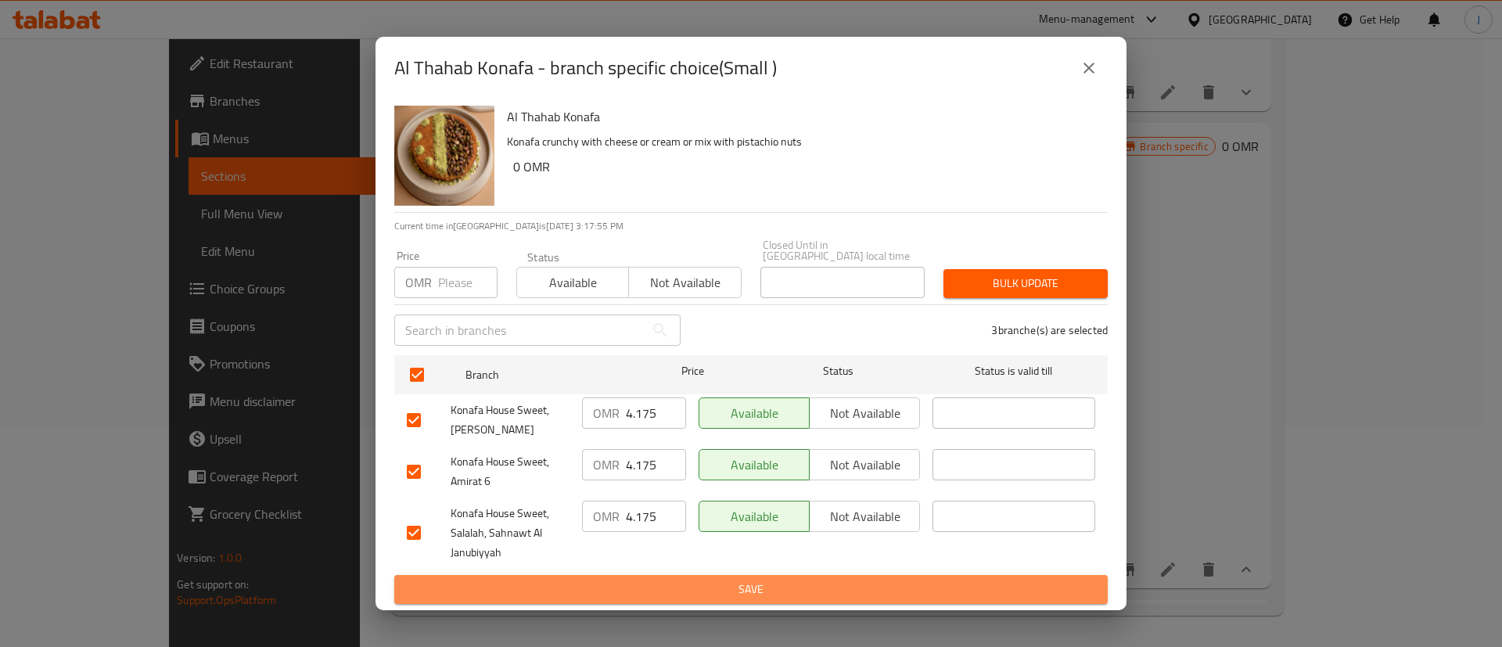
click at [685, 580] on span "Save" at bounding box center [751, 590] width 689 height 20
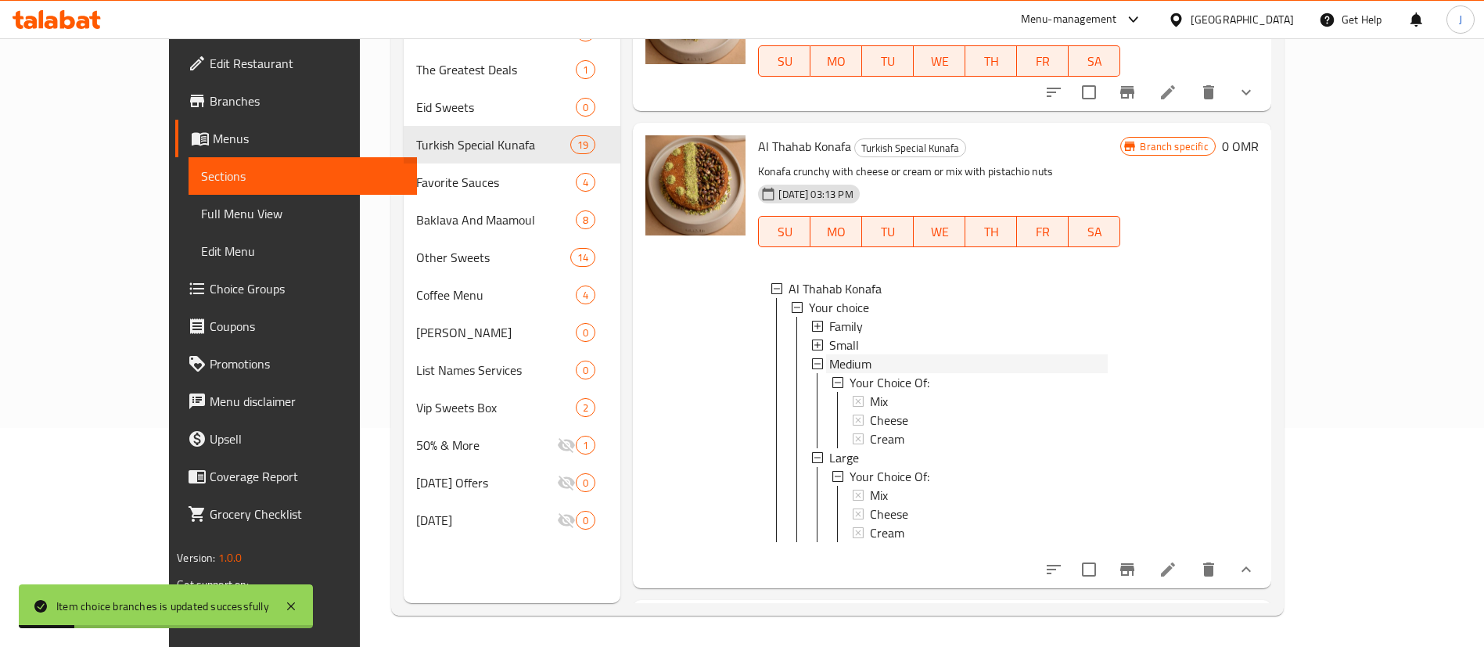
click at [812, 358] on icon at bounding box center [817, 363] width 11 height 11
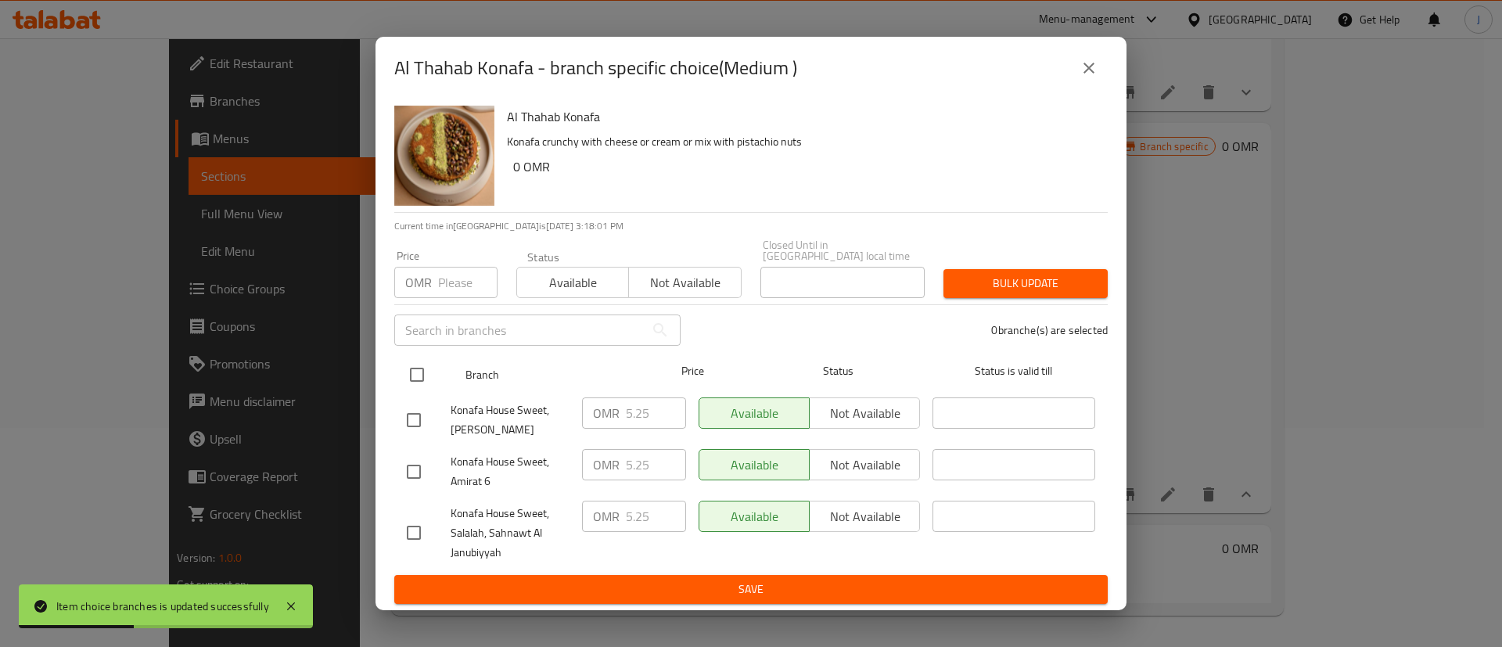
click at [424, 378] on input "checkbox" at bounding box center [417, 374] width 33 height 33
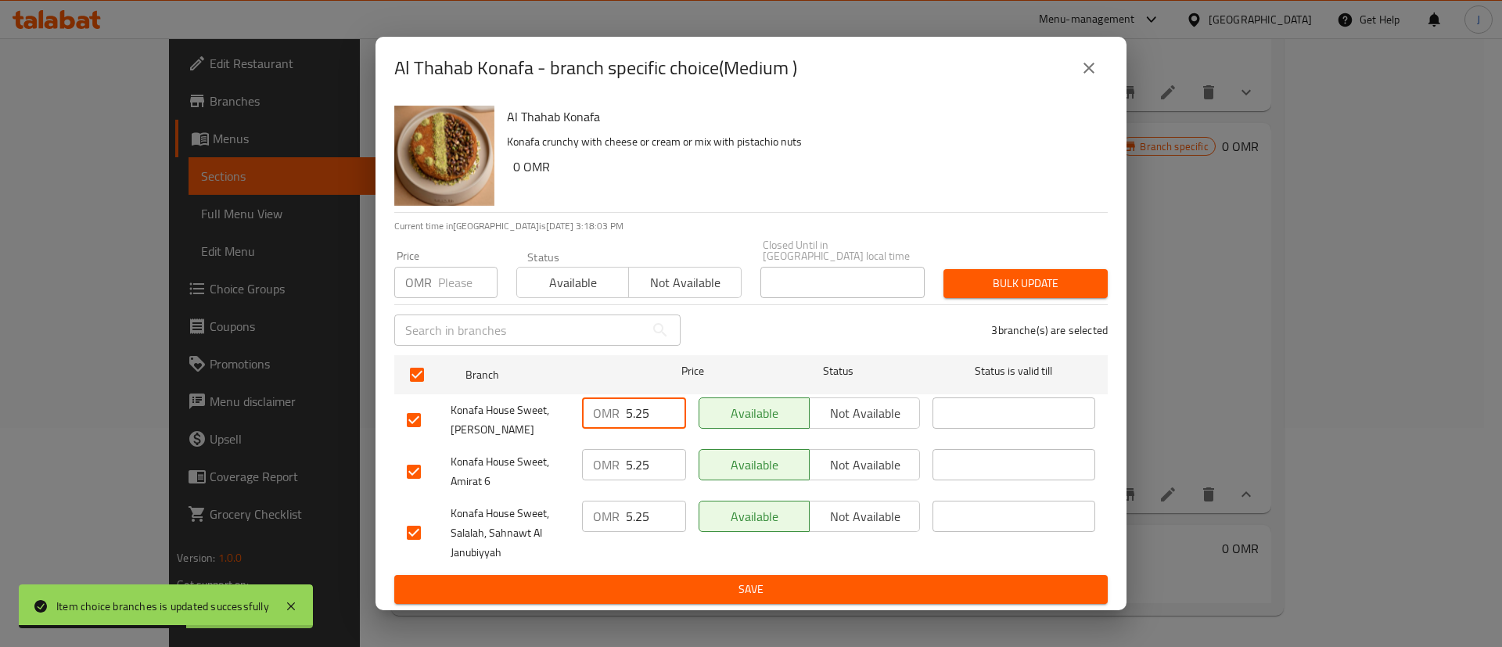
click at [638, 401] on input "5.25" at bounding box center [656, 413] width 60 height 31
click at [642, 401] on input "5.25" at bounding box center [656, 413] width 60 height 31
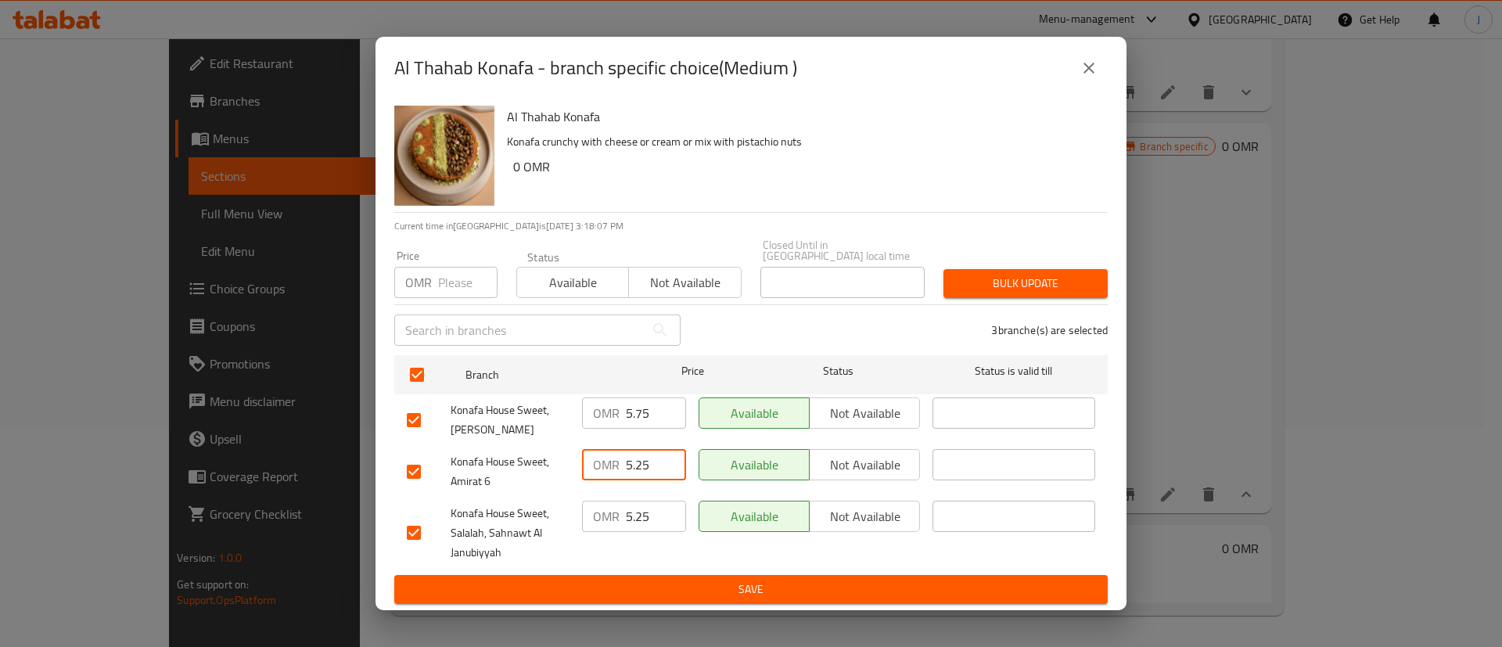
click at [656, 462] on input "5.25" at bounding box center [656, 464] width 60 height 31
paste input "7"
click at [653, 512] on input "5.25" at bounding box center [656, 516] width 60 height 31
paste input "7"
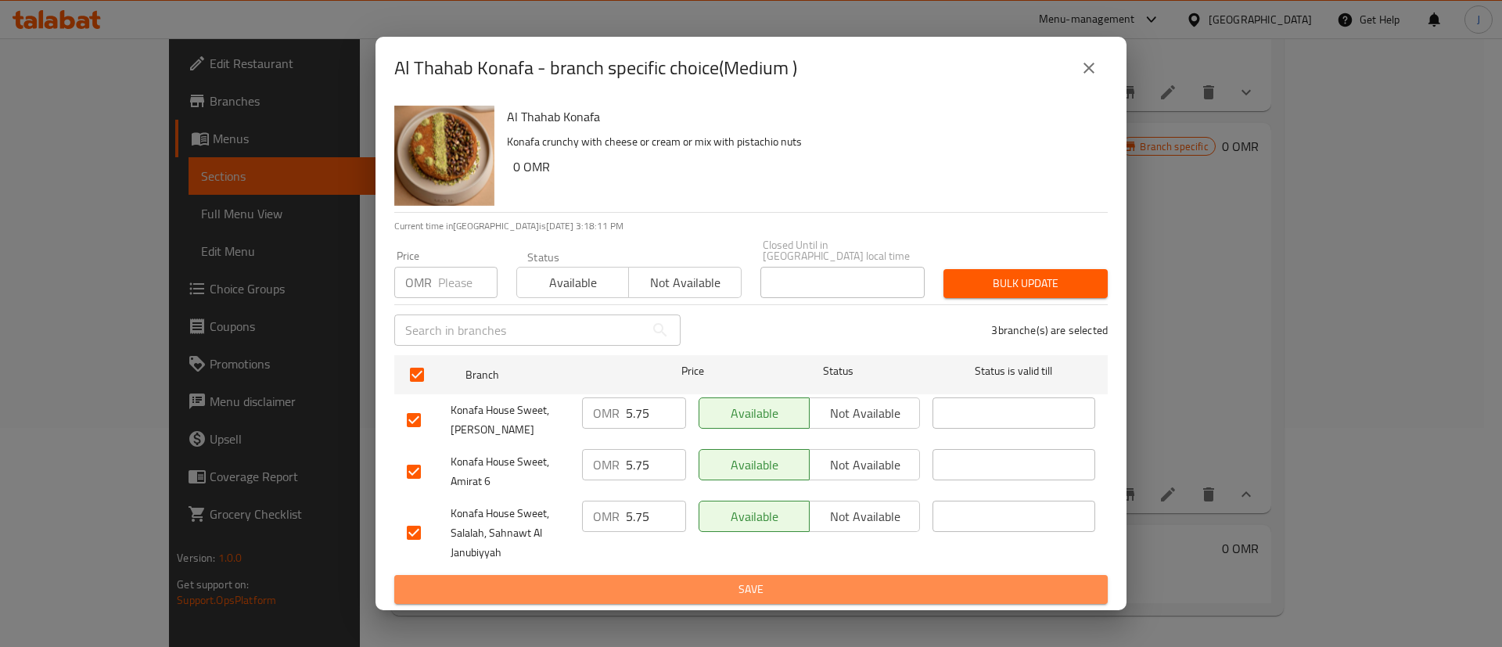
click at [676, 575] on button "Save" at bounding box center [751, 589] width 714 height 29
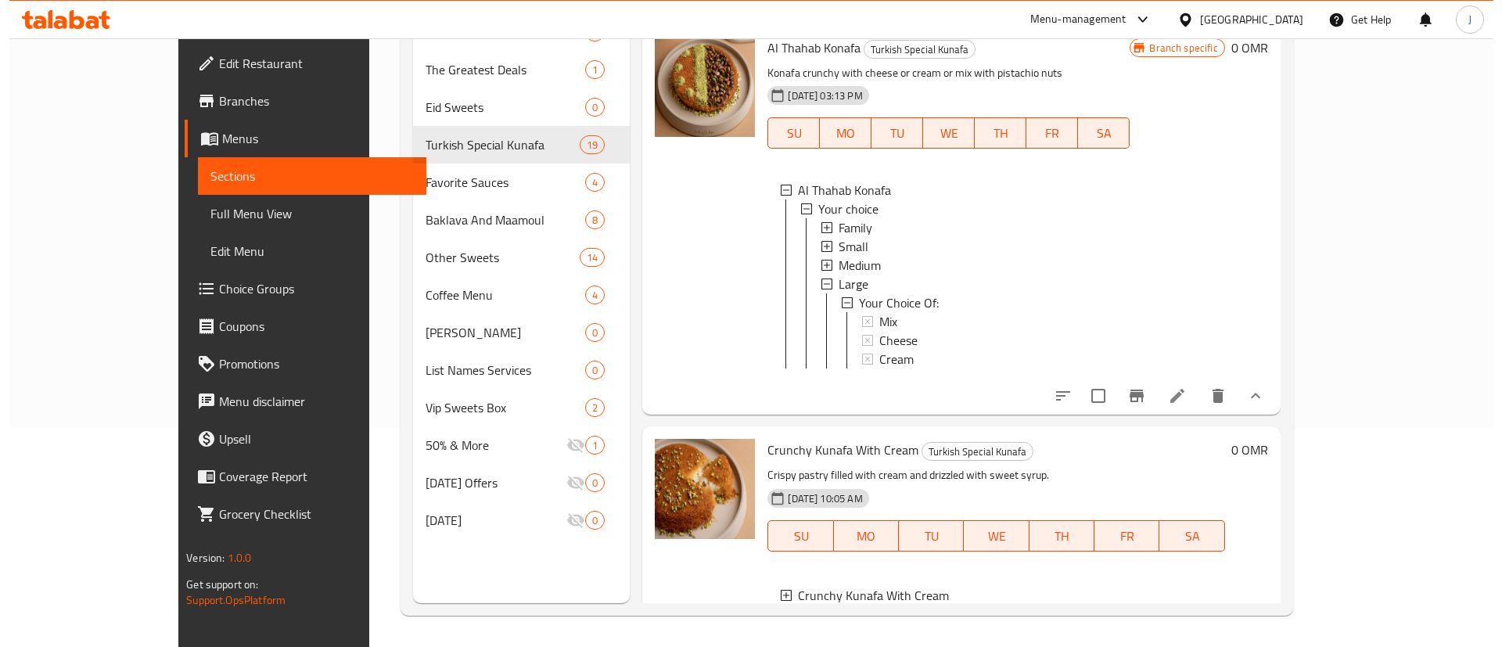
scroll to position [2257, 0]
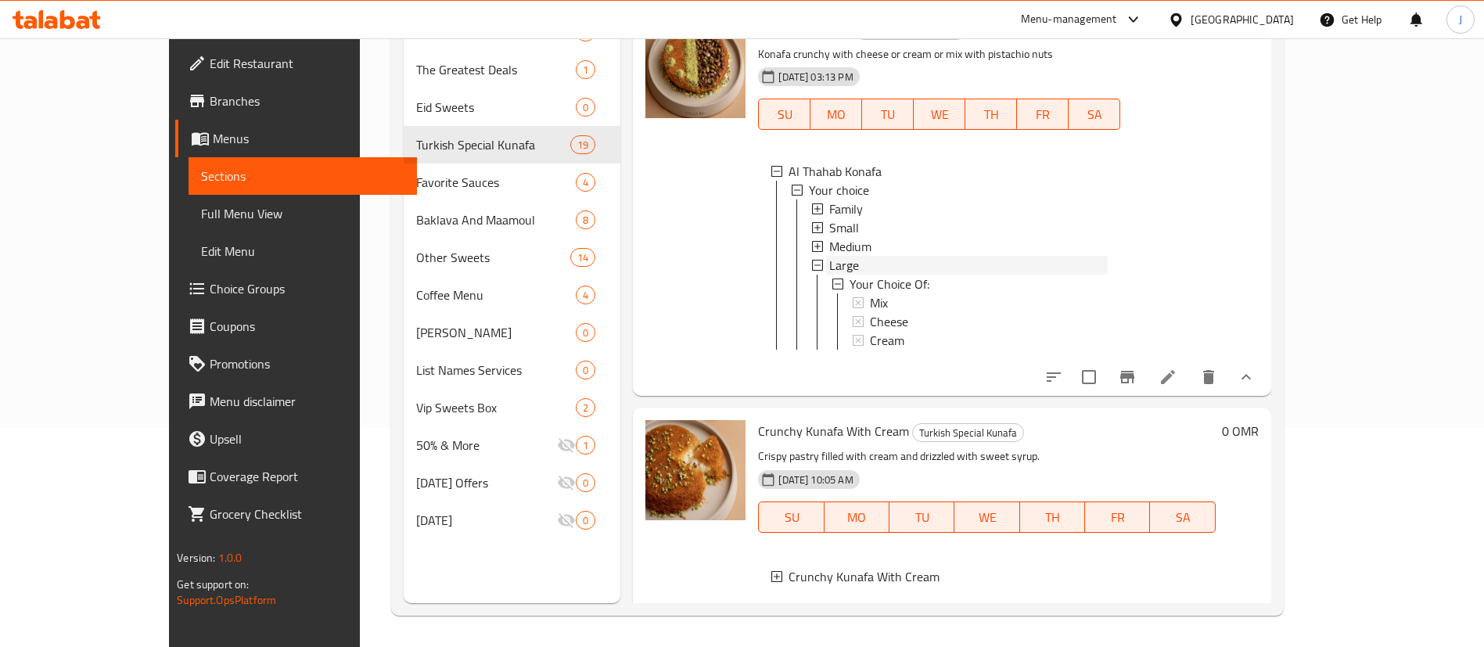
click at [829, 256] on span "Large" at bounding box center [844, 265] width 30 height 19
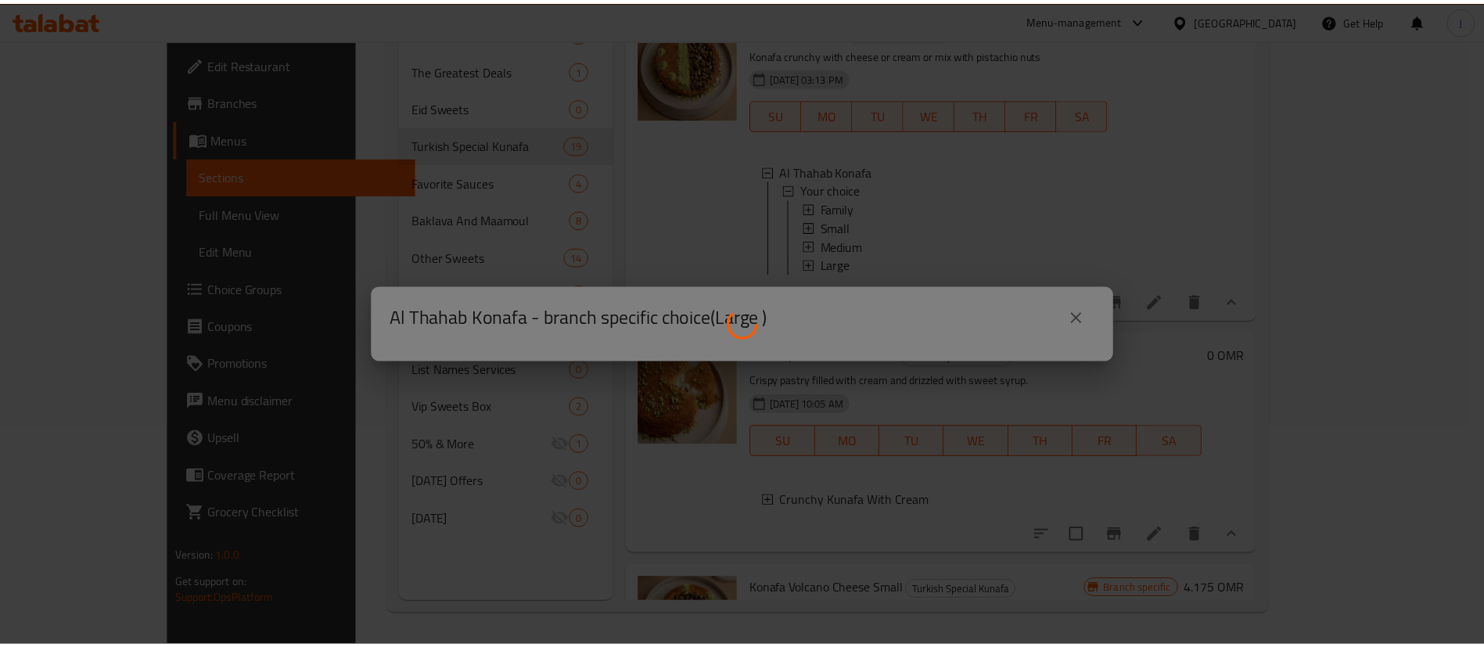
scroll to position [0, 0]
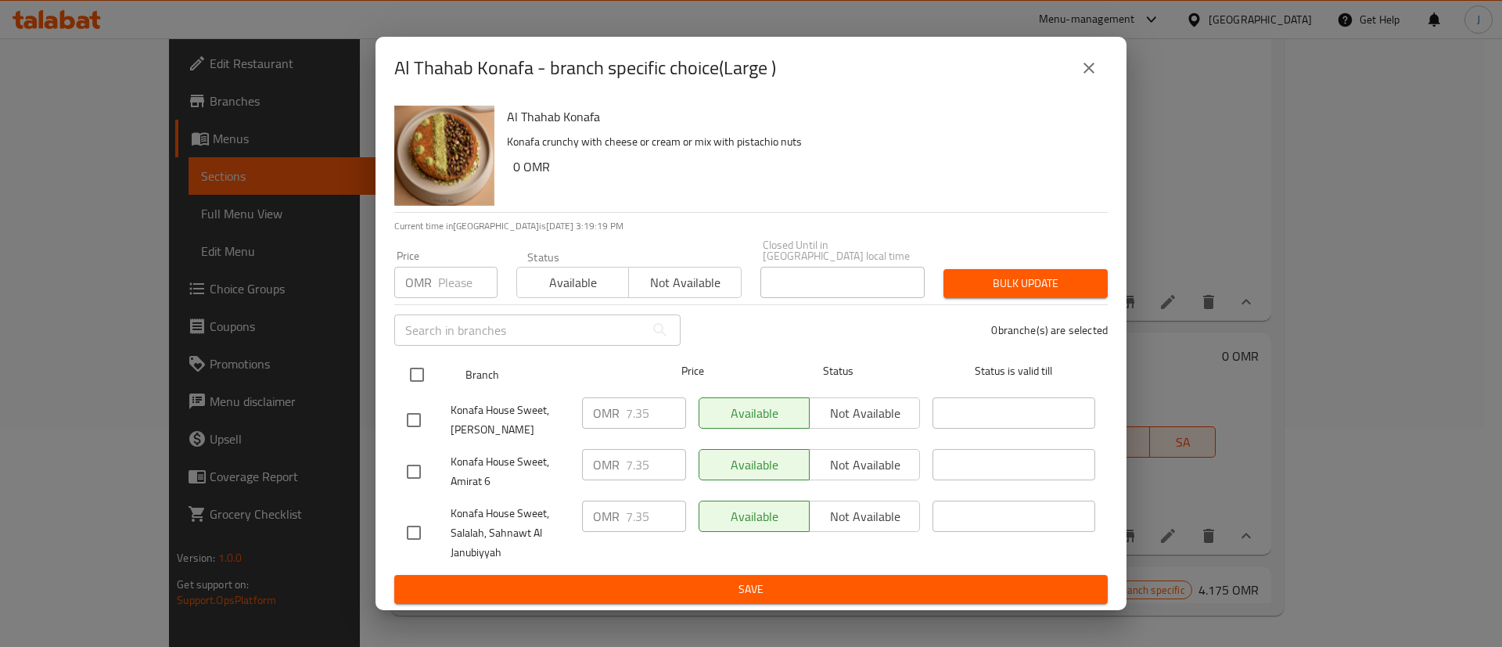
click at [424, 366] on input "checkbox" at bounding box center [417, 374] width 33 height 33
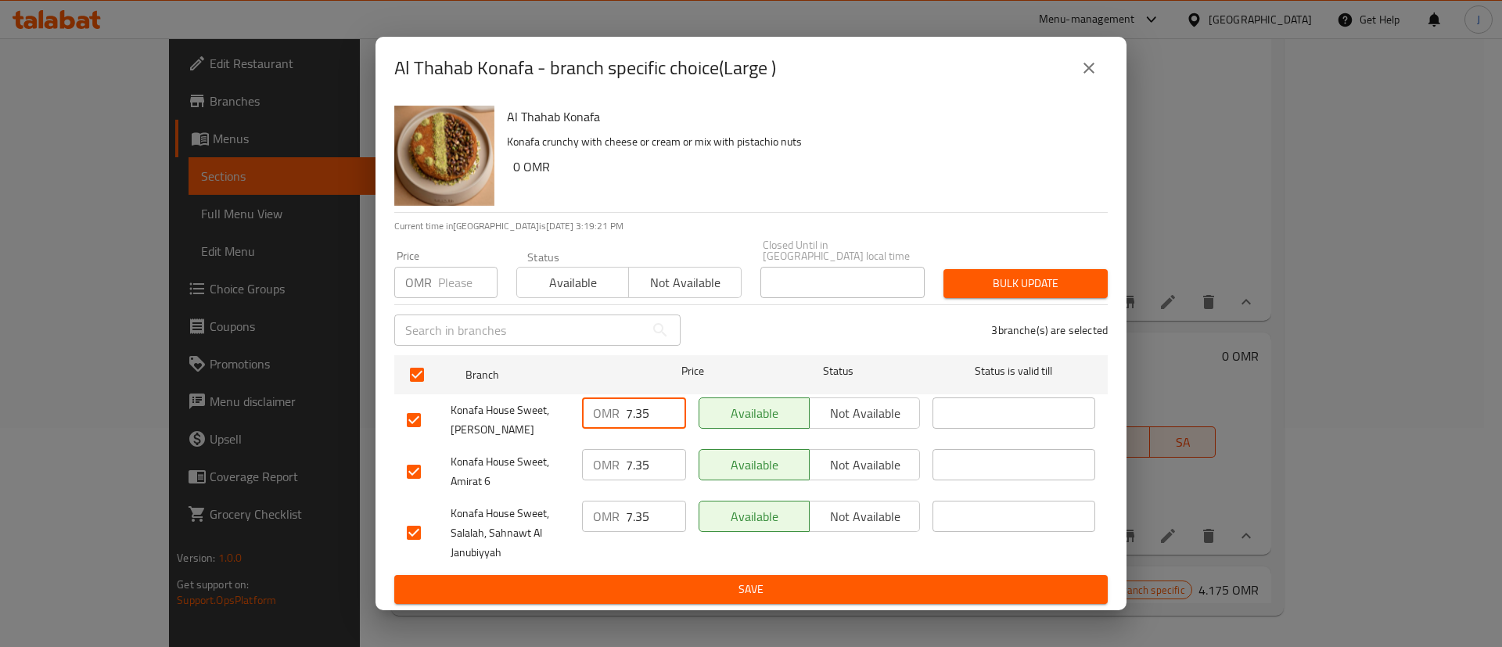
click at [641, 400] on input "7.35" at bounding box center [656, 413] width 60 height 31
click at [652, 467] on input "7.35" at bounding box center [656, 464] width 60 height 31
paste input "8"
click at [655, 510] on input "7.35" at bounding box center [656, 516] width 60 height 31
paste input "8"
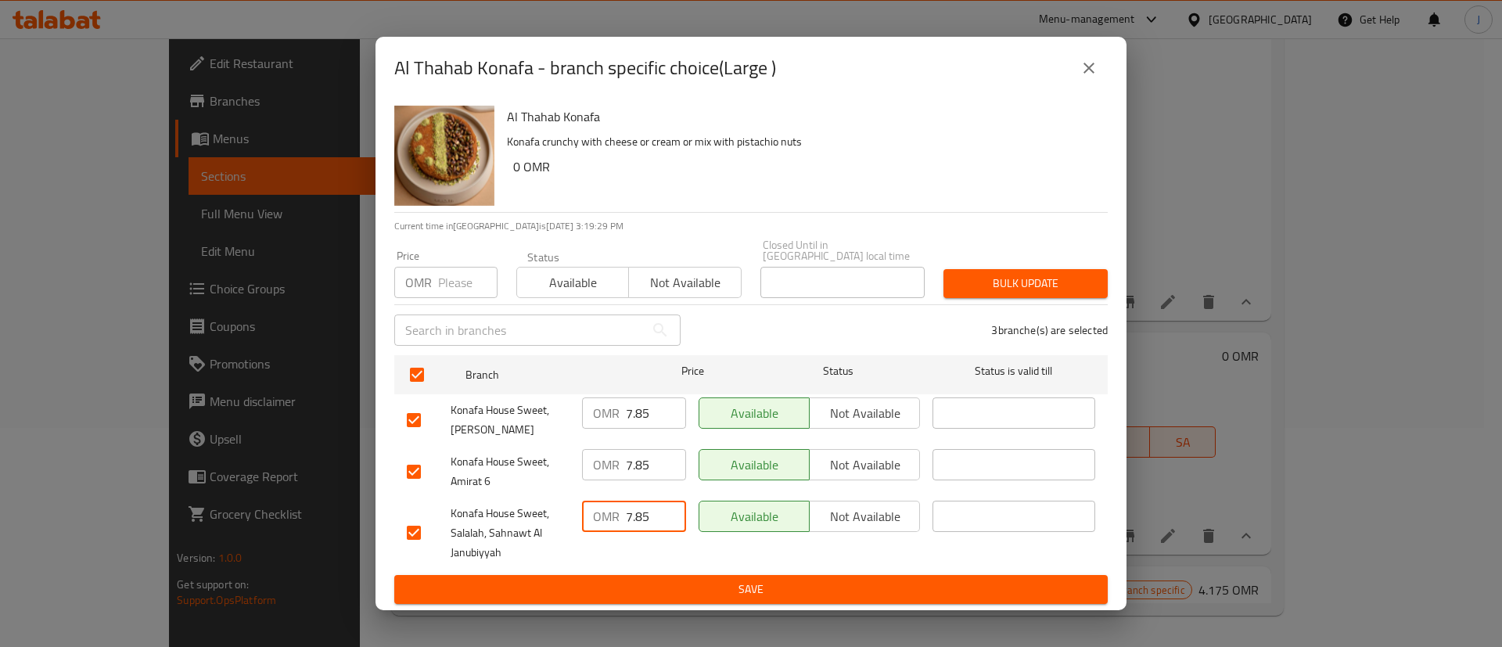
click at [663, 590] on span "Save" at bounding box center [751, 590] width 689 height 20
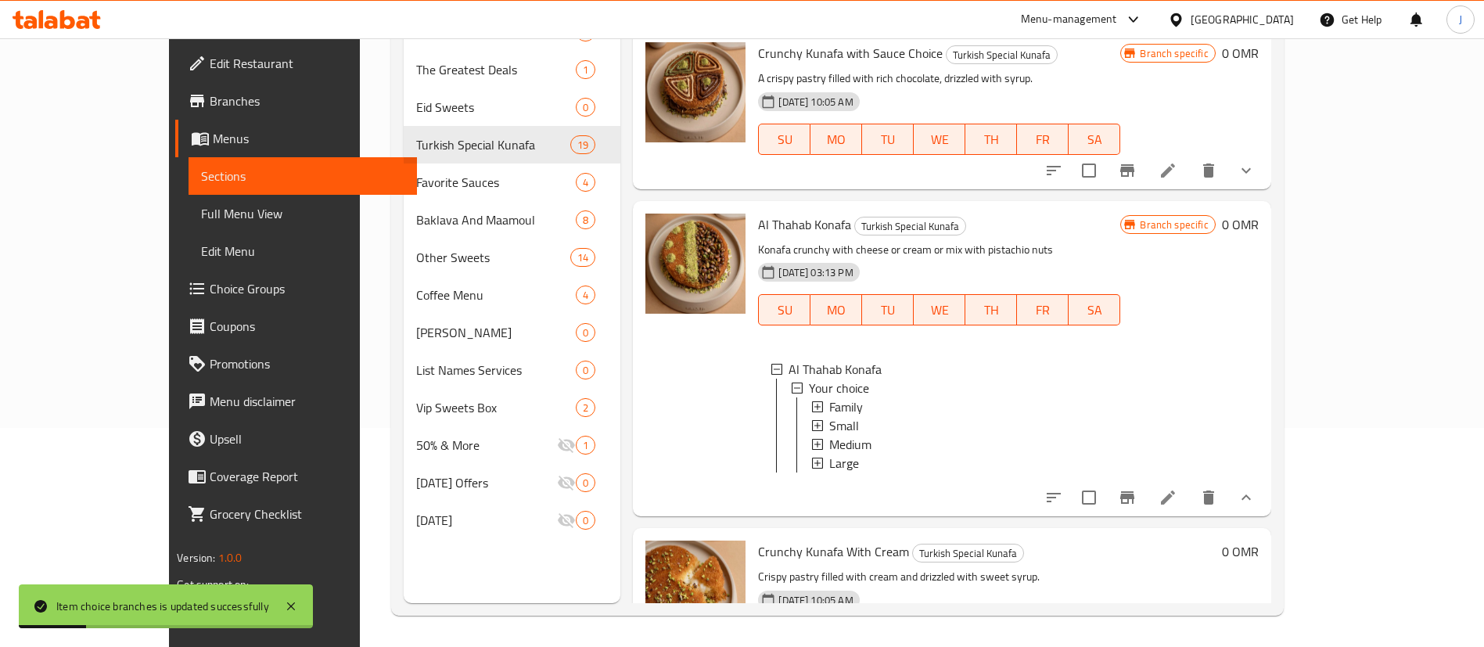
scroll to position [2023, 0]
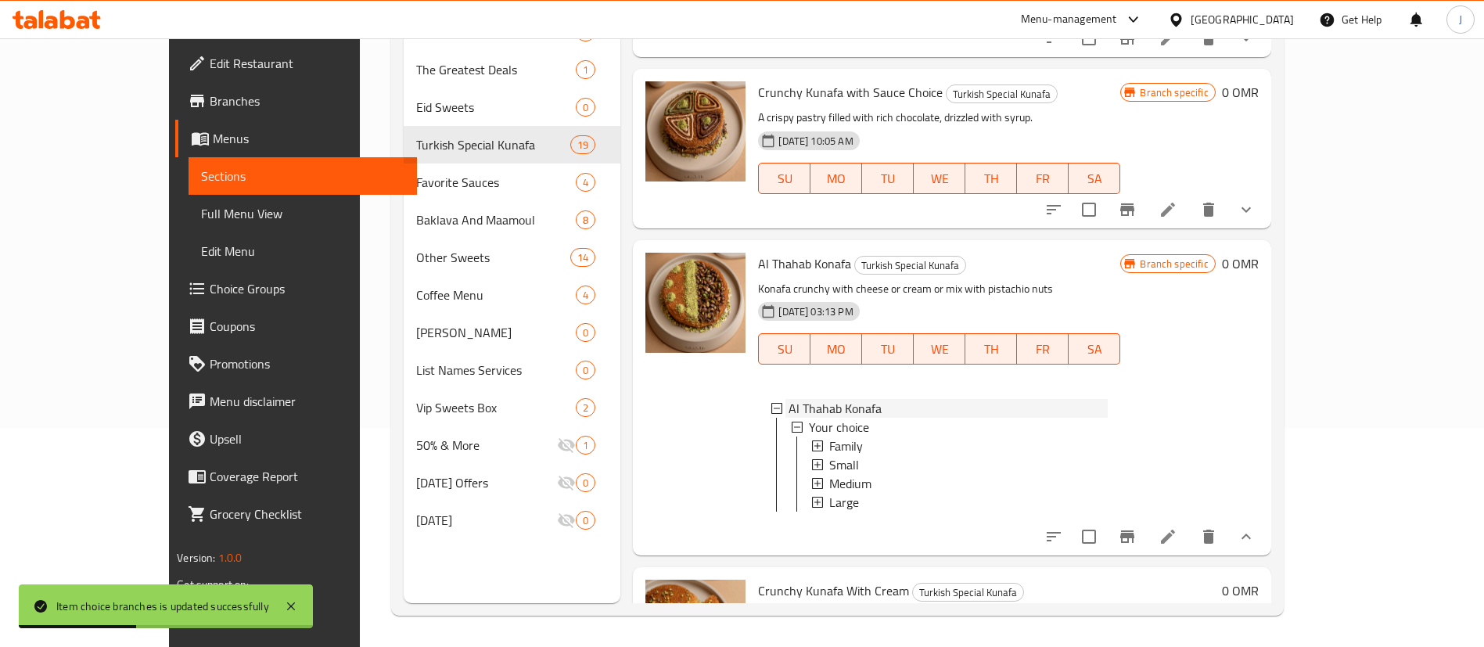
click at [772, 403] on icon at bounding box center [777, 408] width 11 height 11
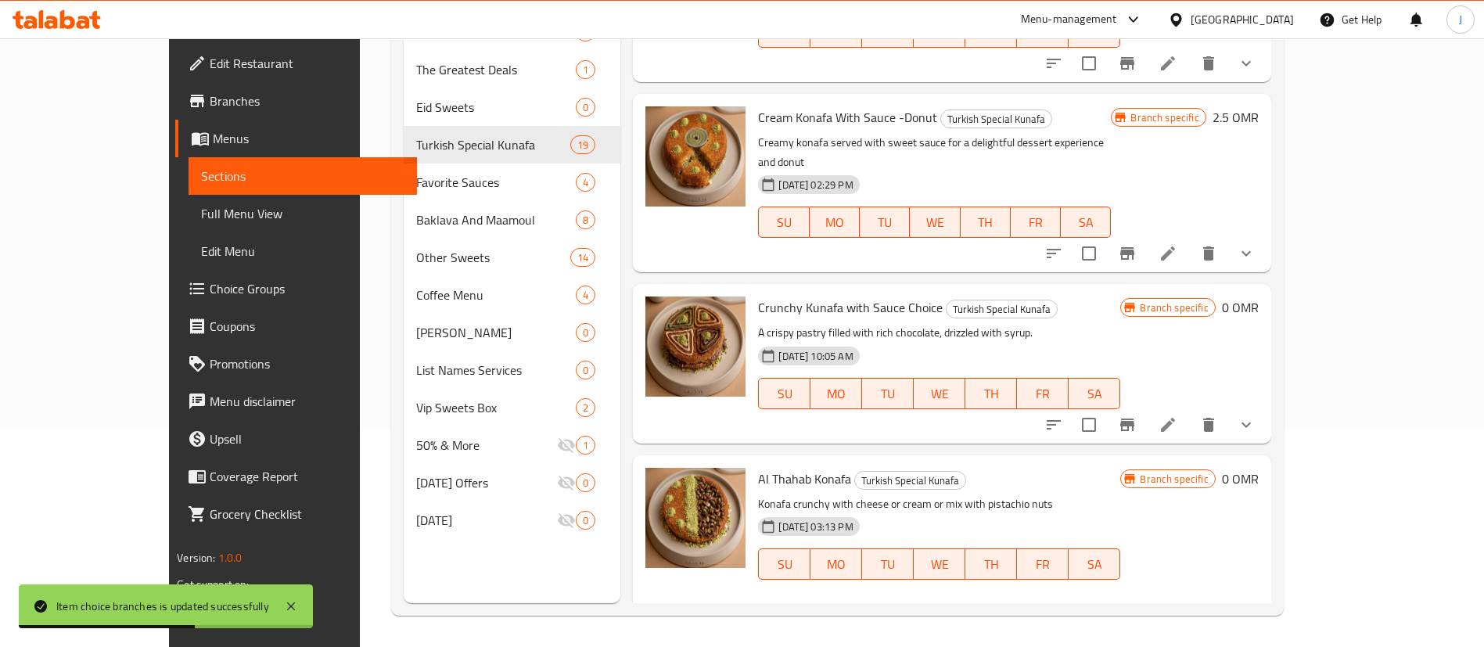
scroll to position [1788, 0]
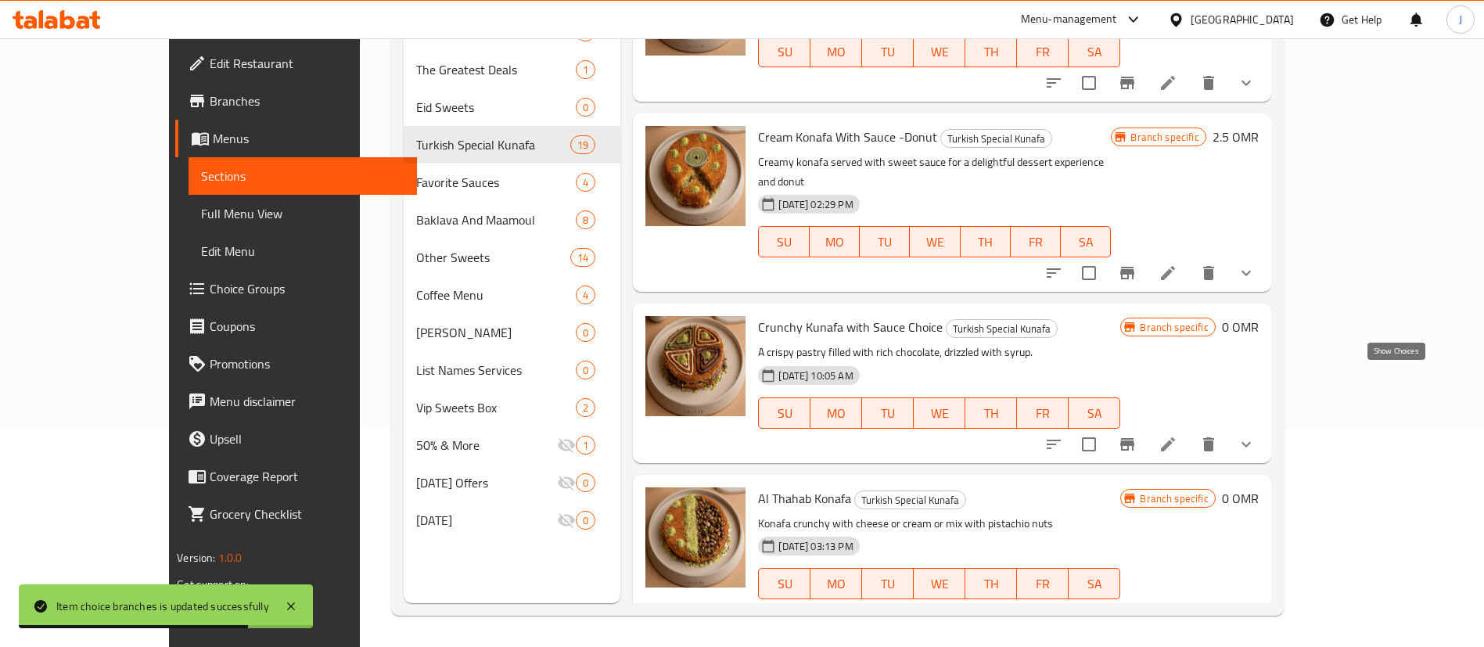
click at [1256, 435] on icon "show more" at bounding box center [1246, 444] width 19 height 19
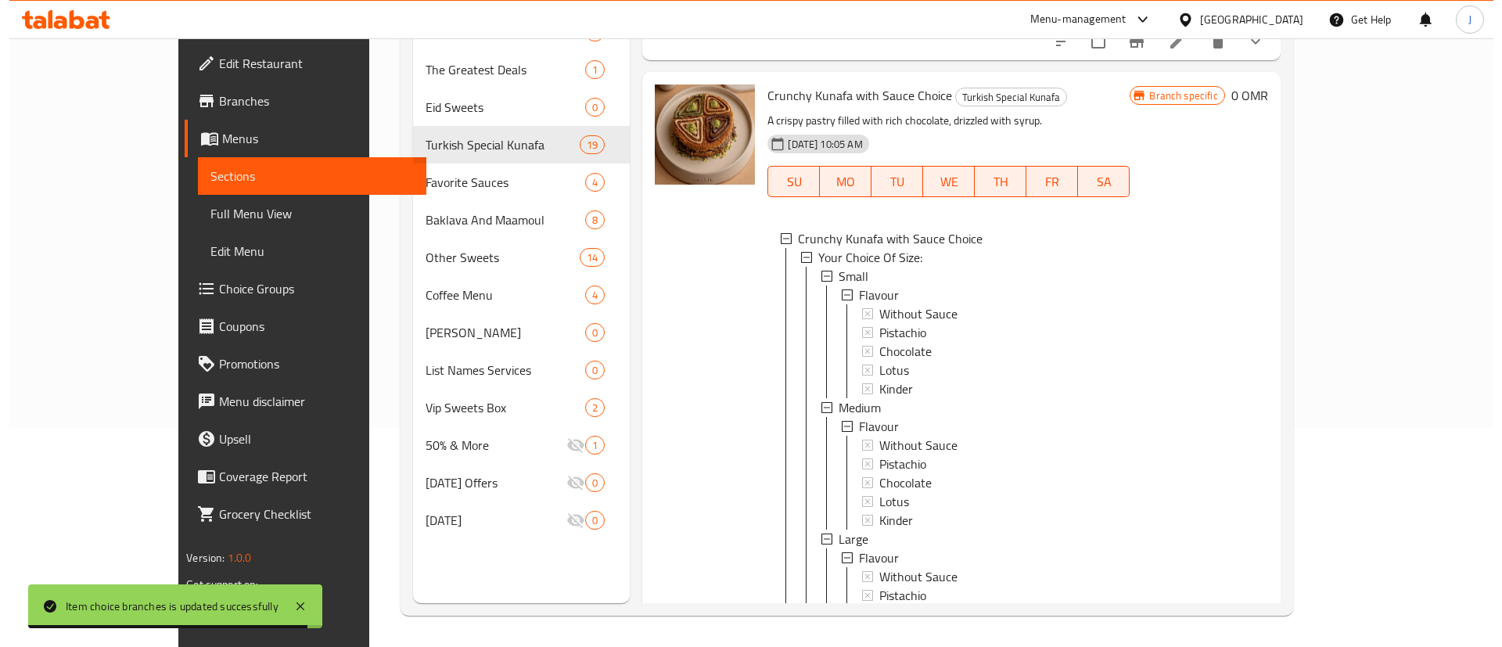
scroll to position [2023, 0]
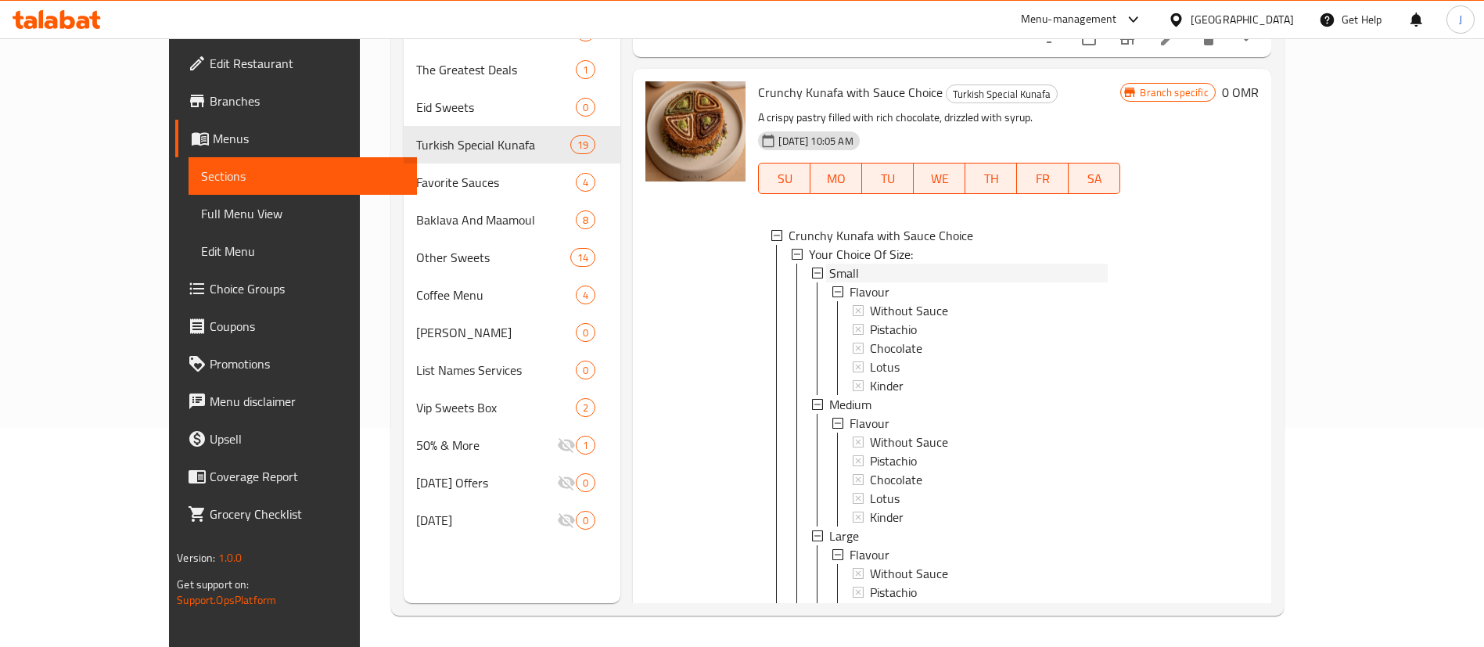
click at [829, 264] on span "Small" at bounding box center [844, 273] width 30 height 19
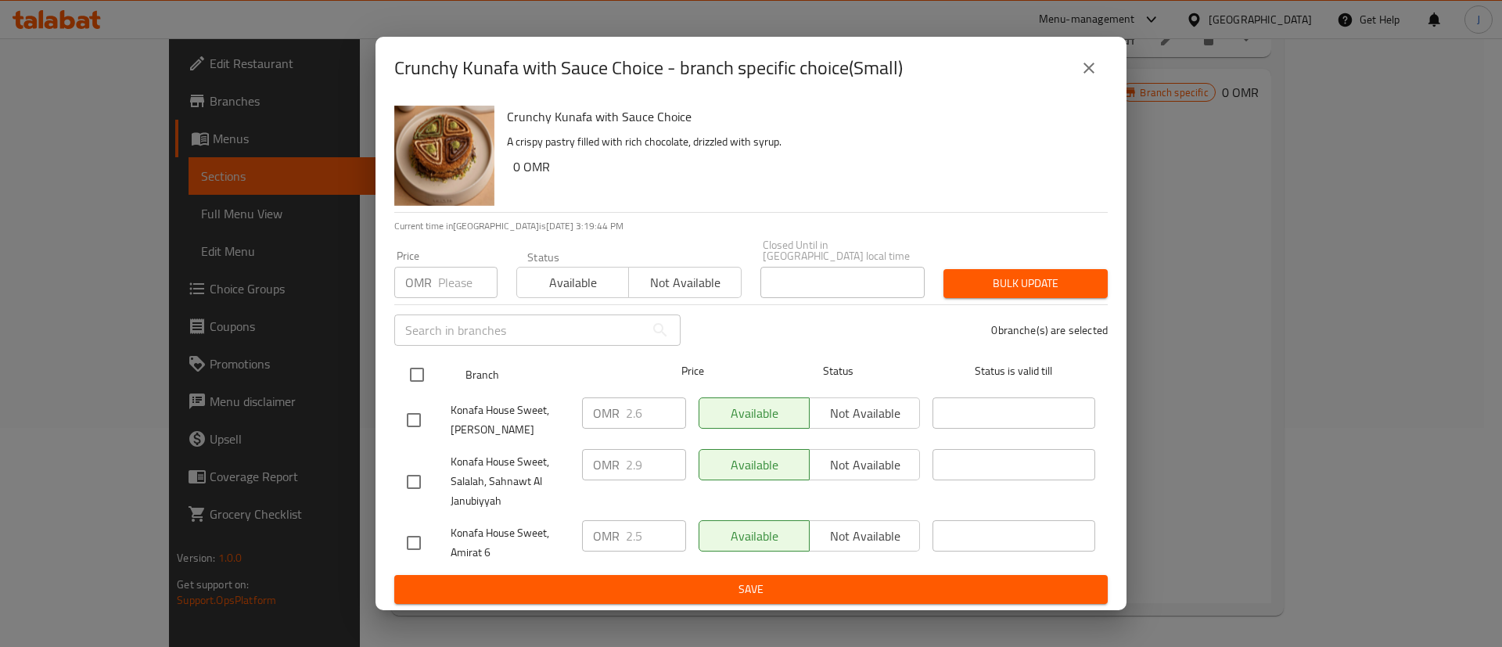
click at [421, 367] on input "checkbox" at bounding box center [417, 374] width 33 height 33
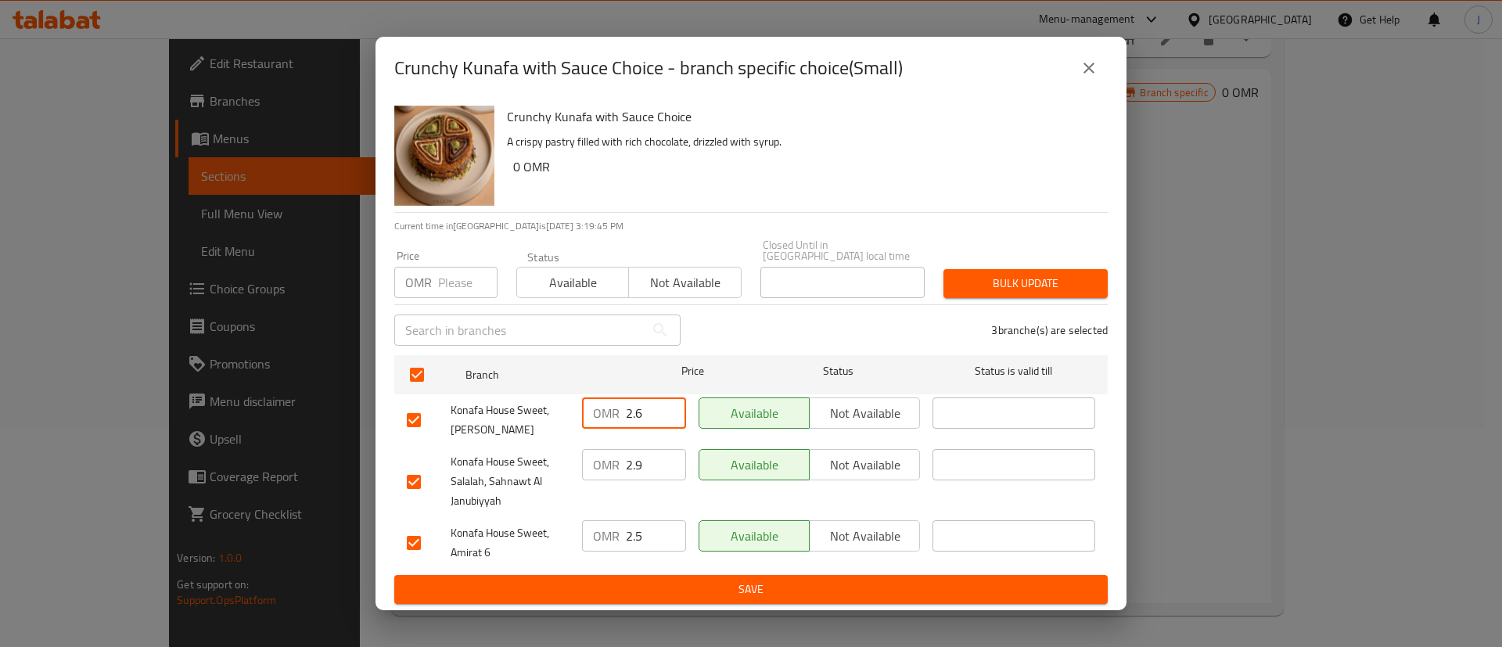
click at [649, 408] on input "2.6" at bounding box center [656, 413] width 60 height 31
drag, startPoint x: 642, startPoint y: 461, endPoint x: 613, endPoint y: 466, distance: 29.5
click at [613, 466] on div "OMR 2.9 ​" at bounding box center [634, 464] width 104 height 31
click at [638, 526] on input "2.5" at bounding box center [656, 535] width 60 height 31
click at [714, 600] on div "Crunchy Kunafa with Sauce Choice A crispy pastry filled with rich chocolate, dr…" at bounding box center [751, 354] width 751 height 511
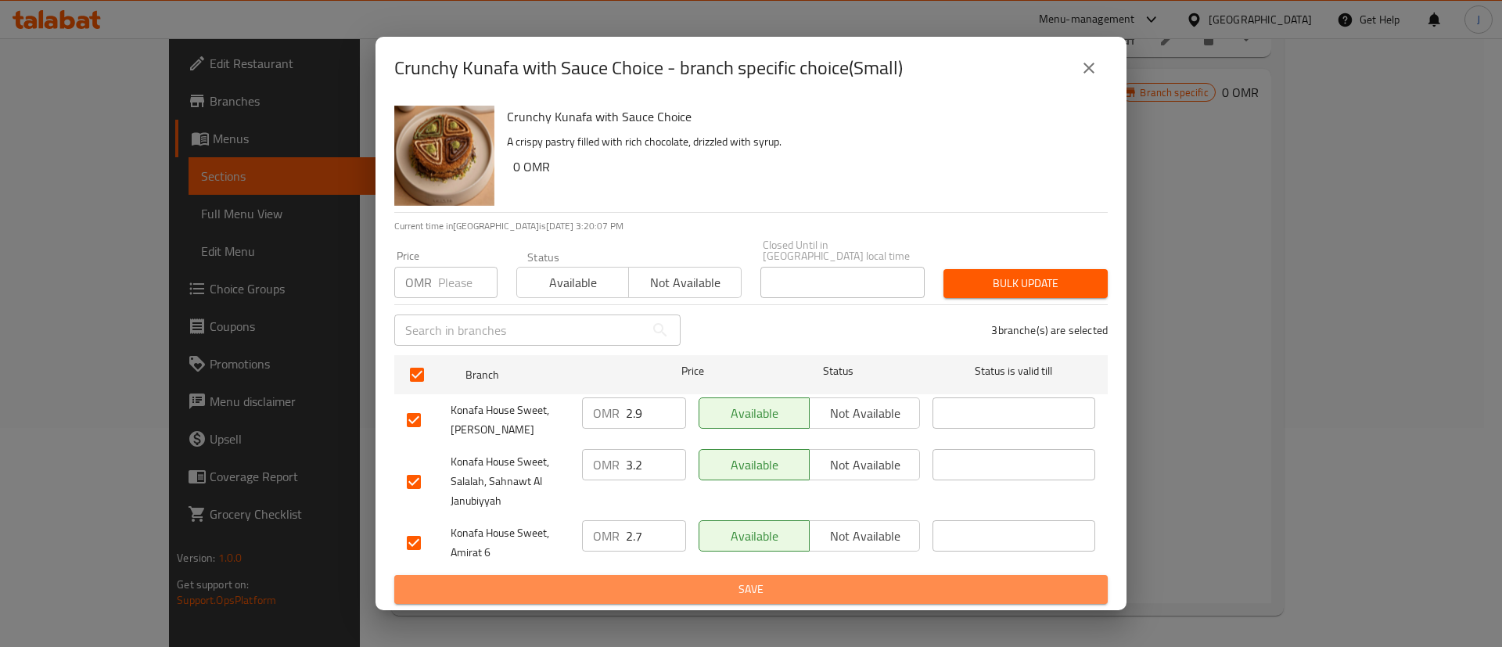
click at [716, 595] on button "Save" at bounding box center [751, 589] width 714 height 29
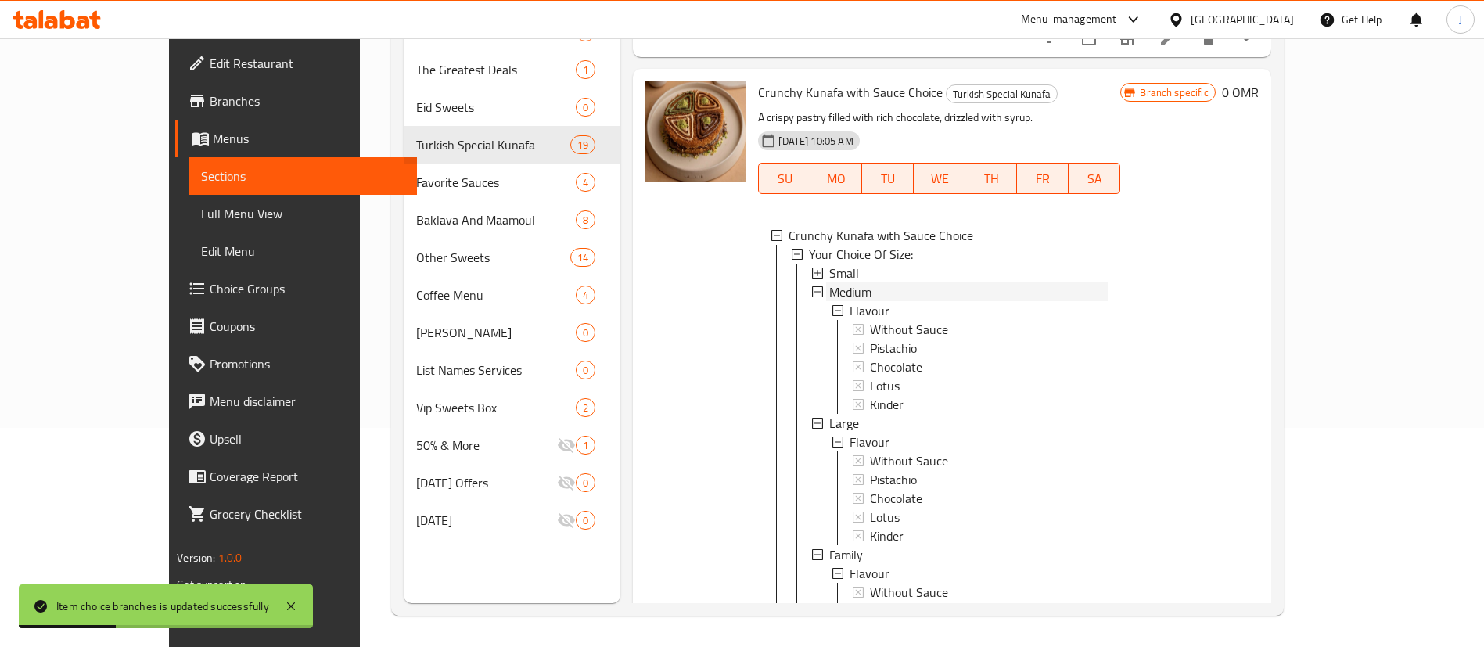
click at [829, 282] on span "Medium" at bounding box center [850, 291] width 42 height 19
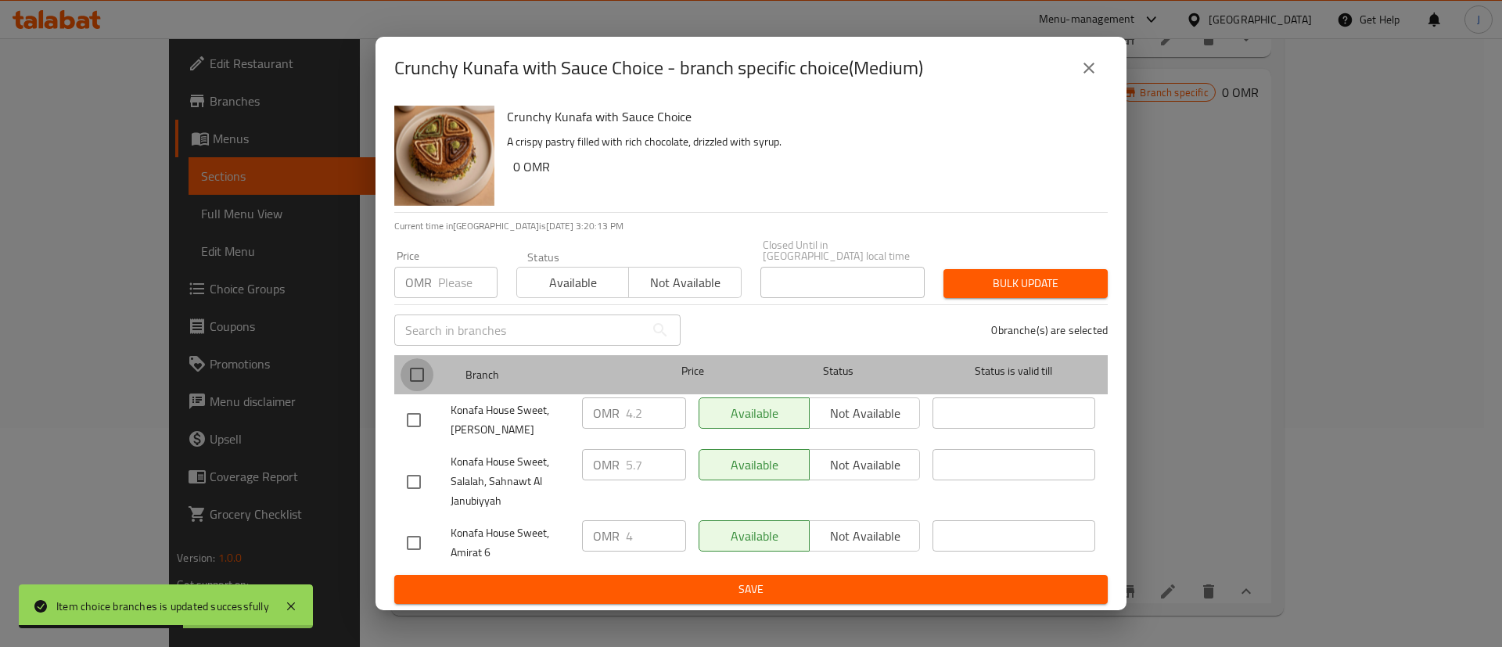
click at [407, 364] on input "checkbox" at bounding box center [417, 374] width 33 height 33
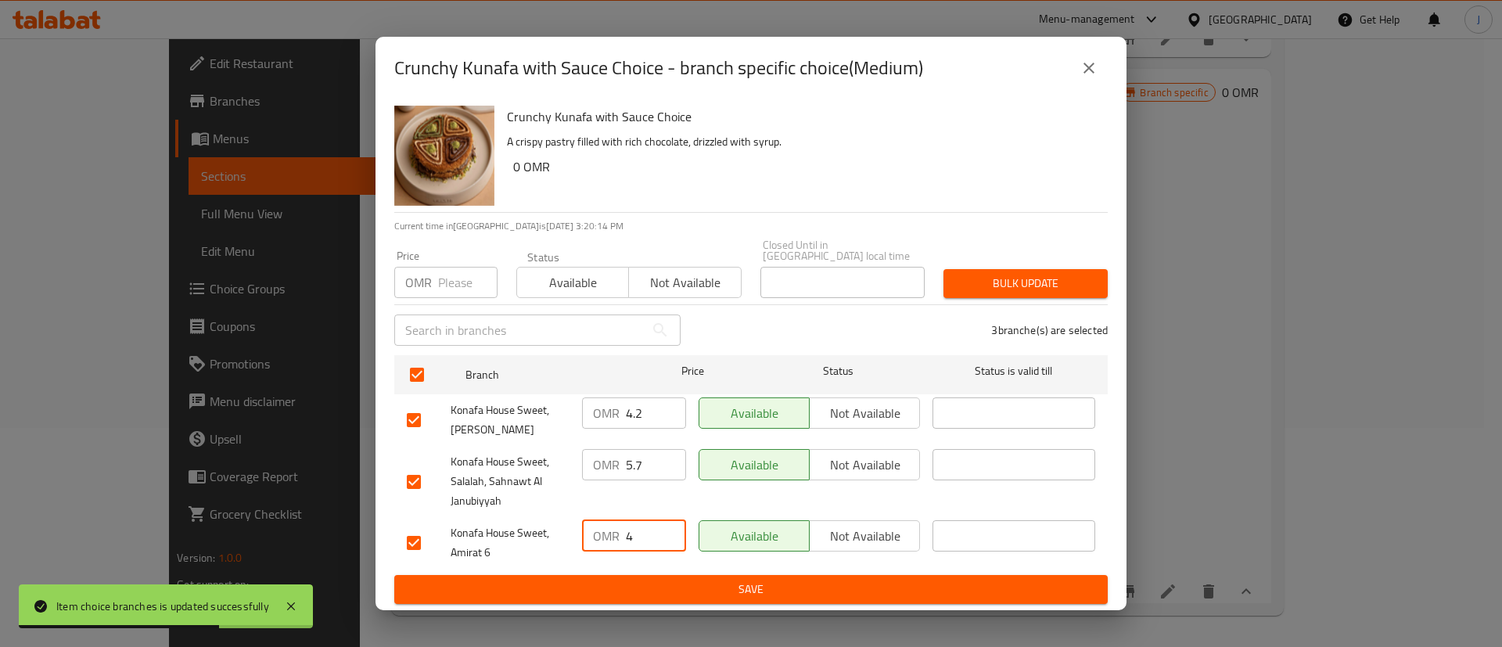
click at [639, 531] on input "4" at bounding box center [656, 535] width 60 height 31
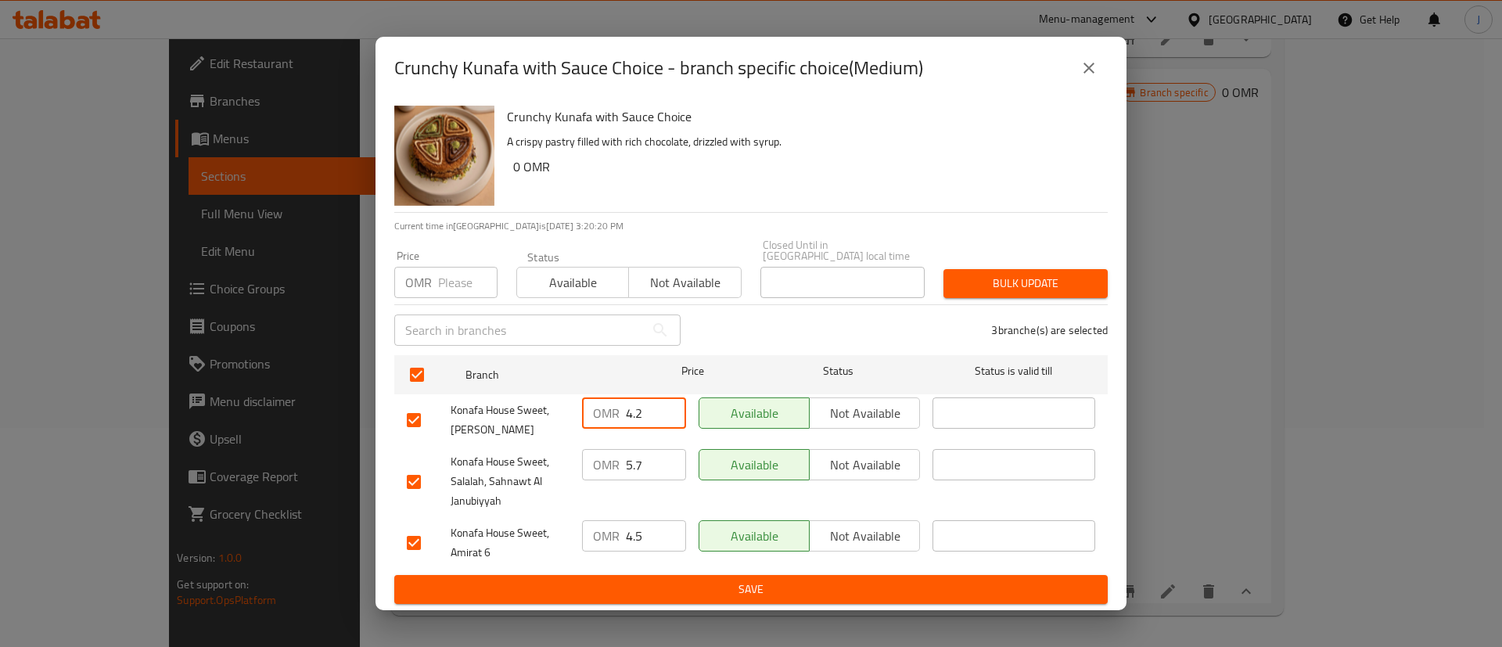
drag, startPoint x: 646, startPoint y: 412, endPoint x: 638, endPoint y: 419, distance: 11.6
click at [638, 419] on input "4.2" at bounding box center [656, 413] width 60 height 31
drag, startPoint x: 649, startPoint y: 454, endPoint x: 621, endPoint y: 458, distance: 28.4
click at [621, 458] on div "OMR 5.7 ​" at bounding box center [634, 464] width 104 height 31
click at [642, 457] on input "5.7" at bounding box center [656, 464] width 60 height 31
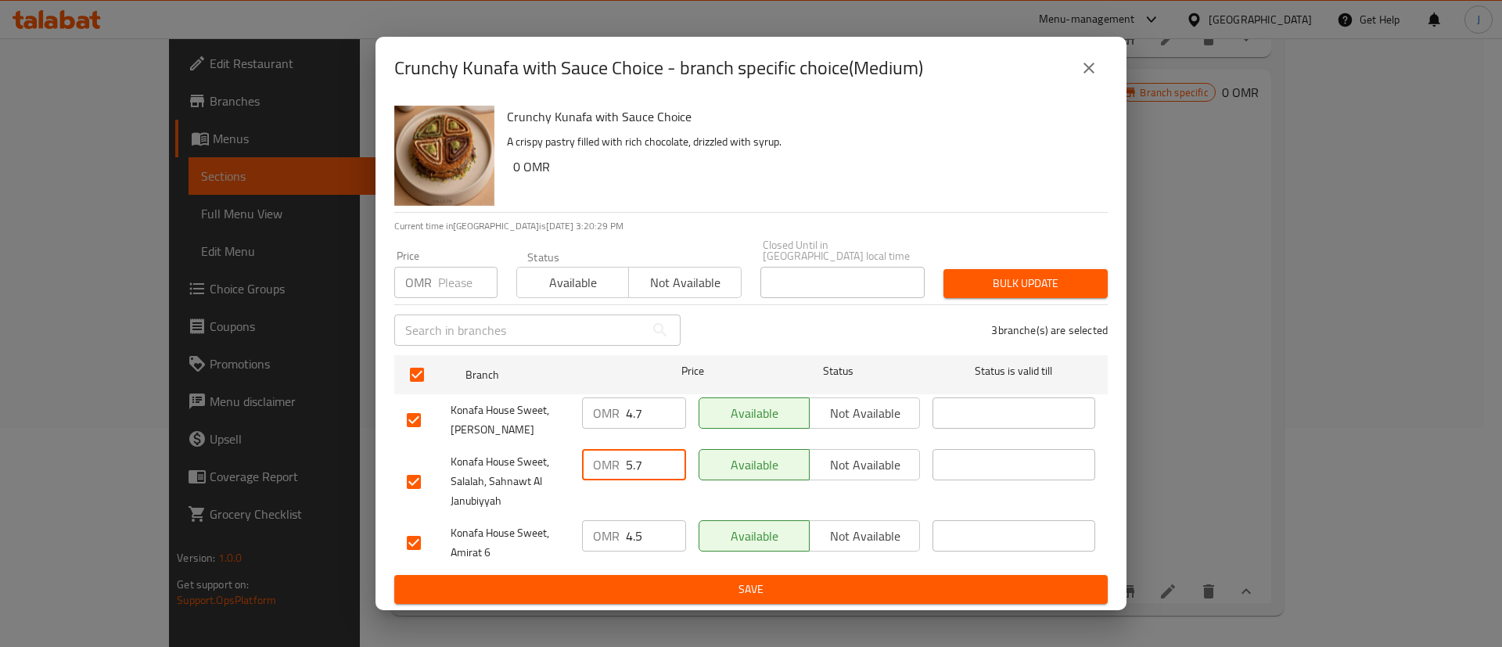
drag, startPoint x: 660, startPoint y: 461, endPoint x: 610, endPoint y: 455, distance: 50.5
click at [610, 455] on div "OMR 5.7 ​" at bounding box center [634, 464] width 104 height 31
click at [692, 580] on span "Save" at bounding box center [751, 590] width 689 height 20
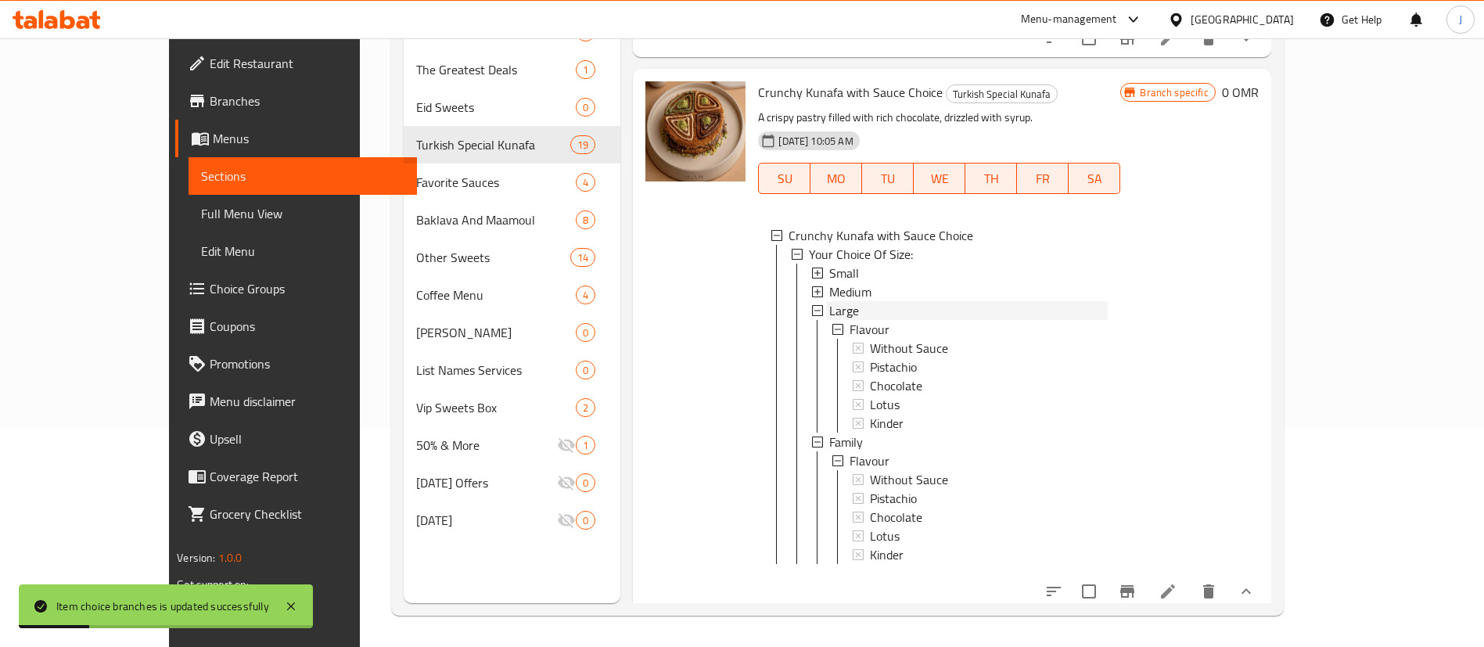
click at [829, 301] on span "Large" at bounding box center [844, 310] width 30 height 19
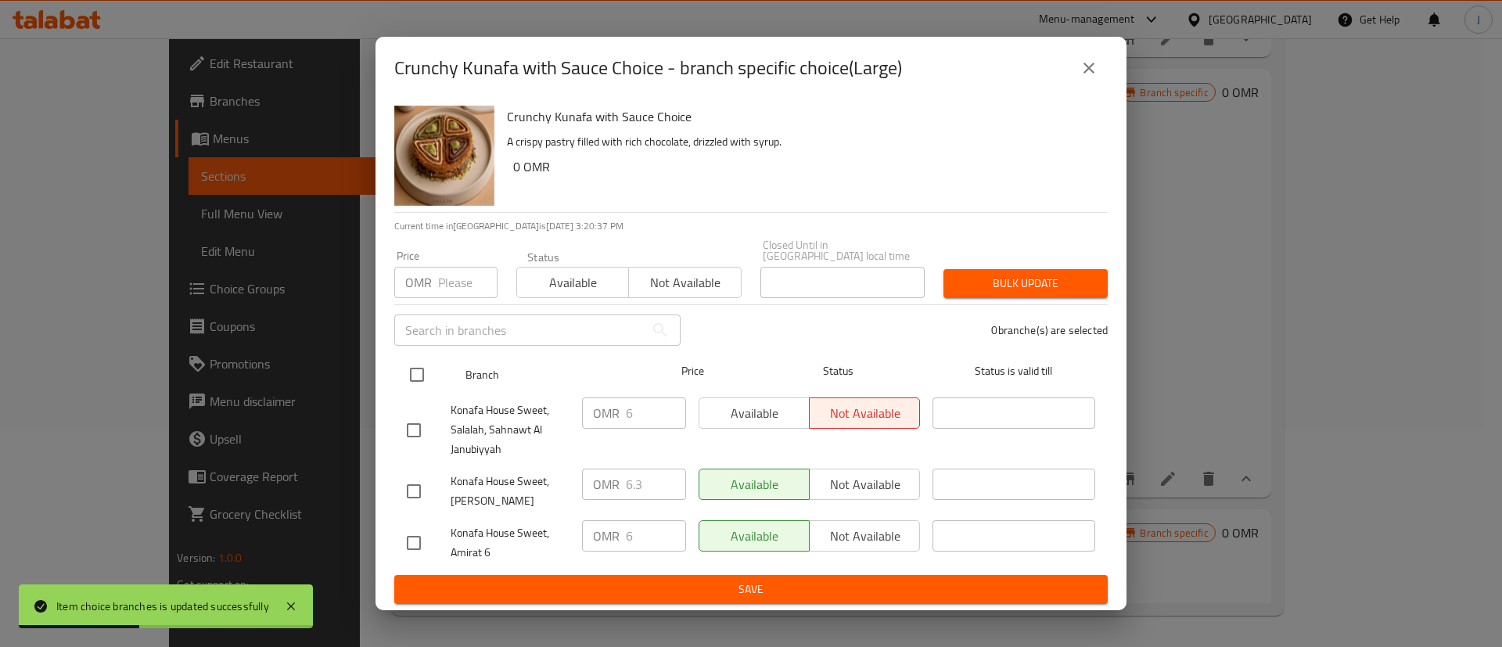
click at [412, 374] on input "checkbox" at bounding box center [417, 374] width 33 height 33
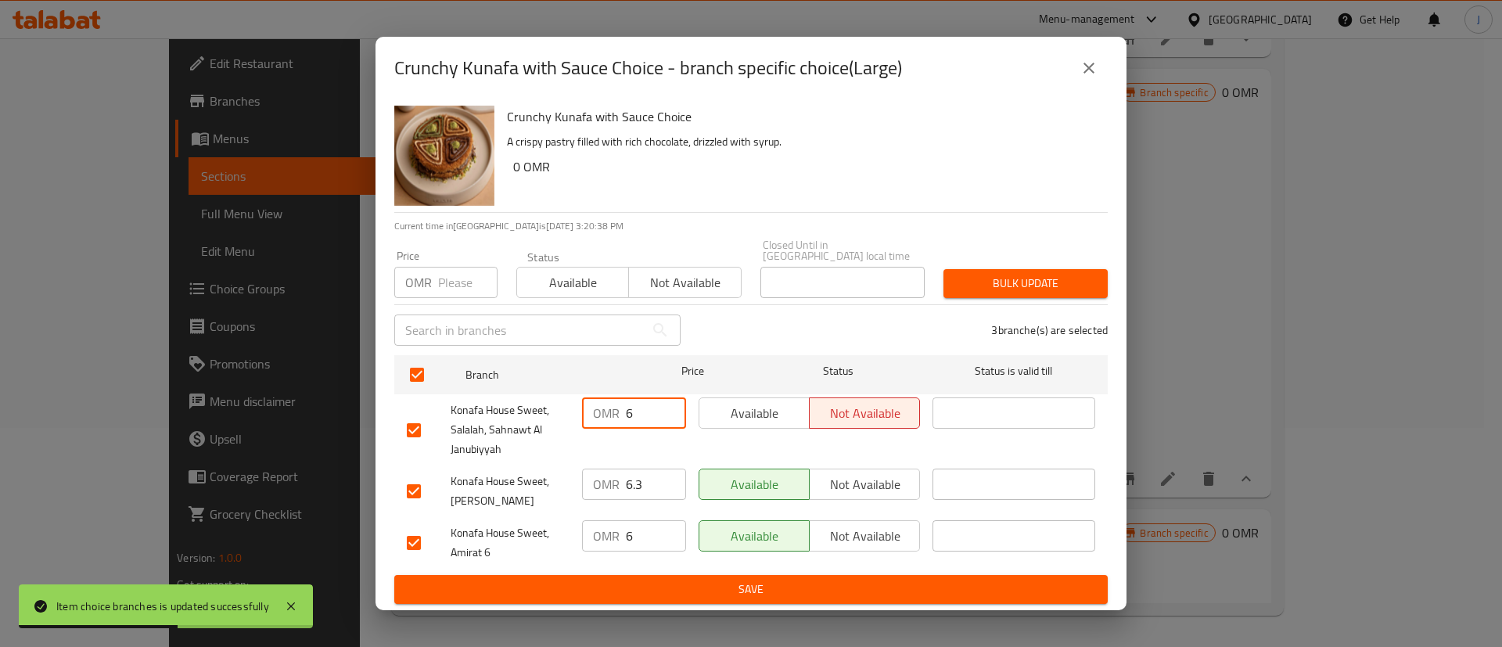
click at [633, 406] on input "6" at bounding box center [656, 413] width 60 height 31
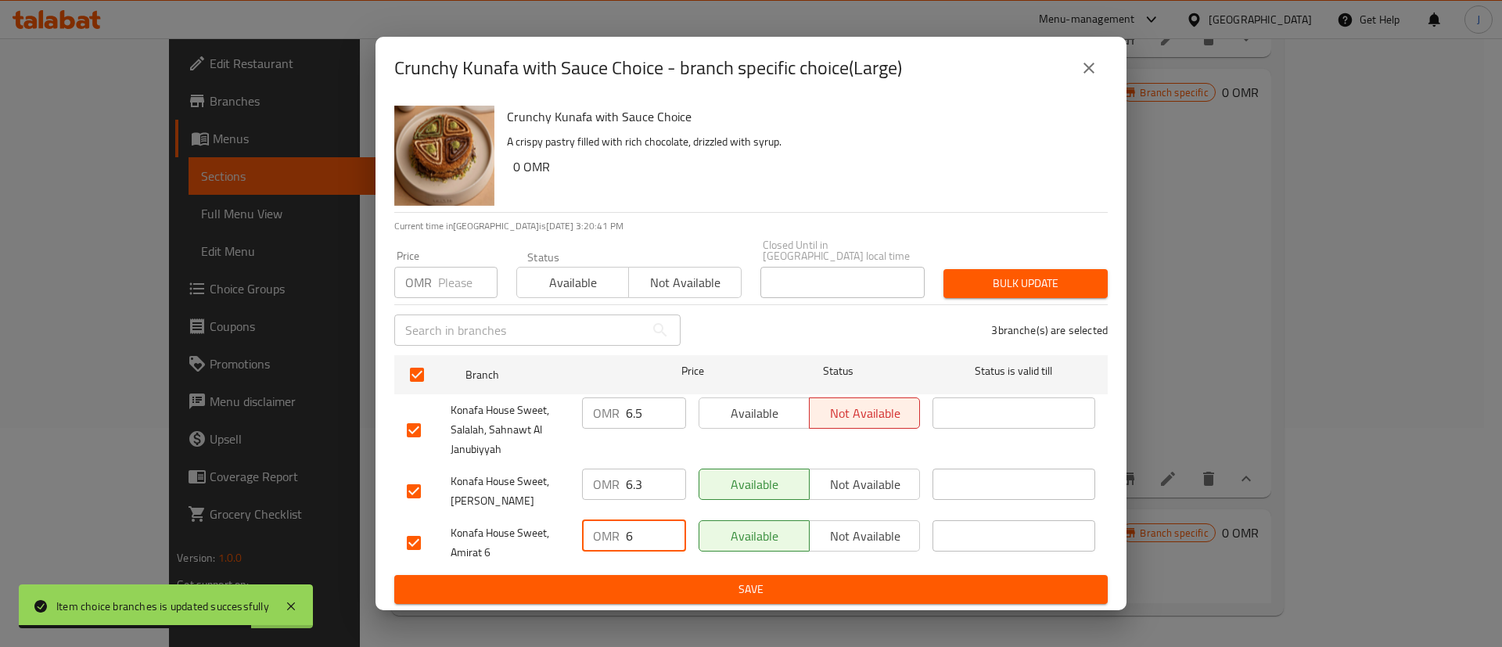
click at [644, 532] on input "6" at bounding box center [656, 535] width 60 height 31
click at [653, 476] on input "6.3" at bounding box center [656, 484] width 60 height 31
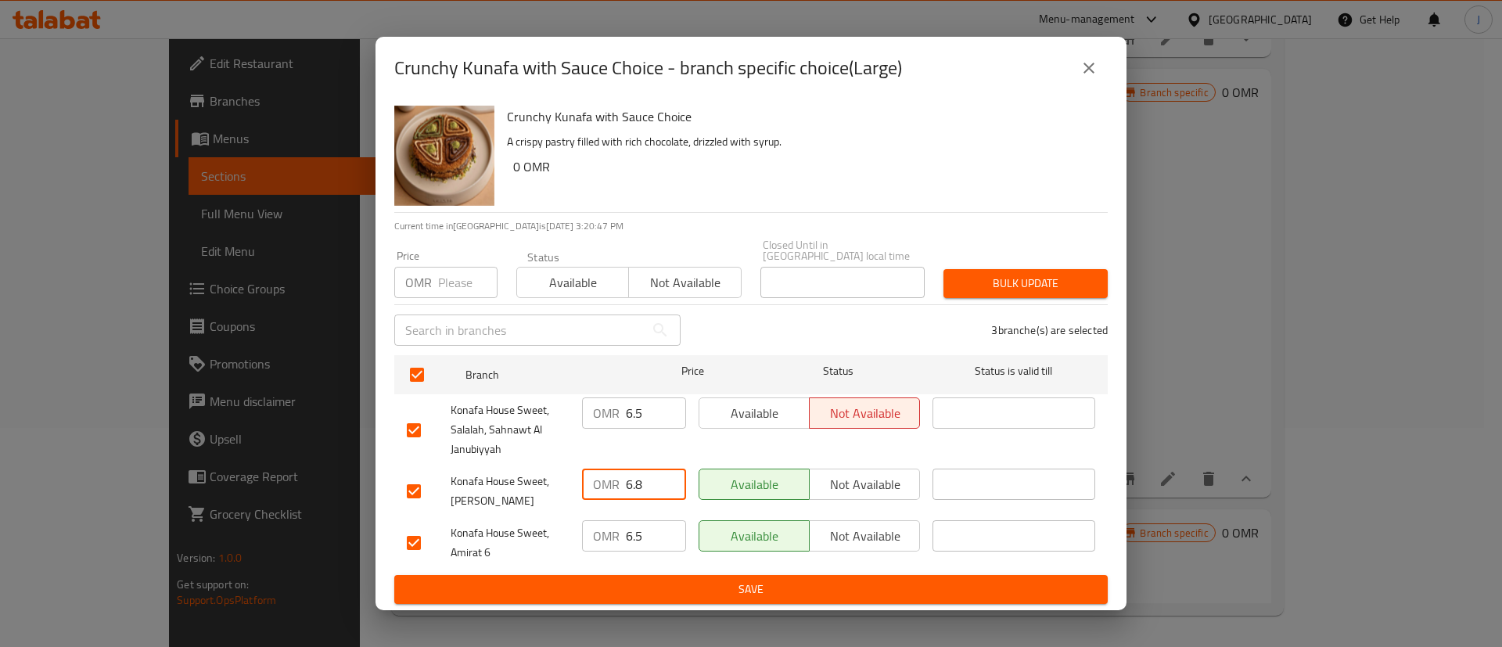
click at [697, 580] on span "Save" at bounding box center [751, 590] width 689 height 20
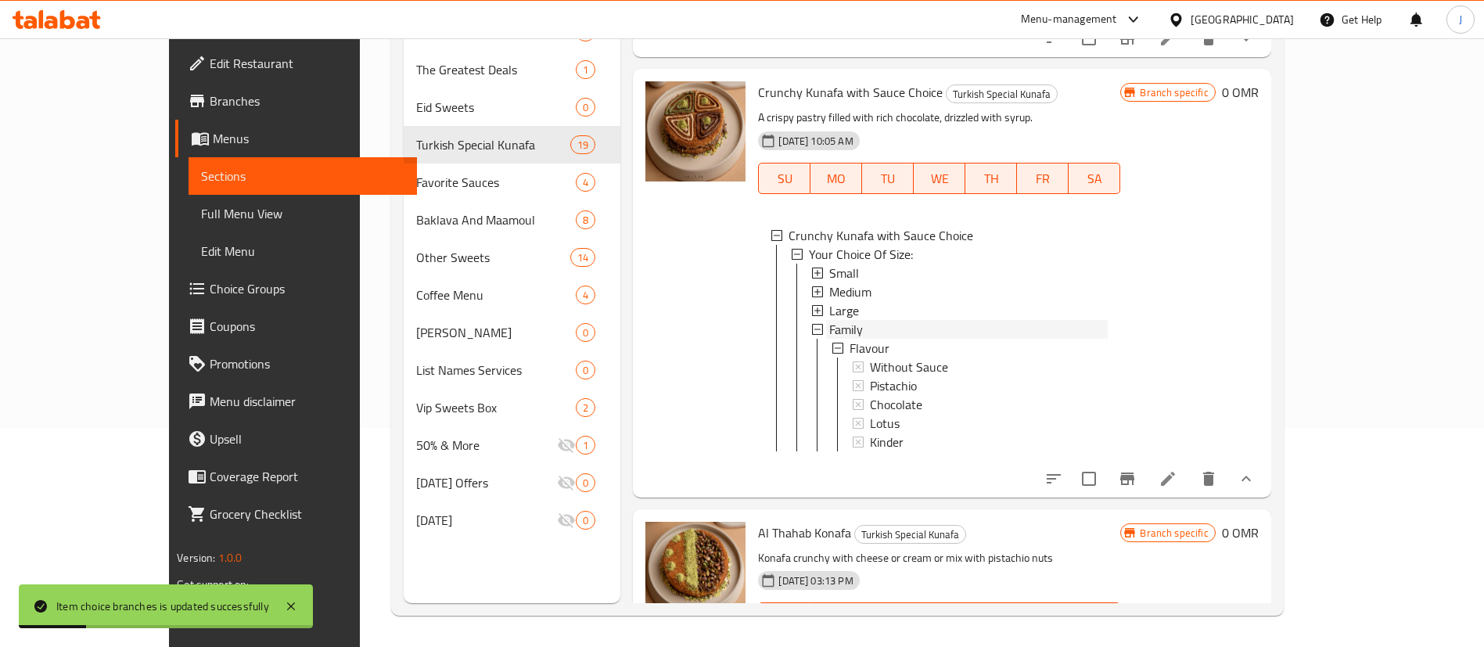
click at [829, 320] on span "Family" at bounding box center [846, 329] width 34 height 19
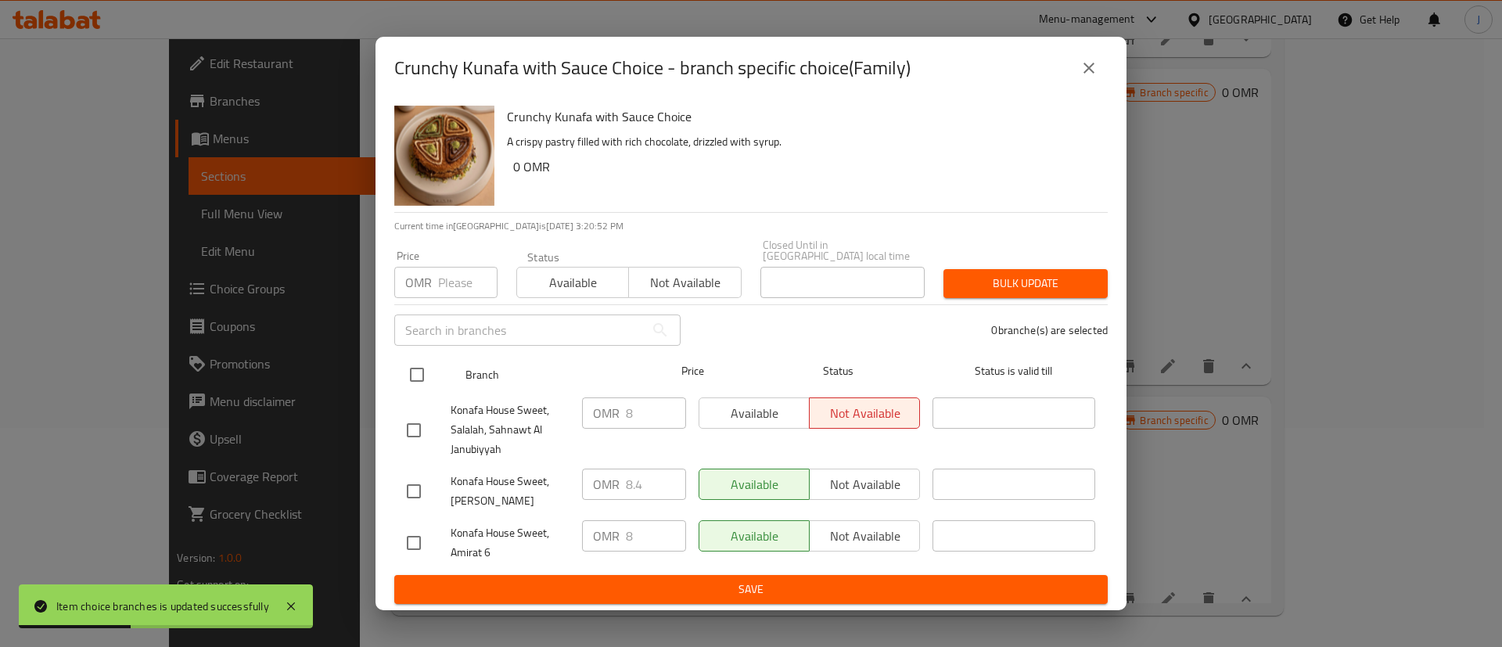
click at [423, 362] on input "checkbox" at bounding box center [417, 374] width 33 height 33
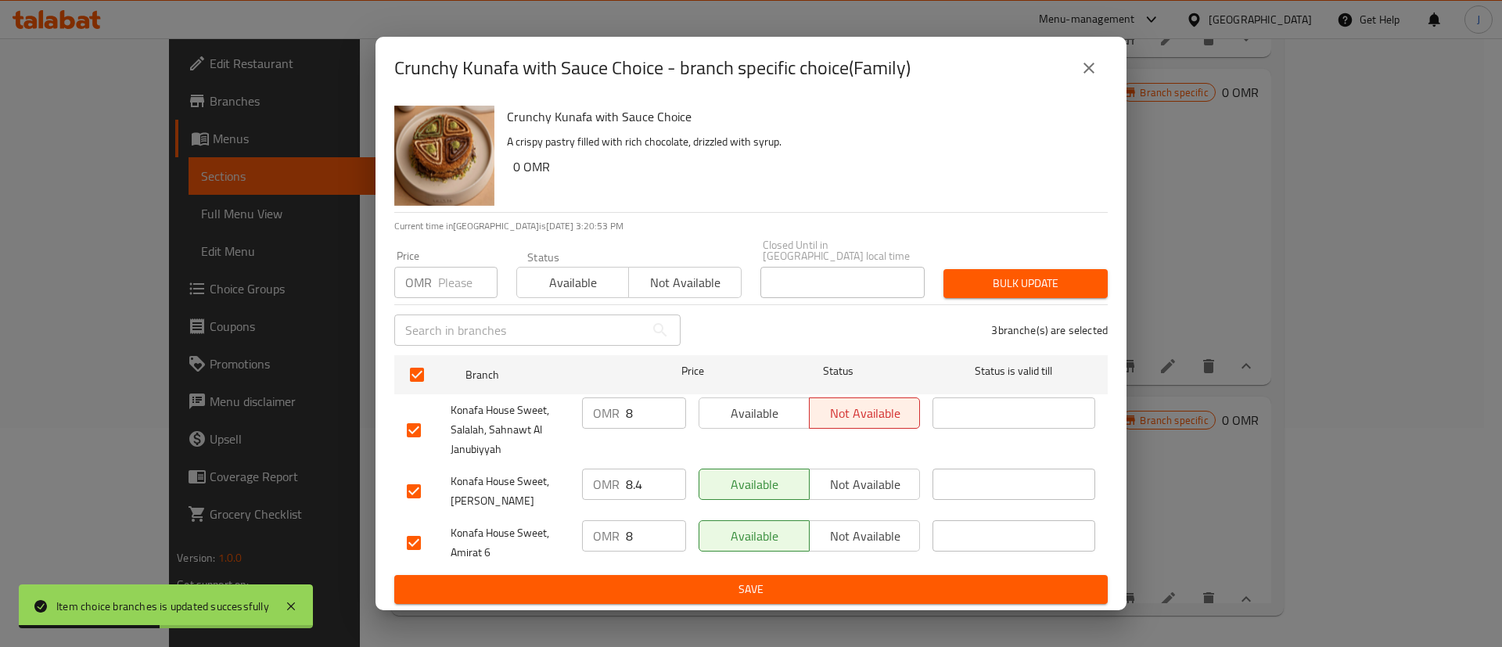
click at [646, 412] on input "8" at bounding box center [656, 413] width 60 height 31
click at [650, 531] on input "8" at bounding box center [656, 535] width 60 height 31
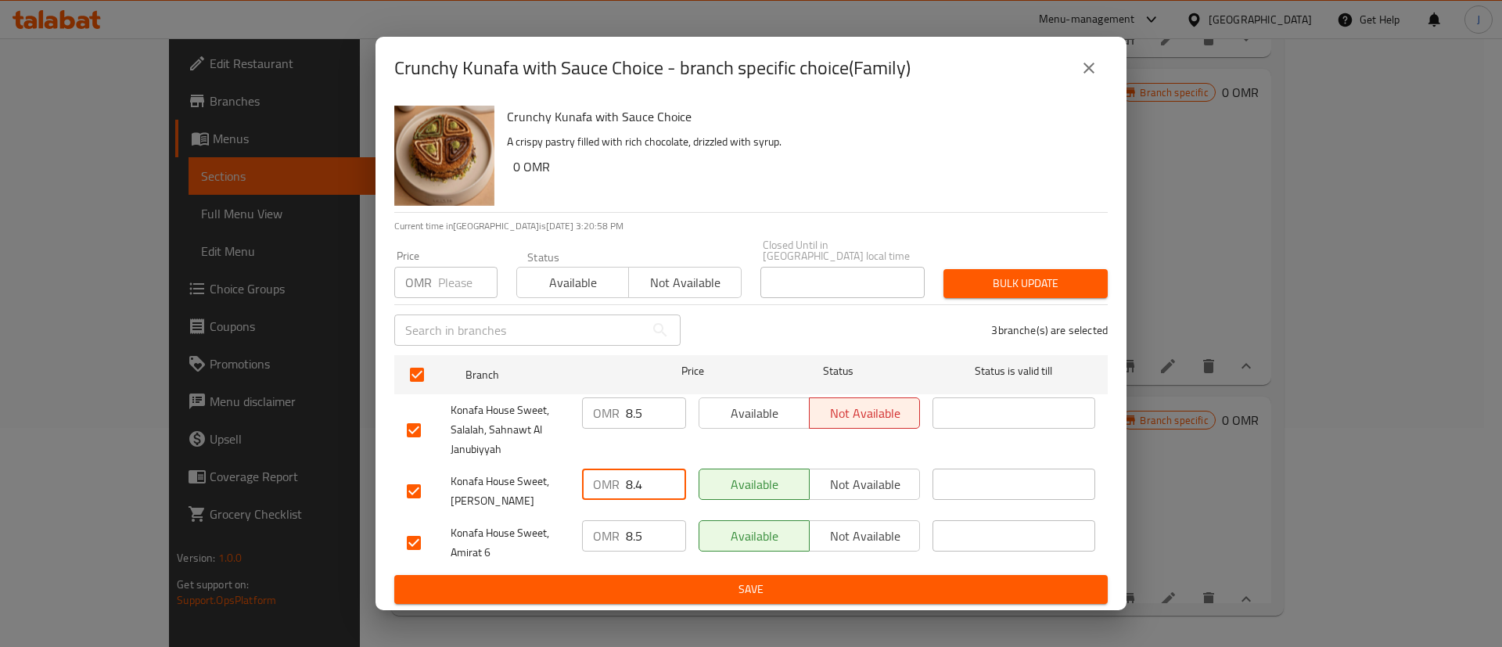
click at [647, 478] on input "8.4" at bounding box center [656, 484] width 60 height 31
click at [698, 582] on span "Save" at bounding box center [751, 590] width 689 height 20
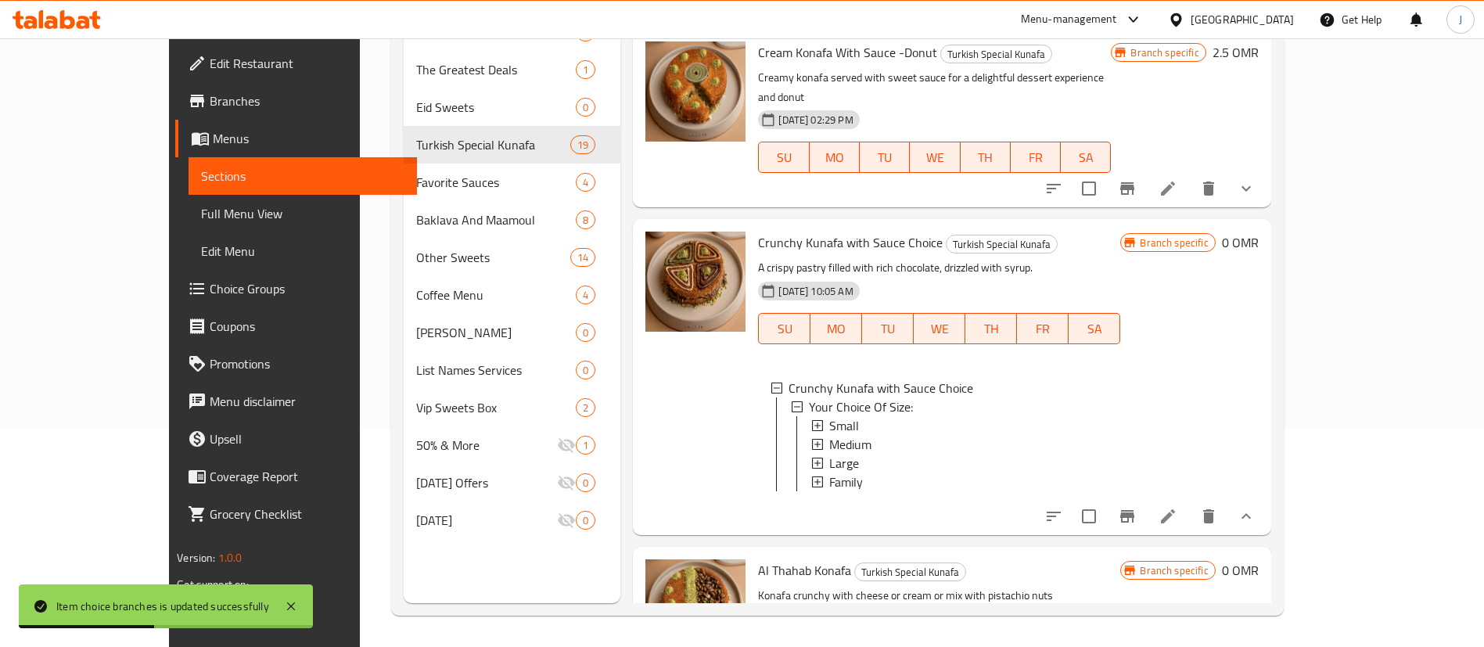
scroll to position [1905, 0]
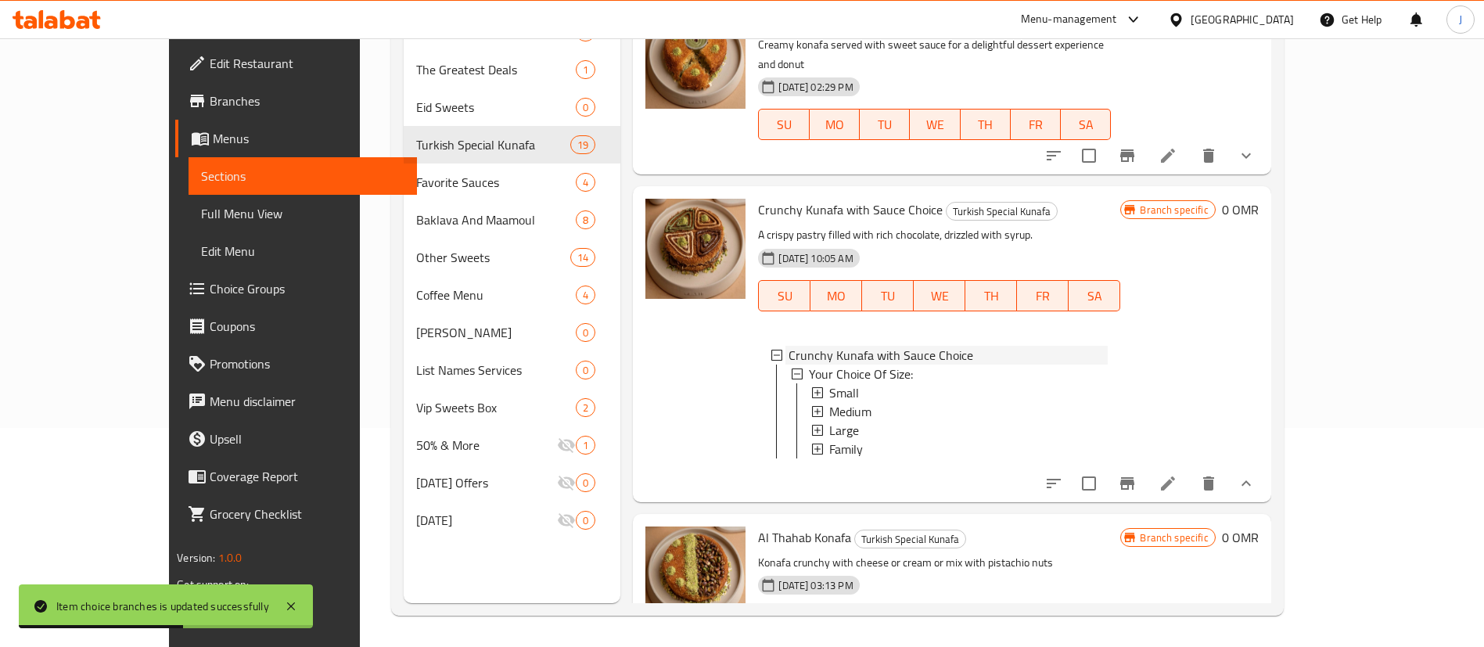
click at [772, 350] on icon at bounding box center [777, 355] width 11 height 11
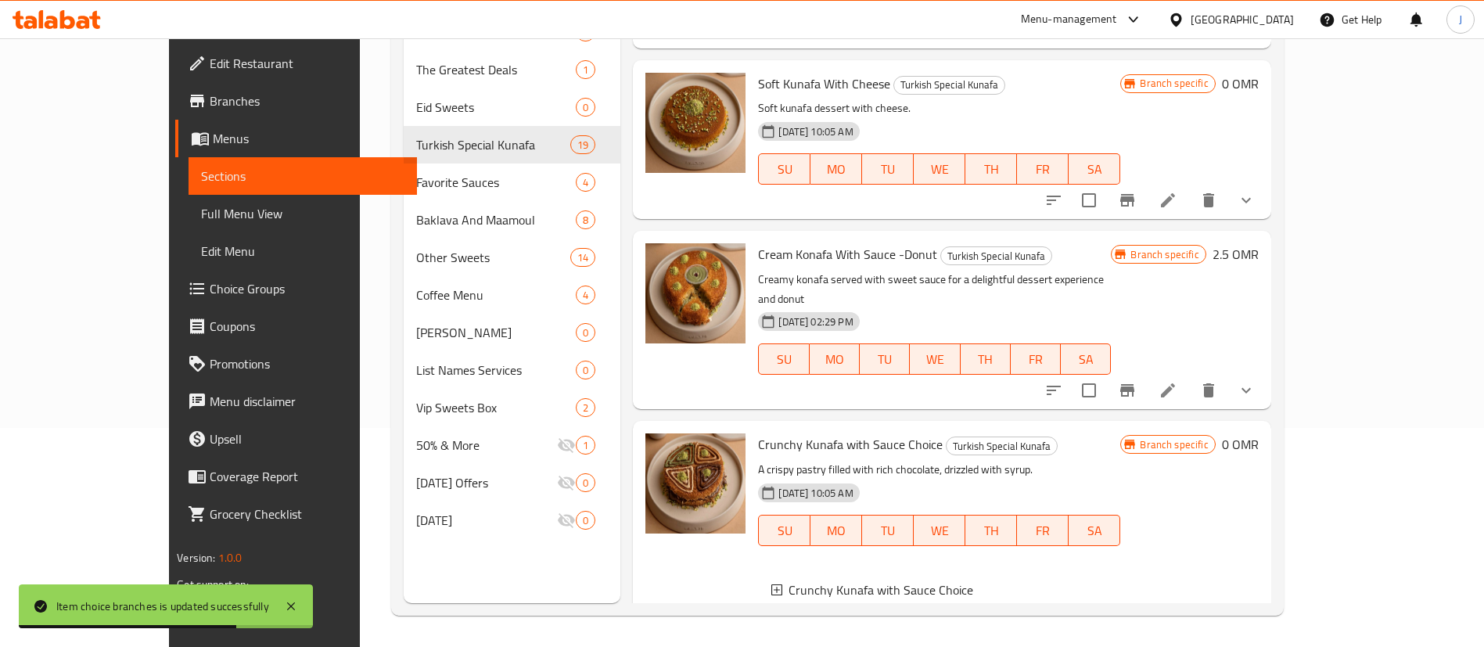
scroll to position [1553, 0]
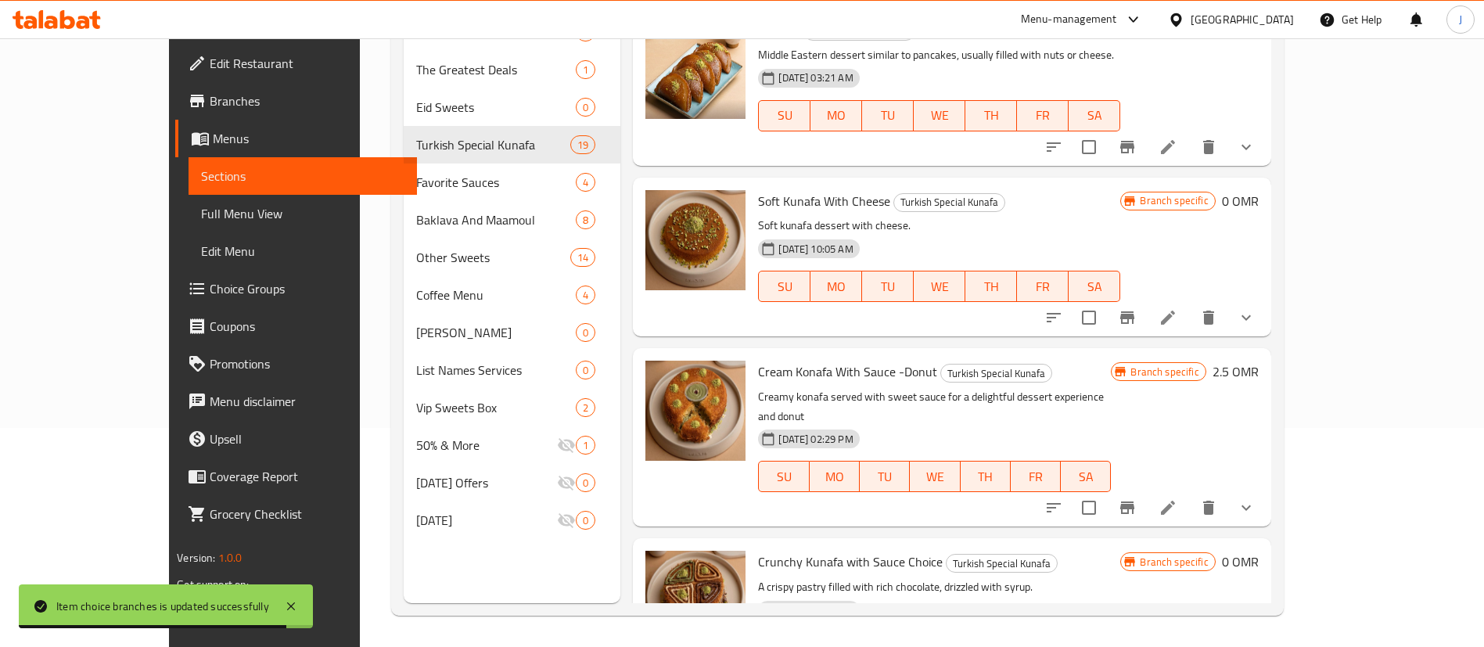
click at [1259, 361] on h6 "2.5 OMR" at bounding box center [1236, 372] width 46 height 22
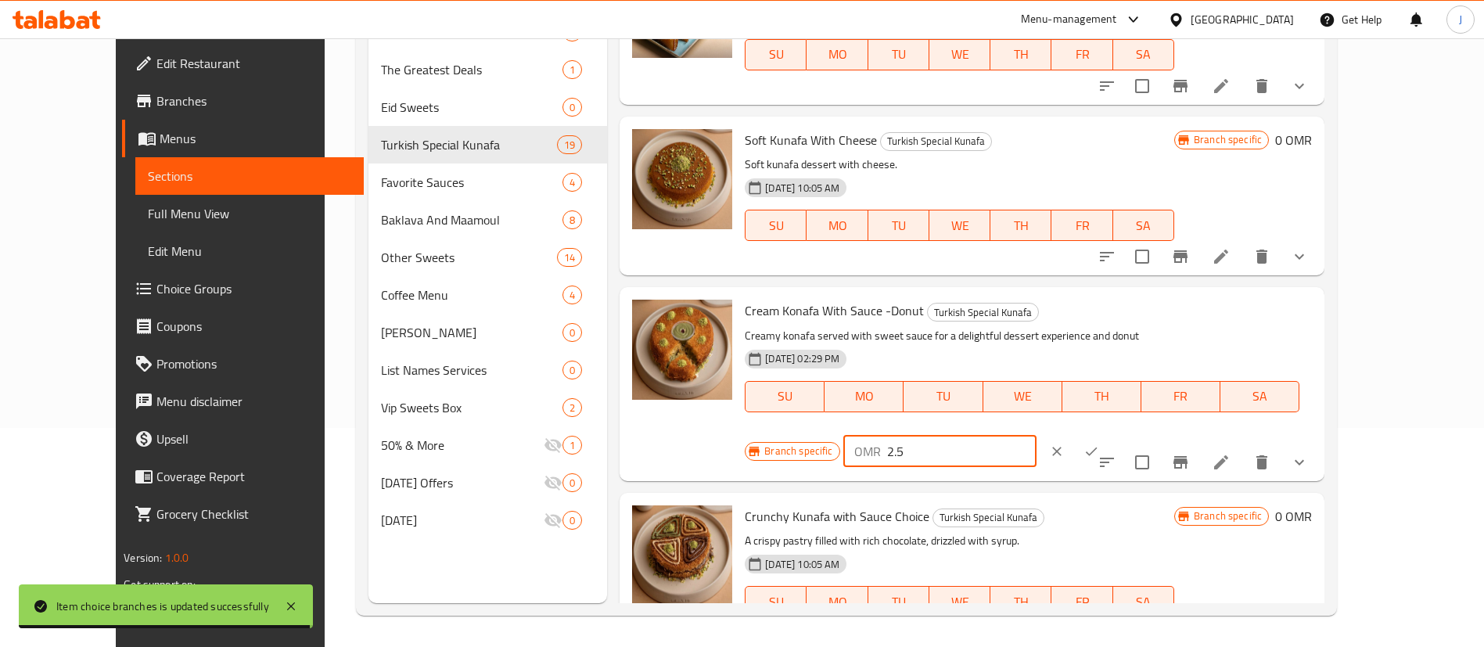
click at [1037, 436] on input "2.5" at bounding box center [961, 451] width 149 height 31
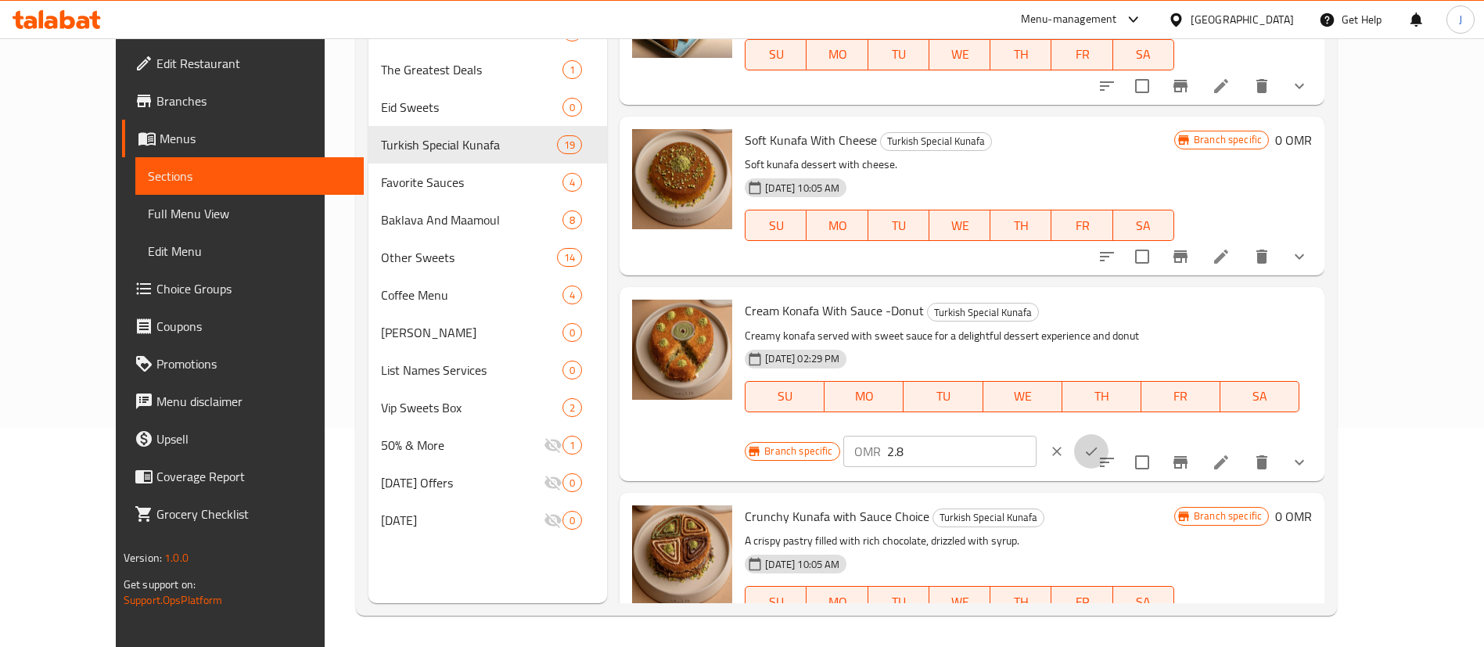
click at [1099, 444] on icon "ok" at bounding box center [1092, 452] width 16 height 16
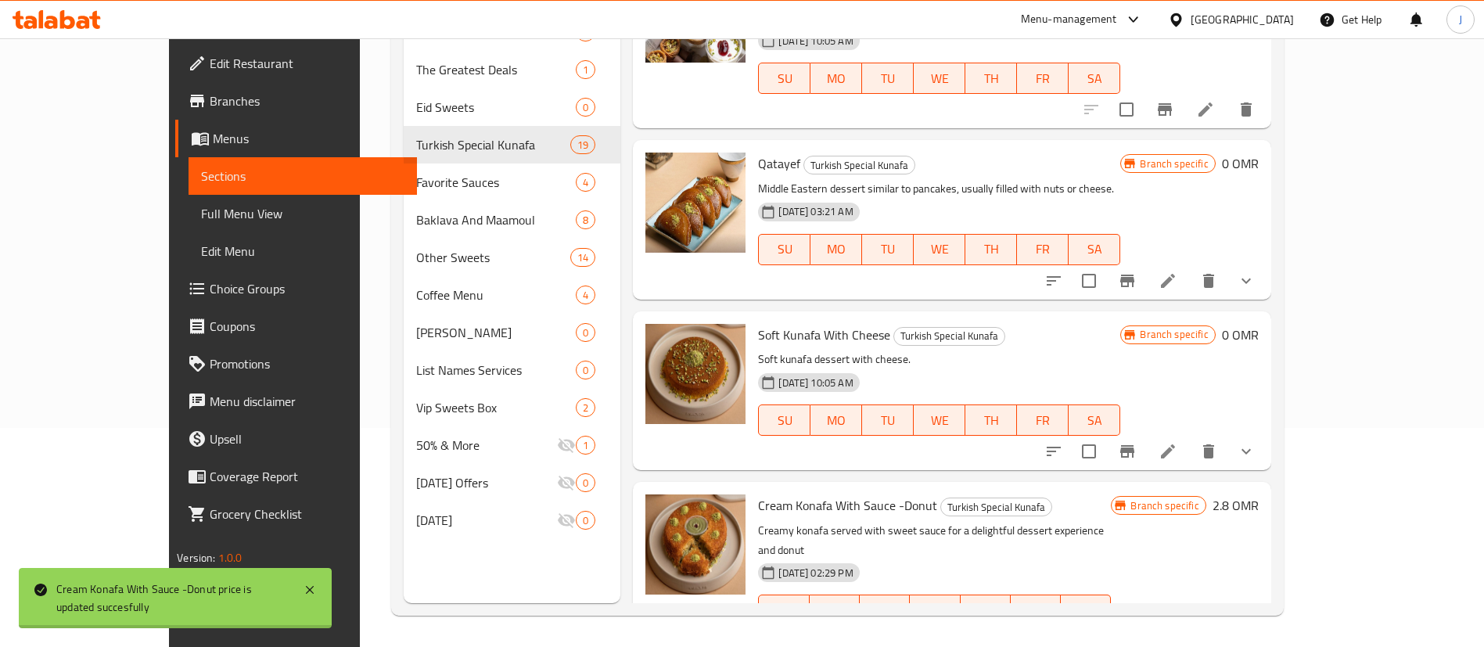
scroll to position [1318, 0]
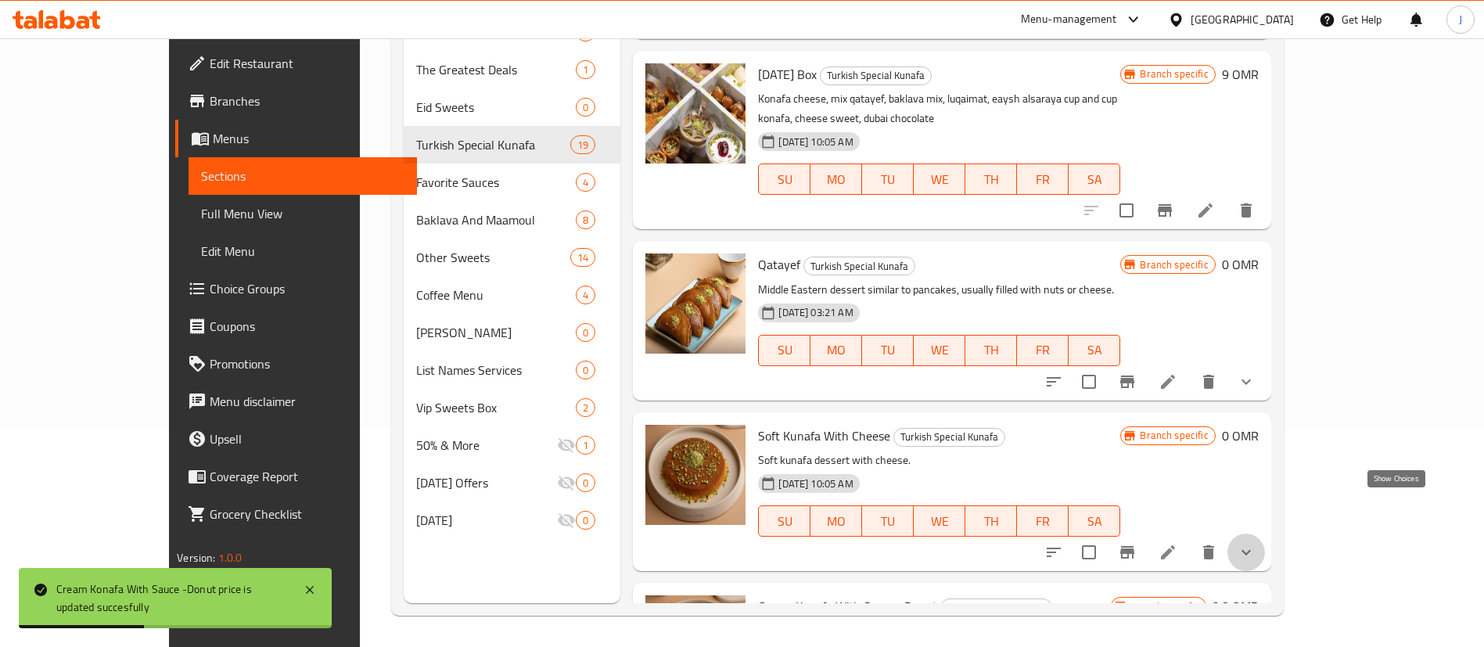
click at [1256, 543] on icon "show more" at bounding box center [1246, 552] width 19 height 19
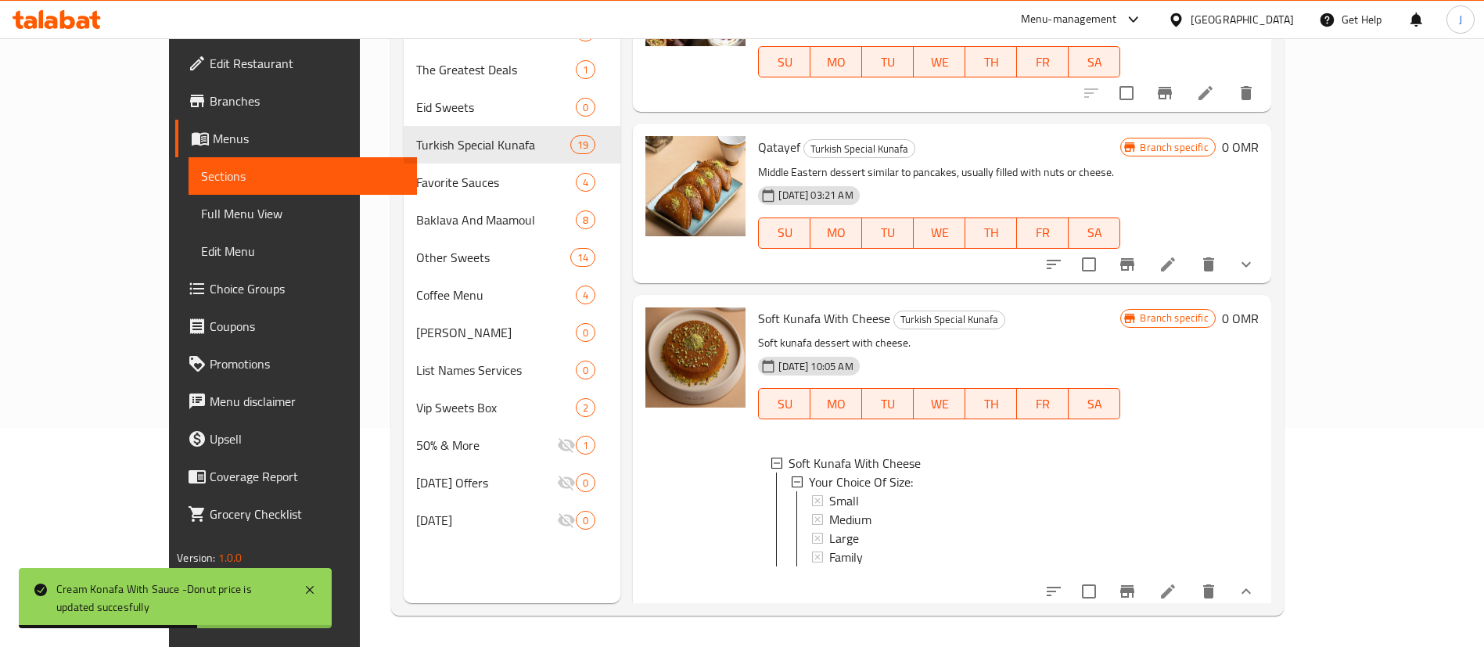
scroll to position [1553, 0]
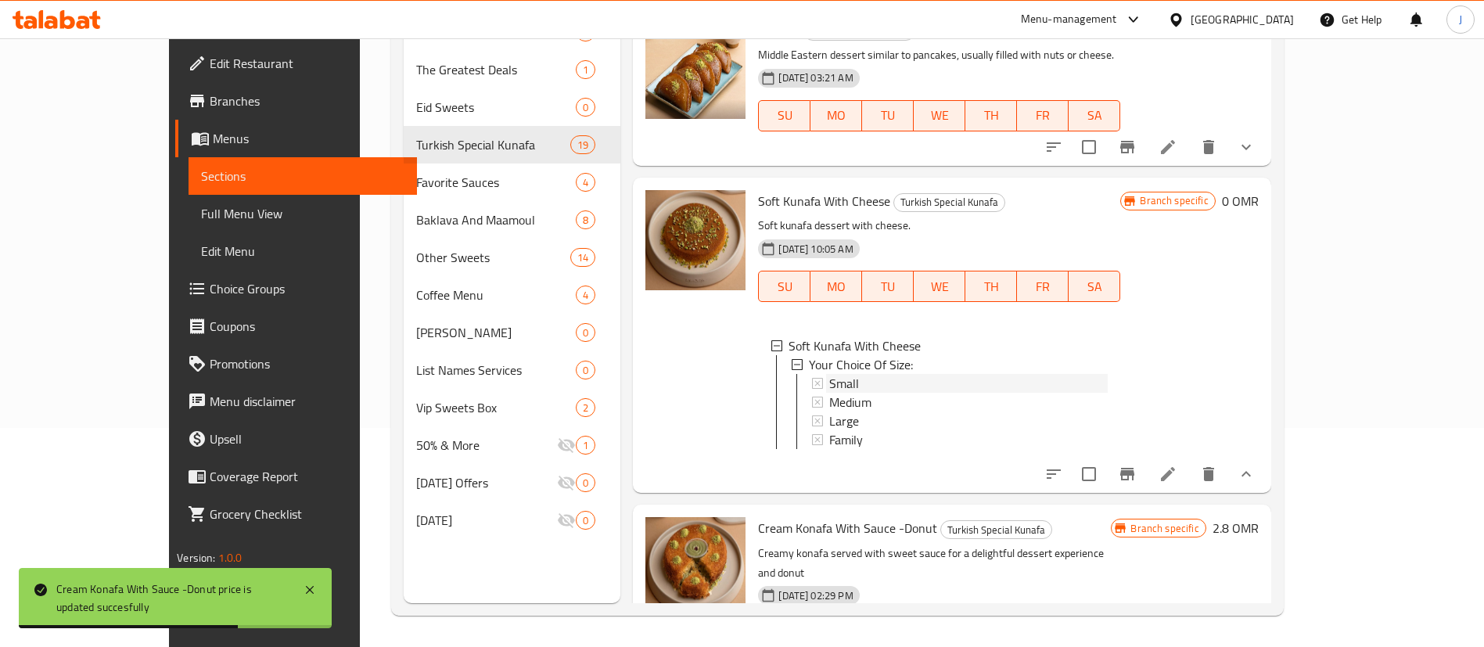
click at [829, 374] on span "Small" at bounding box center [844, 383] width 30 height 19
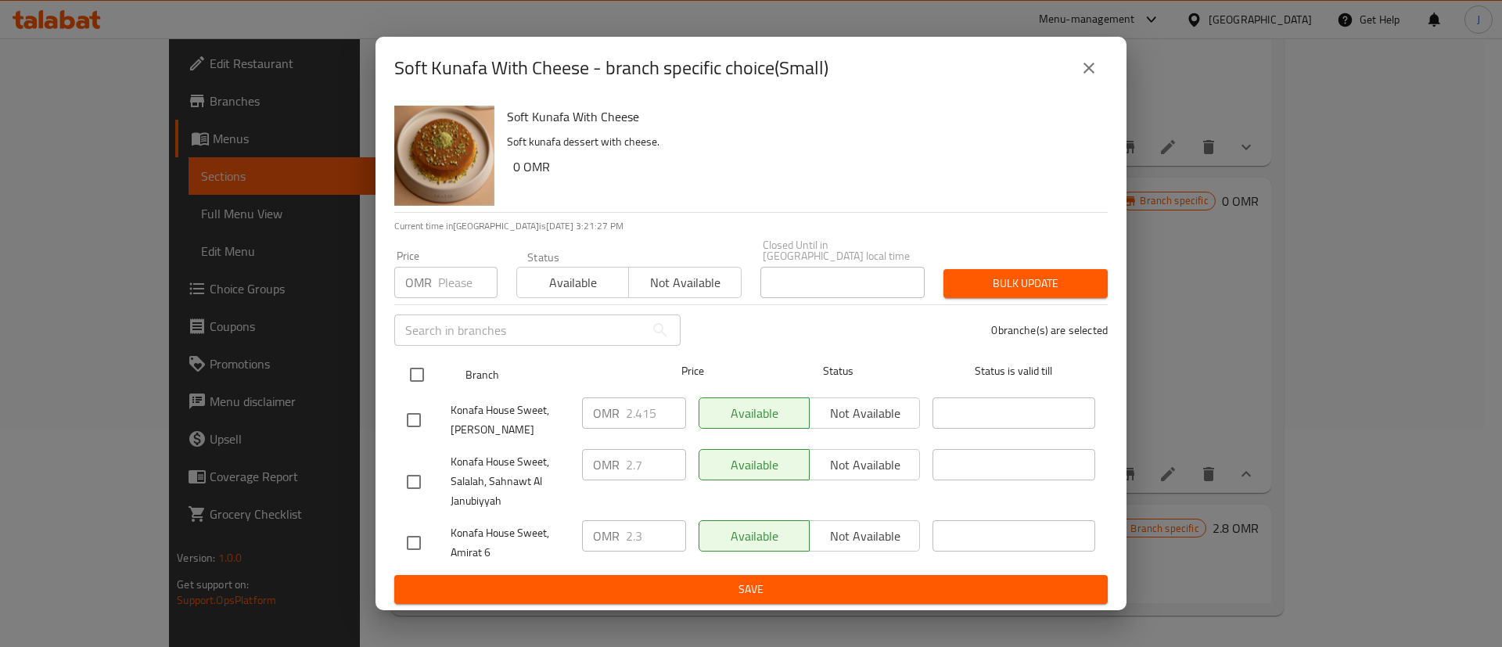
click at [419, 369] on input "checkbox" at bounding box center [417, 374] width 33 height 33
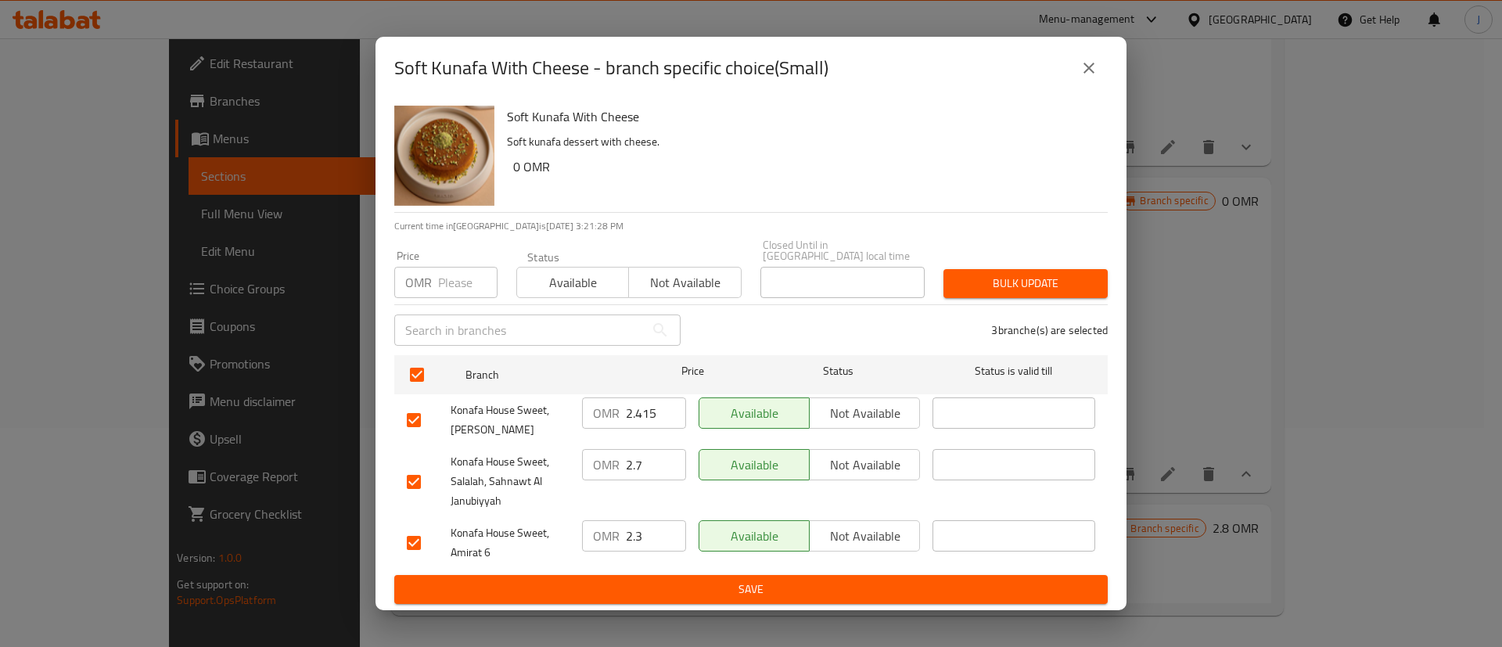
click at [641, 408] on input "2.415" at bounding box center [656, 413] width 60 height 31
click at [654, 463] on input "2.7" at bounding box center [656, 464] width 60 height 31
click at [649, 529] on input "2.3" at bounding box center [656, 535] width 60 height 31
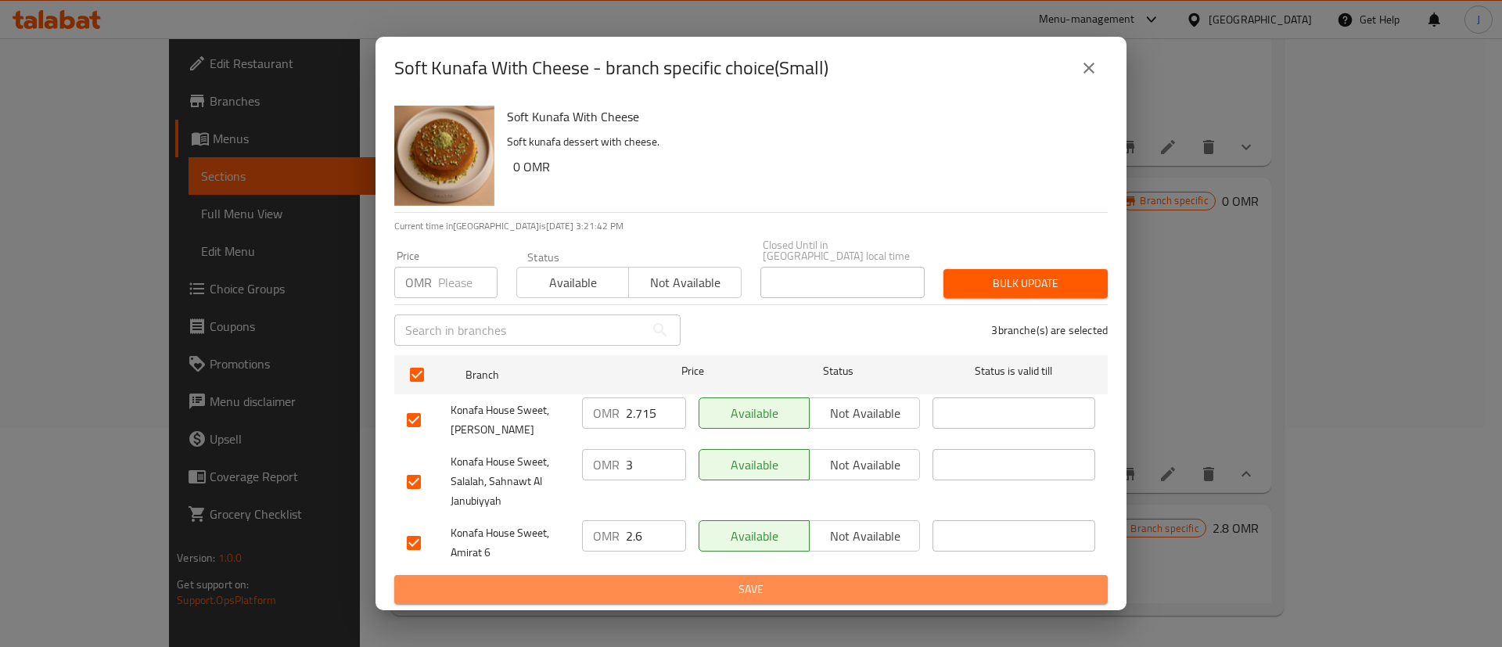
click at [644, 581] on span "Save" at bounding box center [751, 590] width 689 height 20
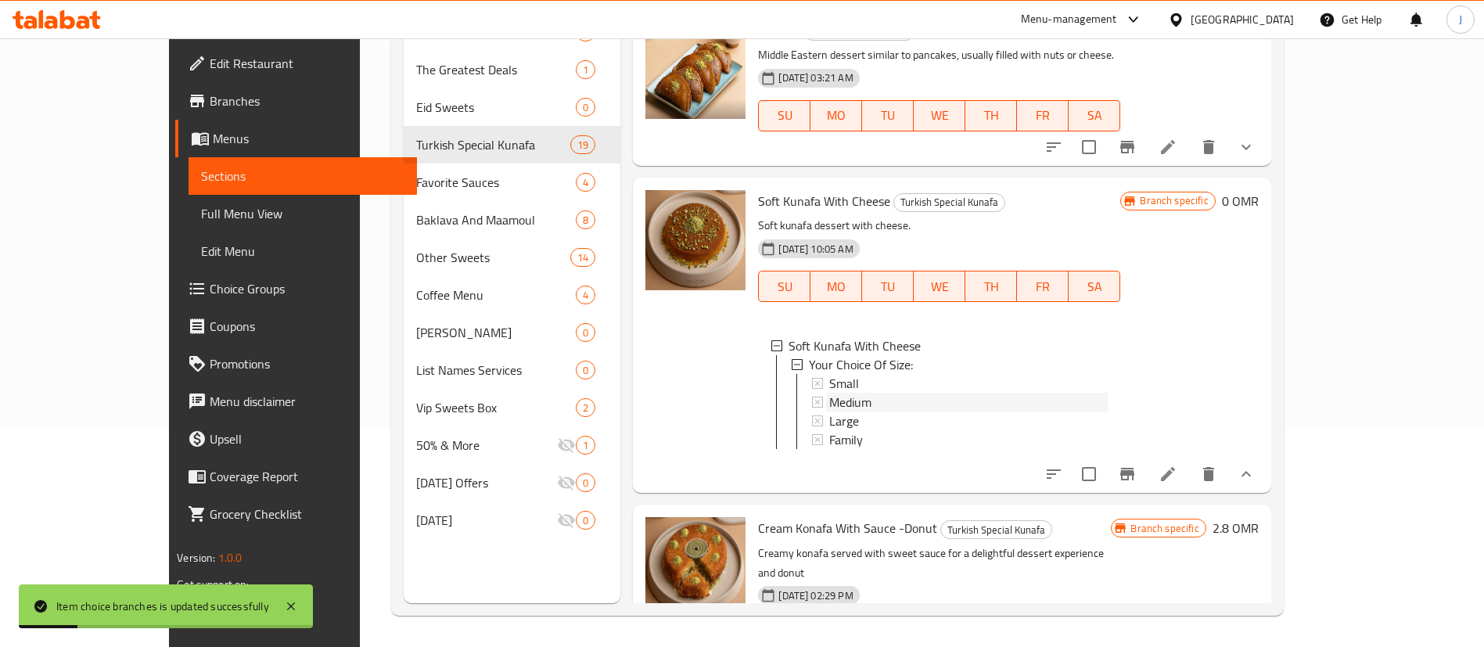
click at [829, 393] on span "Medium" at bounding box center [850, 402] width 42 height 19
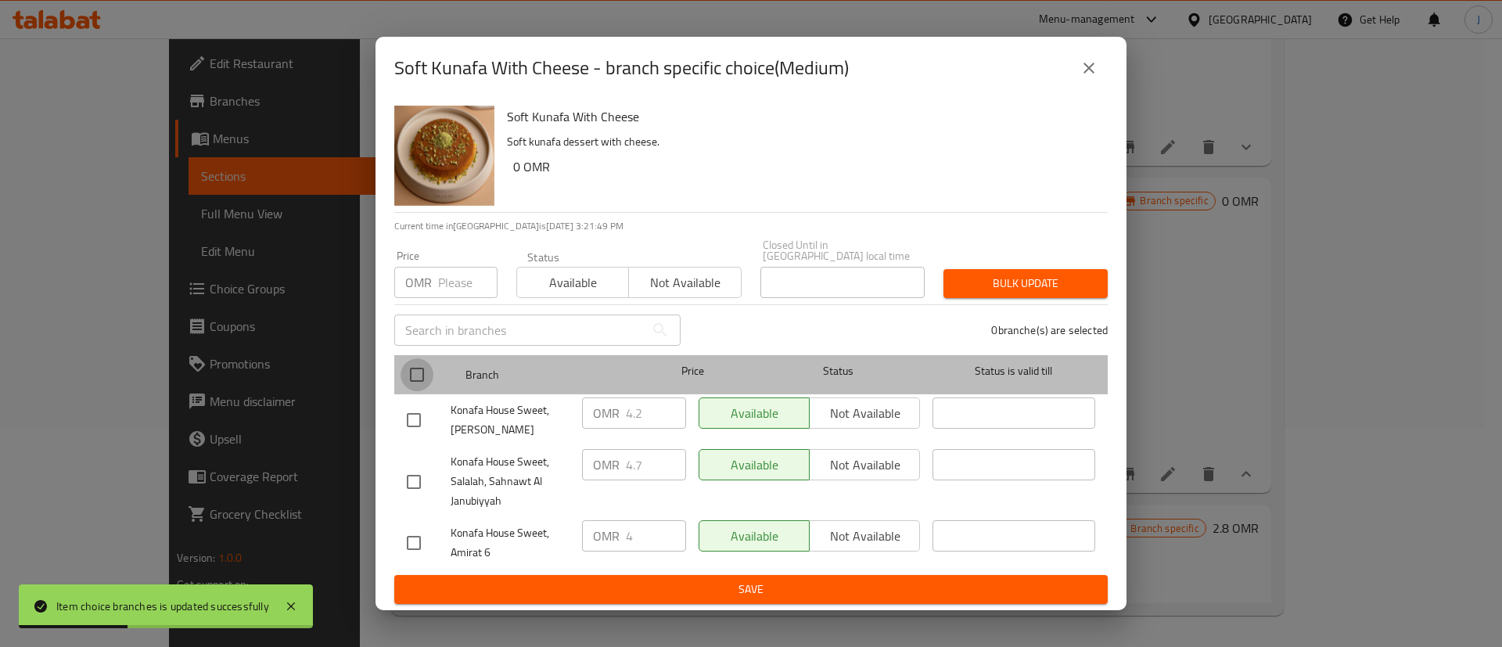
click at [420, 373] on input "checkbox" at bounding box center [417, 374] width 33 height 33
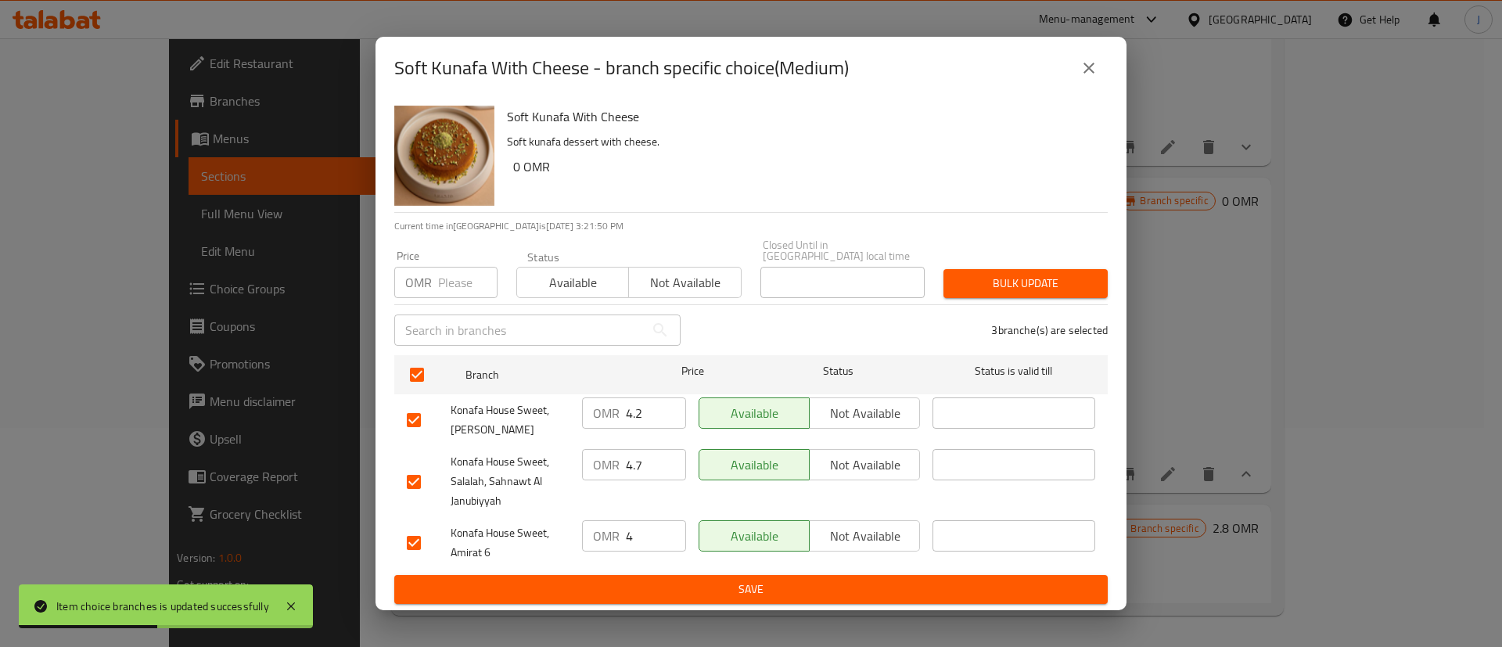
click at [646, 412] on input "4.2" at bounding box center [656, 413] width 60 height 31
click at [647, 451] on input "4.7" at bounding box center [656, 464] width 60 height 31
drag, startPoint x: 648, startPoint y: 450, endPoint x: 595, endPoint y: 462, distance: 54.5
click at [595, 462] on div "OMR 4.7 ​" at bounding box center [634, 464] width 104 height 31
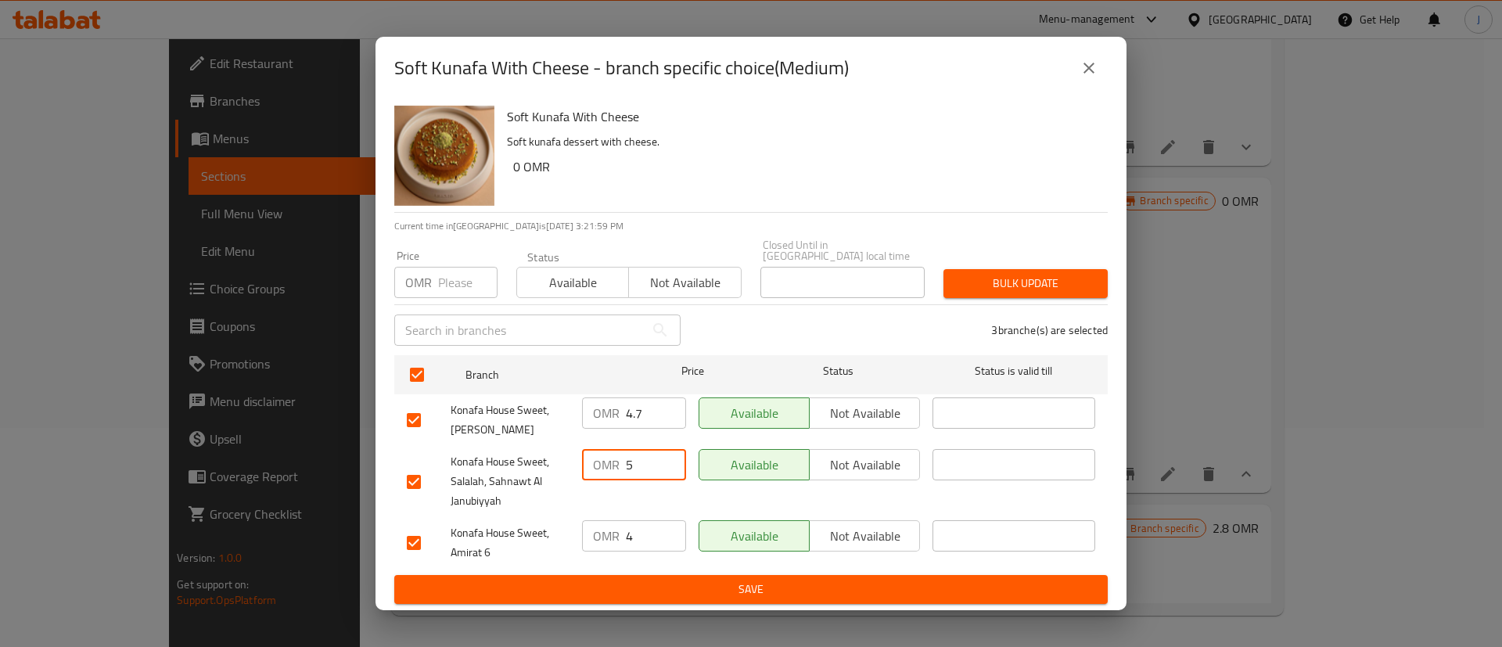
click at [642, 534] on input "4" at bounding box center [656, 535] width 60 height 31
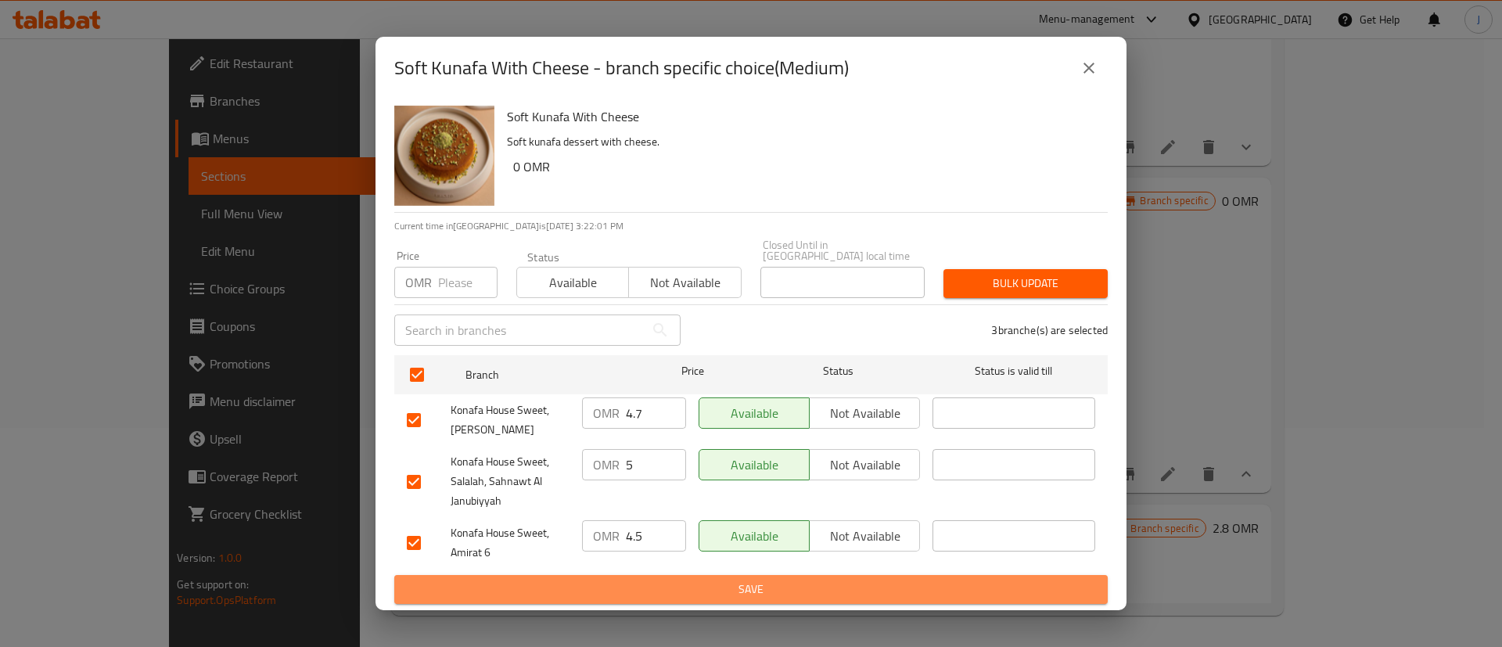
click at [638, 585] on span "Save" at bounding box center [751, 590] width 689 height 20
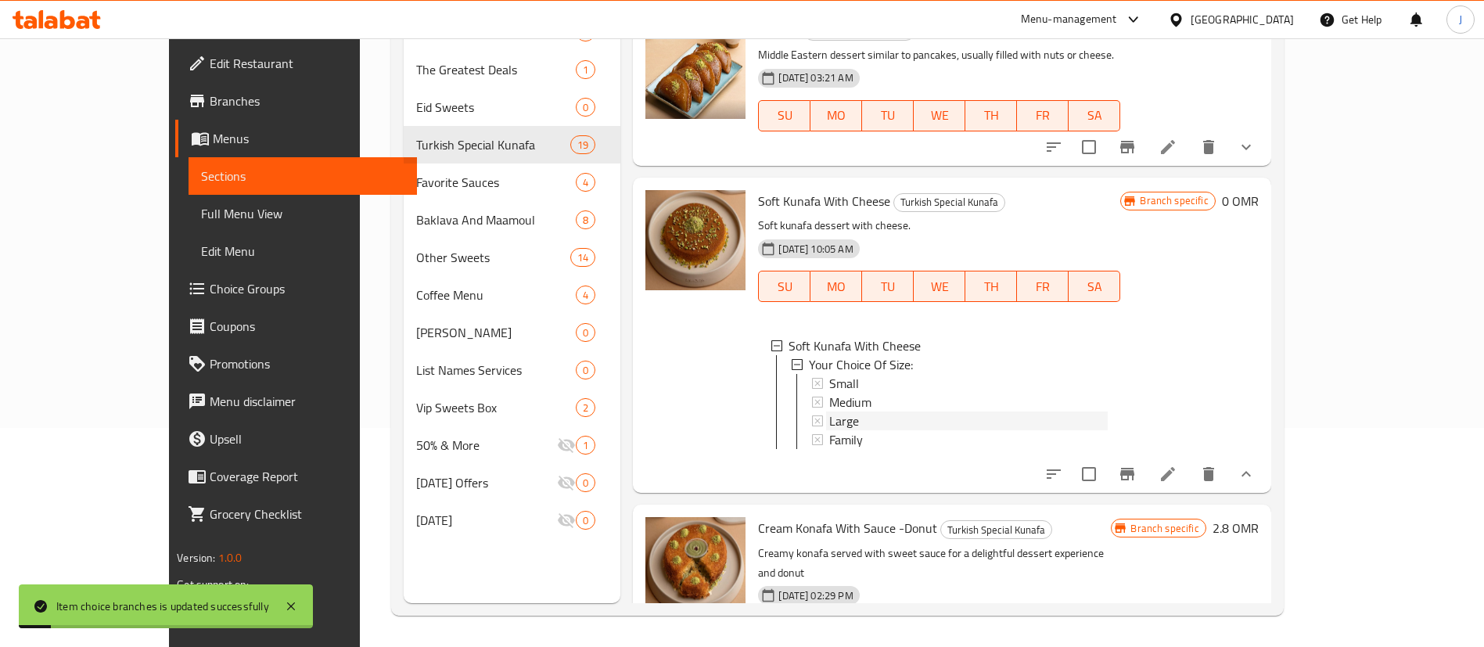
click at [829, 412] on span "Large" at bounding box center [844, 421] width 30 height 19
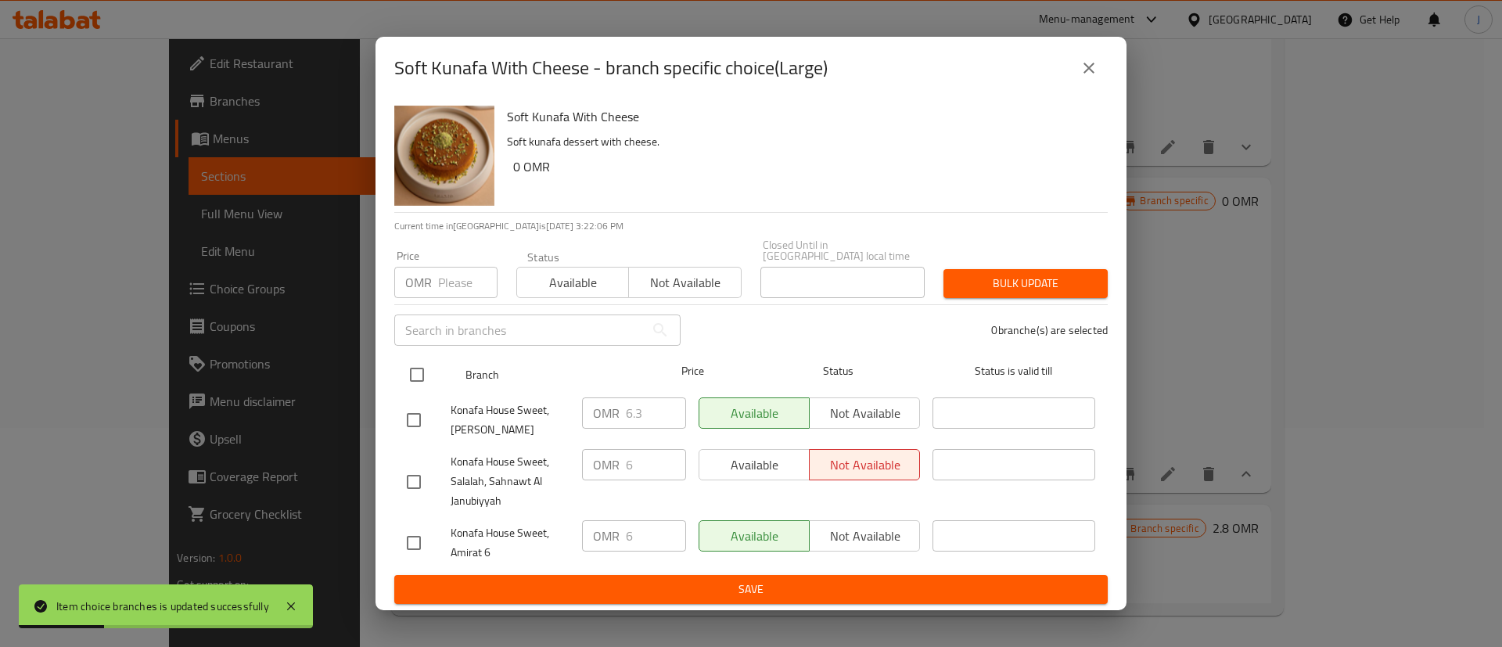
click at [417, 372] on input "checkbox" at bounding box center [417, 374] width 33 height 33
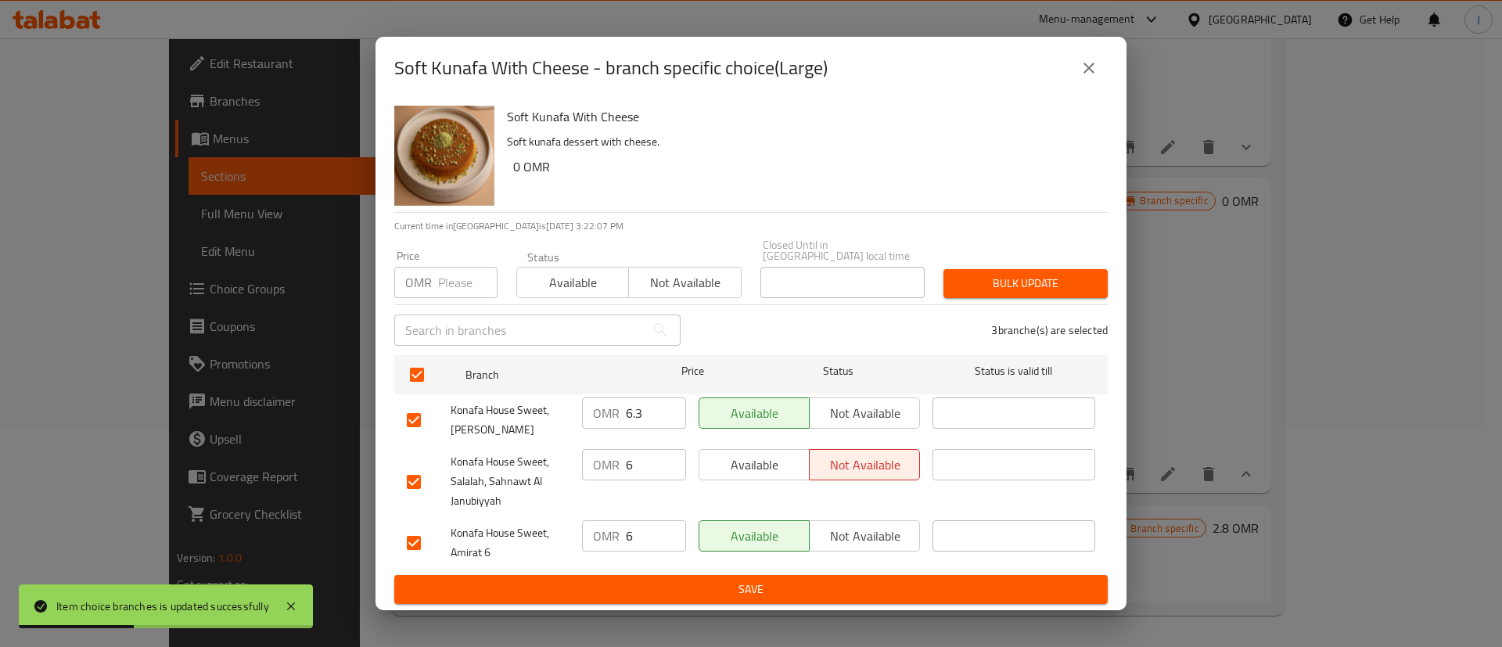
click at [646, 408] on input "6.3" at bounding box center [656, 413] width 60 height 31
click at [638, 455] on input "6" at bounding box center [656, 464] width 60 height 31
click at [657, 533] on input "6" at bounding box center [656, 535] width 60 height 31
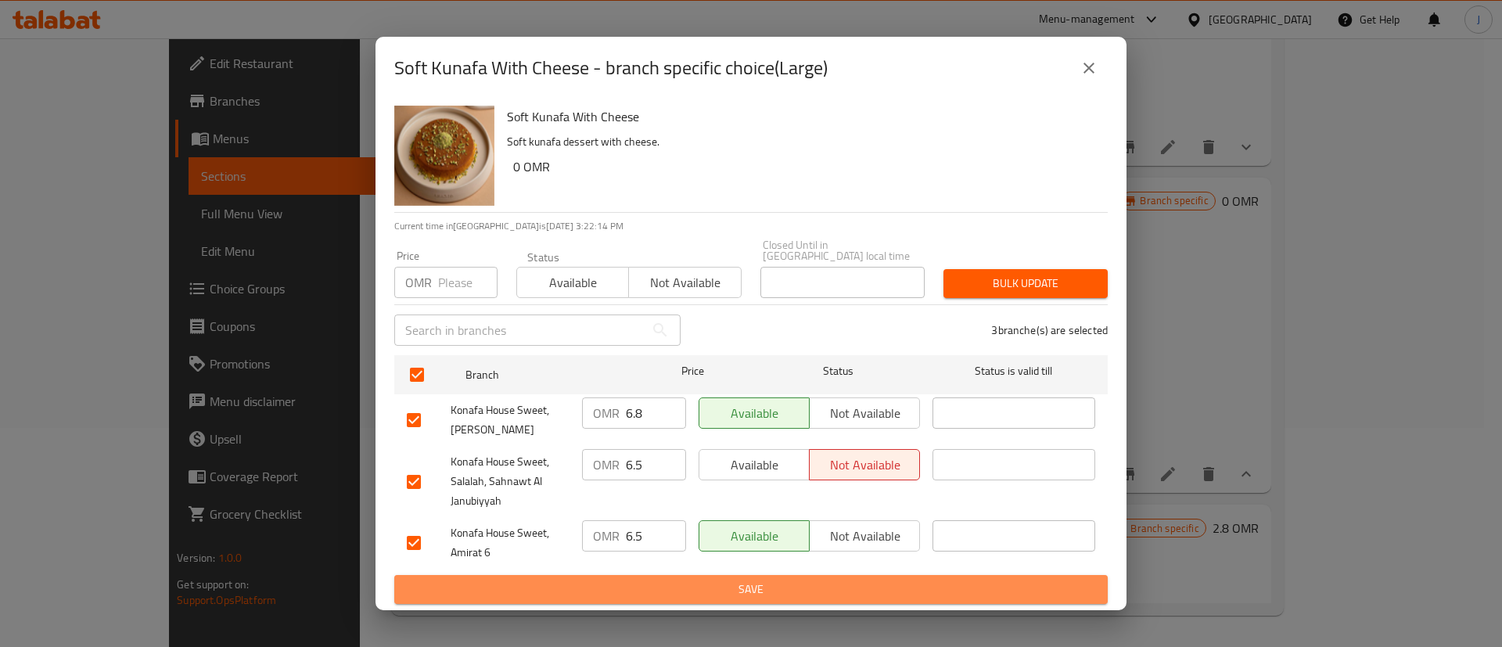
click at [653, 575] on button "Save" at bounding box center [751, 589] width 714 height 29
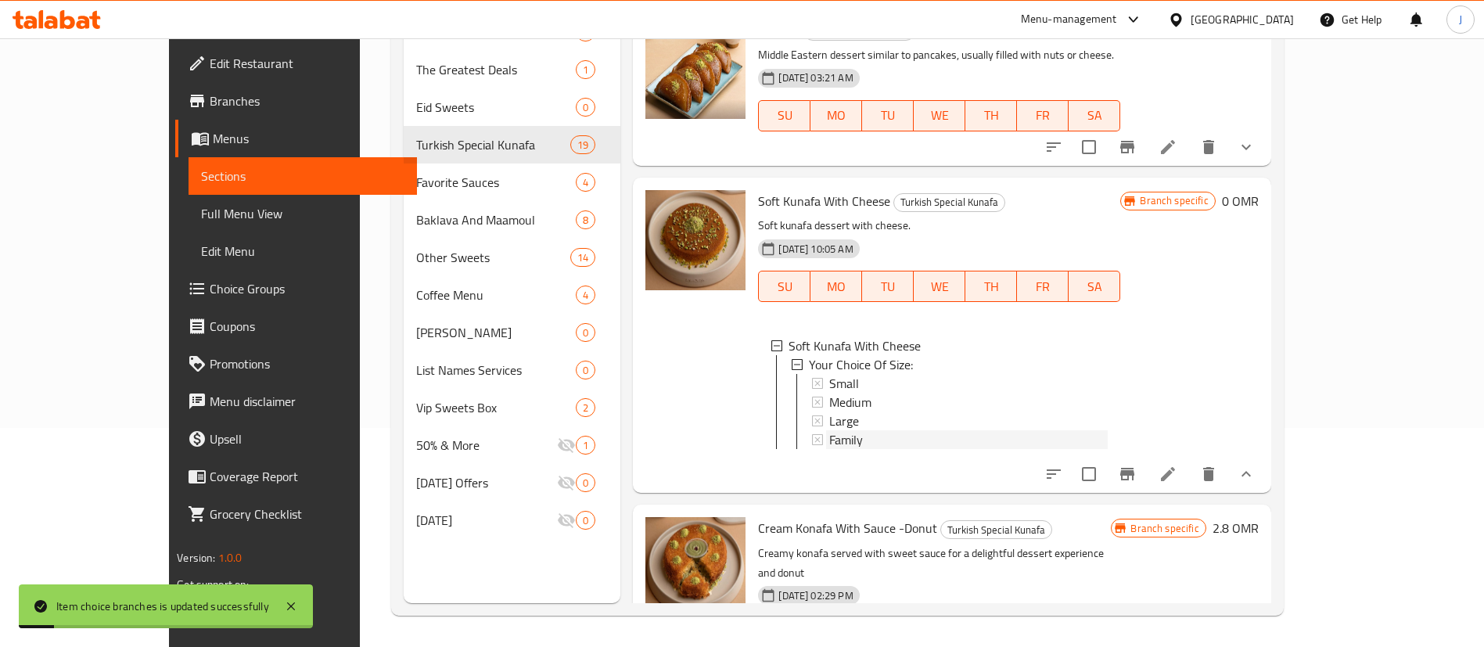
click at [829, 430] on span "Family" at bounding box center [846, 439] width 34 height 19
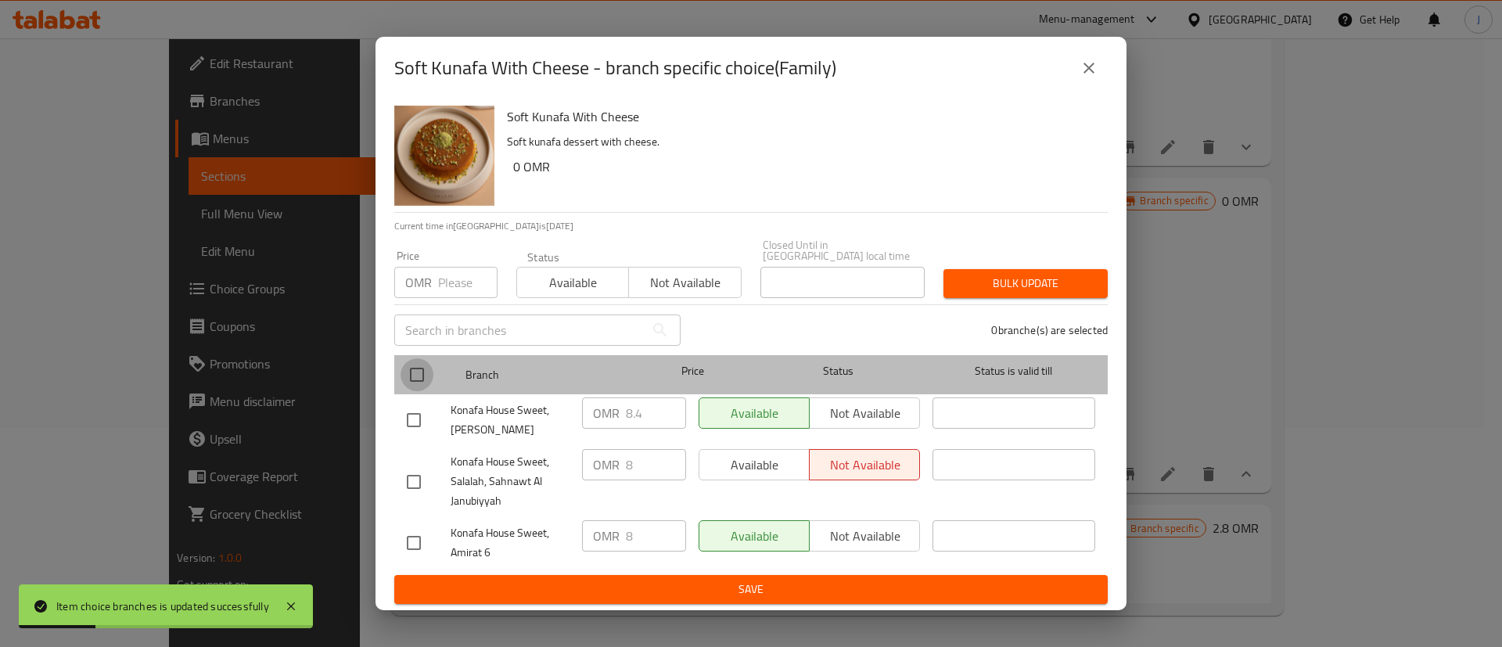
click at [411, 362] on input "checkbox" at bounding box center [417, 374] width 33 height 33
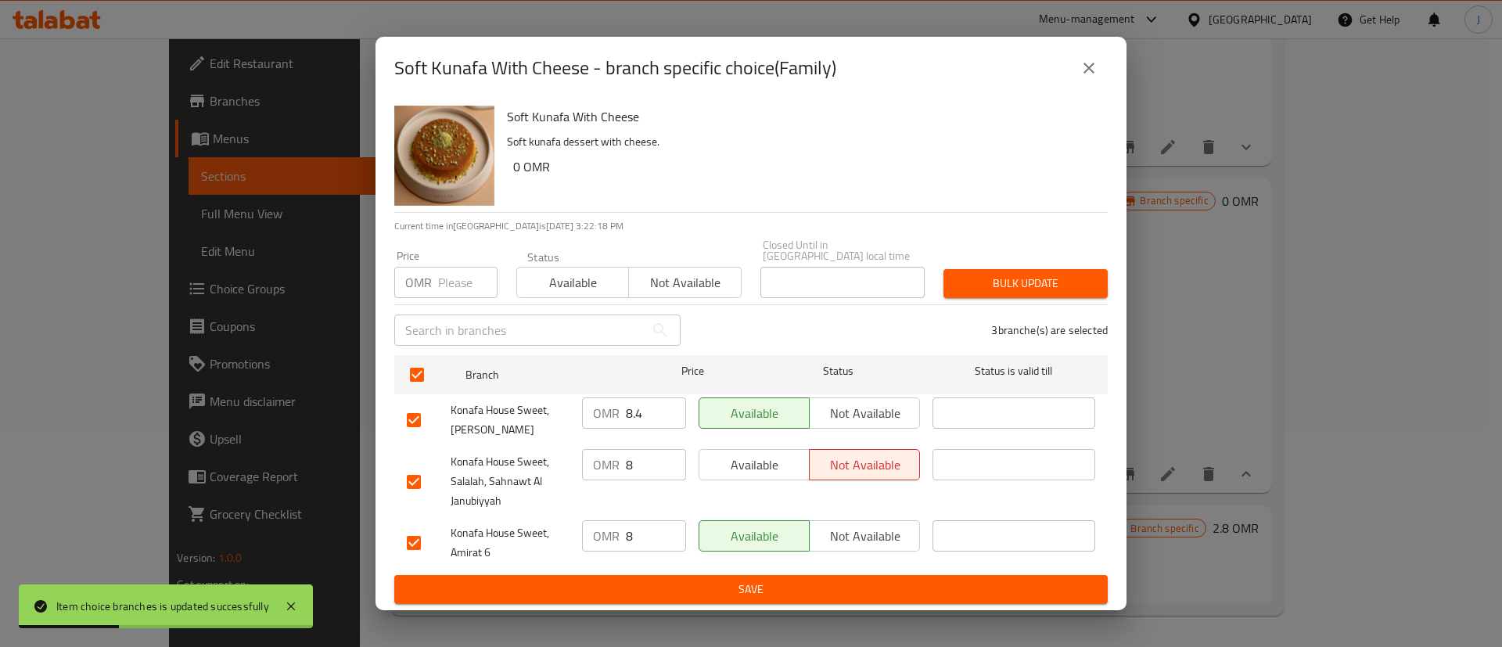
click at [637, 459] on input "8" at bounding box center [656, 464] width 60 height 31
click at [648, 526] on input "8" at bounding box center [656, 535] width 60 height 31
click at [648, 399] on input "8.4" at bounding box center [656, 413] width 60 height 31
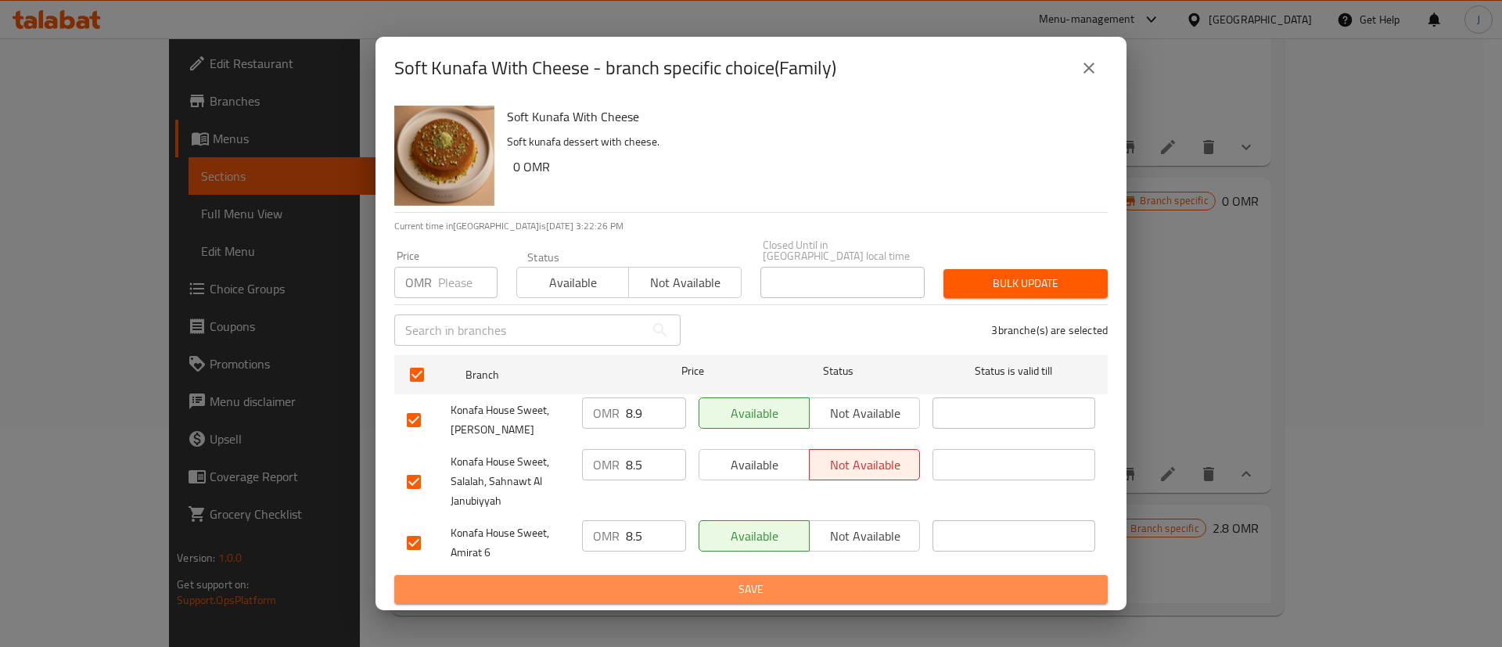
click at [777, 591] on span "Save" at bounding box center [751, 590] width 689 height 20
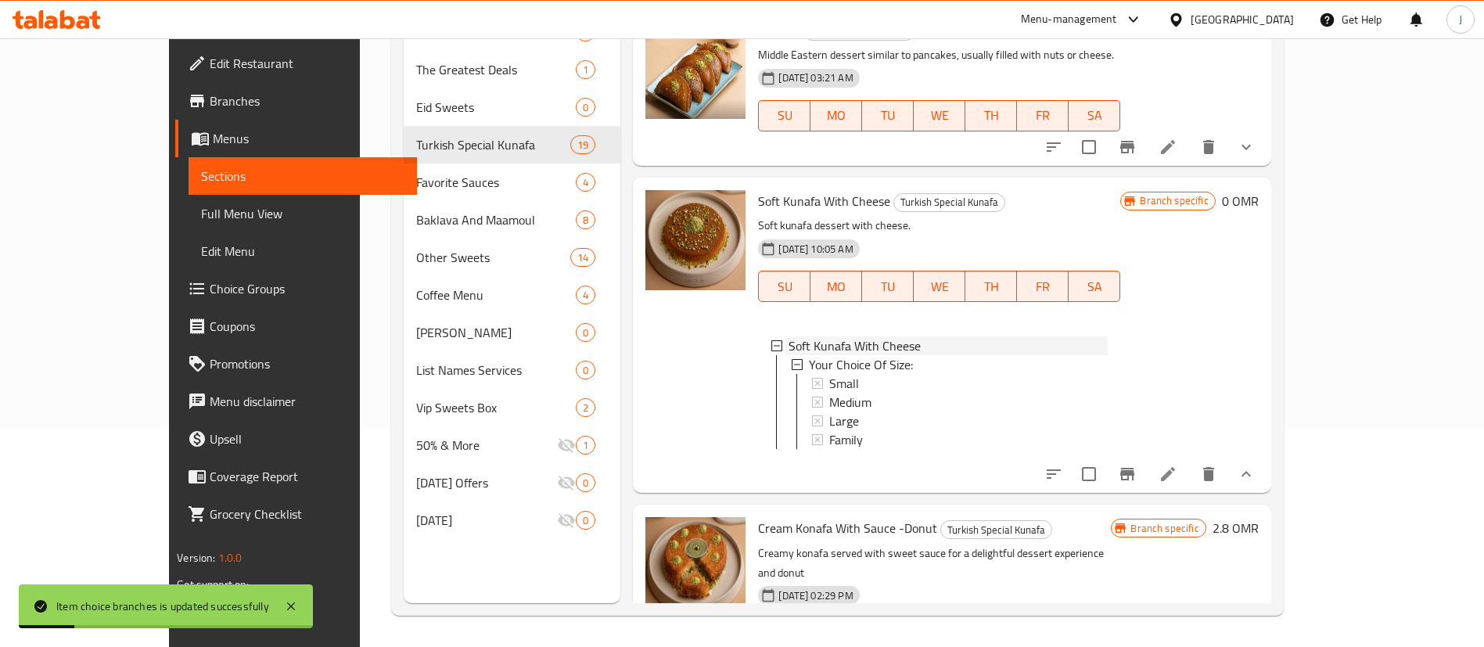
click at [772, 340] on icon at bounding box center [777, 345] width 11 height 11
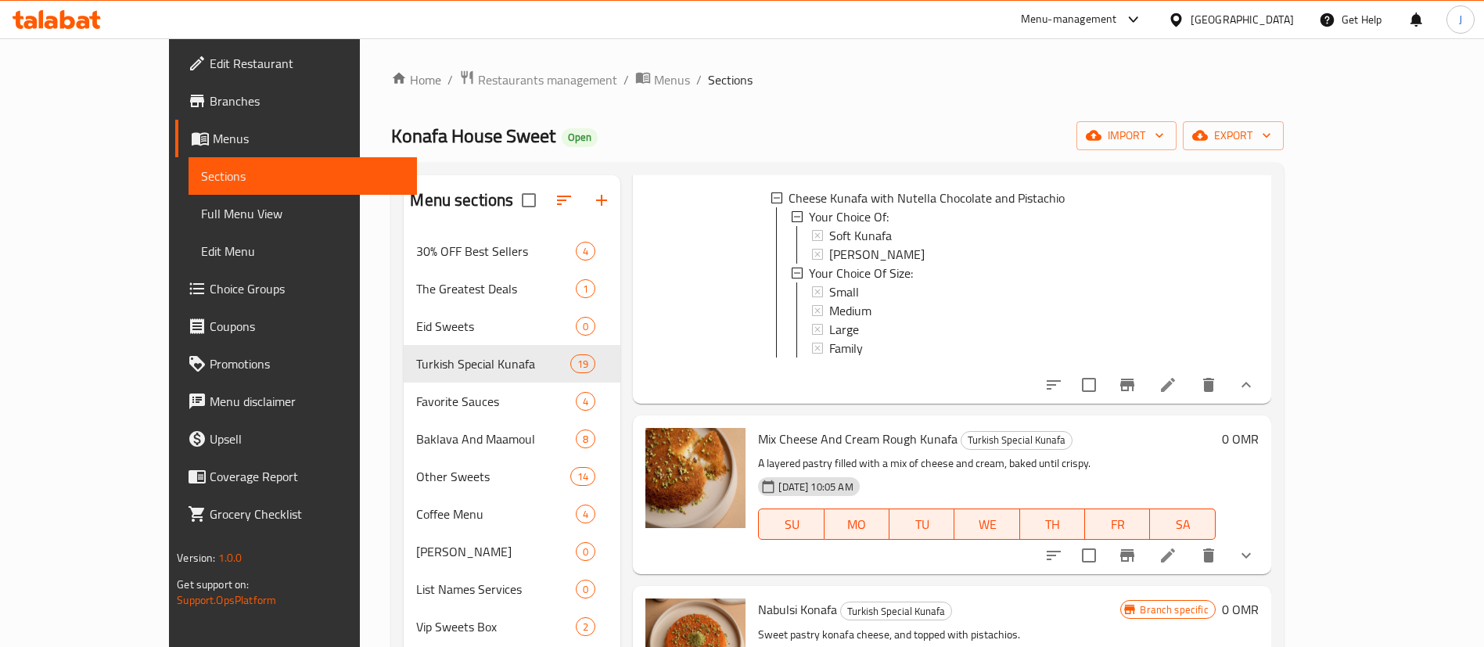
scroll to position [352, 0]
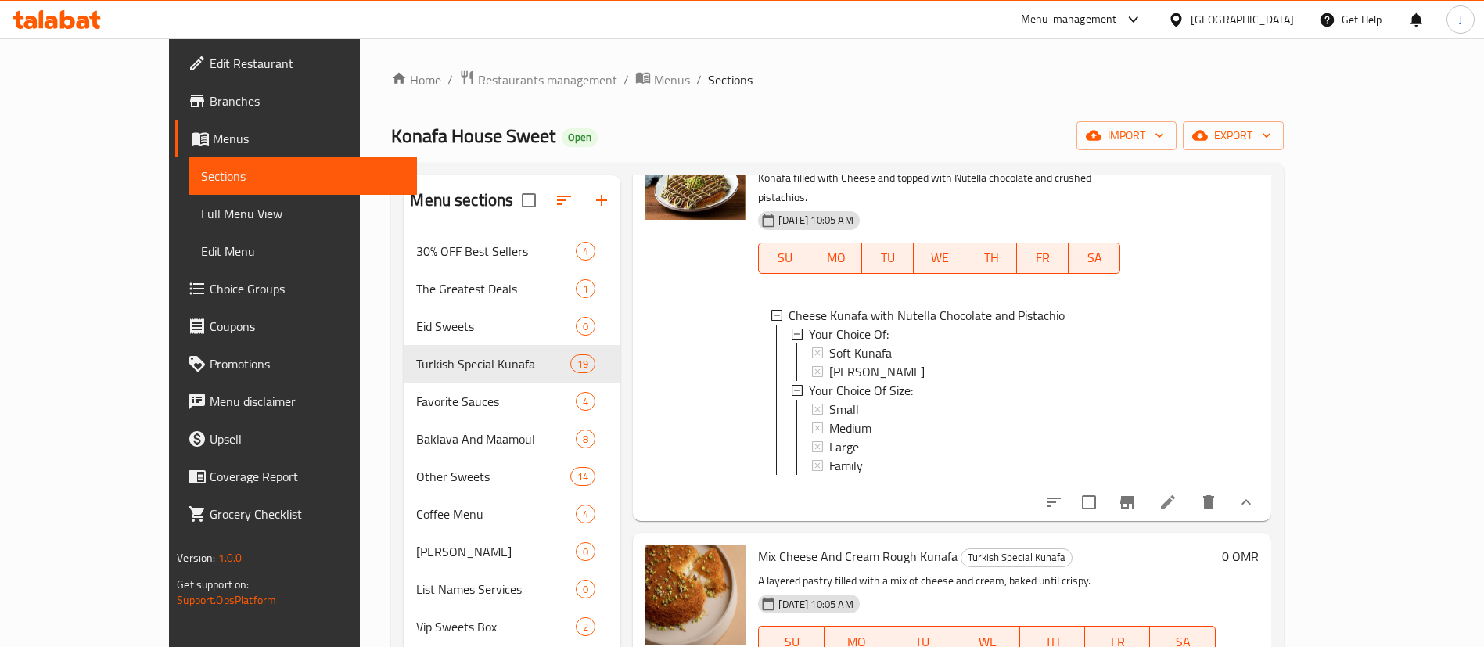
click at [829, 400] on span "Small" at bounding box center [844, 409] width 30 height 19
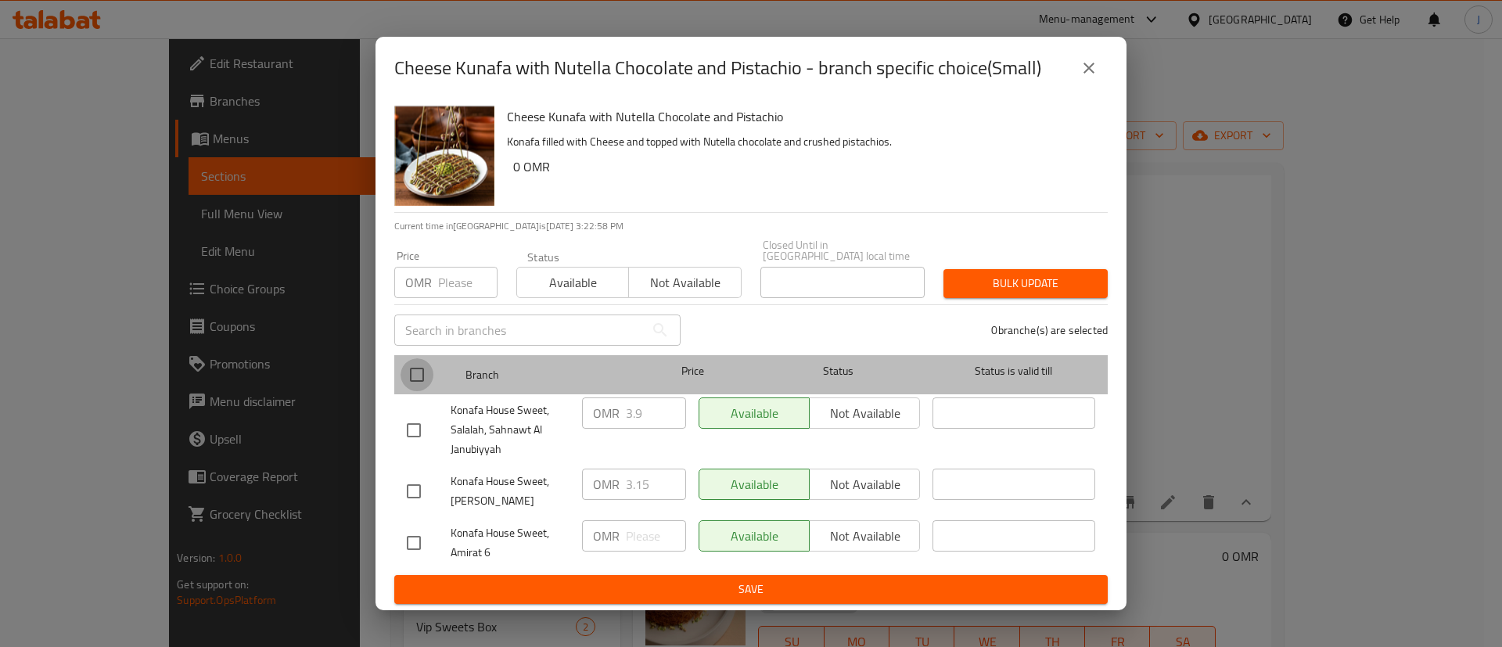
click at [426, 371] on input "checkbox" at bounding box center [417, 374] width 33 height 33
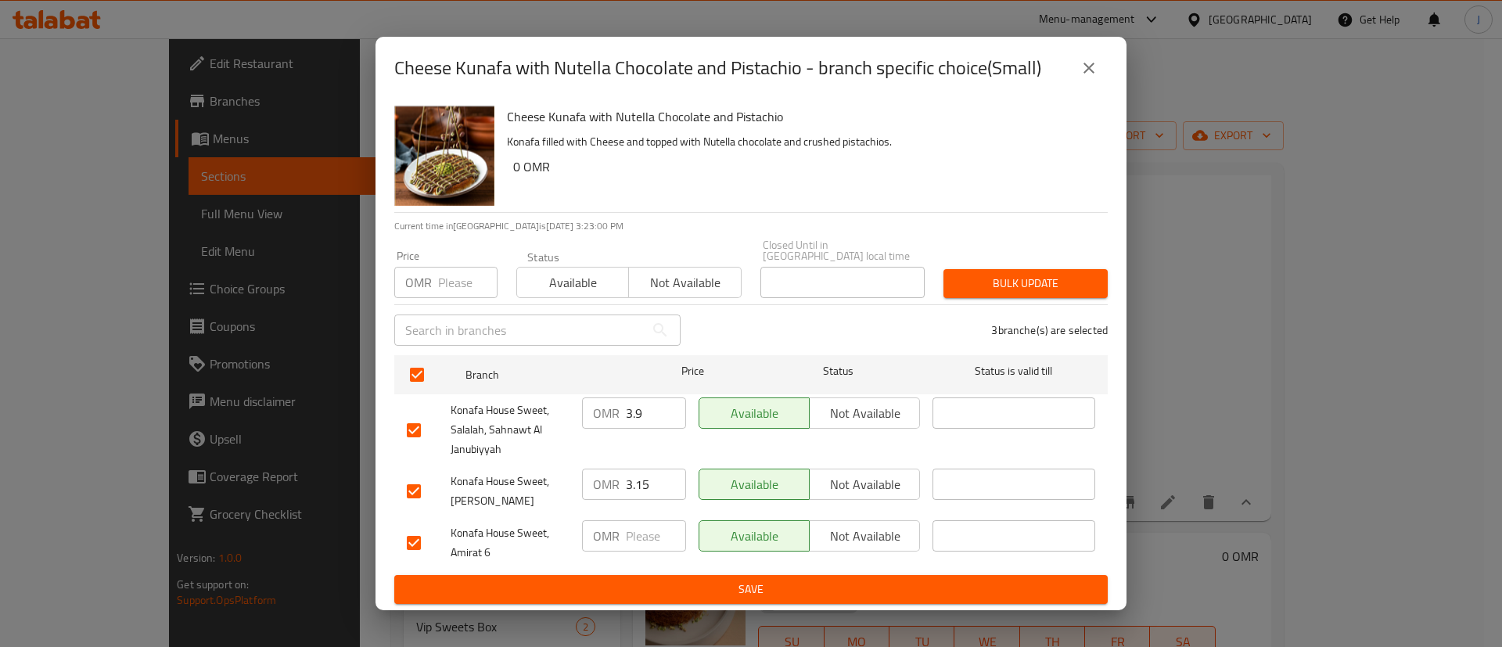
click at [646, 408] on input "3.9" at bounding box center [656, 413] width 60 height 31
click at [652, 483] on input "3.15" at bounding box center [656, 484] width 60 height 31
click at [642, 479] on input "3.15" at bounding box center [656, 484] width 60 height 31
click at [1089, 74] on icon "close" at bounding box center [1089, 68] width 19 height 19
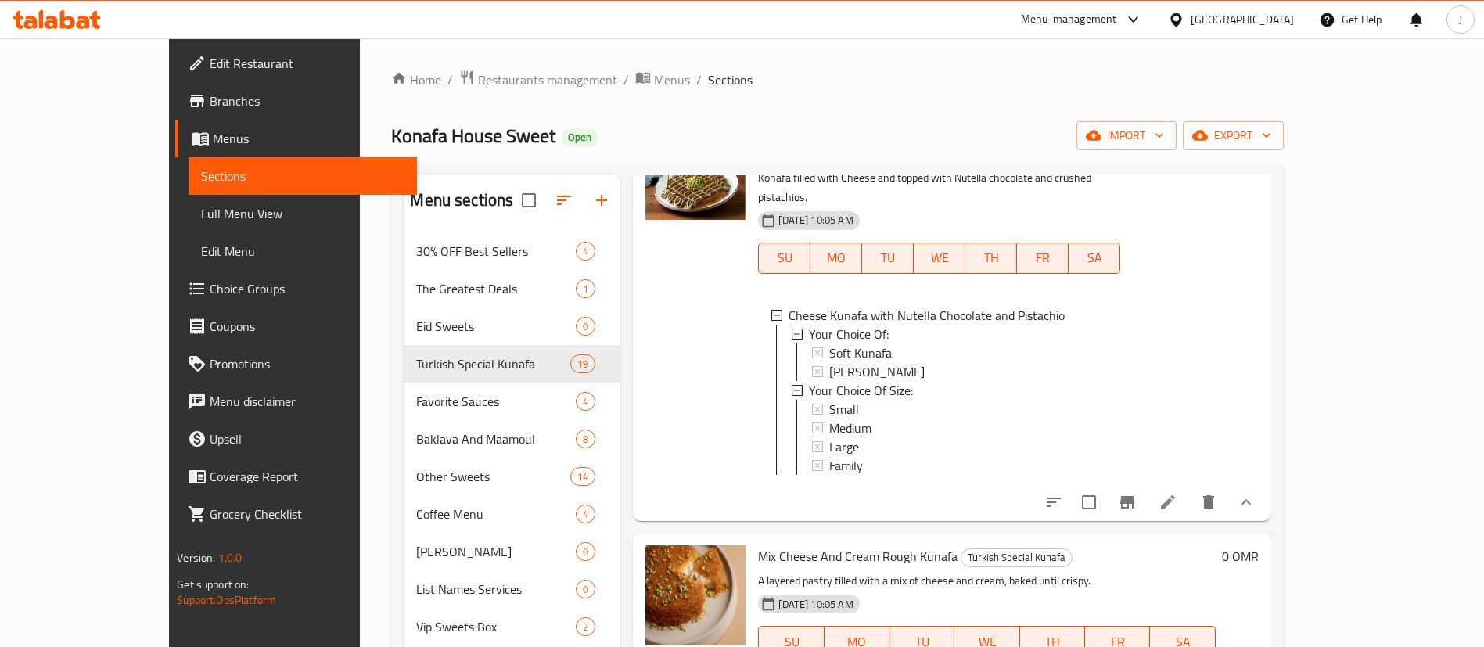
click at [829, 400] on span "Small" at bounding box center [844, 409] width 30 height 19
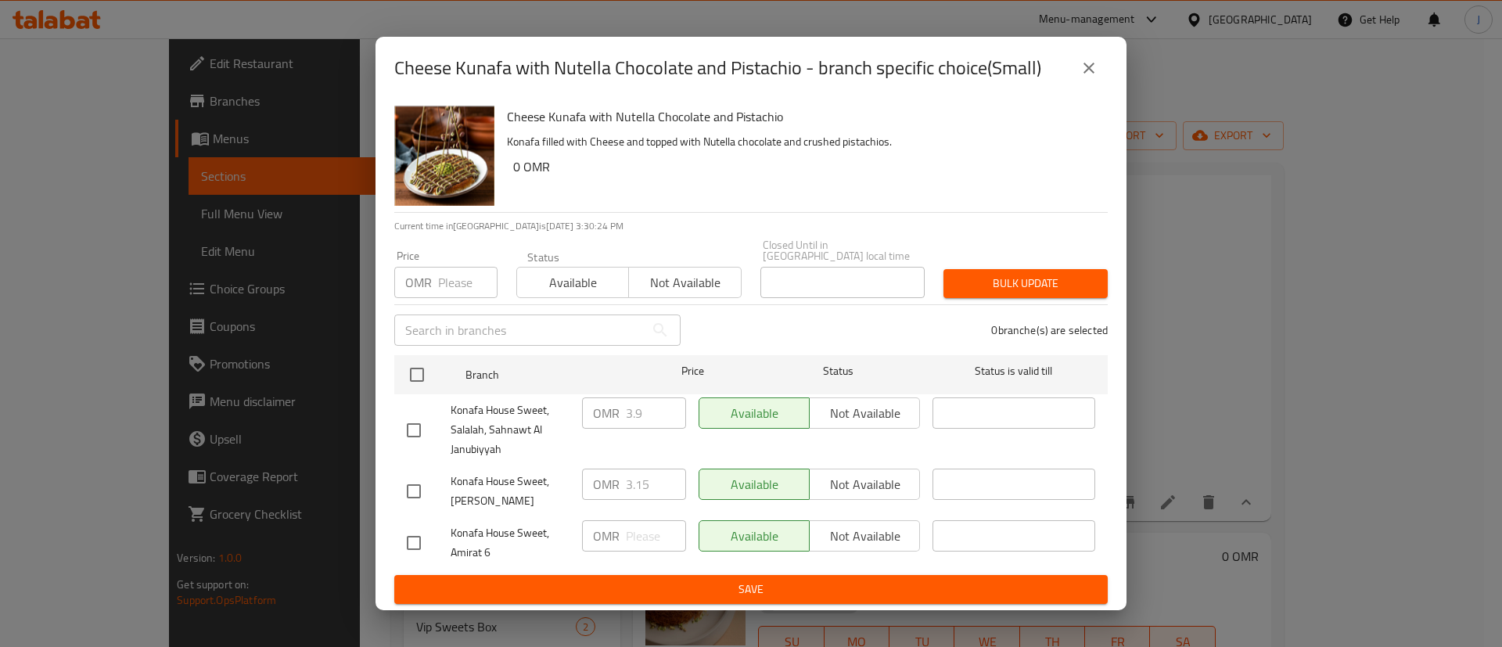
click at [1085, 73] on icon "close" at bounding box center [1089, 68] width 19 height 19
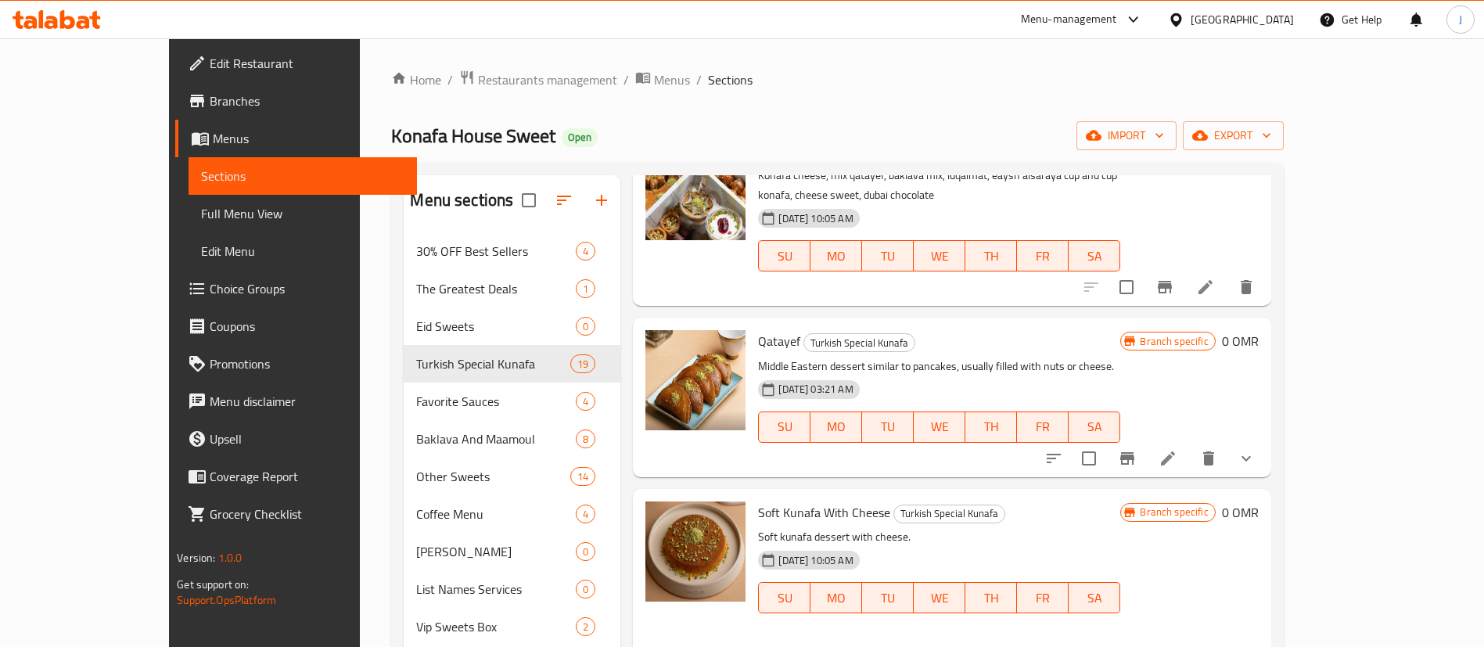
scroll to position [1408, 0]
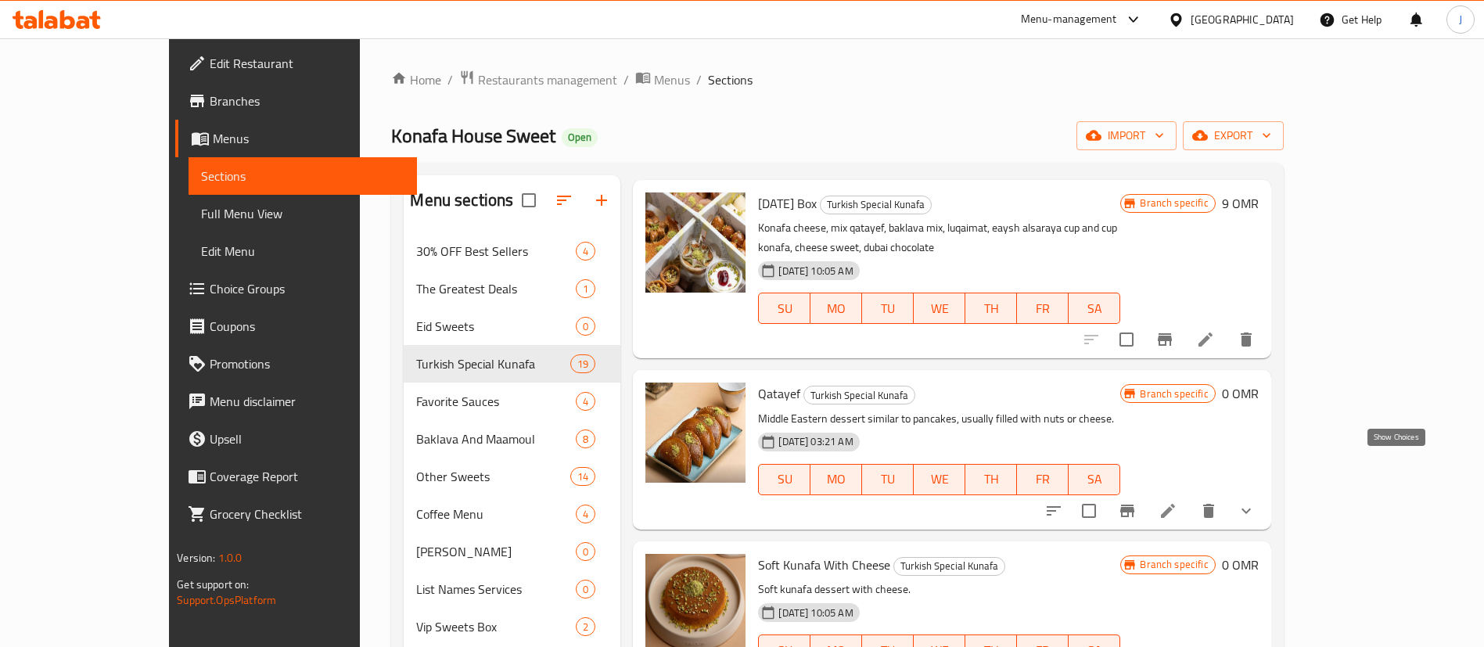
click at [1256, 502] on icon "show more" at bounding box center [1246, 511] width 19 height 19
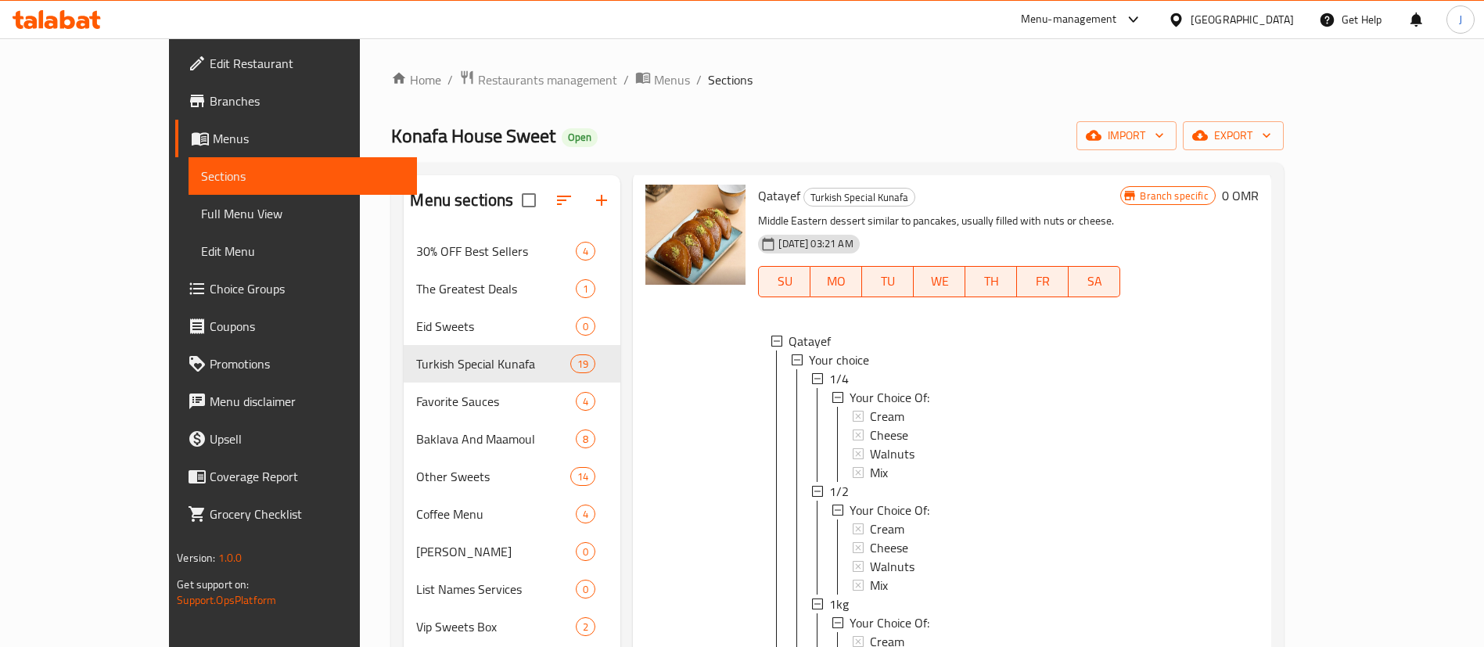
scroll to position [1643, 0]
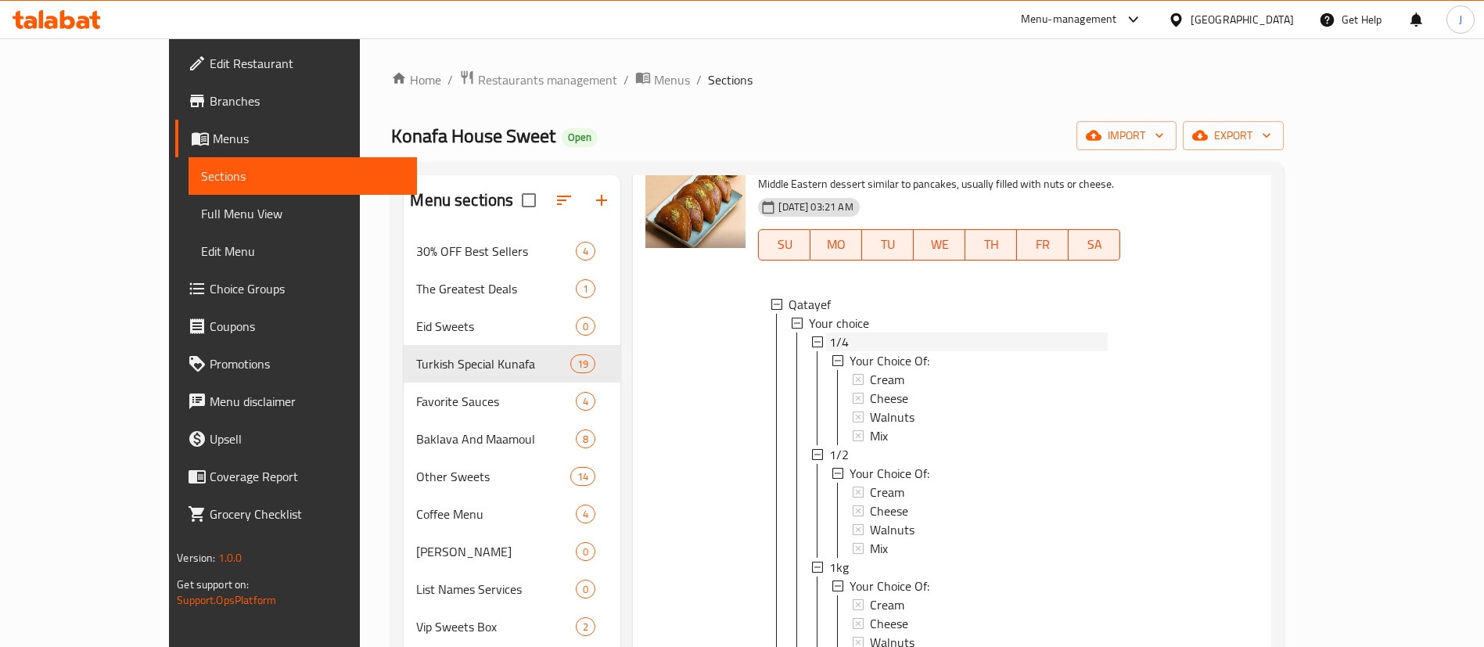
click at [829, 333] on span "1/4" at bounding box center [839, 342] width 20 height 19
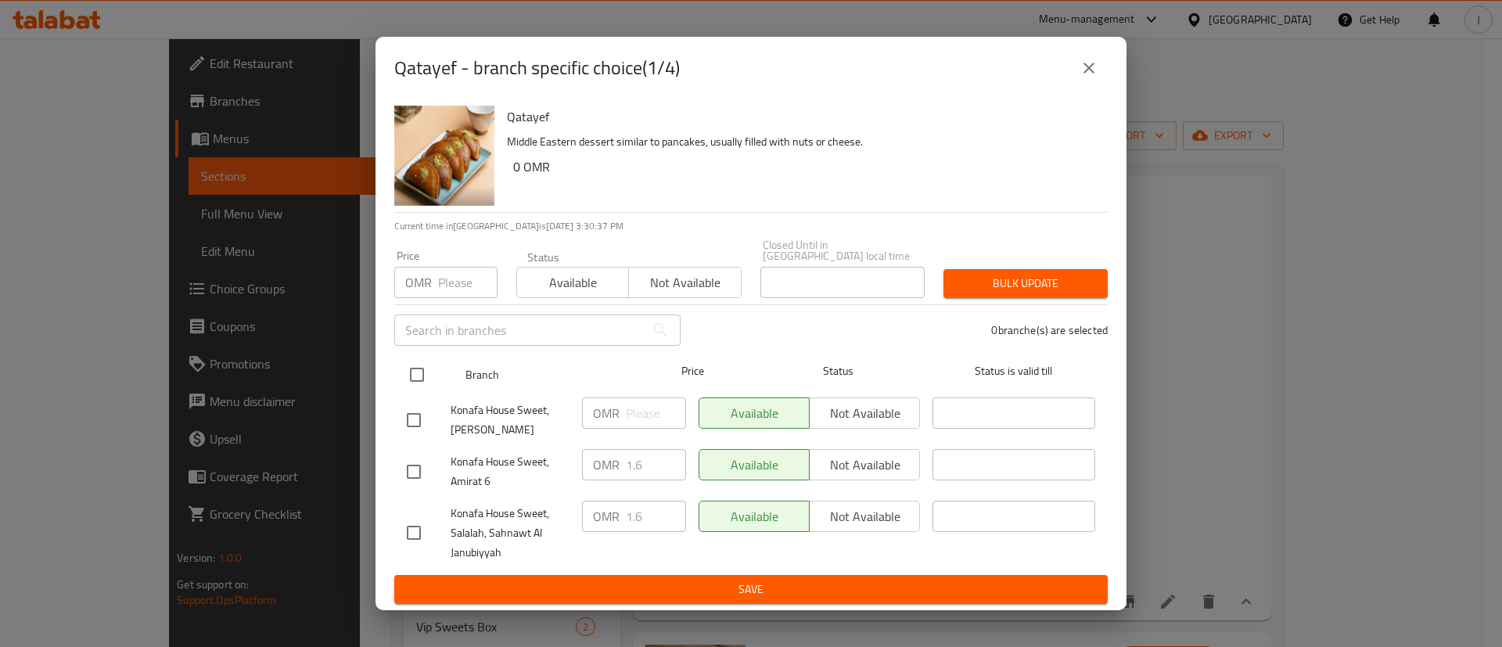
click at [415, 365] on input "checkbox" at bounding box center [417, 374] width 33 height 33
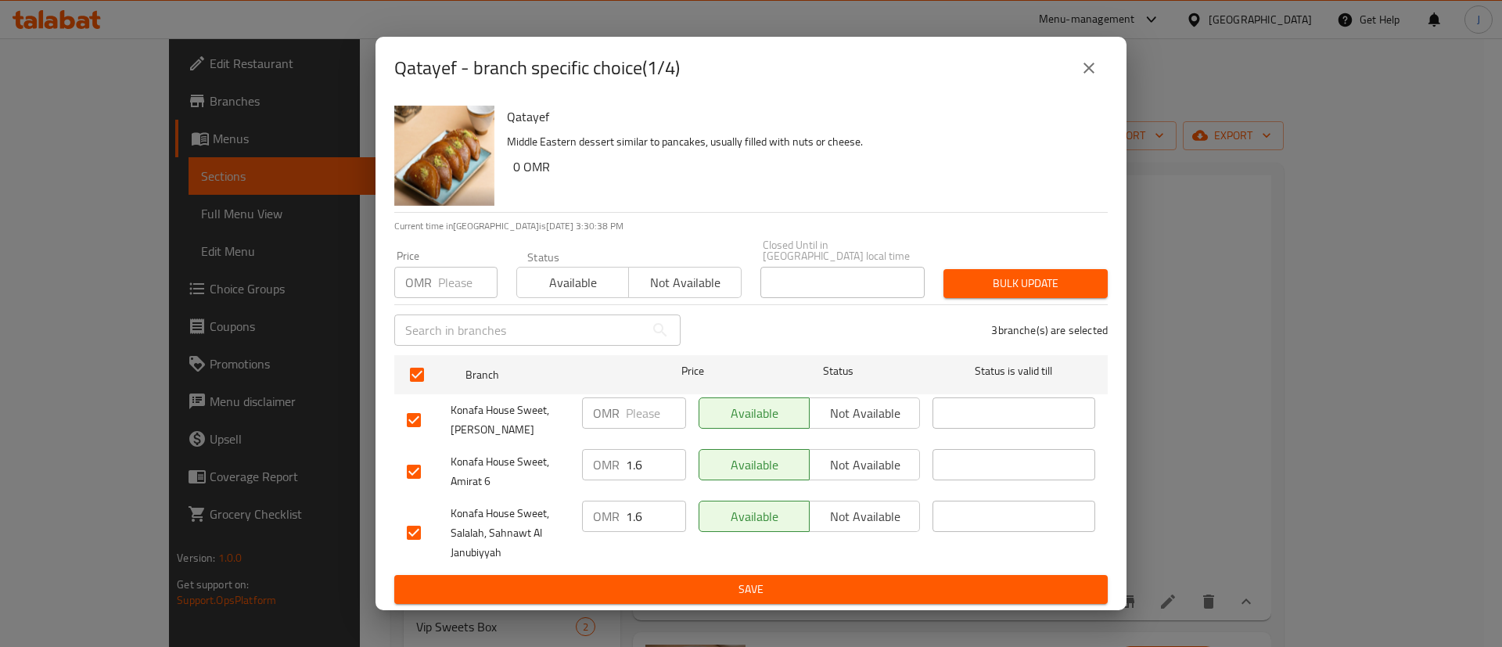
click at [637, 460] on input "1.6" at bounding box center [656, 464] width 60 height 31
click at [637, 449] on input "1.6" at bounding box center [656, 464] width 60 height 31
click at [648, 453] on input "1.6" at bounding box center [656, 464] width 60 height 31
click at [662, 511] on input "1.6" at bounding box center [656, 516] width 60 height 31
paste input "9"
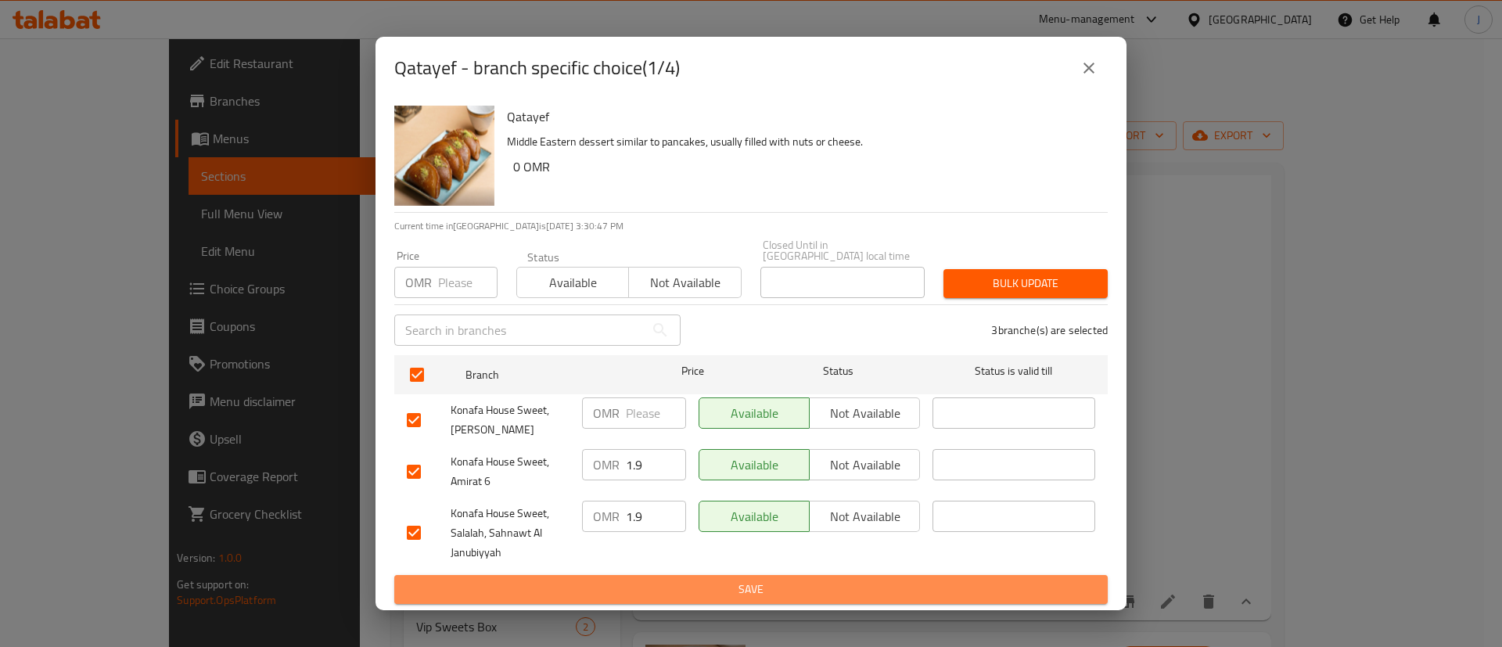
click at [679, 592] on span "Save" at bounding box center [751, 590] width 689 height 20
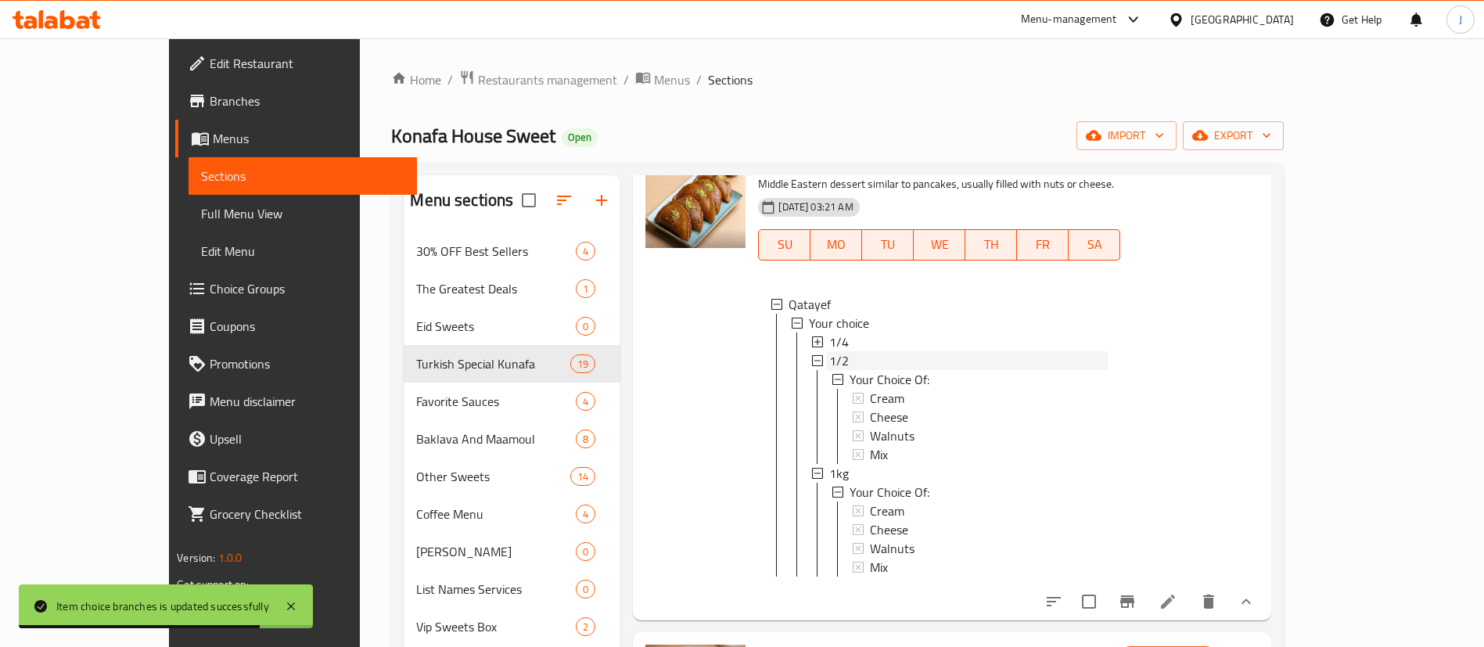
click at [829, 351] on span "1/2" at bounding box center [839, 360] width 20 height 19
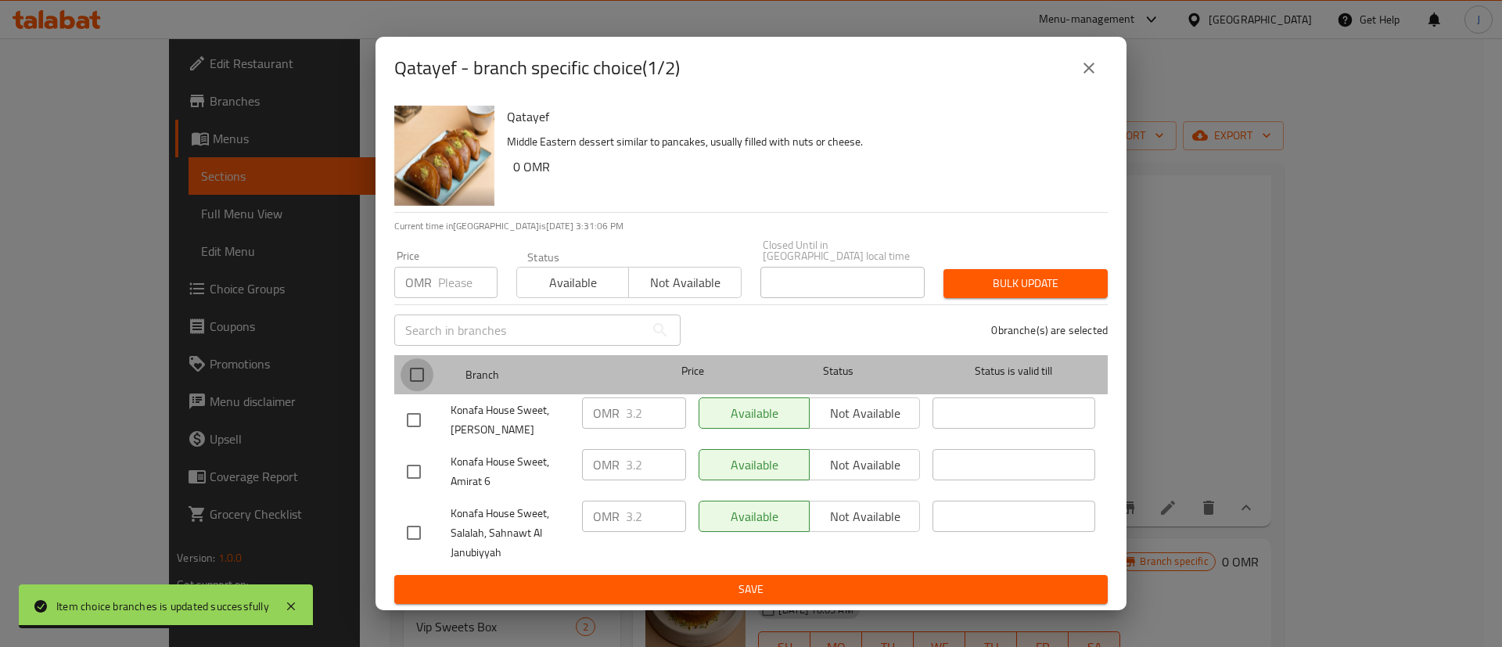
click at [419, 365] on input "checkbox" at bounding box center [417, 374] width 33 height 33
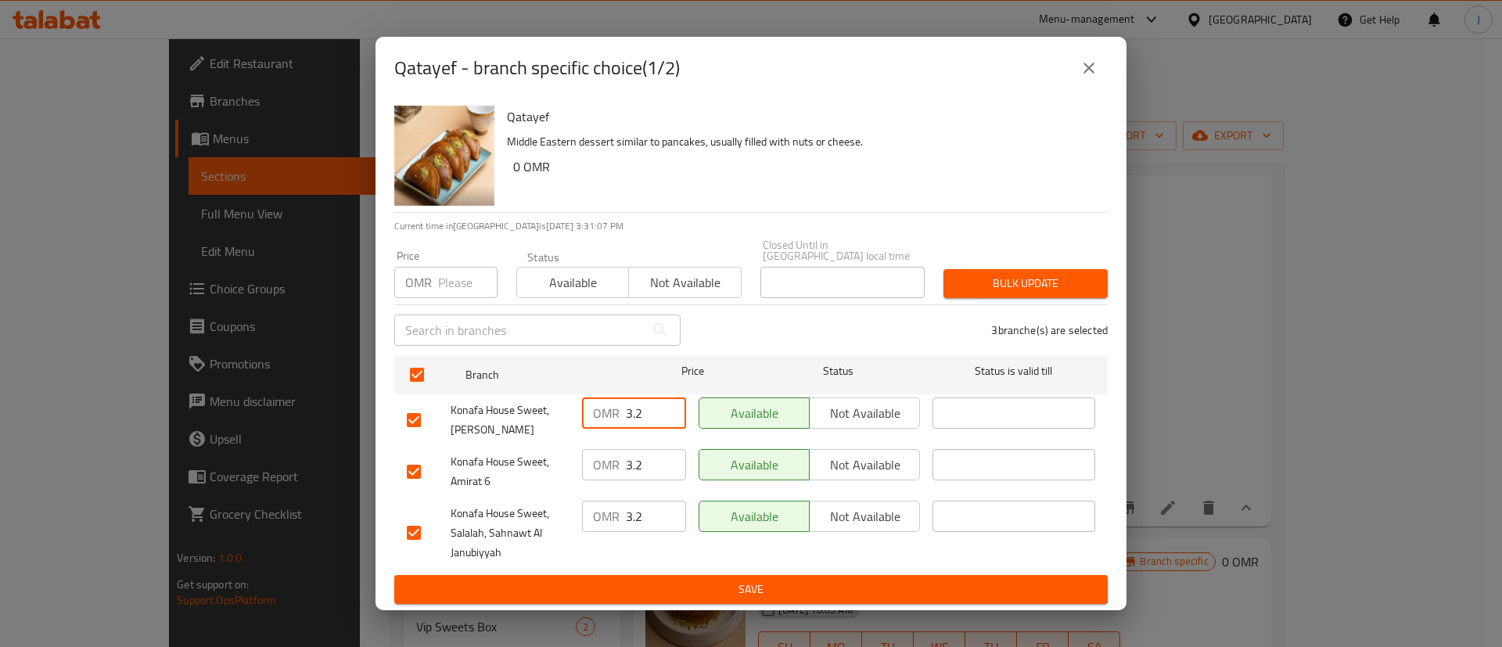
click at [644, 409] on input "3.2" at bounding box center [656, 413] width 60 height 31
click at [660, 456] on input "3.2" at bounding box center [656, 464] width 60 height 31
paste input "7"
click at [656, 521] on input "3.2" at bounding box center [656, 516] width 60 height 31
paste input "7"
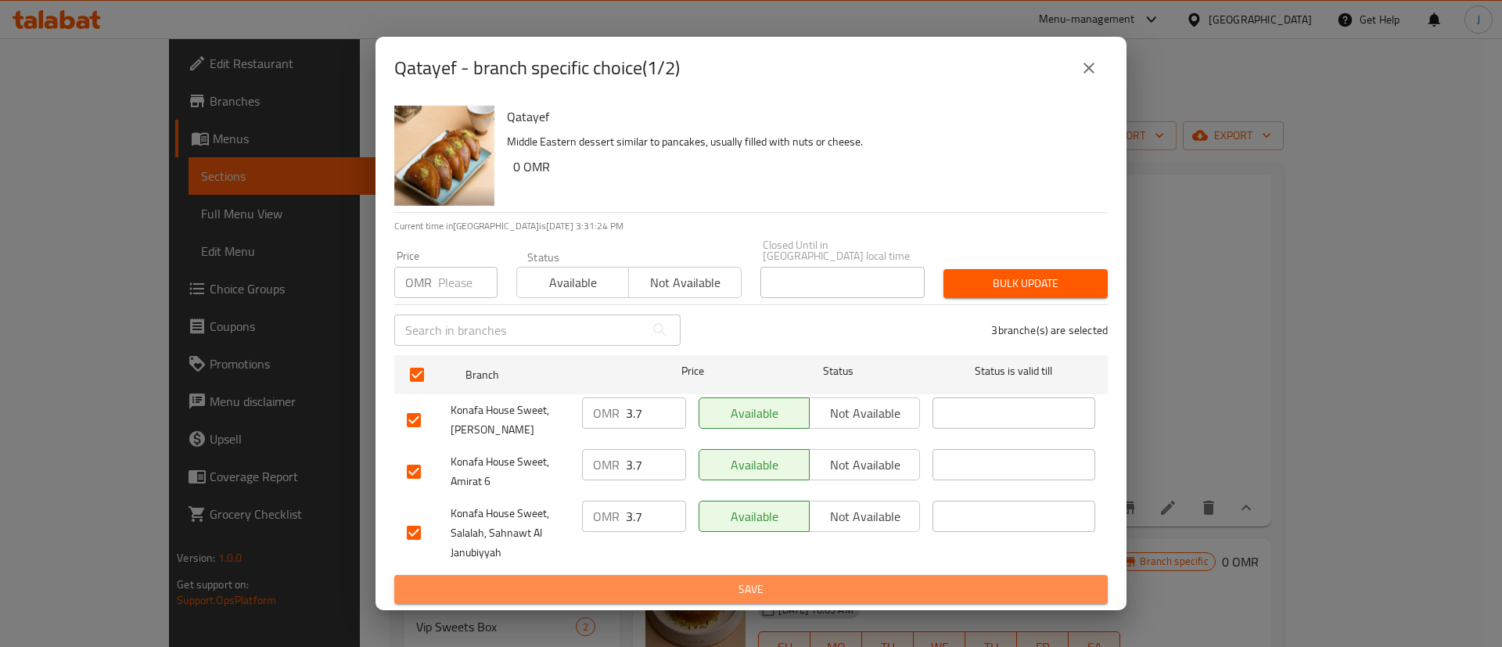
click at [675, 594] on button "Save" at bounding box center [751, 589] width 714 height 29
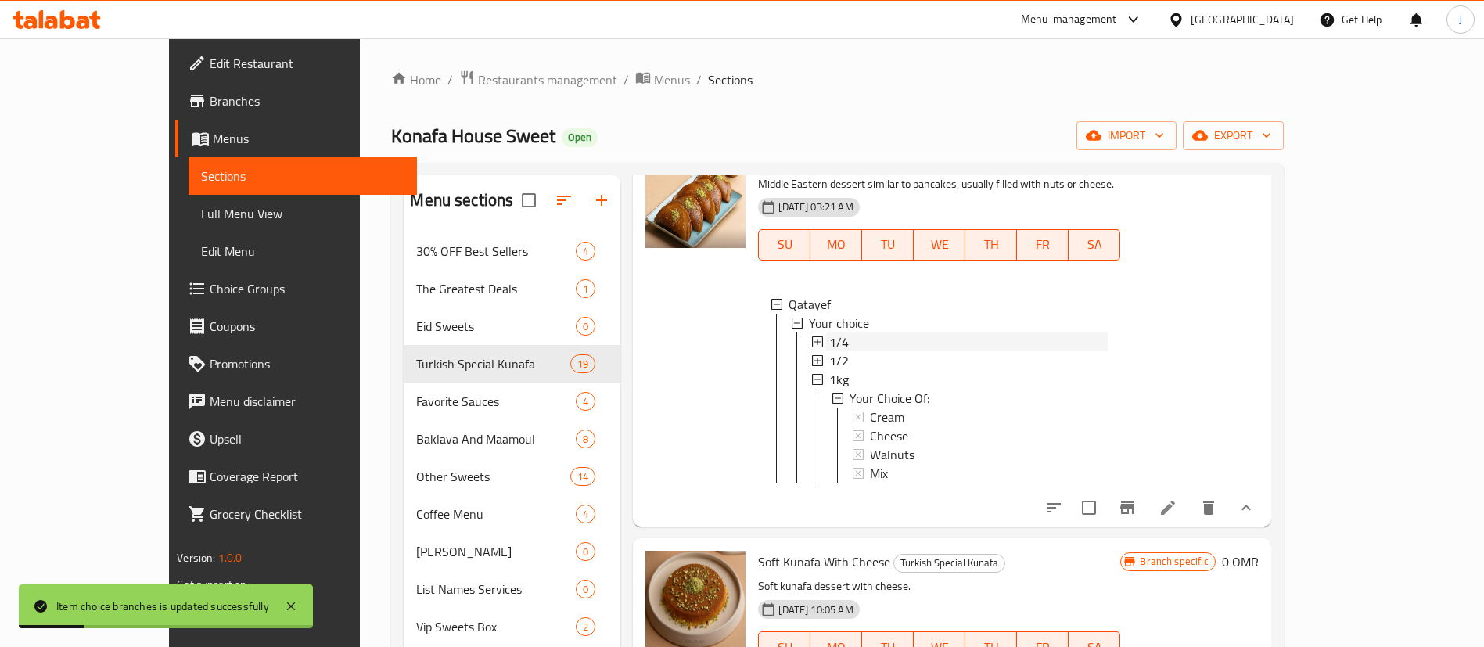
click at [829, 333] on span "1/4" at bounding box center [839, 342] width 20 height 19
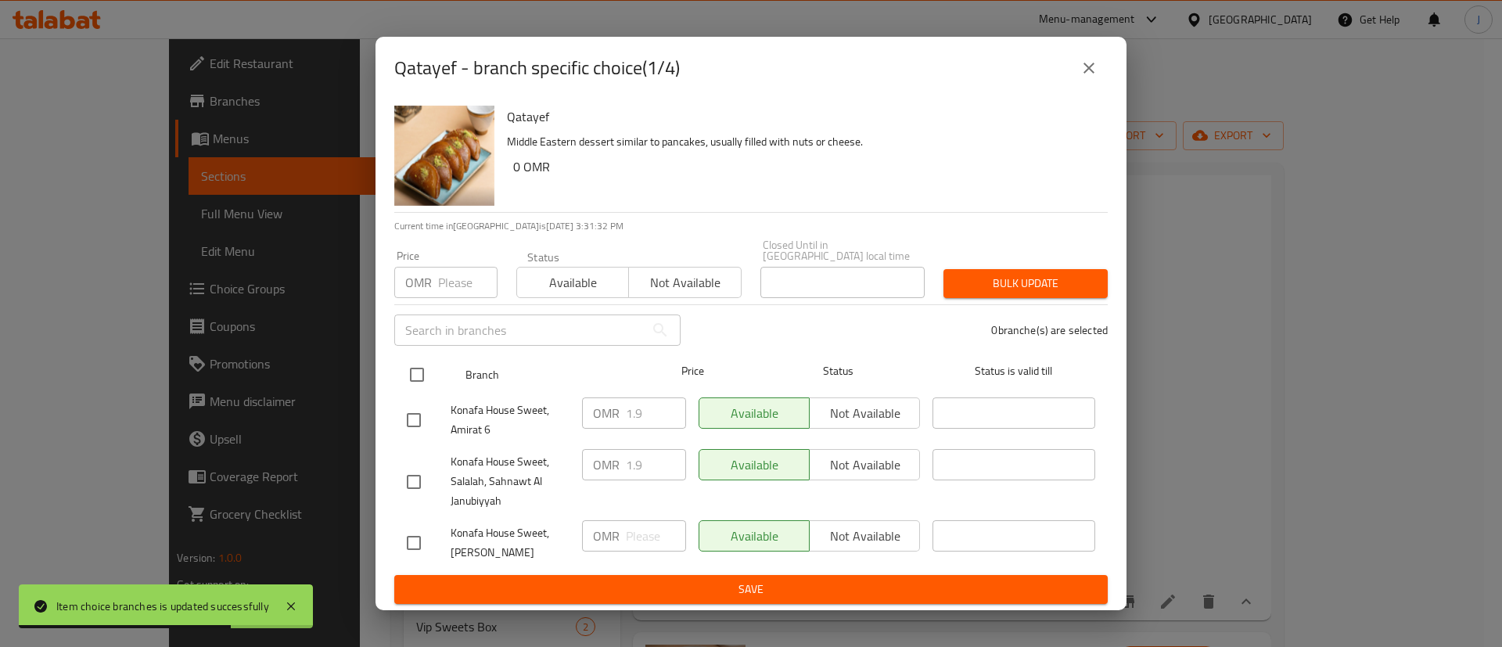
drag, startPoint x: 423, startPoint y: 370, endPoint x: 455, endPoint y: 380, distance: 33.7
click at [426, 372] on input "checkbox" at bounding box center [417, 374] width 33 height 33
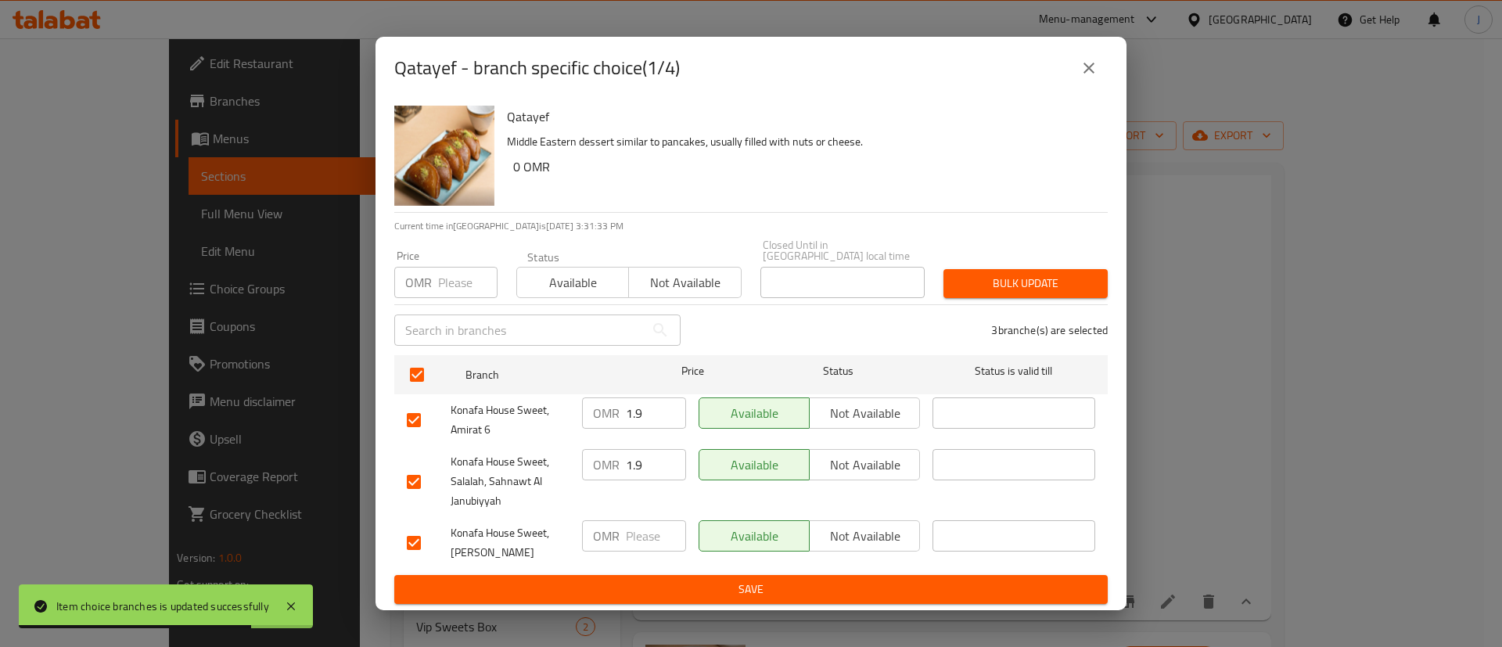
click at [649, 405] on input "1.9" at bounding box center [656, 413] width 60 height 31
click at [639, 531] on input "number" at bounding box center [656, 535] width 60 height 31
paste input "1.9"
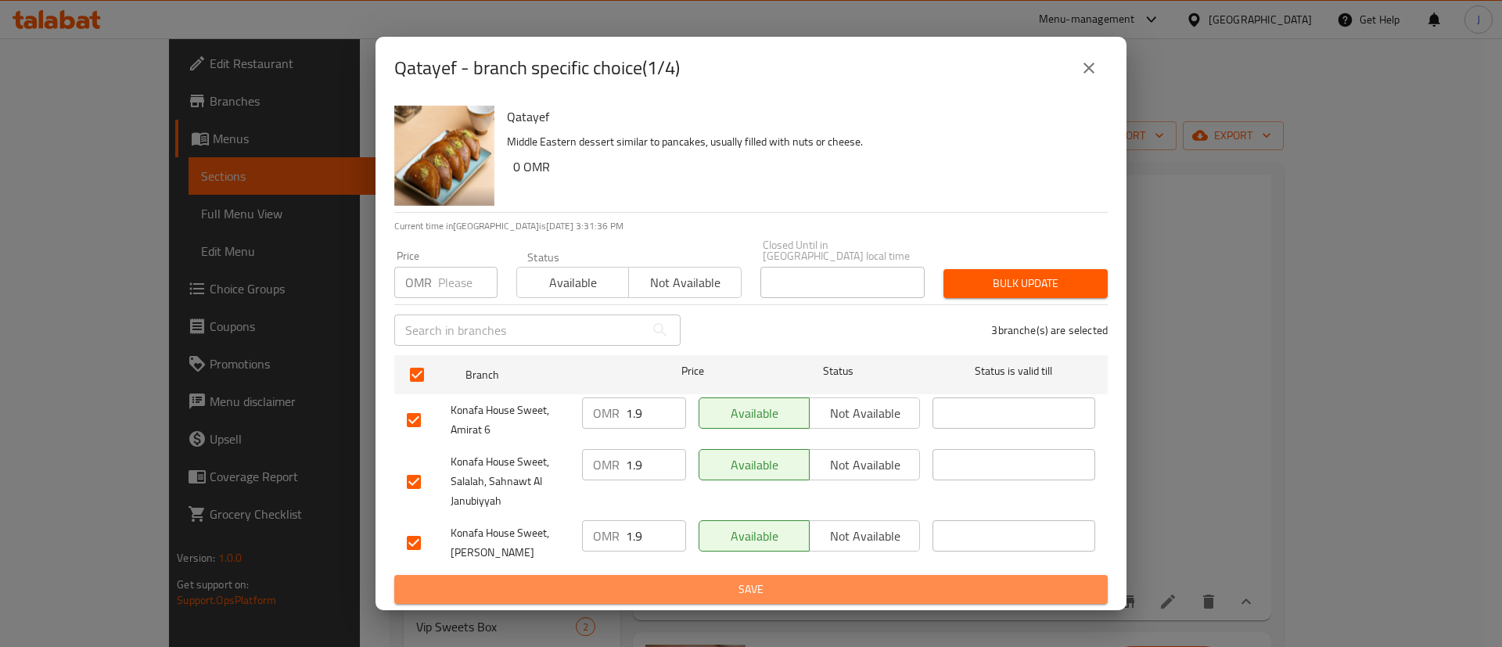
click at [646, 586] on span "Save" at bounding box center [751, 590] width 689 height 20
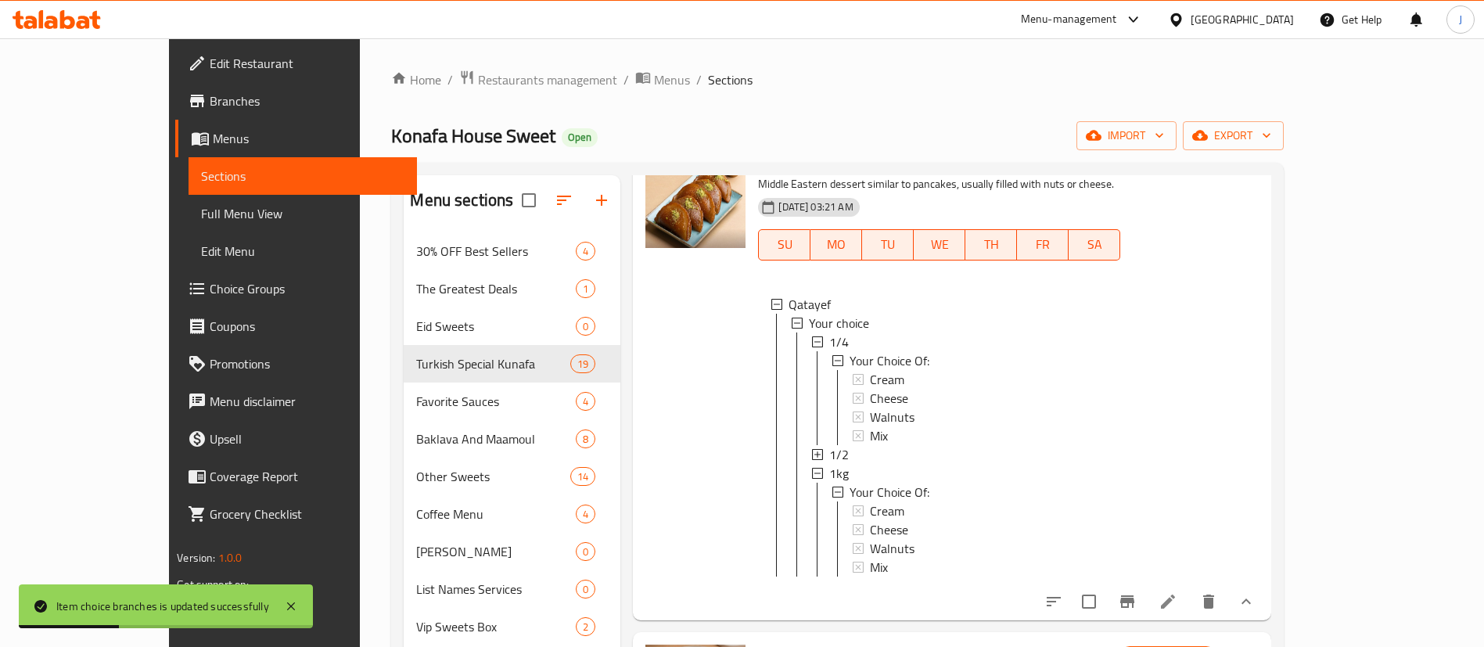
click at [829, 333] on div "1/4" at bounding box center [968, 342] width 279 height 19
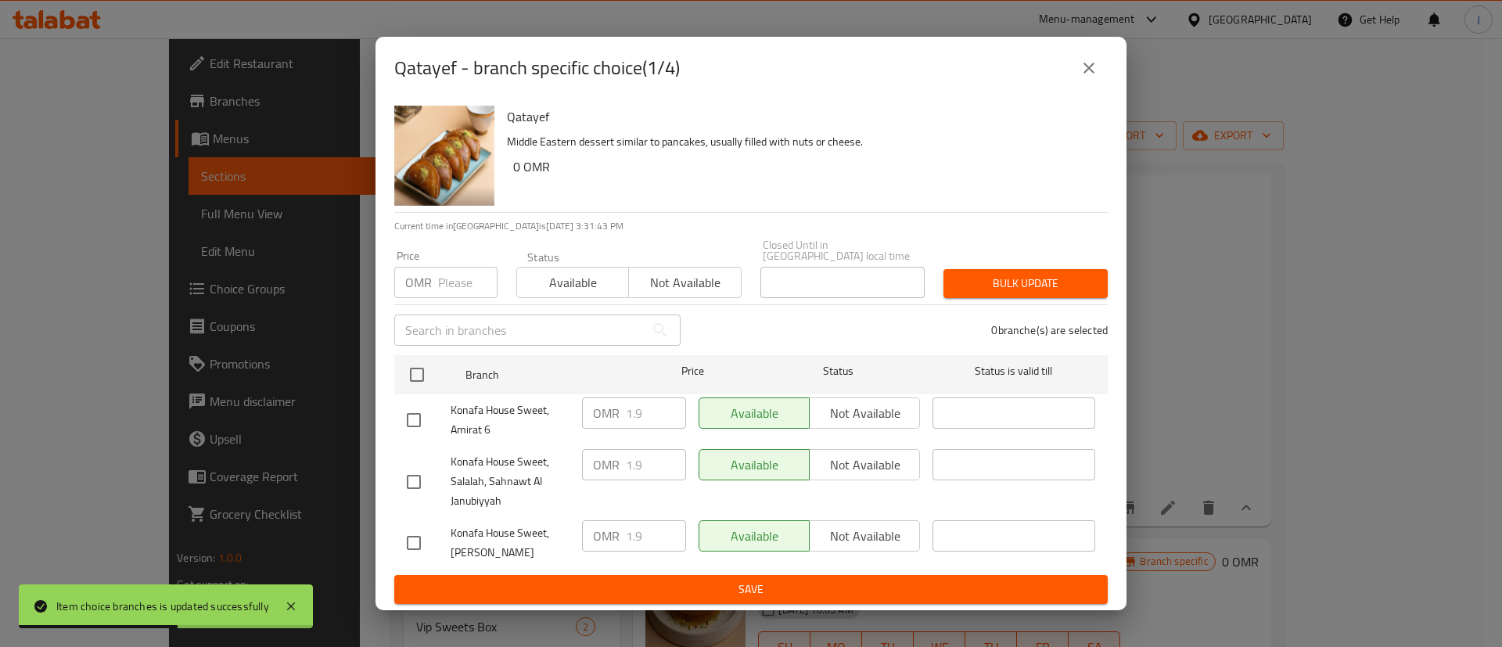
click at [1091, 71] on icon "close" at bounding box center [1089, 68] width 11 height 11
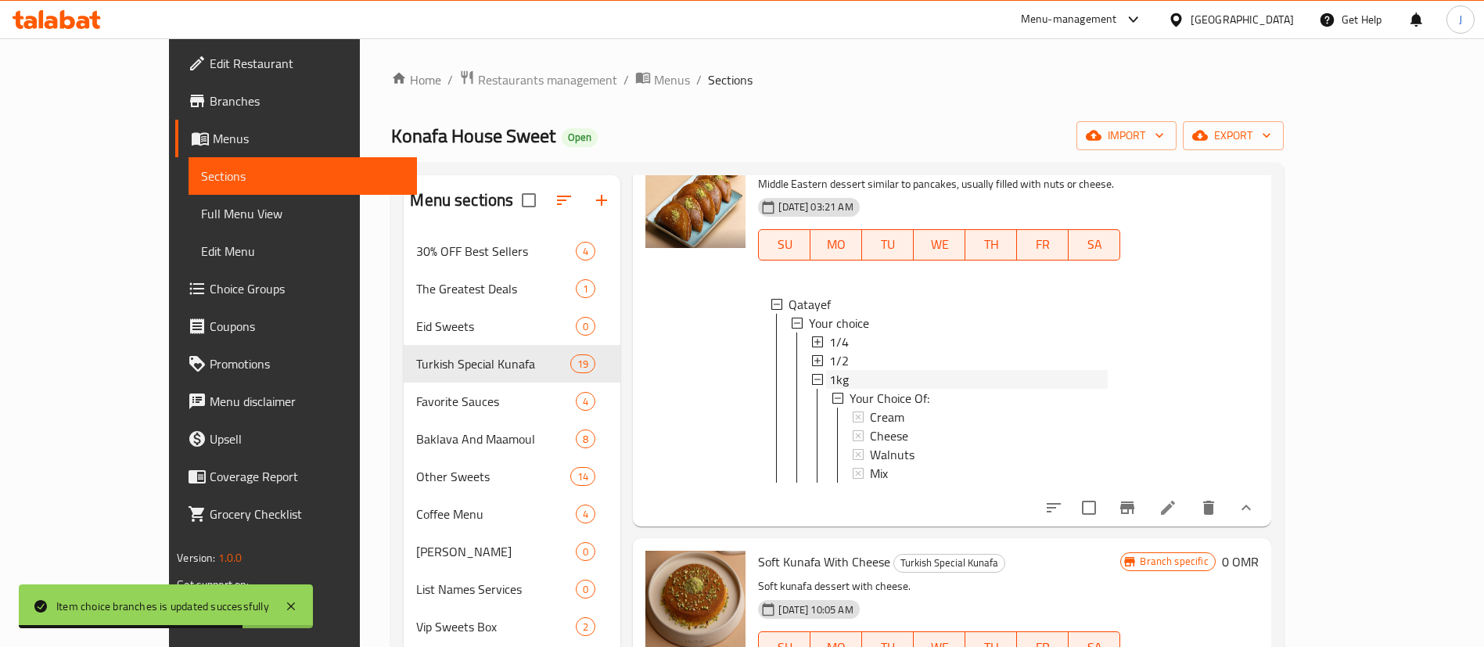
click at [829, 370] on span "1kg" at bounding box center [839, 379] width 20 height 19
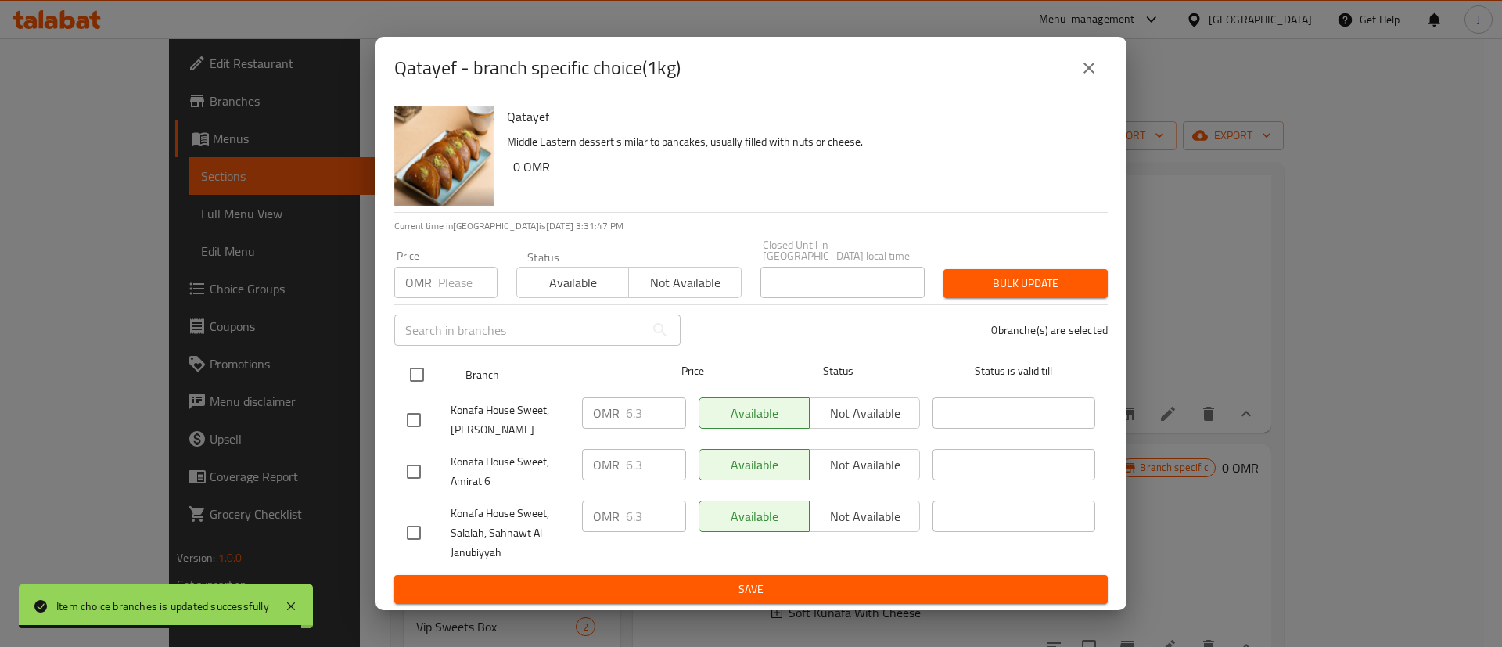
click at [419, 370] on input "checkbox" at bounding box center [417, 374] width 33 height 33
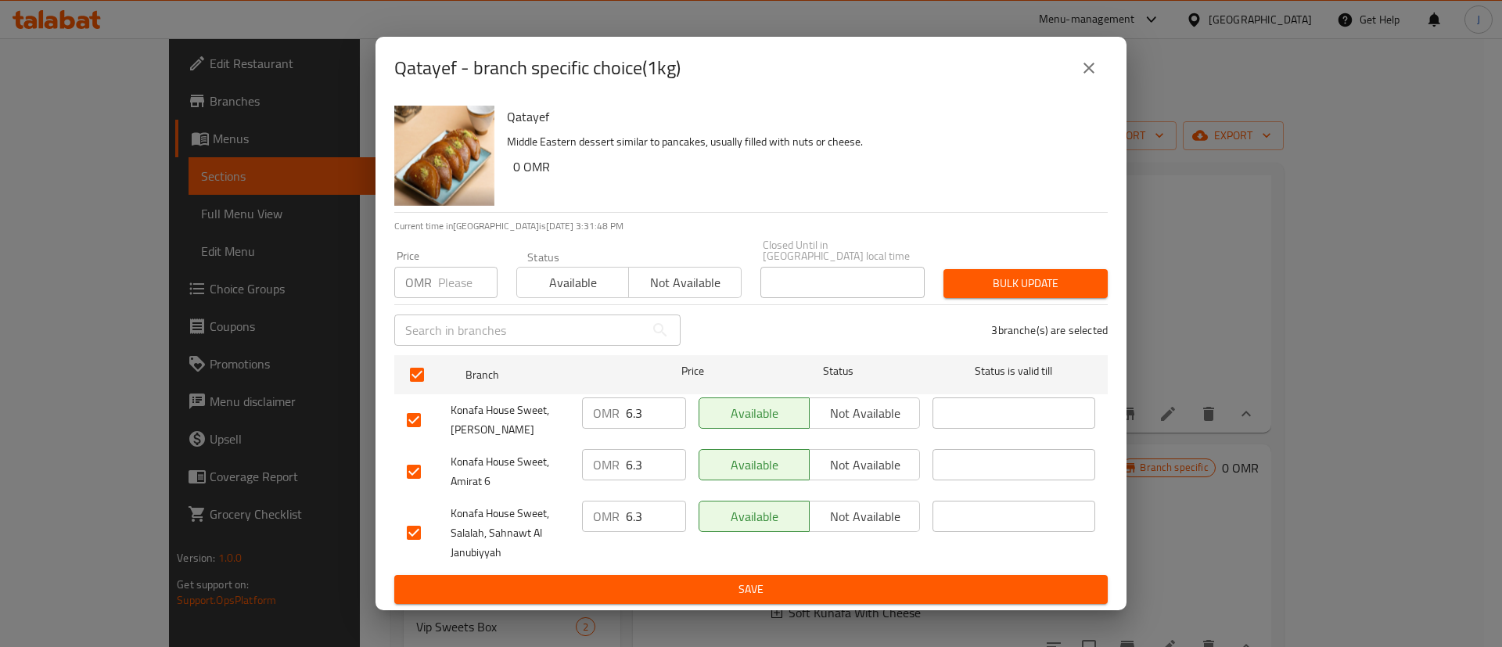
click at [647, 403] on input "6.3" at bounding box center [656, 413] width 60 height 31
click at [649, 477] on div "OMR 6.3 ​" at bounding box center [634, 472] width 117 height 58
click at [649, 462] on input "6.3" at bounding box center [656, 464] width 60 height 31
paste input "8"
click at [649, 509] on input "6.3" at bounding box center [656, 516] width 60 height 31
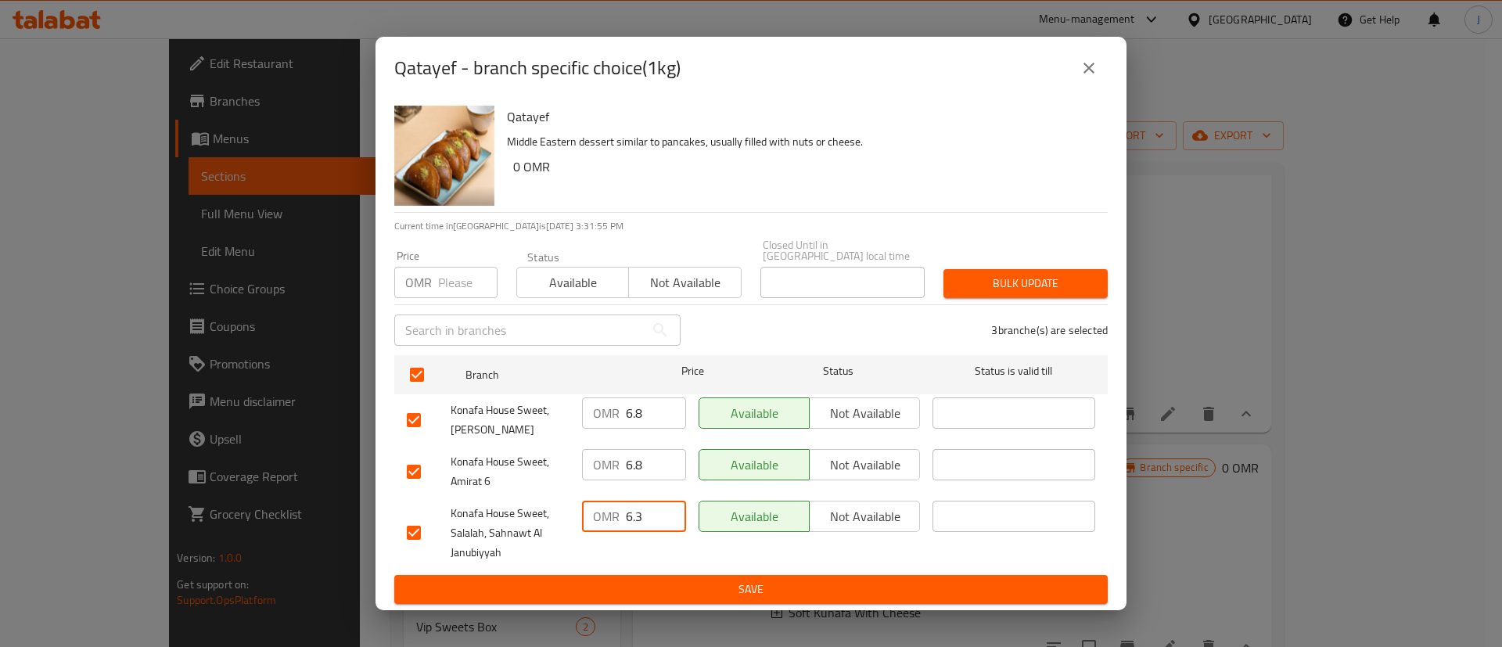
paste input "8"
click at [640, 580] on span "Save" at bounding box center [751, 590] width 689 height 20
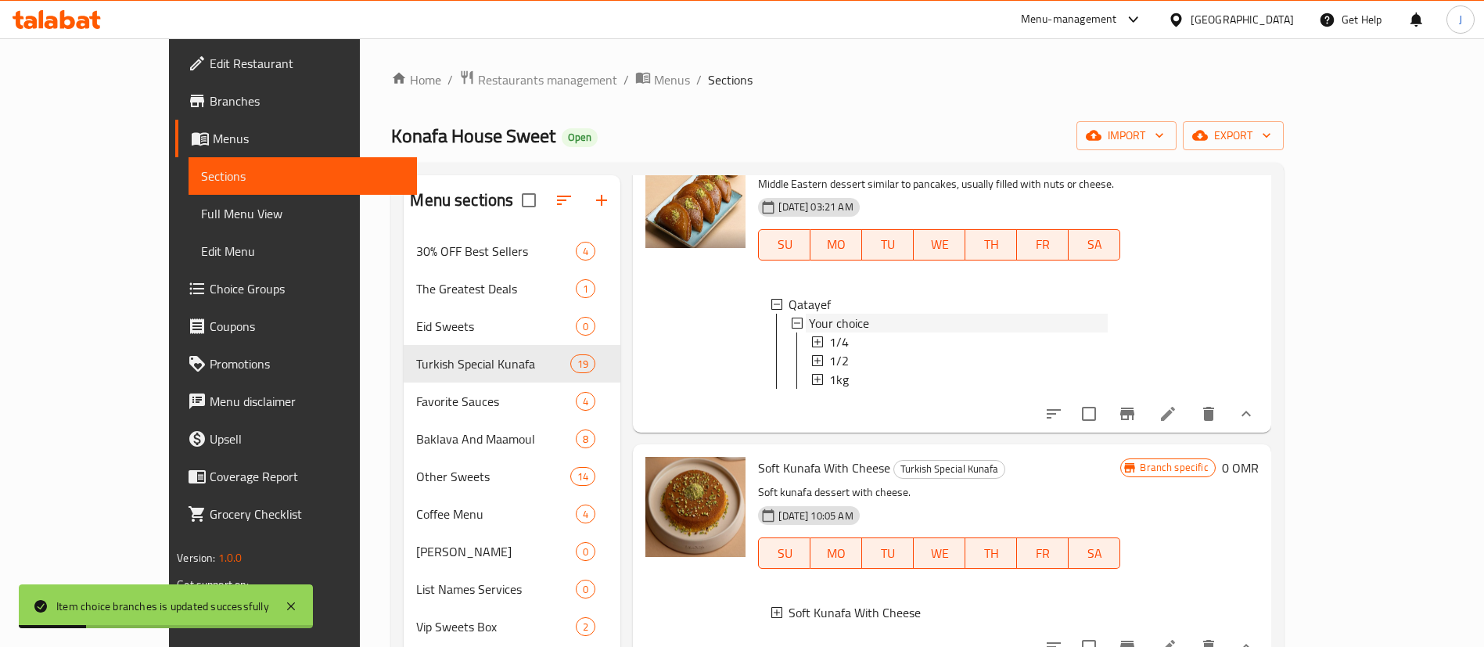
click at [791, 314] on div "Your choice" at bounding box center [949, 323] width 317 height 19
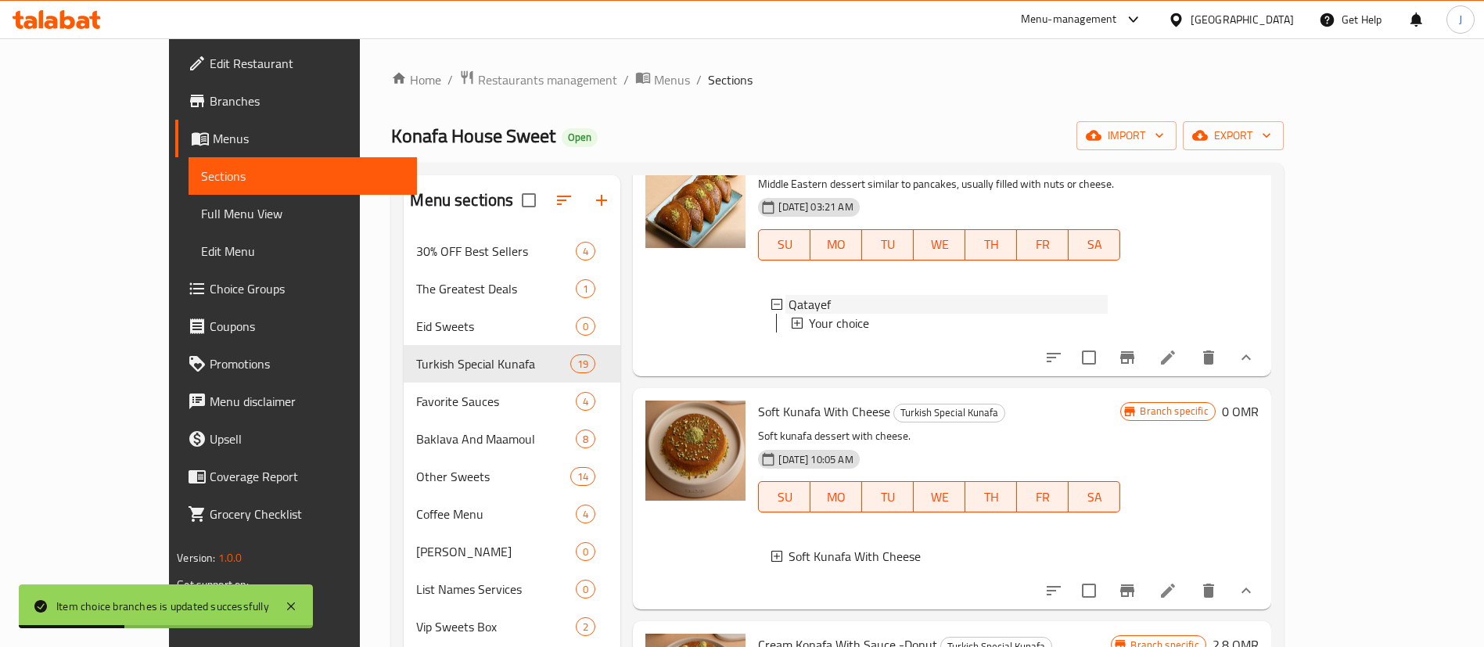
click at [772, 299] on icon at bounding box center [777, 304] width 11 height 11
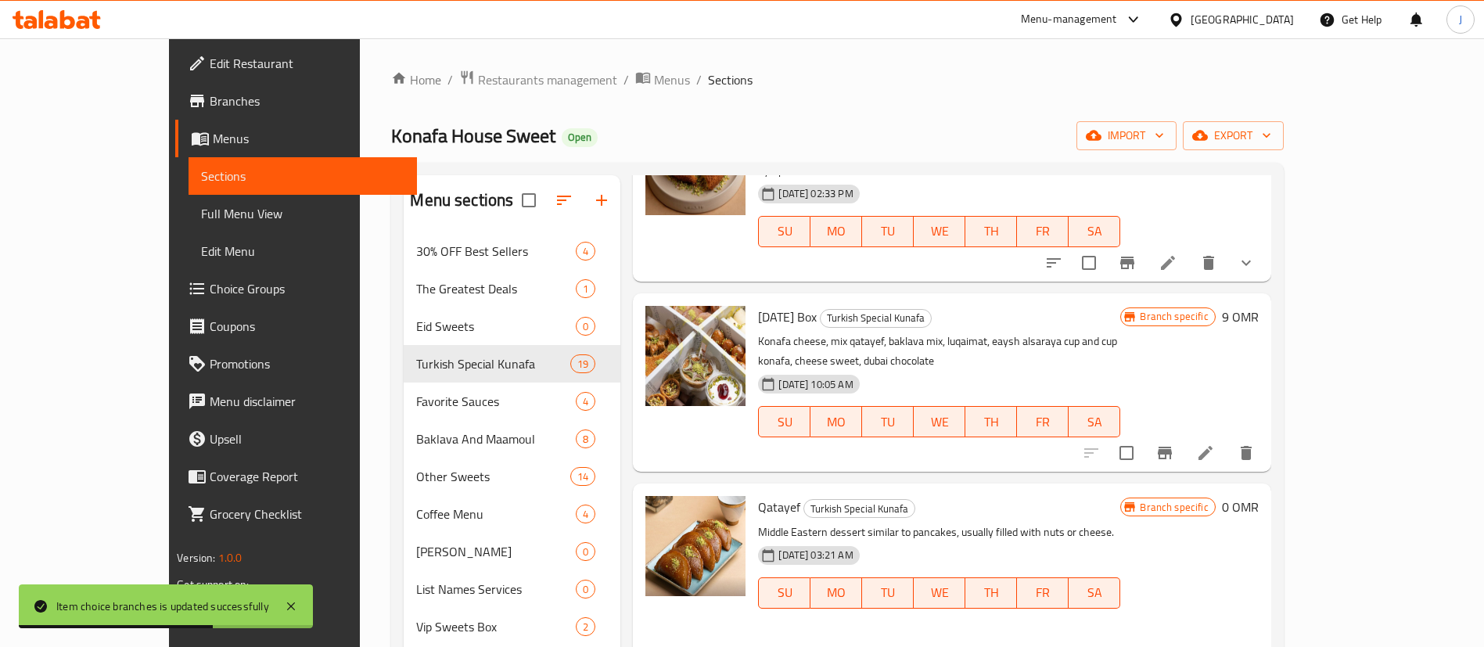
scroll to position [1291, 0]
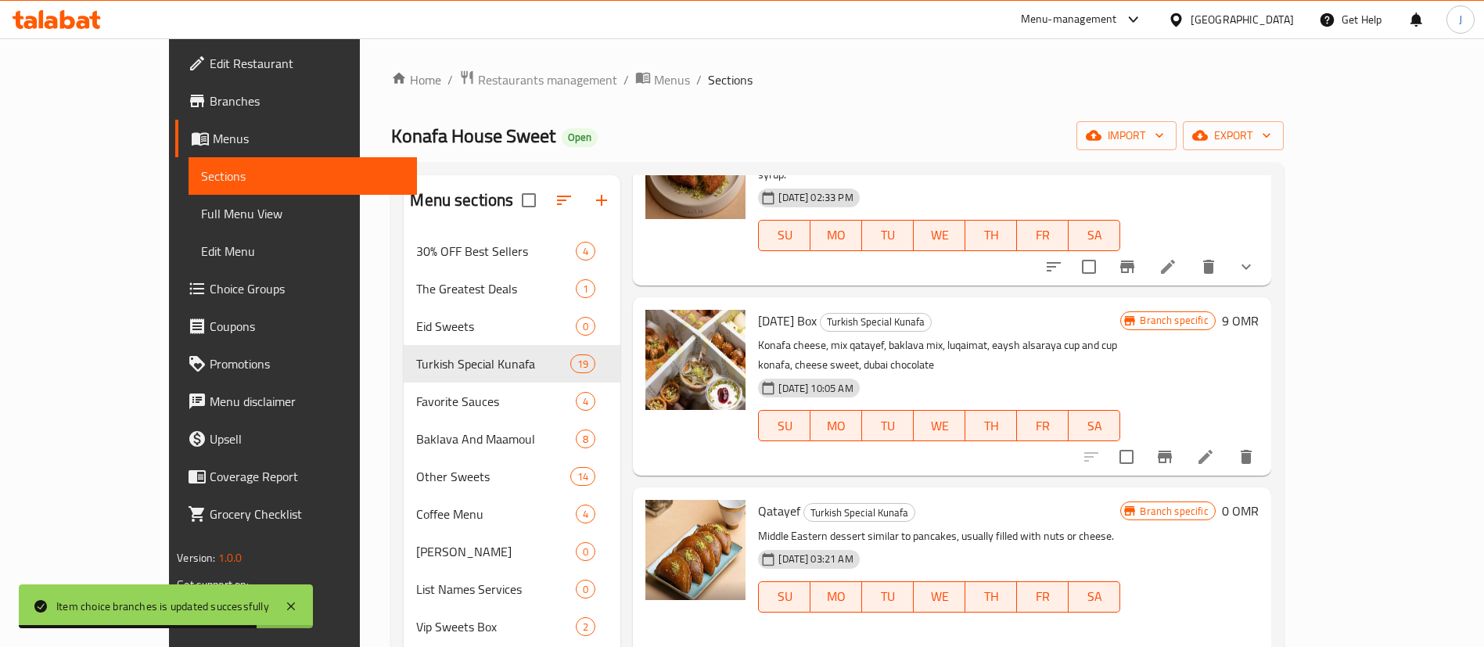
click at [1259, 310] on h6 "9 OMR" at bounding box center [1240, 321] width 37 height 22
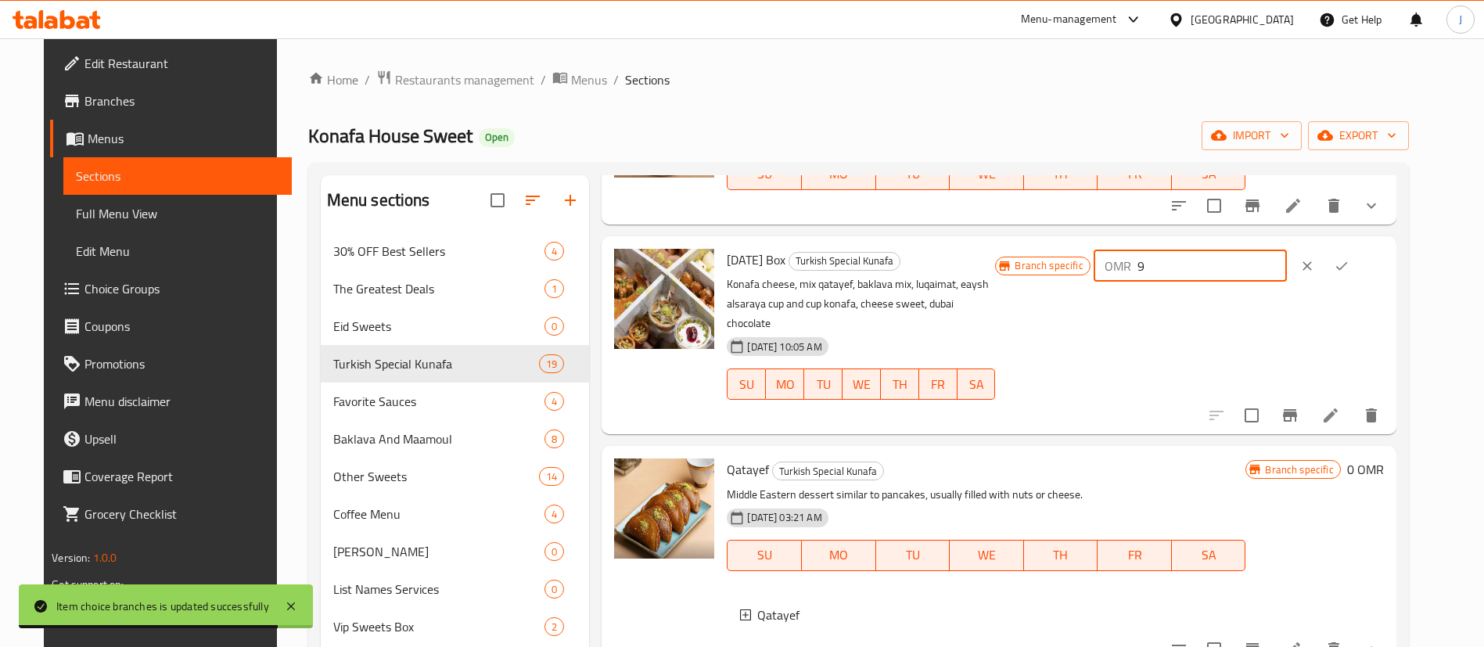
click at [1244, 282] on input "9" at bounding box center [1212, 265] width 149 height 31
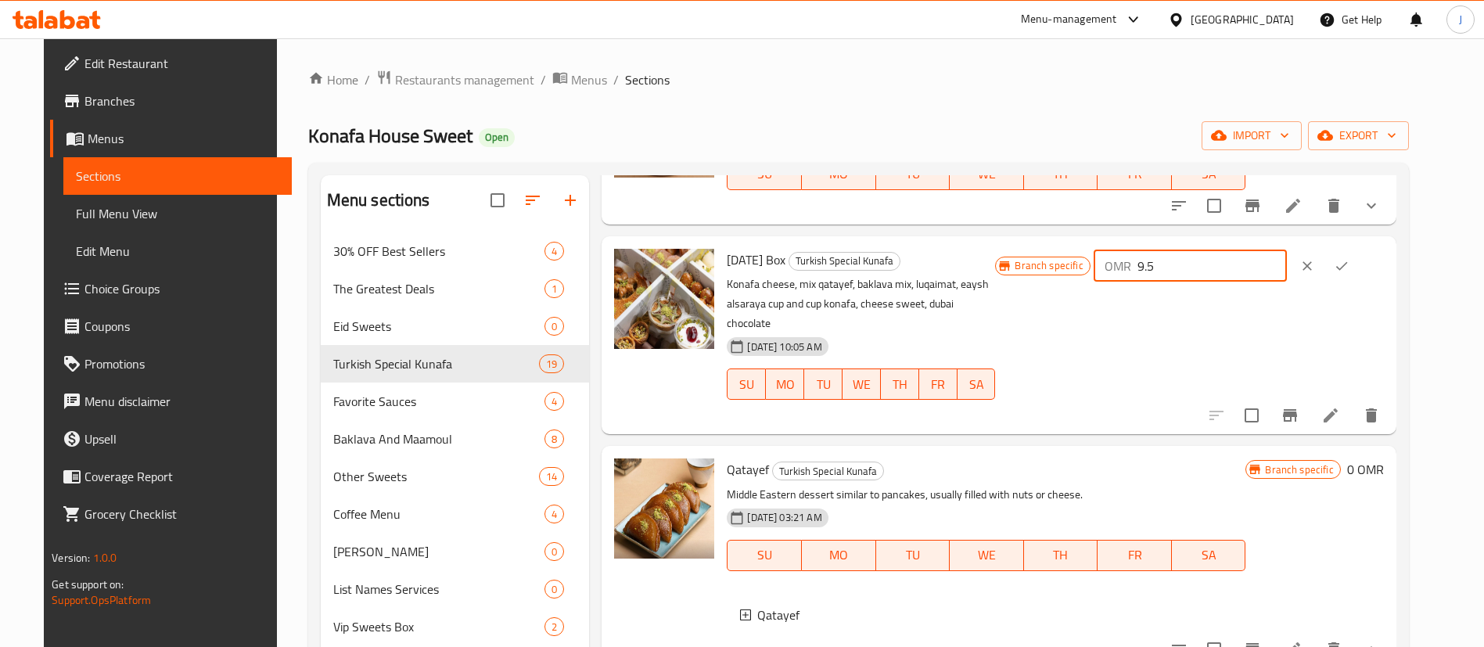
click at [1359, 283] on button "ok" at bounding box center [1342, 266] width 34 height 34
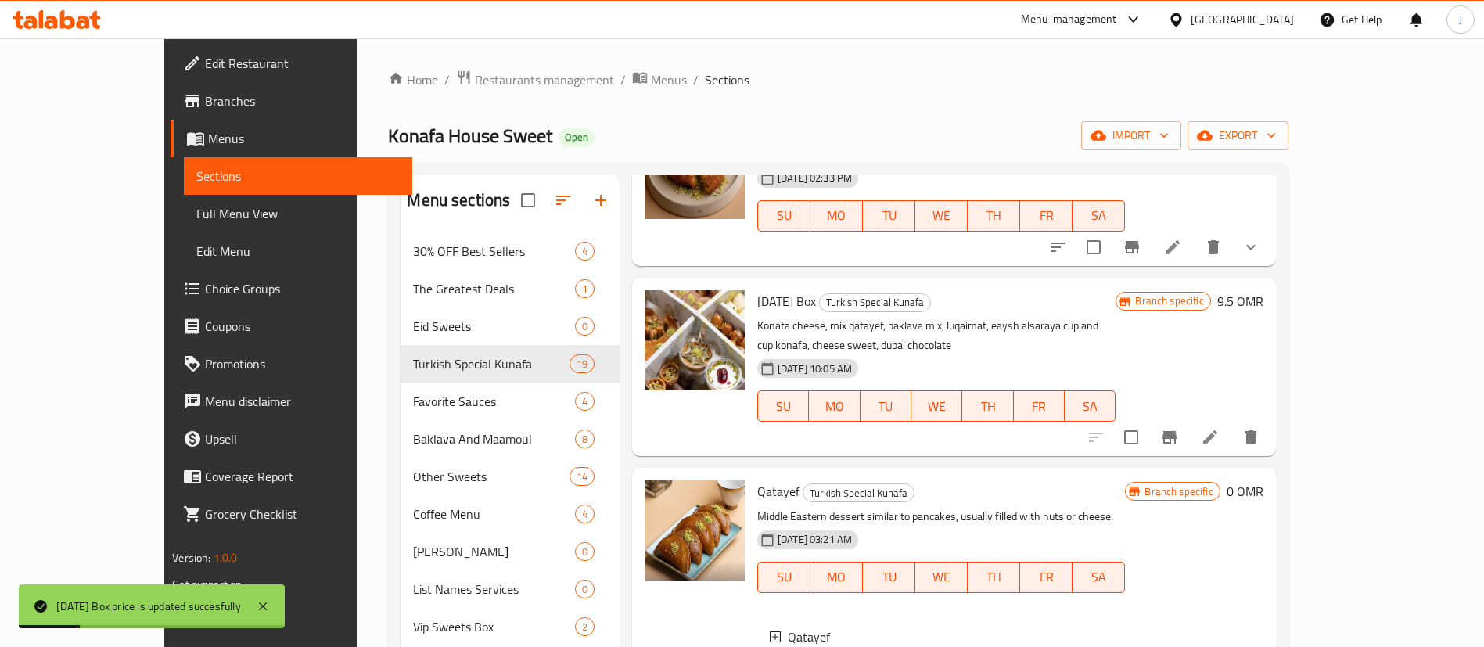
click at [1179, 428] on icon "Branch-specific-item" at bounding box center [1169, 437] width 19 height 19
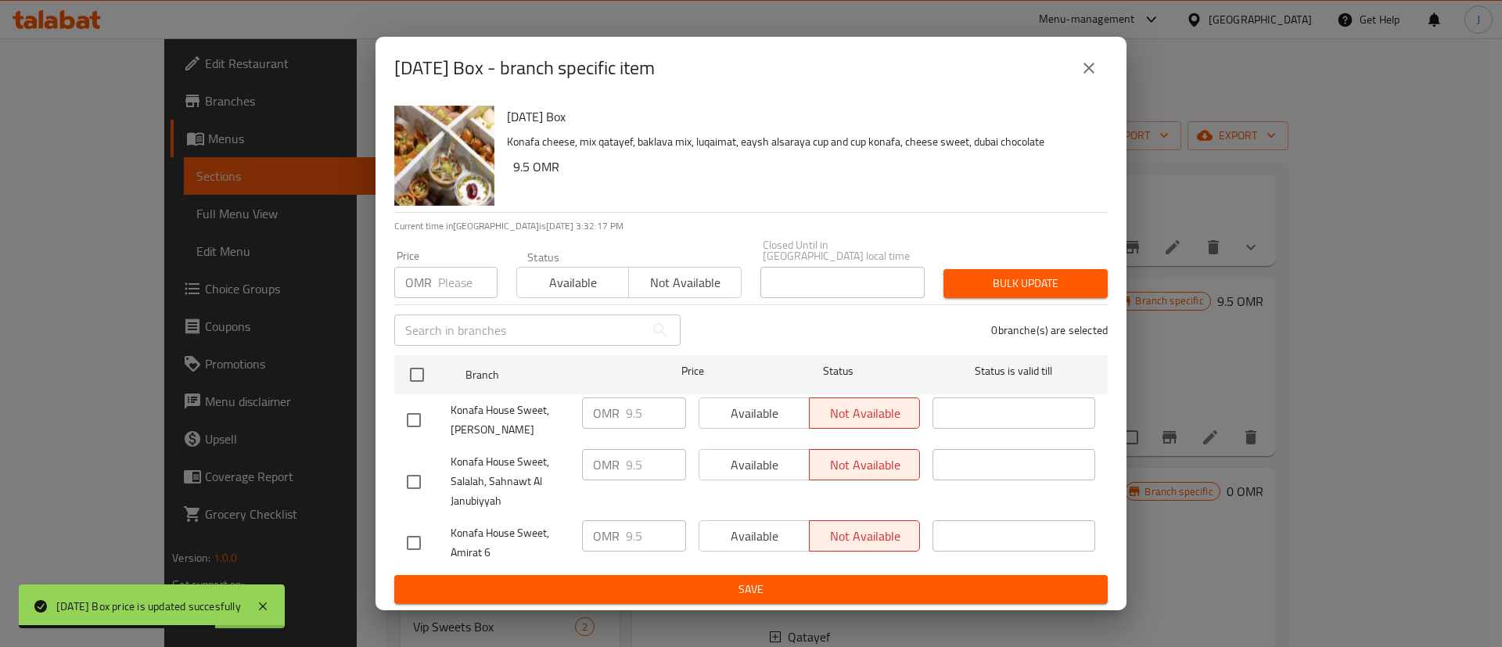
click at [1100, 81] on button "close" at bounding box center [1089, 68] width 38 height 38
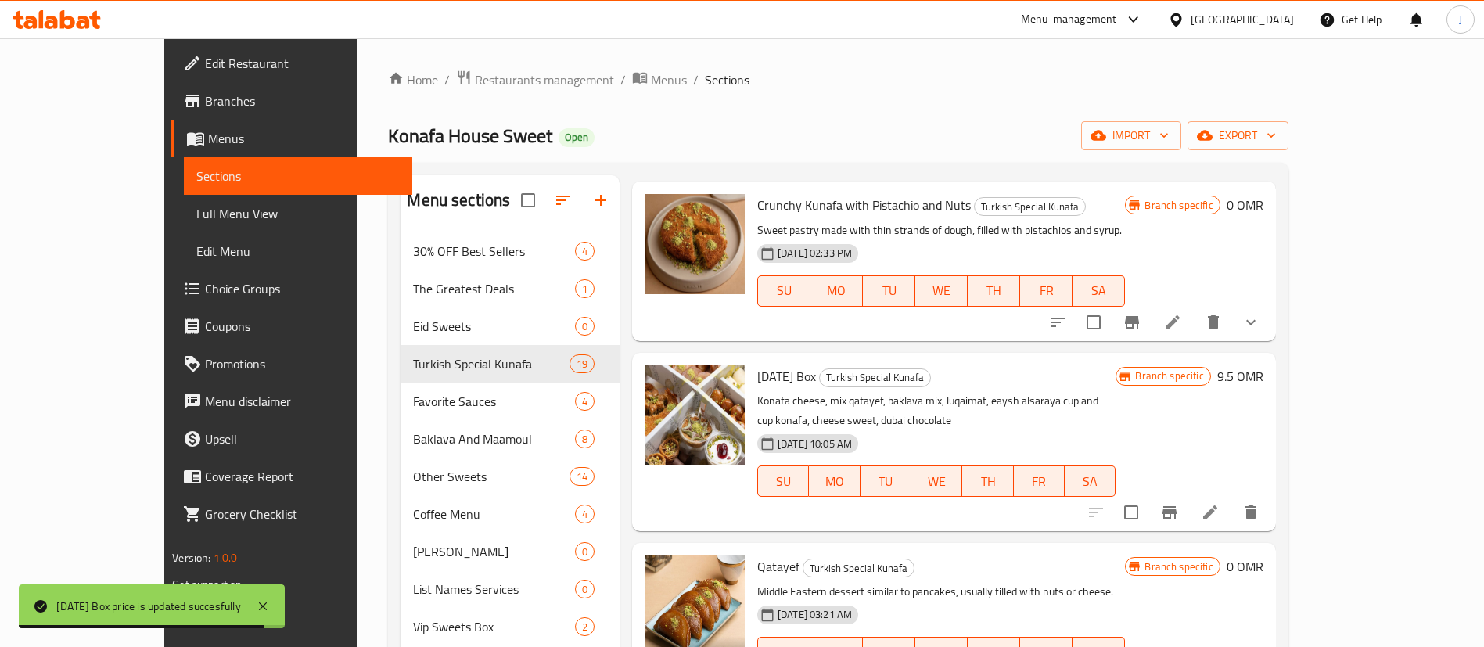
scroll to position [1056, 0]
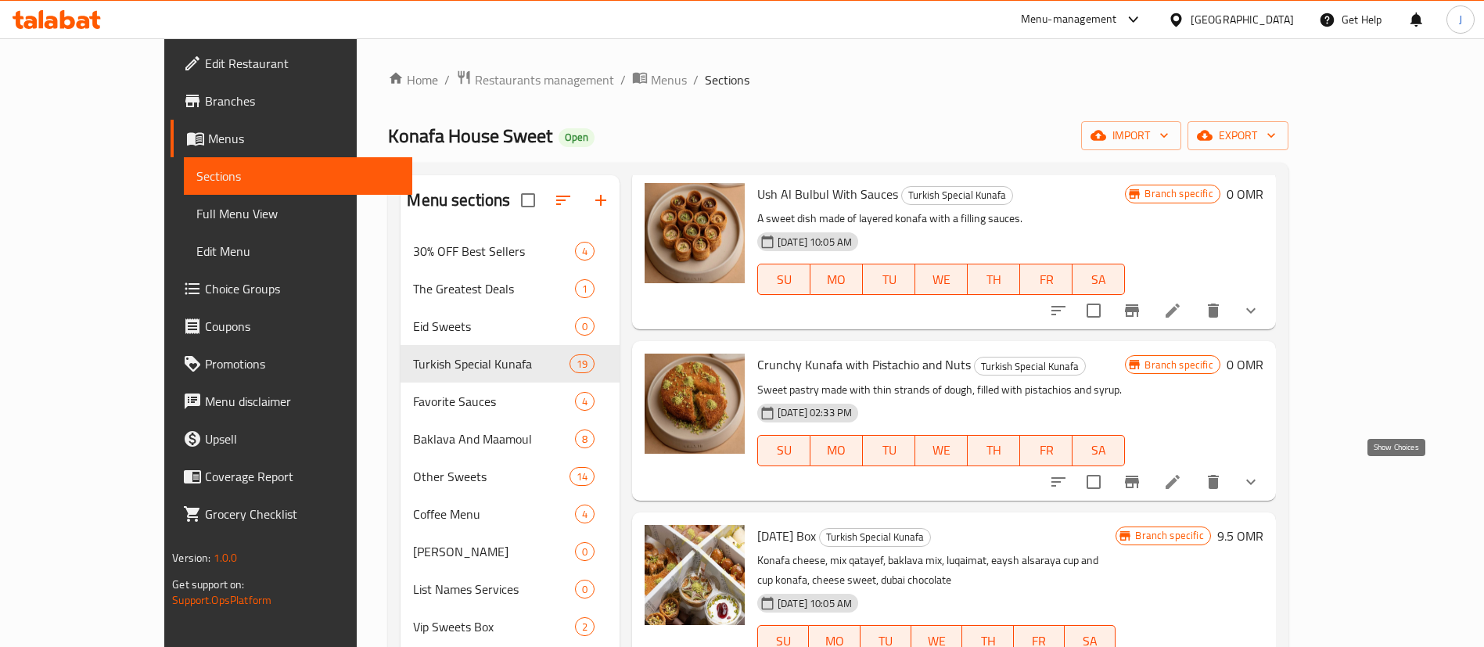
click at [1270, 471] on button "show more" at bounding box center [1251, 482] width 38 height 38
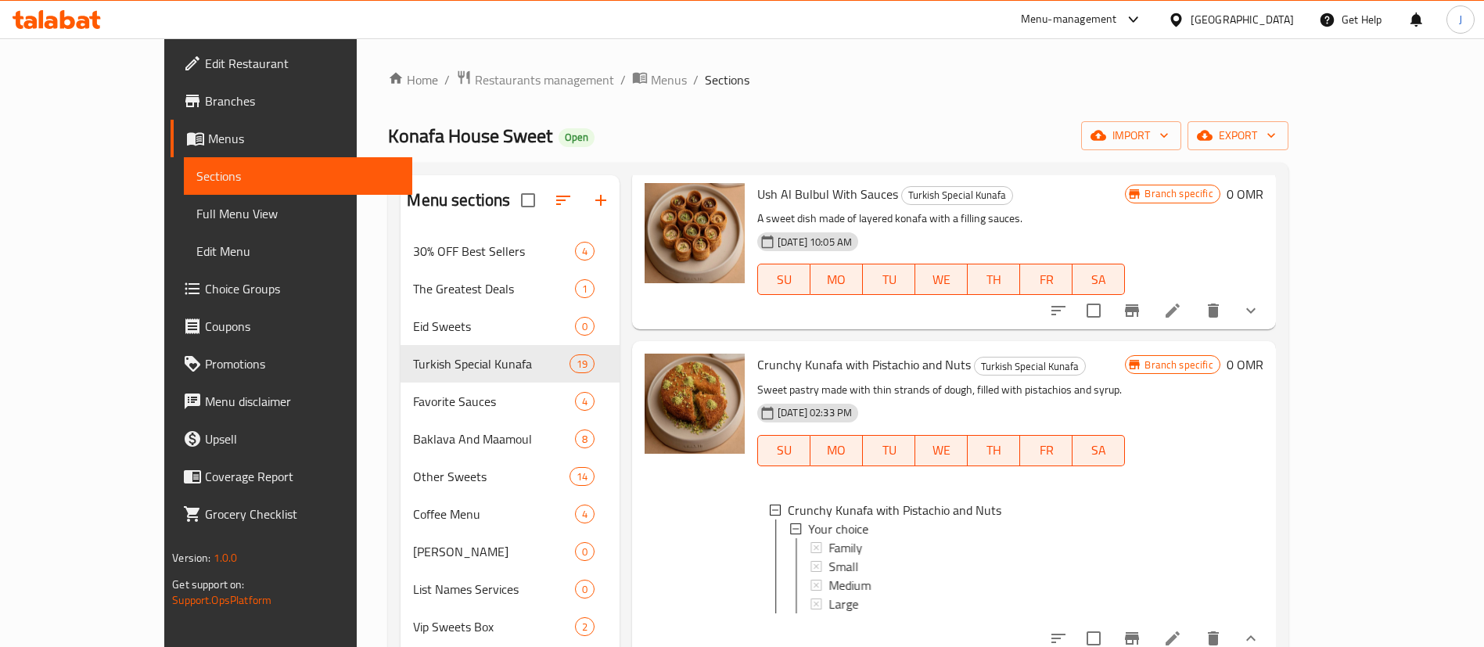
scroll to position [1174, 0]
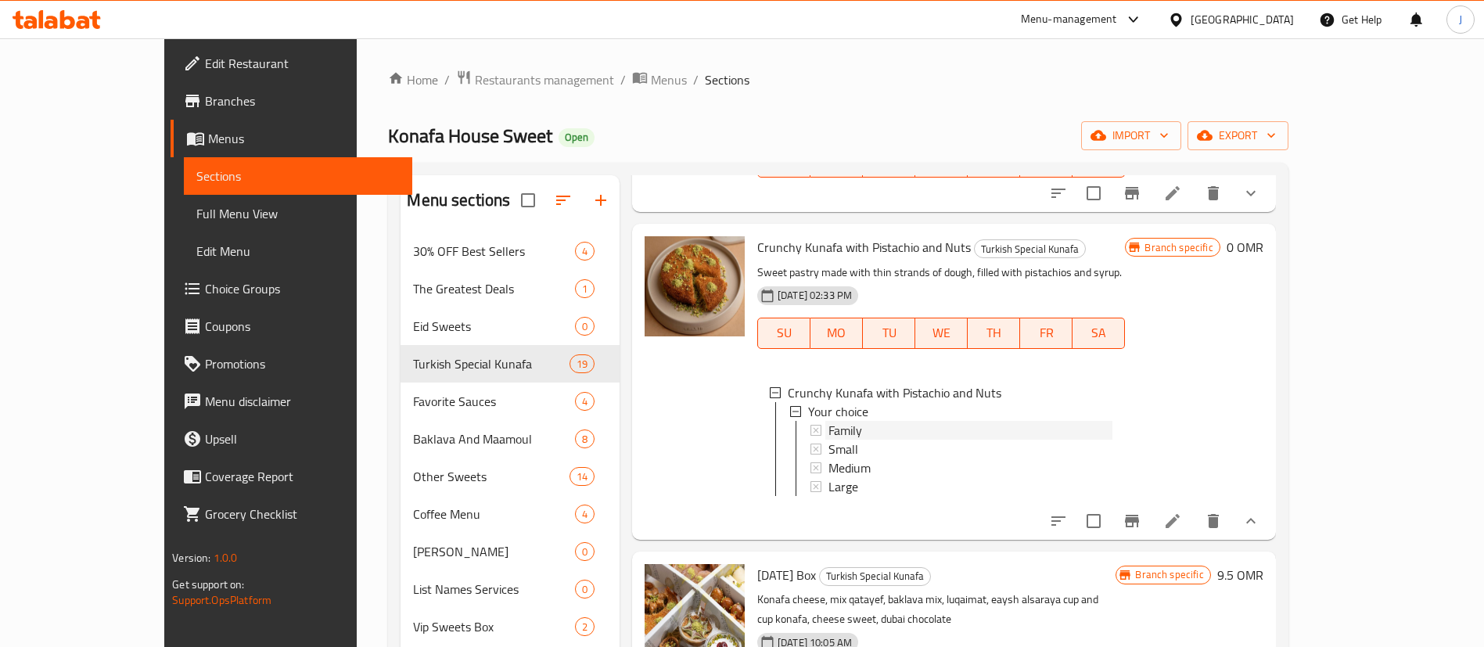
click at [829, 421] on span "Family" at bounding box center [846, 430] width 34 height 19
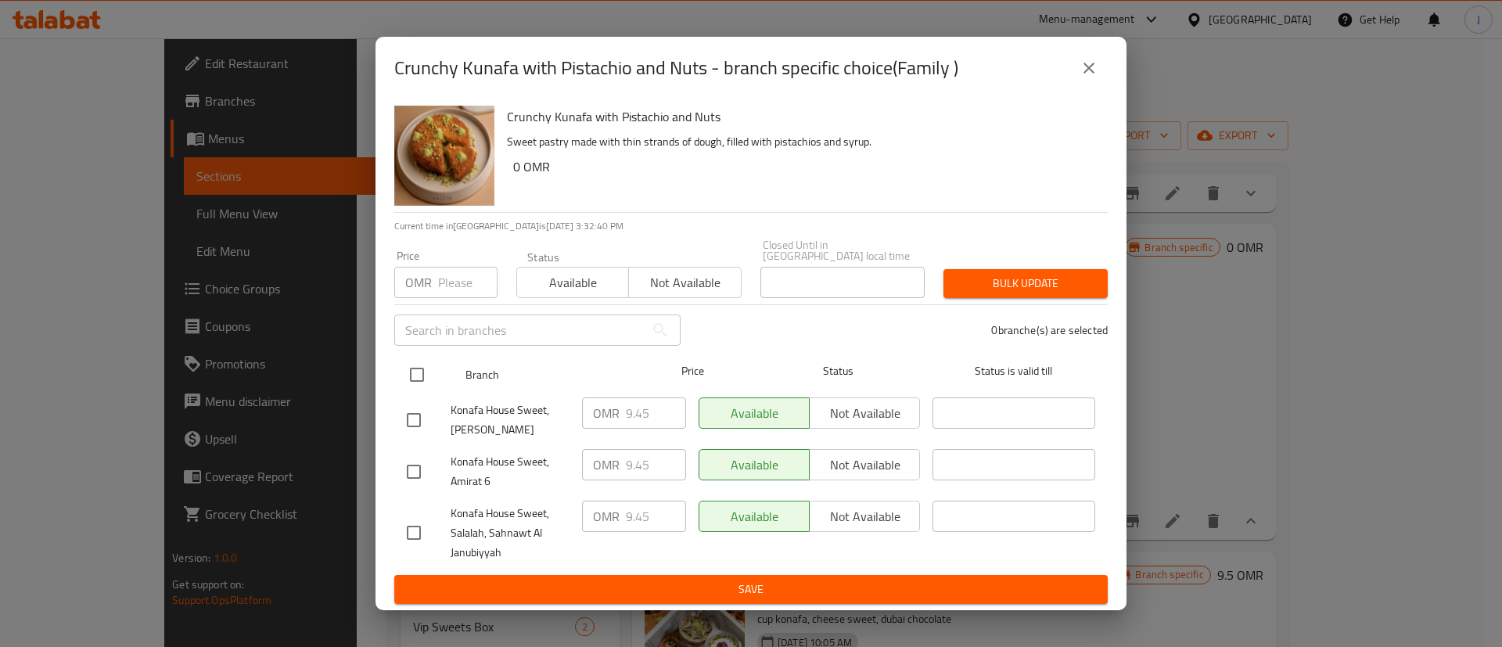
click at [420, 362] on input "checkbox" at bounding box center [417, 374] width 33 height 33
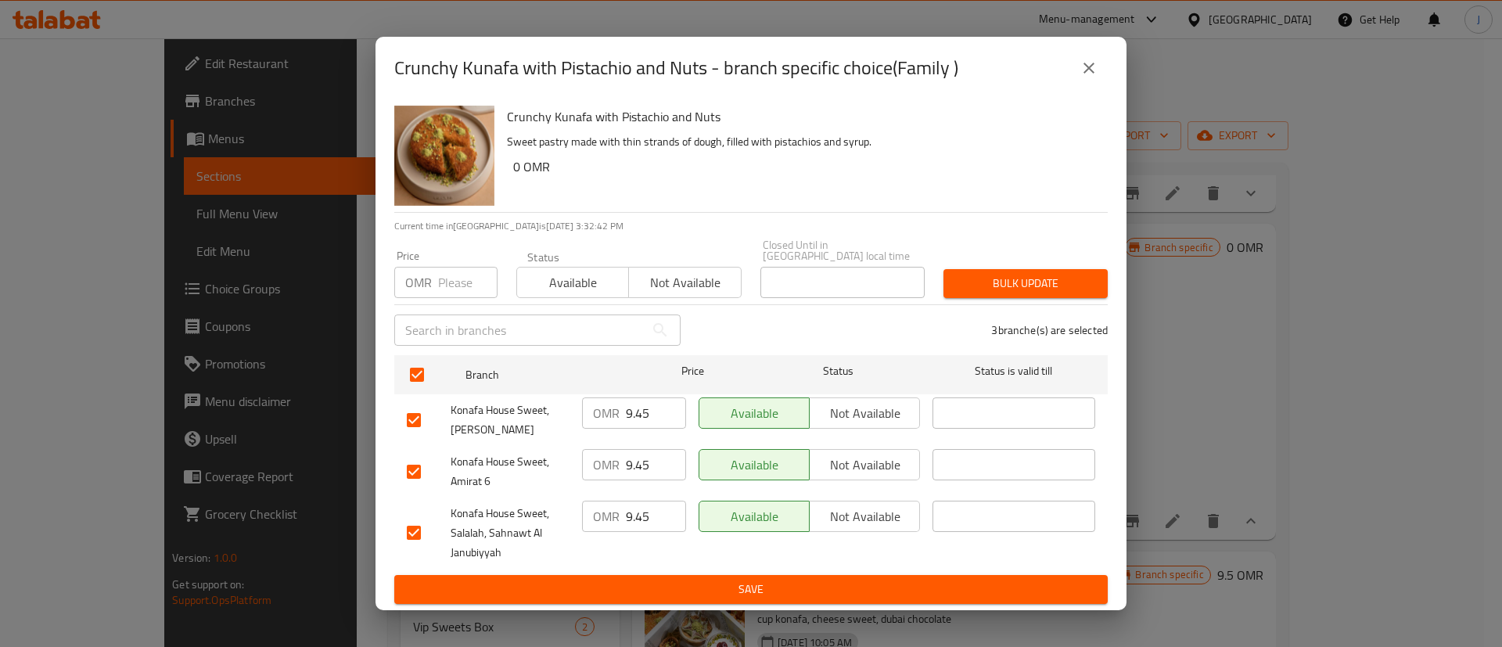
click at [646, 408] on input "9.45" at bounding box center [656, 413] width 60 height 31
click at [653, 450] on input "9.45" at bounding box center [656, 464] width 60 height 31
paste input "9"
click at [657, 508] on input "9.45" at bounding box center [656, 516] width 60 height 31
paste input "9"
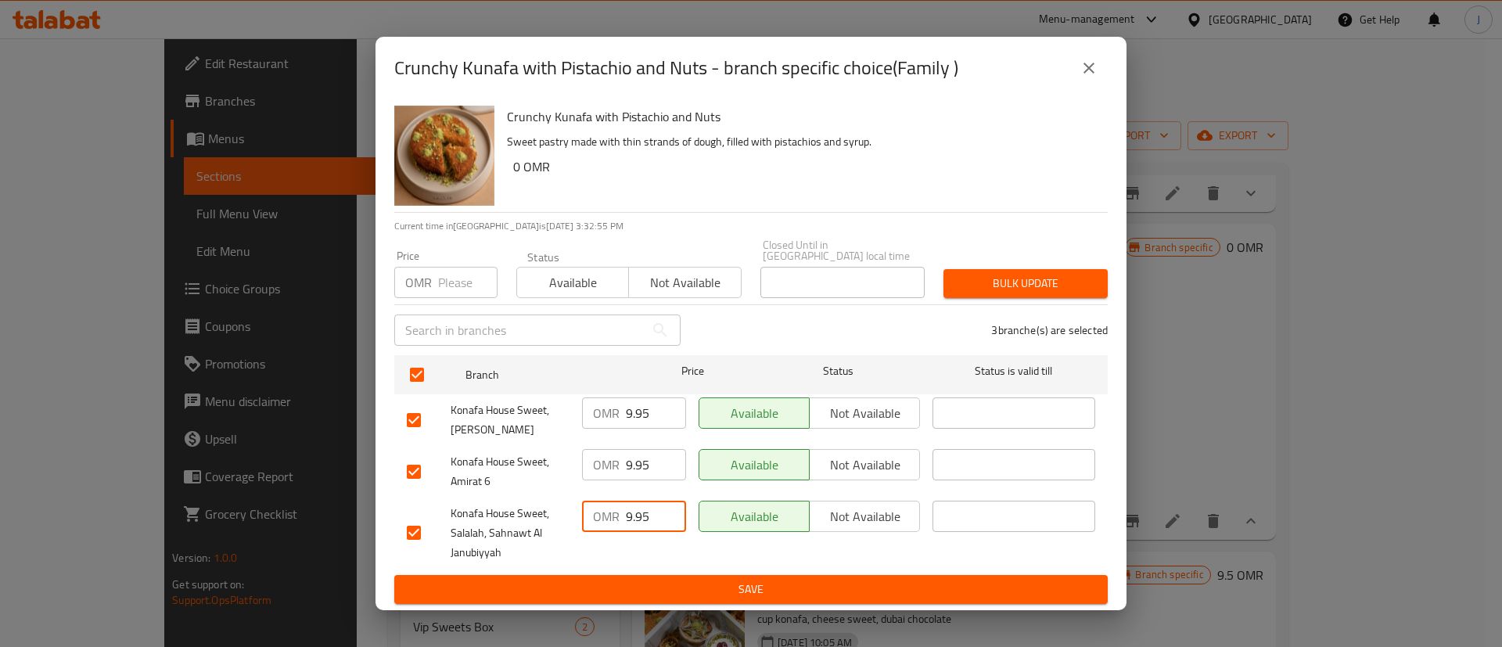
click at [666, 601] on div "Crunchy Kunafa with Pistachio and Nuts Sweet pastry made with thin strands of d…" at bounding box center [751, 354] width 751 height 511
click at [689, 588] on span "Save" at bounding box center [751, 590] width 689 height 20
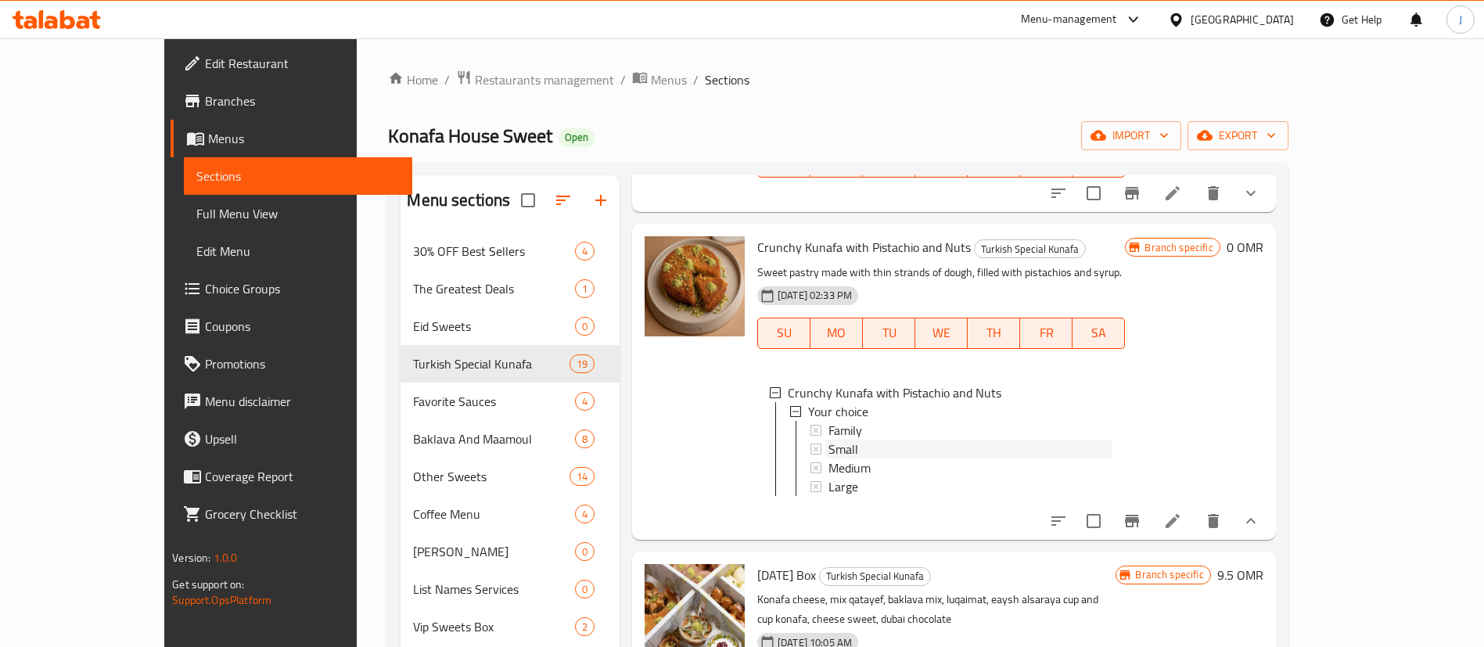
click at [829, 440] on span "Small" at bounding box center [844, 449] width 30 height 19
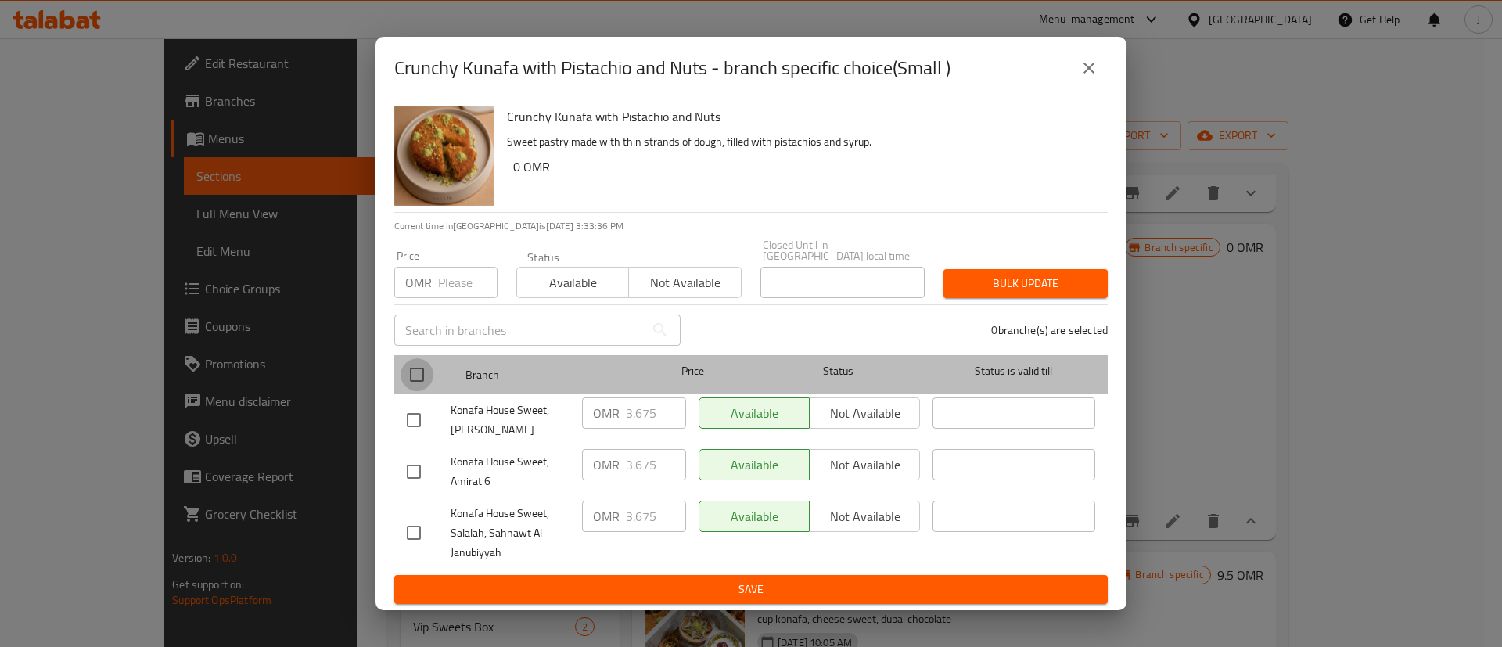
drag, startPoint x: 423, startPoint y: 369, endPoint x: 444, endPoint y: 365, distance: 21.4
click at [423, 368] on input "checkbox" at bounding box center [417, 374] width 33 height 33
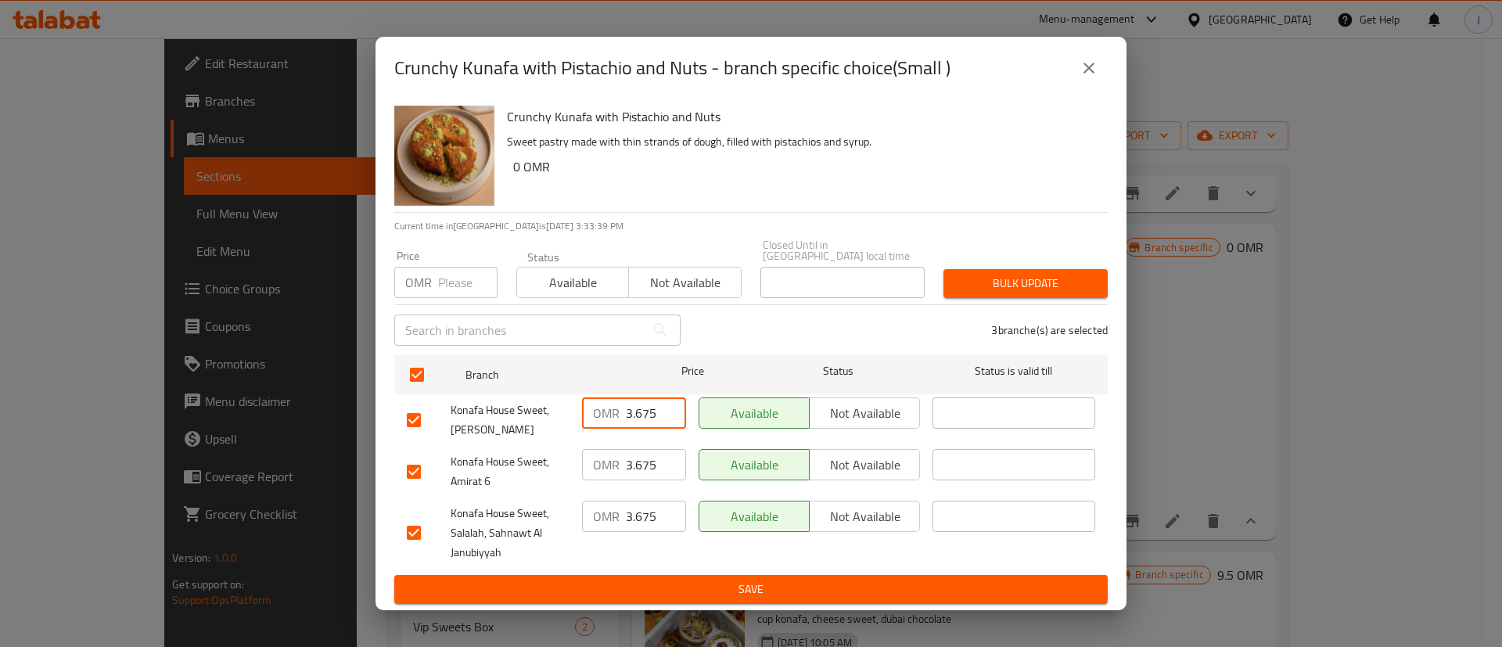
drag, startPoint x: 640, startPoint y: 406, endPoint x: 612, endPoint y: 405, distance: 28.2
click at [612, 405] on div "OMR 3.675 ​" at bounding box center [634, 413] width 104 height 31
click at [663, 458] on input "3.675" at bounding box center [656, 464] width 60 height 31
paste input "4.1"
click at [653, 506] on input "3.675" at bounding box center [656, 516] width 60 height 31
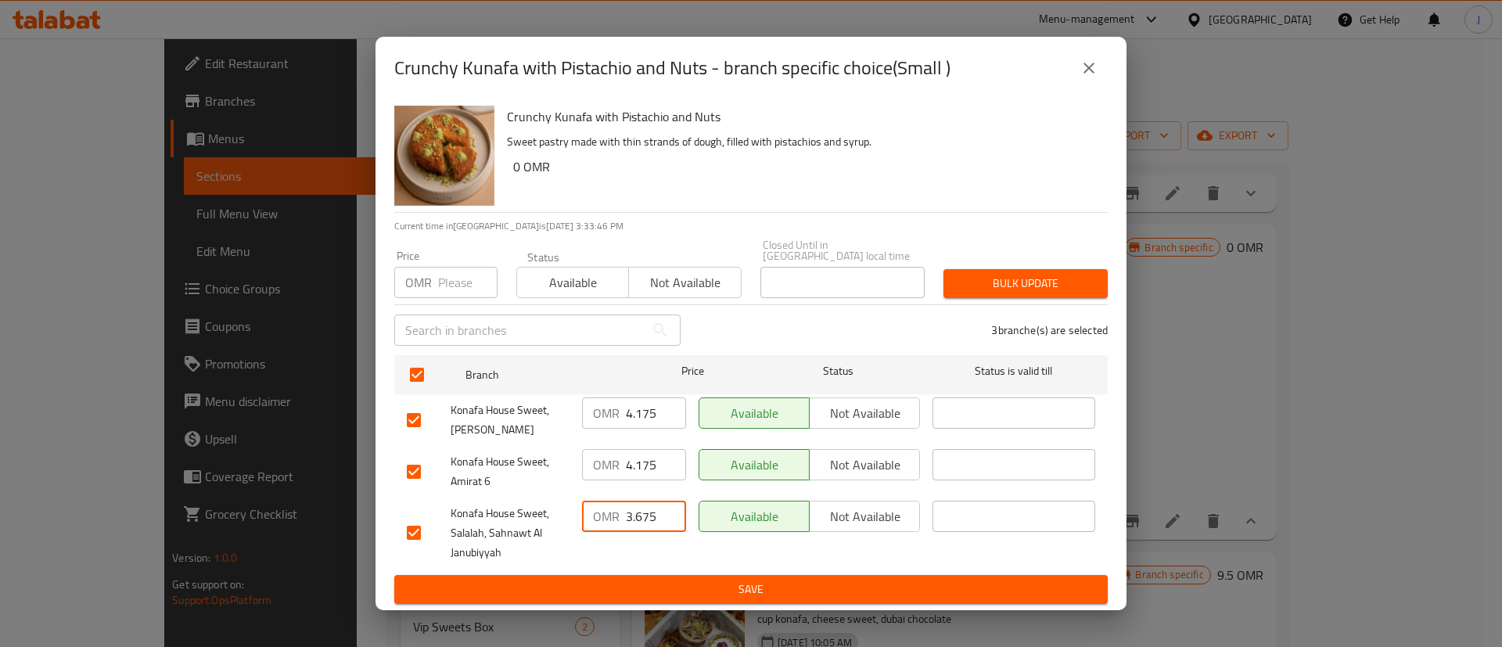
click at [660, 506] on input "3.675" at bounding box center [656, 516] width 60 height 31
paste input "4.1"
click at [669, 575] on button "Save" at bounding box center [751, 589] width 714 height 29
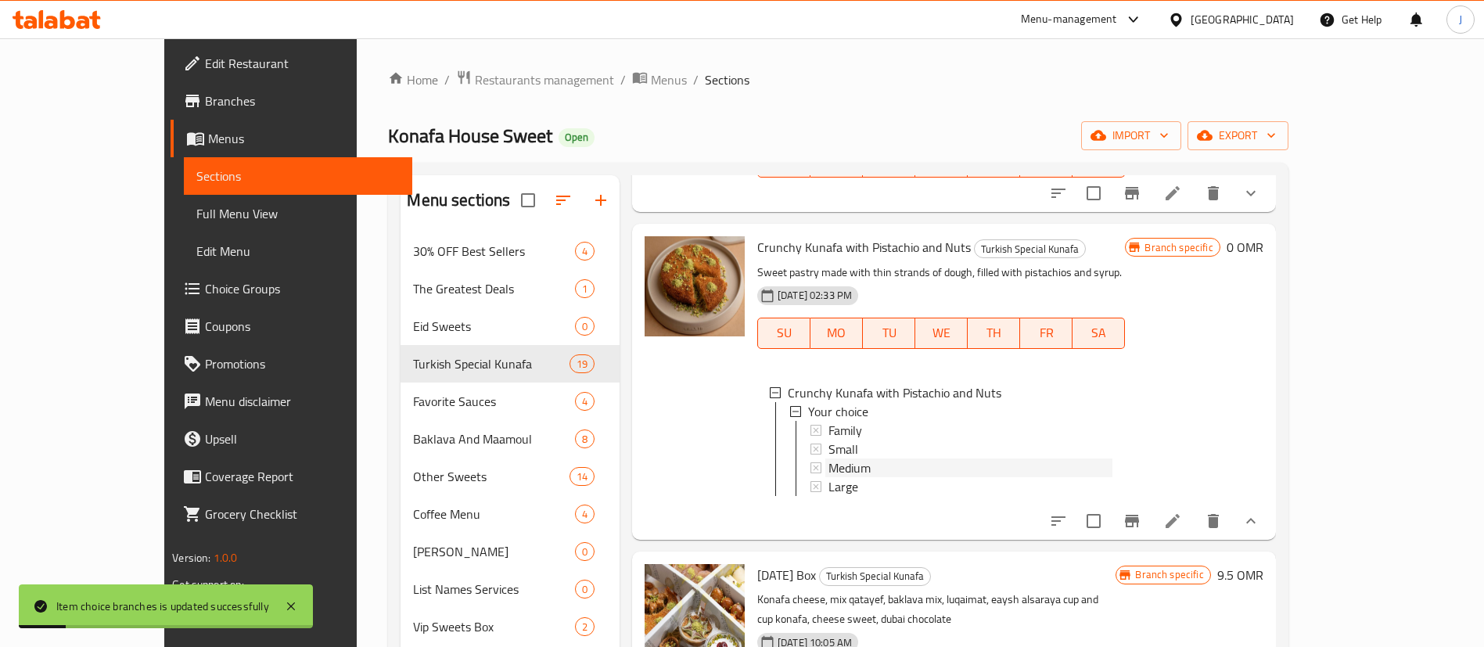
click at [829, 459] on span "Medium" at bounding box center [850, 468] width 42 height 19
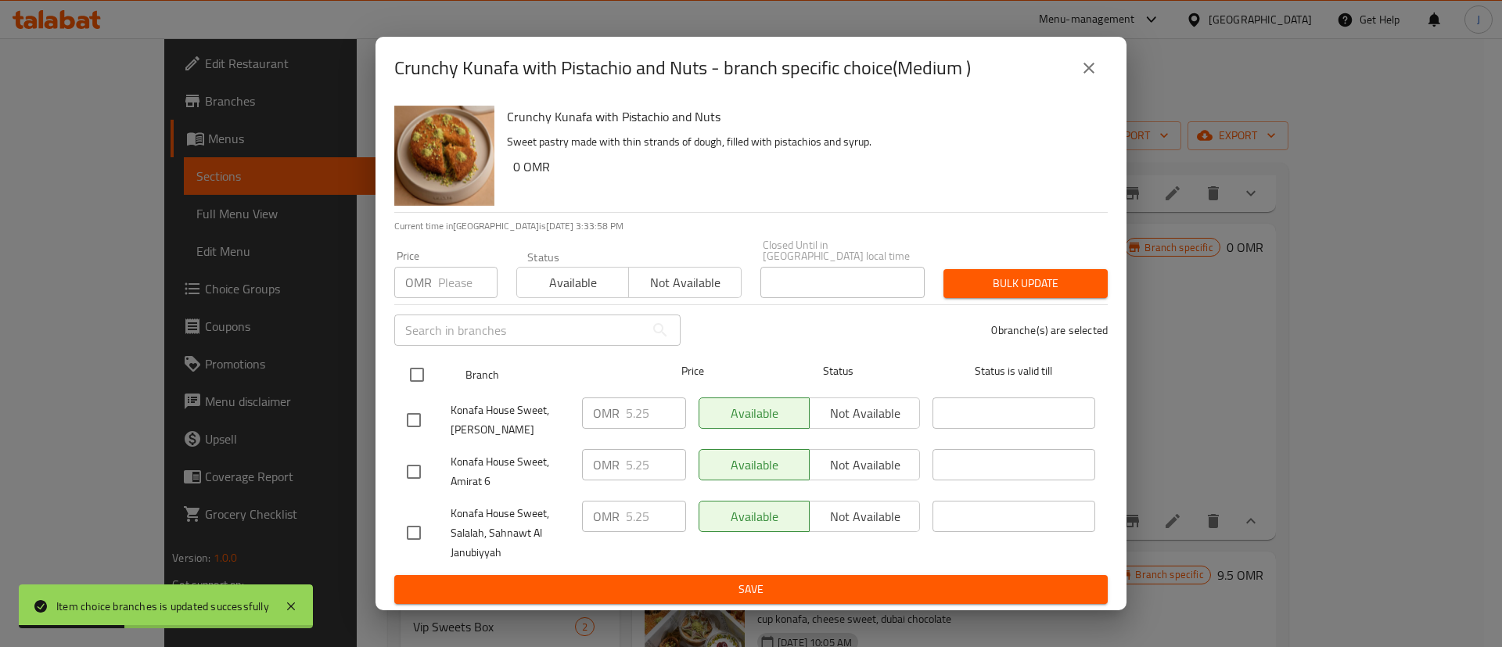
click at [426, 370] on input "checkbox" at bounding box center [417, 374] width 33 height 33
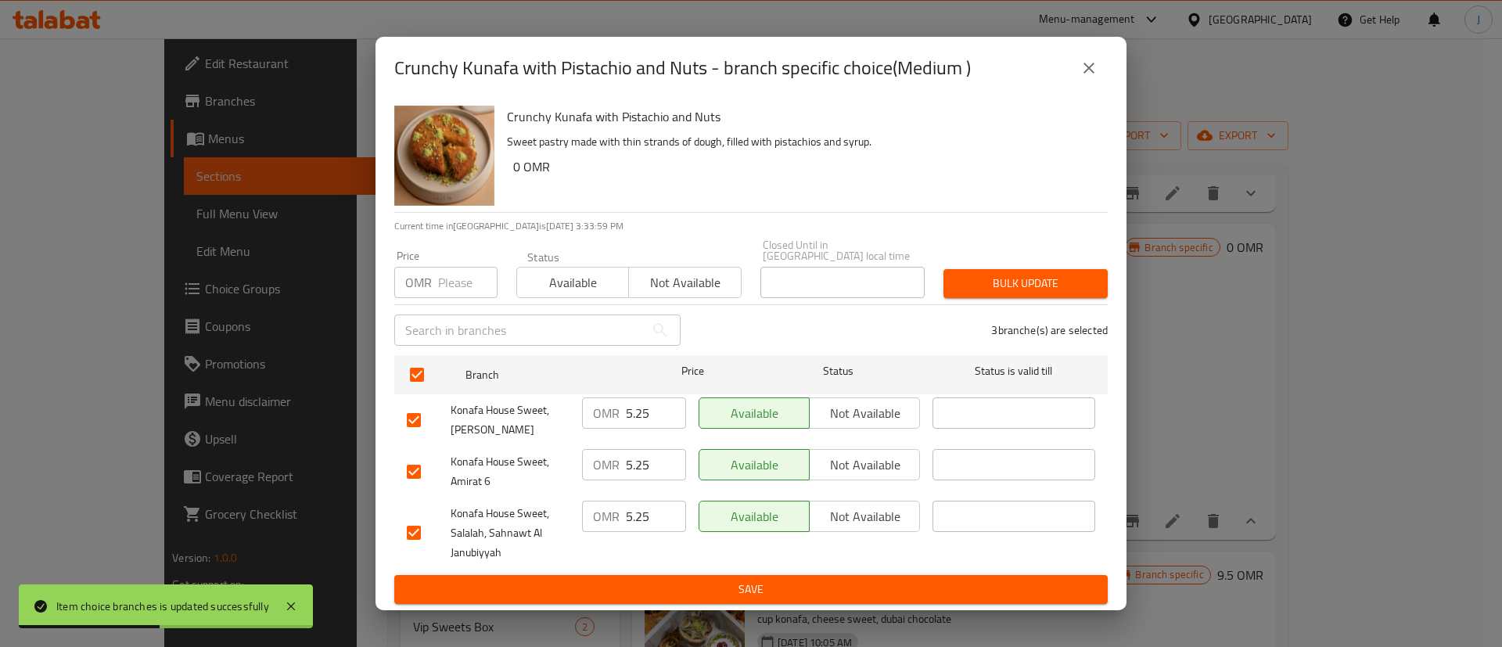
click at [639, 403] on input "5.25" at bounding box center [656, 413] width 60 height 31
click at [648, 462] on input "5.25" at bounding box center [656, 464] width 60 height 31
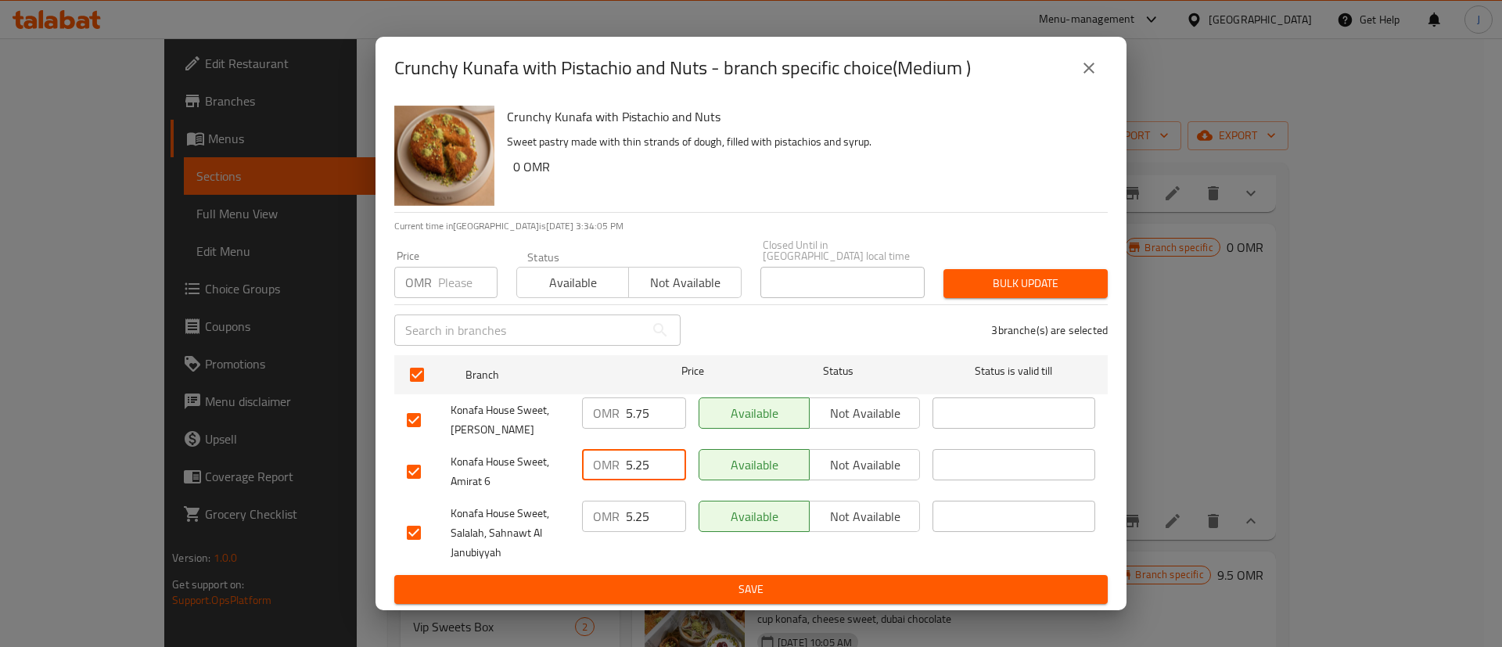
paste input "7"
click at [654, 505] on input "5.25" at bounding box center [656, 516] width 60 height 31
paste input "7"
click at [653, 580] on span "Save" at bounding box center [751, 590] width 689 height 20
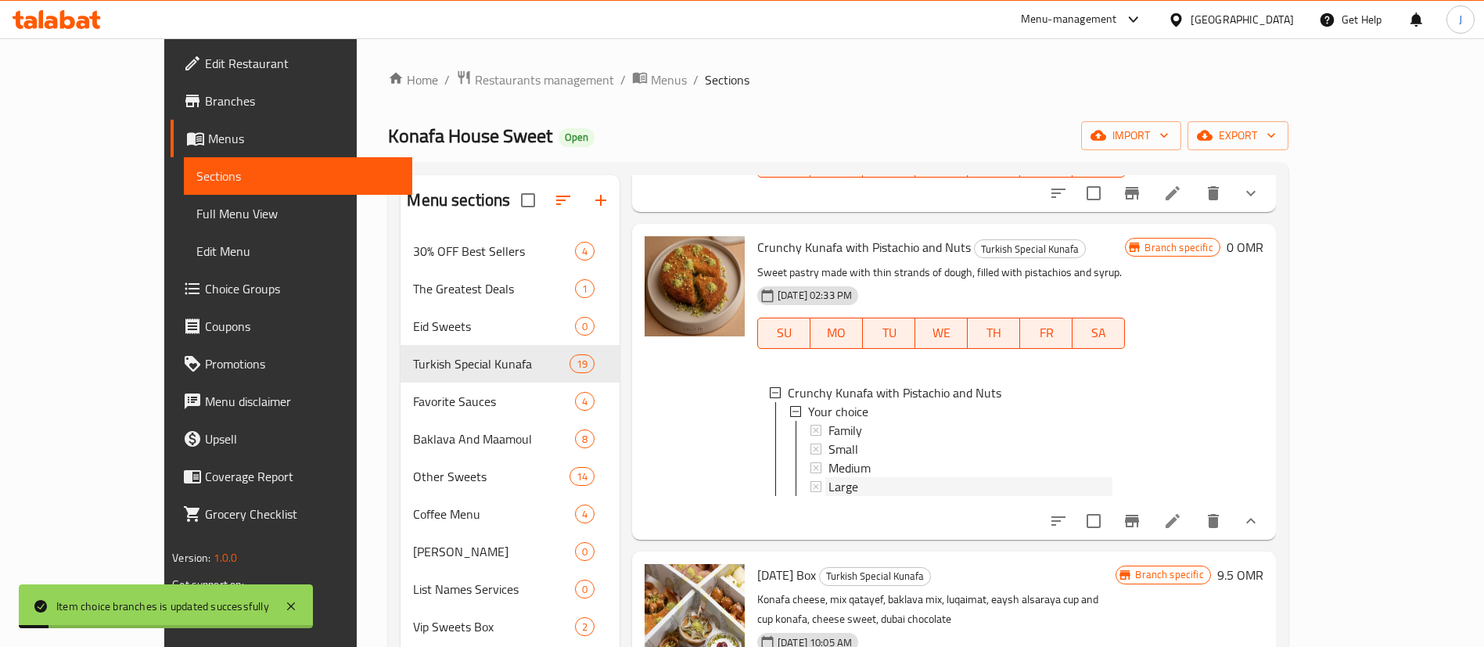
click at [829, 479] on span "Large" at bounding box center [844, 486] width 30 height 19
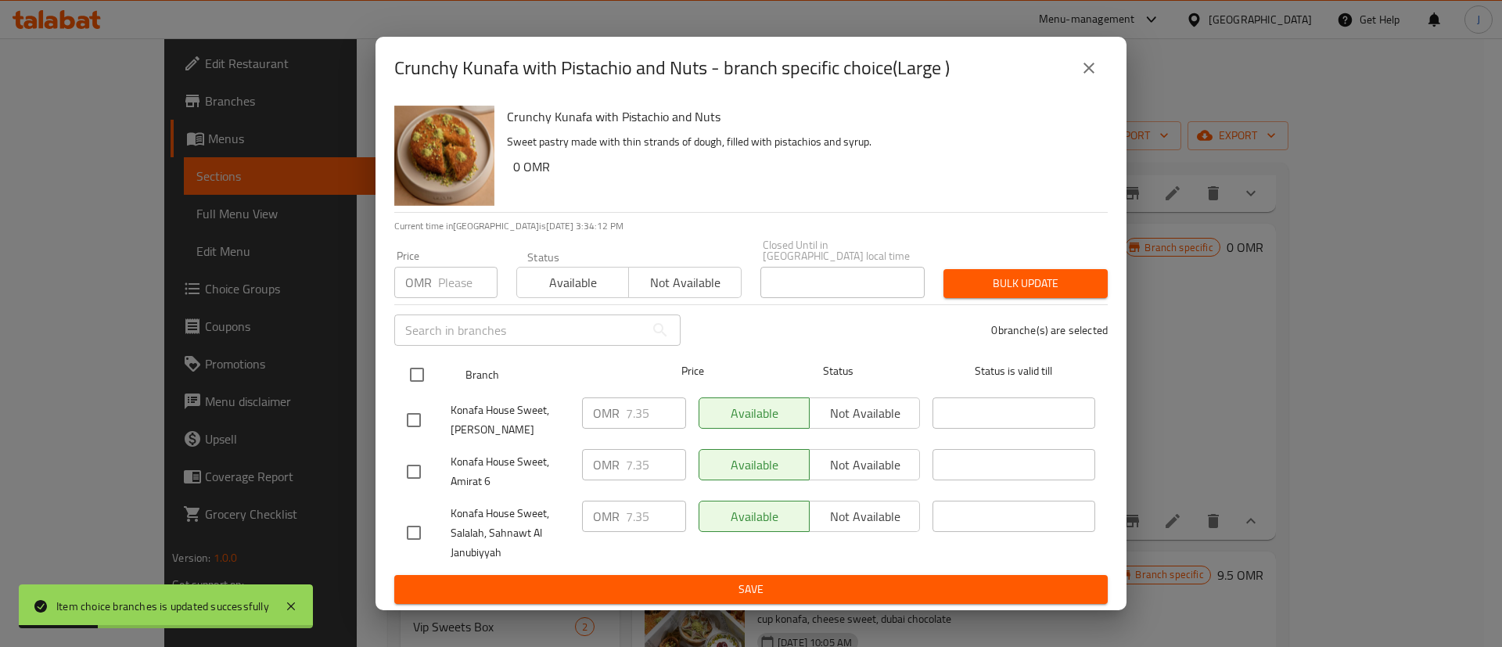
click at [413, 376] on input "checkbox" at bounding box center [417, 374] width 33 height 33
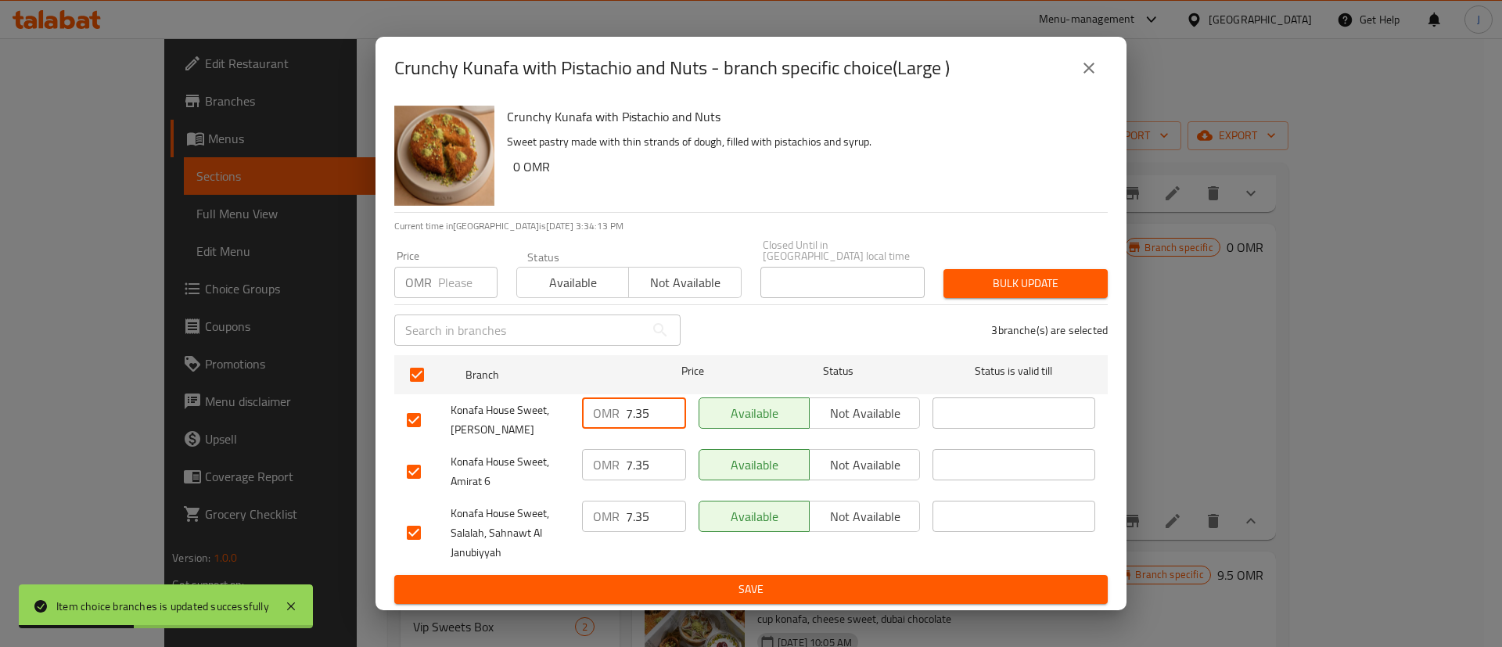
click at [643, 410] on input "7.35" at bounding box center [656, 413] width 60 height 31
click at [650, 456] on input "7.35" at bounding box center [656, 464] width 60 height 31
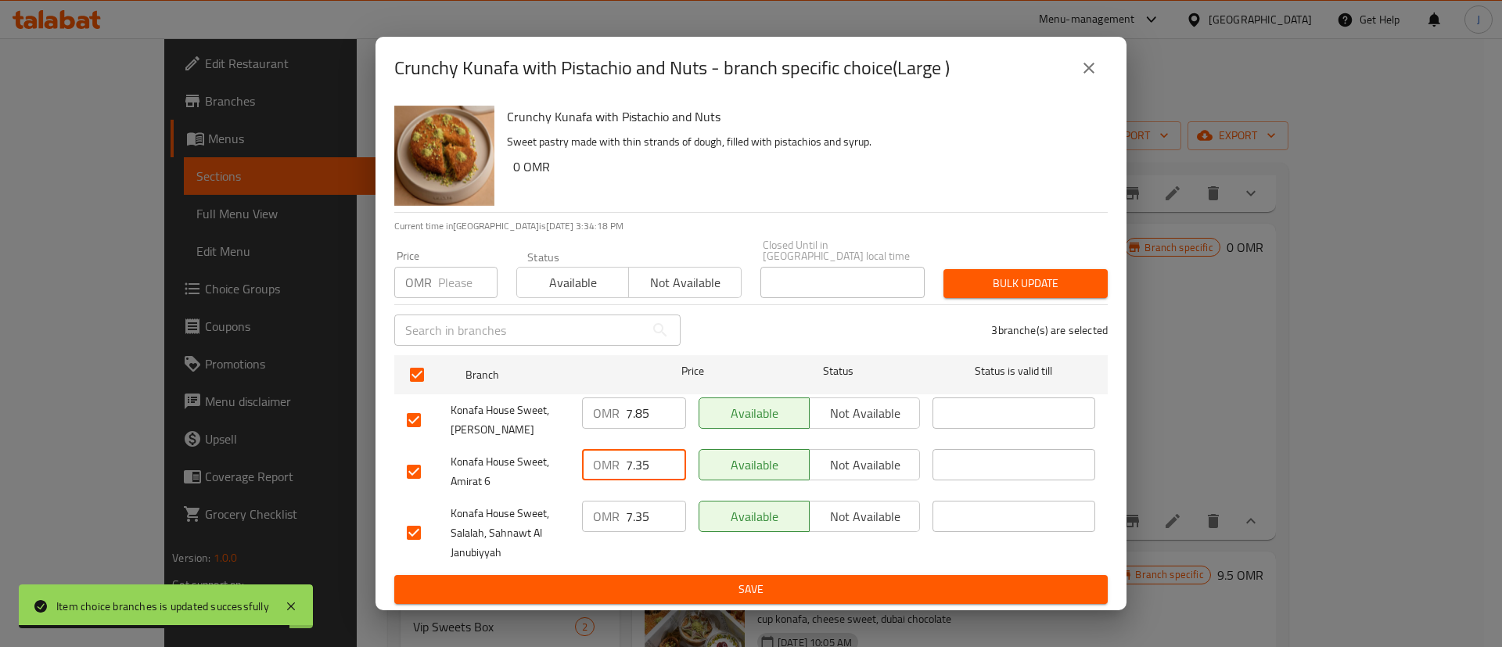
paste input "8"
click at [657, 513] on input "7.35" at bounding box center [656, 516] width 60 height 31
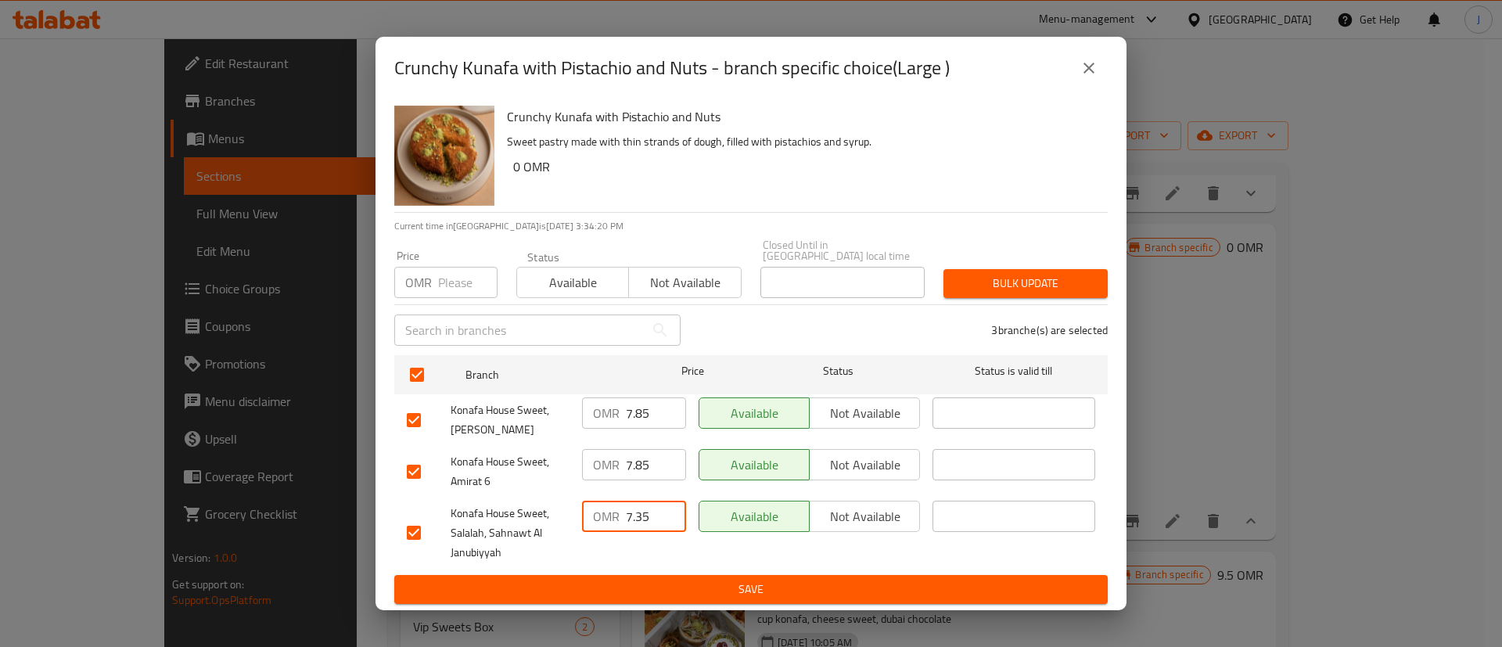
paste input "8"
click at [663, 585] on span "Save" at bounding box center [751, 590] width 689 height 20
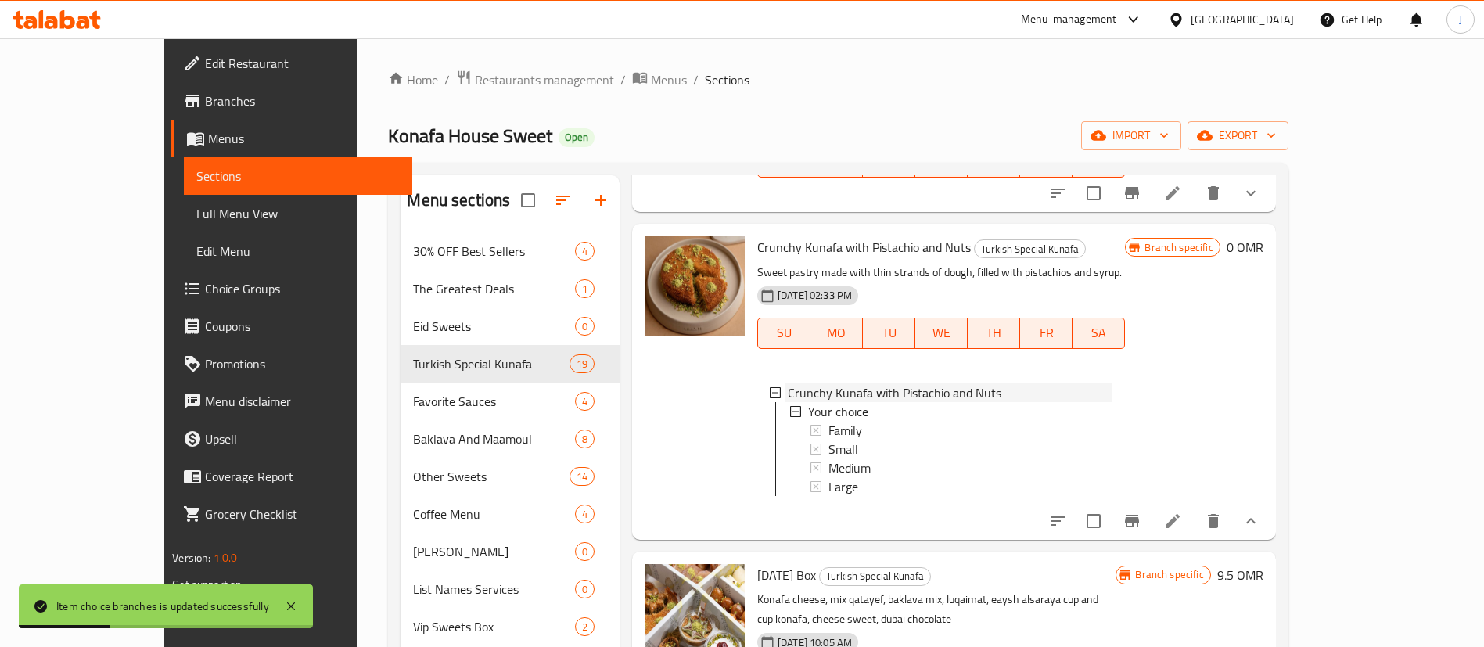
click at [770, 387] on icon at bounding box center [775, 392] width 11 height 11
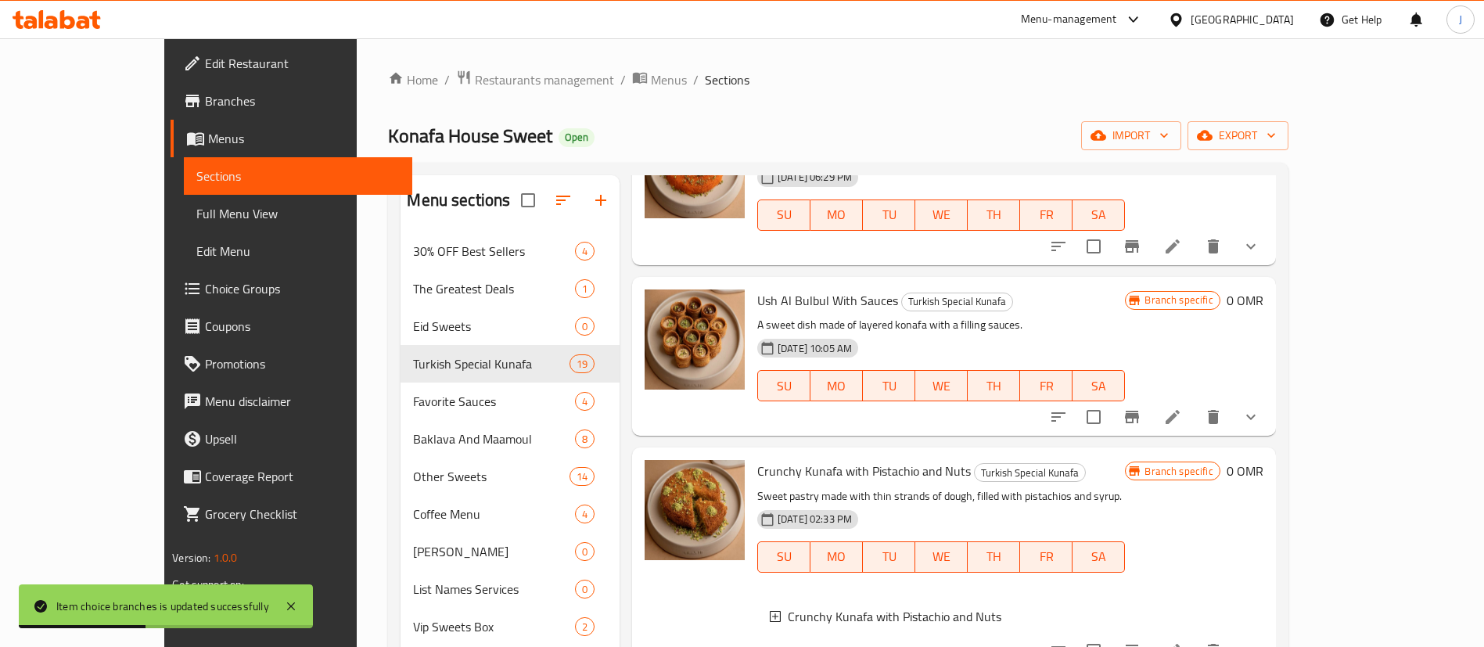
scroll to position [939, 0]
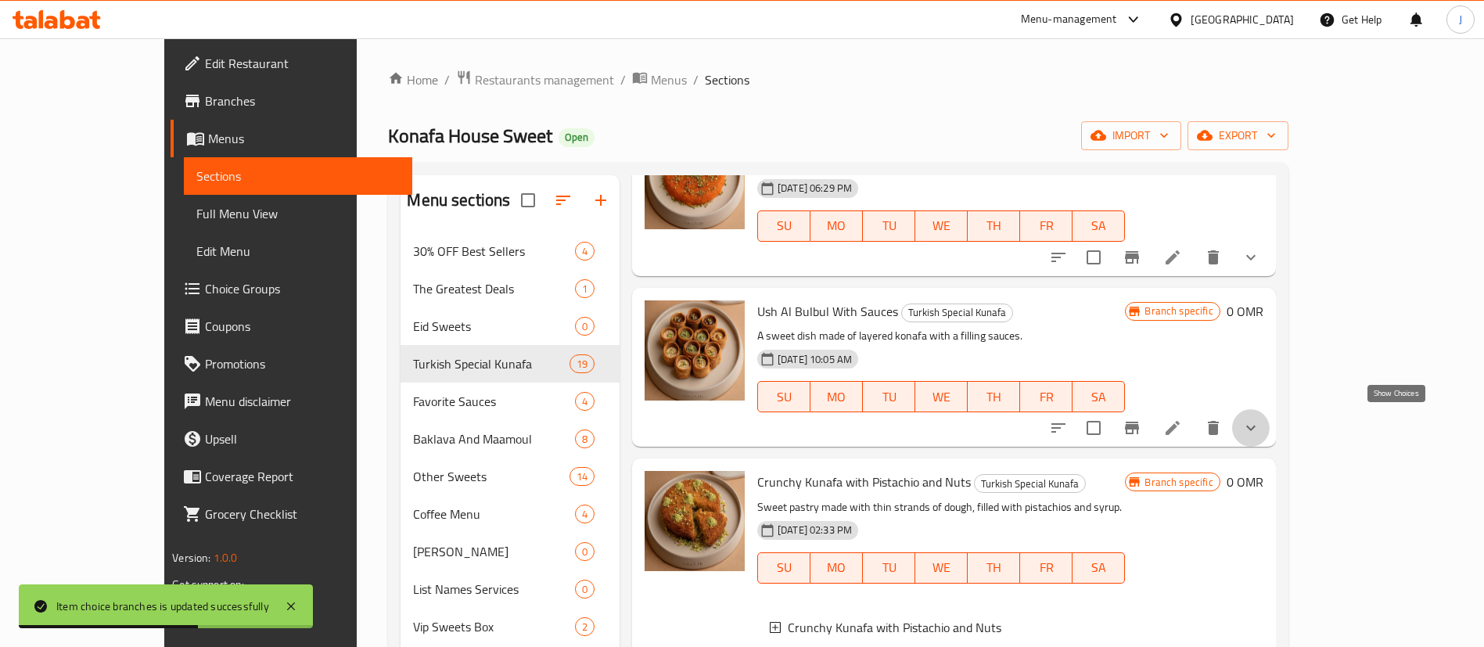
click at [1261, 419] on icon "show more" at bounding box center [1251, 428] width 19 height 19
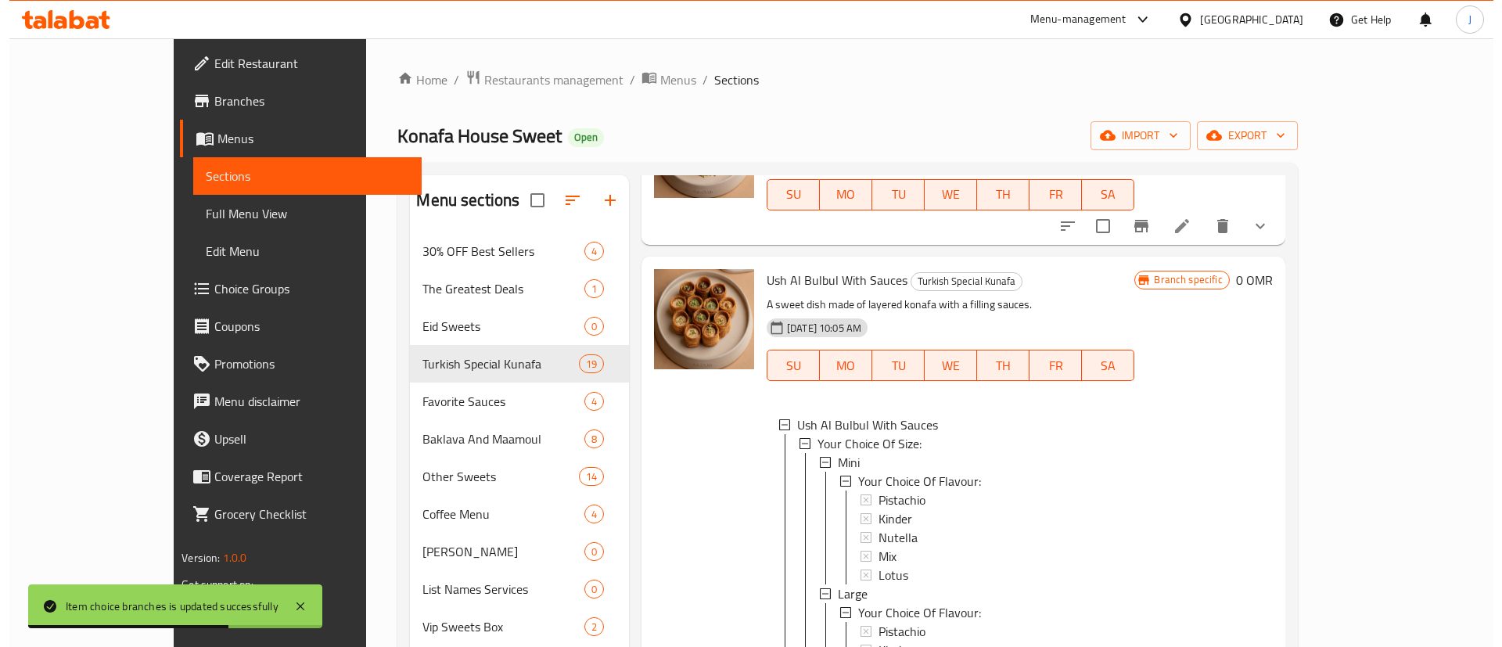
scroll to position [1056, 0]
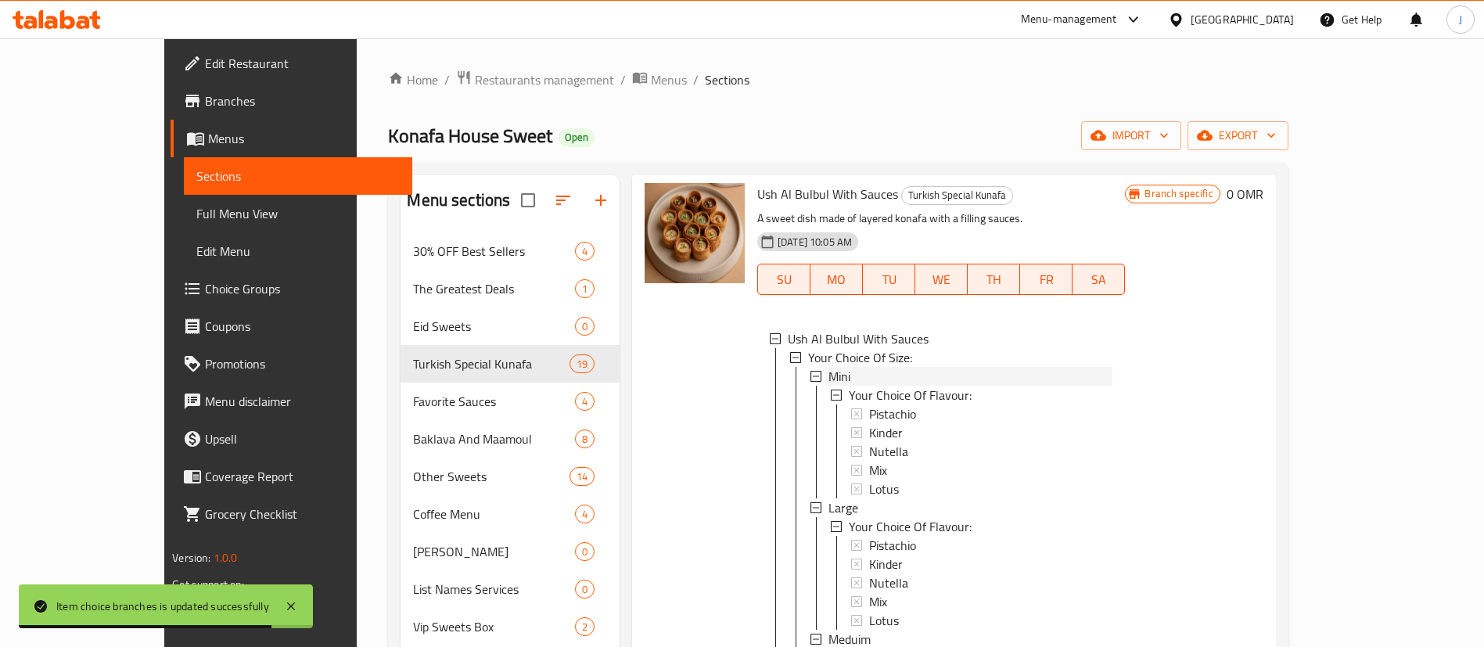
click at [829, 367] on span "Mini" at bounding box center [840, 376] width 22 height 19
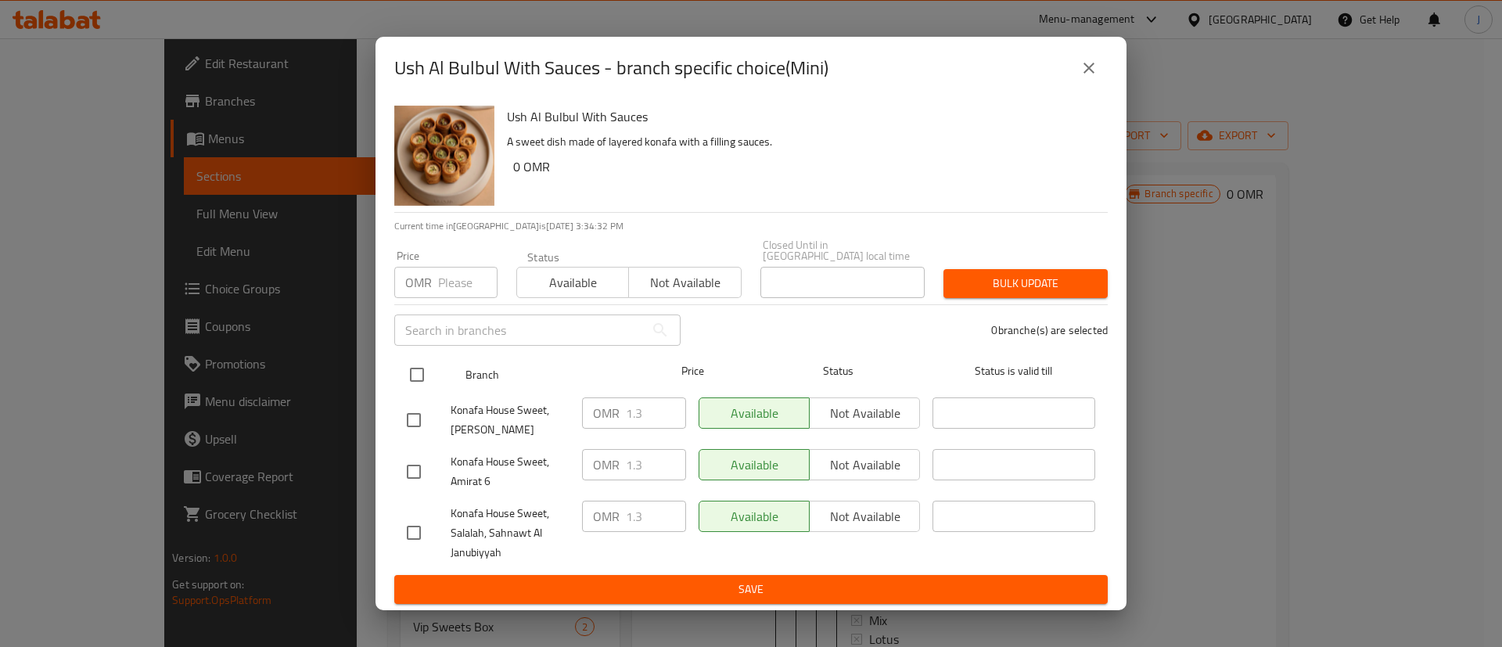
click at [424, 369] on input "checkbox" at bounding box center [417, 374] width 33 height 33
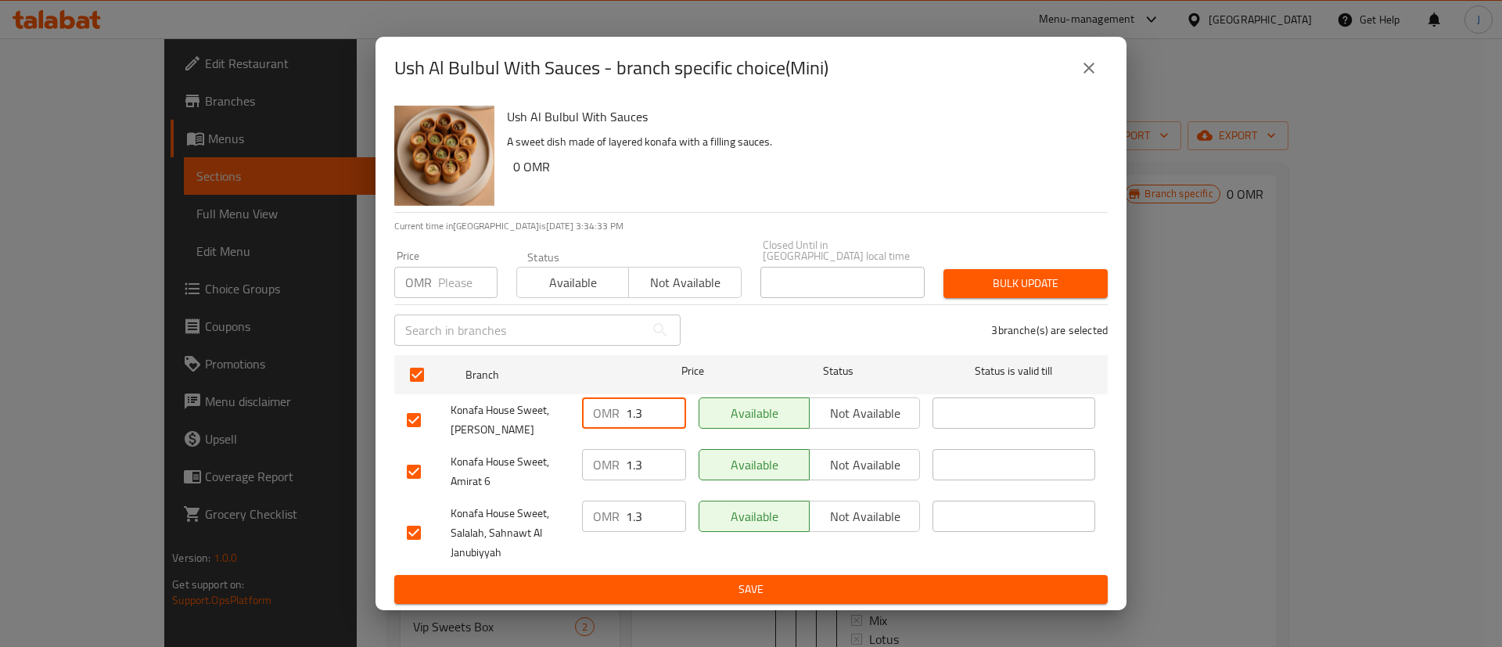
click at [644, 400] on input "1.3" at bounding box center [656, 413] width 60 height 31
click at [654, 464] on input "1.3" at bounding box center [656, 464] width 60 height 31
paste input "5"
click at [655, 515] on input "1.3" at bounding box center [656, 516] width 60 height 31
paste input "5"
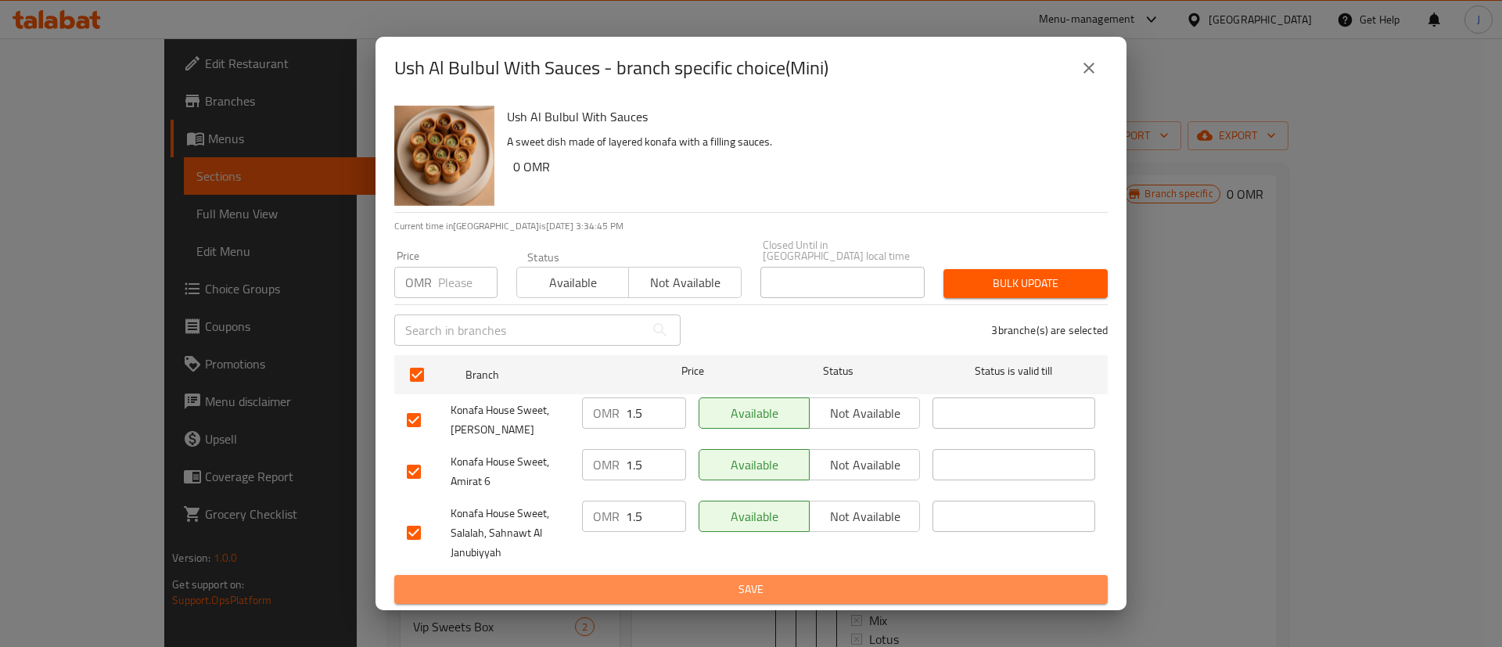
click at [689, 580] on span "Save" at bounding box center [751, 590] width 689 height 20
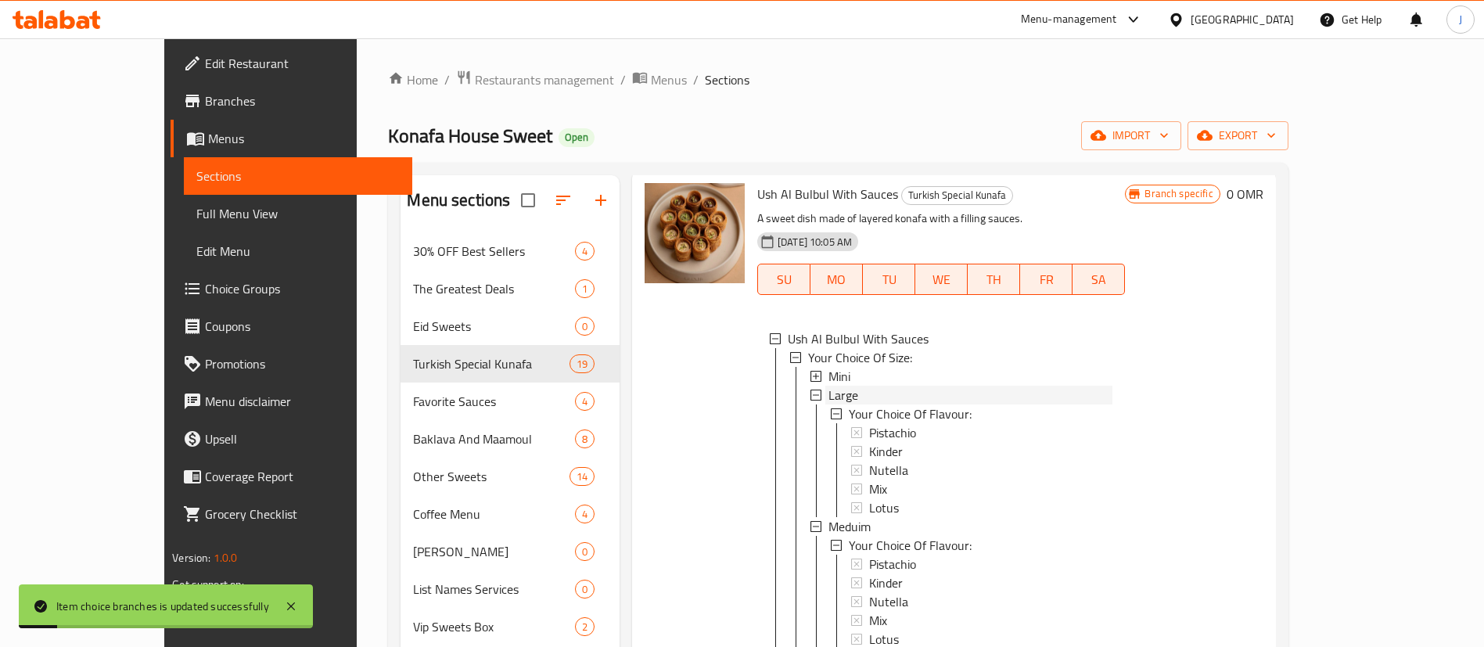
click at [829, 390] on span "Large" at bounding box center [844, 395] width 30 height 19
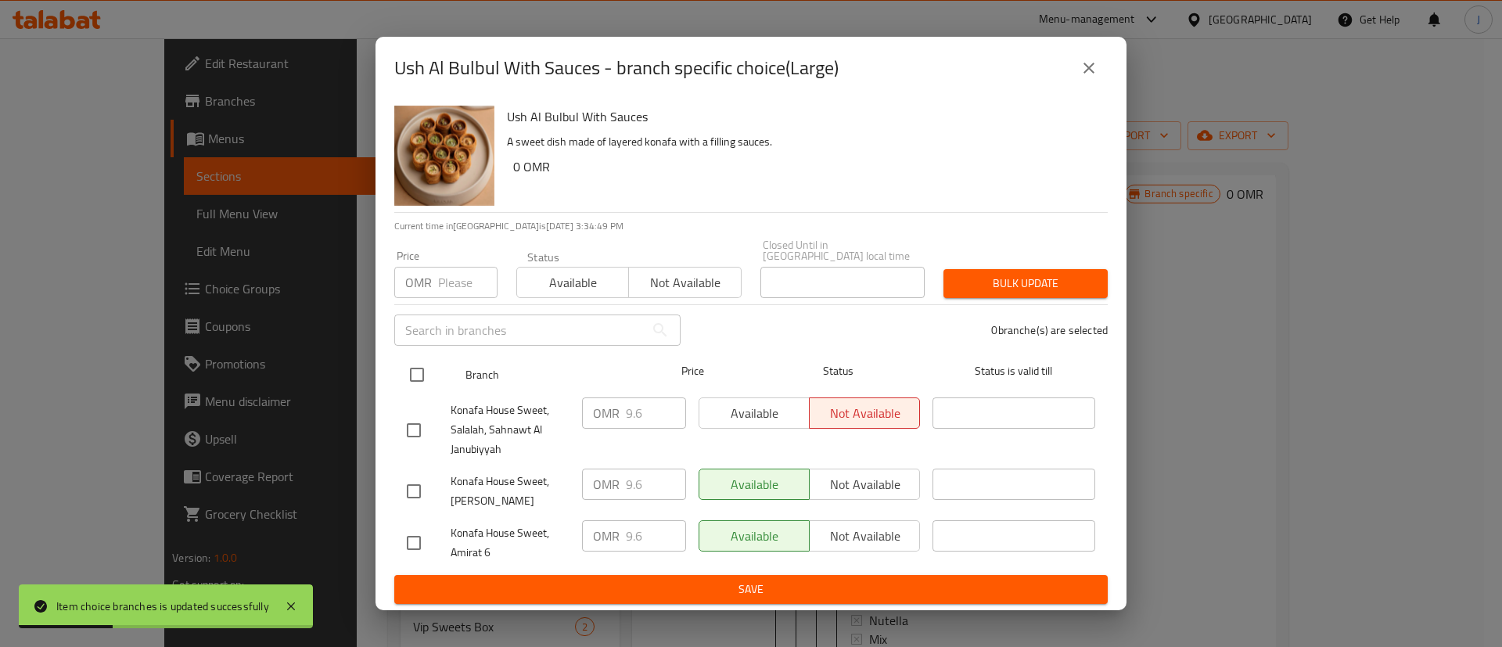
click at [414, 368] on input "checkbox" at bounding box center [417, 374] width 33 height 33
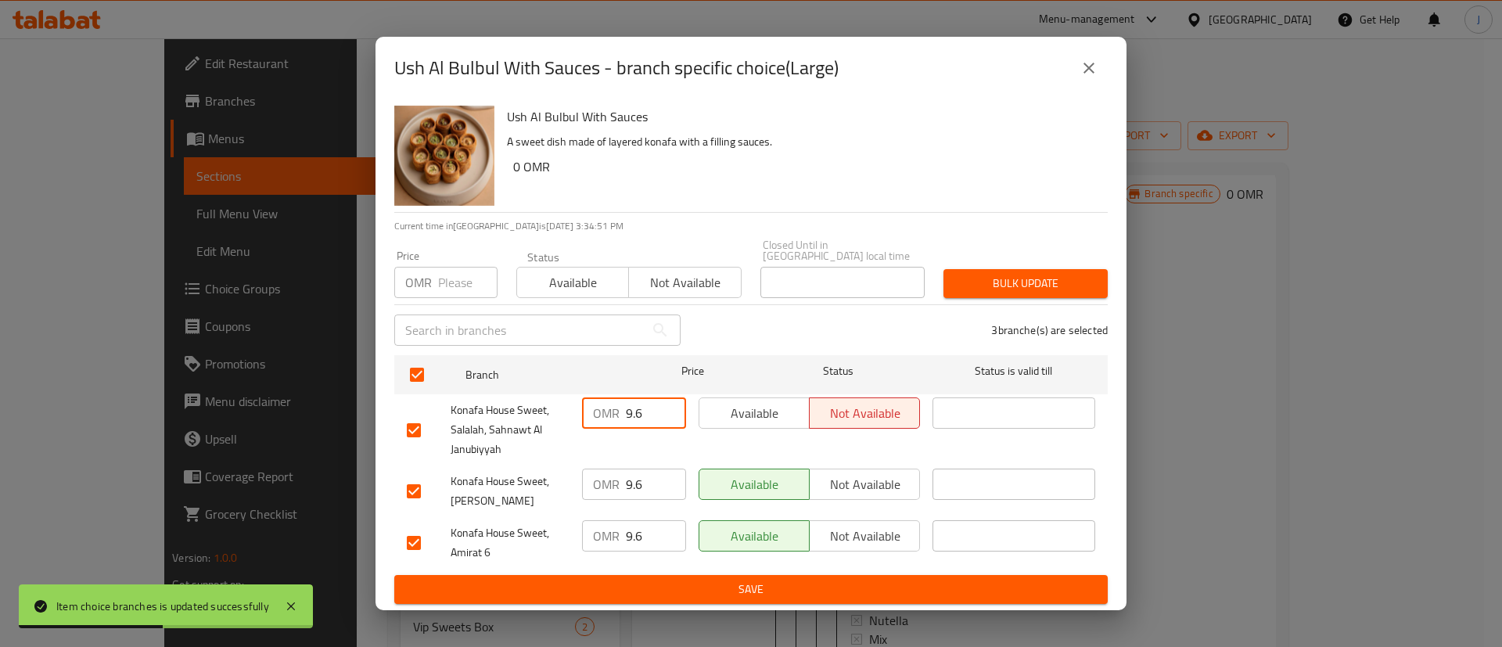
drag, startPoint x: 614, startPoint y: 408, endPoint x: 588, endPoint y: 405, distance: 26.7
click at [588, 405] on div "OMR 9.6 ​" at bounding box center [634, 413] width 104 height 31
click at [647, 477] on input "9.6" at bounding box center [656, 484] width 60 height 31
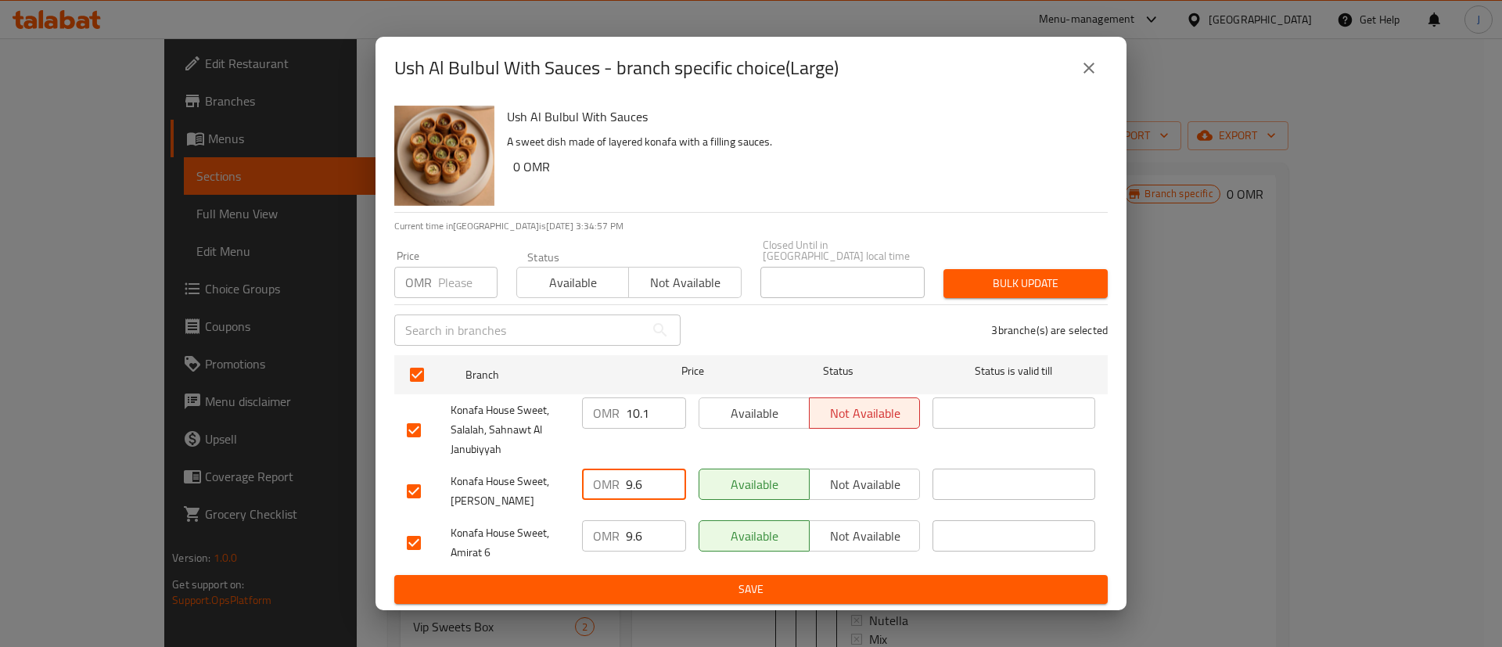
paste input "10.1"
click at [647, 531] on input "9.6" at bounding box center [656, 535] width 60 height 31
paste input "10.1"
click at [635, 591] on span "Save" at bounding box center [751, 590] width 689 height 20
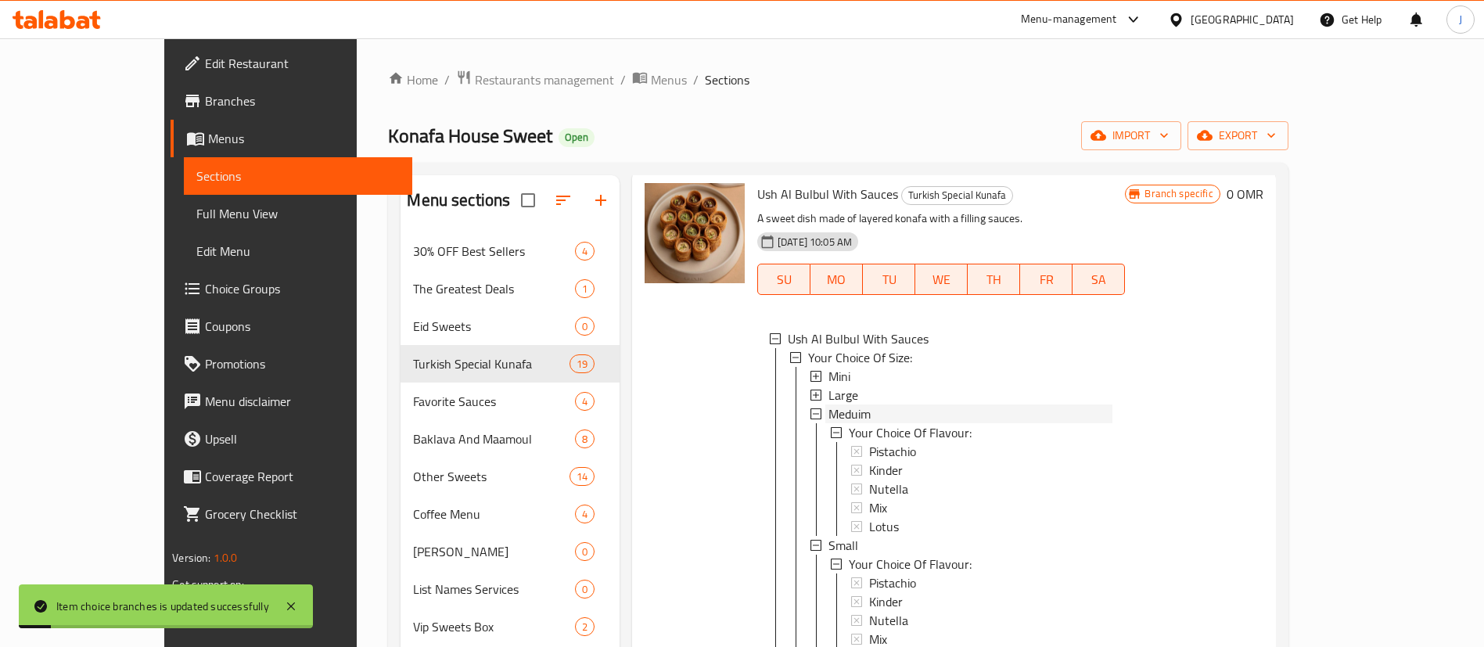
click at [829, 407] on span "Meduim" at bounding box center [850, 414] width 42 height 19
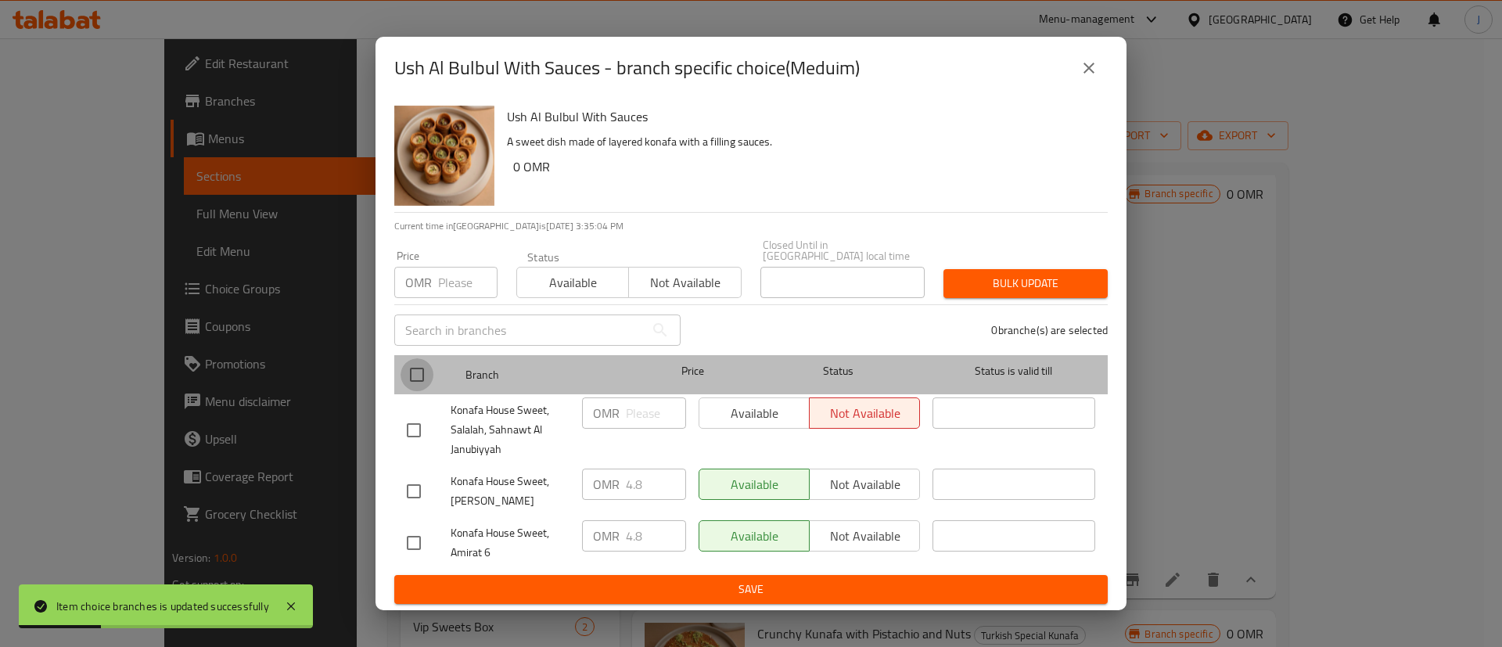
click at [420, 370] on input "checkbox" at bounding box center [417, 374] width 33 height 33
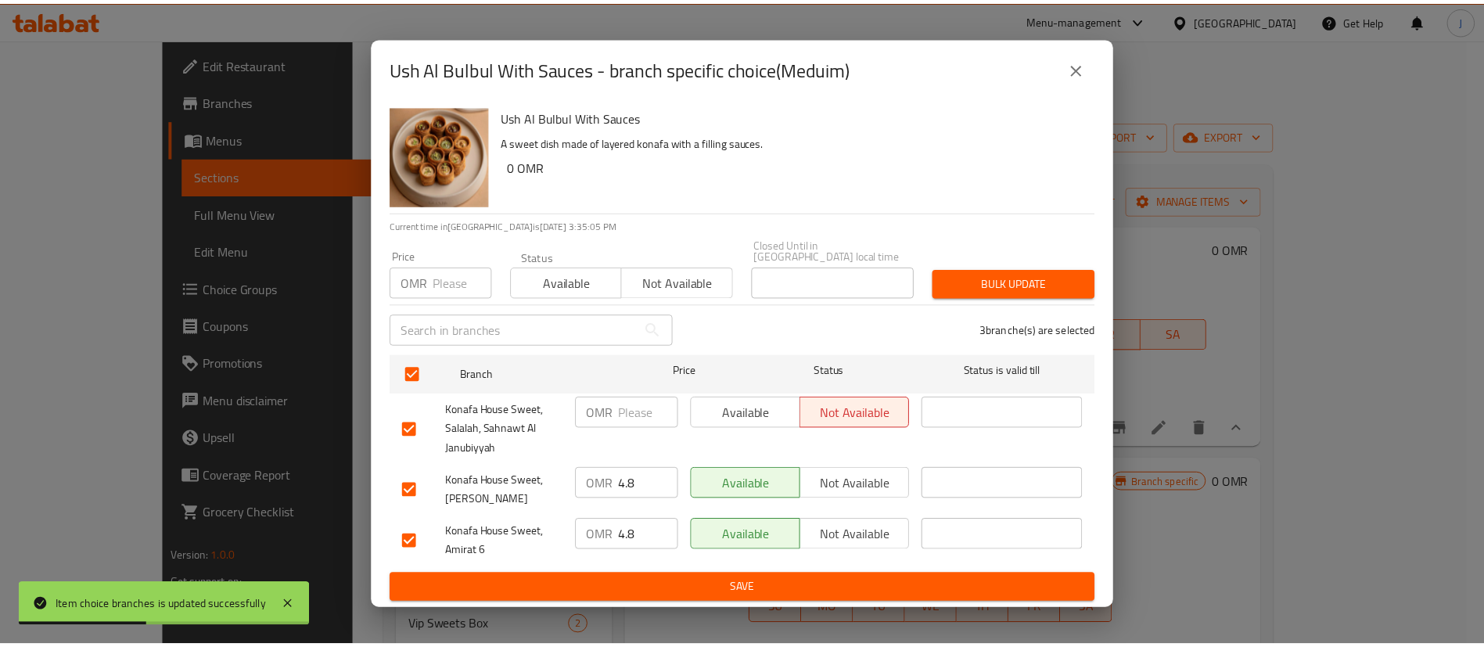
scroll to position [2, 0]
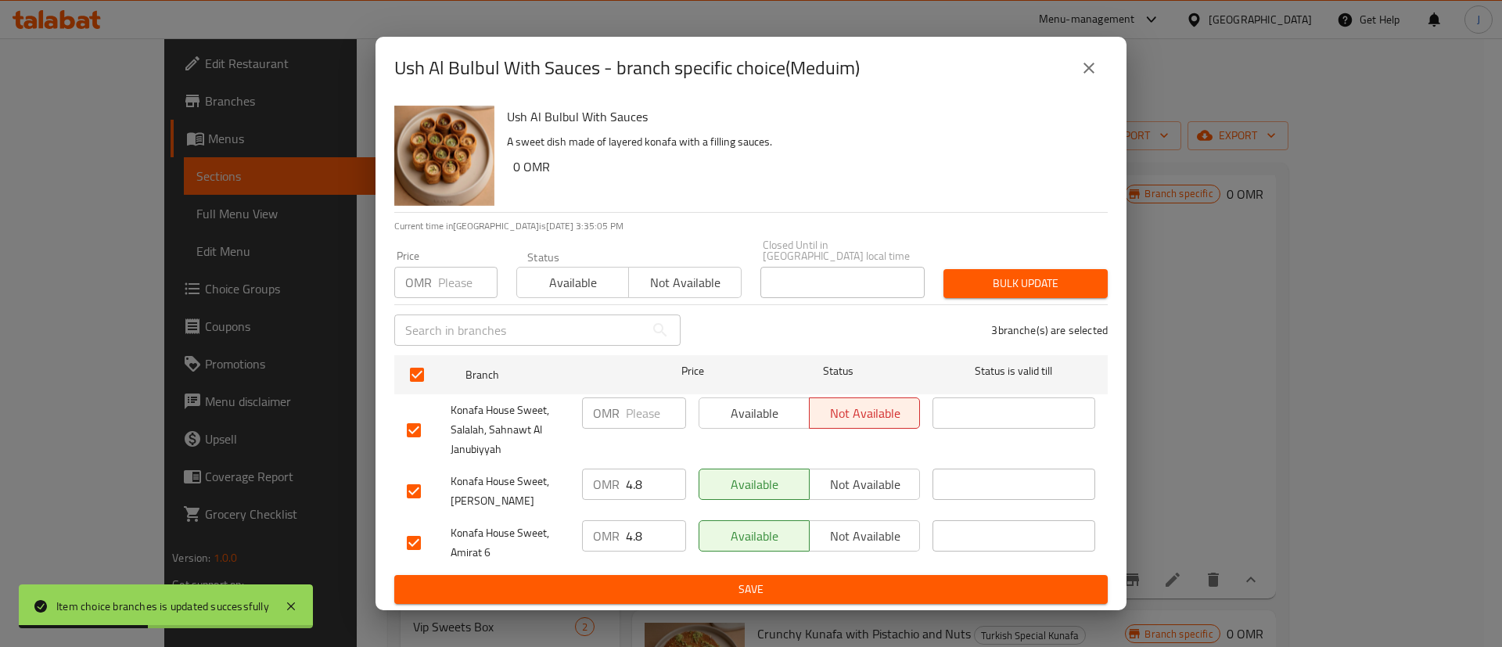
click at [648, 480] on input "4.8" at bounding box center [656, 484] width 60 height 31
drag, startPoint x: 648, startPoint y: 475, endPoint x: 621, endPoint y: 476, distance: 26.6
click at [621, 476] on div "OMR 4.8 ​" at bounding box center [634, 484] width 104 height 31
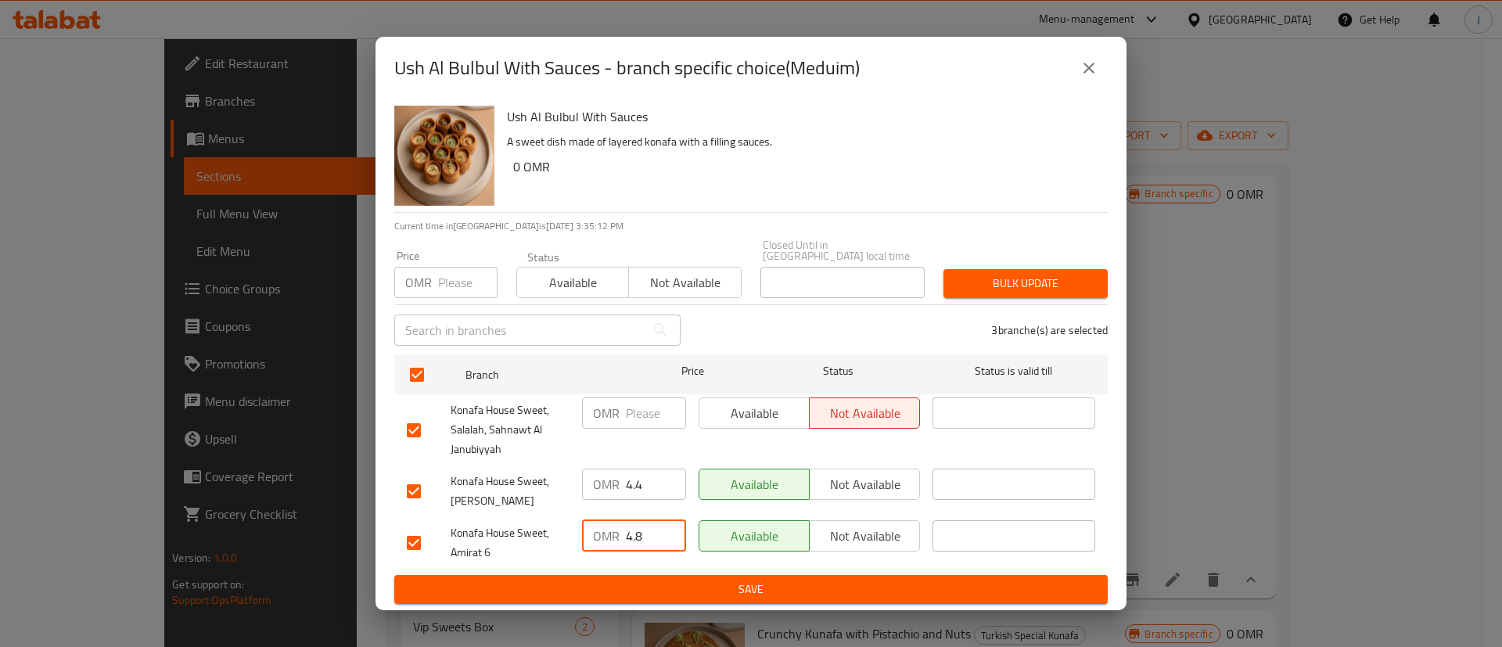
drag, startPoint x: 653, startPoint y: 534, endPoint x: 588, endPoint y: 532, distance: 64.2
click at [588, 532] on div "OMR 4.8 ​" at bounding box center [634, 535] width 104 height 31
click at [610, 473] on div "OMR 4.4 ​" at bounding box center [634, 484] width 104 height 31
drag, startPoint x: 632, startPoint y: 479, endPoint x: 622, endPoint y: 479, distance: 10.2
click at [622, 479] on div "OMR 4.4 ​" at bounding box center [634, 484] width 104 height 31
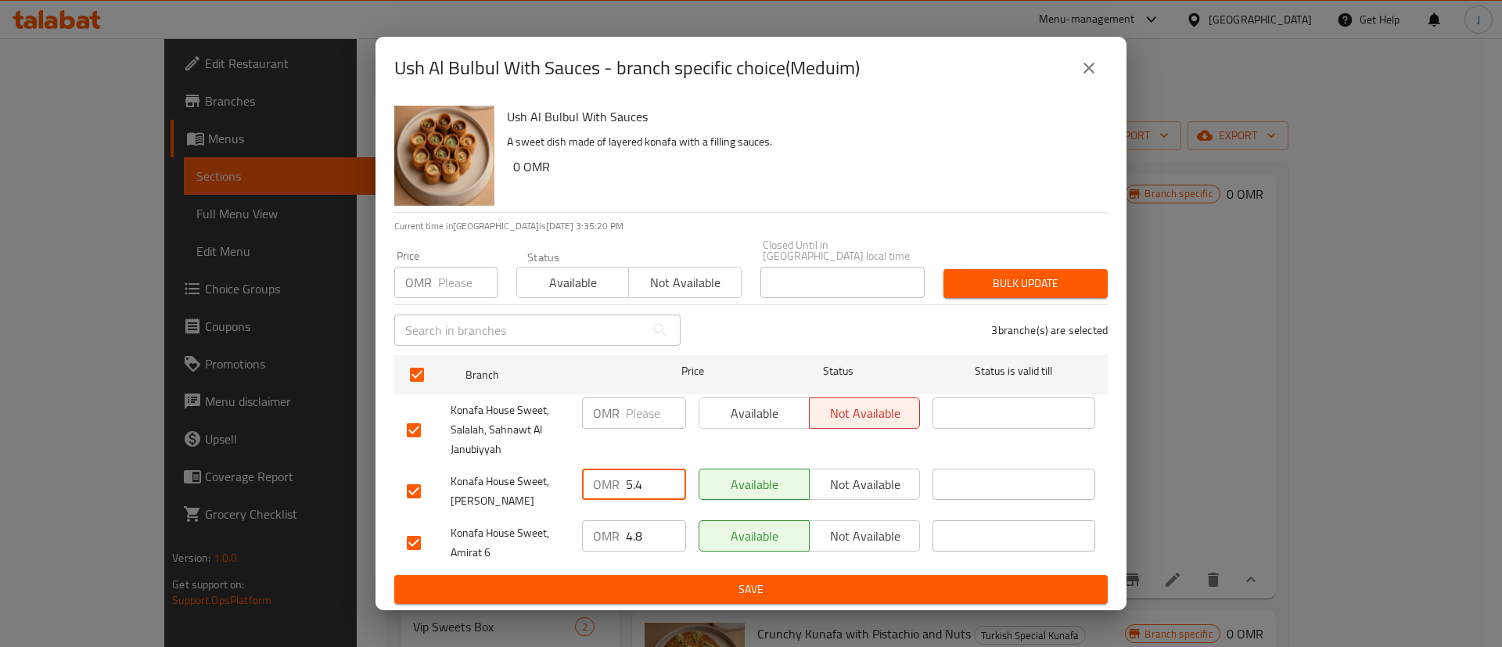
click at [660, 483] on input "5.4" at bounding box center [656, 484] width 60 height 31
type input "5.4"
click at [650, 533] on input "4.8" at bounding box center [656, 535] width 60 height 31
paste input "5.4"
type input "5.4"
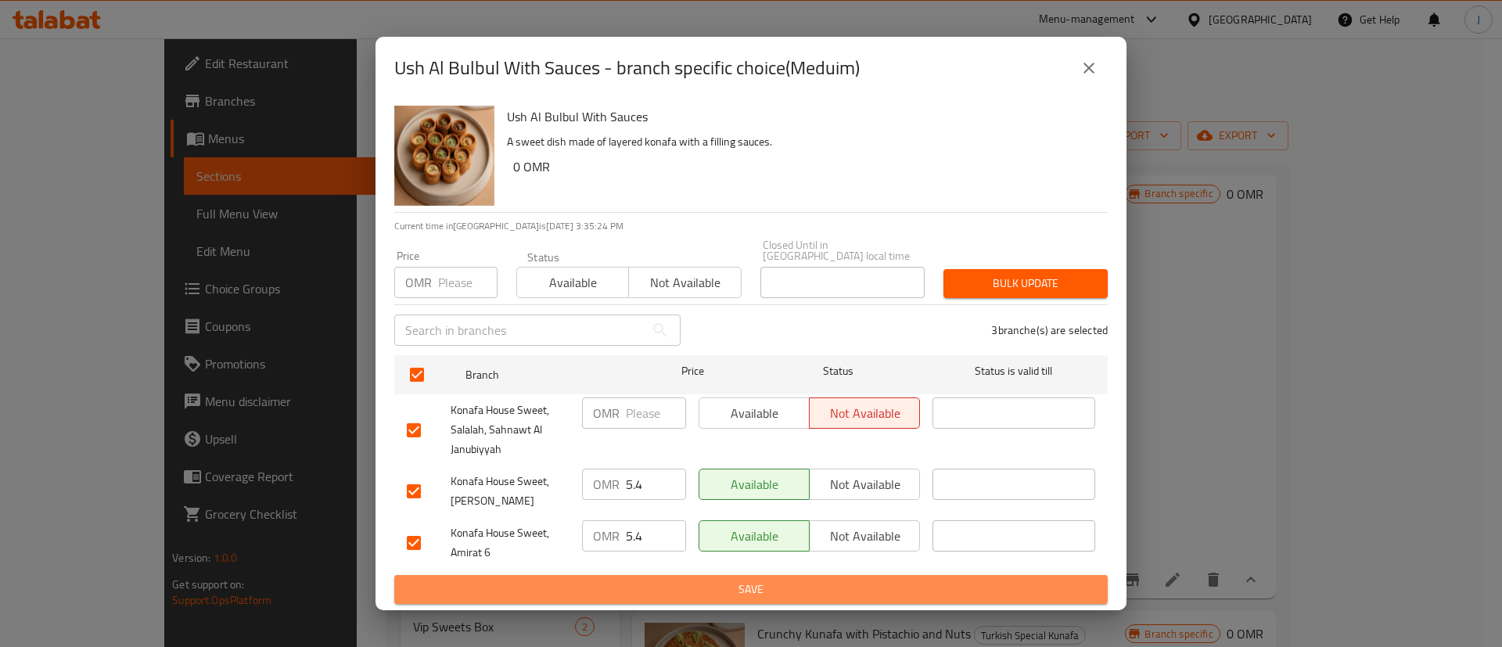
click at [660, 580] on span "Save" at bounding box center [751, 590] width 689 height 20
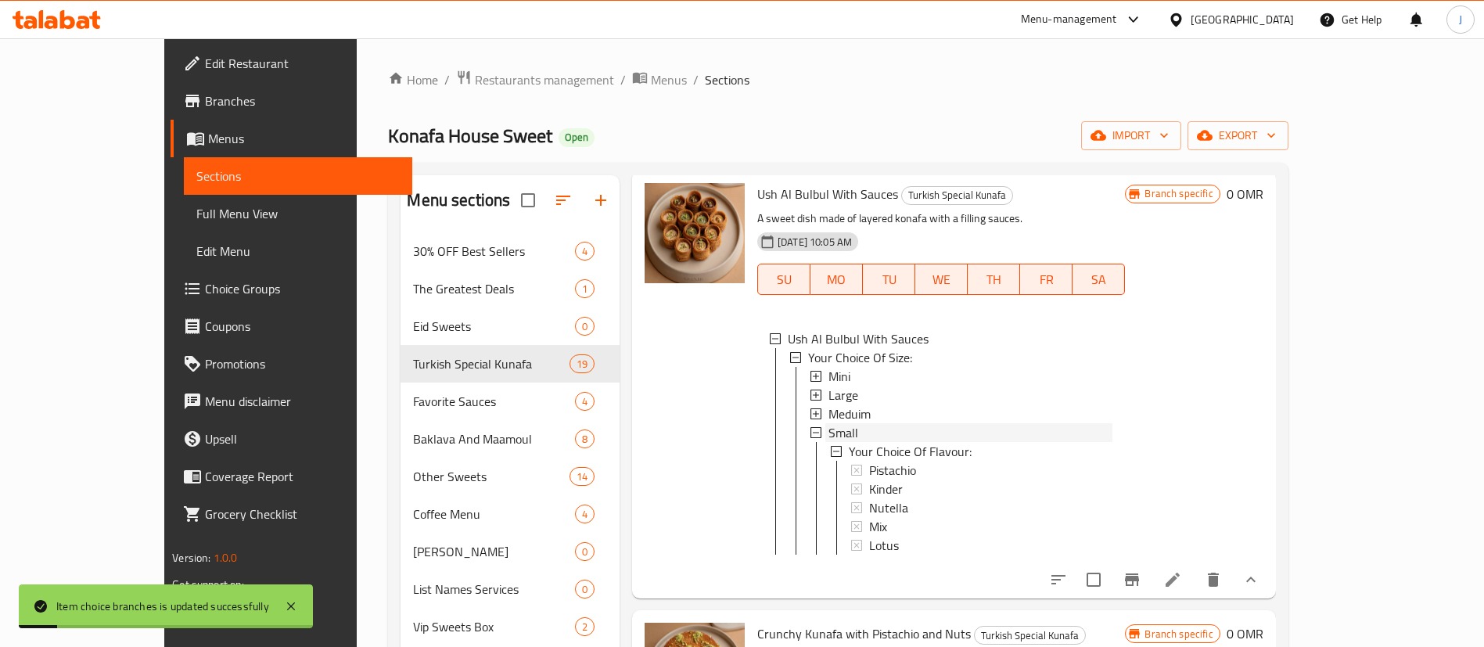
click at [829, 428] on span "Small" at bounding box center [844, 432] width 30 height 19
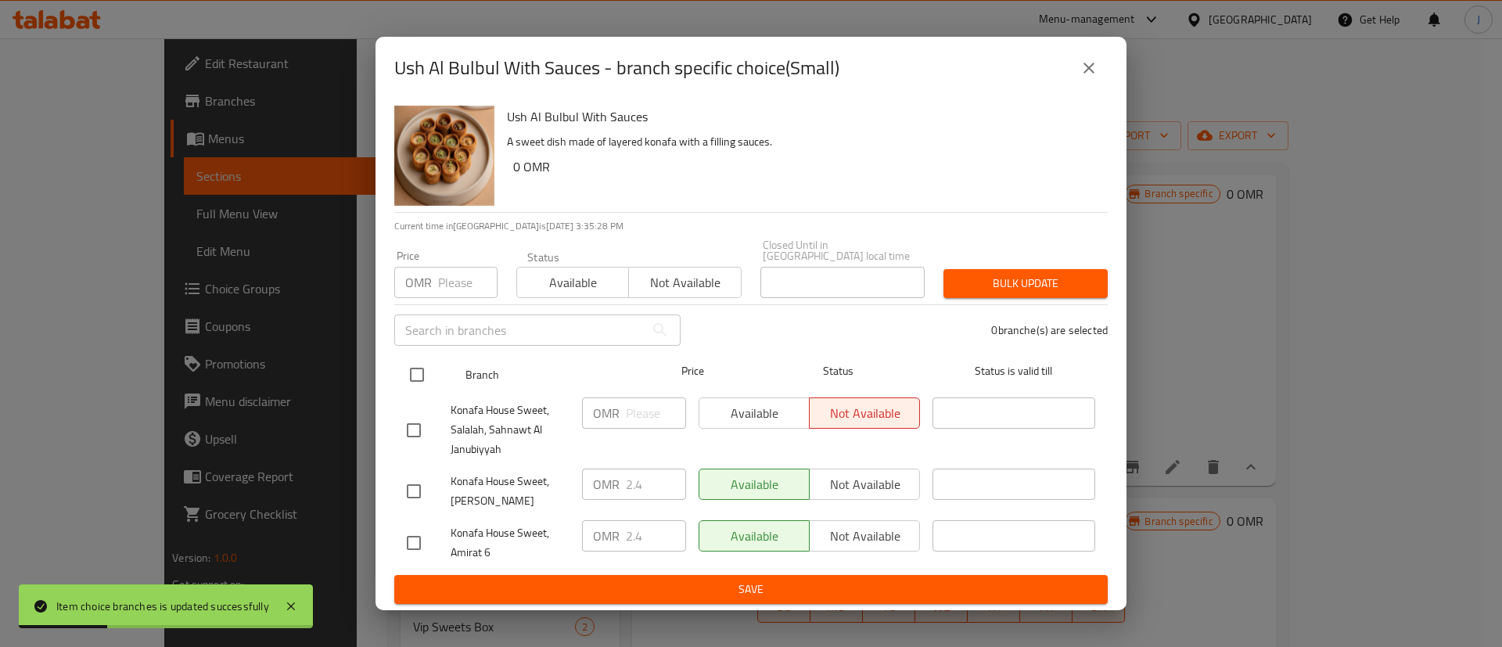
click at [409, 359] on input "checkbox" at bounding box center [417, 374] width 33 height 33
checkbox input "true"
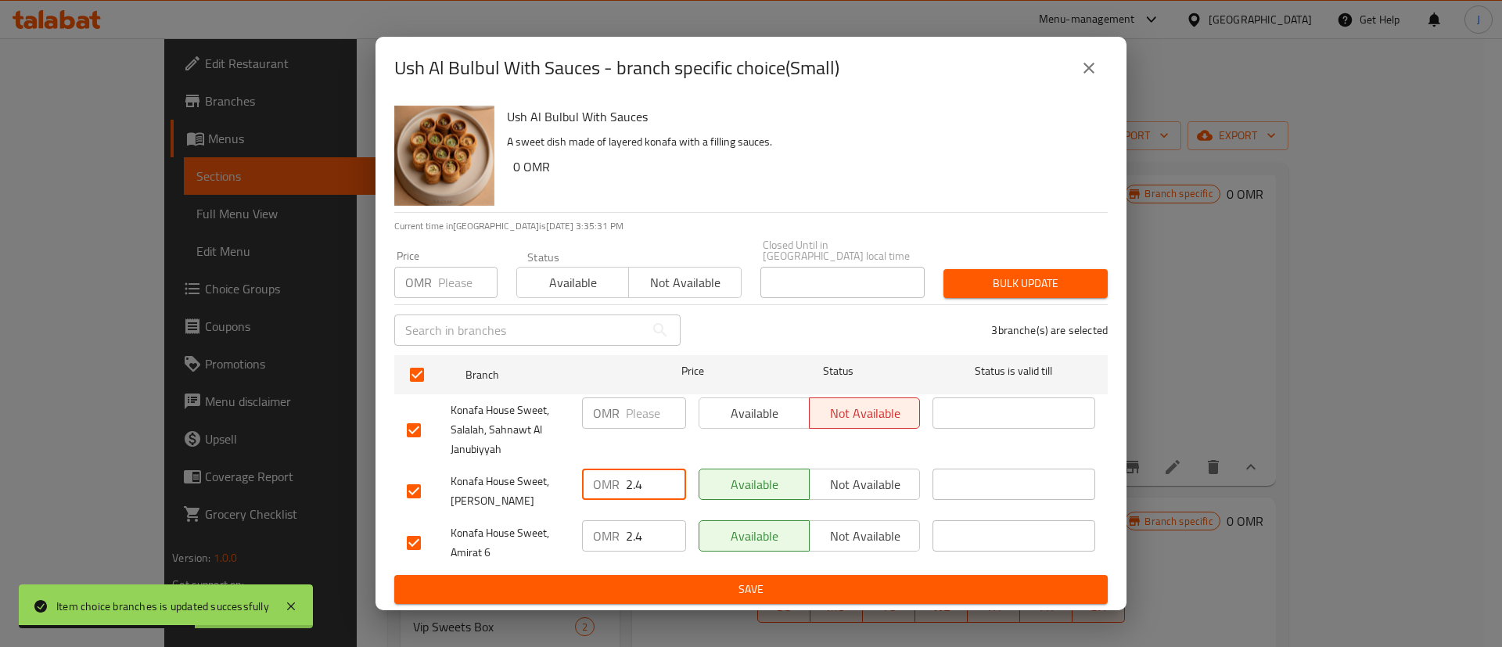
click at [637, 477] on input "2.4" at bounding box center [656, 484] width 60 height 31
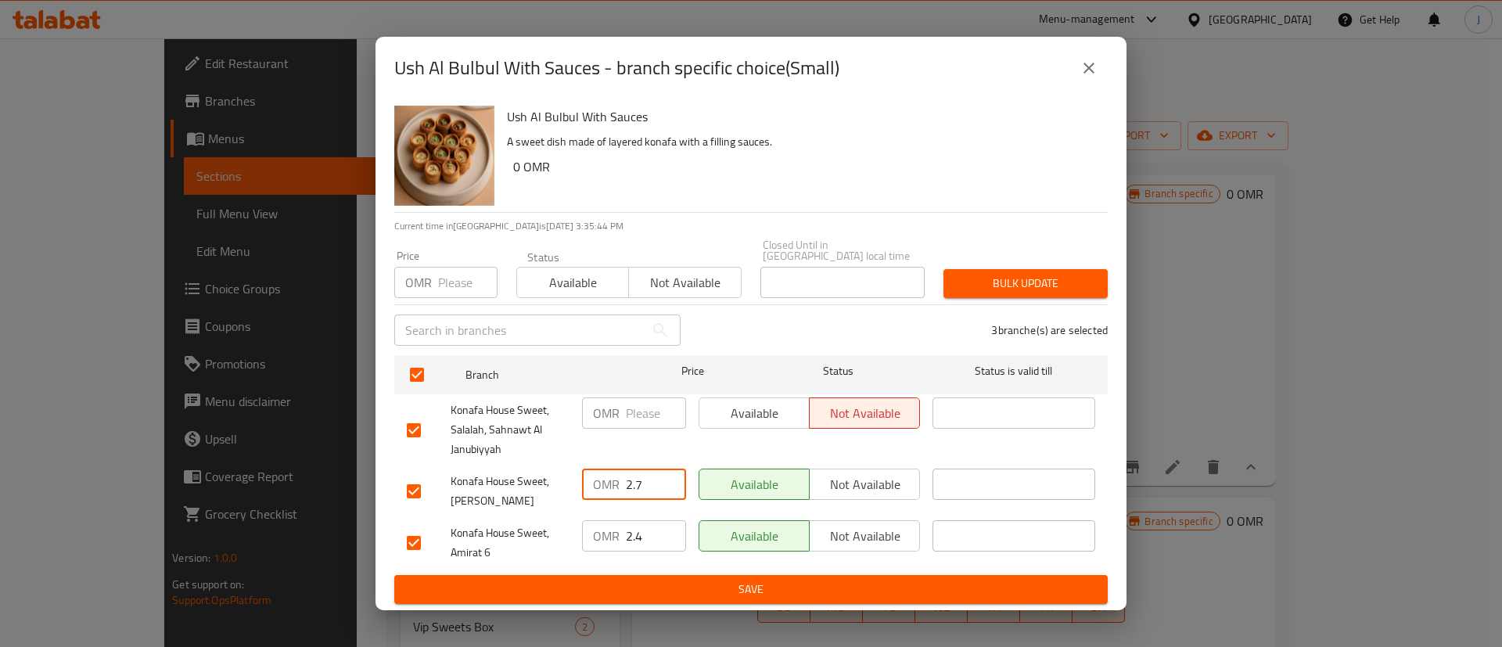
type input "2.7"
click at [639, 531] on input "2.4" at bounding box center [656, 535] width 60 height 31
paste input "7"
type input "2.7"
click at [635, 418] on input "number" at bounding box center [656, 413] width 60 height 31
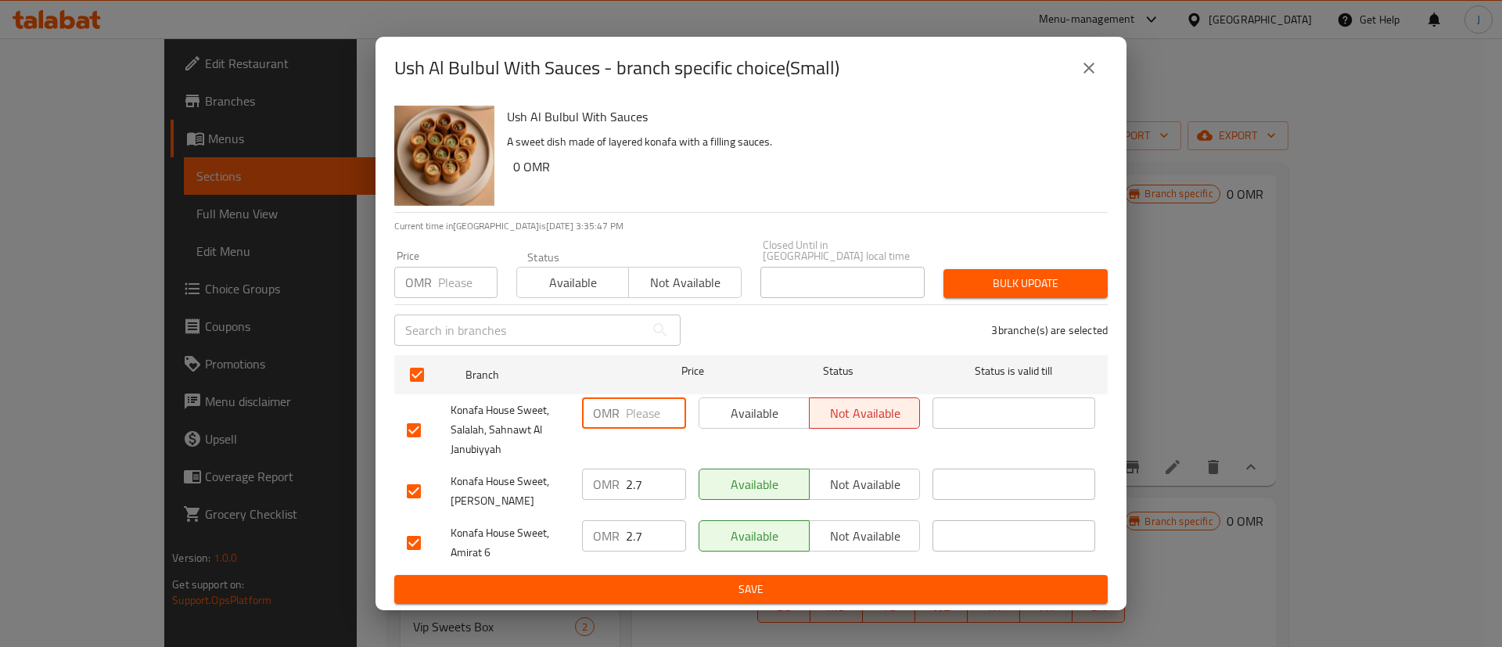
paste input "2.7"
type input "2.7"
click at [653, 580] on span "Save" at bounding box center [751, 590] width 689 height 20
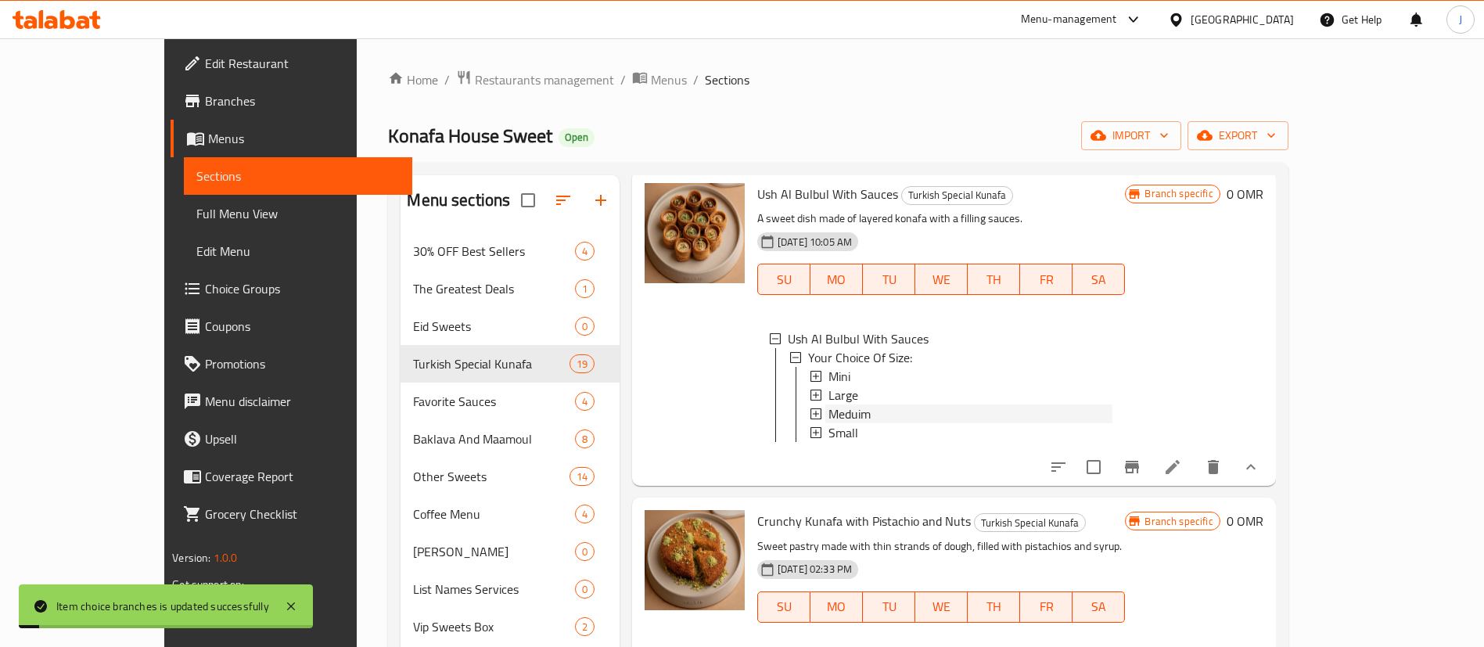
click at [829, 406] on span "Meduim" at bounding box center [850, 414] width 42 height 19
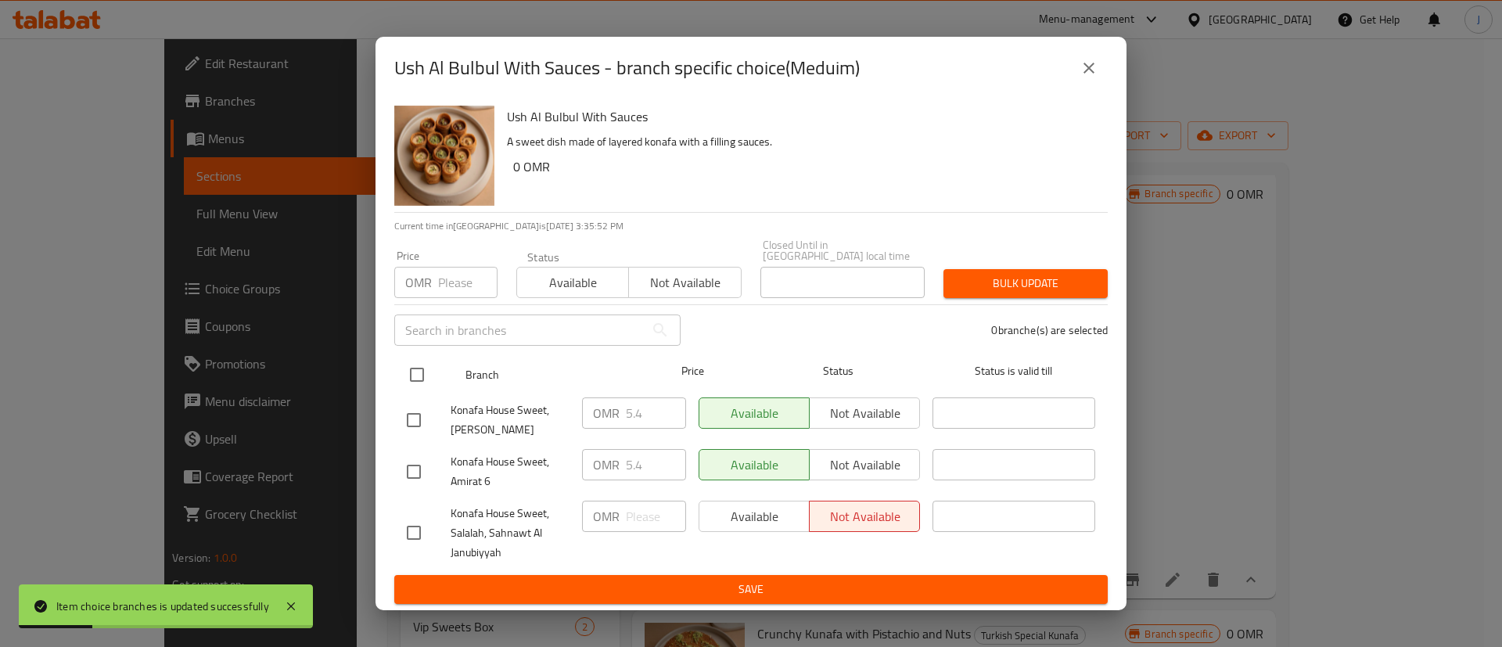
click at [417, 359] on input "checkbox" at bounding box center [417, 374] width 33 height 33
checkbox input "true"
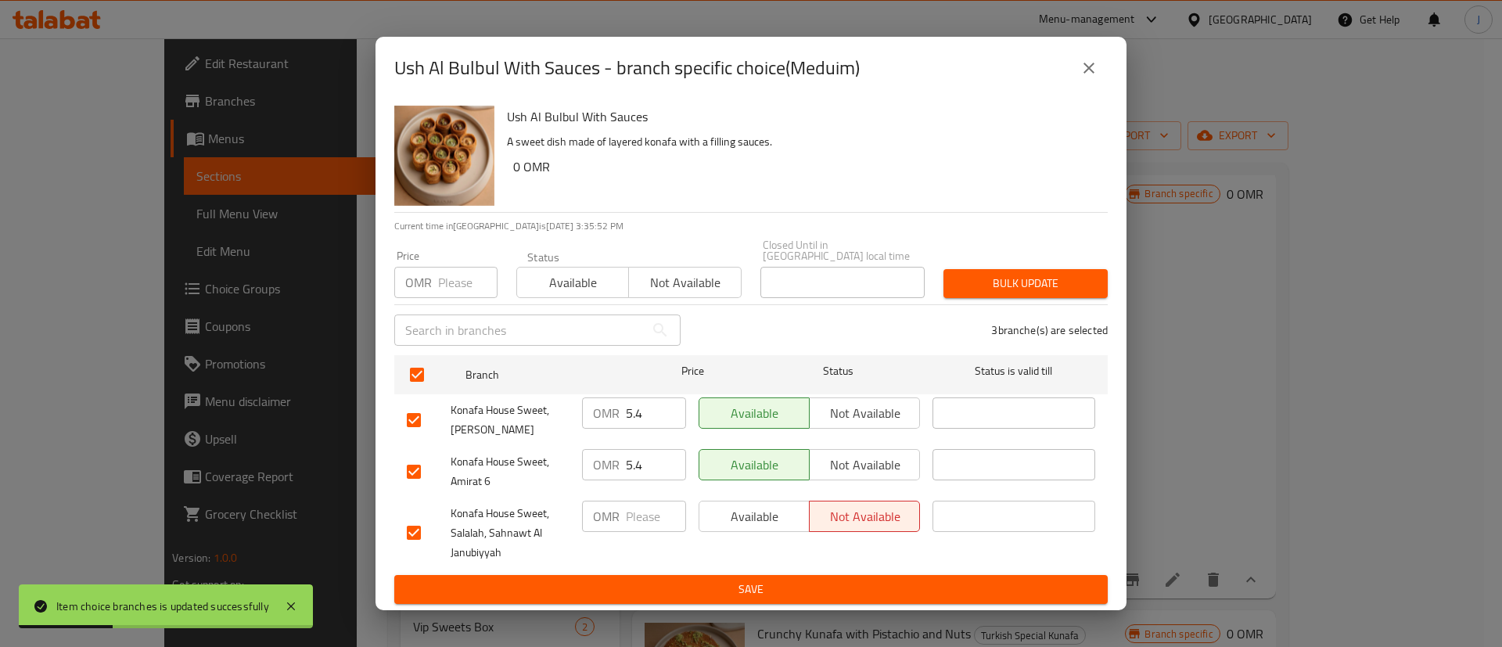
click at [655, 423] on input "5.4" at bounding box center [656, 413] width 60 height 31
click at [645, 516] on input "number" at bounding box center [656, 516] width 60 height 31
paste input "5.4"
type input "5.4"
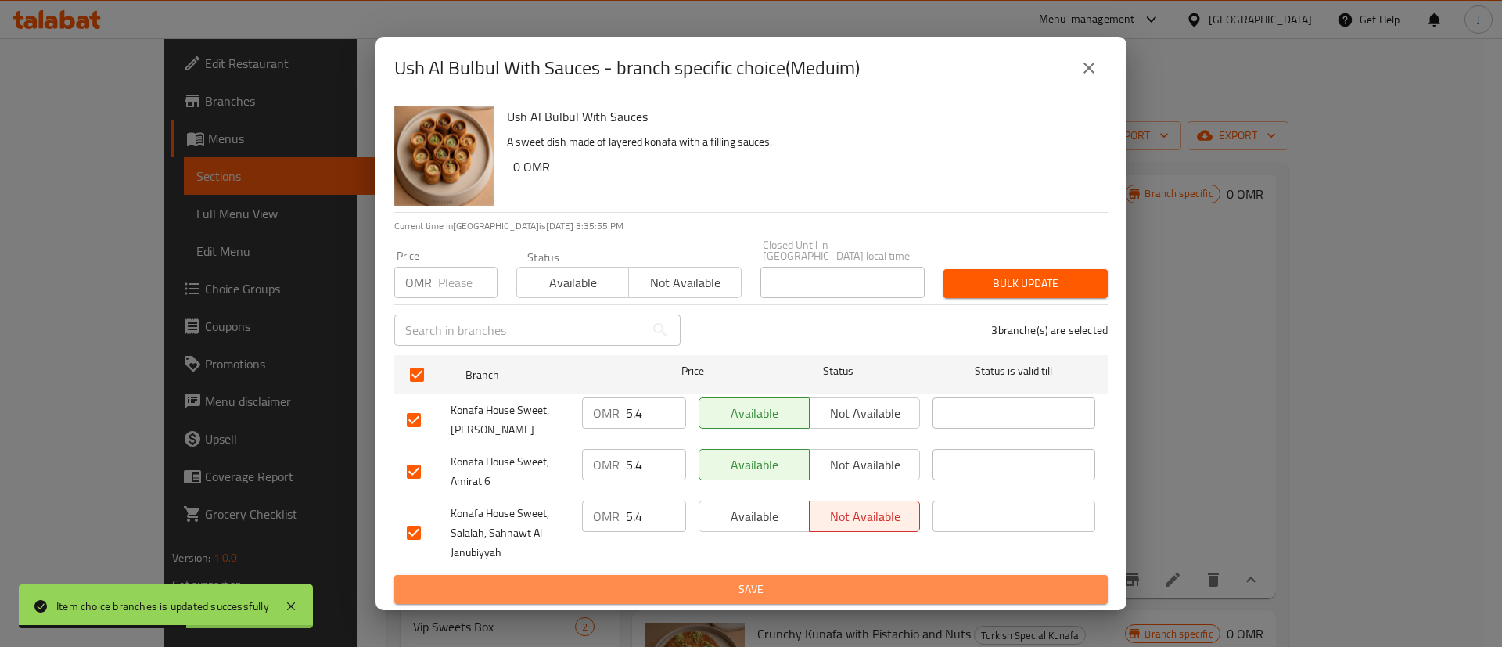
click at [662, 580] on span "Save" at bounding box center [751, 590] width 689 height 20
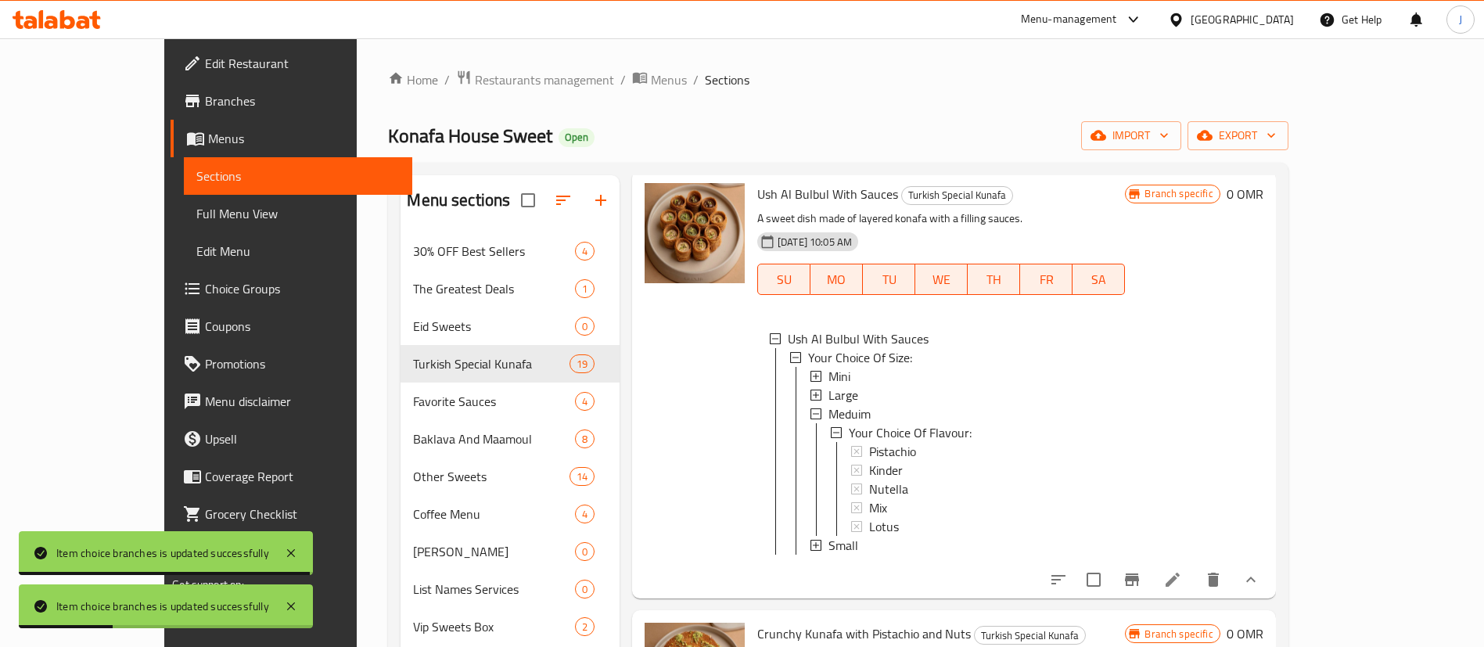
click at [826, 407] on div "Meduim" at bounding box center [969, 414] width 287 height 19
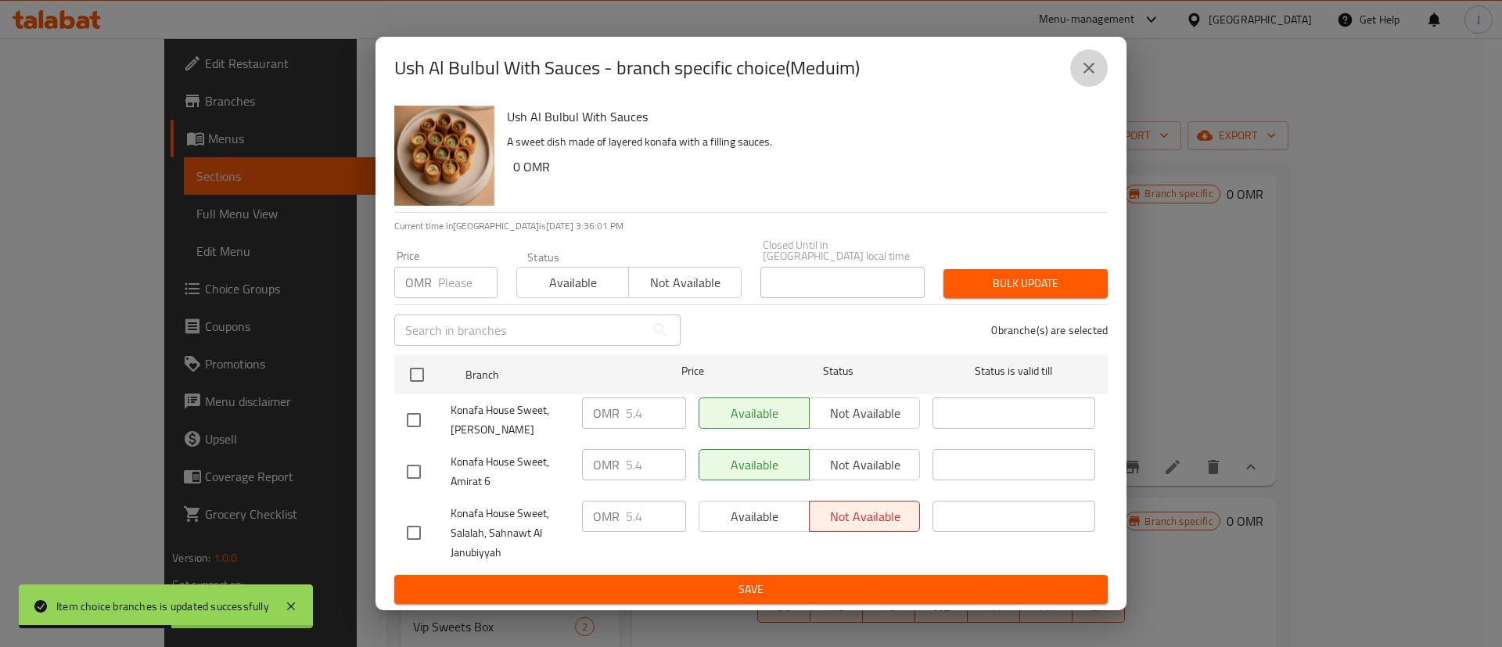
drag, startPoint x: 1088, startPoint y: 80, endPoint x: 1056, endPoint y: 157, distance: 83.8
click at [1088, 77] on icon "close" at bounding box center [1089, 68] width 19 height 19
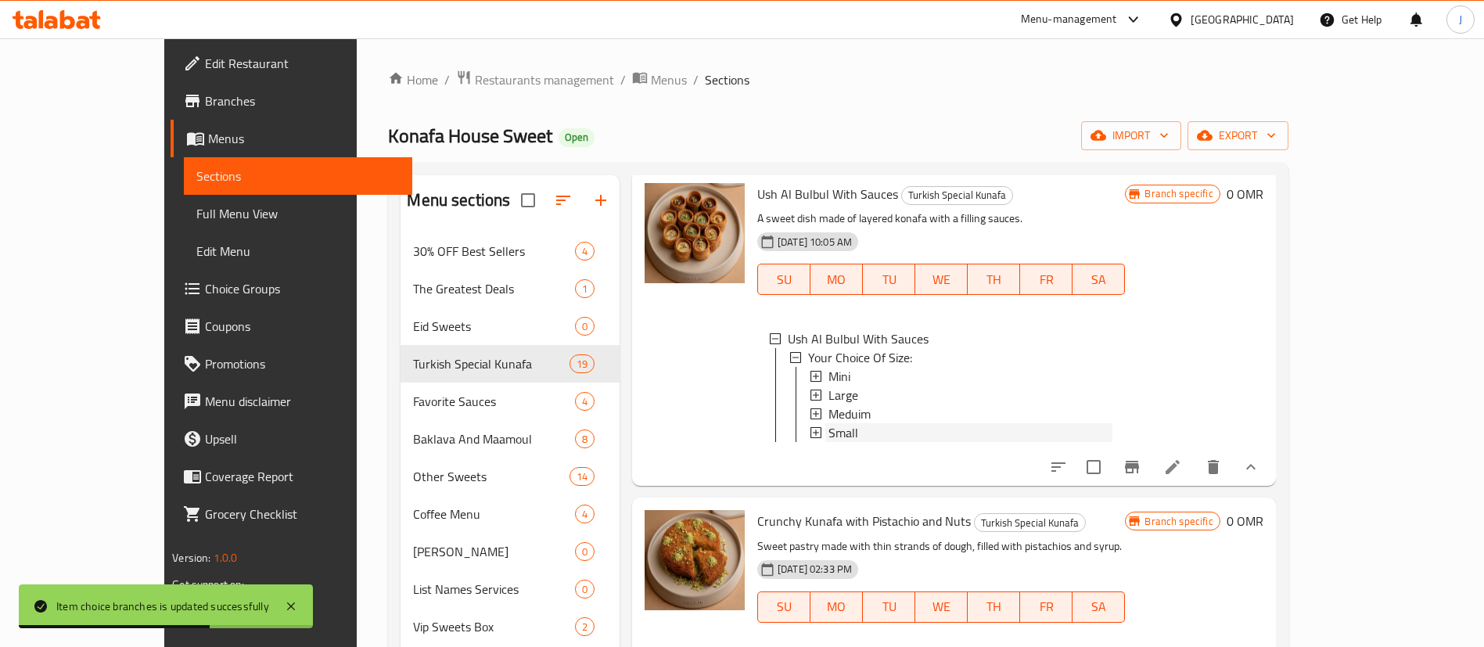
click at [829, 428] on span "Small" at bounding box center [844, 432] width 30 height 19
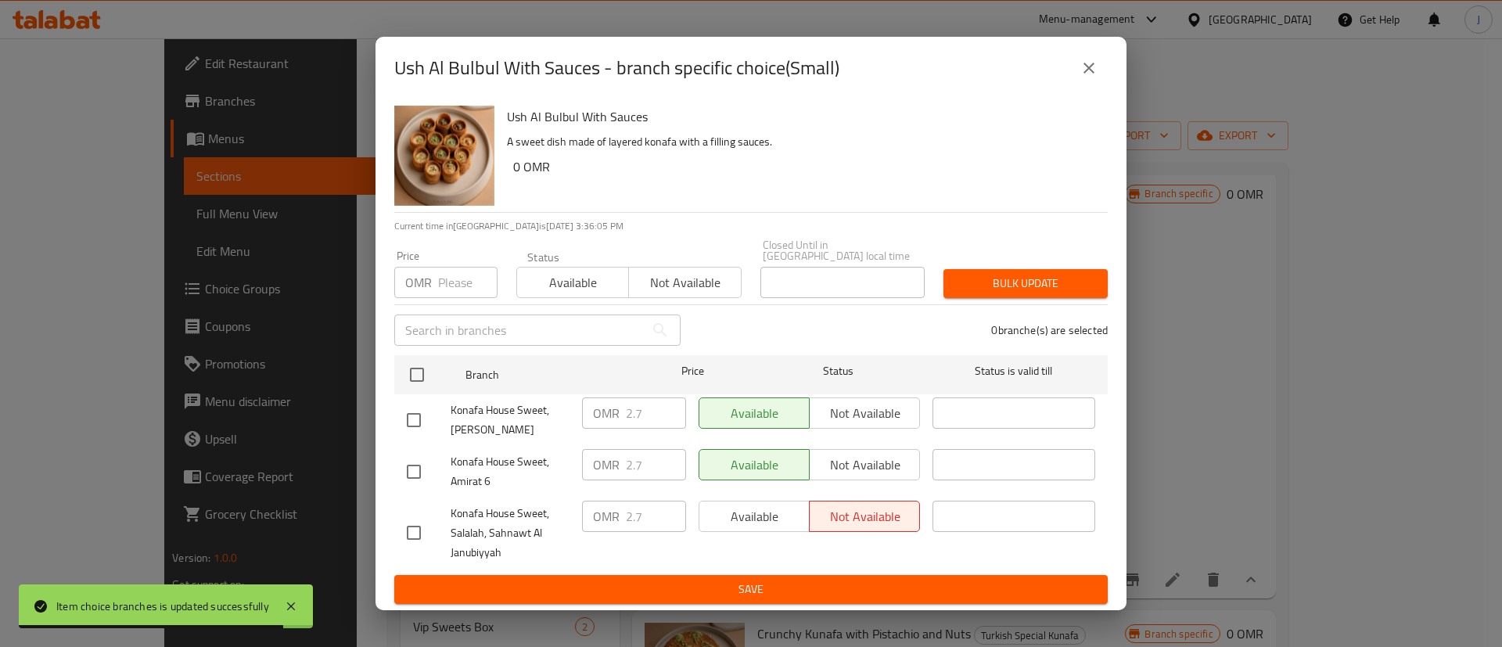
click at [1092, 77] on icon "close" at bounding box center [1089, 68] width 19 height 19
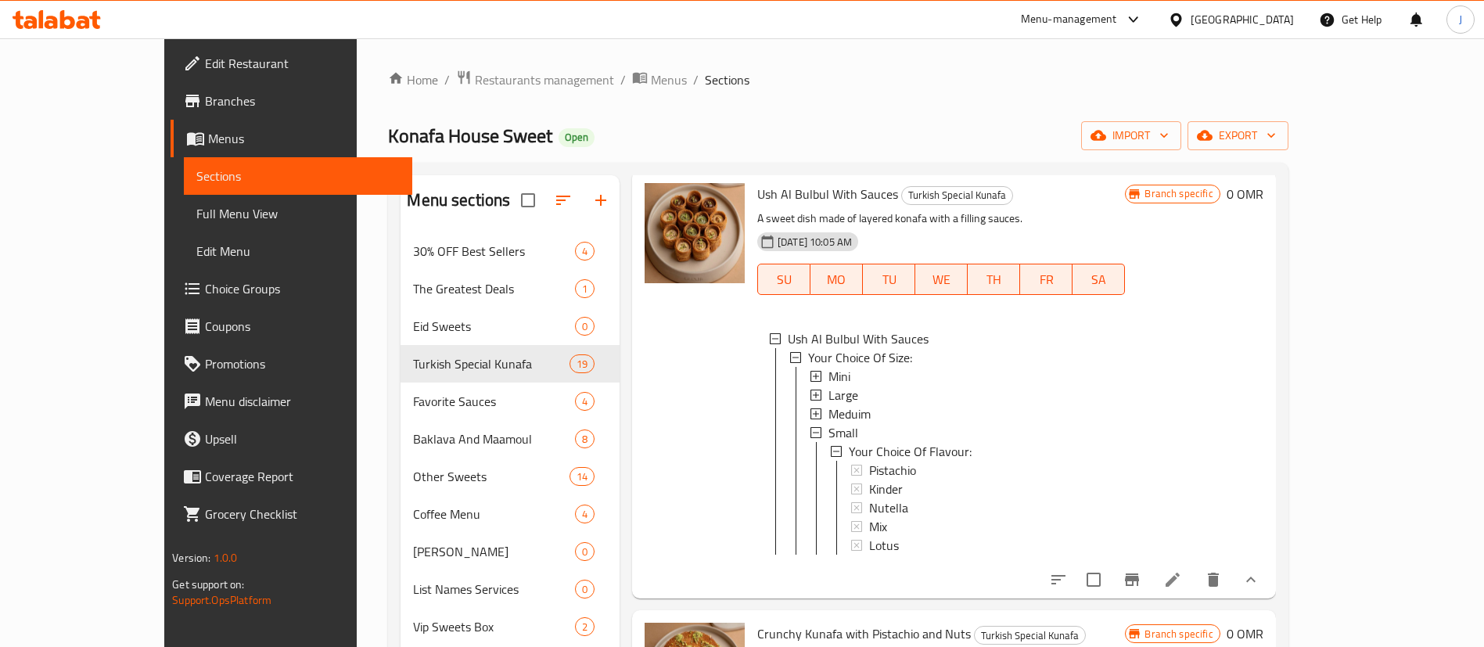
click at [829, 423] on span "Small" at bounding box center [844, 432] width 30 height 19
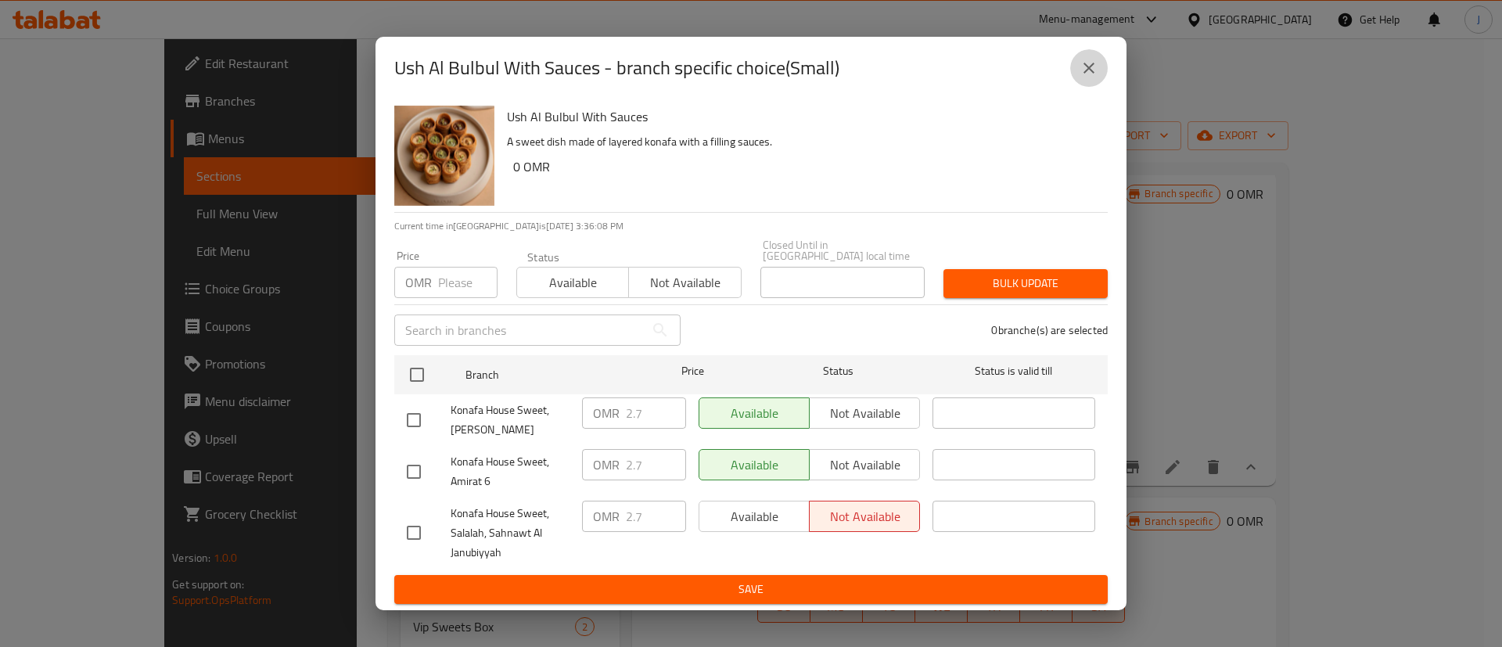
click at [1077, 73] on button "close" at bounding box center [1089, 68] width 38 height 38
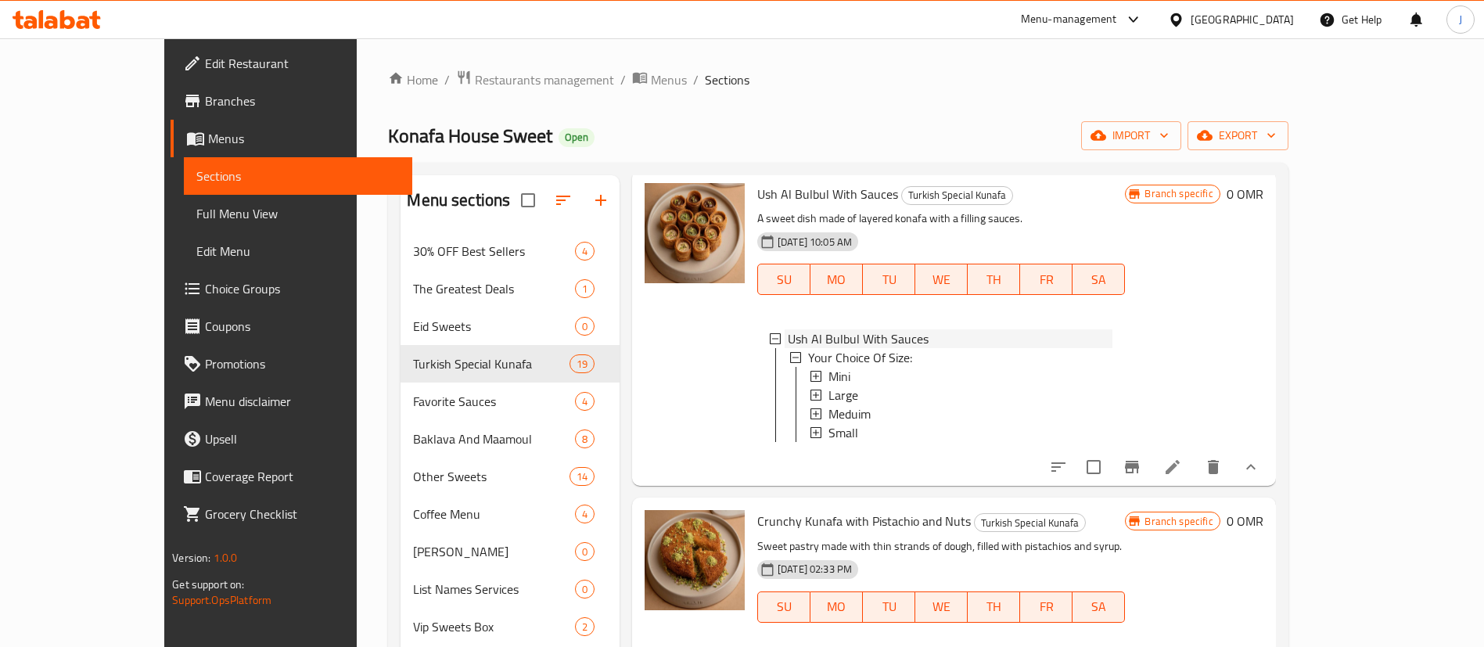
click at [770, 333] on icon at bounding box center [775, 338] width 11 height 11
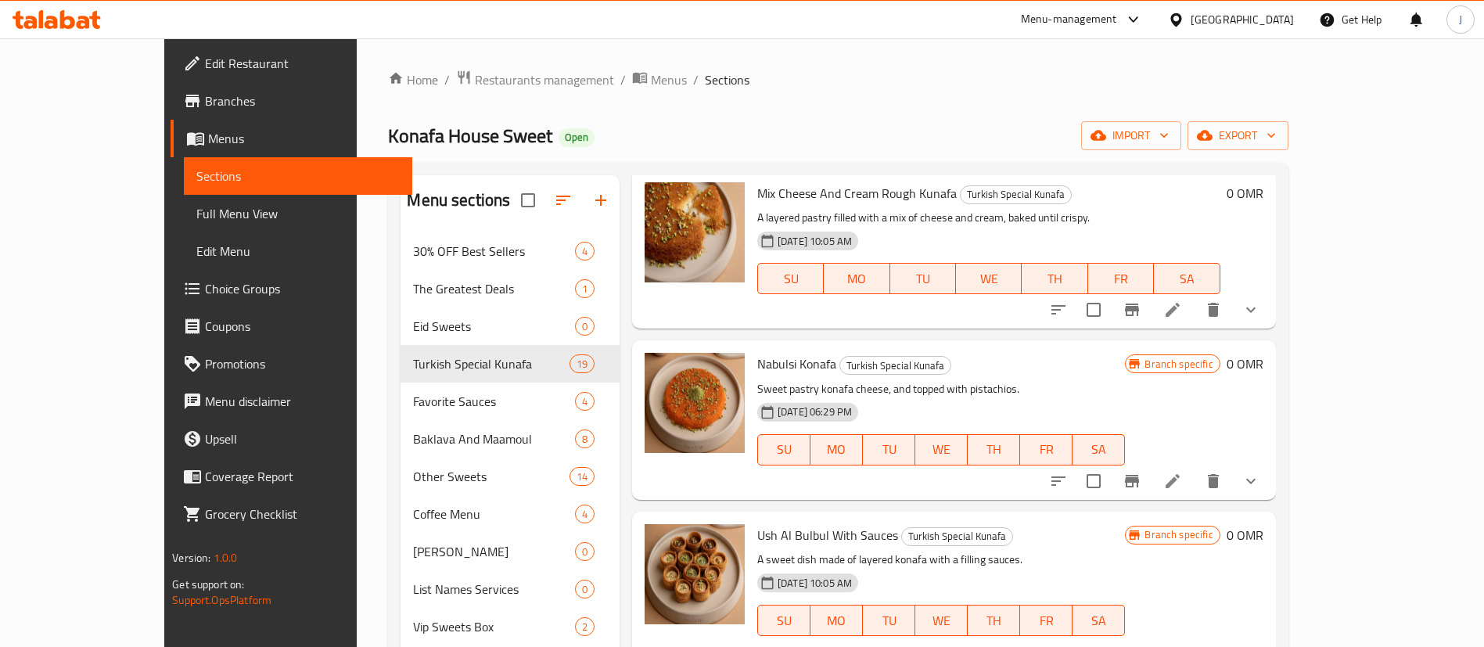
scroll to position [704, 0]
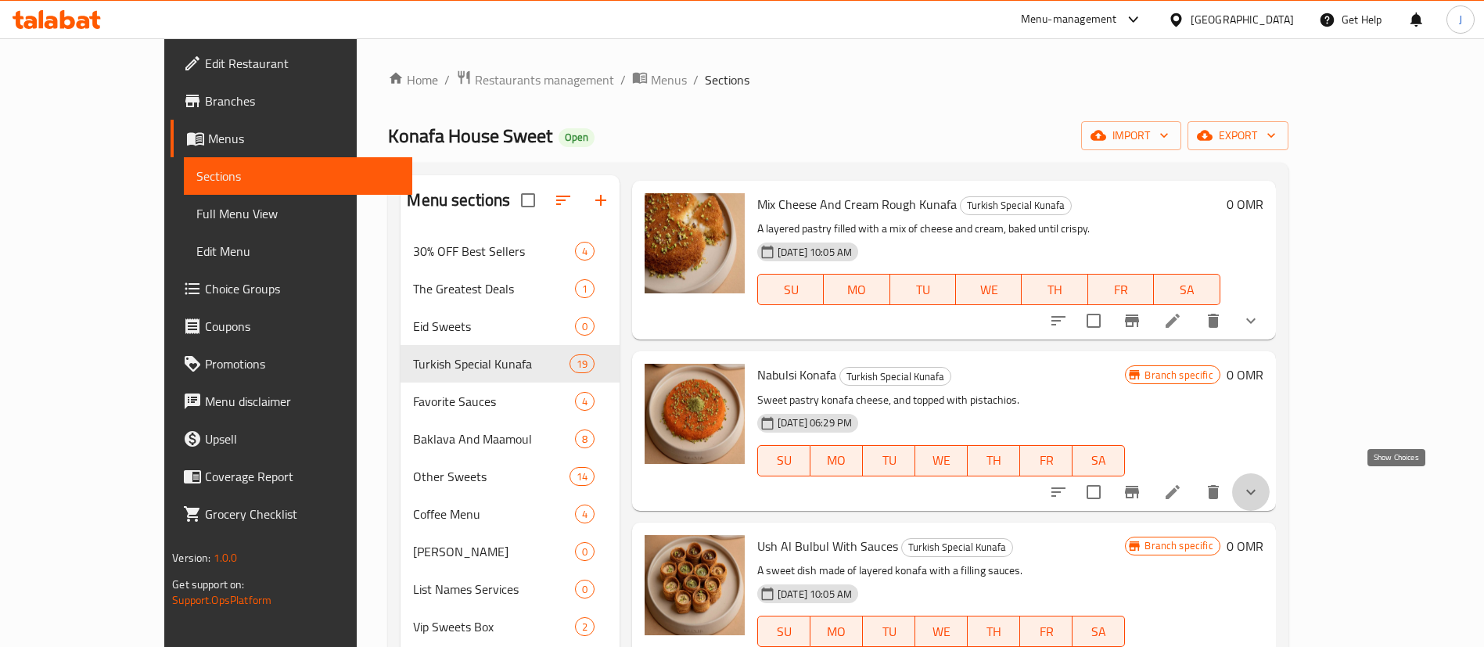
click at [1261, 484] on icon "show more" at bounding box center [1251, 492] width 19 height 19
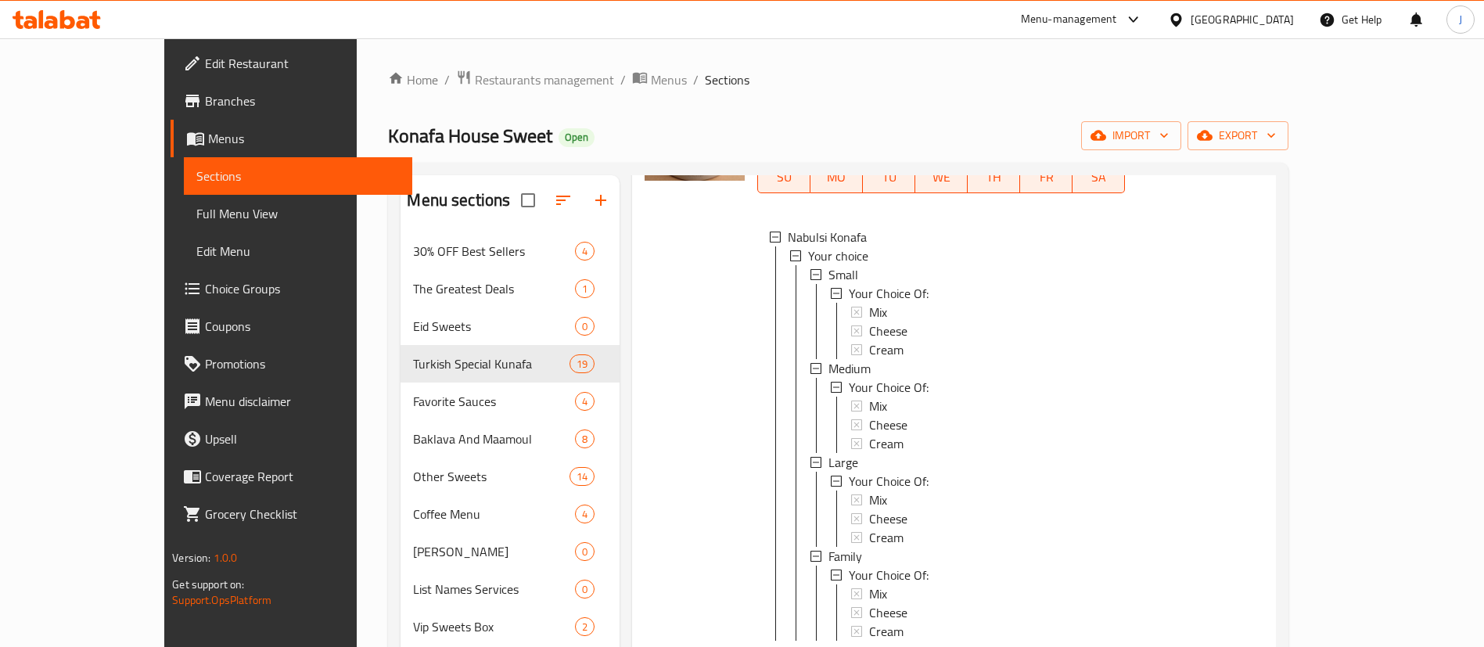
scroll to position [939, 0]
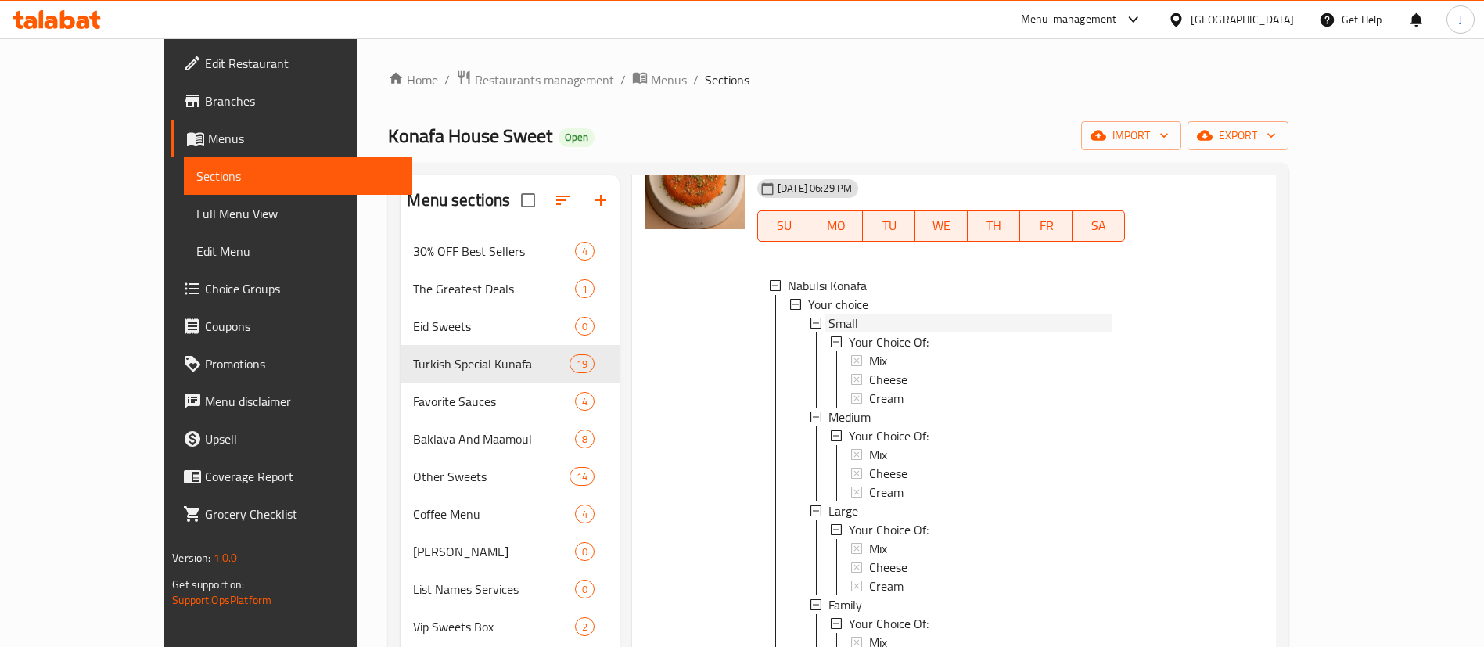
click at [829, 314] on span "Small" at bounding box center [844, 323] width 30 height 19
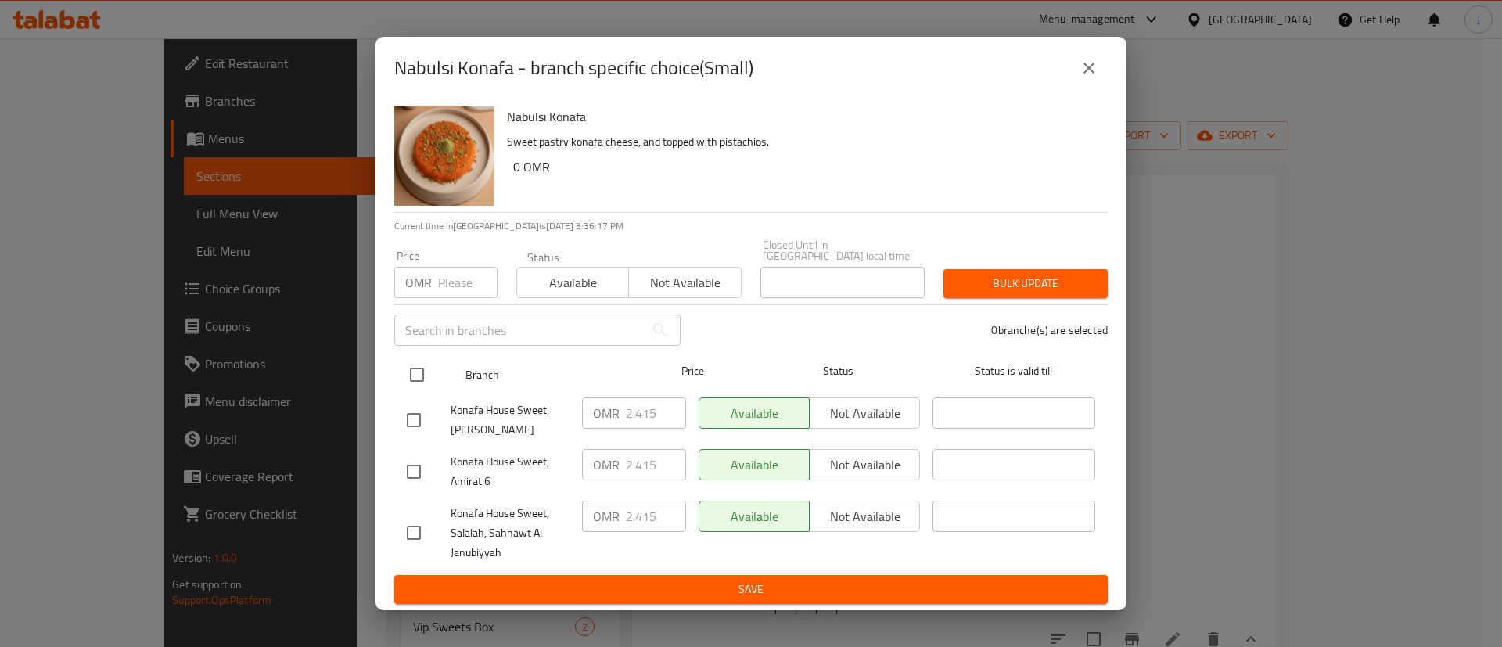
click at [419, 365] on input "checkbox" at bounding box center [417, 374] width 33 height 33
checkbox input "true"
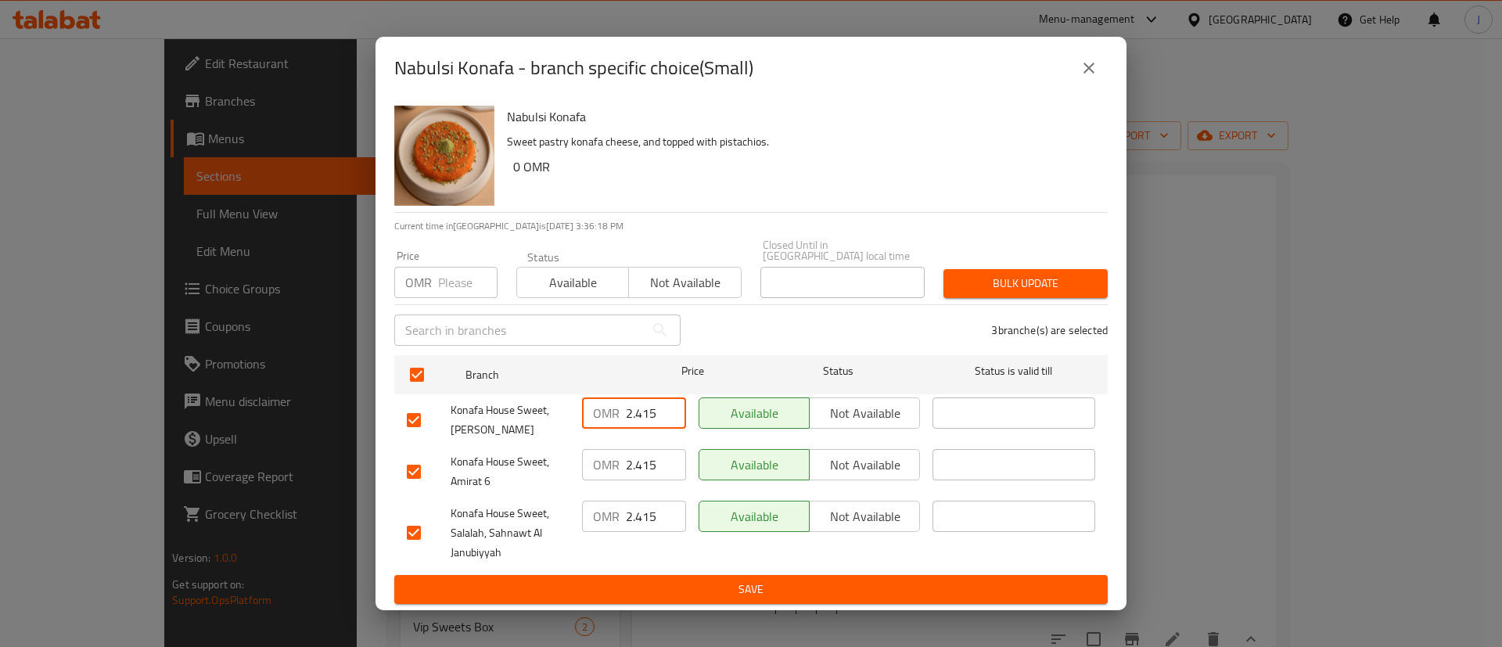
click at [642, 405] on input "2.415" at bounding box center [656, 413] width 60 height 31
type input "2.915"
click at [633, 462] on input "2.415" at bounding box center [656, 464] width 60 height 31
paste input "9"
type input "2.915"
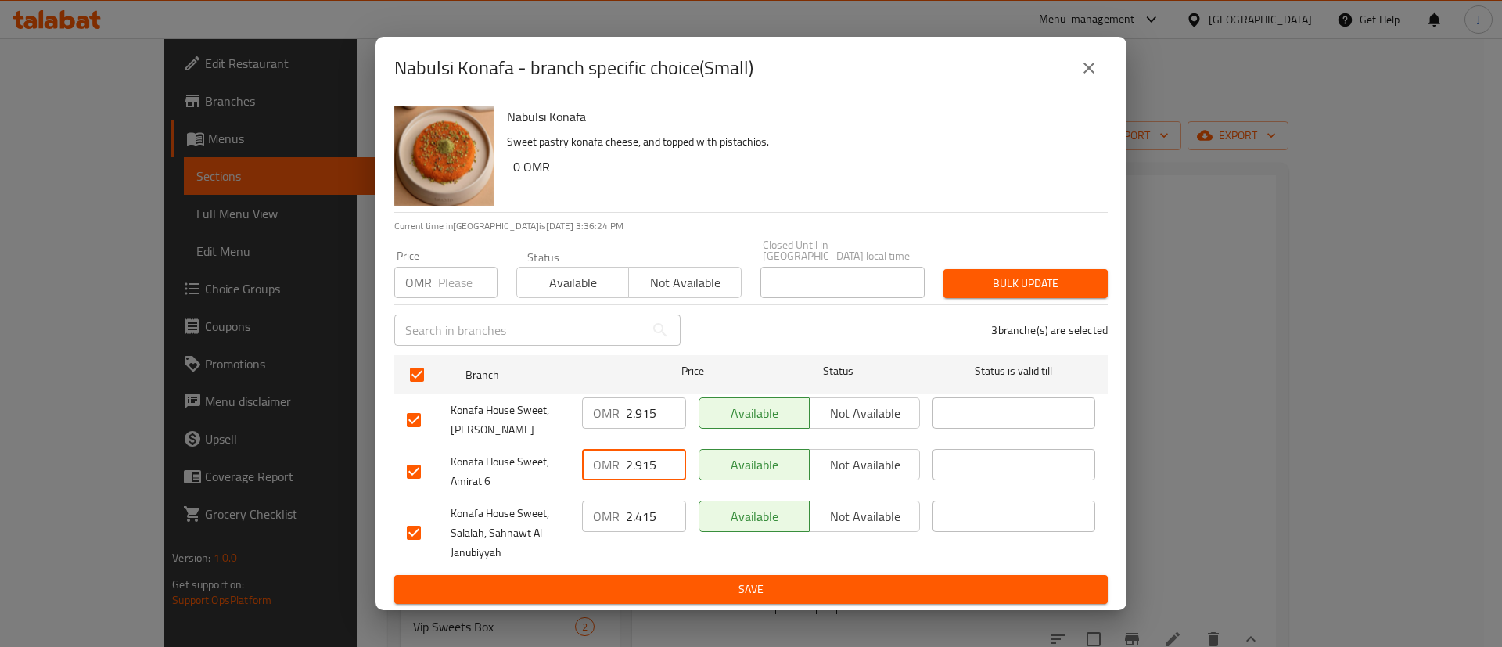
click at [631, 509] on input "2.415" at bounding box center [656, 516] width 60 height 31
paste input "9"
type input "2.915"
click at [660, 580] on span "Save" at bounding box center [751, 590] width 689 height 20
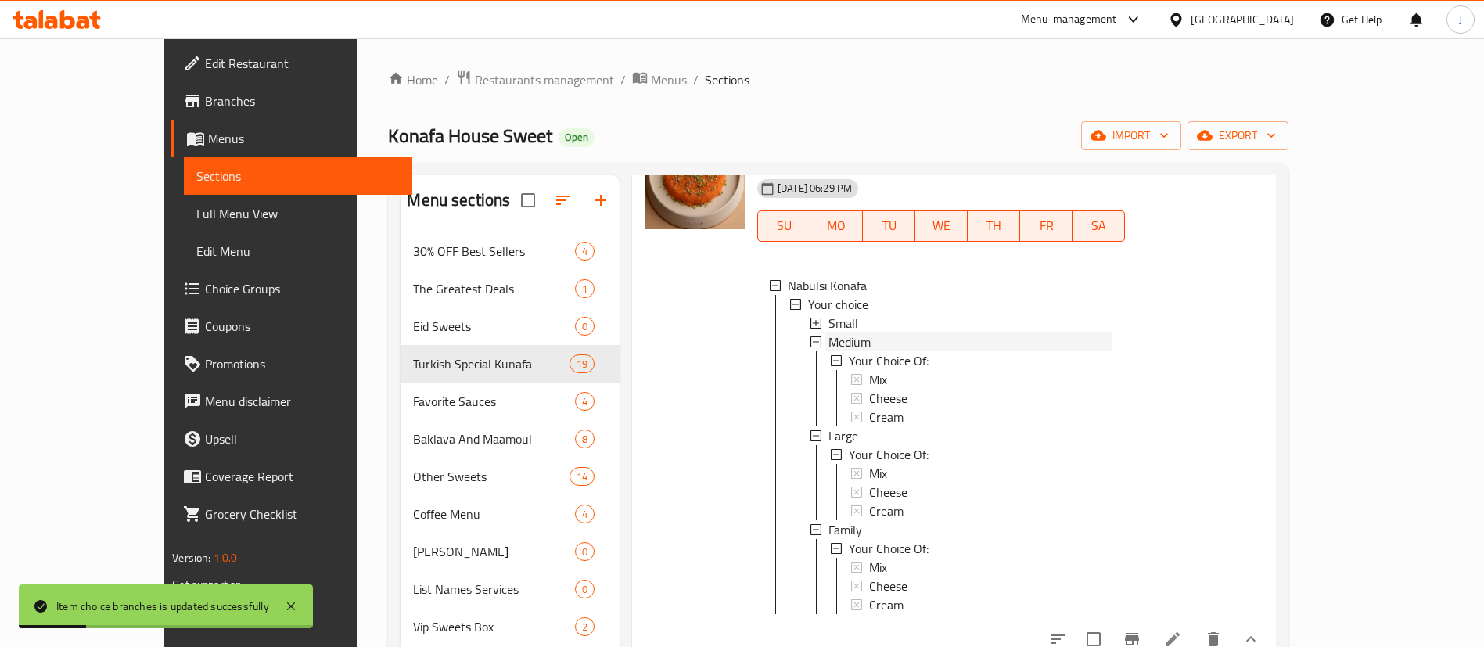
click at [829, 335] on span "Medium" at bounding box center [850, 342] width 42 height 19
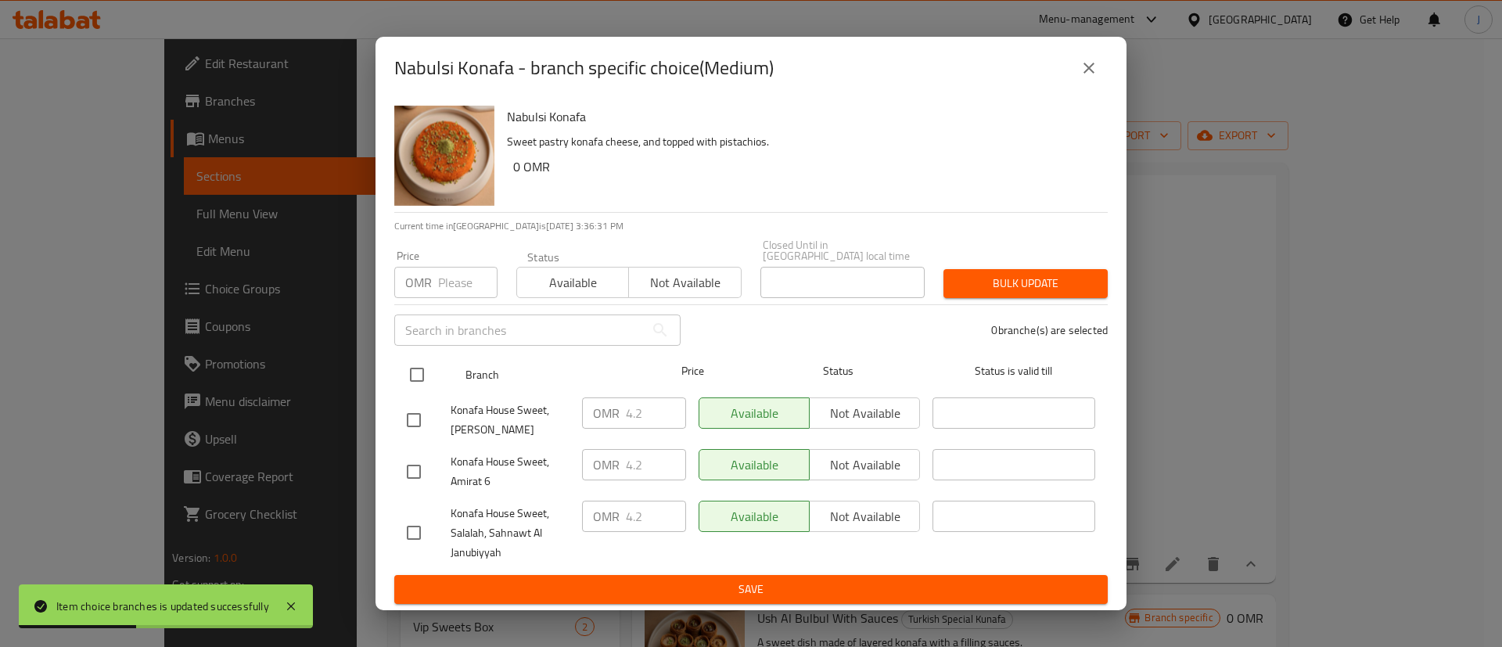
click at [412, 358] on input "checkbox" at bounding box center [417, 374] width 33 height 33
checkbox input "true"
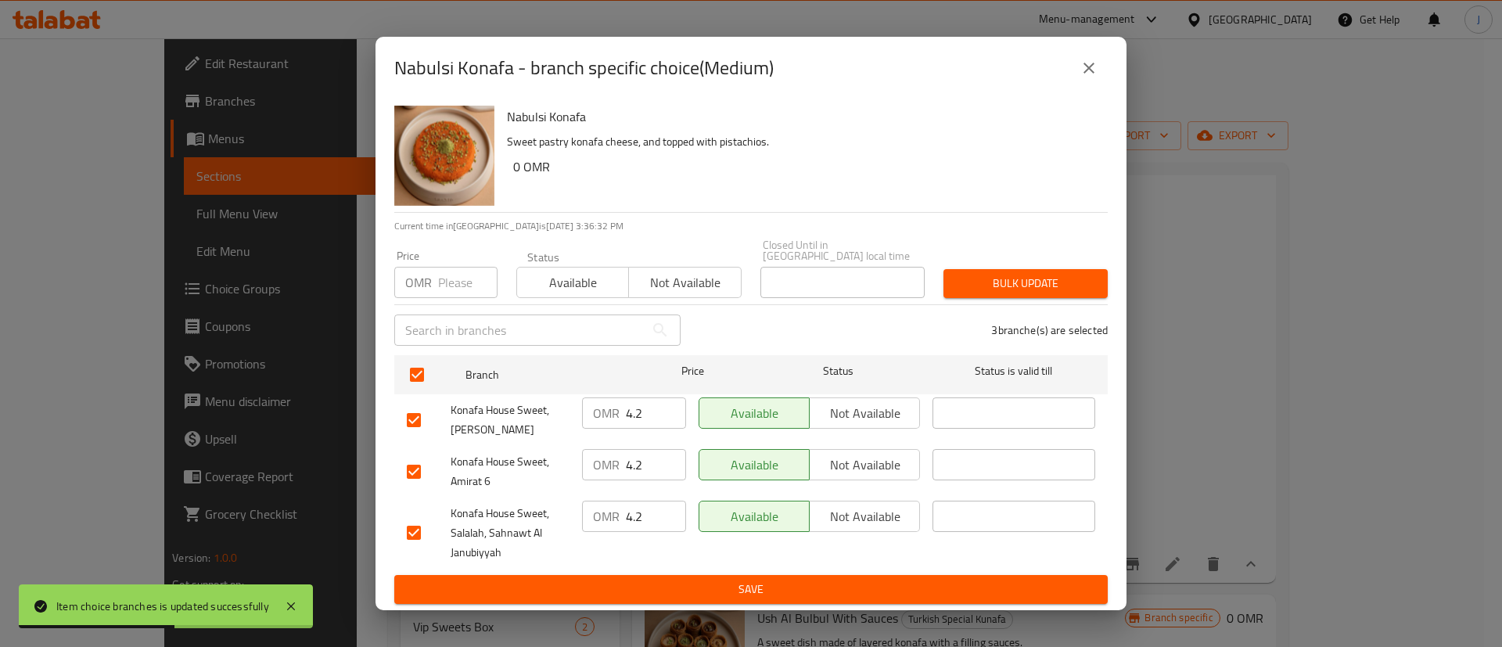
click at [649, 407] on input "4.2" at bounding box center [656, 413] width 60 height 31
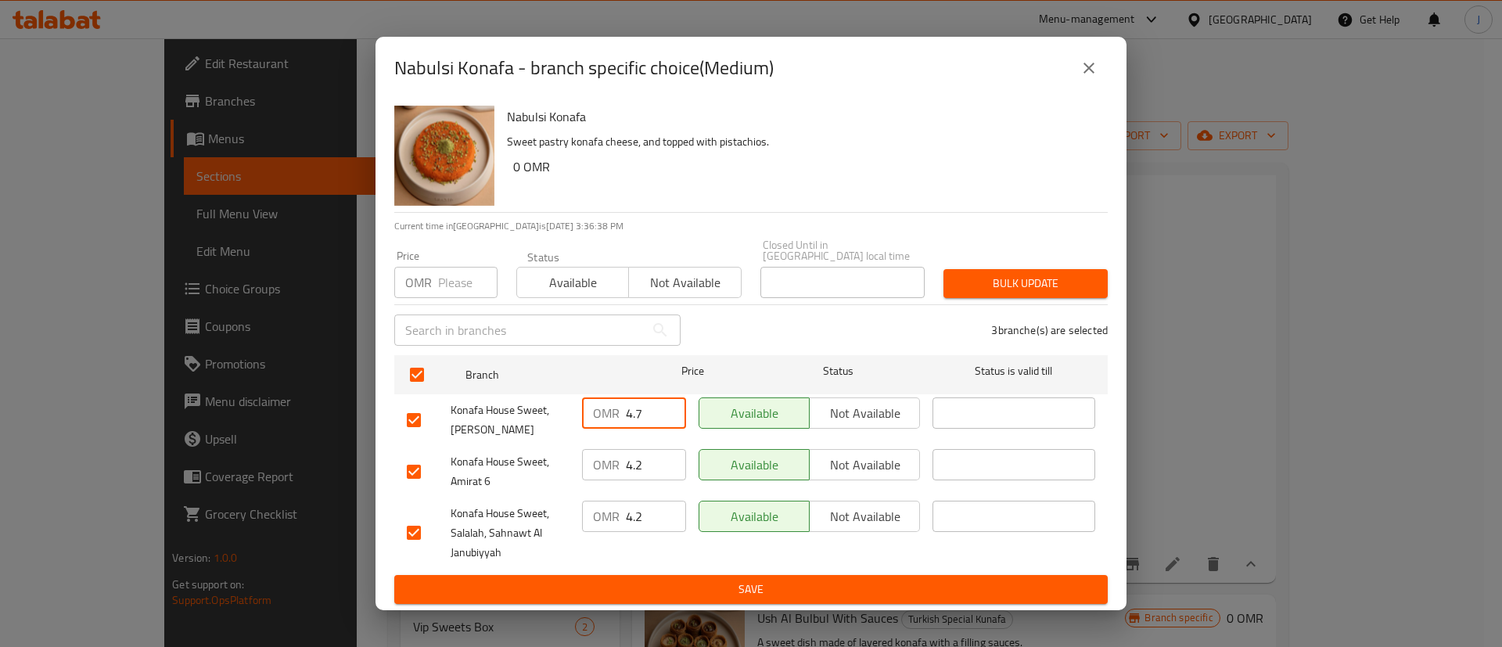
type input "4.7"
click at [653, 459] on input "4.2" at bounding box center [656, 464] width 60 height 31
paste input "7"
type input "4.7"
click at [649, 510] on input "4.2" at bounding box center [656, 516] width 60 height 31
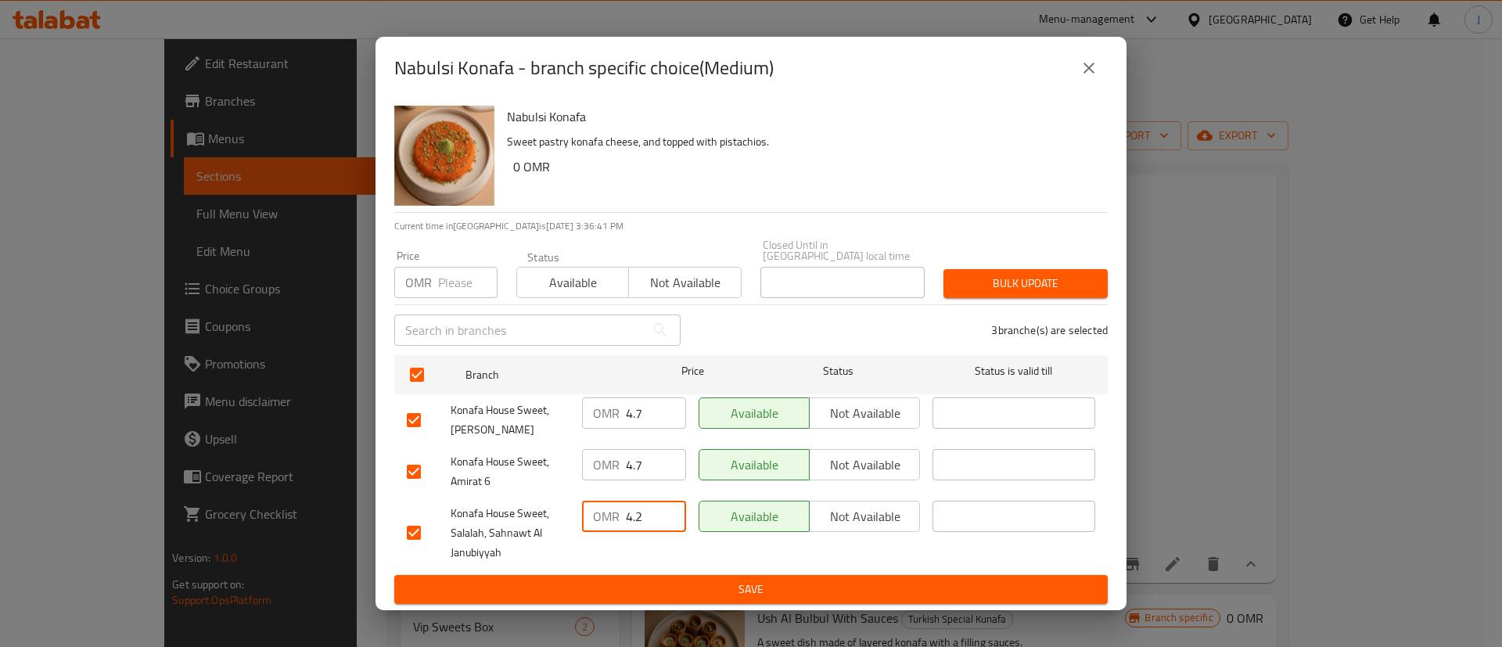
paste input "7"
type input "4.7"
click at [667, 589] on span "Save" at bounding box center [751, 590] width 689 height 20
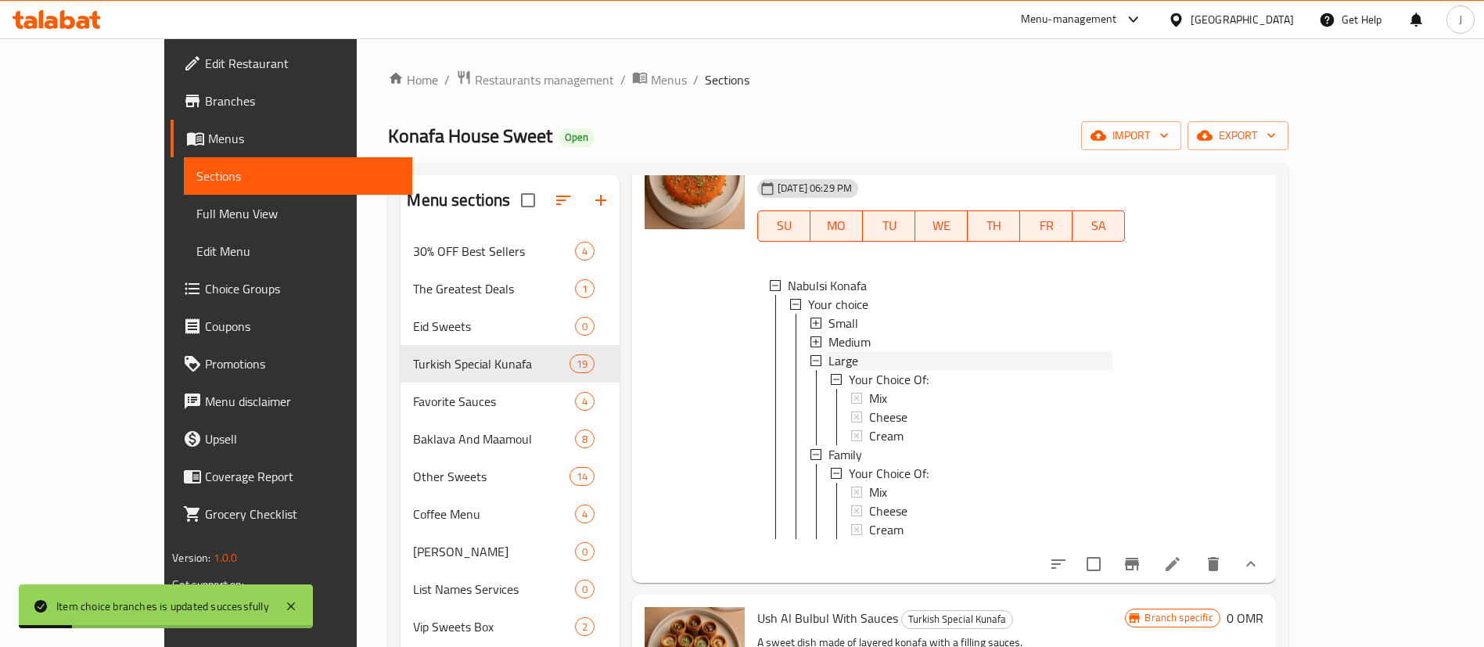
click at [829, 351] on span "Large" at bounding box center [844, 360] width 30 height 19
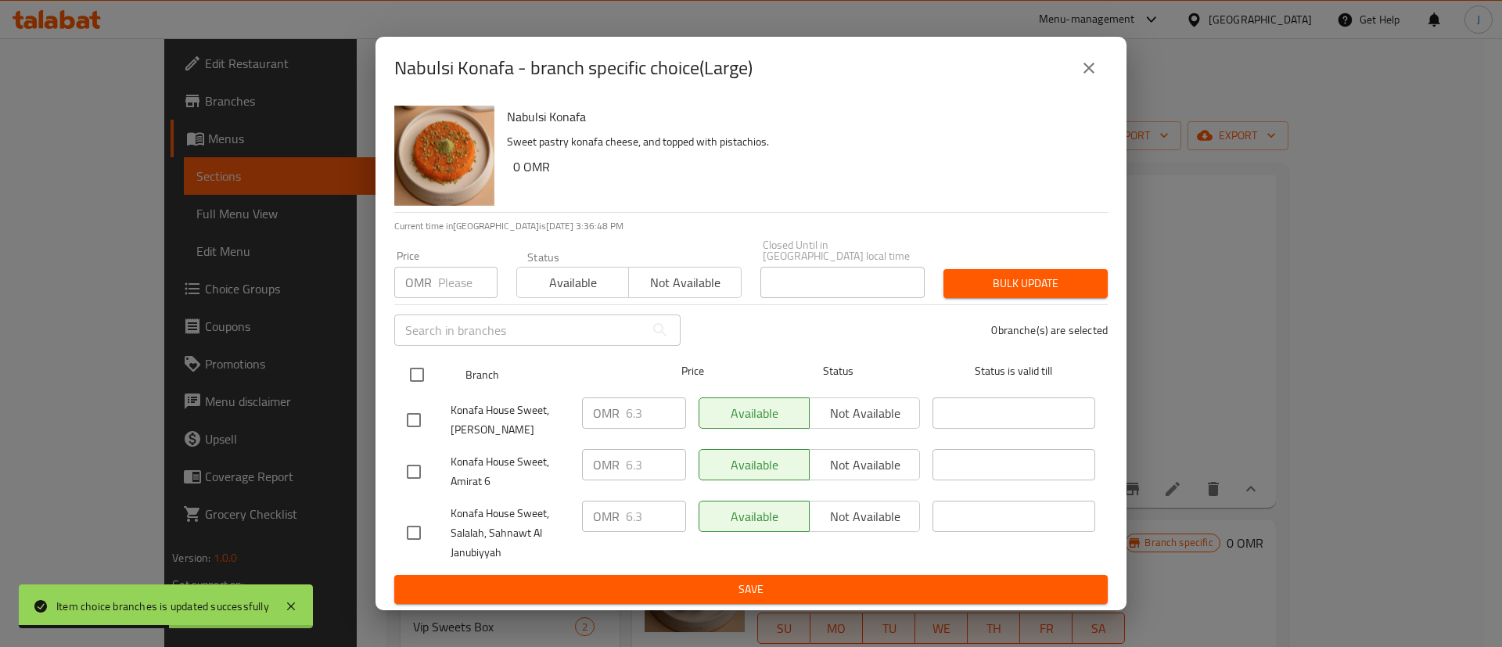
click at [422, 368] on input "checkbox" at bounding box center [417, 374] width 33 height 33
checkbox input "true"
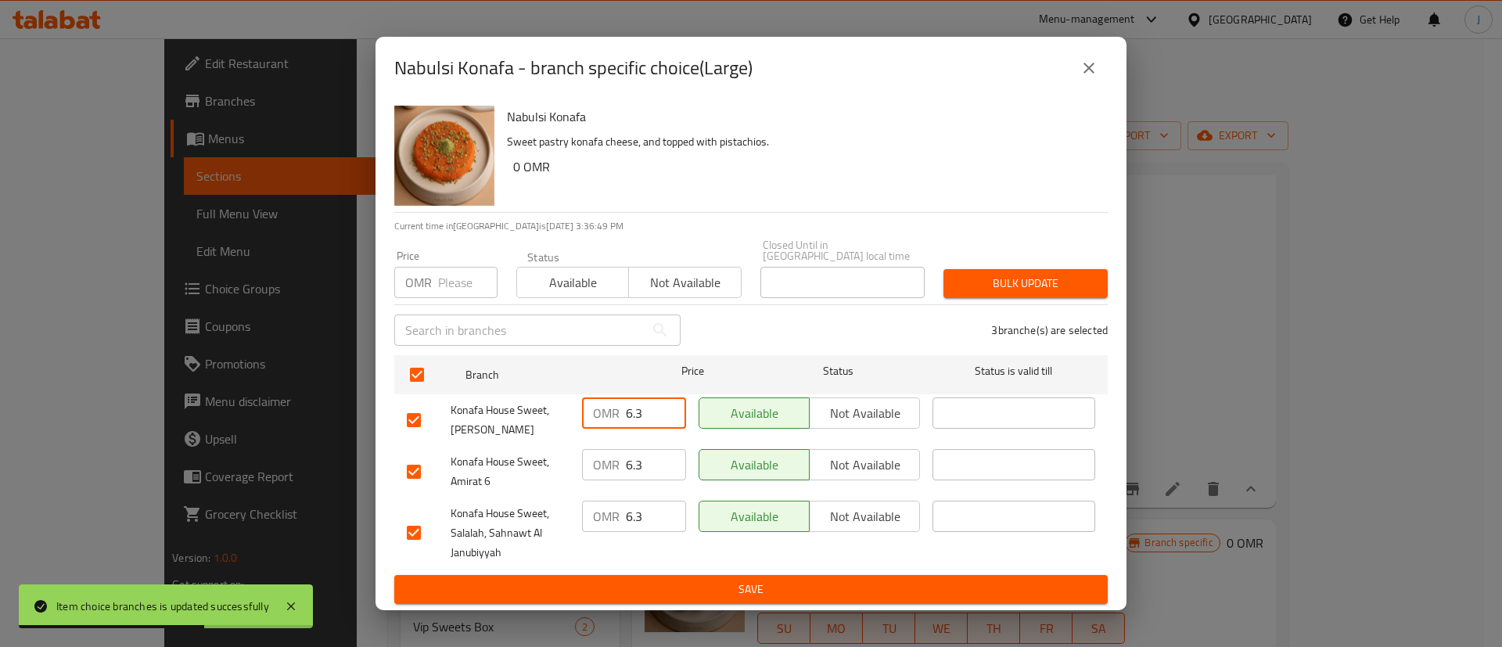
click at [646, 406] on input "6.3" at bounding box center [656, 413] width 60 height 31
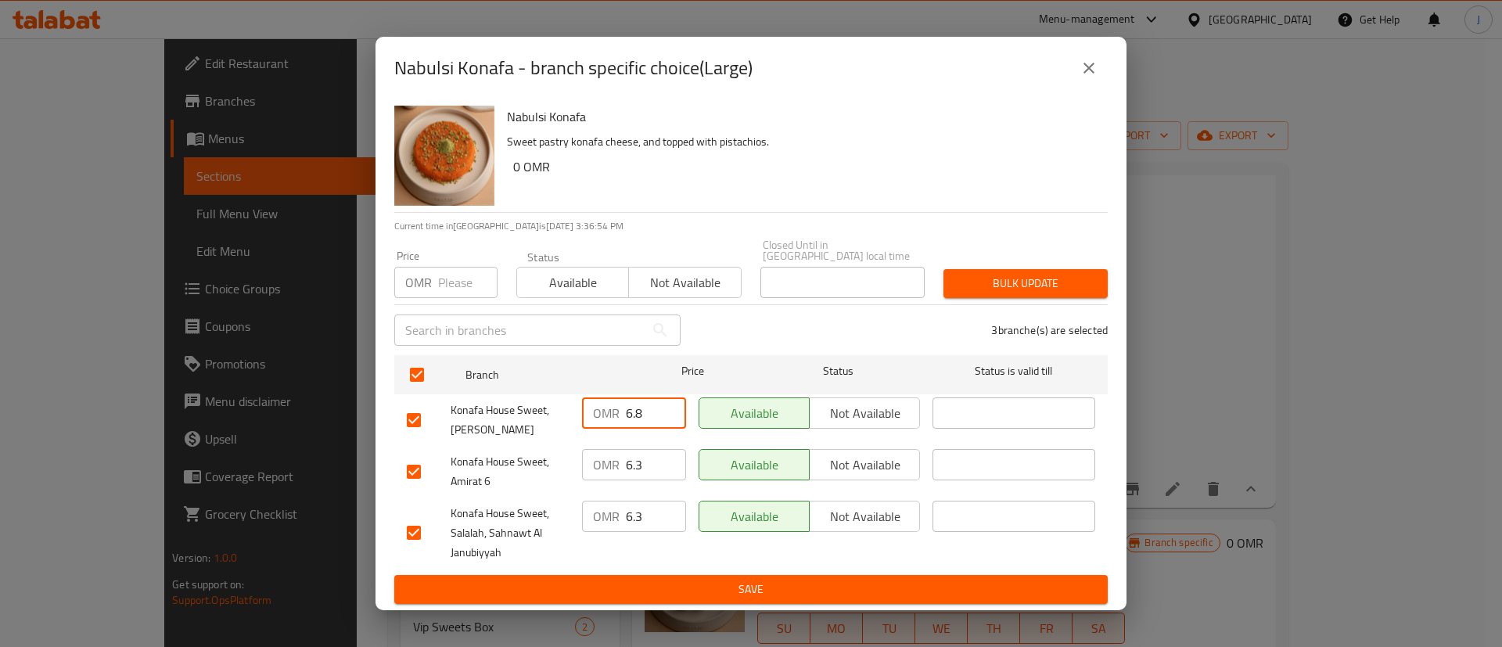
type input "6.8"
click at [650, 466] on input "6.3" at bounding box center [656, 464] width 60 height 31
paste input "8"
type input "6.8"
click at [649, 514] on input "6.3" at bounding box center [656, 516] width 60 height 31
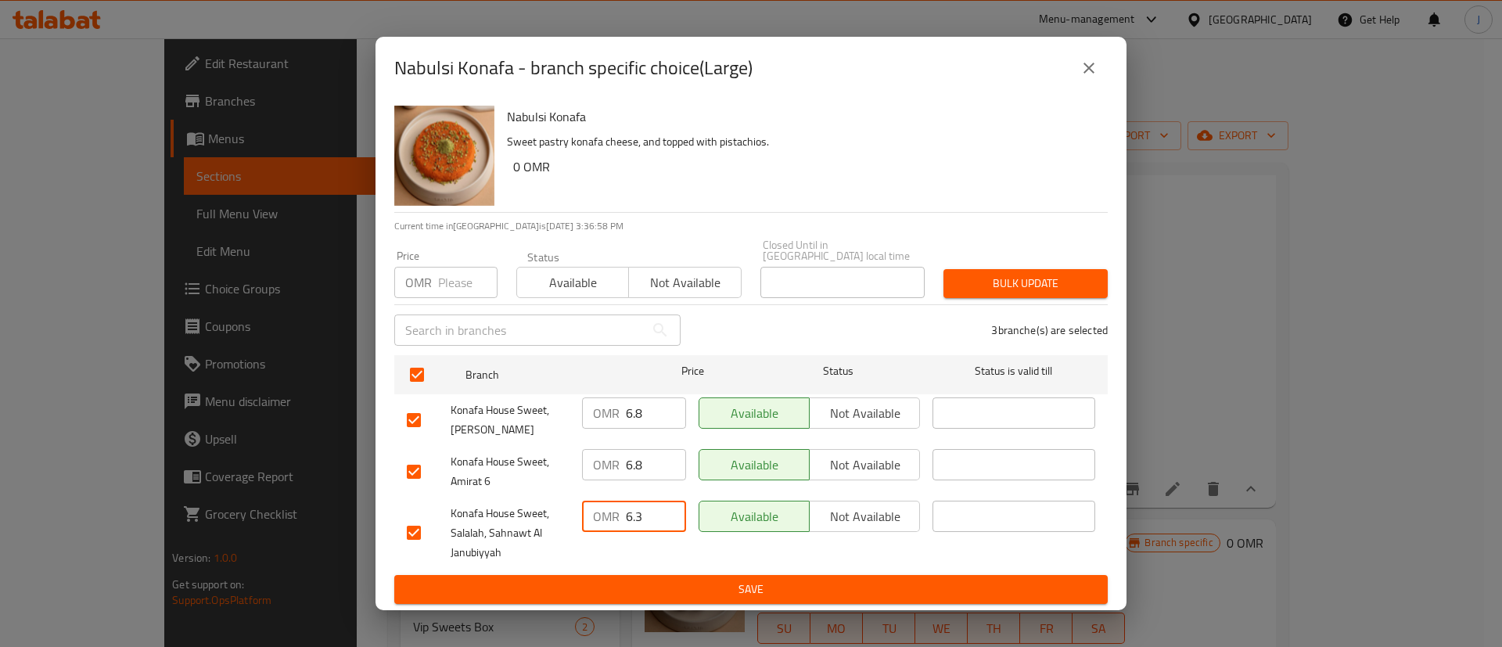
paste input "8"
type input "6.8"
click at [680, 575] on button "Save" at bounding box center [751, 589] width 714 height 29
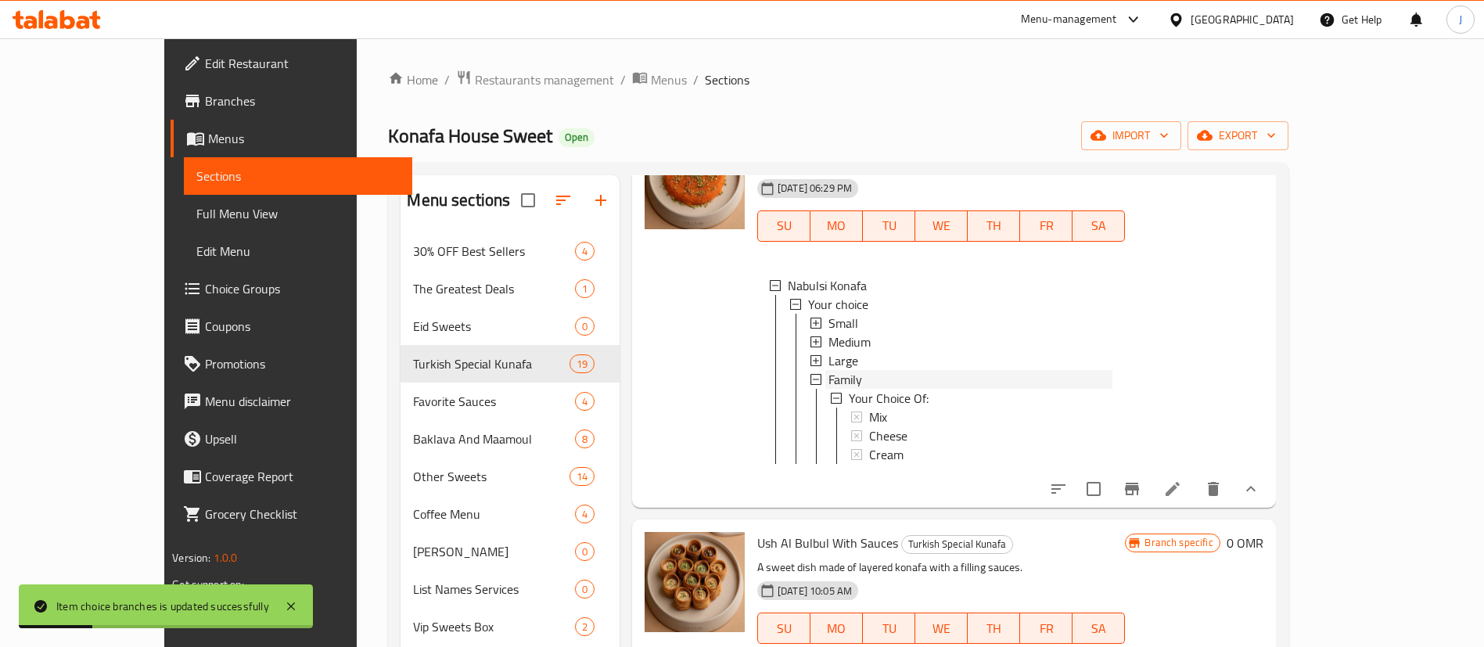
click at [829, 375] on span "Family" at bounding box center [846, 379] width 34 height 19
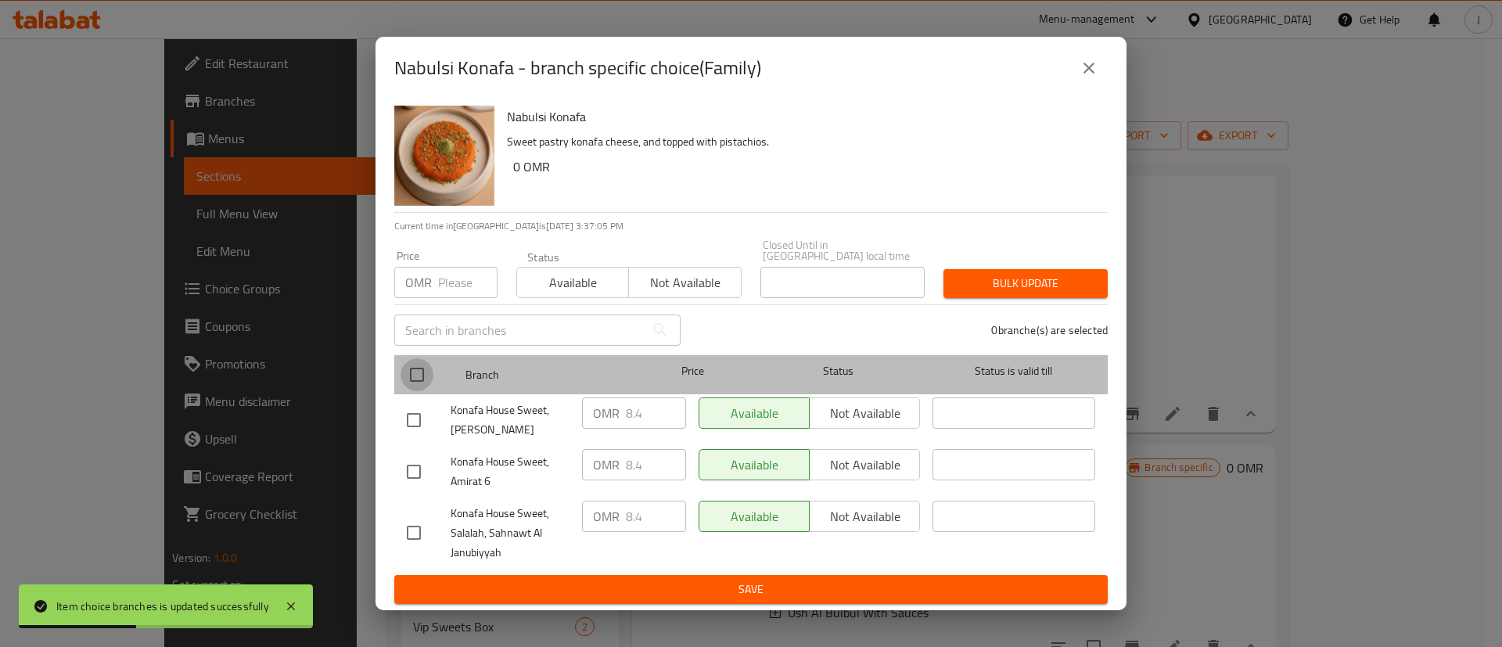
click at [417, 370] on input "checkbox" at bounding box center [417, 374] width 33 height 33
checkbox input "true"
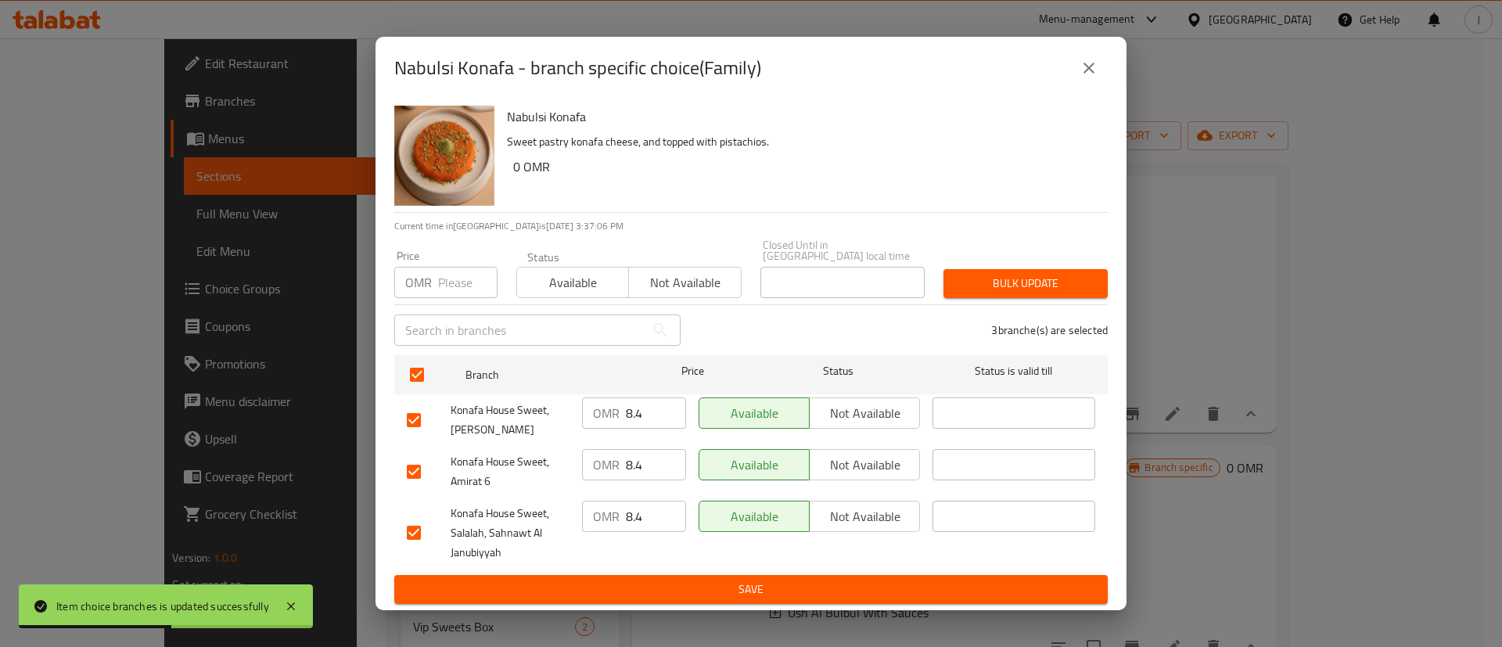
click at [641, 407] on input "8.4" at bounding box center [656, 413] width 60 height 31
type input "8.9"
click at [640, 458] on input "8.4" at bounding box center [656, 464] width 60 height 31
paste input "9"
type input "8.9"
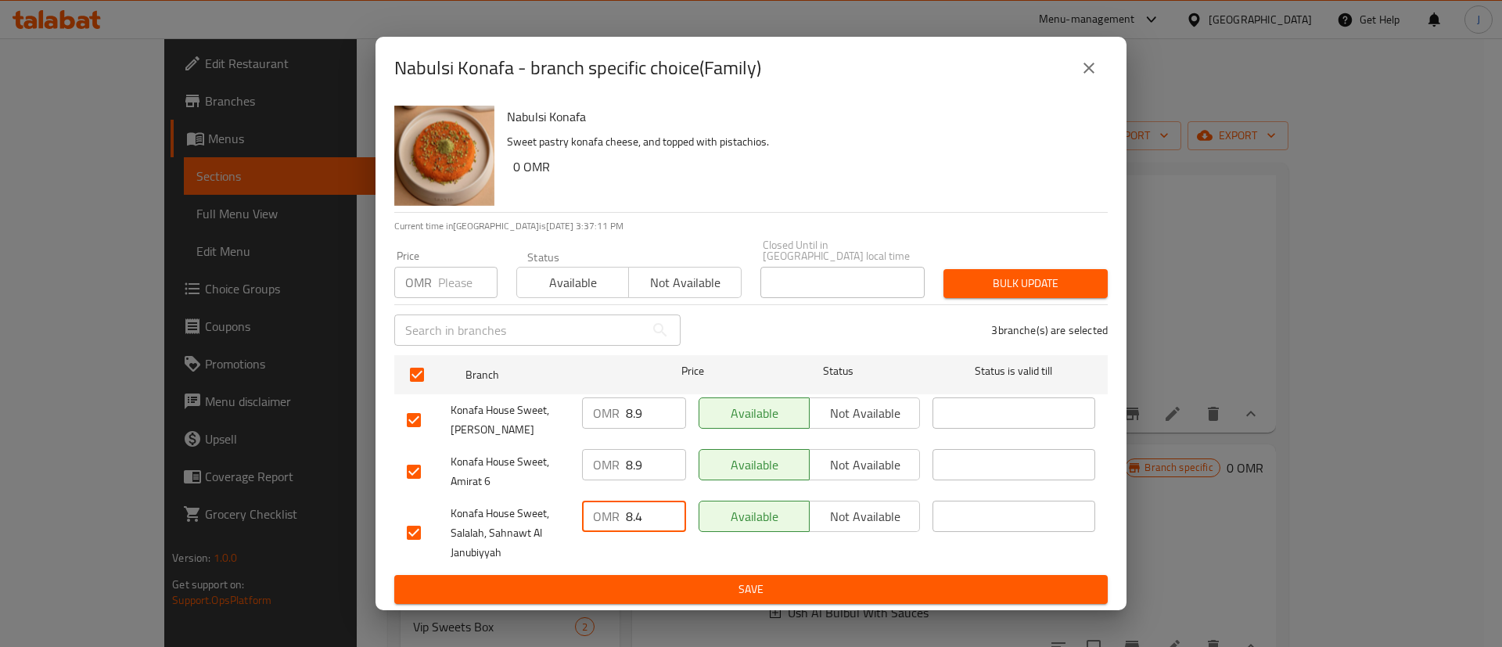
click at [649, 511] on input "8.4" at bounding box center [656, 516] width 60 height 31
paste input "9"
type input "8.9"
click at [665, 590] on span "Save" at bounding box center [751, 590] width 689 height 20
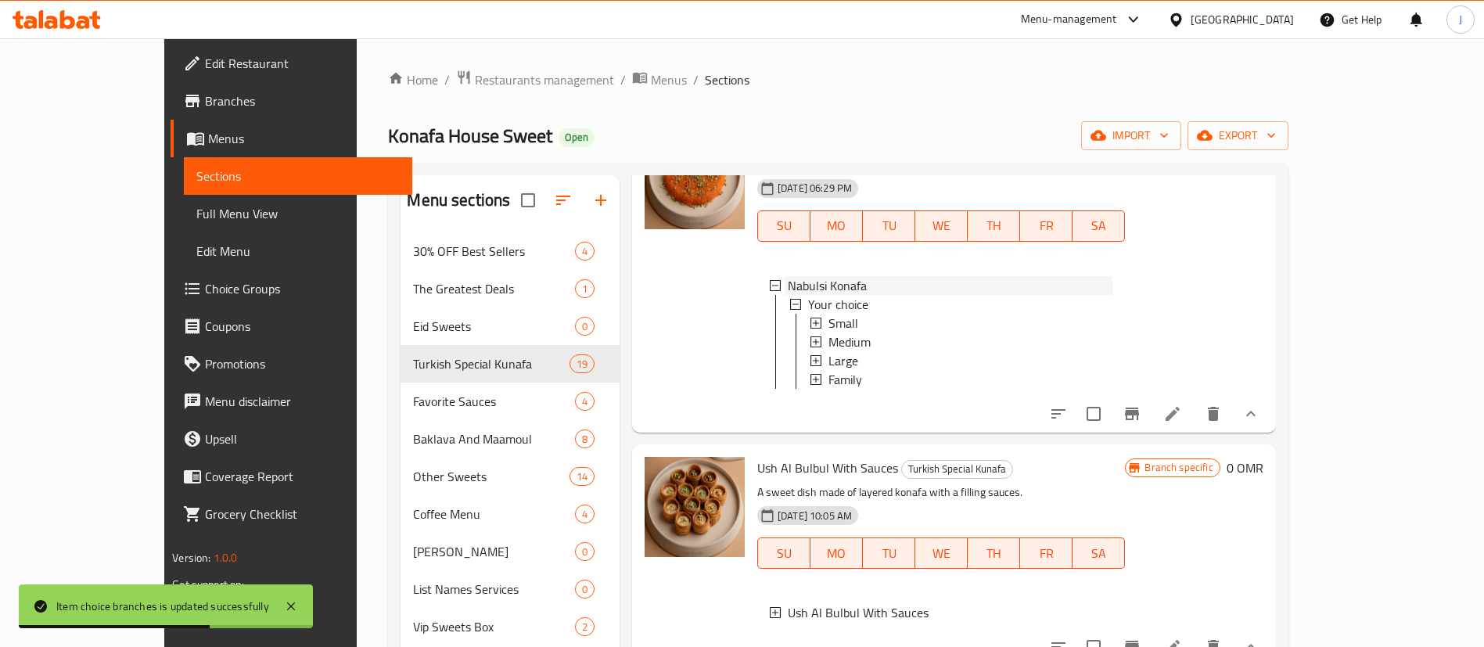
click at [770, 280] on icon at bounding box center [775, 285] width 11 height 11
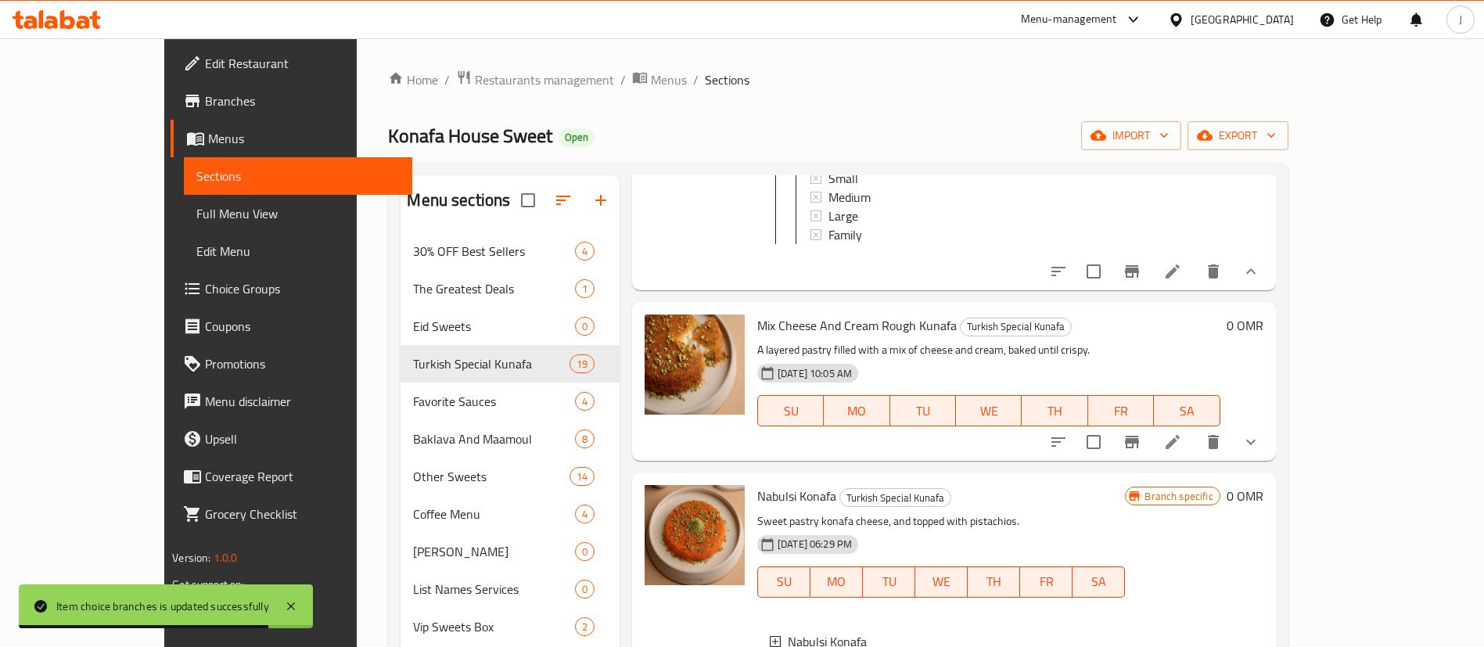
scroll to position [587, 0]
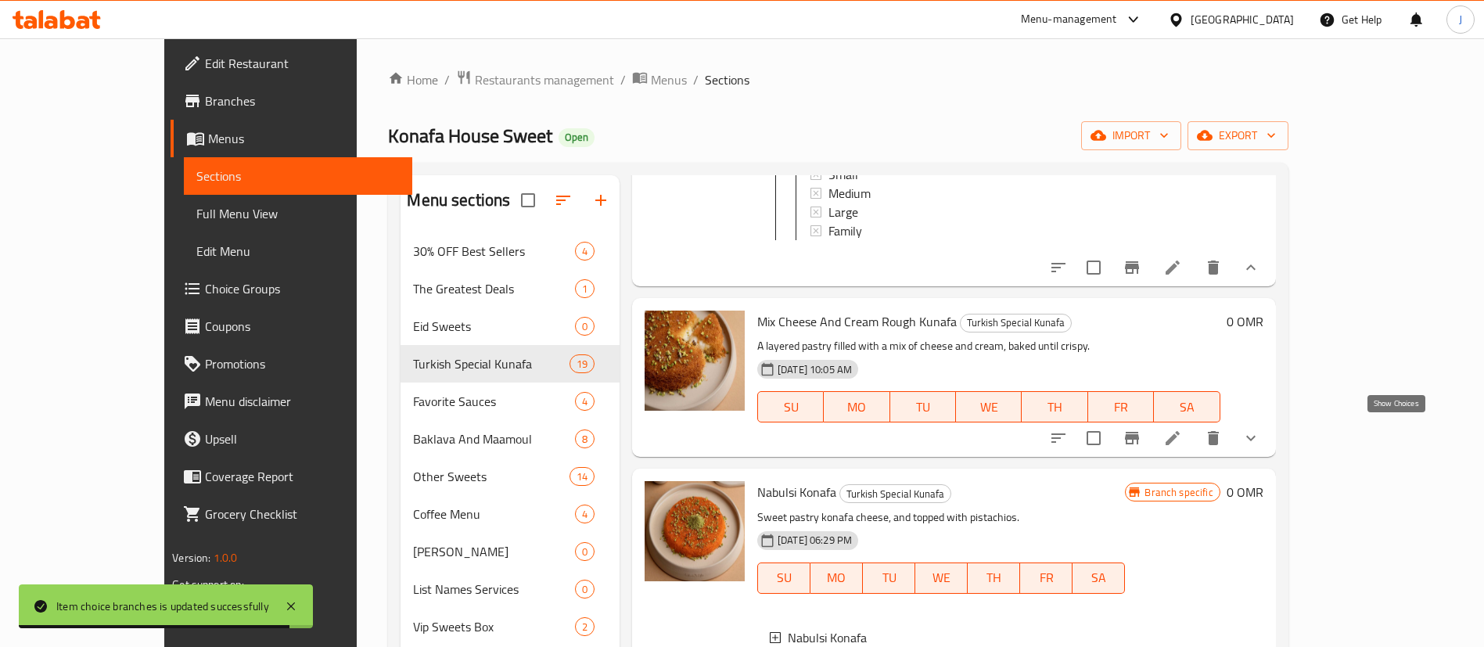
click at [1261, 429] on icon "show more" at bounding box center [1251, 438] width 19 height 19
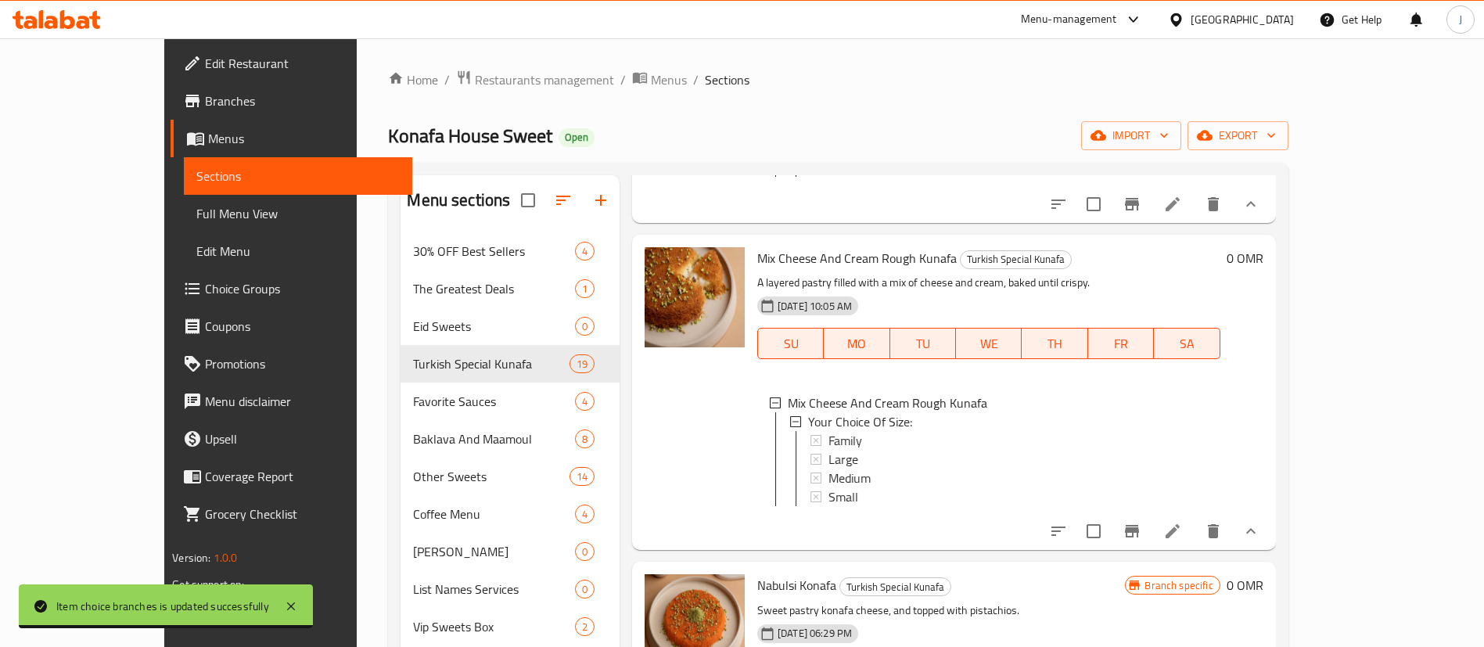
scroll to position [704, 0]
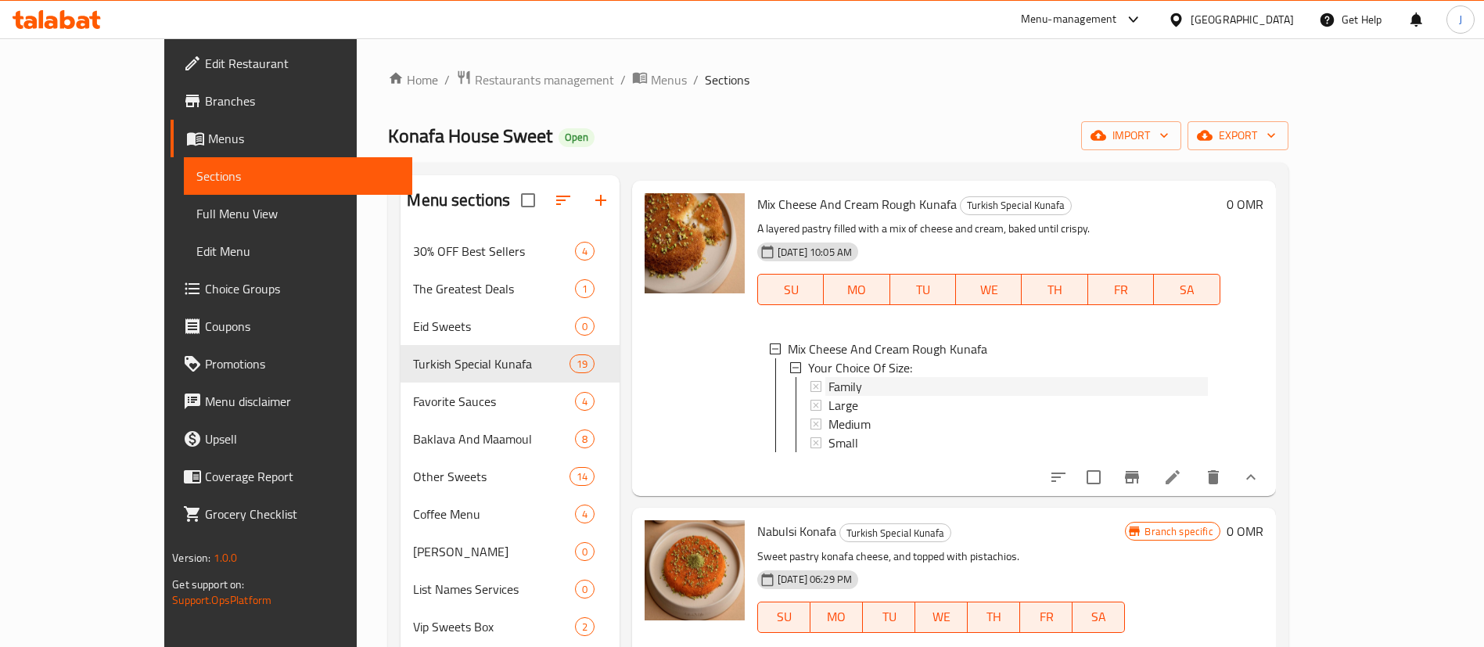
click at [829, 377] on span "Family" at bounding box center [846, 386] width 34 height 19
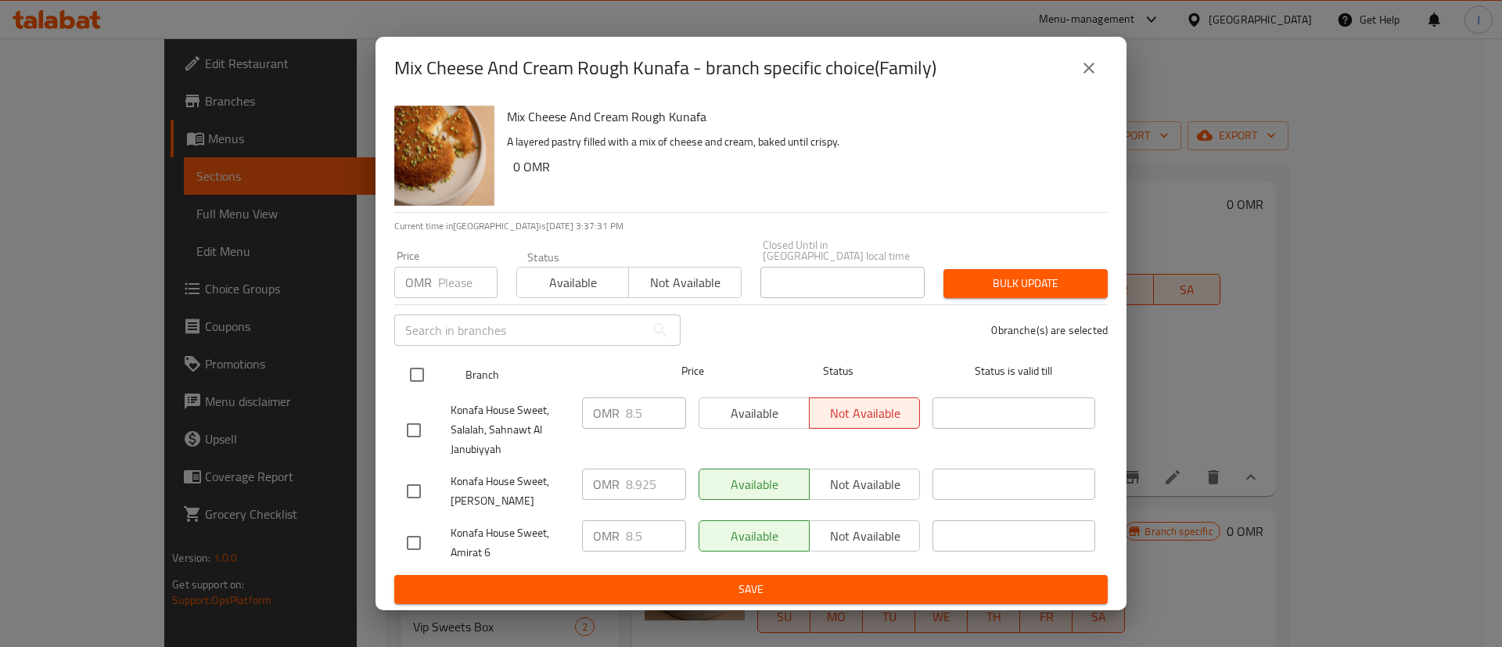
click at [423, 369] on input "checkbox" at bounding box center [417, 374] width 33 height 33
checkbox input "true"
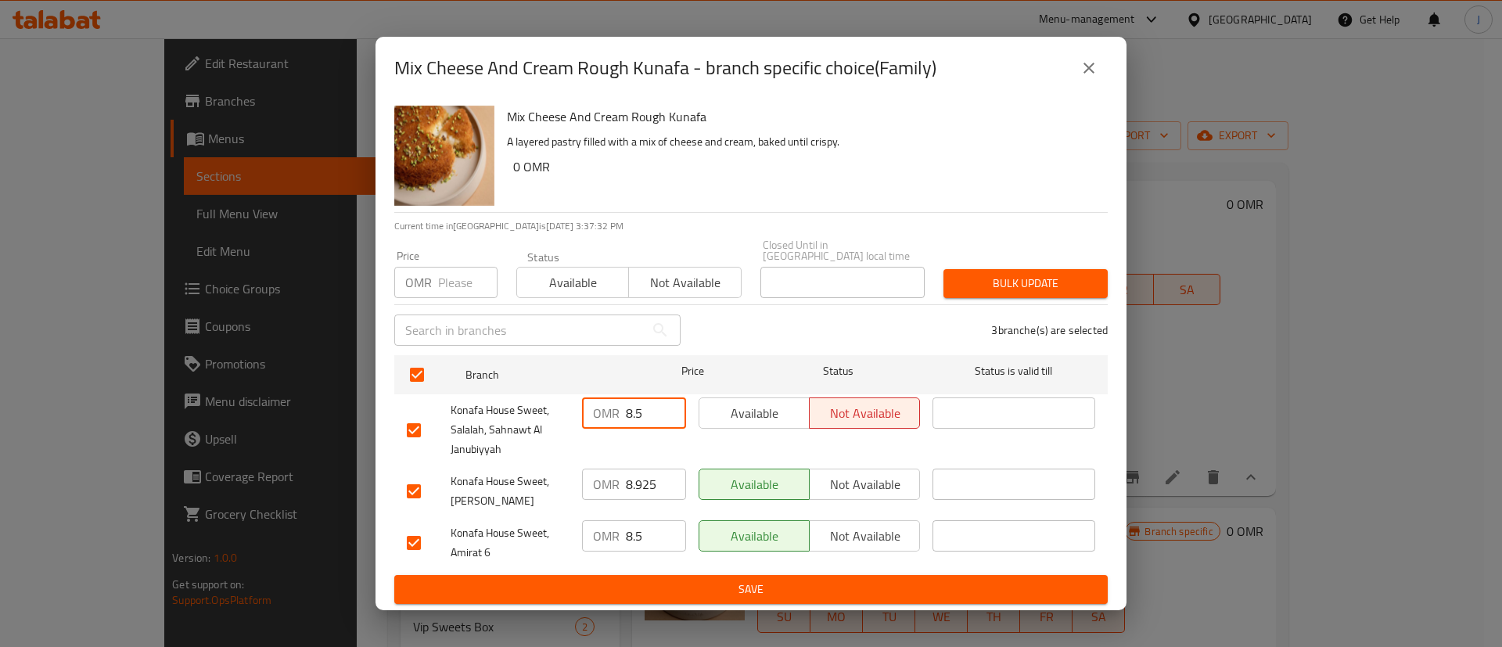
click at [646, 406] on input "8.5" at bounding box center [656, 413] width 60 height 31
type input "8"
type input "9"
type input "8.5"
click at [1082, 71] on icon "close" at bounding box center [1089, 68] width 19 height 19
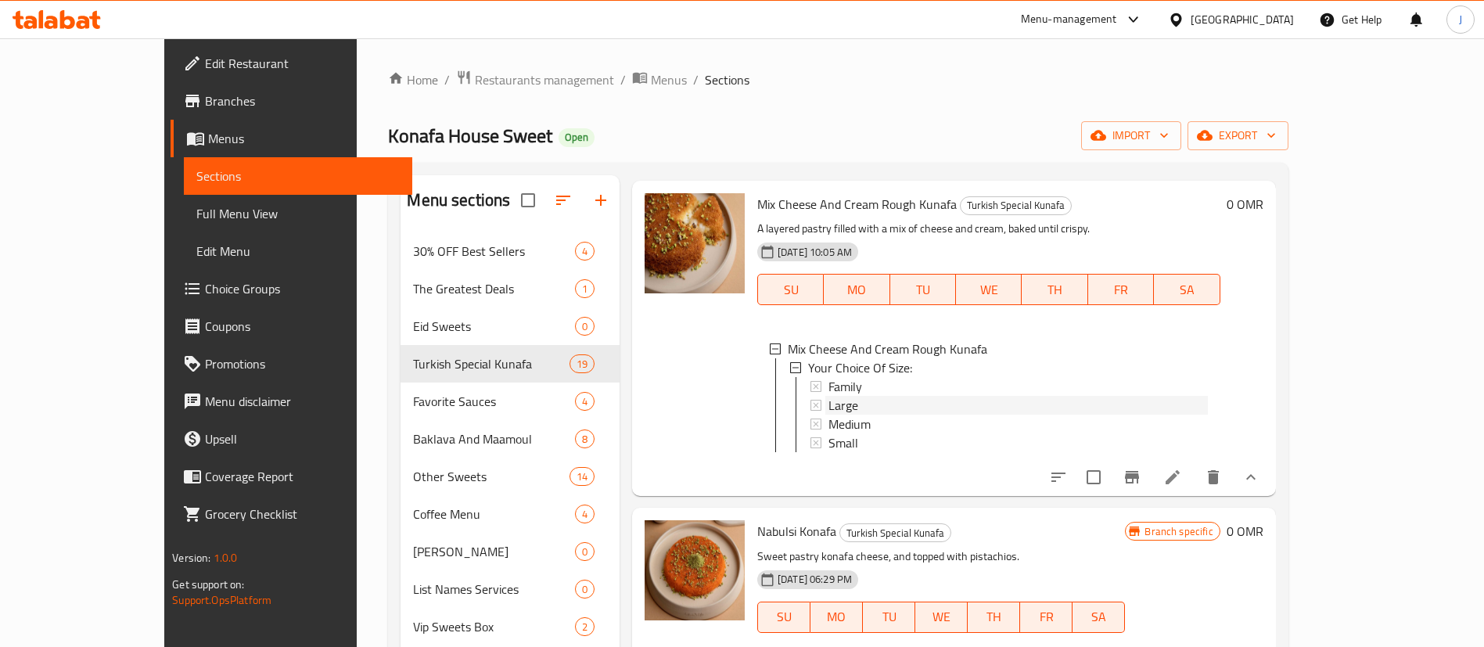
click at [829, 396] on span "Large" at bounding box center [844, 405] width 30 height 19
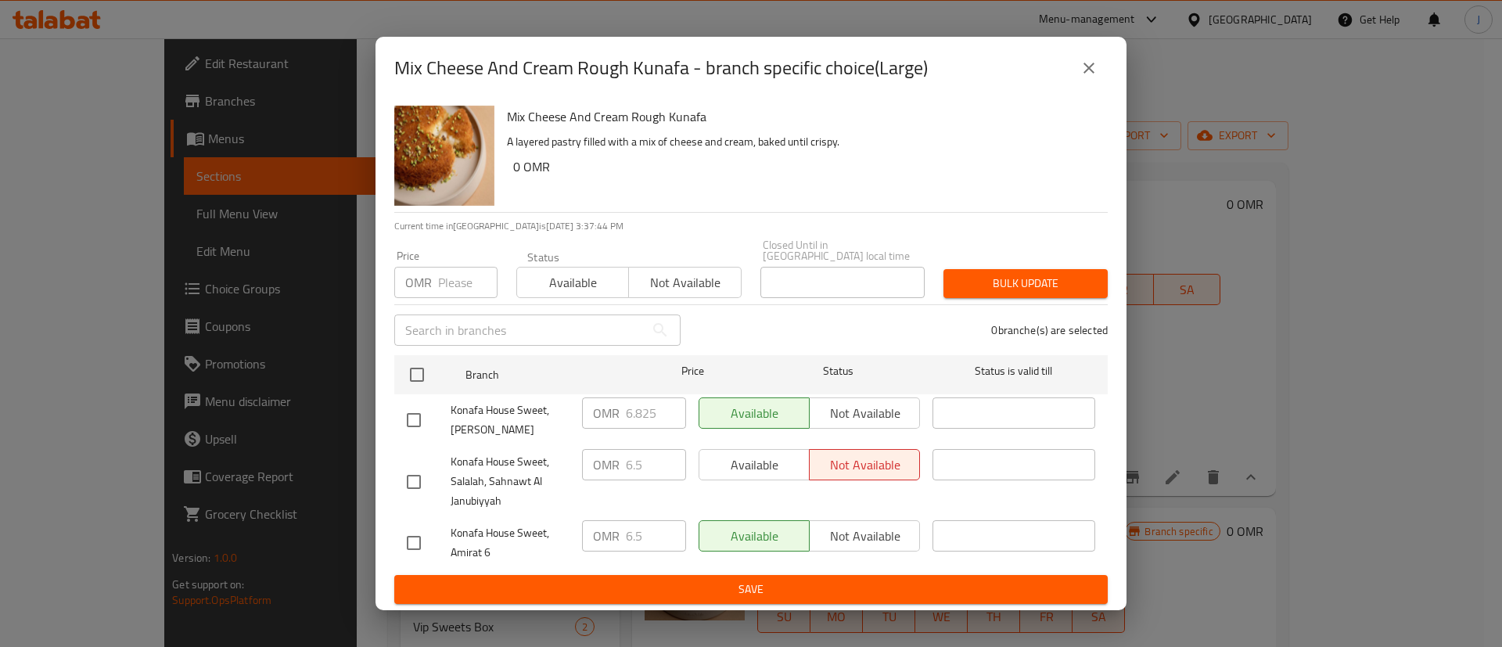
click at [1083, 70] on icon "close" at bounding box center [1089, 68] width 19 height 19
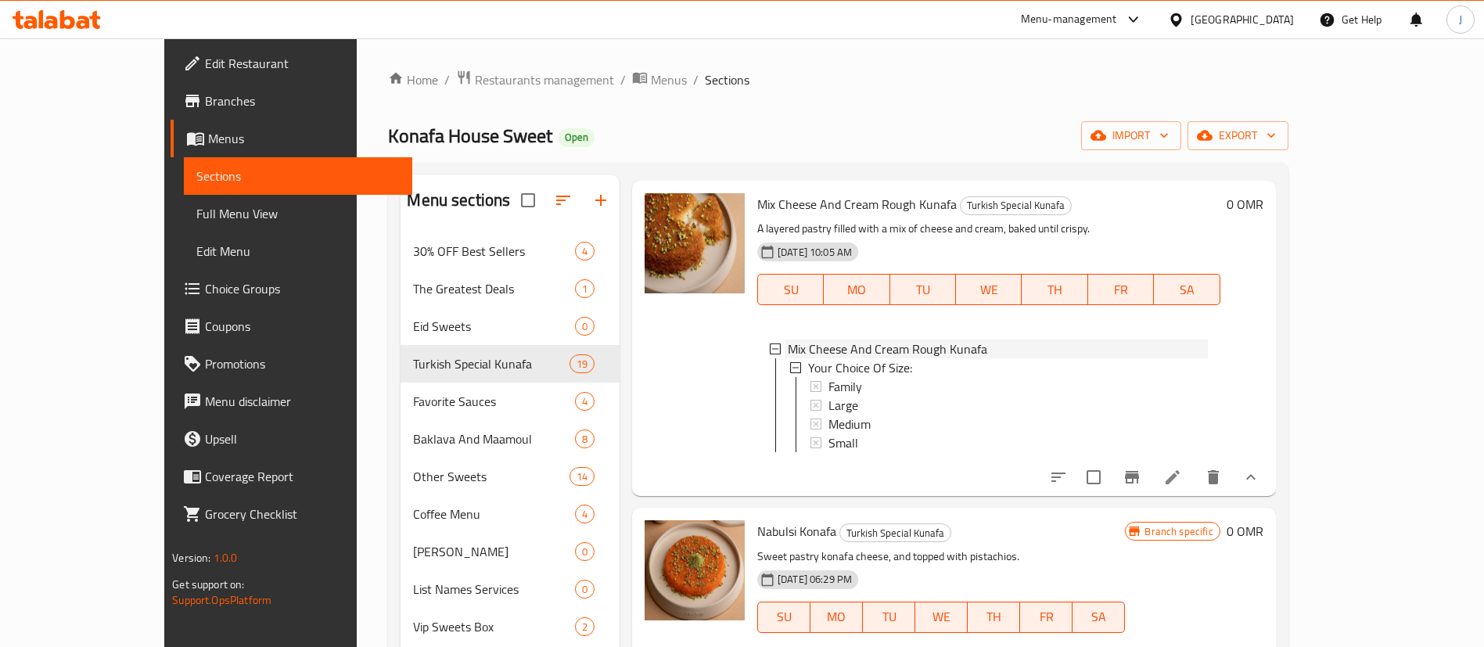
click at [770, 344] on icon at bounding box center [775, 349] width 11 height 11
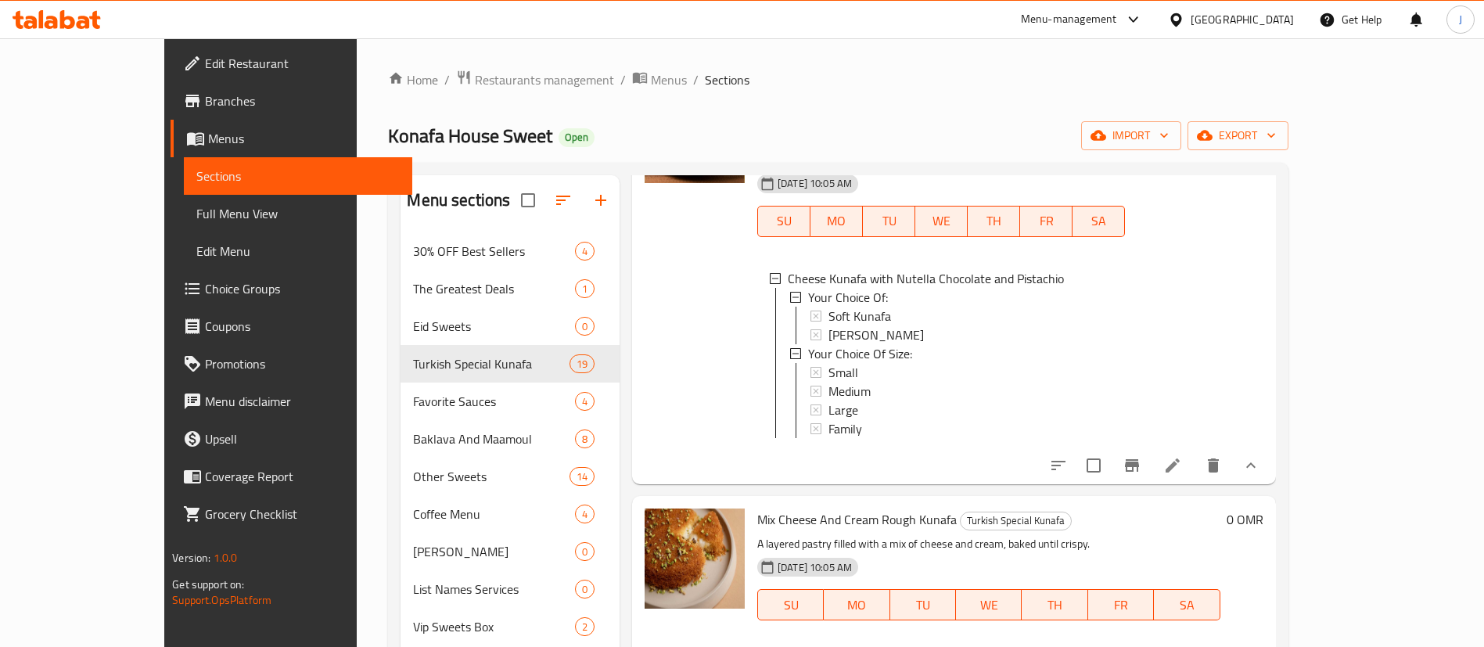
scroll to position [352, 0]
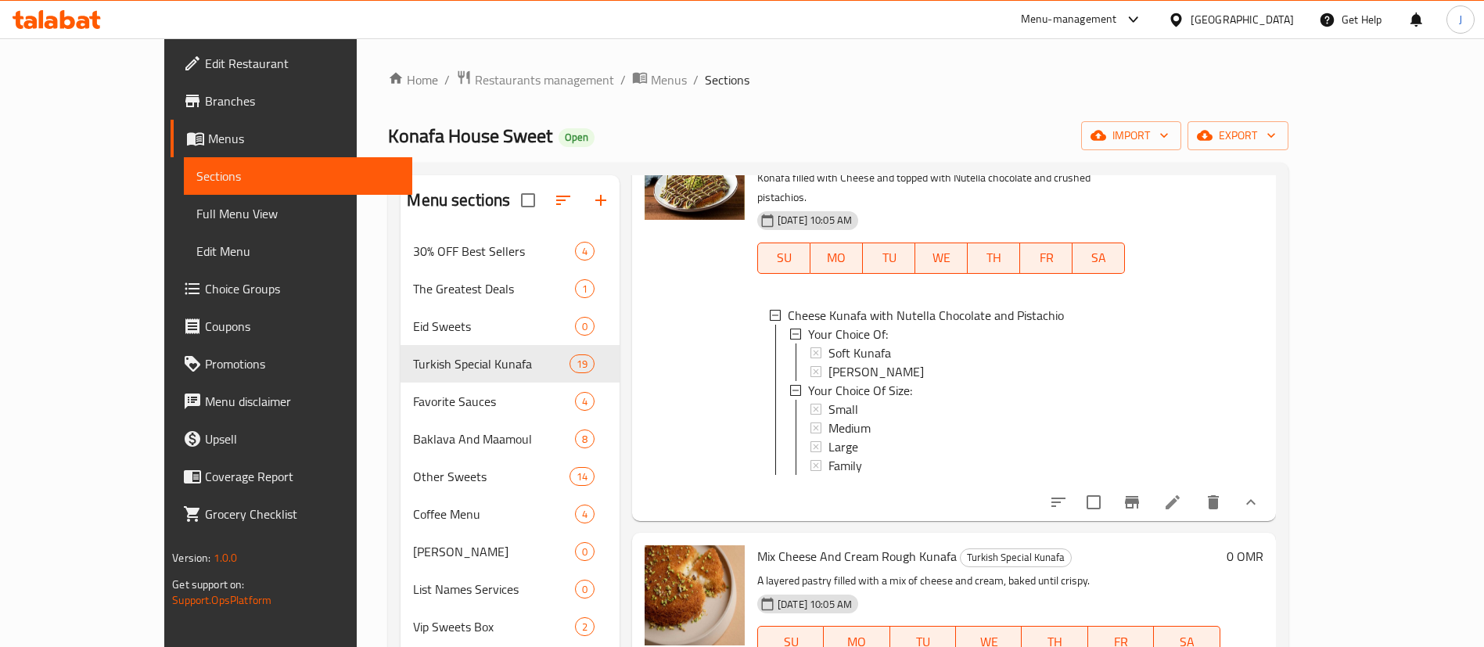
click at [829, 400] on span "Small" at bounding box center [844, 409] width 30 height 19
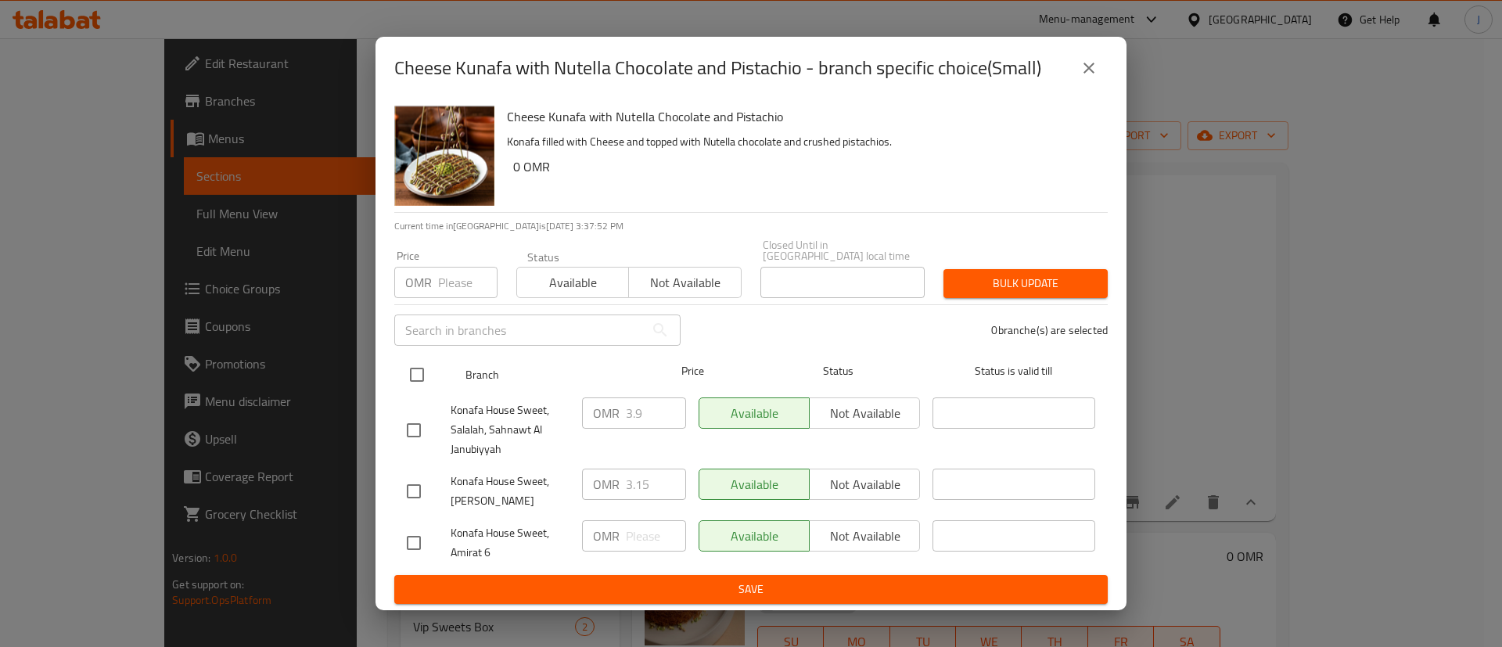
click at [426, 372] on input "checkbox" at bounding box center [417, 374] width 33 height 33
checkbox input "true"
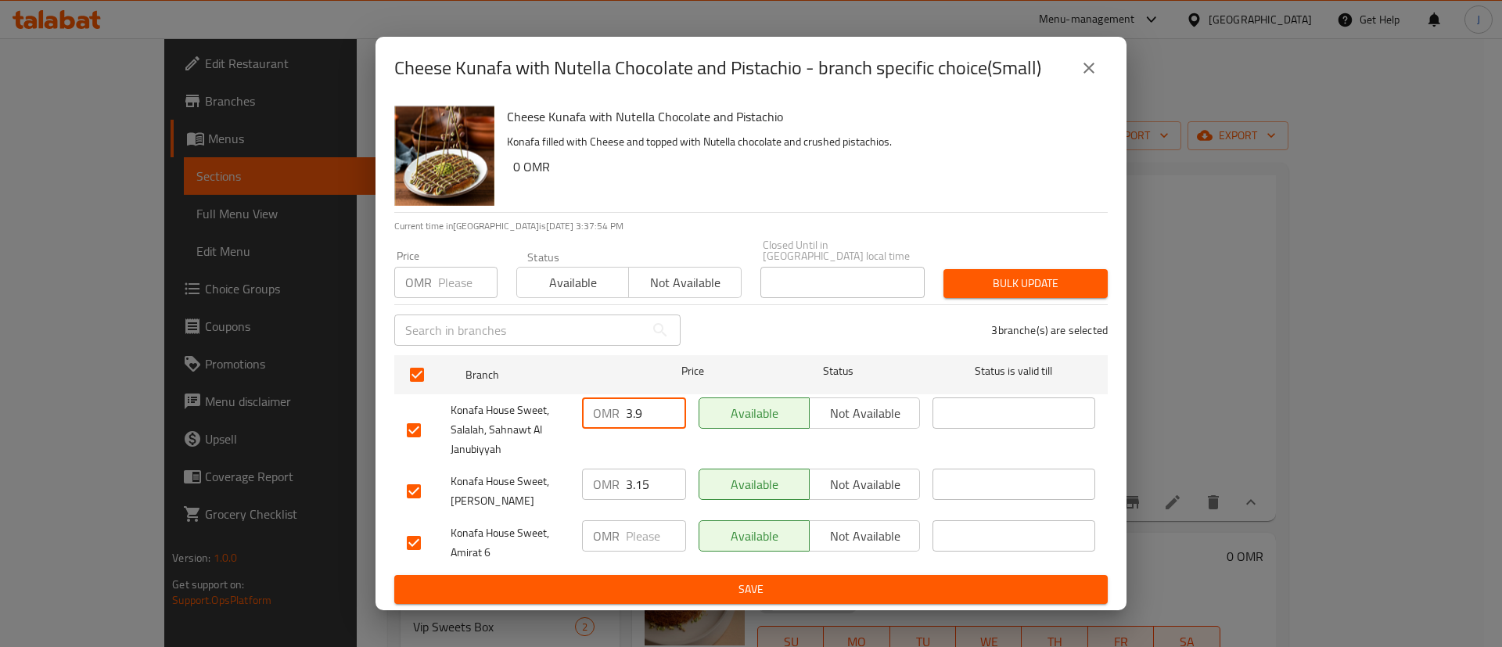
click at [647, 401] on input "3.9" at bounding box center [656, 413] width 60 height 31
type input "3"
type input "4.4"
drag, startPoint x: 652, startPoint y: 486, endPoint x: 599, endPoint y: 485, distance: 52.4
click at [599, 485] on div "OMR 3.15 ​" at bounding box center [634, 484] width 104 height 31
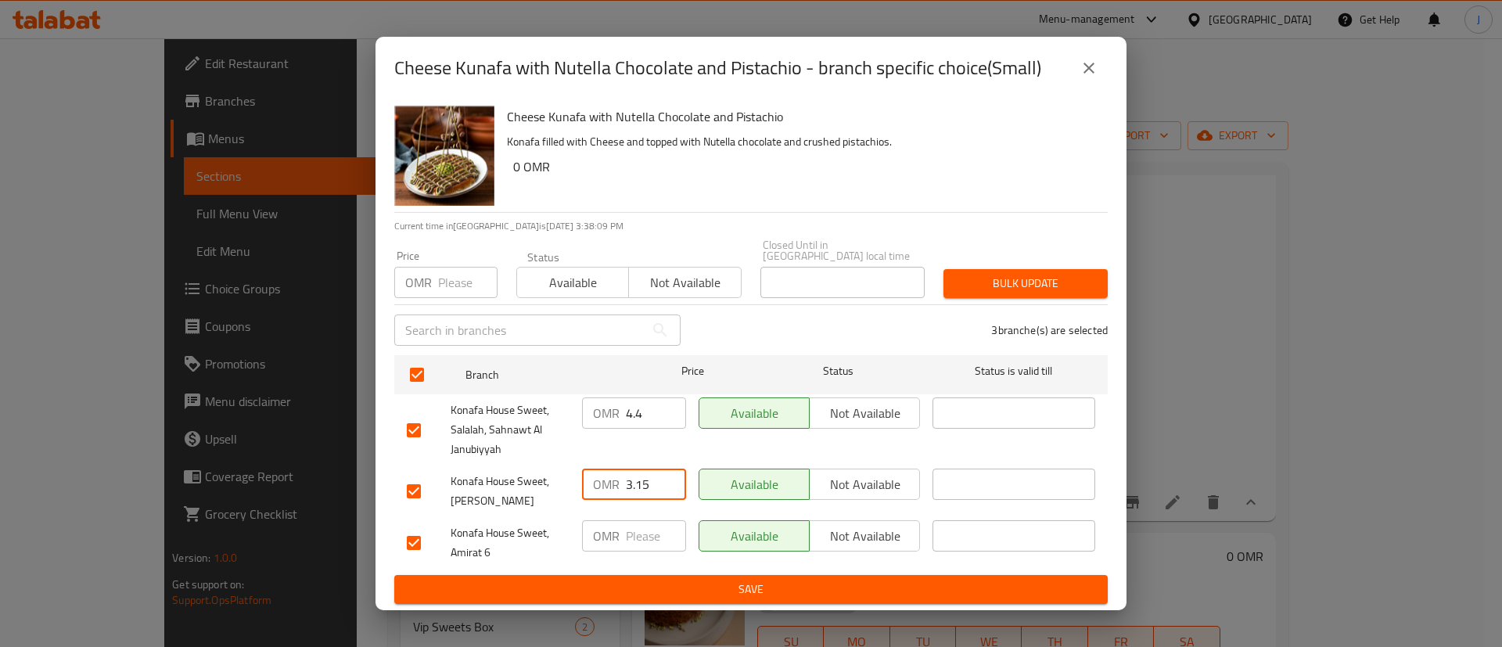
click at [642, 480] on input "3.15" at bounding box center [656, 484] width 60 height 31
type input "3.65"
click at [657, 404] on input "4.4" at bounding box center [656, 413] width 60 height 31
drag, startPoint x: 656, startPoint y: 487, endPoint x: 603, endPoint y: 478, distance: 53.9
click at [603, 478] on div "OMR 3.65 ​" at bounding box center [634, 484] width 104 height 31
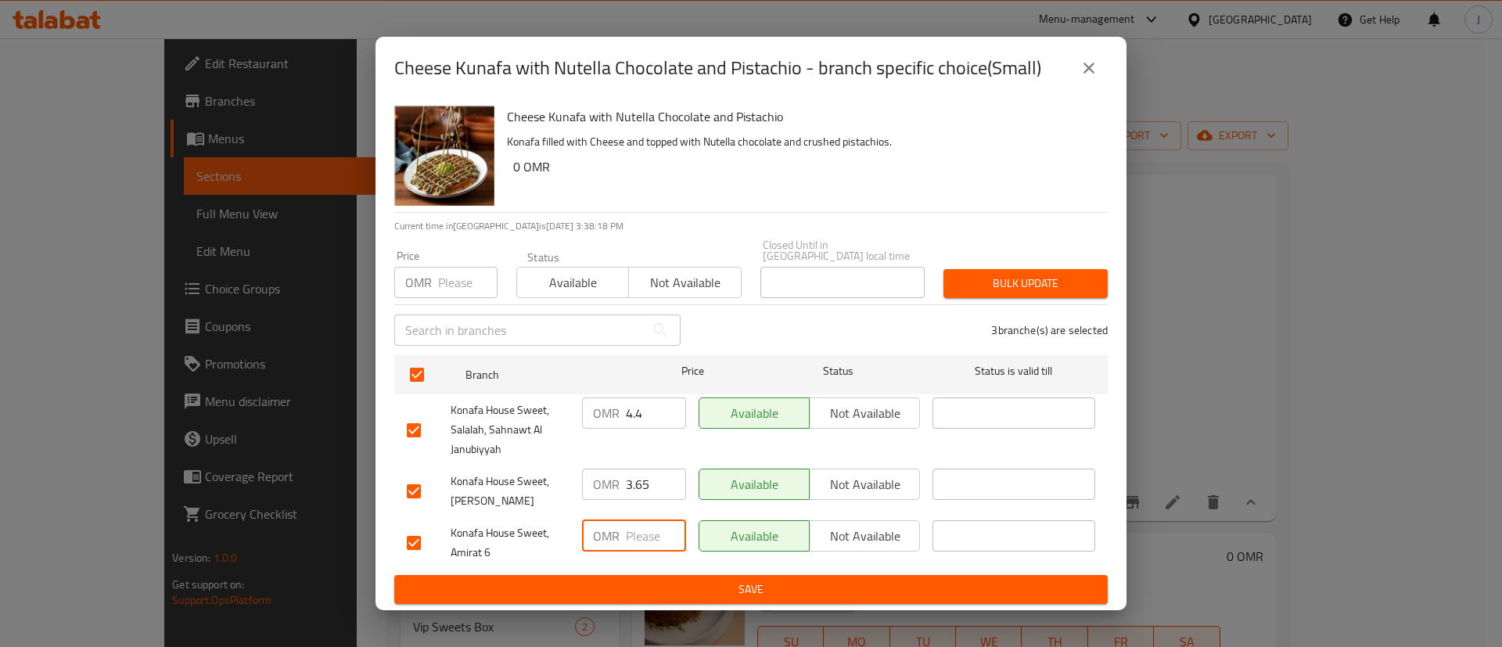
click at [627, 535] on input "number" at bounding box center [656, 535] width 60 height 31
click at [752, 587] on span "Save" at bounding box center [751, 590] width 689 height 20
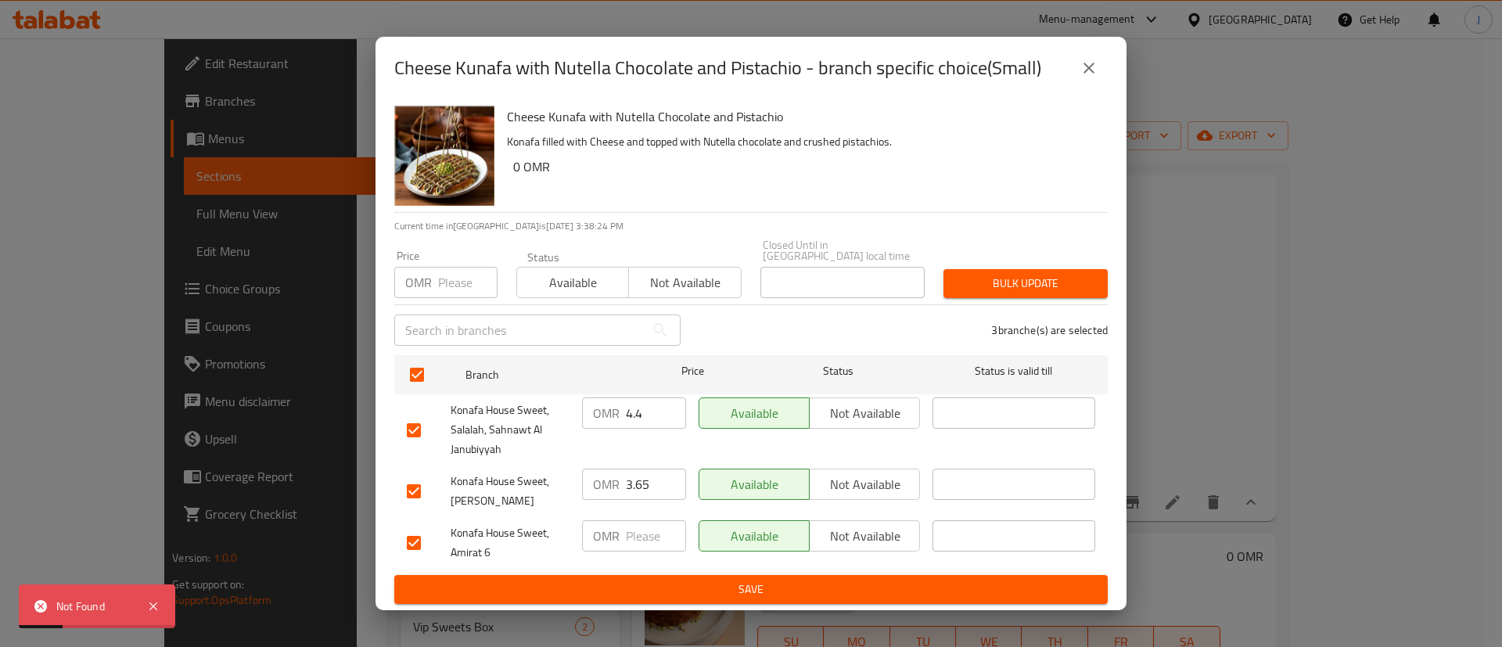
click at [1091, 77] on icon "close" at bounding box center [1089, 68] width 19 height 19
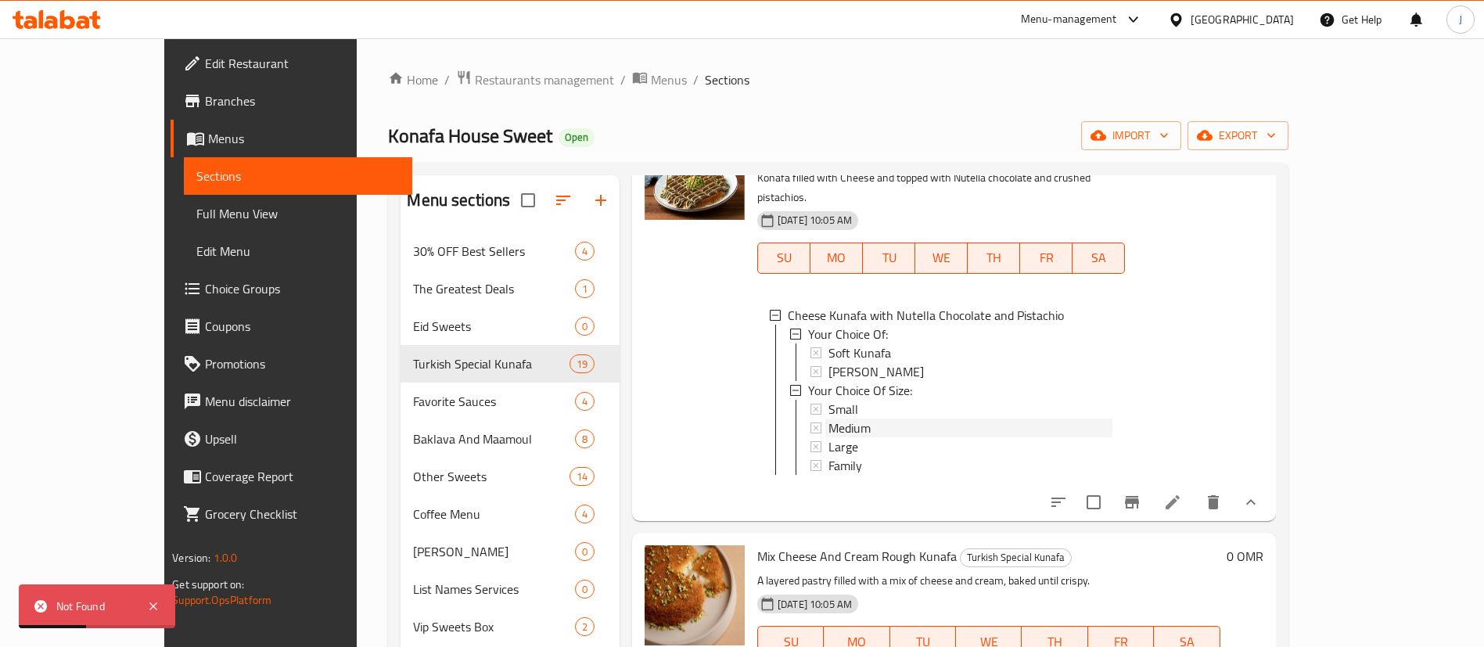
click at [826, 419] on div "Medium" at bounding box center [969, 428] width 287 height 19
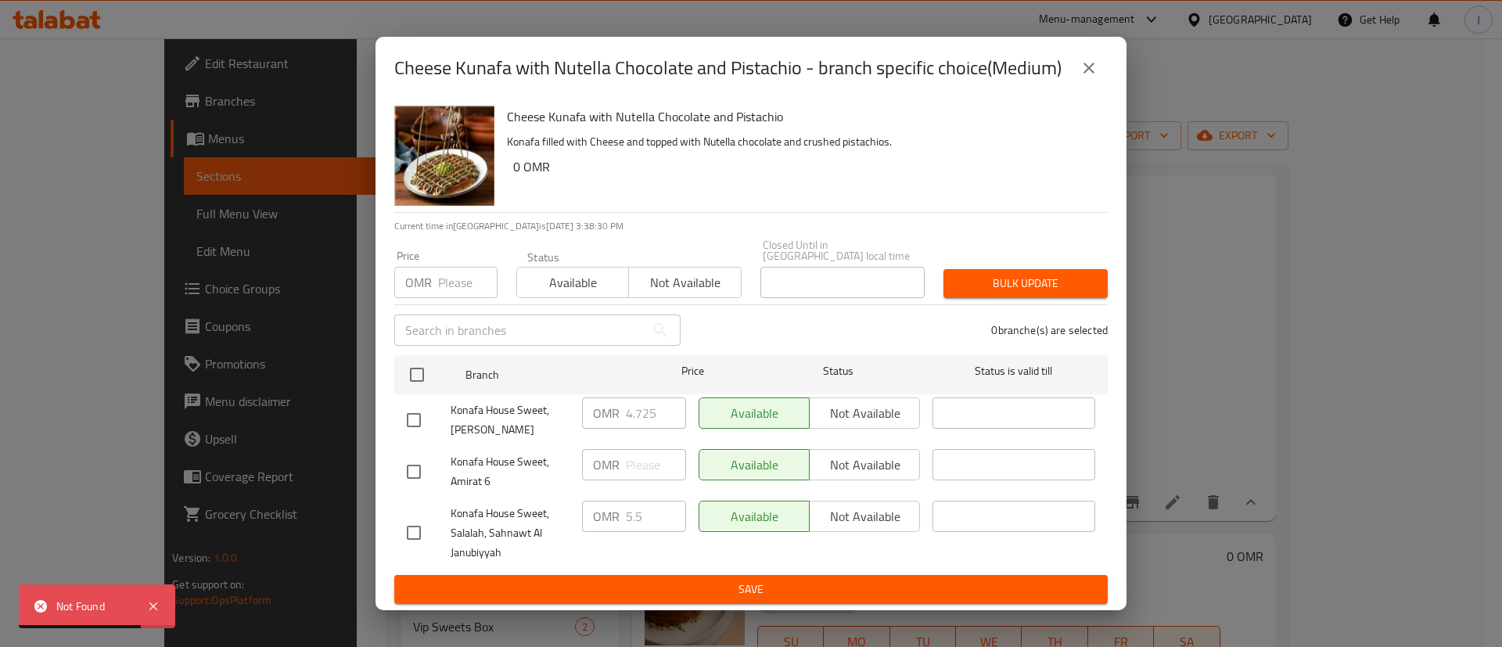
click at [1093, 74] on icon "close" at bounding box center [1089, 68] width 19 height 19
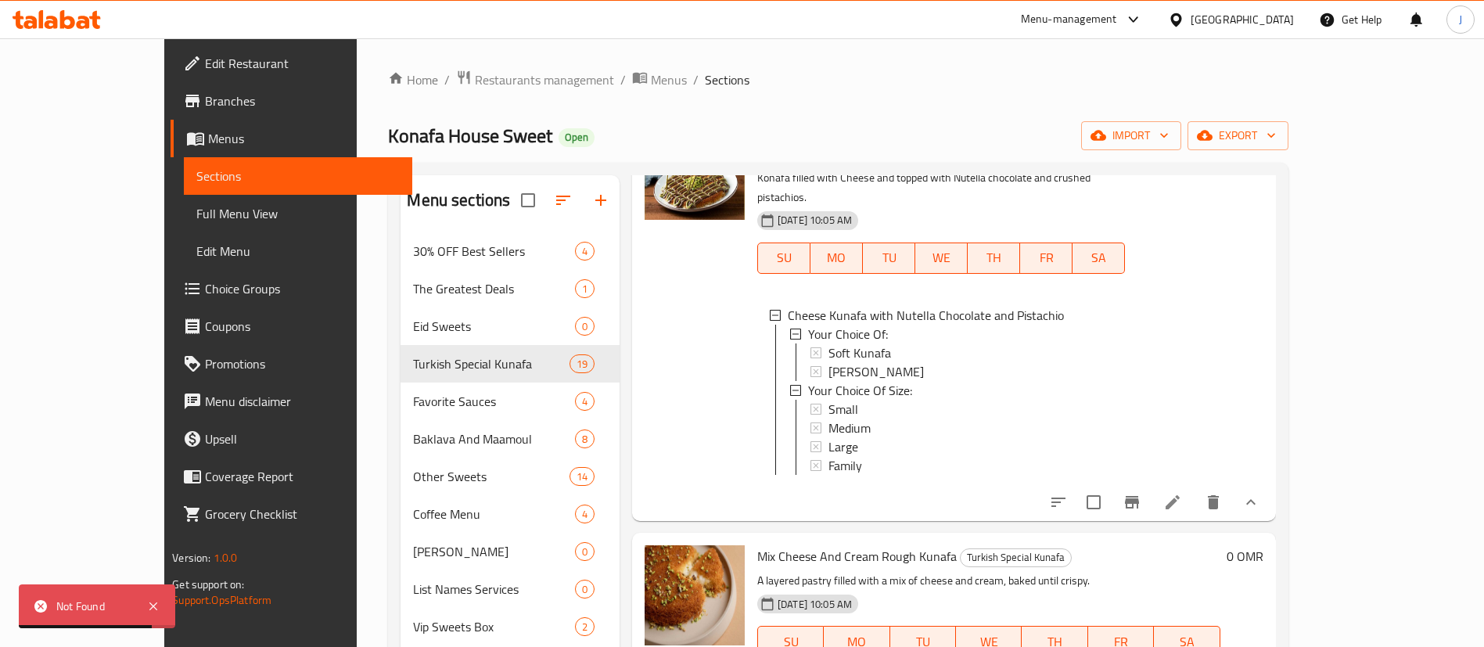
scroll to position [0, 0]
click at [770, 312] on icon at bounding box center [775, 317] width 11 height 11
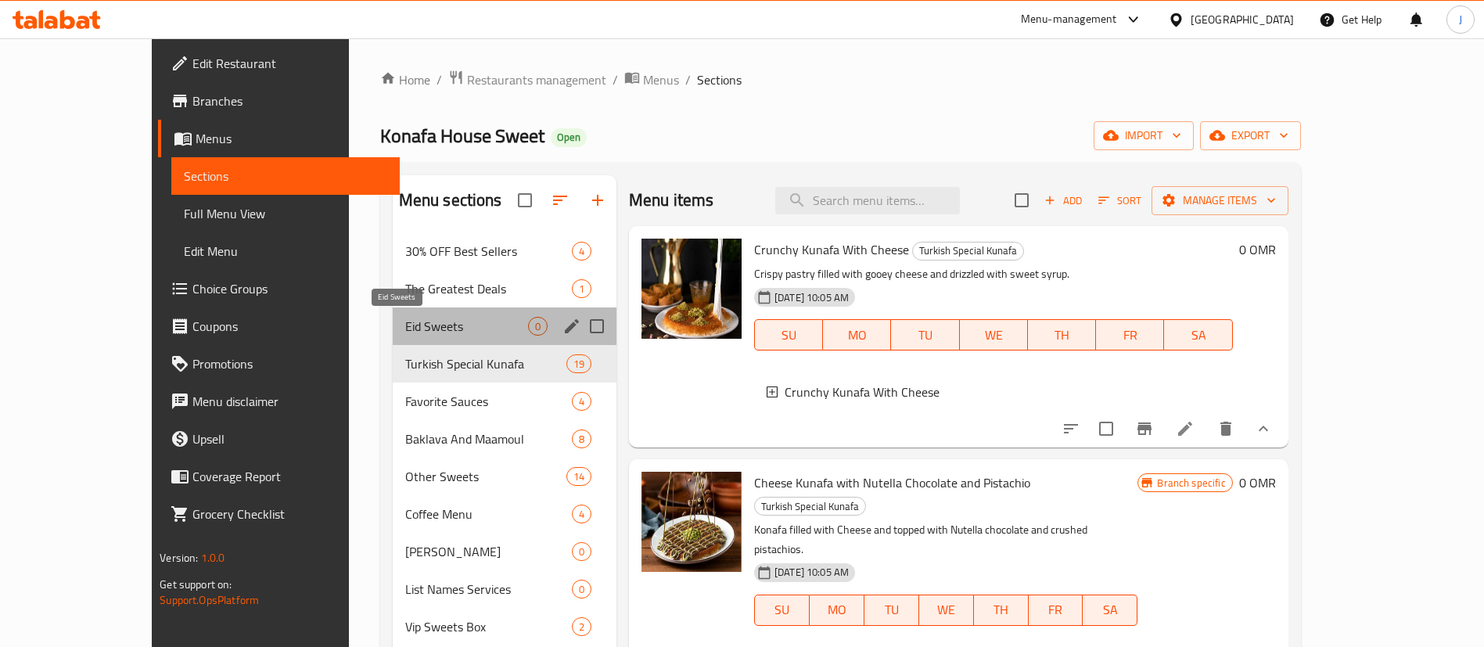
click at [405, 333] on span "Eid Sweets" at bounding box center [466, 326] width 123 height 19
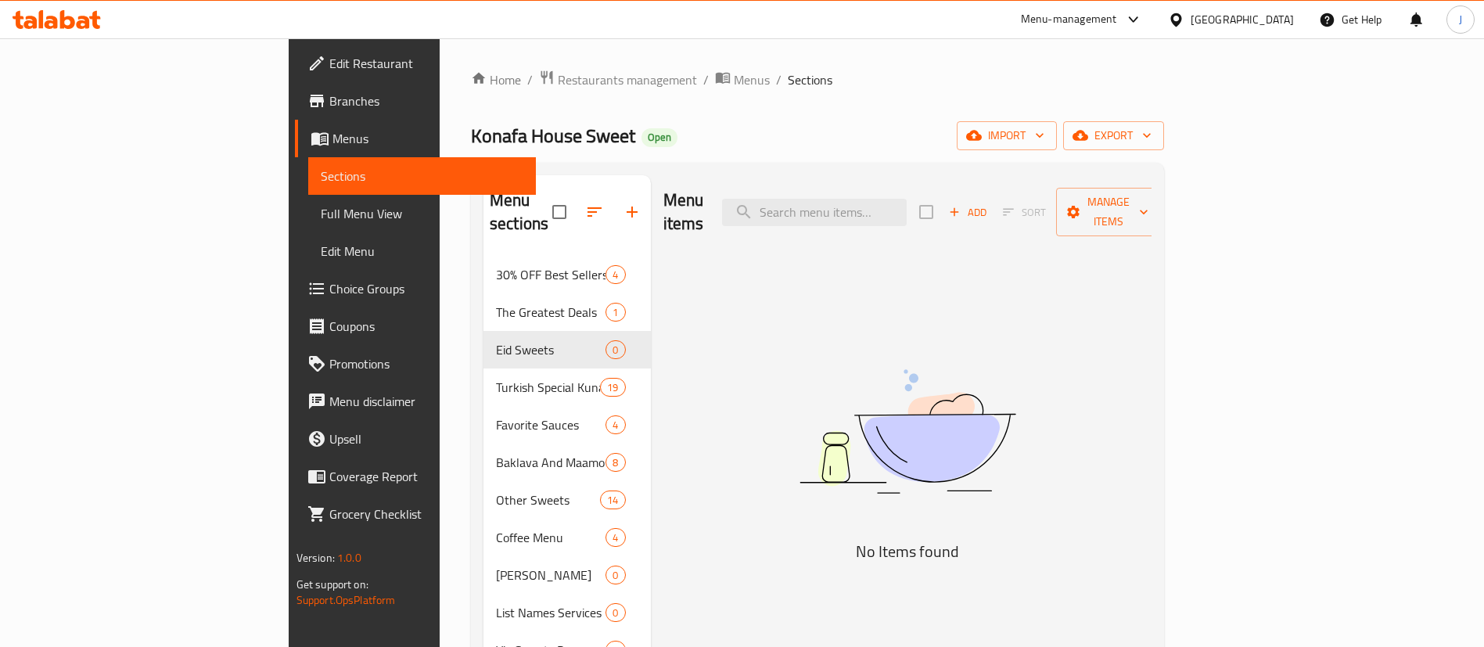
click at [1049, 367] on img at bounding box center [907, 431] width 391 height 207
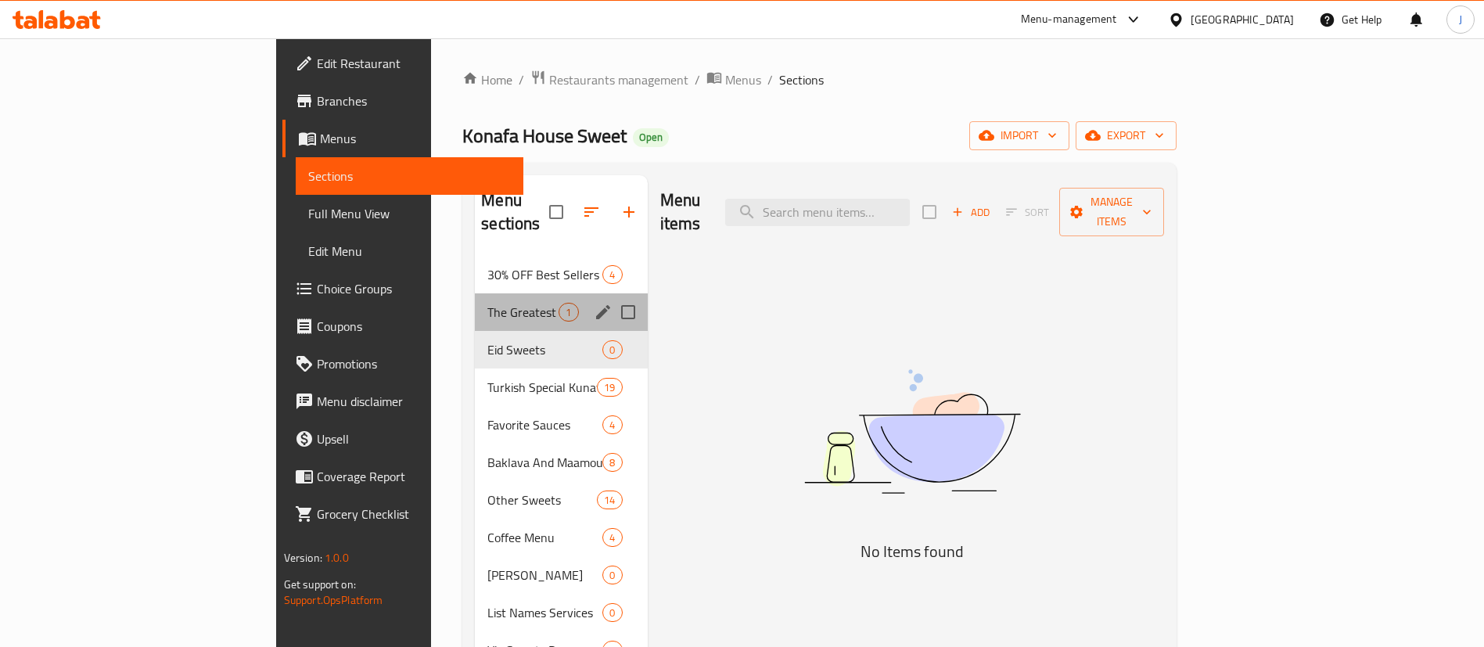
click at [475, 301] on div "The Greatest Deals 1" at bounding box center [561, 312] width 172 height 38
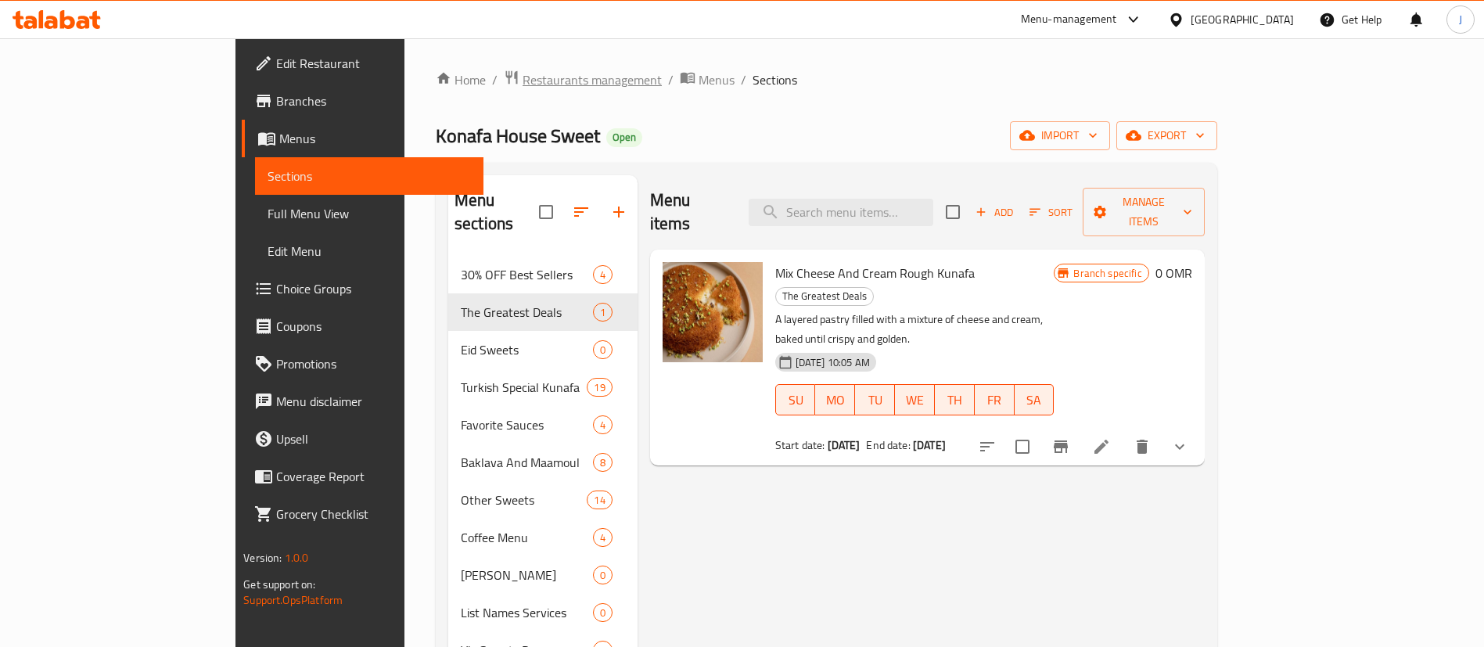
click at [523, 77] on span "Restaurants management" at bounding box center [592, 79] width 139 height 19
